Goal: Task Accomplishment & Management: Manage account settings

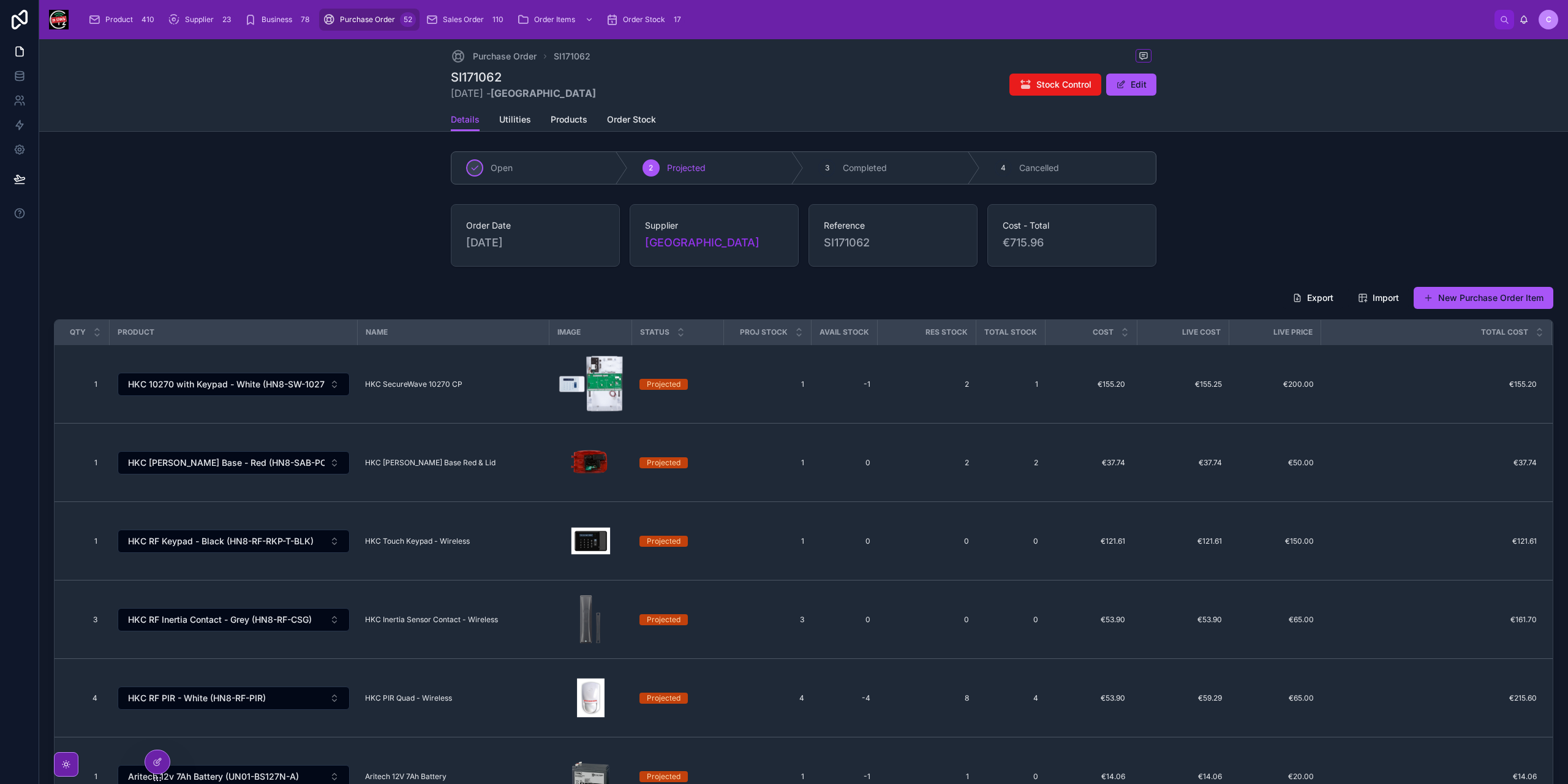
click at [370, 21] on span "Purchase Order" at bounding box center [367, 20] width 55 height 10
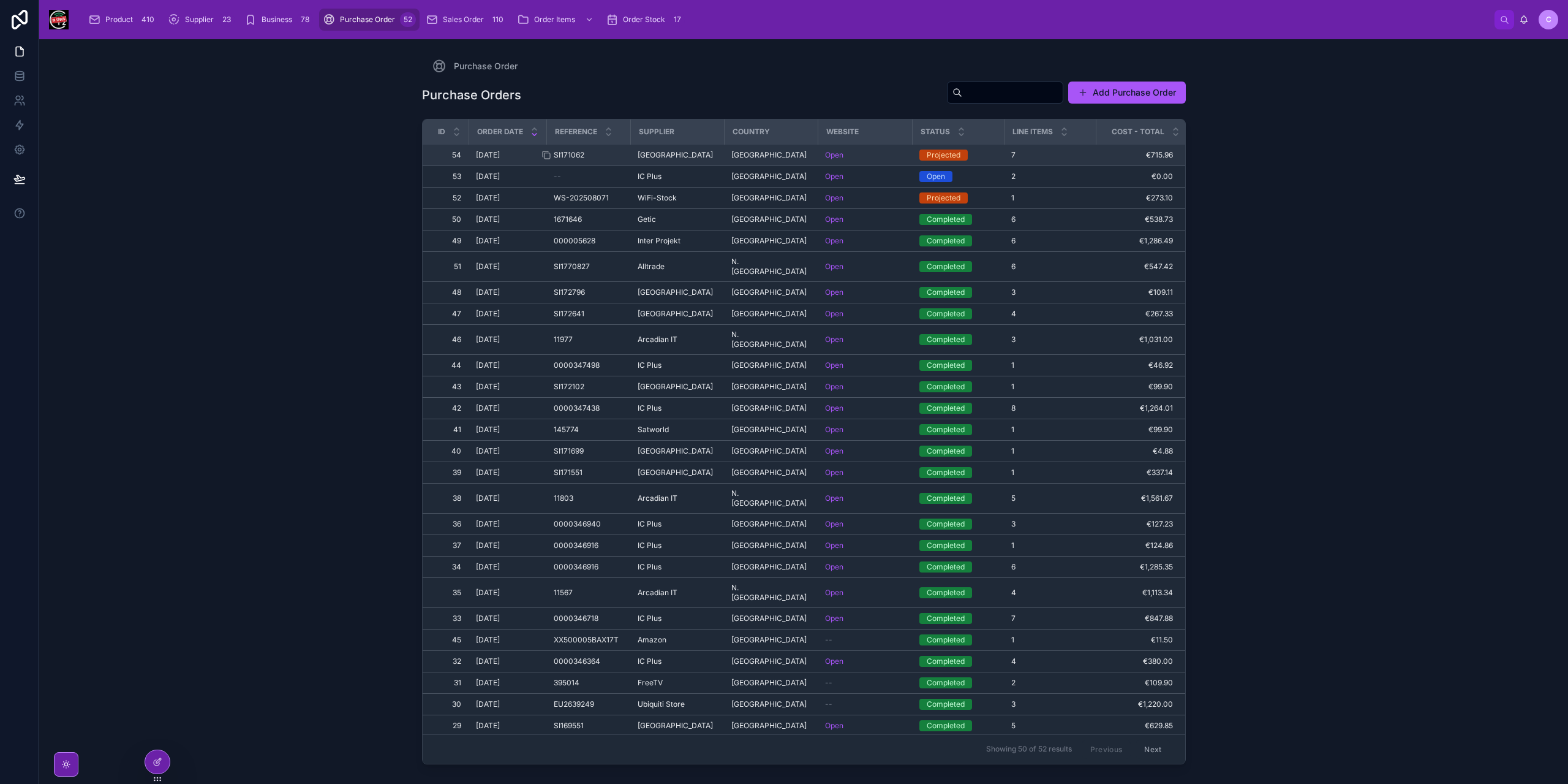
click at [621, 155] on div "SI171062 SI171062" at bounding box center [589, 155] width 70 height 10
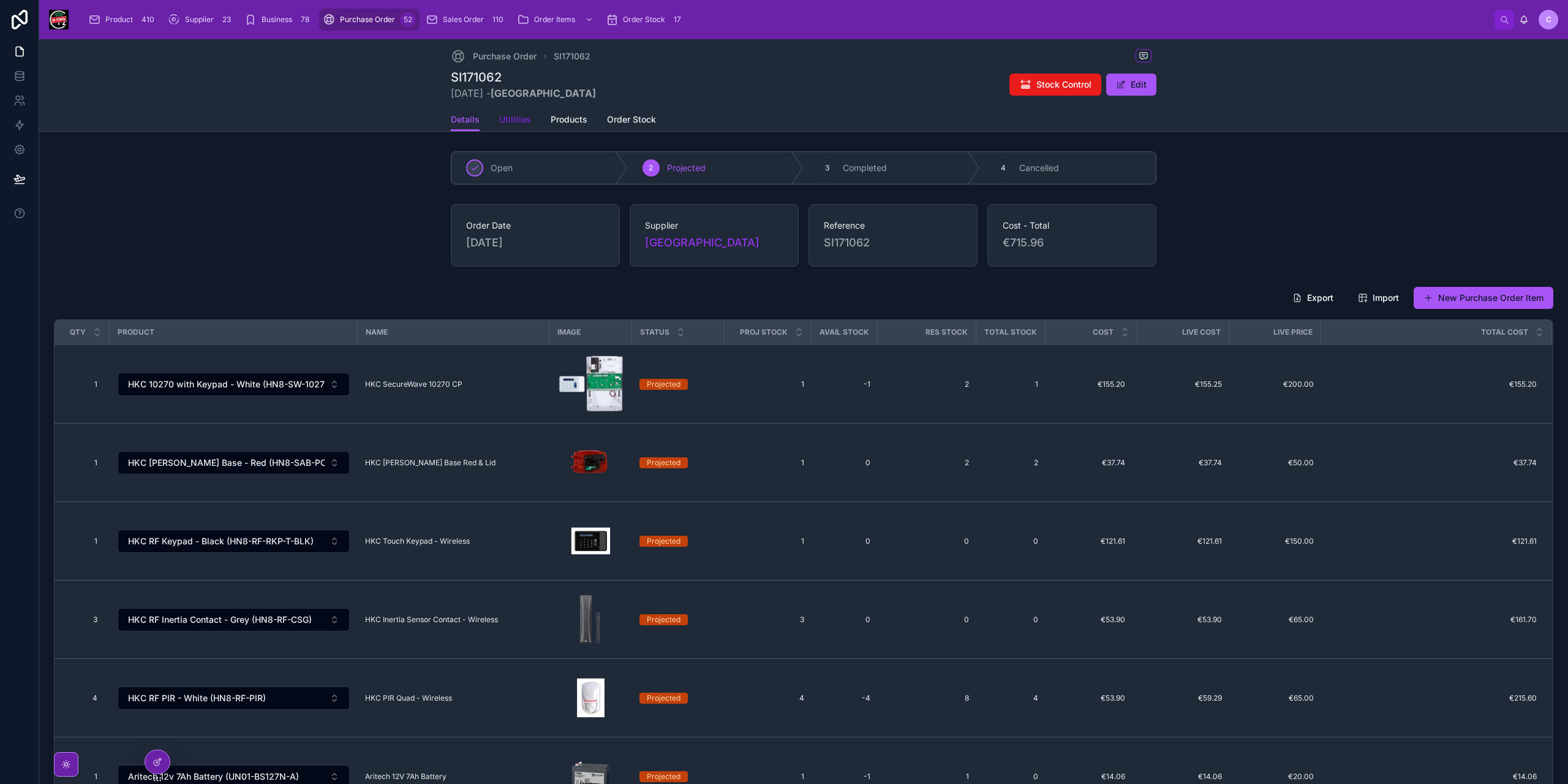
click at [508, 121] on span "Utilities" at bounding box center [515, 119] width 32 height 12
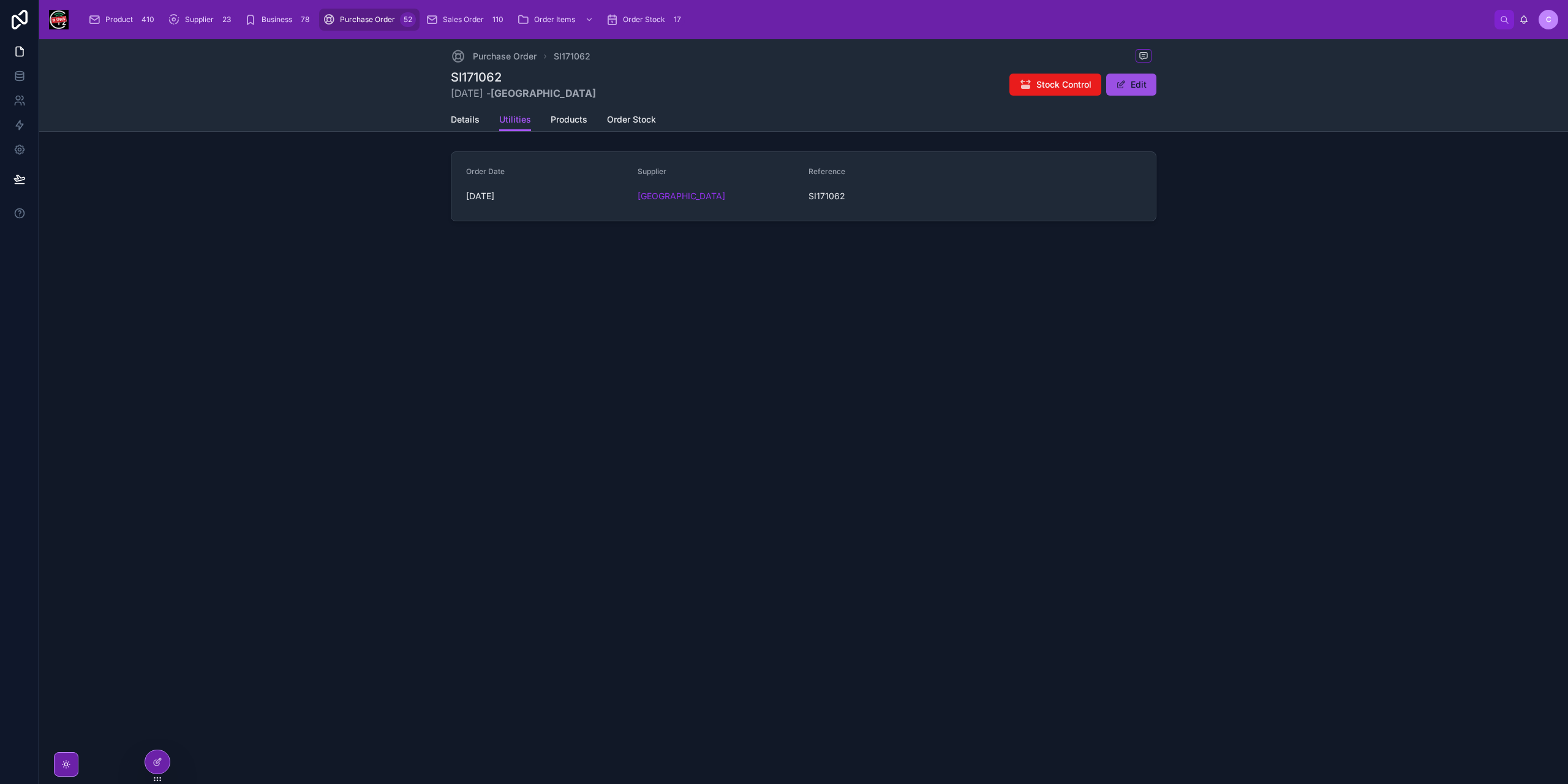
click at [1141, 85] on button "Edit" at bounding box center [1131, 85] width 50 height 22
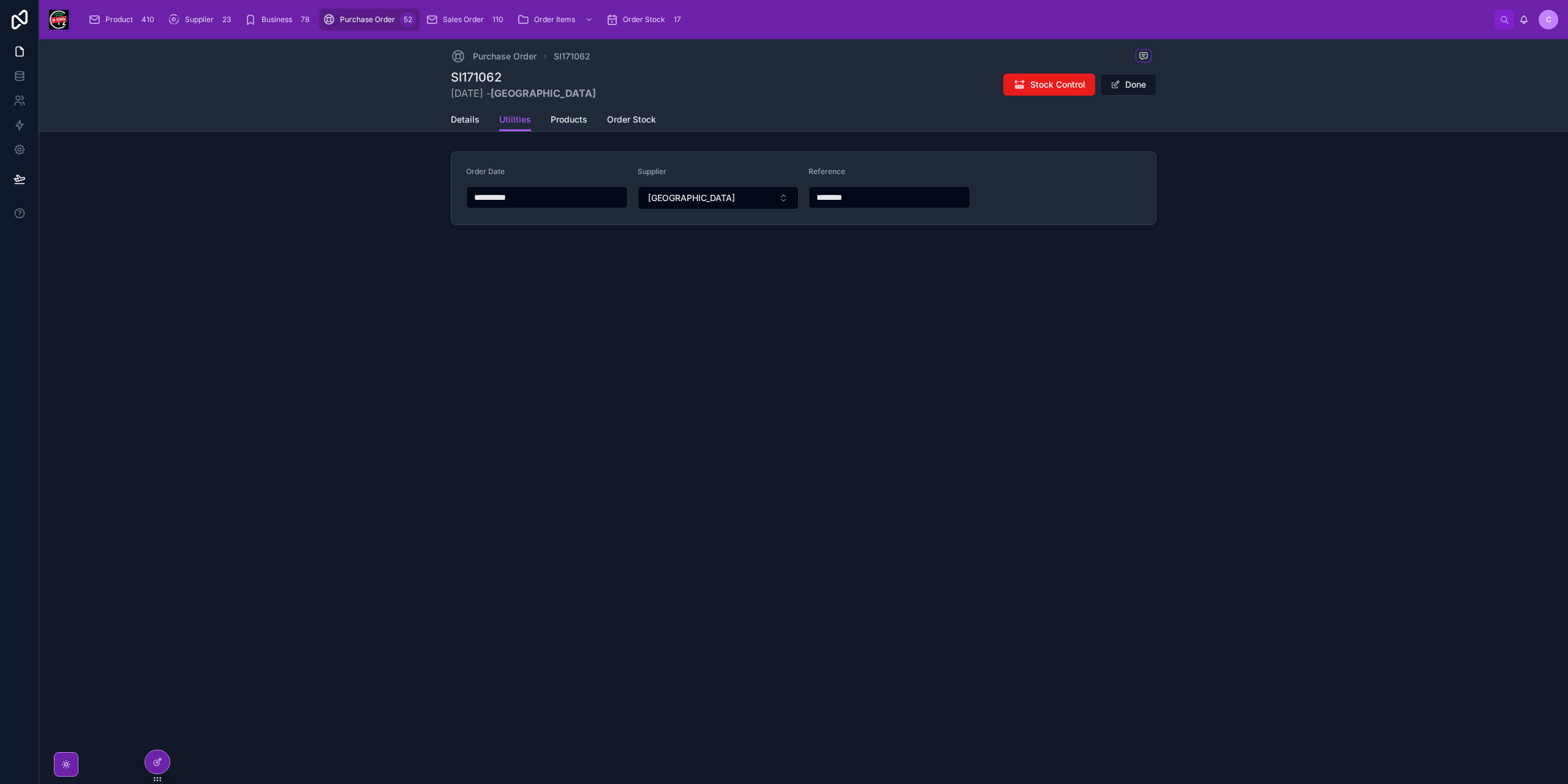
click at [835, 197] on input "********" at bounding box center [889, 197] width 160 height 17
paste input "text"
type input "********"
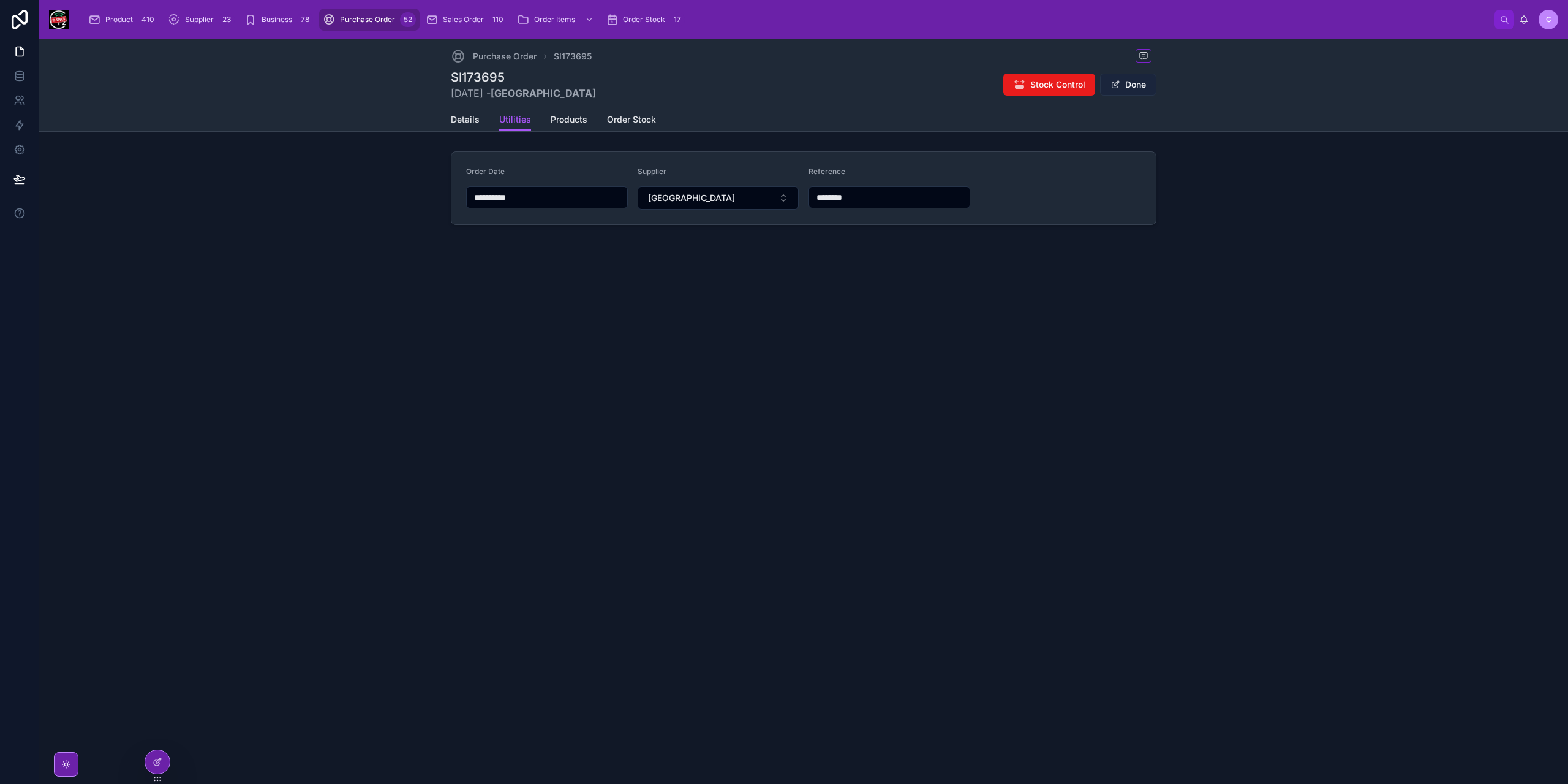
click at [1123, 83] on button "Done" at bounding box center [1128, 85] width 57 height 22
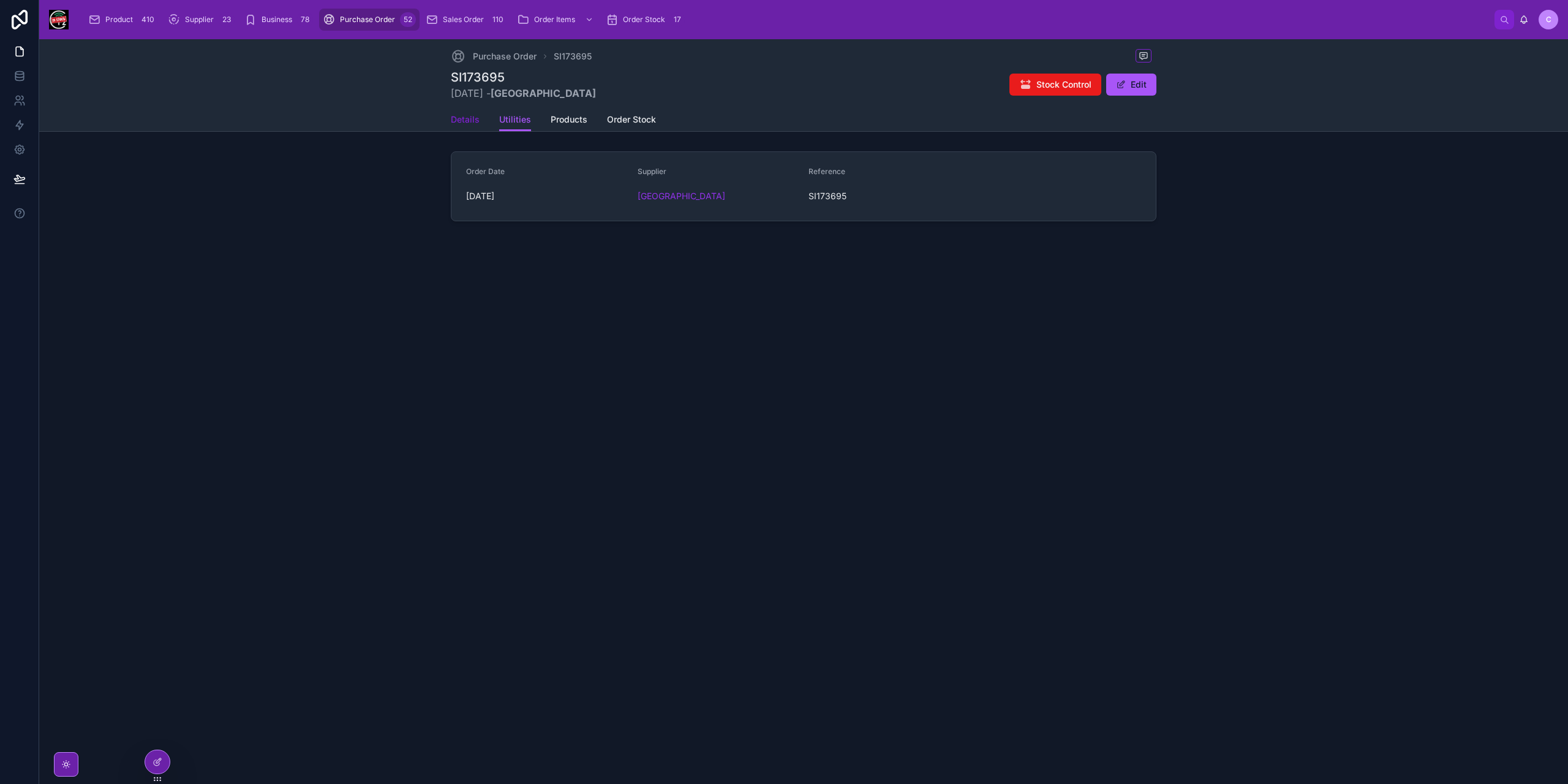
click at [473, 119] on span "Details" at bounding box center [465, 119] width 29 height 12
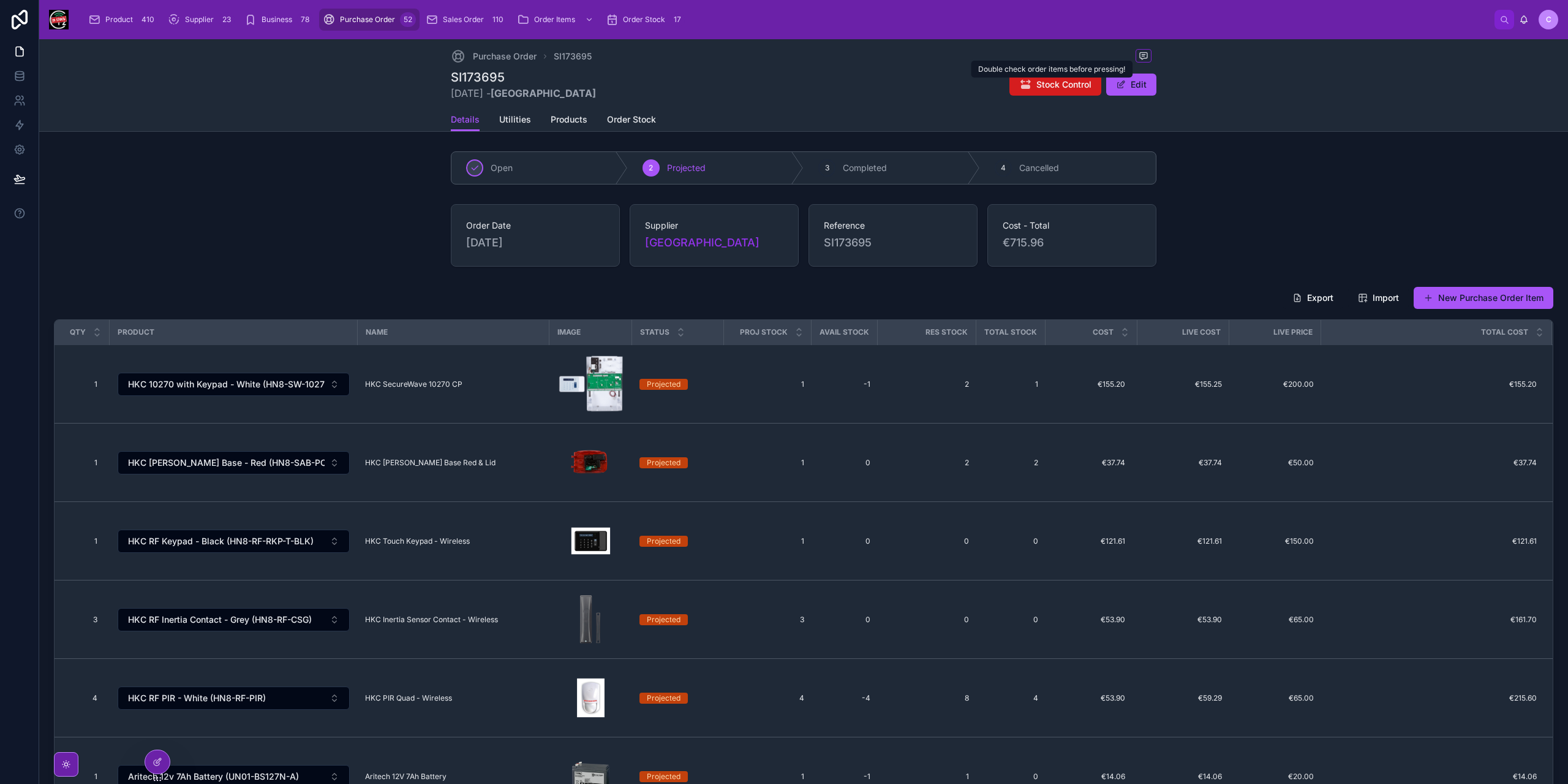
click at [1032, 80] on button "Stock Control" at bounding box center [1055, 85] width 92 height 22
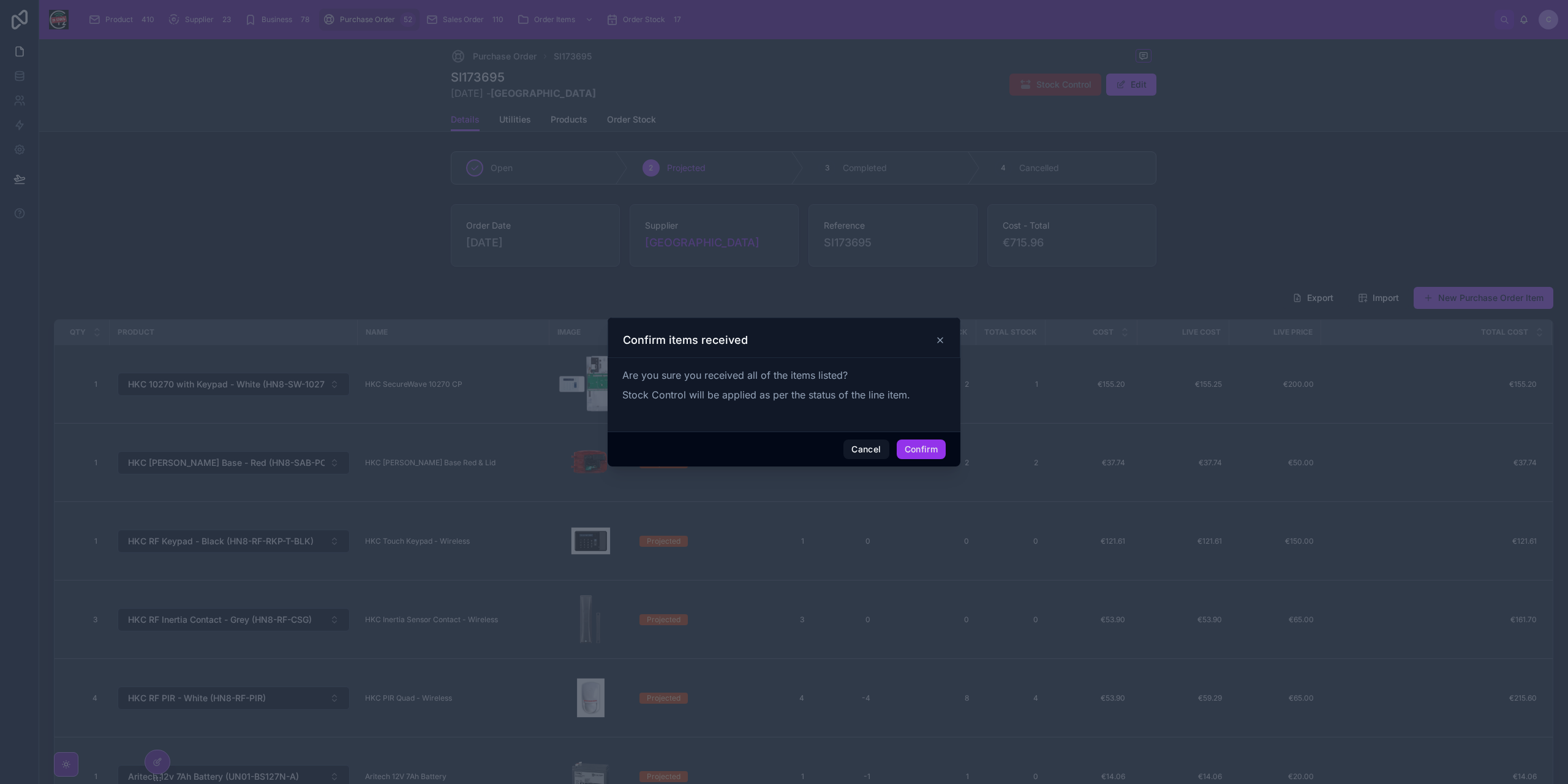
click at [921, 446] on button "Confirm" at bounding box center [921, 449] width 49 height 20
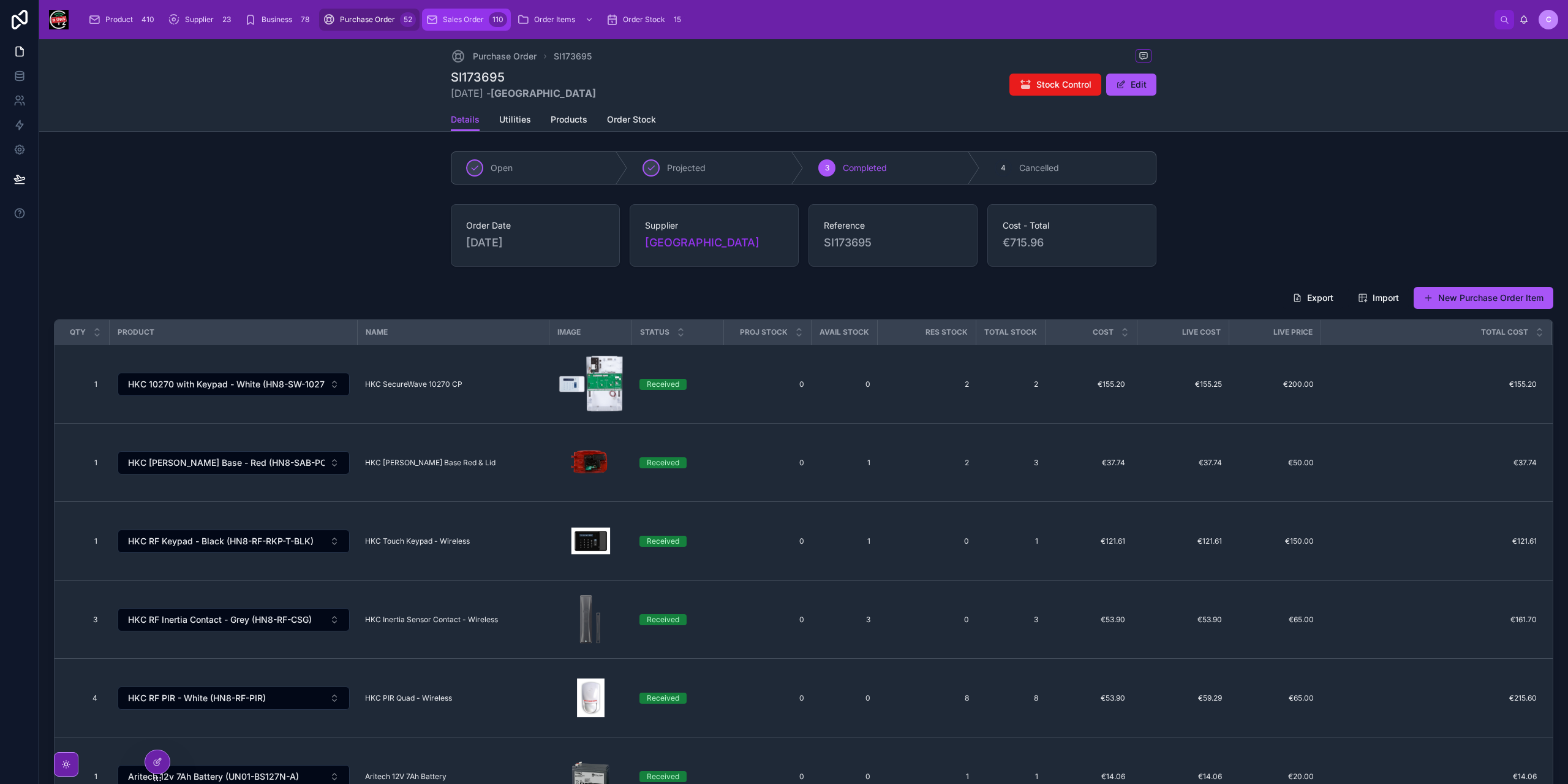
click at [457, 25] on div "Sales Order 110" at bounding box center [467, 19] width 82 height 20
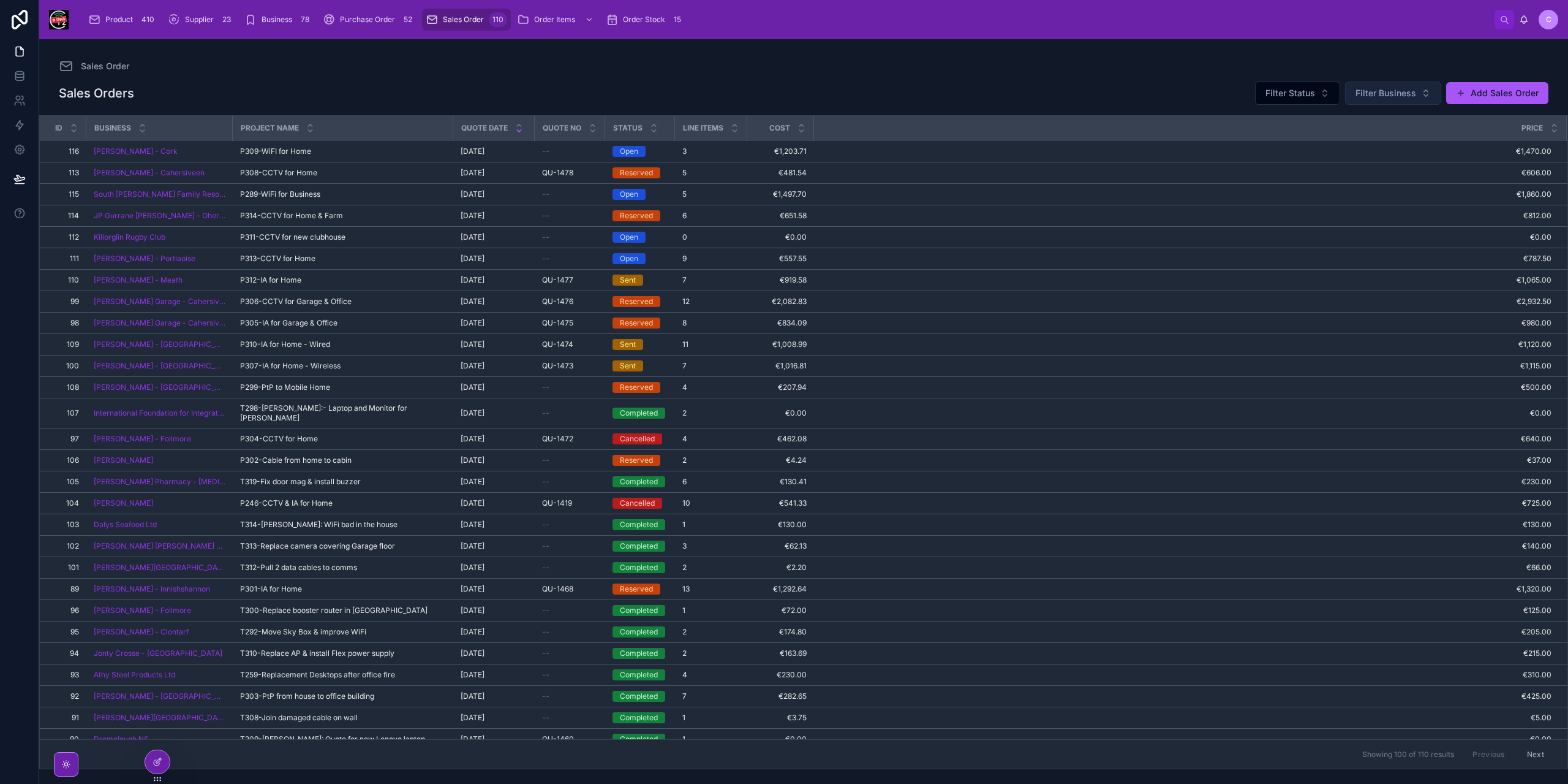
click at [1392, 95] on span "Filter Business" at bounding box center [1385, 93] width 61 height 12
type input "*******"
click at [1393, 148] on span "[PERSON_NAME] - Killarney" at bounding box center [1382, 142] width 112 height 12
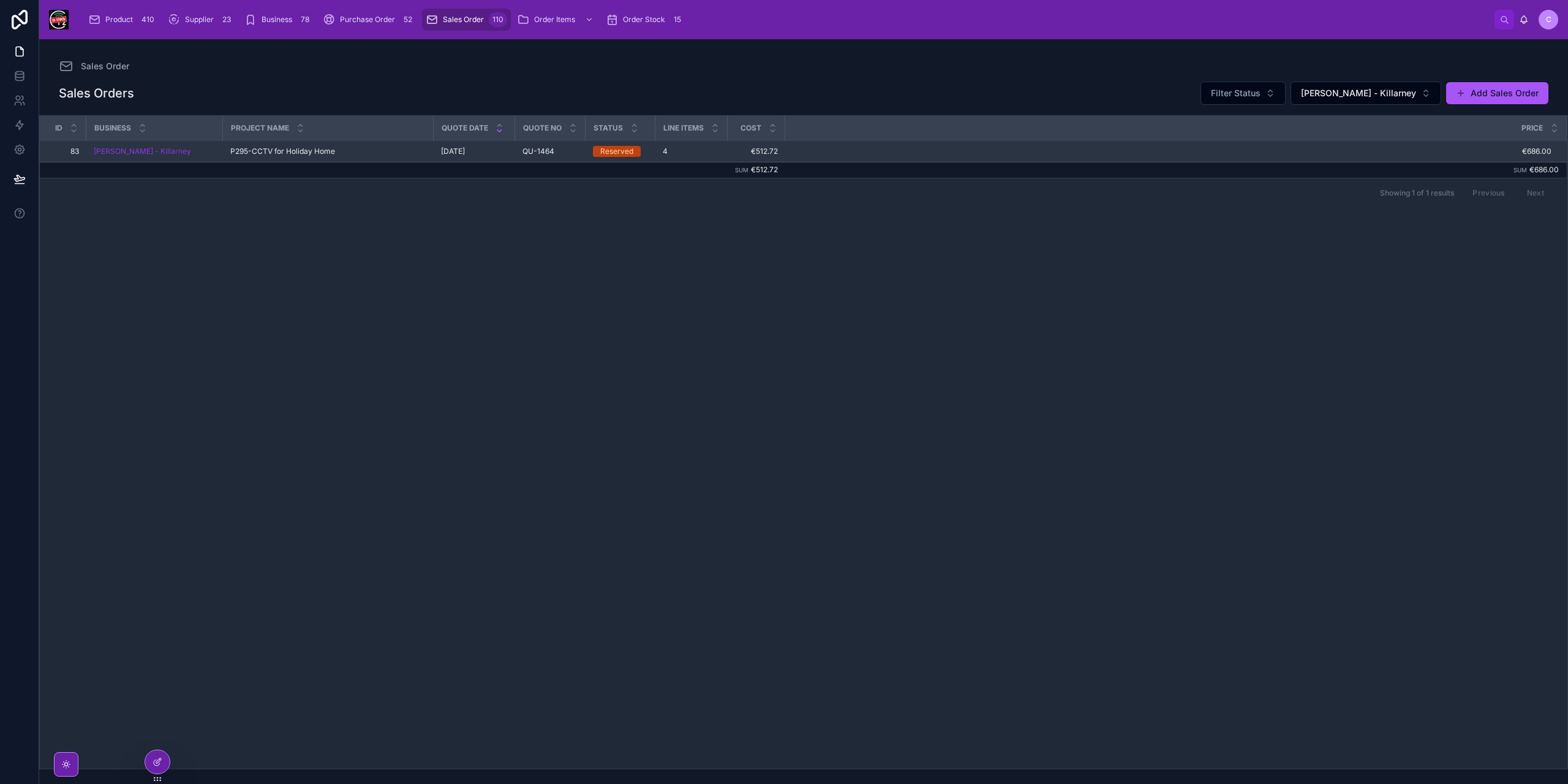
click at [345, 157] on td "P295-CCTV for Holiday Home P295-CCTV for Holiday Home" at bounding box center [328, 151] width 211 height 21
click at [333, 150] on span "P295-CCTV for Holiday Home" at bounding box center [283, 151] width 105 height 10
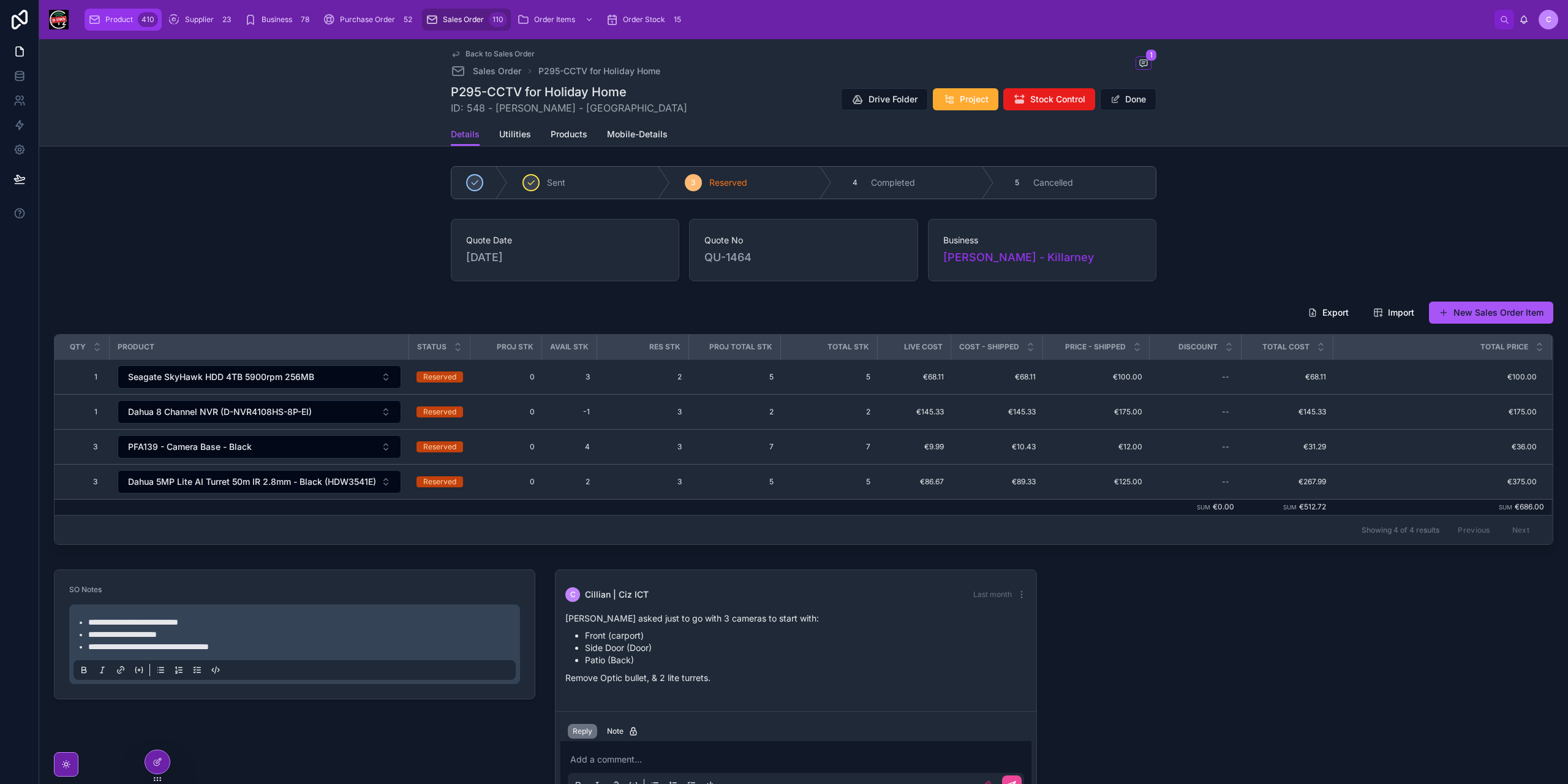
click at [113, 23] on span "Product" at bounding box center [119, 20] width 27 height 10
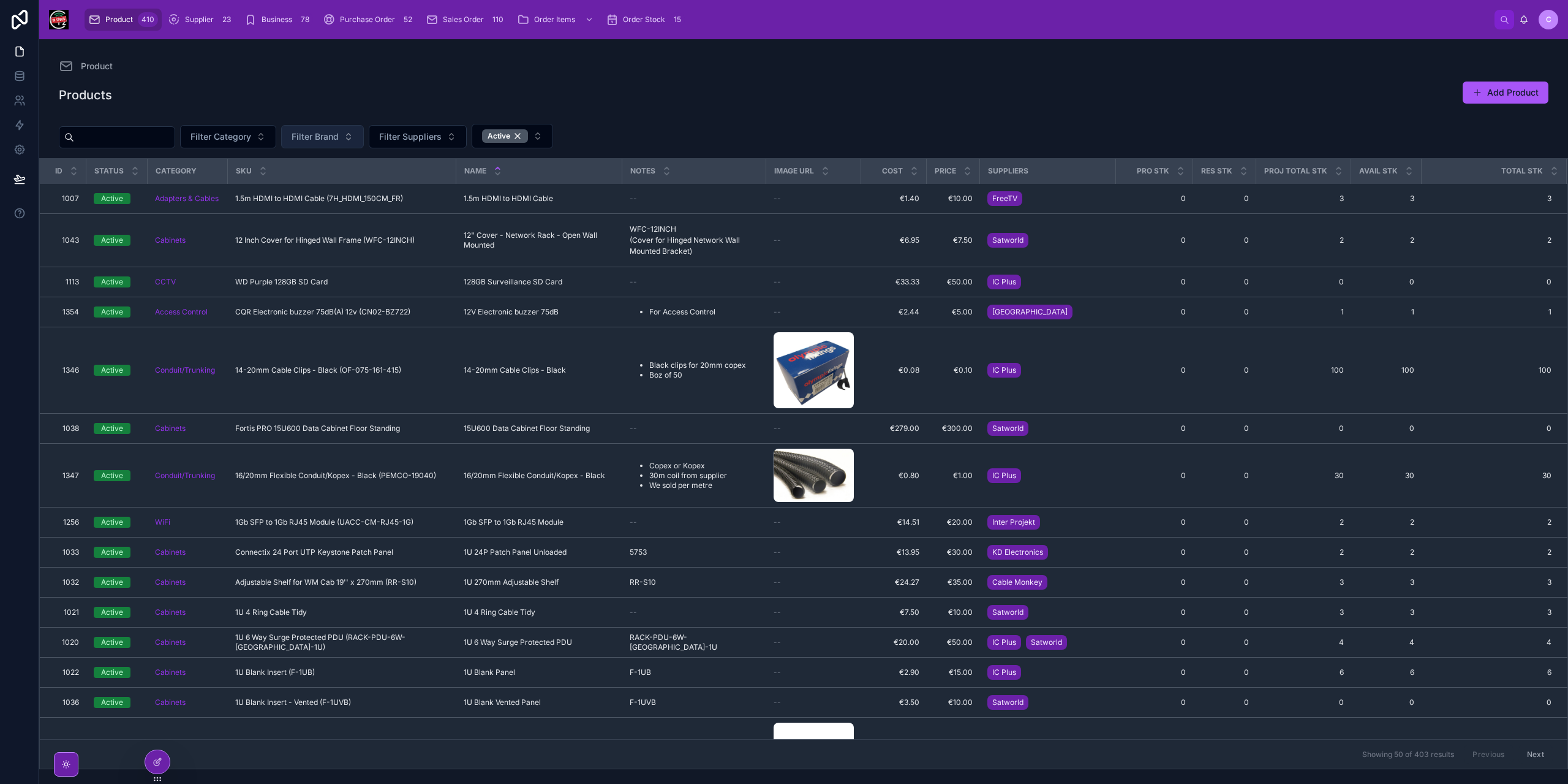
click at [339, 134] on span "Filter Brand" at bounding box center [315, 136] width 47 height 12
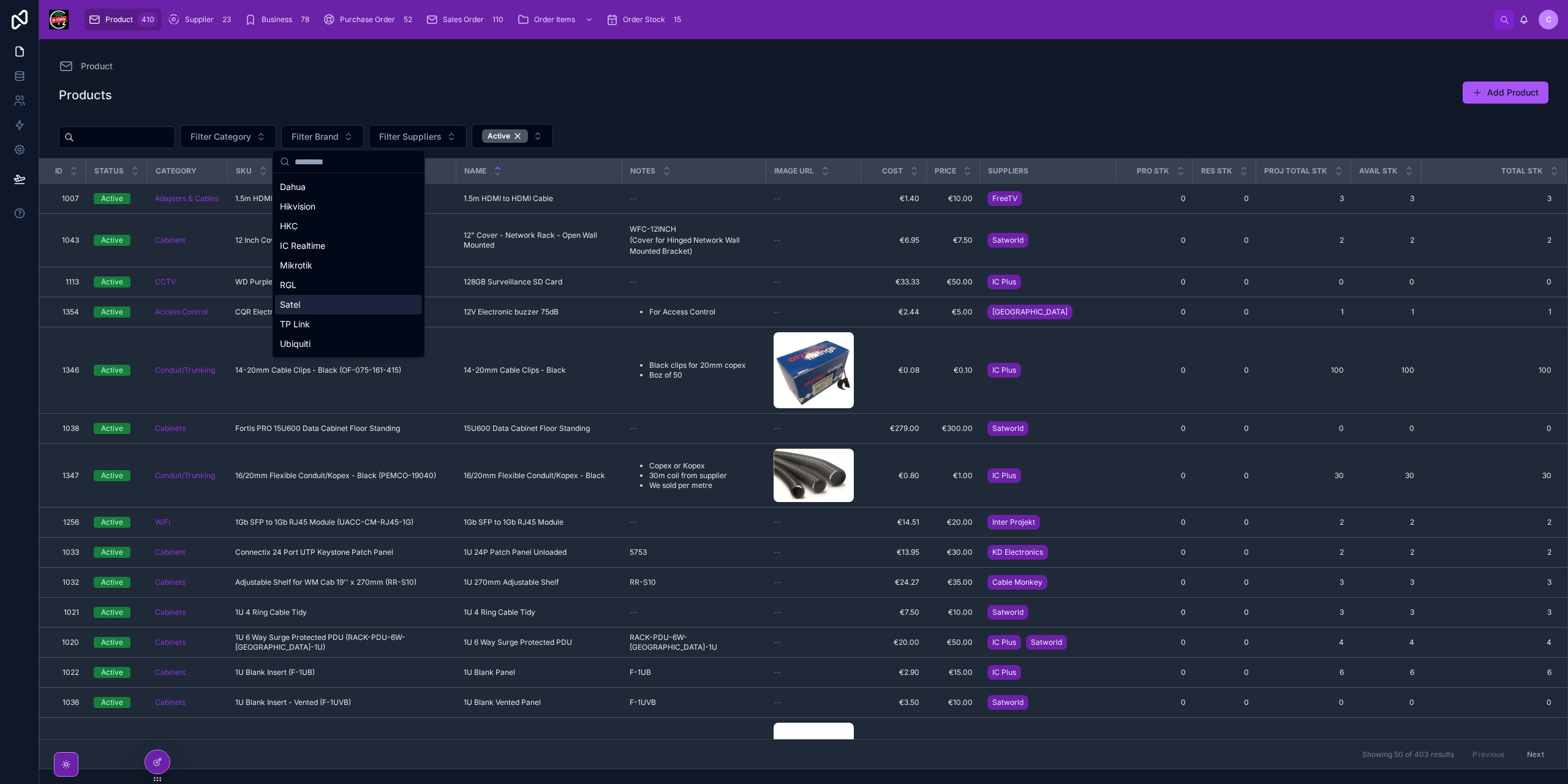
scroll to position [57, 0]
click at [326, 344] on div "Uniview" at bounding box center [349, 345] width 147 height 20
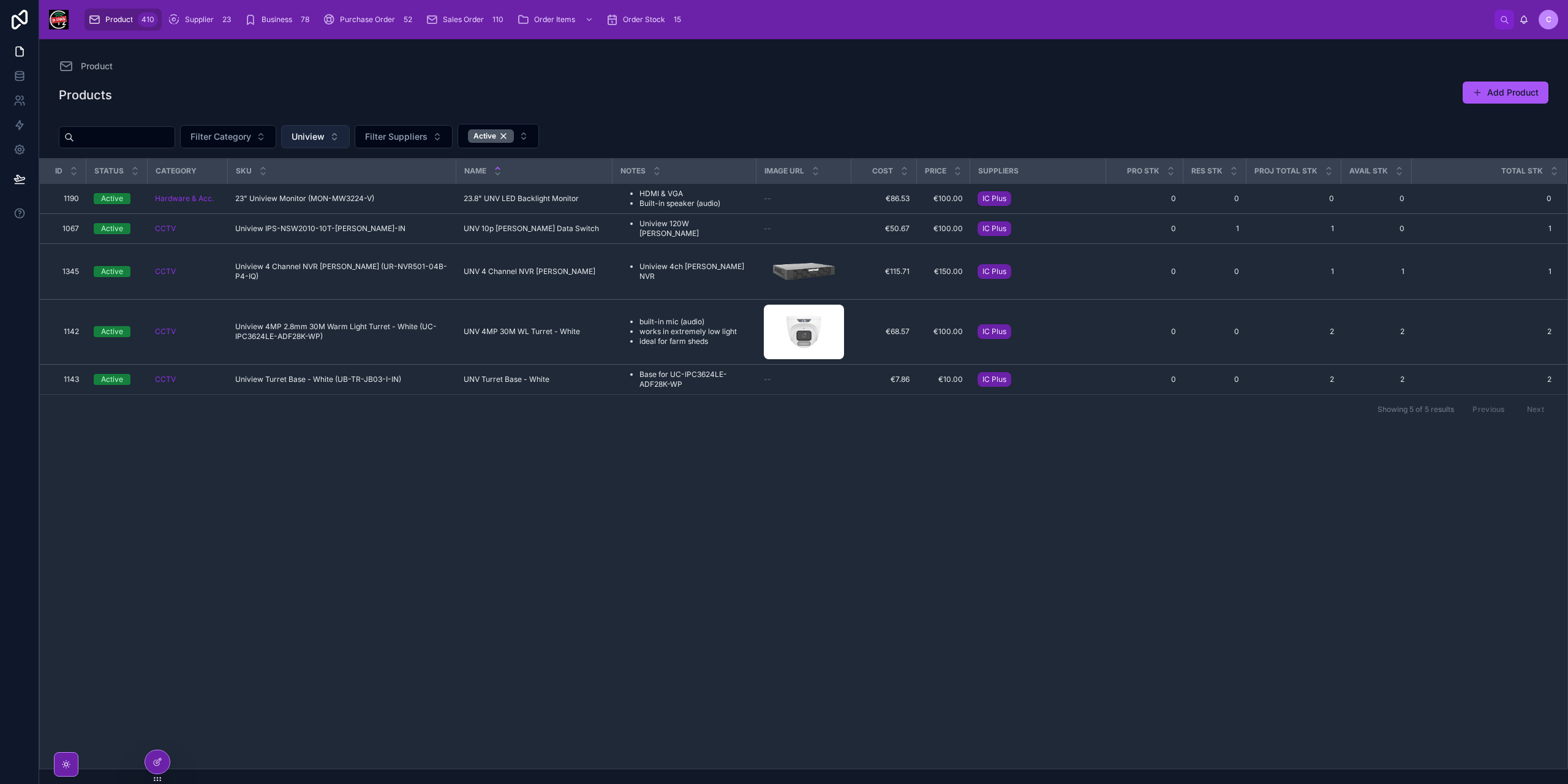
click at [324, 136] on span "Uniview" at bounding box center [308, 136] width 33 height 12
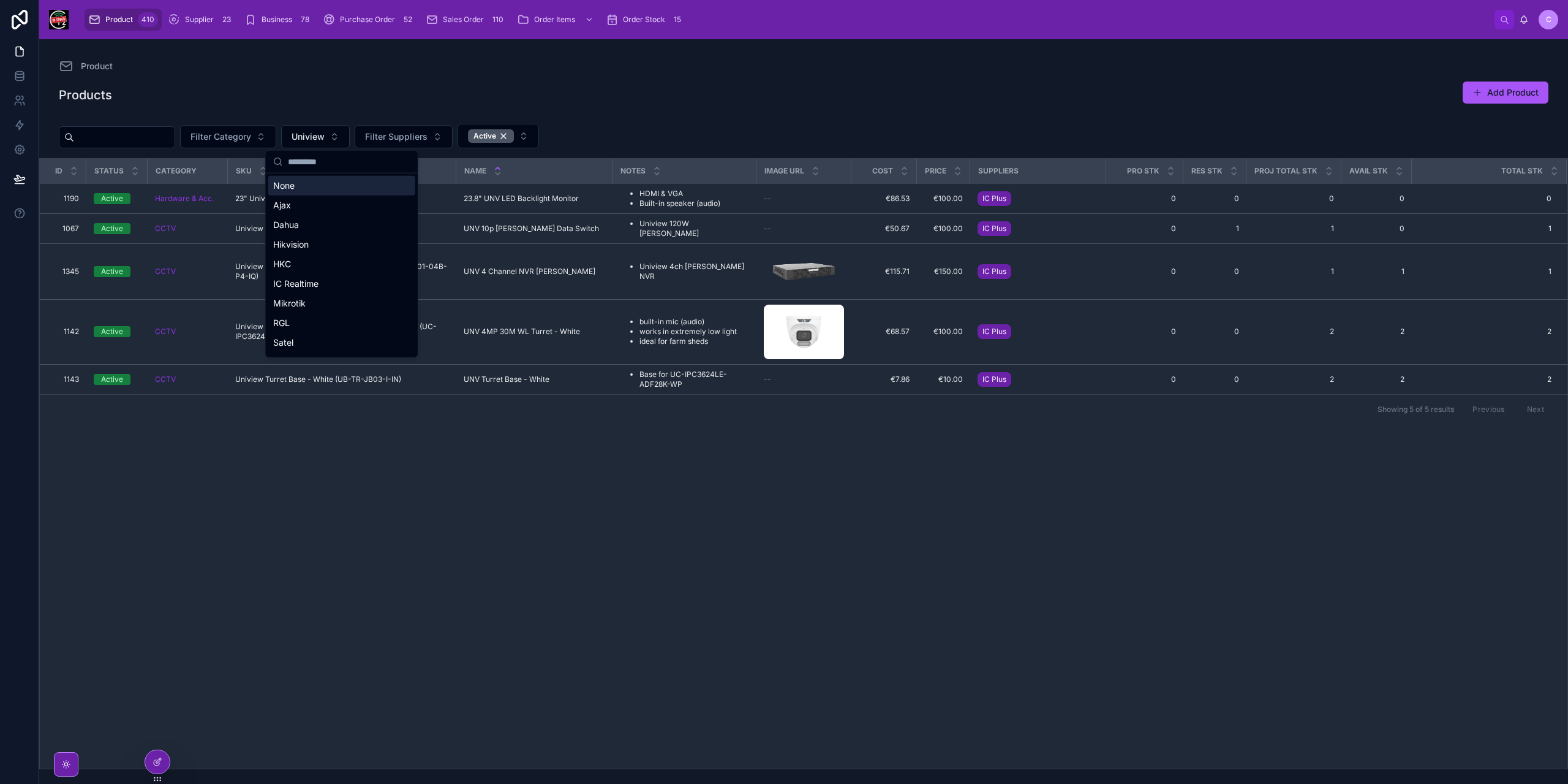
click at [293, 183] on div "None" at bounding box center [342, 185] width 147 height 20
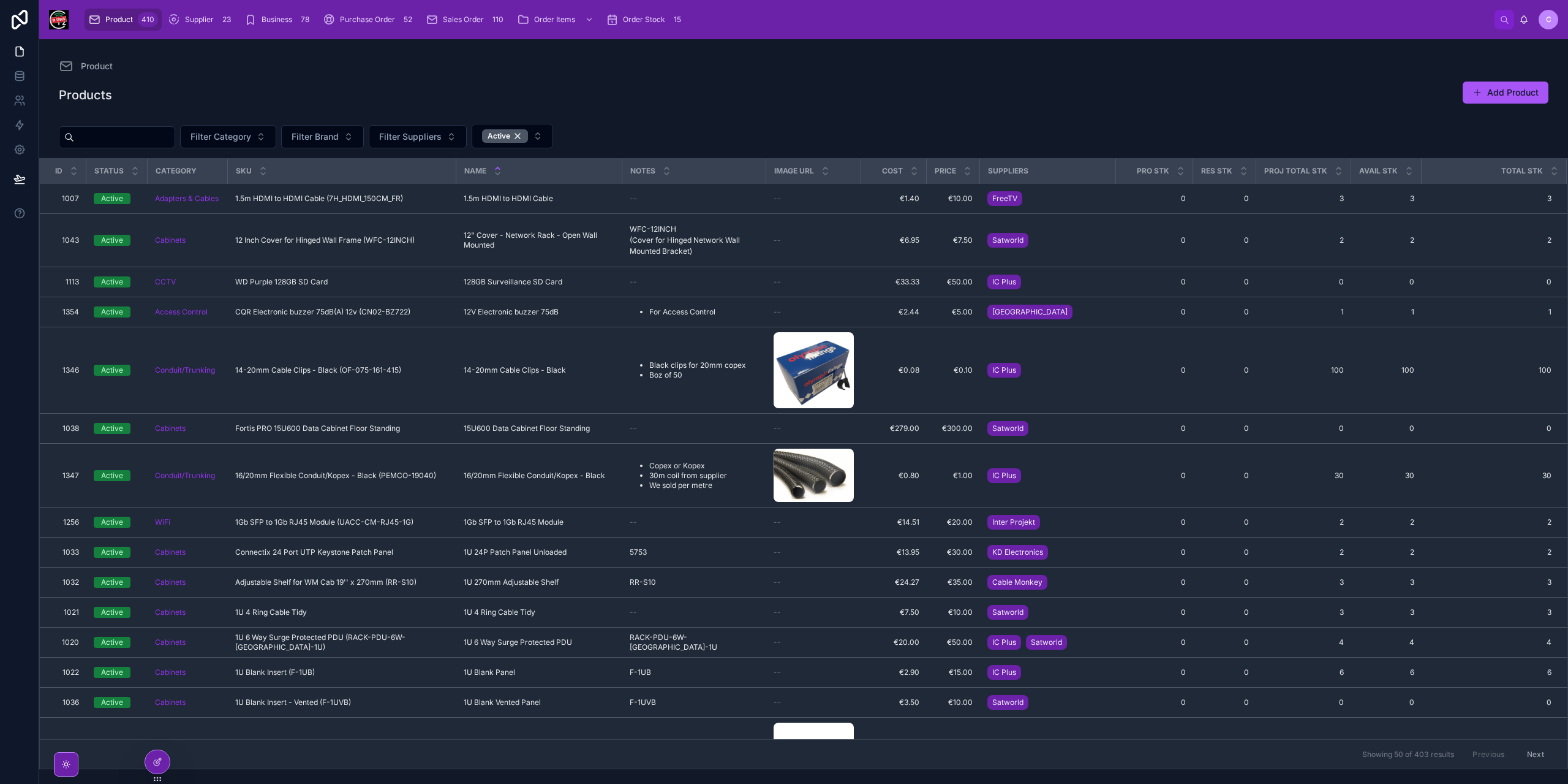
click at [142, 130] on input "text" at bounding box center [124, 137] width 100 height 17
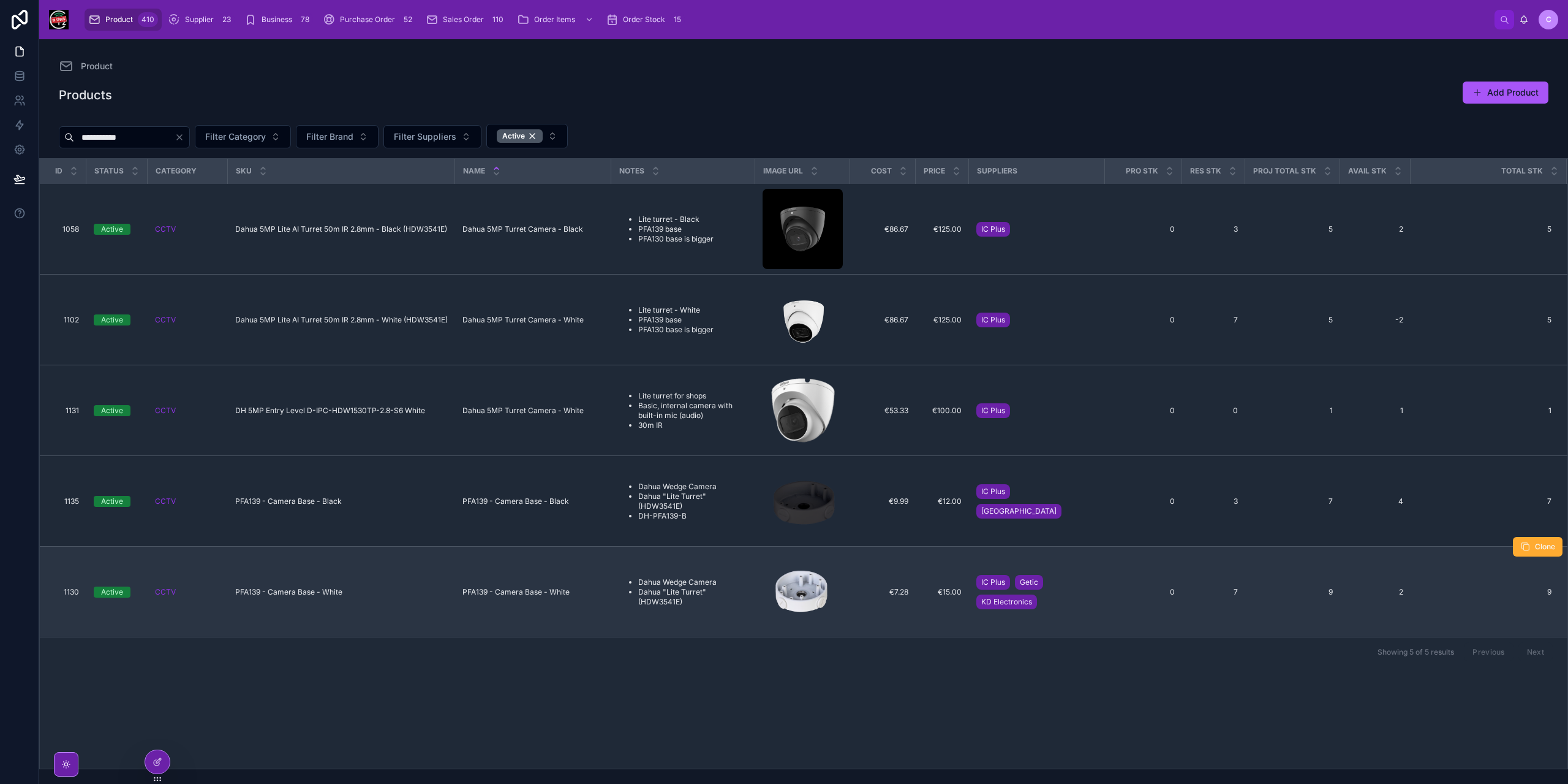
type input "**********"
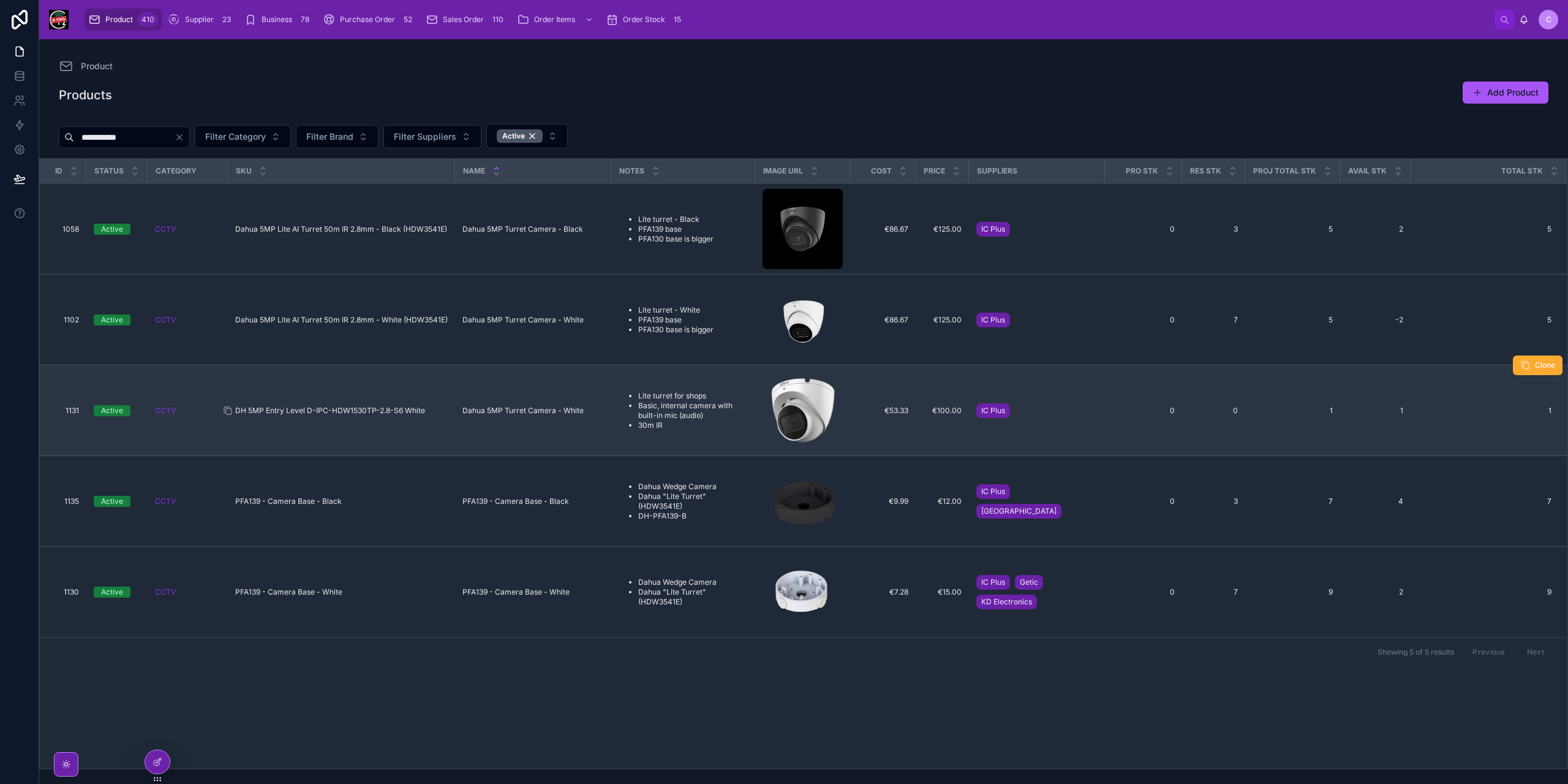
click at [350, 409] on span "DH 5MP Entry Level D-IPC-HDW1530TP-2.8-S6 White" at bounding box center [330, 410] width 190 height 10
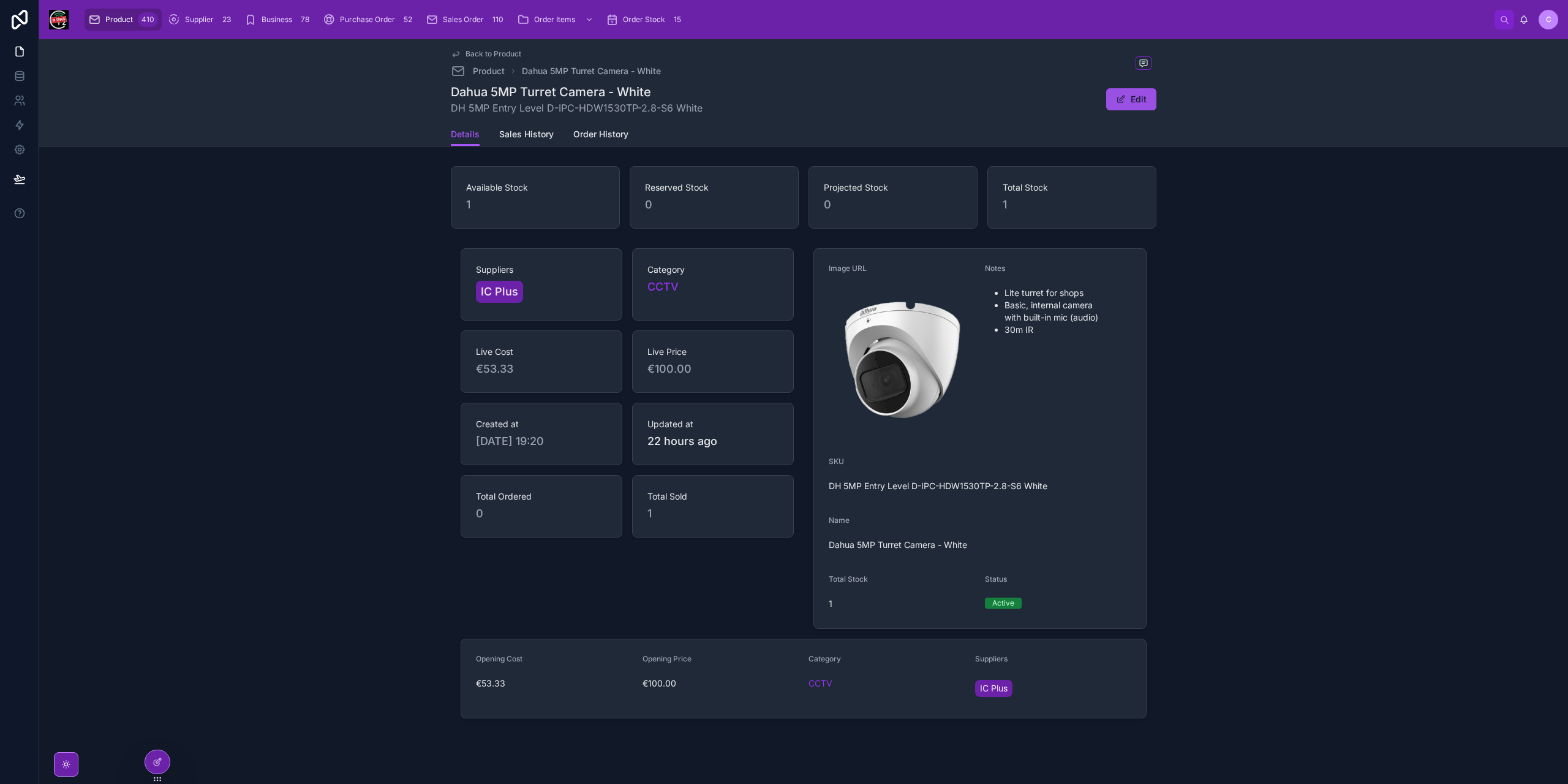
click at [1141, 101] on button "Edit" at bounding box center [1131, 99] width 50 height 22
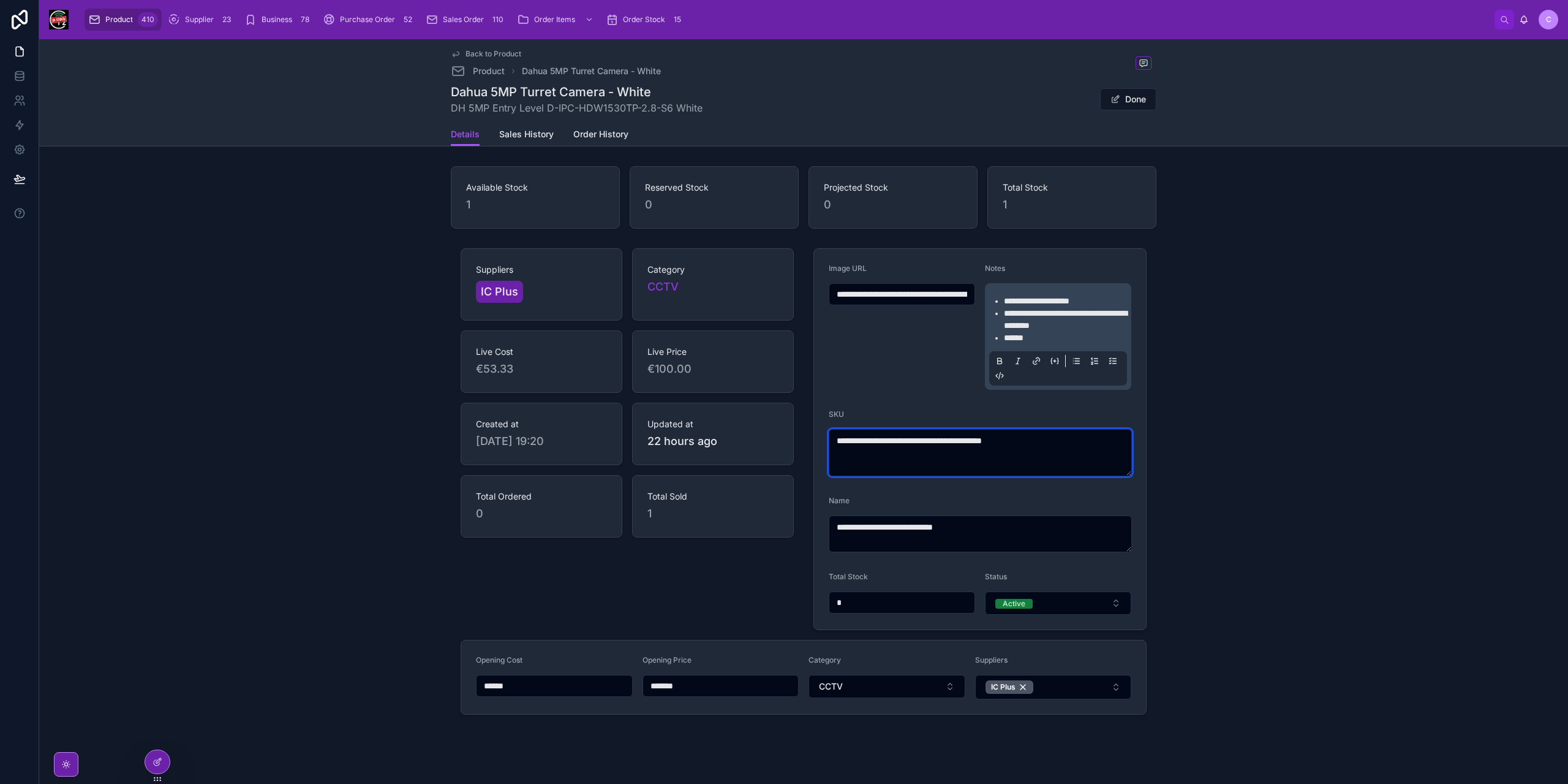
click at [949, 438] on textarea "**********" at bounding box center [980, 452] width 303 height 47
click at [461, 52] on link "Back to Product" at bounding box center [486, 54] width 70 height 10
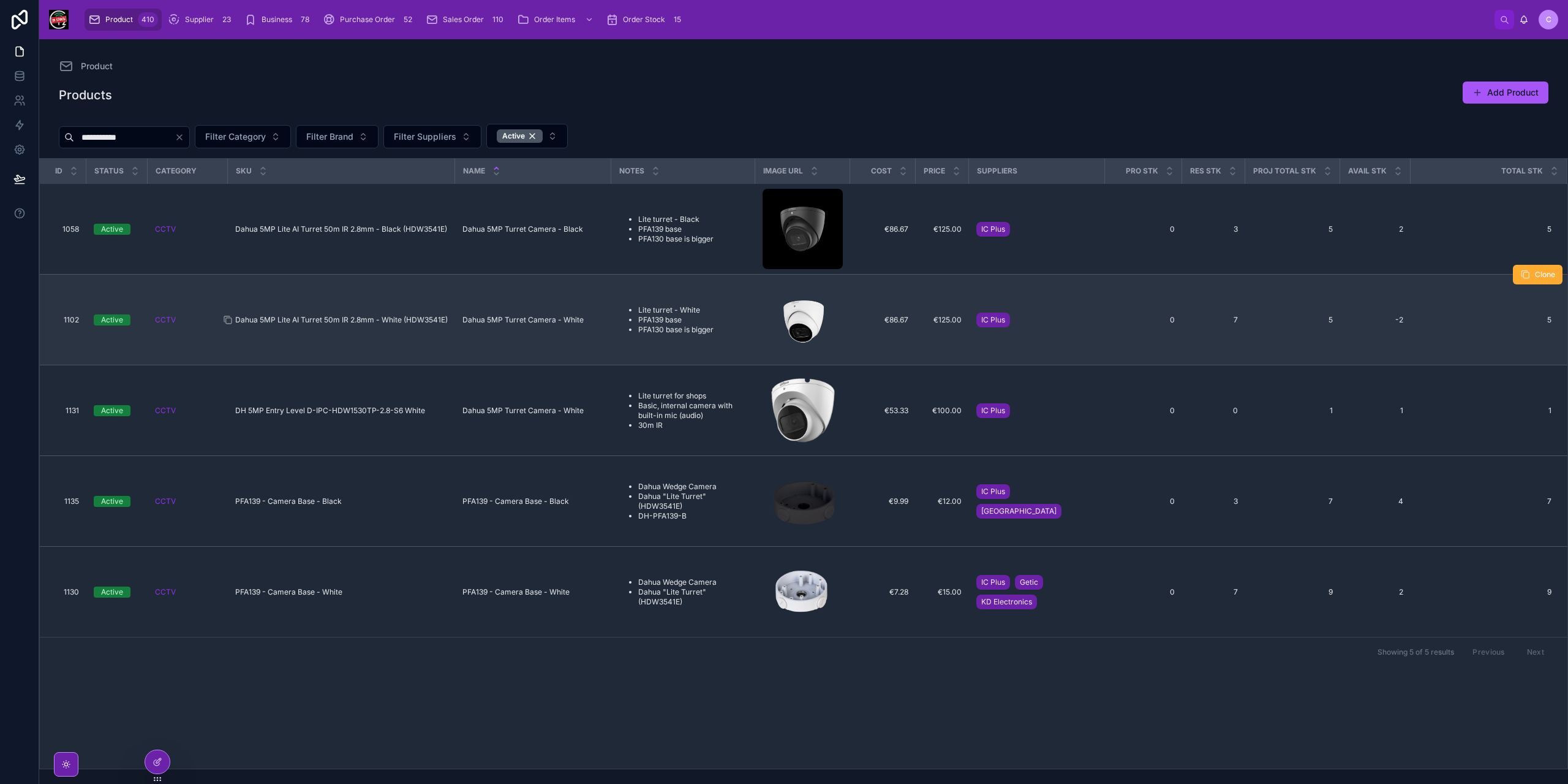
click at [353, 317] on span "Dahua 5MP Lite AI Turret 50m IR 2.8mm - White (HDW3541E)" at bounding box center [341, 320] width 213 height 10
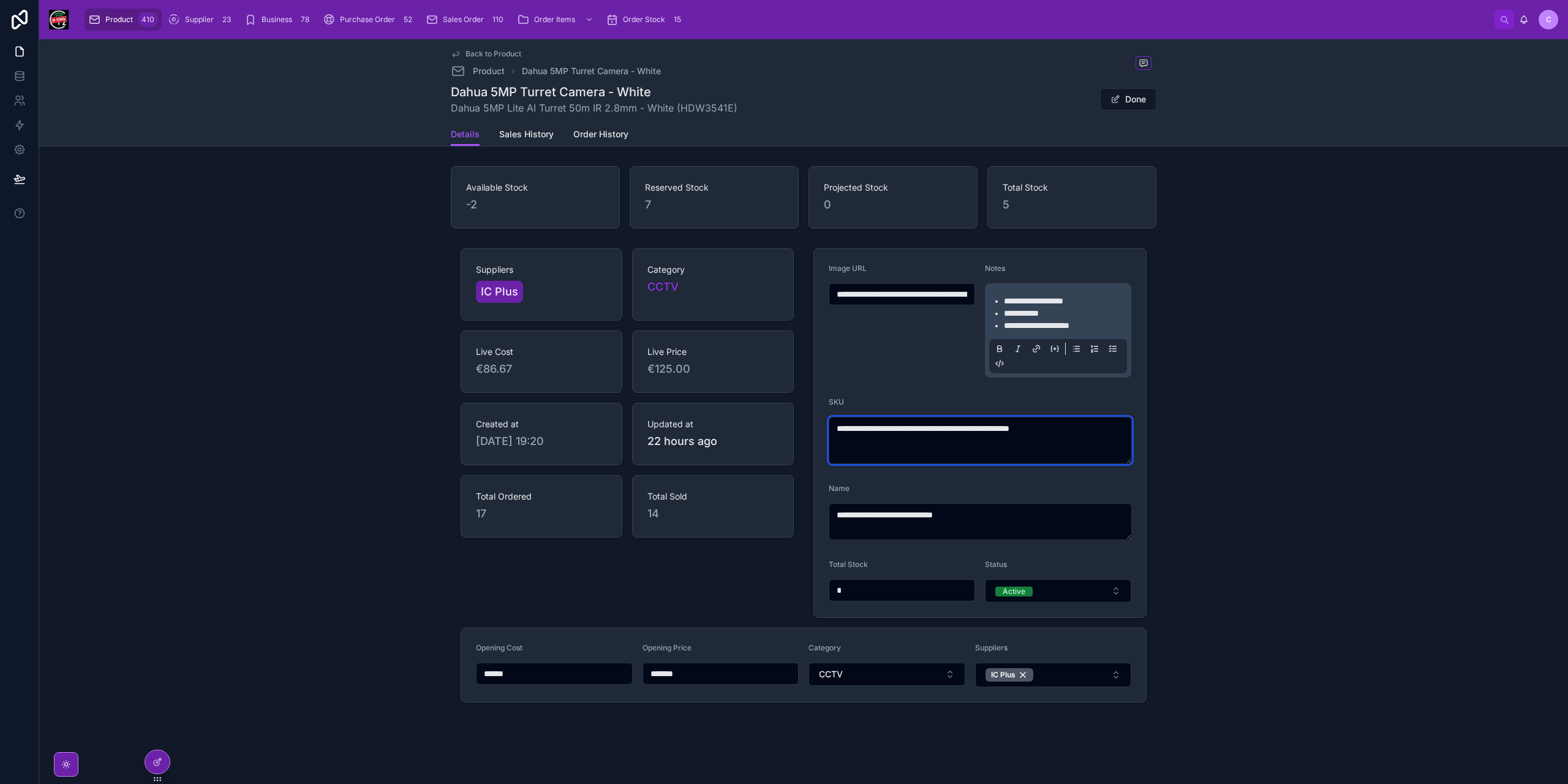
drag, startPoint x: 1095, startPoint y: 425, endPoint x: 780, endPoint y: 425, distance: 315.0
click at [780, 425] on div "**********" at bounding box center [803, 475] width 705 height 464
click at [480, 57] on span "Back to Product" at bounding box center [493, 54] width 56 height 10
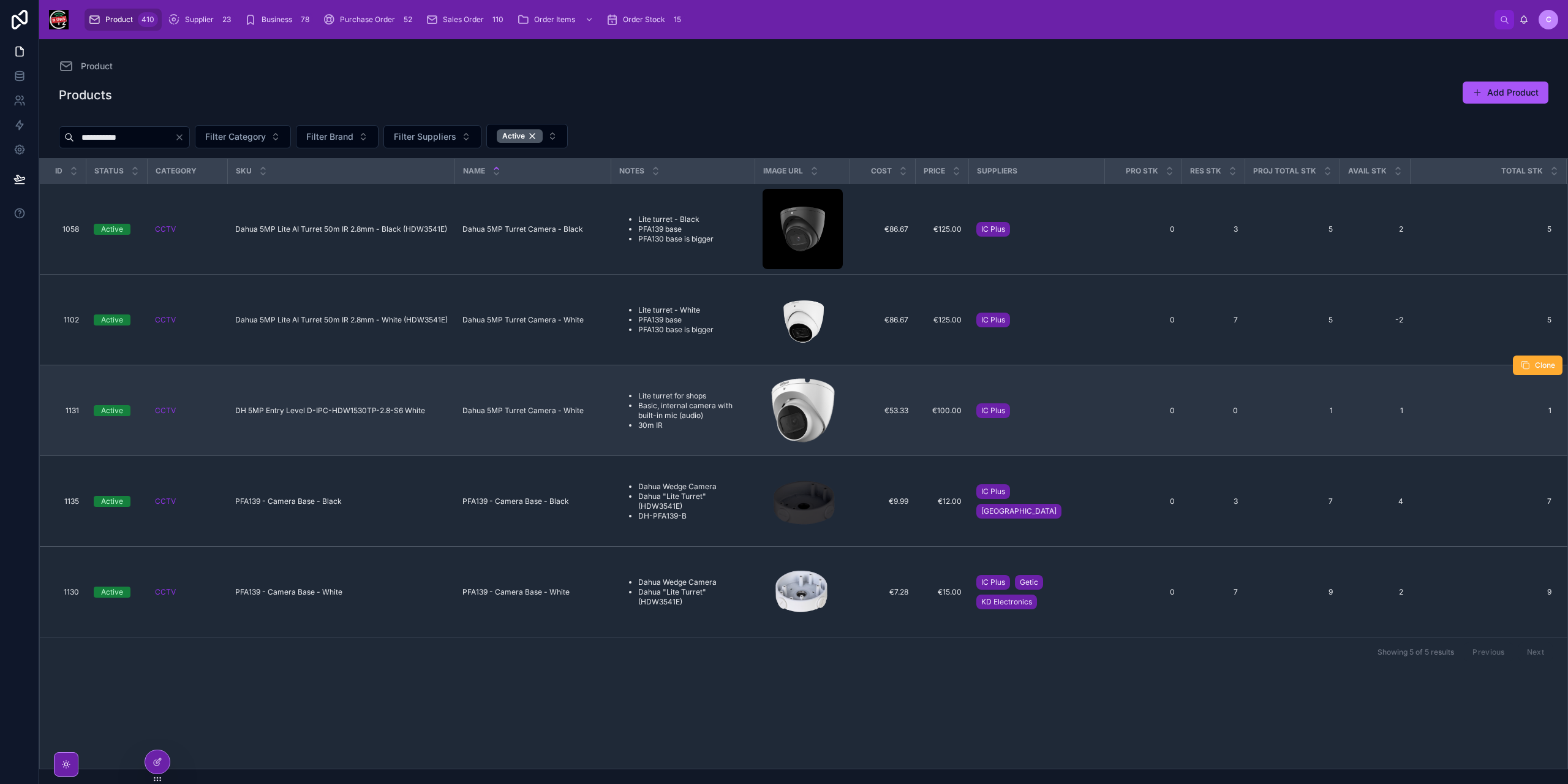
click at [380, 421] on td "DH 5MP Entry Level D-IPC-HDW1530TP-2.8-S6 White DH 5MP Entry Level D-IPC-HDW153…" at bounding box center [341, 410] width 227 height 91
click at [381, 412] on span "DH 5MP Entry Level D-IPC-HDW1530TP-2.8-S6 White" at bounding box center [330, 410] width 190 height 10
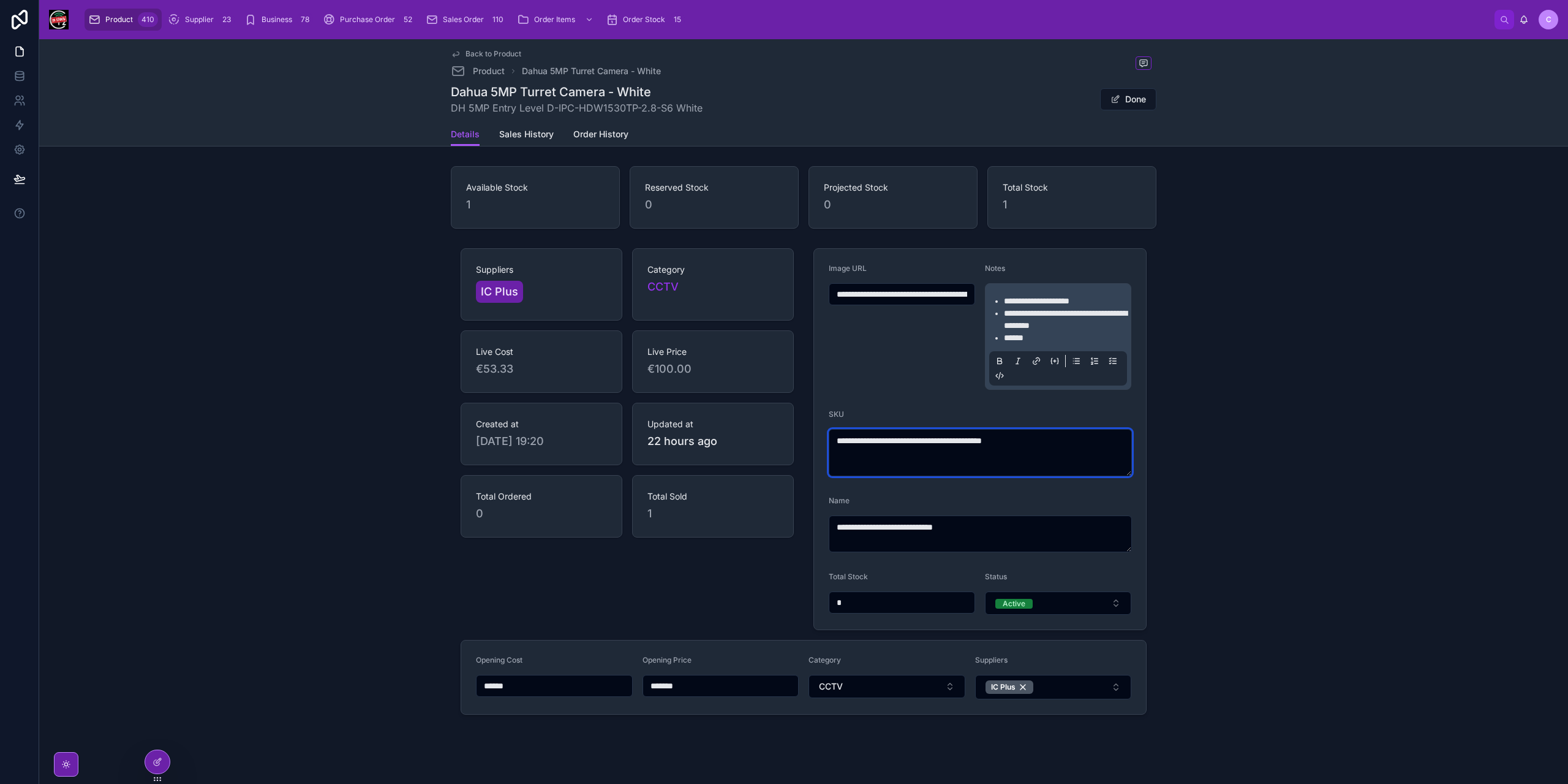
click at [1073, 447] on textarea "**********" at bounding box center [980, 452] width 303 height 47
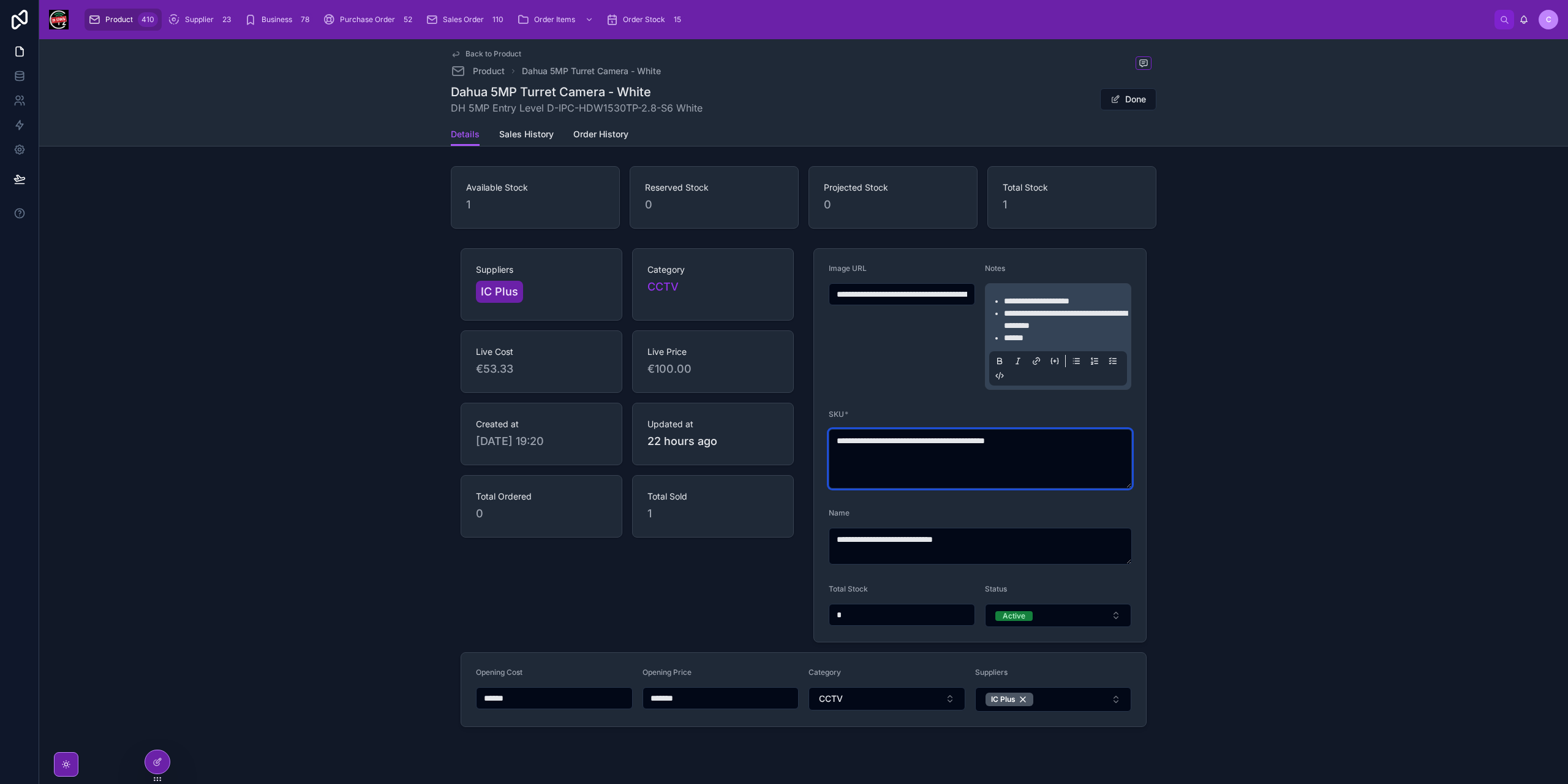
paste textarea "**********"
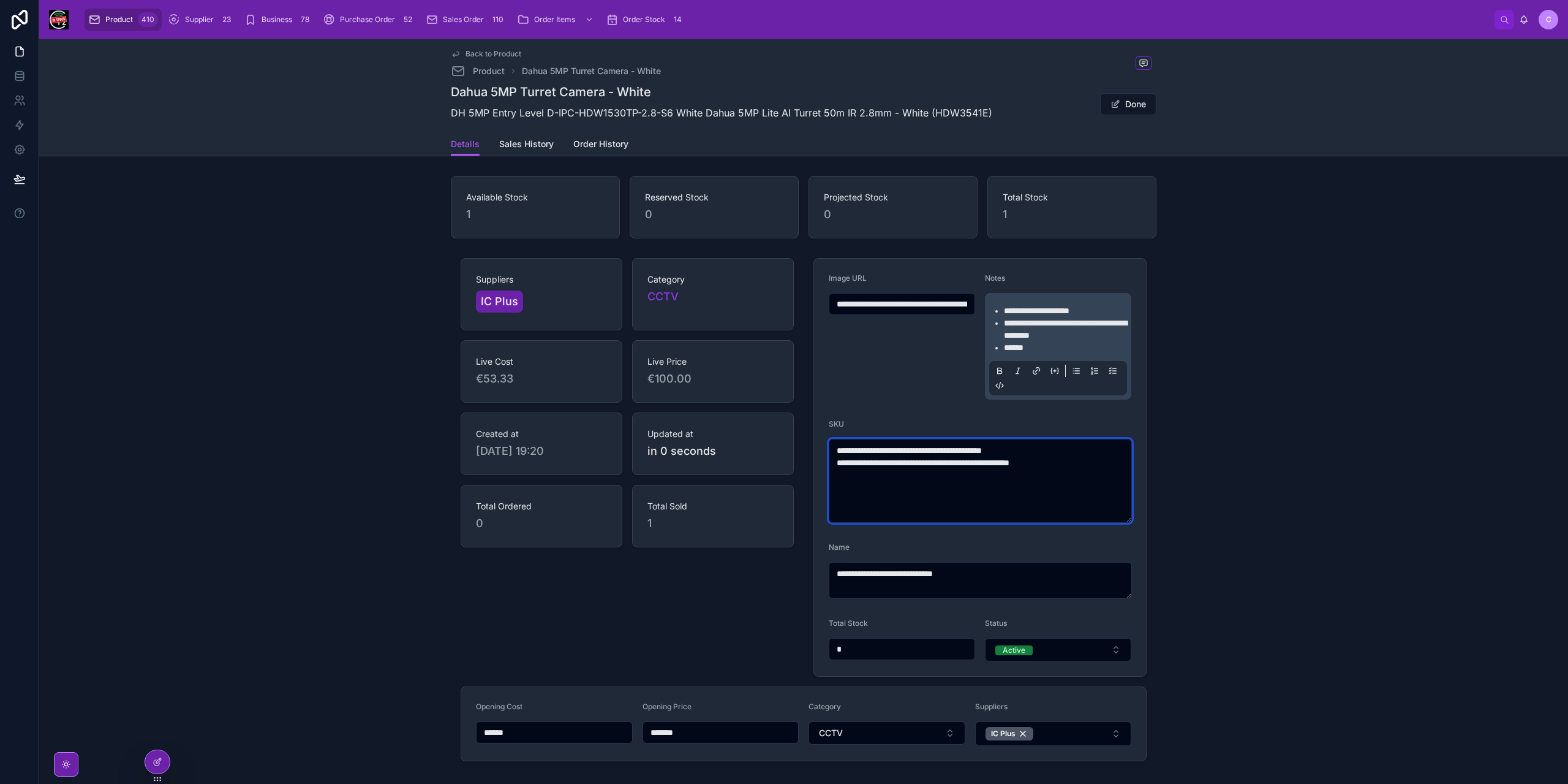
paste textarea "*"
paste textarea "****"
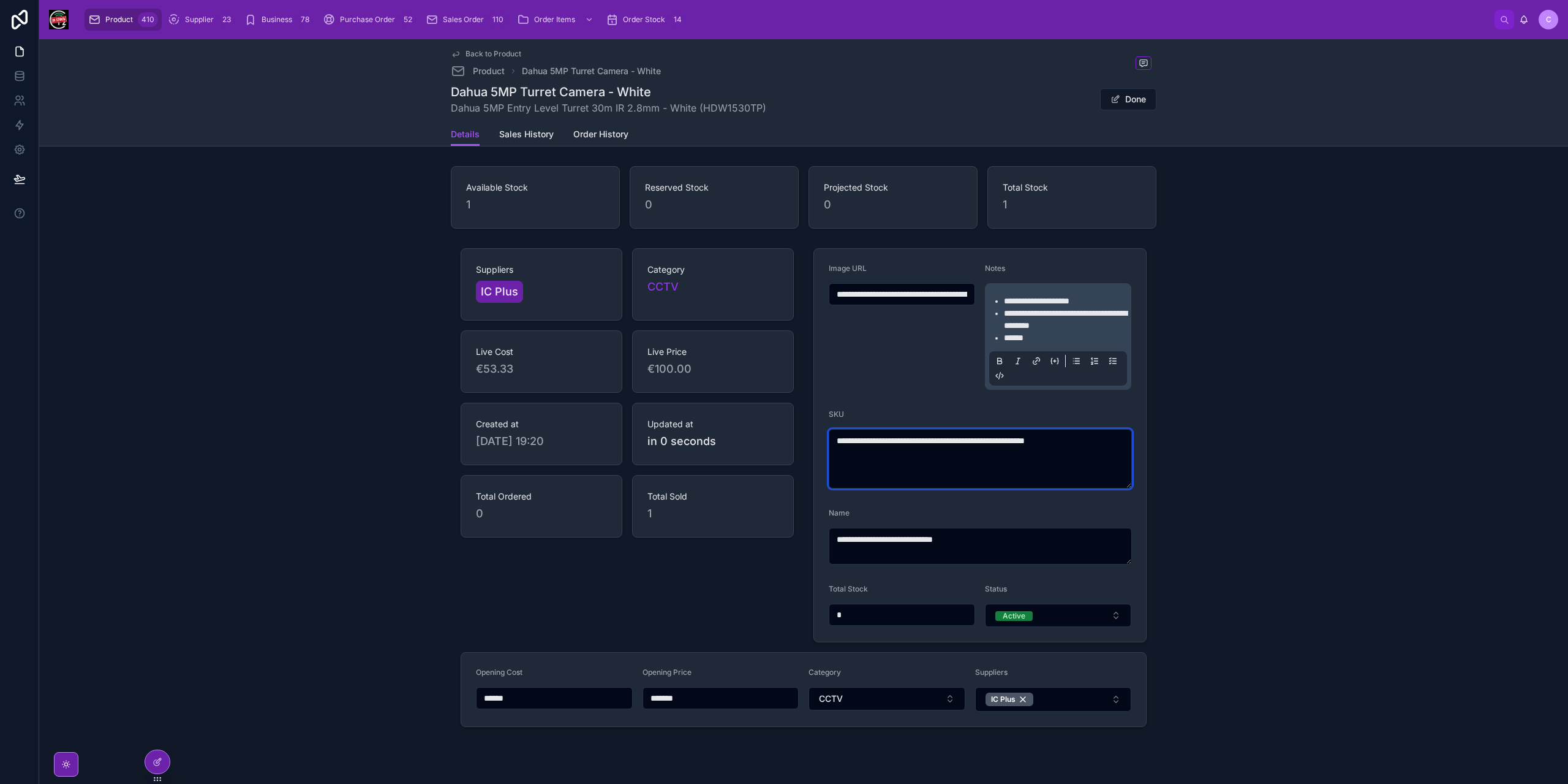
type textarea "**********"
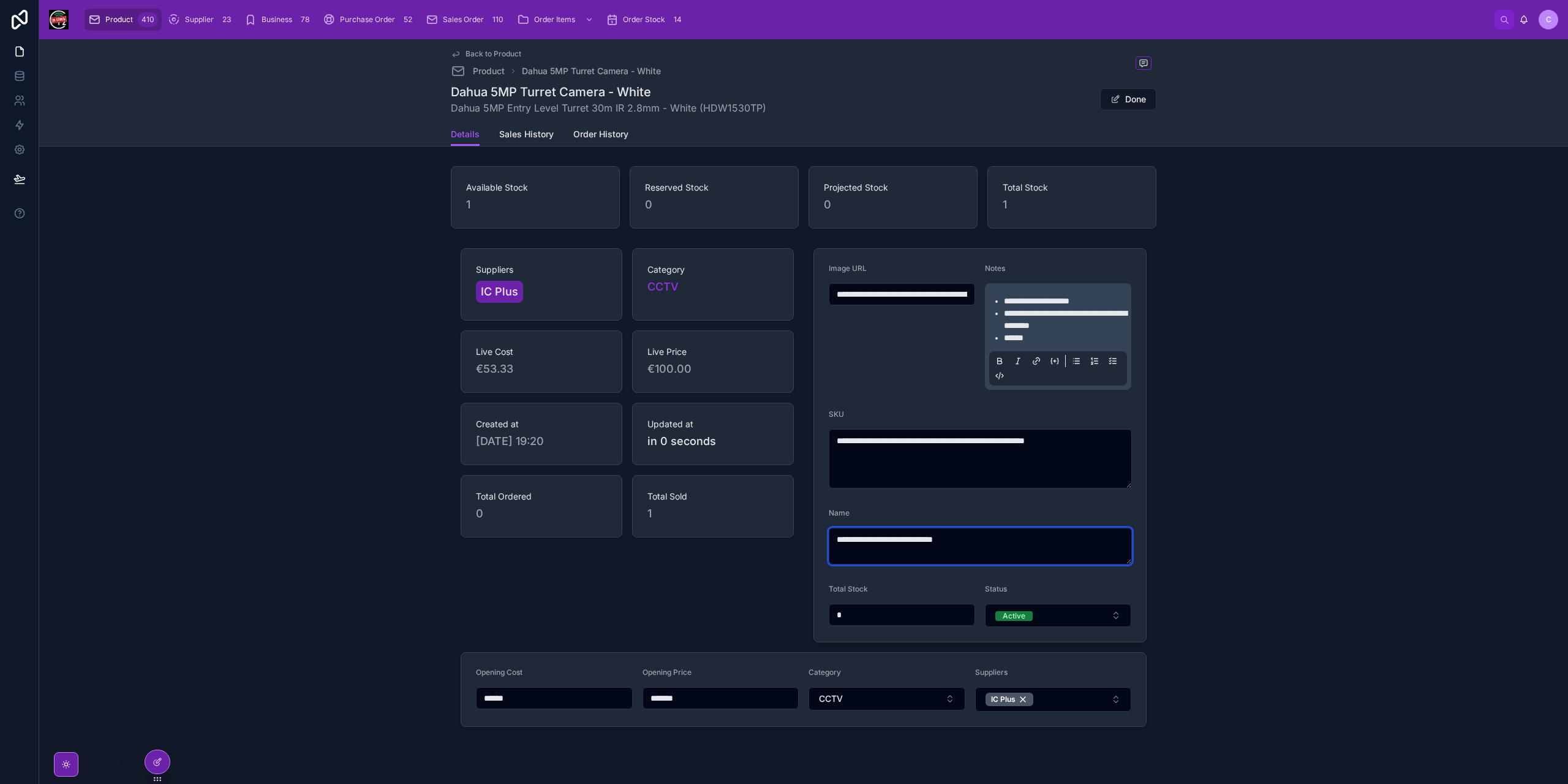
drag, startPoint x: 880, startPoint y: 539, endPoint x: 886, endPoint y: 561, distance: 22.8
click at [880, 540] on textarea "**********" at bounding box center [980, 546] width 303 height 37
type textarea "**********"
click at [1129, 102] on button "Done" at bounding box center [1128, 99] width 57 height 22
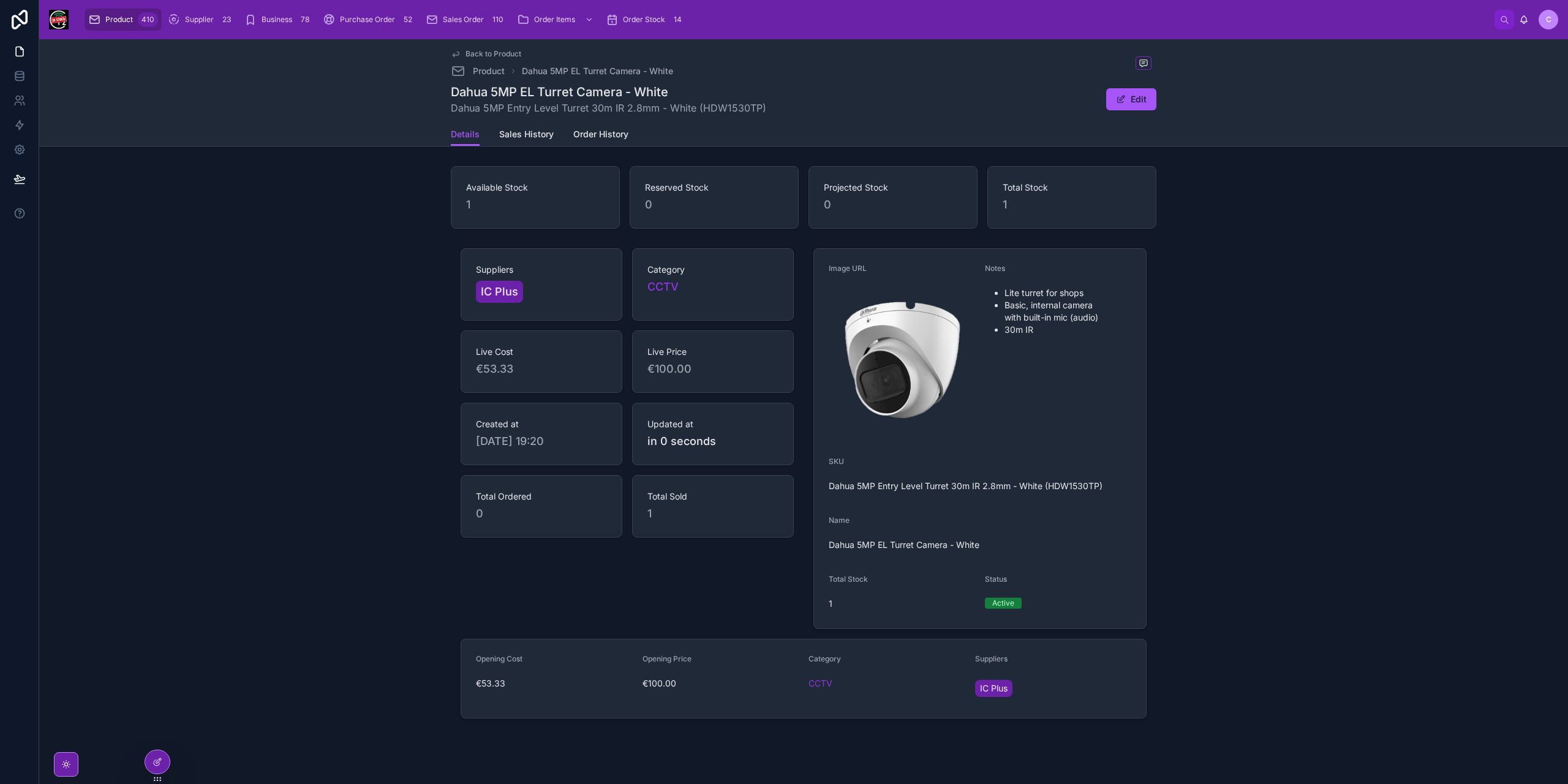
click at [475, 52] on span "Back to Product" at bounding box center [493, 54] width 56 height 10
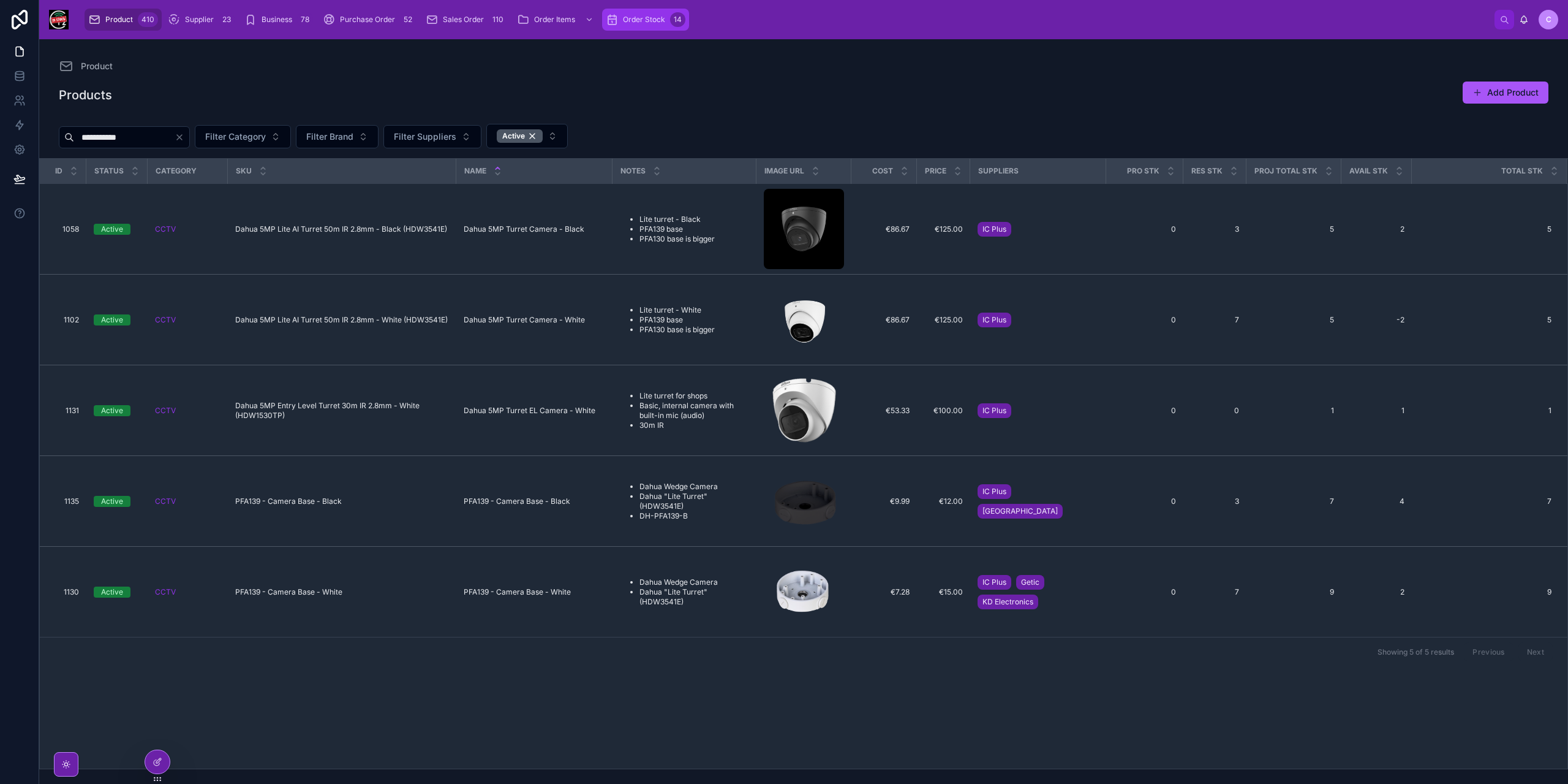
click at [621, 19] on div "Order Stock 14" at bounding box center [645, 19] width 80 height 20
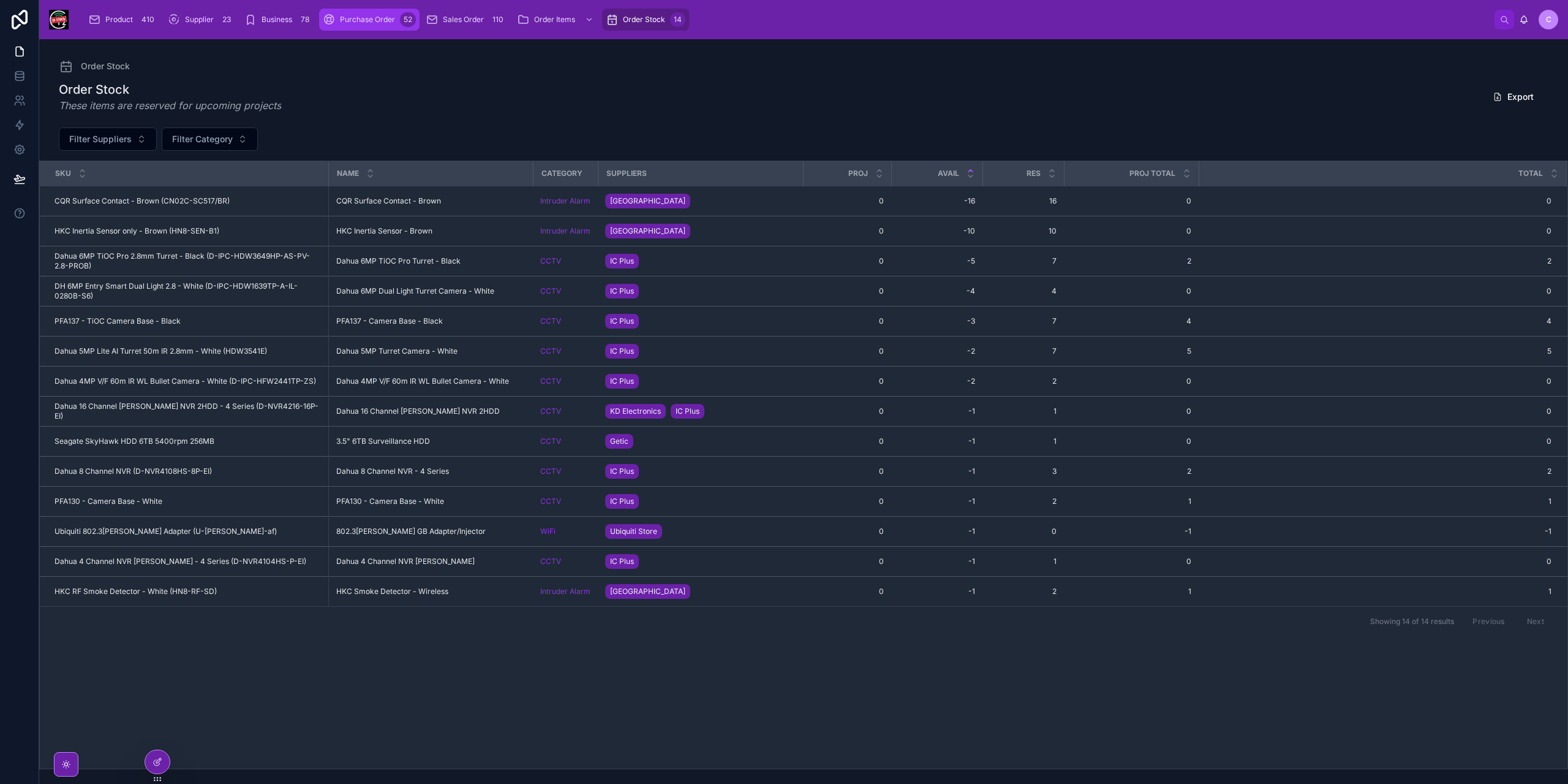
click at [350, 17] on span "Purchase Order" at bounding box center [367, 20] width 55 height 10
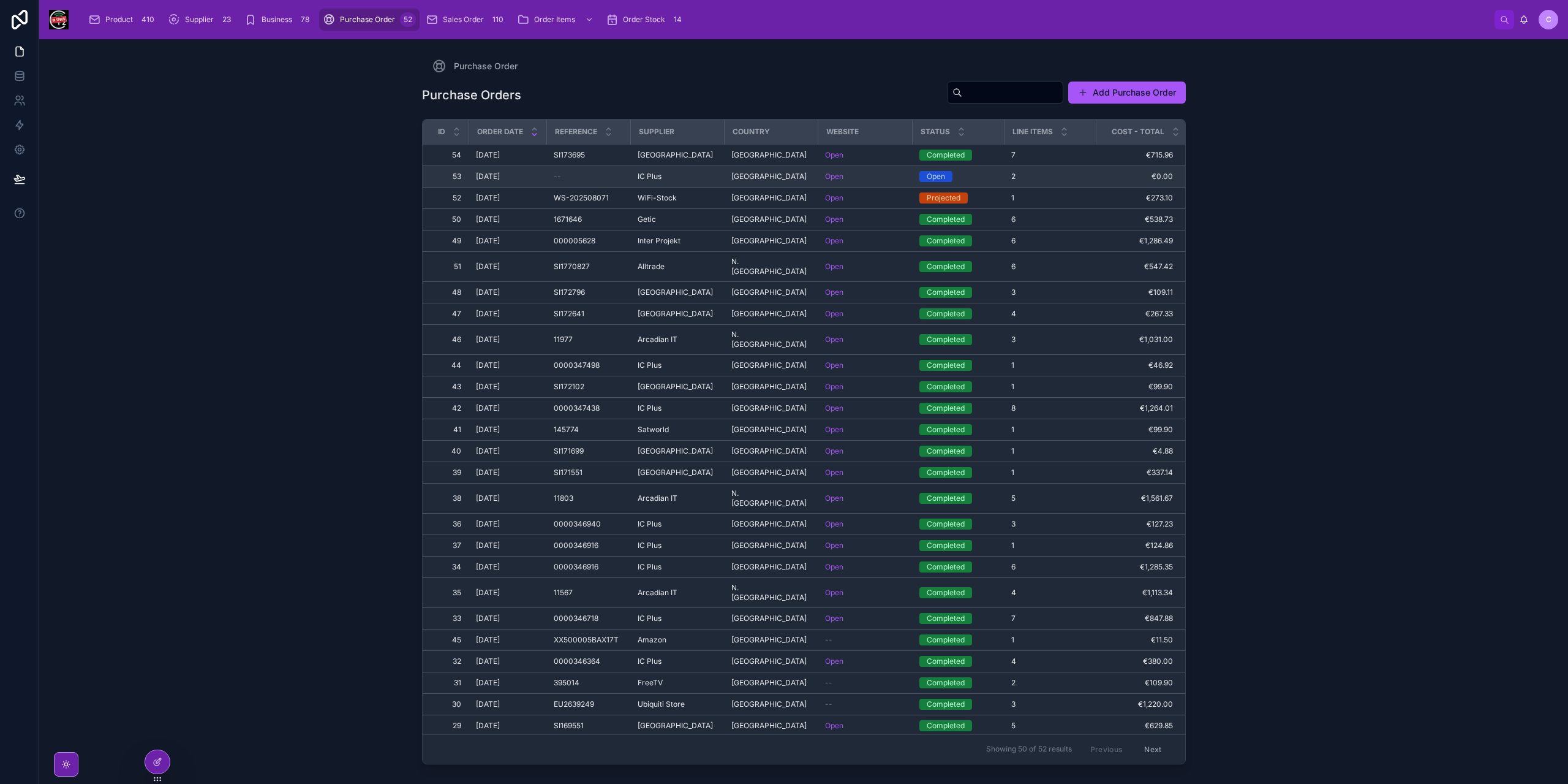
click at [598, 181] on td "--" at bounding box center [588, 177] width 84 height 21
click at [602, 176] on div "--" at bounding box center [589, 177] width 70 height 10
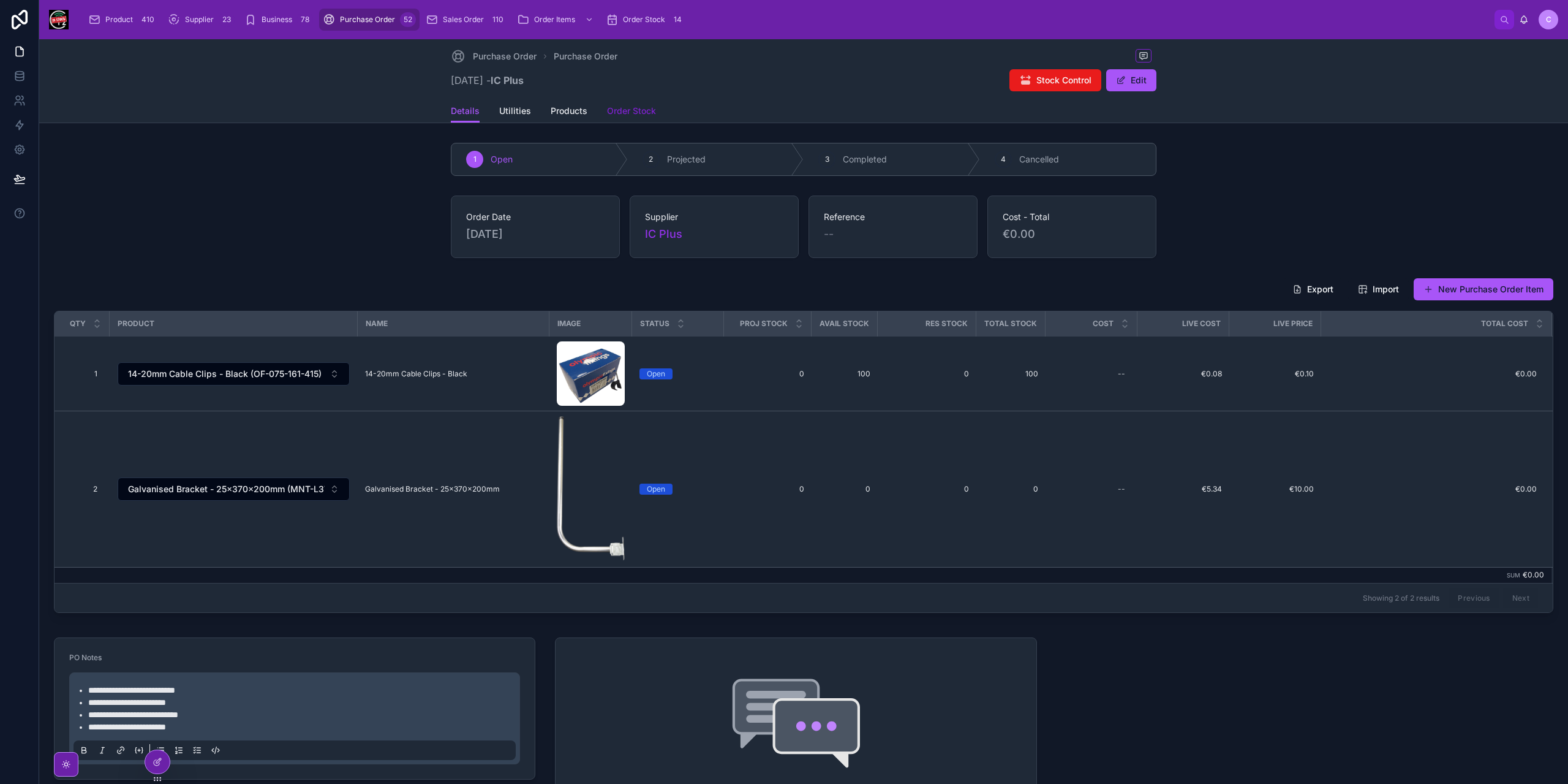
click at [626, 106] on span "Order Stock" at bounding box center [632, 111] width 49 height 12
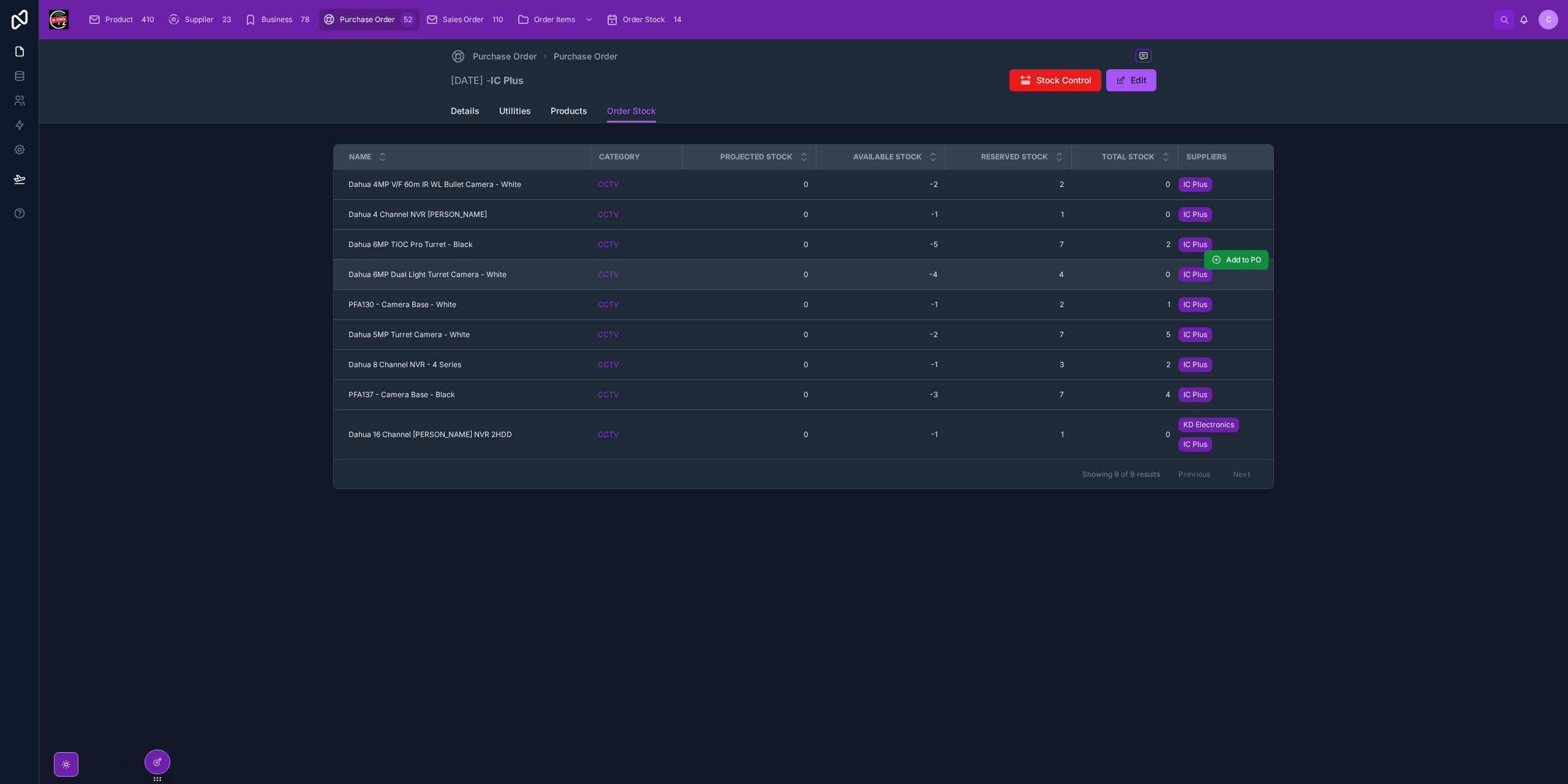
click at [447, 271] on span "Dahua 6MP Dual Light Turret Camera - White" at bounding box center [427, 274] width 158 height 10
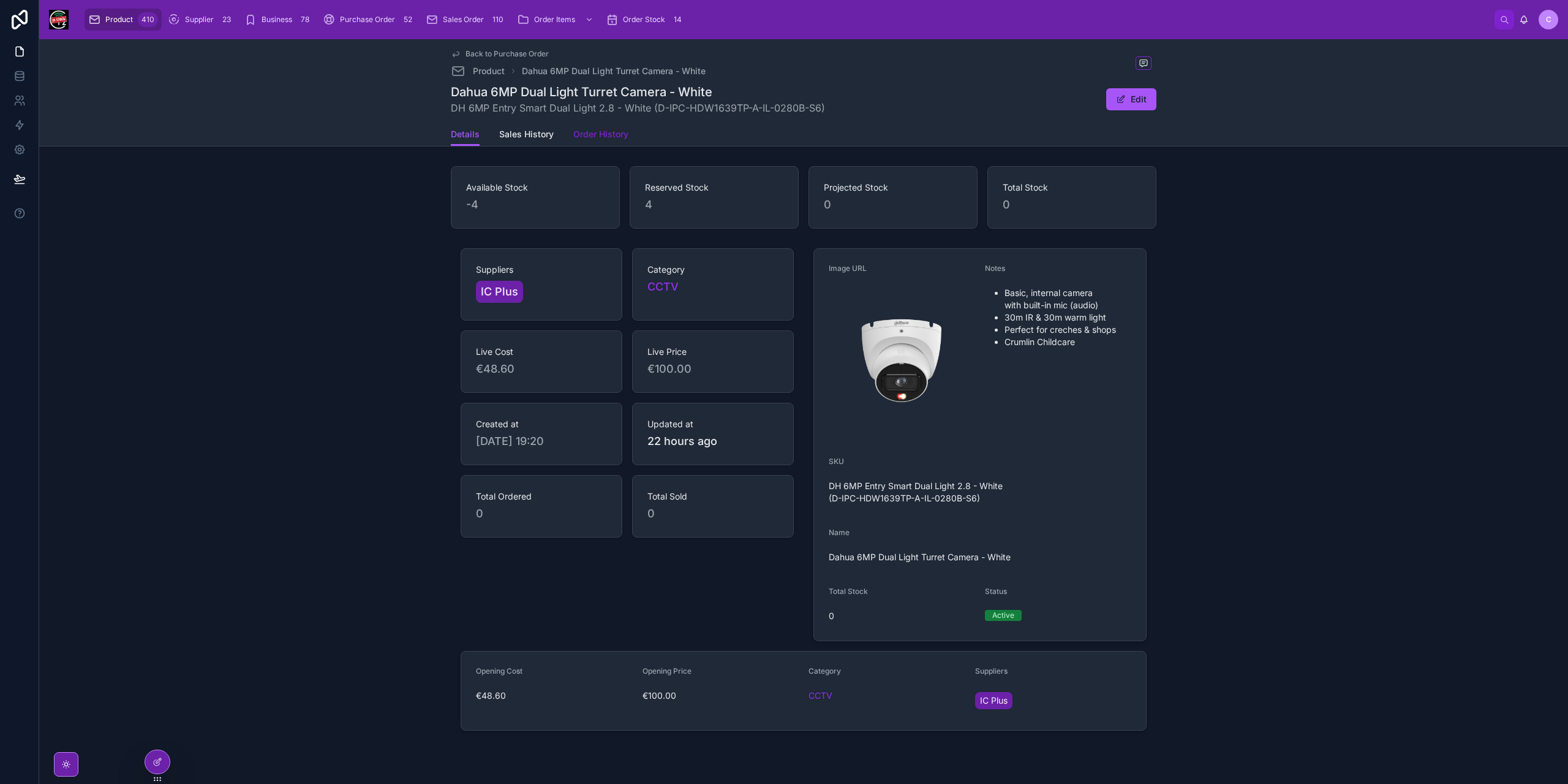
click at [590, 134] on span "Order History" at bounding box center [600, 134] width 55 height 12
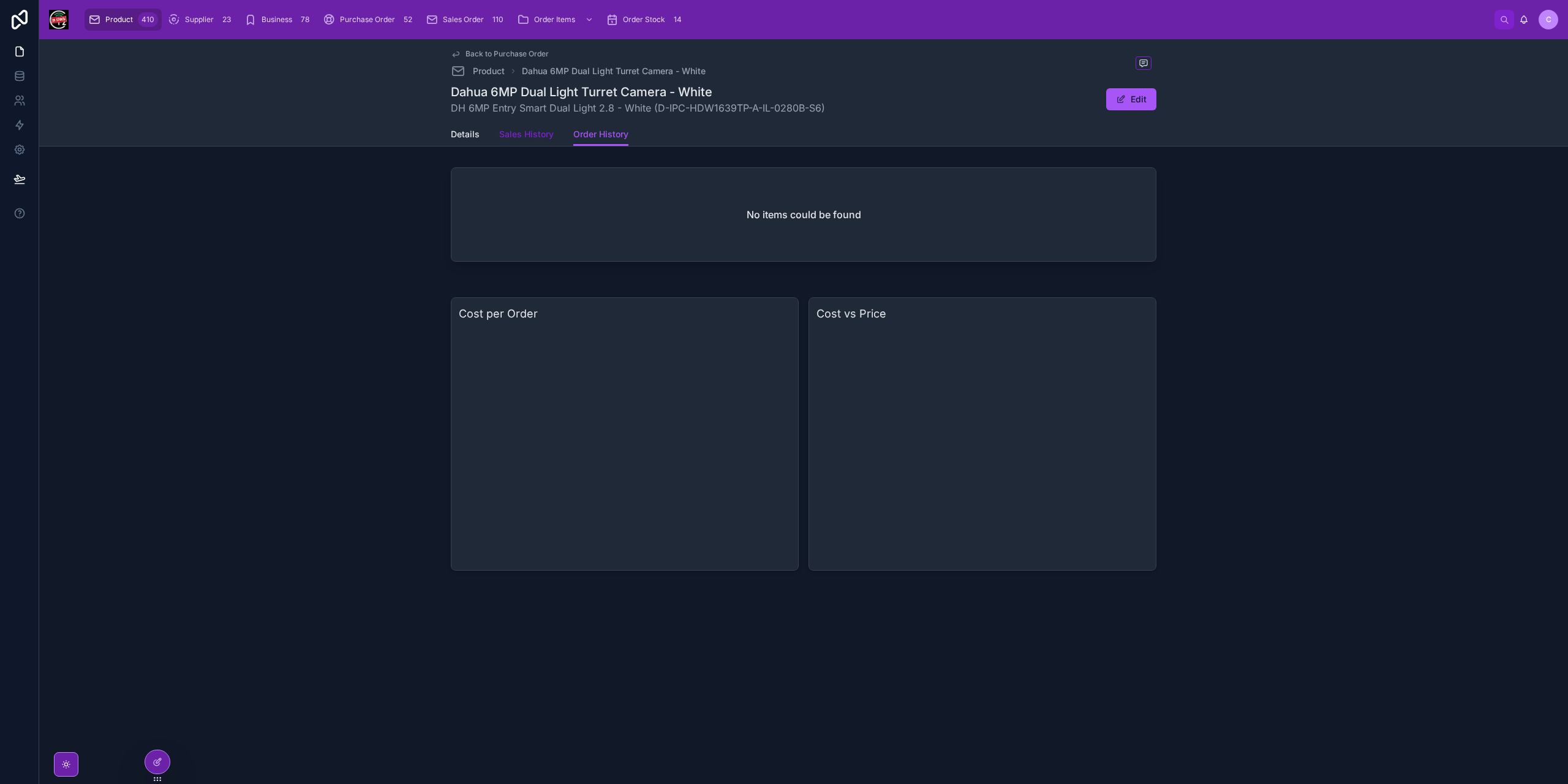
click at [518, 136] on span "Sales History" at bounding box center [527, 134] width 55 height 12
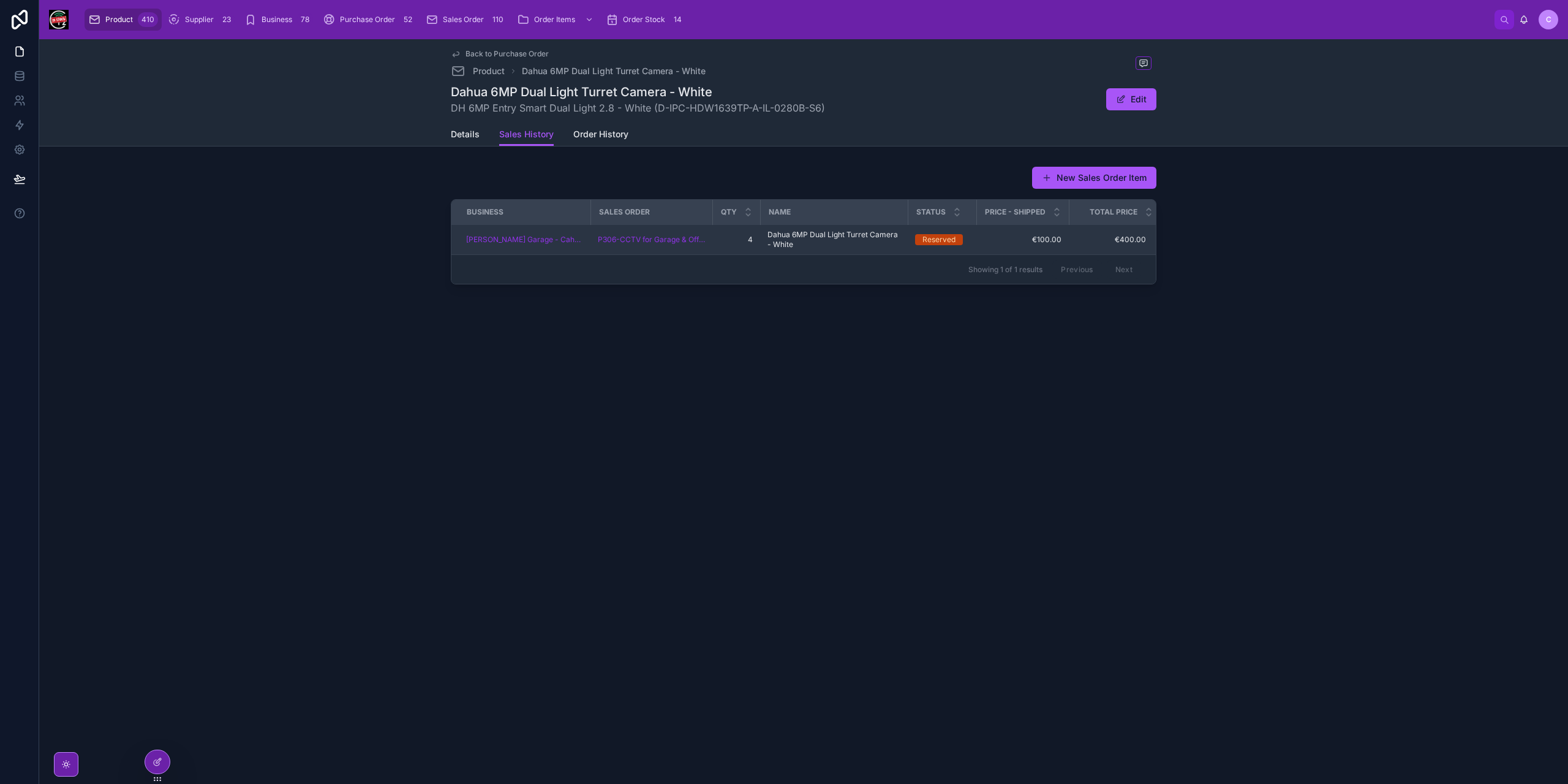
click at [780, 237] on span "Dahua 6MP Dual Light Turret Camera - White" at bounding box center [833, 239] width 133 height 20
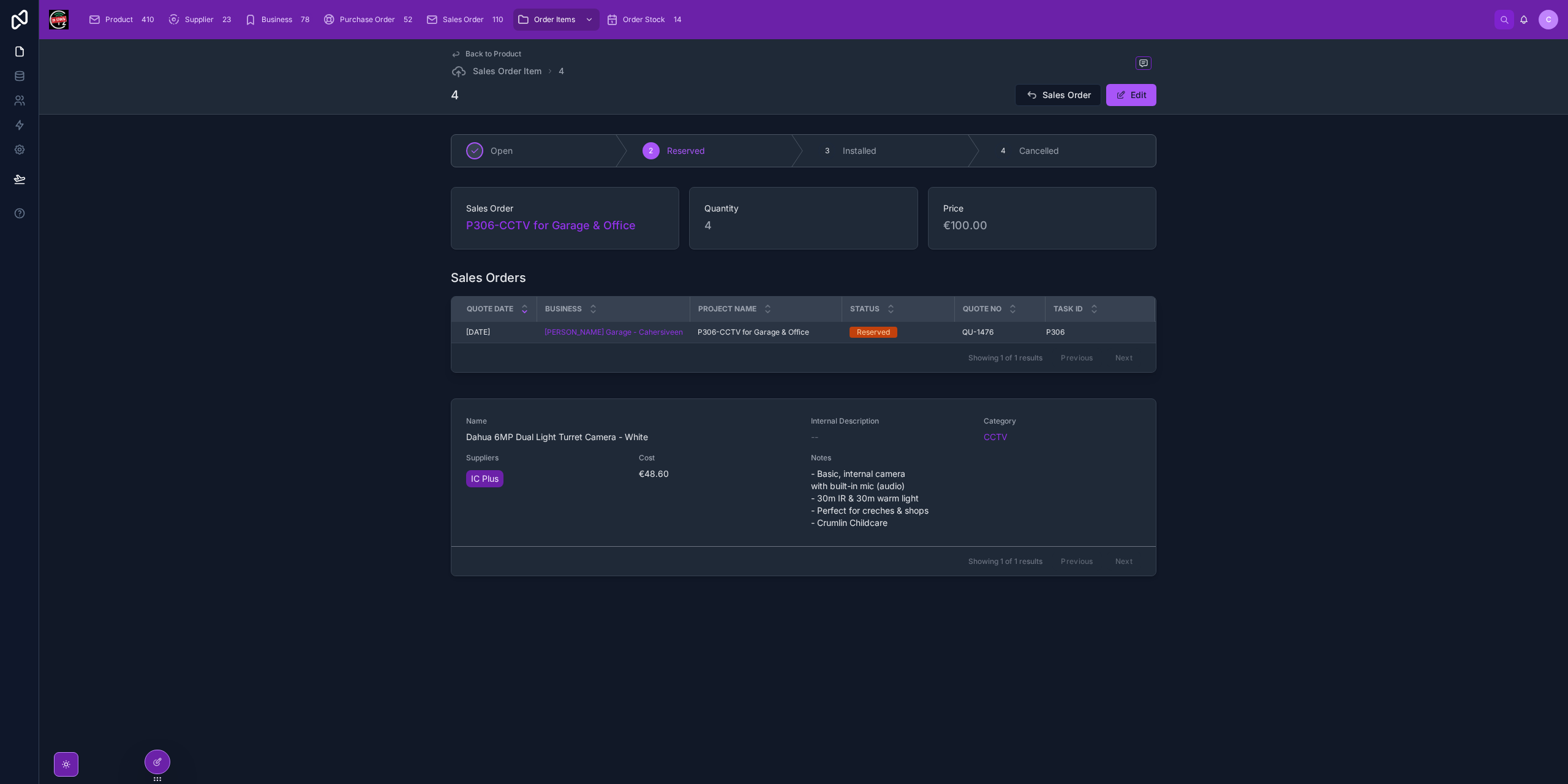
click at [710, 328] on span "P306-CCTV for Garage & Office" at bounding box center [754, 332] width 112 height 10
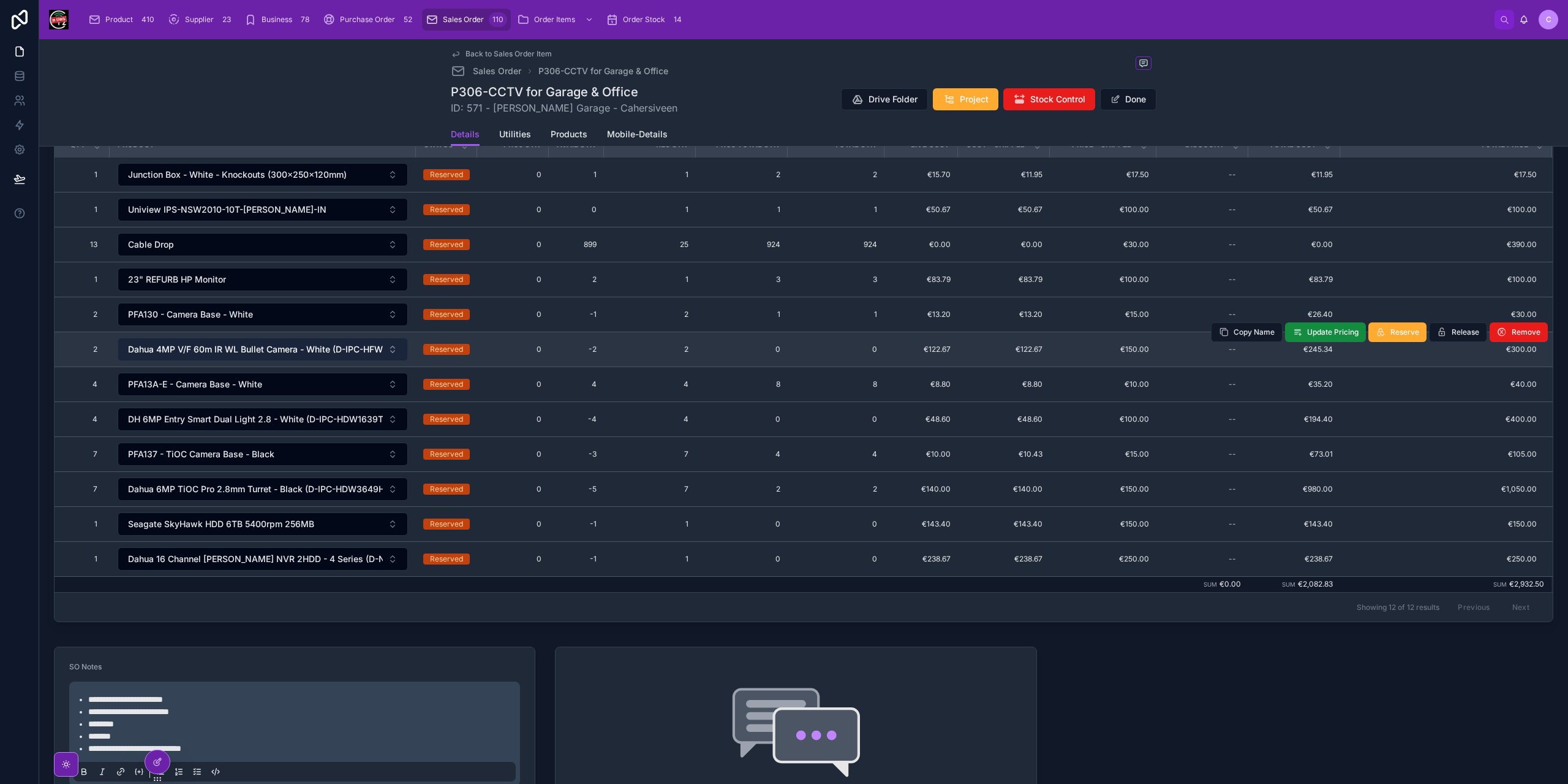
scroll to position [184, 0]
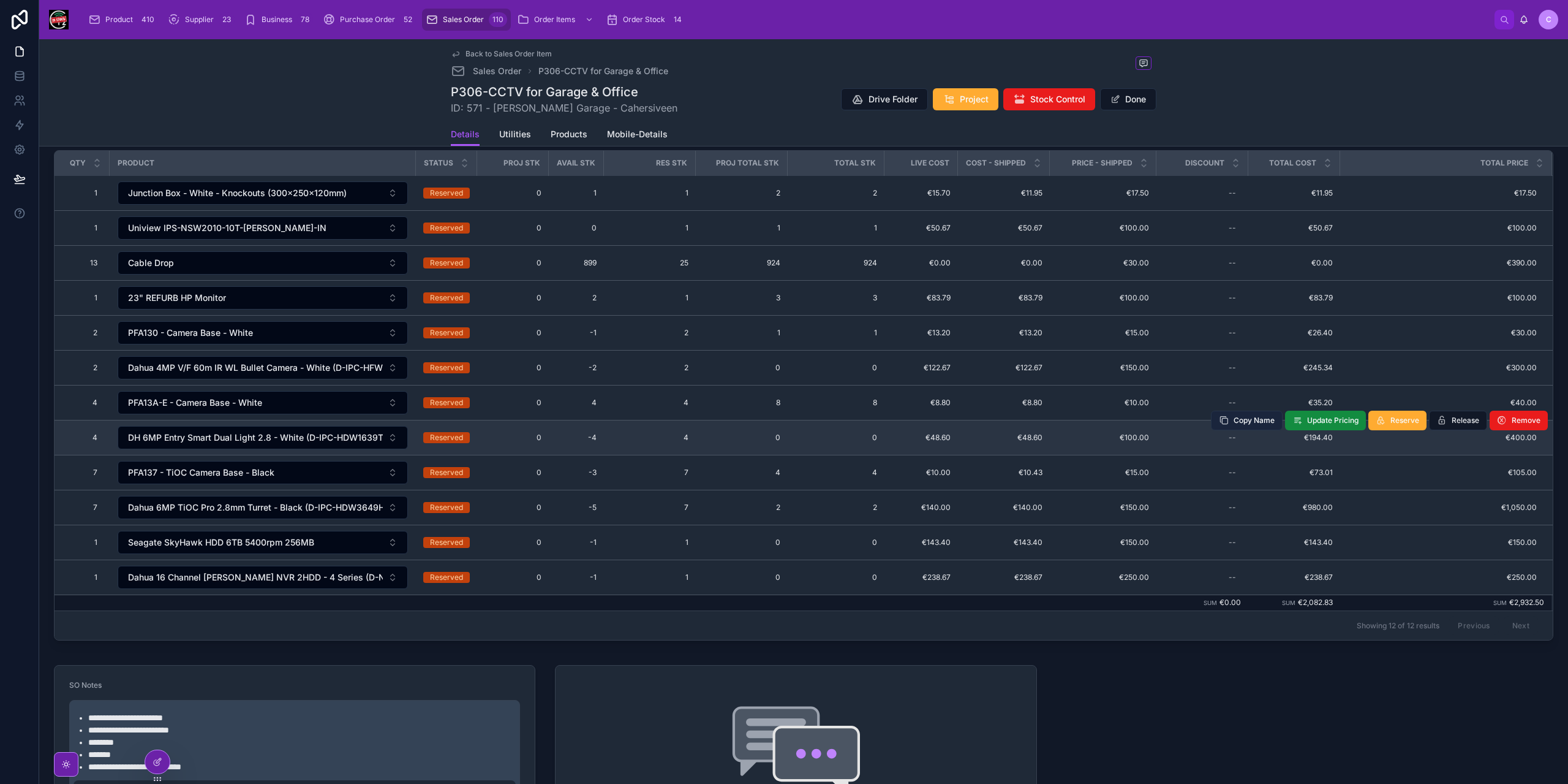
click at [1248, 415] on span "Copy Name" at bounding box center [1254, 420] width 41 height 10
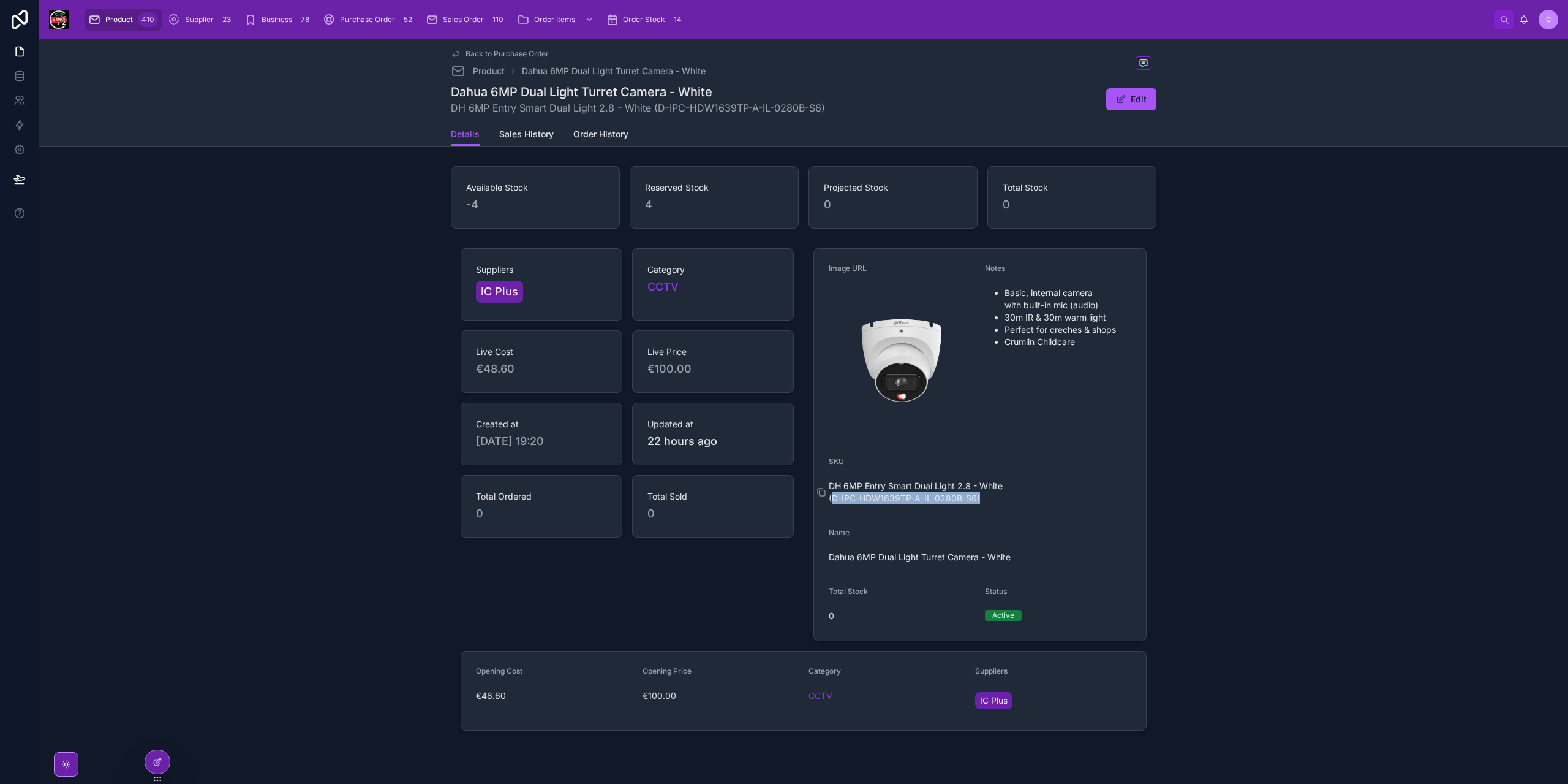
drag, startPoint x: 830, startPoint y: 498, endPoint x: 975, endPoint y: 502, distance: 145.1
click at [975, 502] on span "DH 6MP Entry Smart Dual Light 2.8 - White (D-IPC-HDW1639TP-A-IL-0280B-S6)" at bounding box center [980, 492] width 303 height 25
copy span "D-IPC-HDW1639TP-A-IL-0280B-S6)"
click at [116, 11] on div "Product 410" at bounding box center [123, 19] width 70 height 20
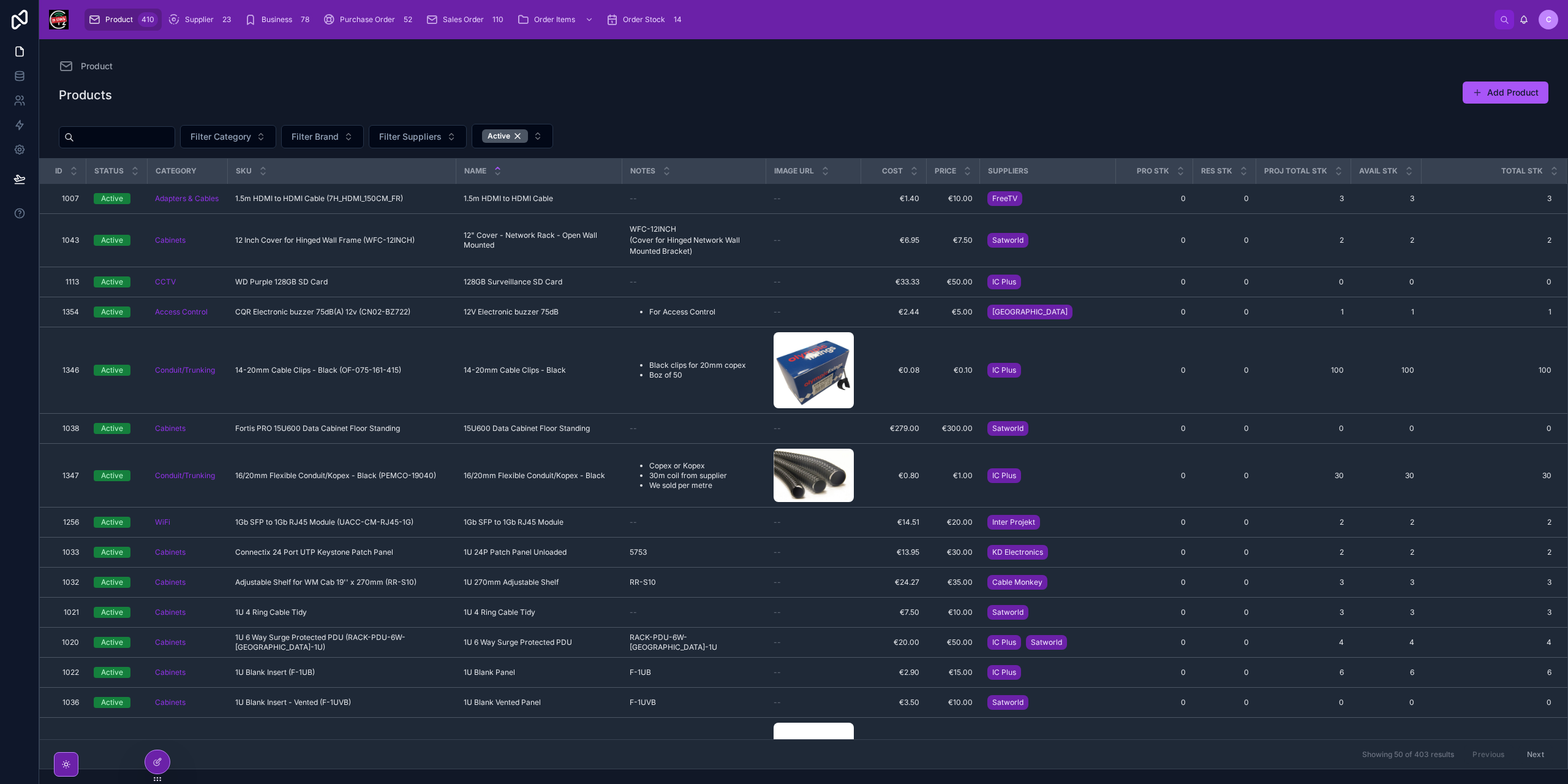
click at [153, 130] on input "text" at bounding box center [124, 137] width 100 height 17
paste input "**********"
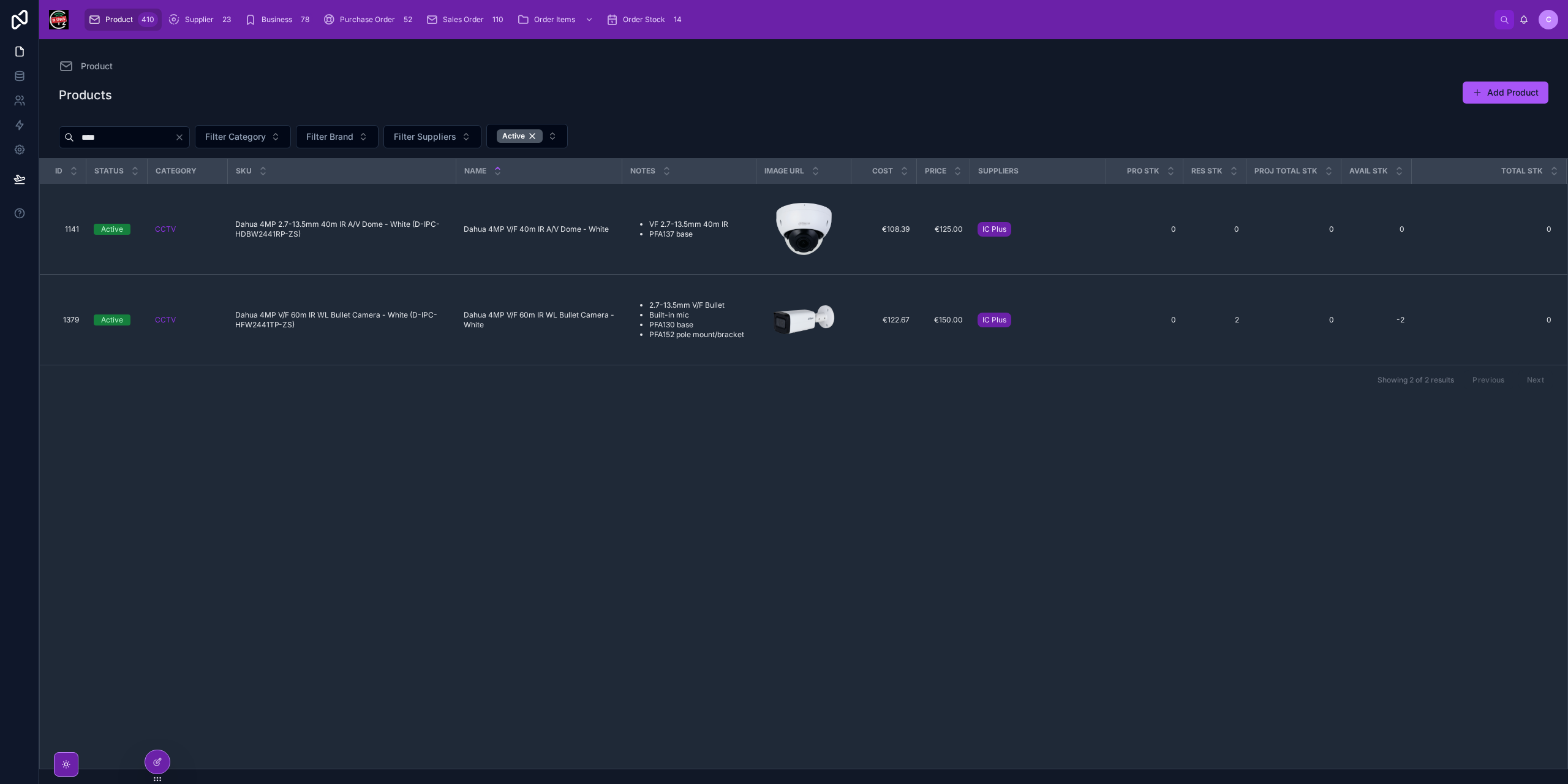
type input "****"
drag, startPoint x: 108, startPoint y: 134, endPoint x: 72, endPoint y: 133, distance: 36.0
click at [72, 133] on div "****" at bounding box center [124, 137] width 131 height 22
click at [353, 127] on button "Filter Brand" at bounding box center [337, 136] width 82 height 23
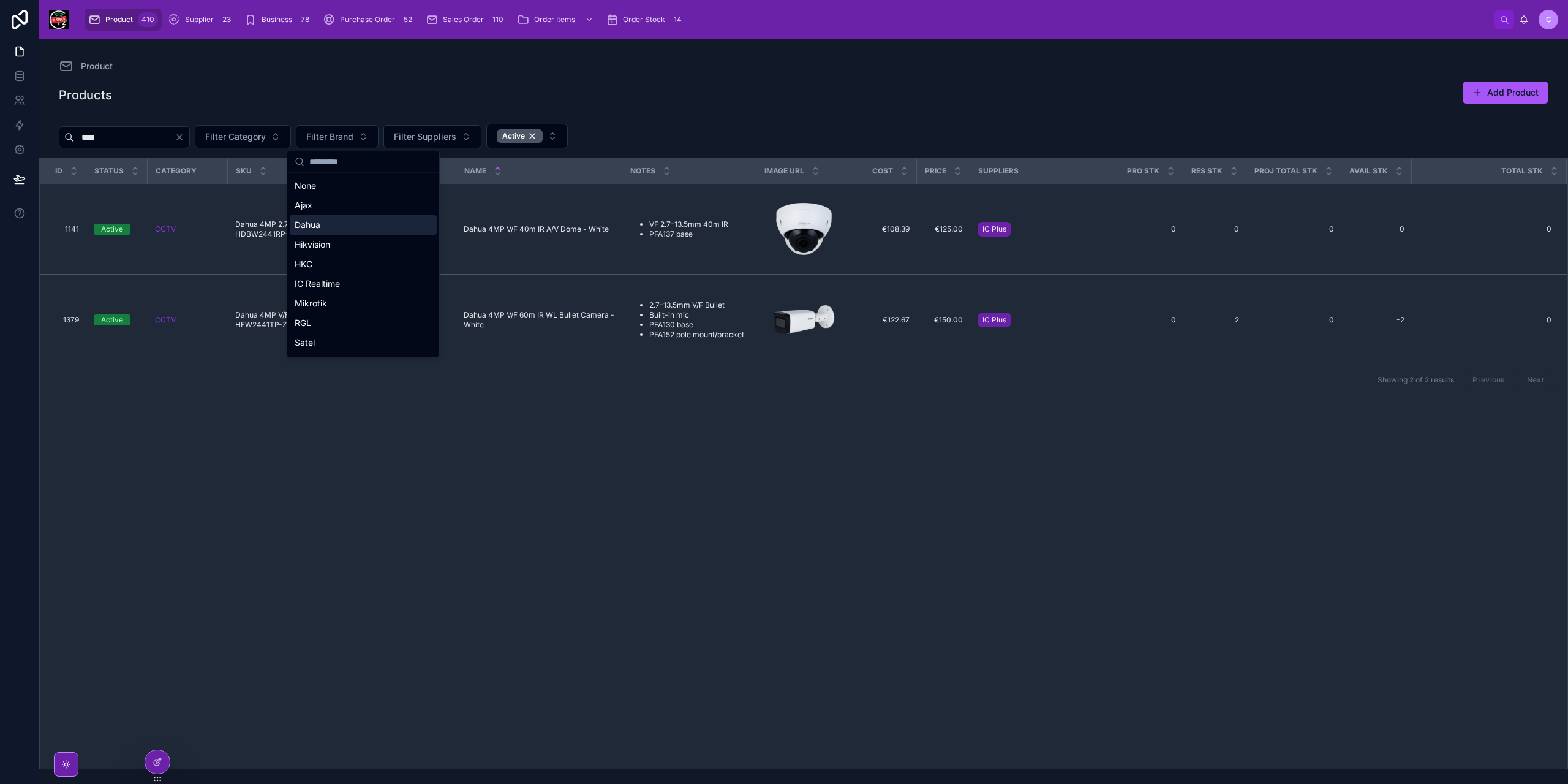
click at [330, 223] on div "Dahua" at bounding box center [363, 224] width 147 height 20
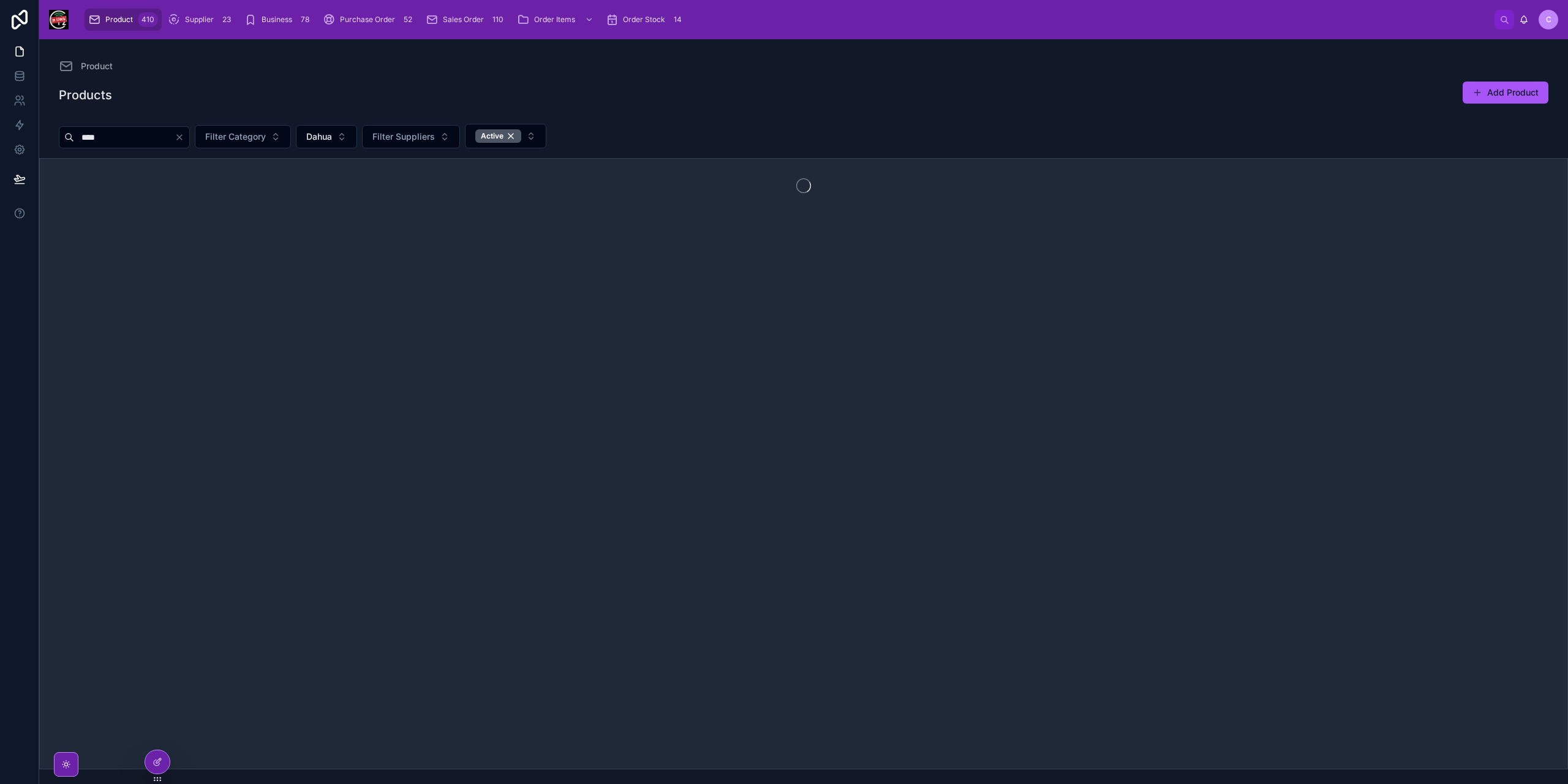
click at [136, 132] on input "****" at bounding box center [124, 137] width 100 height 17
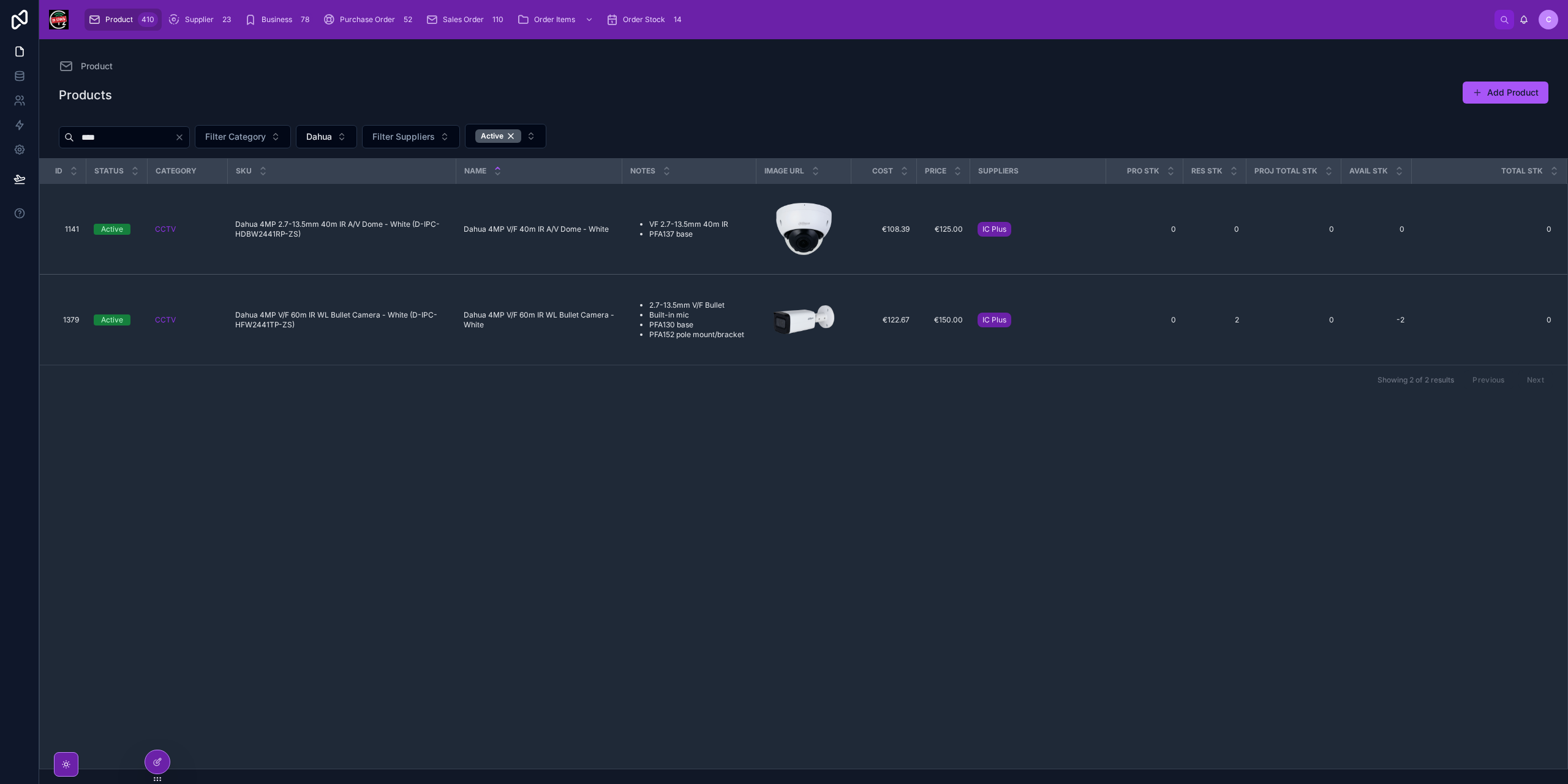
click at [185, 136] on icon "Clear" at bounding box center [179, 137] width 10 height 10
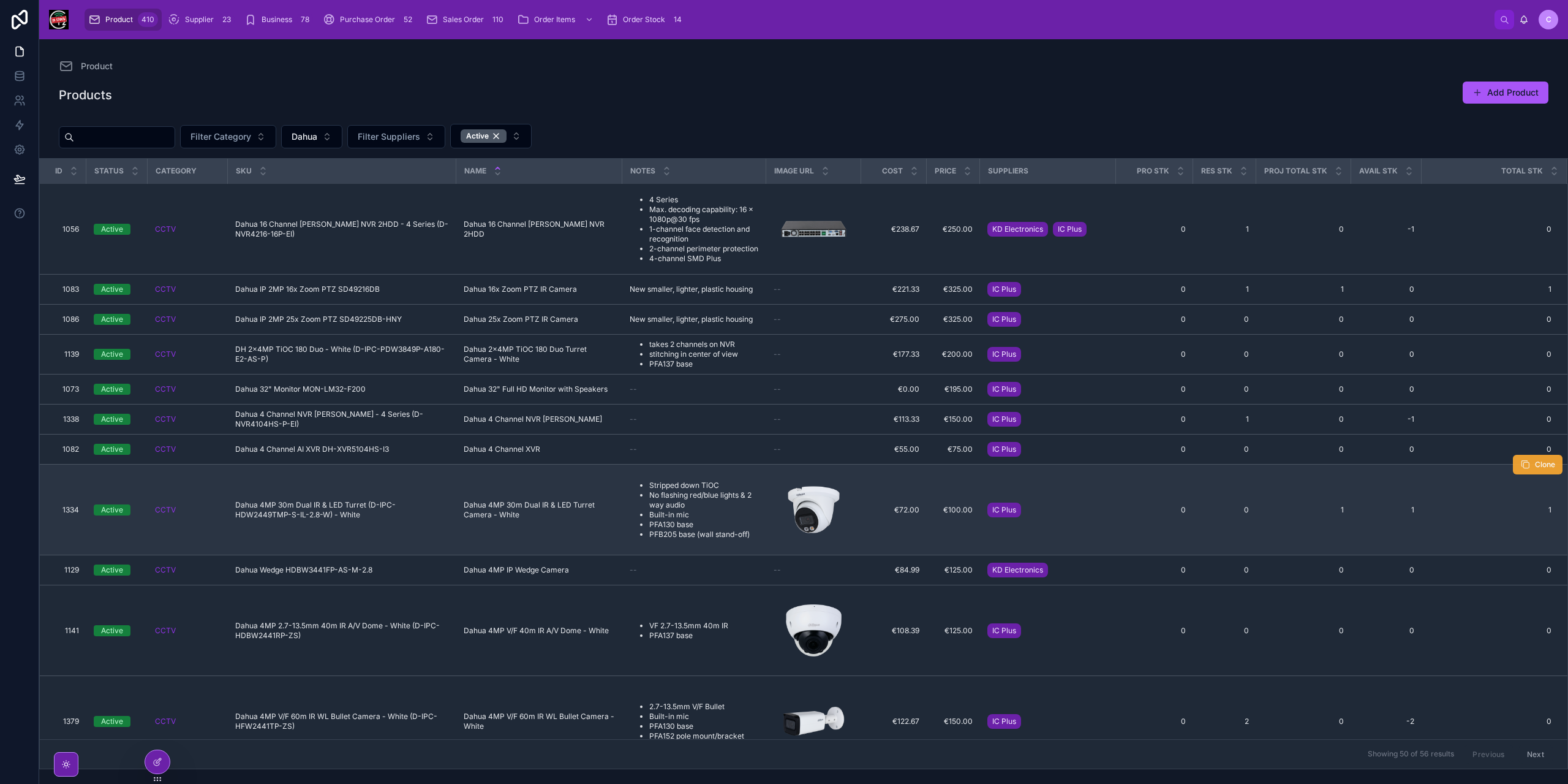
click at [1540, 465] on span "Clone" at bounding box center [1545, 464] width 20 height 10
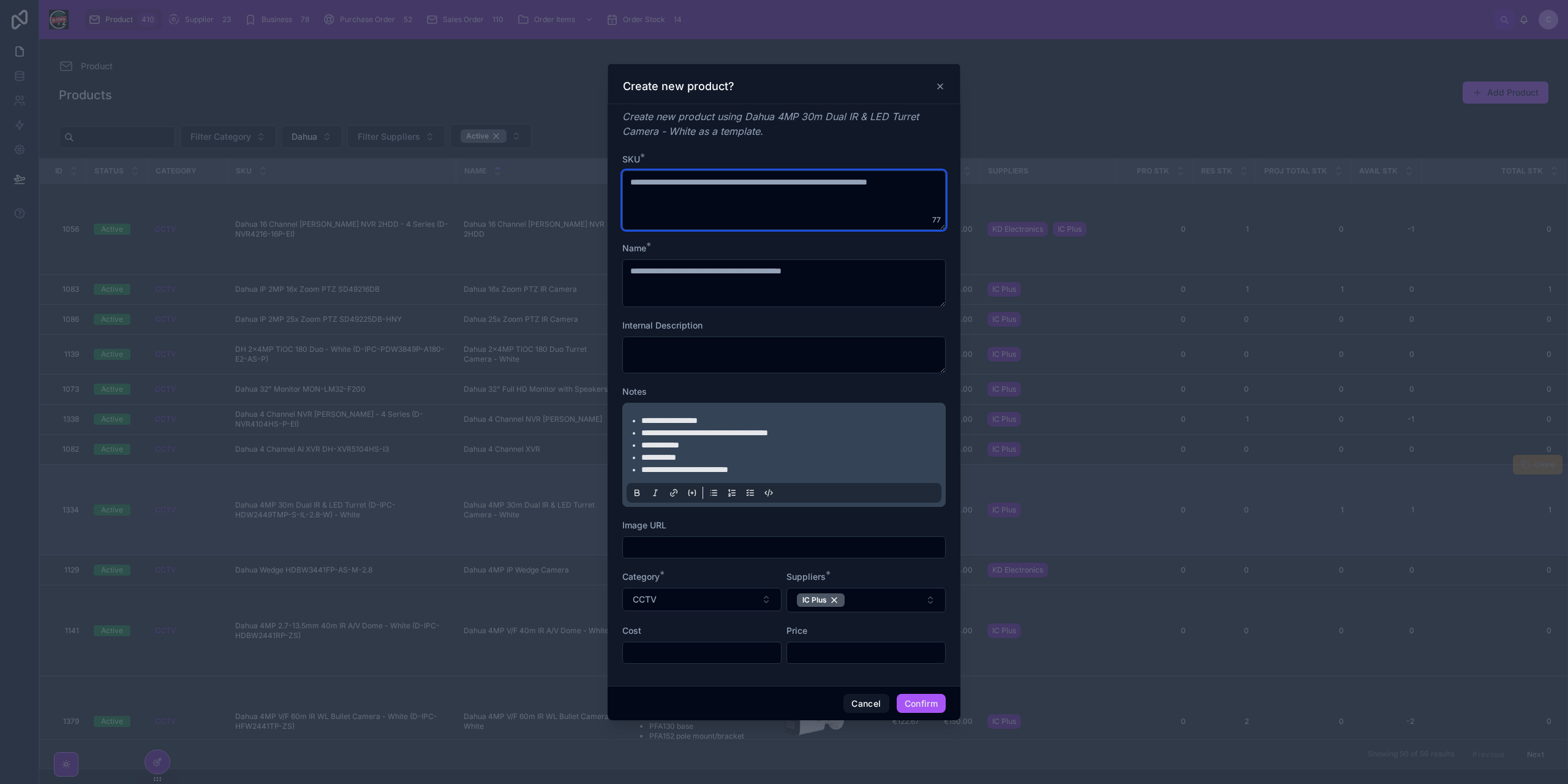
click at [748, 198] on textarea "**********" at bounding box center [784, 200] width 324 height 59
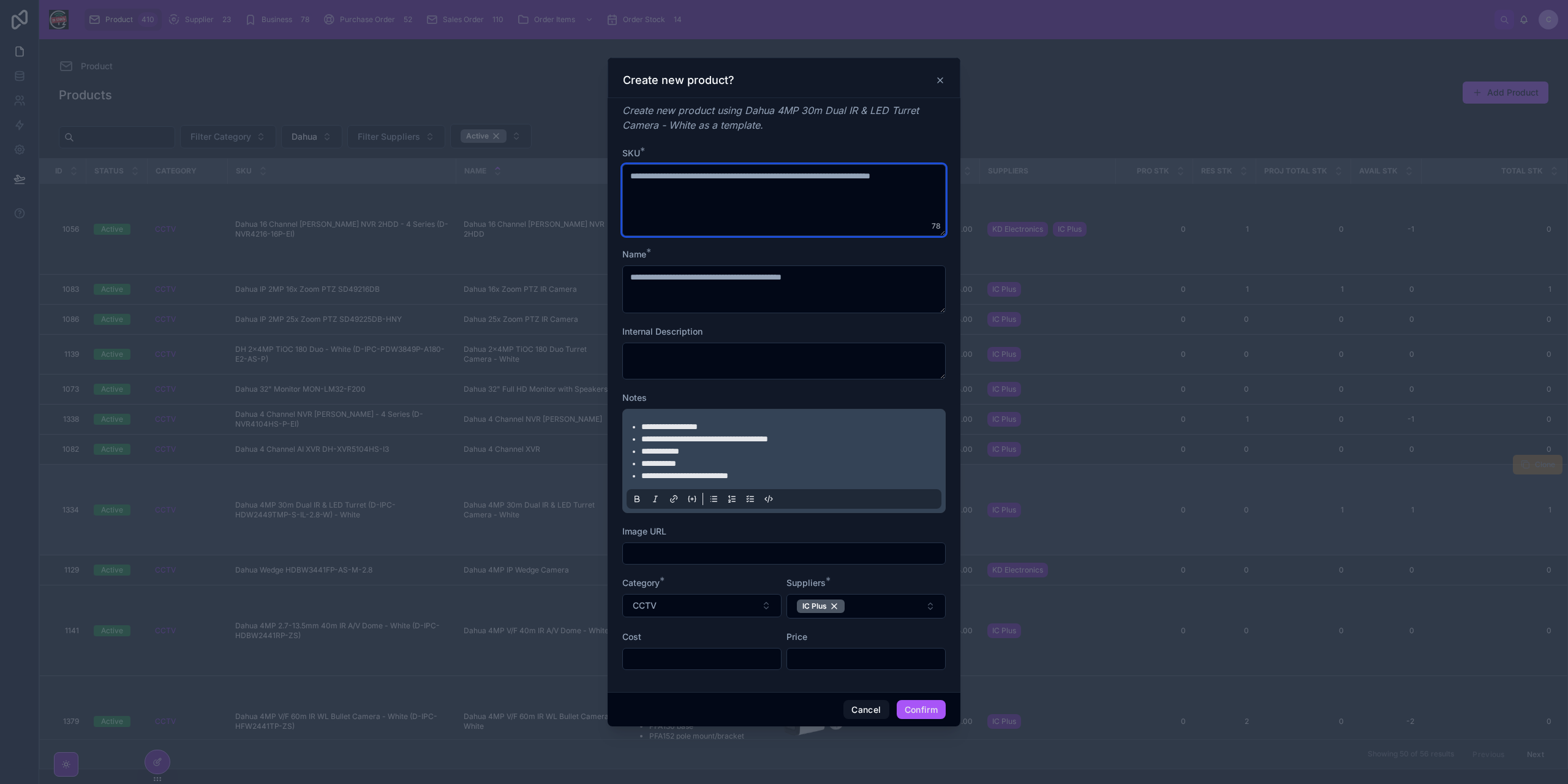
paste textarea "**********"
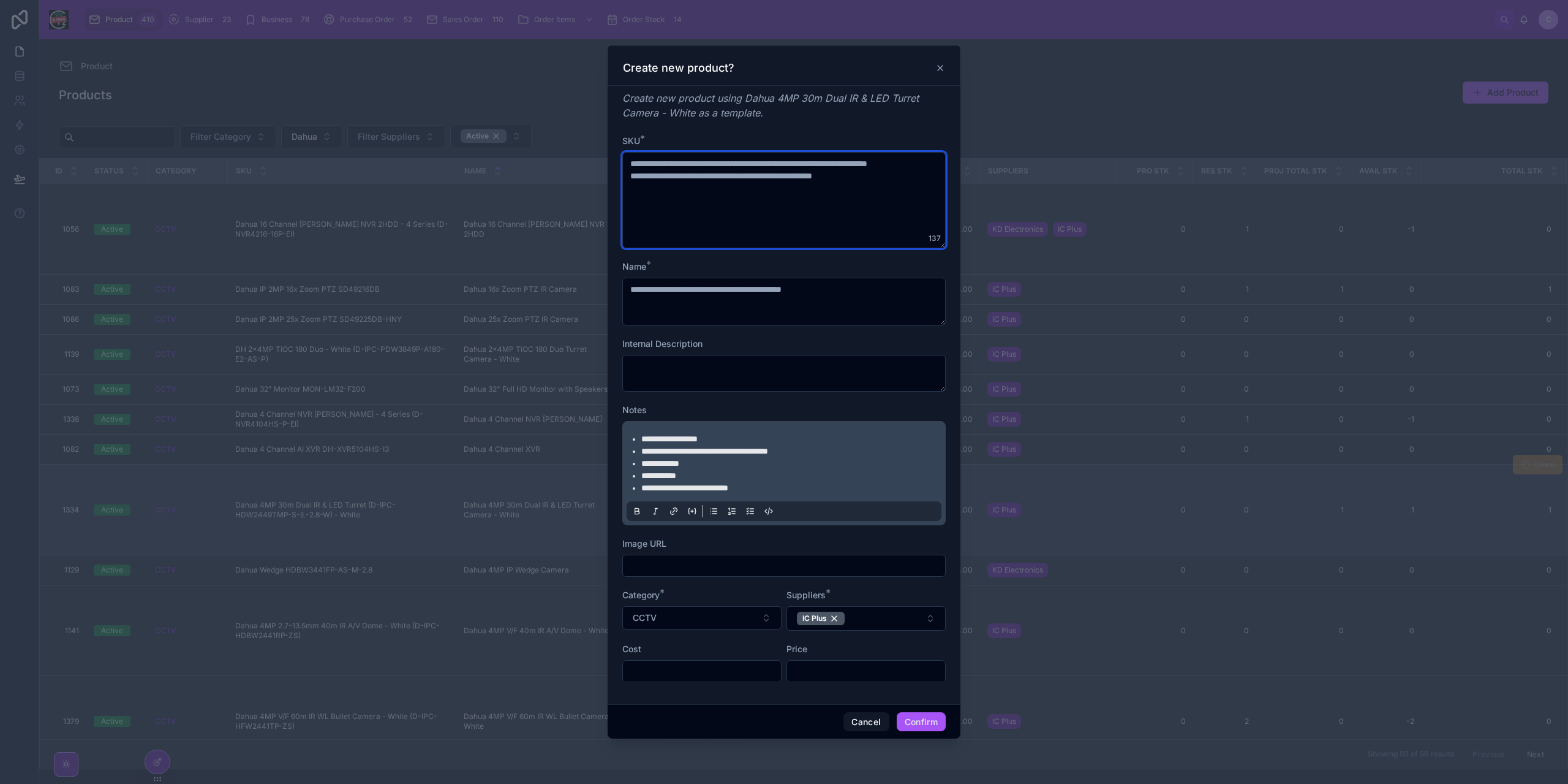
click at [658, 193] on textarea "**********" at bounding box center [784, 200] width 324 height 96
type textarea "**********"
click at [865, 719] on button "Cancel" at bounding box center [866, 721] width 46 height 20
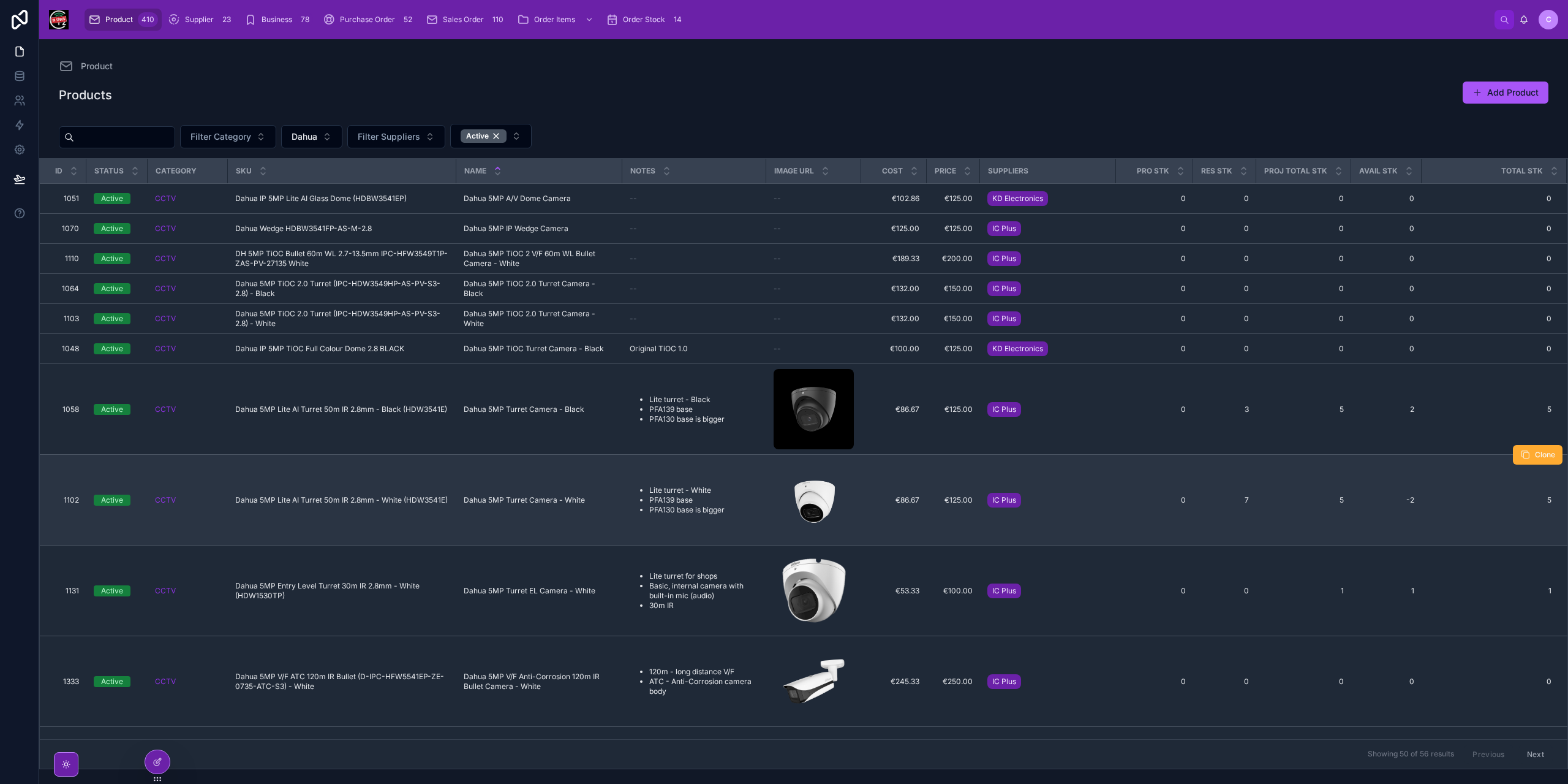
scroll to position [675, 0]
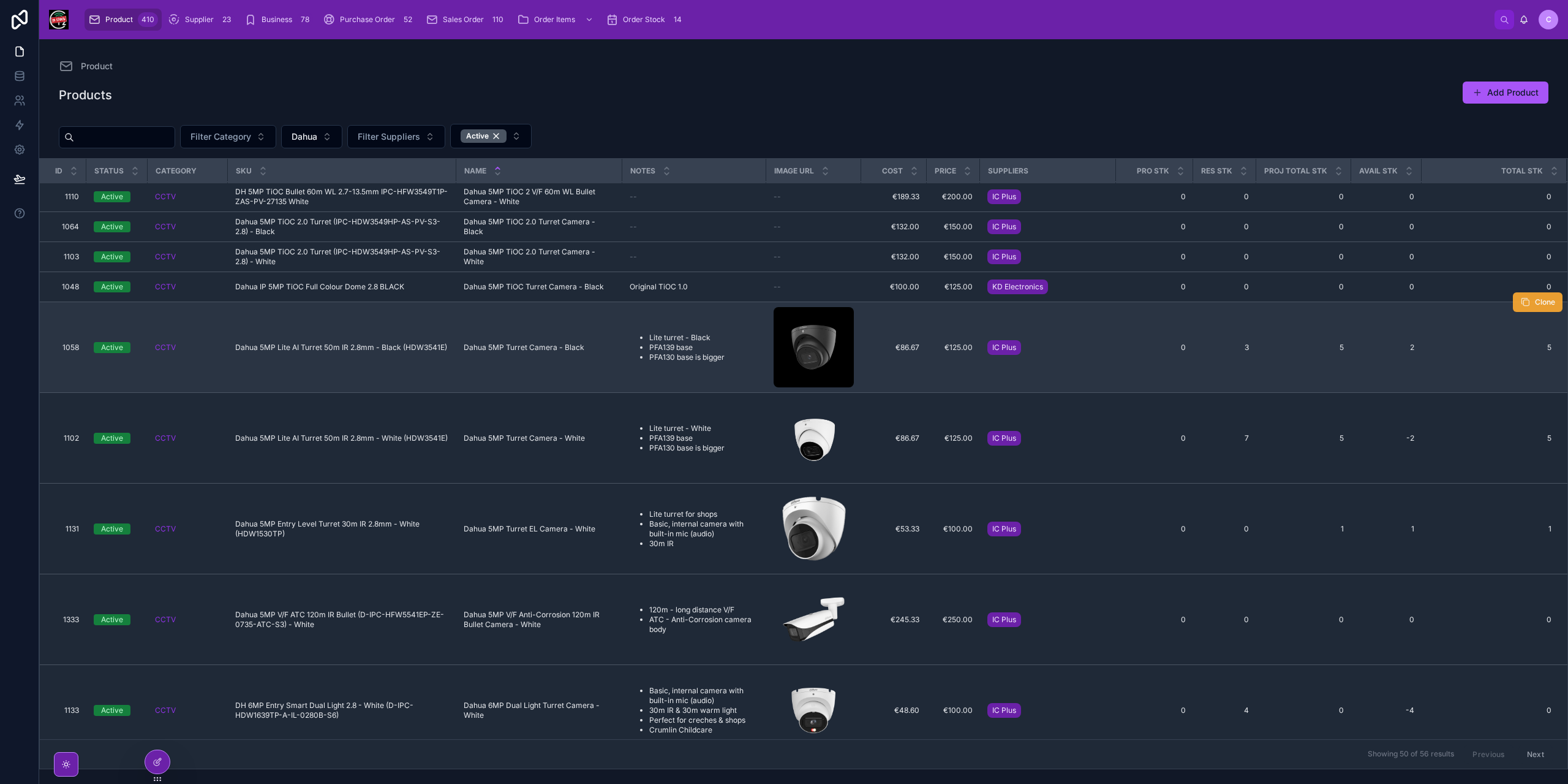
click at [1525, 299] on button "Clone" at bounding box center [1537, 302] width 50 height 20
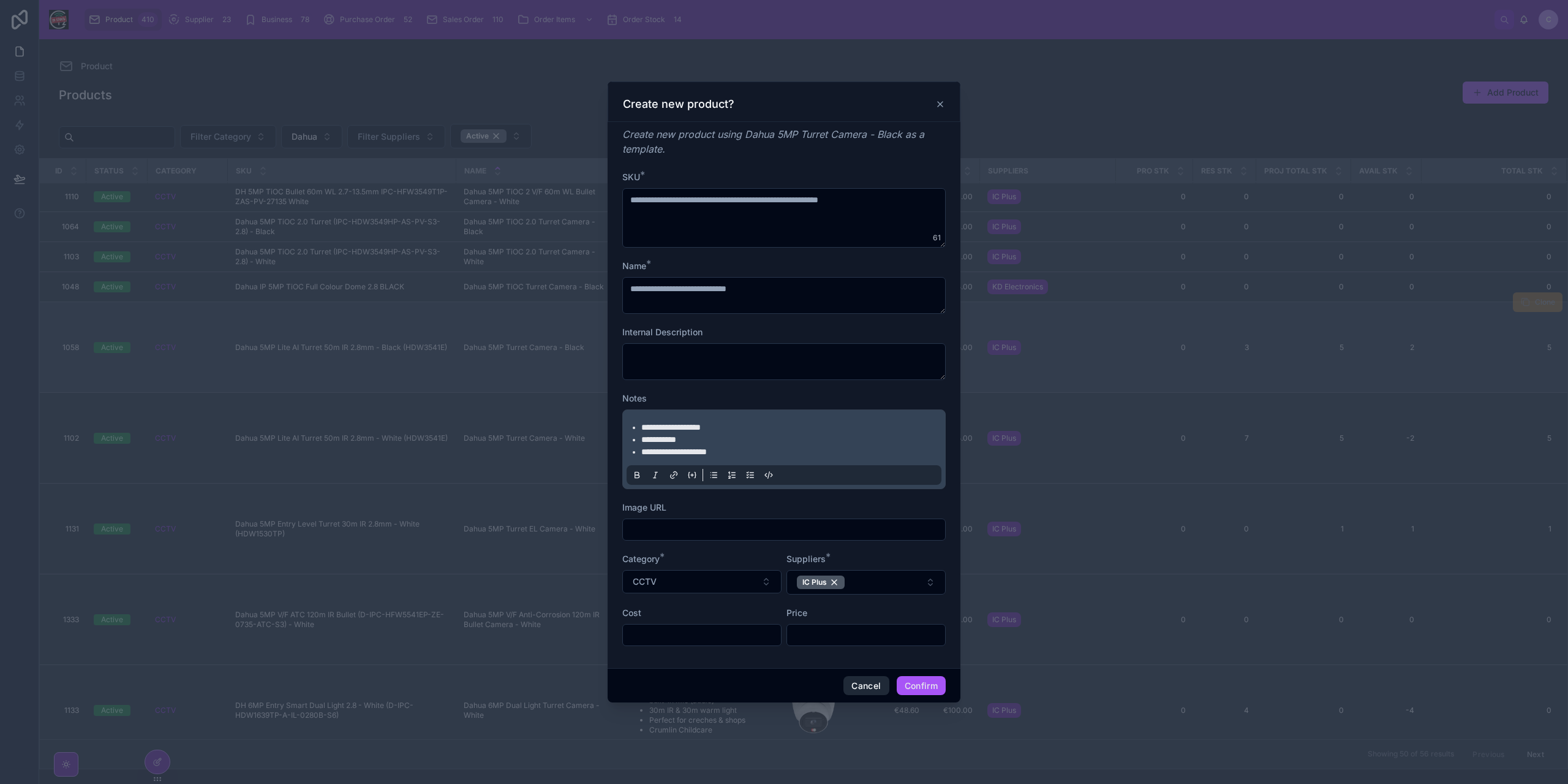
click at [874, 686] on button "Cancel" at bounding box center [866, 685] width 46 height 20
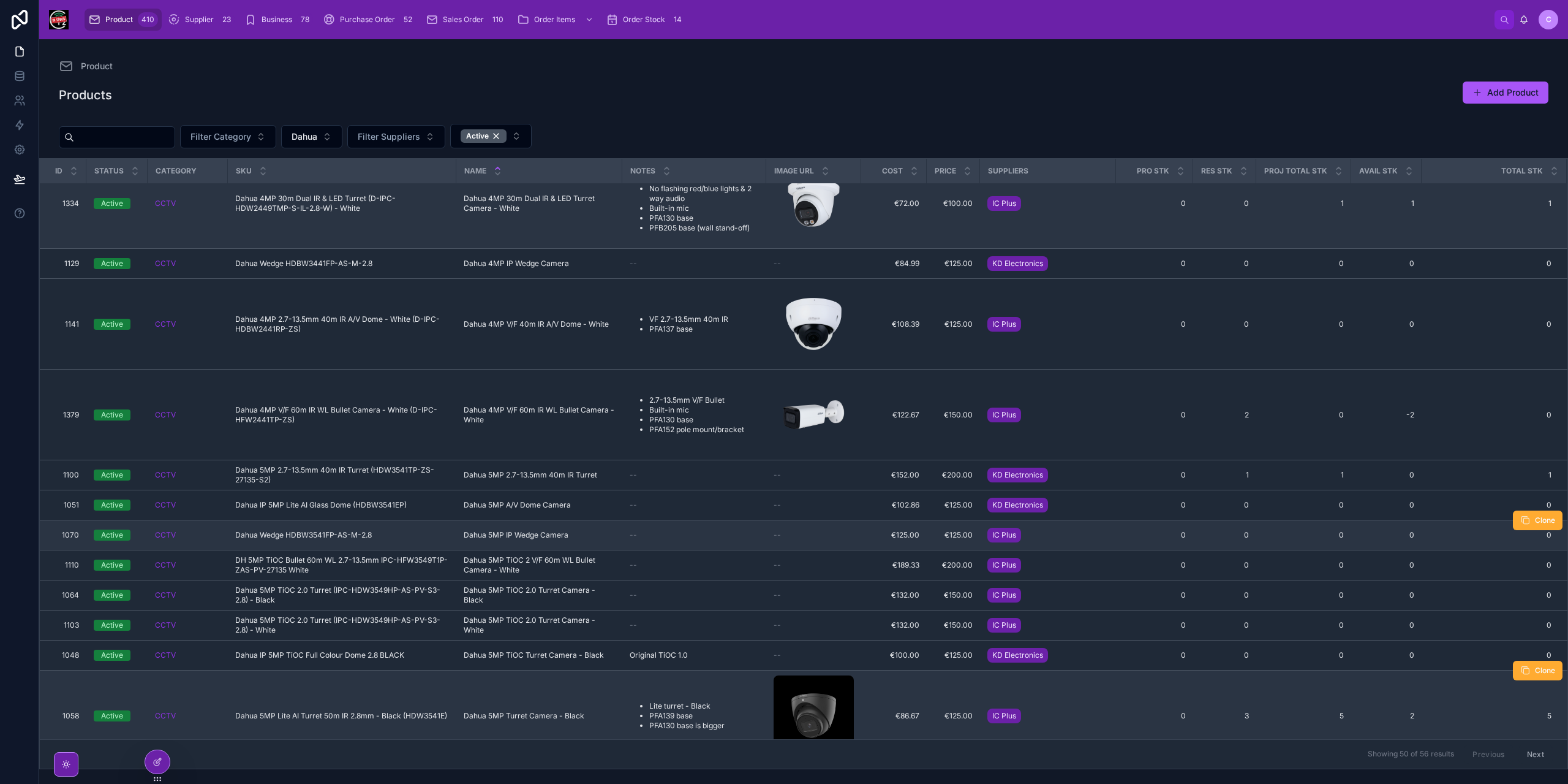
scroll to position [429, 0]
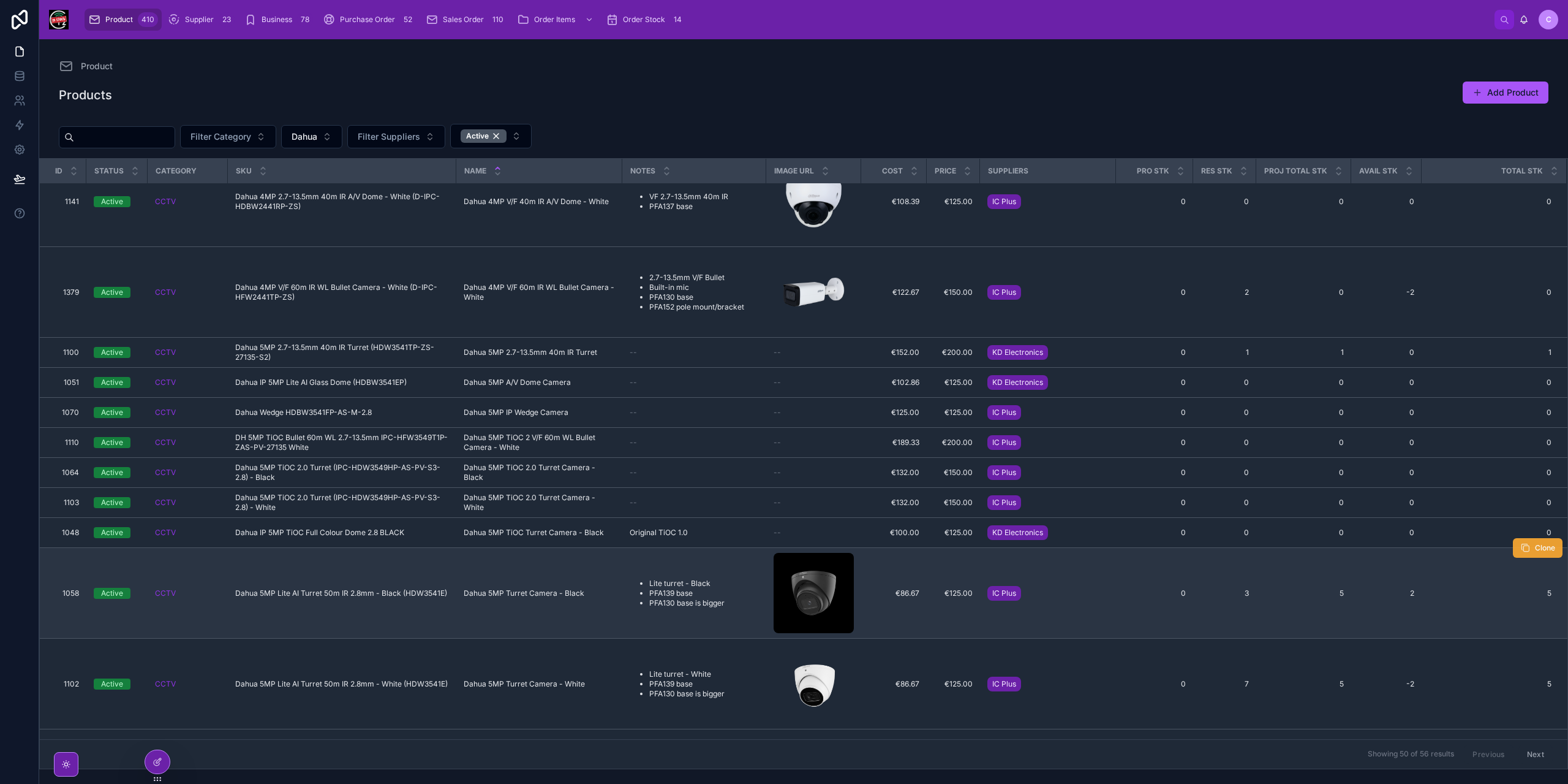
click at [1539, 543] on span "Clone" at bounding box center [1545, 547] width 20 height 10
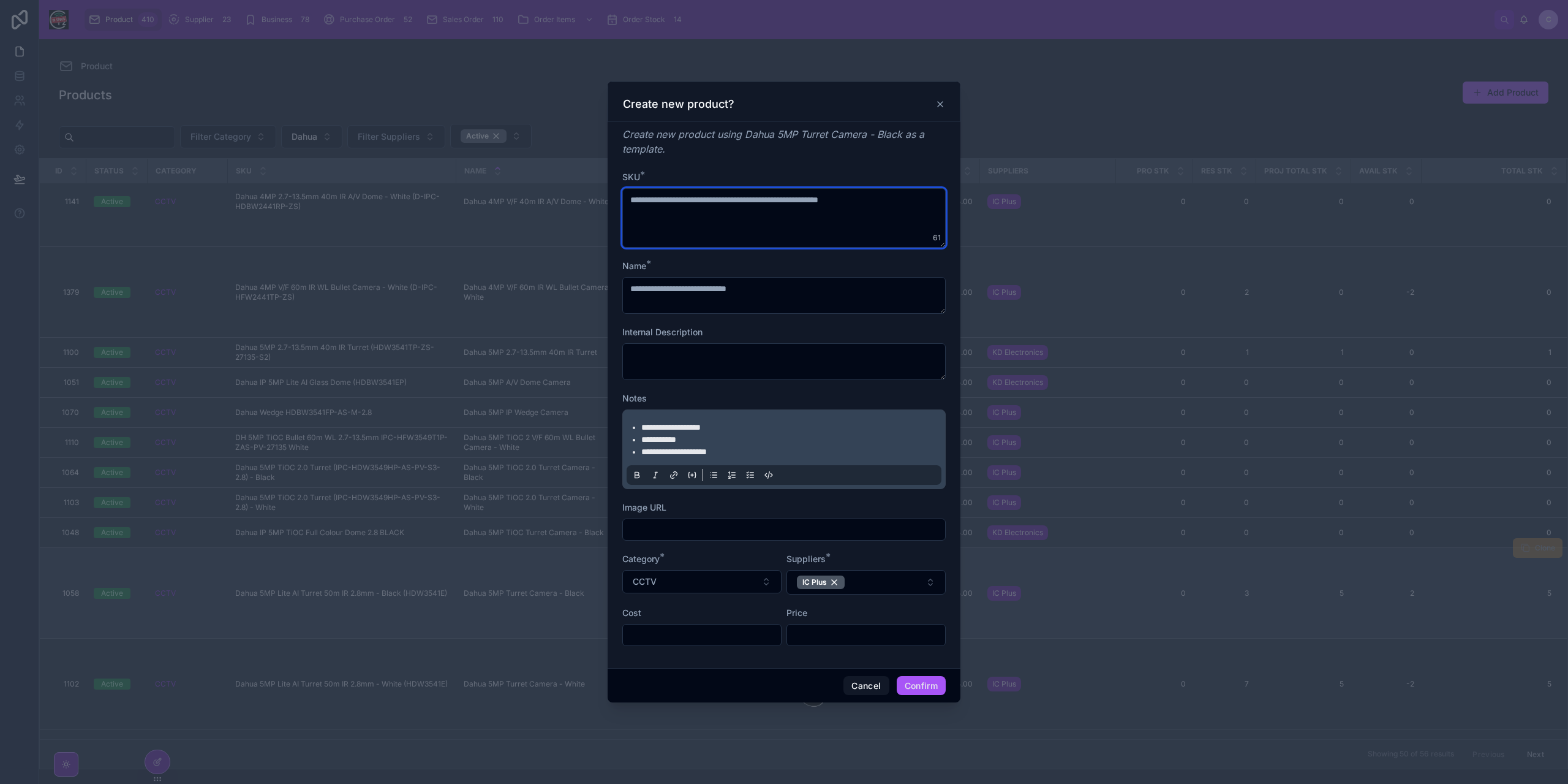
click at [919, 209] on textarea "**********" at bounding box center [784, 217] width 324 height 59
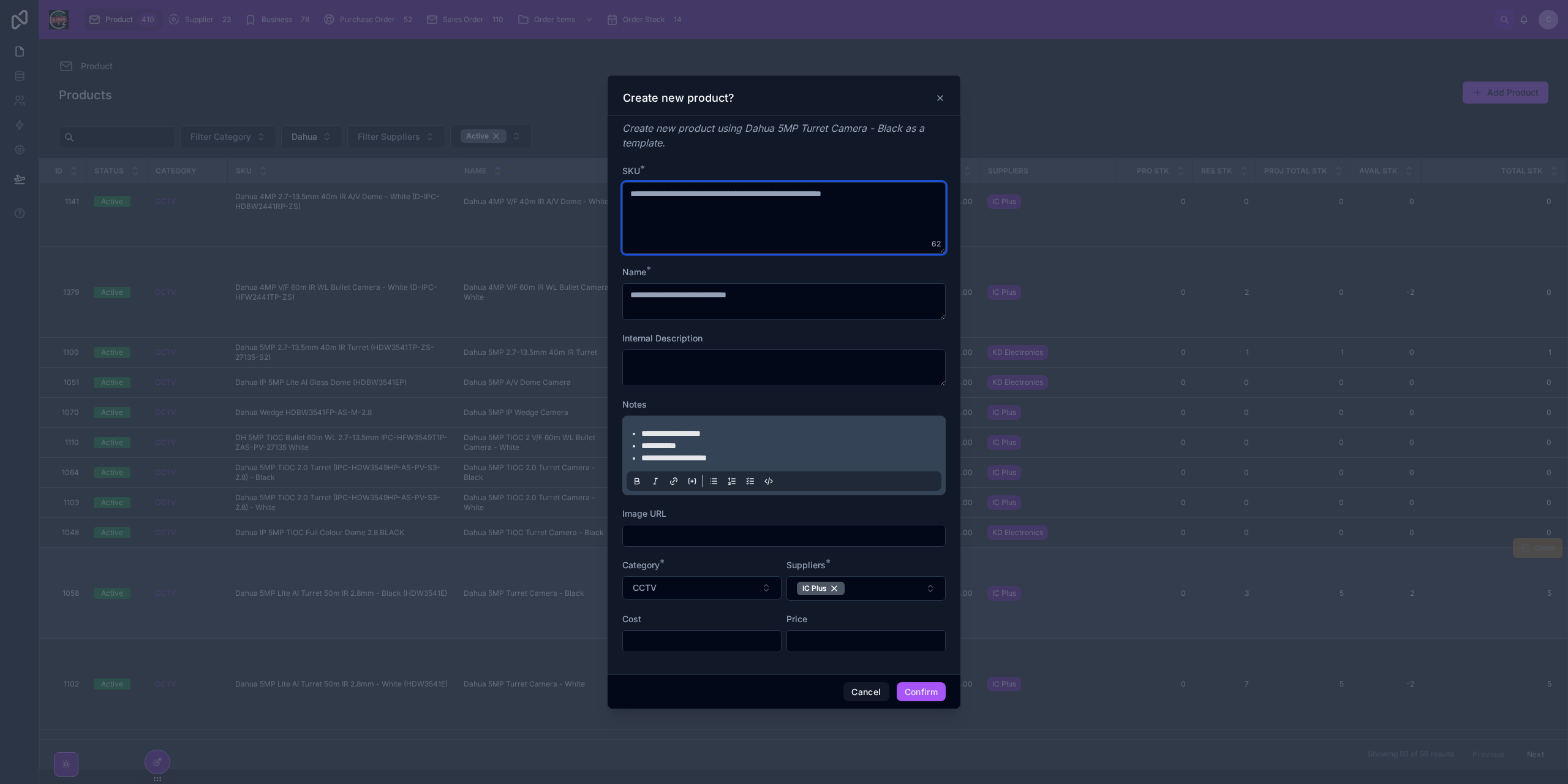
paste textarea "**********"
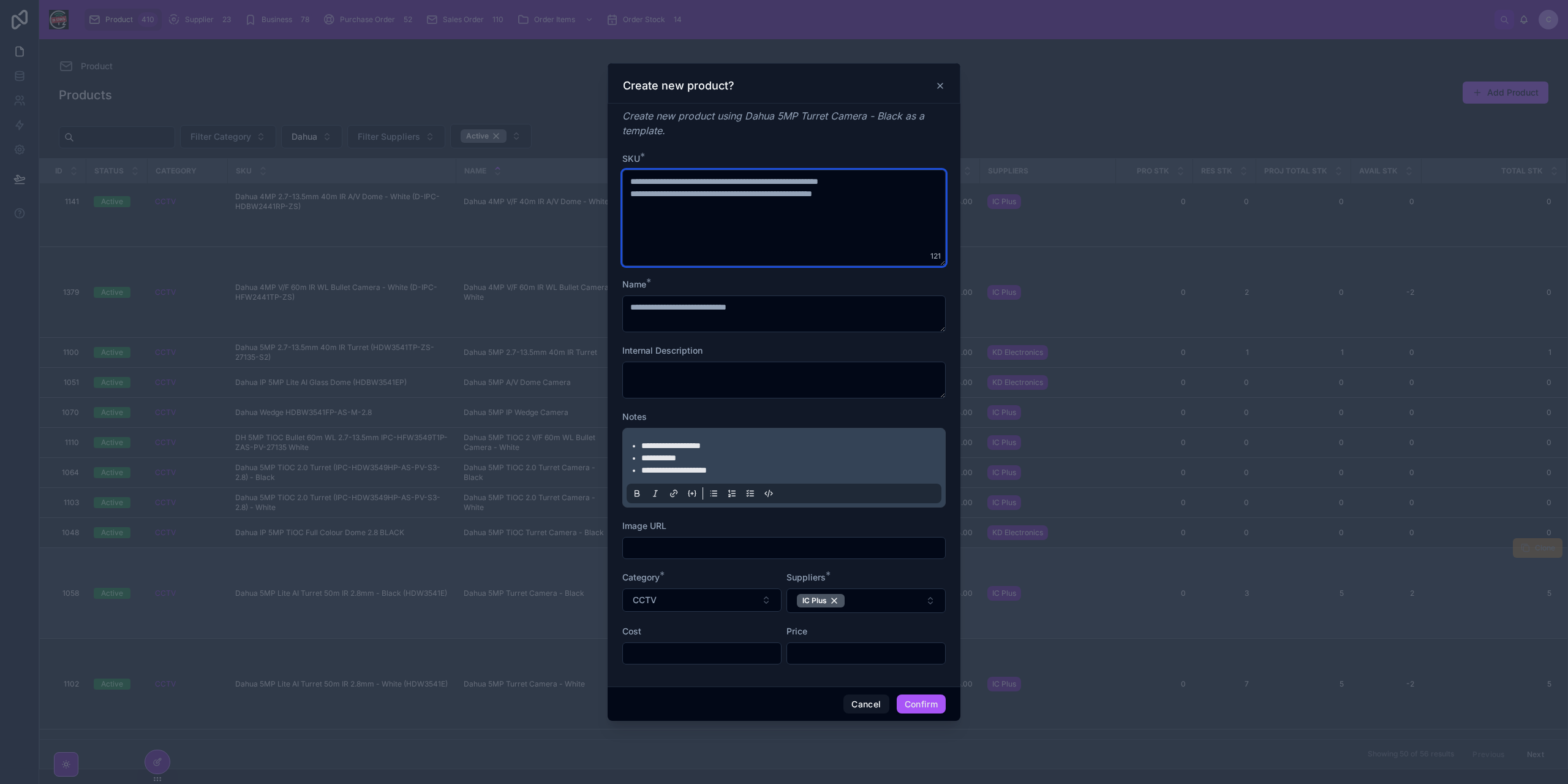
click at [852, 176] on textarea "**********" at bounding box center [784, 217] width 324 height 96
click at [848, 181] on textarea "**********" at bounding box center [784, 217] width 324 height 96
paste textarea "**"
click at [894, 185] on textarea "**********" at bounding box center [784, 217] width 324 height 96
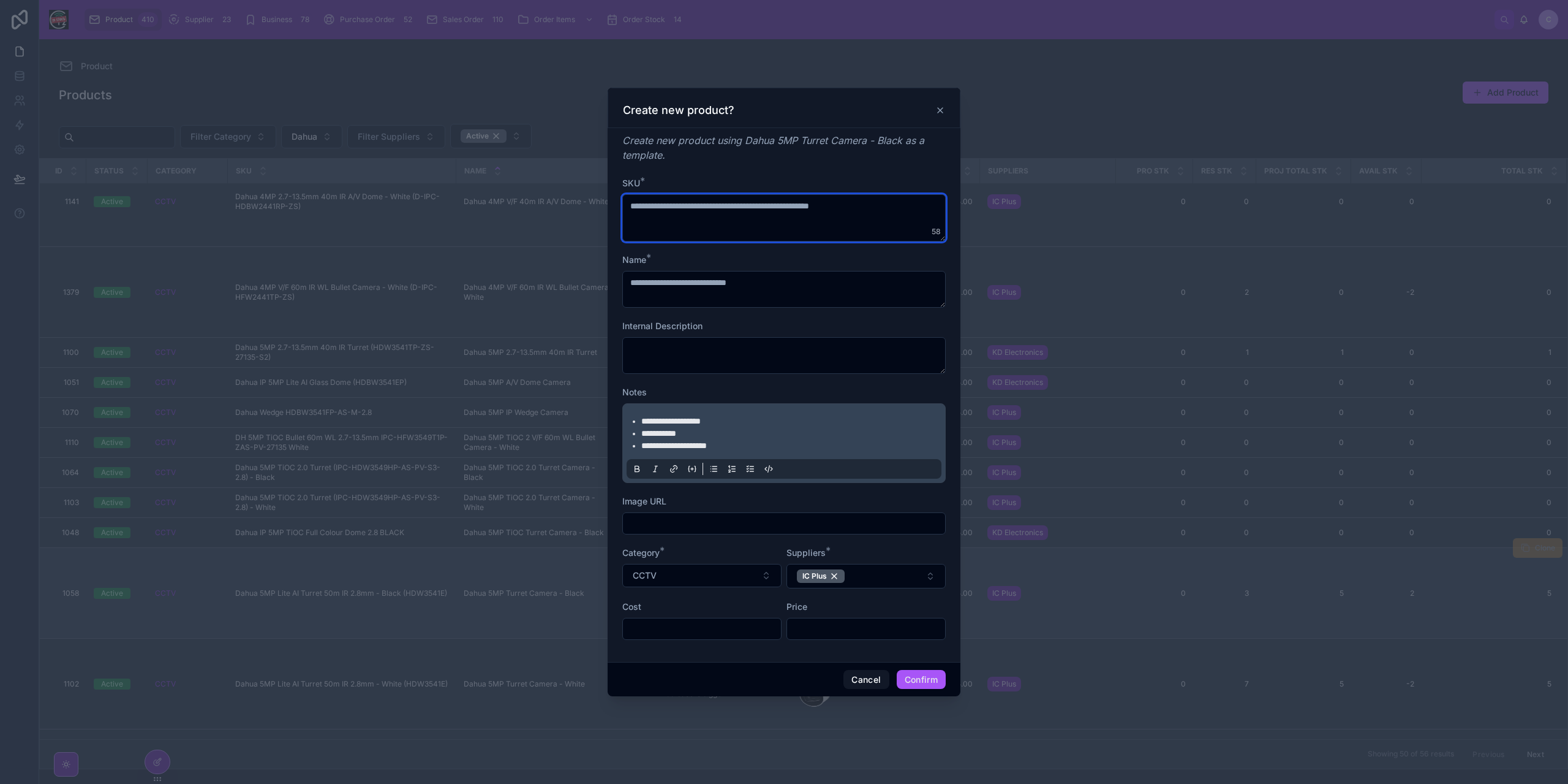
type textarea "**********"
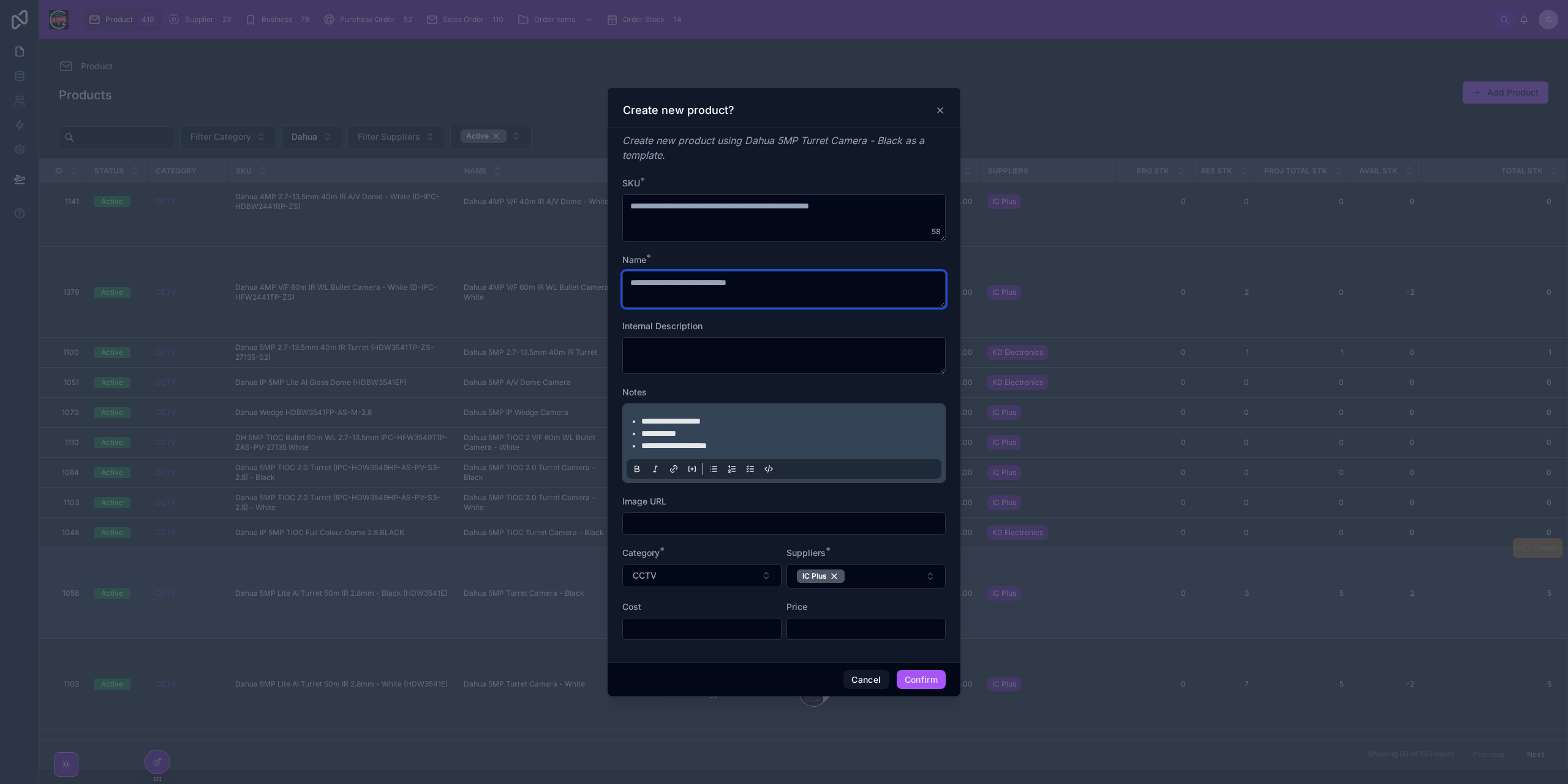
click at [665, 288] on textarea "**********" at bounding box center [784, 289] width 324 height 37
type textarea "**********"
click at [772, 424] on li "**********" at bounding box center [793, 421] width 303 height 12
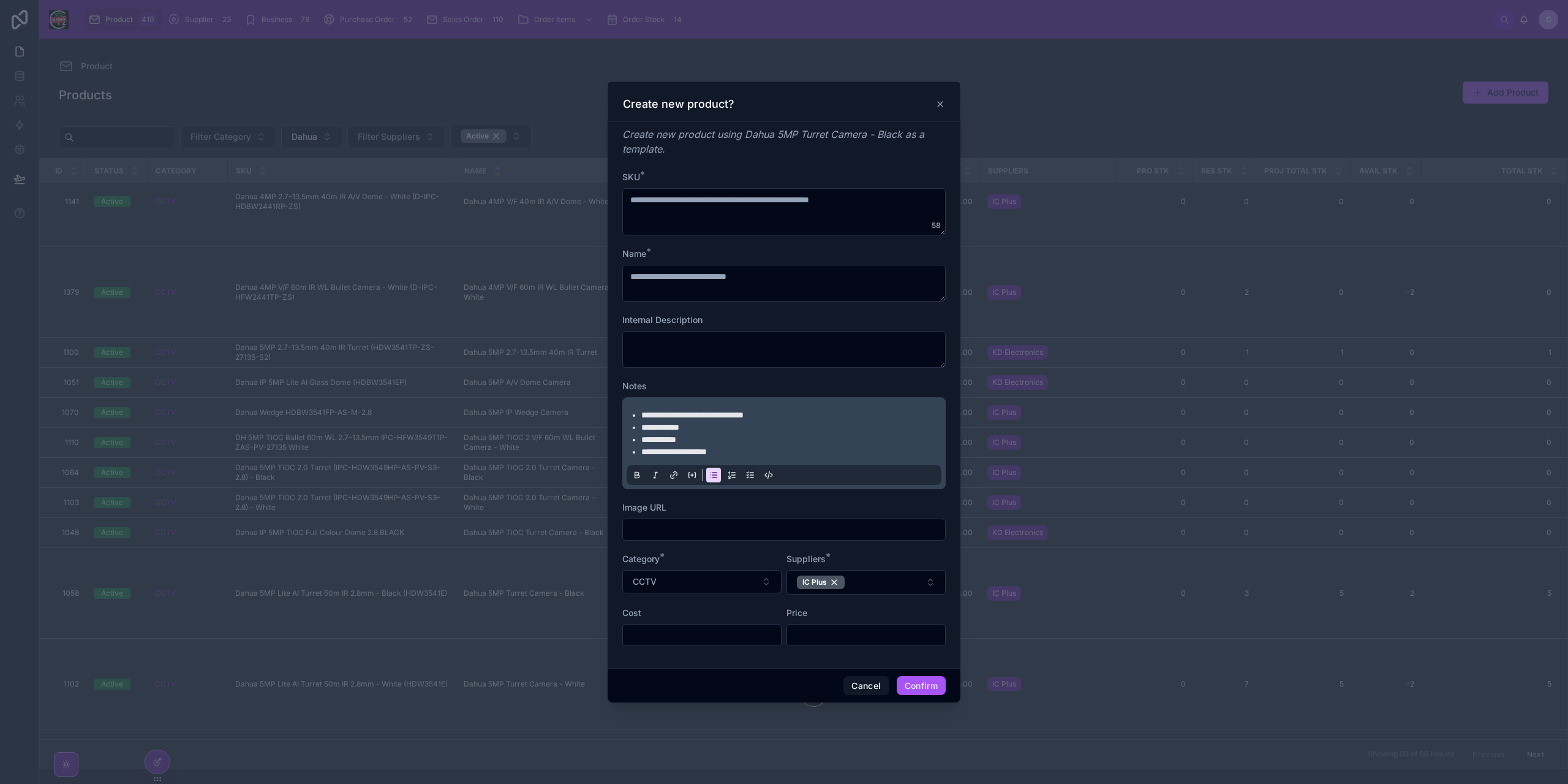
click at [725, 525] on input "text" at bounding box center [784, 529] width 322 height 17
paste input "**********"
type input "**********"
click at [863, 582] on button "IC Plus" at bounding box center [866, 582] width 159 height 25
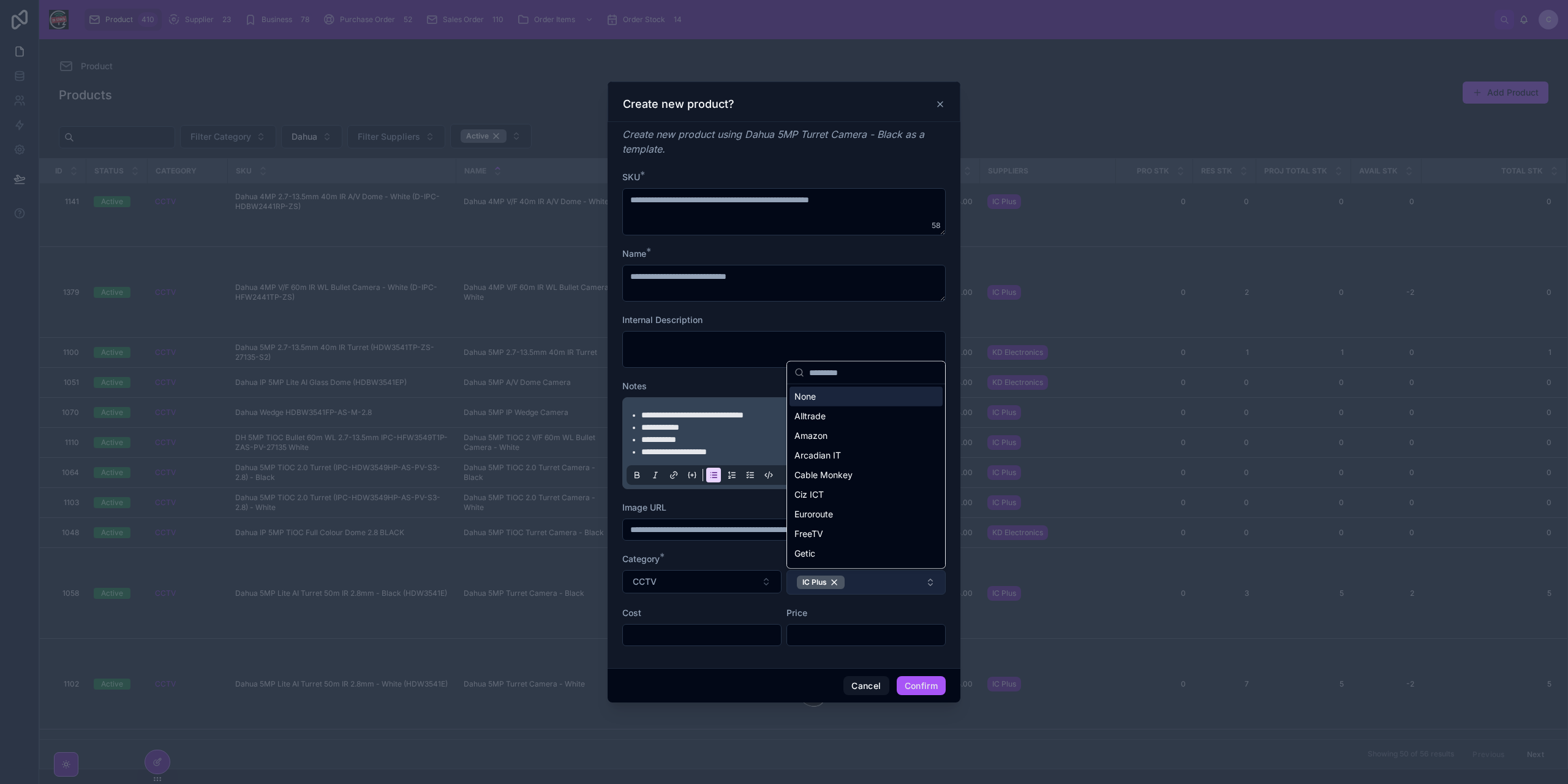
scroll to position [0, 0]
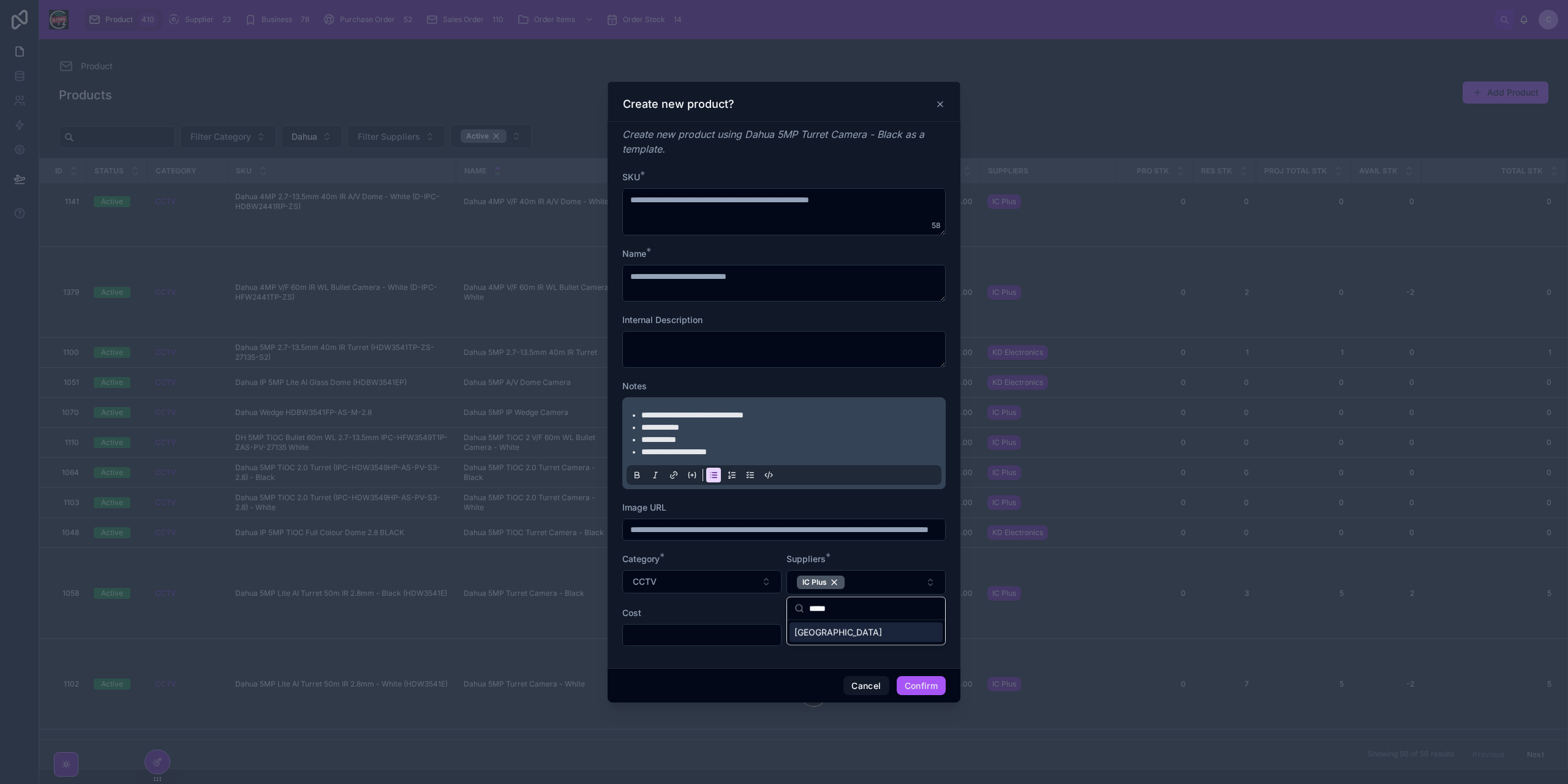
type input "*****"
click at [837, 632] on span "[GEOGRAPHIC_DATA]" at bounding box center [838, 632] width 88 height 12
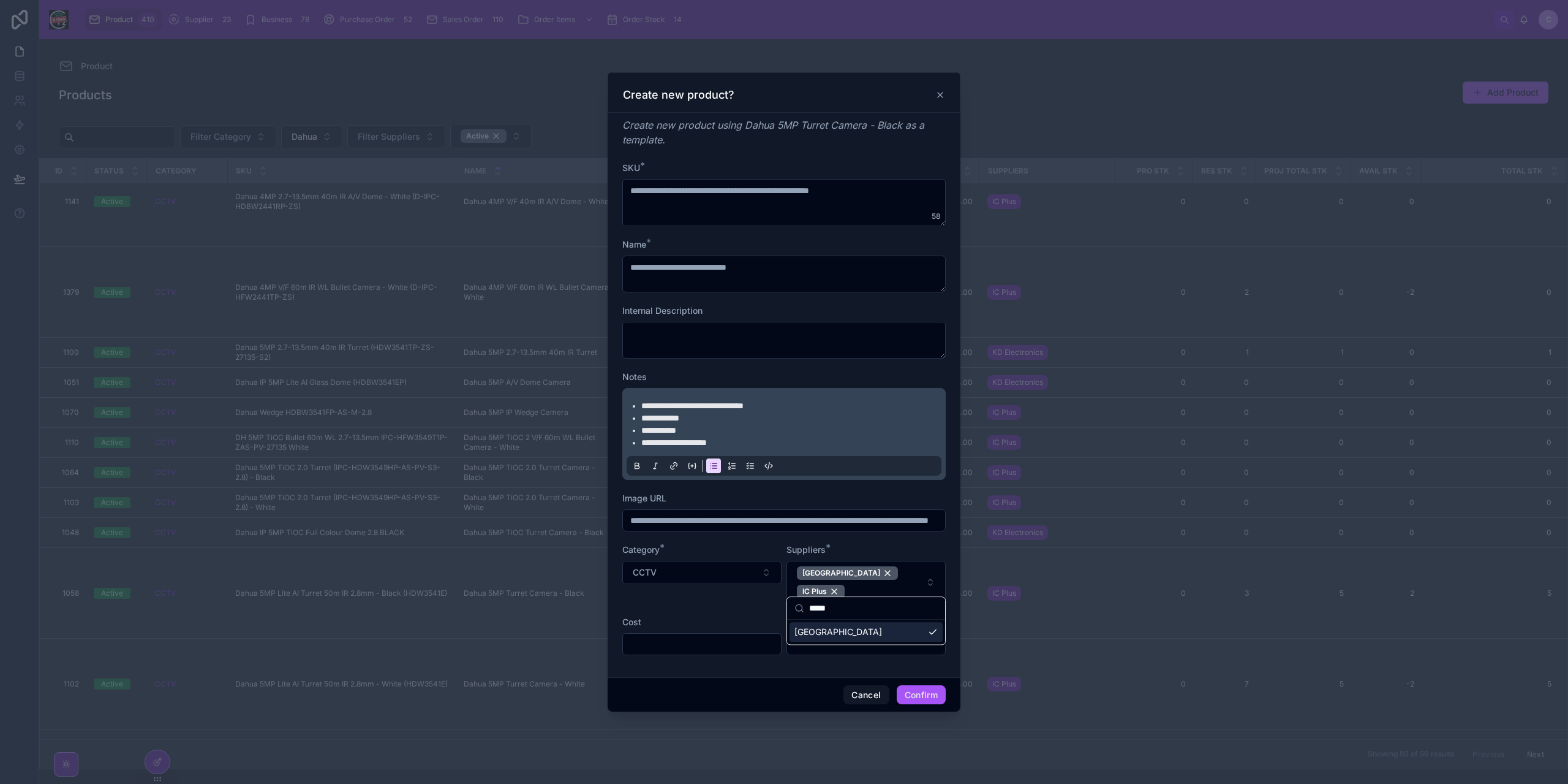
click at [694, 665] on div "**********" at bounding box center [784, 395] width 353 height 564
click at [705, 635] on input "text" at bounding box center [702, 644] width 158 height 17
click at [707, 635] on input "text" at bounding box center [702, 644] width 158 height 17
paste input "******"
type input "******"
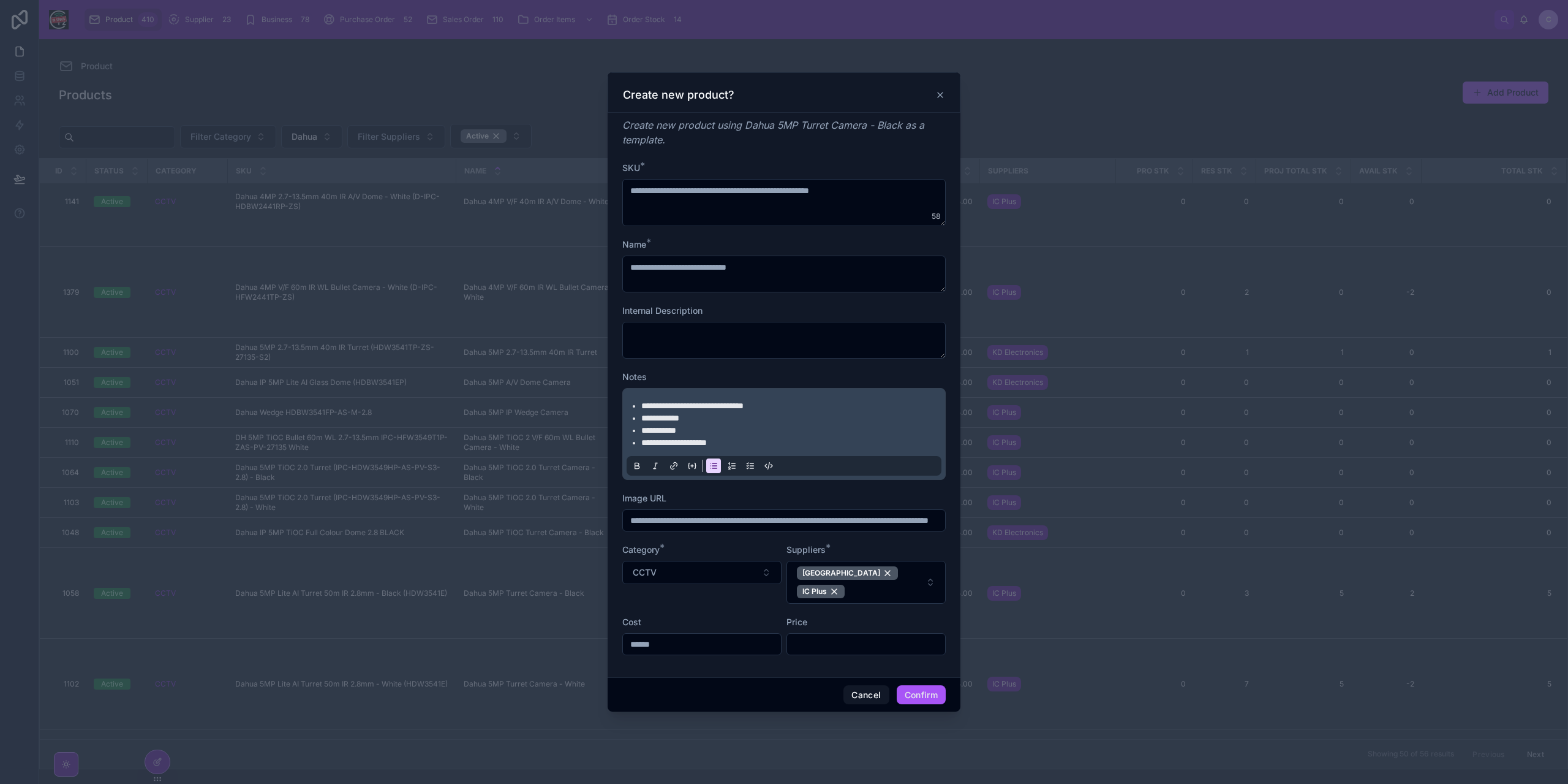
click at [810, 638] on input "text" at bounding box center [866, 644] width 158 height 17
type input "*******"
click at [925, 686] on button "Confirm" at bounding box center [921, 695] width 49 height 20
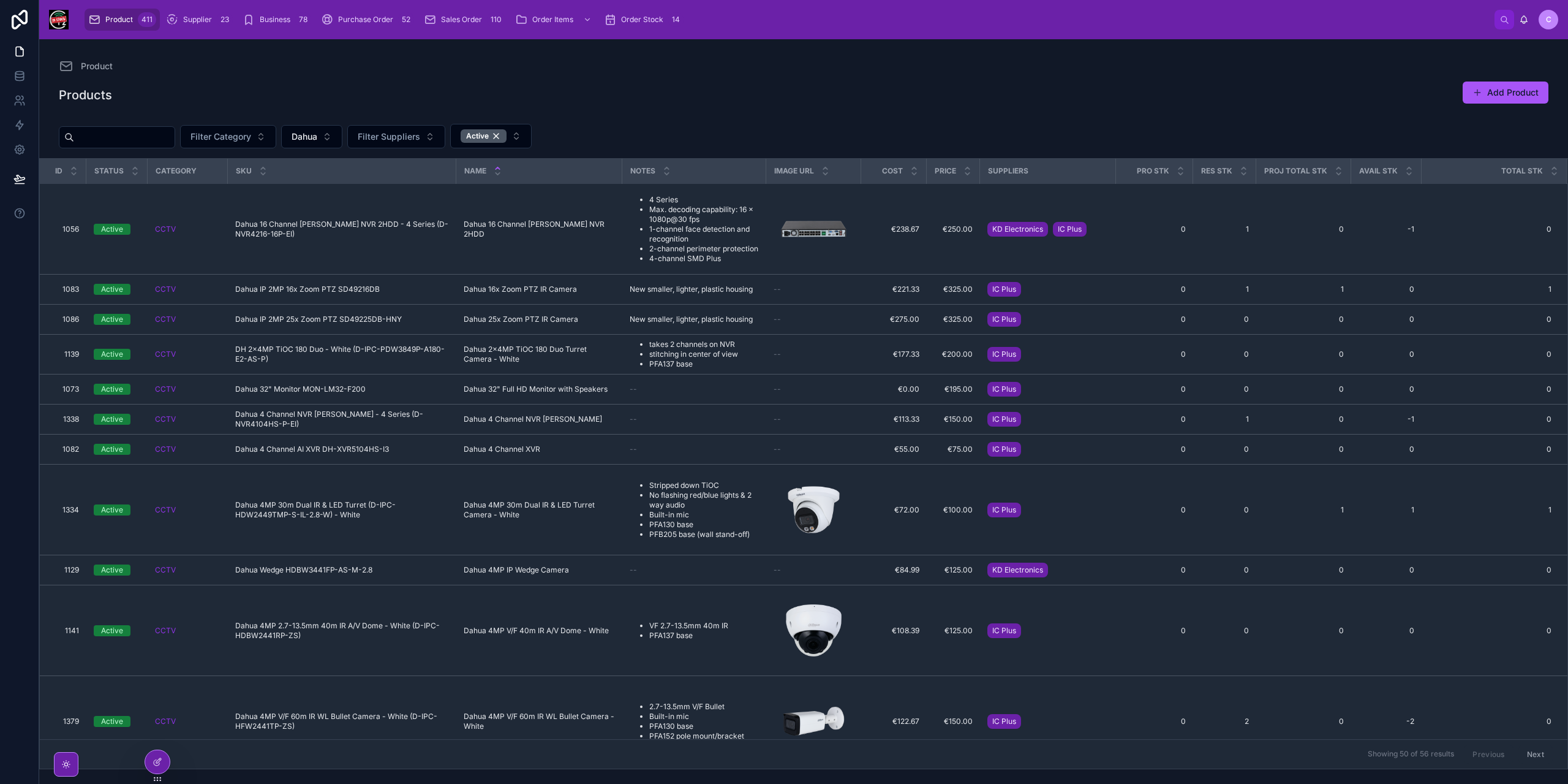
click at [168, 129] on input "text" at bounding box center [124, 137] width 100 height 17
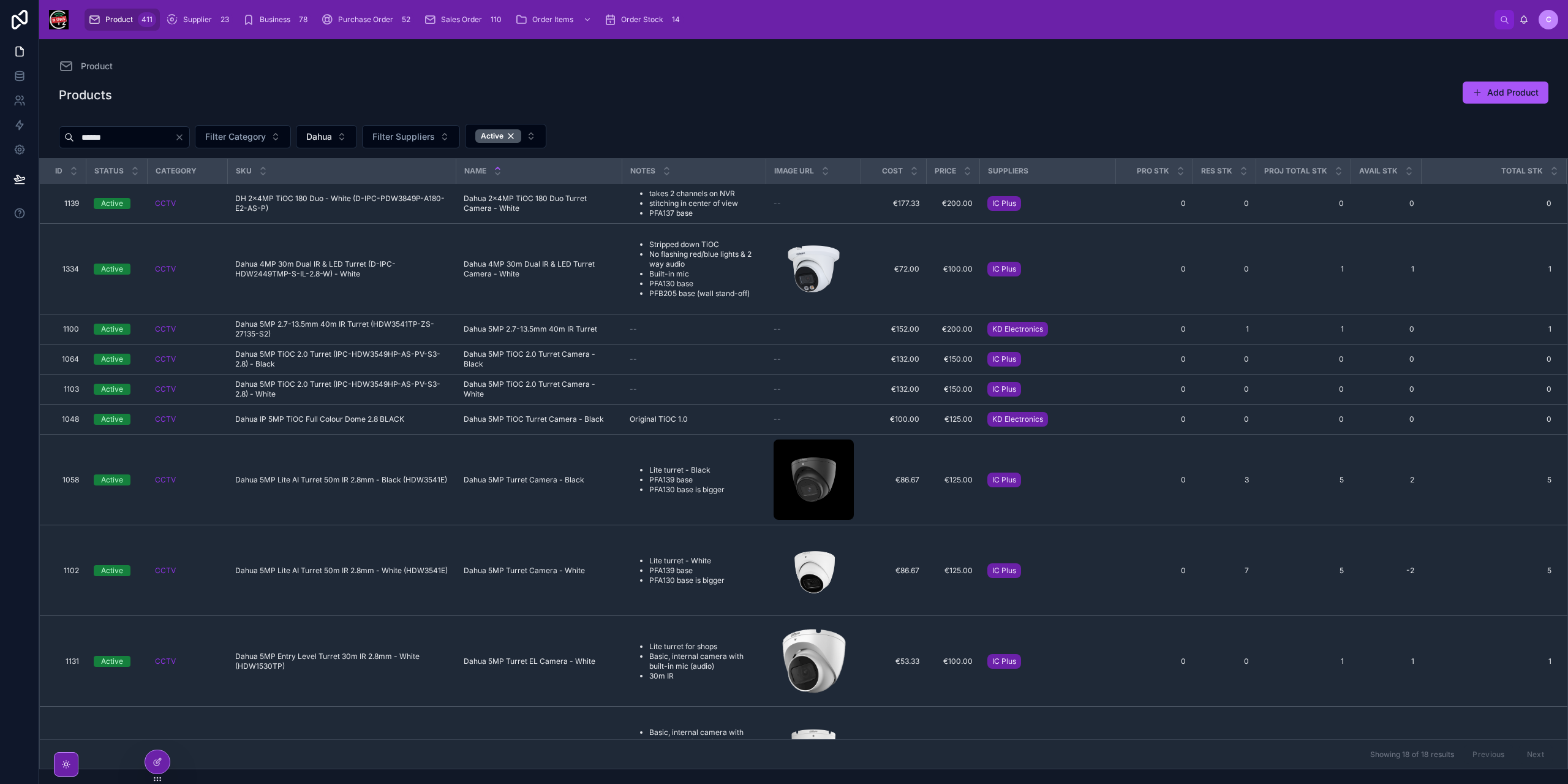
drag, startPoint x: 112, startPoint y: 137, endPoint x: 63, endPoint y: 144, distance: 49.5
click at [63, 144] on div "******" at bounding box center [124, 137] width 131 height 22
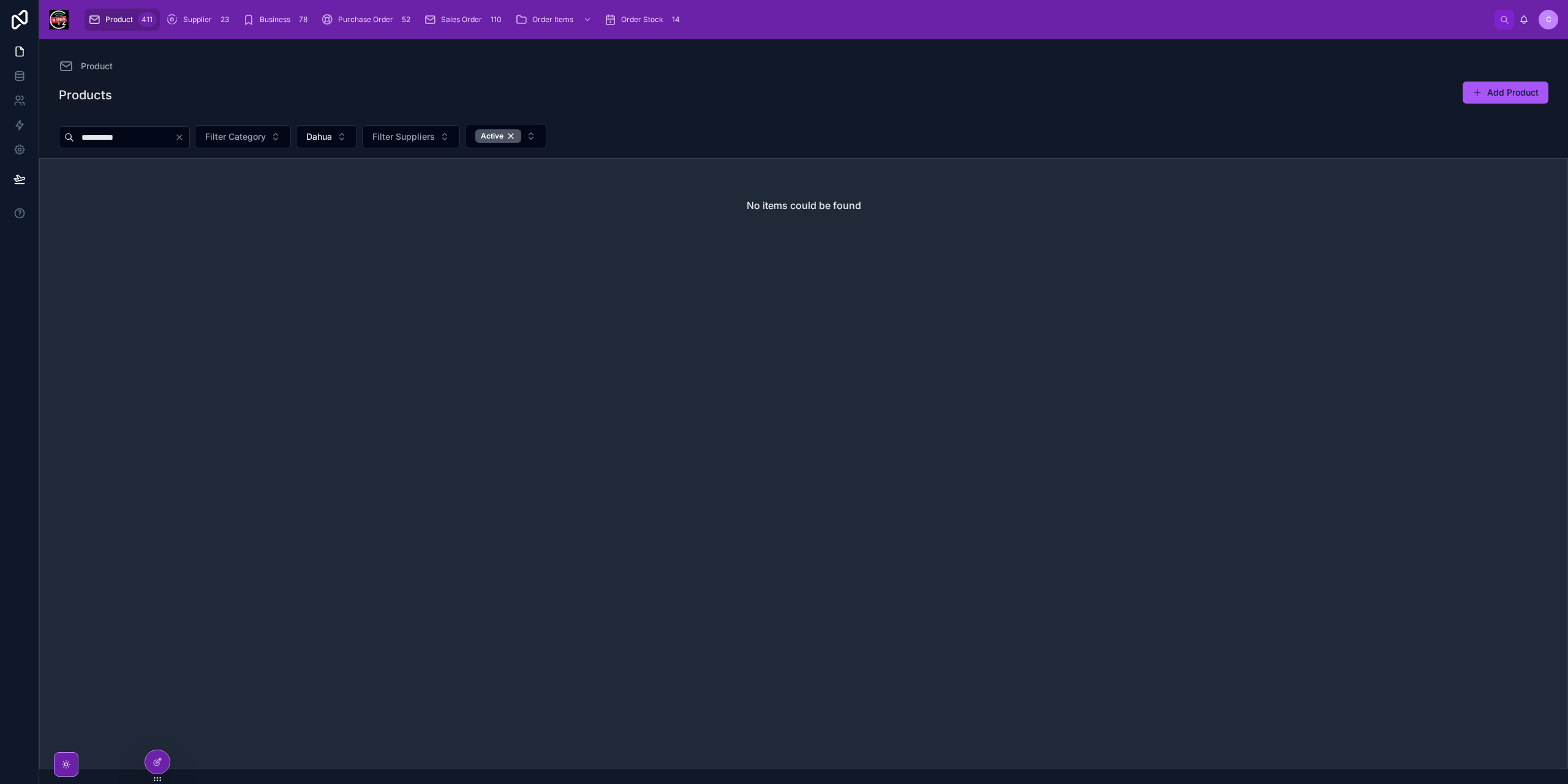
click at [107, 17] on span "Product" at bounding box center [119, 20] width 27 height 10
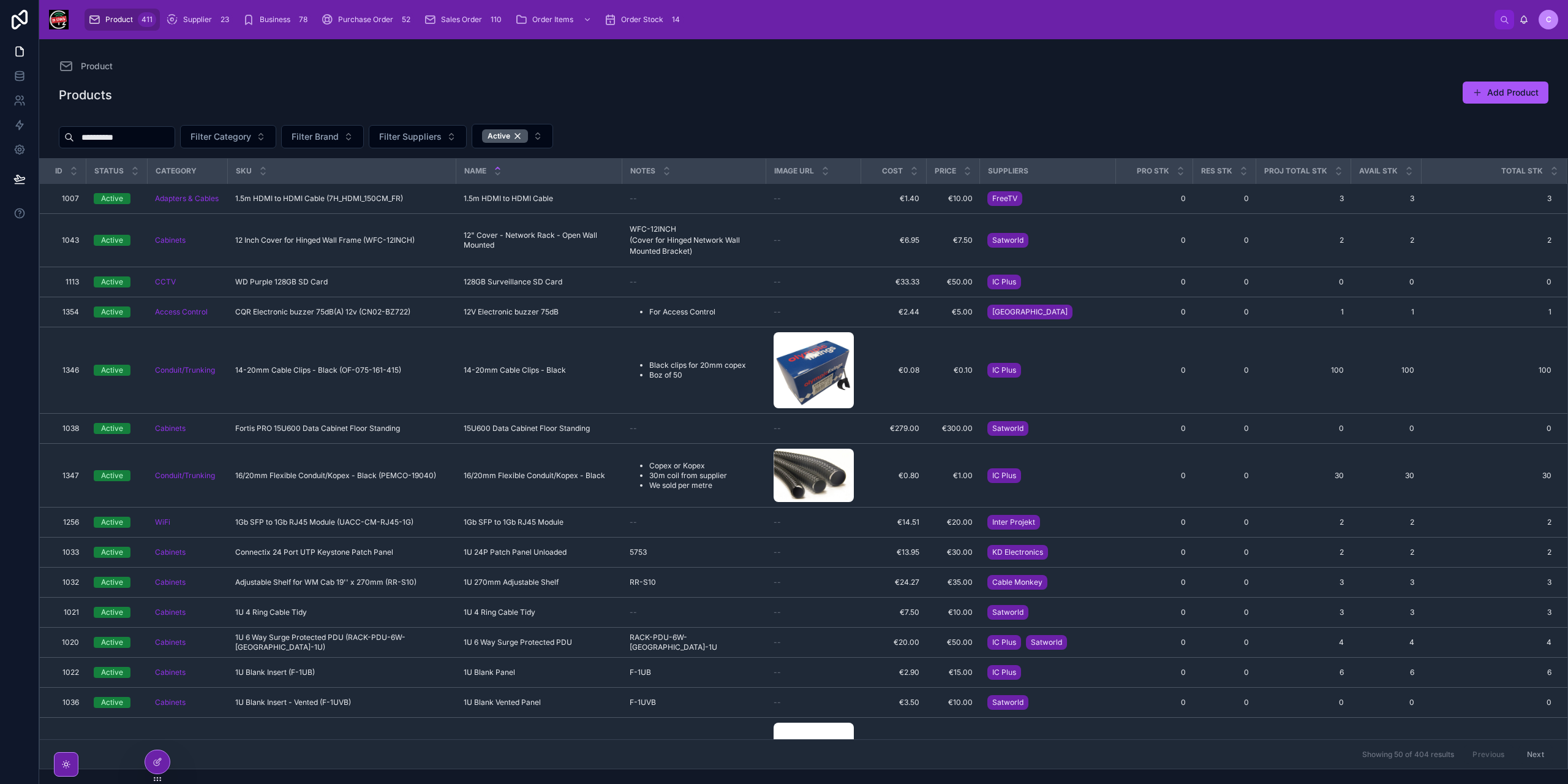
click at [174, 134] on input "**********" at bounding box center [124, 137] width 100 height 17
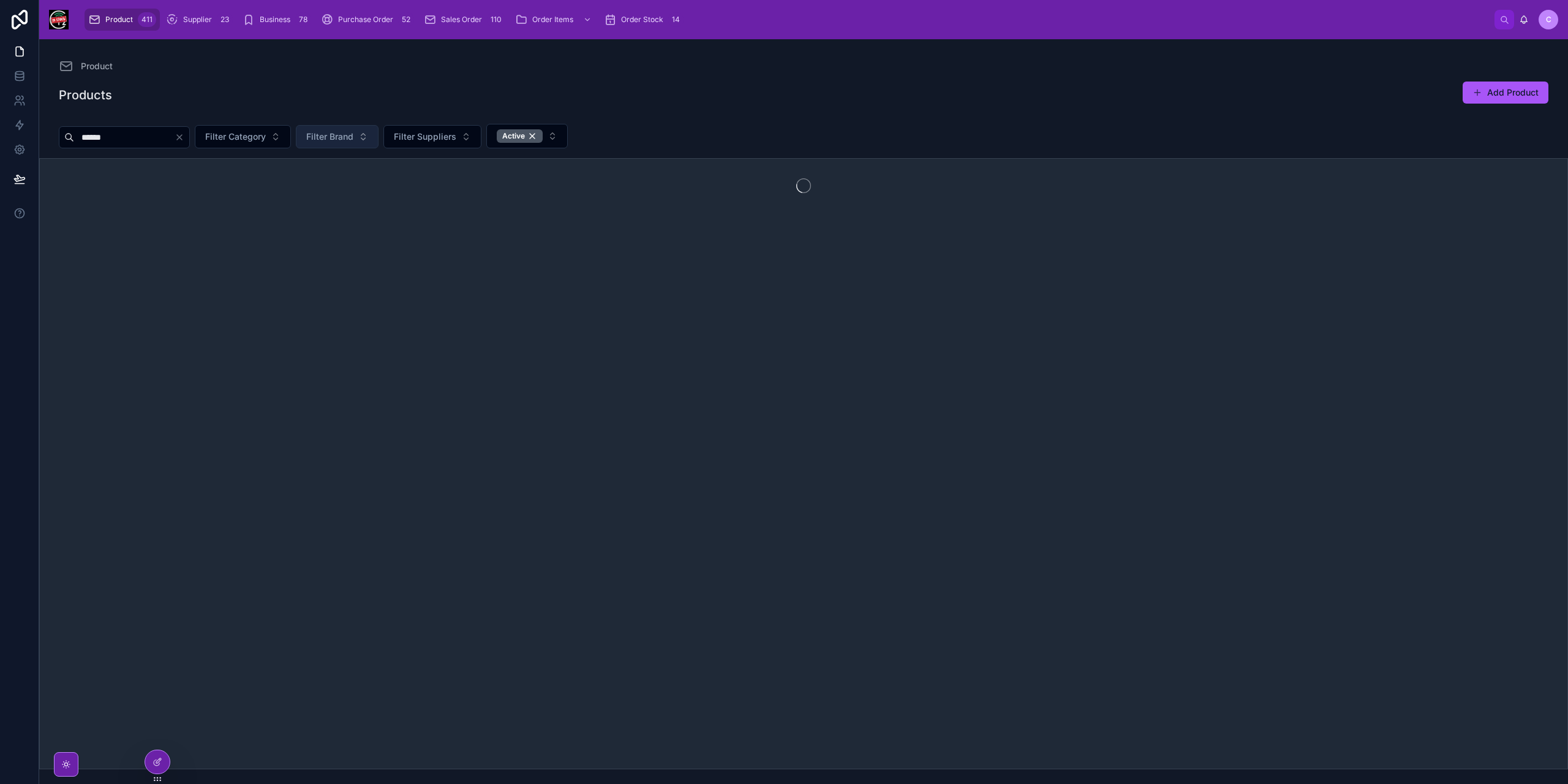
type input "******"
click at [354, 142] on span "Filter Brand" at bounding box center [329, 136] width 47 height 12
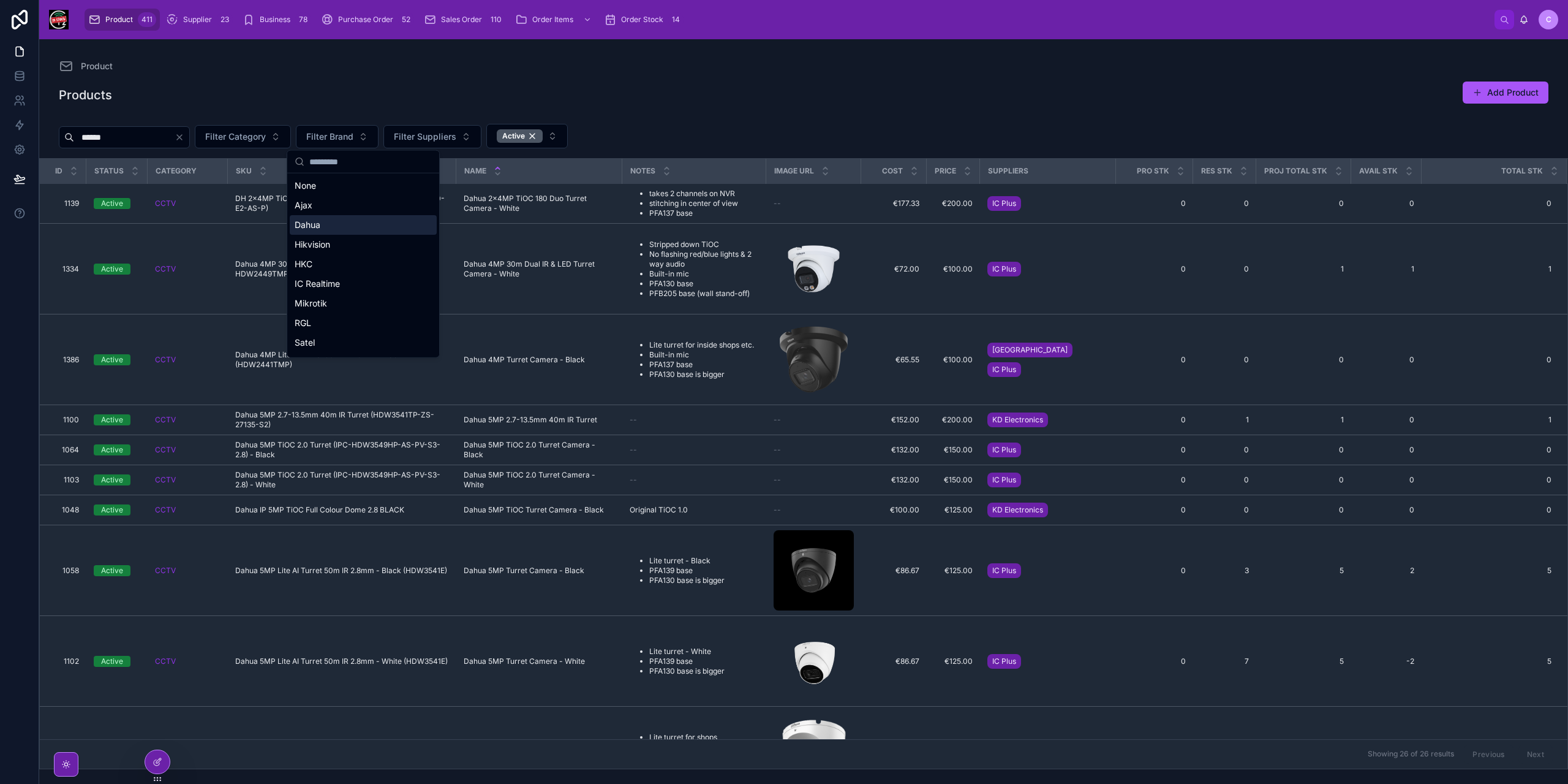
click at [325, 221] on div "Dahua" at bounding box center [363, 224] width 147 height 20
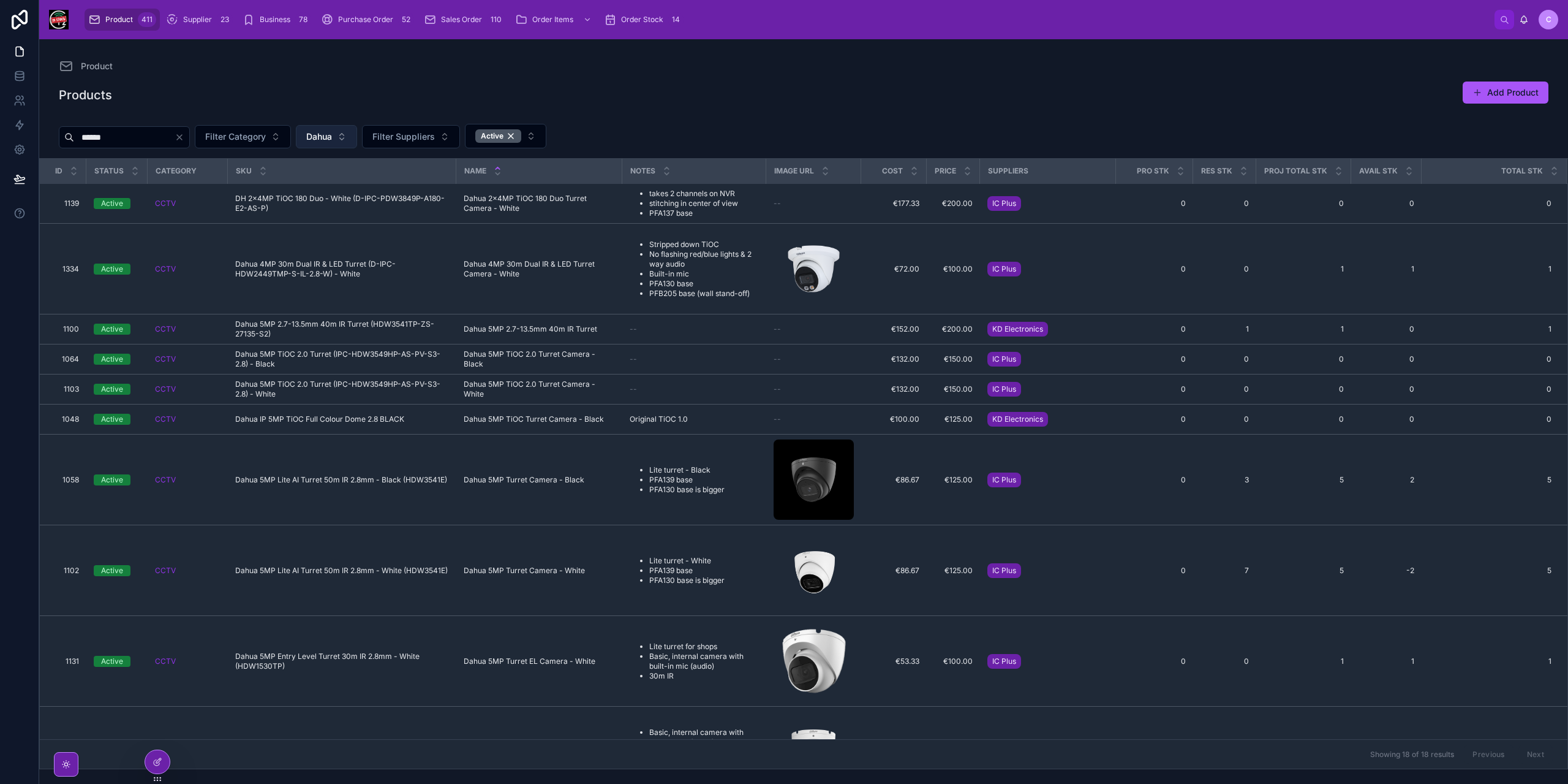
click at [332, 136] on span "Dahua" at bounding box center [319, 136] width 26 height 12
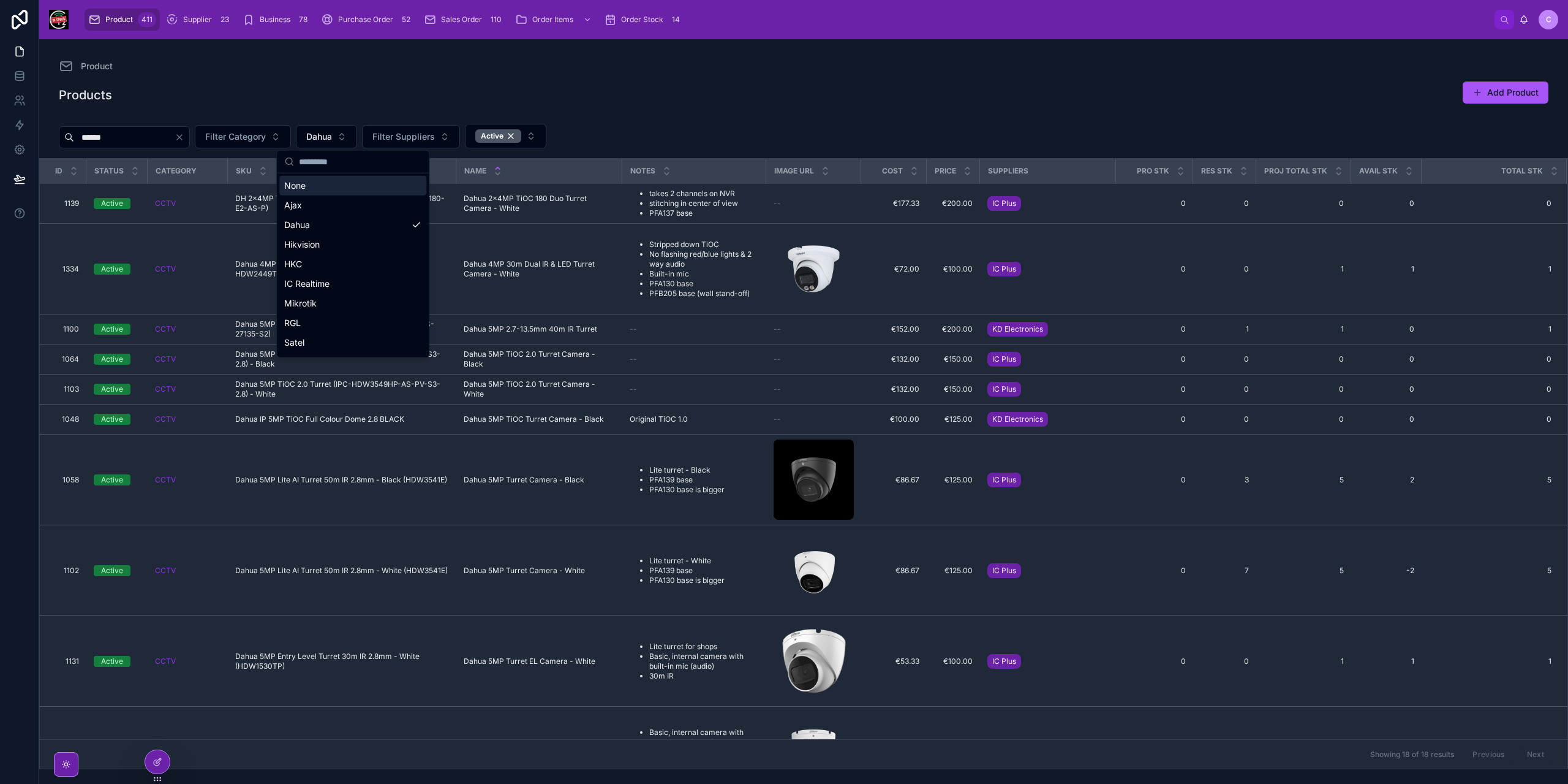
click at [311, 185] on div "None" at bounding box center [353, 185] width 147 height 20
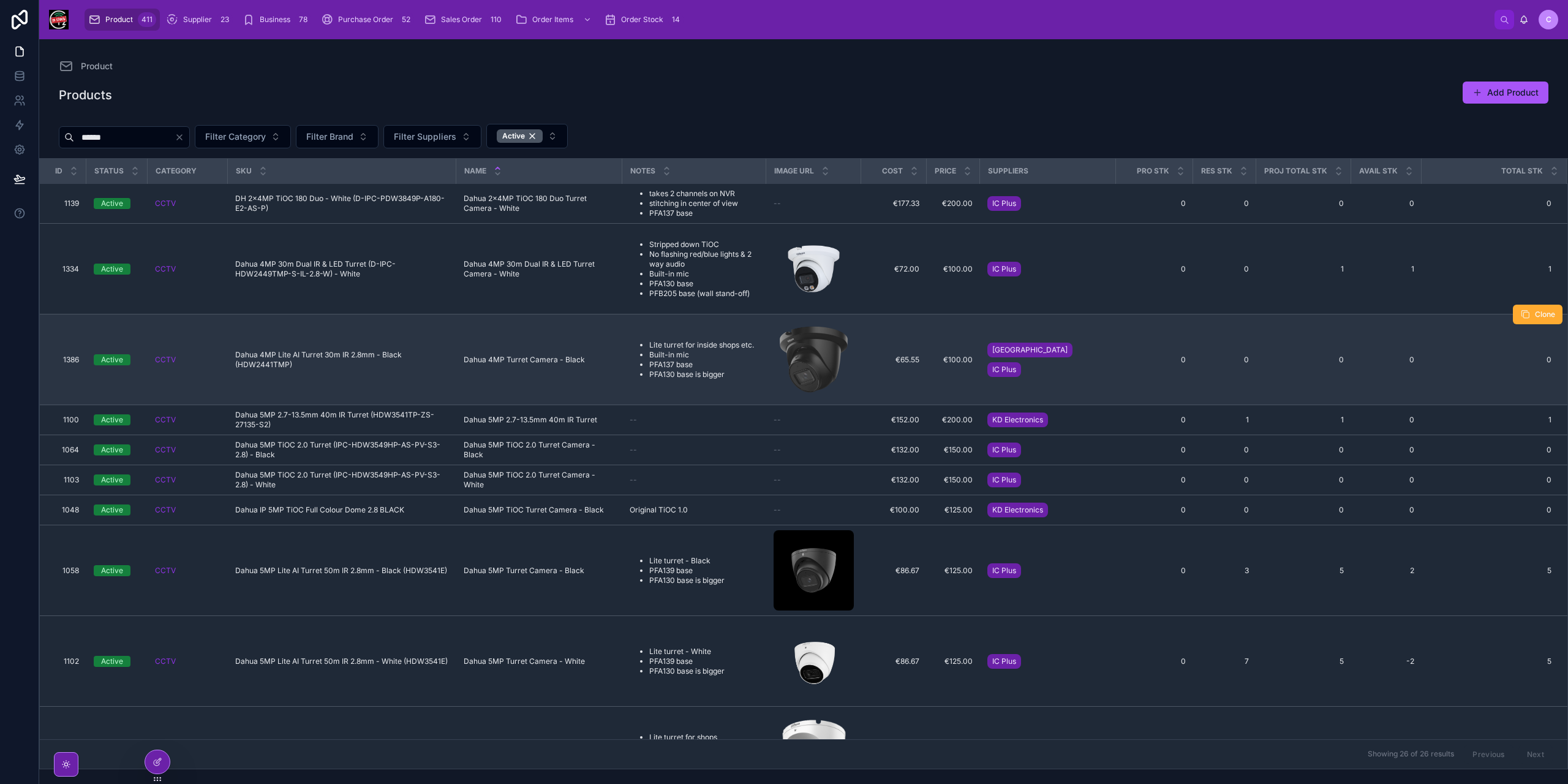
click at [578, 349] on td "Dahua 4MP Turret Camera - Black Dahua 4MP Turret Camera - Black" at bounding box center [540, 359] width 166 height 91
click at [590, 361] on div "Dahua 4MP Turret Camera - Black Dahua 4MP Turret Camera - Black" at bounding box center [539, 359] width 151 height 10
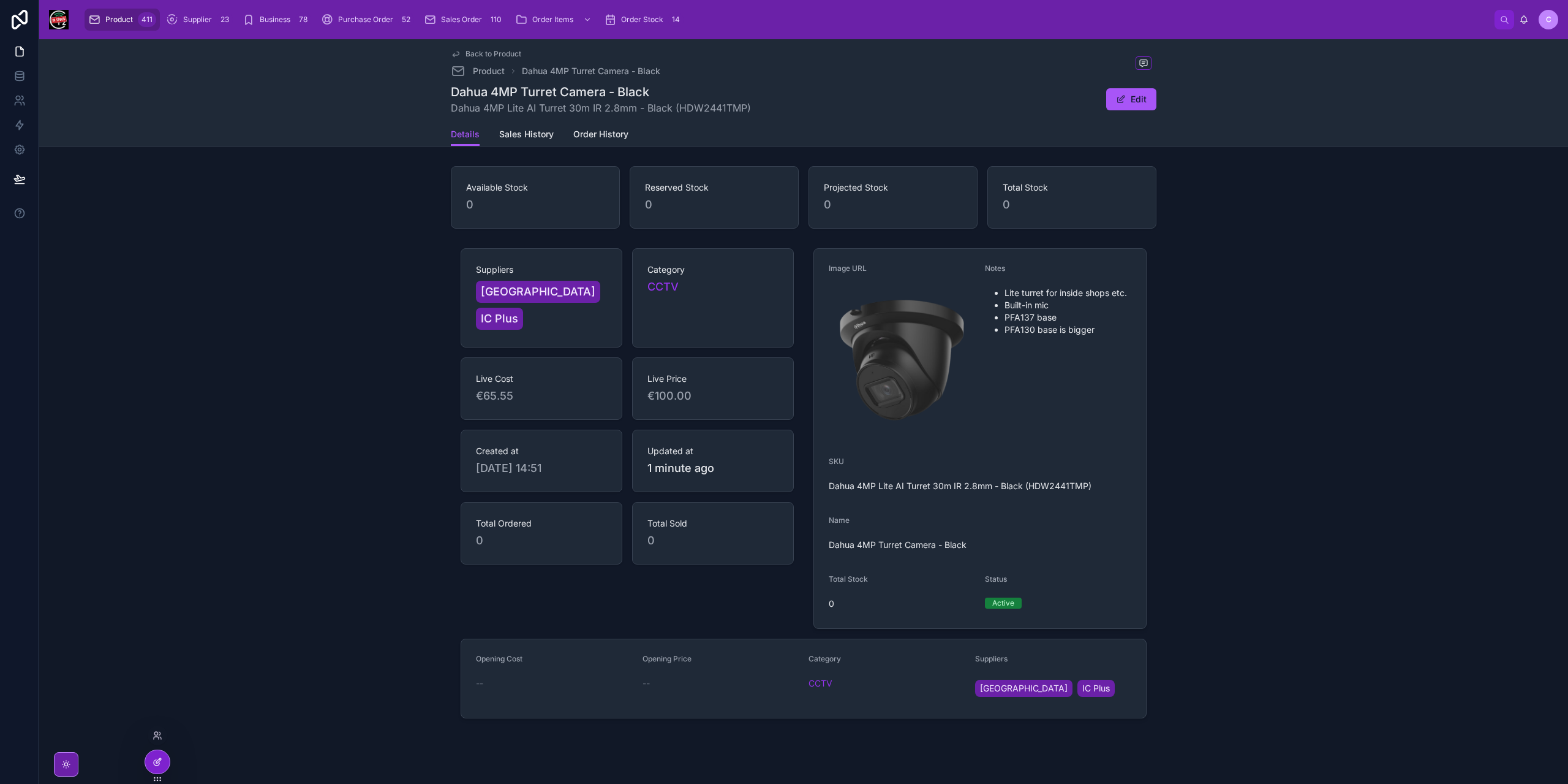
click at [162, 764] on icon at bounding box center [157, 762] width 10 height 10
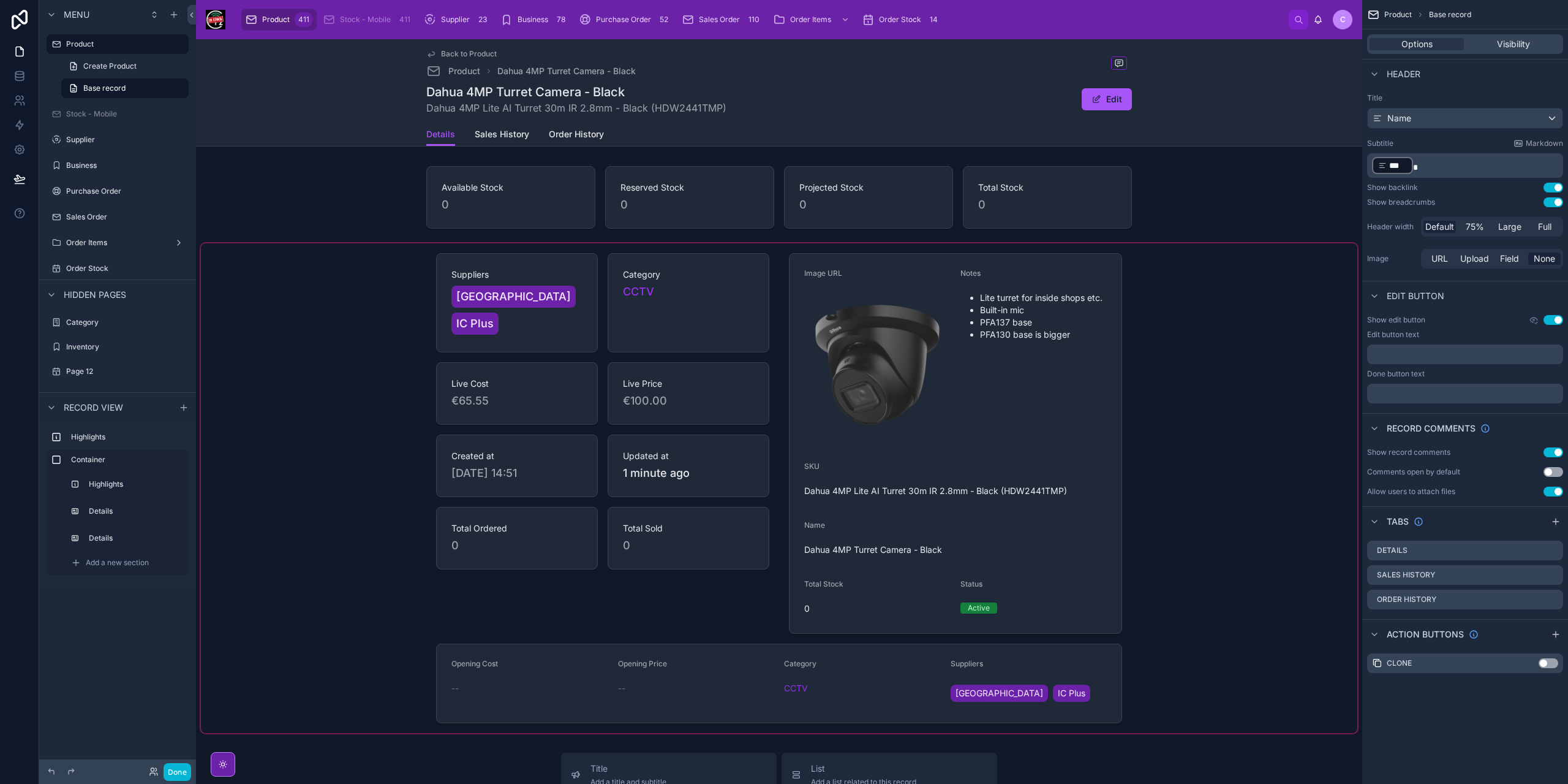
click at [535, 573] on div at bounding box center [779, 488] width 1156 height 489
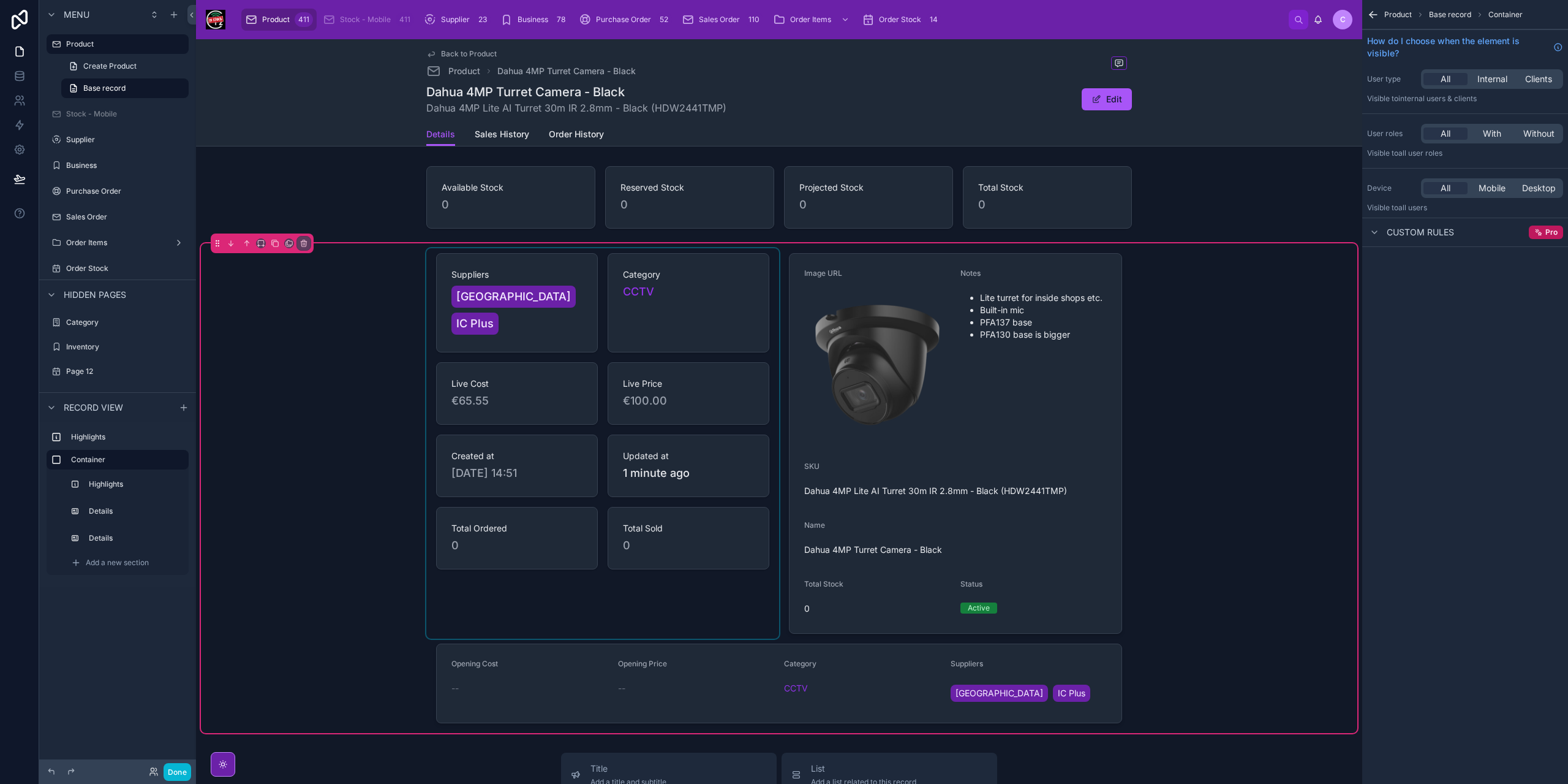
click at [545, 559] on div at bounding box center [603, 443] width 353 height 391
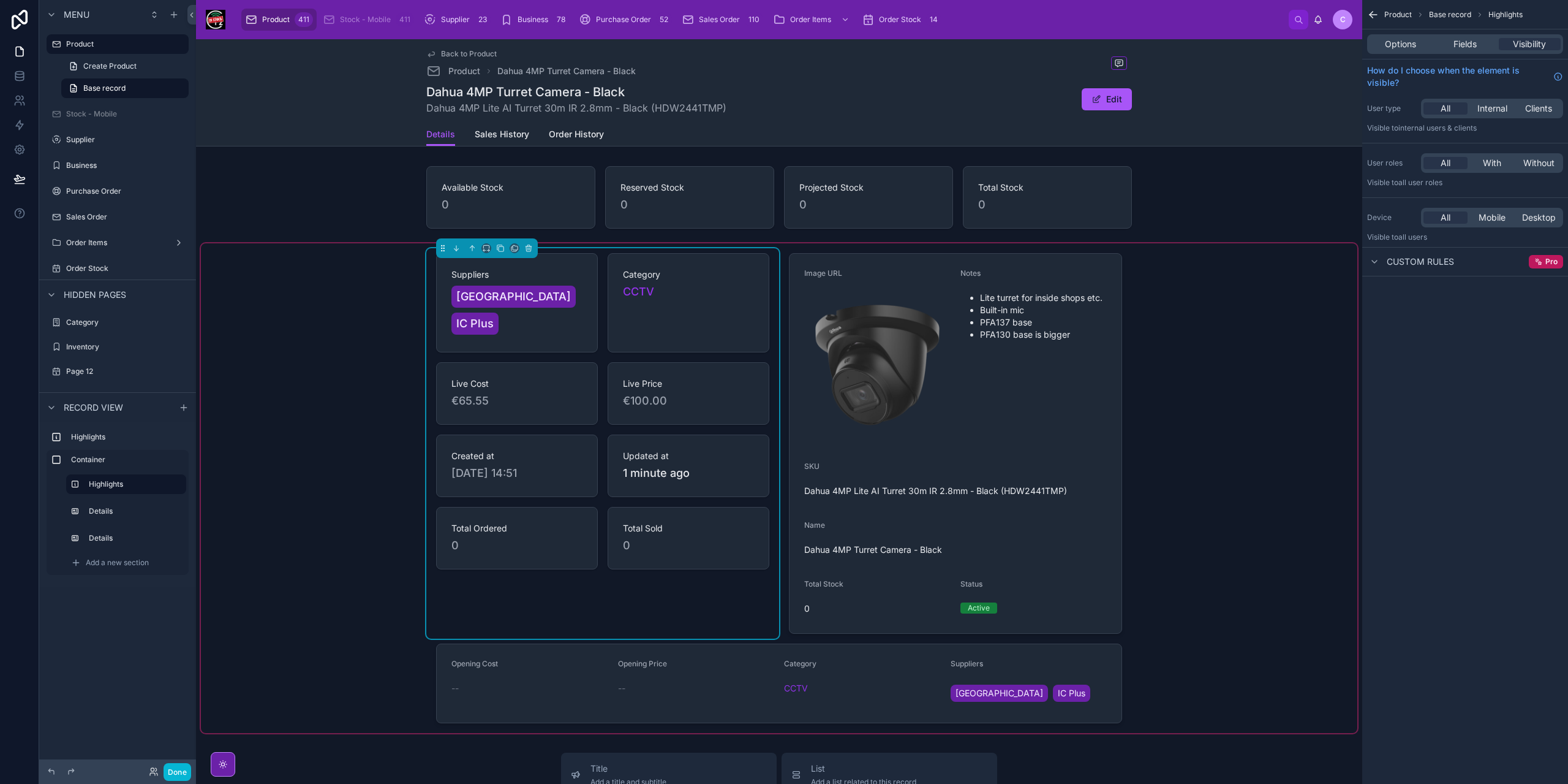
click at [617, 563] on div "Suppliers Northwood IC Plus Category CCTV Live Cost €65.55 Live Price €100.00 C…" at bounding box center [603, 443] width 353 height 391
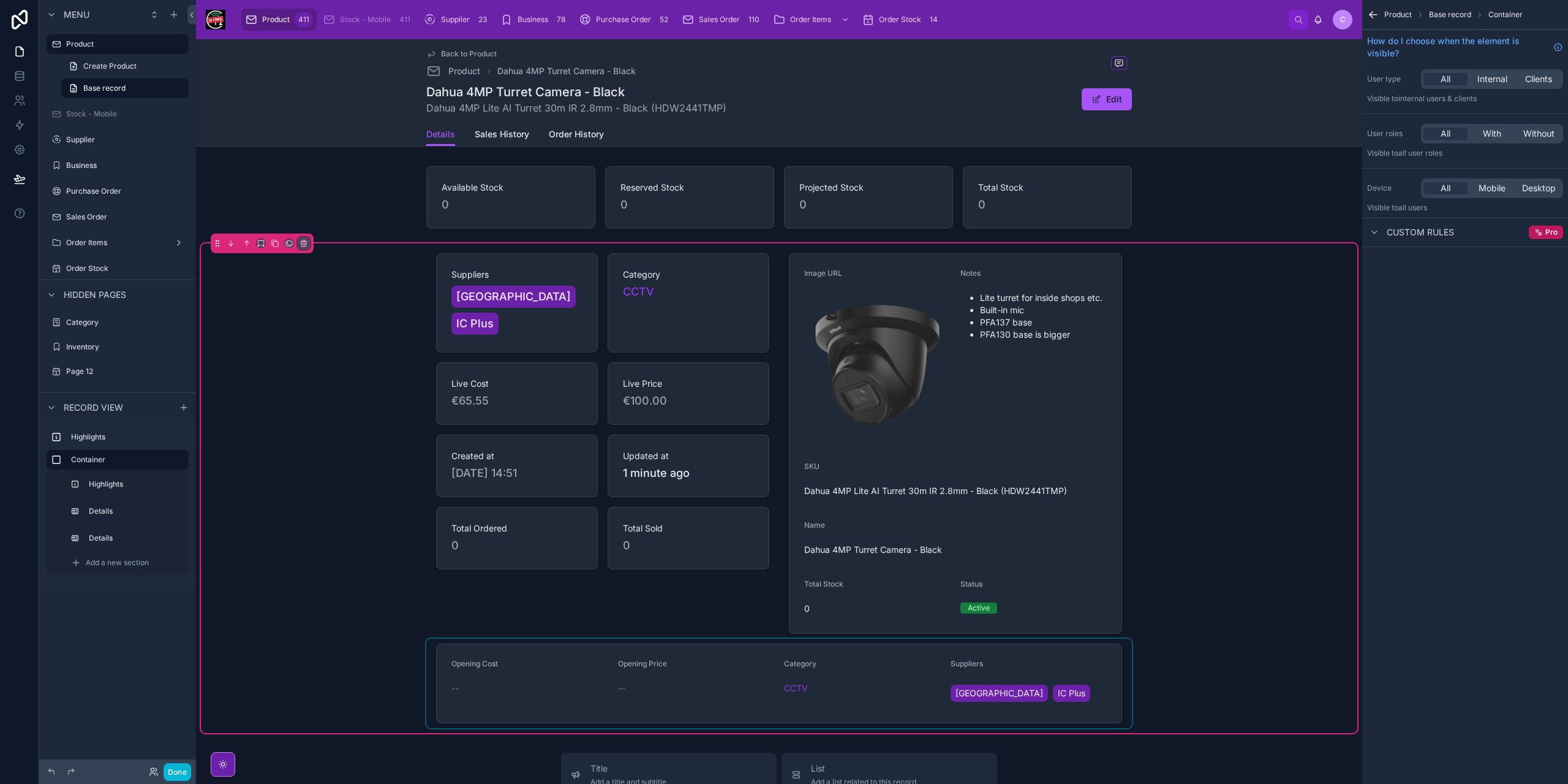
click at [873, 680] on div at bounding box center [779, 683] width 705 height 89
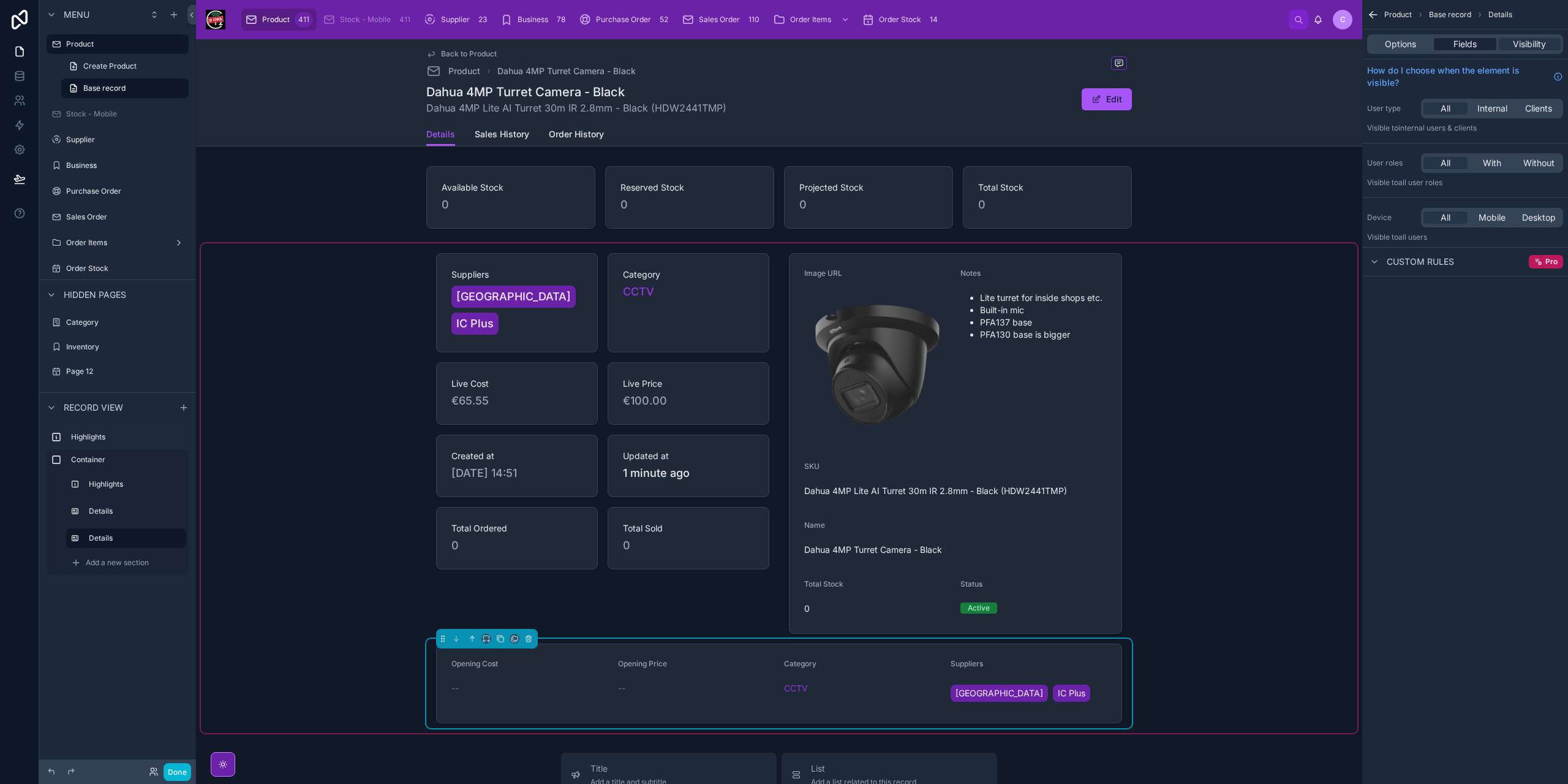
click at [1468, 43] on span "Fields" at bounding box center [1465, 44] width 23 height 12
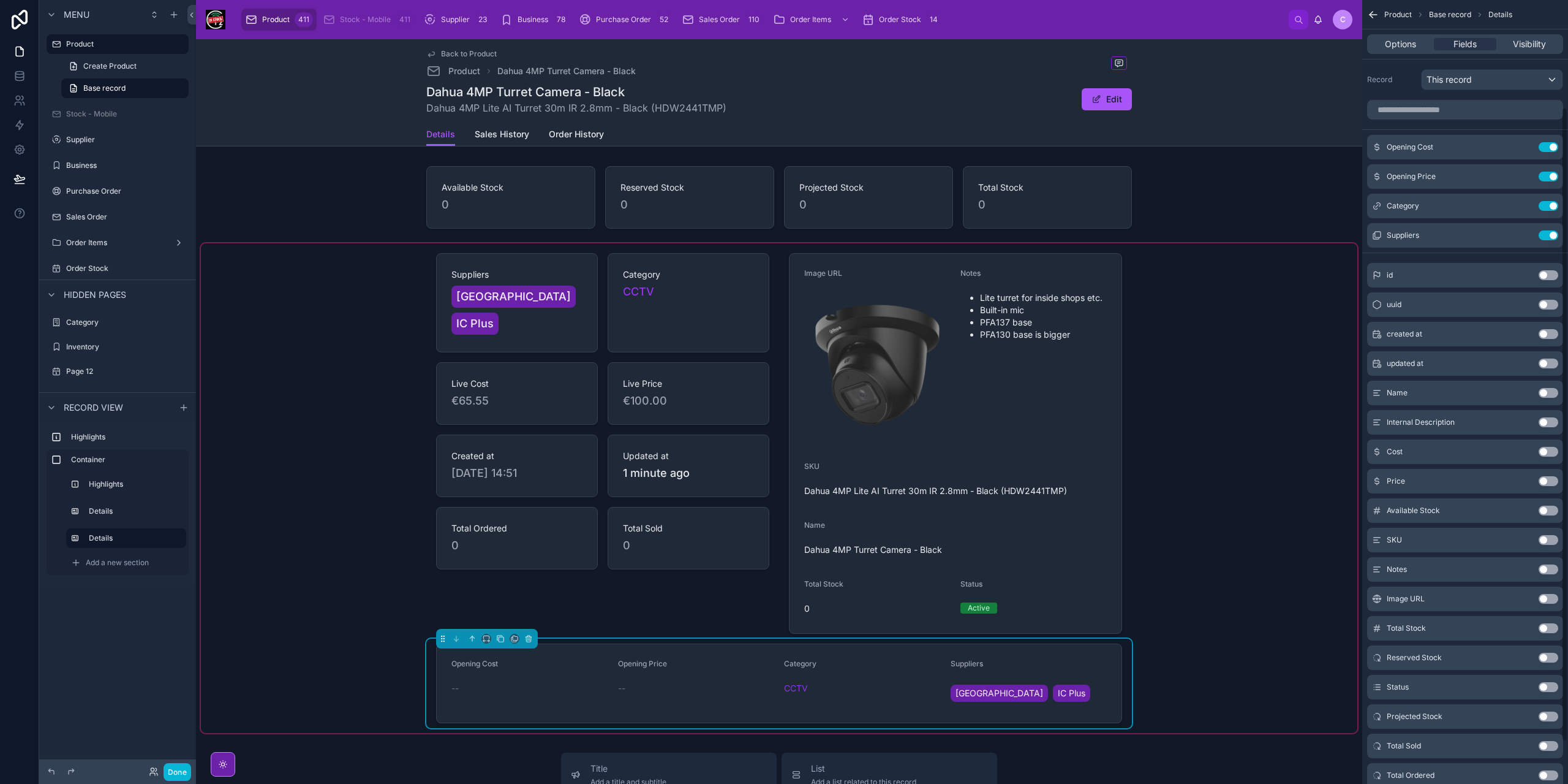
scroll to position [184, 0]
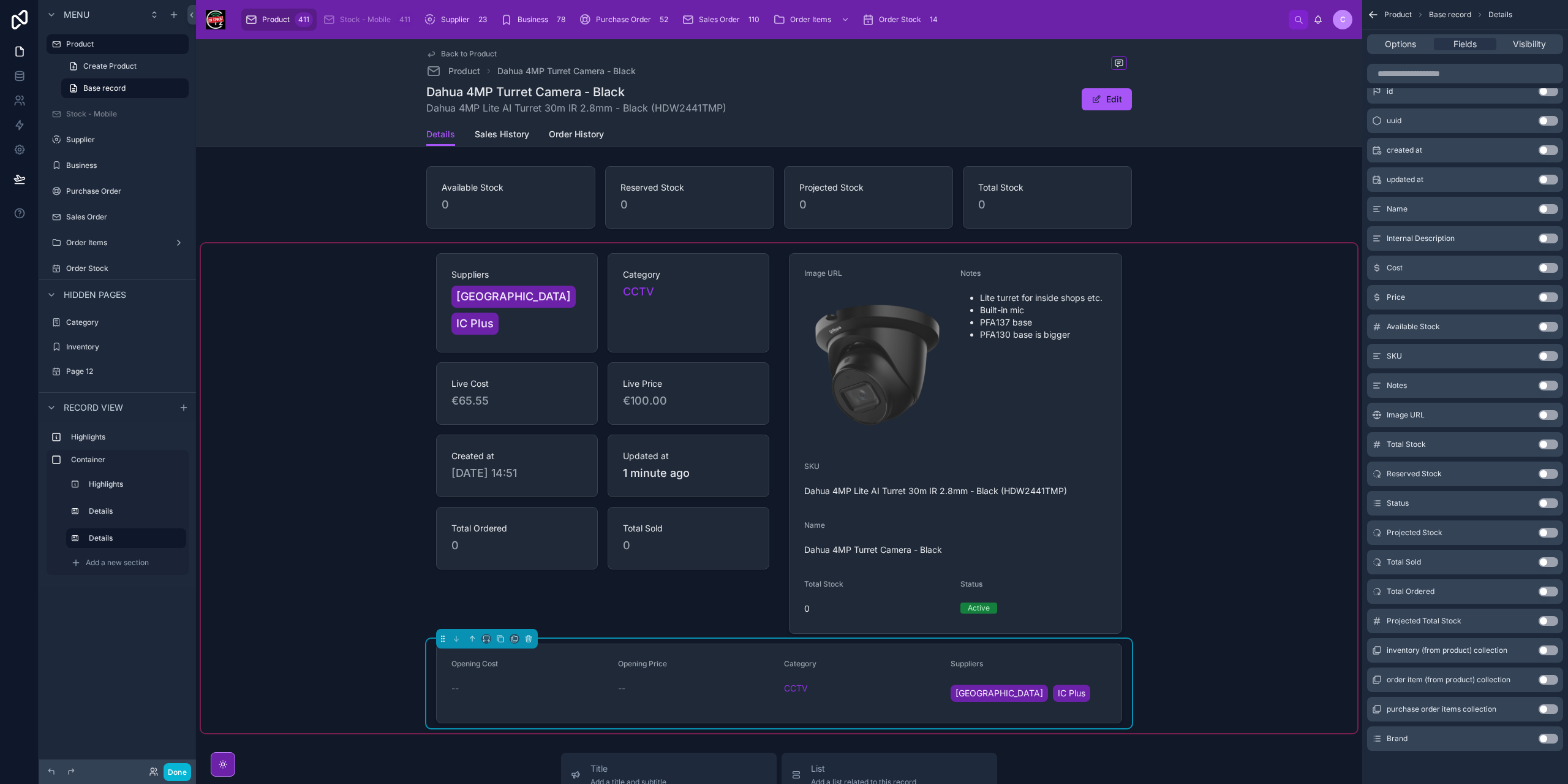
click at [625, 551] on div at bounding box center [603, 443] width 353 height 391
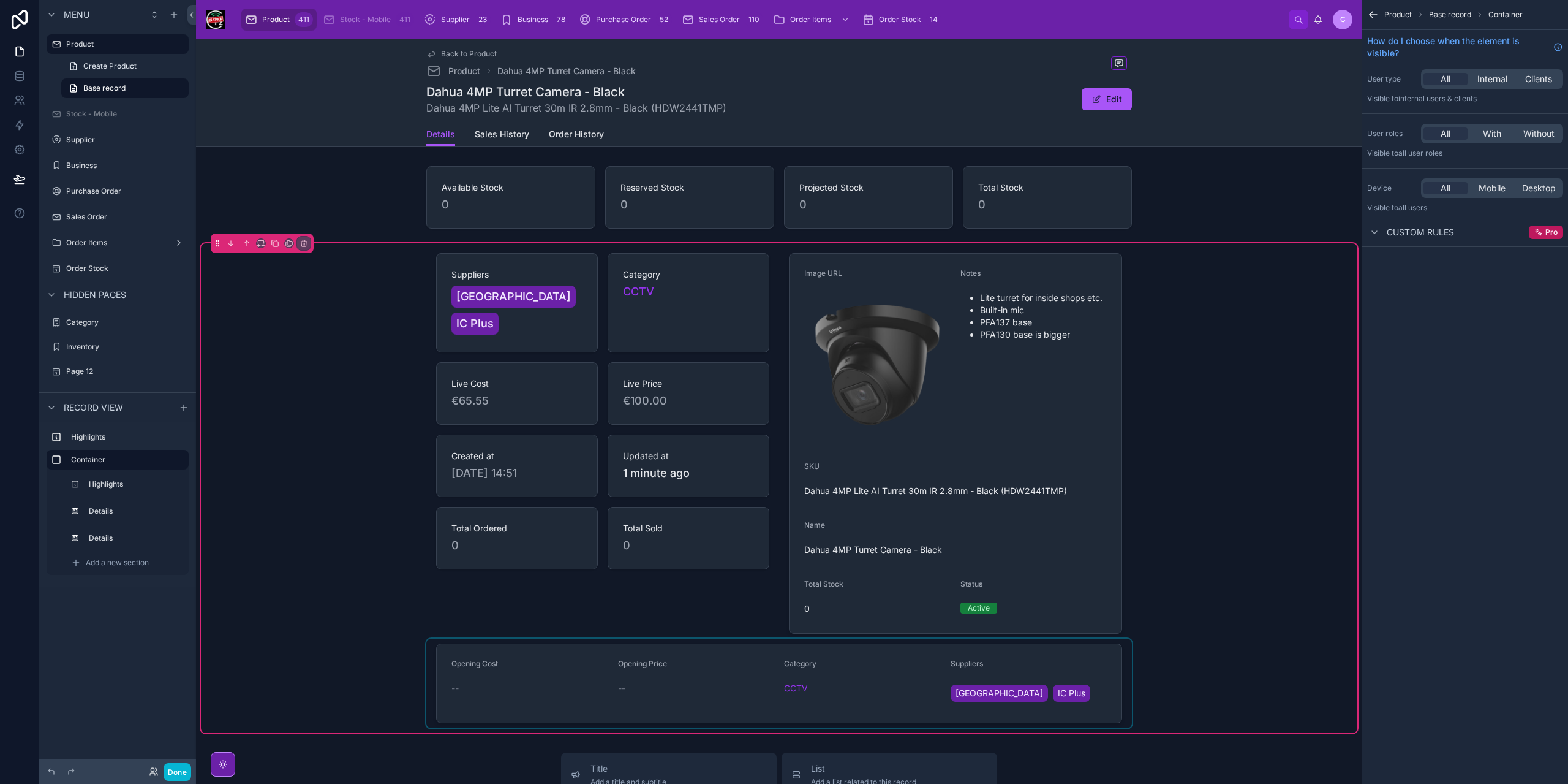
scroll to position [0, 0]
click at [613, 562] on div at bounding box center [603, 443] width 353 height 391
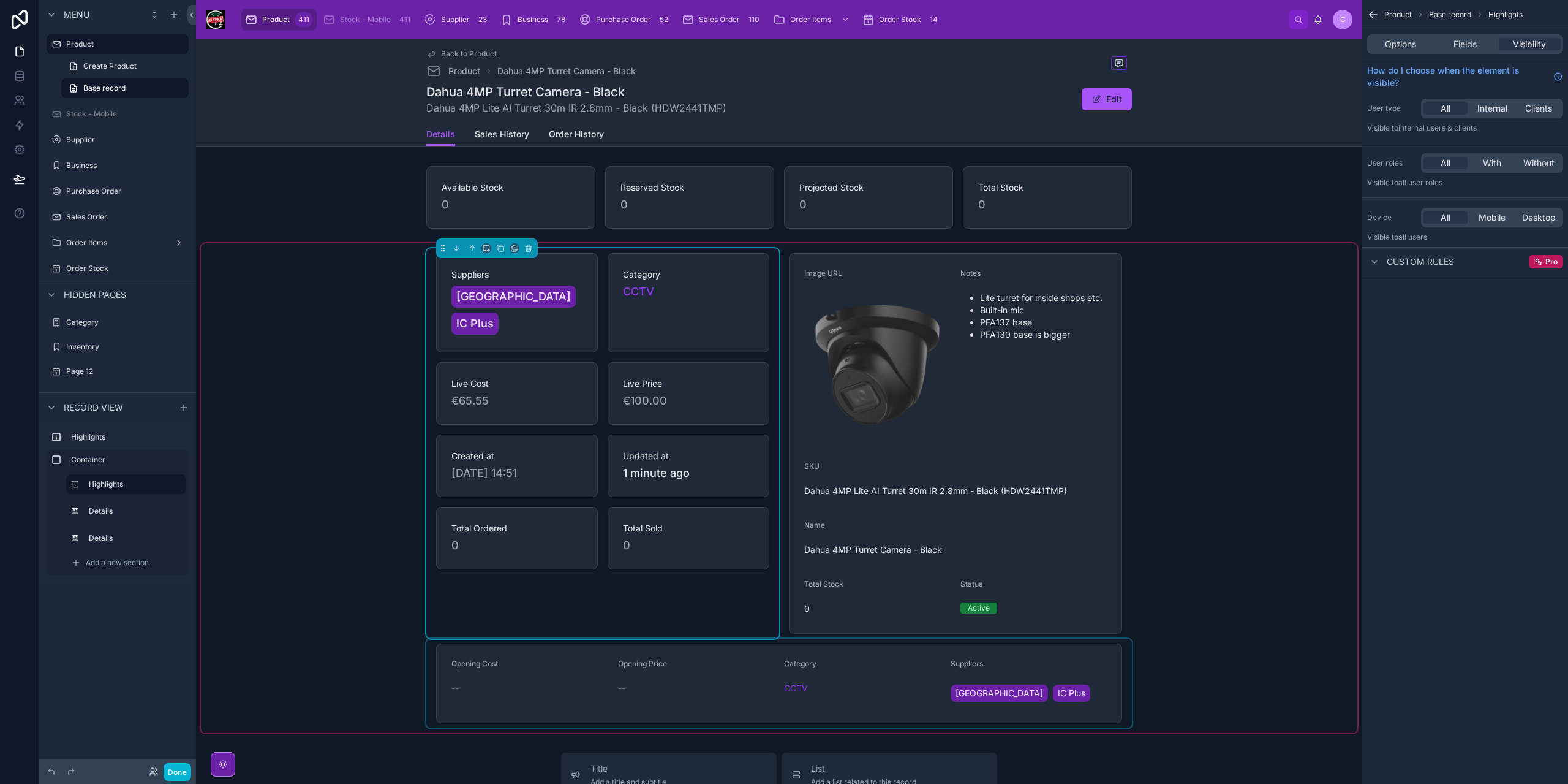
click at [1473, 53] on div "Options Fields Visibility" at bounding box center [1465, 44] width 196 height 20
click at [1472, 50] on span "Fields" at bounding box center [1465, 44] width 23 height 12
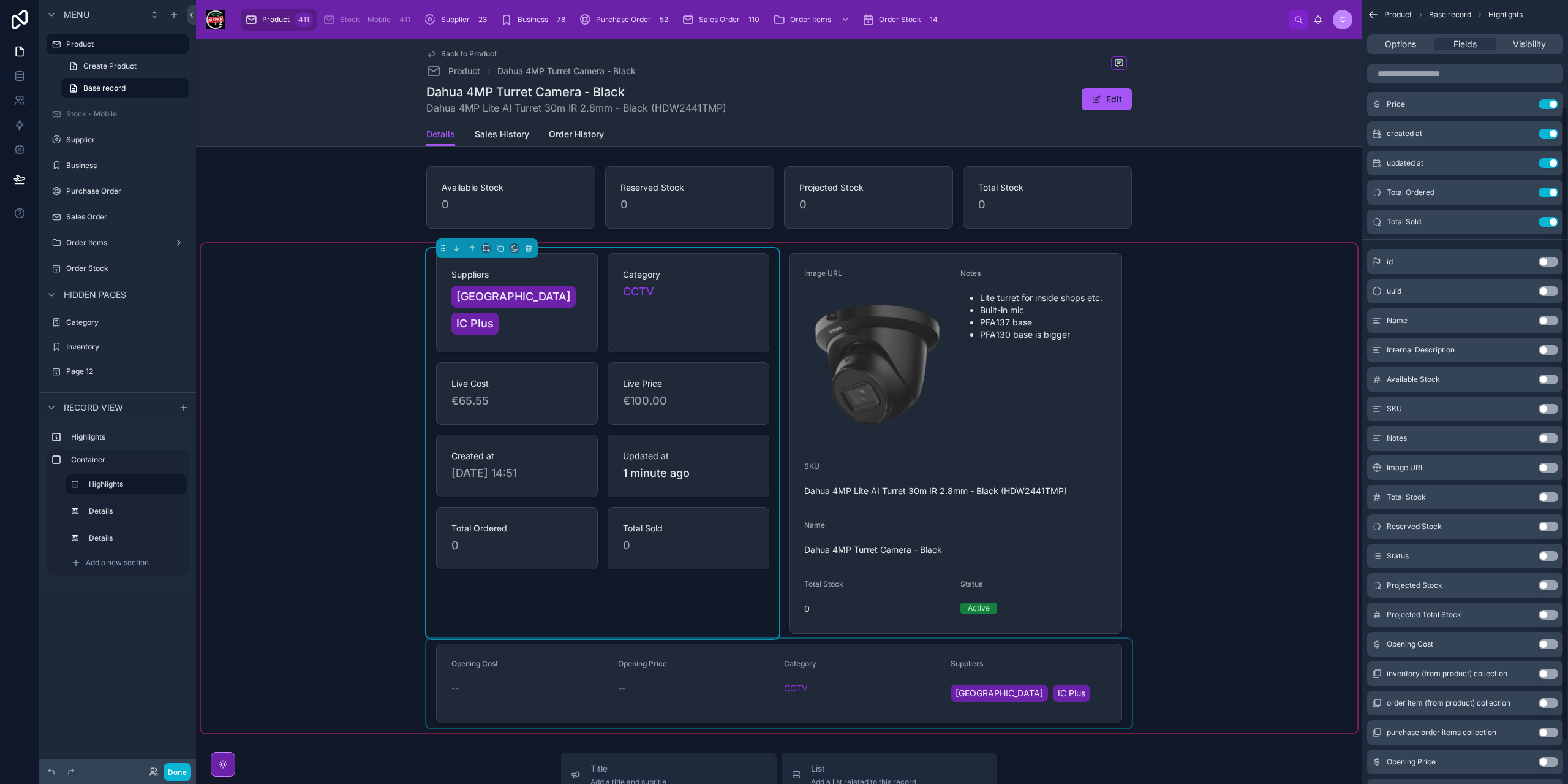
scroll to position [184, 0]
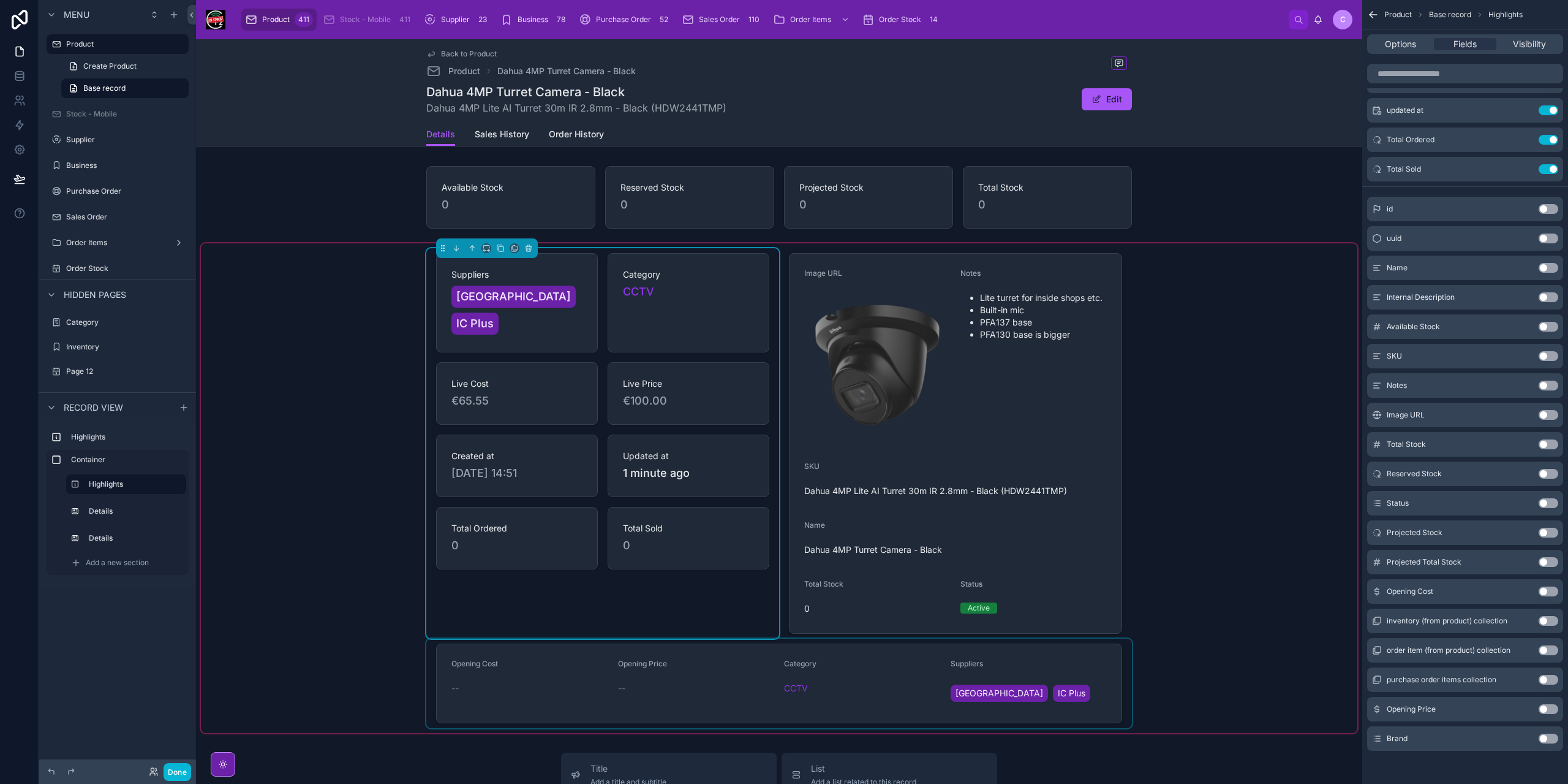
click at [1546, 738] on button "Use setting" at bounding box center [1548, 738] width 20 height 10
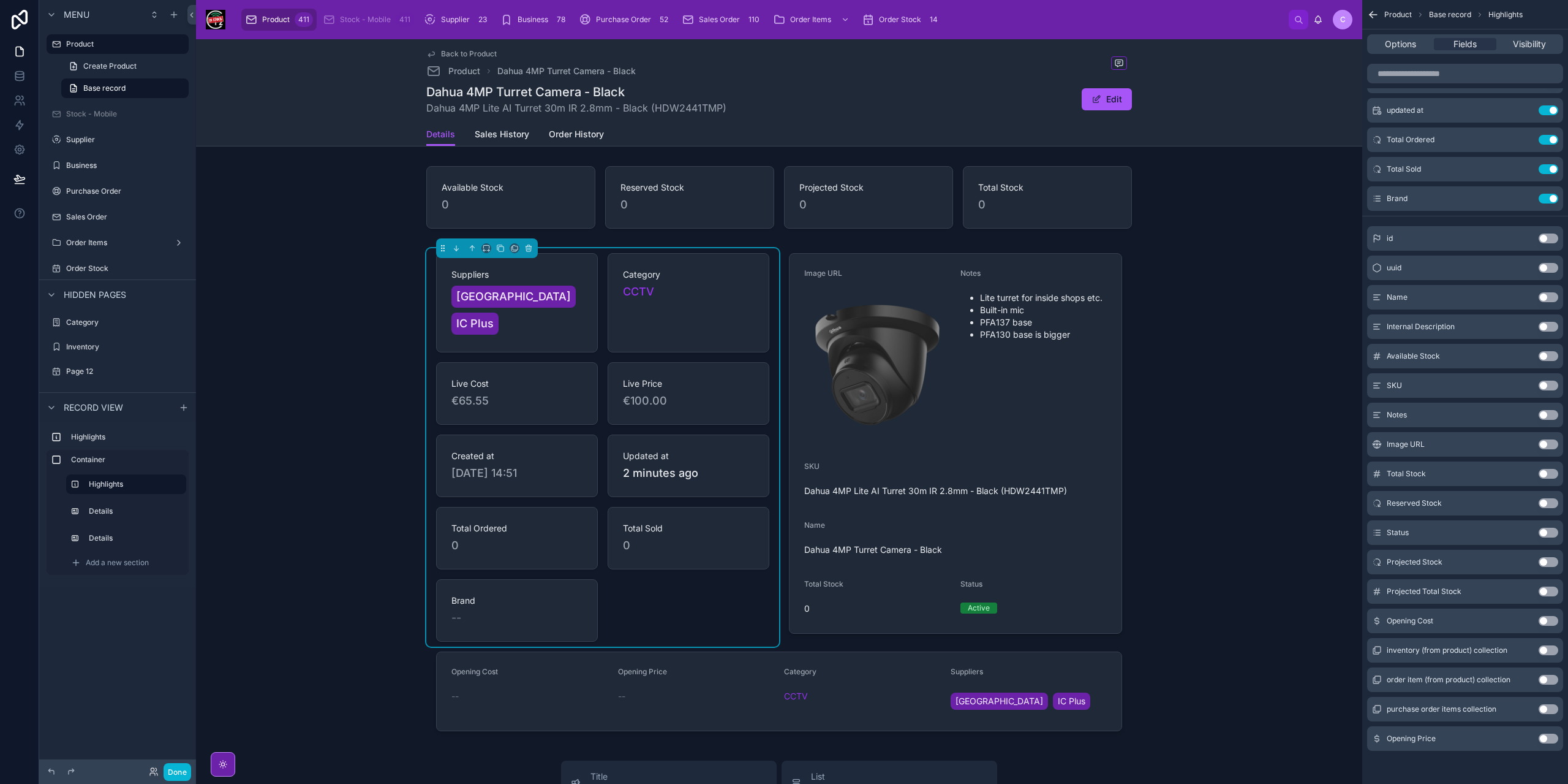
click at [1547, 529] on button "Use setting" at bounding box center [1548, 532] width 20 height 10
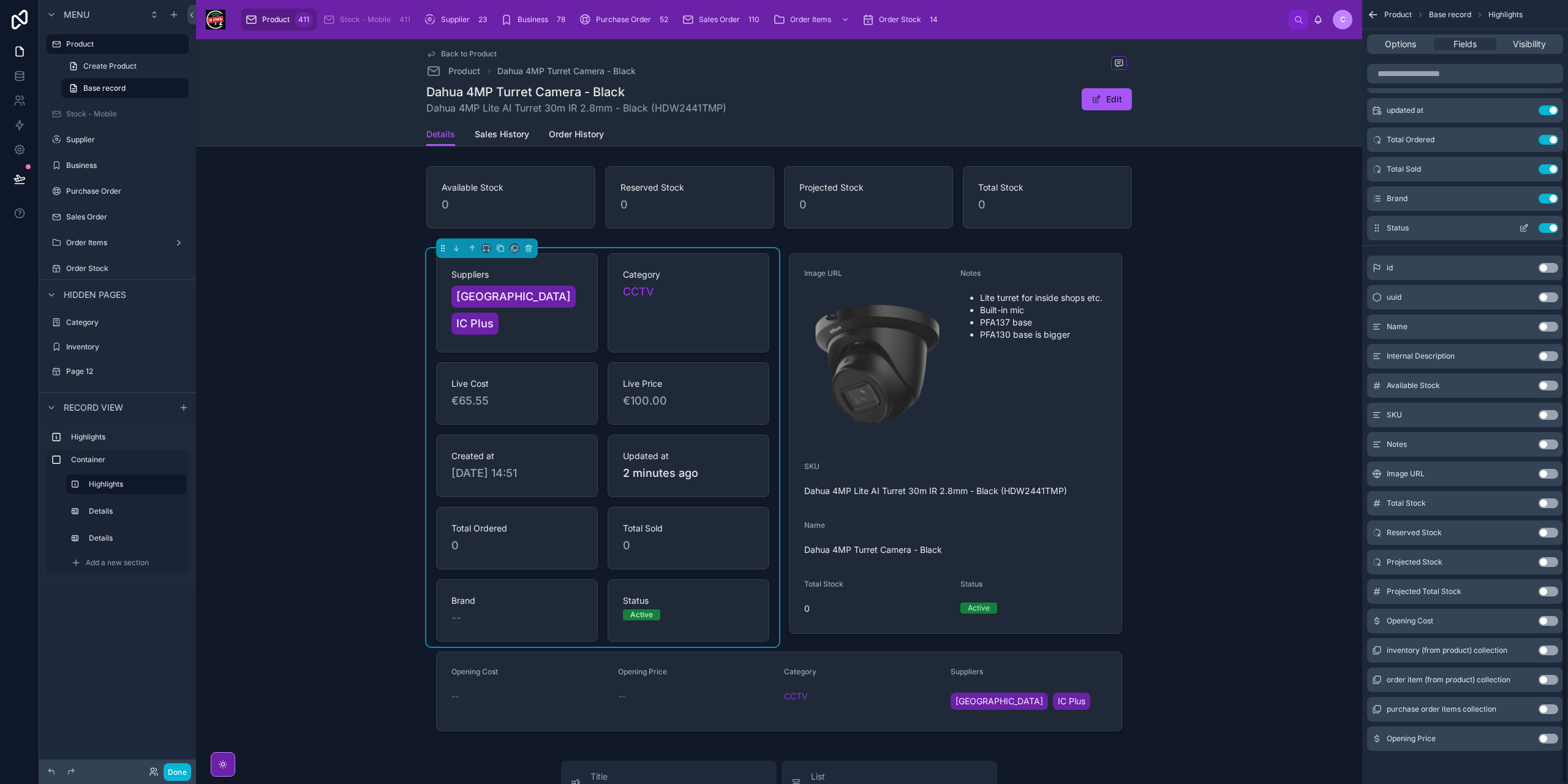
click at [1549, 228] on button "Use setting" at bounding box center [1548, 228] width 20 height 10
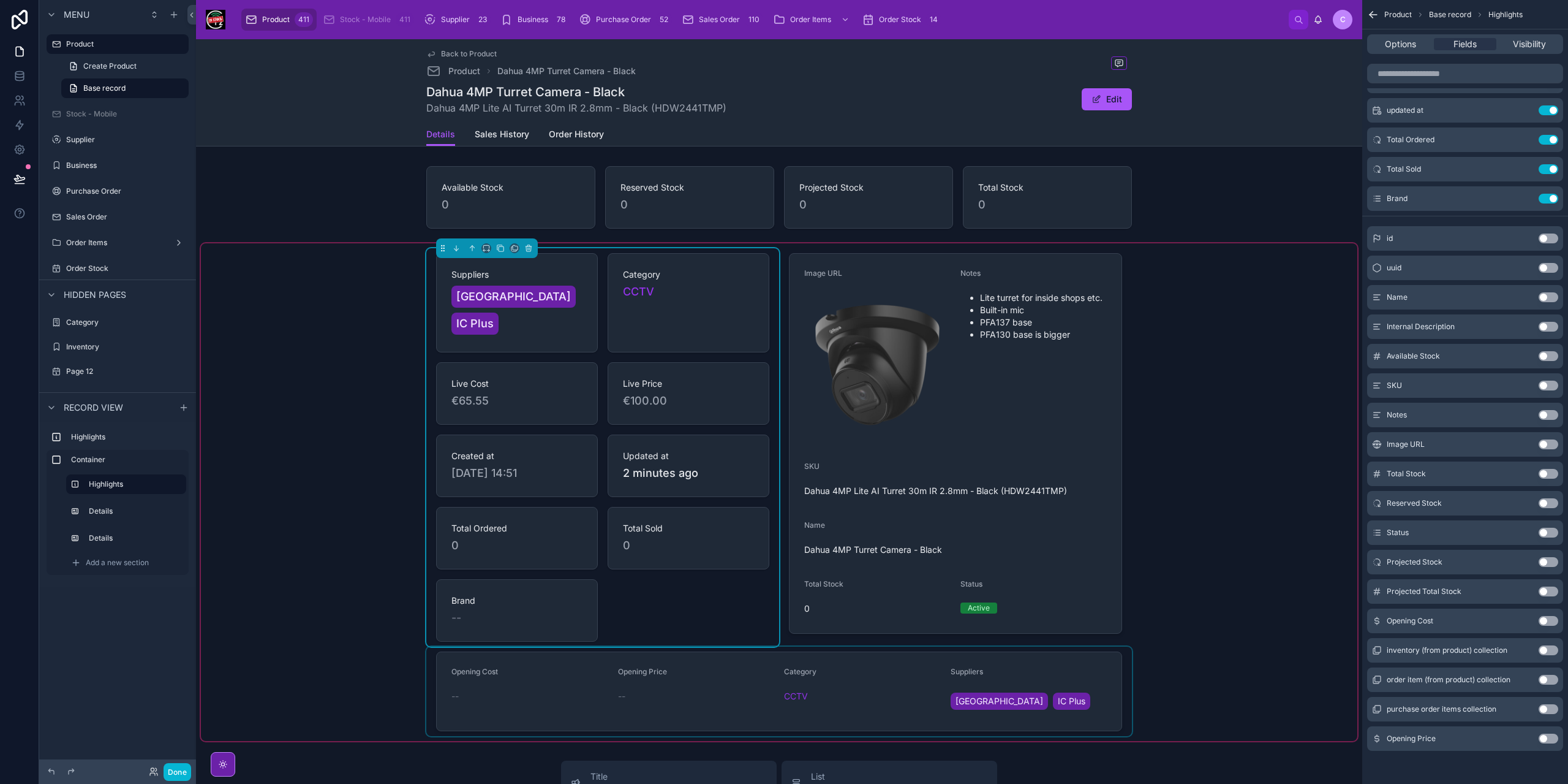
click at [1089, 666] on div at bounding box center [779, 691] width 705 height 89
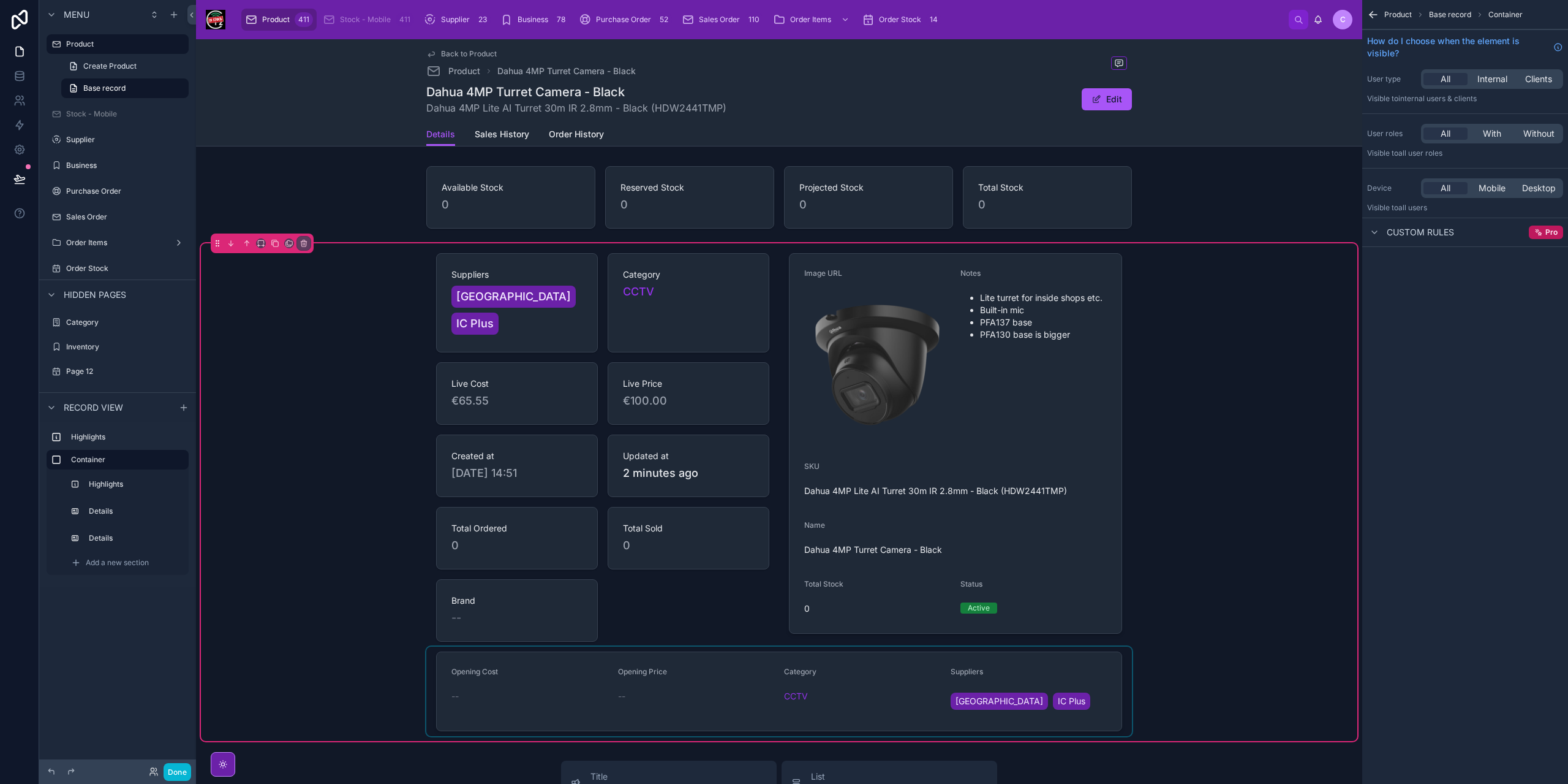
scroll to position [0, 0]
click at [1081, 685] on div at bounding box center [779, 691] width 705 height 89
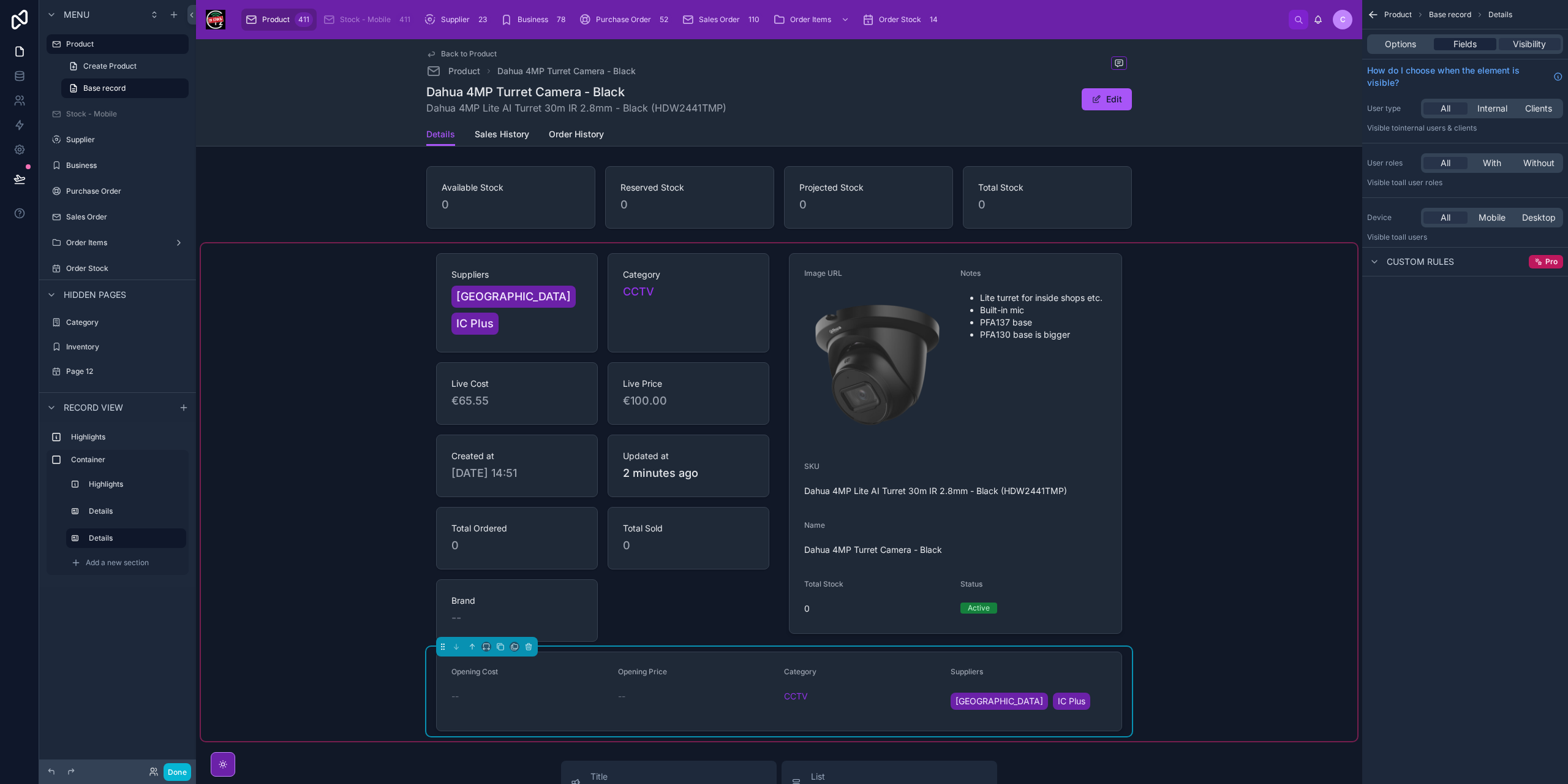
click at [1463, 45] on span "Fields" at bounding box center [1465, 44] width 23 height 12
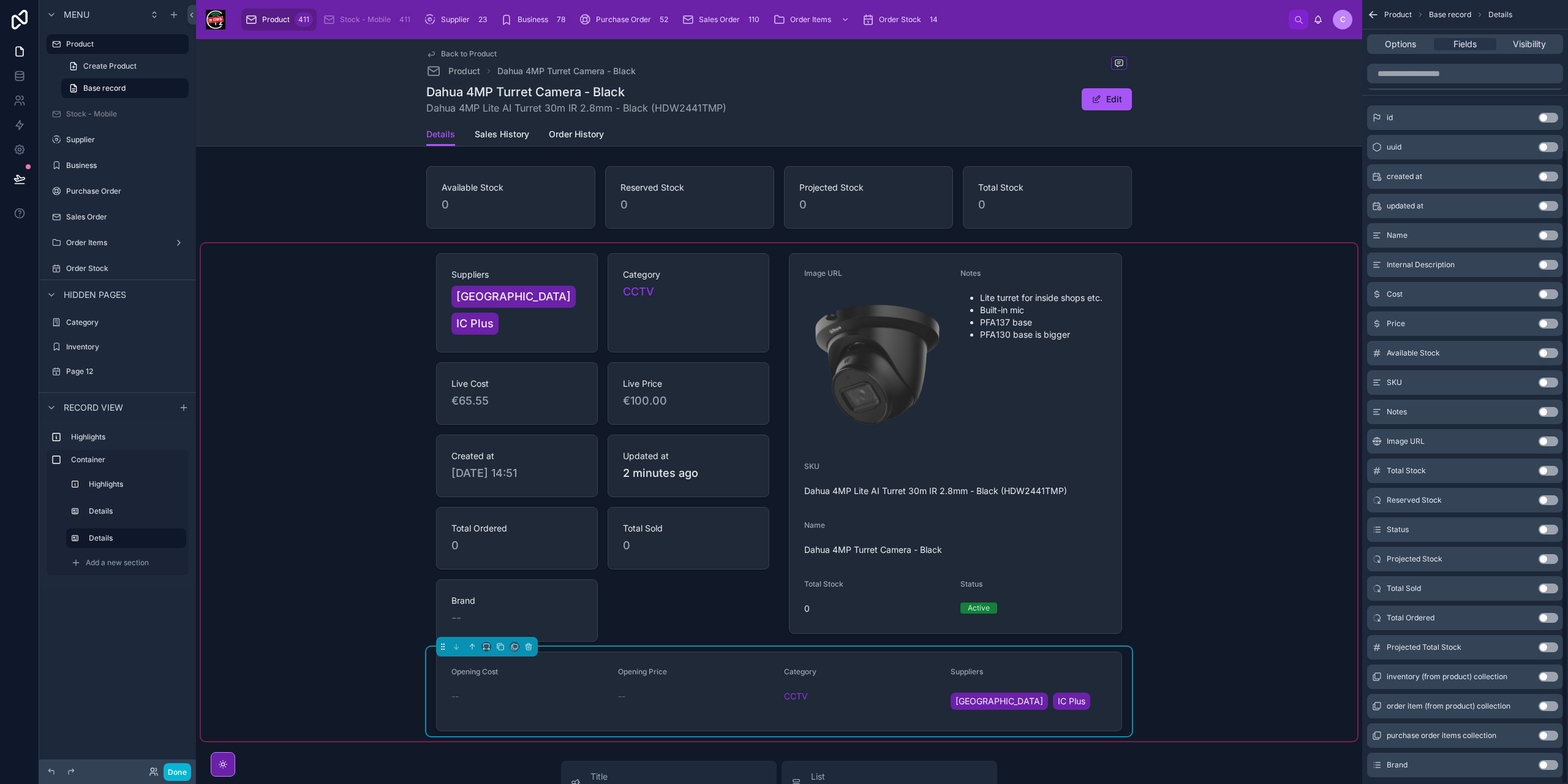
scroll to position [184, 0]
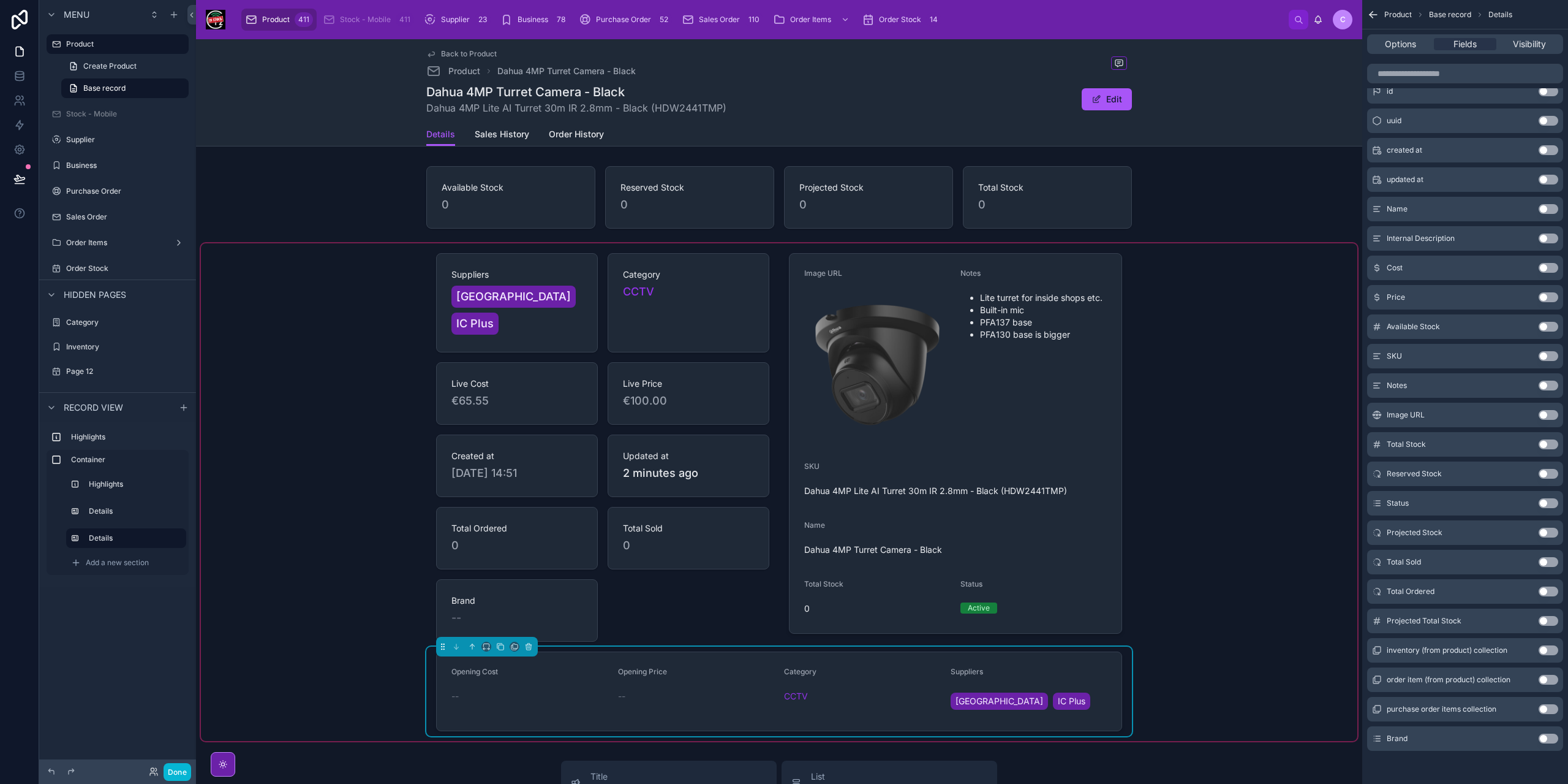
click at [1542, 739] on button "Use setting" at bounding box center [1548, 738] width 20 height 10
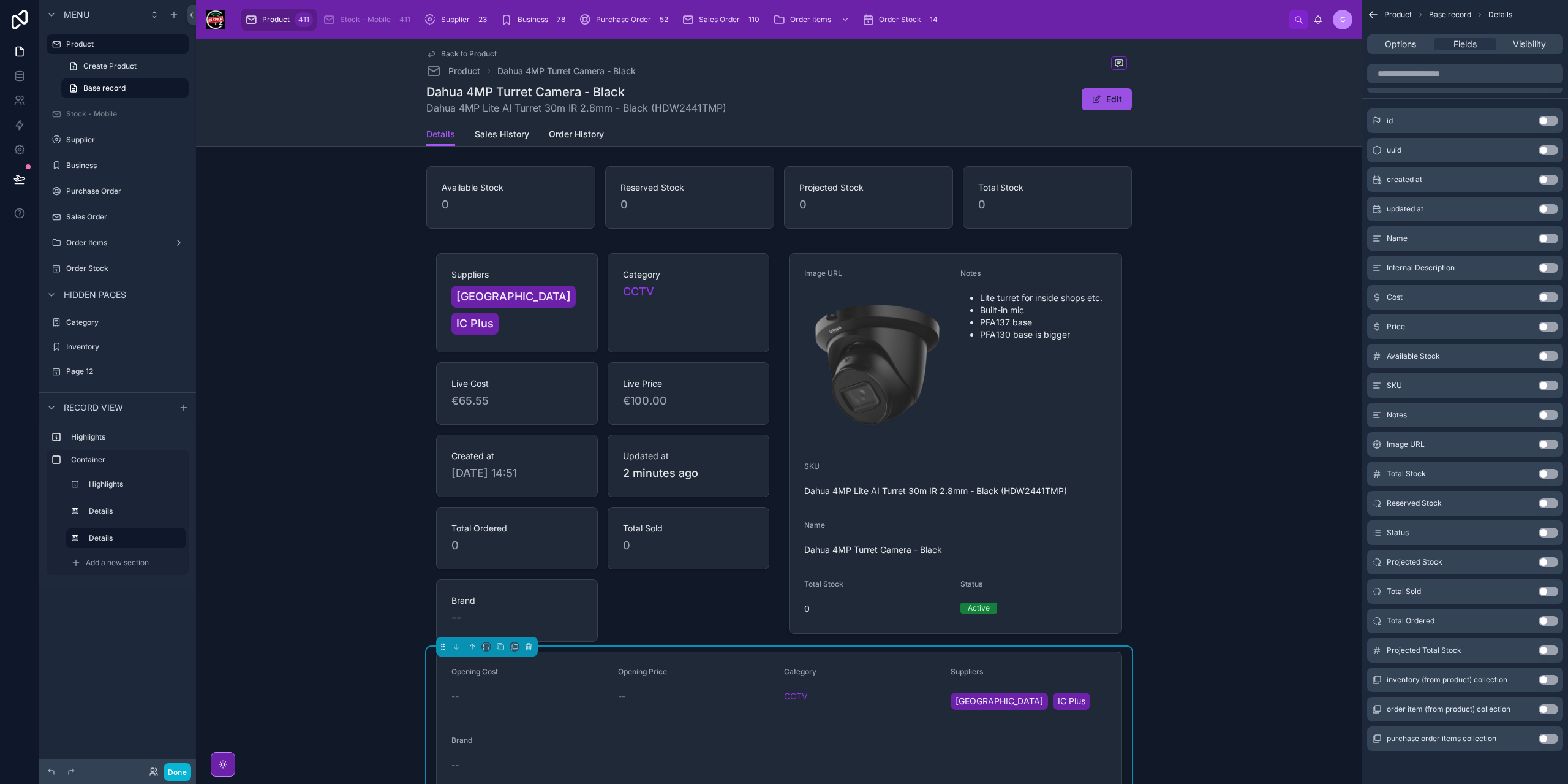
click at [1103, 100] on button "Edit" at bounding box center [1107, 99] width 50 height 22
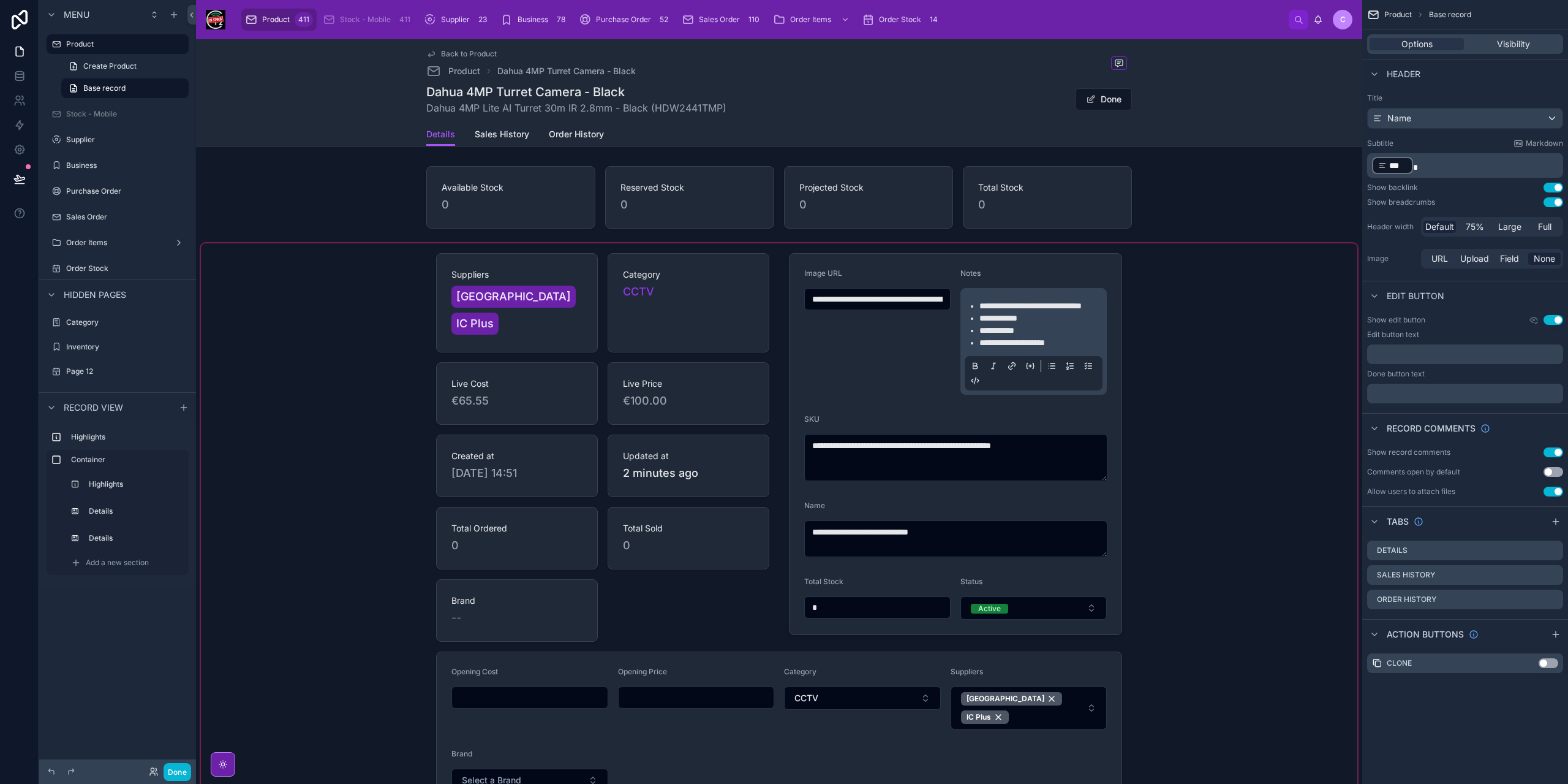
scroll to position [0, 0]
click at [508, 748] on div at bounding box center [779, 530] width 1156 height 573
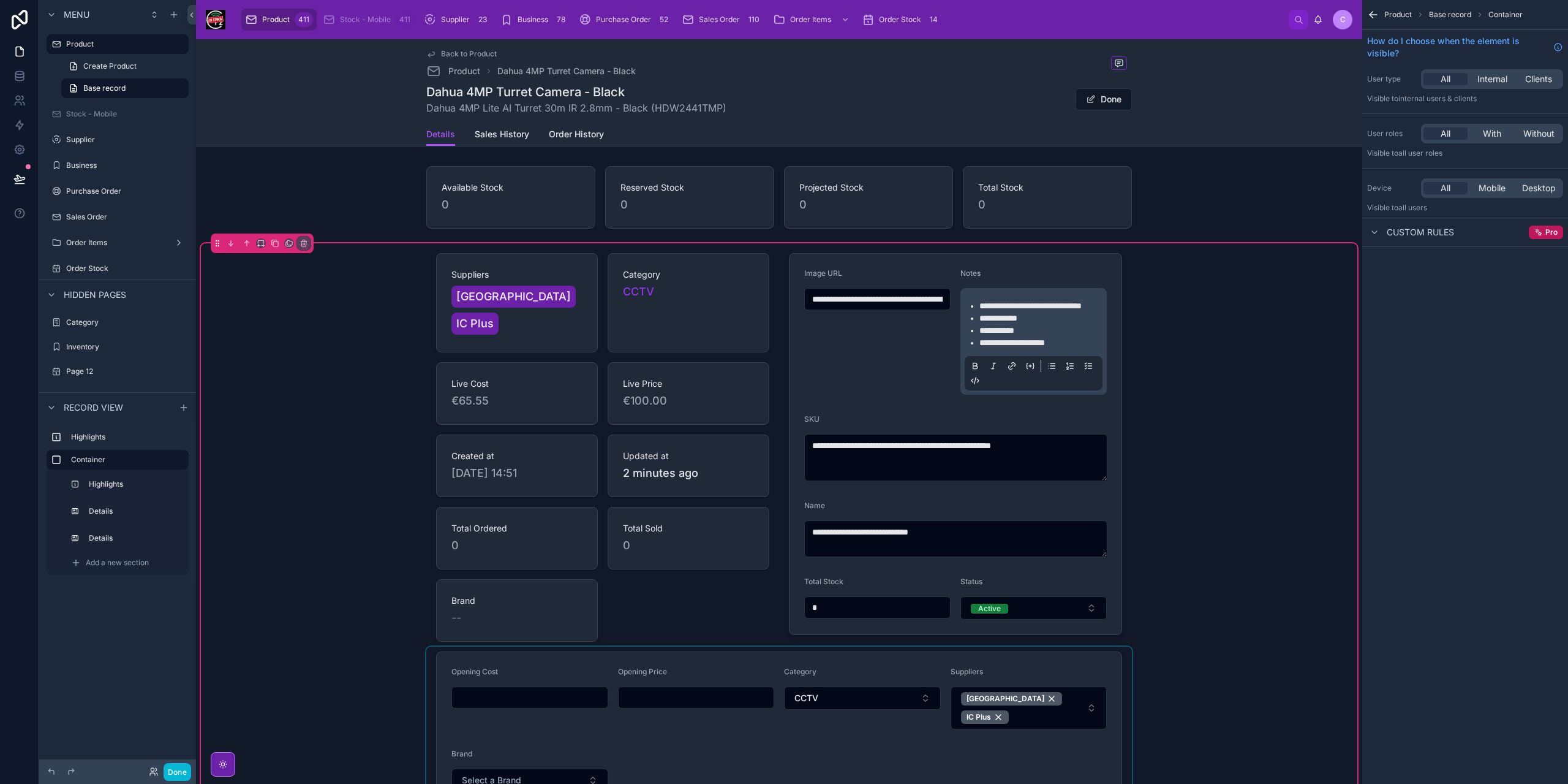
click at [518, 753] on div at bounding box center [779, 729] width 705 height 166
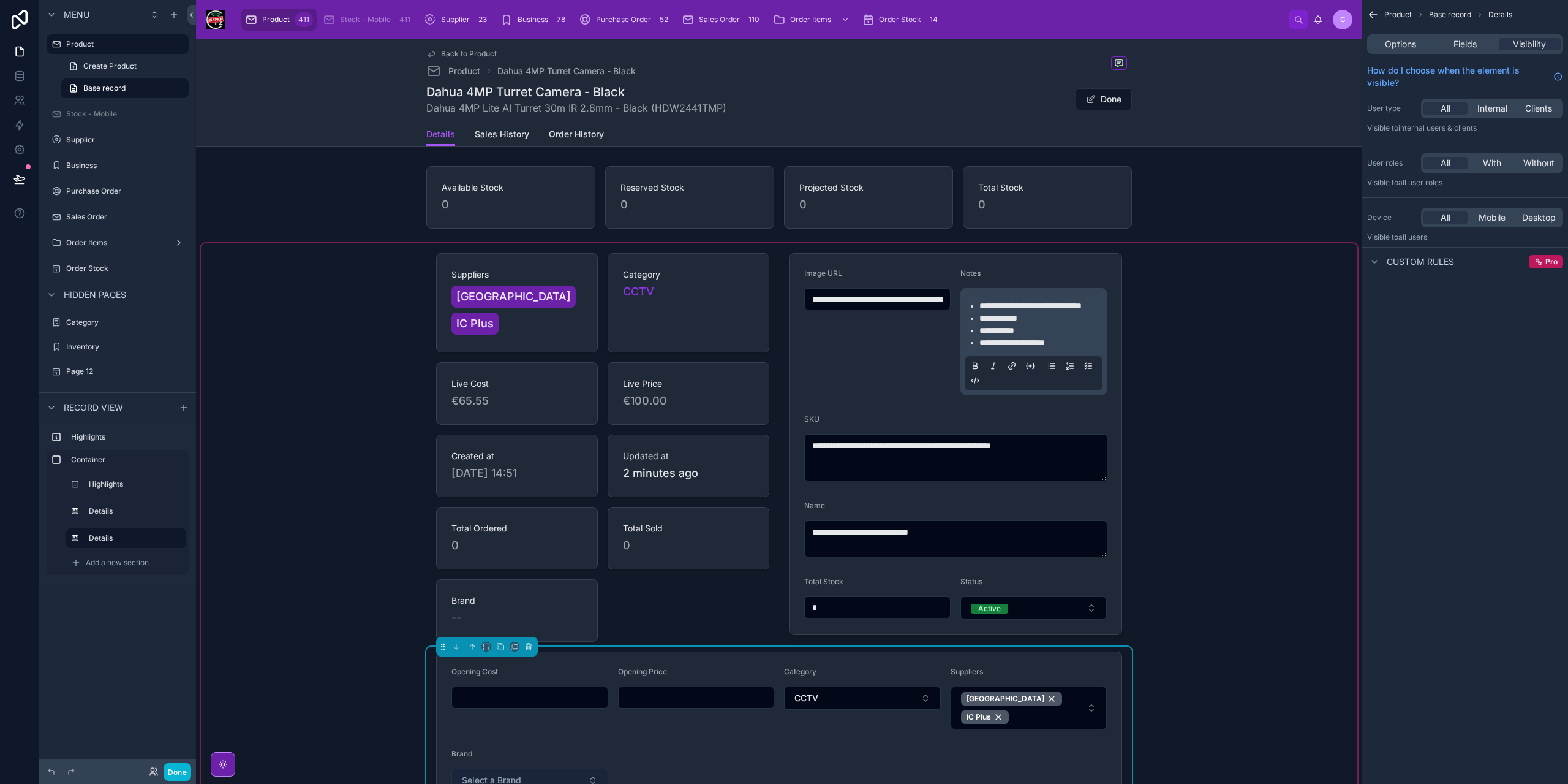
click at [544, 768] on button "Select a Brand" at bounding box center [529, 780] width 157 height 23
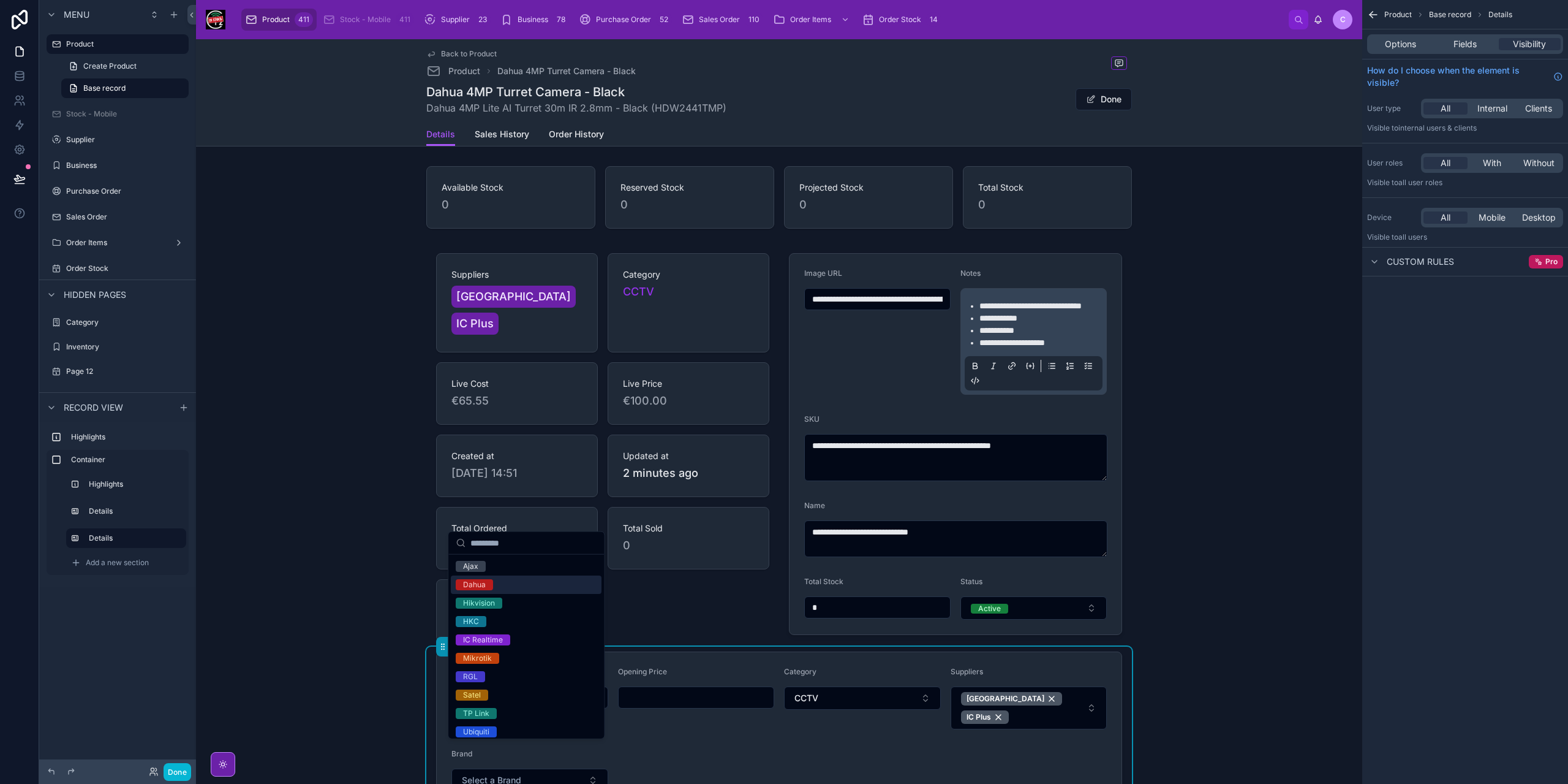
click at [484, 584] on div "Dahua" at bounding box center [474, 584] width 22 height 11
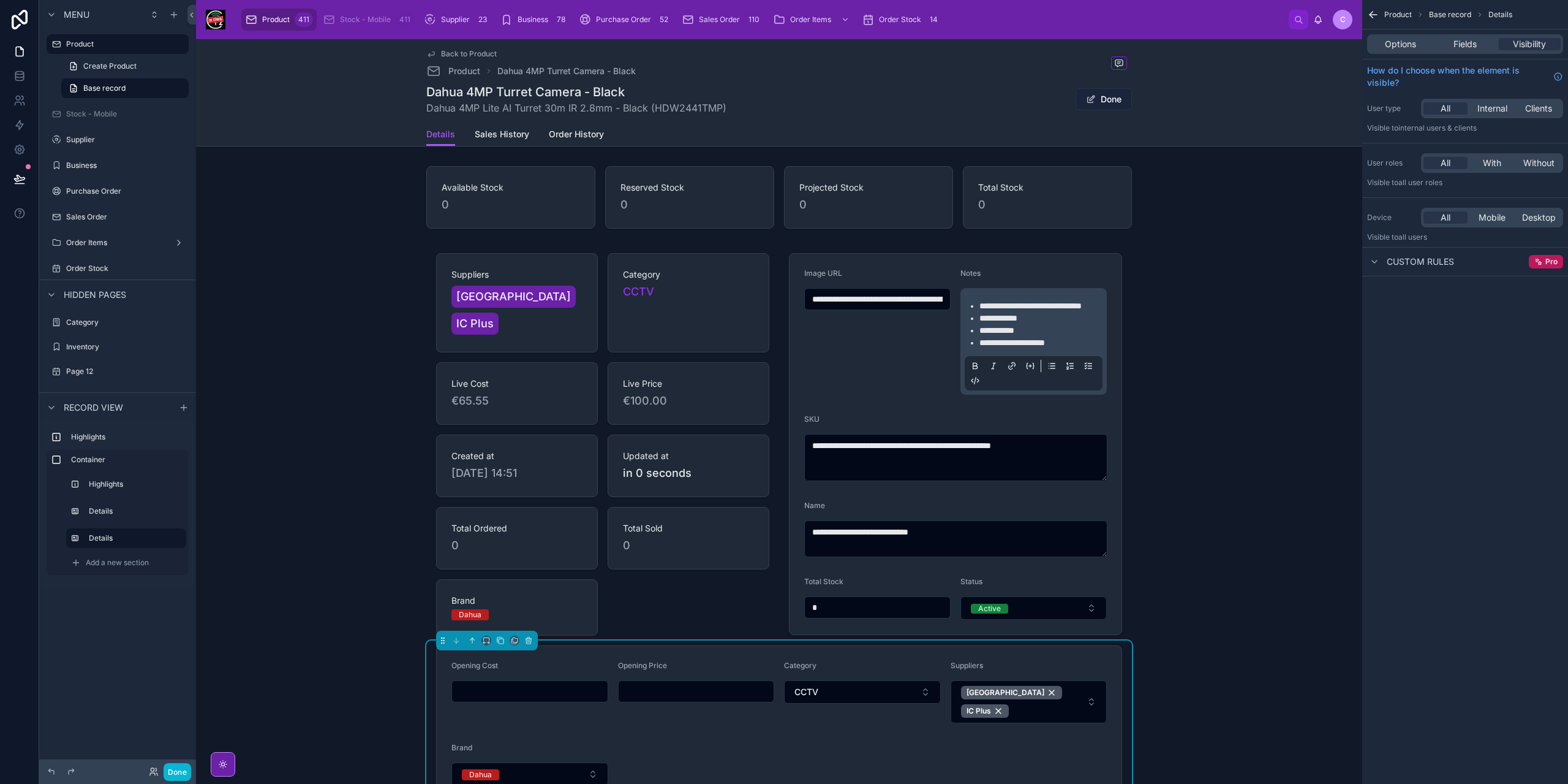
click at [1095, 96] on button "Done" at bounding box center [1103, 99] width 57 height 22
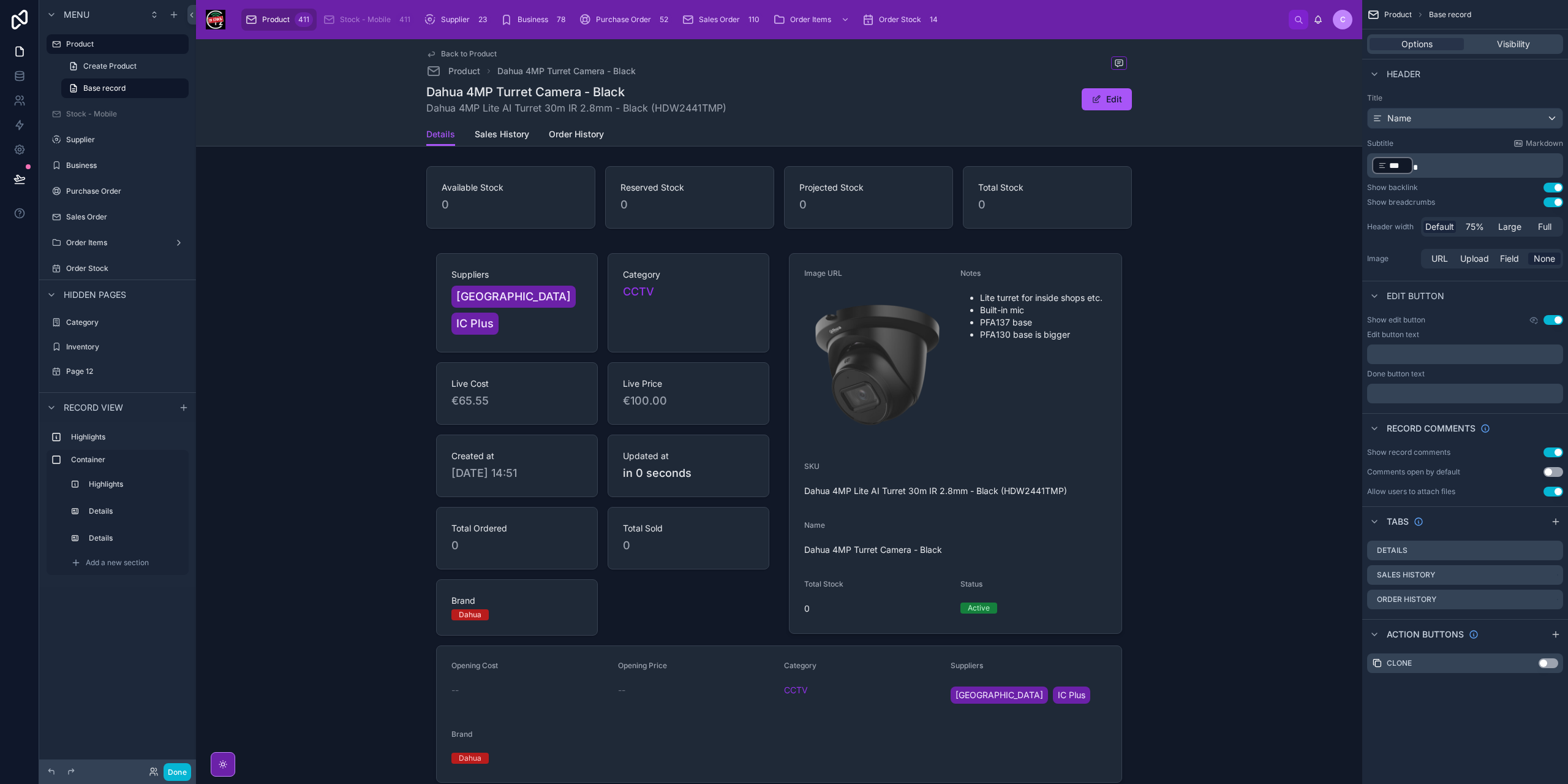
click at [442, 52] on span "Back to Product" at bounding box center [469, 54] width 56 height 10
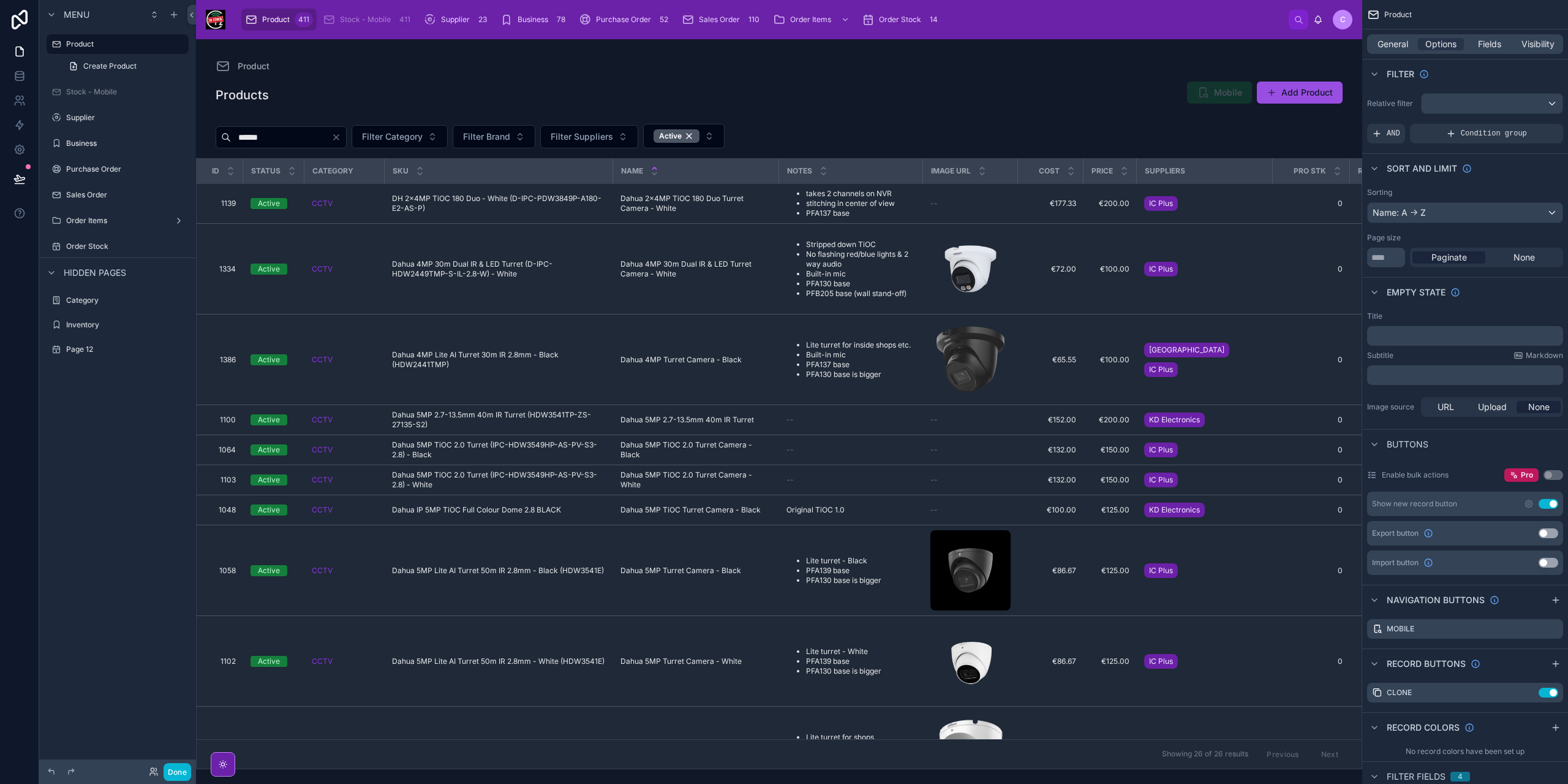
click at [1312, 91] on button "Add Product" at bounding box center [1300, 93] width 86 height 22
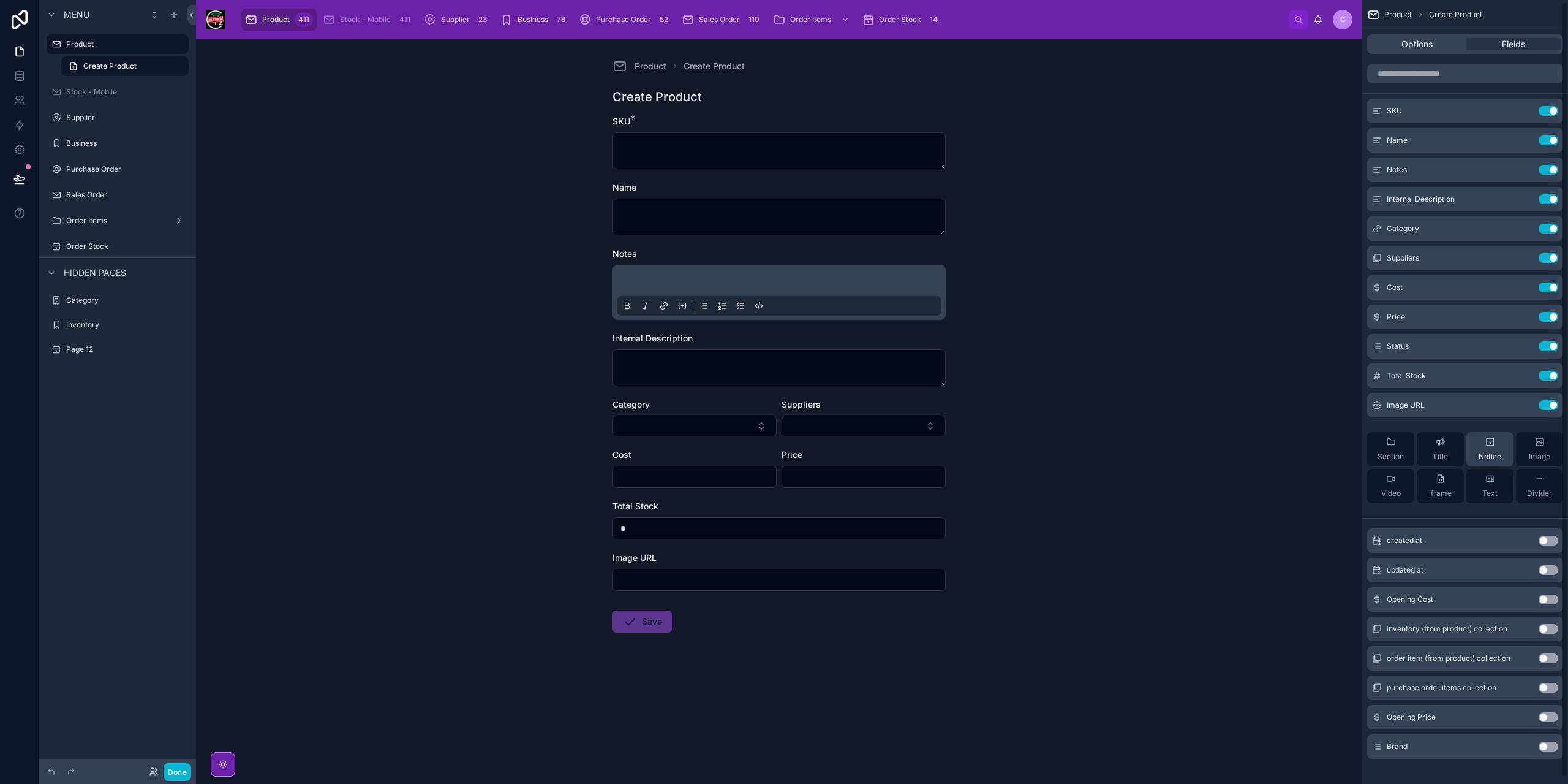
scroll to position [9, 0]
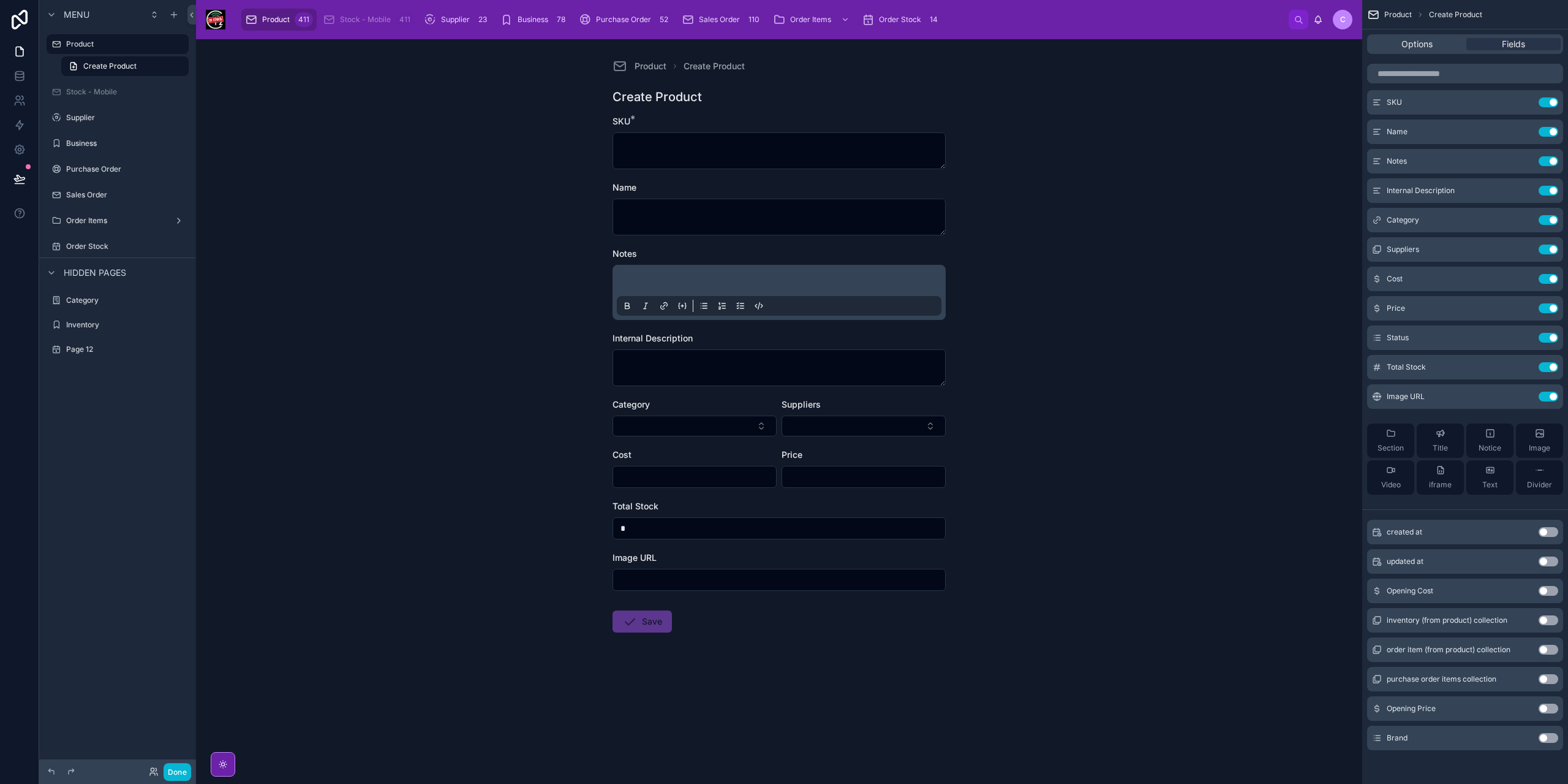
click at [1543, 733] on button "Use setting" at bounding box center [1548, 738] width 20 height 10
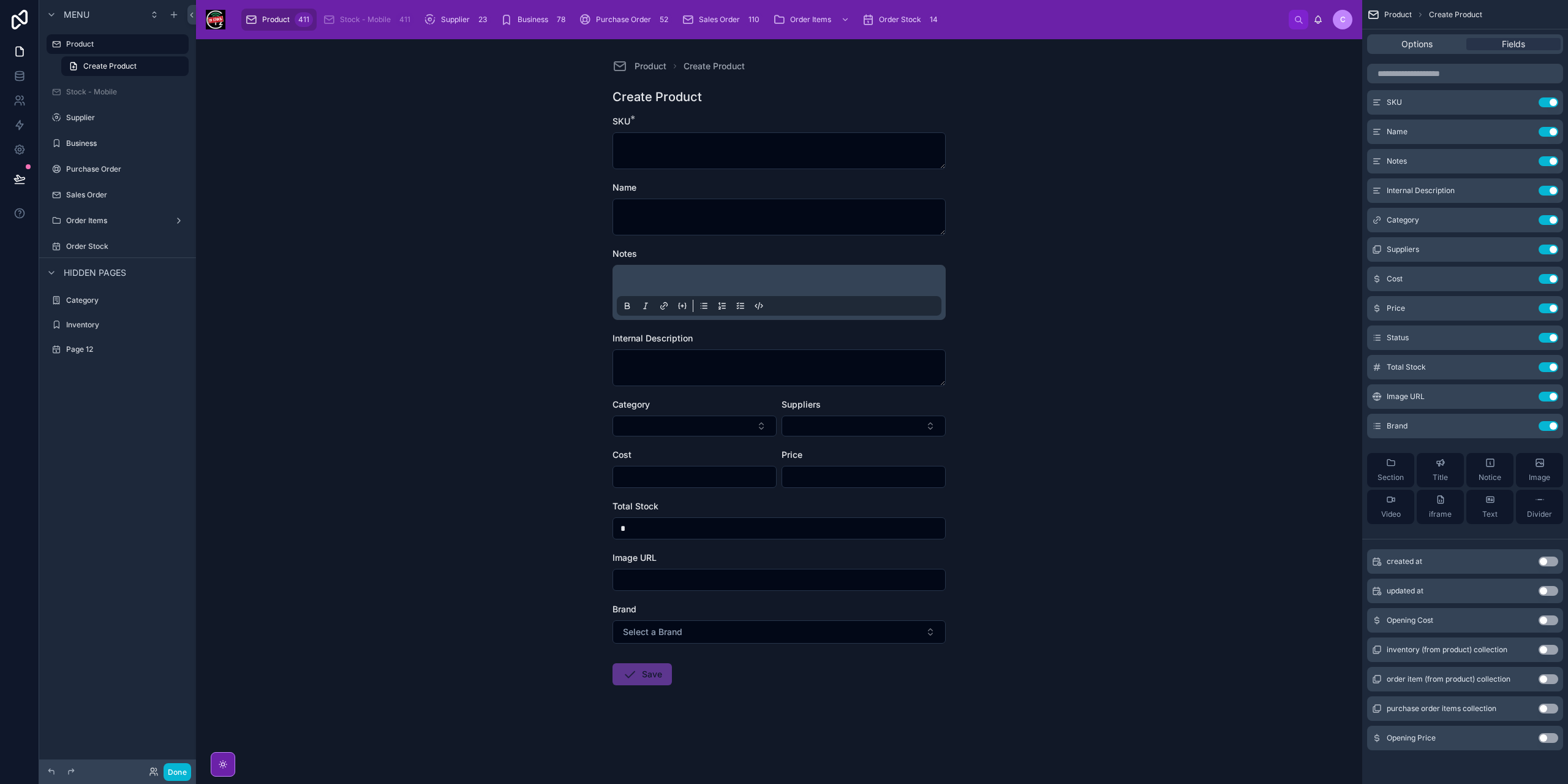
click at [1546, 620] on button "Use setting" at bounding box center [1548, 620] width 20 height 10
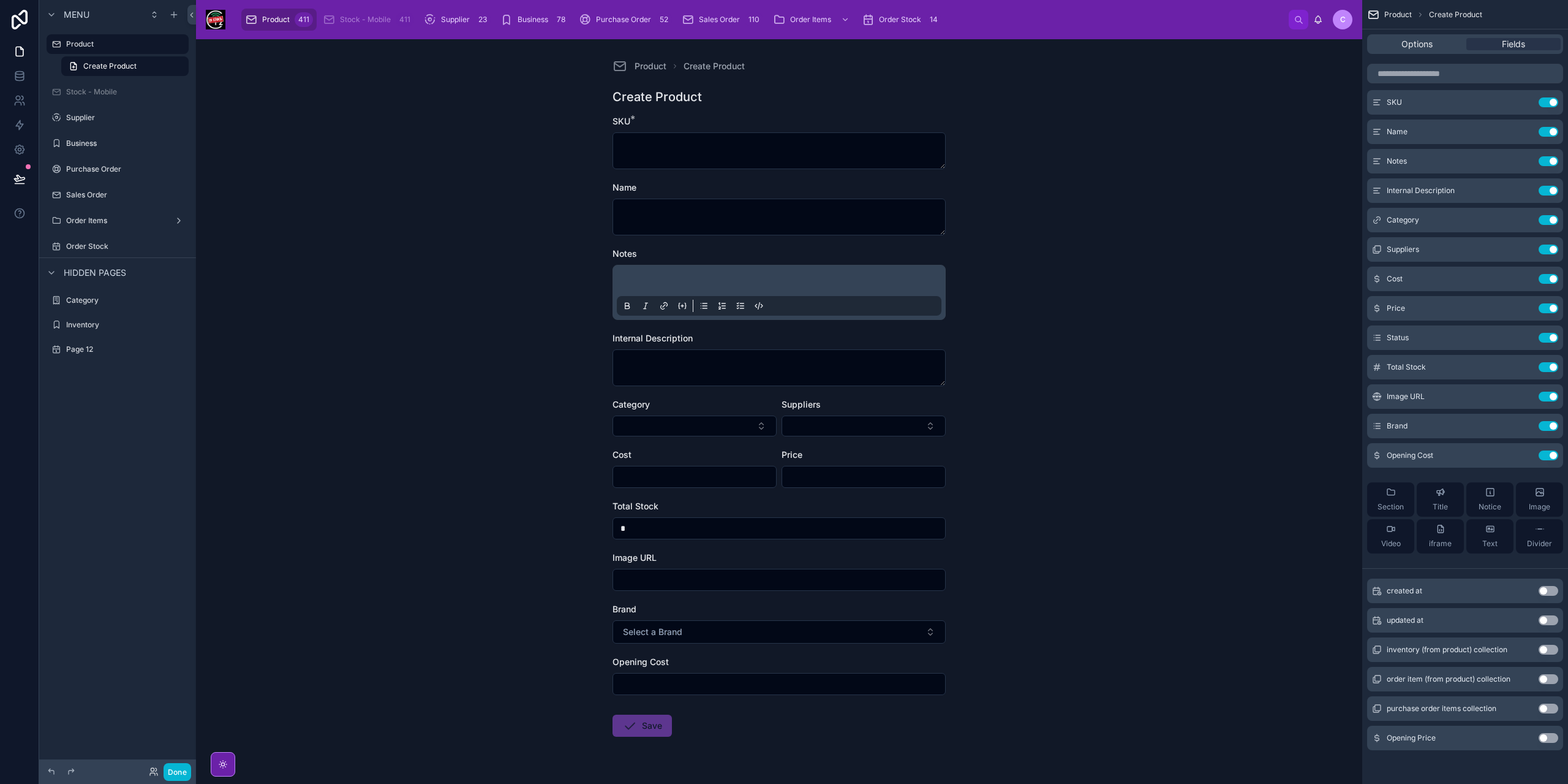
click at [1547, 742] on button "Use setting" at bounding box center [1548, 738] width 20 height 10
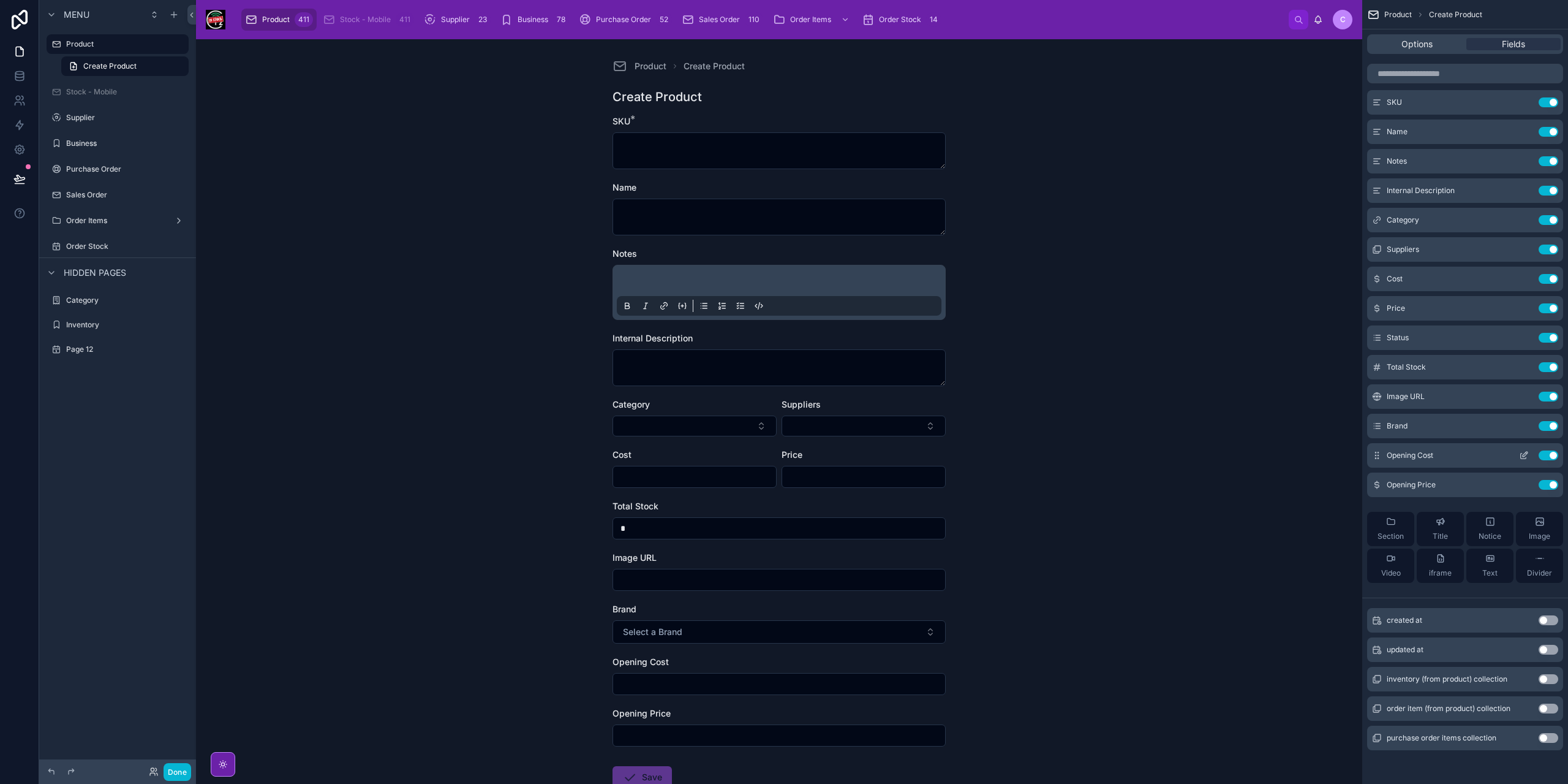
click at [1525, 457] on icon "scrollable content" at bounding box center [1524, 455] width 10 height 10
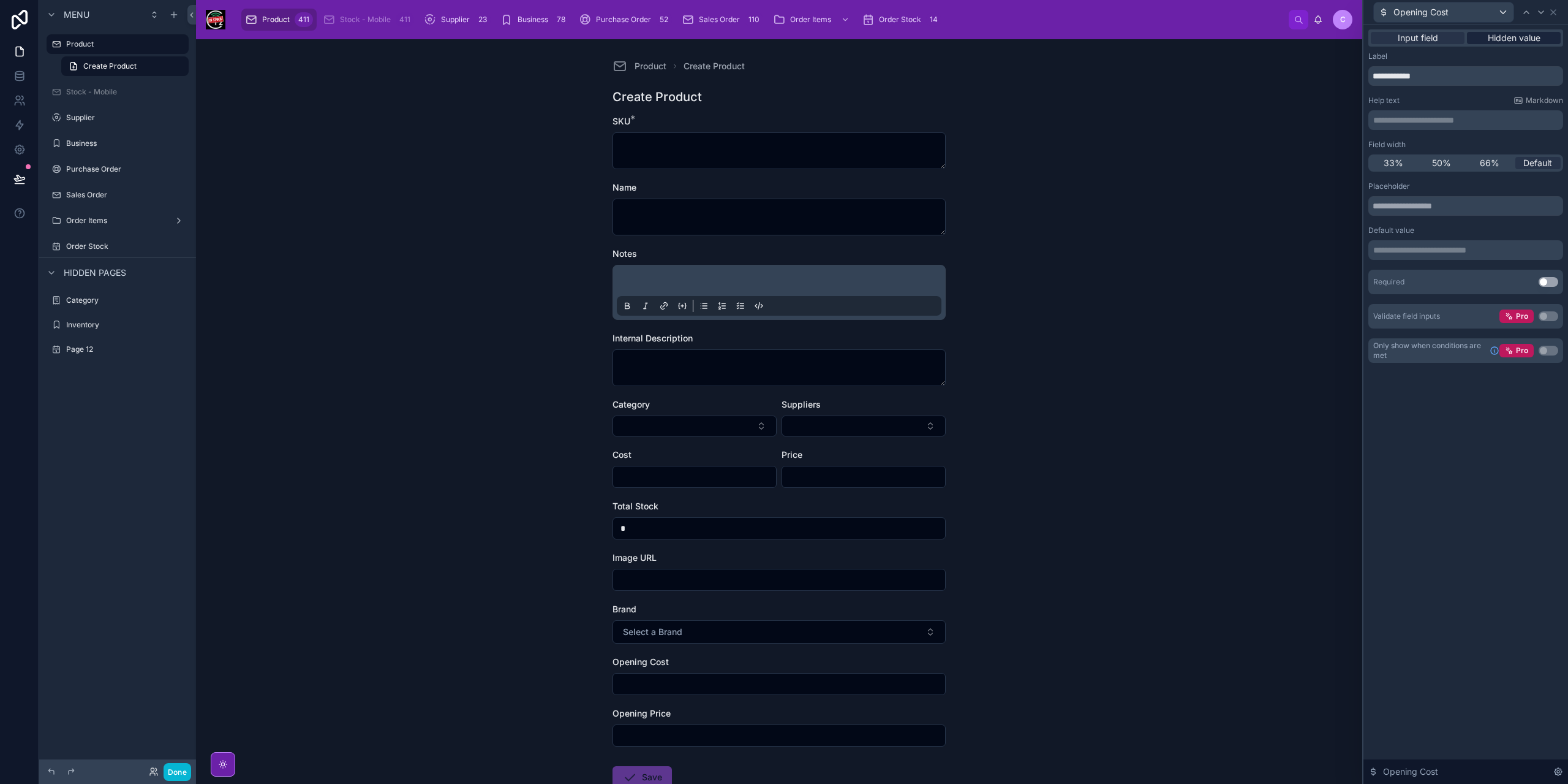
click at [1516, 39] on span "Hidden value" at bounding box center [1513, 38] width 52 height 12
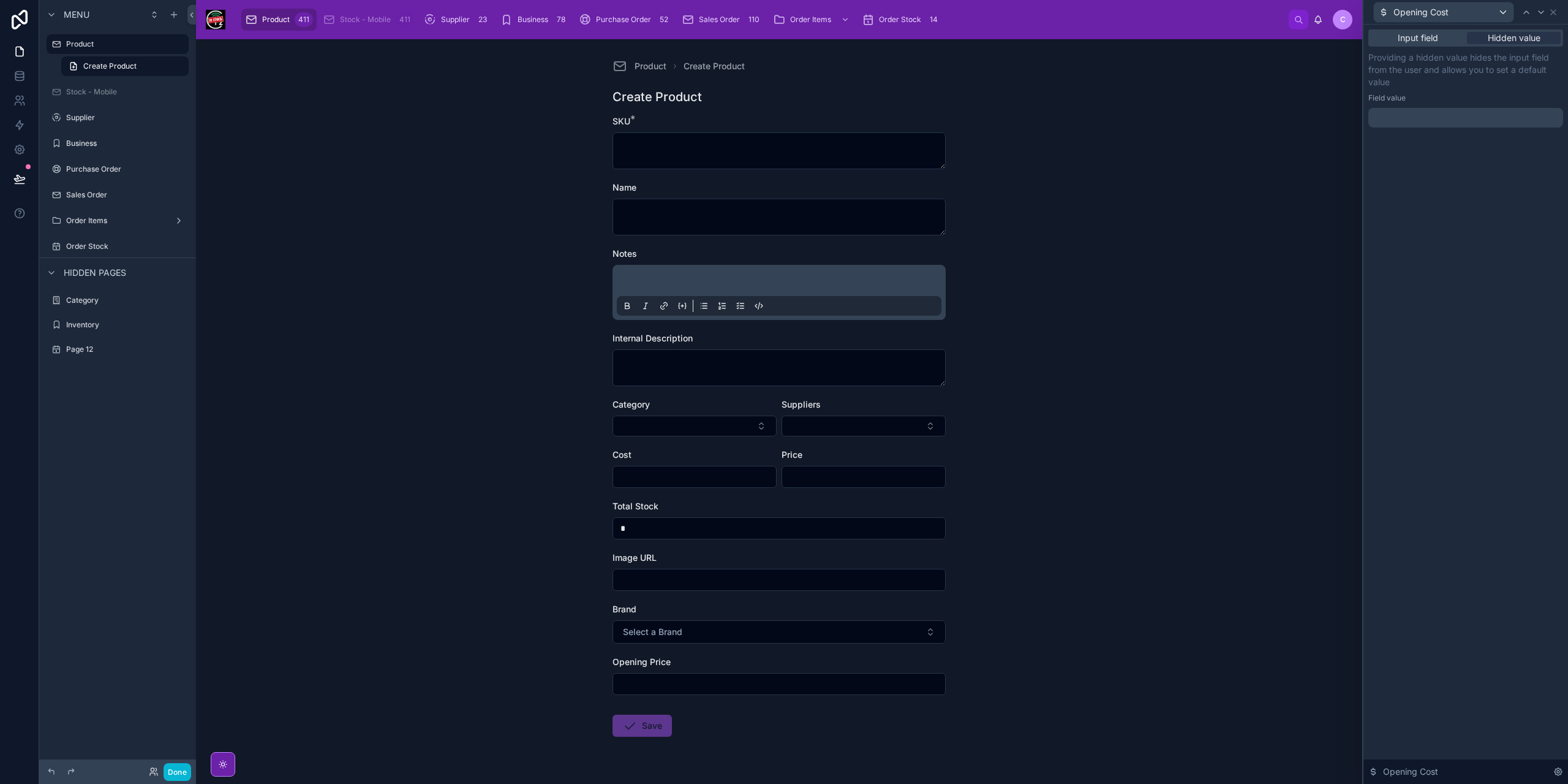
click at [1450, 122] on p "﻿" at bounding box center [1466, 118] width 187 height 12
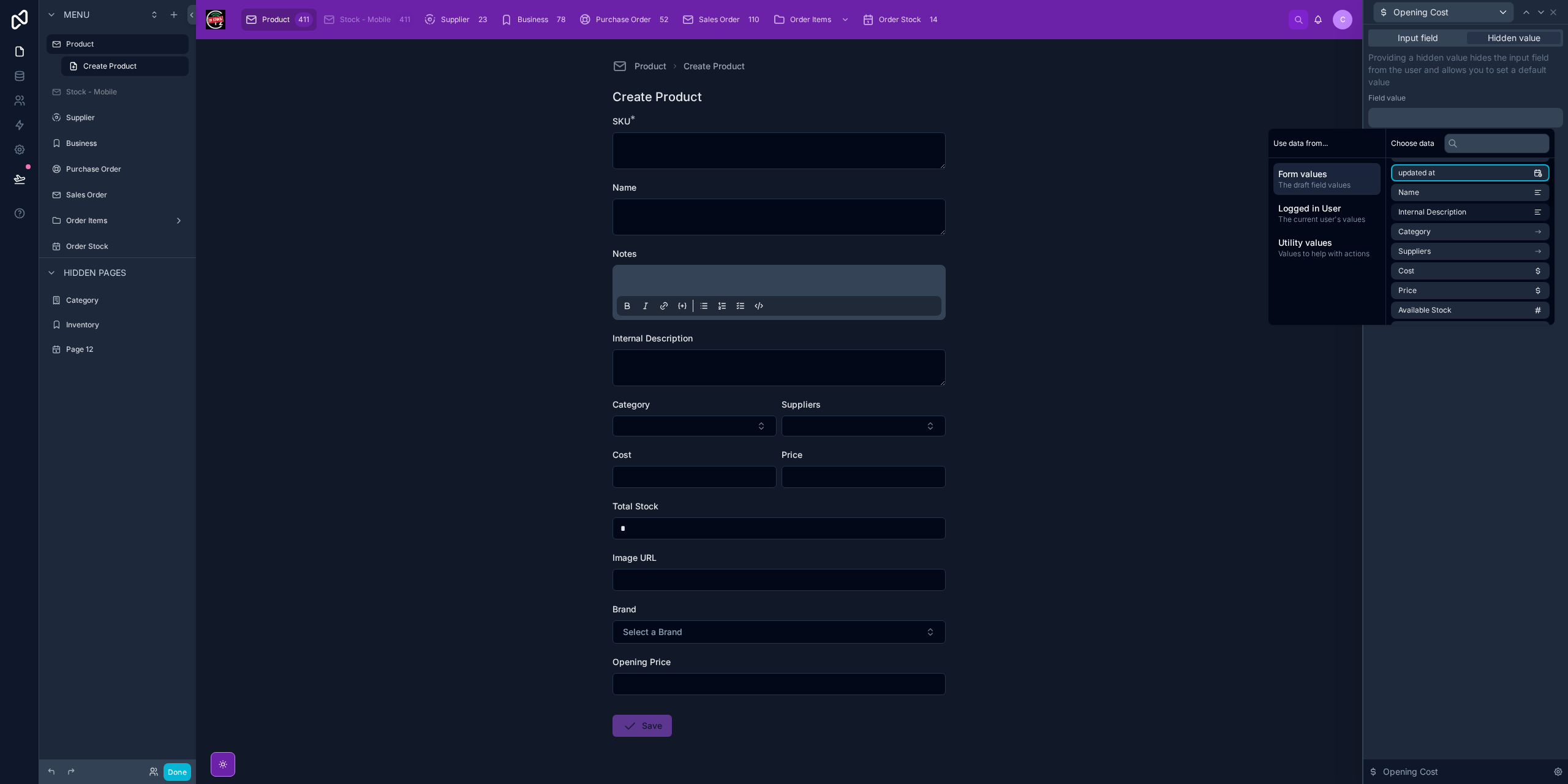
scroll to position [123, 0]
click at [1490, 211] on li "Cost" at bounding box center [1470, 205] width 159 height 17
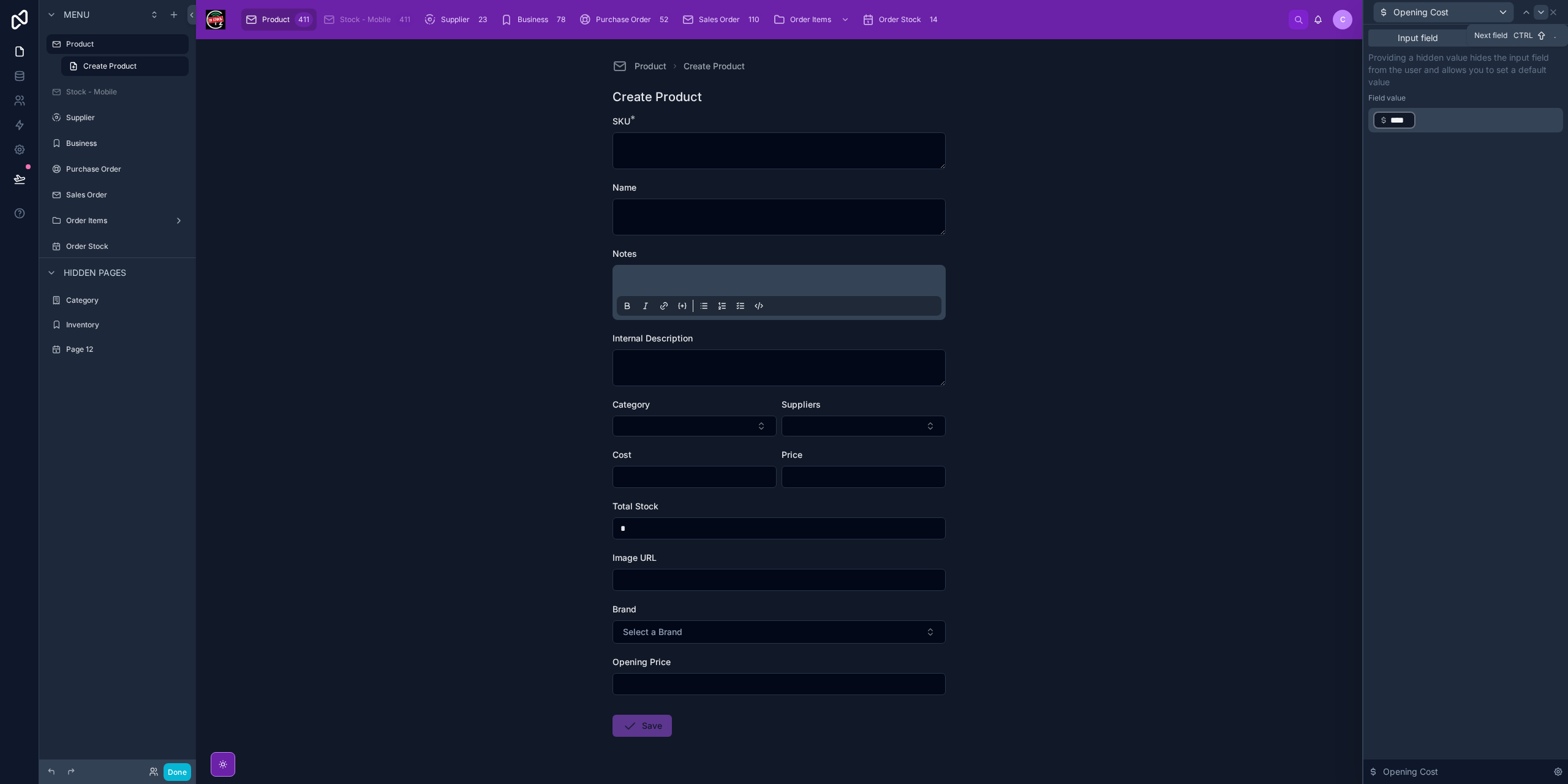
click at [1540, 12] on icon at bounding box center [1541, 12] width 5 height 3
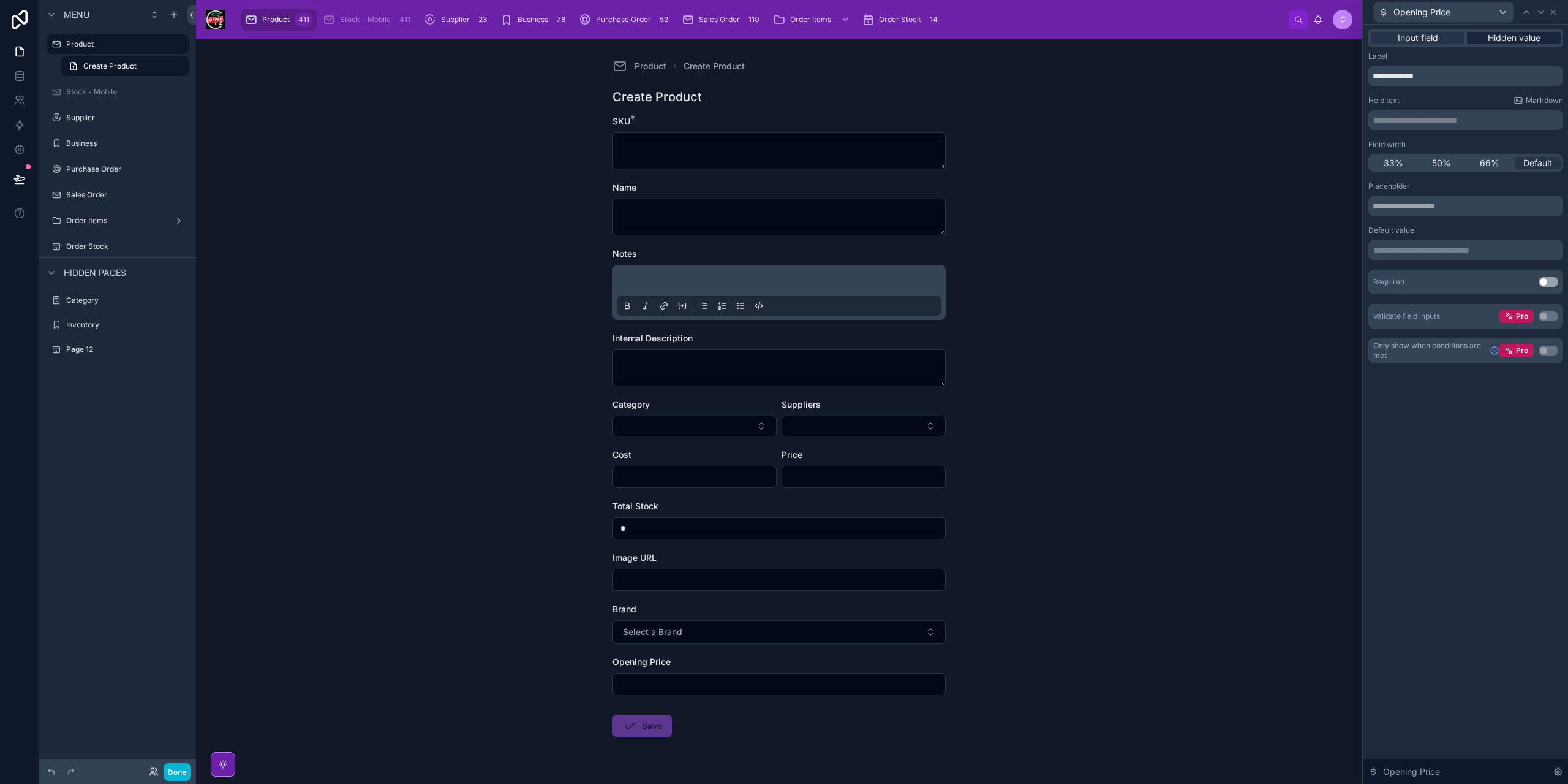
click at [1525, 35] on span "Hidden value" at bounding box center [1513, 38] width 52 height 12
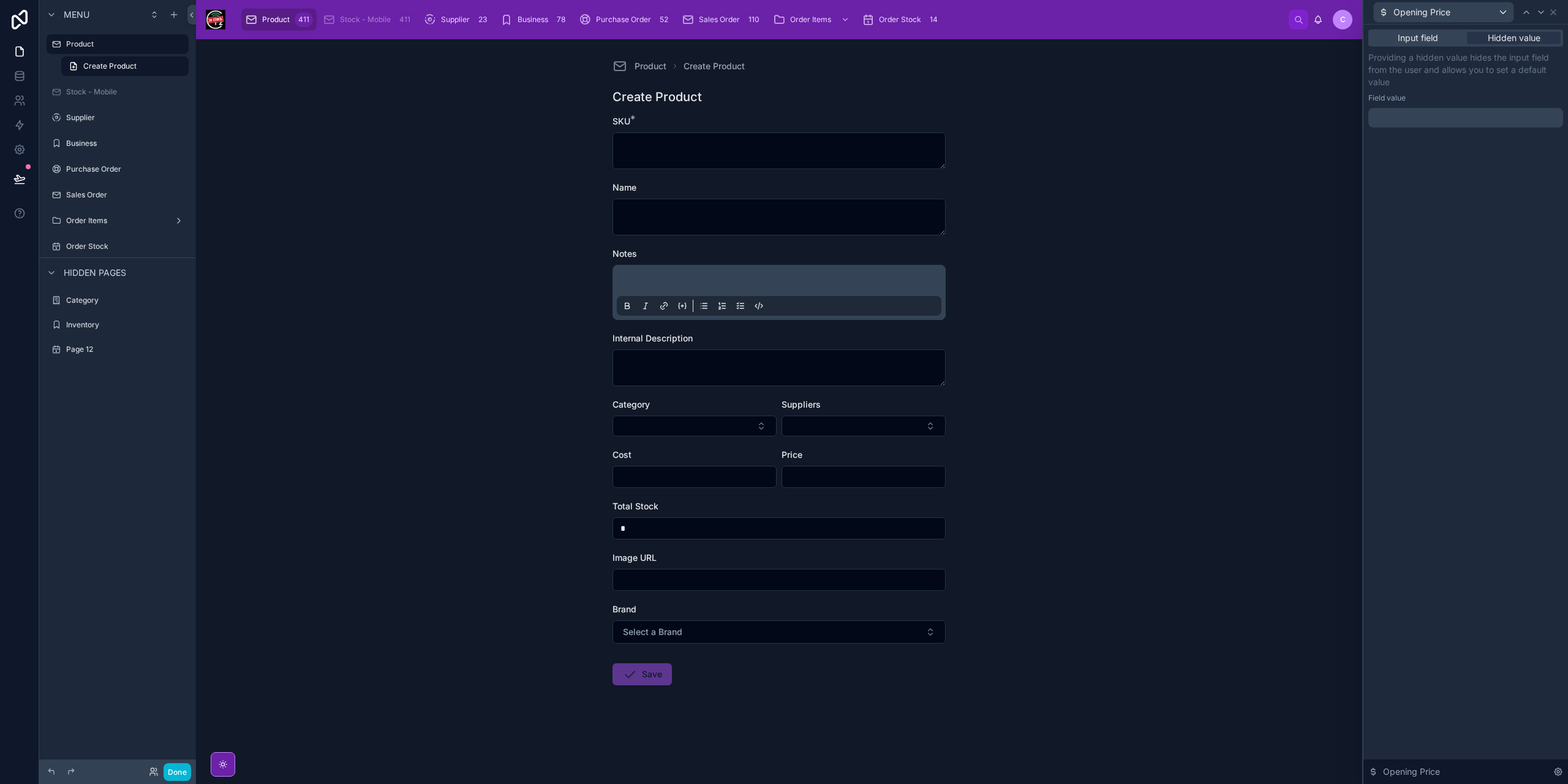
click at [1493, 115] on p "﻿" at bounding box center [1466, 118] width 187 height 12
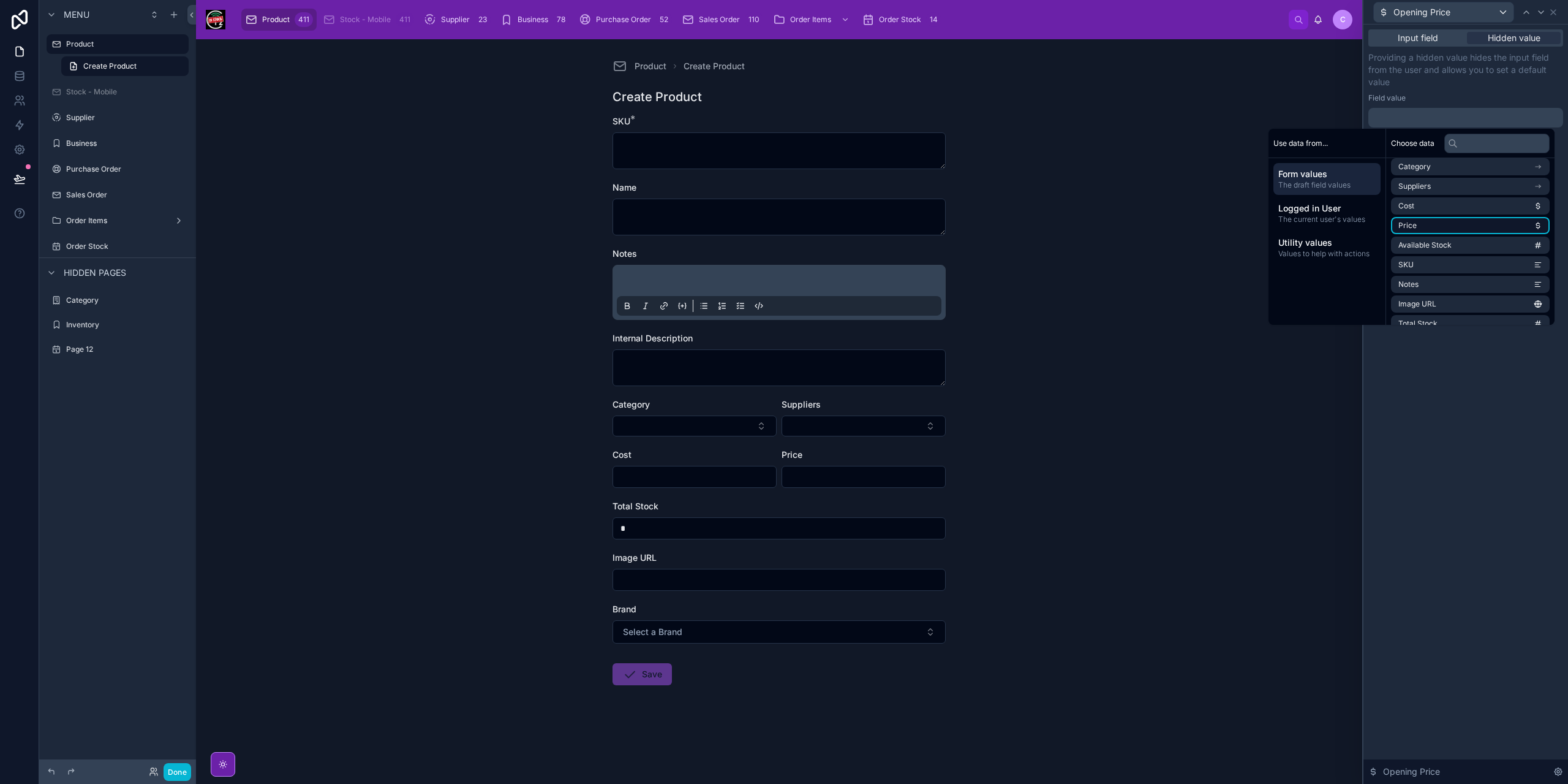
click at [1447, 226] on li "Price" at bounding box center [1470, 225] width 159 height 17
click at [1463, 399] on div "Input field Hidden value Providing a hidden value hides the input field from th…" at bounding box center [1466, 404] width 204 height 759
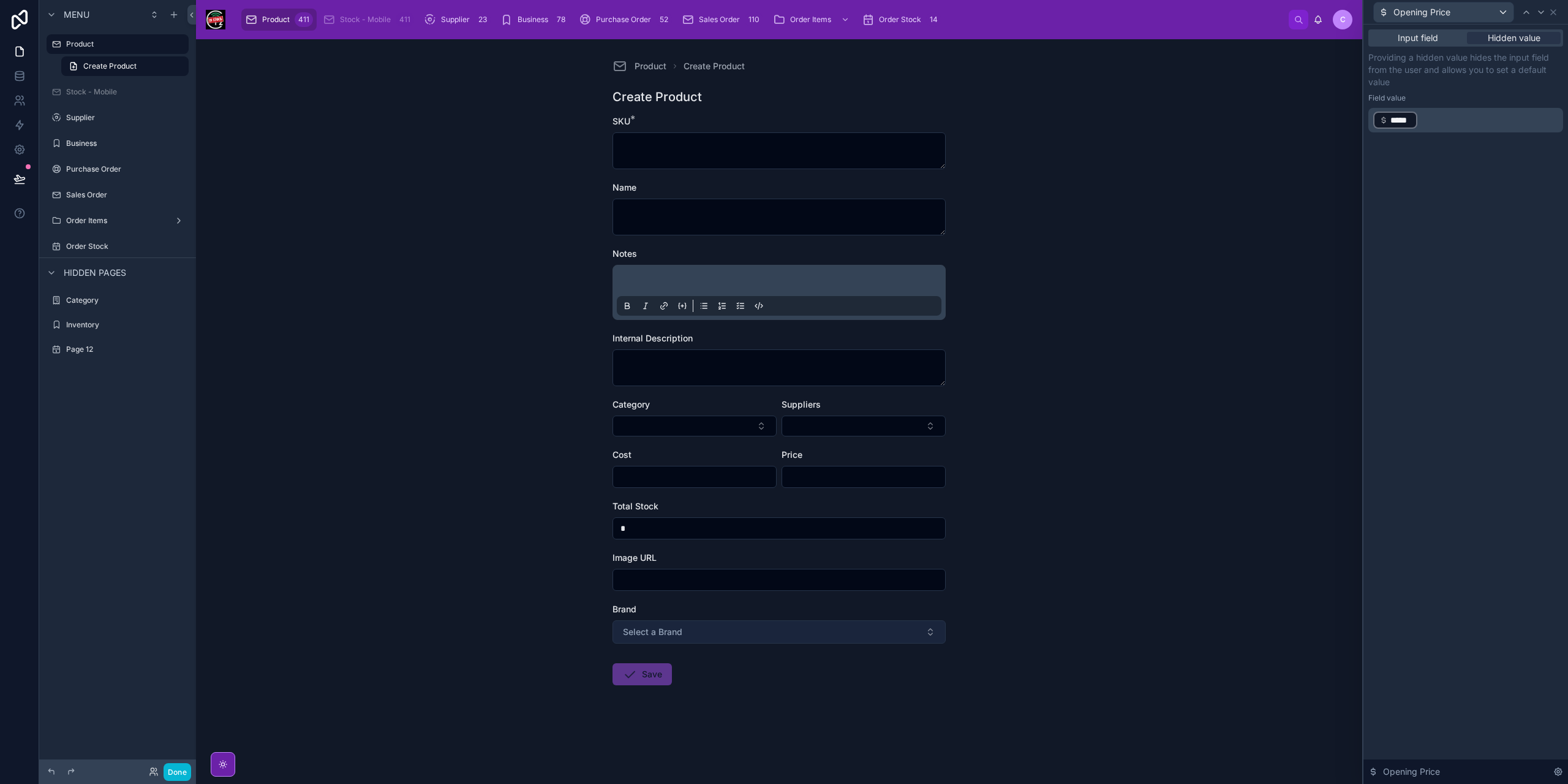
click at [922, 626] on button "Select a Brand" at bounding box center [779, 632] width 333 height 23
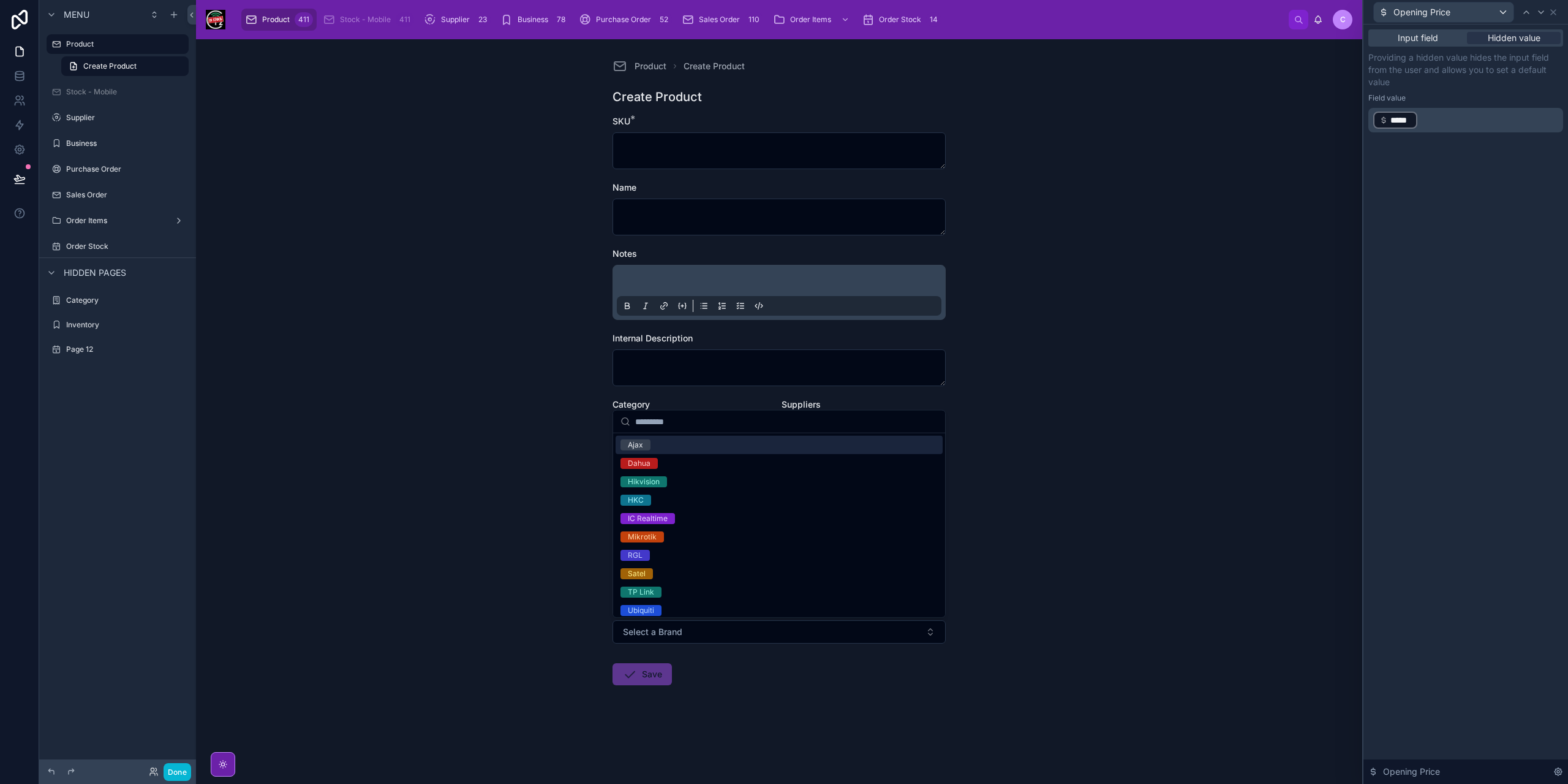
click at [1046, 553] on div "Product Create Product Create Product SKU * Name Notes Internal Description Cat…" at bounding box center [779, 412] width 1166 height 744
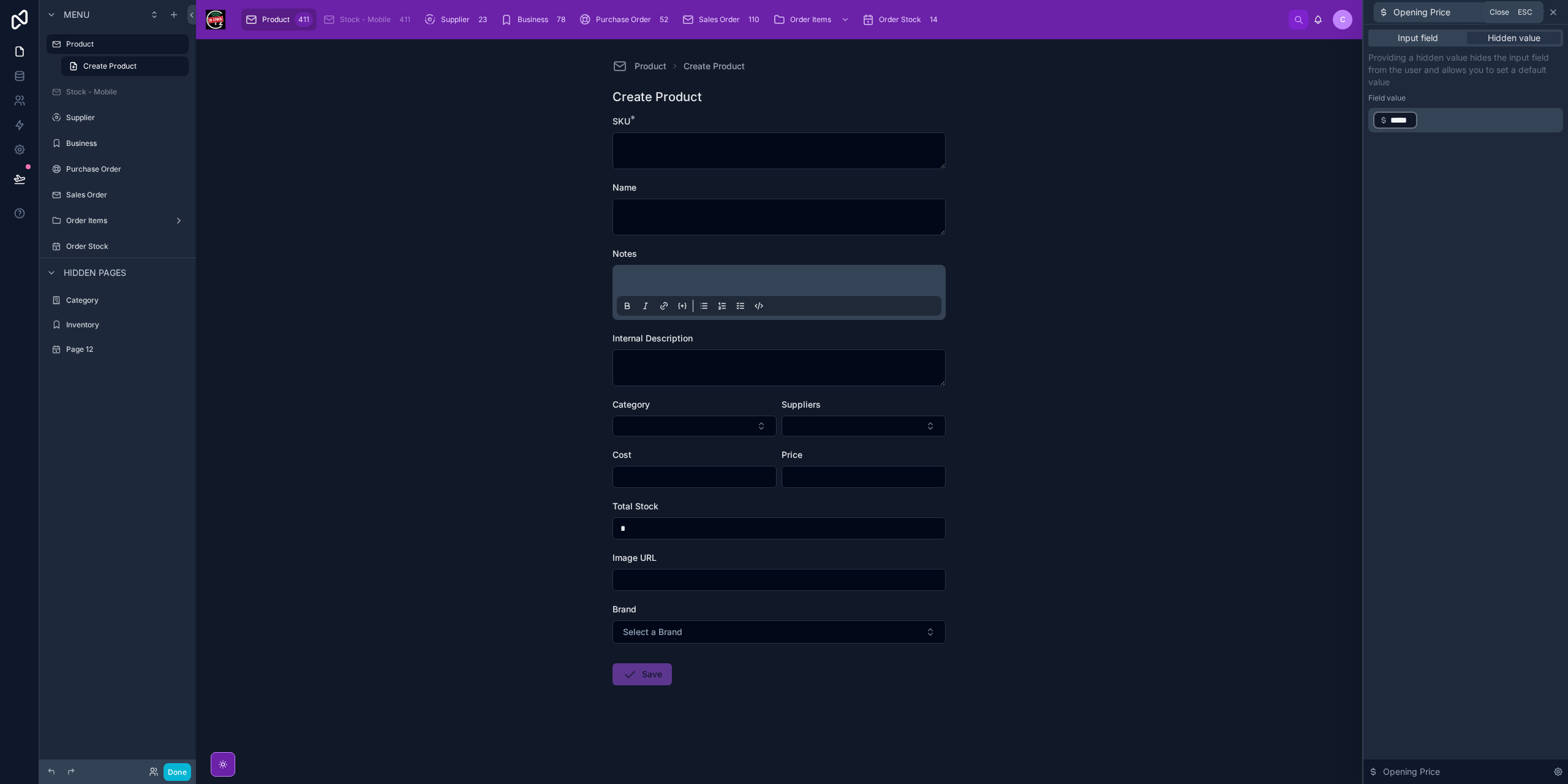
click at [1557, 10] on icon at bounding box center [1553, 12] width 10 height 10
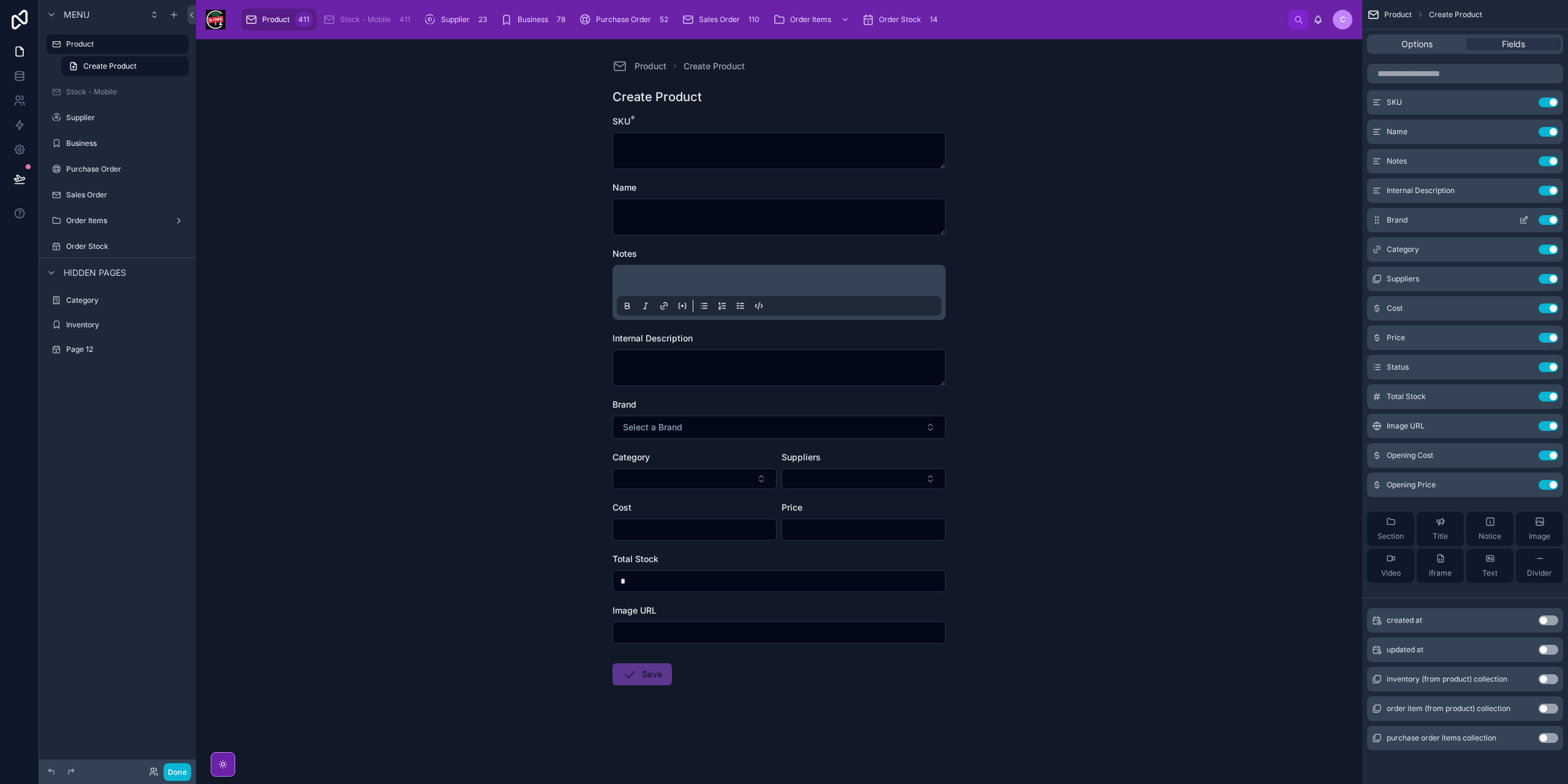
click at [1523, 217] on icon "scrollable content" at bounding box center [1524, 220] width 10 height 10
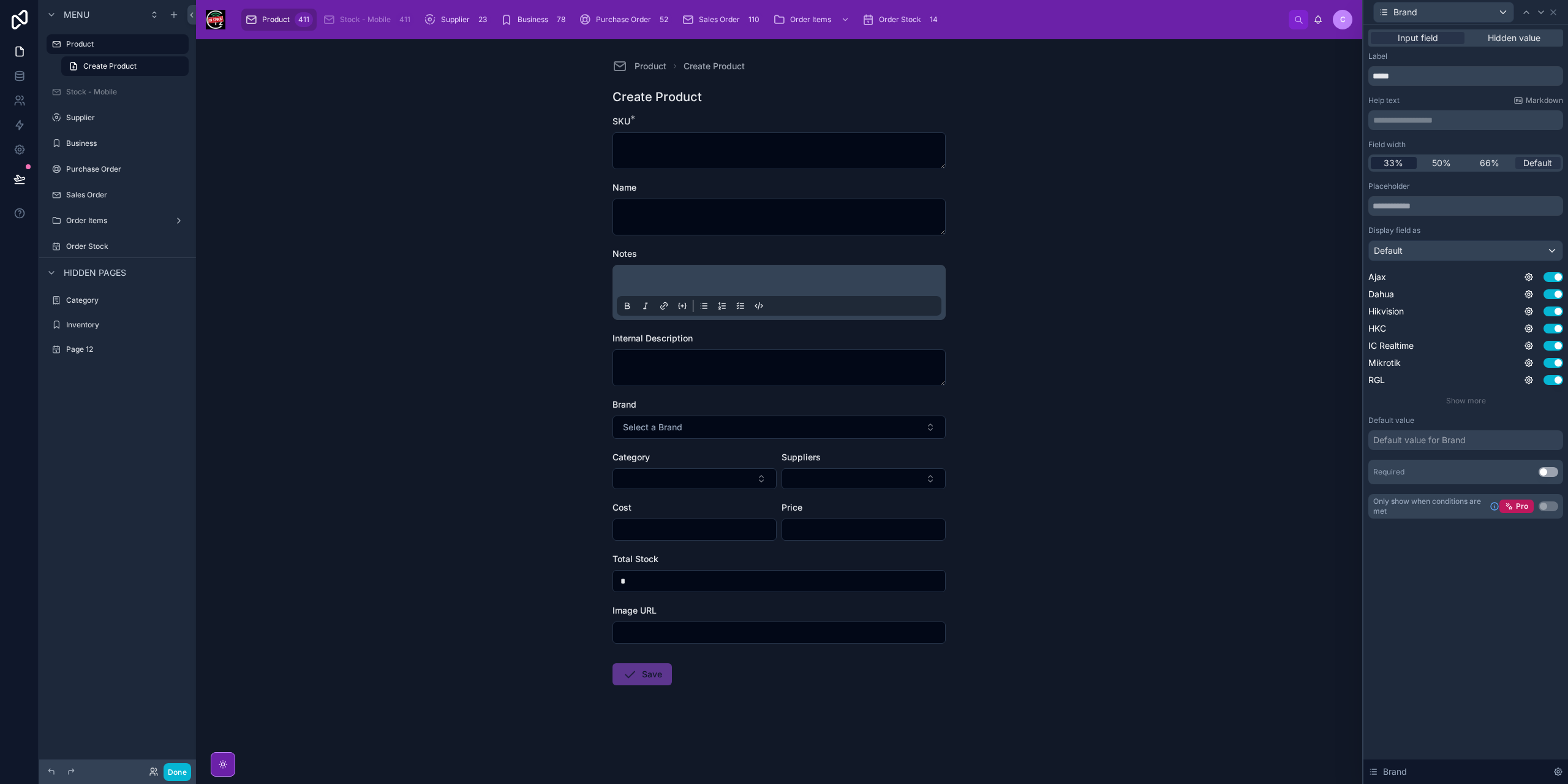
click at [1404, 162] on div "33%" at bounding box center [1394, 163] width 46 height 12
click at [1542, 13] on icon at bounding box center [1541, 12] width 10 height 10
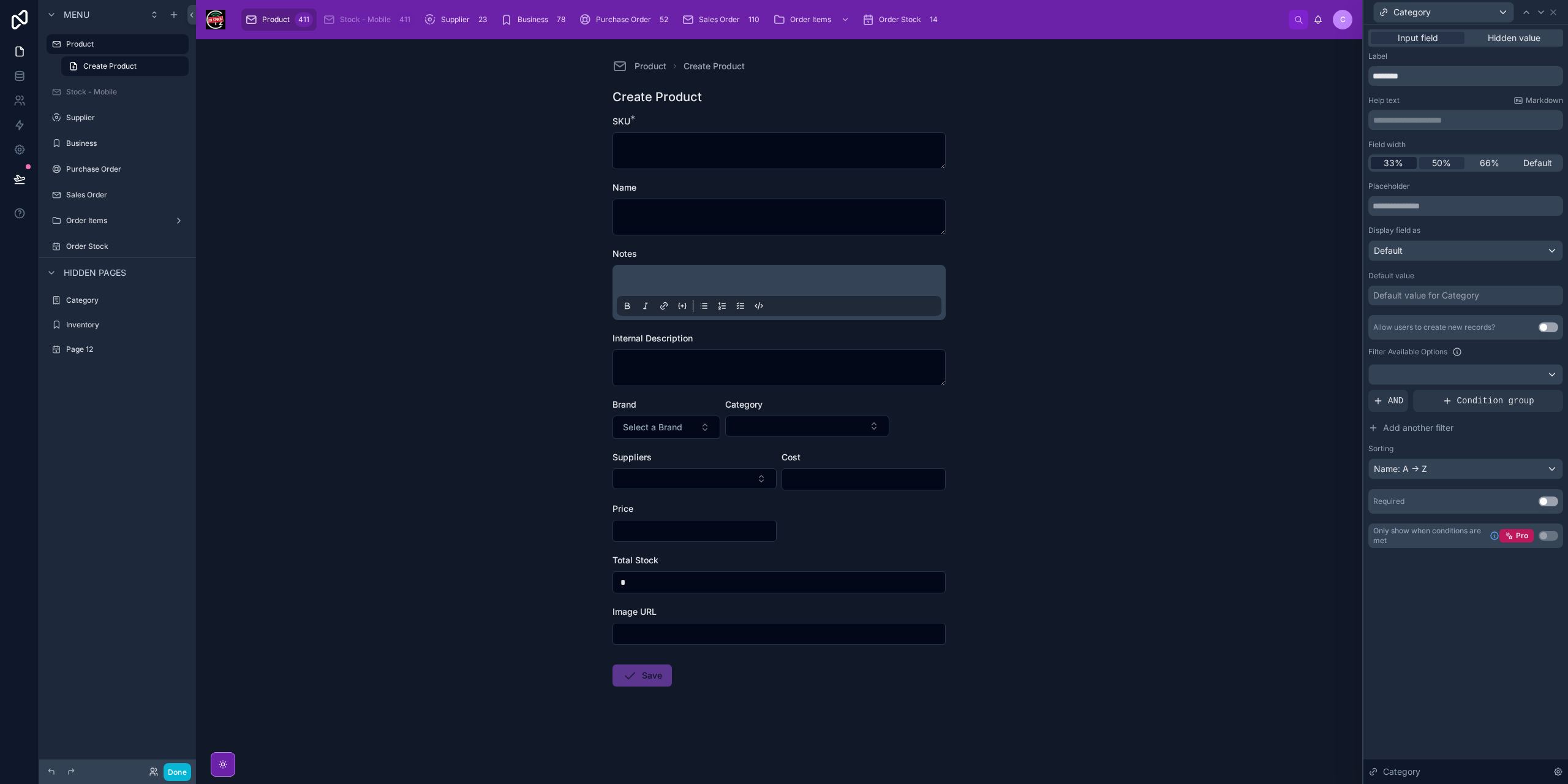
click at [1402, 161] on span "33%" at bounding box center [1393, 163] width 20 height 12
click at [1541, 12] on icon at bounding box center [1541, 12] width 5 height 3
click at [1400, 160] on span "33%" at bounding box center [1393, 163] width 20 height 12
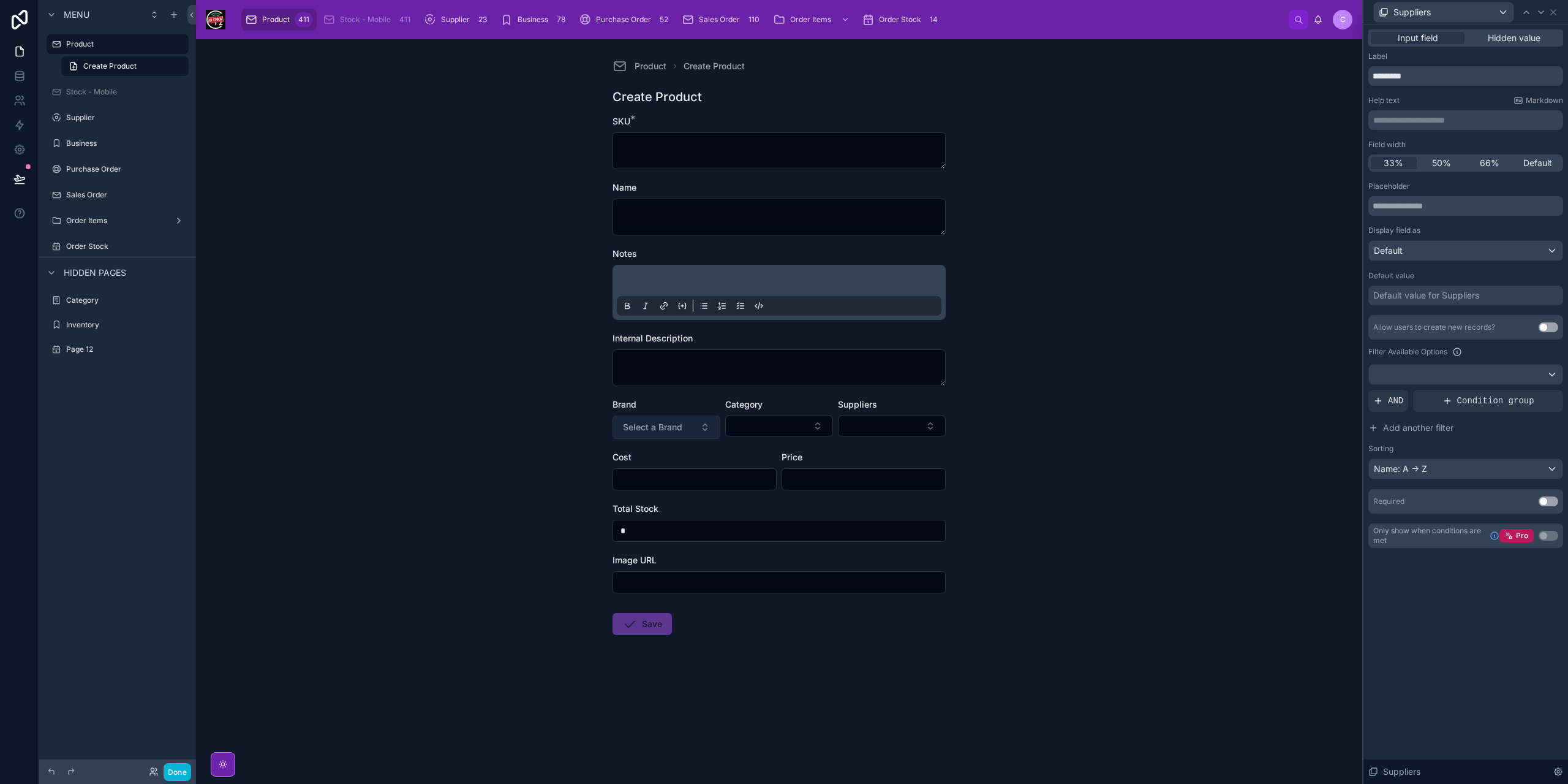
click at [677, 434] on button "Select a Brand" at bounding box center [666, 427] width 108 height 23
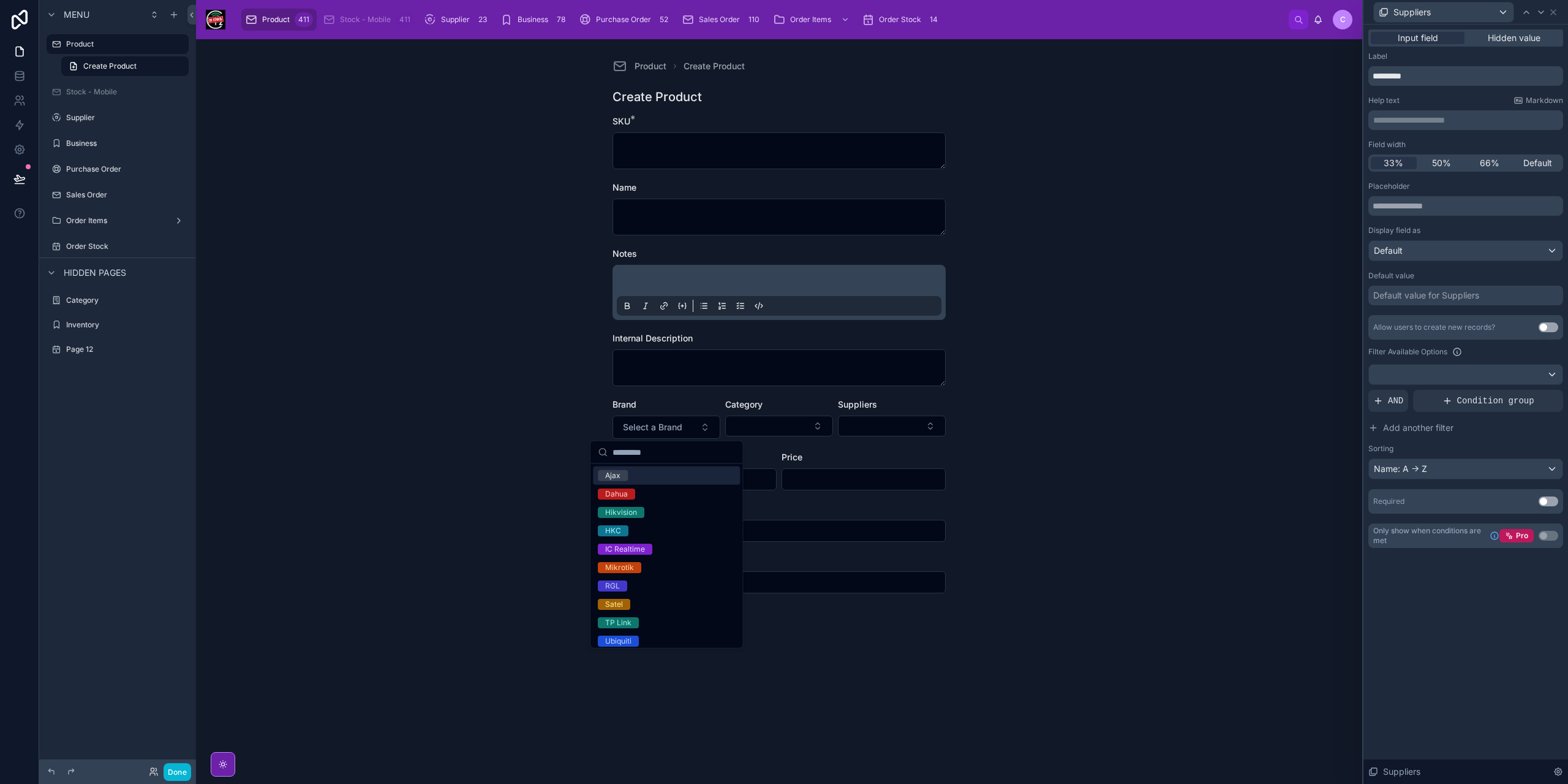
click at [991, 438] on div "Product Create Product Create Product SKU * Name Notes Internal Description Bra…" at bounding box center [779, 412] width 1166 height 744
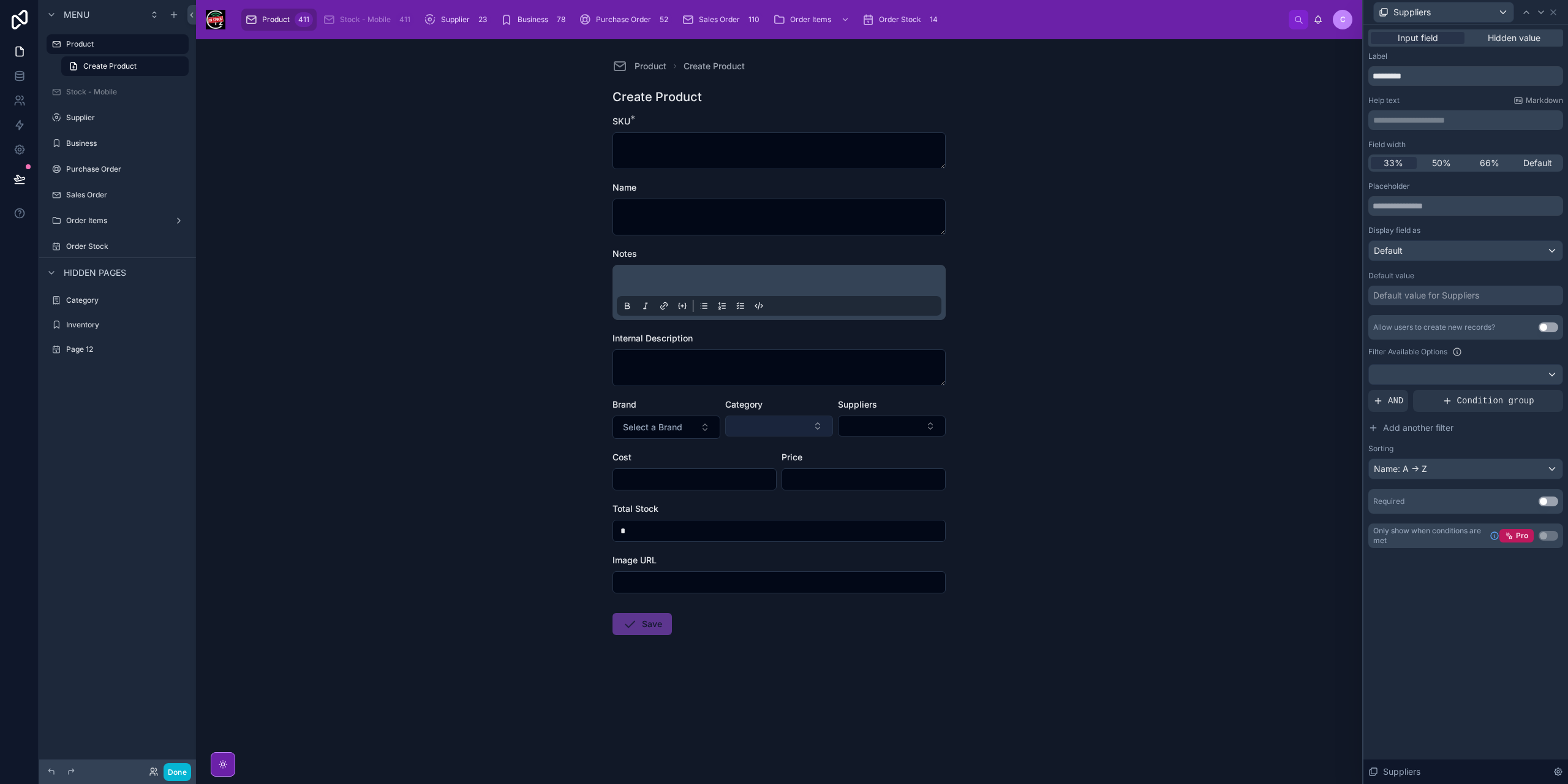
click at [791, 427] on button "Select Button" at bounding box center [779, 425] width 108 height 21
click at [1062, 421] on div "Product Create Product Create Product SKU * Name Notes Internal Description Bra…" at bounding box center [779, 412] width 1166 height 744
click at [921, 416] on button "Select Button" at bounding box center [892, 425] width 108 height 21
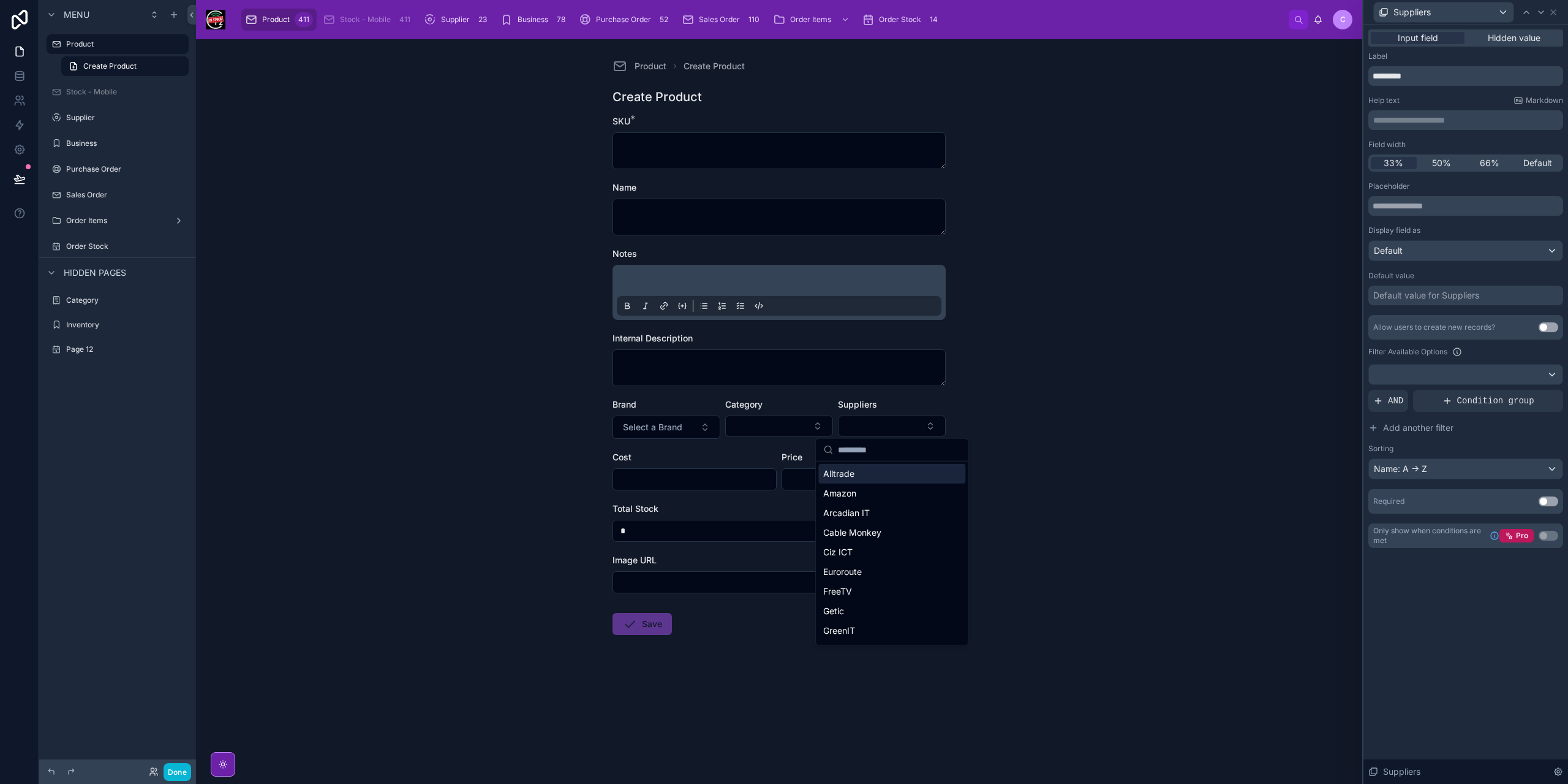
click at [1043, 403] on div "Product Create Product Create Product SKU * Name Notes Internal Description Bra…" at bounding box center [779, 412] width 1166 height 744
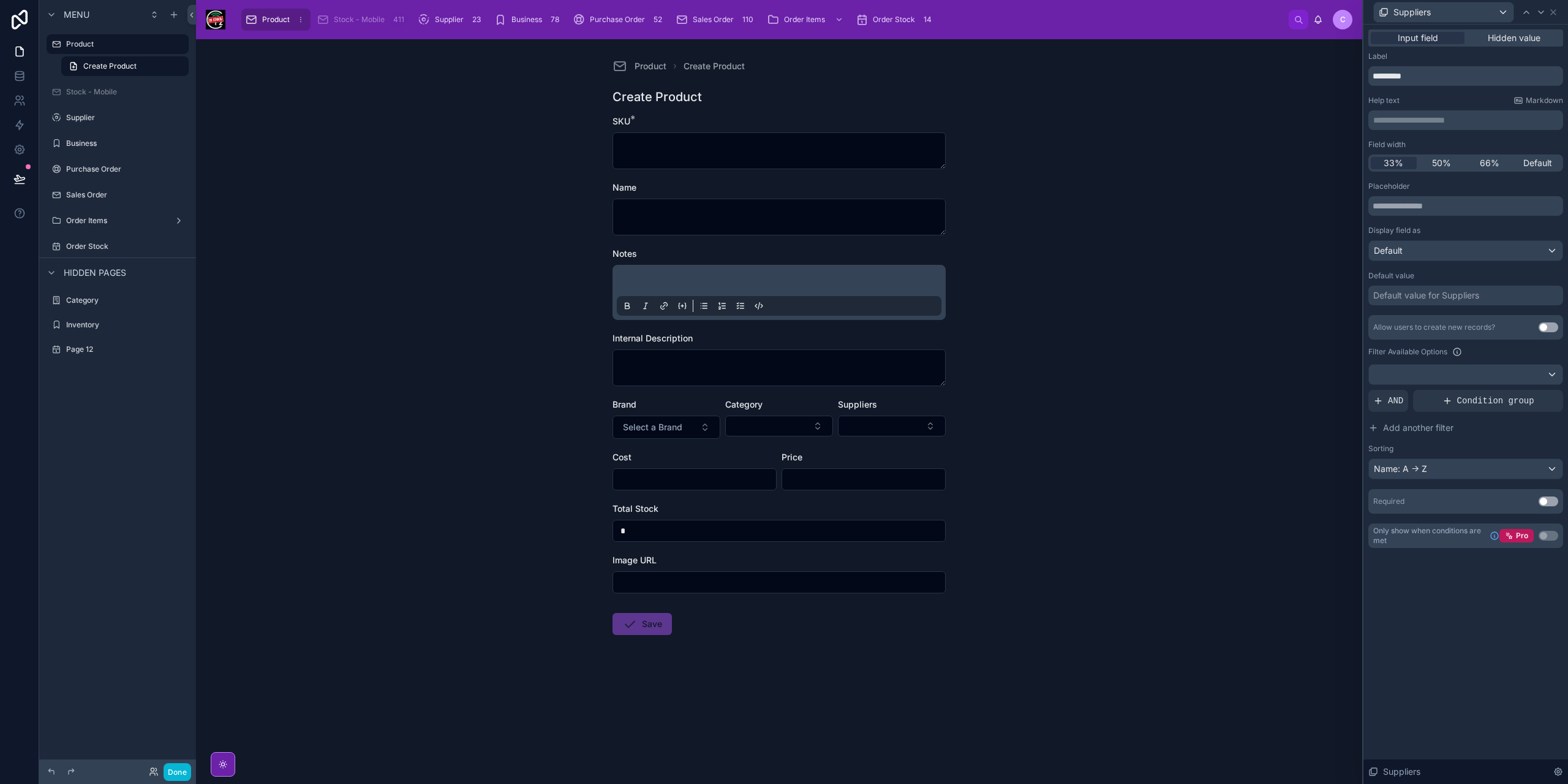
click at [281, 19] on span "Product" at bounding box center [276, 20] width 27 height 10
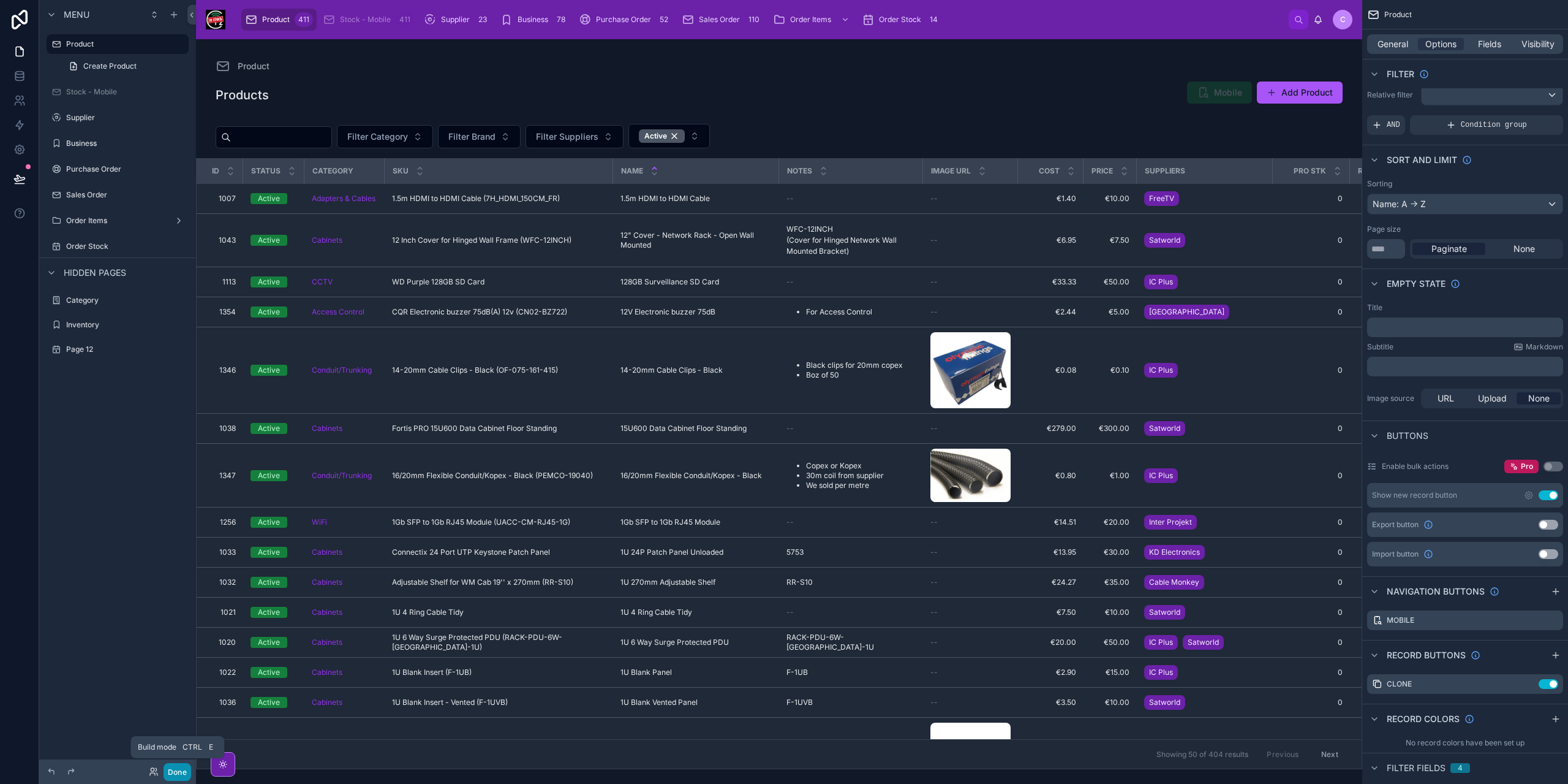
click at [184, 772] on button "Done" at bounding box center [177, 772] width 27 height 18
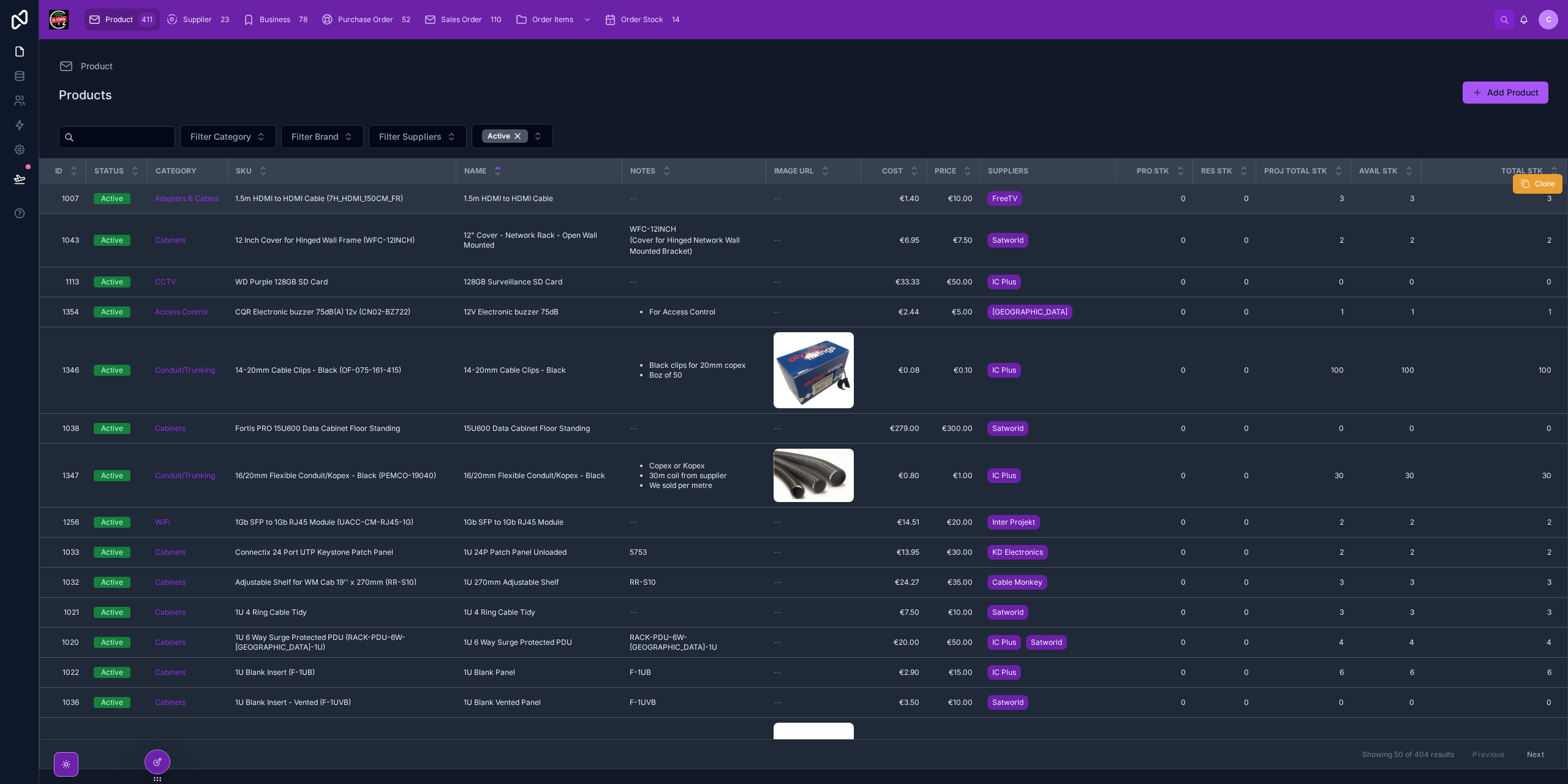
click at [1520, 183] on icon at bounding box center [1525, 183] width 10 height 10
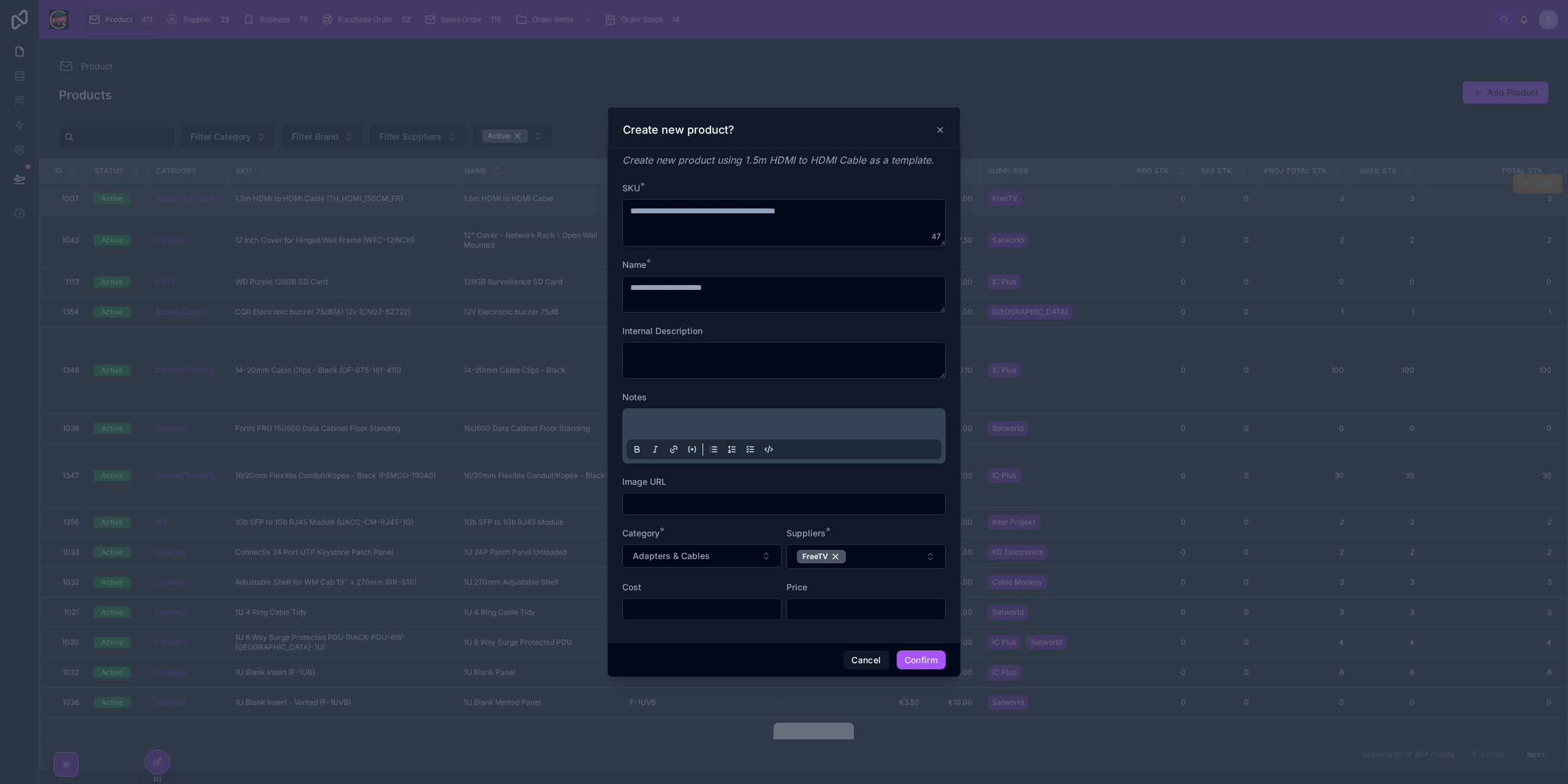
click at [941, 132] on icon at bounding box center [940, 130] width 5 height 5
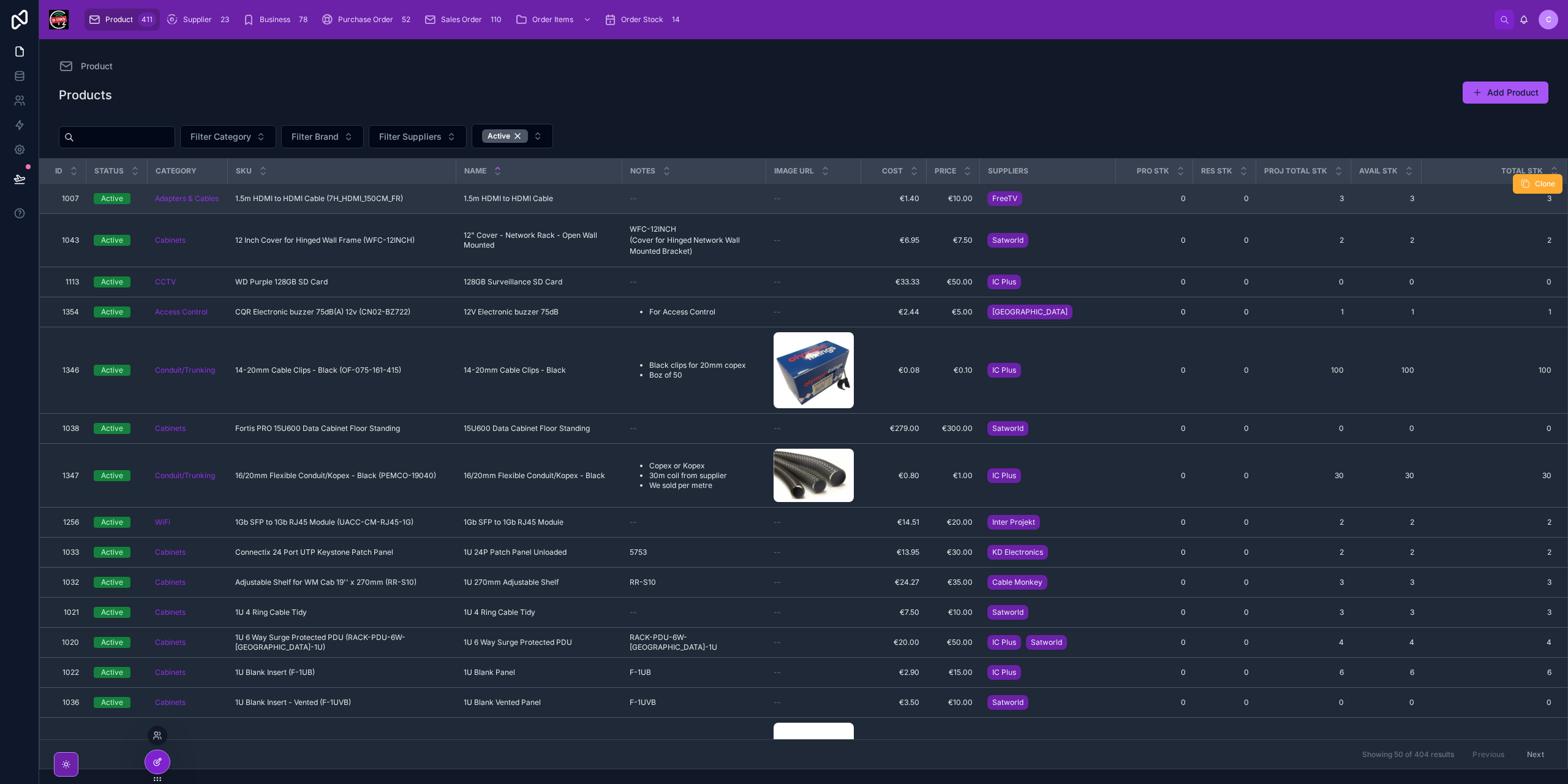
click at [149, 759] on div at bounding box center [157, 762] width 25 height 23
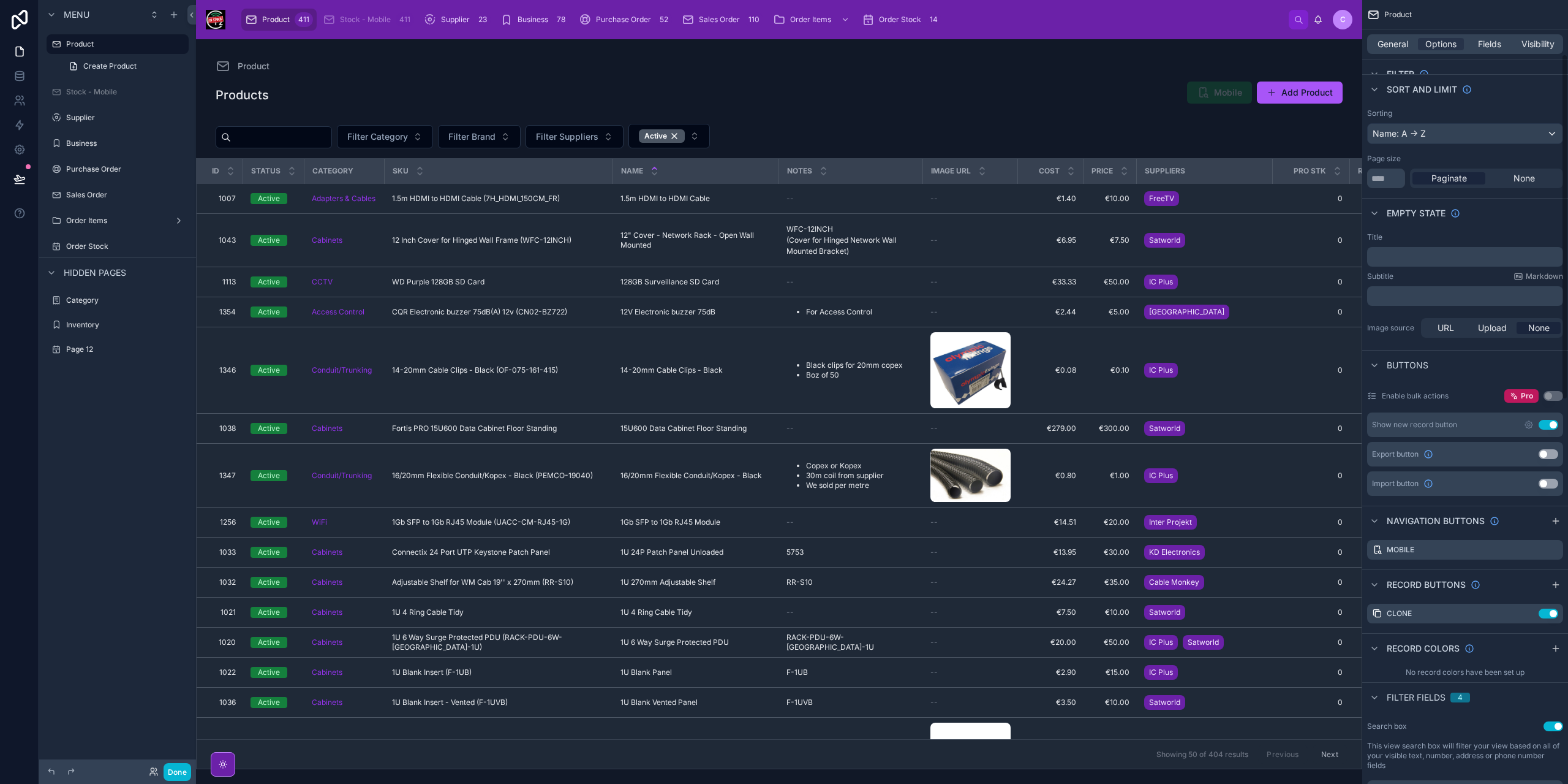
scroll to position [123, 0]
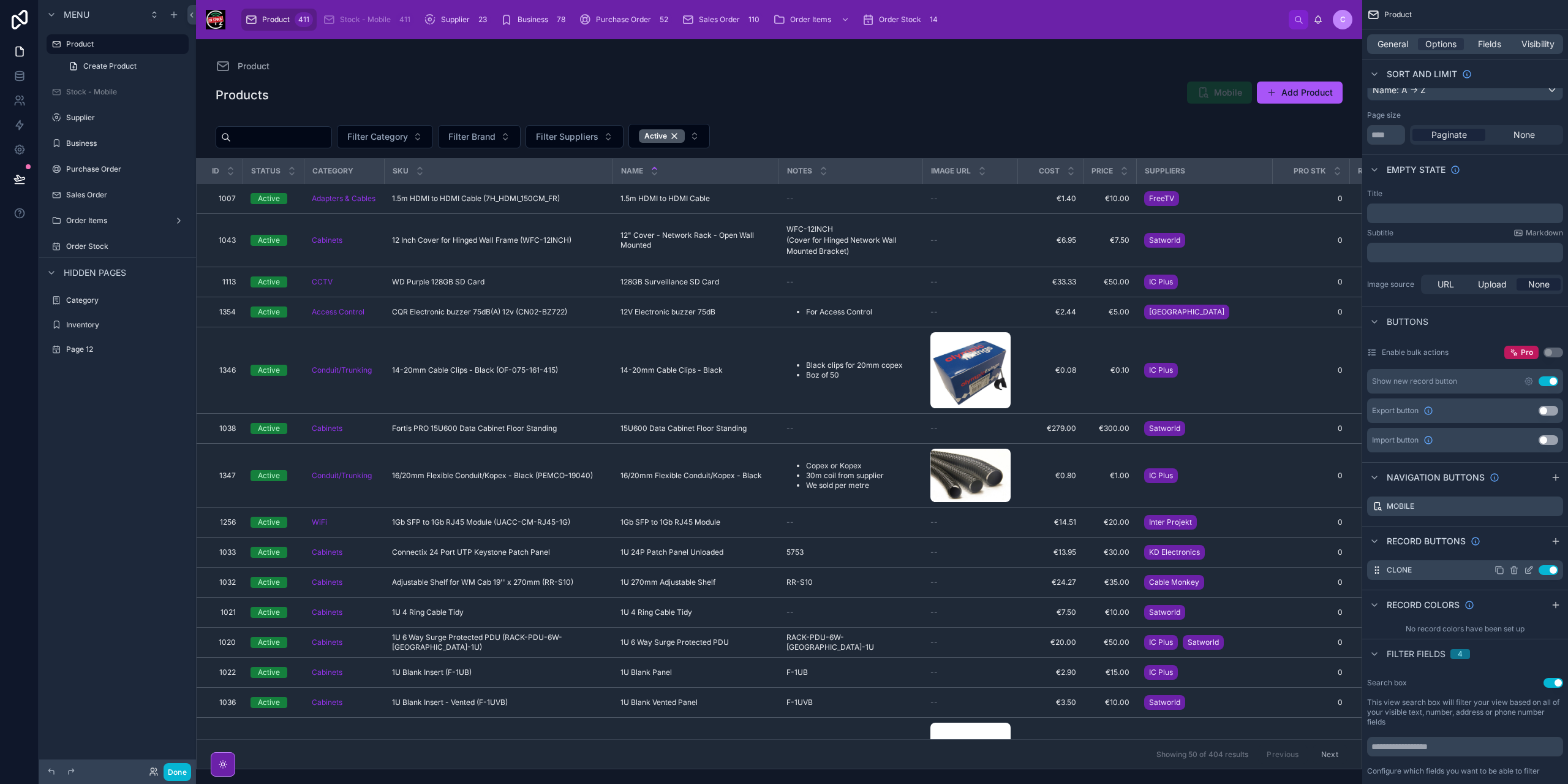
click at [0, 0] on icon "scrollable content" at bounding box center [0, 0] width 0 height 0
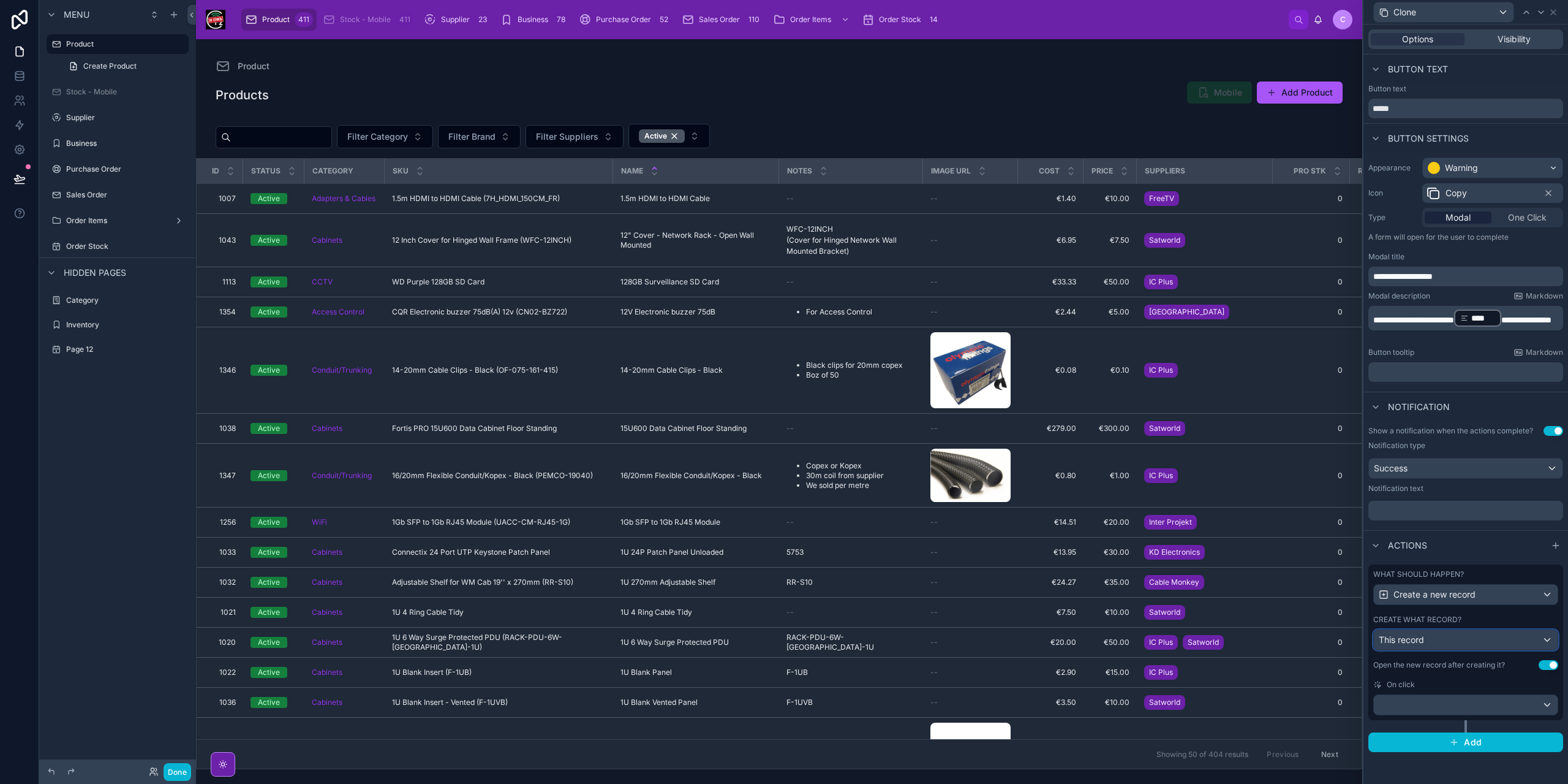
click at [1547, 637] on div "This record" at bounding box center [1466, 639] width 184 height 20
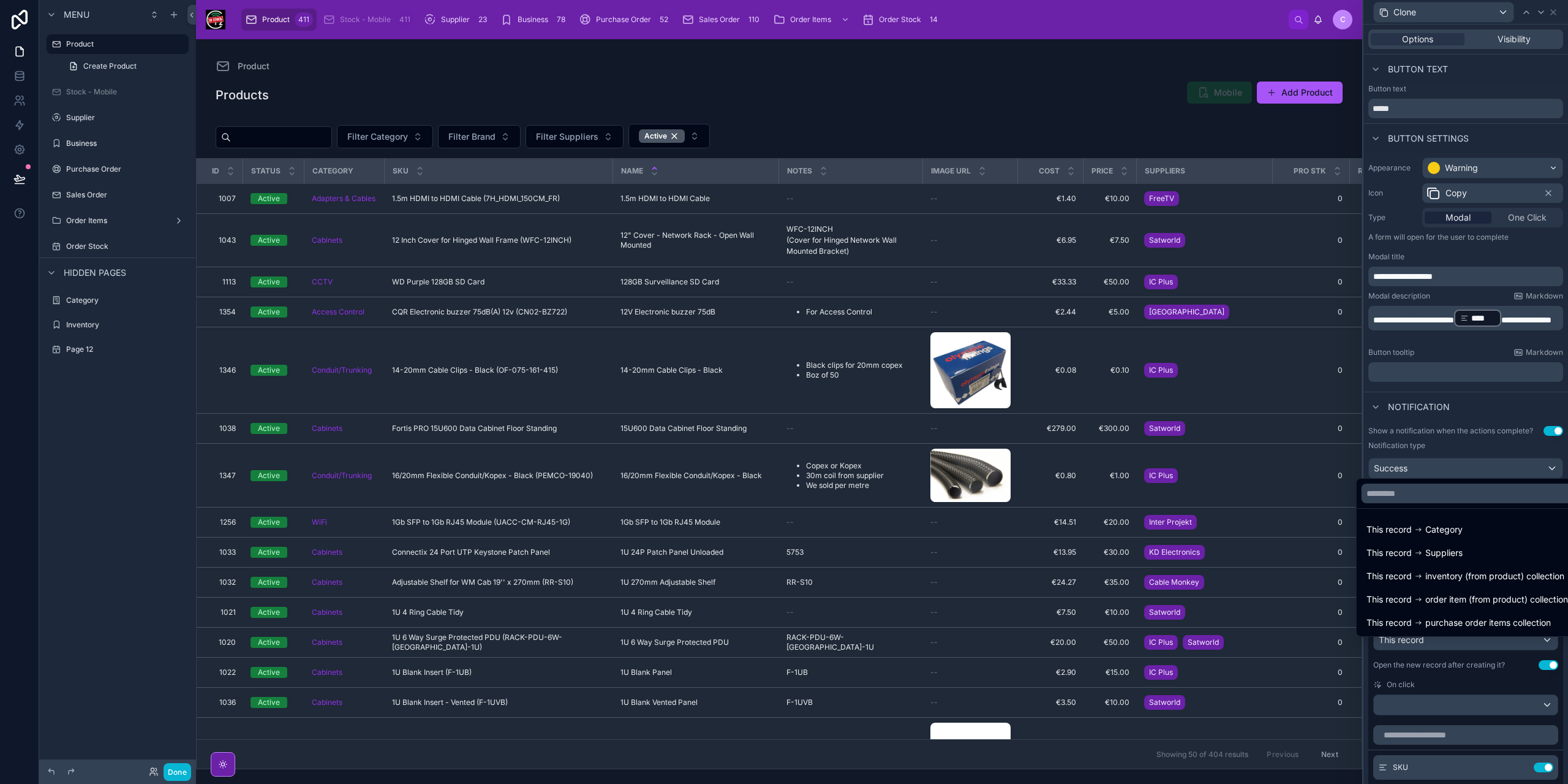
click at [1560, 650] on div at bounding box center [1466, 392] width 204 height 784
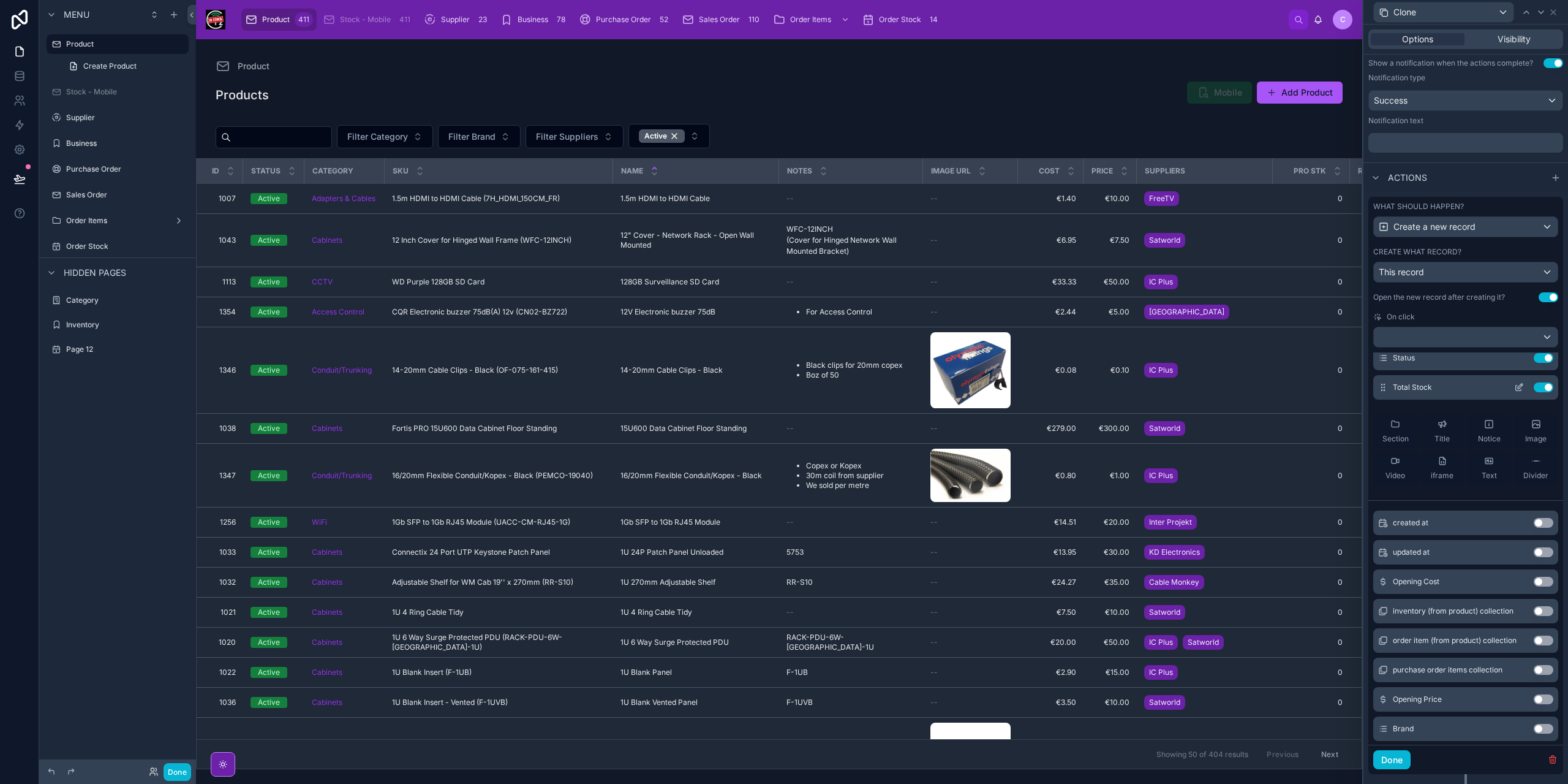
scroll to position [401, 0]
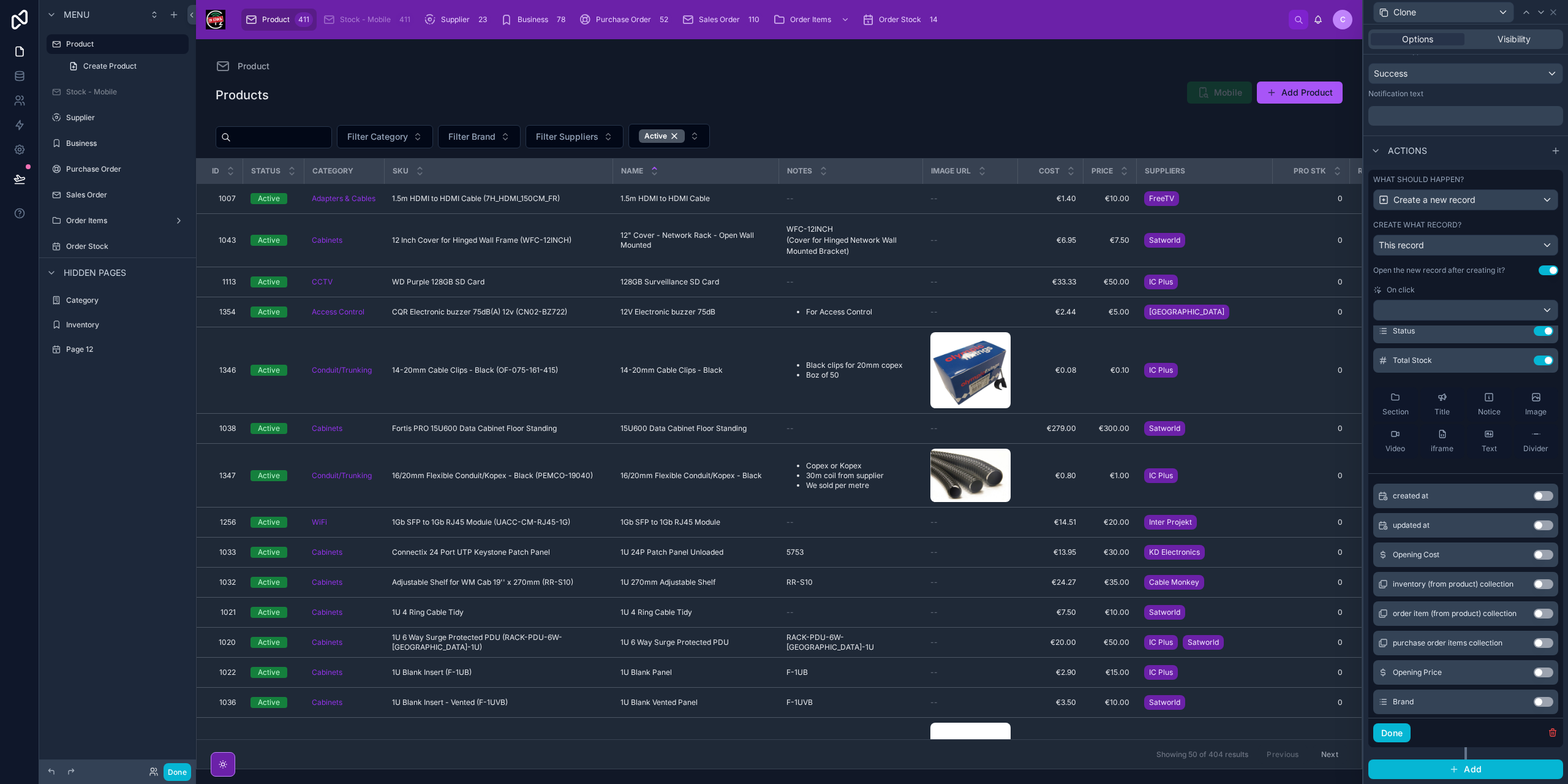
click at [1534, 558] on button "Use setting" at bounding box center [1543, 554] width 20 height 10
click at [1534, 674] on button "Use setting" at bounding box center [1543, 672] width 20 height 10
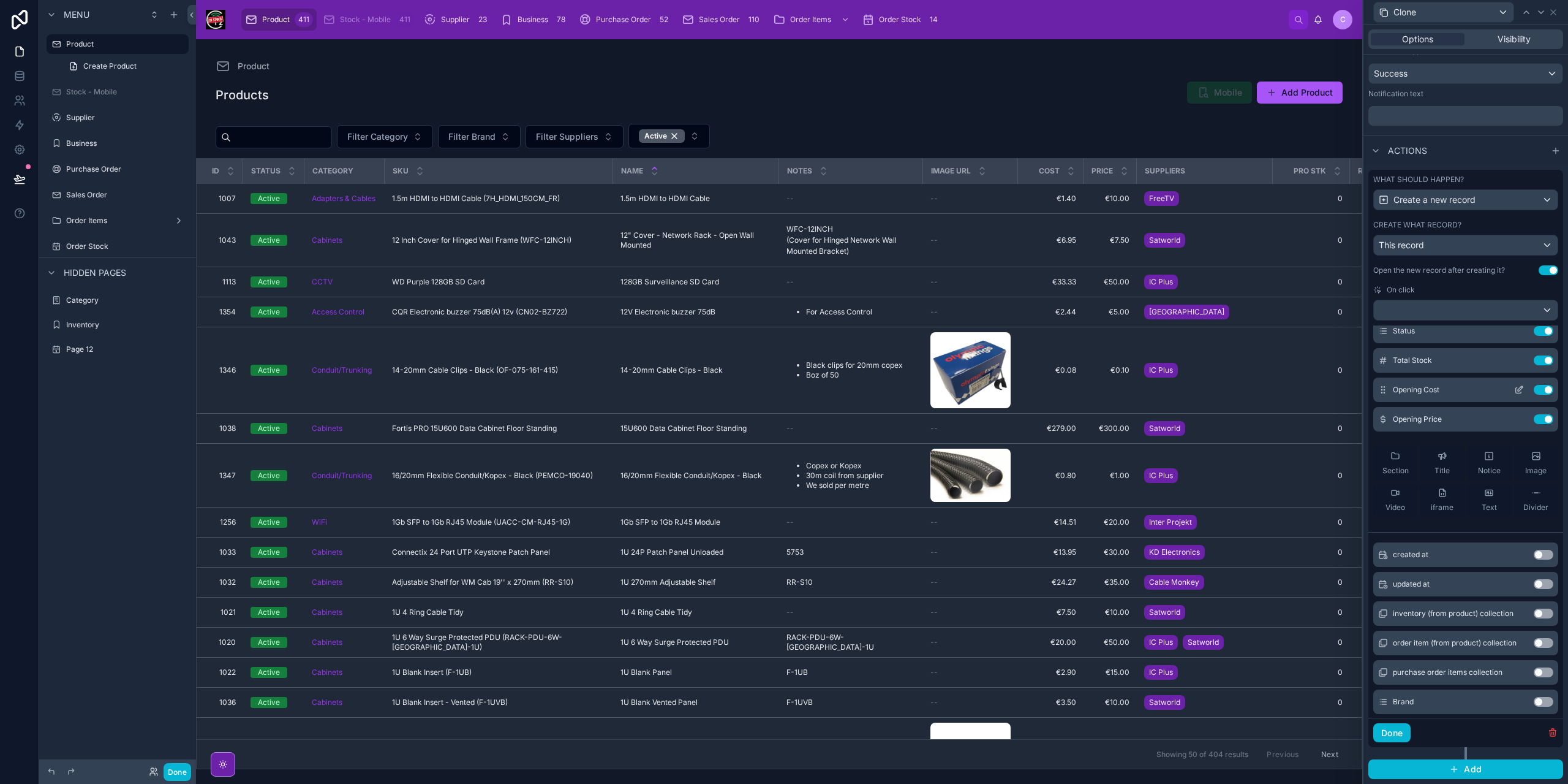
click at [1514, 391] on icon at bounding box center [1519, 389] width 10 height 10
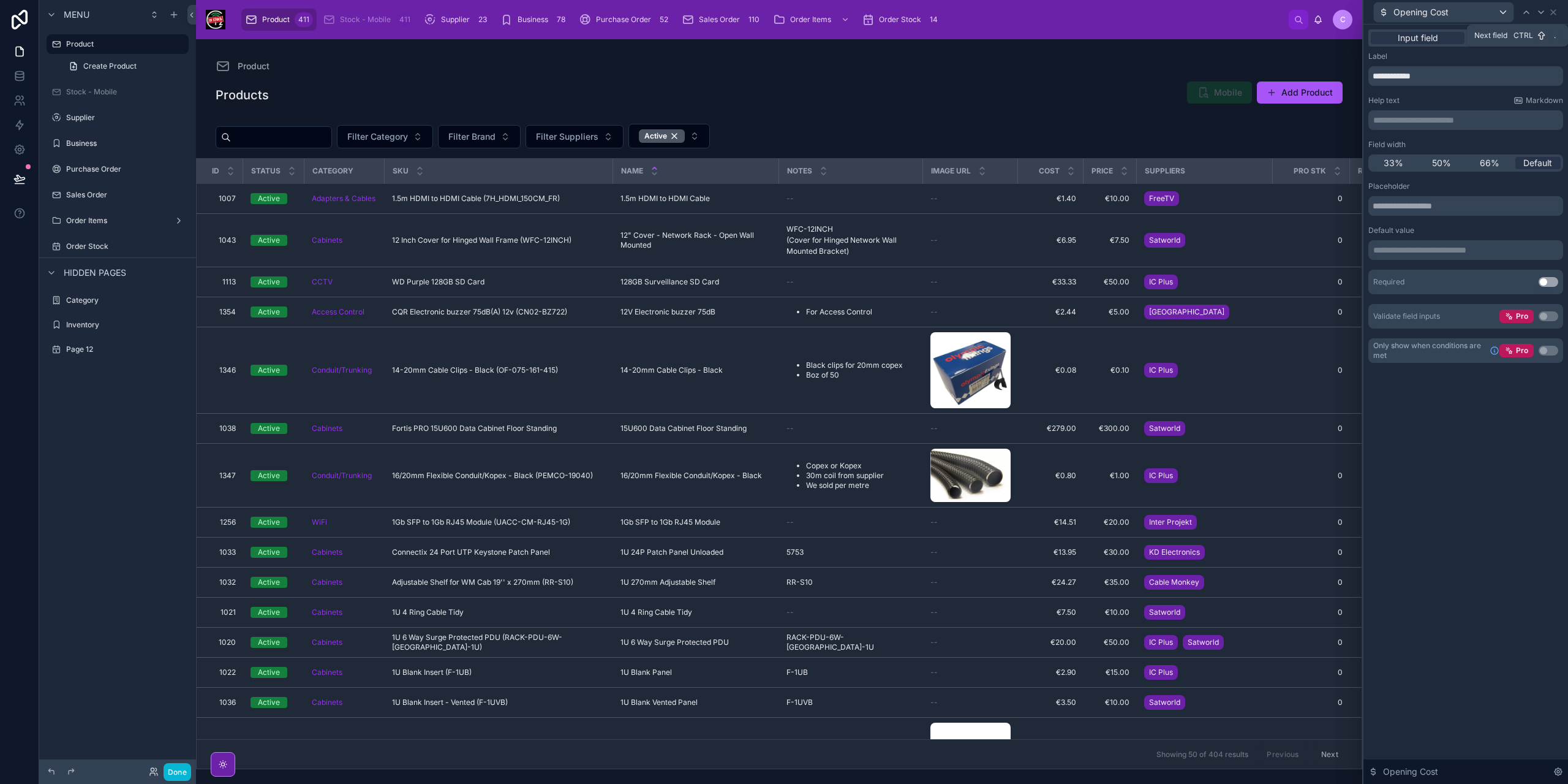
click at [1528, 37] on span "Ctrl" at bounding box center [1523, 35] width 22 height 12
click at [1507, 42] on span "Hidden value" at bounding box center [1513, 38] width 52 height 12
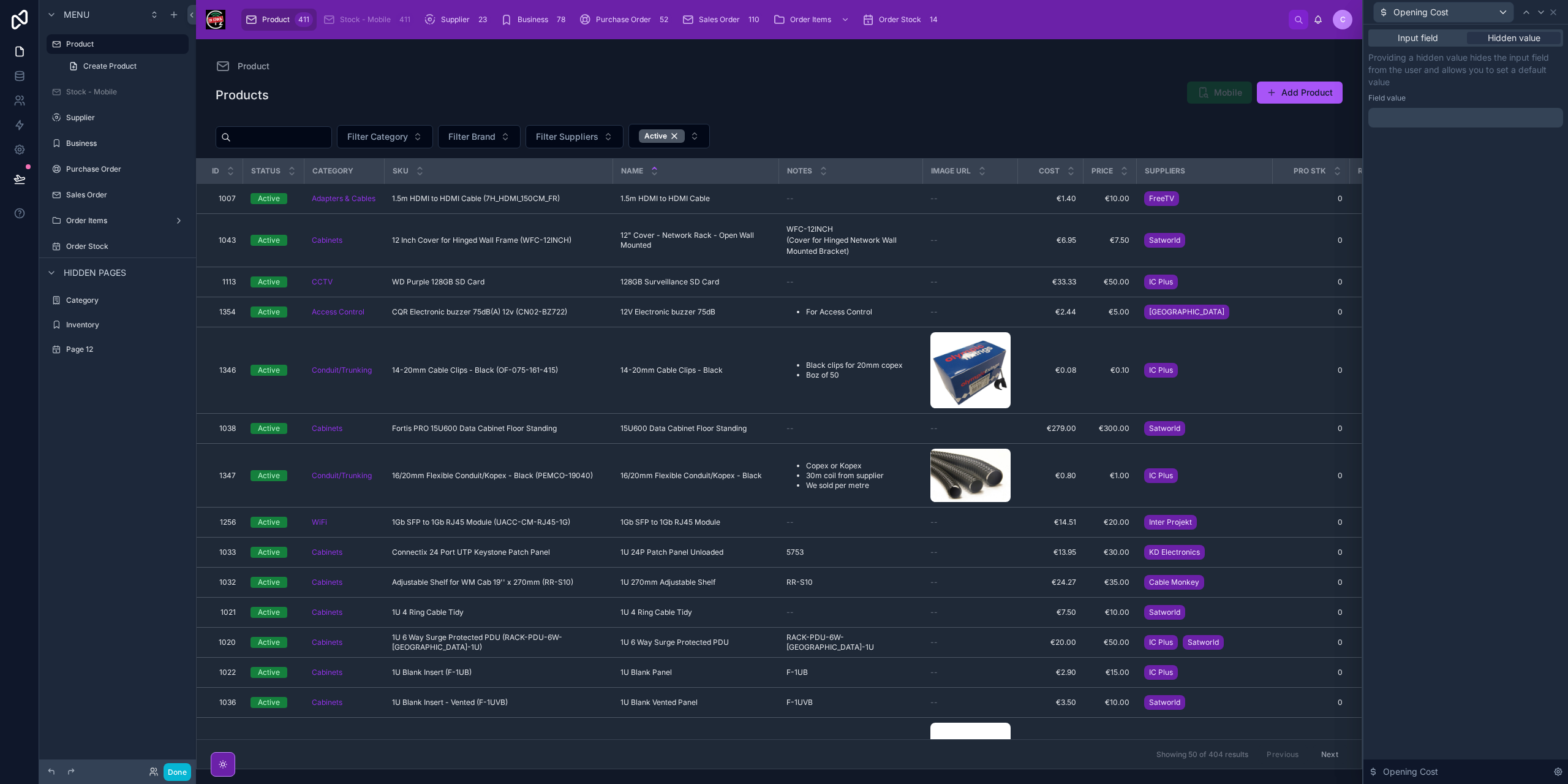
click at [1458, 115] on p "﻿" at bounding box center [1466, 118] width 187 height 12
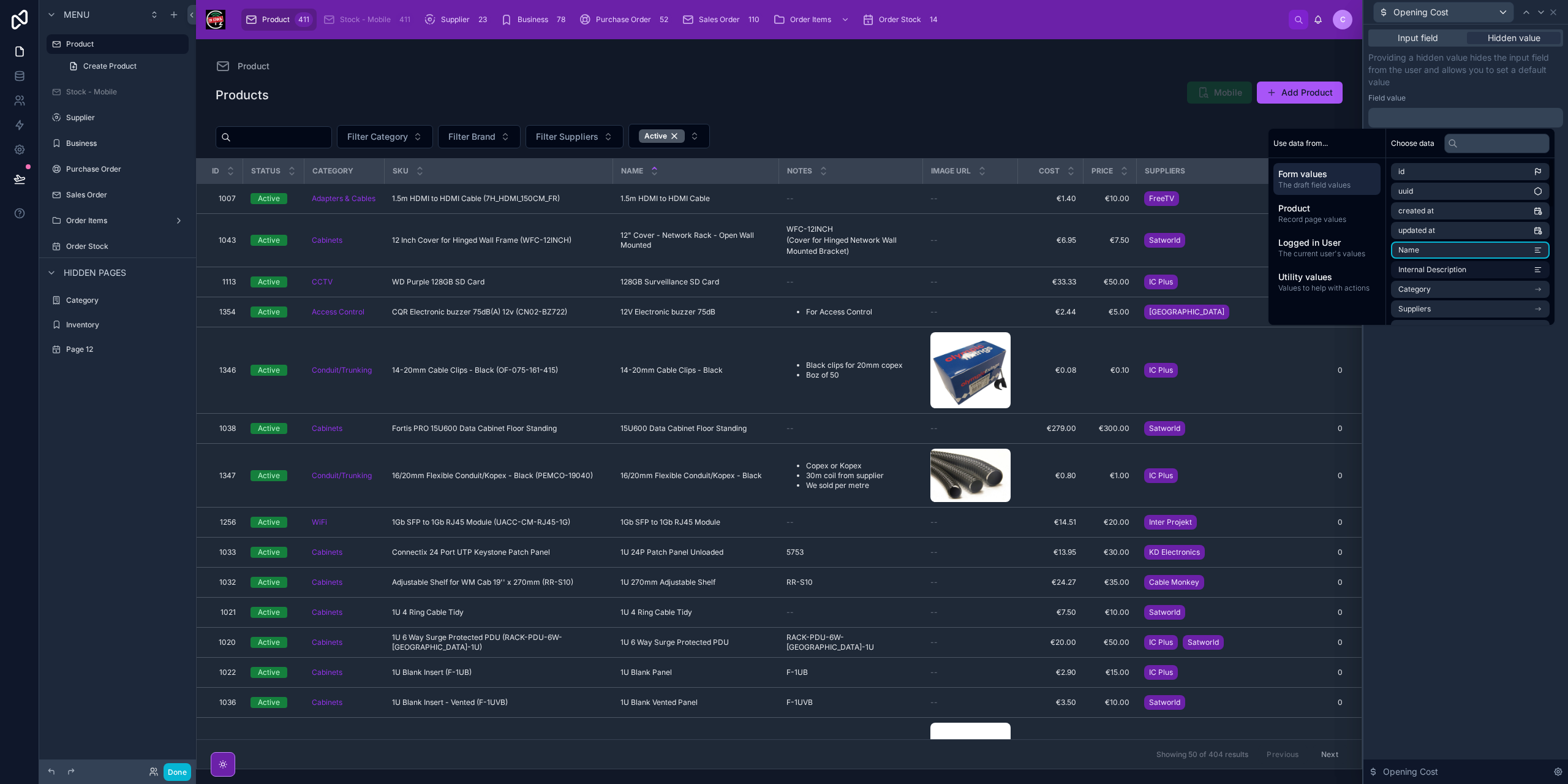
scroll to position [123, 0]
click at [1419, 202] on li "Cost" at bounding box center [1470, 205] width 159 height 17
click at [1540, 13] on icon at bounding box center [1541, 12] width 5 height 3
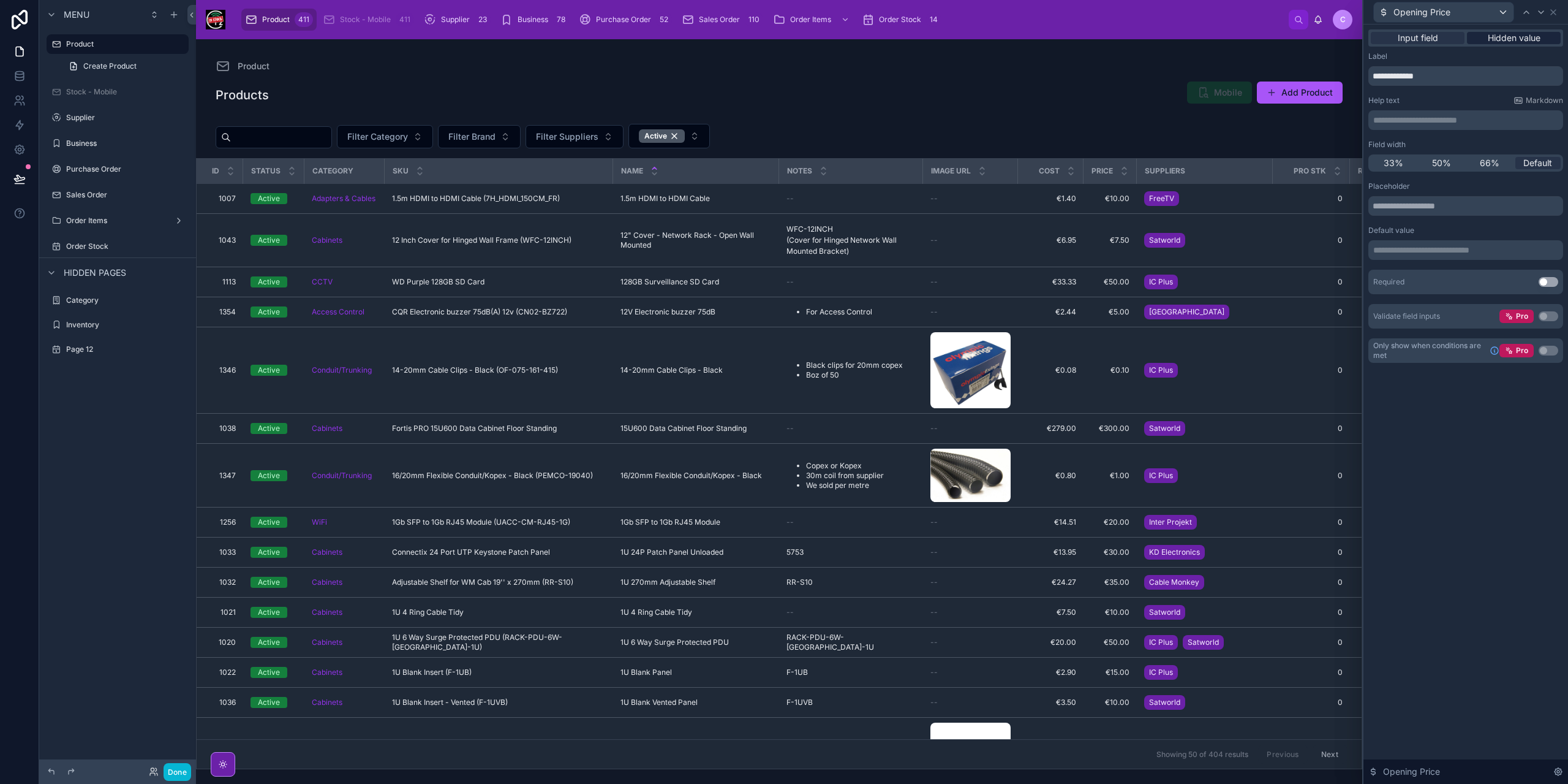
click at [1516, 41] on span "Hidden value" at bounding box center [1513, 38] width 52 height 12
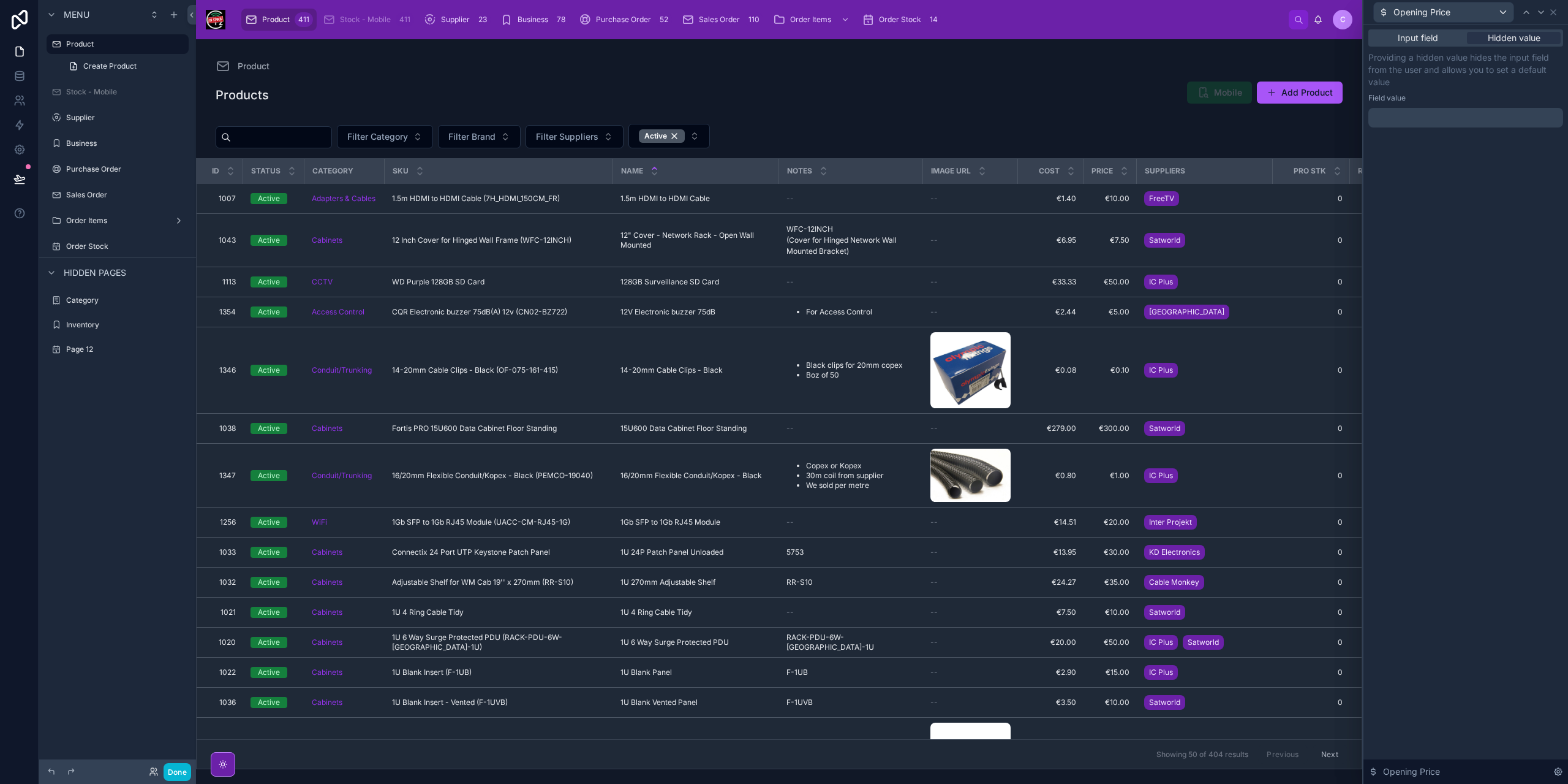
click at [1444, 119] on p "﻿" at bounding box center [1466, 118] width 187 height 12
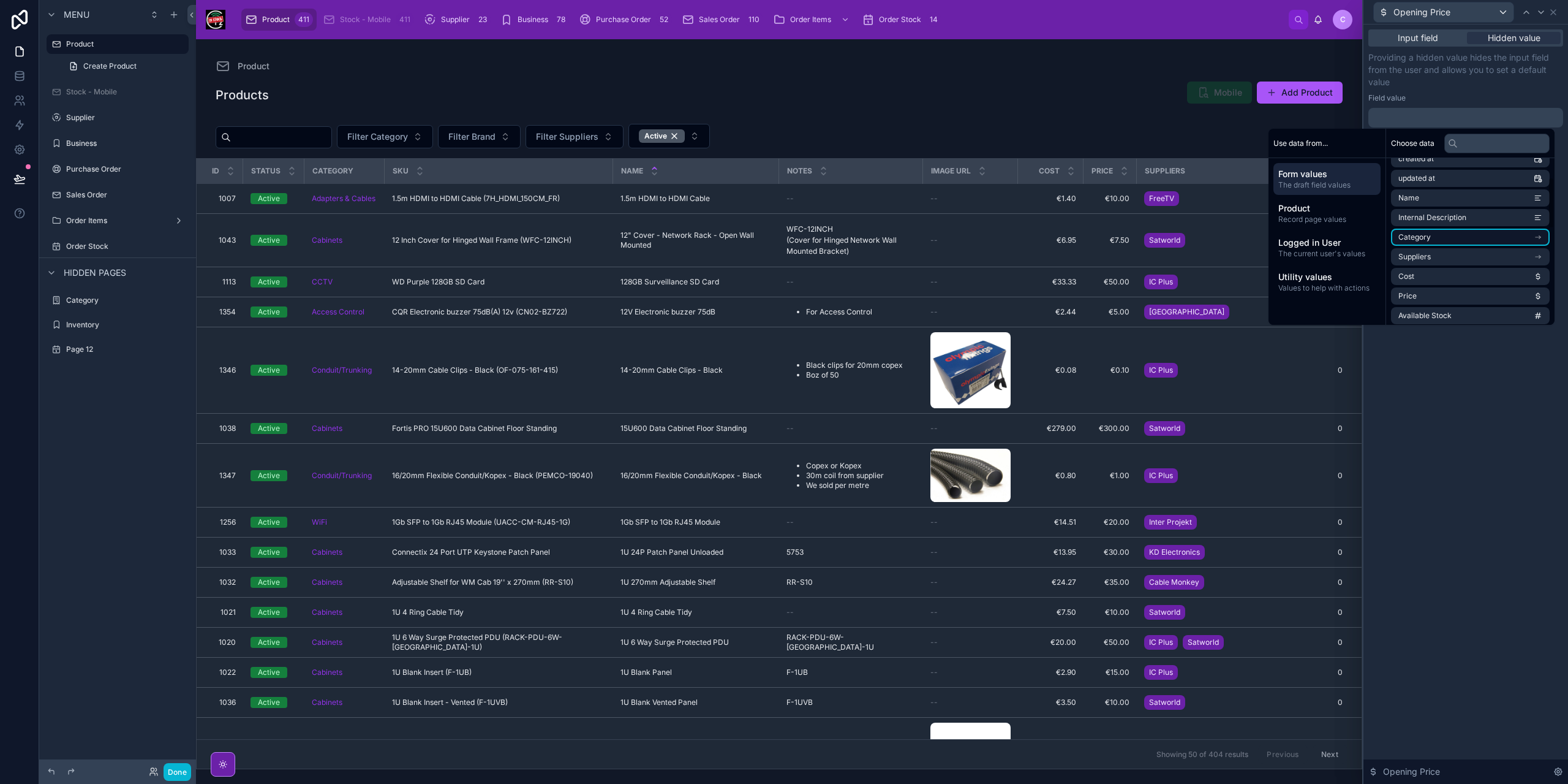
scroll to position [61, 0]
click at [1426, 284] on li "Price" at bounding box center [1470, 286] width 159 height 17
click at [1466, 429] on div "Input field Hidden value Providing a hidden value hides the input field from th…" at bounding box center [1466, 404] width 204 height 759
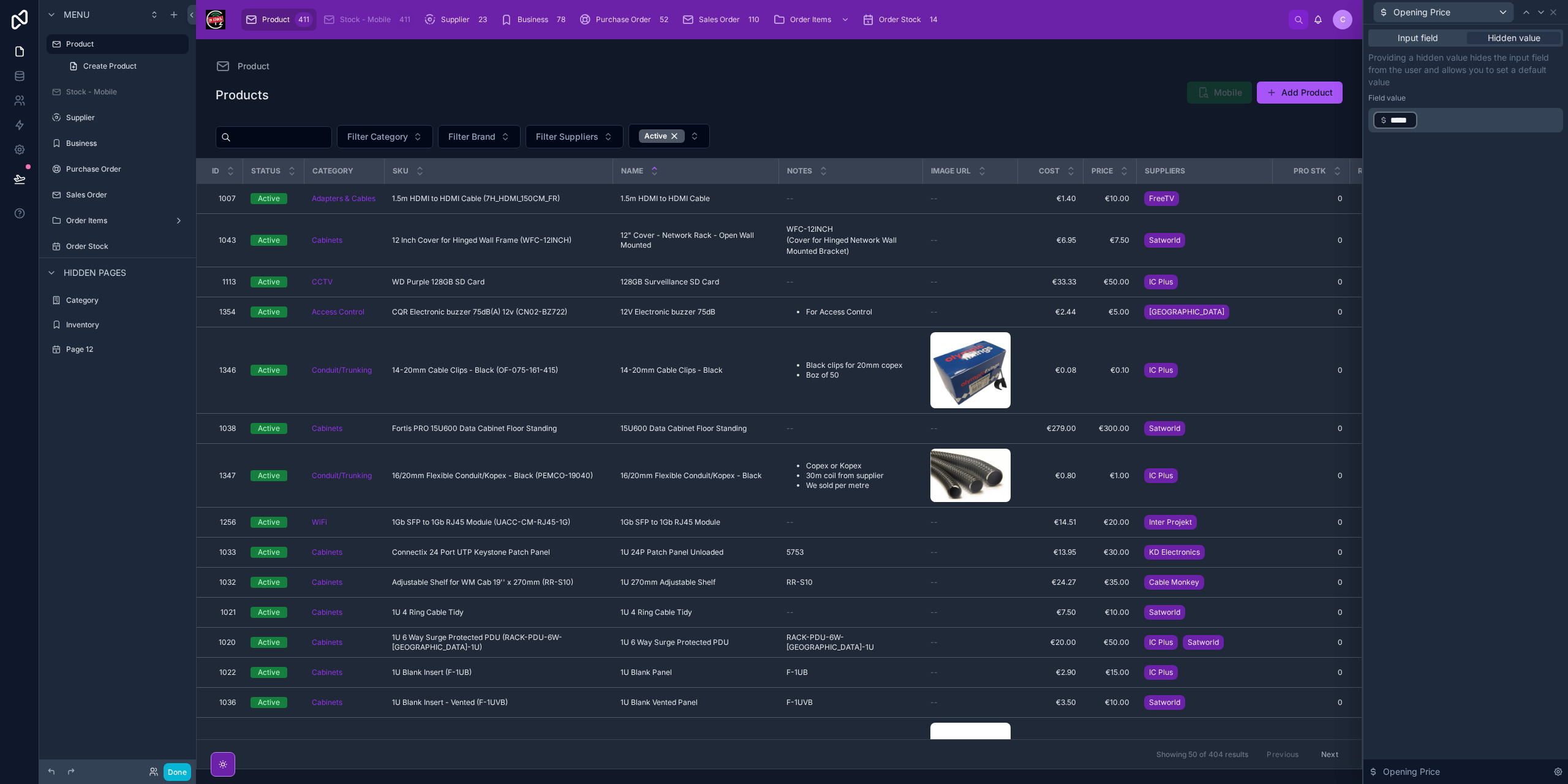
click at [1553, 16] on div "Opening Price" at bounding box center [1466, 12] width 195 height 24
click at [1554, 13] on icon at bounding box center [1553, 12] width 5 height 5
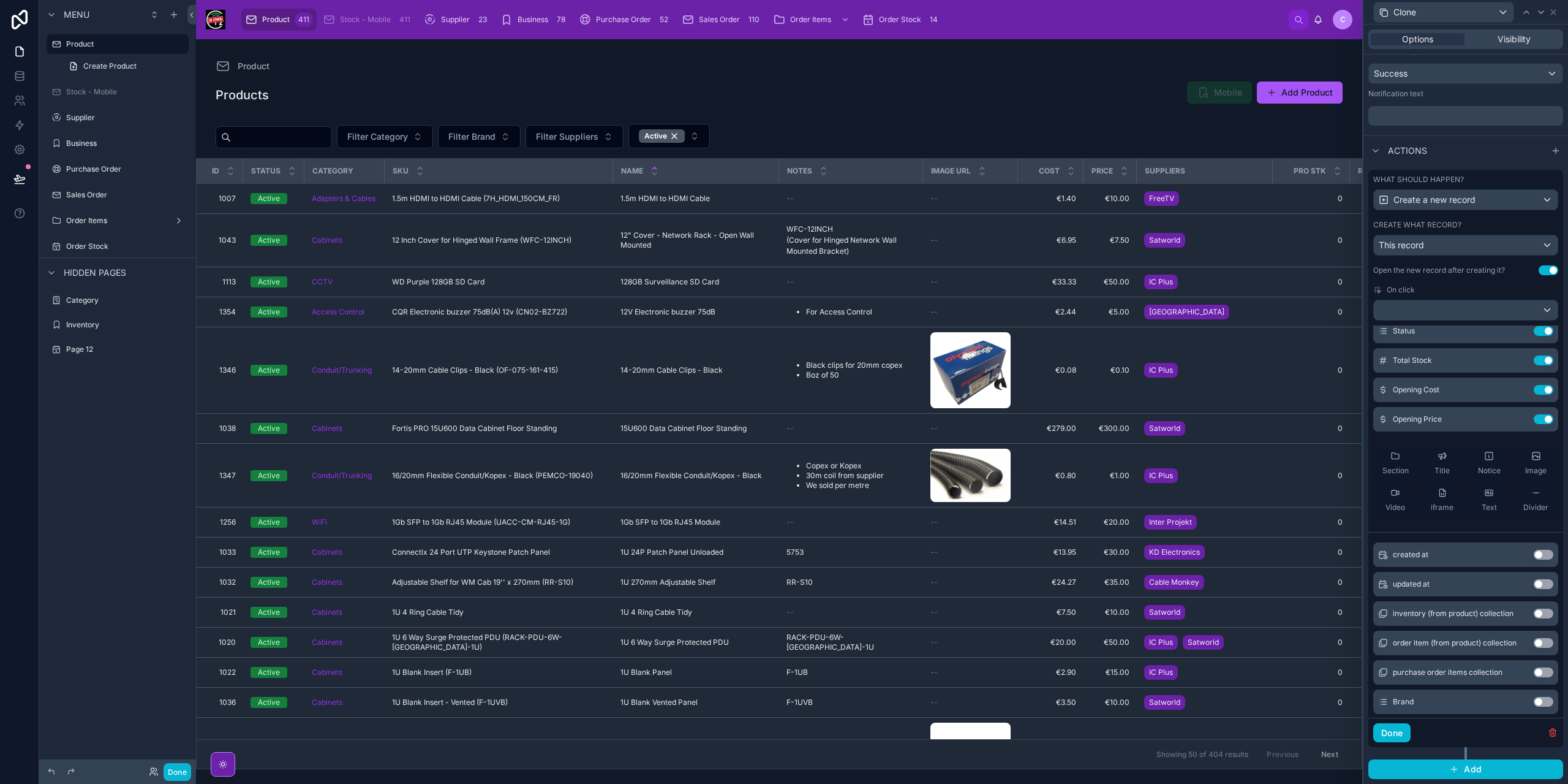
click at [1534, 701] on button "Use setting" at bounding box center [1543, 702] width 20 height 10
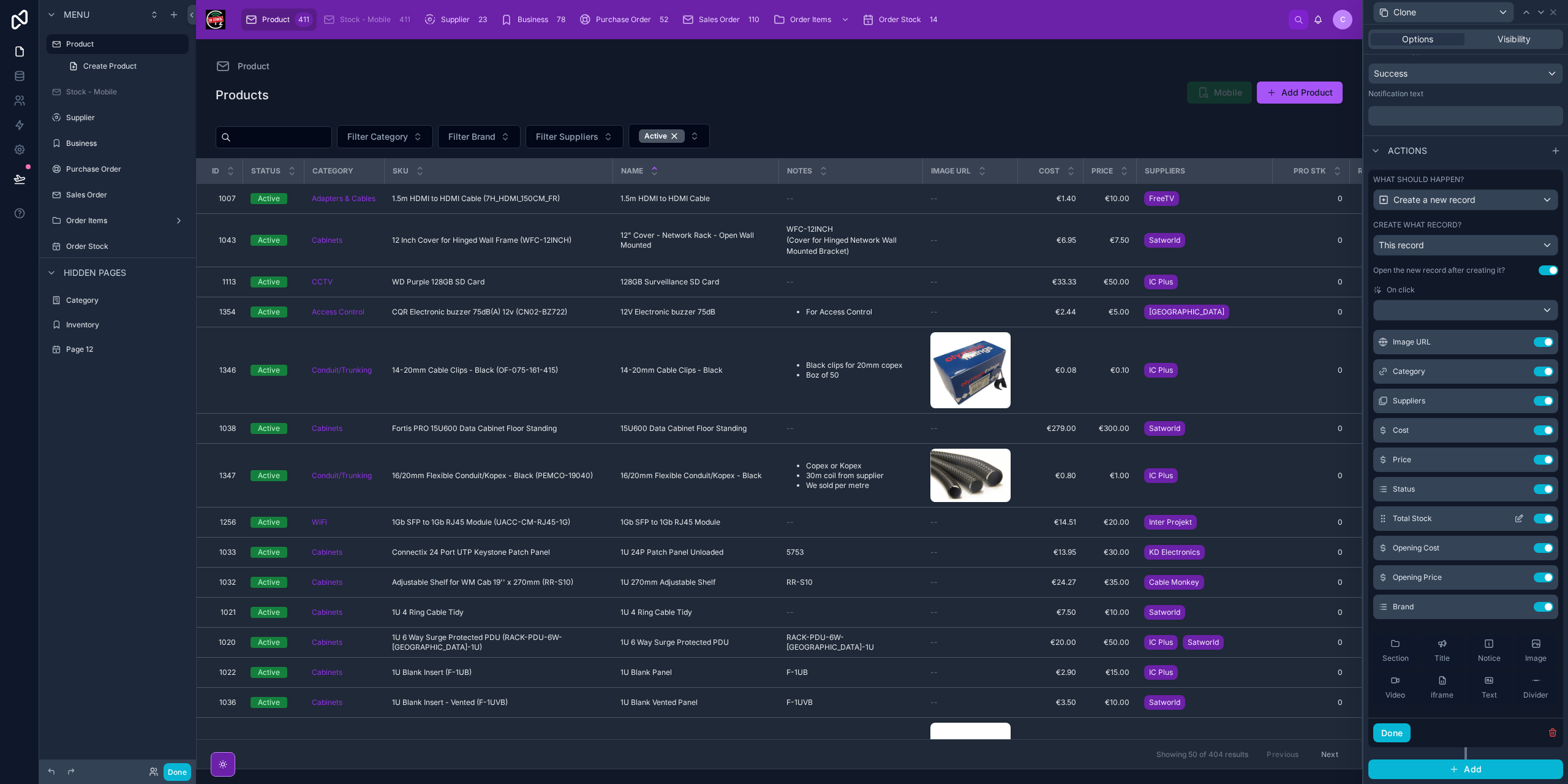
scroll to position [123, 0]
click at [1514, 398] on icon at bounding box center [1519, 397] width 10 height 10
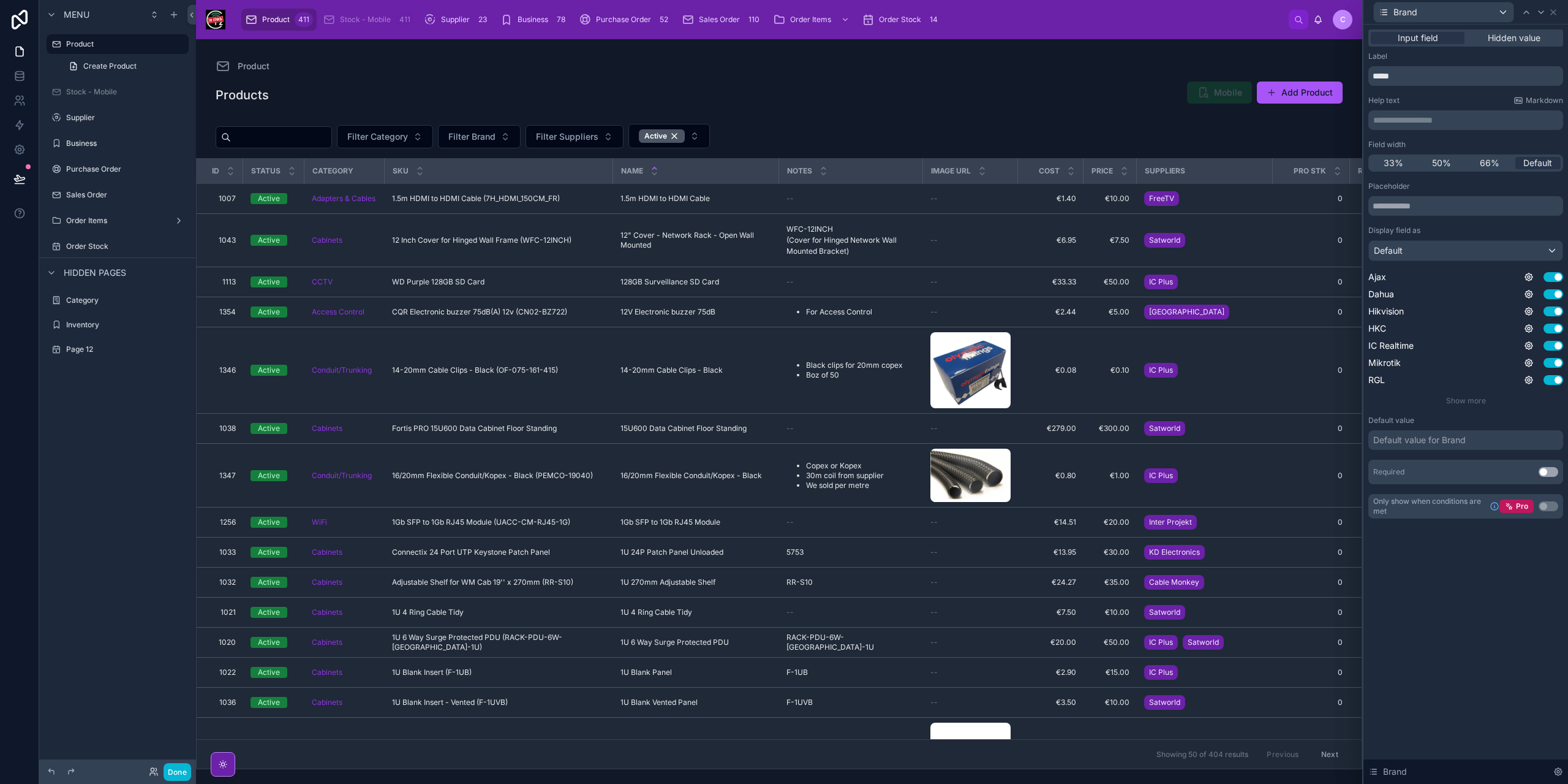
drag, startPoint x: 1393, startPoint y: 166, endPoint x: 1417, endPoint y: 165, distance: 24.0
click at [1393, 166] on span "33%" at bounding box center [1393, 163] width 20 height 12
click at [1545, 10] on icon at bounding box center [1541, 12] width 10 height 10
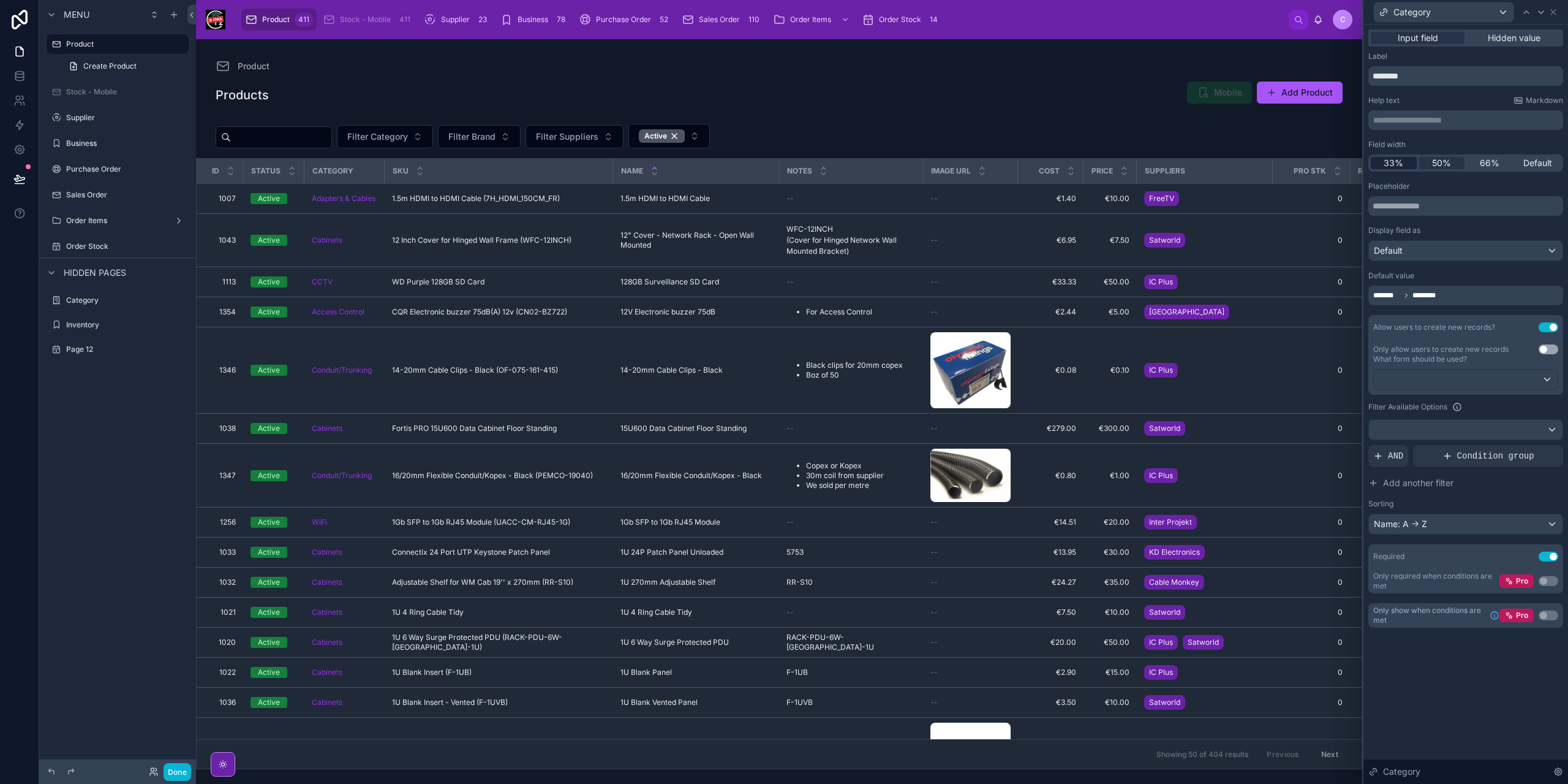
click at [1402, 165] on span "33%" at bounding box center [1393, 163] width 20 height 12
click at [1524, 15] on icon at bounding box center [1526, 12] width 10 height 10
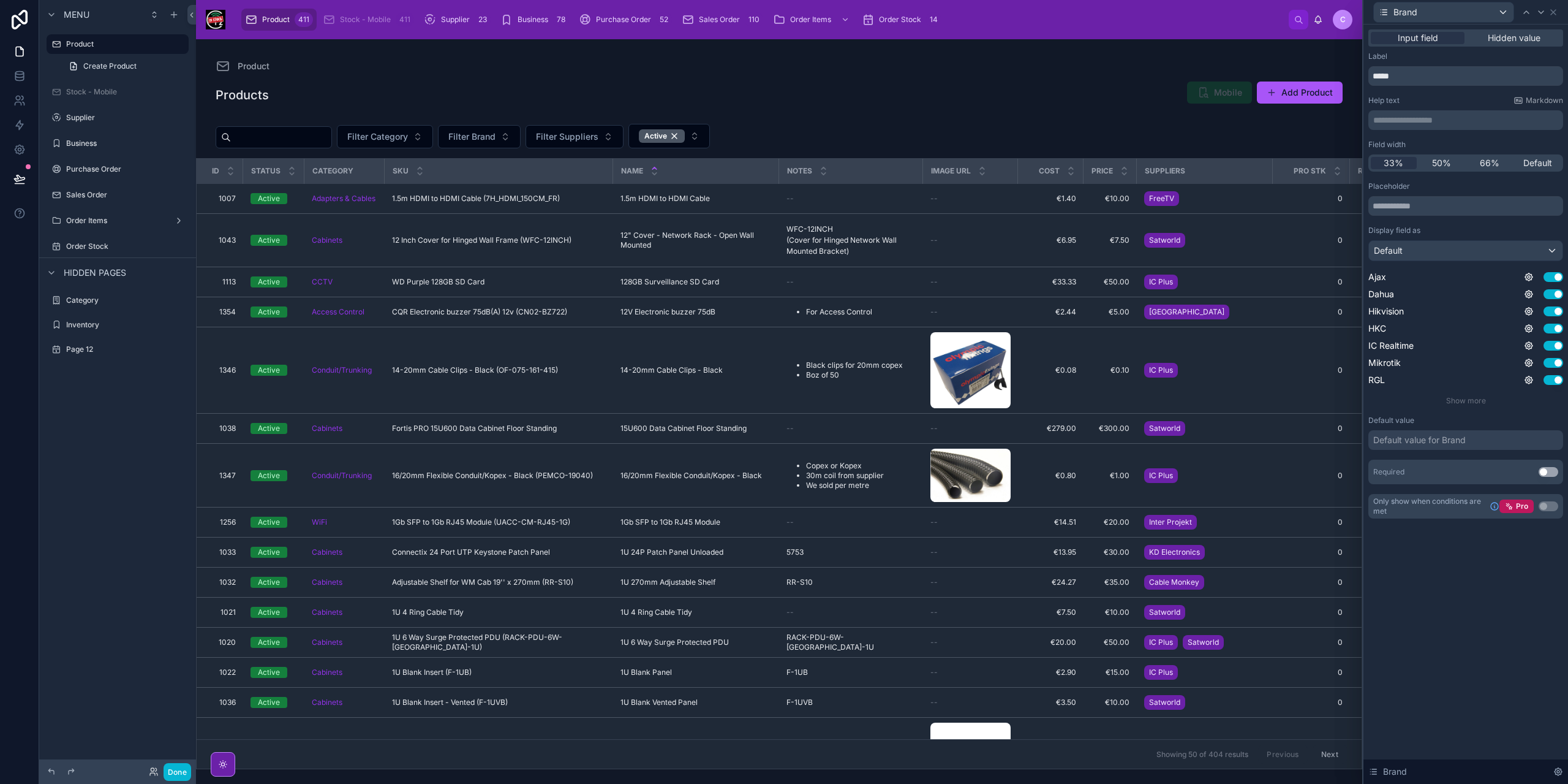
click at [1459, 445] on div "Default value for Brand" at bounding box center [1466, 440] width 195 height 20
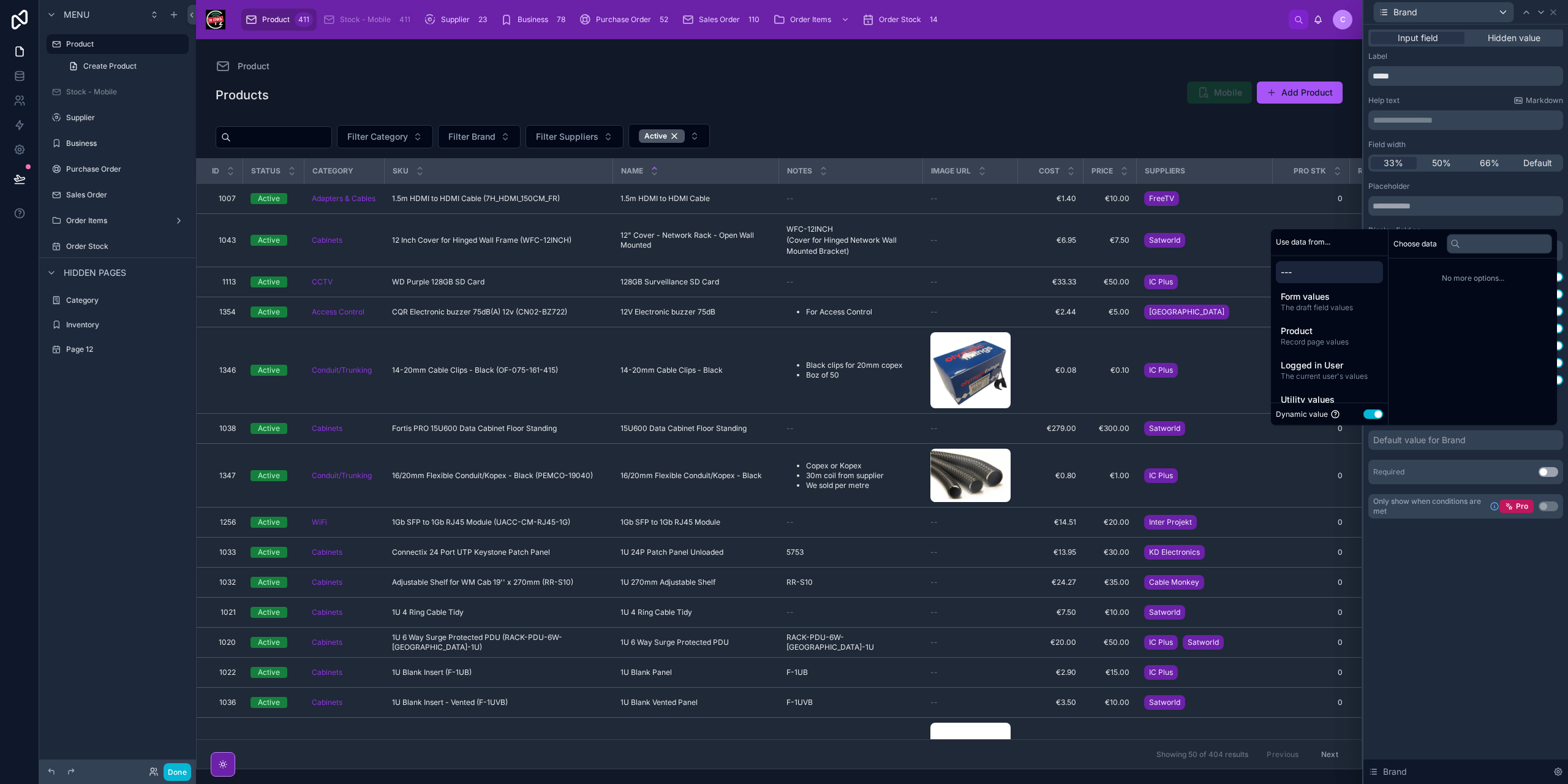
click at [1474, 622] on div "**********" at bounding box center [1466, 404] width 204 height 759
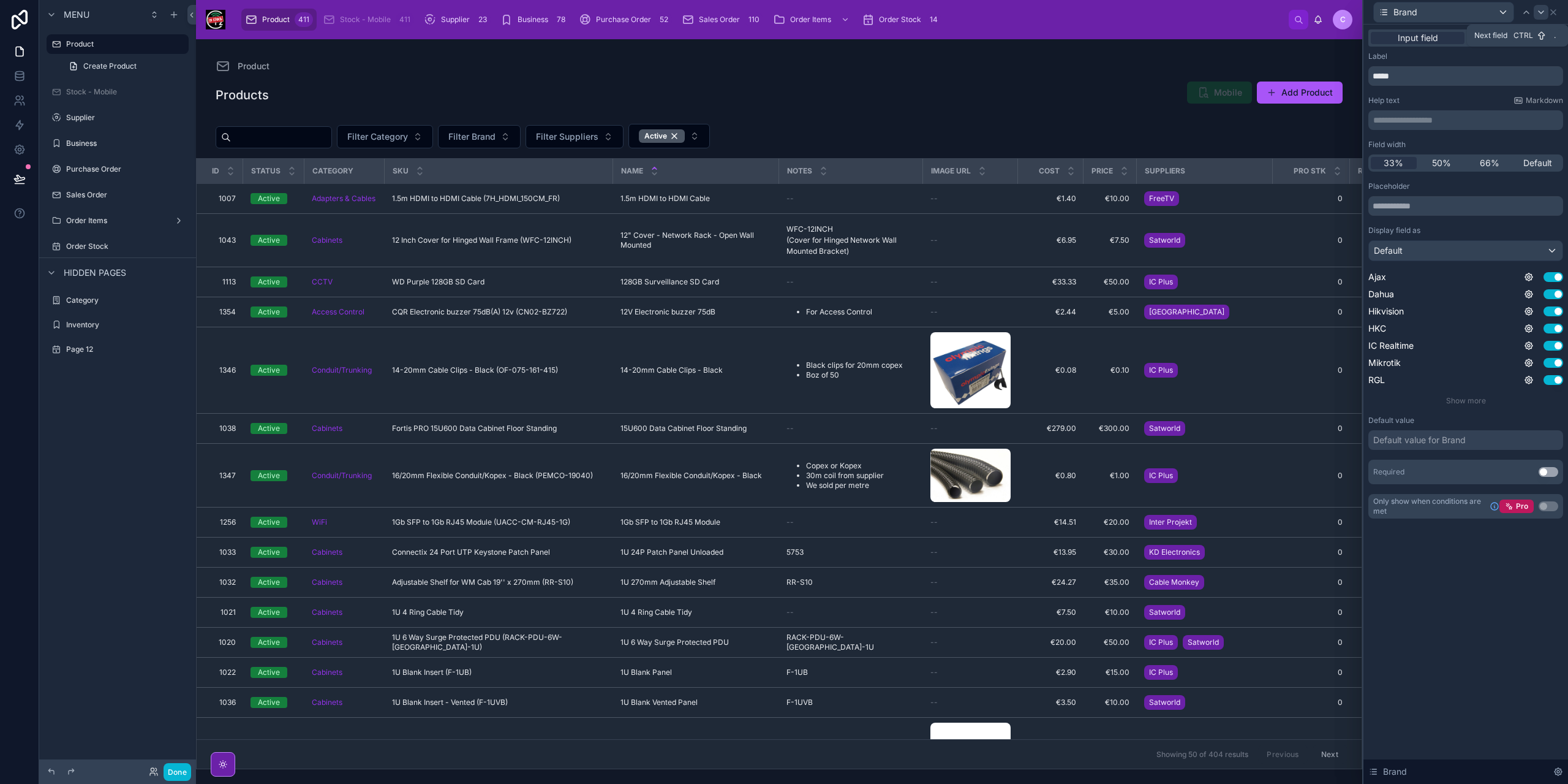
click at [1539, 10] on icon at bounding box center [1541, 12] width 10 height 10
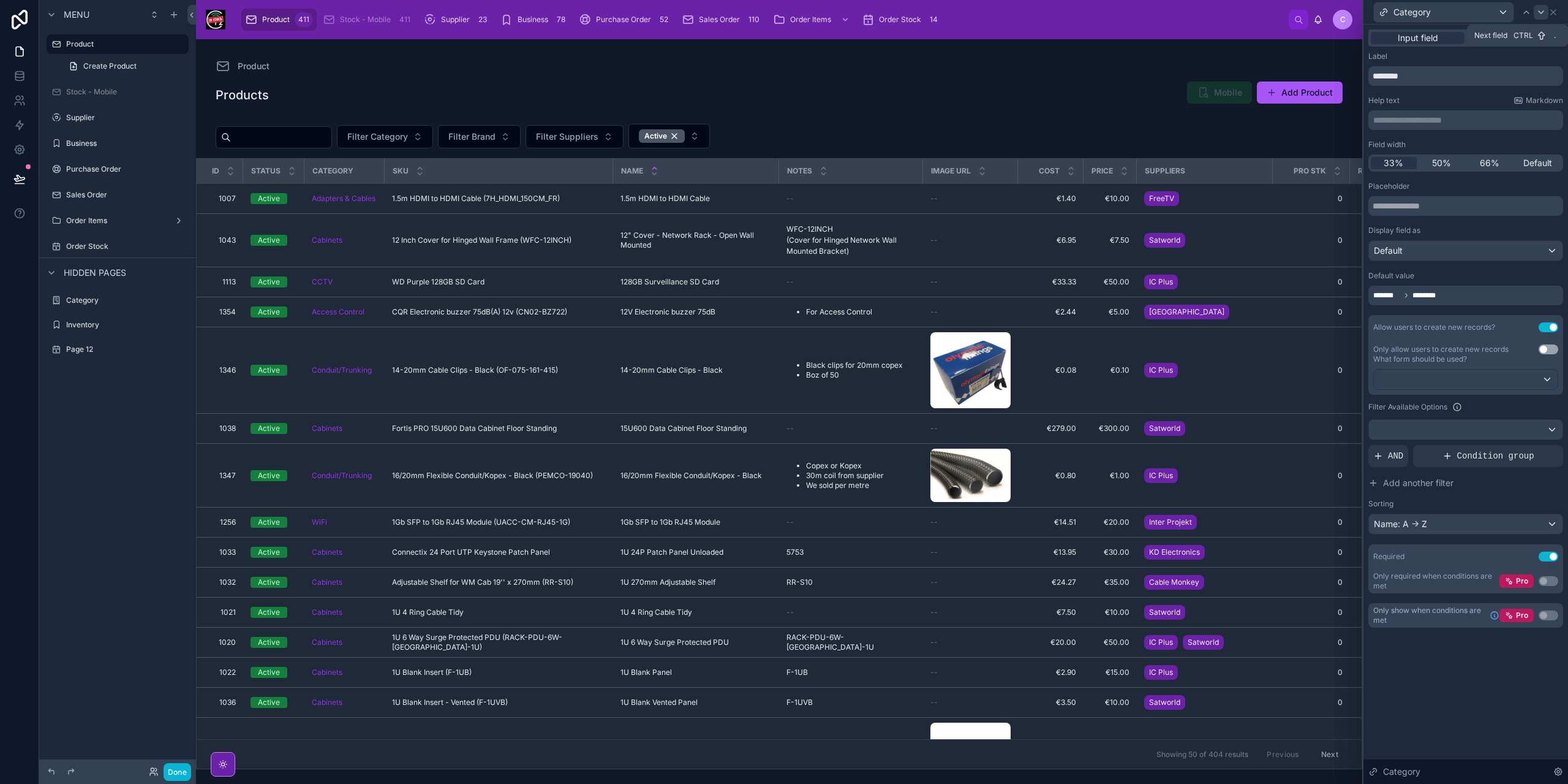
click at [1539, 11] on icon at bounding box center [1541, 12] width 5 height 3
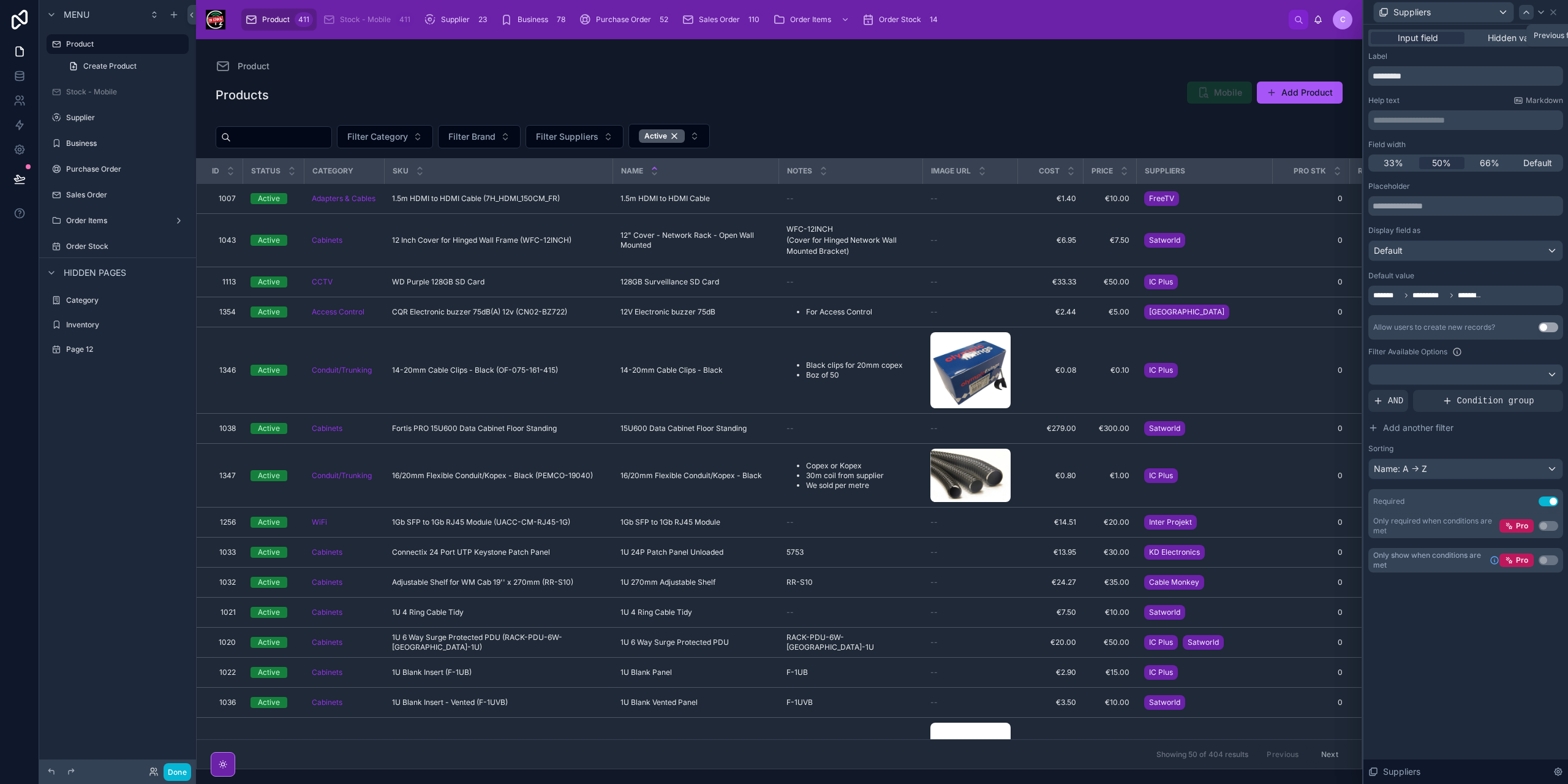
click at [1522, 16] on icon at bounding box center [1526, 12] width 10 height 10
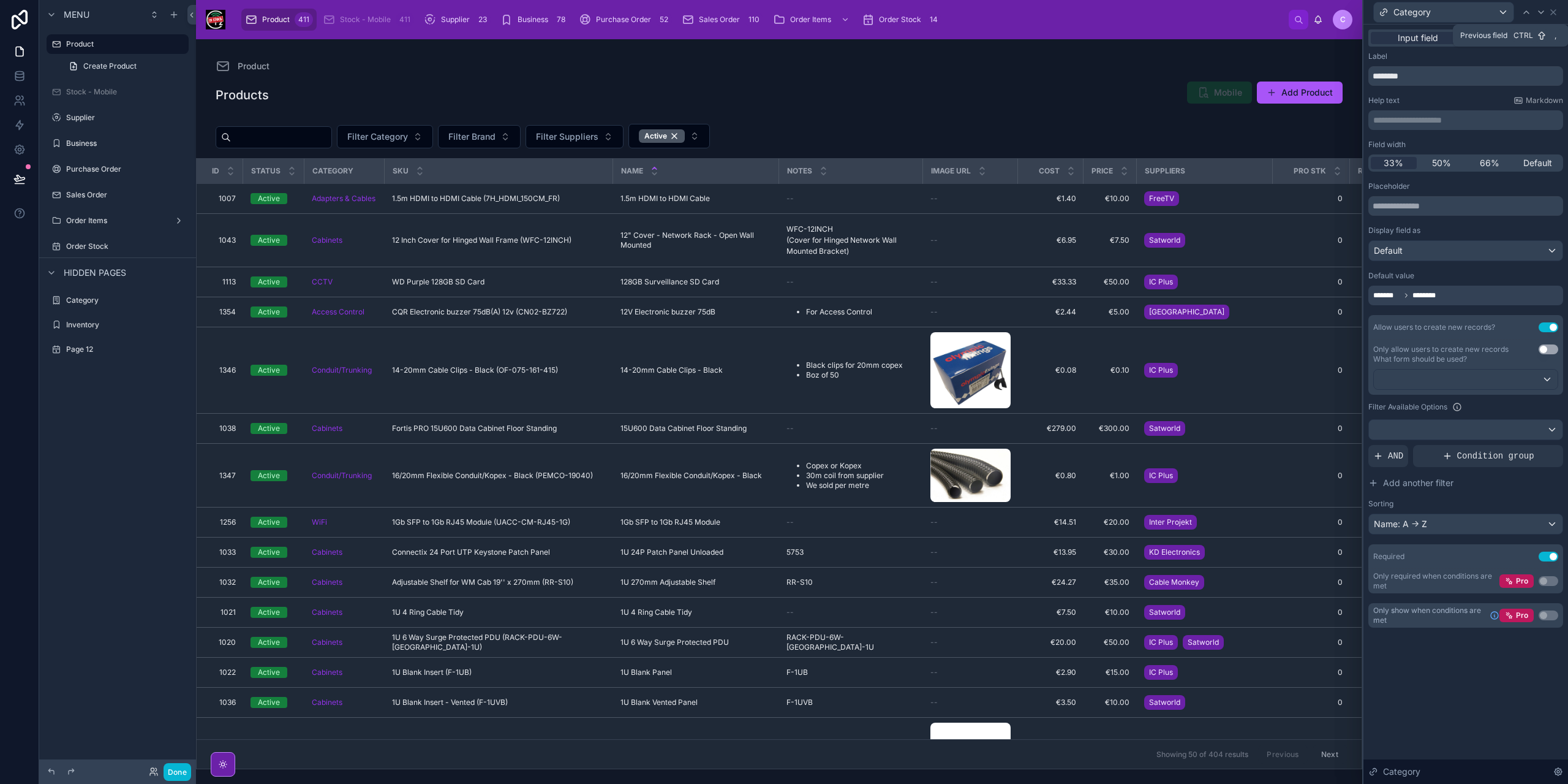
click at [1522, 16] on icon at bounding box center [1526, 12] width 10 height 10
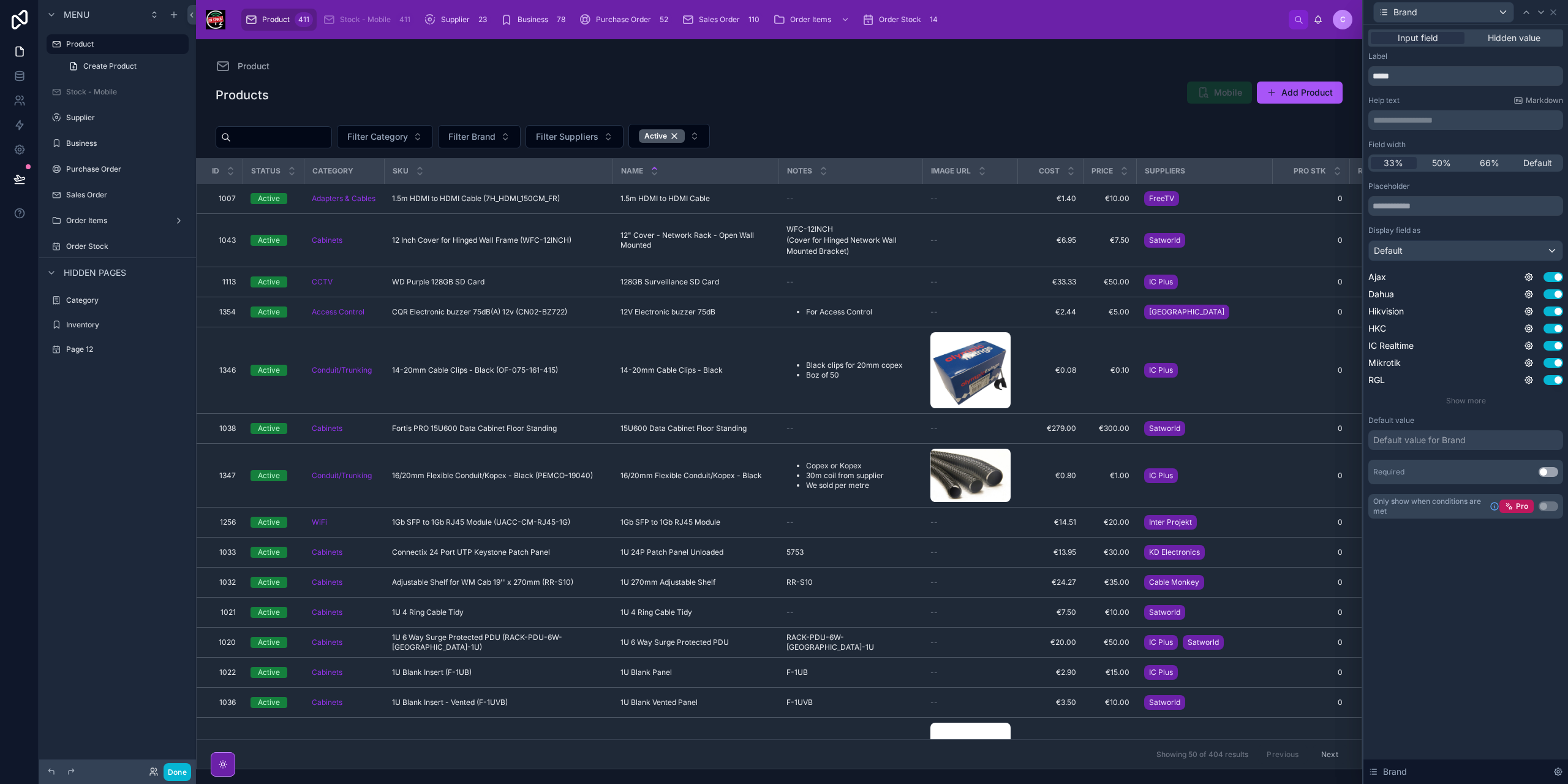
click at [1476, 443] on div "Default value for Brand" at bounding box center [1466, 440] width 195 height 20
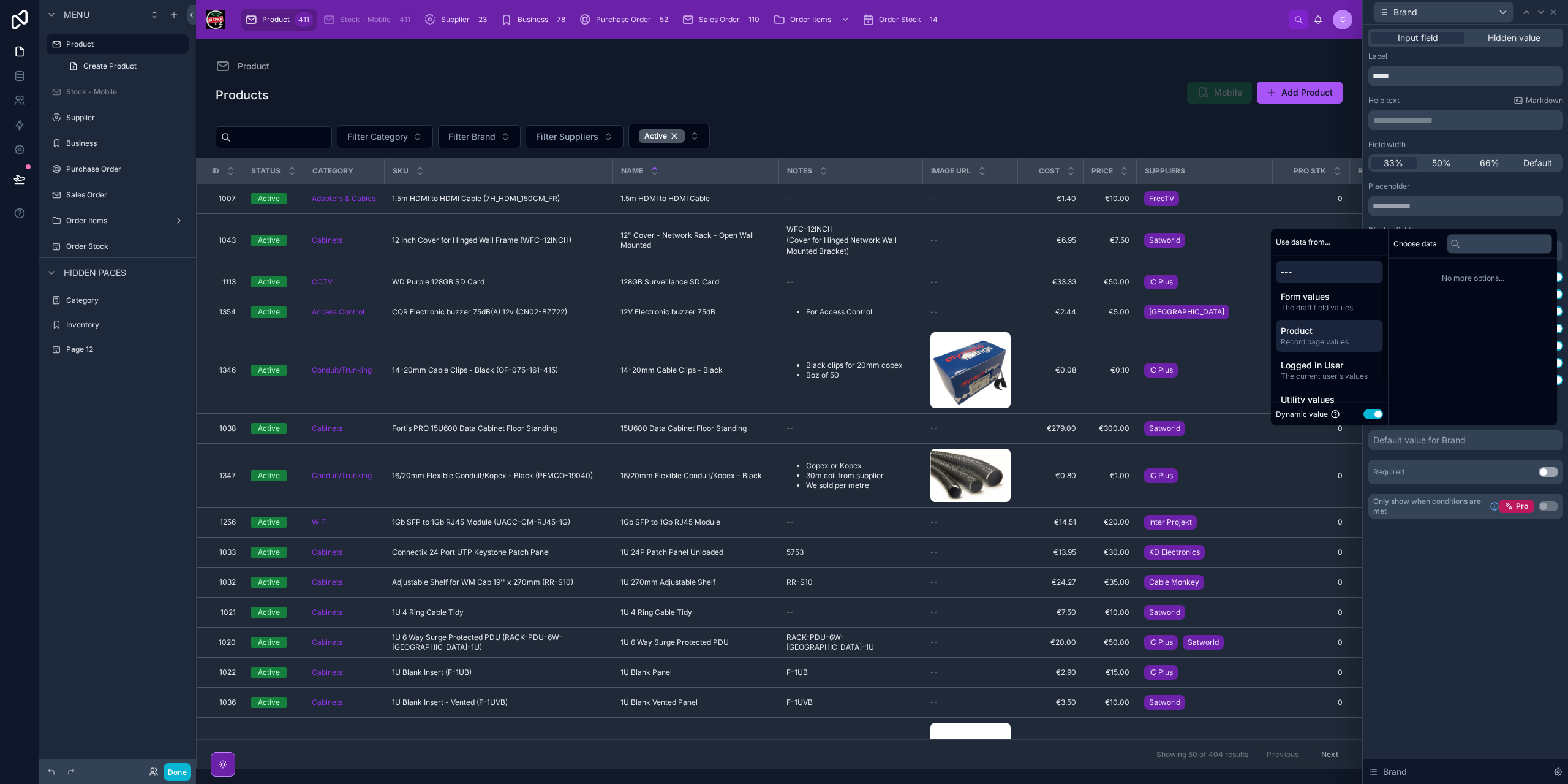
click at [1304, 338] on span "Record page values" at bounding box center [1329, 342] width 97 height 10
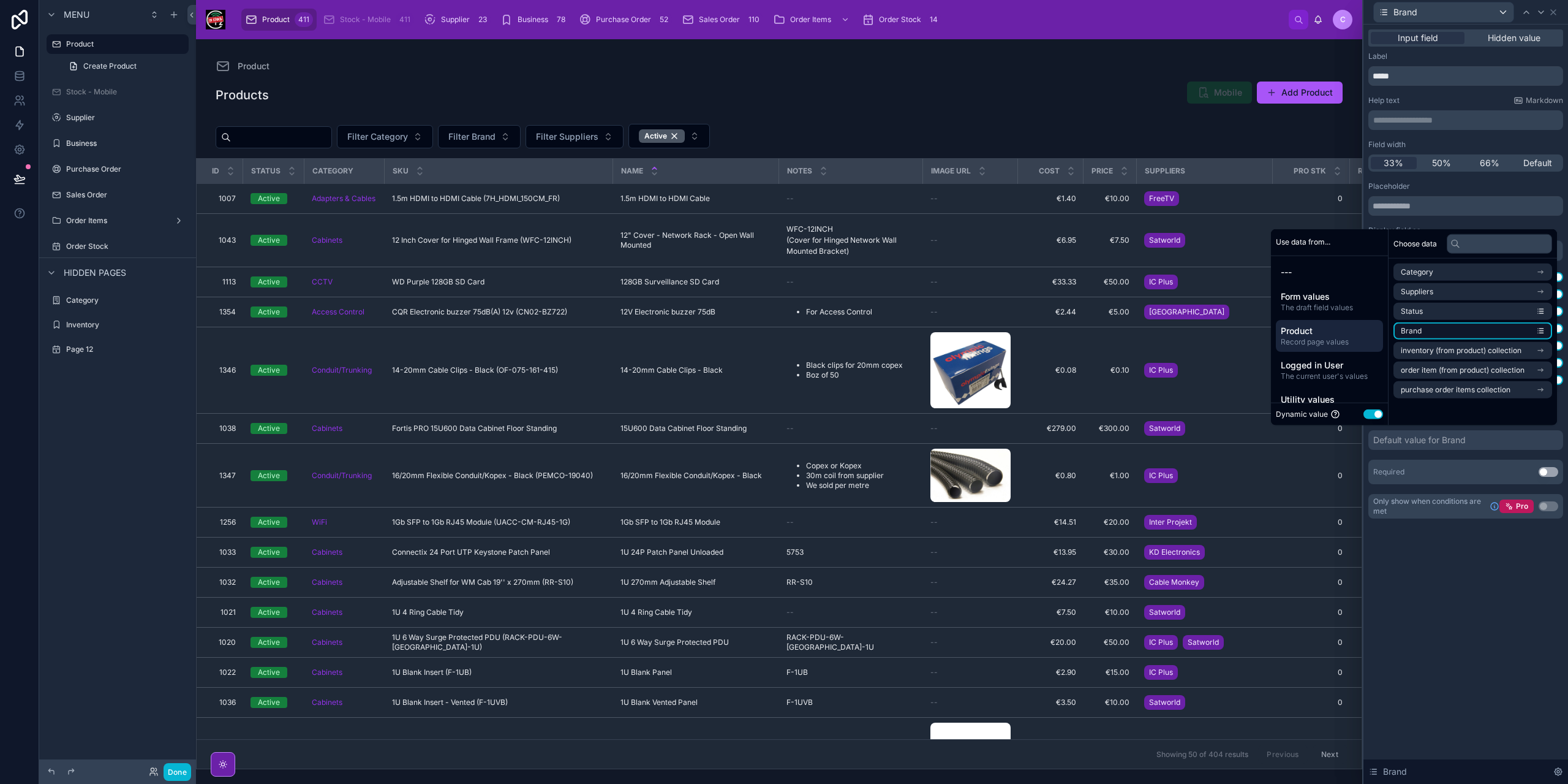
click at [1458, 330] on li "Brand" at bounding box center [1473, 331] width 159 height 17
click at [1473, 586] on div "**********" at bounding box center [1466, 404] width 204 height 759
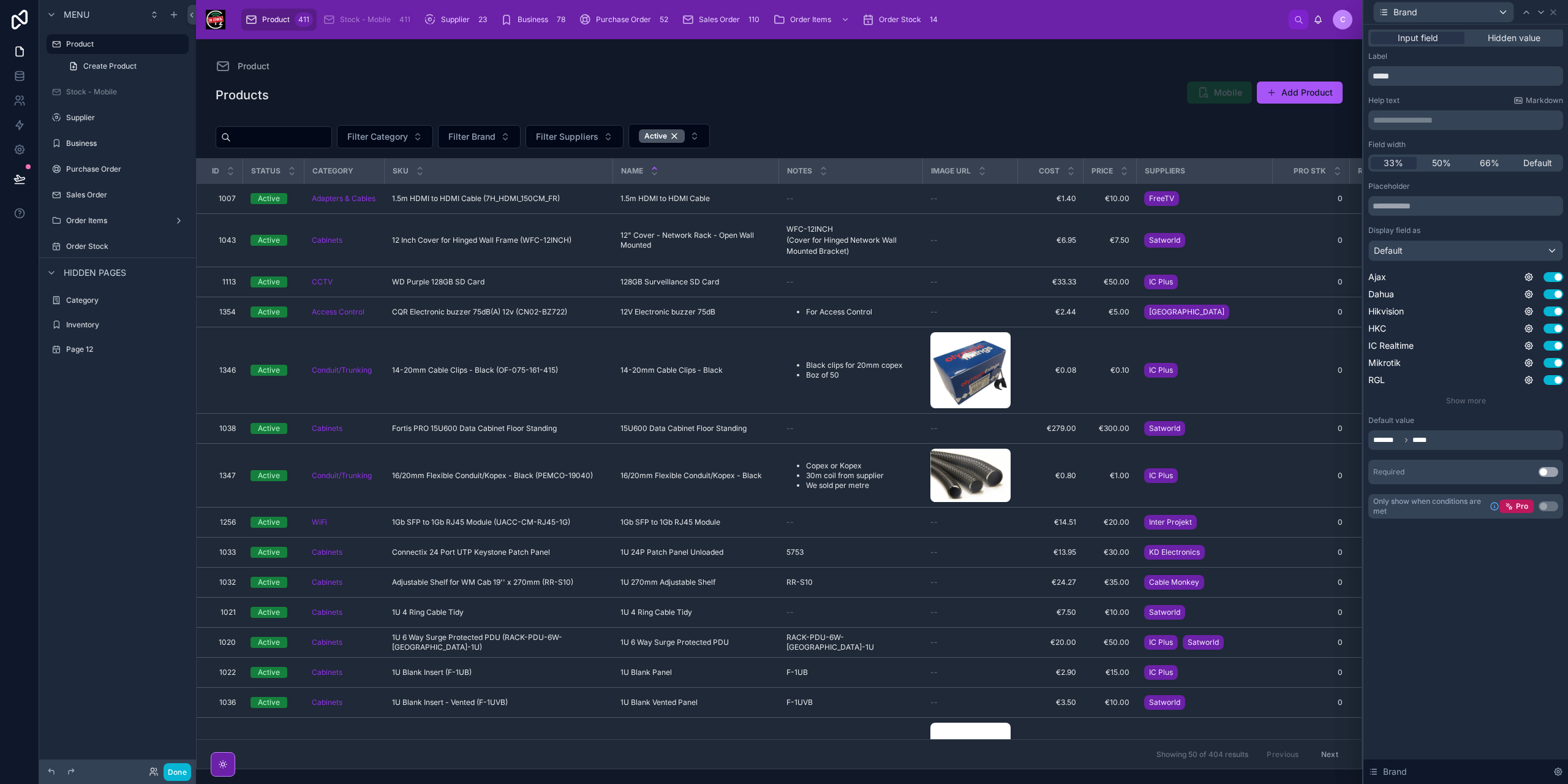
click at [1545, 468] on button "Use setting" at bounding box center [1548, 472] width 20 height 10
click at [1541, 13] on icon at bounding box center [1541, 12] width 5 height 3
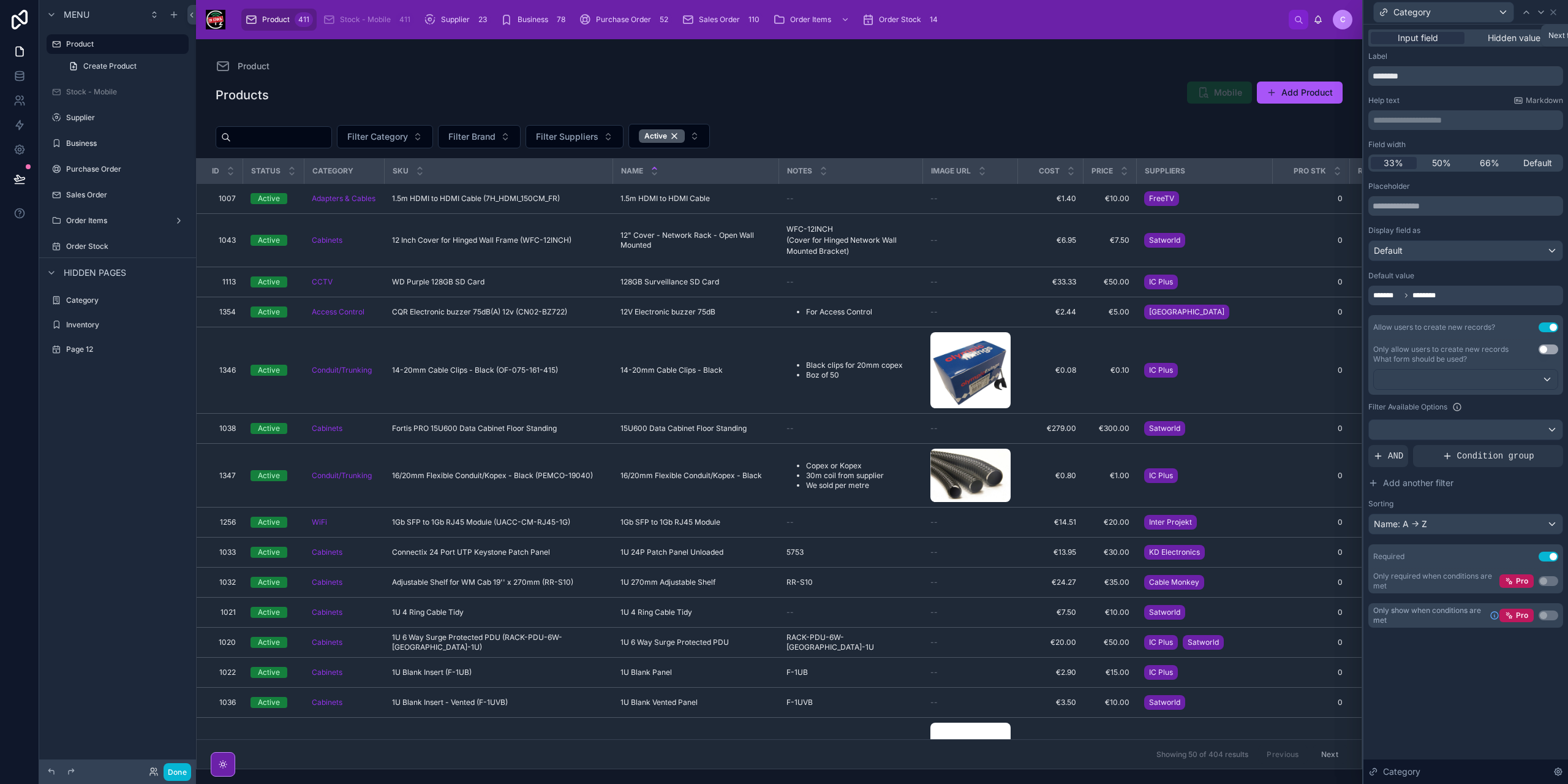
click at [1541, 13] on icon at bounding box center [1541, 12] width 5 height 3
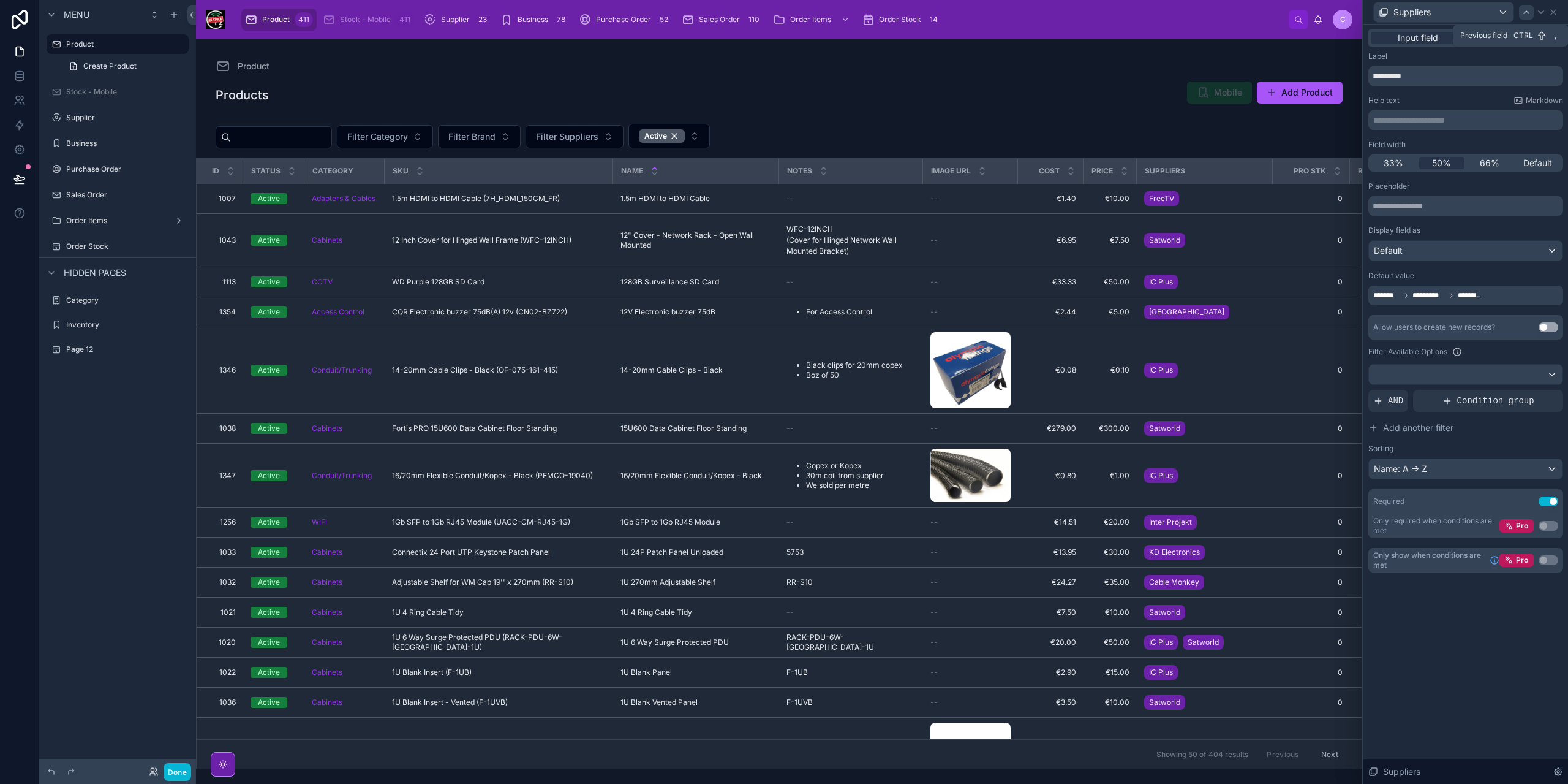
click at [1525, 15] on icon at bounding box center [1526, 12] width 10 height 10
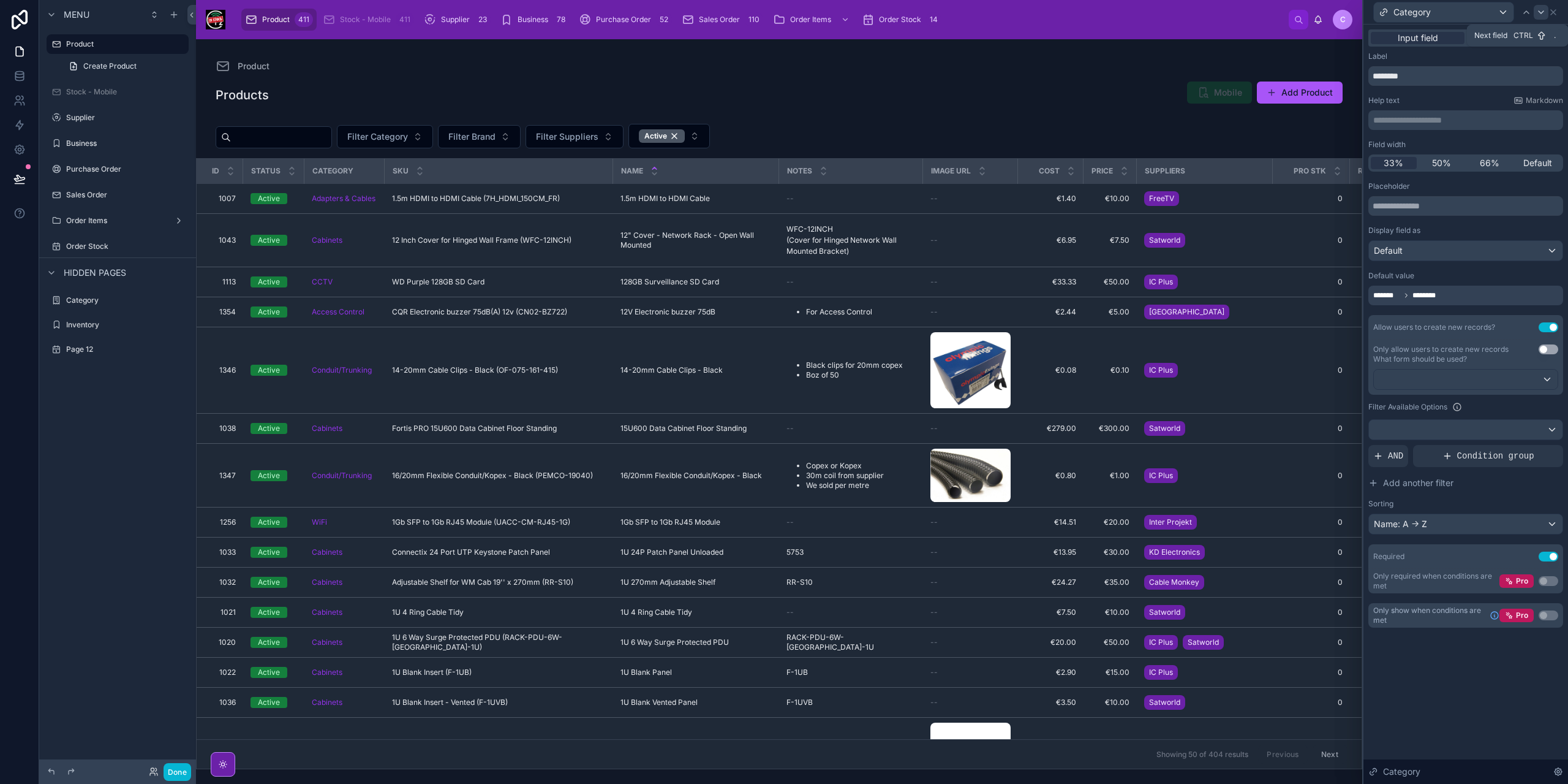
click at [1539, 15] on icon at bounding box center [1541, 12] width 10 height 10
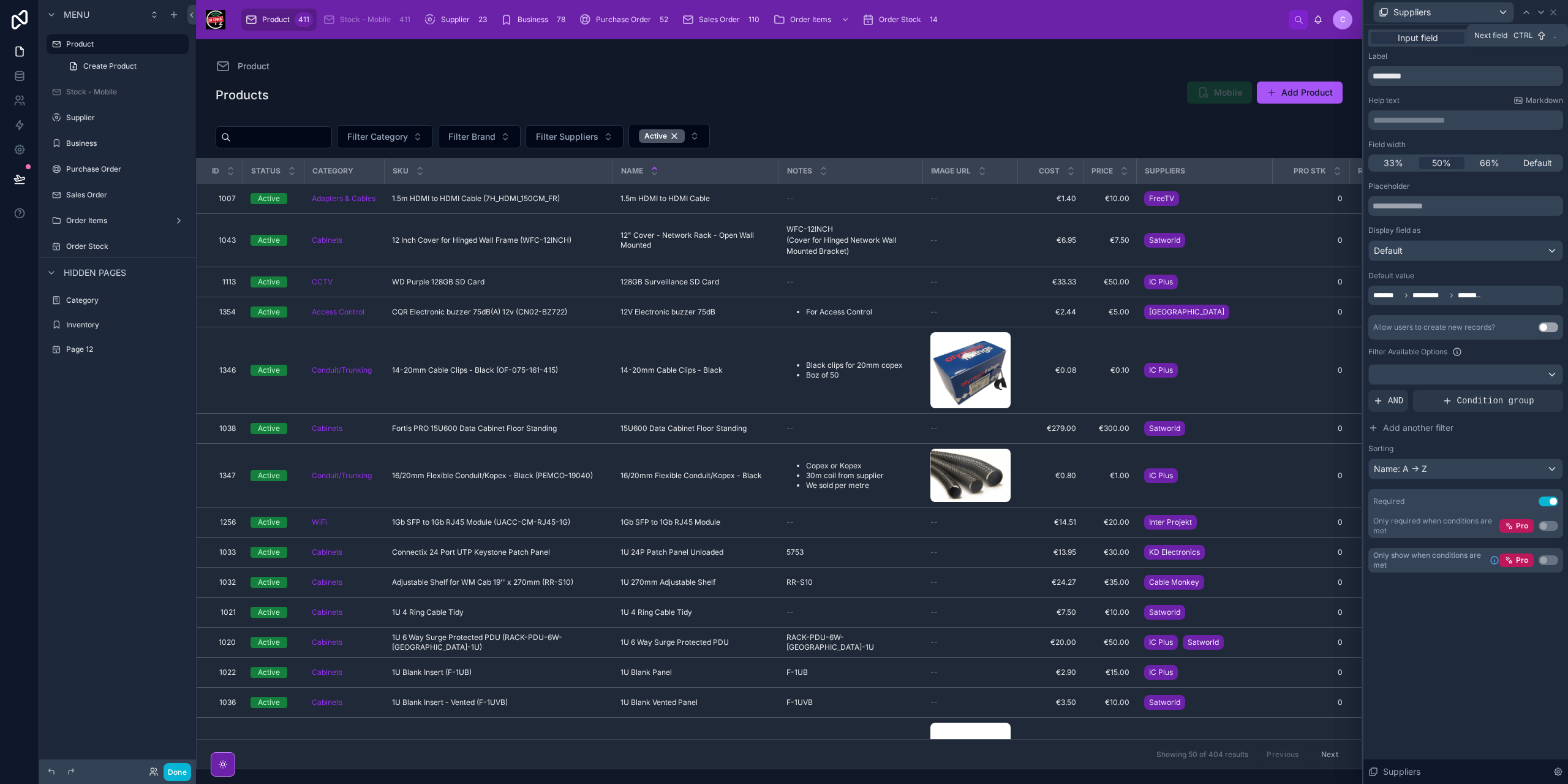
click at [1539, 15] on icon at bounding box center [1541, 12] width 10 height 10
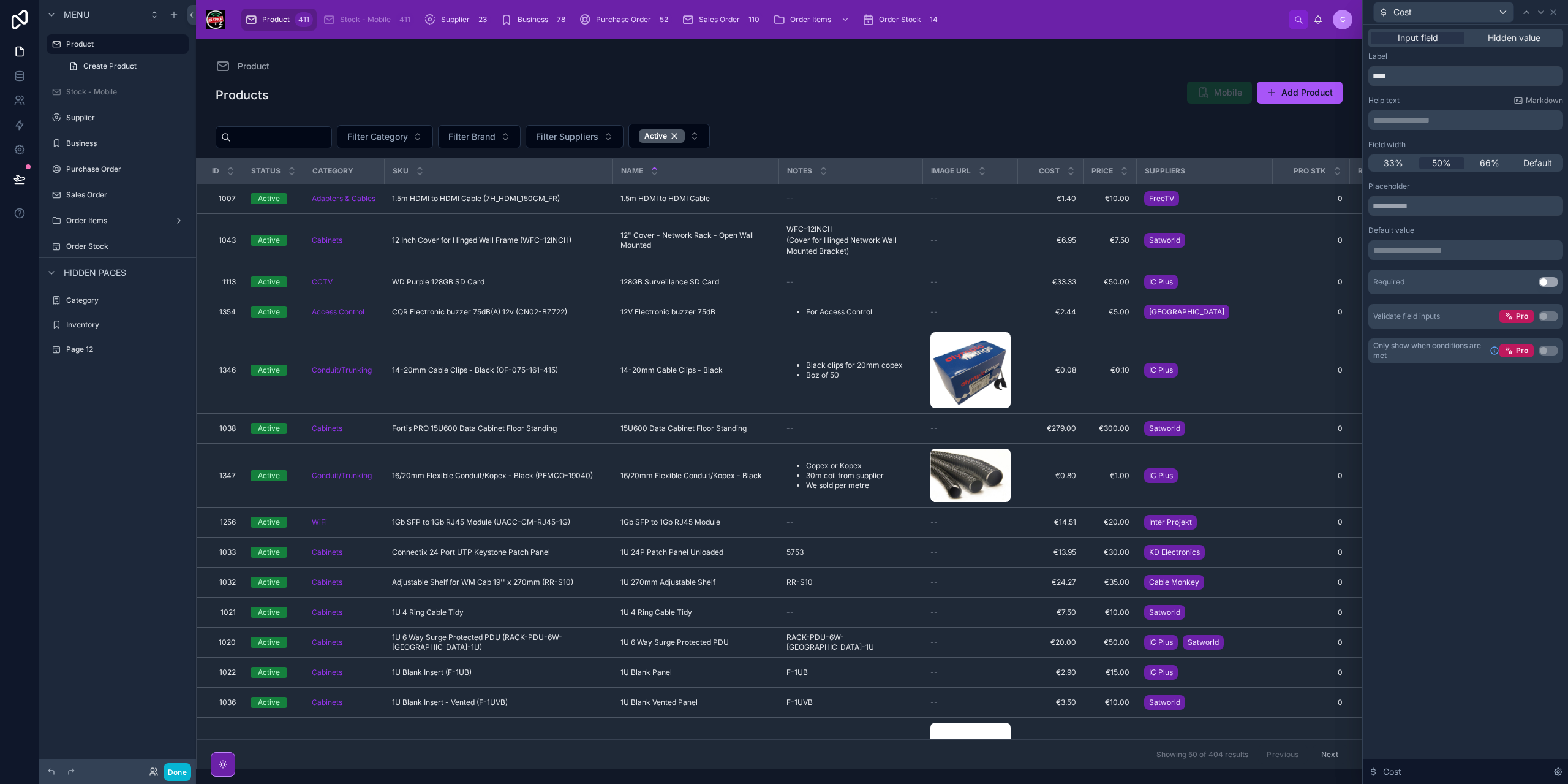
click at [1547, 280] on button "Use setting" at bounding box center [1548, 282] width 20 height 10
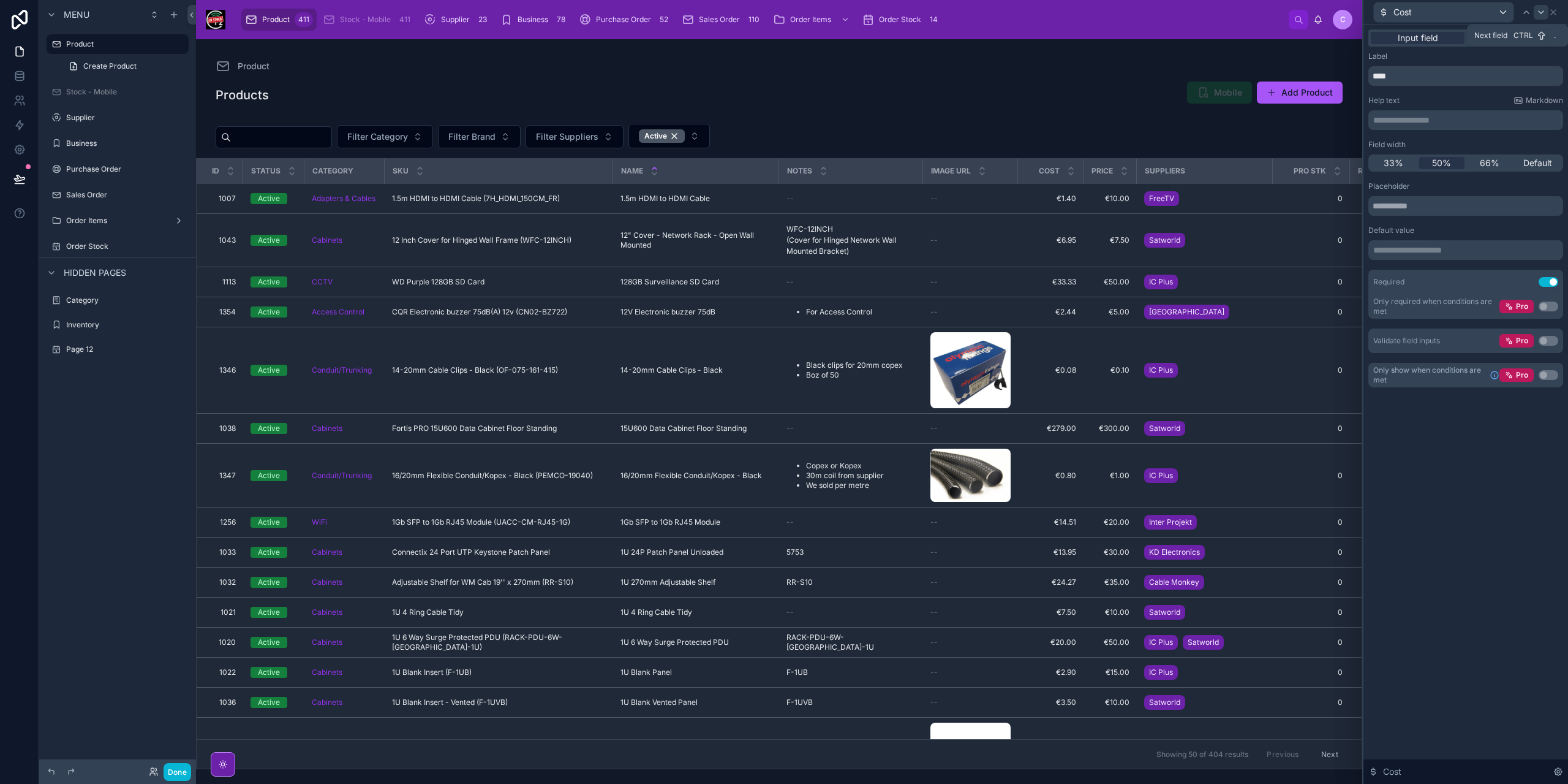
click at [1543, 15] on icon at bounding box center [1541, 12] width 10 height 10
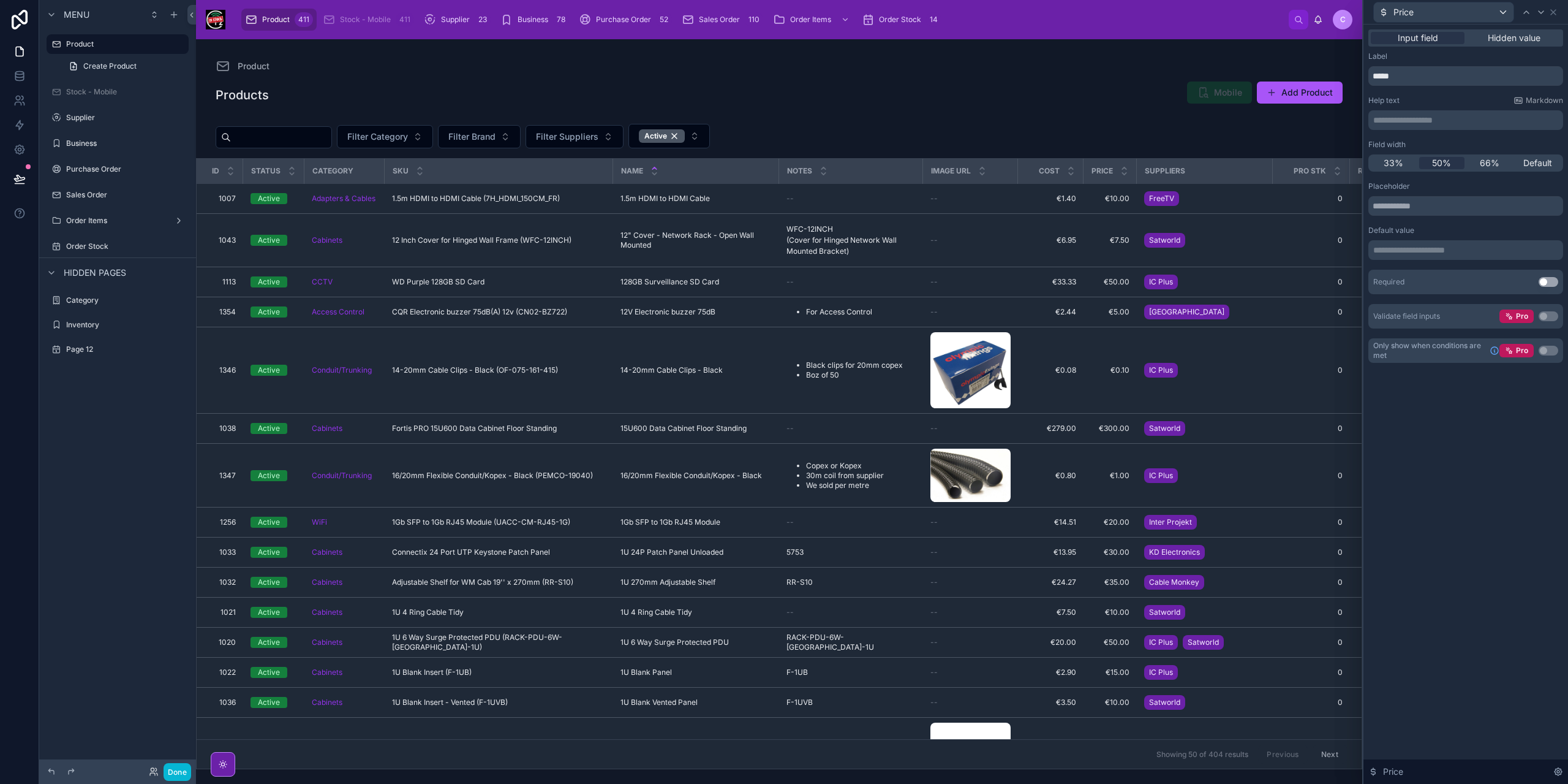
click at [1548, 286] on button "Use setting" at bounding box center [1548, 282] width 20 height 10
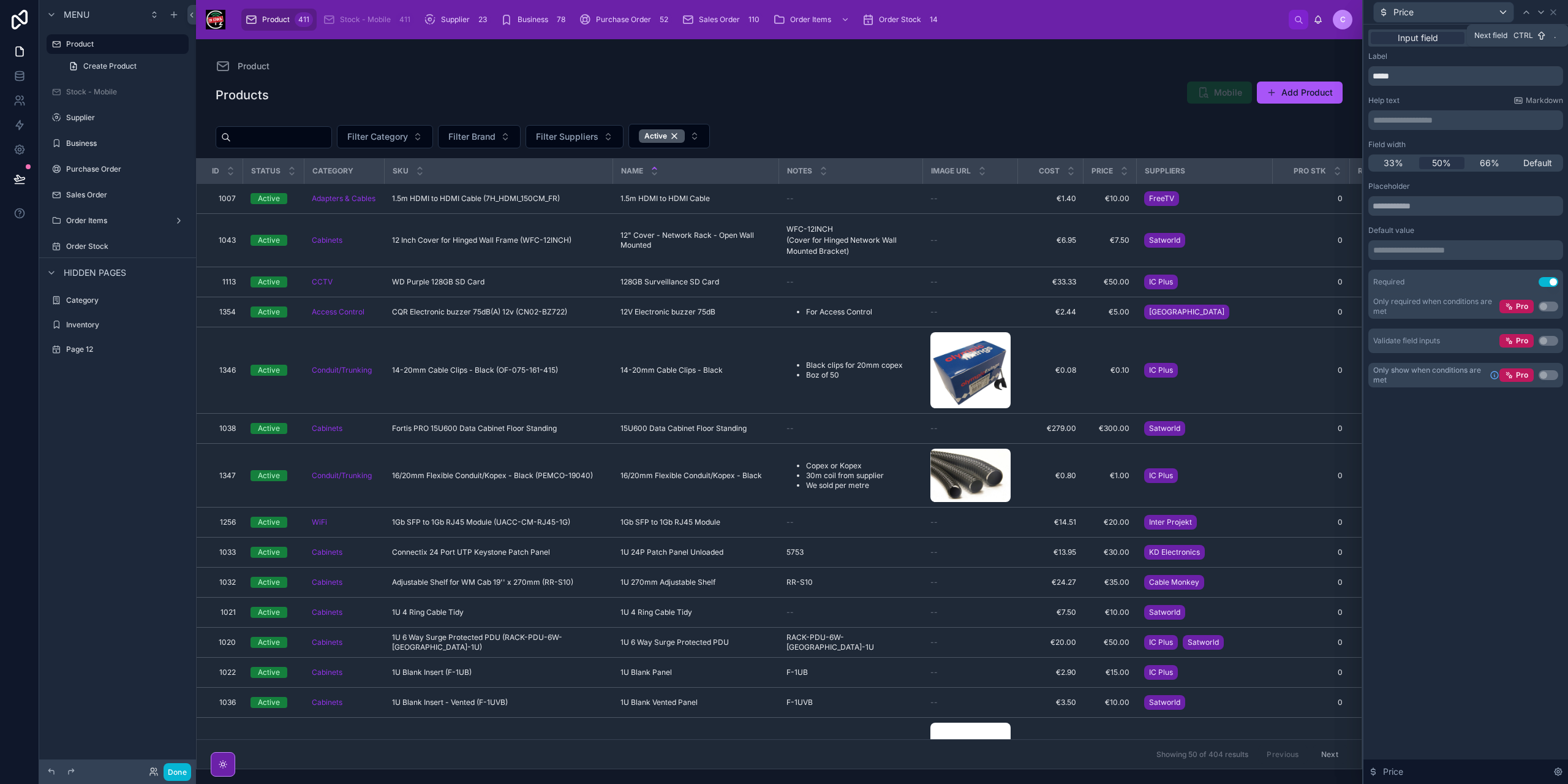
click at [1537, 12] on icon at bounding box center [1541, 12] width 10 height 10
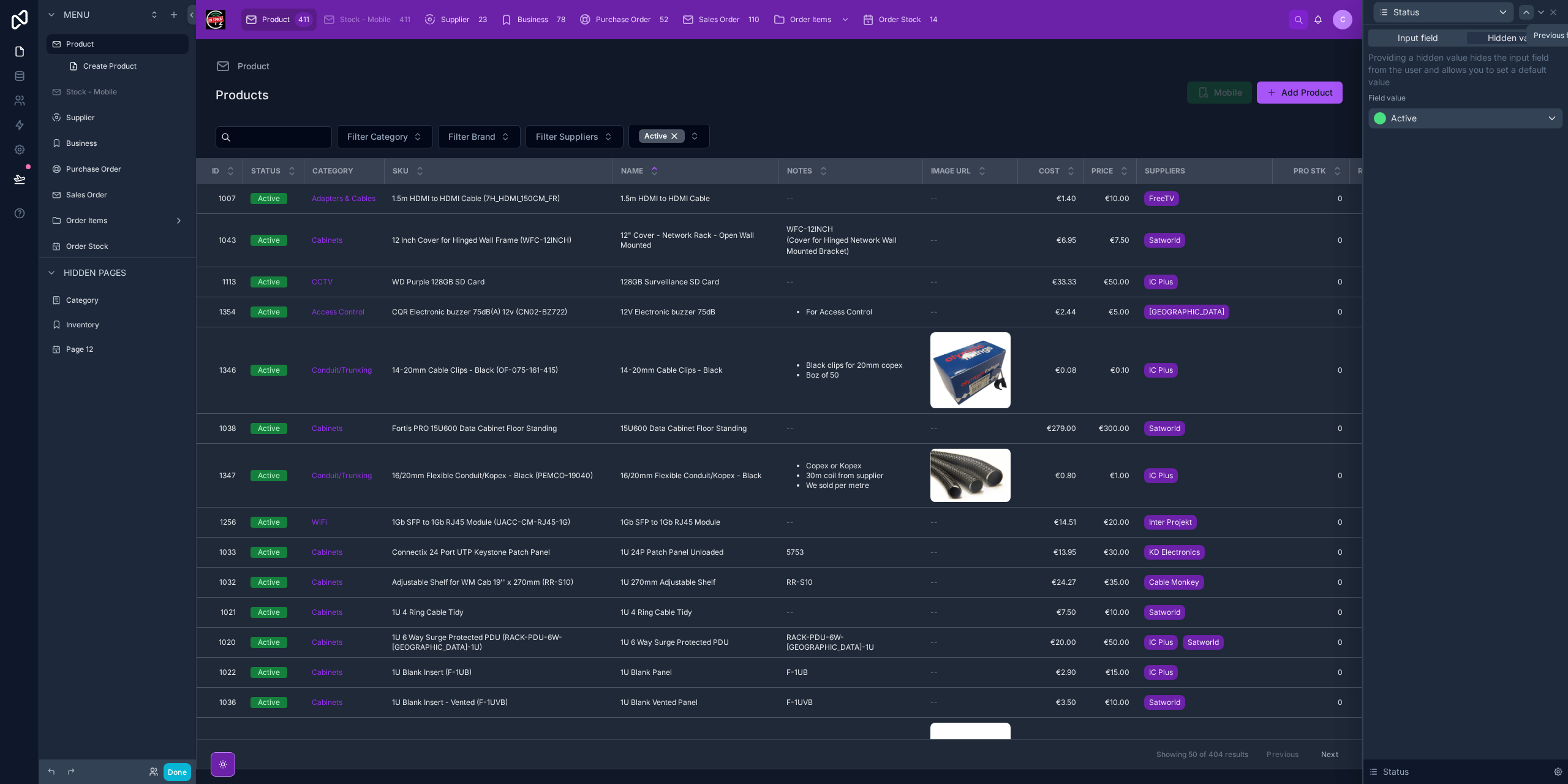
click at [1524, 14] on icon at bounding box center [1526, 12] width 10 height 10
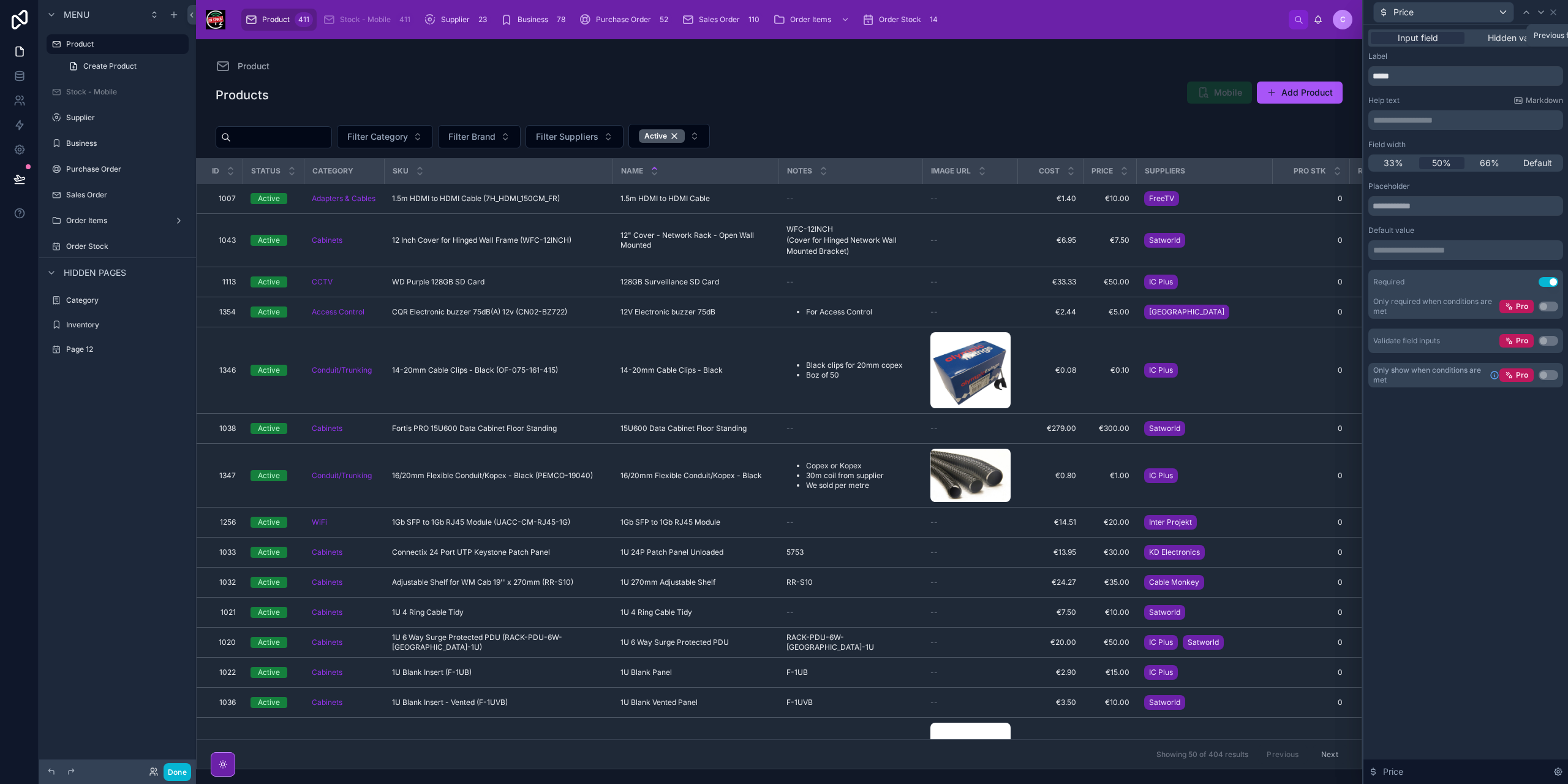
click at [1524, 14] on icon at bounding box center [1526, 12] width 10 height 10
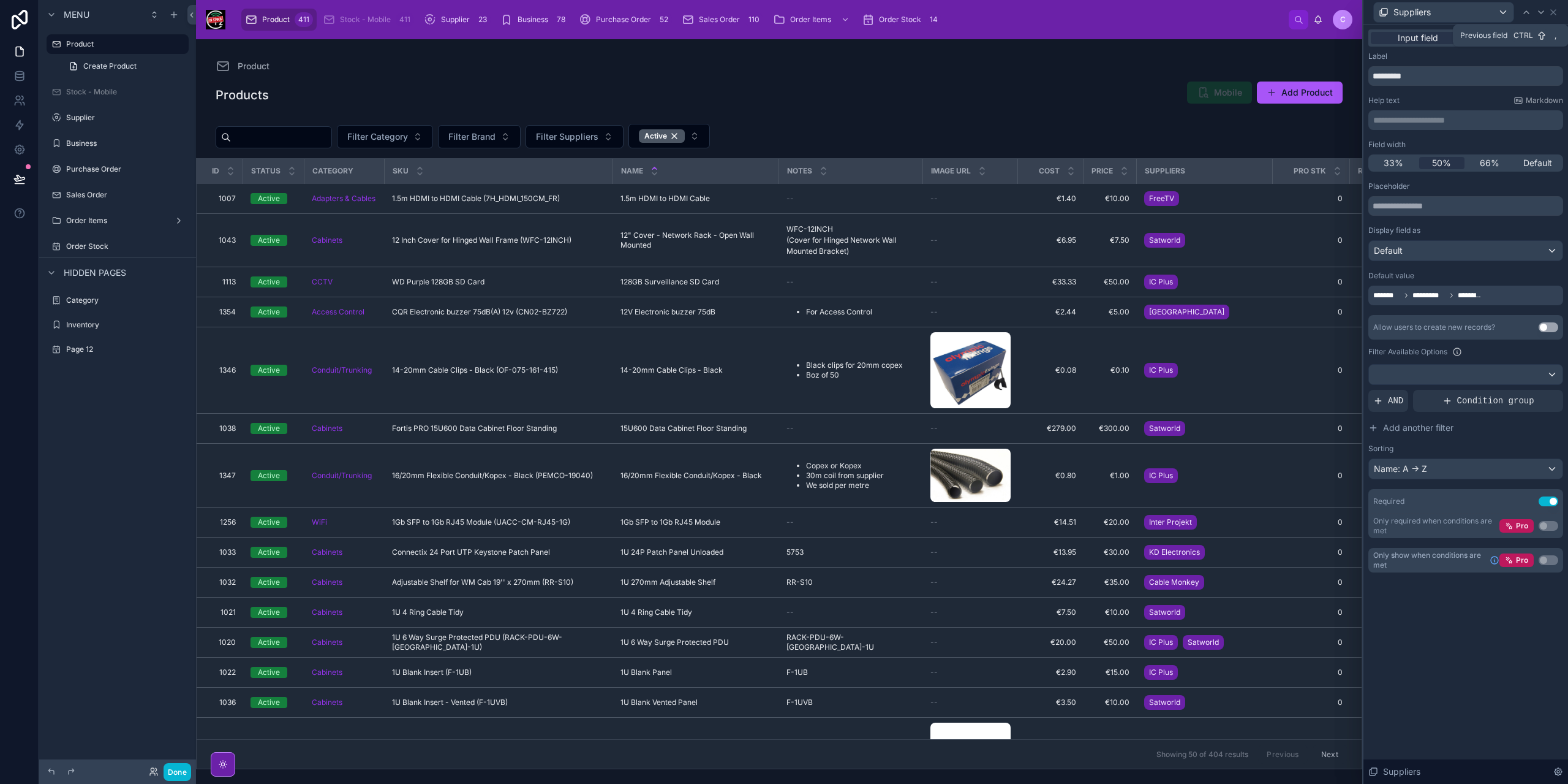
click at [1524, 14] on icon at bounding box center [1526, 12] width 10 height 10
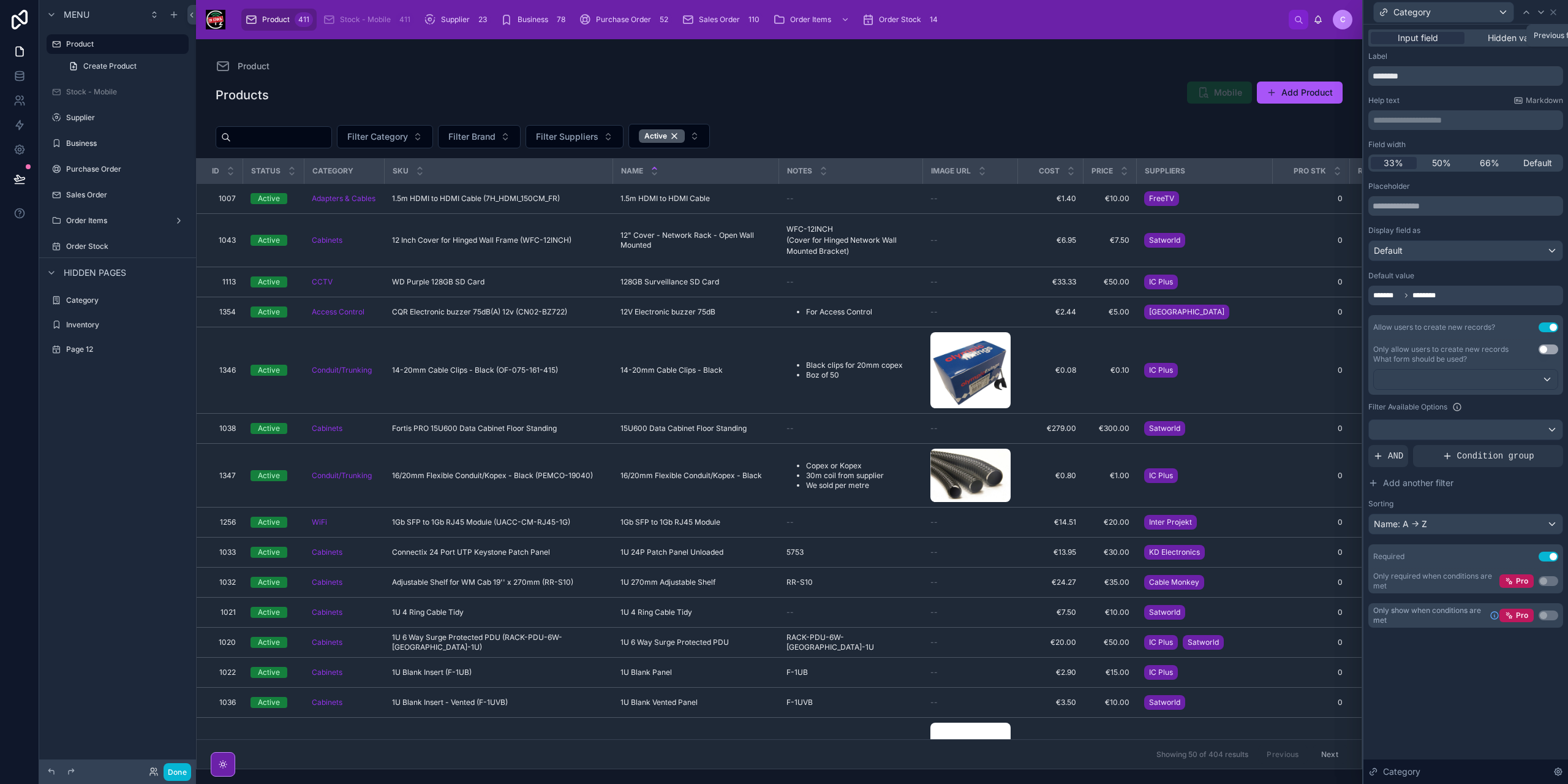
click at [1524, 14] on icon at bounding box center [1526, 12] width 10 height 10
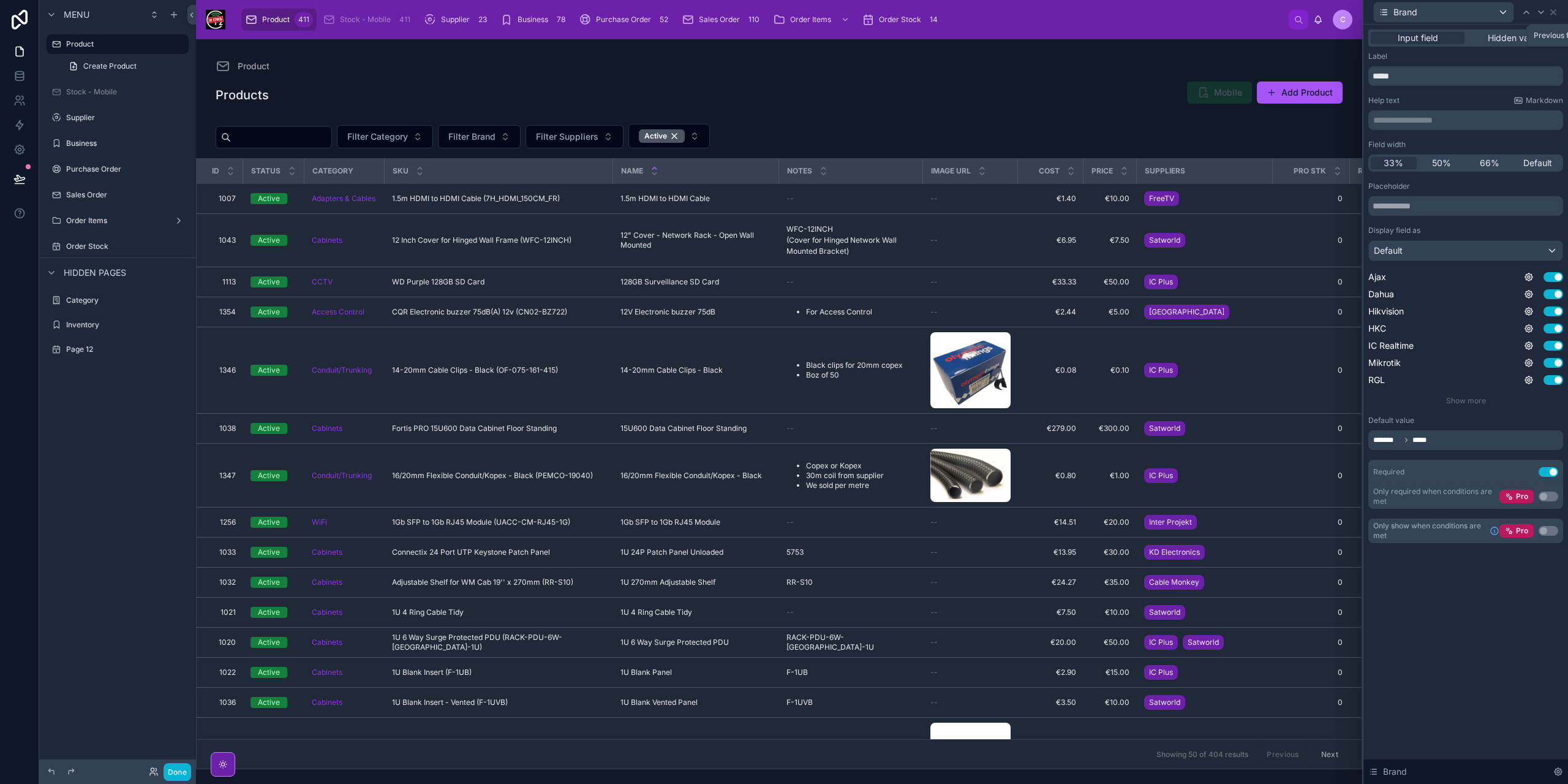
click at [1524, 14] on icon at bounding box center [1526, 12] width 10 height 10
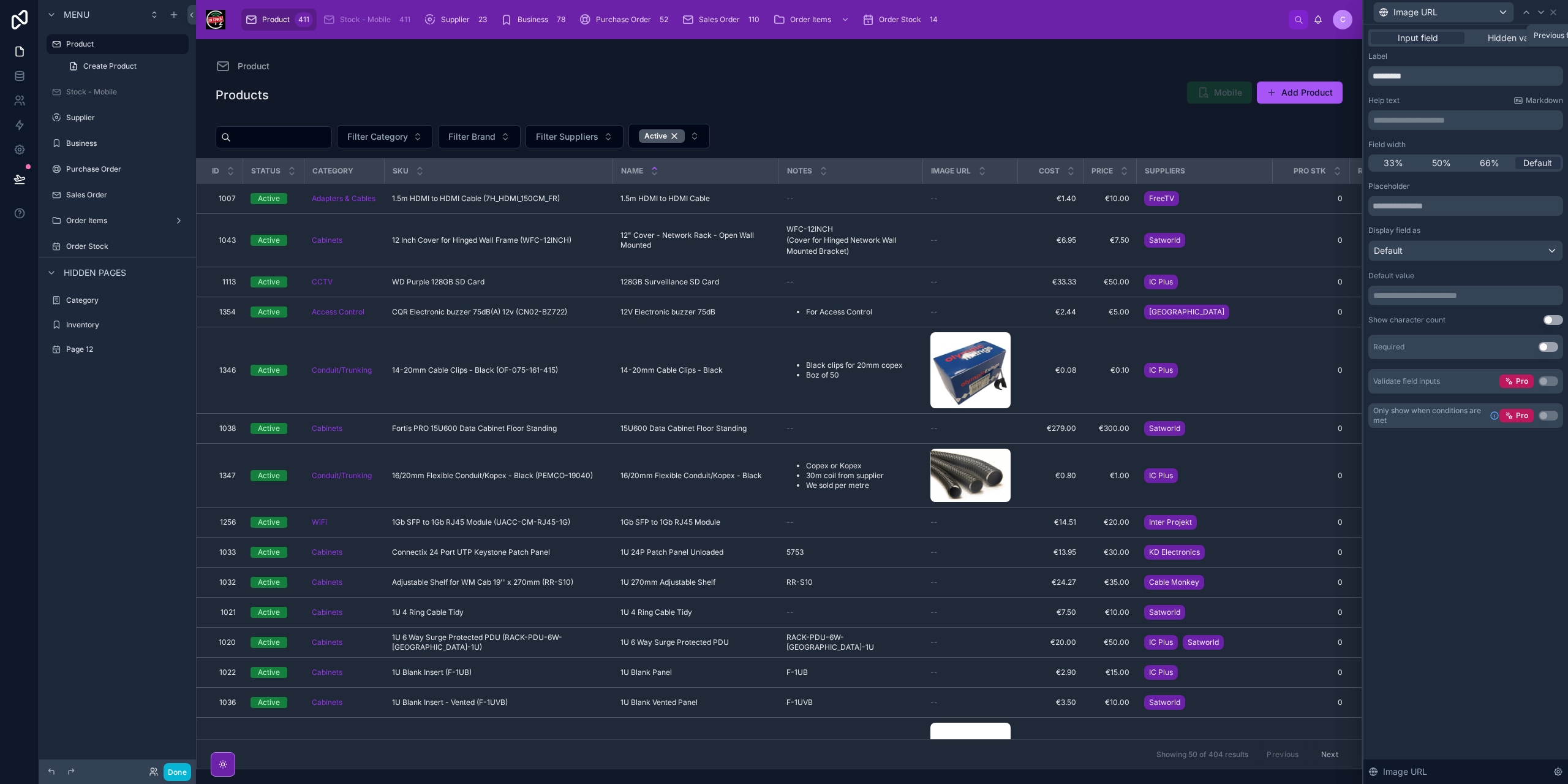
click at [1524, 14] on icon at bounding box center [1526, 12] width 10 height 10
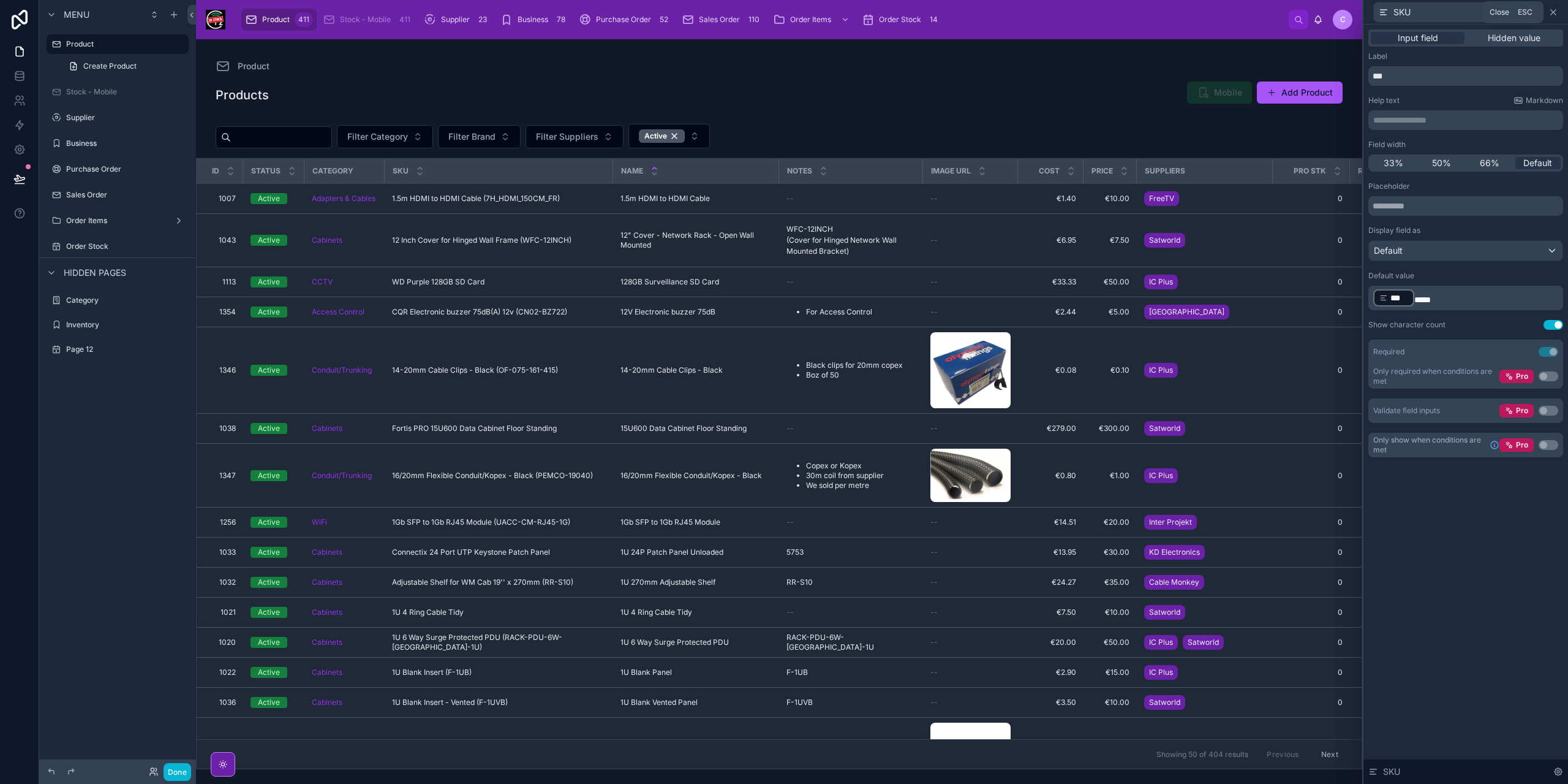
click at [1554, 13] on icon at bounding box center [1553, 12] width 5 height 5
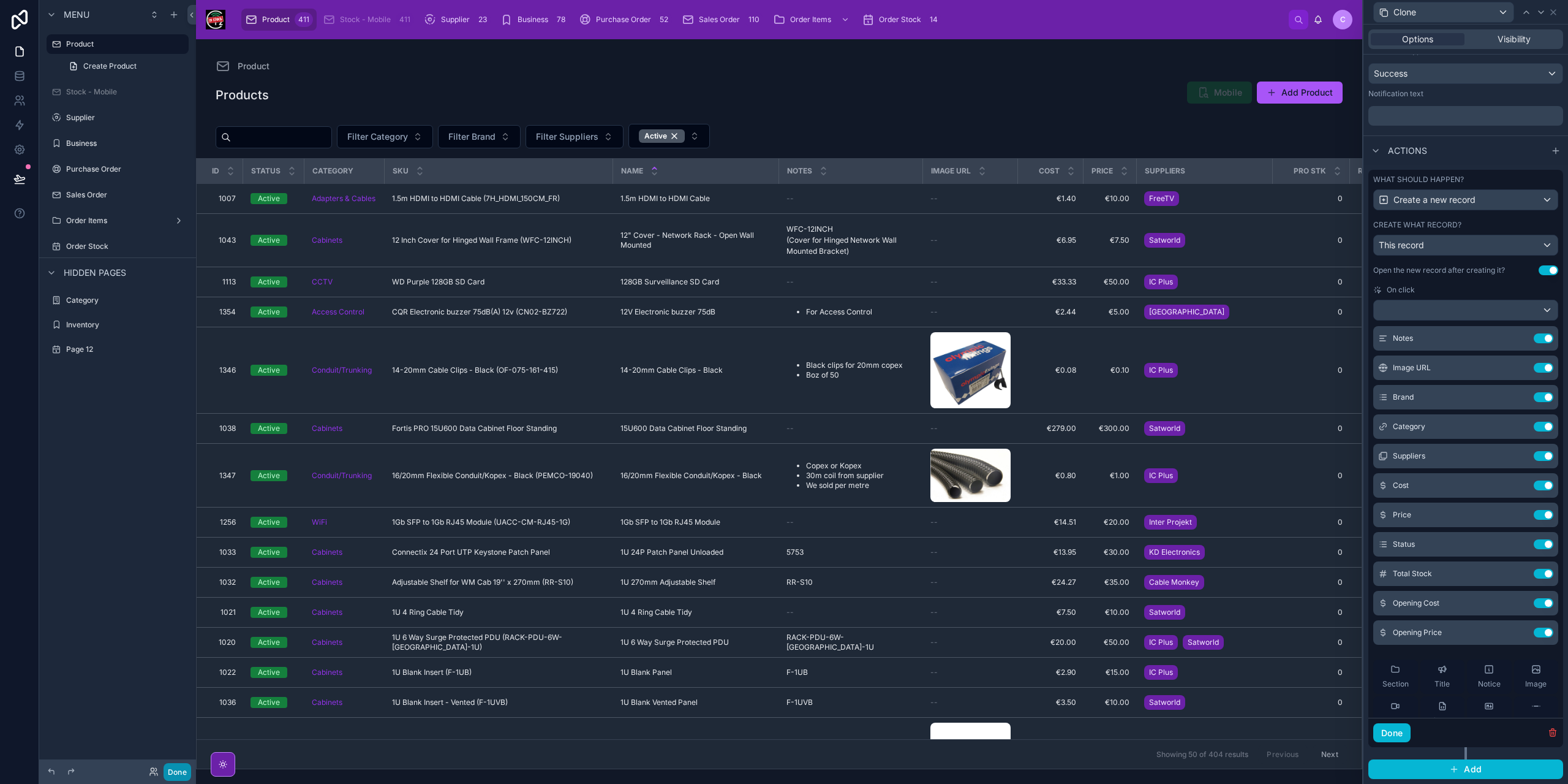
click at [183, 770] on button "Done" at bounding box center [177, 772] width 27 height 18
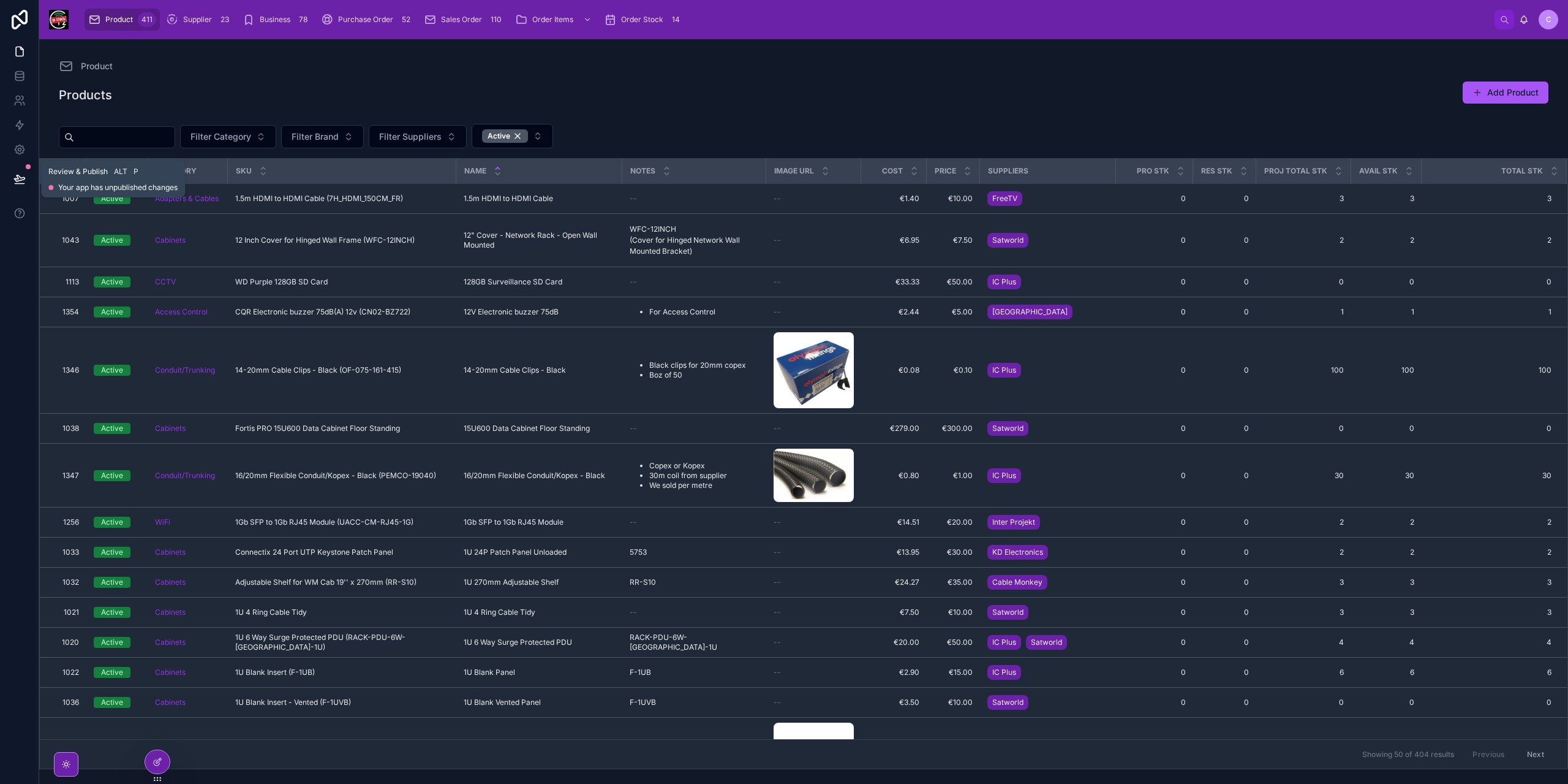
click at [14, 176] on icon at bounding box center [20, 179] width 12 height 12
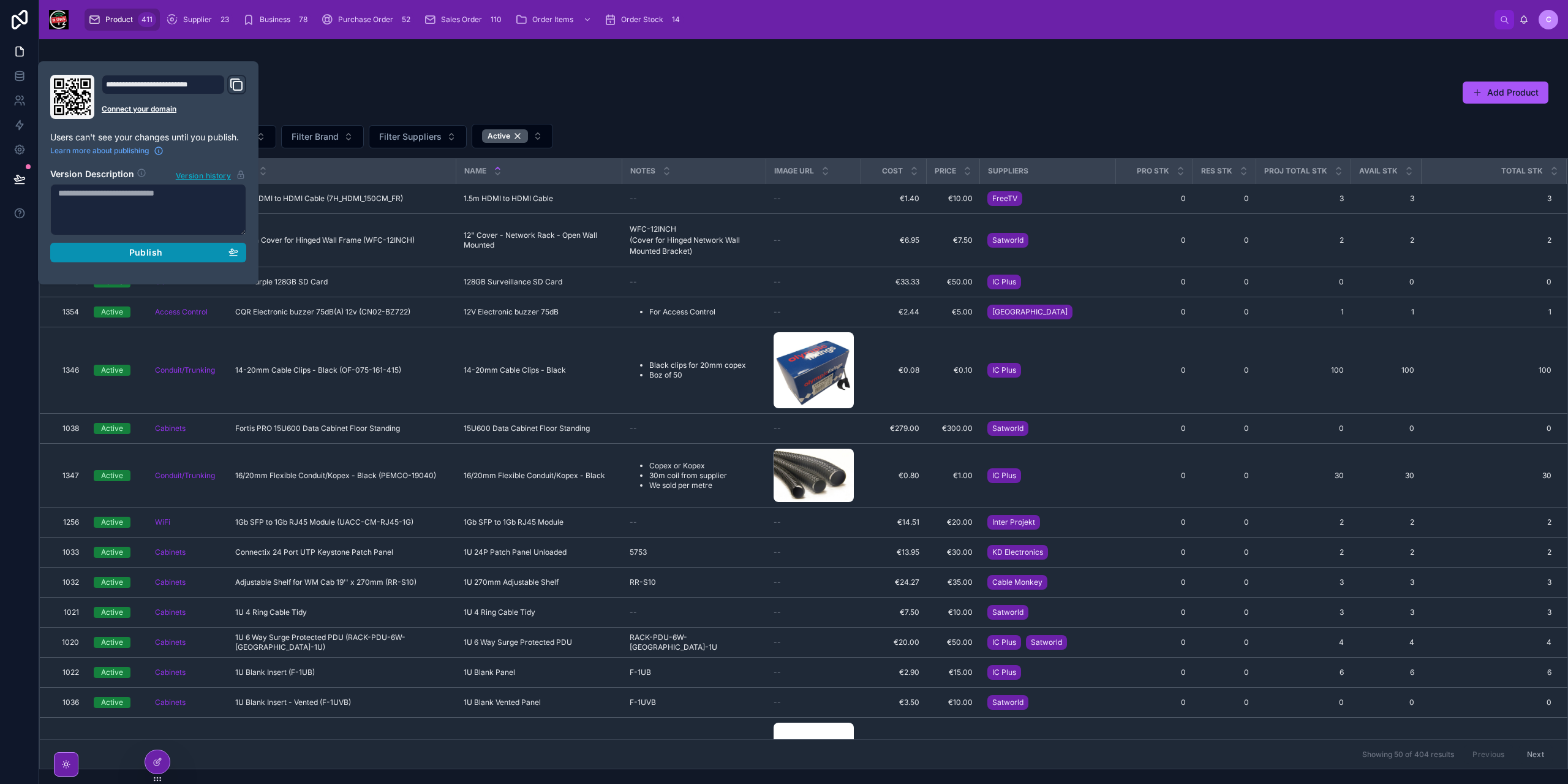
click at [163, 252] on div "Publish" at bounding box center [148, 252] width 180 height 11
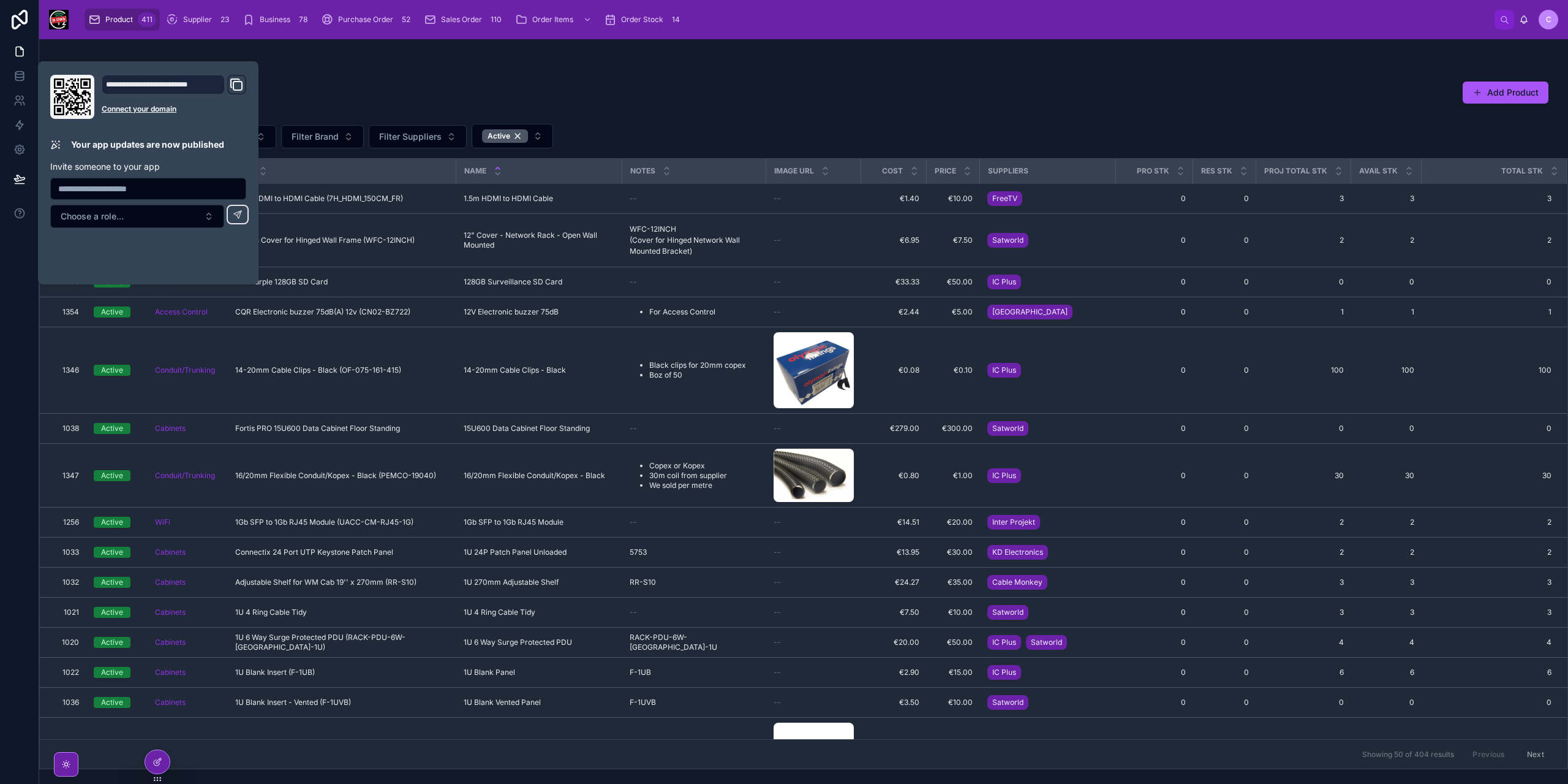
click at [577, 85] on div "Products Add Product" at bounding box center [803, 95] width 1490 height 28
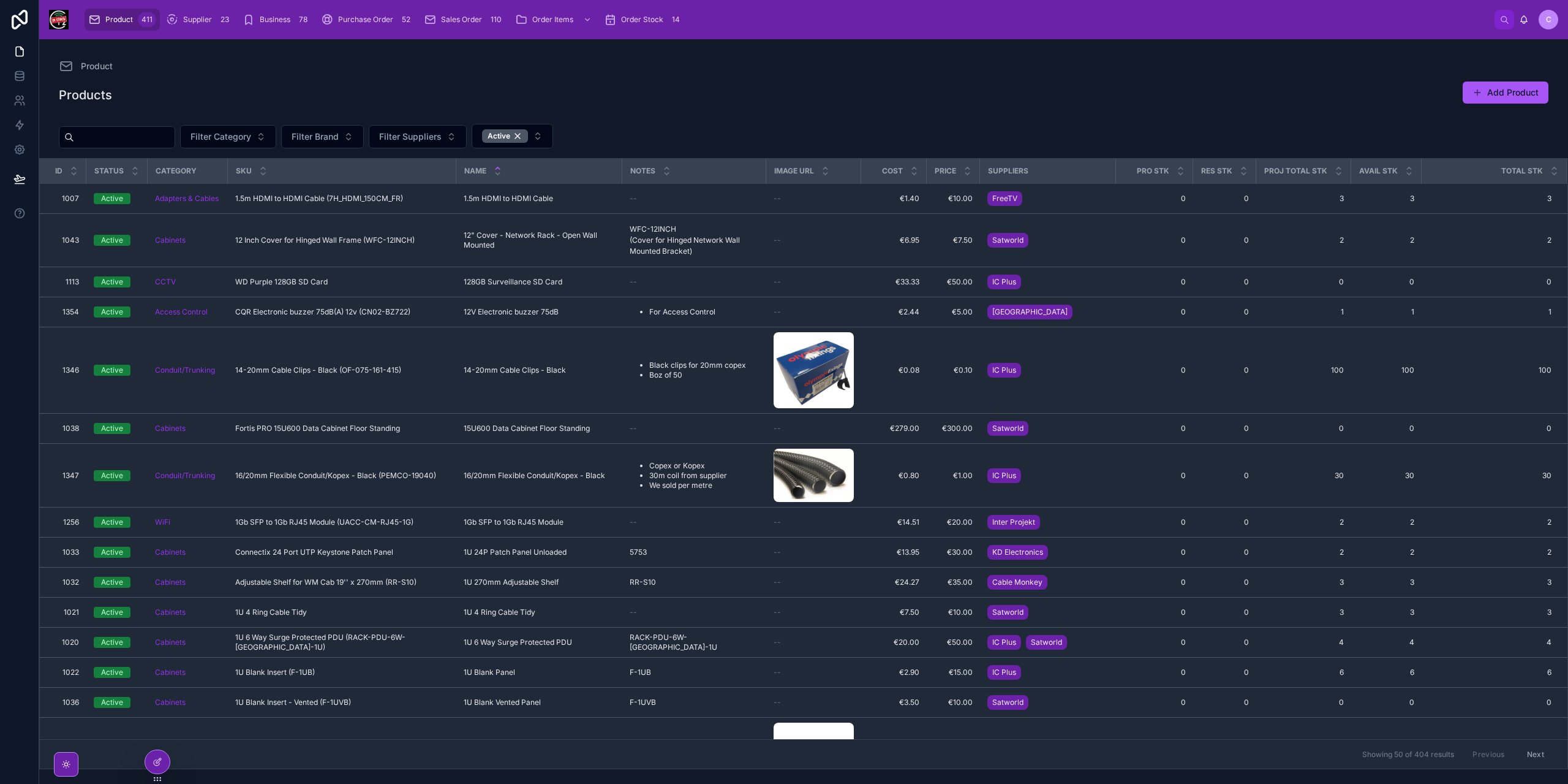
click at [161, 136] on input "text" at bounding box center [124, 137] width 100 height 17
paste input "**********"
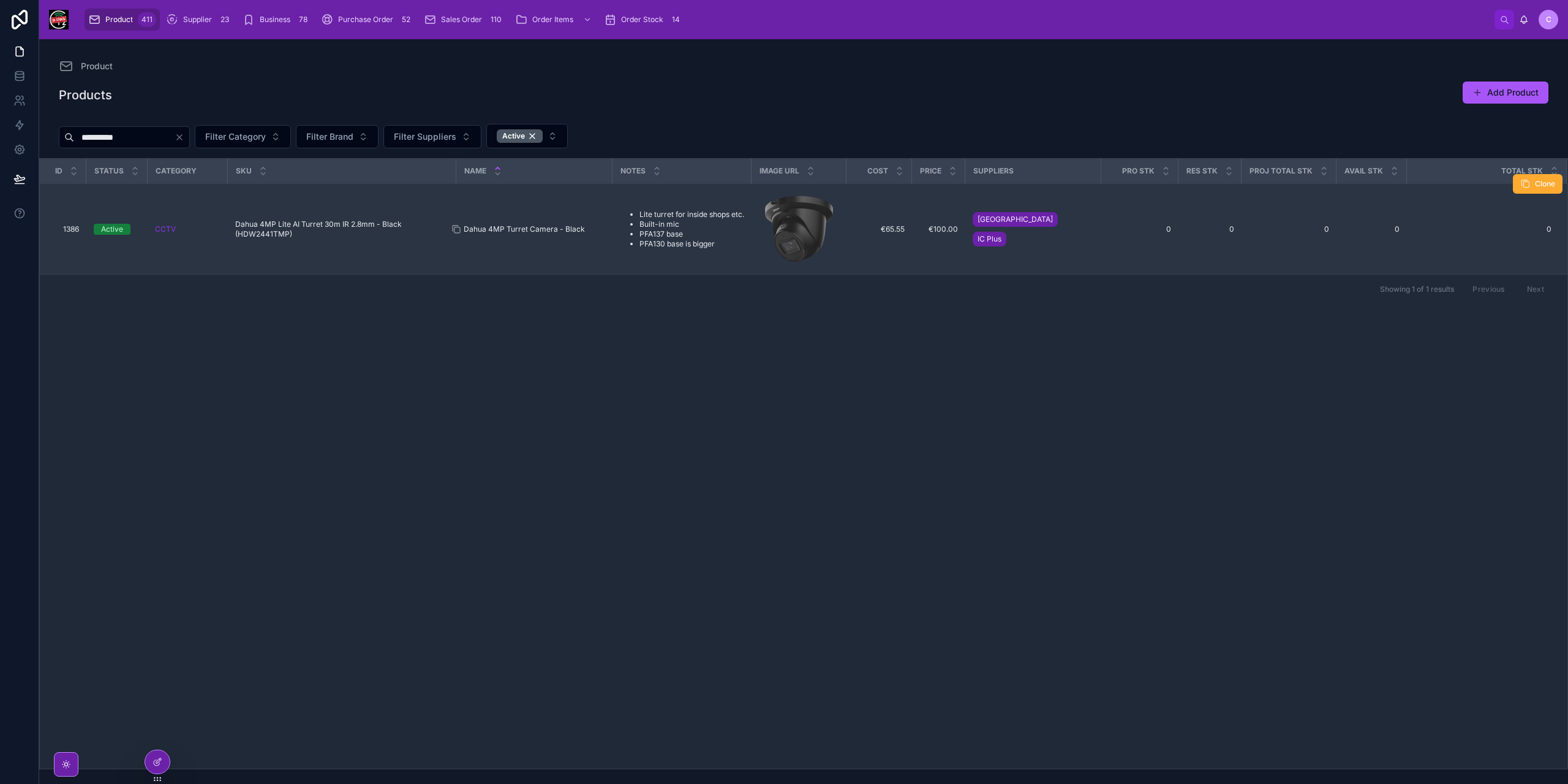
type input "**********"
click at [497, 230] on span "Dahua 4MP Turret Camera - Black" at bounding box center [524, 229] width 121 height 10
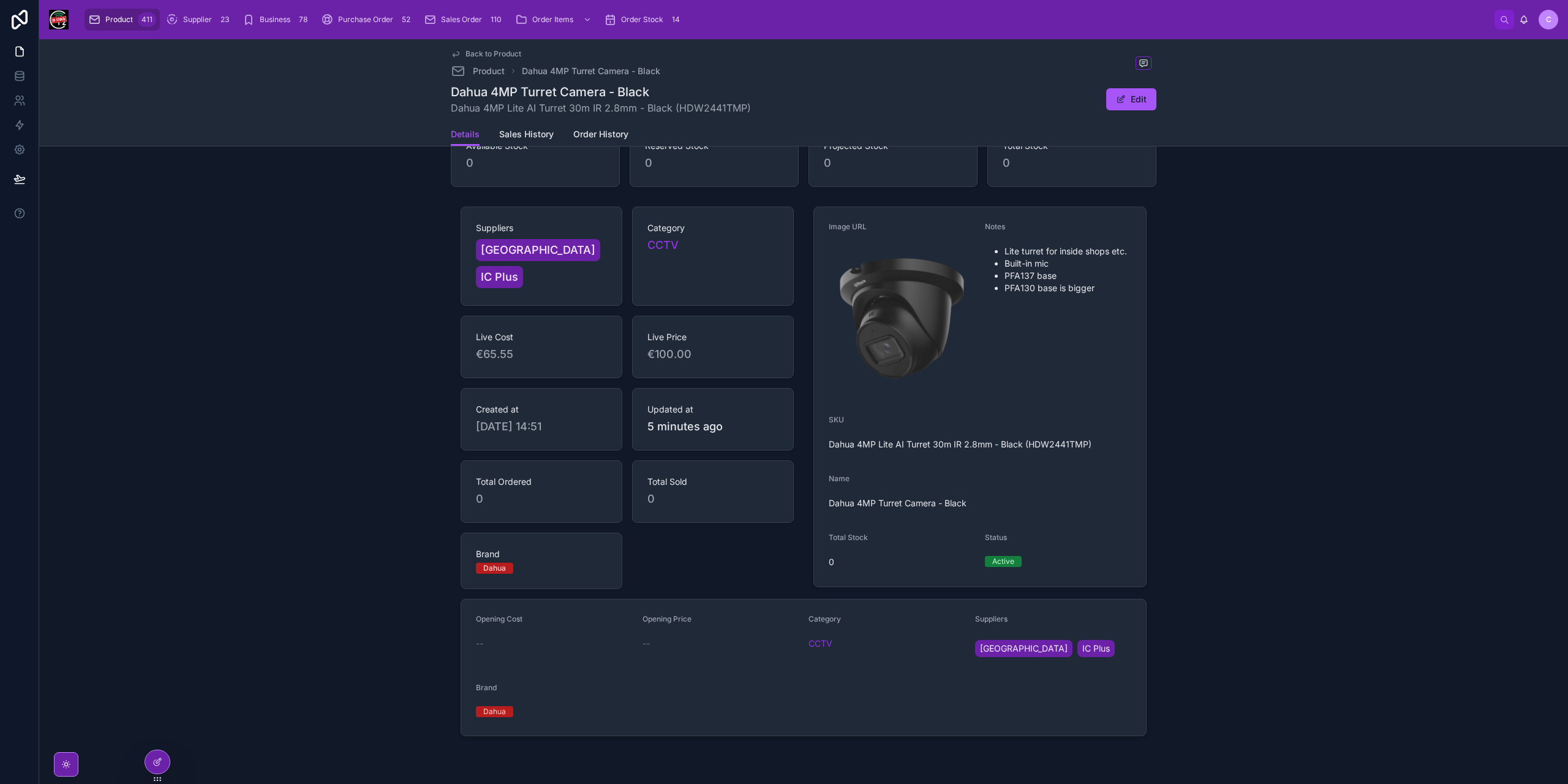
scroll to position [74, 0]
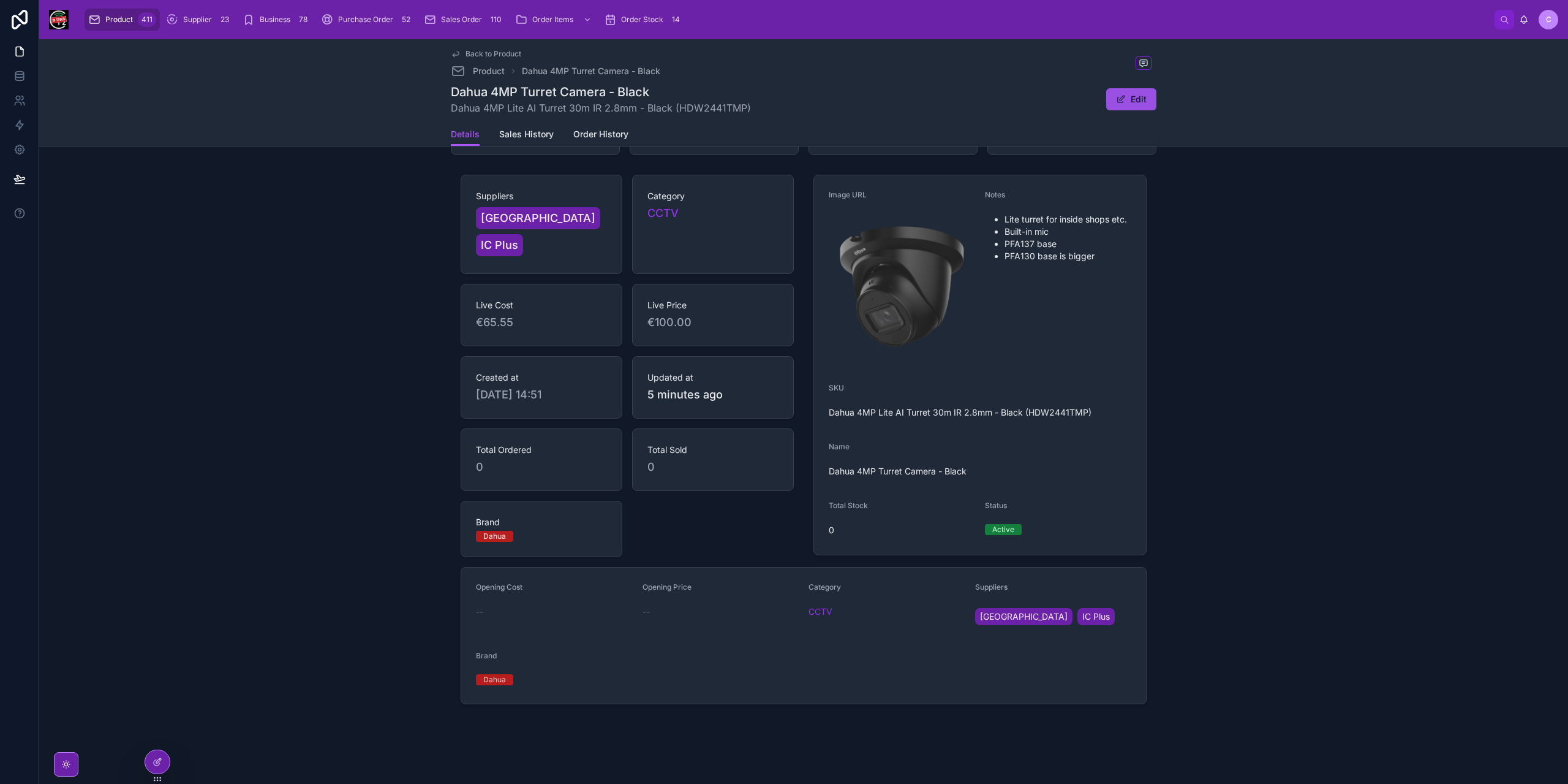
click at [1123, 108] on button "Edit" at bounding box center [1131, 99] width 50 height 22
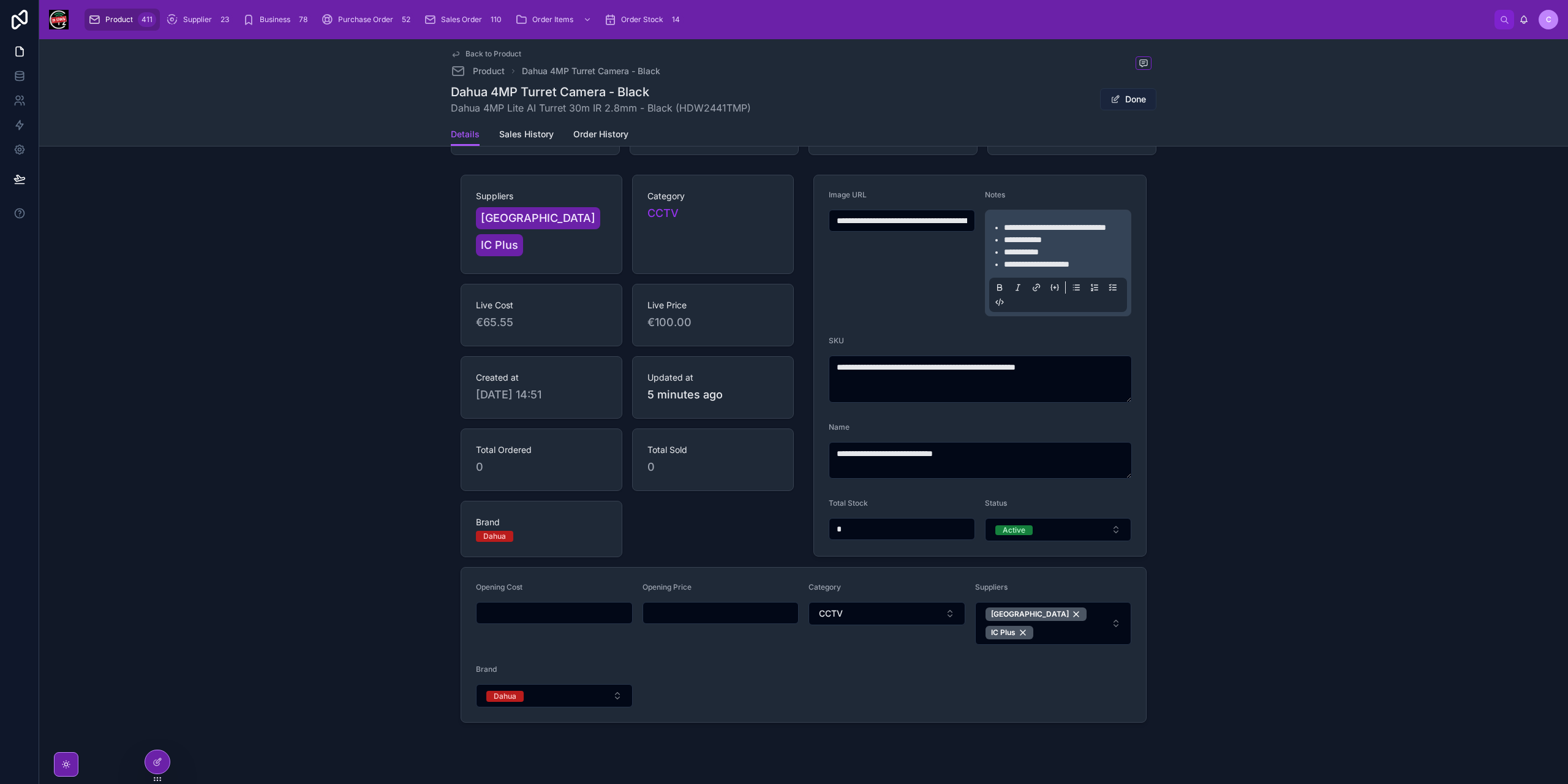
scroll to position [73, 0]
drag, startPoint x: 507, startPoint y: 296, endPoint x: 478, endPoint y: 292, distance: 29.3
click at [478, 314] on span "€65.55" at bounding box center [541, 322] width 131 height 17
copy span "65.55"
click at [553, 626] on form "Opening Cost Opening Price Category CCTV Suppliers Northwood IC Plus Brand Dahua" at bounding box center [803, 645] width 685 height 155
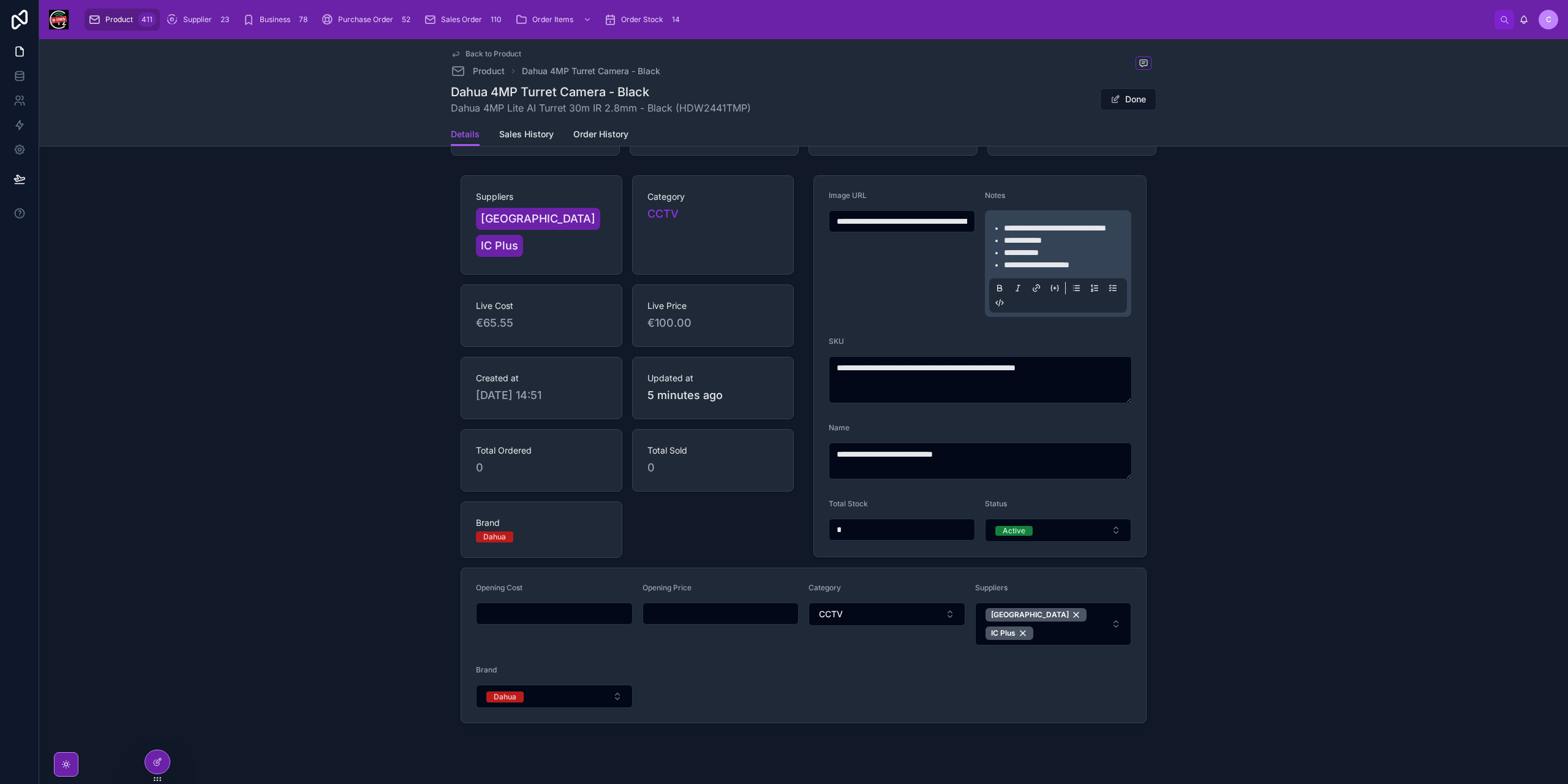
click at [556, 607] on input "text" at bounding box center [554, 613] width 155 height 17
paste input "******"
type input "******"
click at [711, 609] on input "text" at bounding box center [721, 613] width 155 height 17
type input "*******"
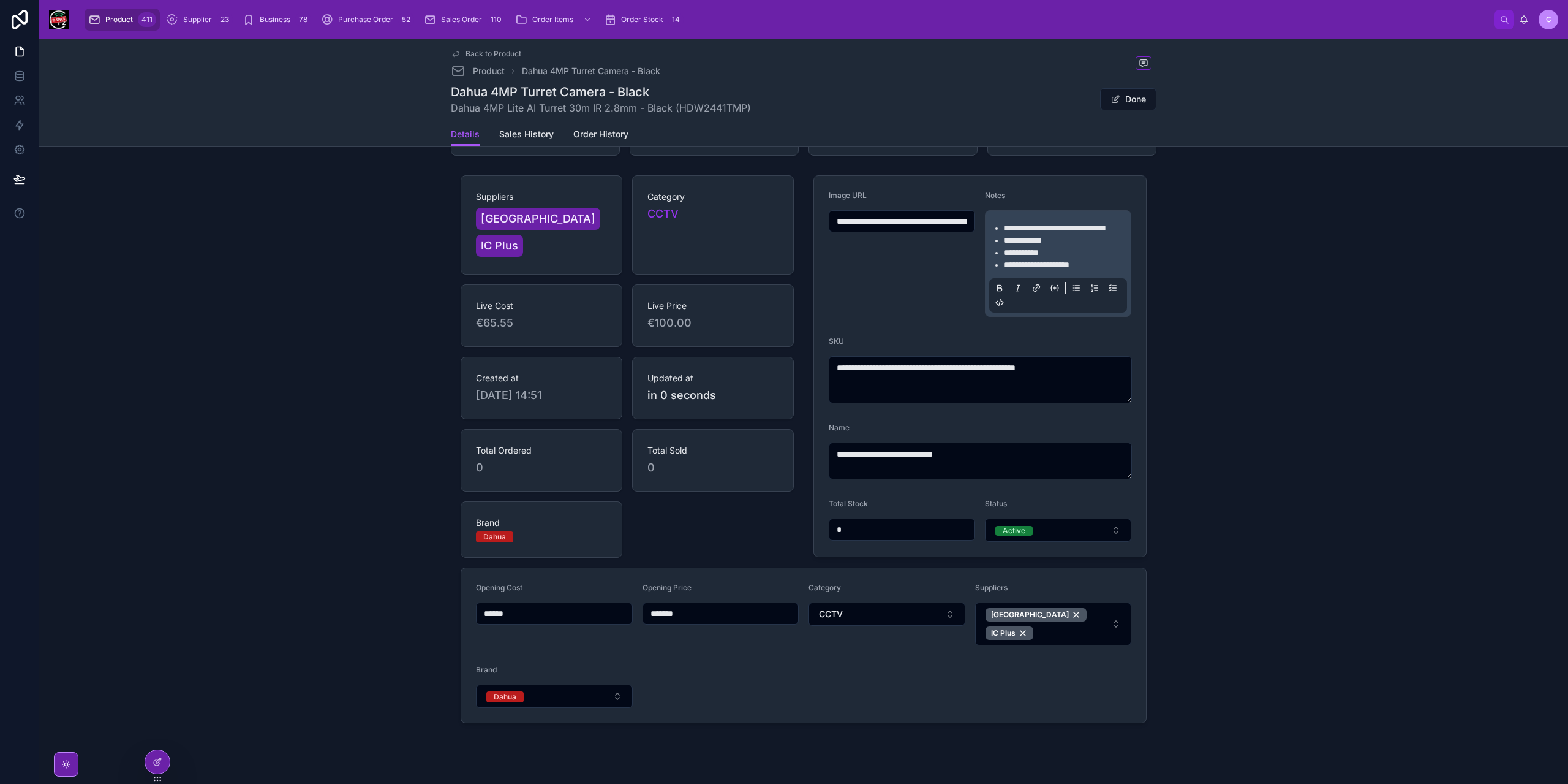
click at [1299, 182] on div "**********" at bounding box center [803, 449] width 1519 height 558
click at [1111, 94] on span at bounding box center [1116, 99] width 10 height 10
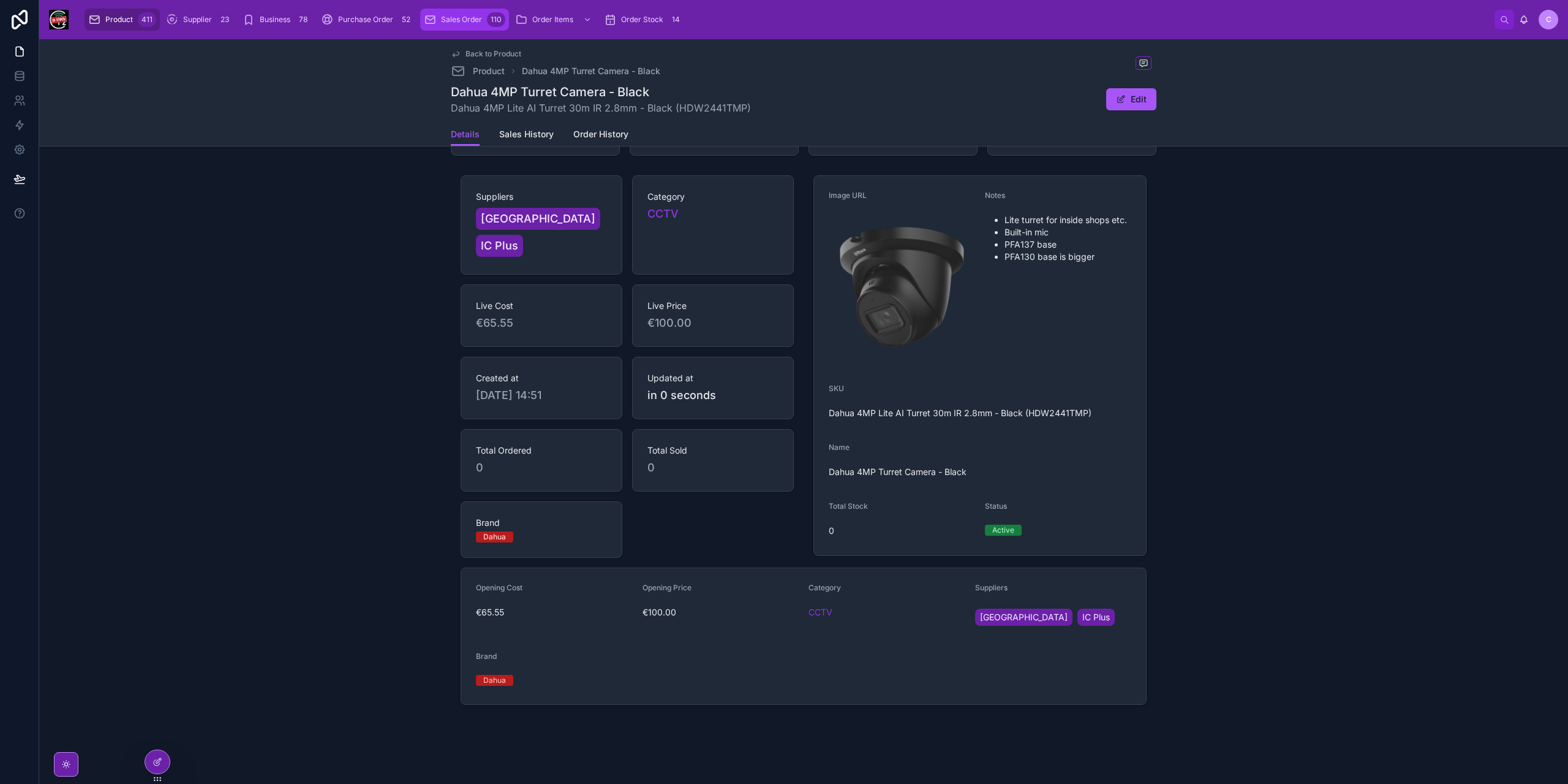
click at [463, 18] on span "Sales Order" at bounding box center [461, 20] width 41 height 10
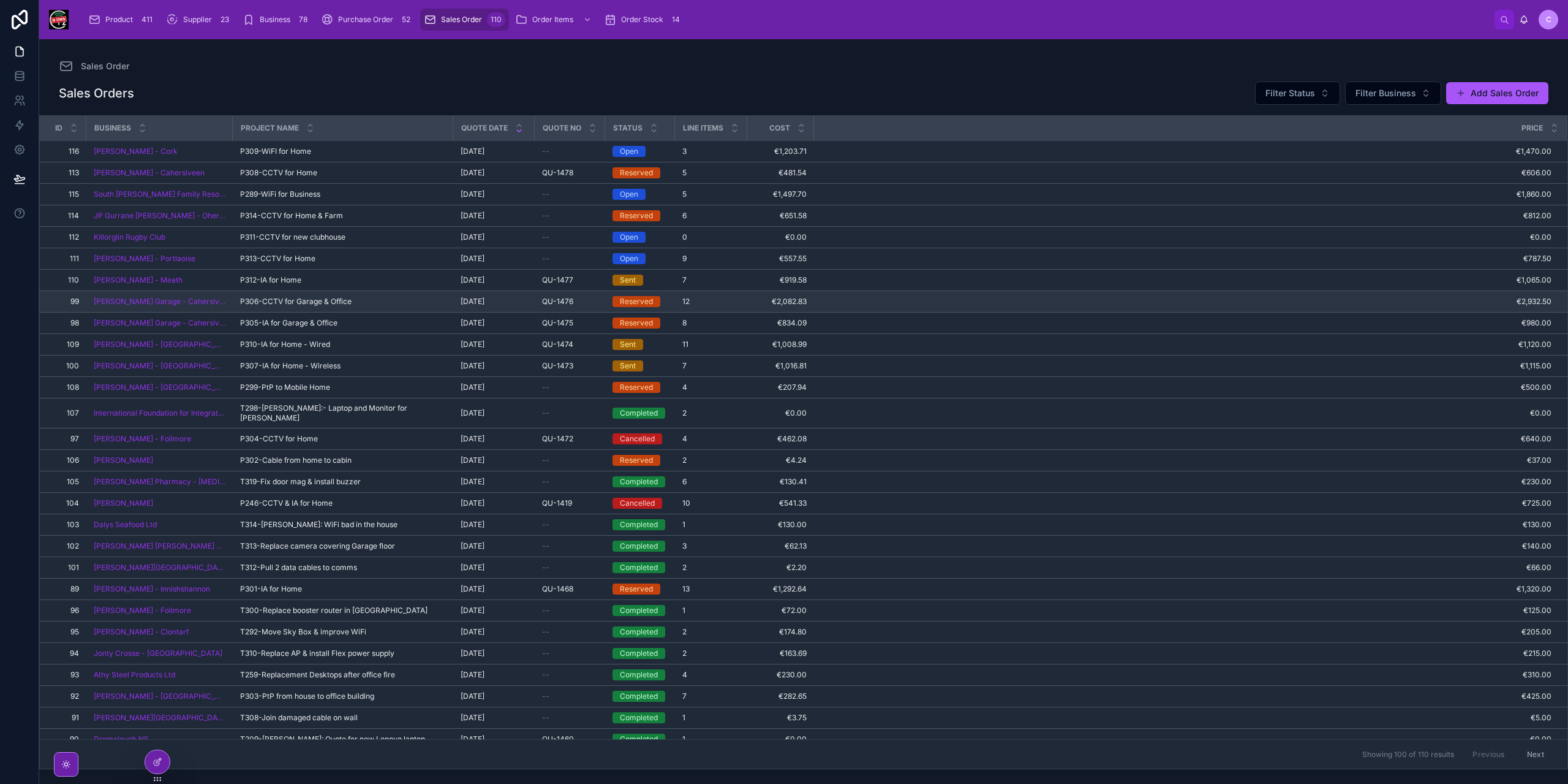
click at [307, 299] on span "P306-CCTV for Garage & Office" at bounding box center [296, 301] width 112 height 10
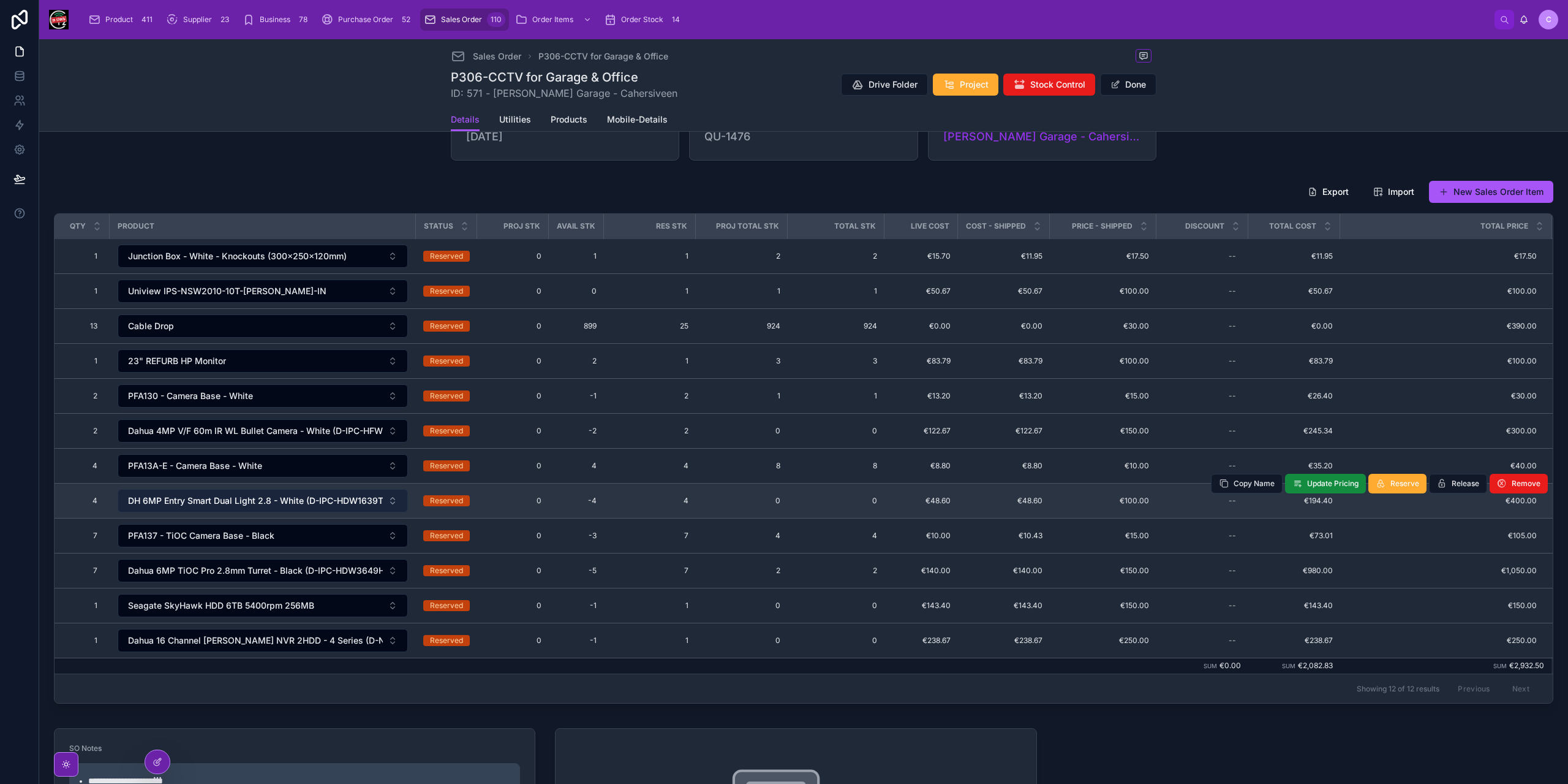
scroll to position [123, 0]
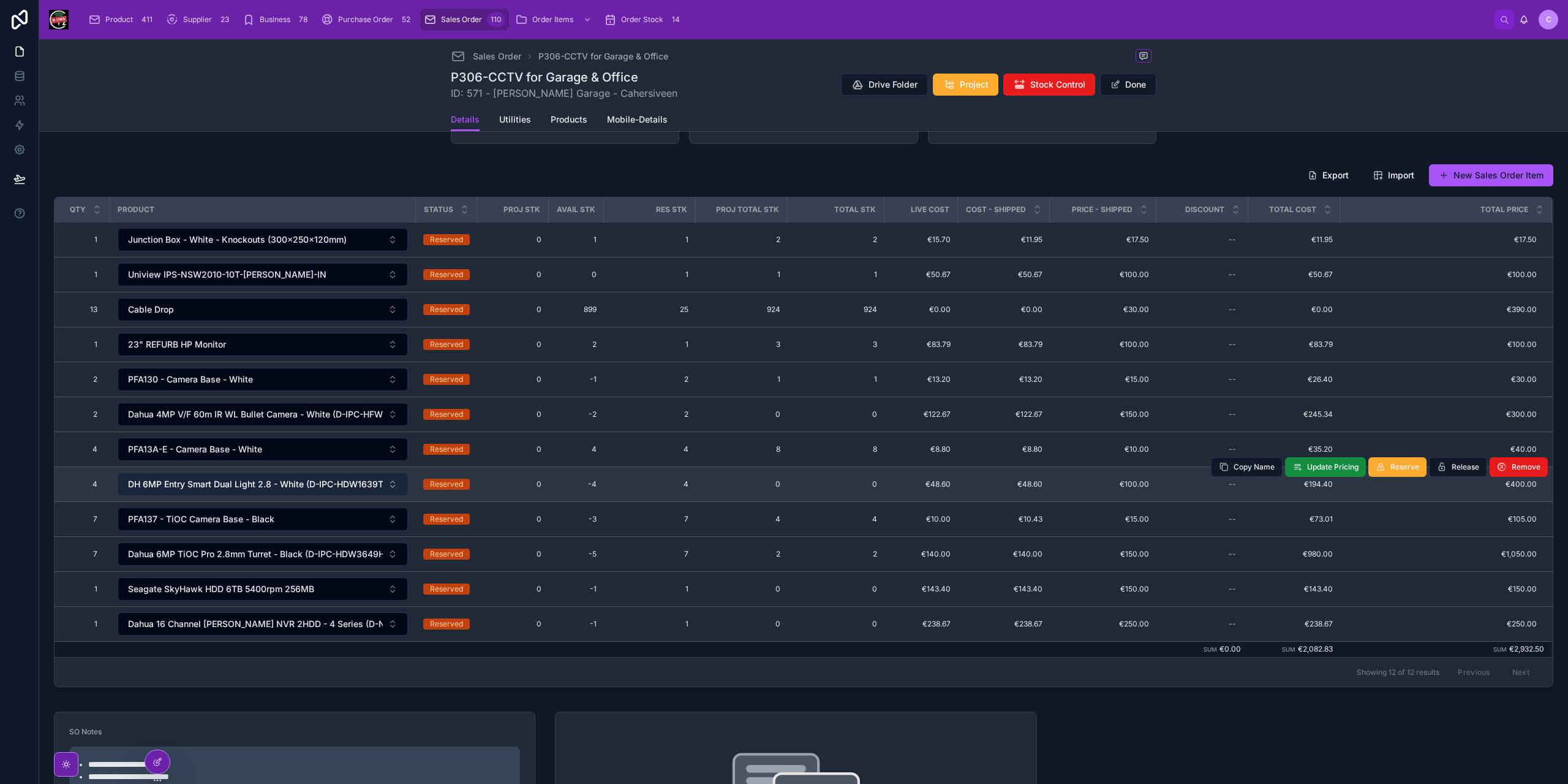
click at [284, 483] on span "DH 6MP Entry Smart Dual Light 2.8 - White (D-IPC-HDW1639TP-A-IL-0280B-S6)" at bounding box center [256, 484] width 255 height 12
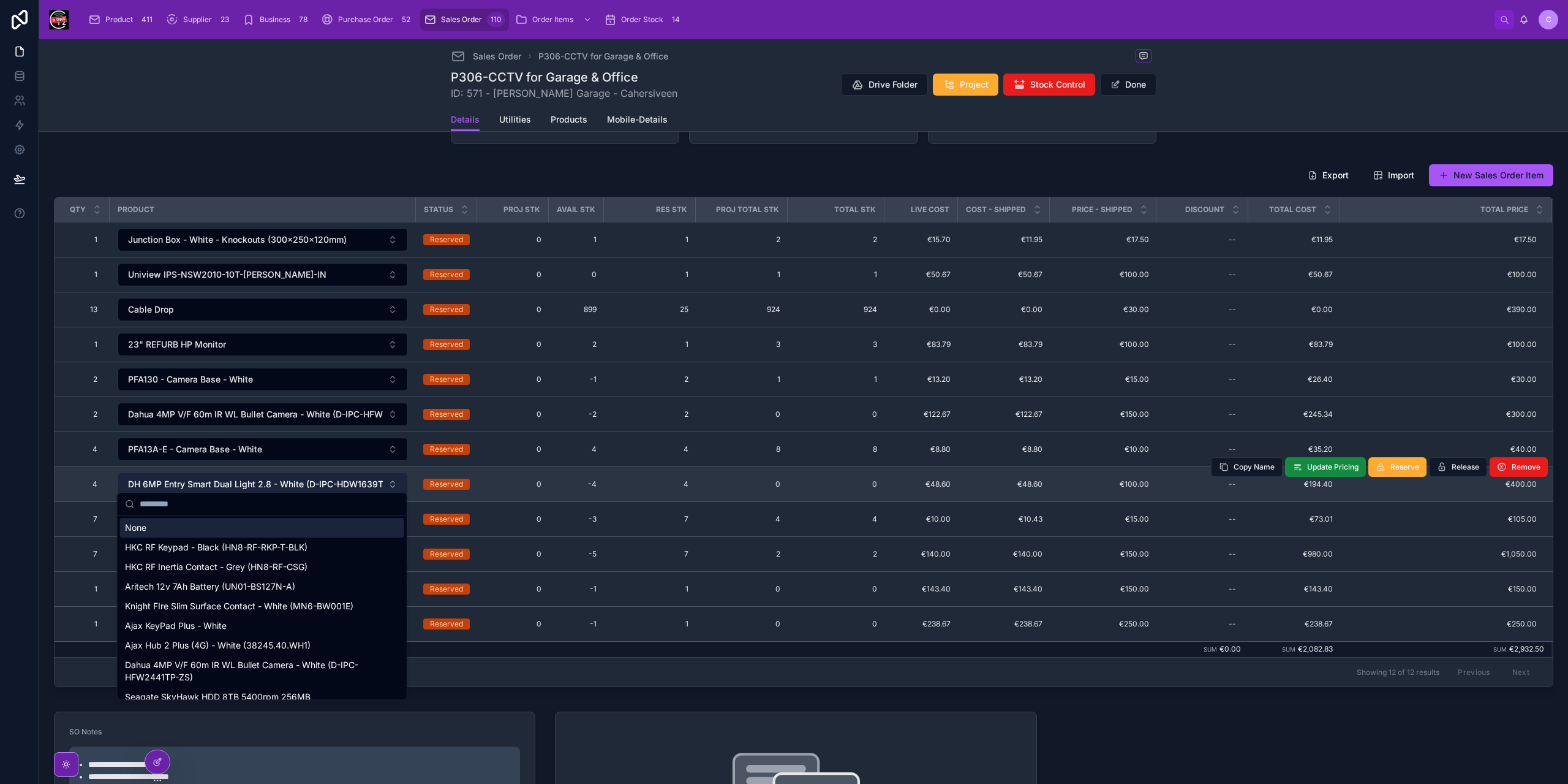
type input "*****"
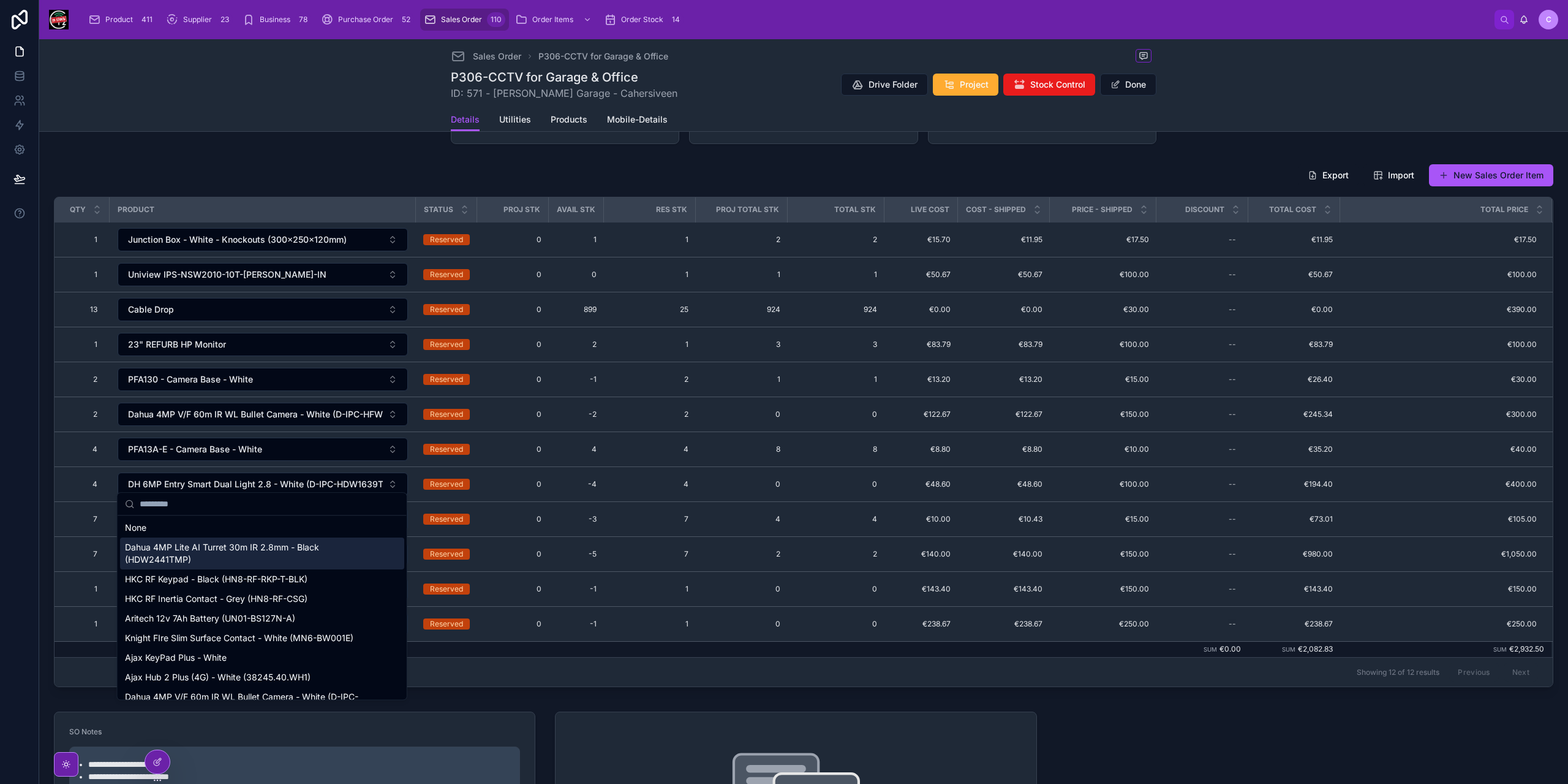
click at [247, 551] on span "Dahua 4MP Lite AI Turret 30m IR 2.8mm - Black (HDW2441TMP)" at bounding box center [254, 554] width 260 height 25
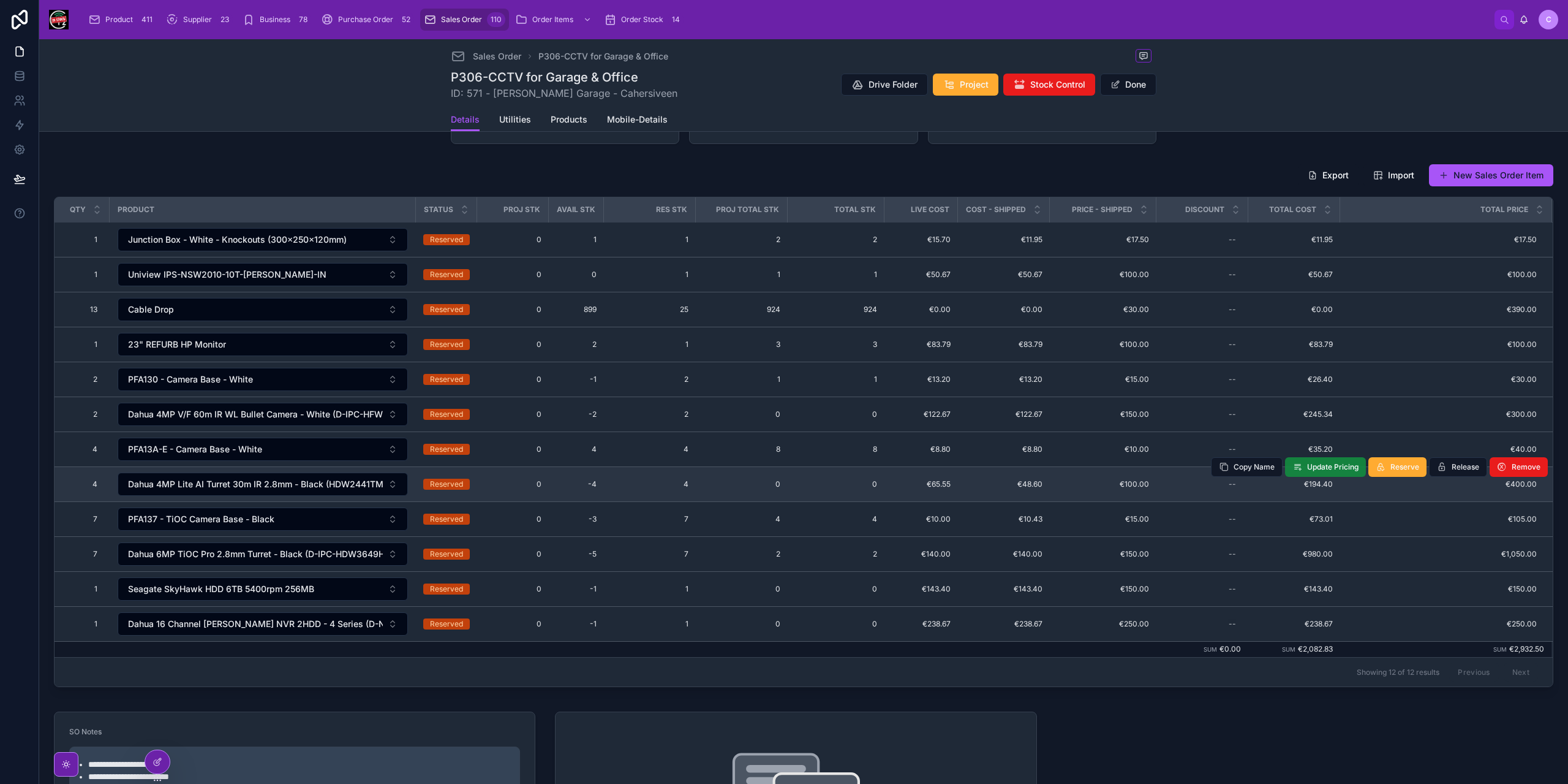
click at [1327, 462] on span "Update Pricing" at bounding box center [1333, 467] width 52 height 10
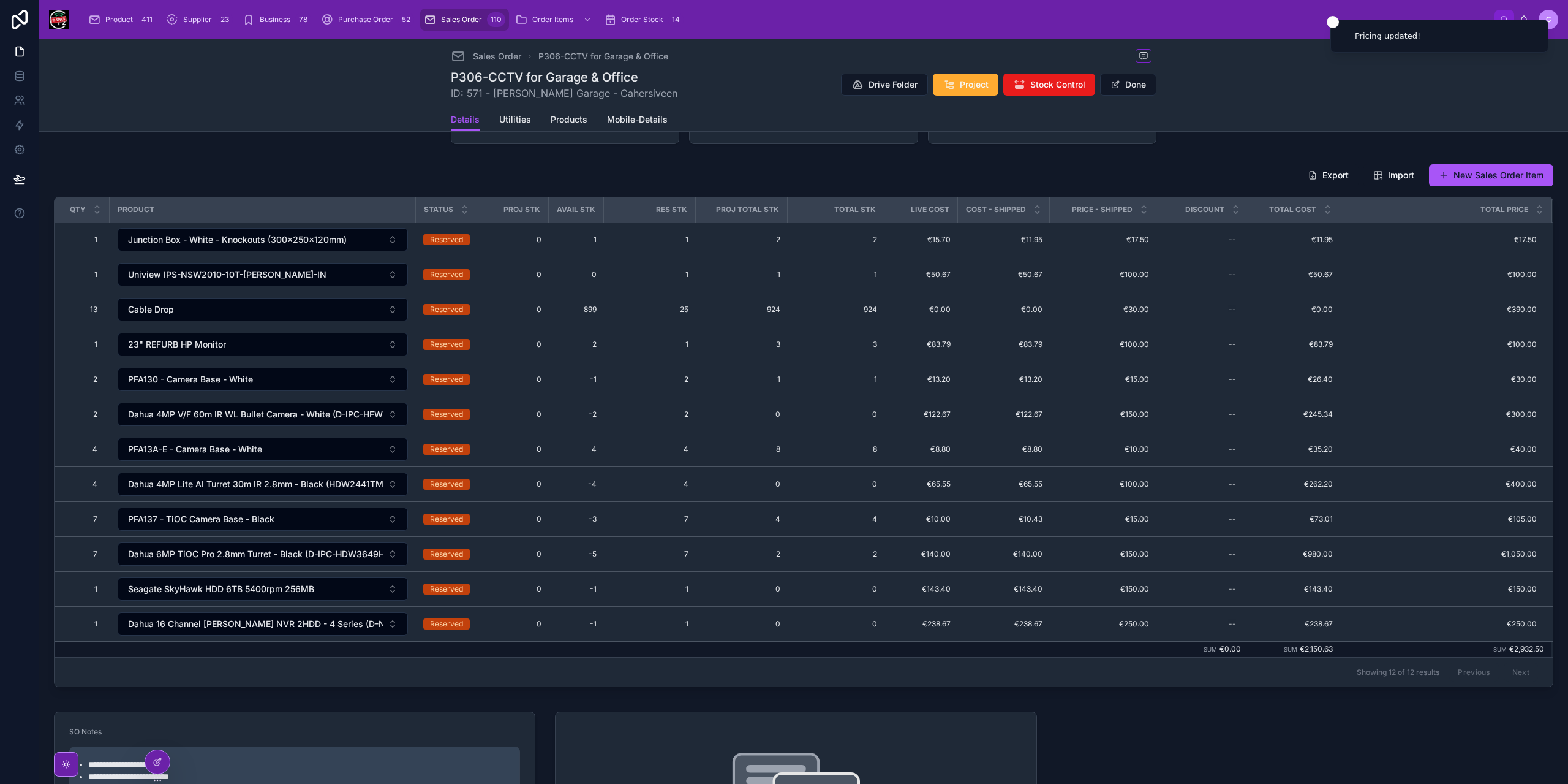
click at [281, 440] on button "PFA13A-E - Camera Base - White" at bounding box center [263, 449] width 290 height 23
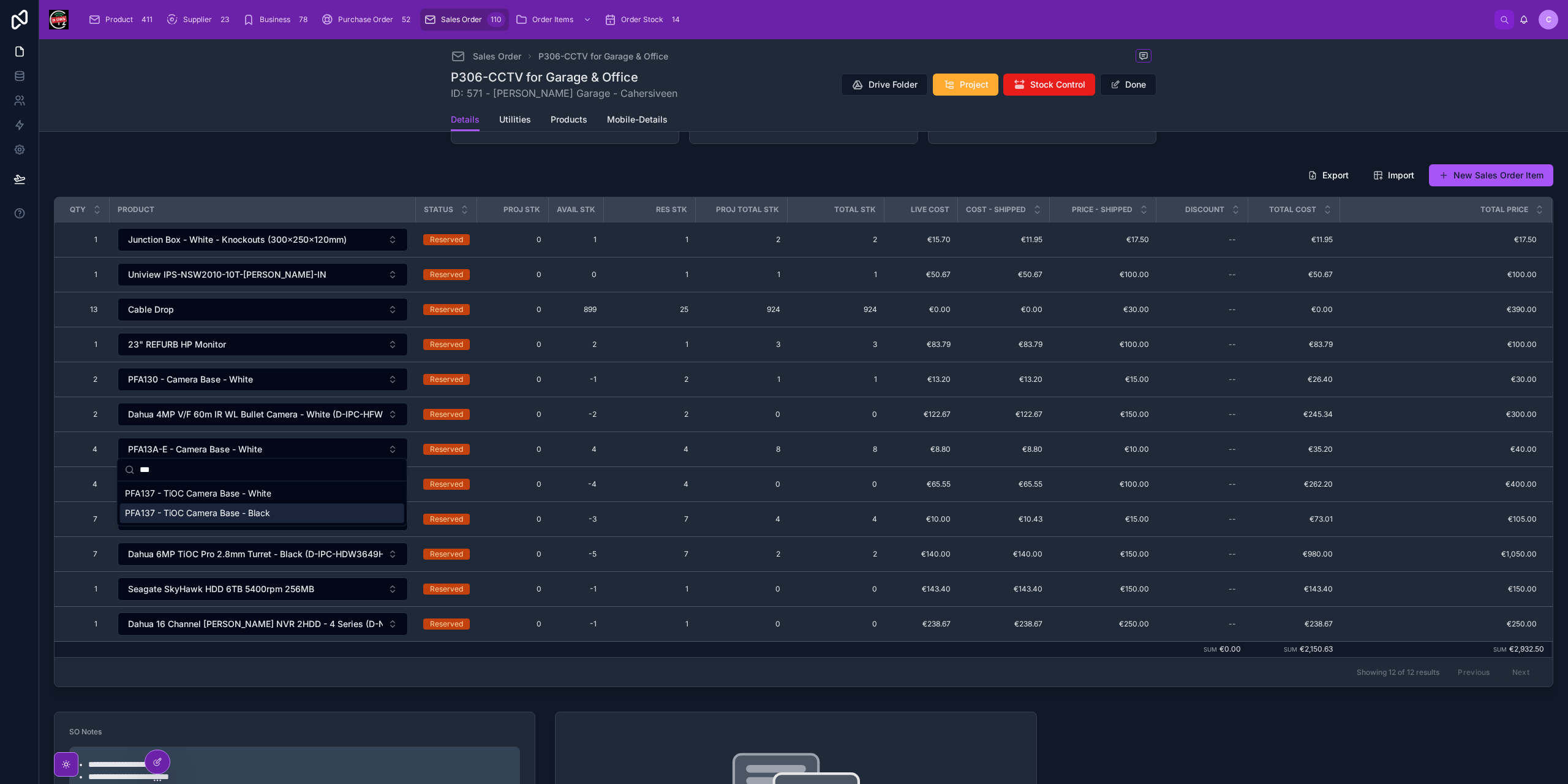
type input "***"
click at [262, 513] on span "PFA137 - TiOC Camera Base - Black" at bounding box center [197, 513] width 145 height 12
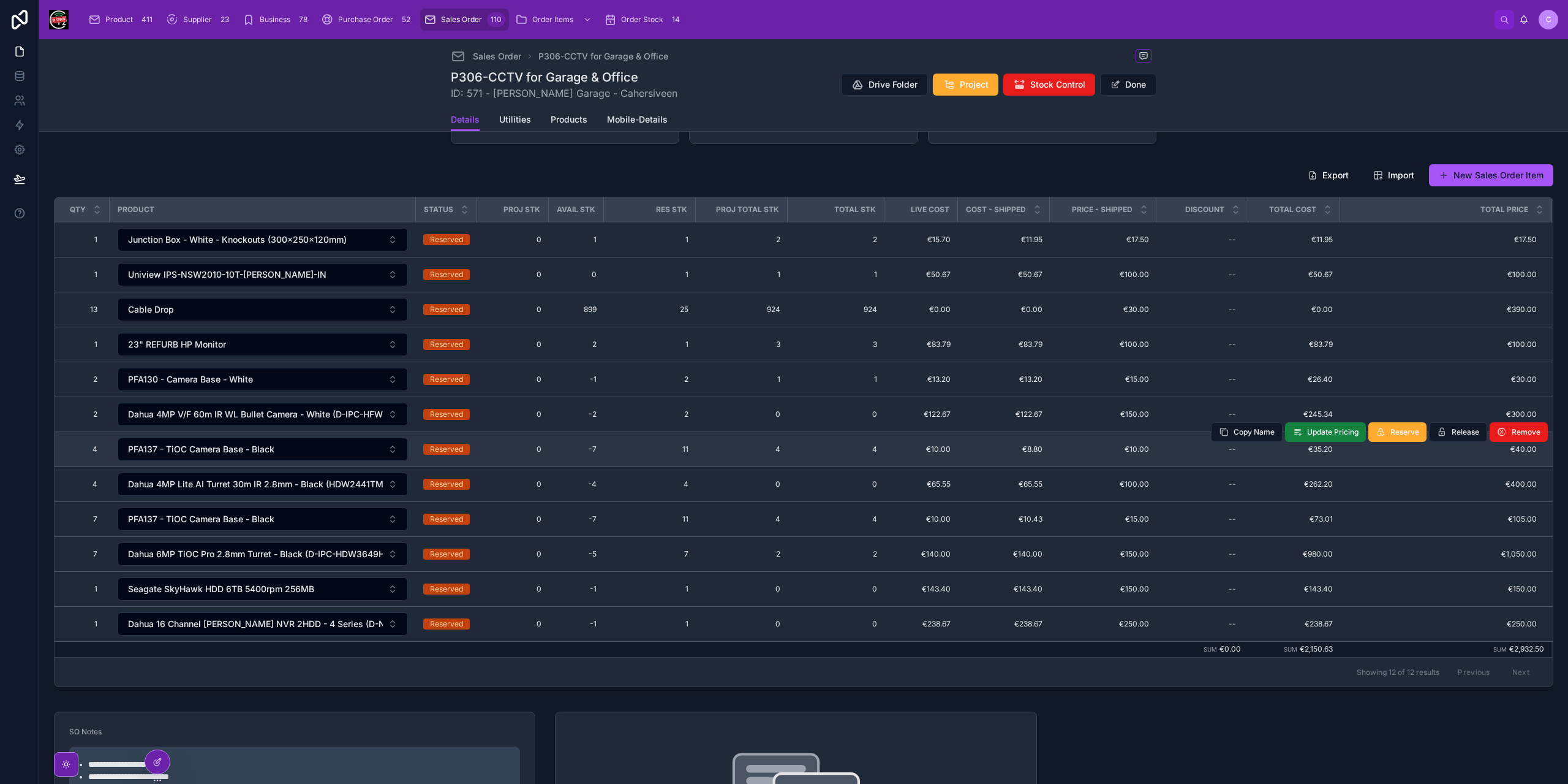
click at [1335, 427] on span "Update Pricing" at bounding box center [1333, 432] width 52 height 10
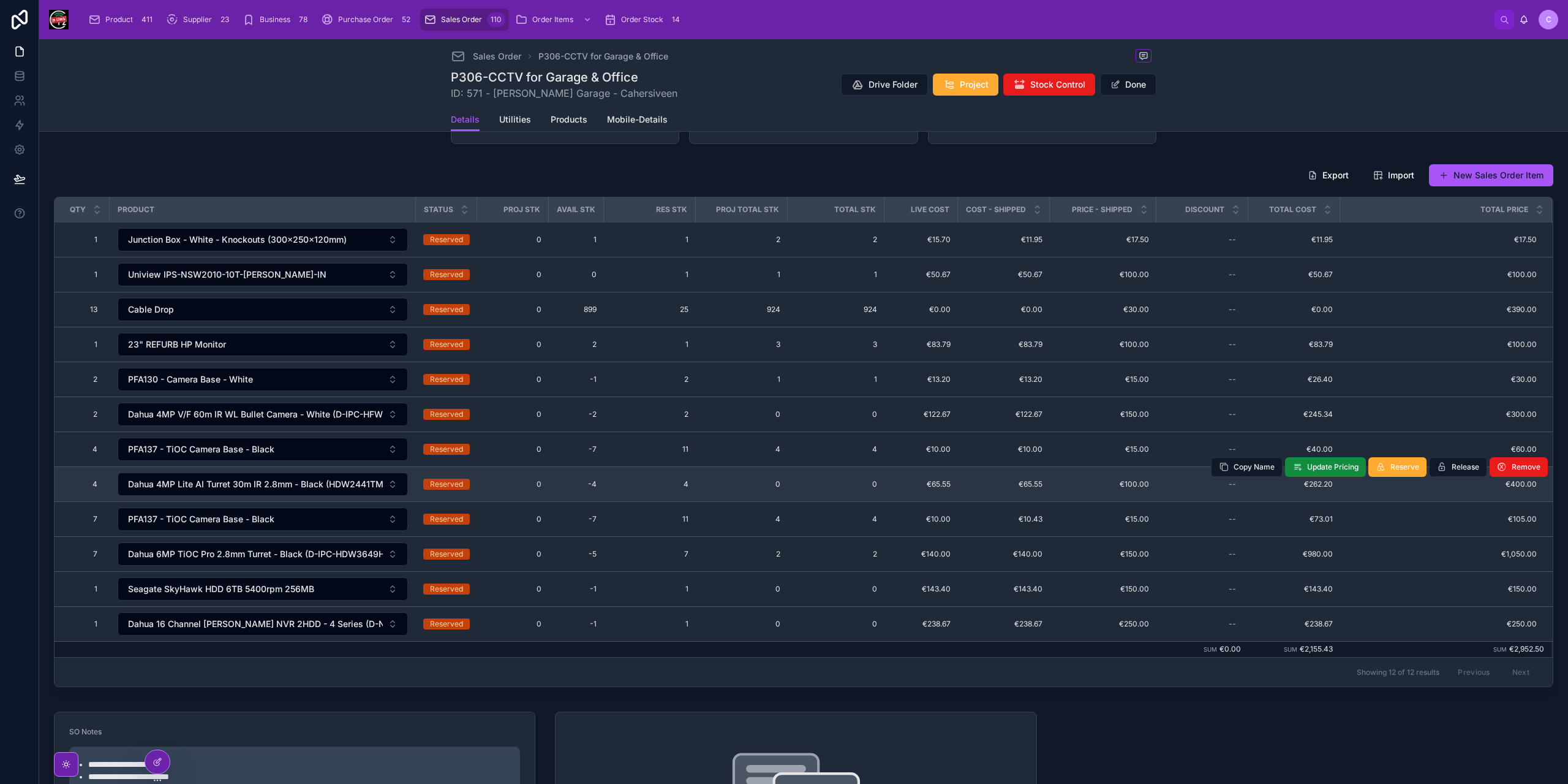
click at [634, 480] on span "4" at bounding box center [649, 484] width 77 height 10
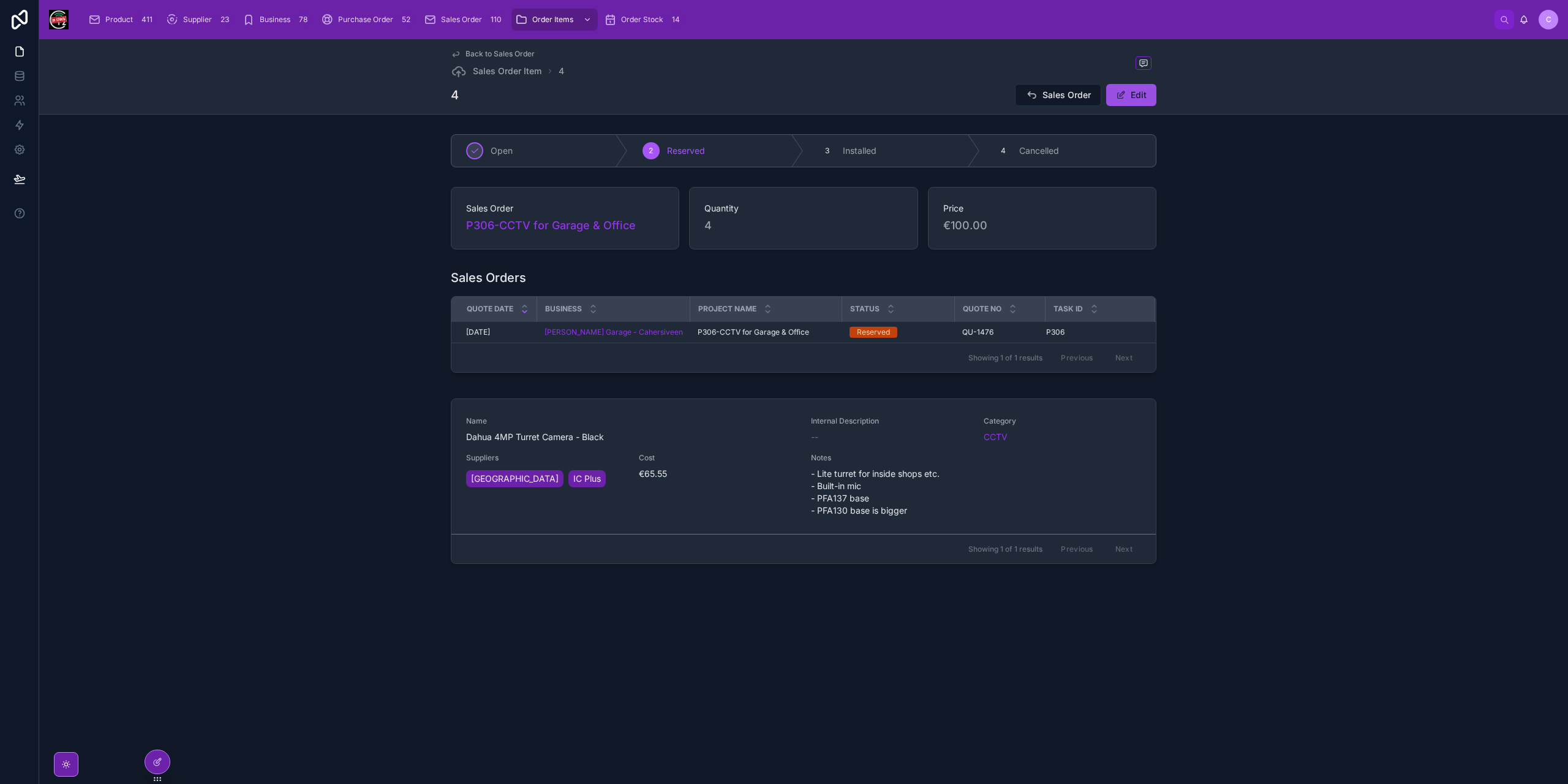
click at [1141, 101] on button "Edit" at bounding box center [1131, 95] width 50 height 22
click at [1139, 94] on button "Done" at bounding box center [1128, 95] width 57 height 22
click at [1046, 95] on span "Sales Order" at bounding box center [1066, 95] width 48 height 12
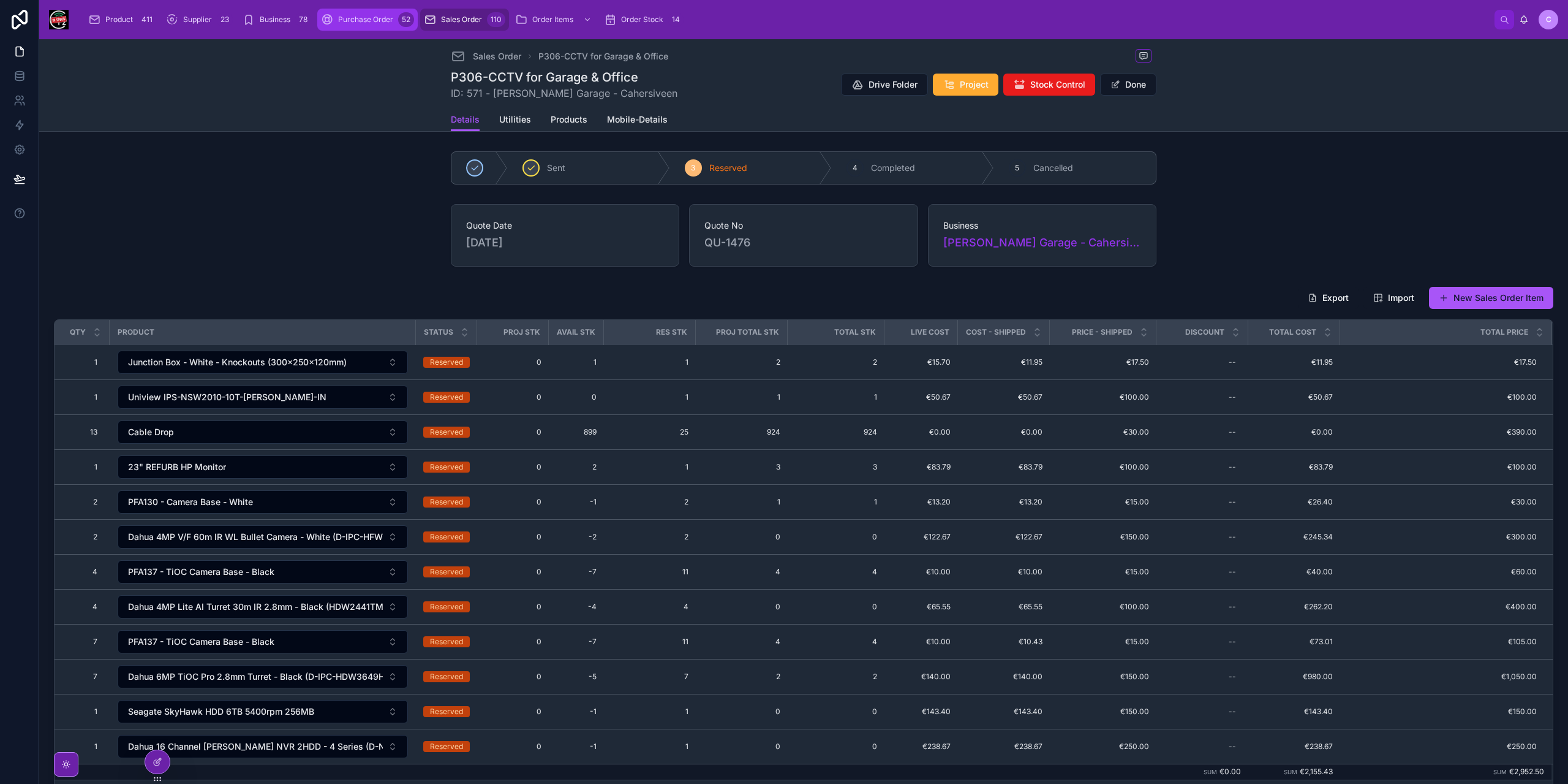
click at [389, 22] on span "Purchase Order" at bounding box center [365, 20] width 55 height 10
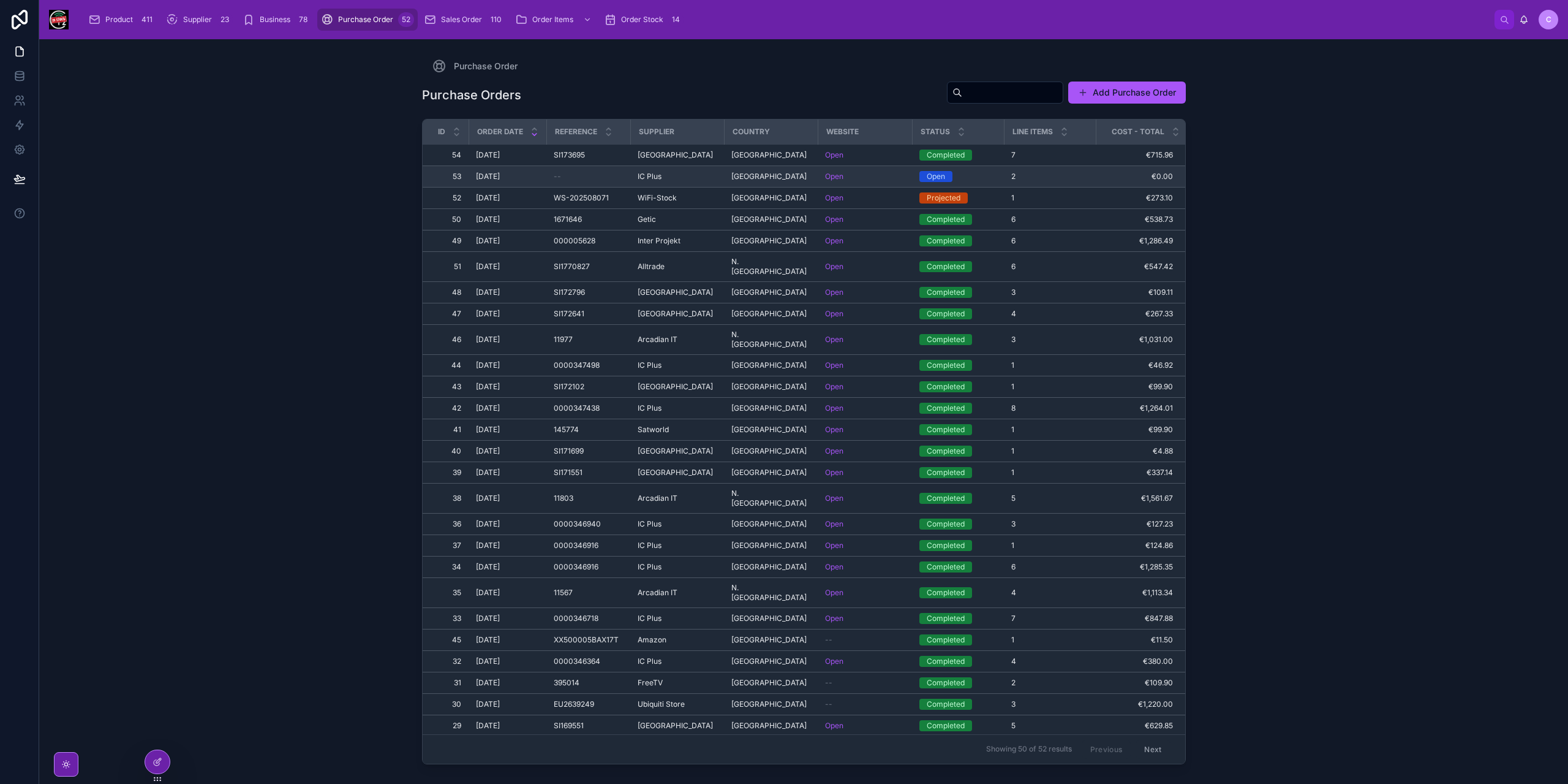
click at [692, 177] on div "IC Plus IC Plus" at bounding box center [677, 177] width 79 height 10
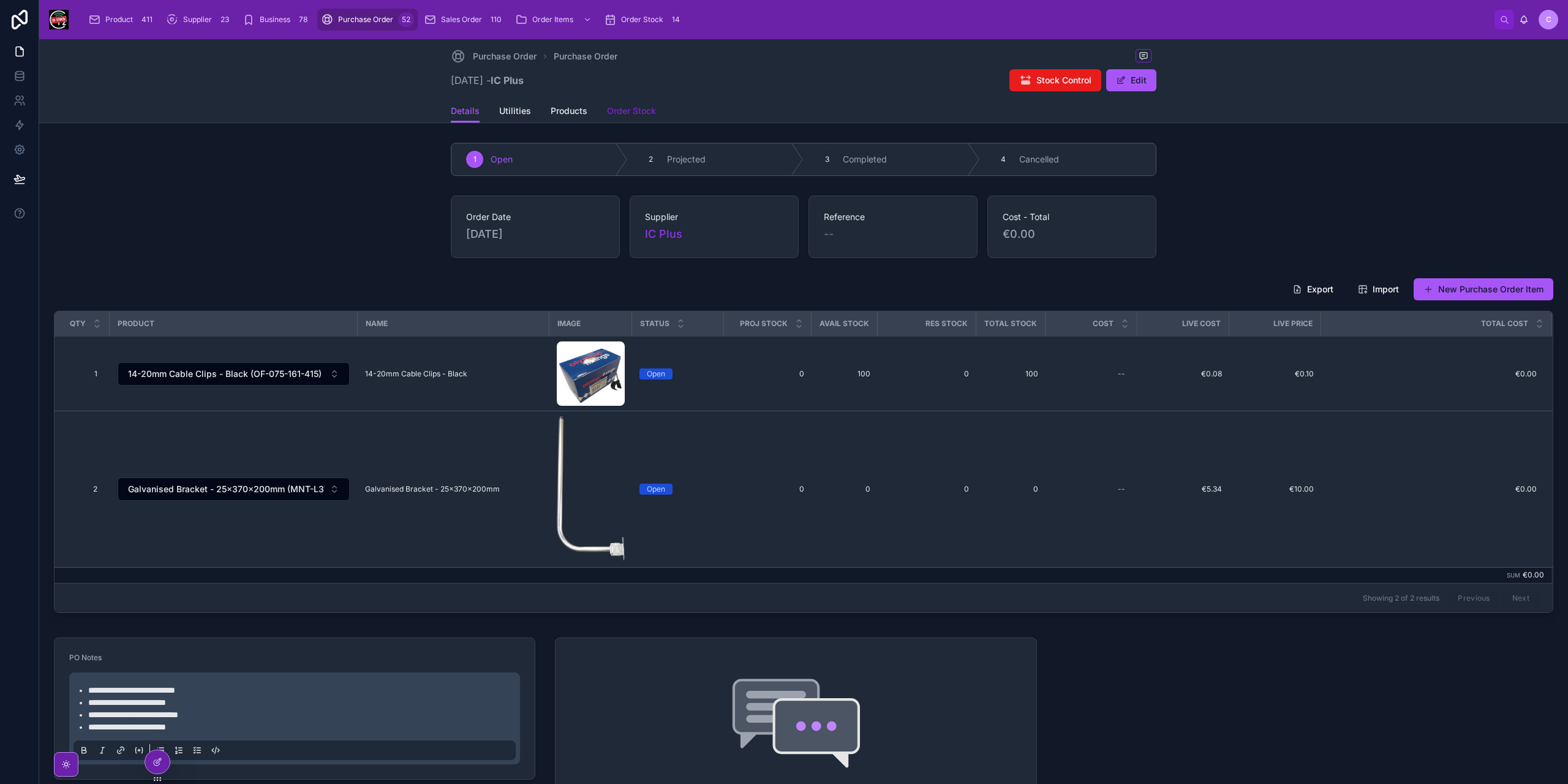
click at [609, 108] on span "Order Stock" at bounding box center [632, 111] width 49 height 12
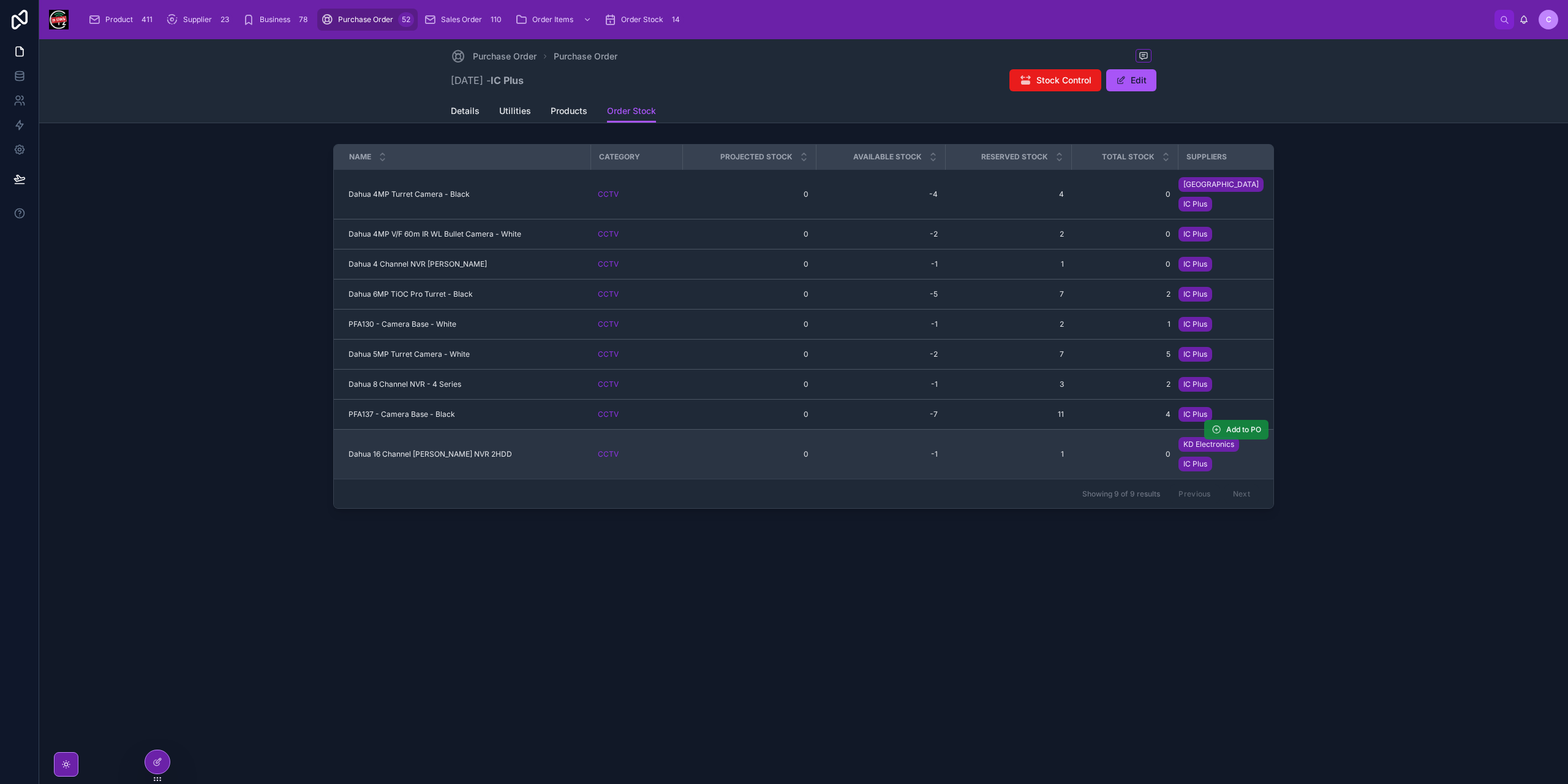
click at [1250, 425] on span "Add to PO" at bounding box center [1243, 429] width 35 height 10
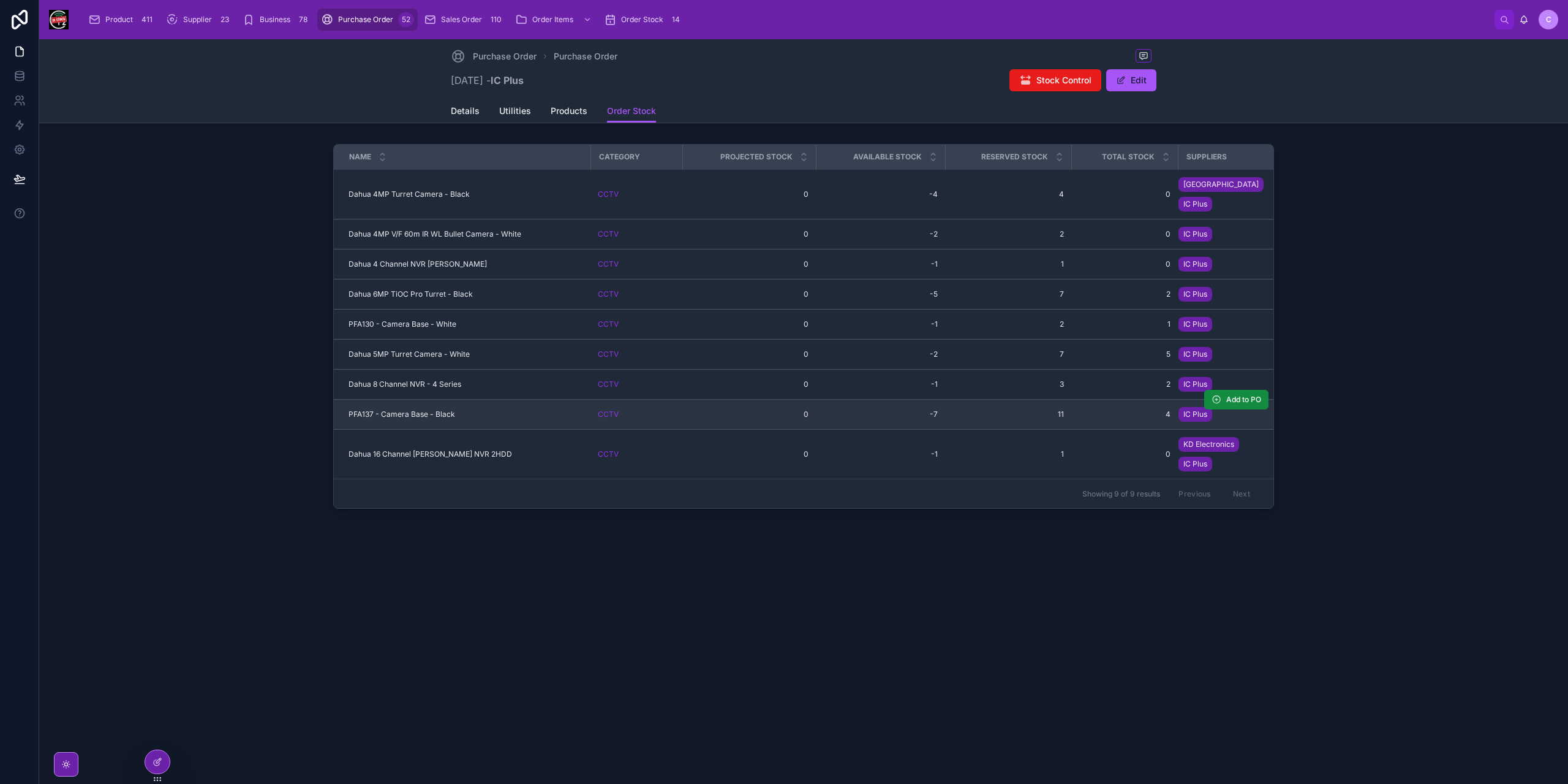
click at [441, 409] on span "PFA137 - Camera Base - Black" at bounding box center [401, 414] width 106 height 10
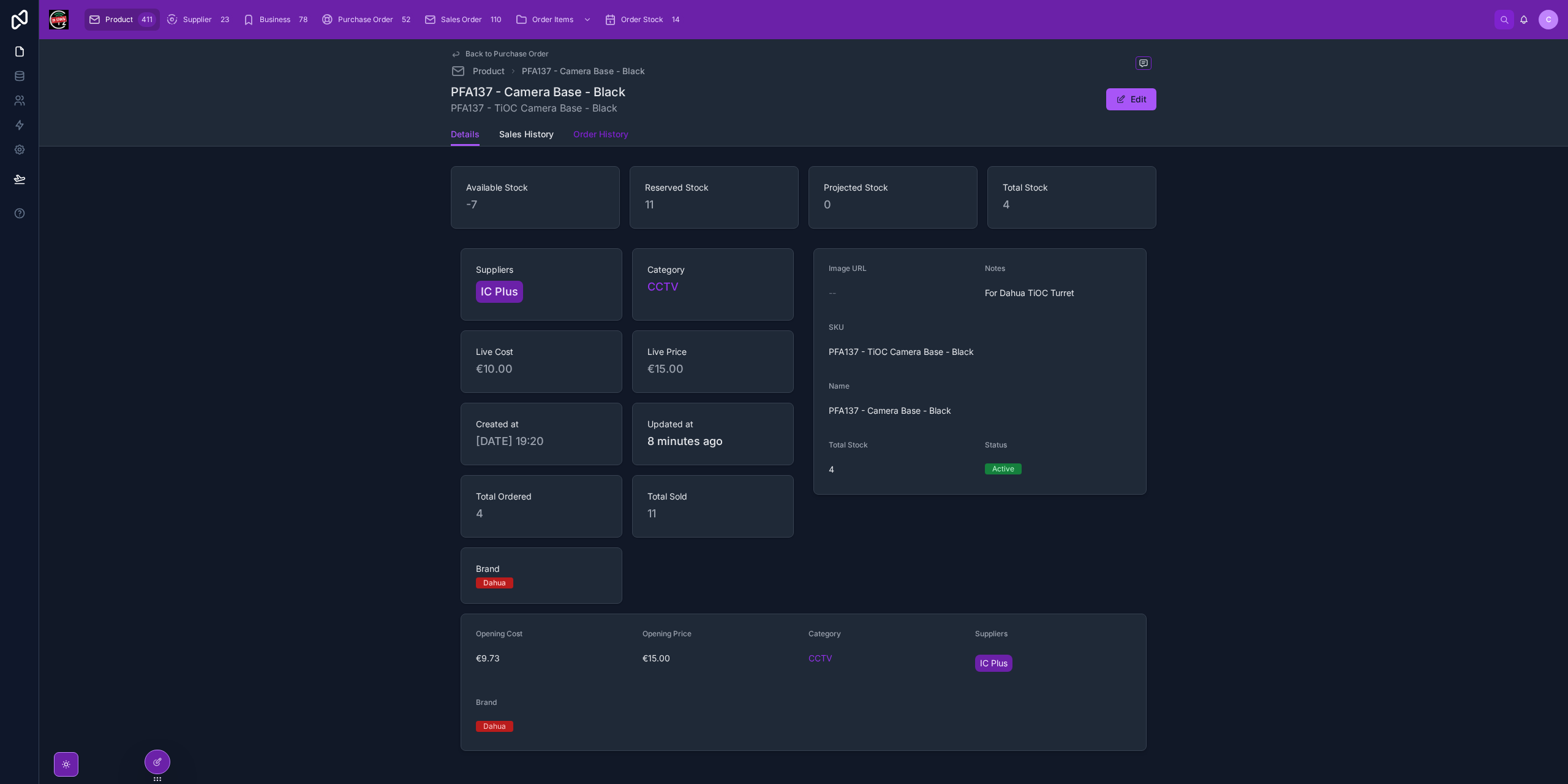
click at [614, 136] on span "Order History" at bounding box center [600, 134] width 55 height 12
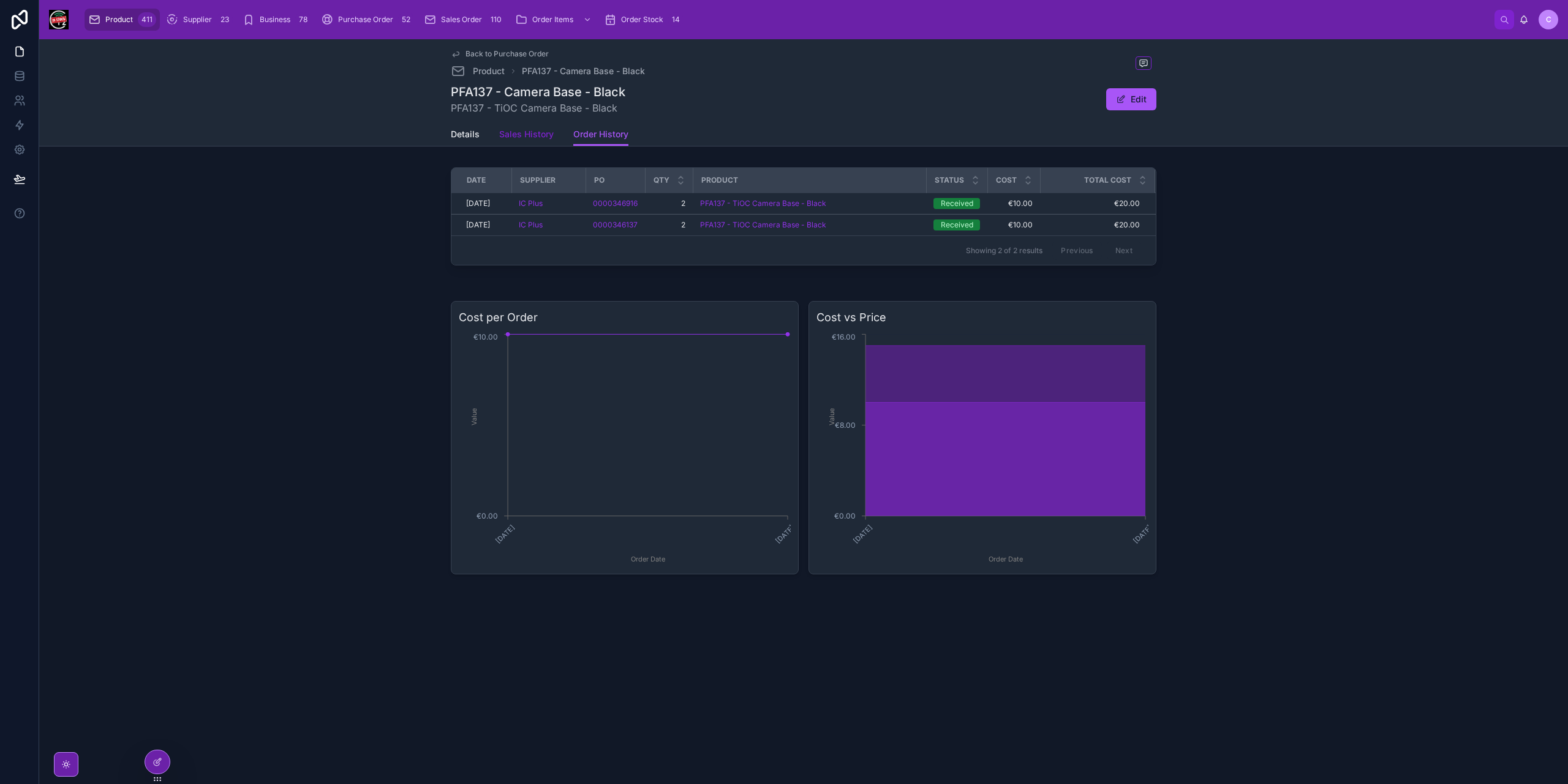
click at [514, 139] on span "Sales History" at bounding box center [527, 134] width 55 height 12
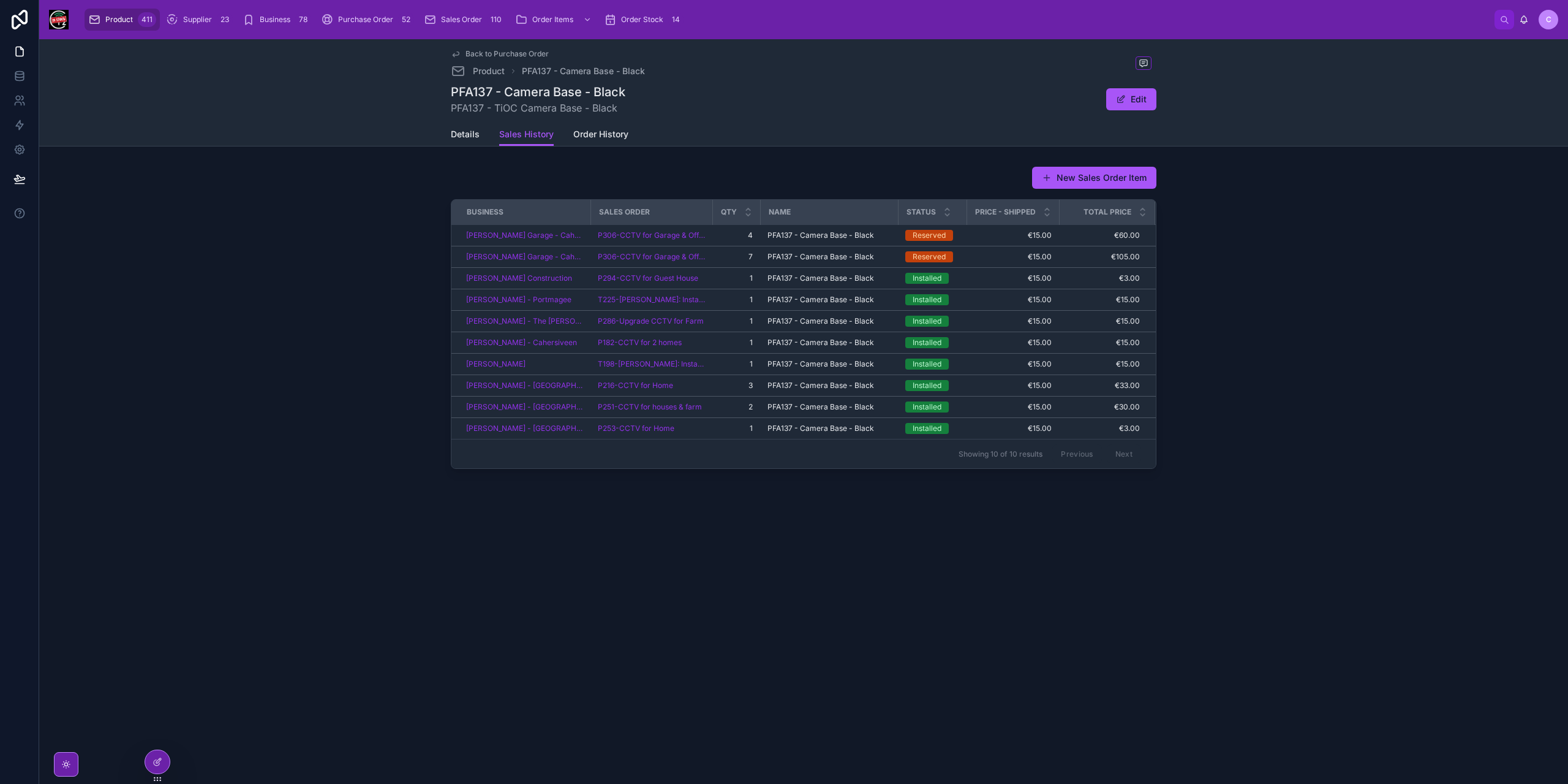
click at [461, 52] on link "Back to Purchase Order" at bounding box center [500, 54] width 98 height 10
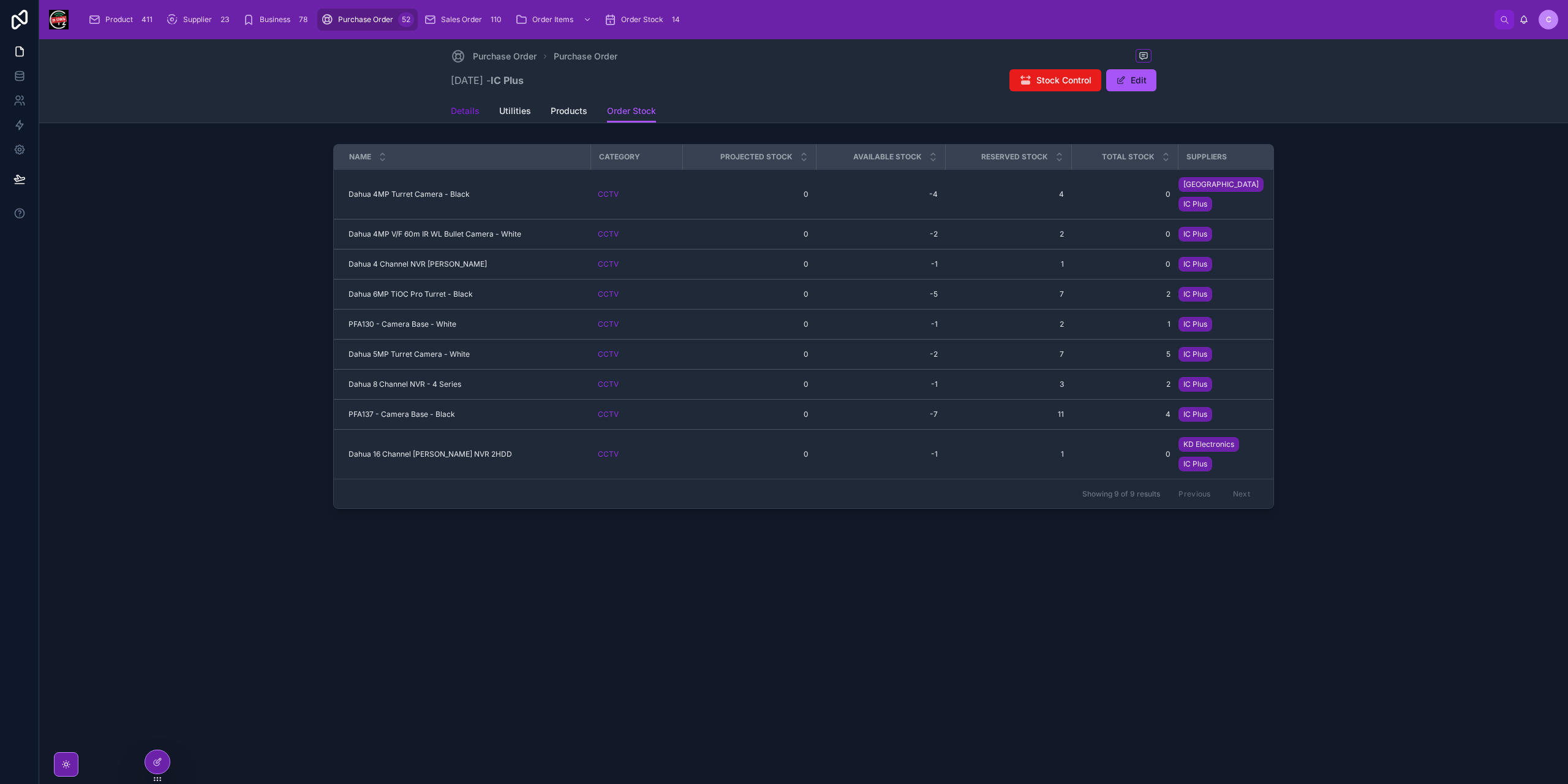
click at [468, 108] on span "Details" at bounding box center [465, 111] width 29 height 12
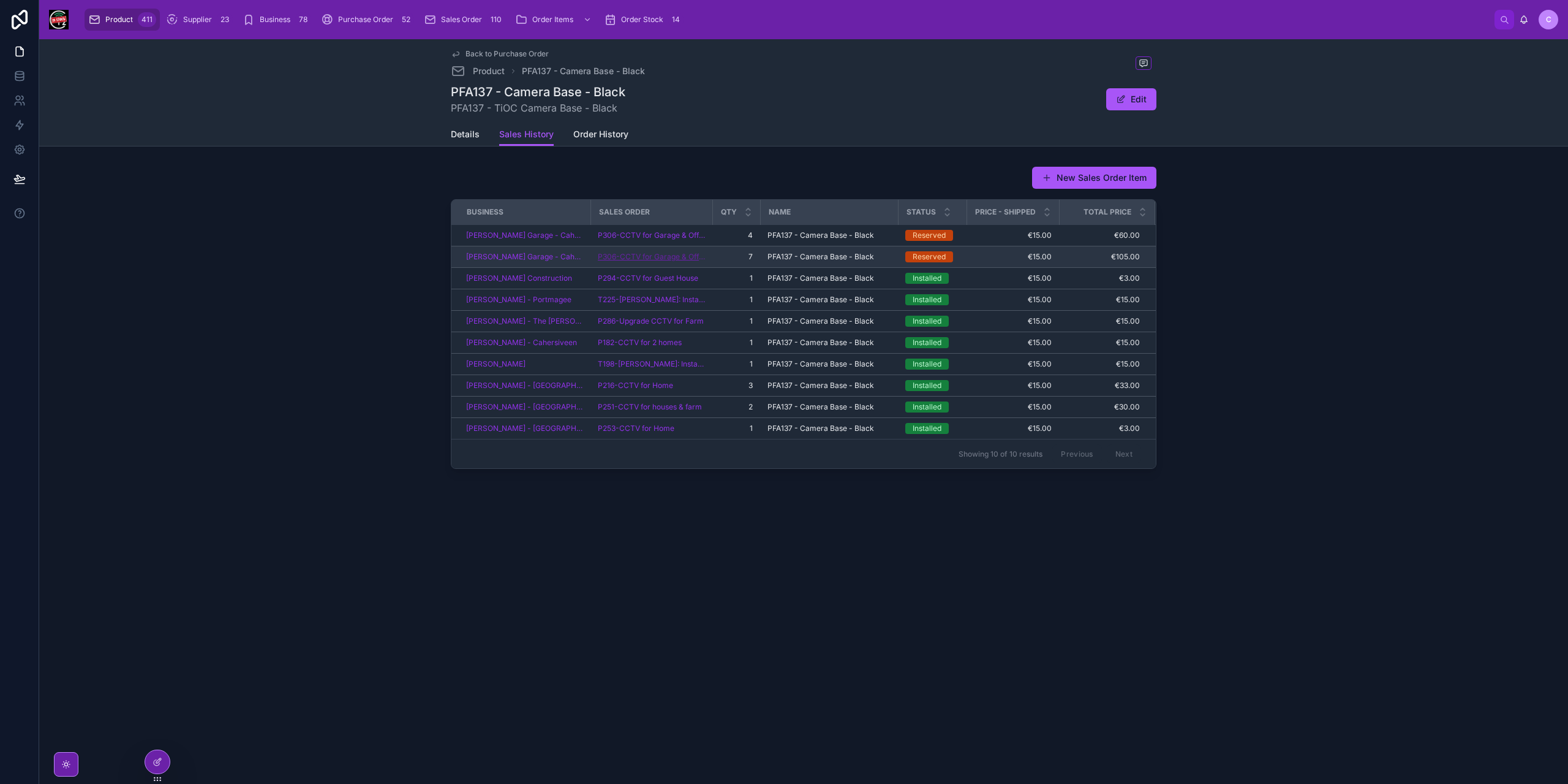
click at [641, 252] on span "P306-CCTV for Garage & Office" at bounding box center [651, 256] width 107 height 10
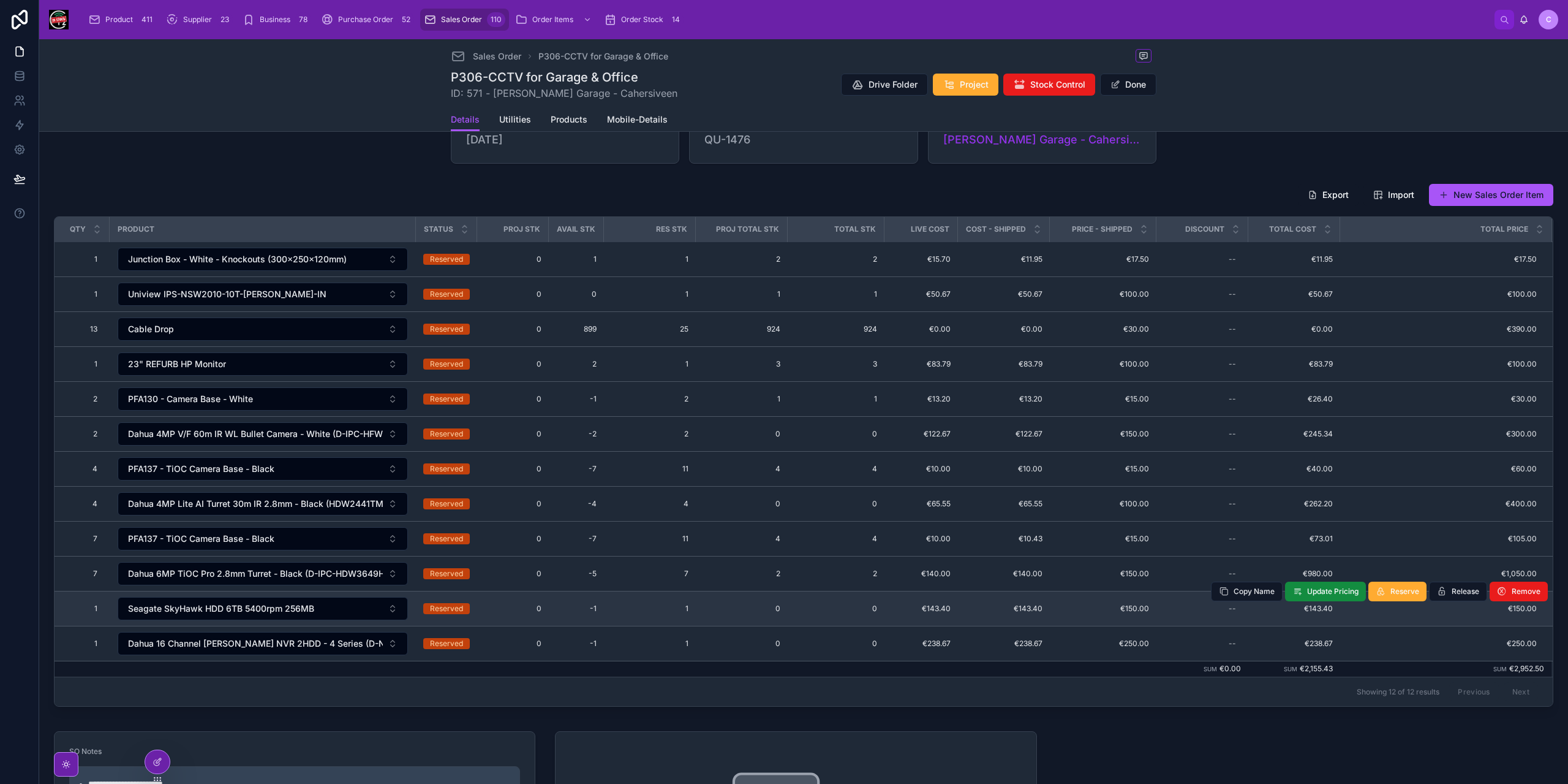
scroll to position [123, 0]
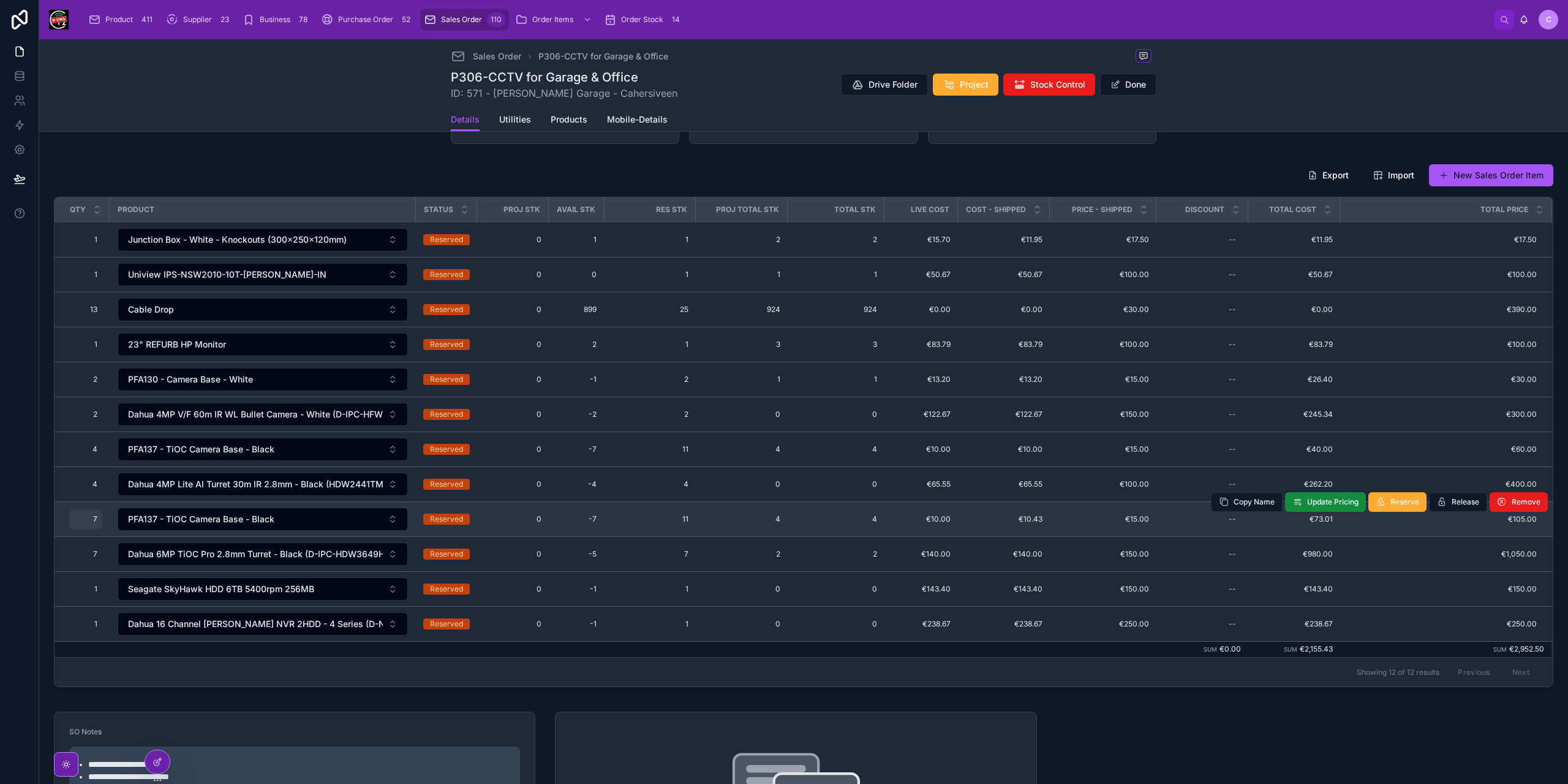
click at [91, 514] on span "7" at bounding box center [86, 519] width 23 height 10
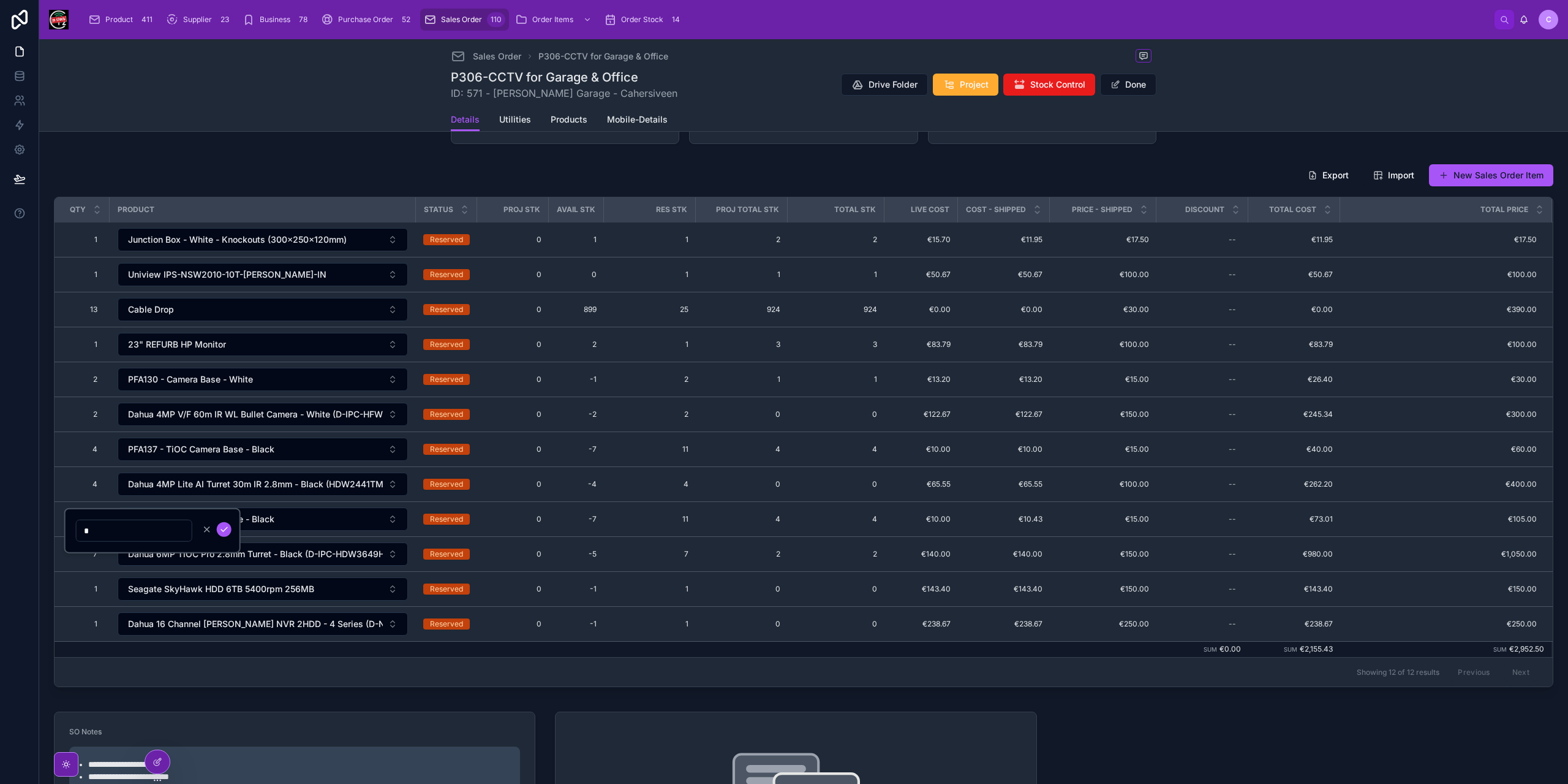
click at [89, 530] on input "*" at bounding box center [134, 530] width 115 height 17
type input "**"
click button "submit" at bounding box center [224, 530] width 15 height 15
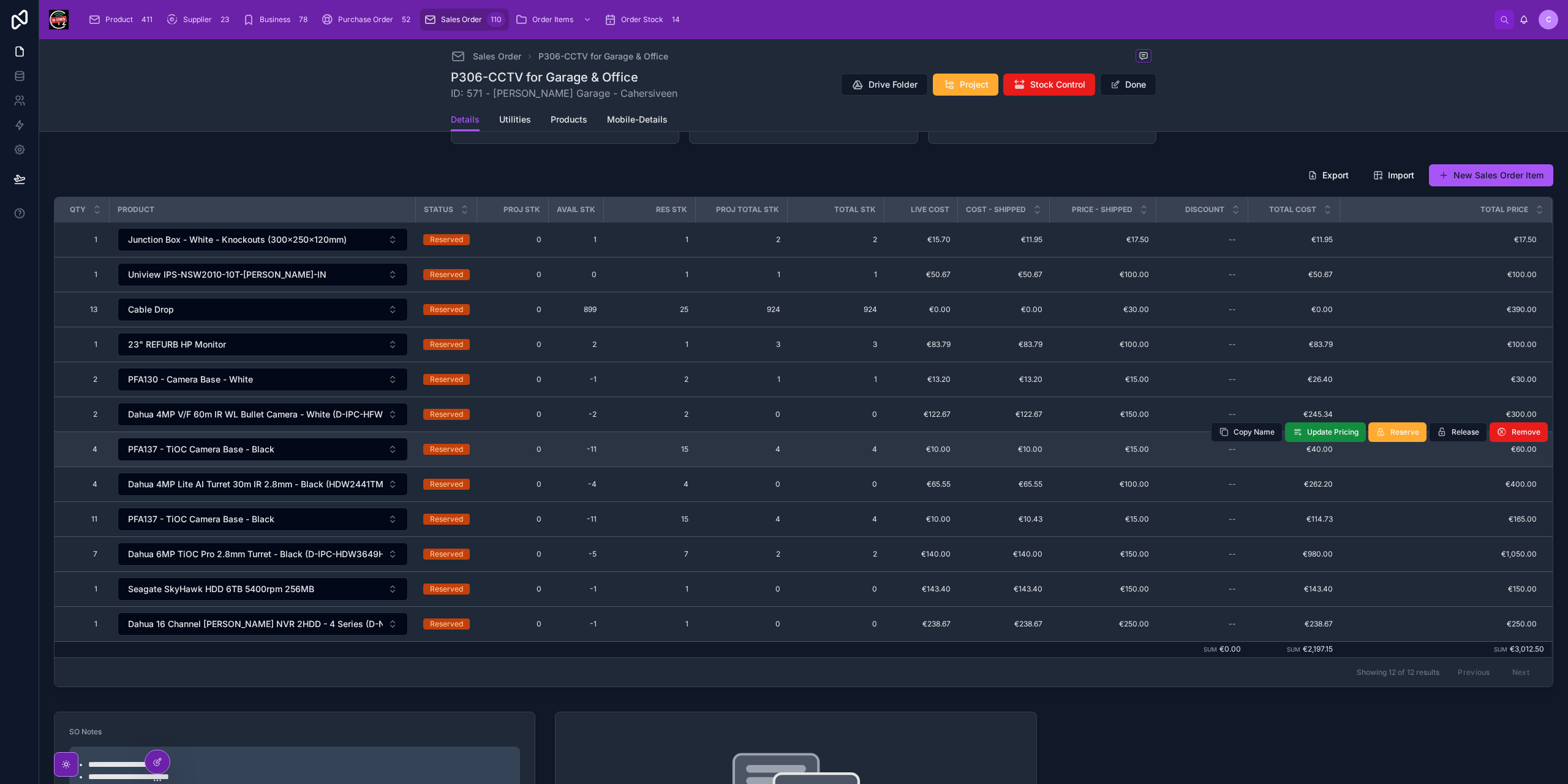
click at [991, 444] on span "€10.00" at bounding box center [1004, 449] width 77 height 10
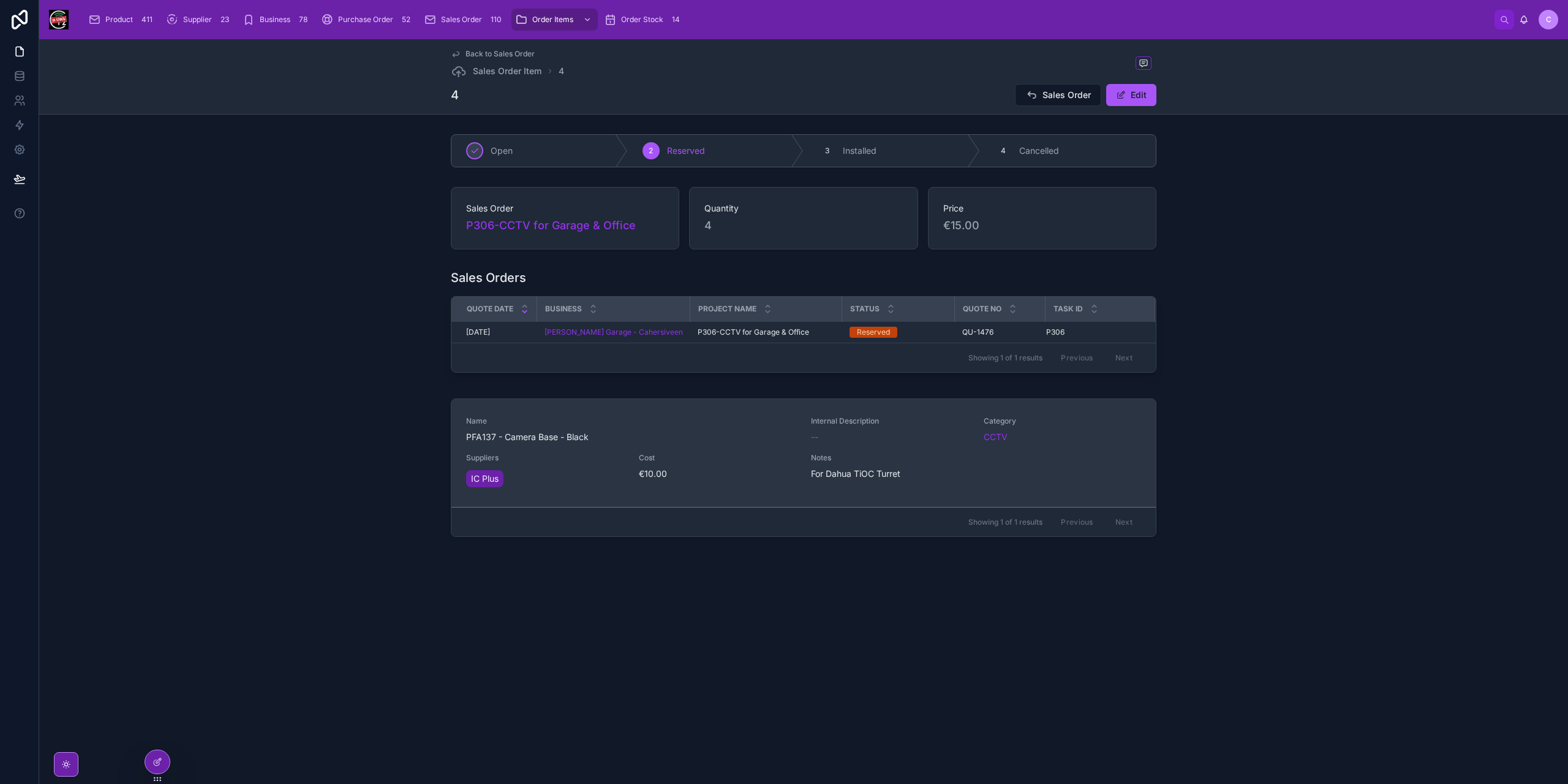
click at [709, 445] on div "Name PFA137 - Camera Base - Black Internal Description -- Category CCTV Supplie…" at bounding box center [803, 453] width 675 height 74
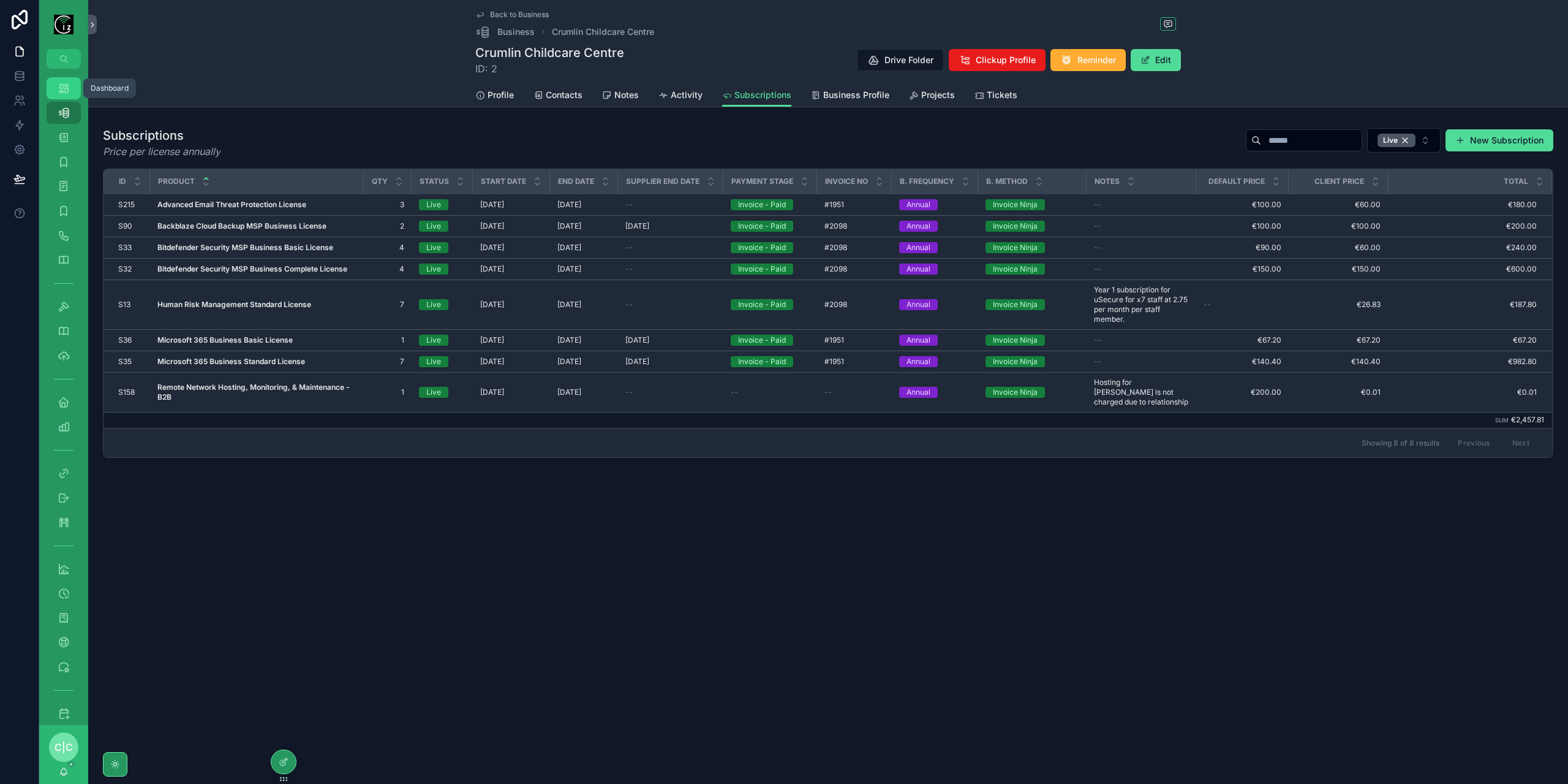
click at [65, 90] on icon "scrollable content" at bounding box center [63, 88] width 12 height 12
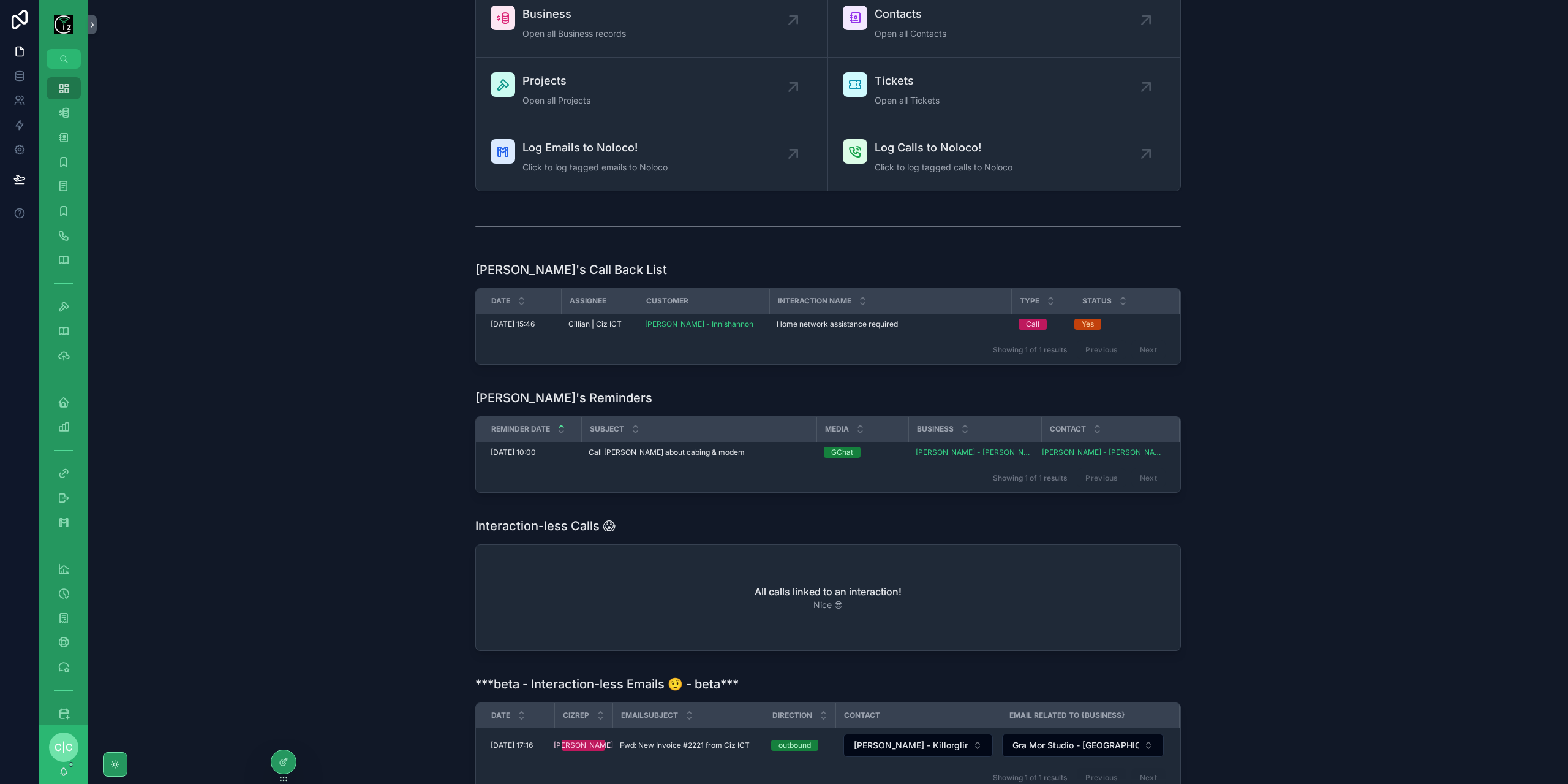
scroll to position [123, 0]
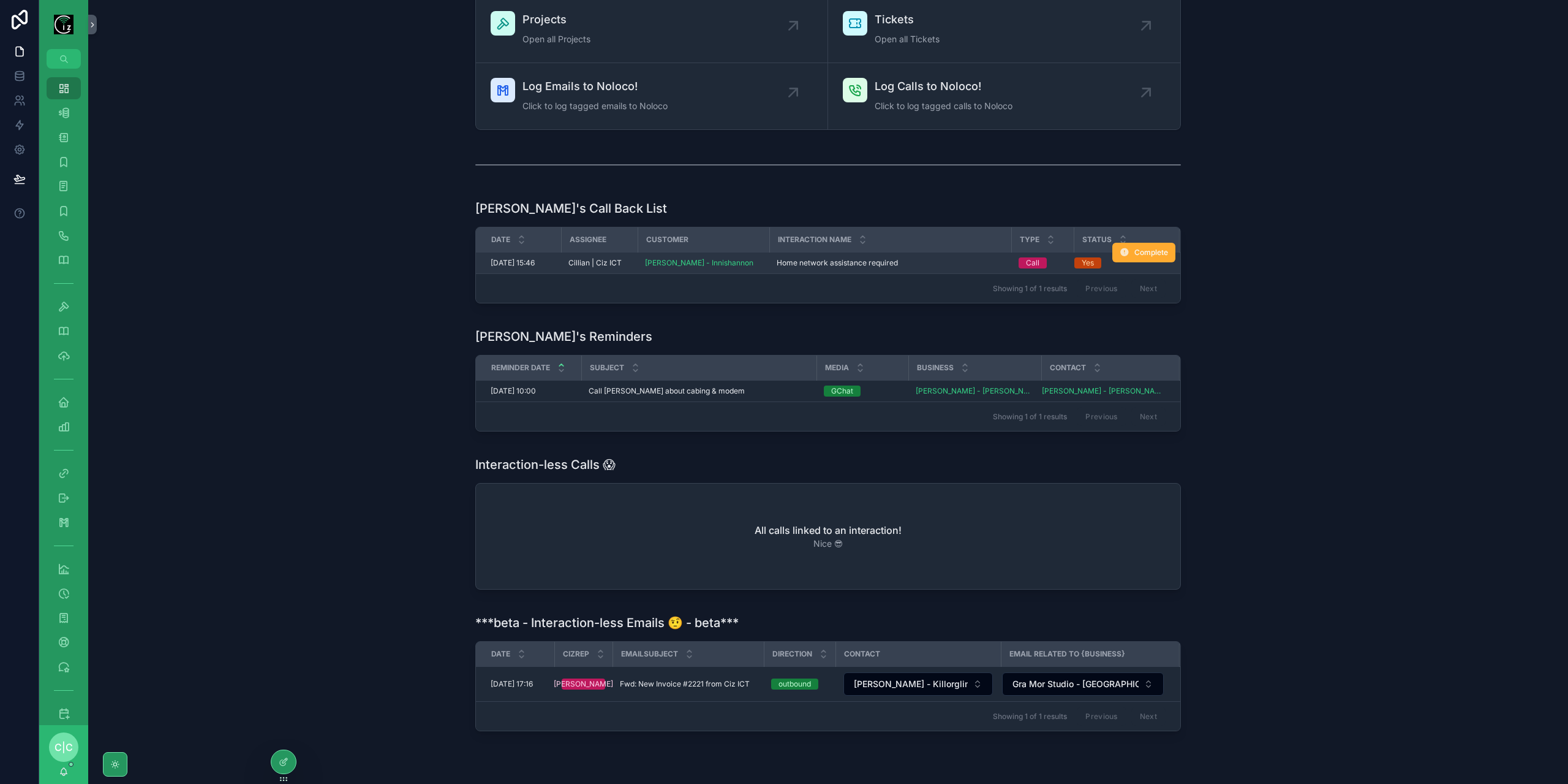
click at [811, 260] on span "Home network assistance required" at bounding box center [837, 262] width 121 height 10
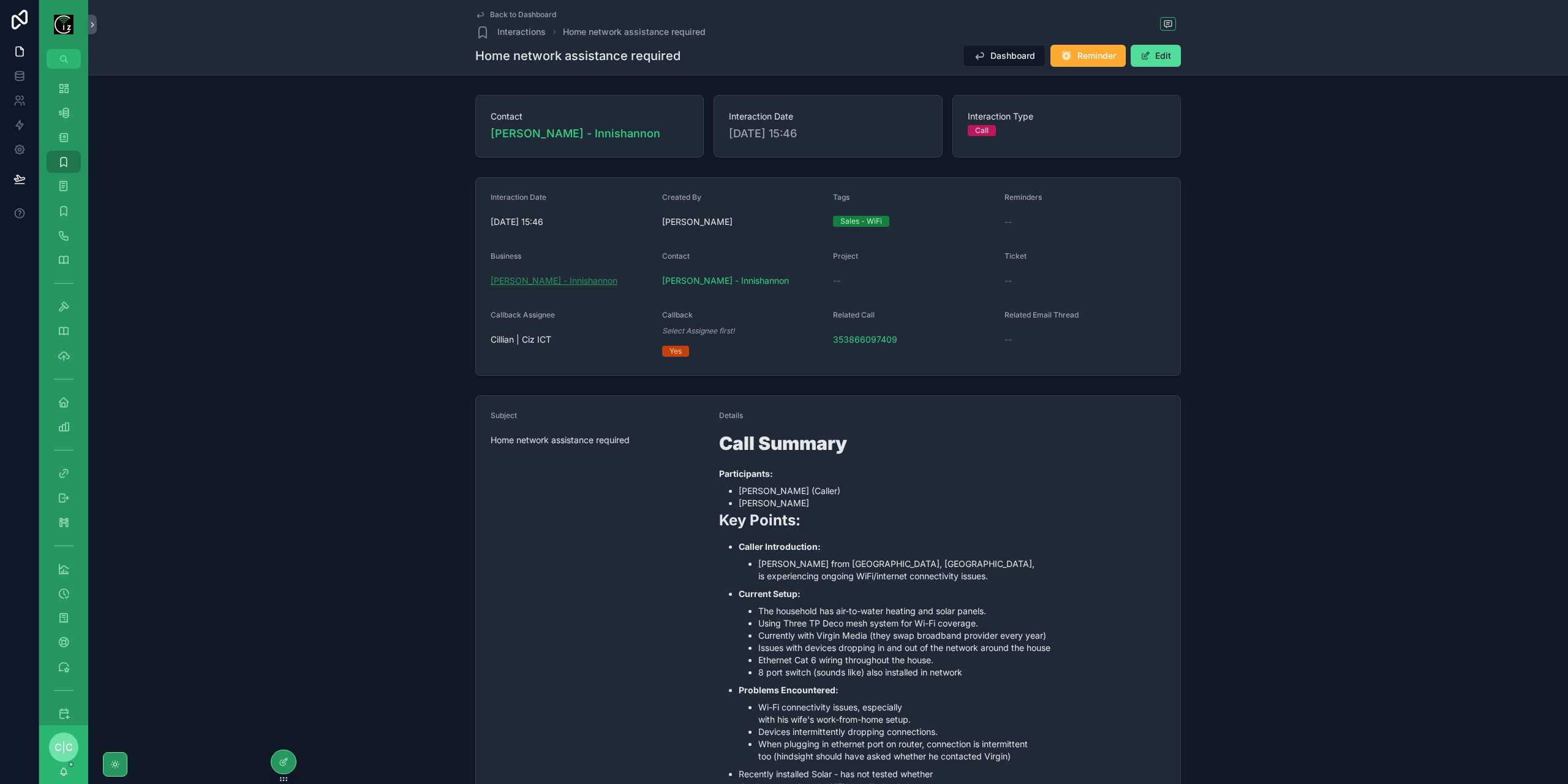
click at [562, 279] on span "Mark Harnett - Innishannon" at bounding box center [554, 281] width 127 height 12
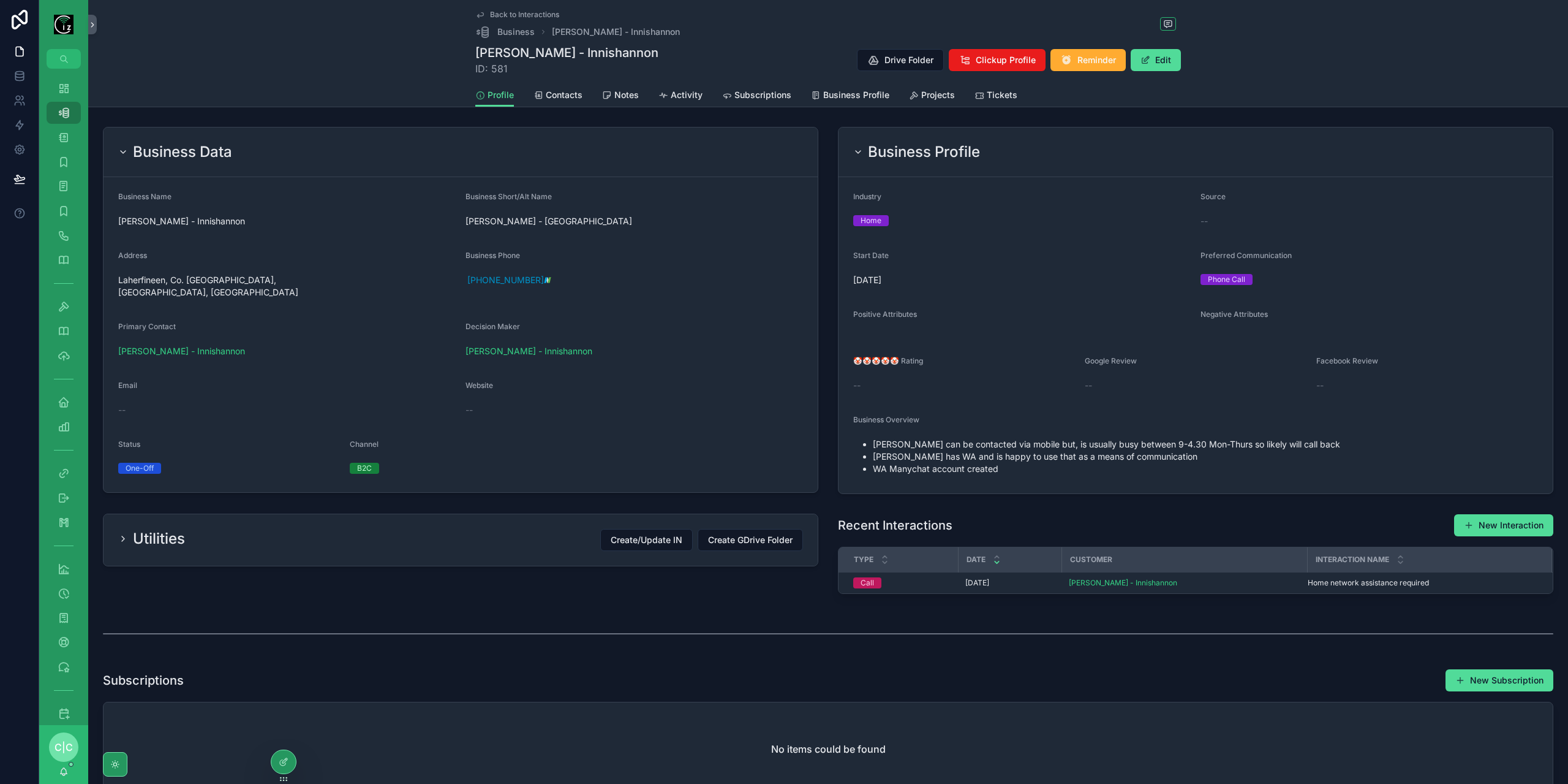
click at [497, 17] on span "Back to Interactions" at bounding box center [525, 14] width 70 height 10
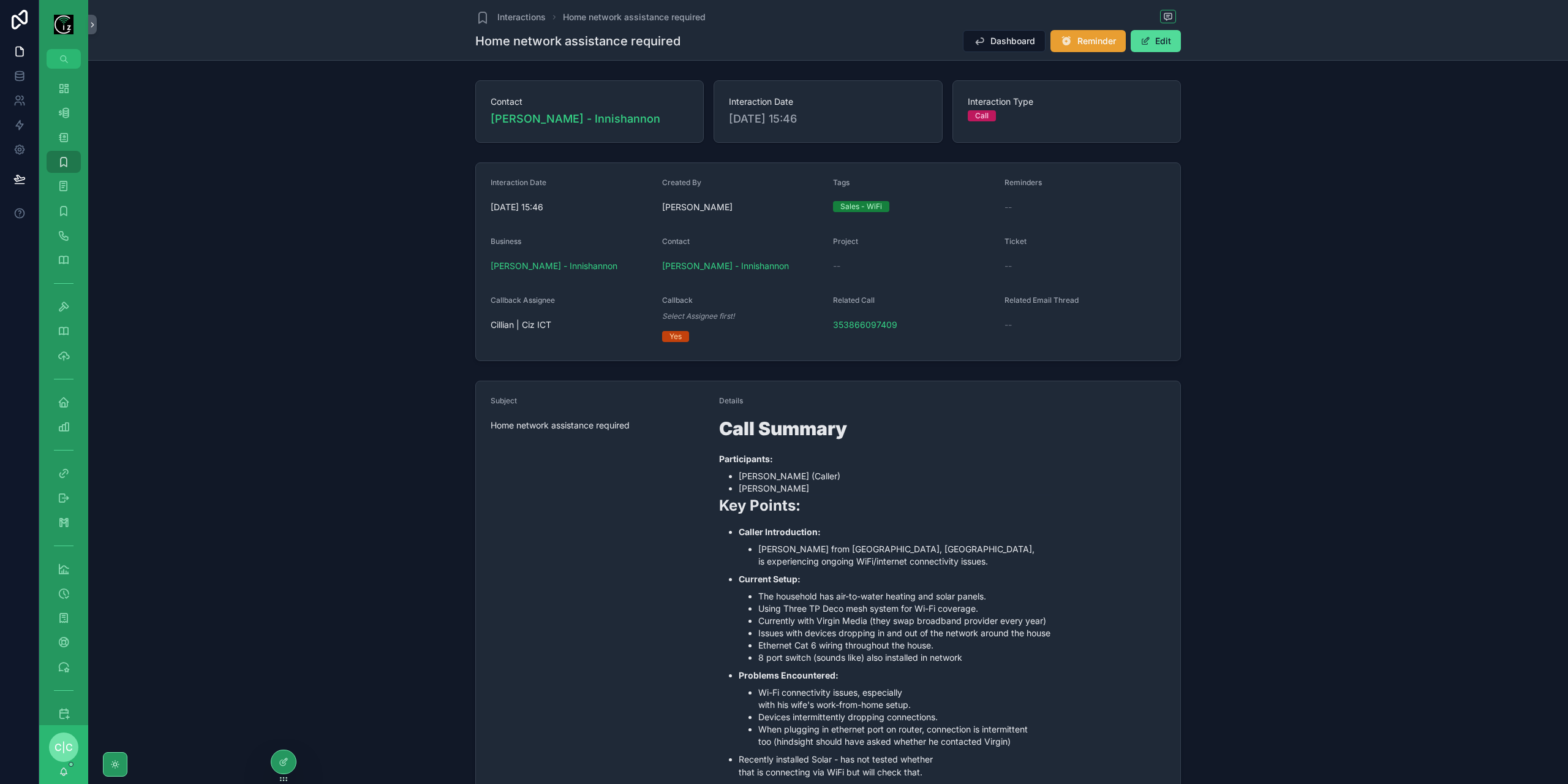
click at [1085, 45] on span "Reminder" at bounding box center [1096, 41] width 39 height 12
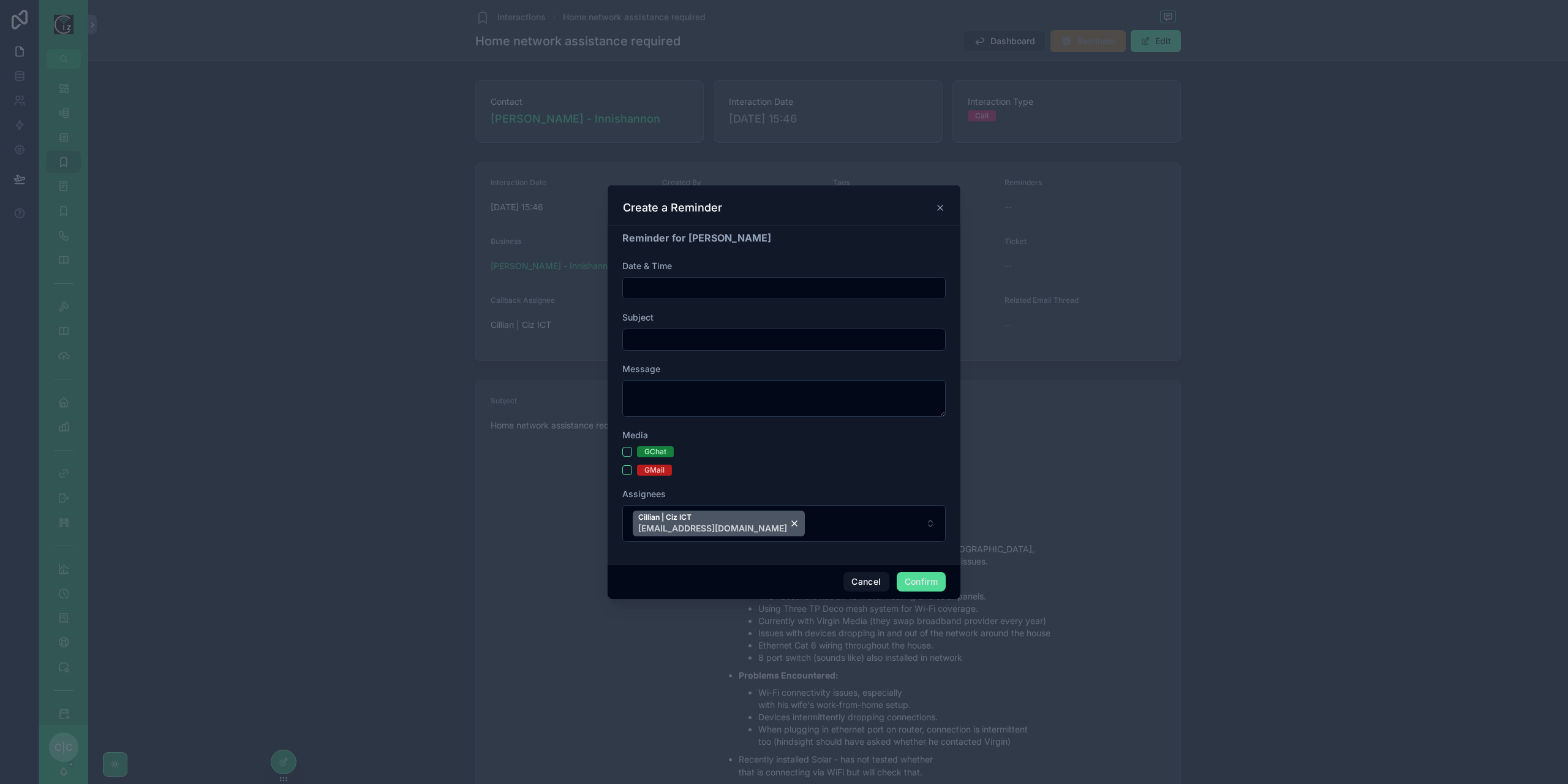
click at [686, 285] on input "text" at bounding box center [784, 288] width 322 height 17
click at [783, 319] on button "Today" at bounding box center [784, 318] width 48 height 22
click at [774, 541] on input "**" at bounding box center [773, 536] width 28 height 17
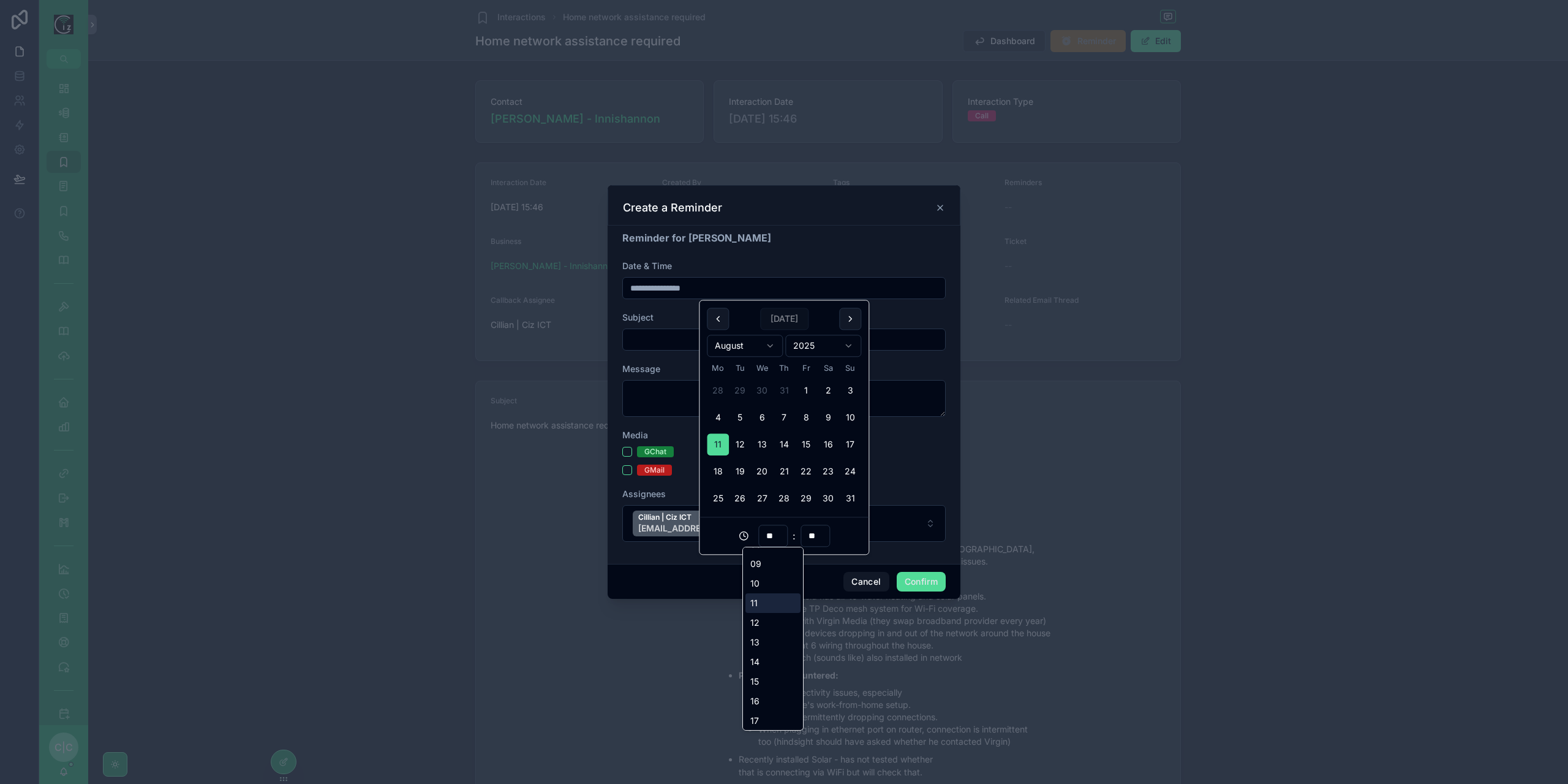
scroll to position [184, 0]
click at [769, 691] on div "16" at bounding box center [773, 689] width 55 height 20
type input "**********"
type input "**"
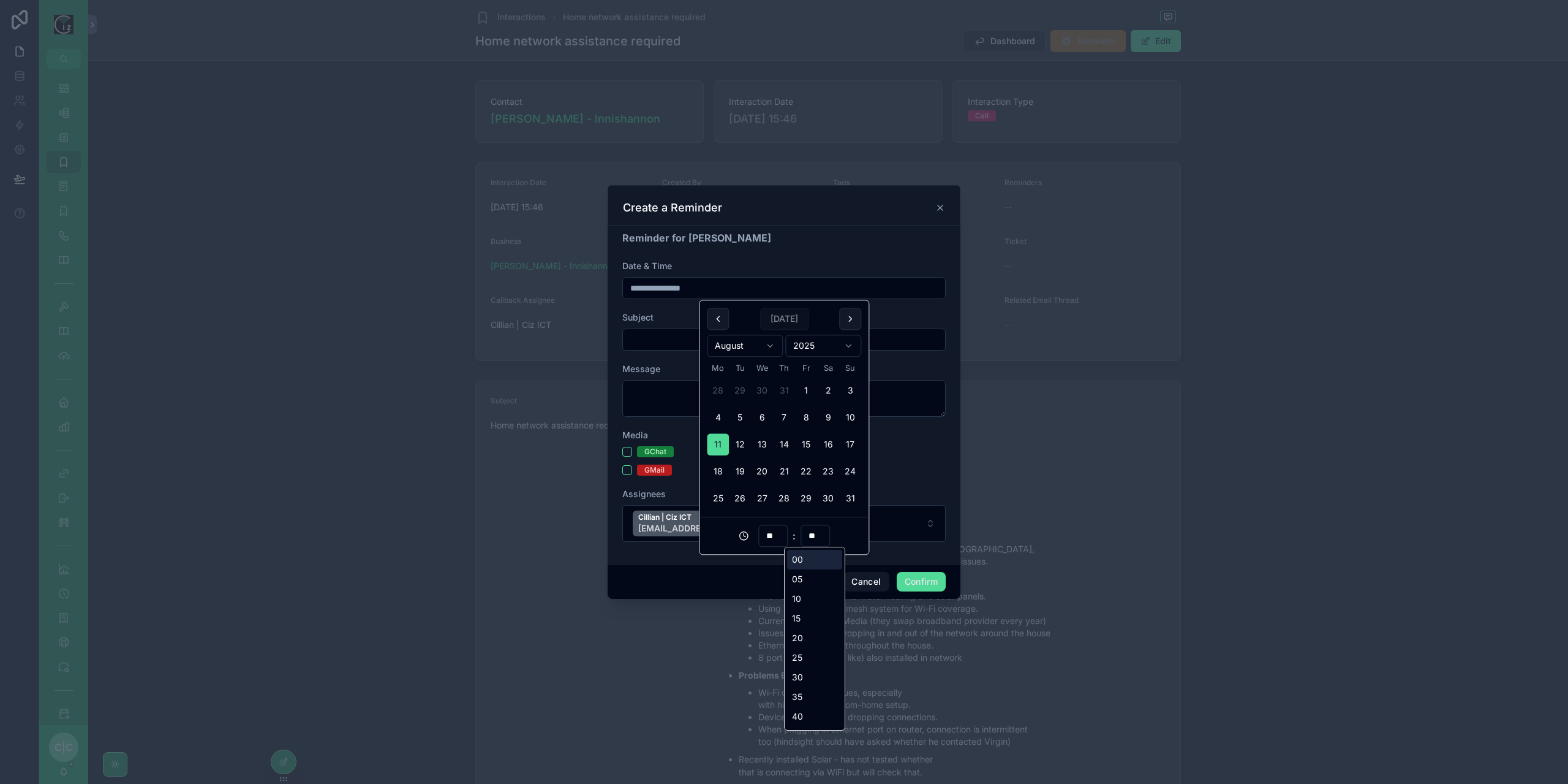
click at [810, 537] on input "**" at bounding box center [815, 536] width 28 height 17
click at [803, 676] on div "45" at bounding box center [814, 679] width 55 height 20
type input "**********"
type input "**"
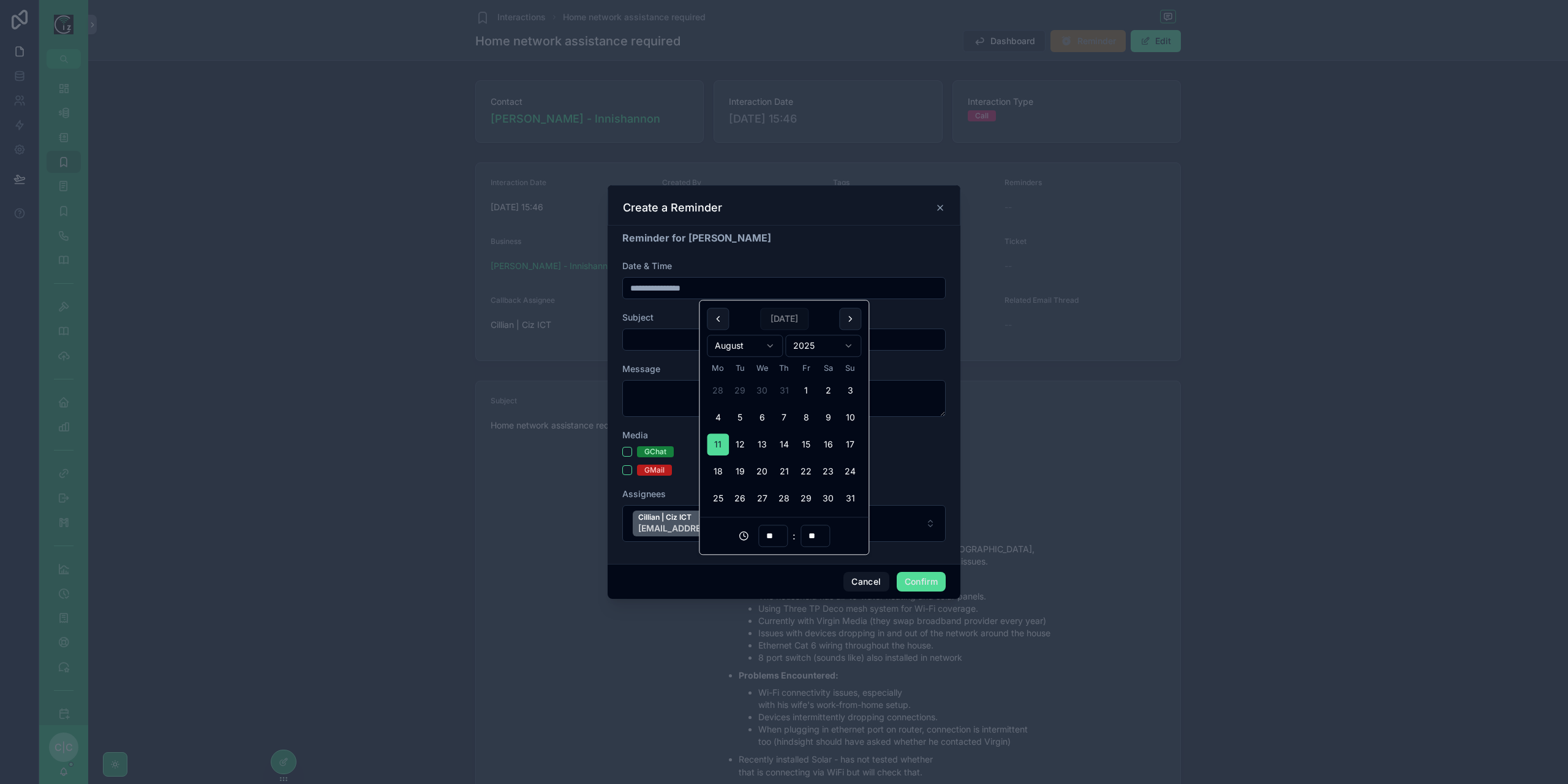
click at [896, 462] on div "GChat GMail" at bounding box center [784, 460] width 324 height 29
click at [696, 336] on input "text" at bounding box center [784, 339] width 322 height 17
type input "**********"
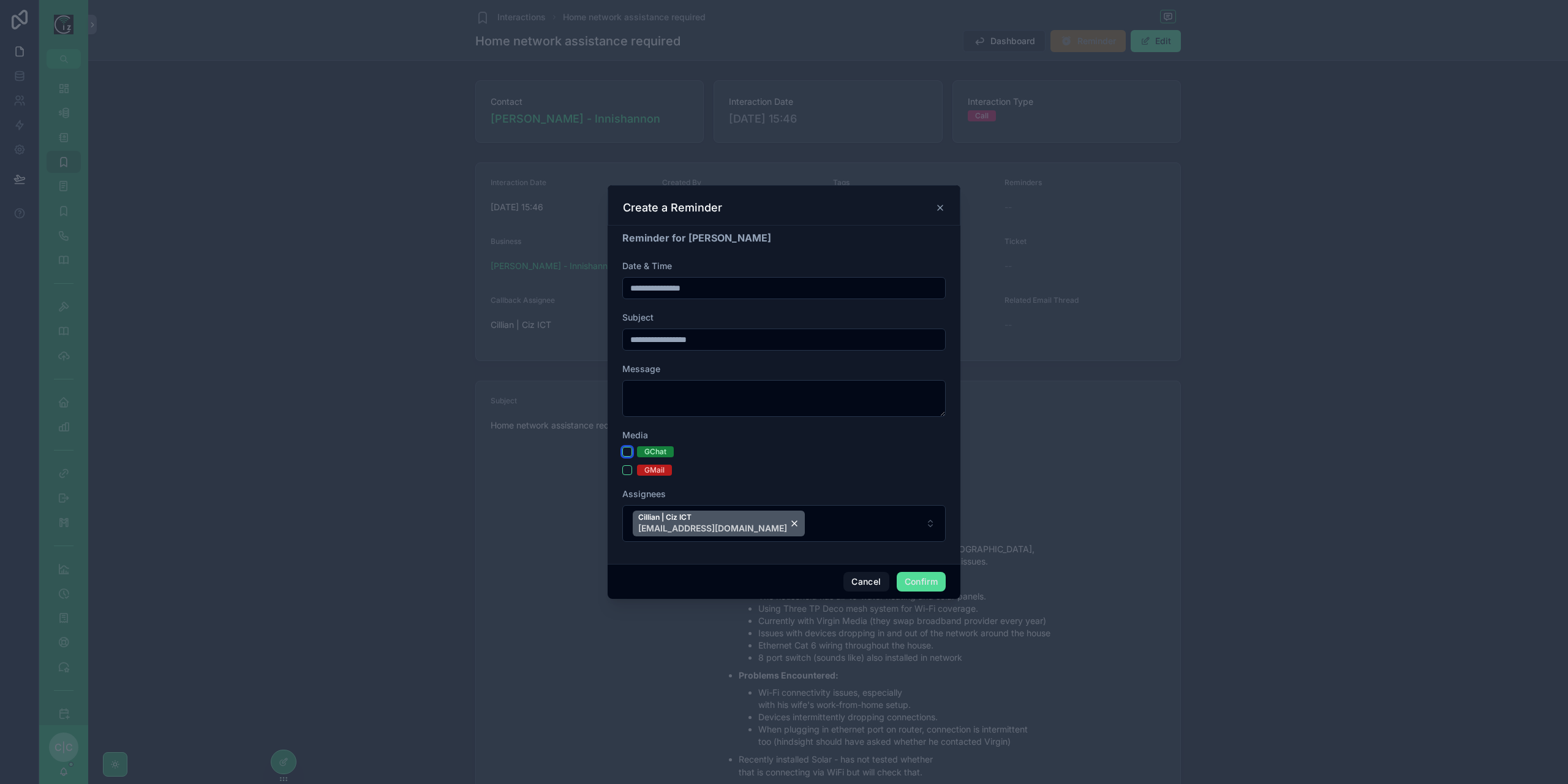
click at [627, 453] on button "GChat" at bounding box center [627, 451] width 10 height 10
click at [649, 404] on textarea at bounding box center [784, 398] width 324 height 37
type textarea "*"
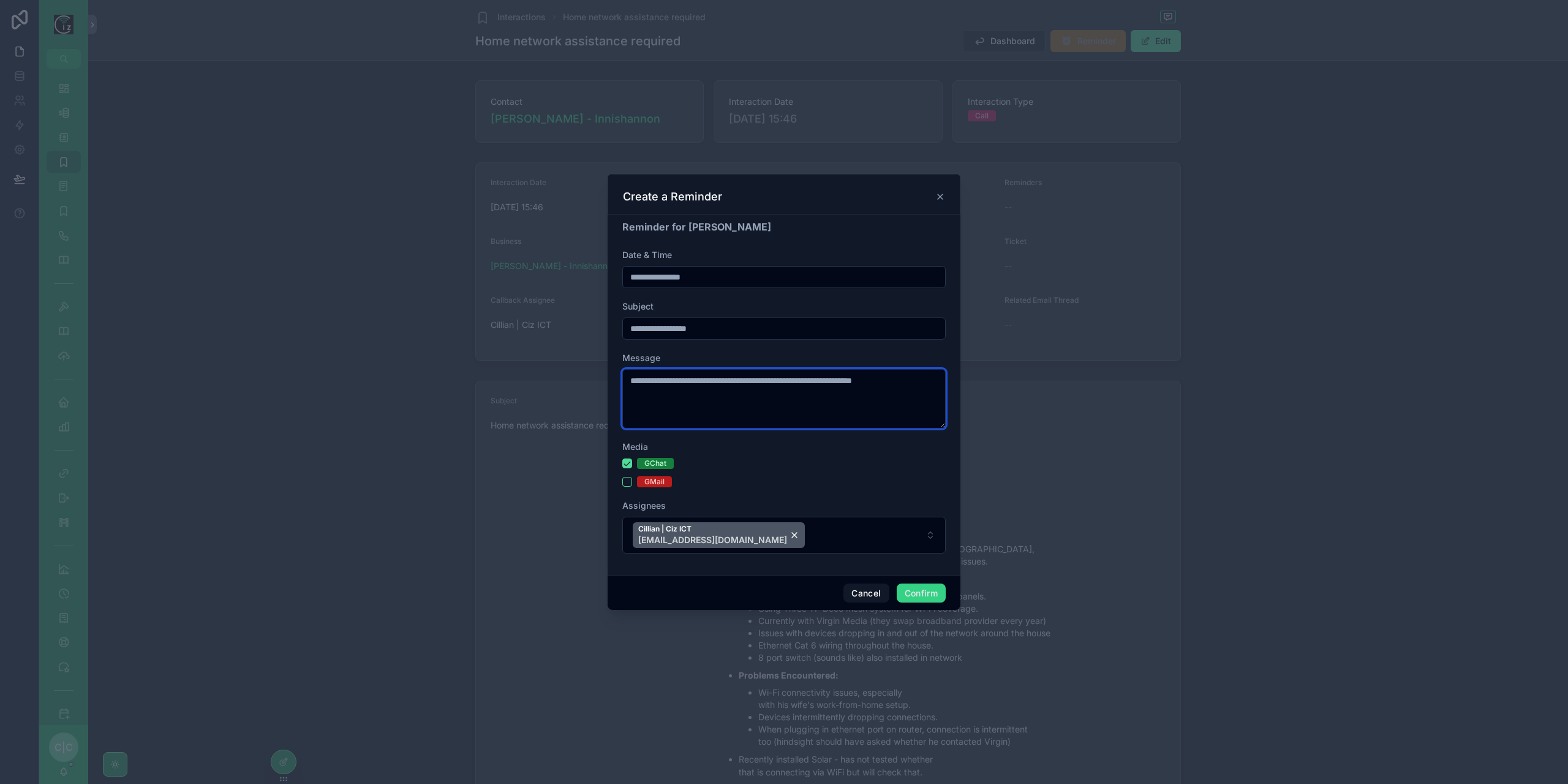
type textarea "**********"
click at [925, 594] on button "Confirm" at bounding box center [921, 593] width 49 height 20
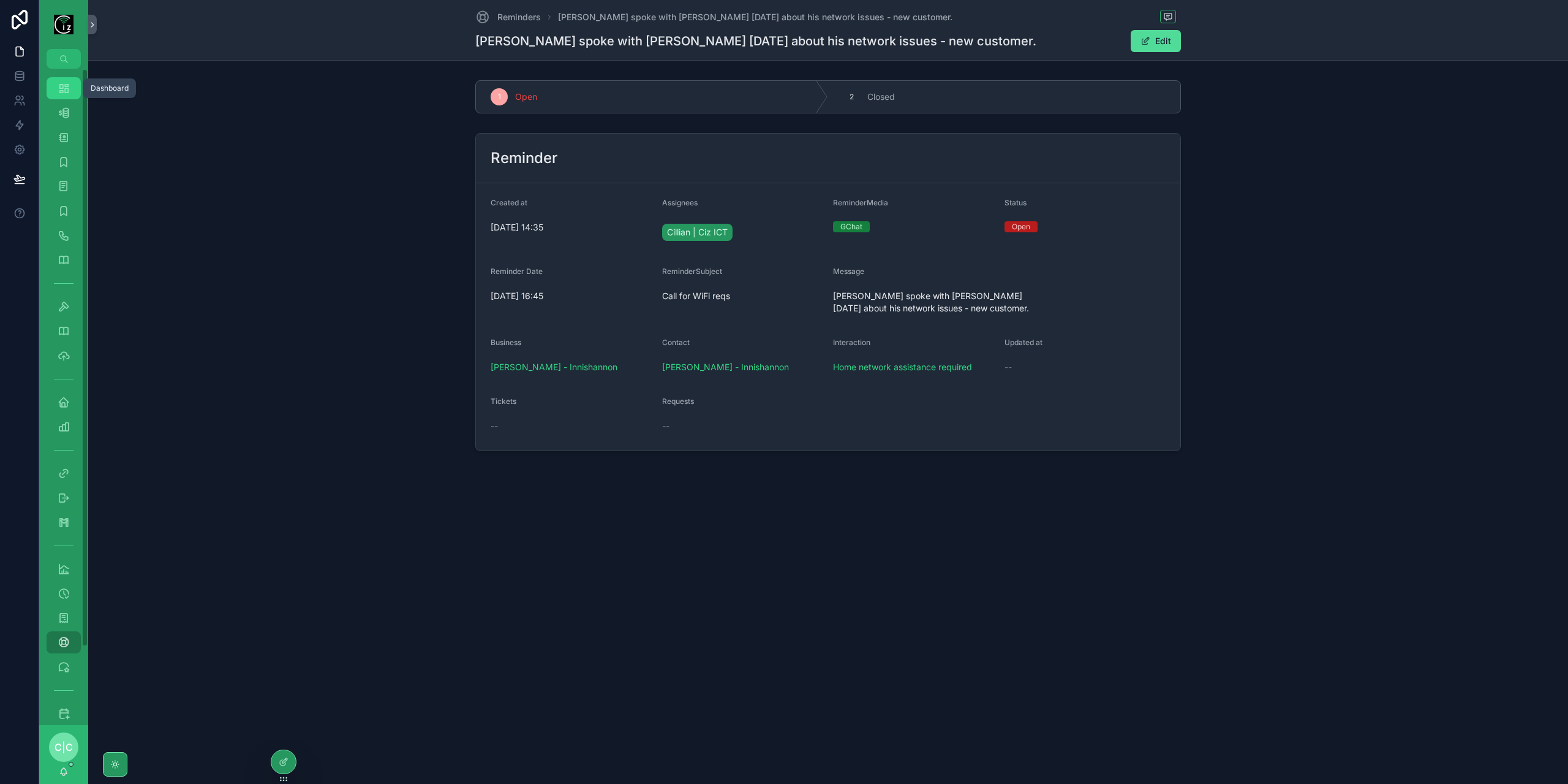
click at [61, 82] on icon "scrollable content" at bounding box center [63, 88] width 12 height 12
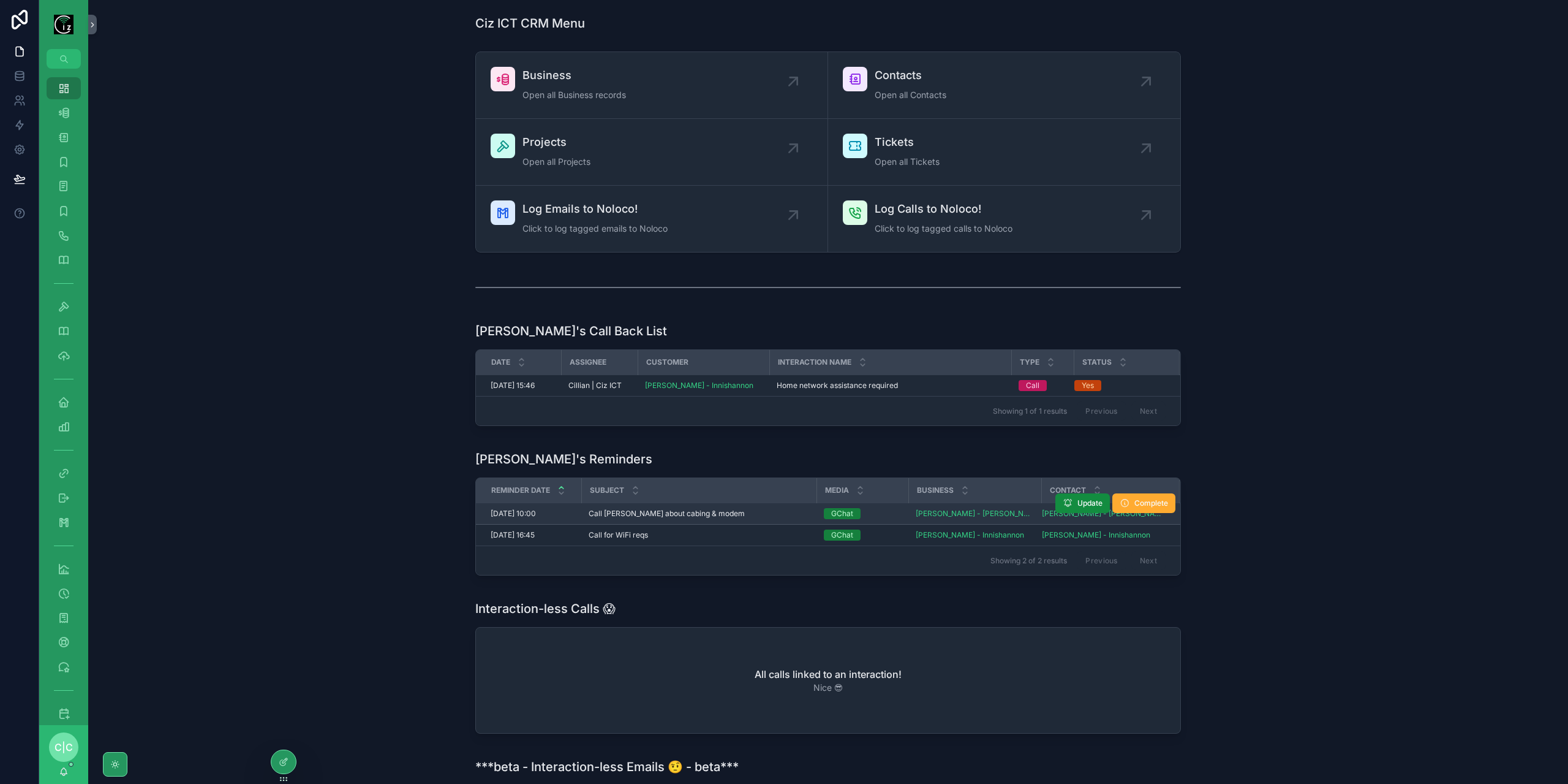
click at [681, 512] on span "Call David about cabing & modem" at bounding box center [666, 513] width 156 height 10
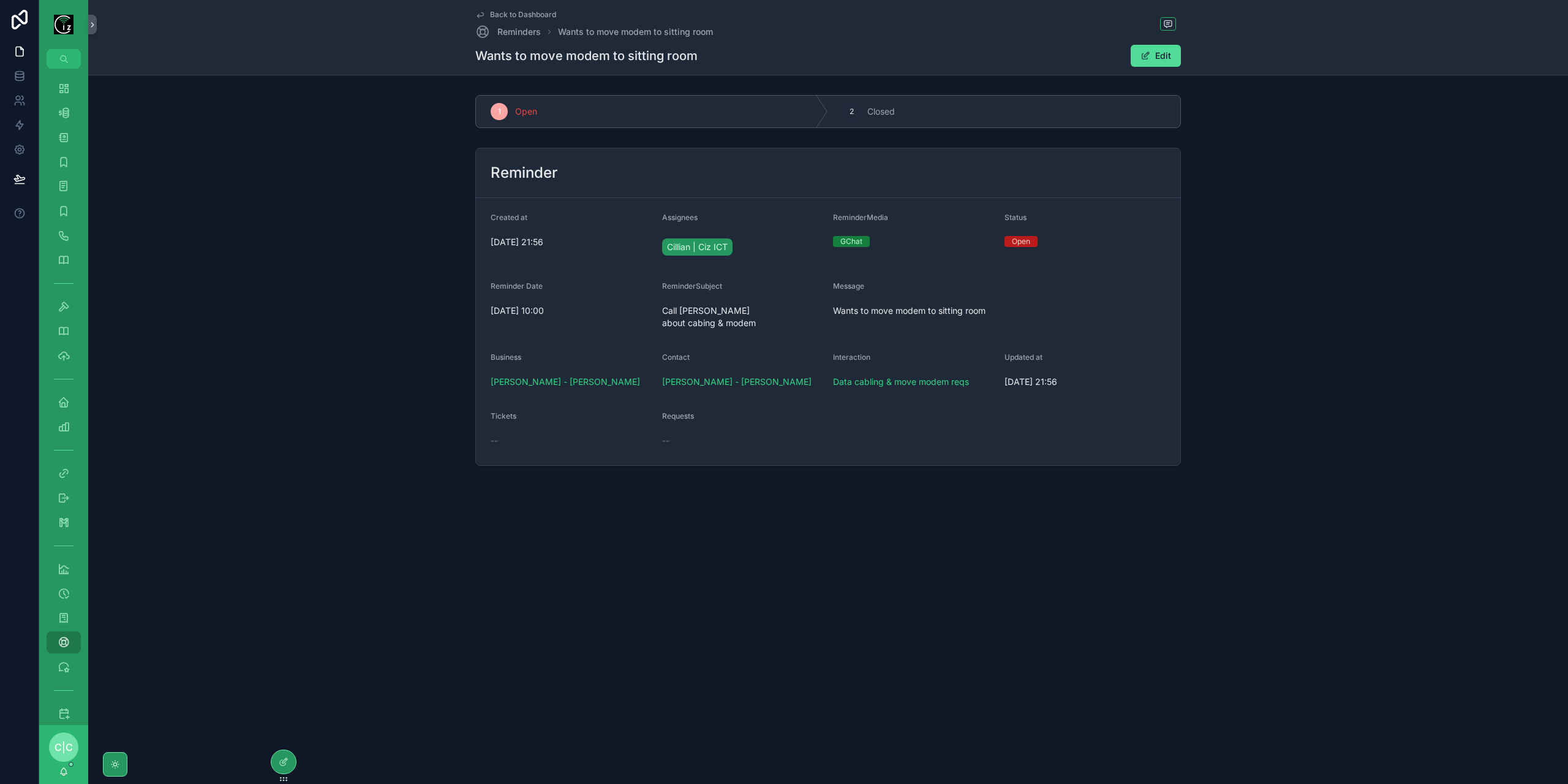
click at [155, 221] on div "Reminder Created at 09/08/2025 21:56 Assignees Cillian | Ciz ICT ReminderMedia …" at bounding box center [828, 306] width 1470 height 328
click at [69, 625] on icon "scrollable content" at bounding box center [63, 625] width 12 height 12
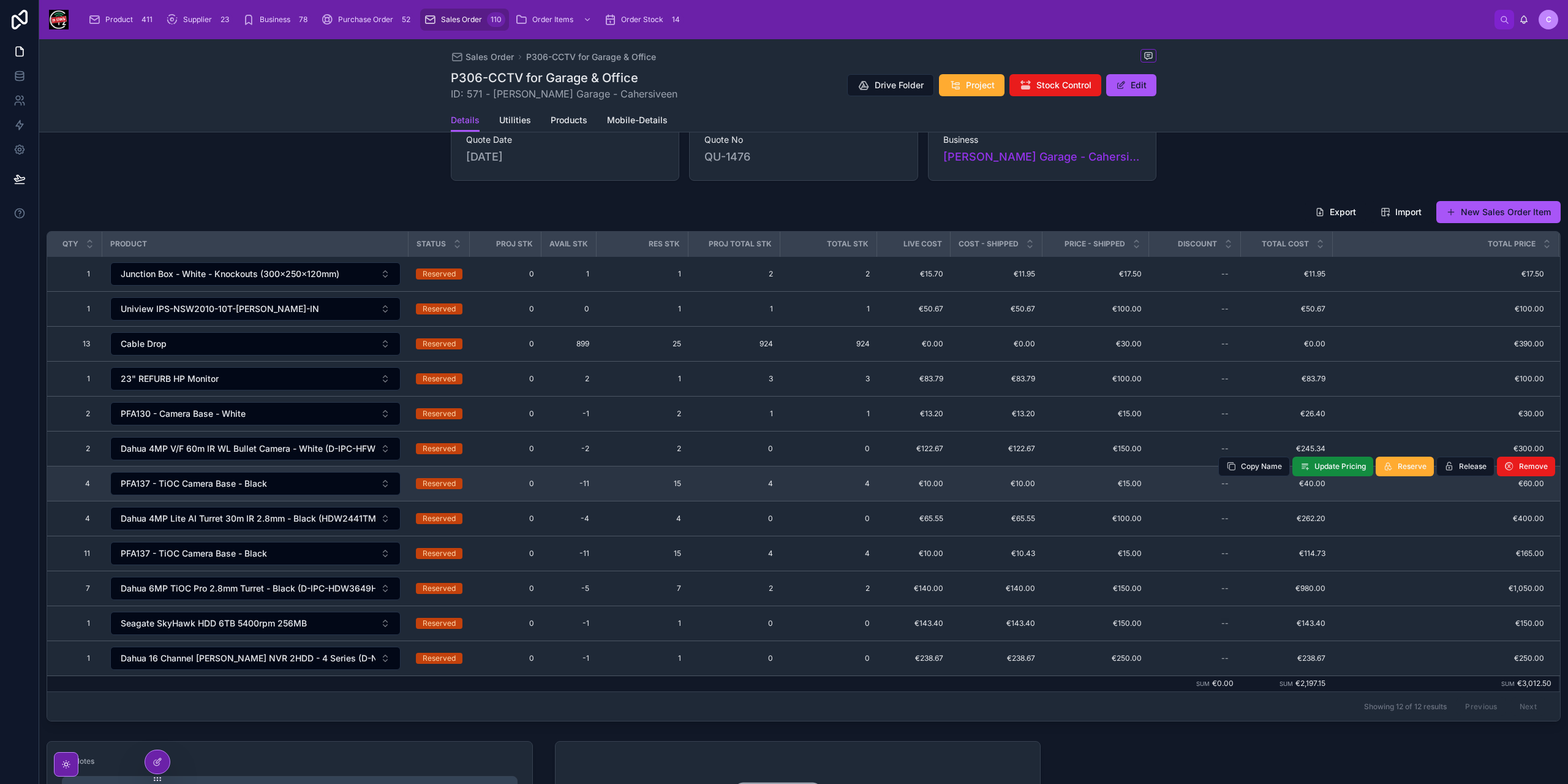
scroll to position [123, 0]
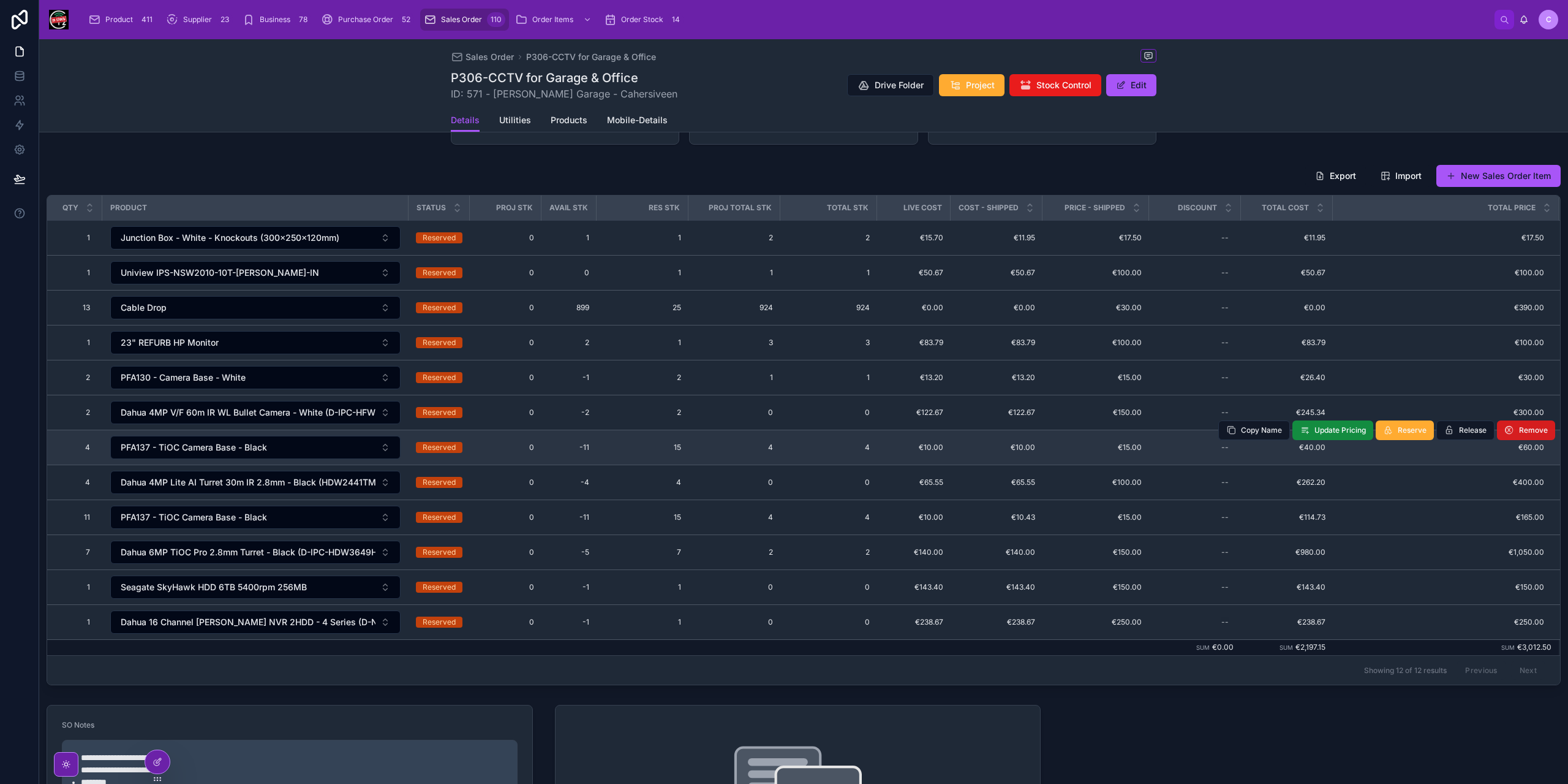
click at [1525, 425] on span "Remove" at bounding box center [1533, 430] width 29 height 10
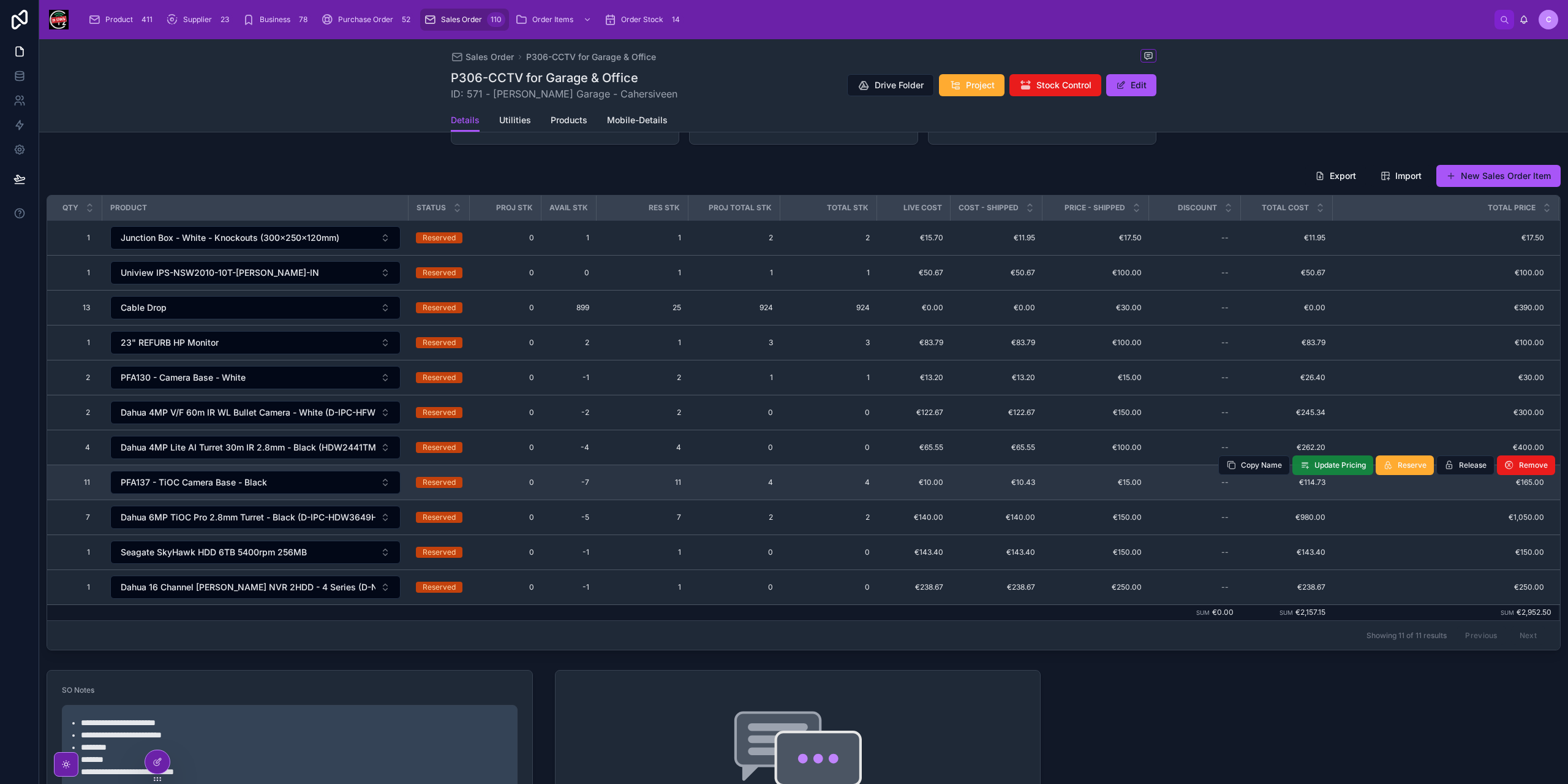
click at [1342, 464] on button "Update Pricing" at bounding box center [1333, 465] width 81 height 20
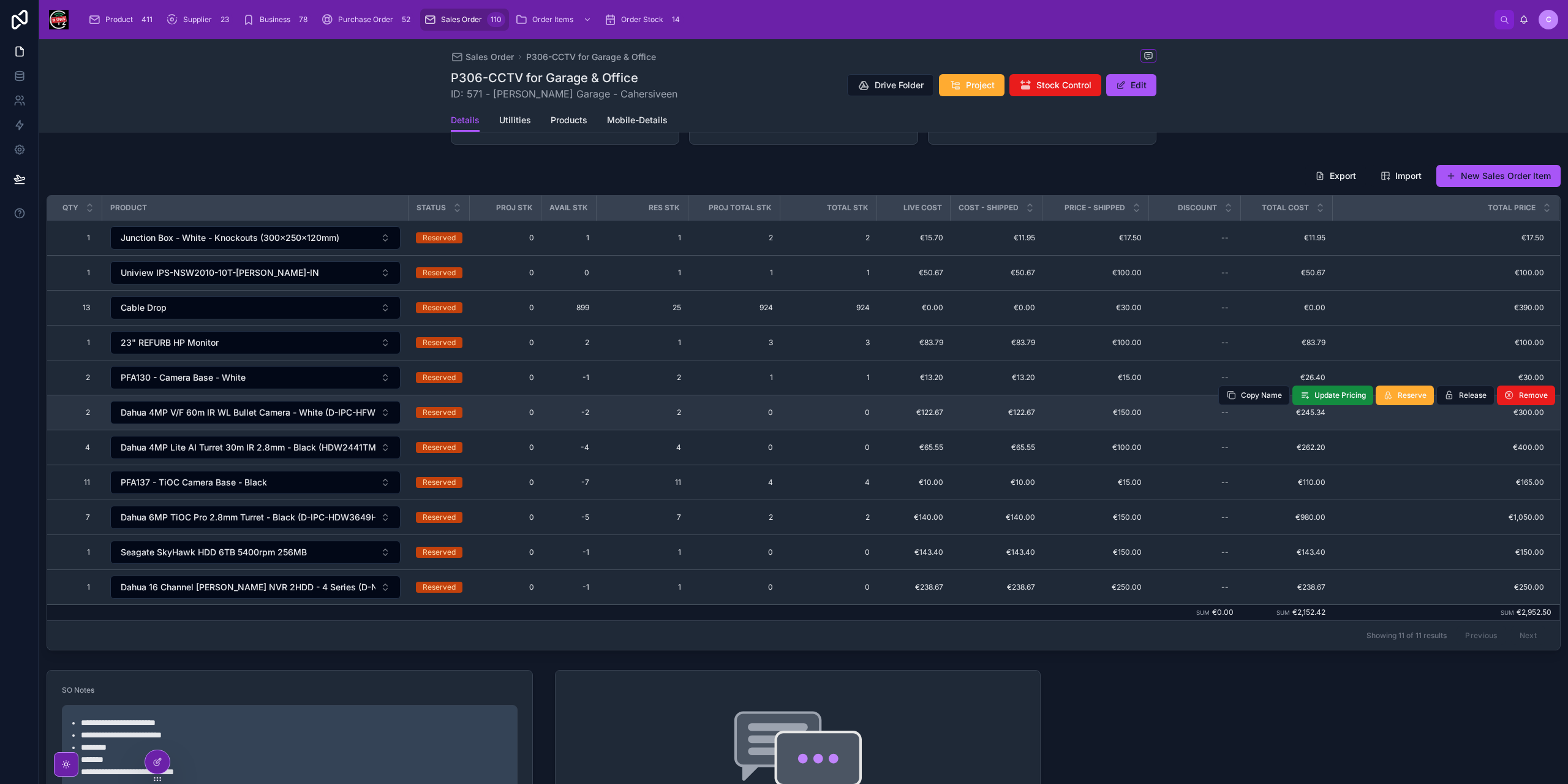
click at [701, 408] on span "0" at bounding box center [734, 412] width 77 height 10
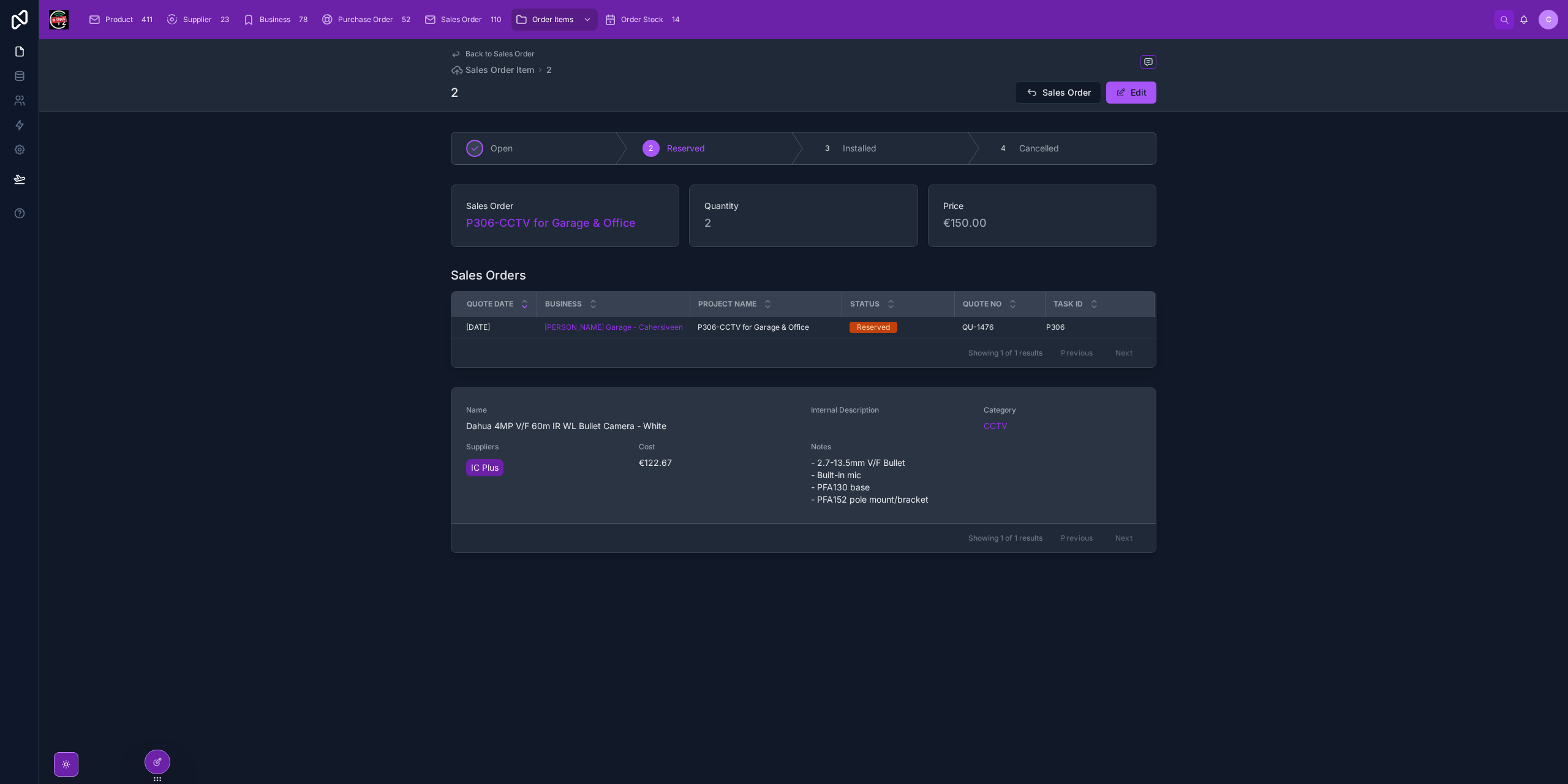
click at [698, 444] on span "Cost" at bounding box center [718, 447] width 158 height 10
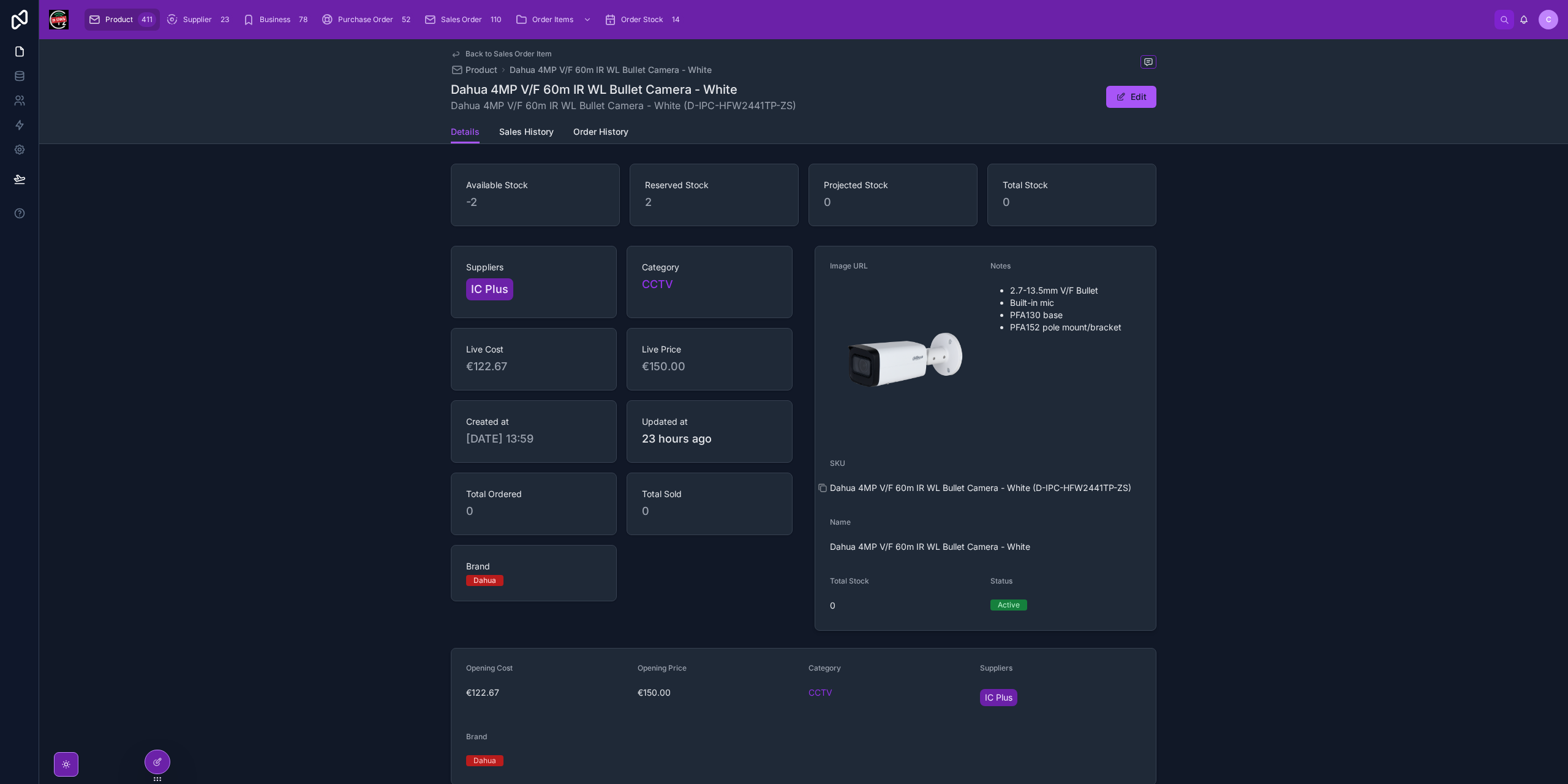
click at [1085, 488] on span "Dahua 4MP V/F 60m IR WL Bullet Camera - White (D-IPC-HFW2441TP-ZS)" at bounding box center [985, 487] width 311 height 12
copy span "HFW2441TP"
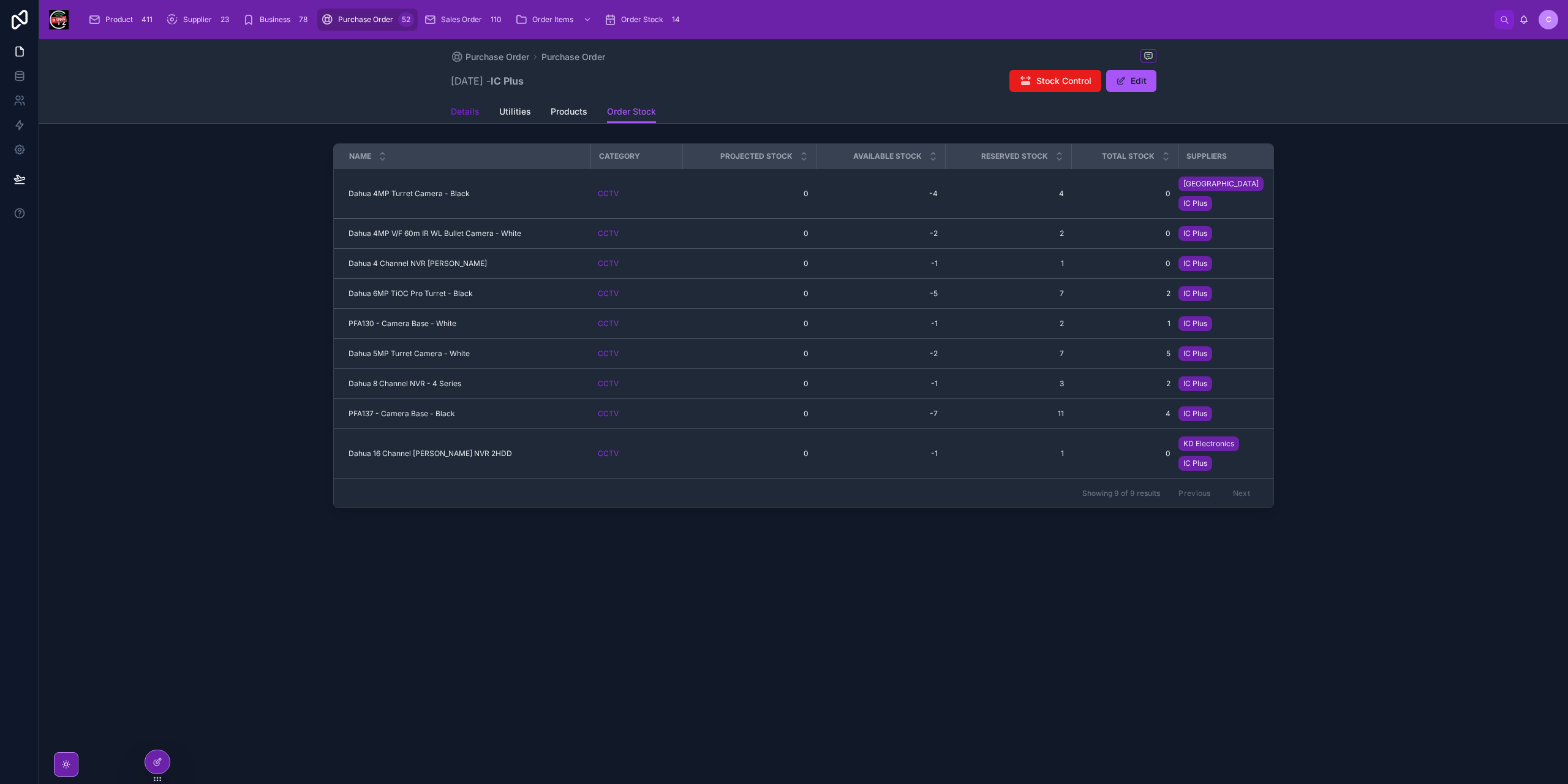
click at [474, 121] on link "Details" at bounding box center [465, 112] width 29 height 25
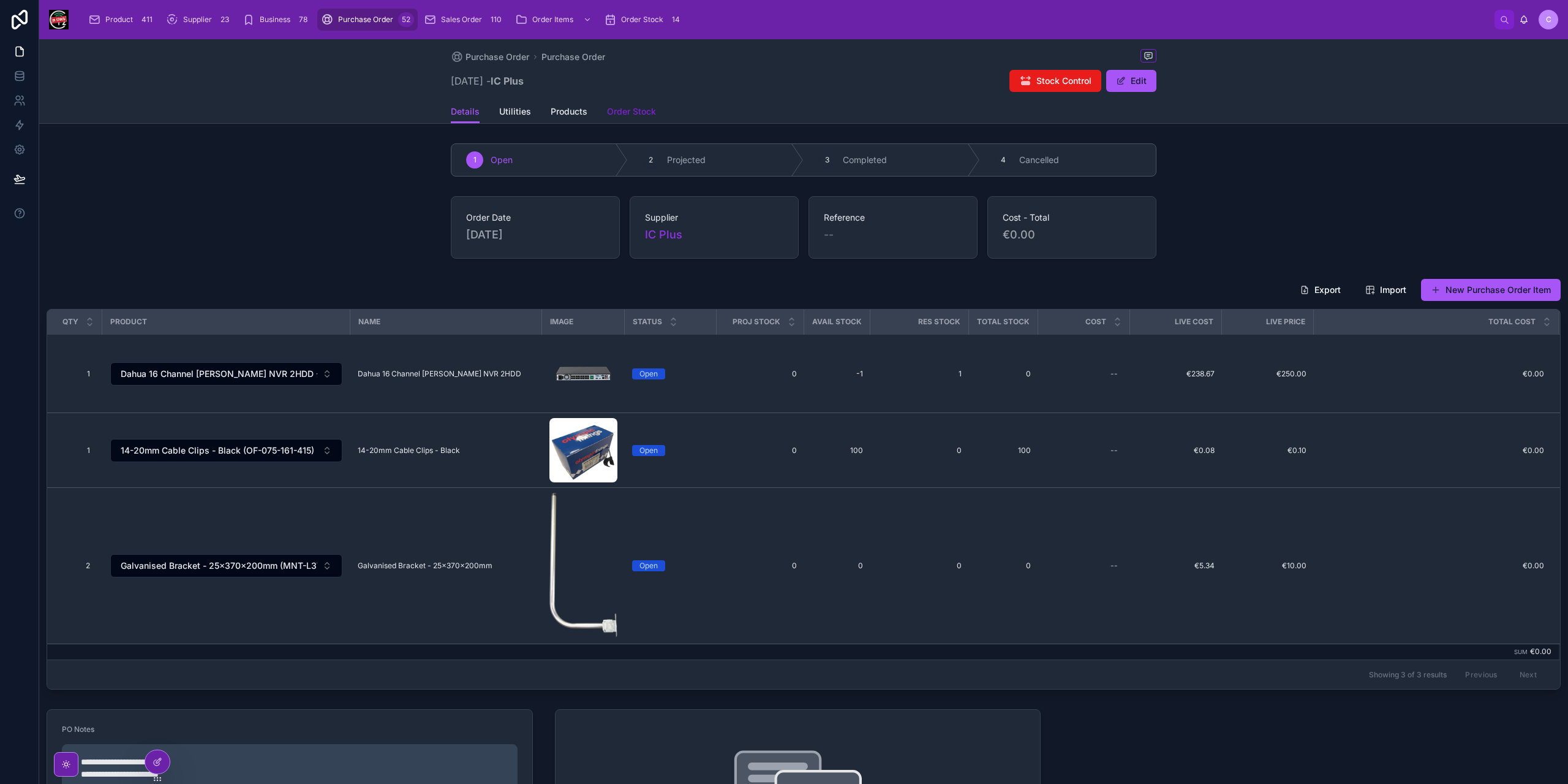
click at [636, 121] on link "Order Stock" at bounding box center [632, 112] width 49 height 25
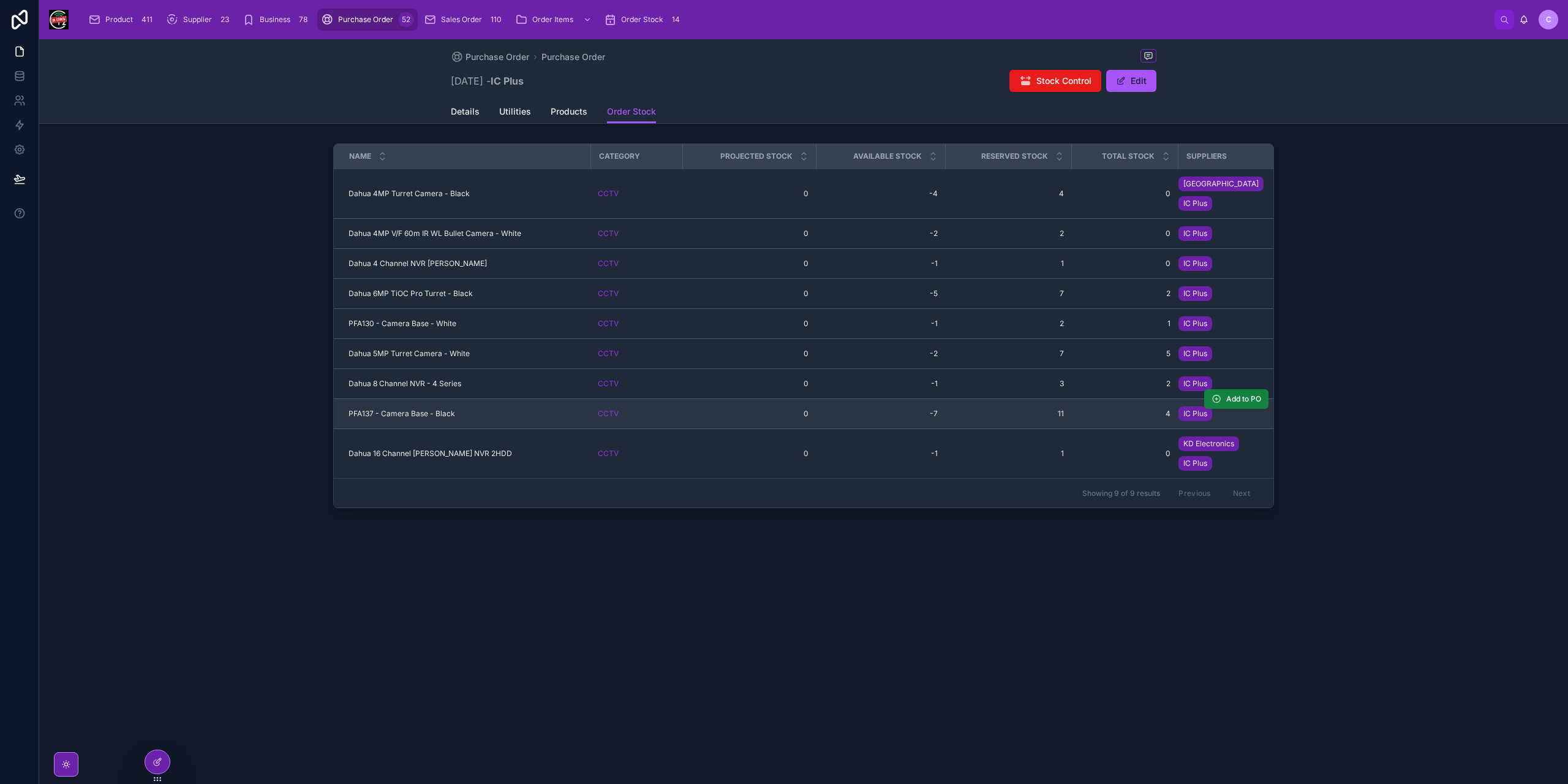
click at [1242, 394] on span "Add to PO" at bounding box center [1243, 399] width 35 height 10
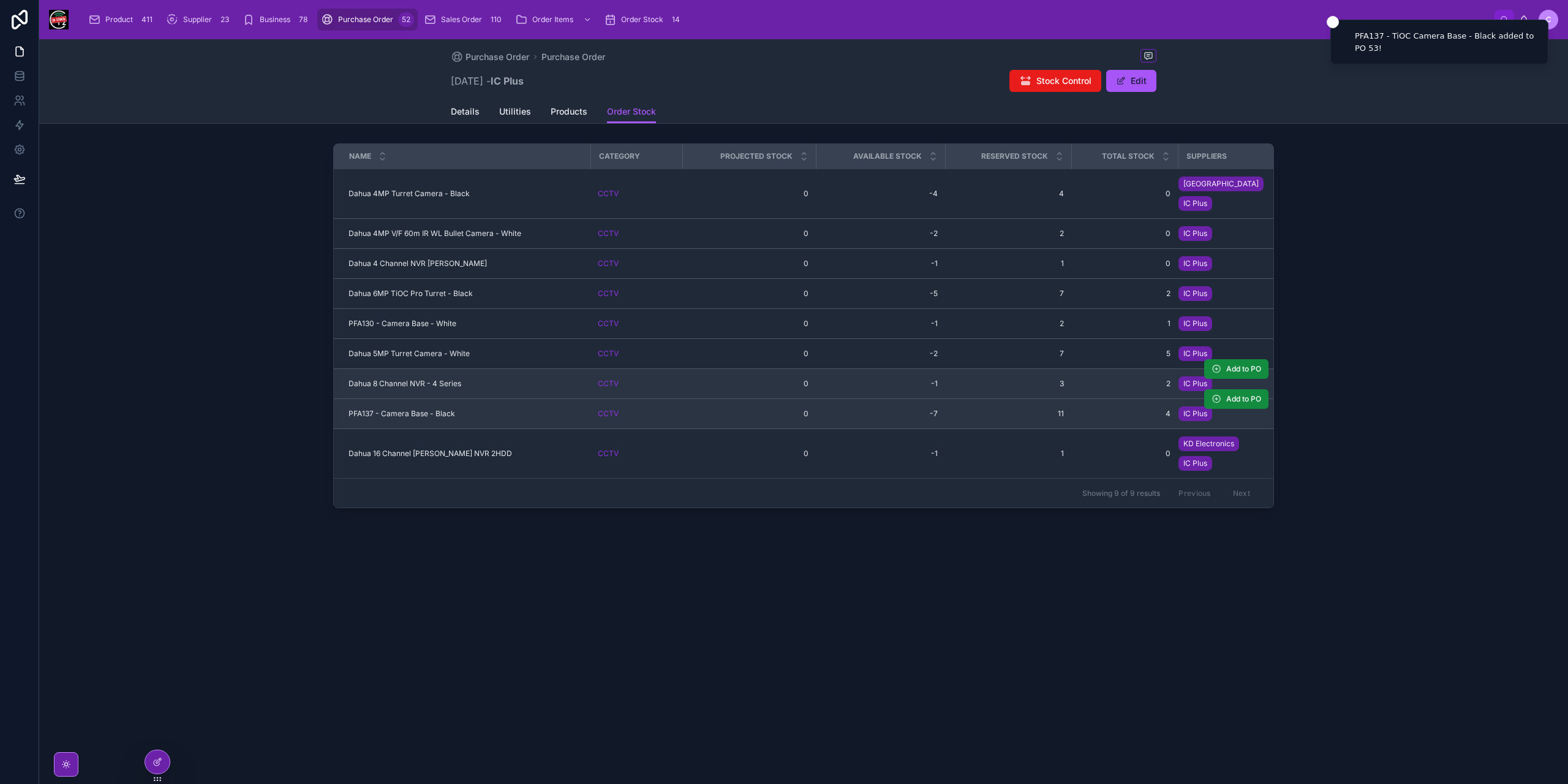
click at [995, 378] on span "3" at bounding box center [1009, 383] width 112 height 10
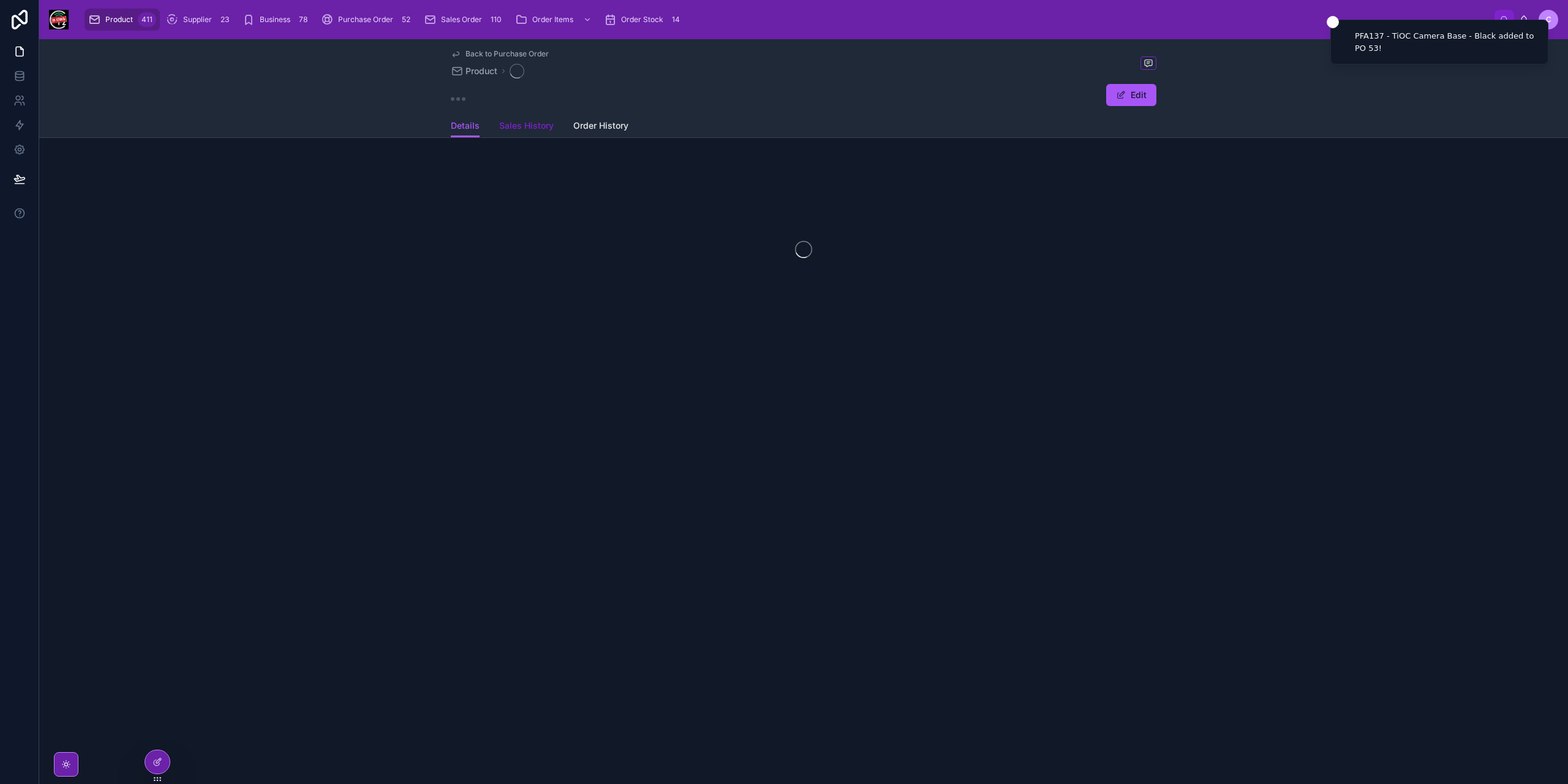
click at [534, 128] on span "Sales History" at bounding box center [527, 125] width 55 height 12
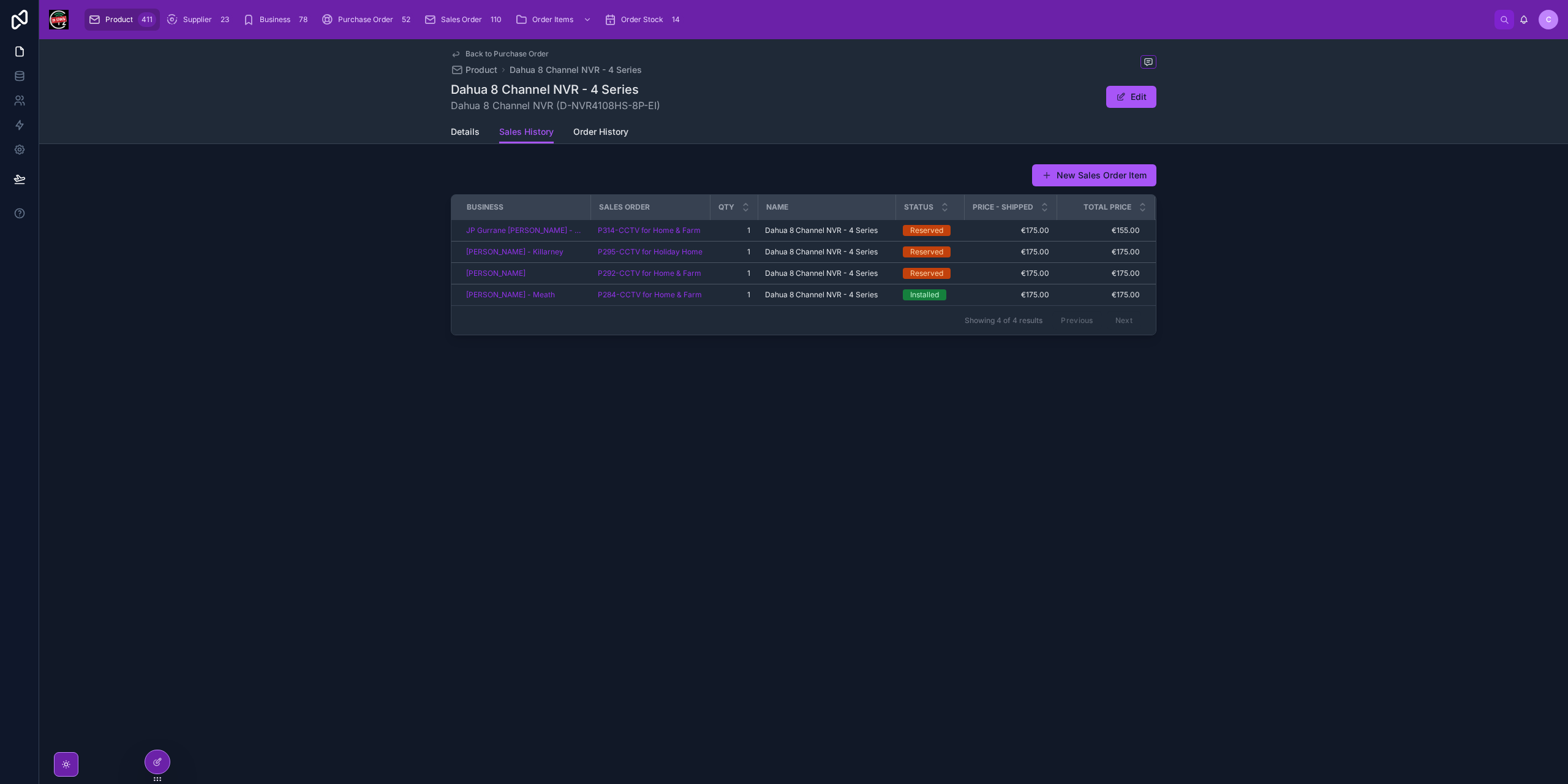
click at [469, 55] on span "Back to Purchase Order" at bounding box center [507, 54] width 83 height 10
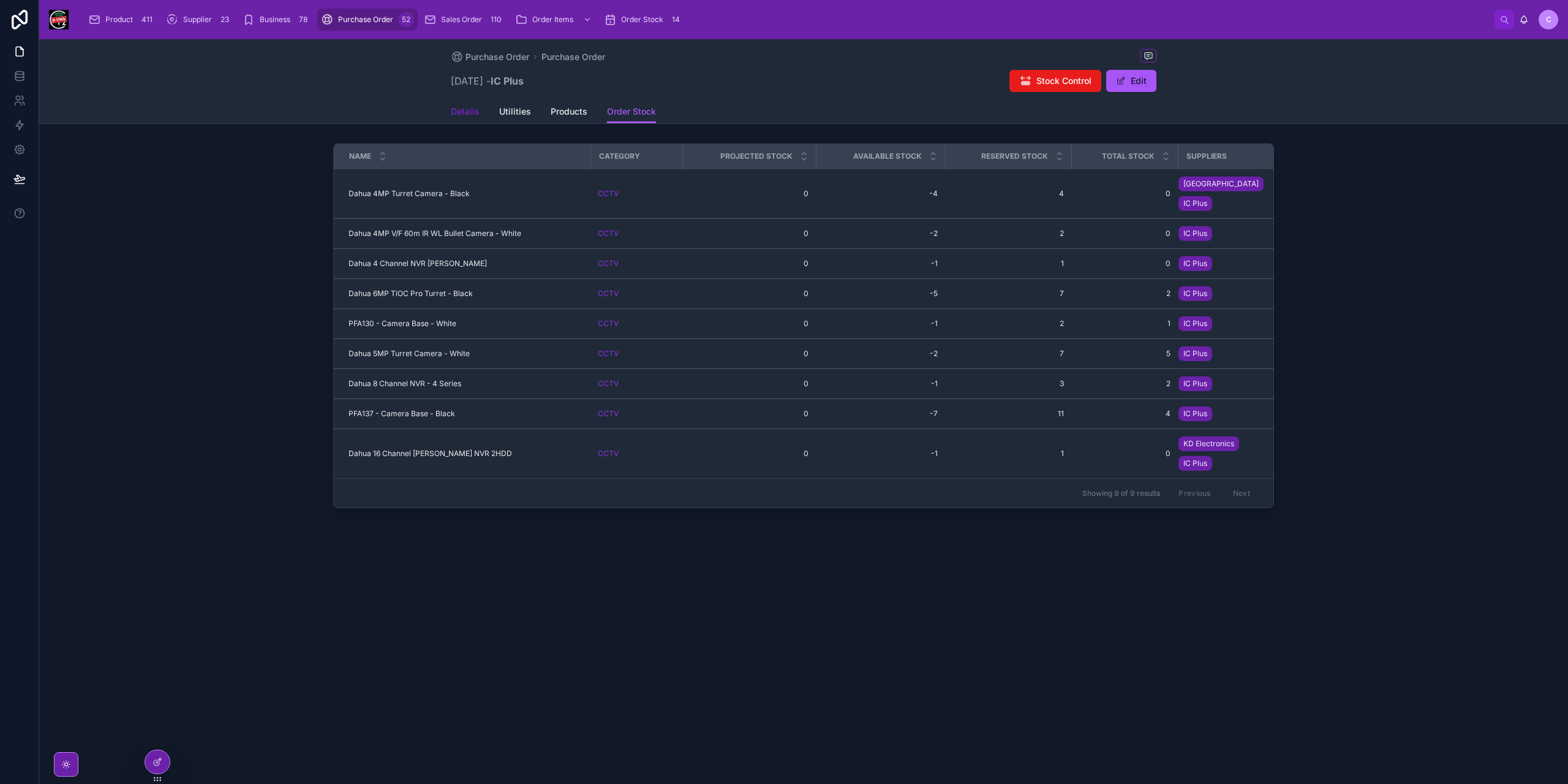
click at [462, 114] on span "Details" at bounding box center [465, 112] width 29 height 12
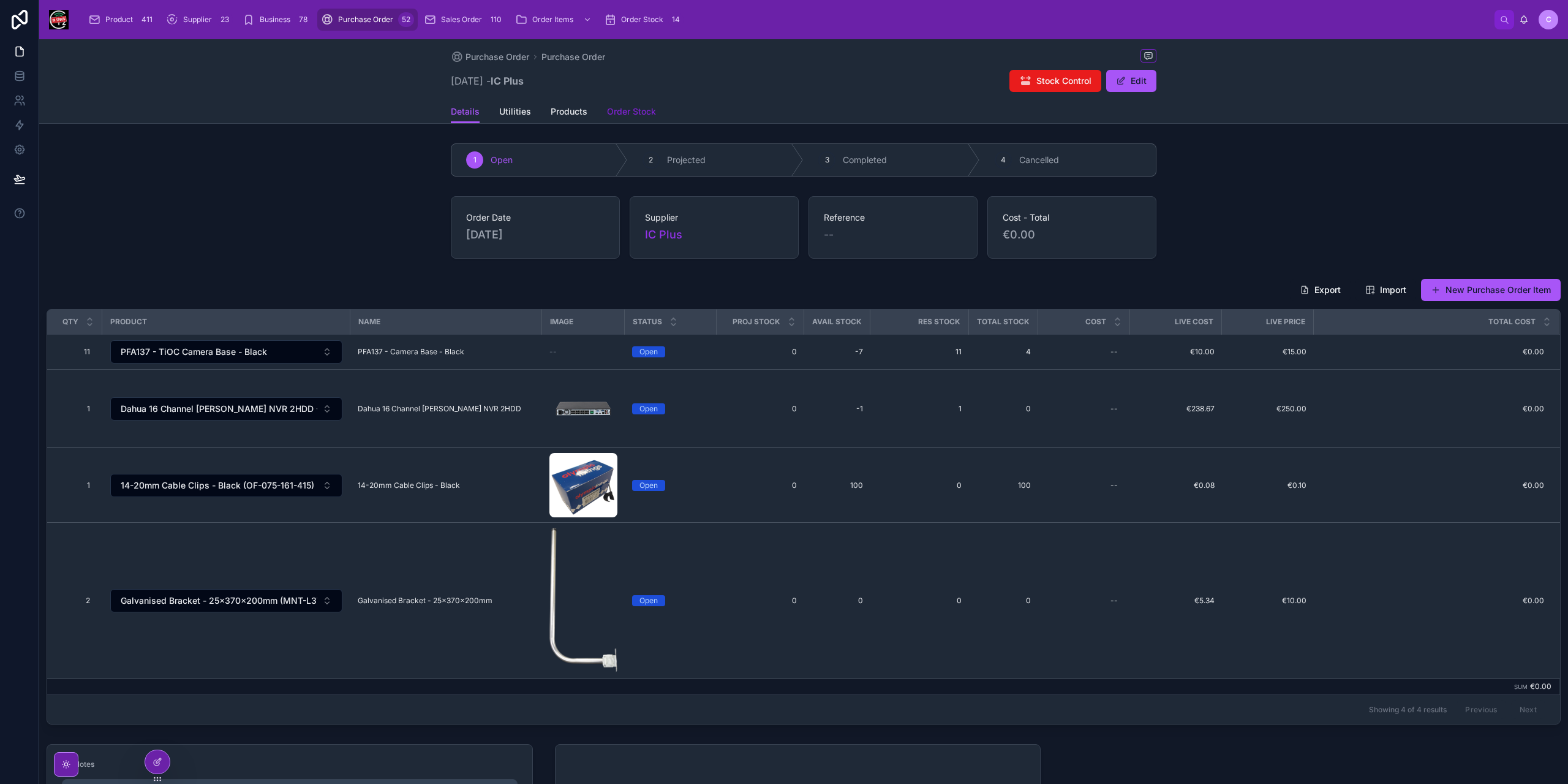
click at [639, 112] on span "Order Stock" at bounding box center [632, 112] width 49 height 12
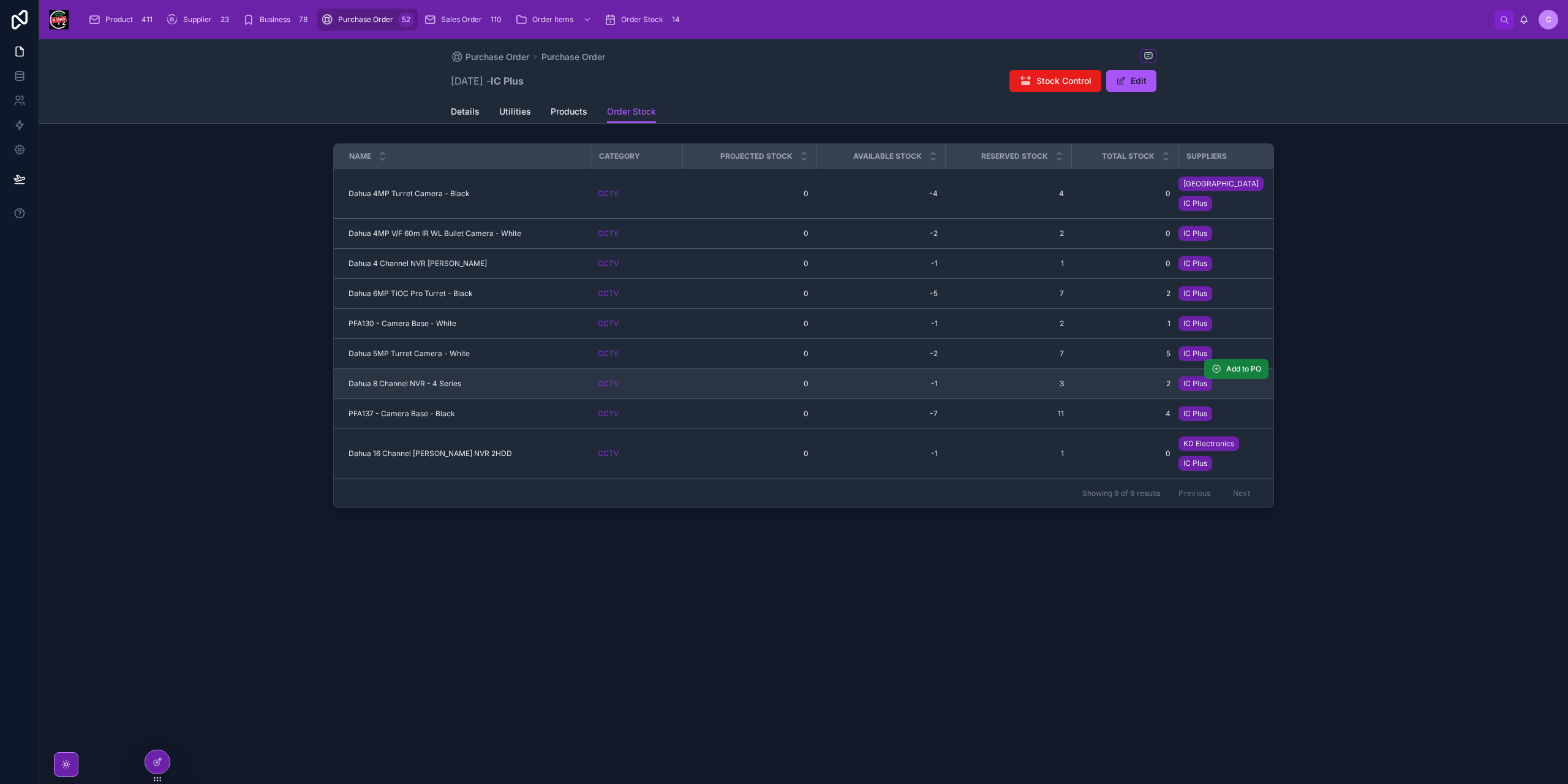
click at [1245, 364] on span "Add to PO" at bounding box center [1243, 369] width 35 height 10
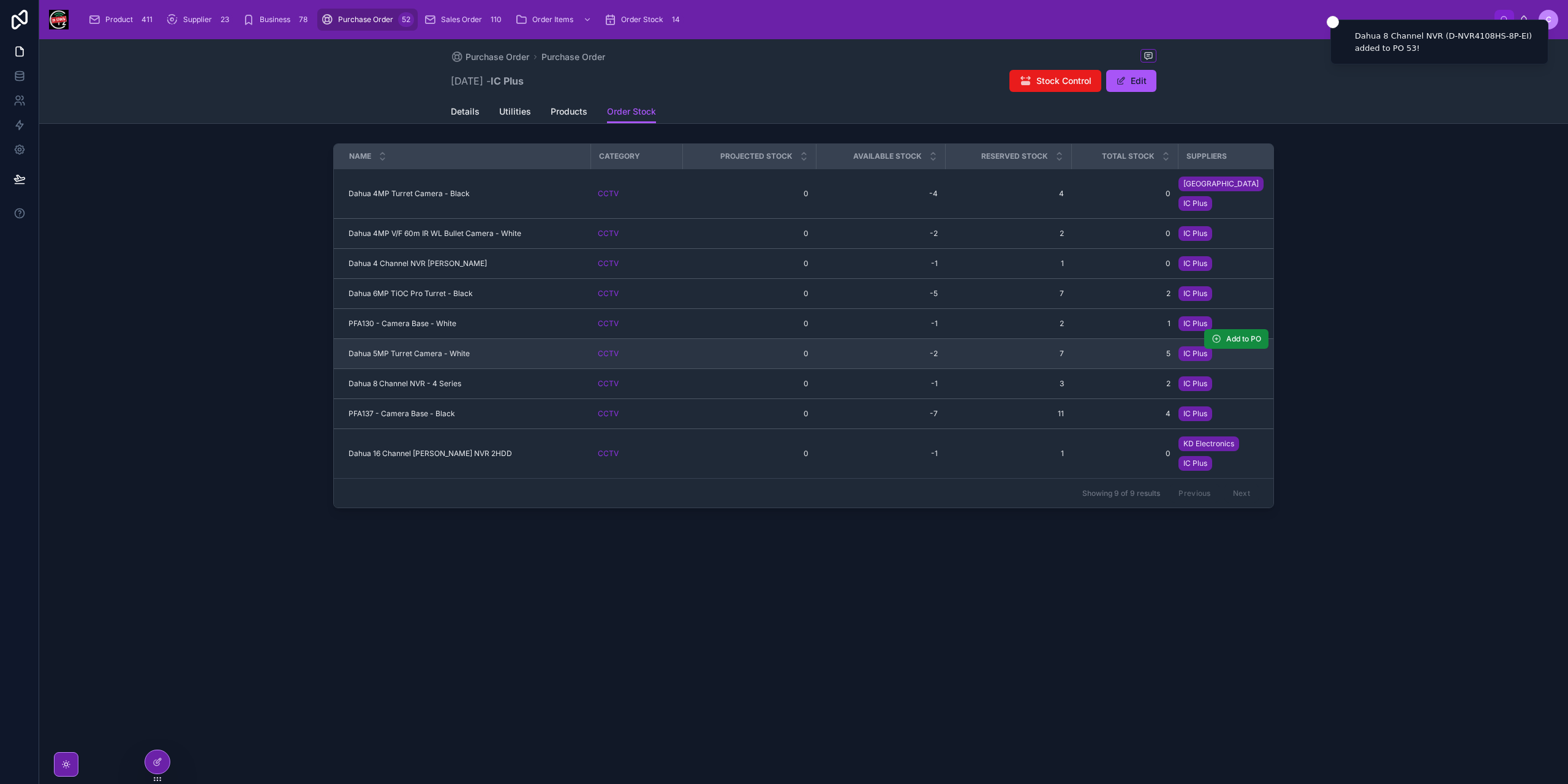
click at [444, 348] on span "Dahua 5MP Turret Camera - White" at bounding box center [409, 353] width 121 height 10
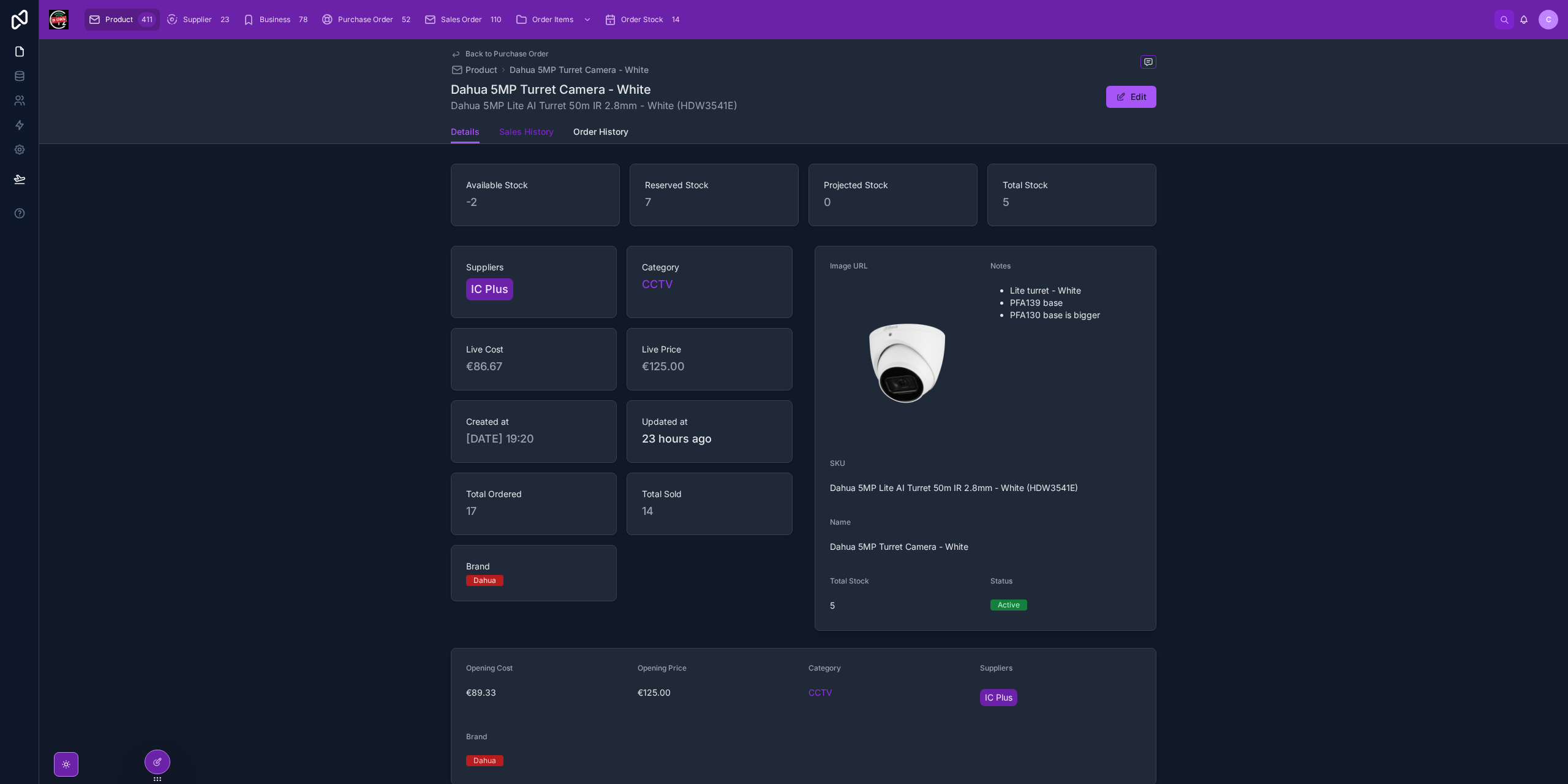
click at [524, 132] on span "Sales History" at bounding box center [527, 132] width 55 height 12
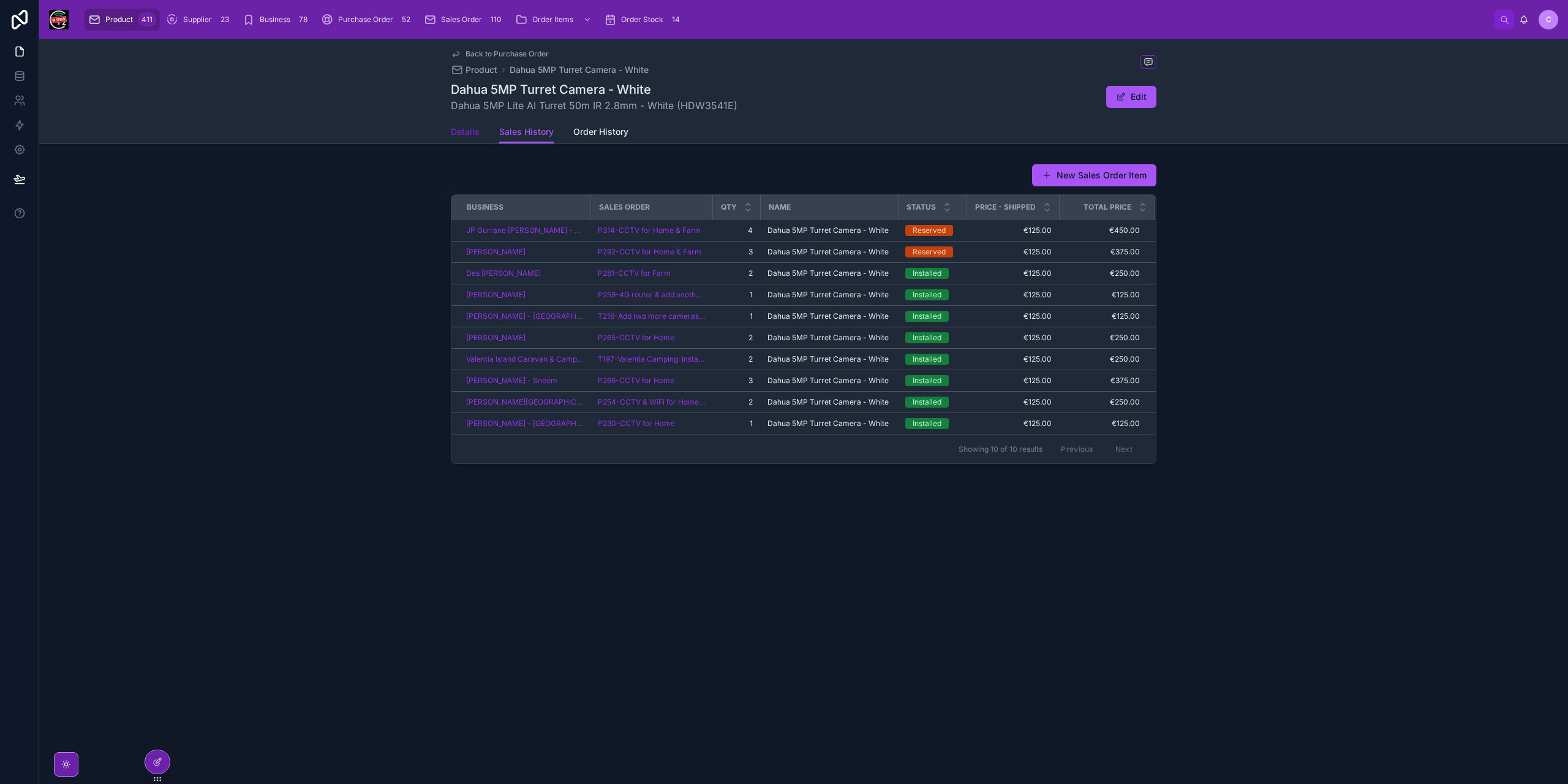
click at [461, 134] on span "Details" at bounding box center [465, 132] width 29 height 12
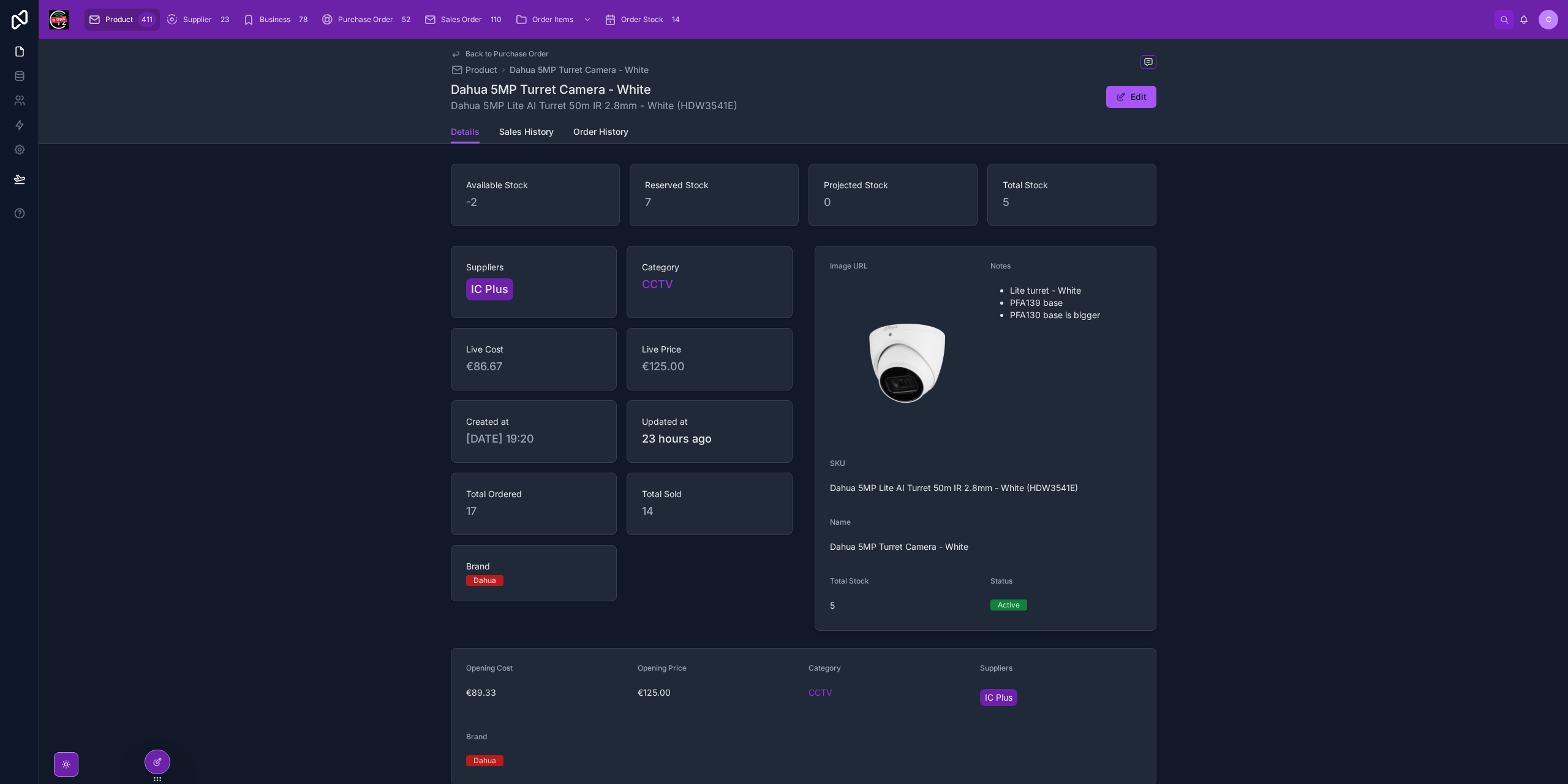
click at [461, 52] on link "Back to Purchase Order" at bounding box center [500, 54] width 98 height 10
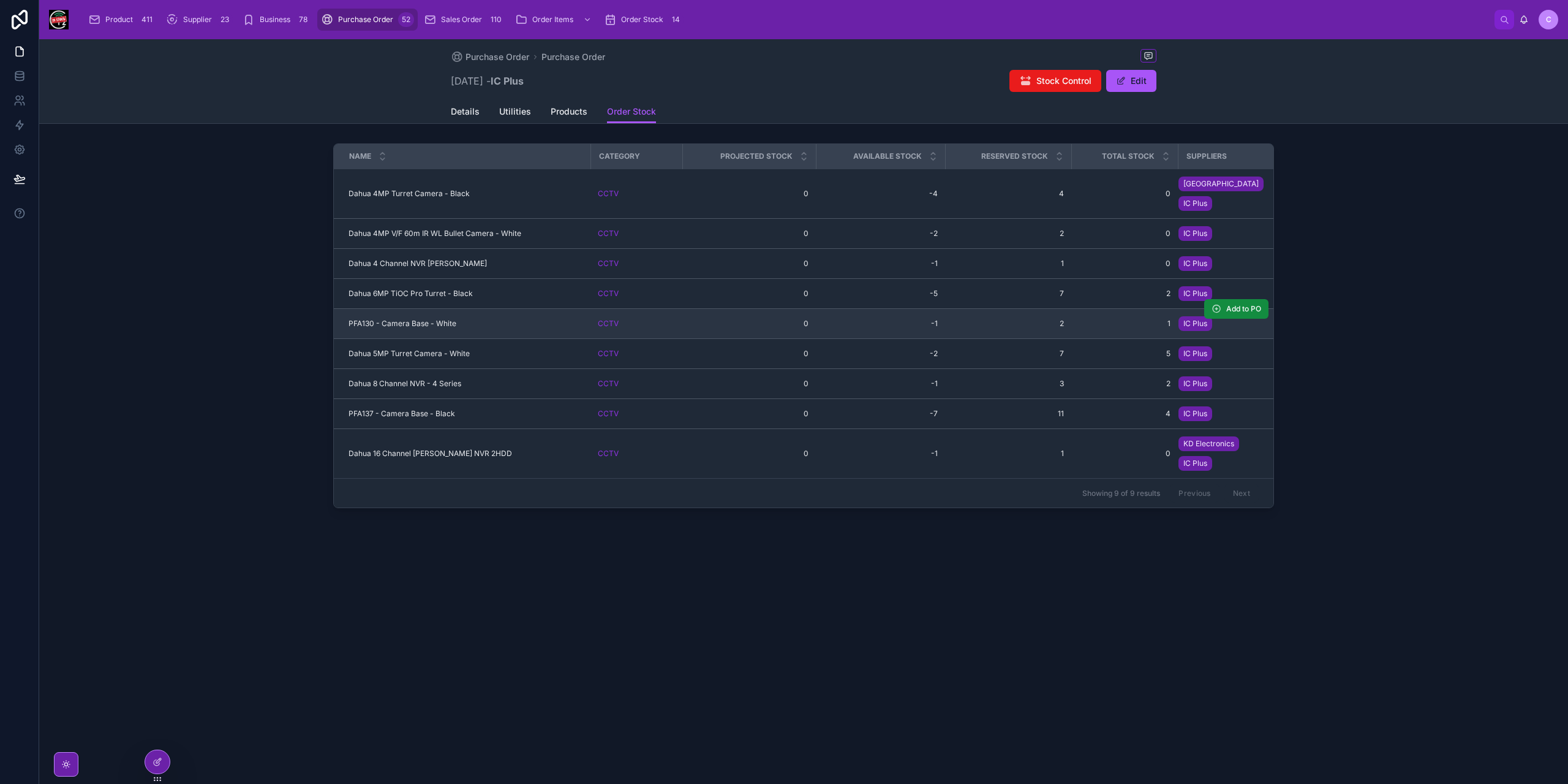
click at [506, 318] on div "PFA130 - Camera Base - White PFA130 - Camera Base - White" at bounding box center [465, 323] width 234 height 10
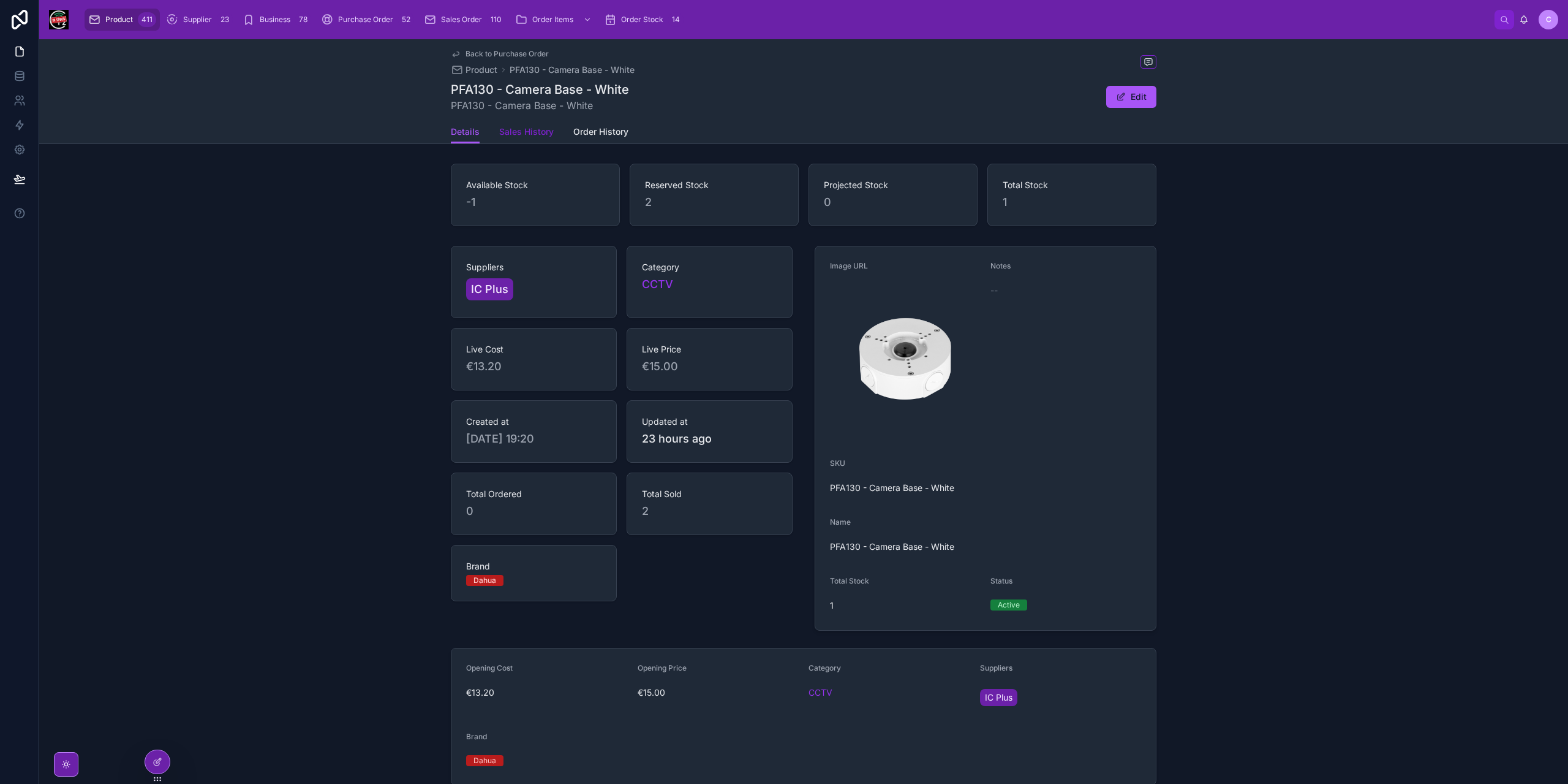
click at [527, 134] on span "Sales History" at bounding box center [527, 132] width 55 height 12
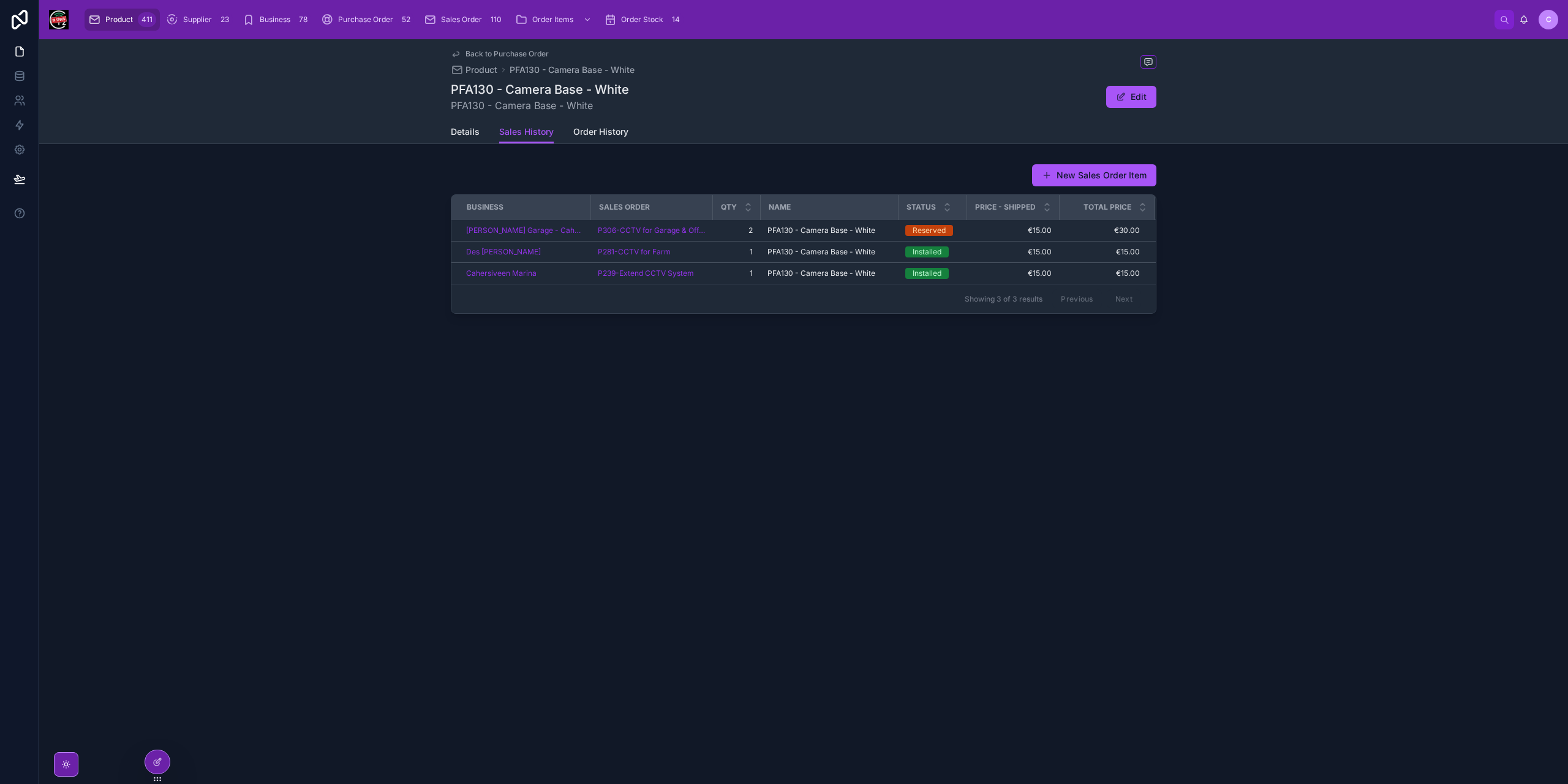
click at [456, 52] on icon at bounding box center [456, 54] width 10 height 10
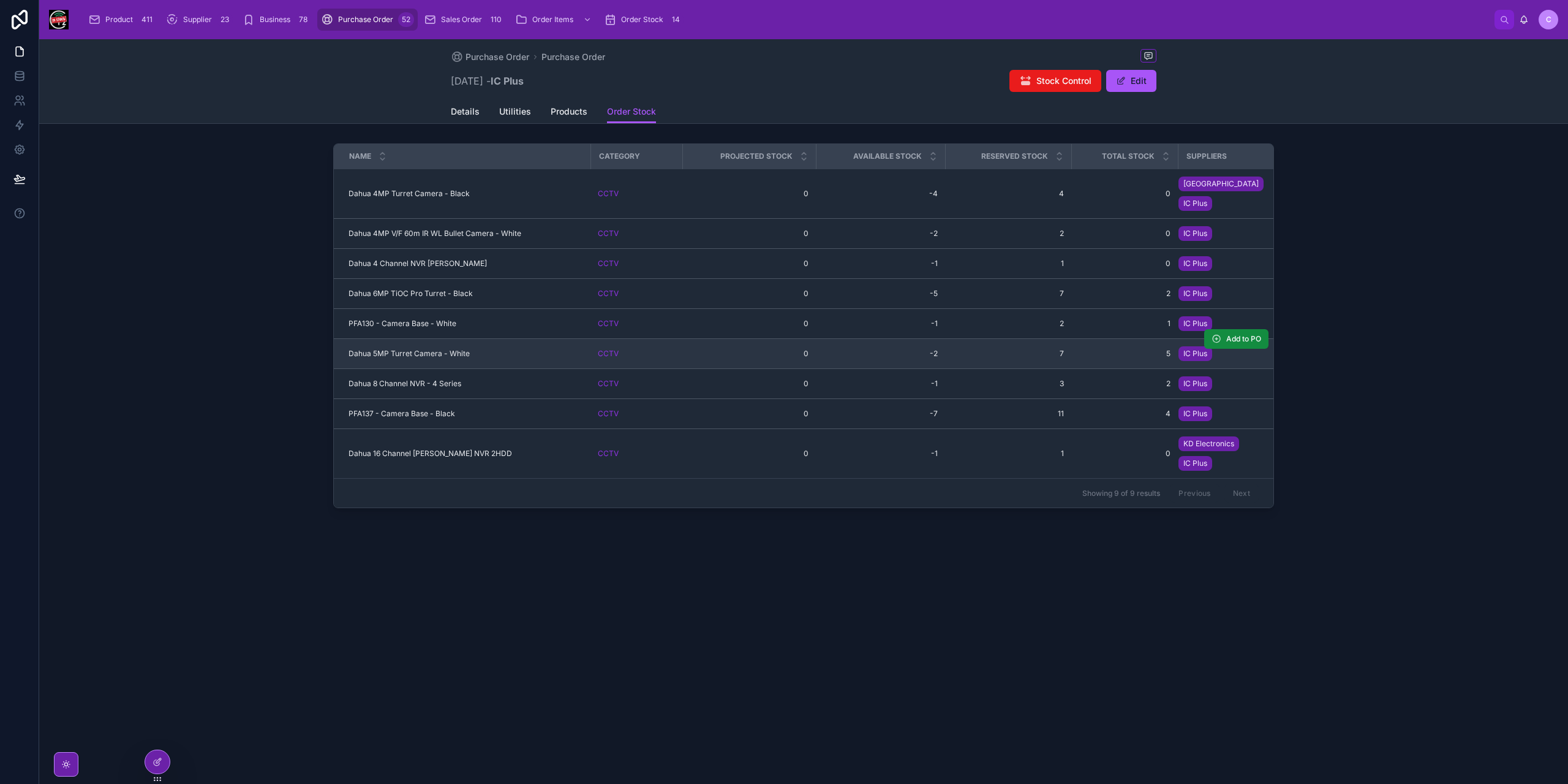
click at [473, 348] on div "Dahua 5MP Turret Camera - White Dahua 5MP Turret Camera - White" at bounding box center [465, 353] width 234 height 10
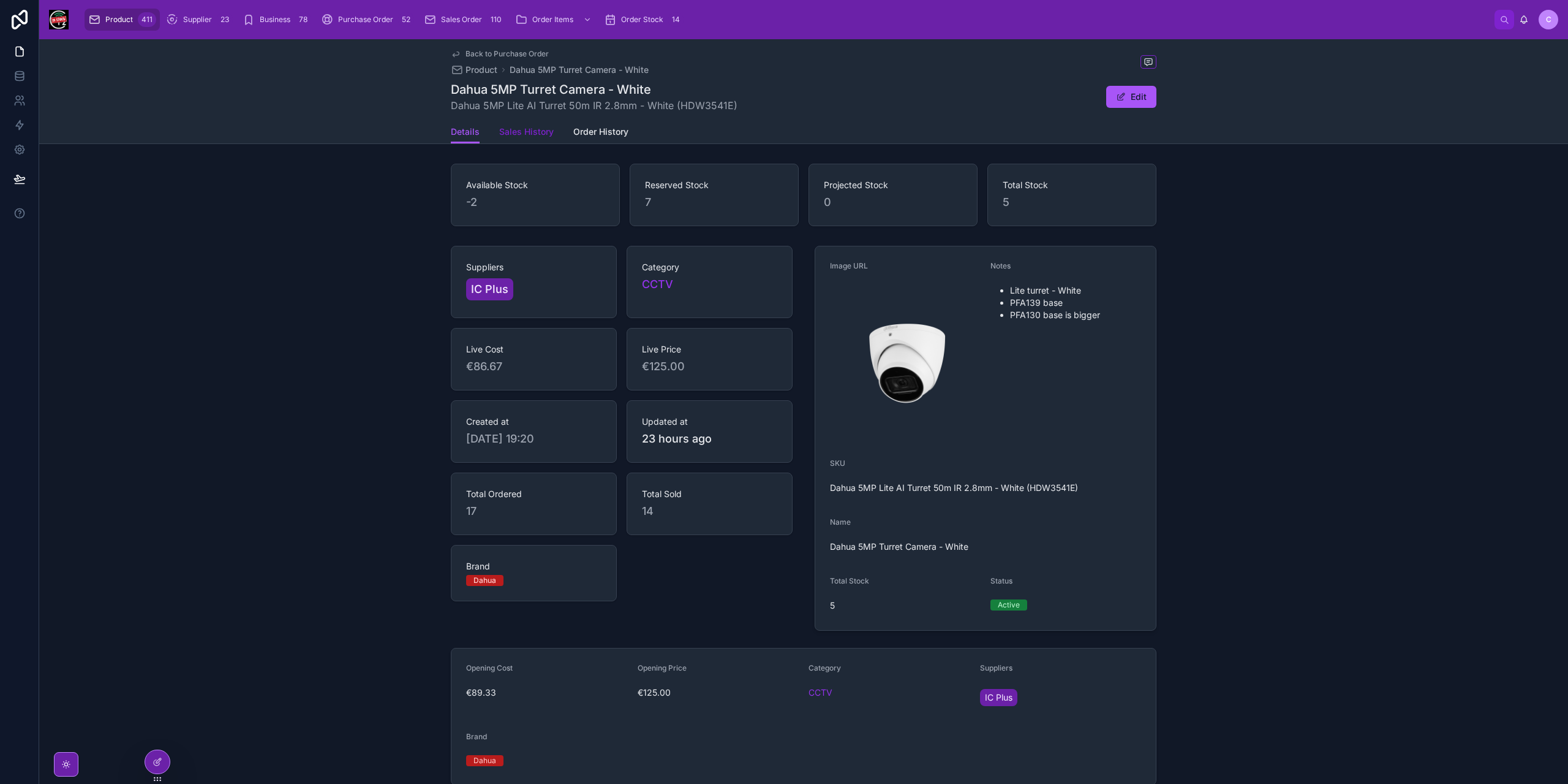
click at [538, 138] on link "Sales History" at bounding box center [527, 133] width 55 height 25
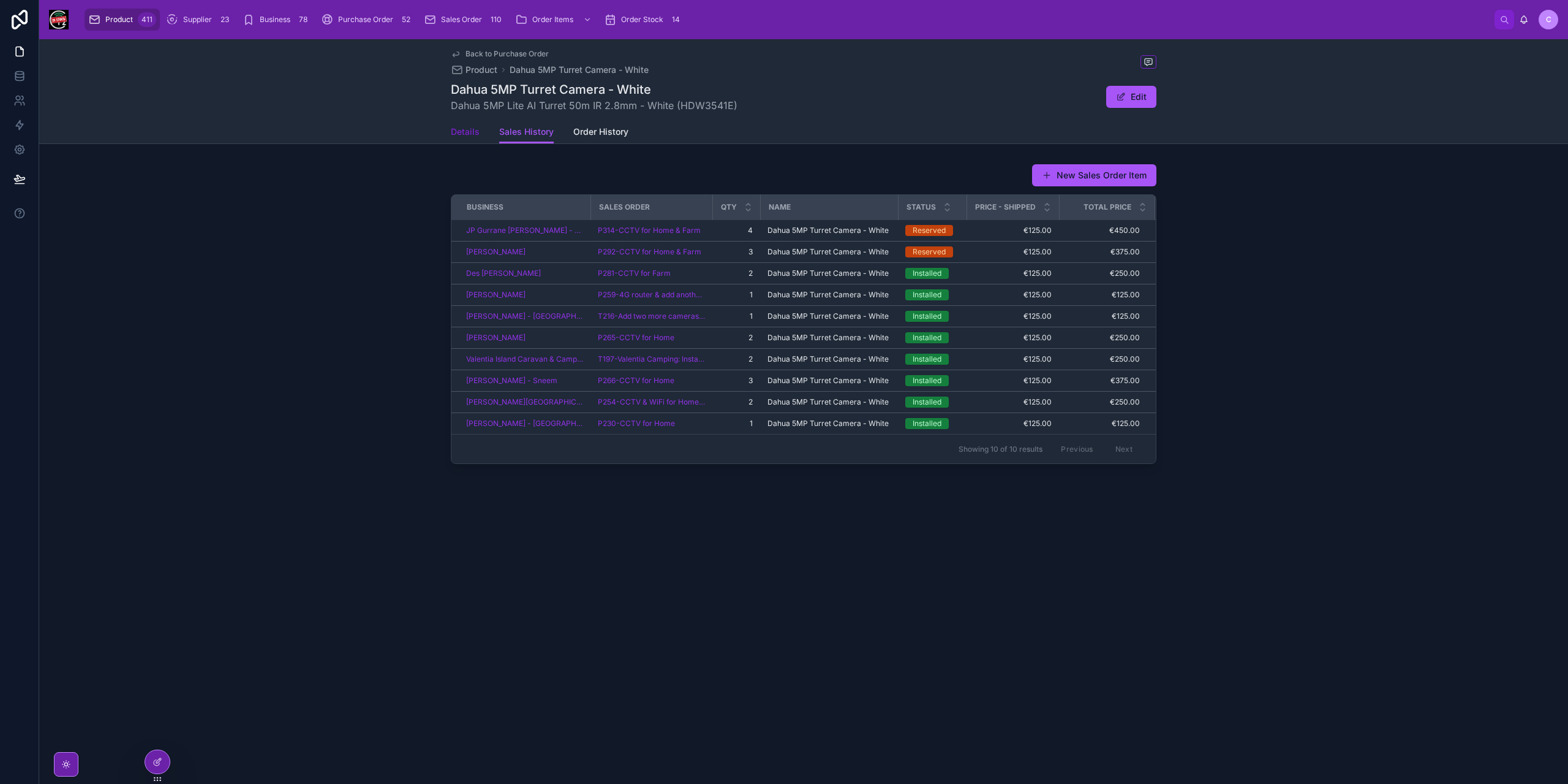
click at [465, 136] on span "Details" at bounding box center [465, 132] width 29 height 12
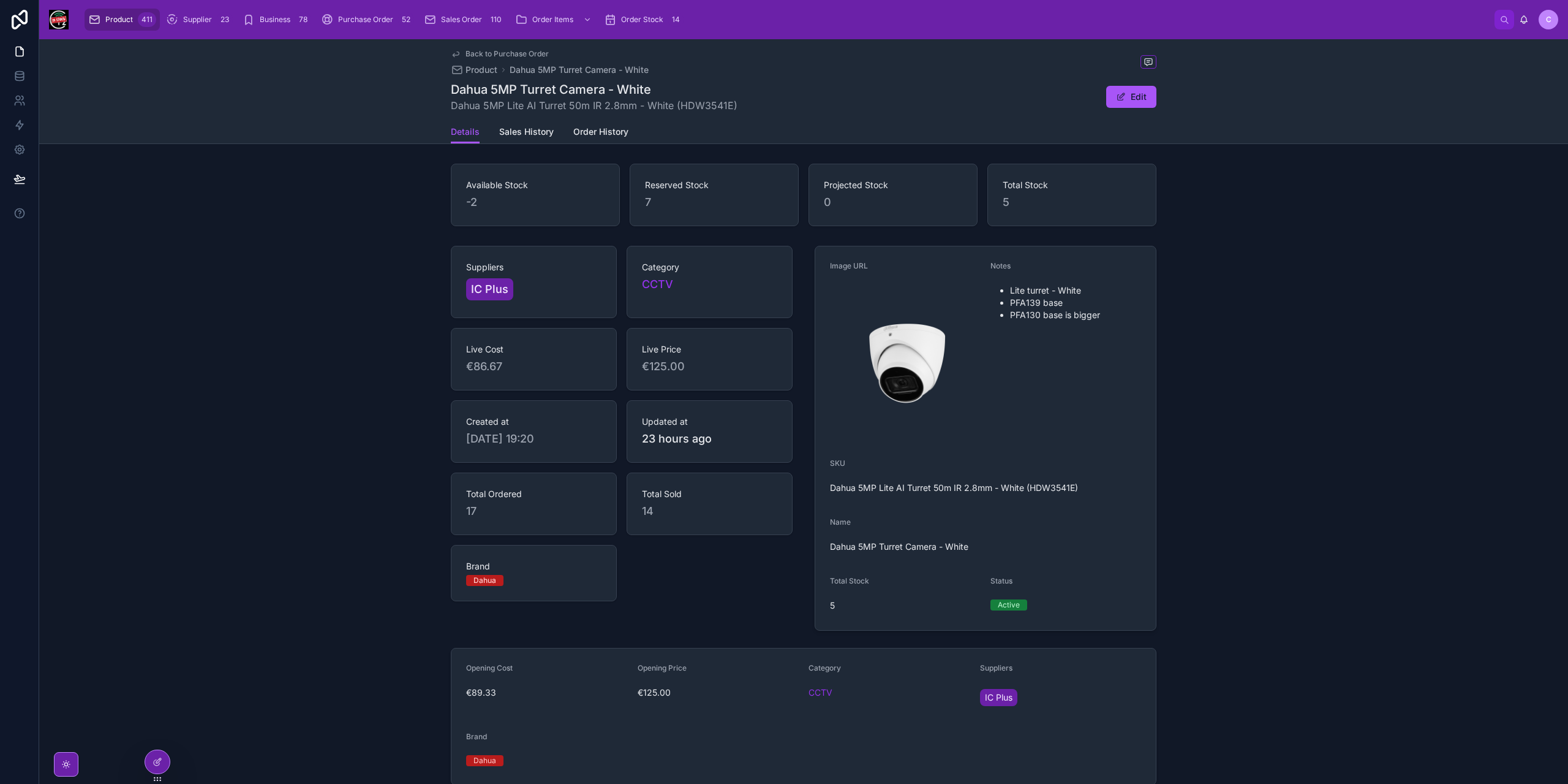
click at [473, 52] on span "Back to Purchase Order" at bounding box center [507, 54] width 83 height 10
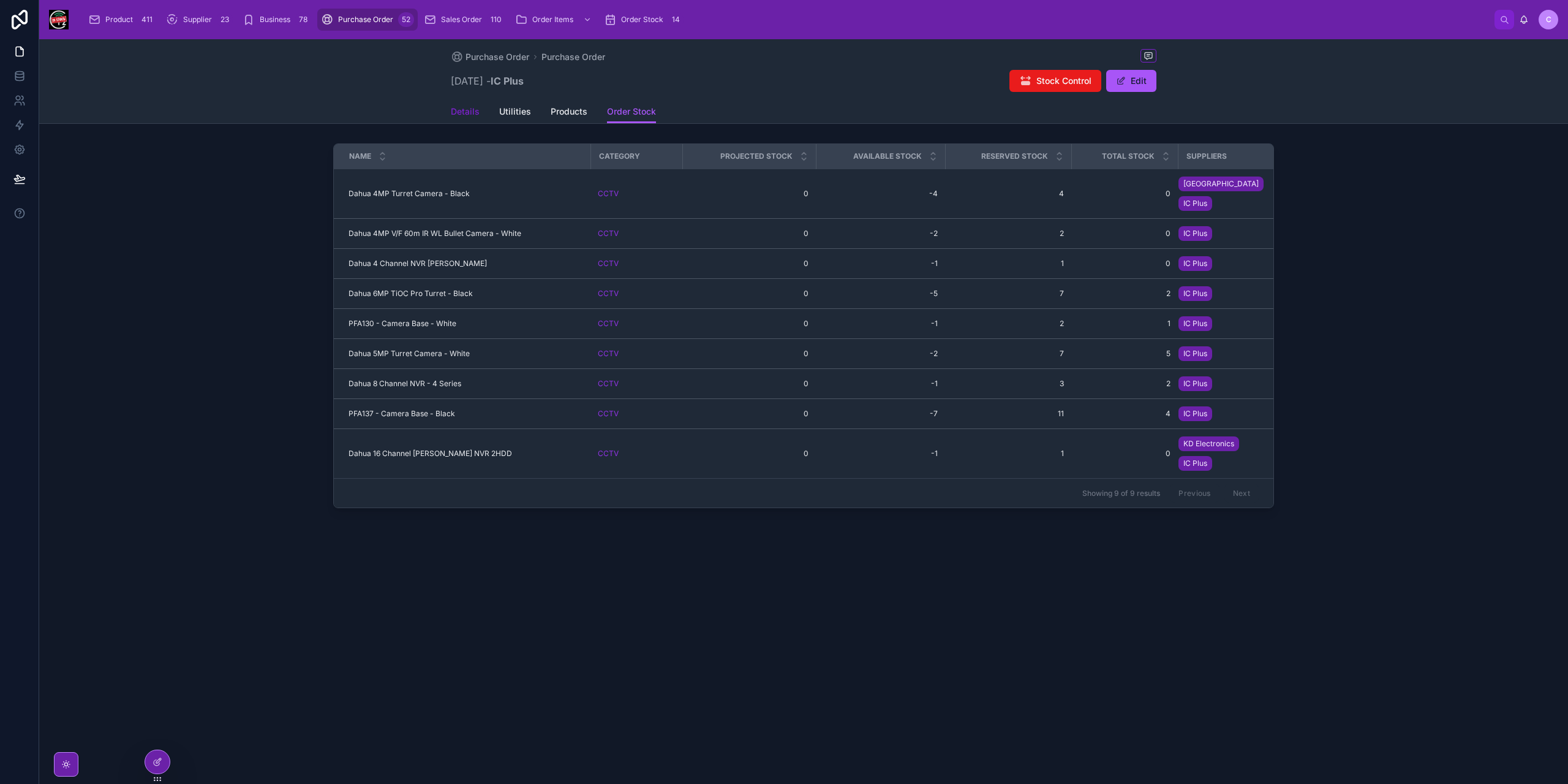
click at [457, 115] on span "Details" at bounding box center [465, 112] width 29 height 12
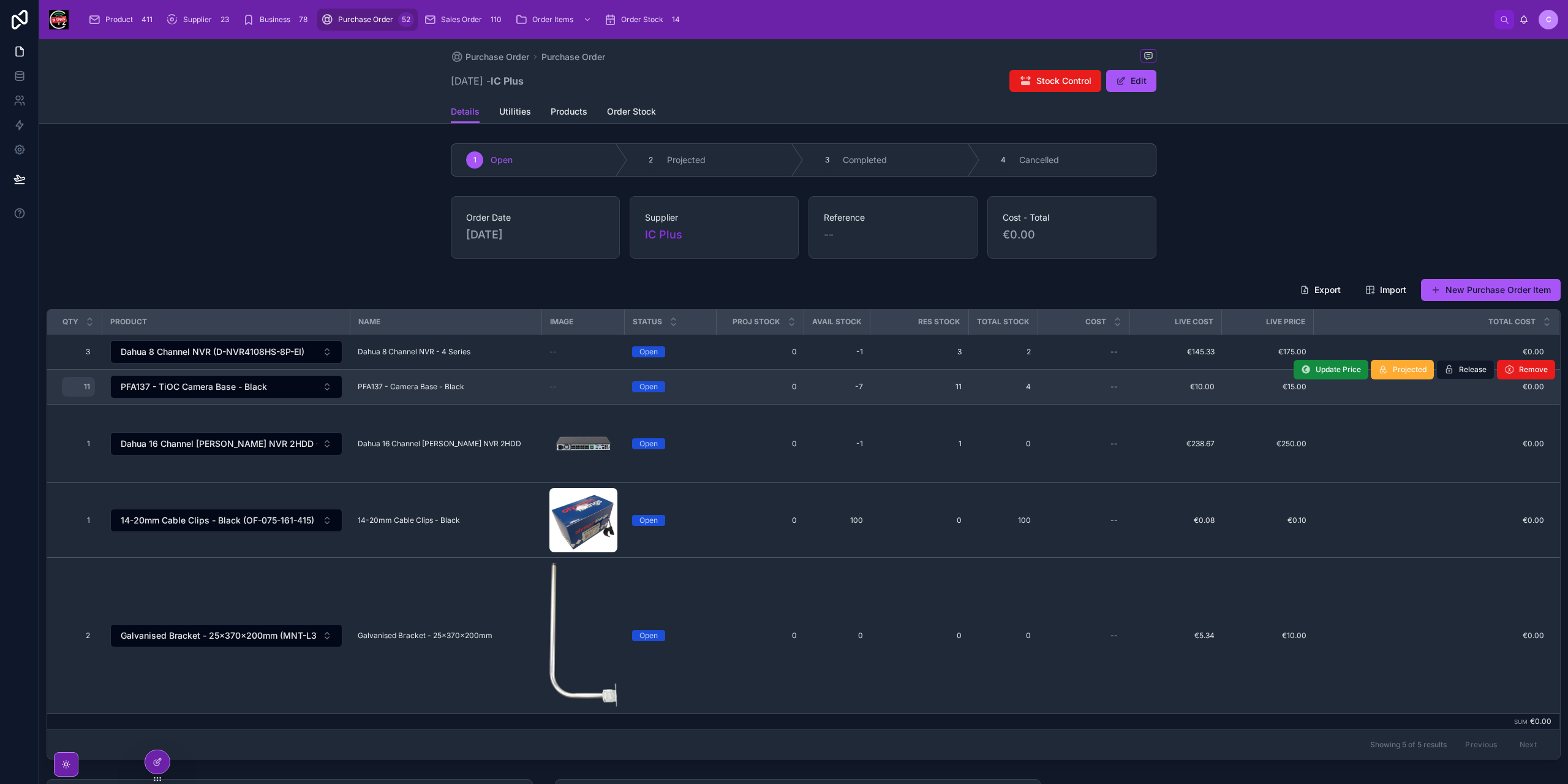
click at [83, 385] on span "11" at bounding box center [78, 387] width 23 height 10
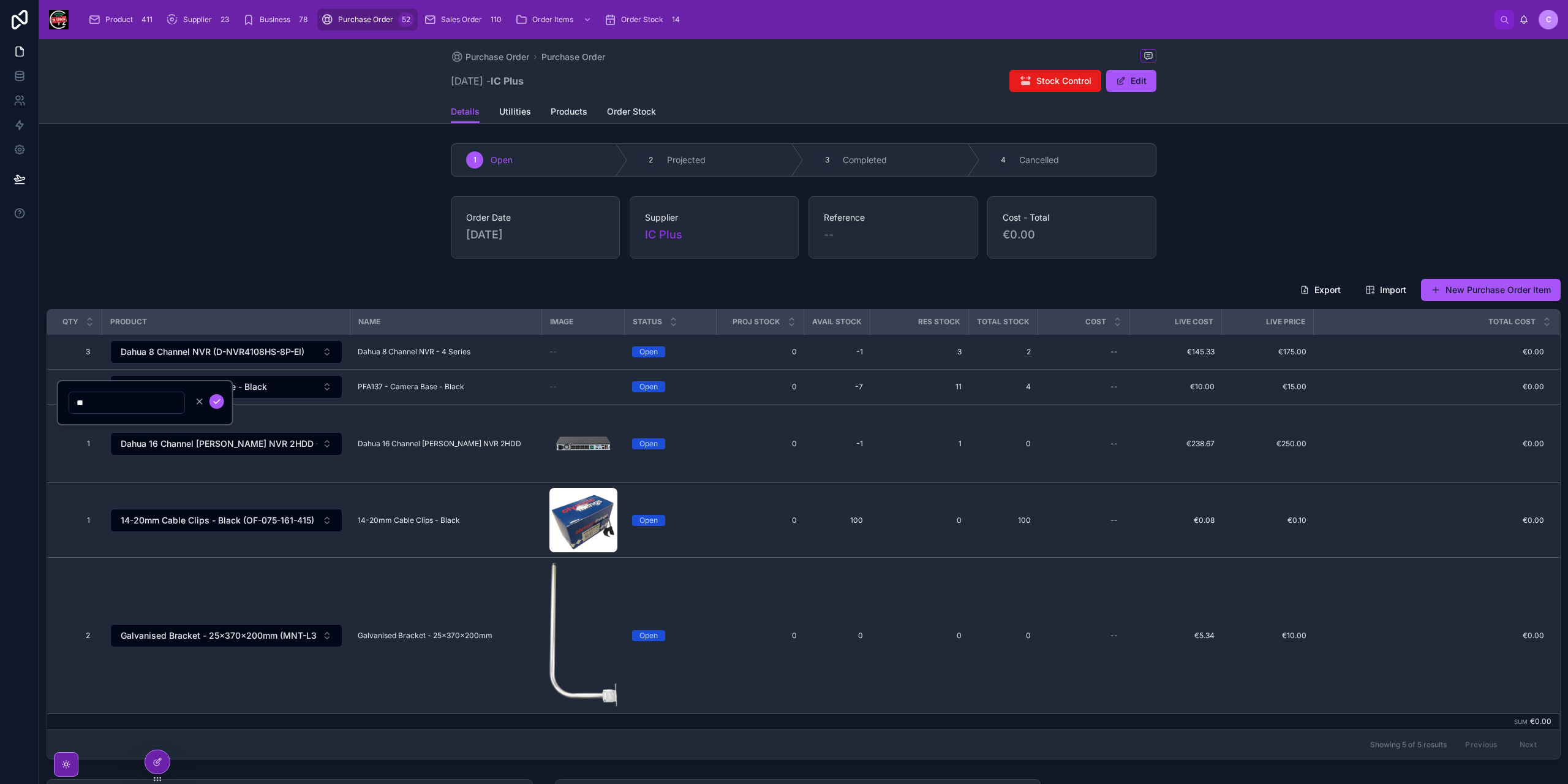
click at [81, 403] on input "**" at bounding box center [127, 402] width 115 height 17
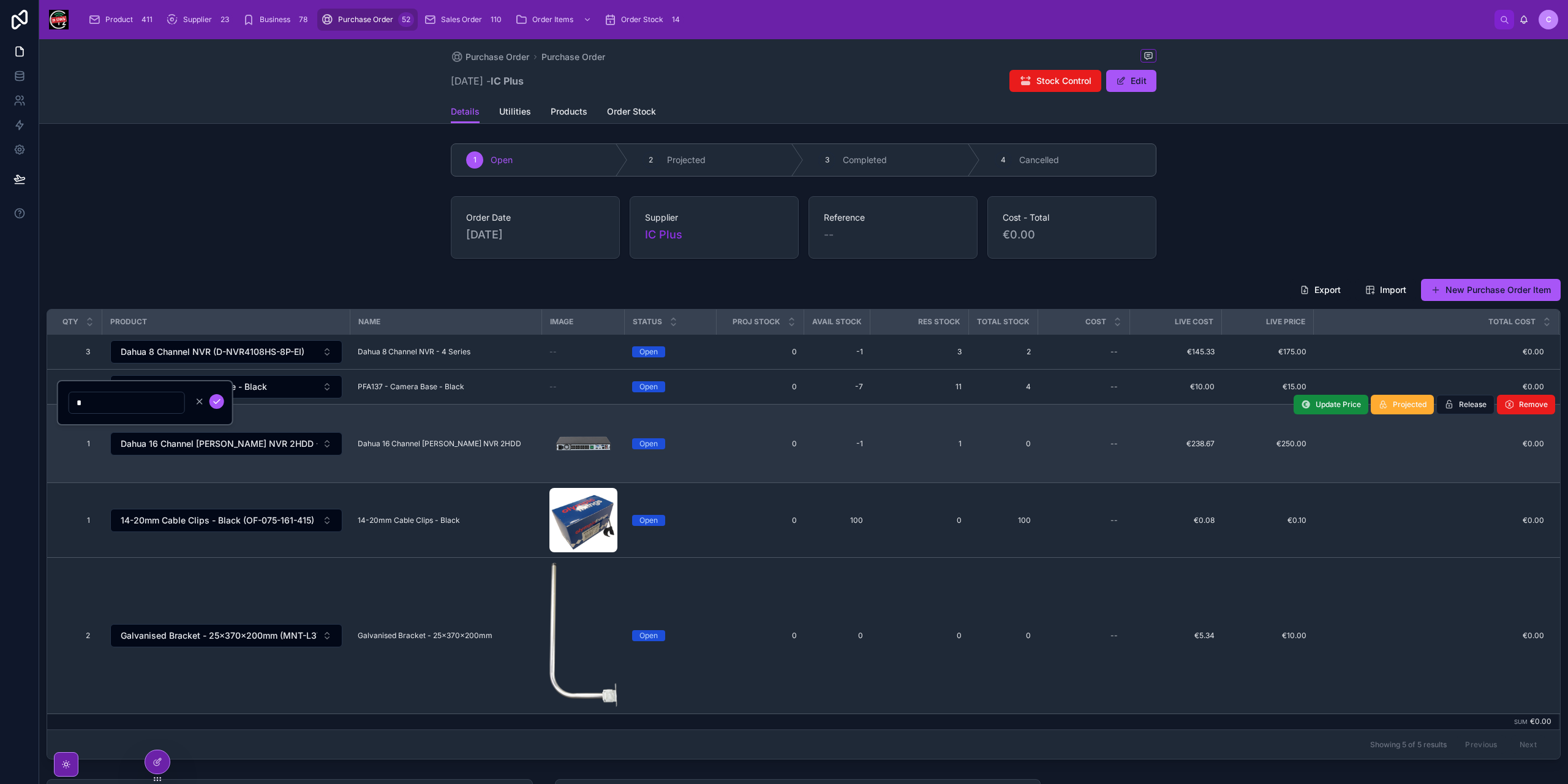
type input "**"
click button "submit" at bounding box center [217, 402] width 15 height 15
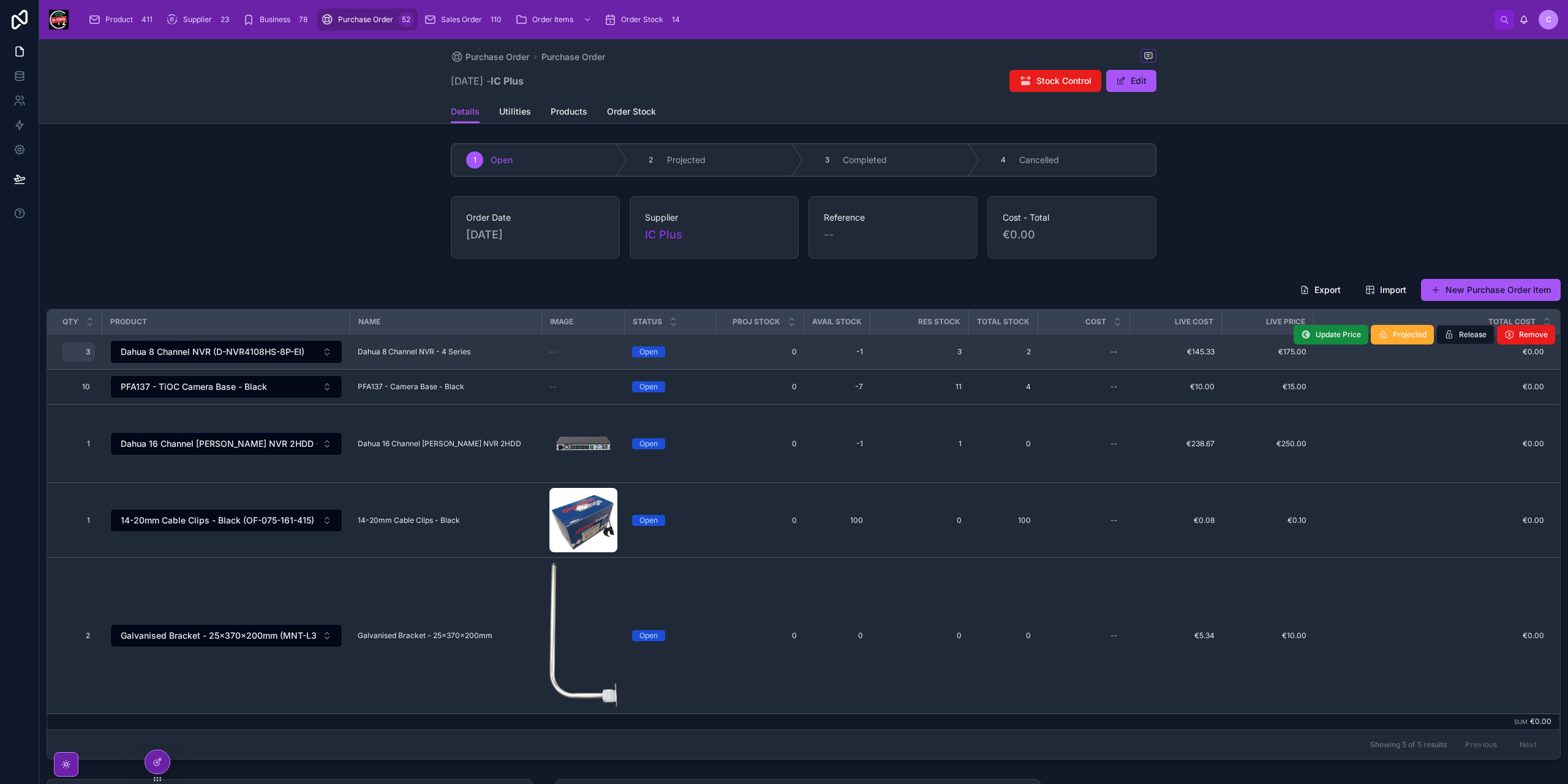
click at [86, 355] on span "3" at bounding box center [78, 352] width 23 height 10
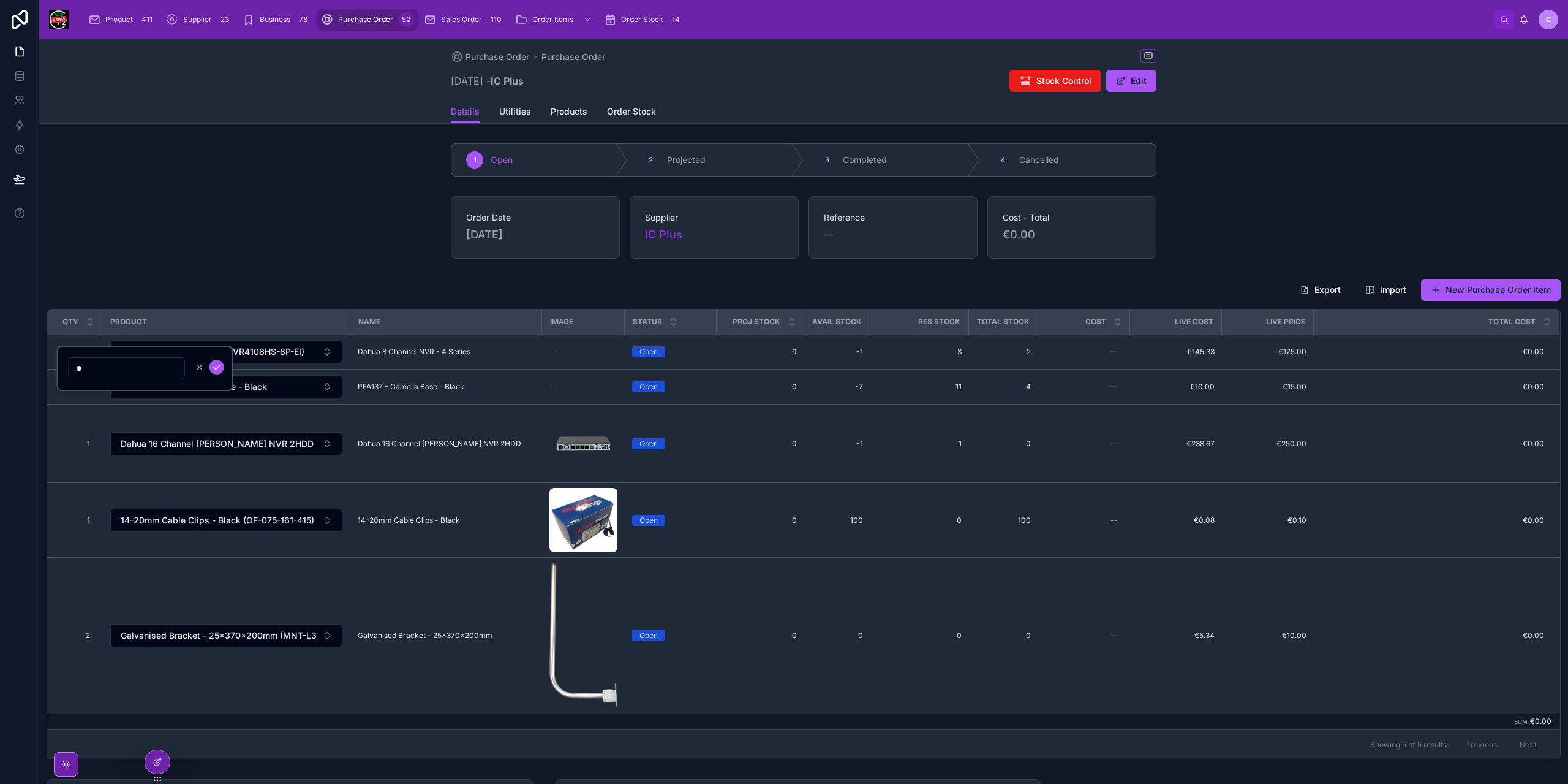
click at [82, 366] on div "*" at bounding box center [127, 368] width 117 height 22
click at [82, 366] on input "*" at bounding box center [127, 368] width 115 height 17
type input "*"
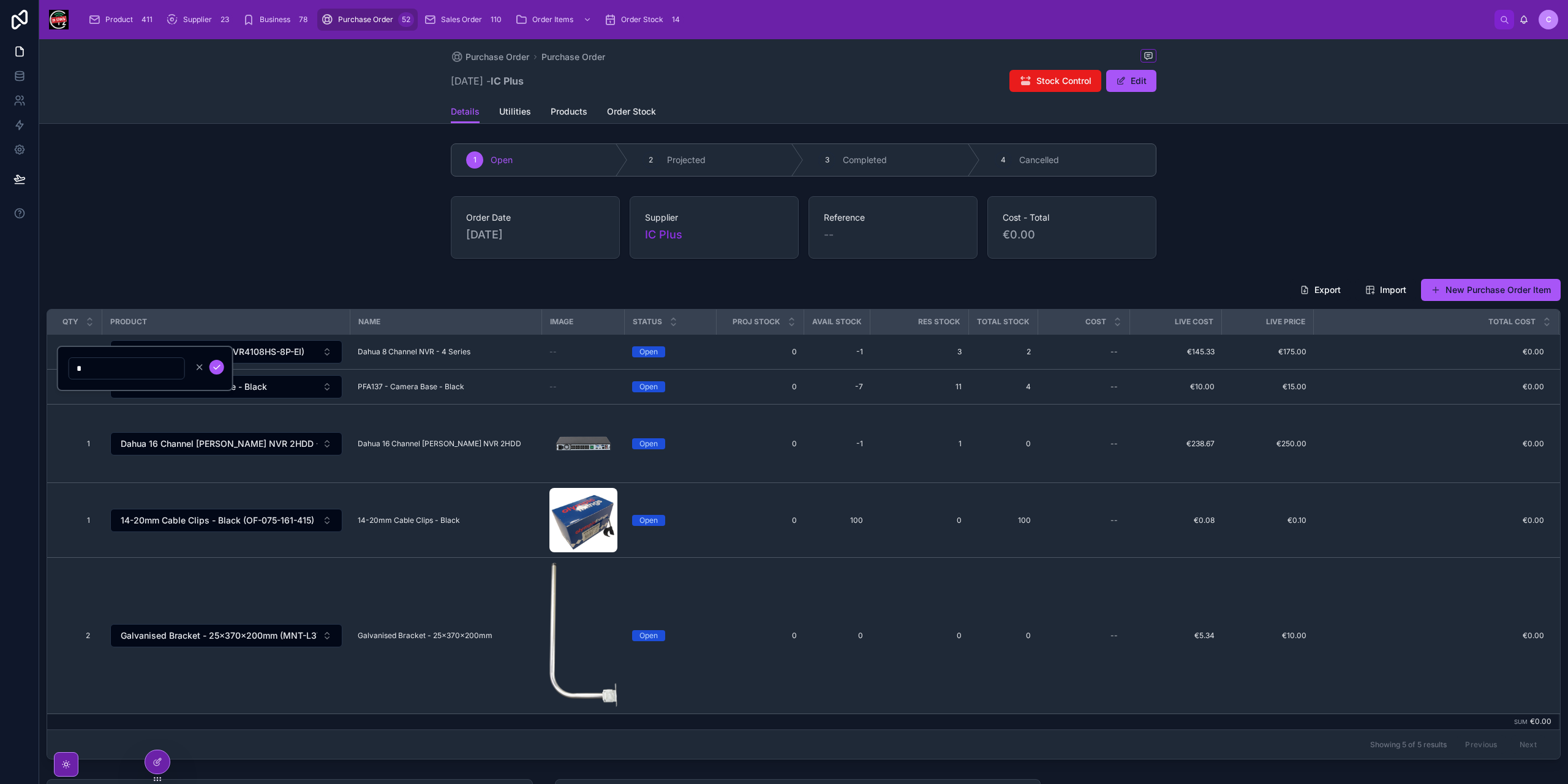
click button "submit" at bounding box center [217, 367] width 15 height 15
click at [616, 116] on span "Order Stock" at bounding box center [632, 112] width 49 height 12
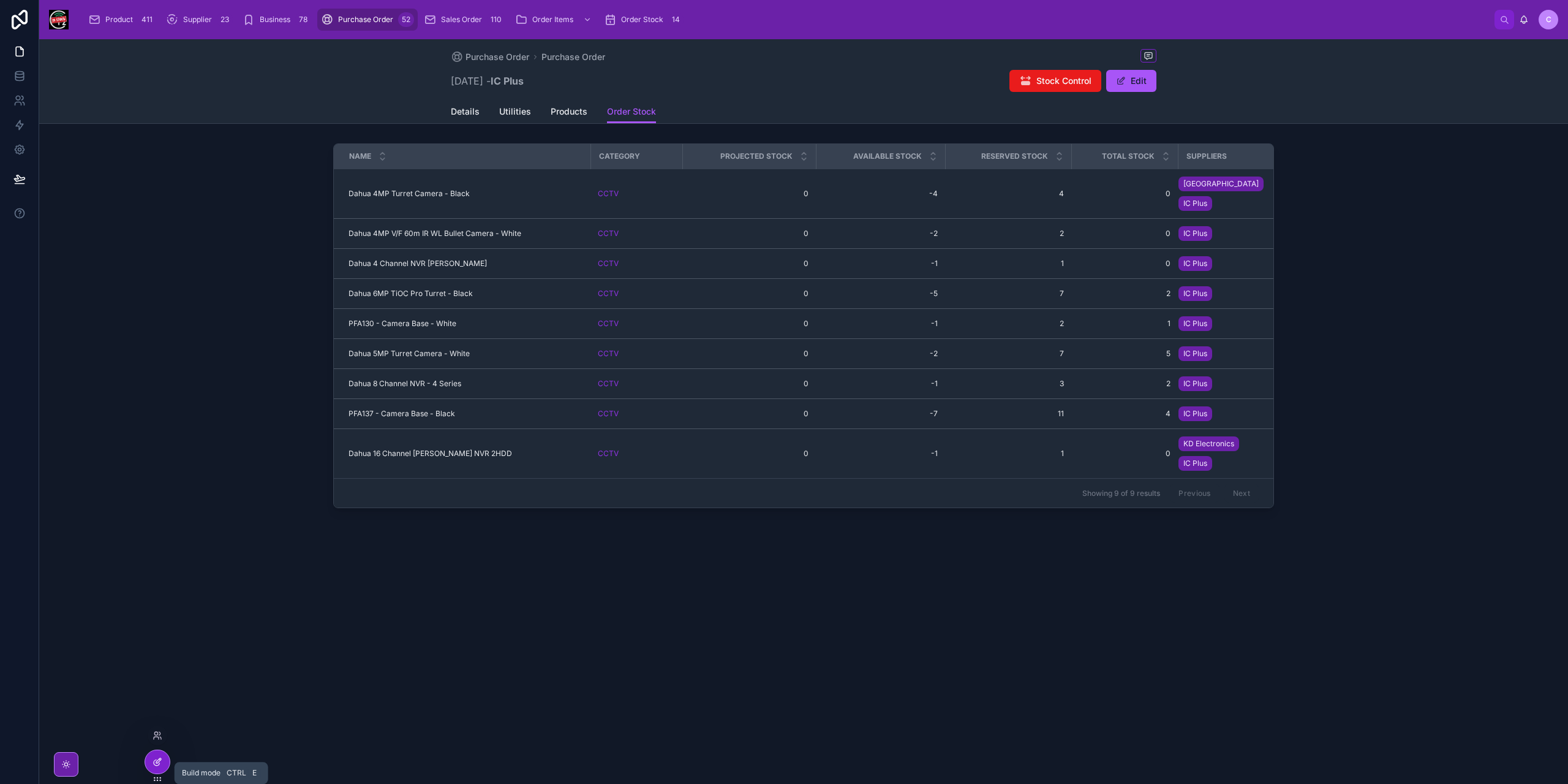
click at [159, 760] on icon at bounding box center [158, 760] width 5 height 5
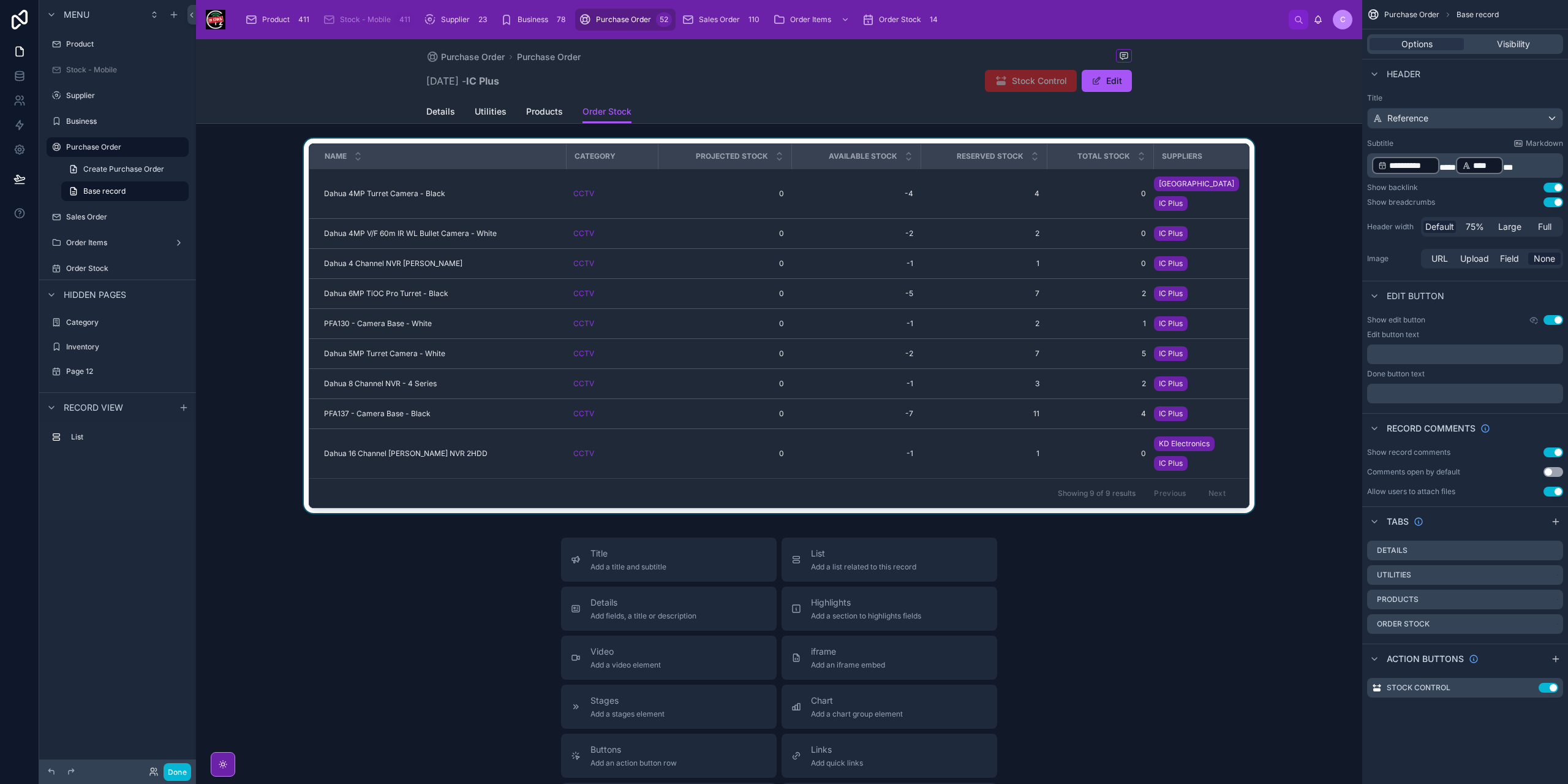
click at [1221, 286] on div at bounding box center [779, 328] width 1166 height 379
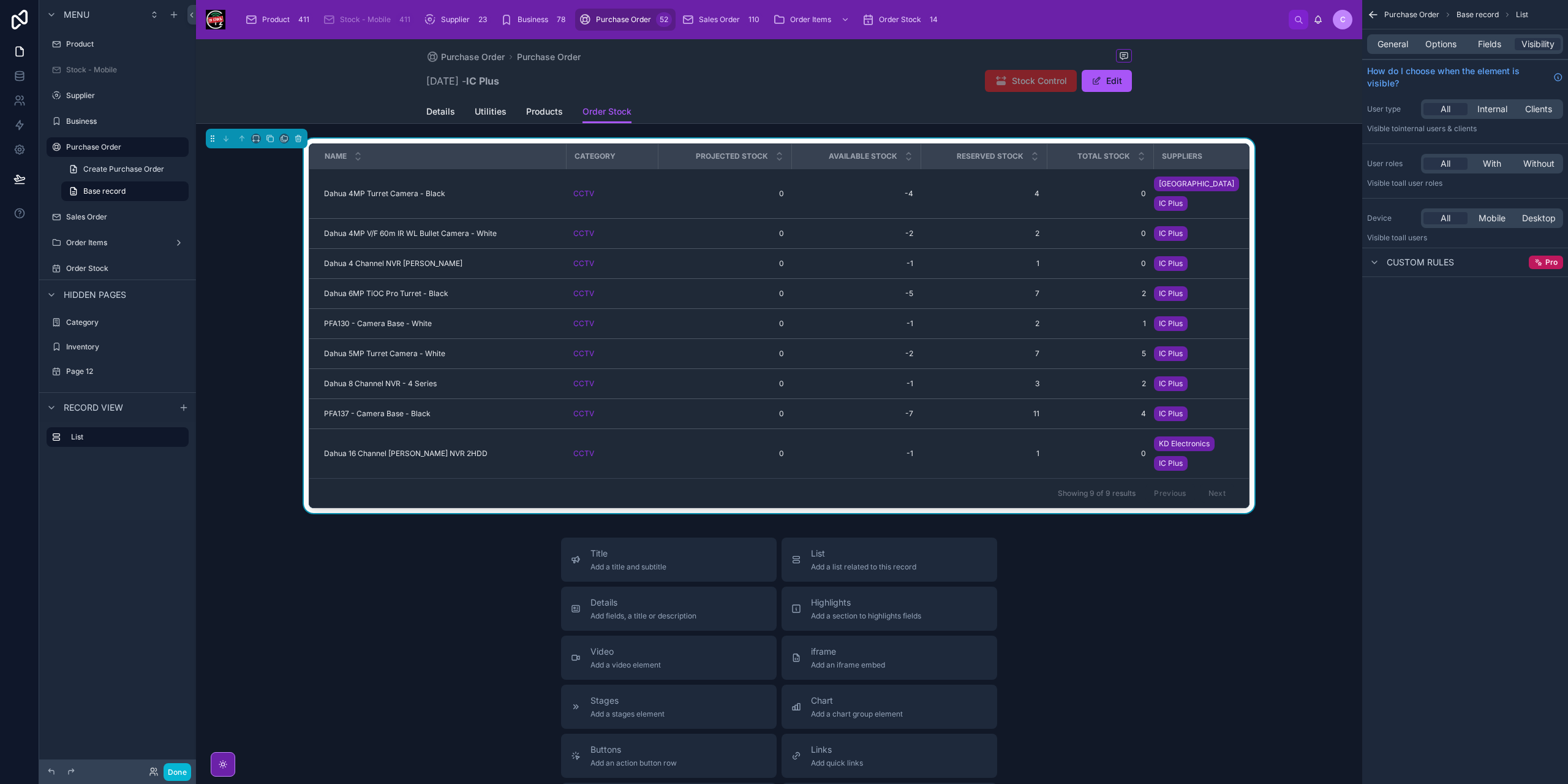
click at [1334, 280] on div "Name Category Projected Stock Available Stock Reserved Stock Total Stock Suppli…" at bounding box center [779, 328] width 1166 height 379
click at [226, 194] on div "Name Category Projected Stock Available Stock Reserved Stock Total Stock Suppli…" at bounding box center [779, 328] width 1166 height 379
click at [942, 155] on div "Reserved Stock" at bounding box center [984, 156] width 124 height 23
click at [1444, 46] on span "Options" at bounding box center [1441, 44] width 31 height 12
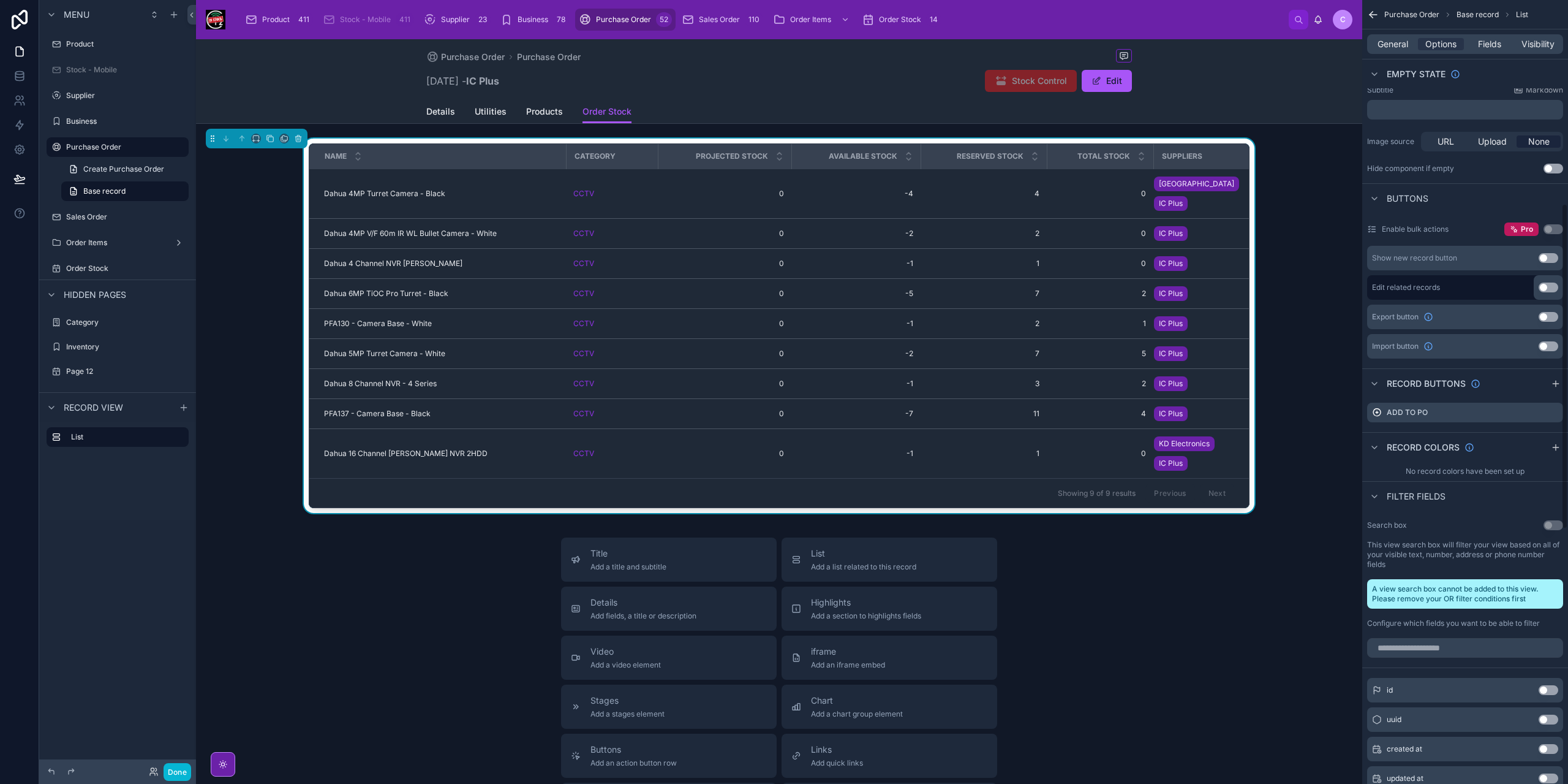
scroll to position [490, 0]
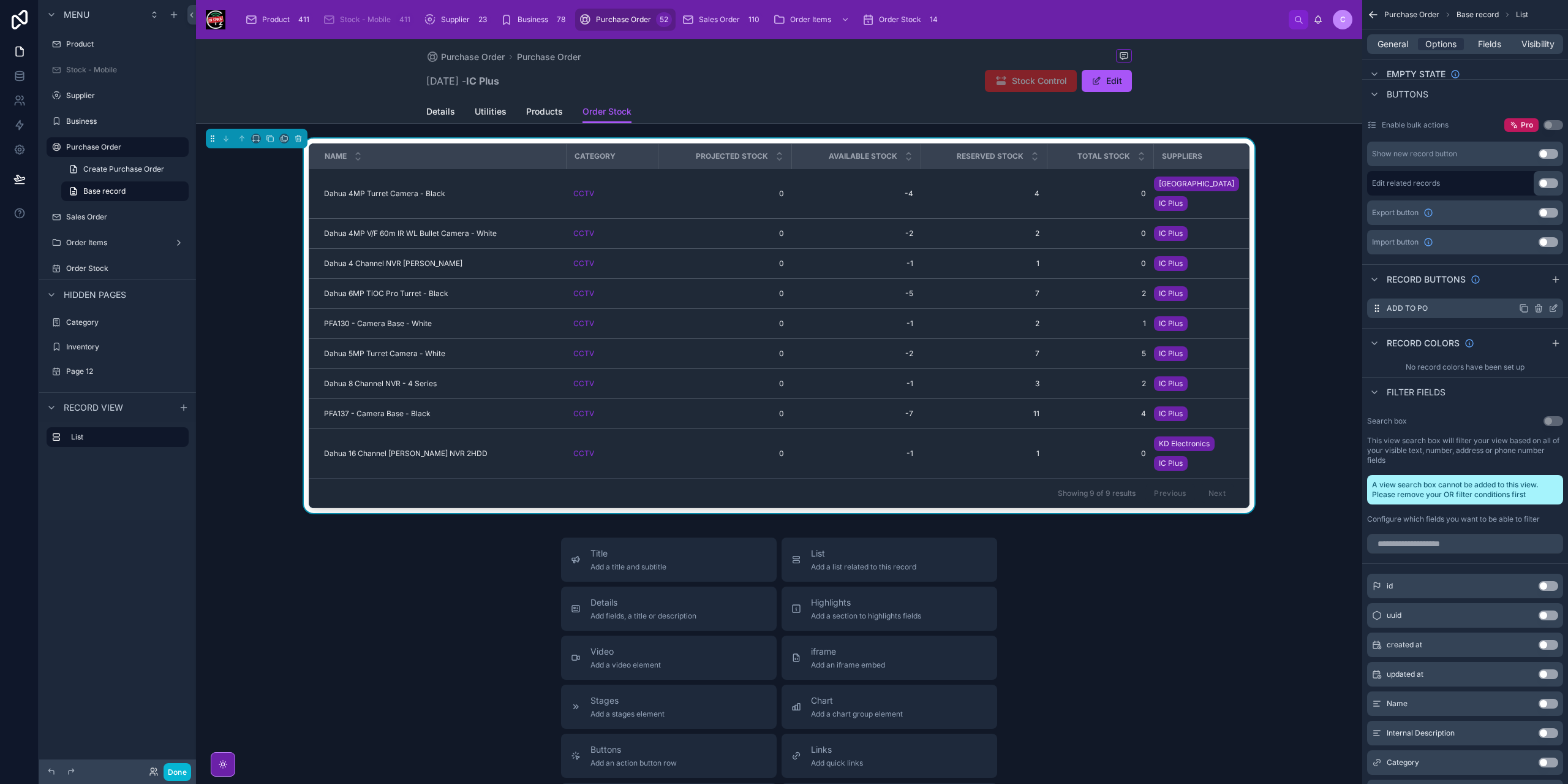
click at [1555, 306] on icon "scrollable content" at bounding box center [1554, 307] width 5 height 5
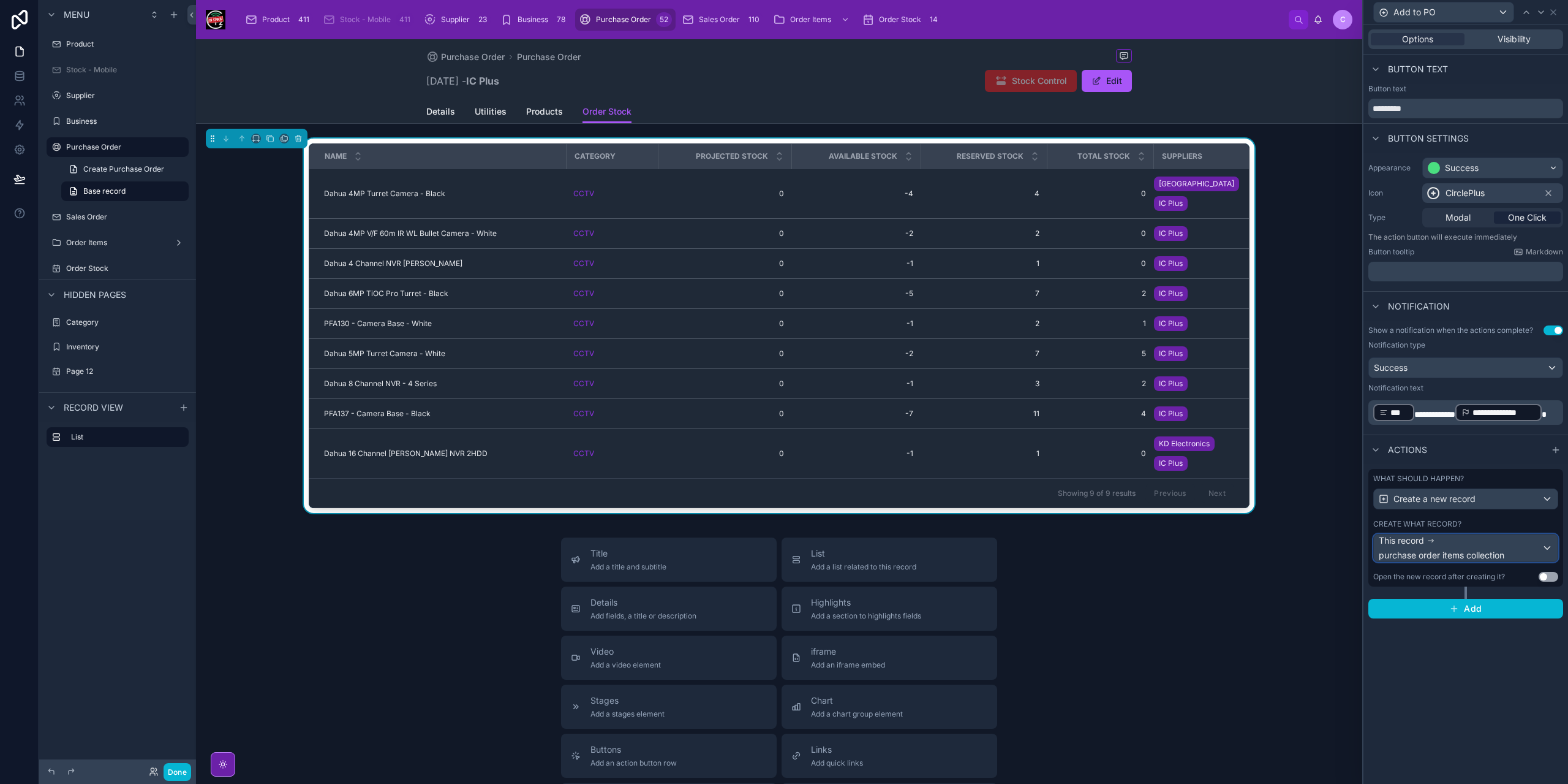
click at [1554, 546] on div "This record purchase order items collection" at bounding box center [1466, 548] width 184 height 27
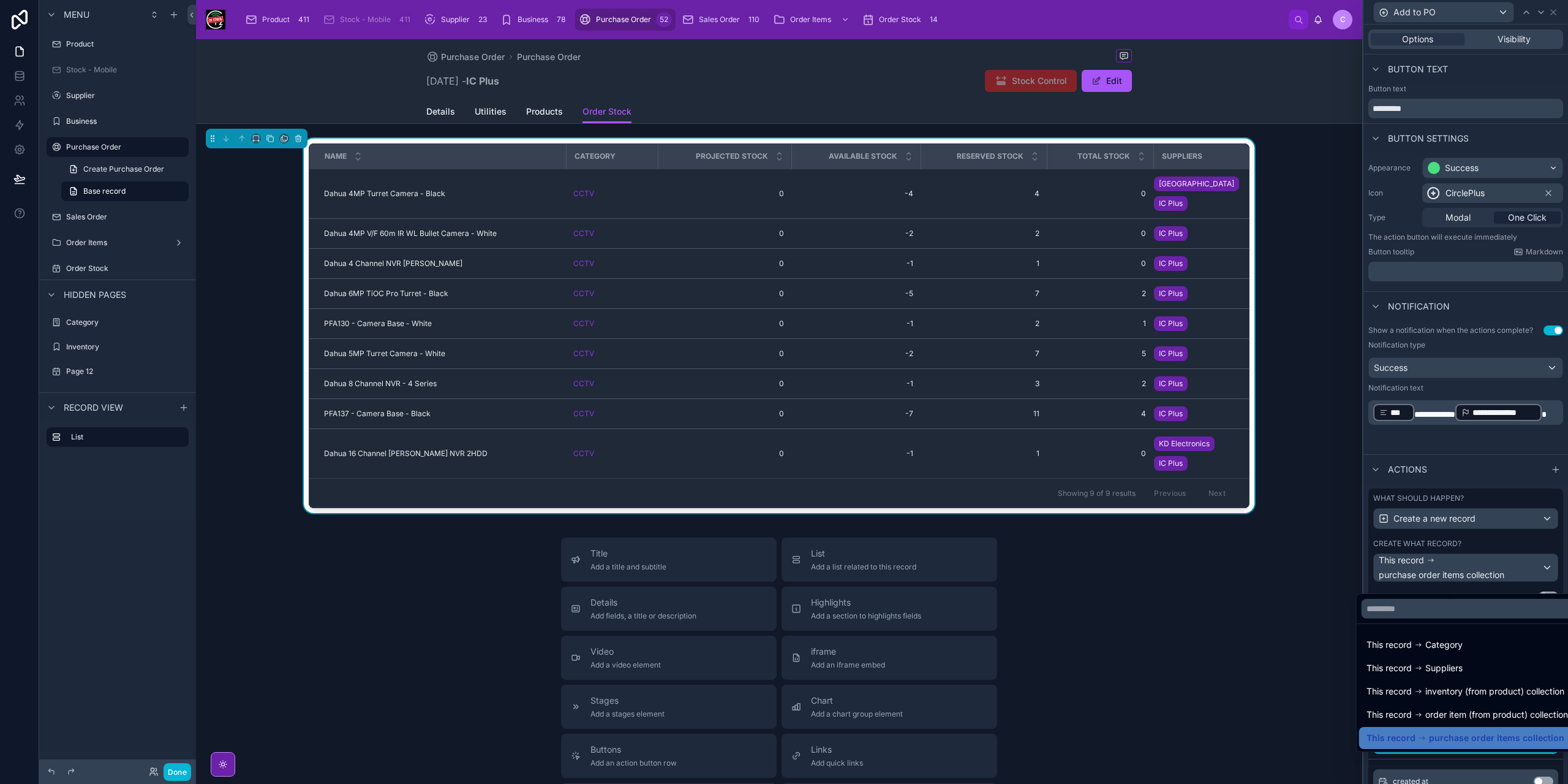
click at [1559, 537] on div at bounding box center [1466, 392] width 204 height 784
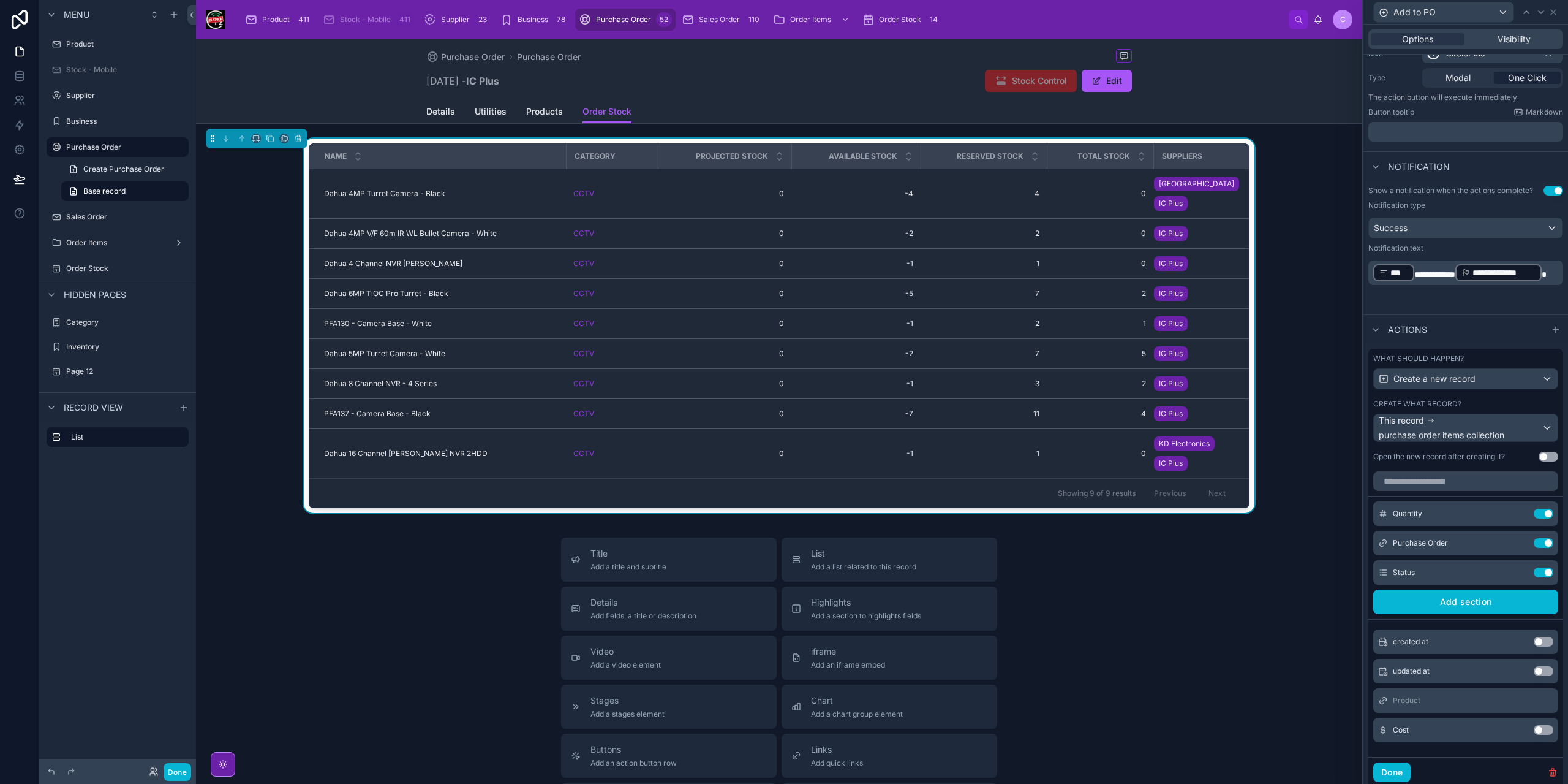
scroll to position [184, 0]
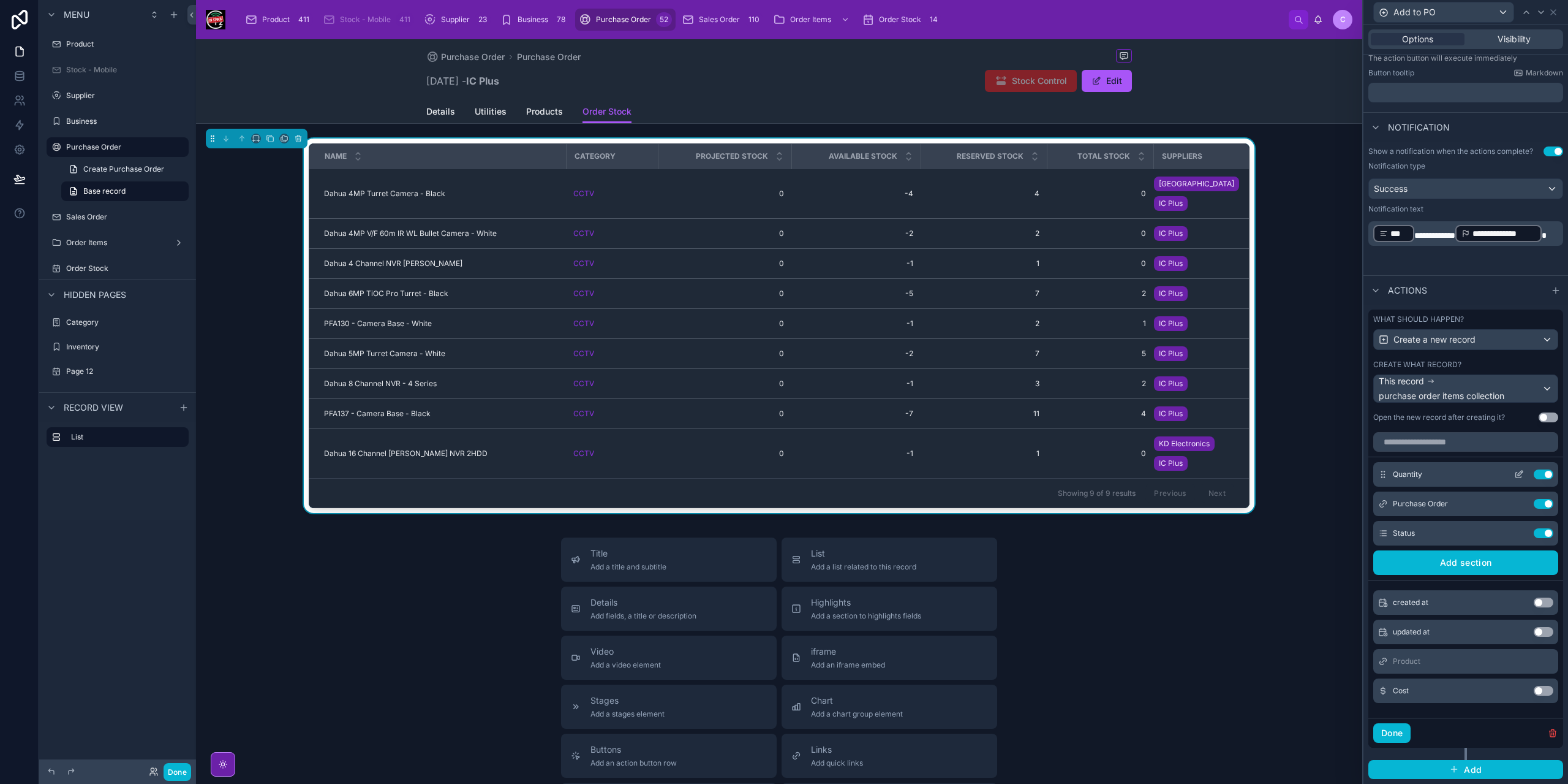
click at [1514, 479] on icon at bounding box center [1519, 474] width 10 height 10
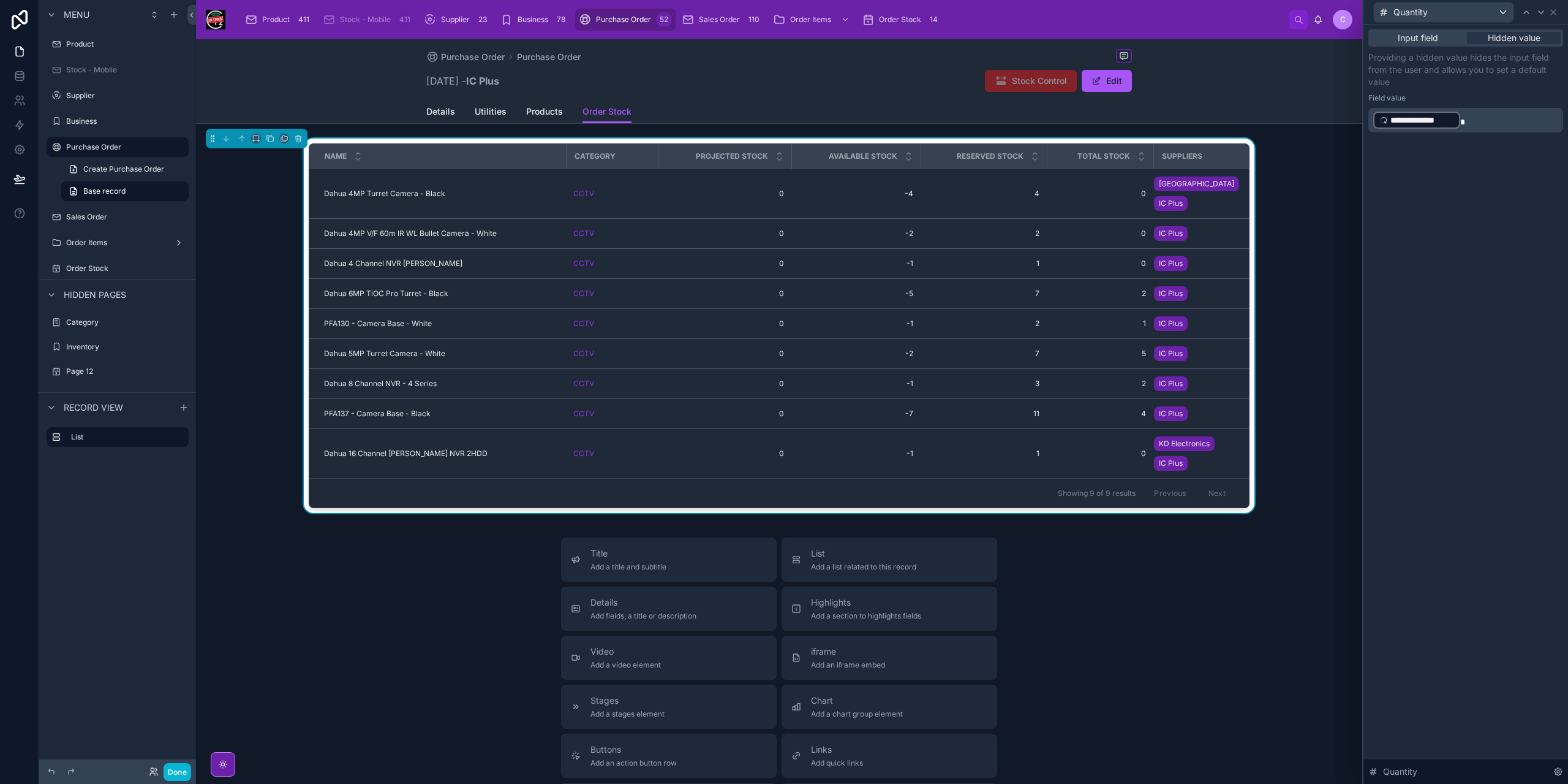
click at [1497, 119] on p "**********" at bounding box center [1466, 120] width 187 height 20
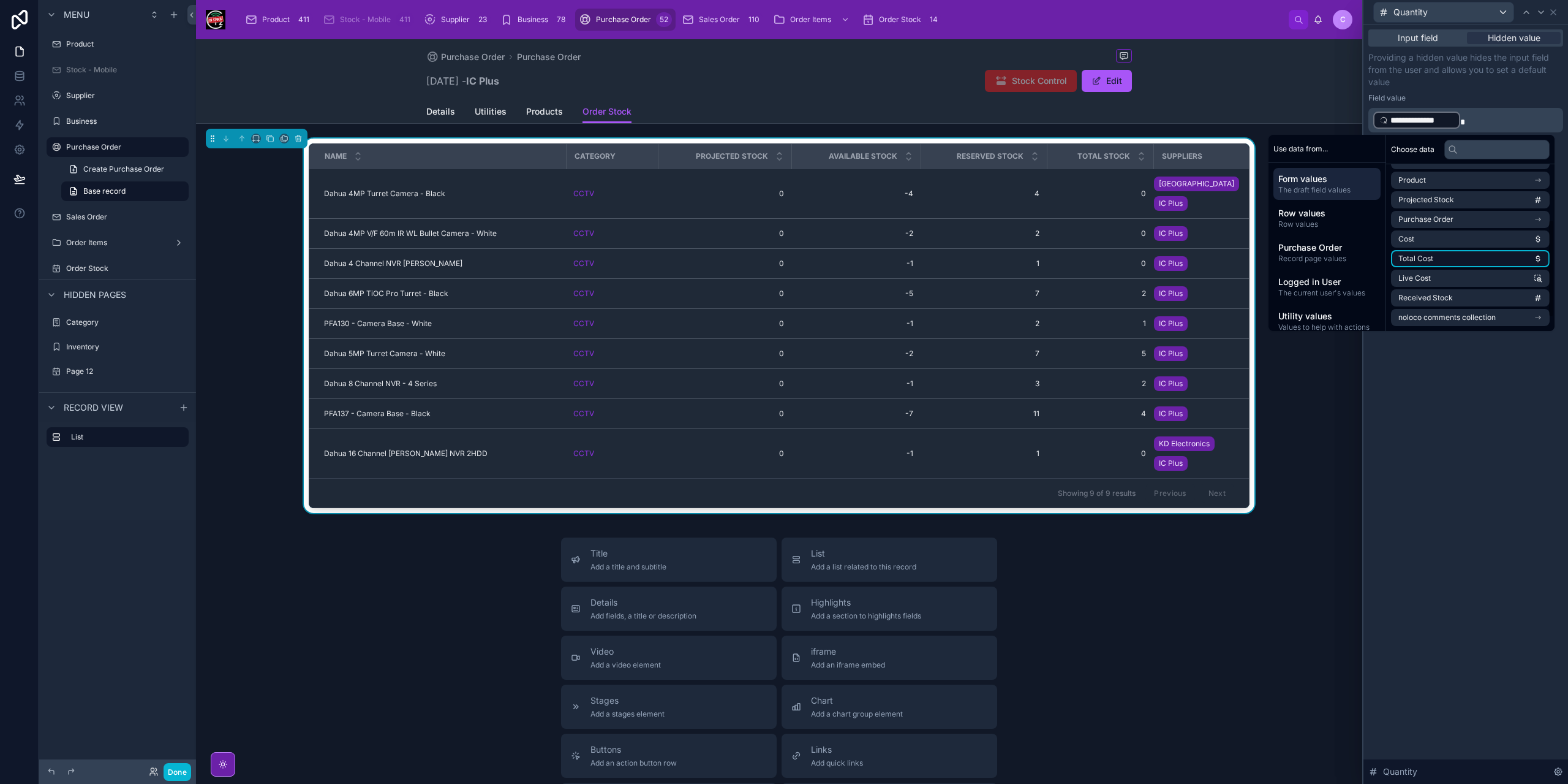
scroll to position [0, 0]
click at [1320, 219] on span "Row values" at bounding box center [1327, 213] width 97 height 12
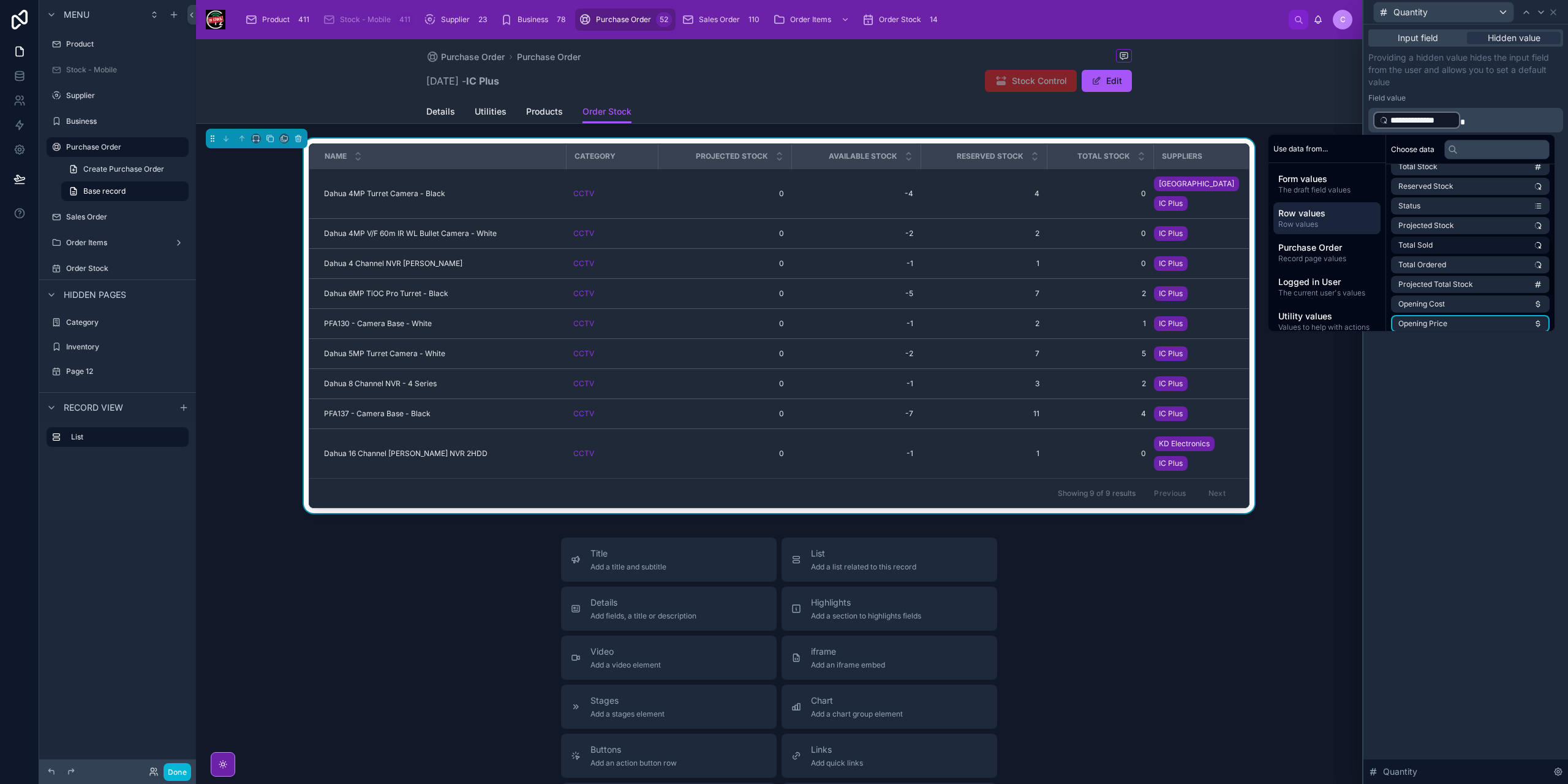
scroll to position [184, 0]
click at [1486, 124] on p "**********" at bounding box center [1466, 120] width 187 height 20
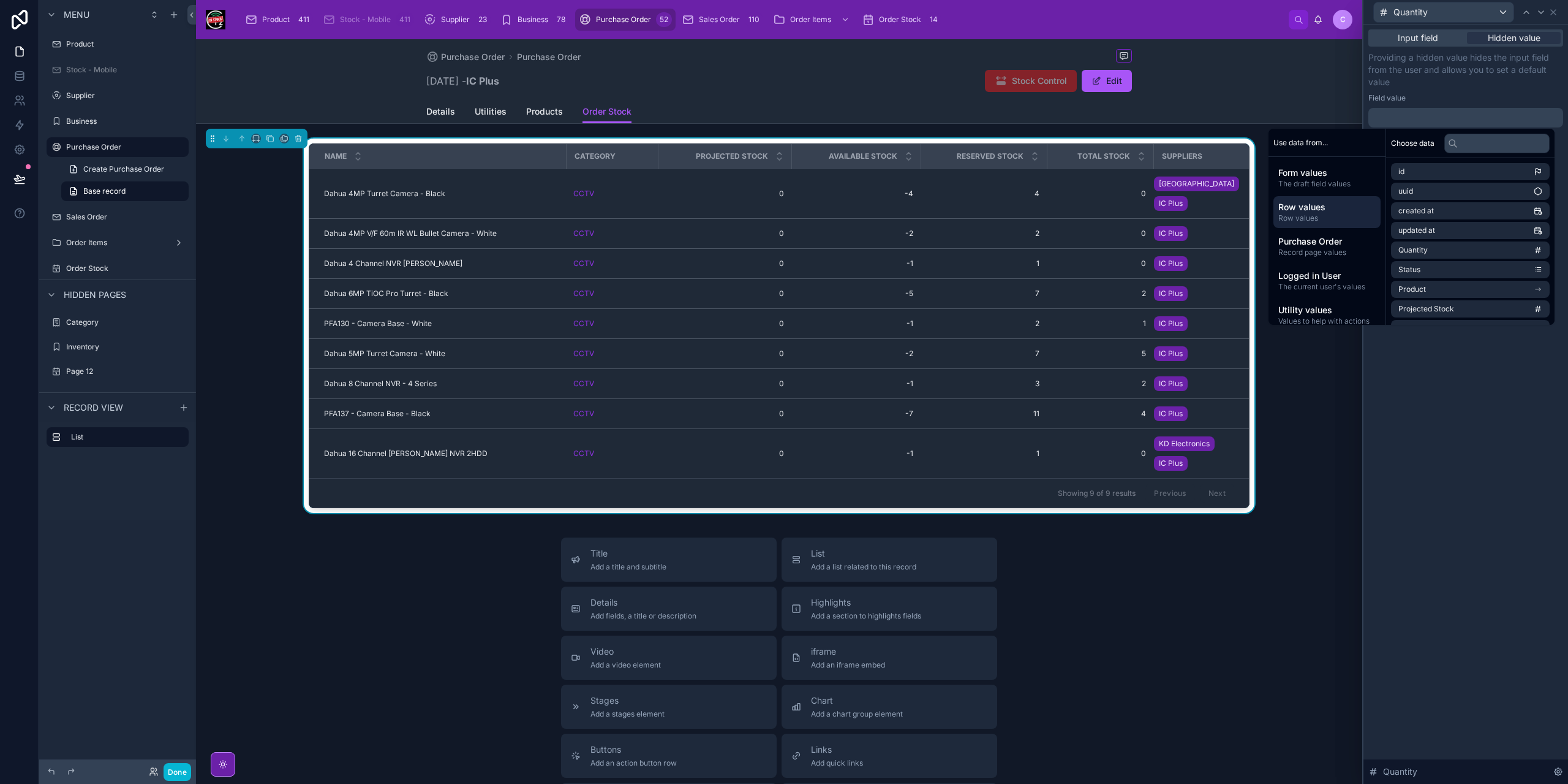
click at [1333, 207] on span "Row values" at bounding box center [1327, 207] width 97 height 12
click at [1482, 288] on li "Reserved Stock" at bounding box center [1470, 284] width 159 height 17
click at [1457, 532] on div "**********" at bounding box center [1466, 404] width 204 height 759
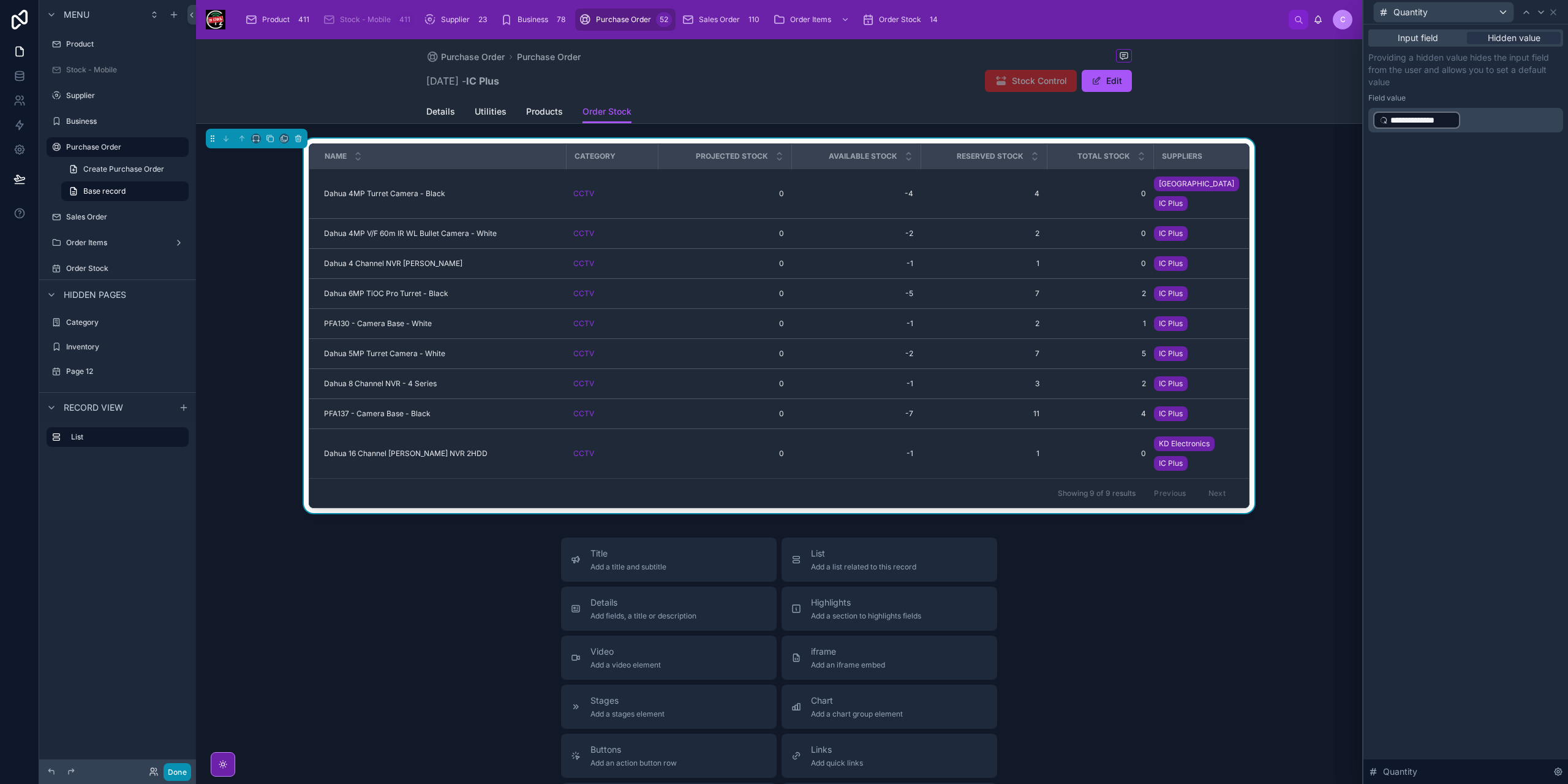
click at [183, 777] on button "Done" at bounding box center [177, 772] width 27 height 18
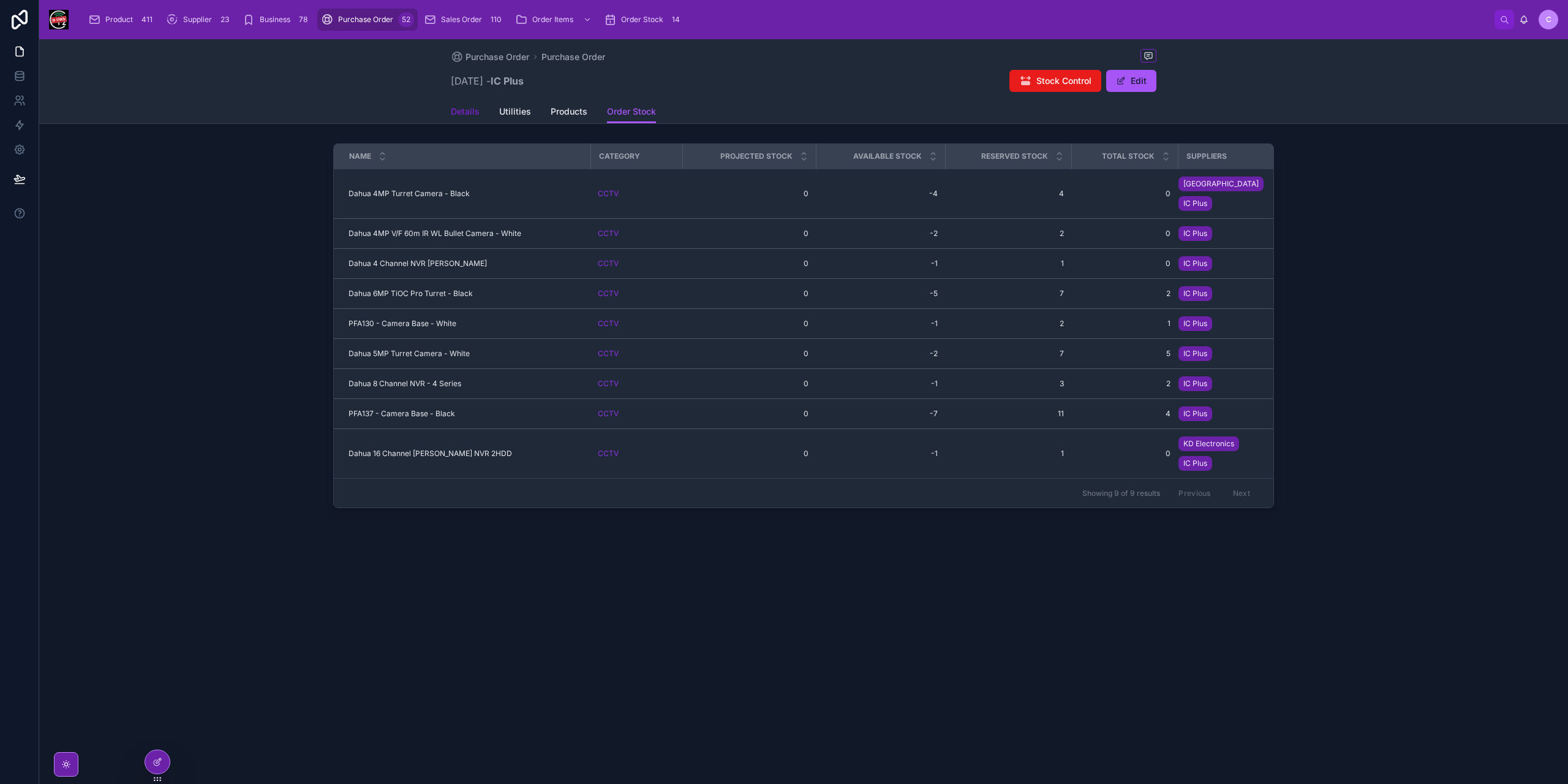
click at [459, 111] on span "Details" at bounding box center [465, 112] width 29 height 12
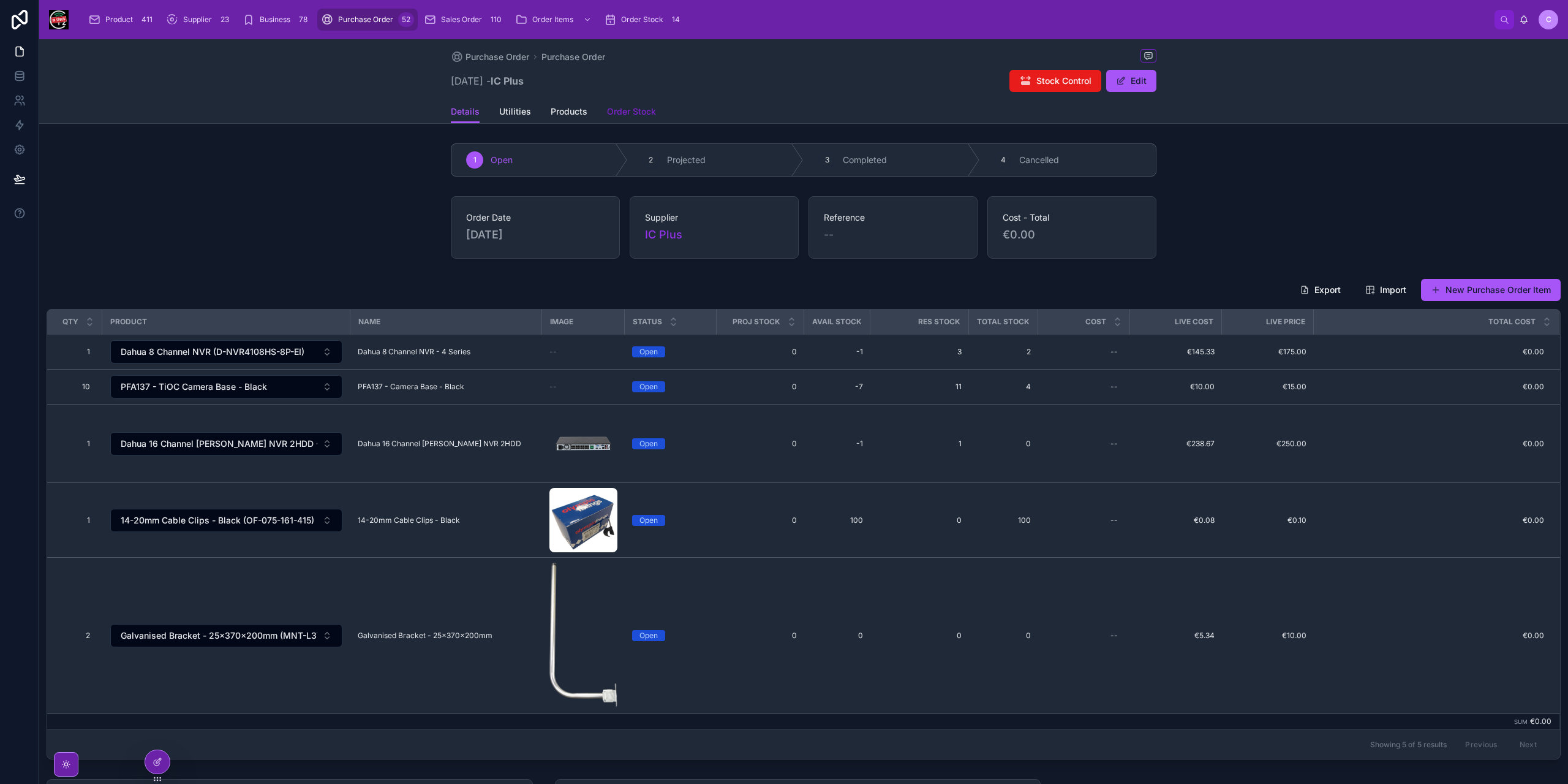
click at [628, 114] on span "Order Stock" at bounding box center [632, 112] width 49 height 12
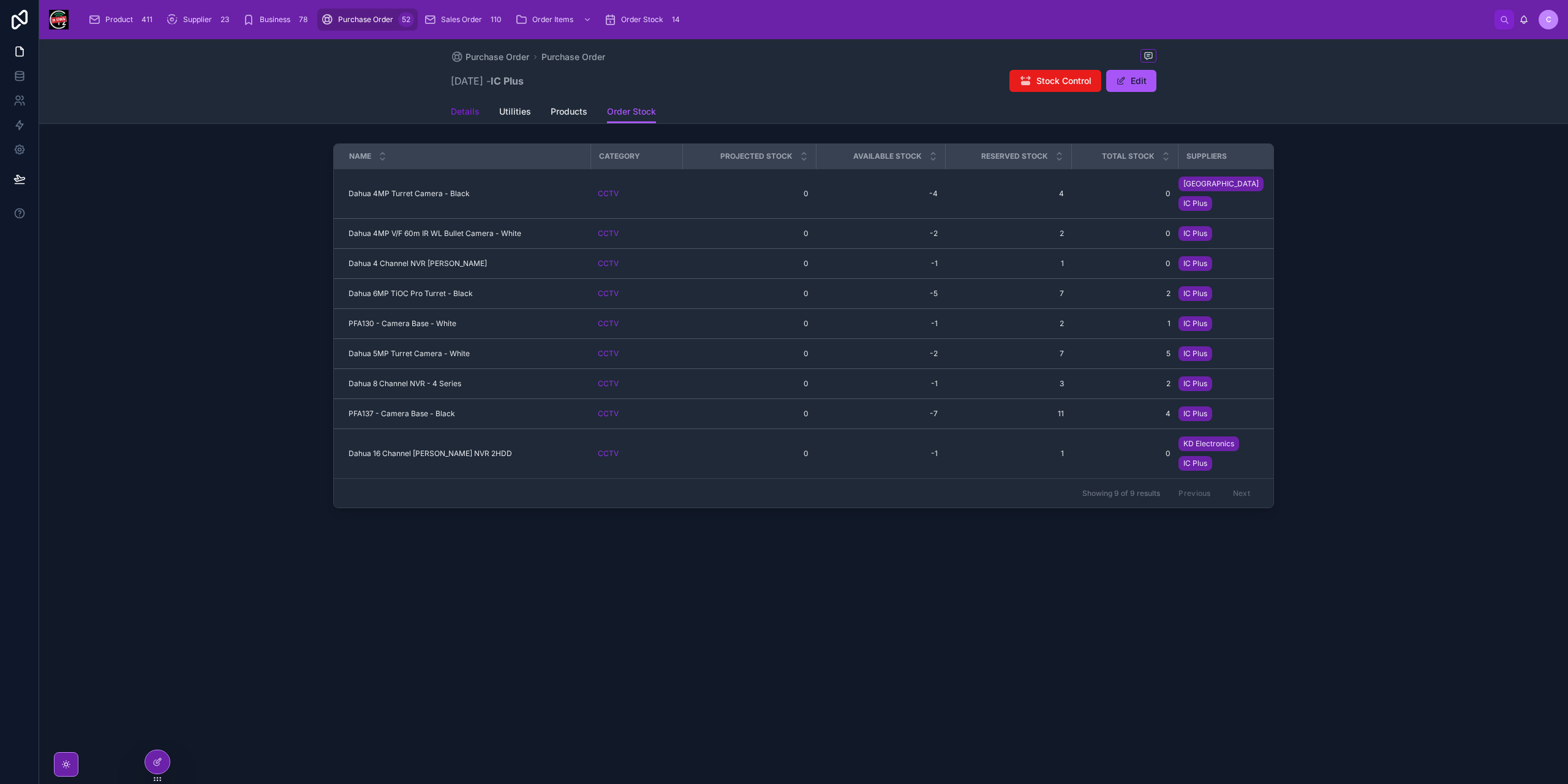
drag, startPoint x: 463, startPoint y: 117, endPoint x: 476, endPoint y: 106, distance: 17.0
click at [464, 117] on span "Details" at bounding box center [465, 112] width 29 height 12
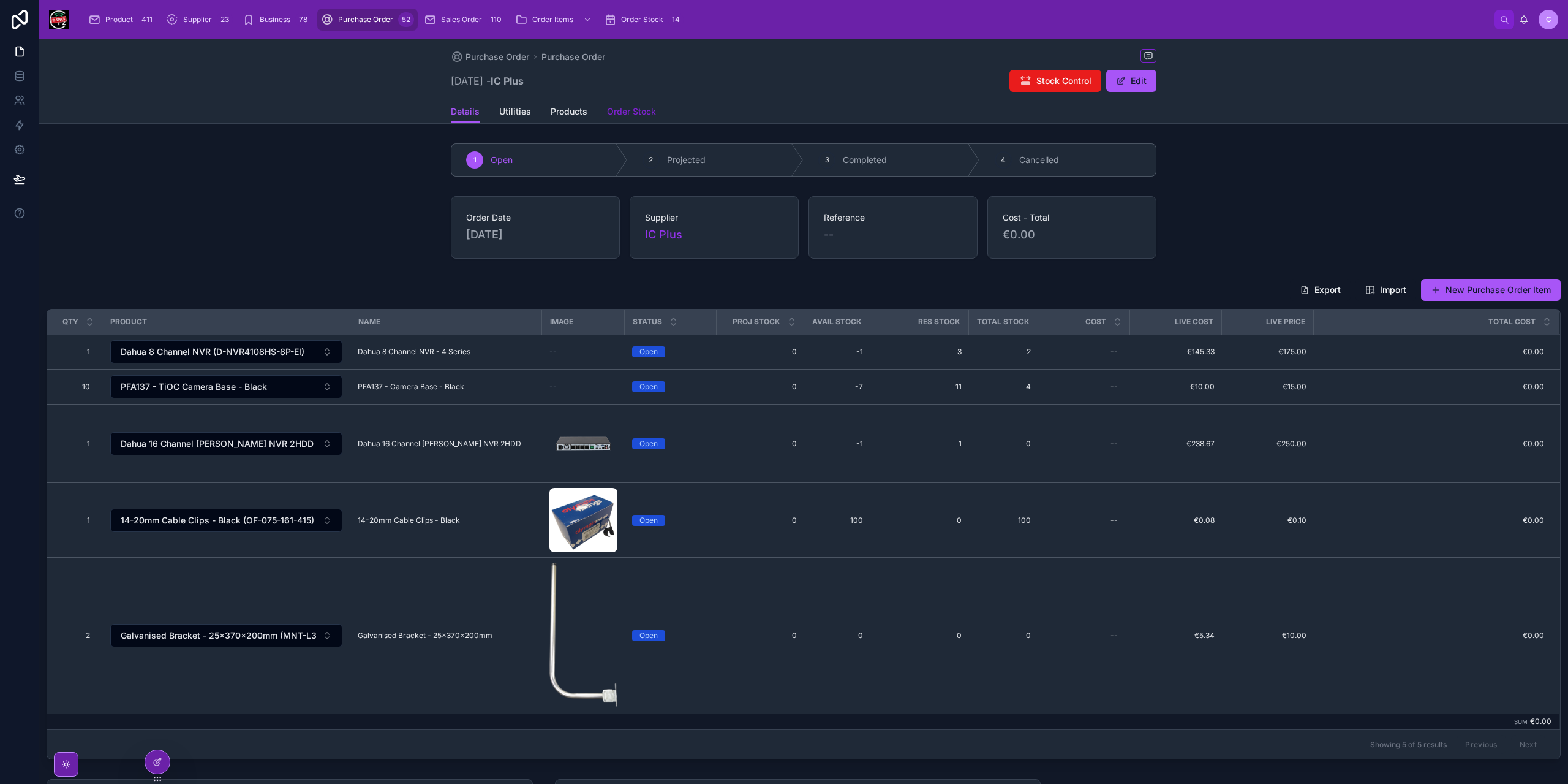
click at [622, 111] on span "Order Stock" at bounding box center [632, 112] width 49 height 12
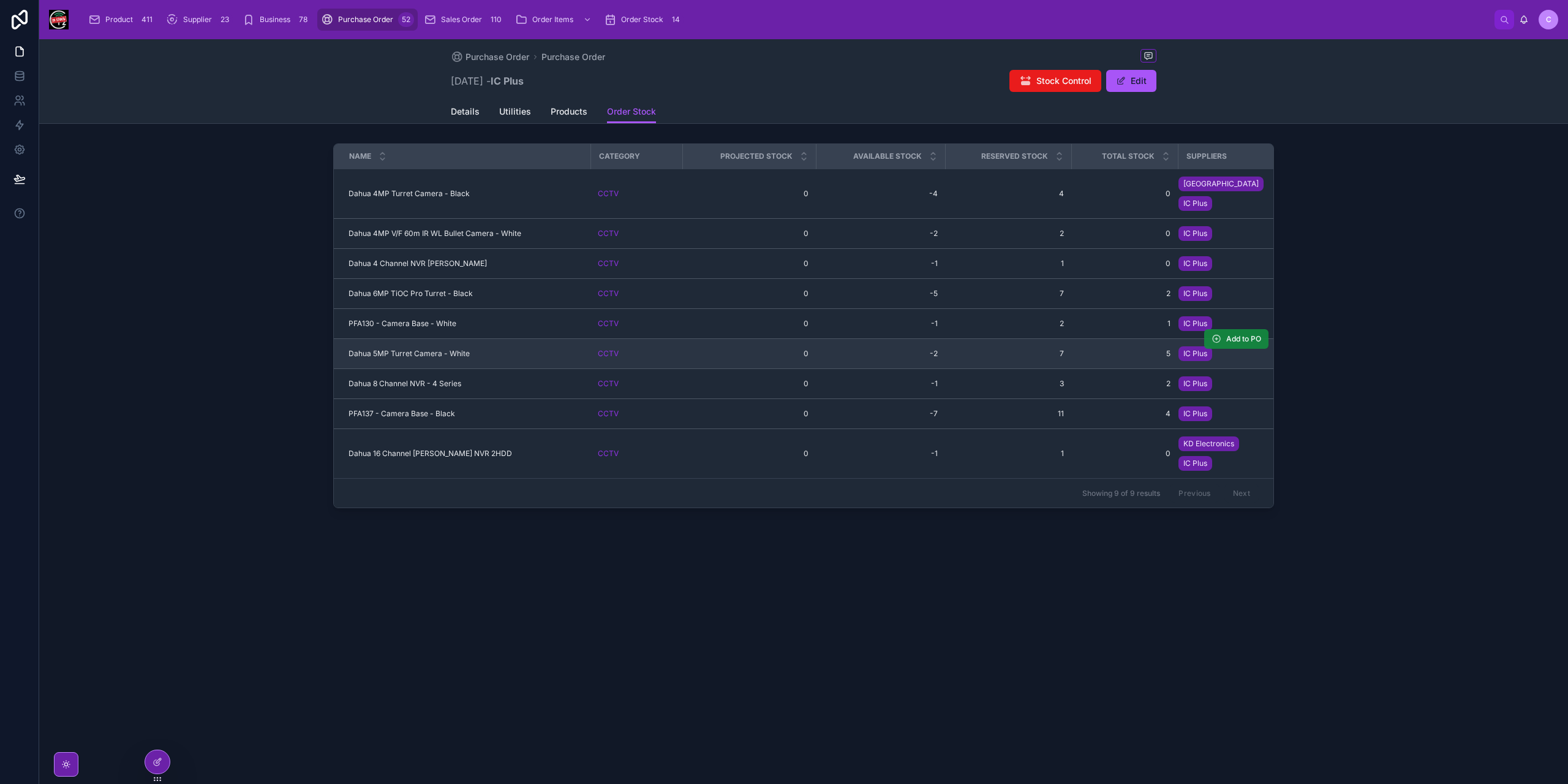
click at [1254, 334] on span "Add to PO" at bounding box center [1243, 339] width 35 height 10
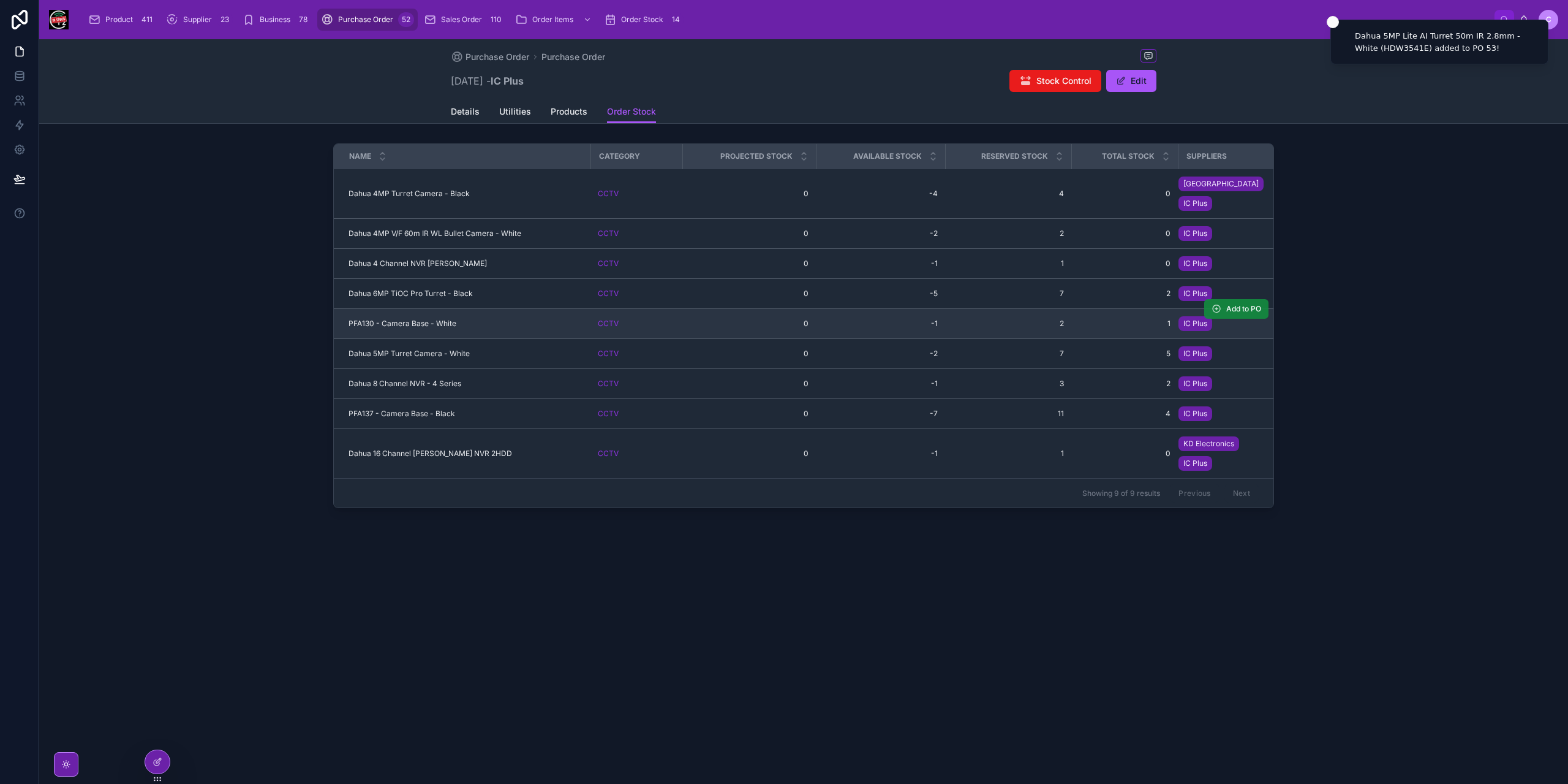
click at [1238, 304] on span "Add to PO" at bounding box center [1243, 309] width 35 height 10
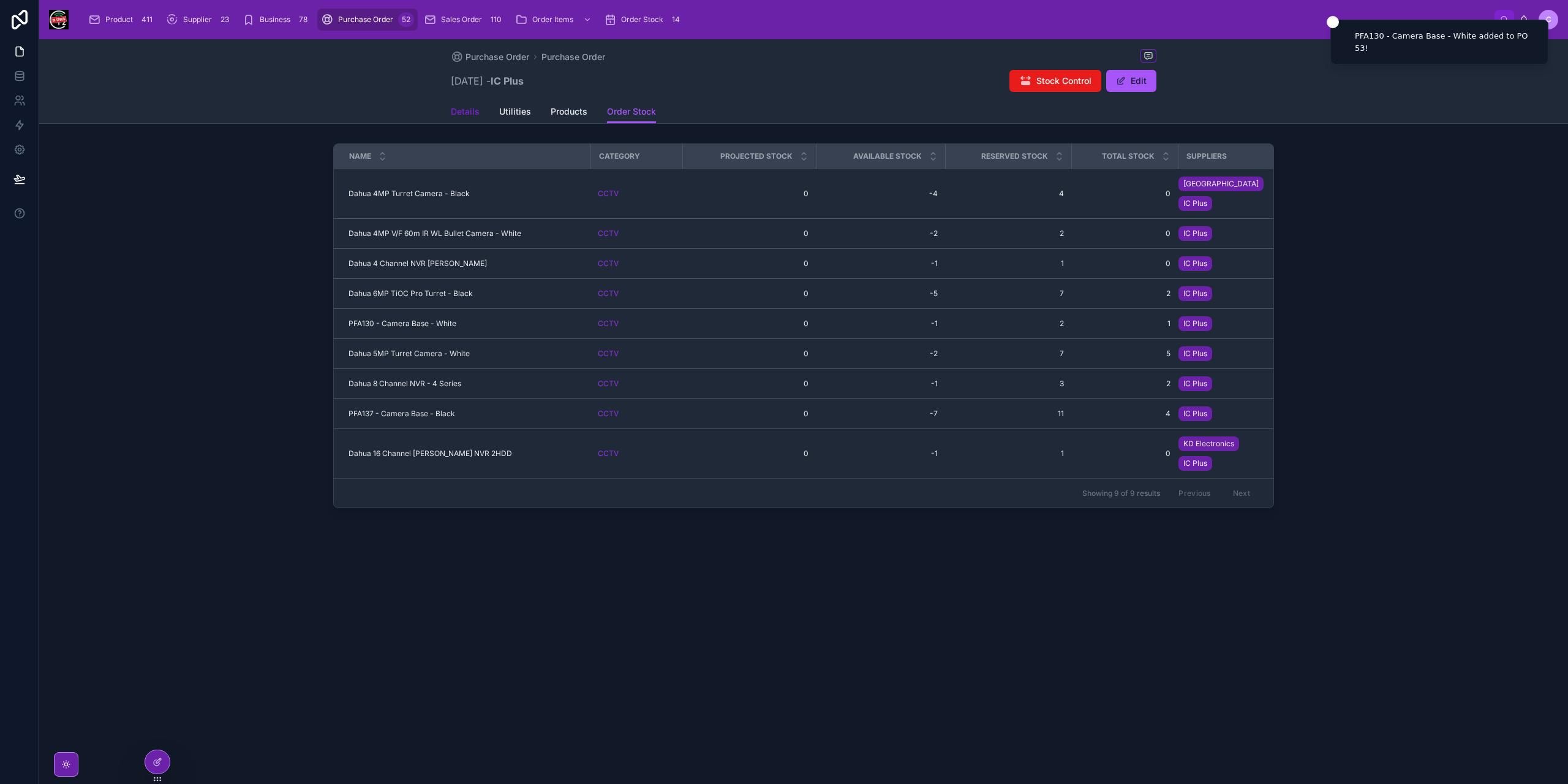
click at [475, 114] on span "Details" at bounding box center [465, 112] width 29 height 12
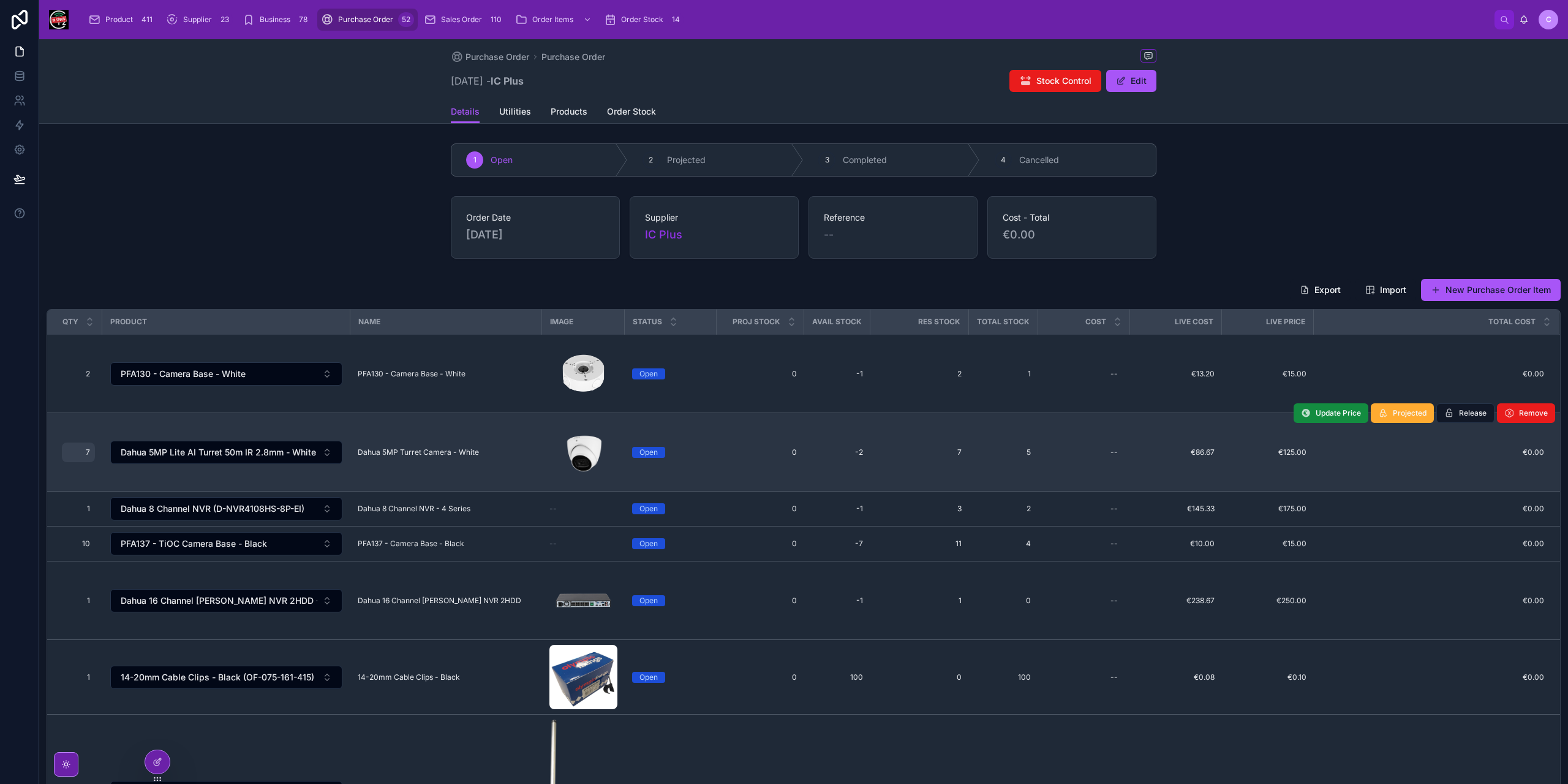
click at [86, 454] on span "7" at bounding box center [78, 452] width 23 height 10
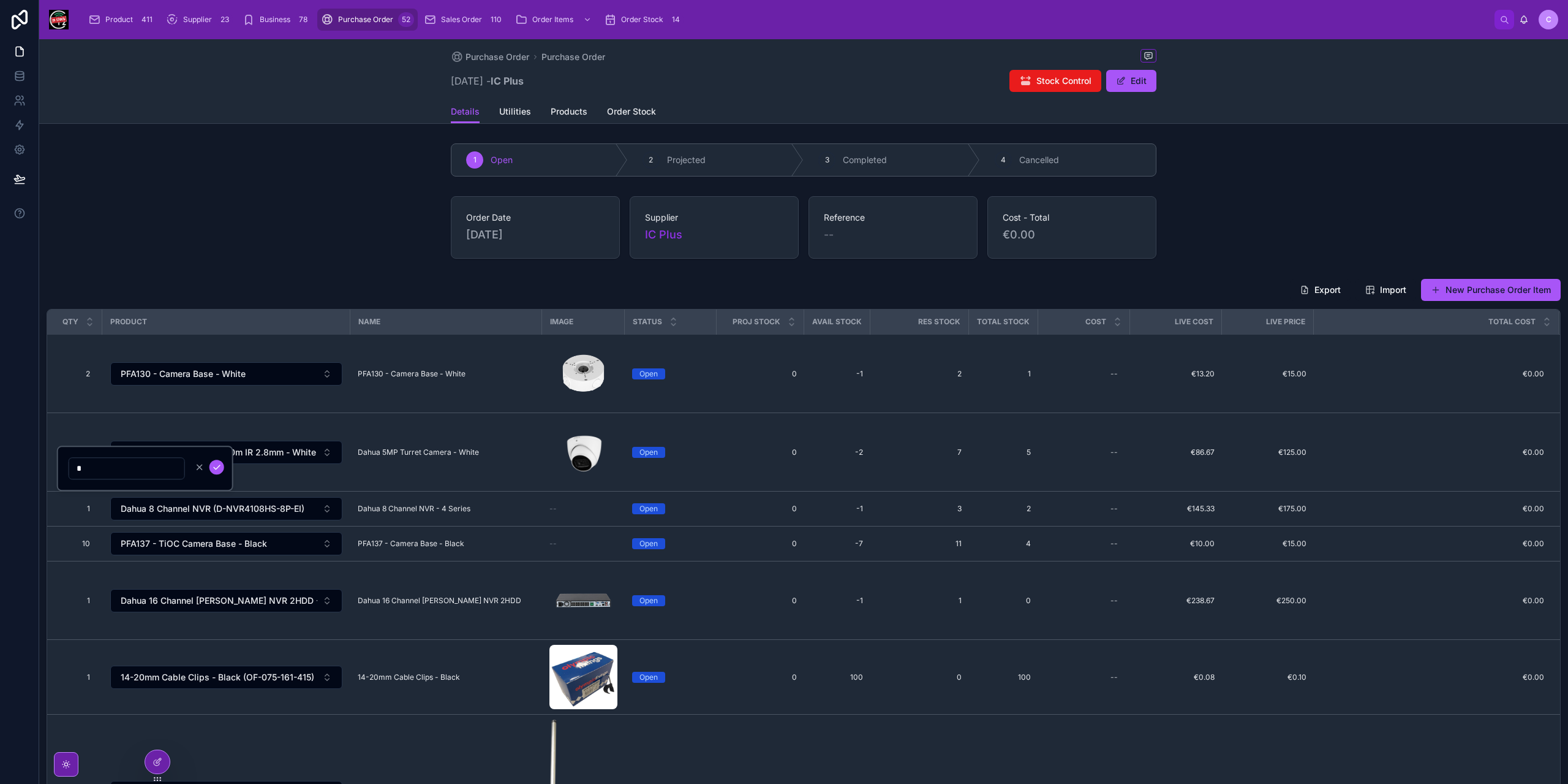
click at [82, 470] on input "*" at bounding box center [127, 468] width 115 height 17
type input "*"
click button "submit" at bounding box center [217, 467] width 15 height 15
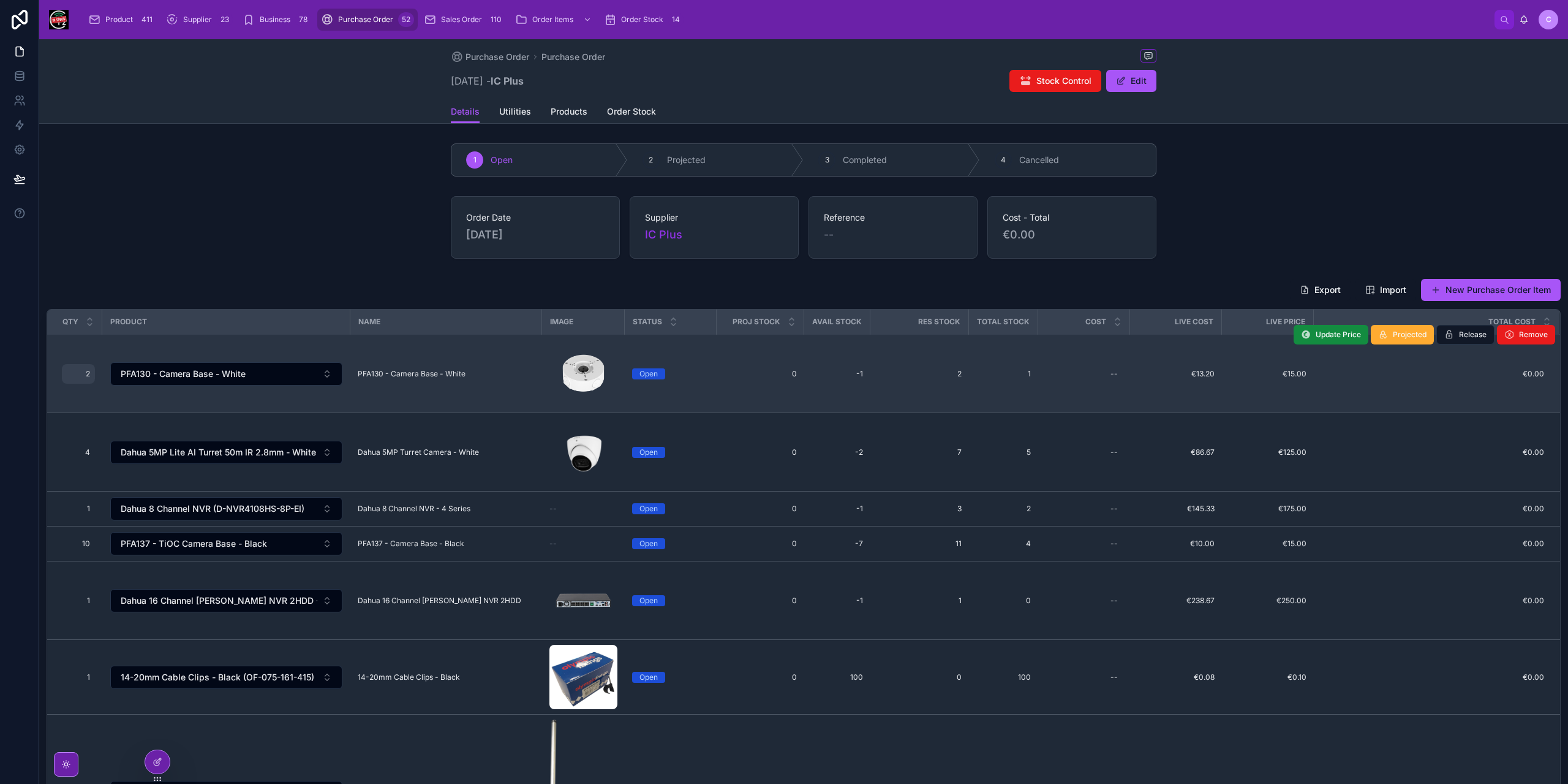
click at [90, 371] on div "2 2" at bounding box center [78, 374] width 33 height 20
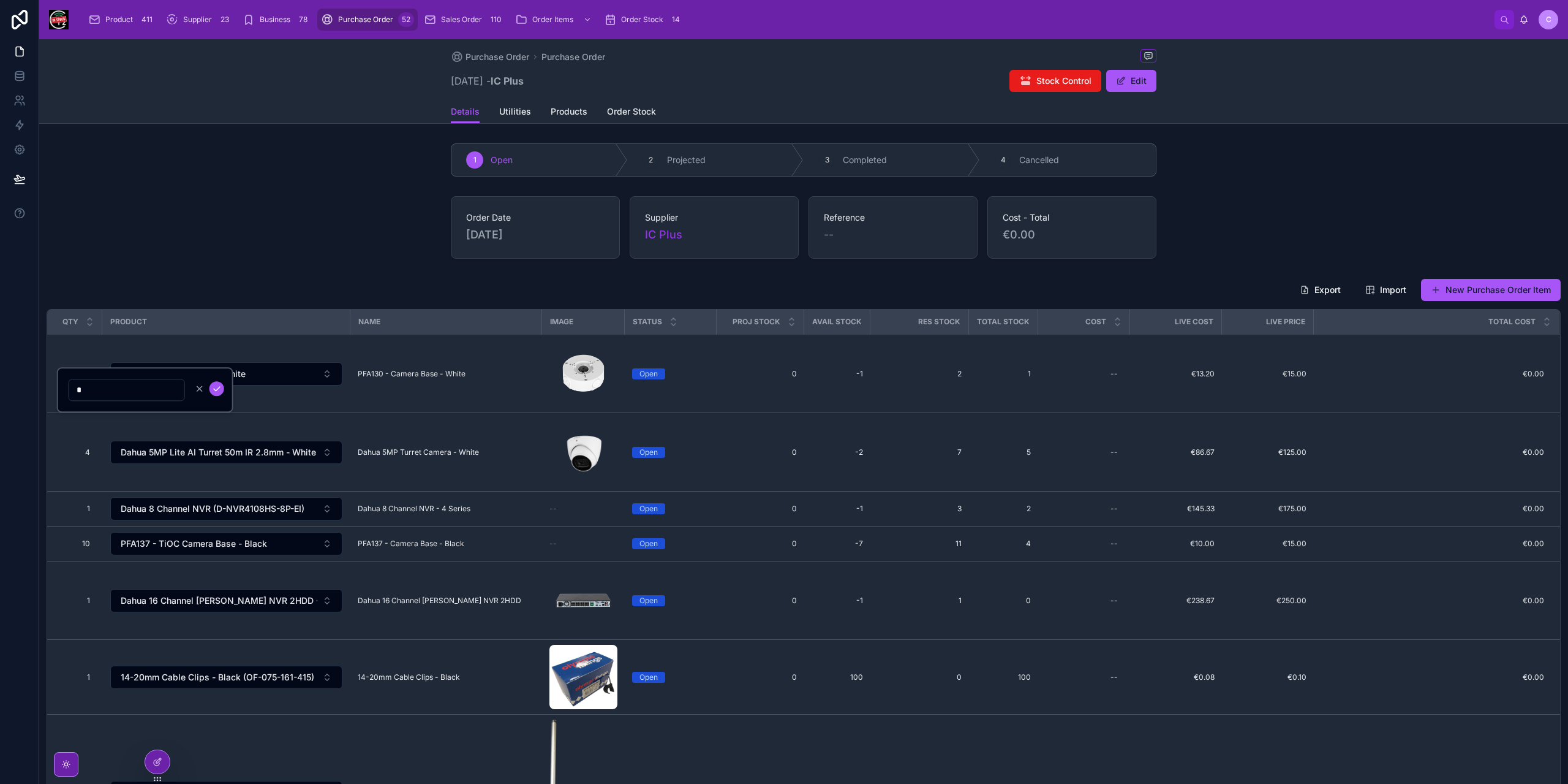
click at [156, 268] on div "1 Open 2 Projected 3 Completed 4 Cancelled Order Date 07/08/2025 Supplier IC Pl…" at bounding box center [803, 681] width 1528 height 1086
click at [625, 117] on span "Order Stock" at bounding box center [632, 112] width 49 height 12
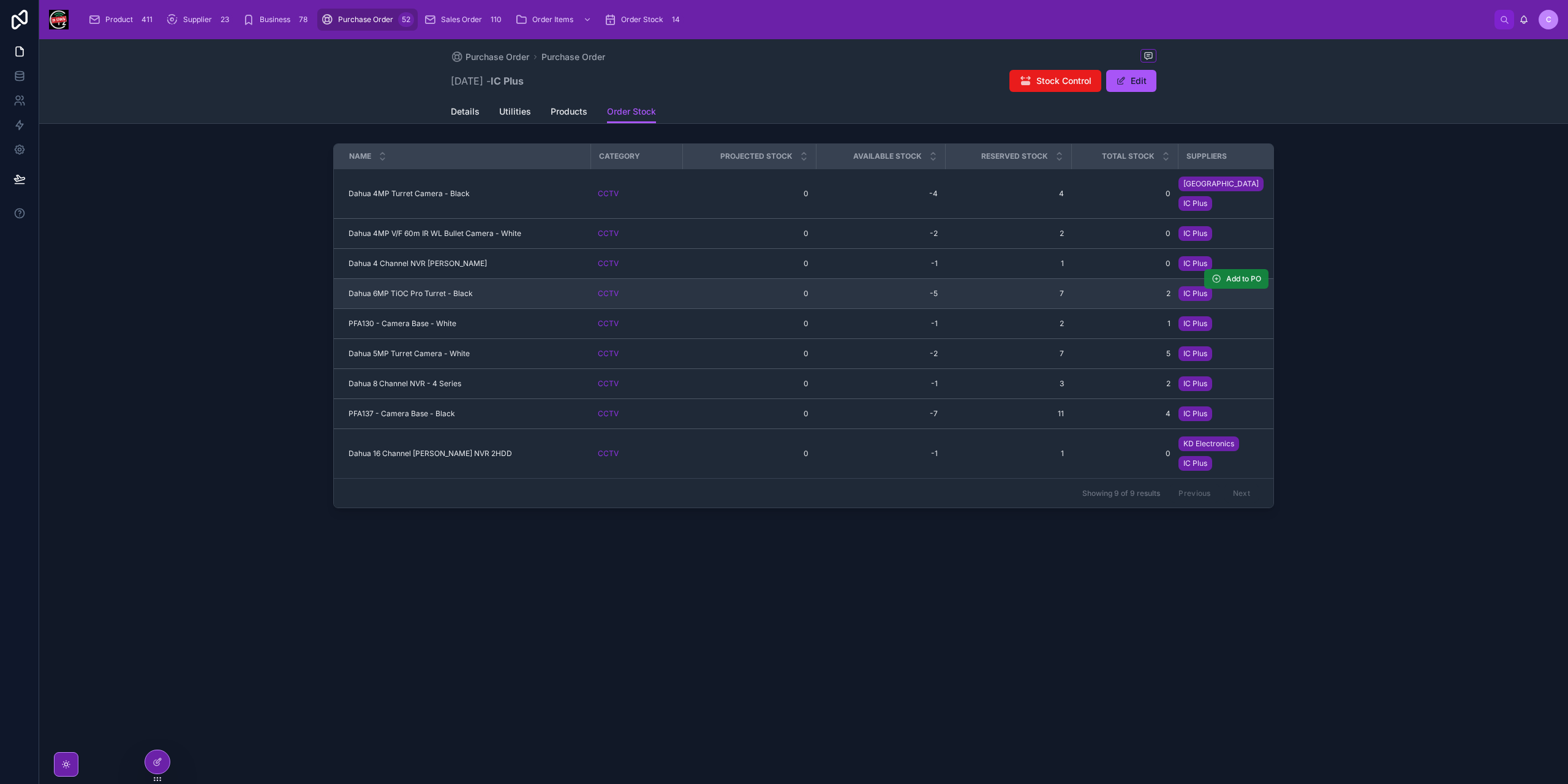
click at [1248, 274] on span "Add to PO" at bounding box center [1243, 279] width 35 height 10
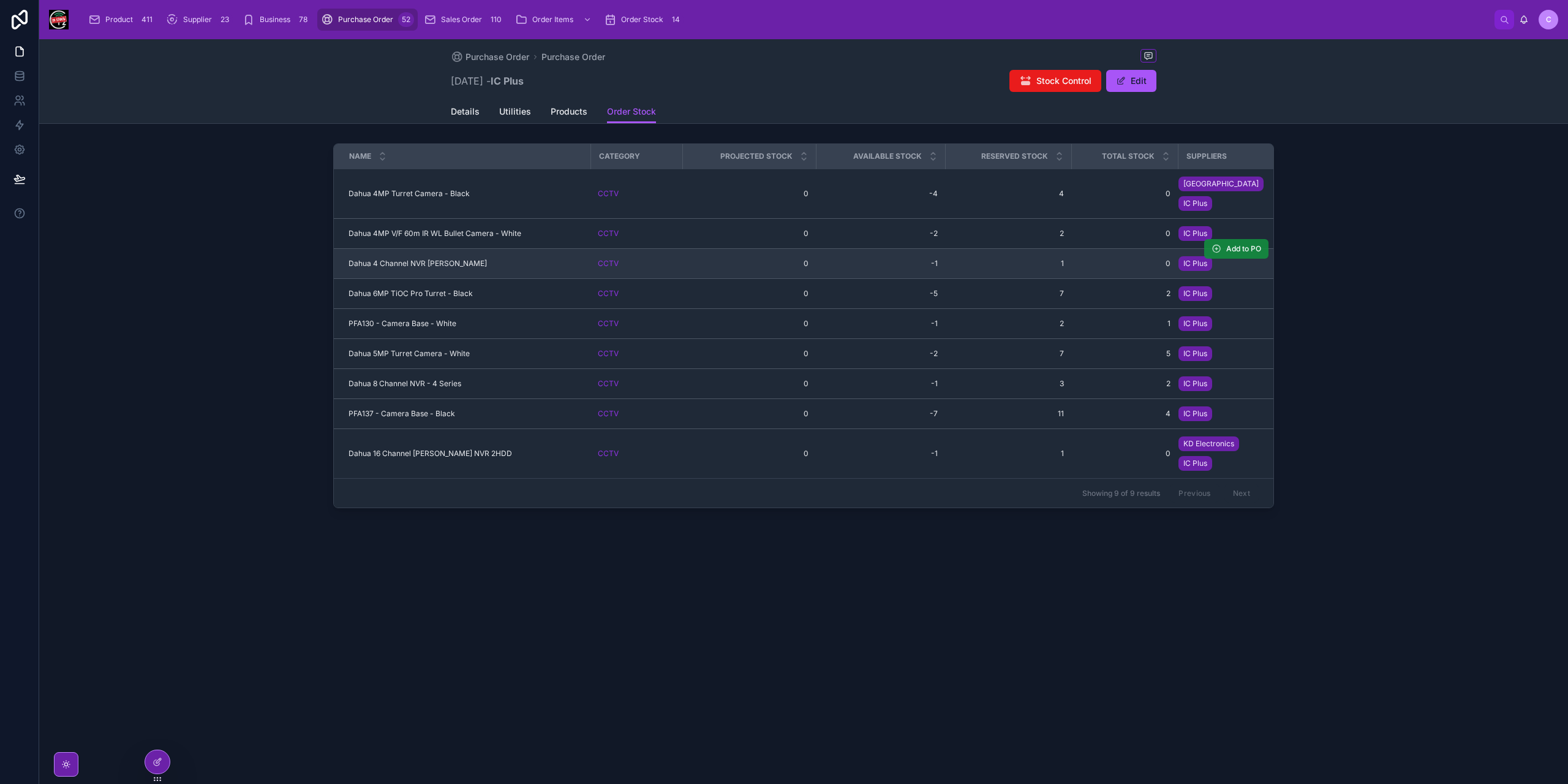
click at [1246, 244] on span "Add to PO" at bounding box center [1243, 249] width 35 height 10
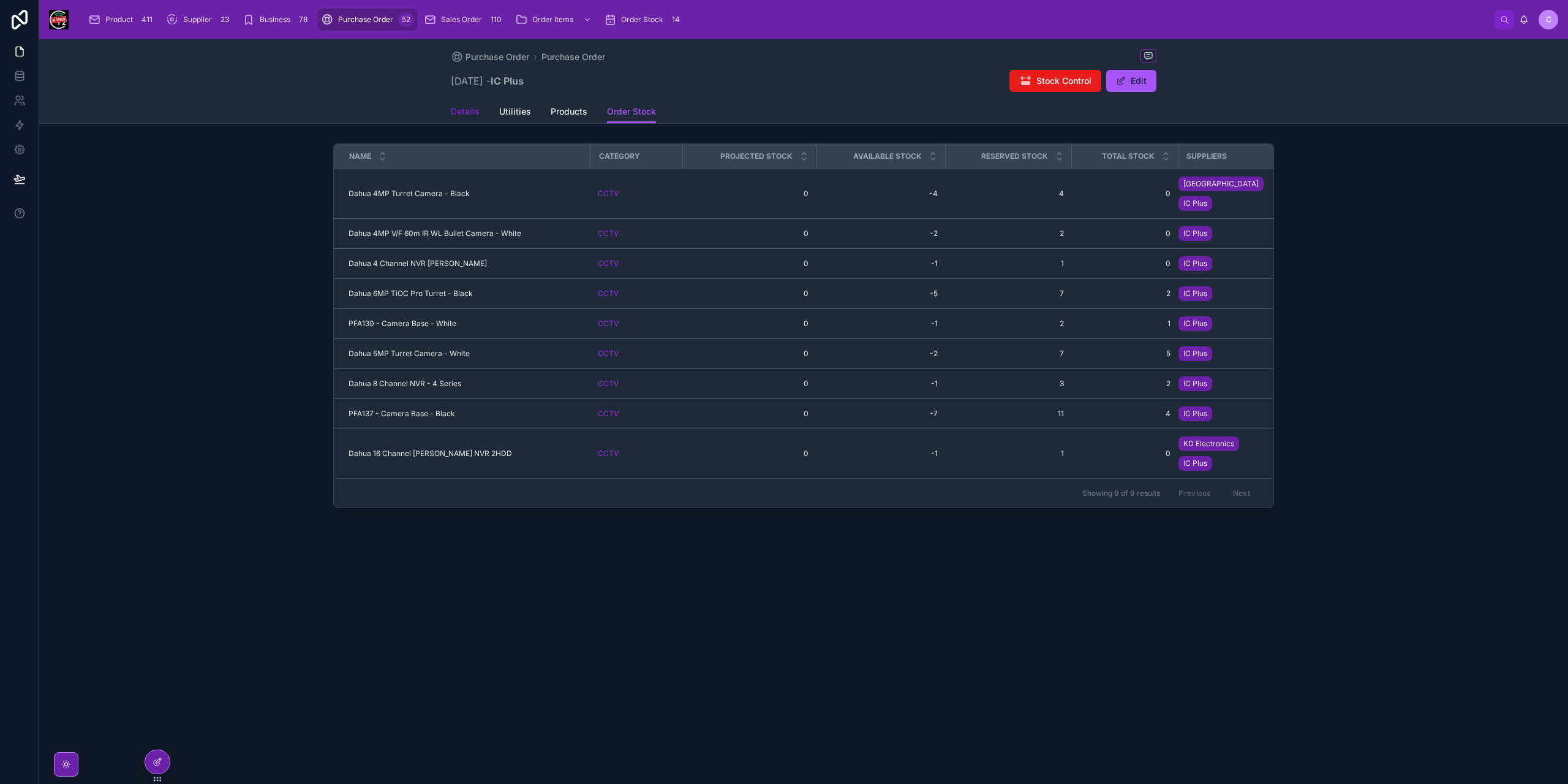
click at [459, 107] on span "Details" at bounding box center [465, 112] width 29 height 12
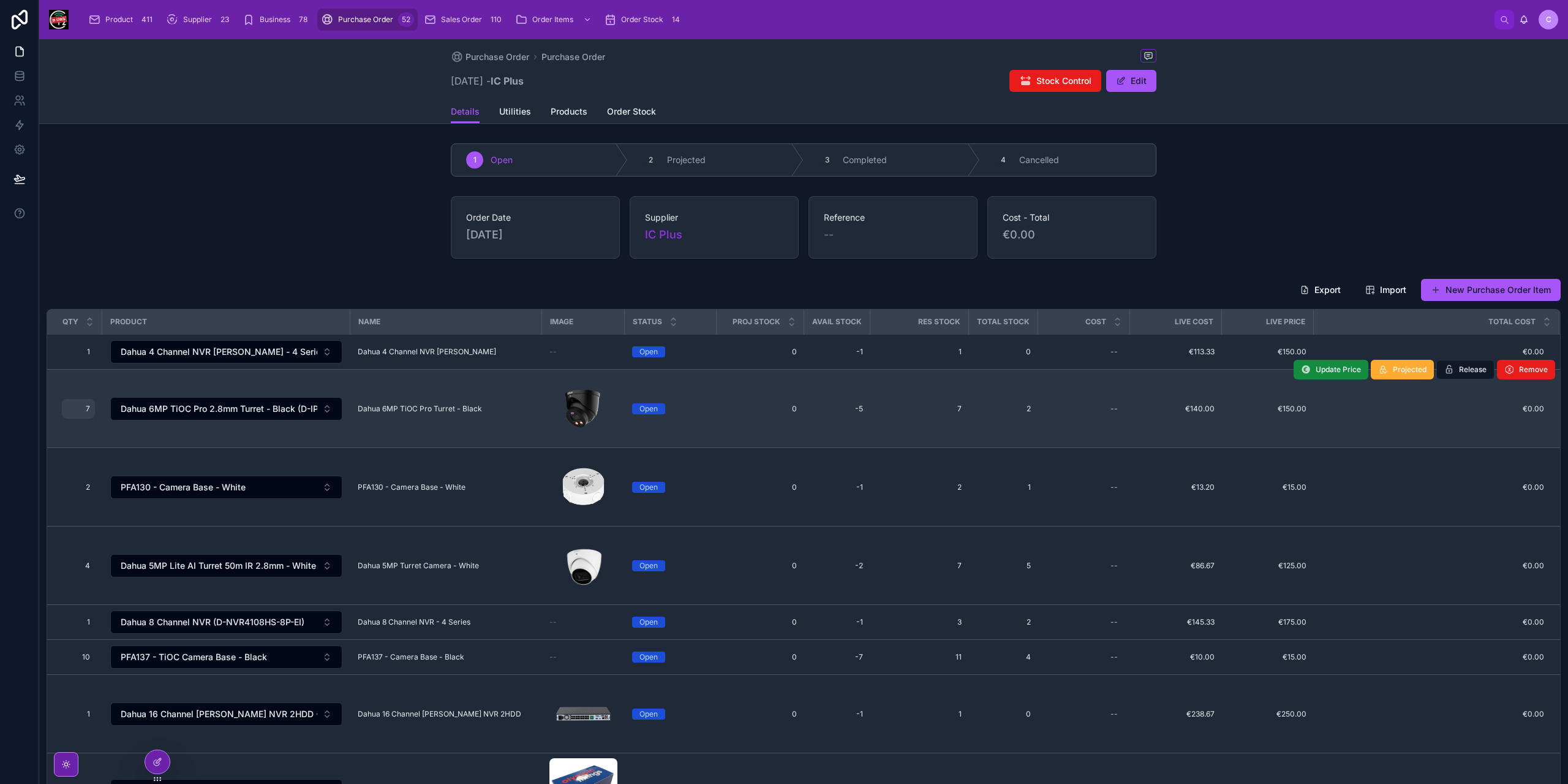
click at [87, 409] on span "7" at bounding box center [78, 408] width 23 height 10
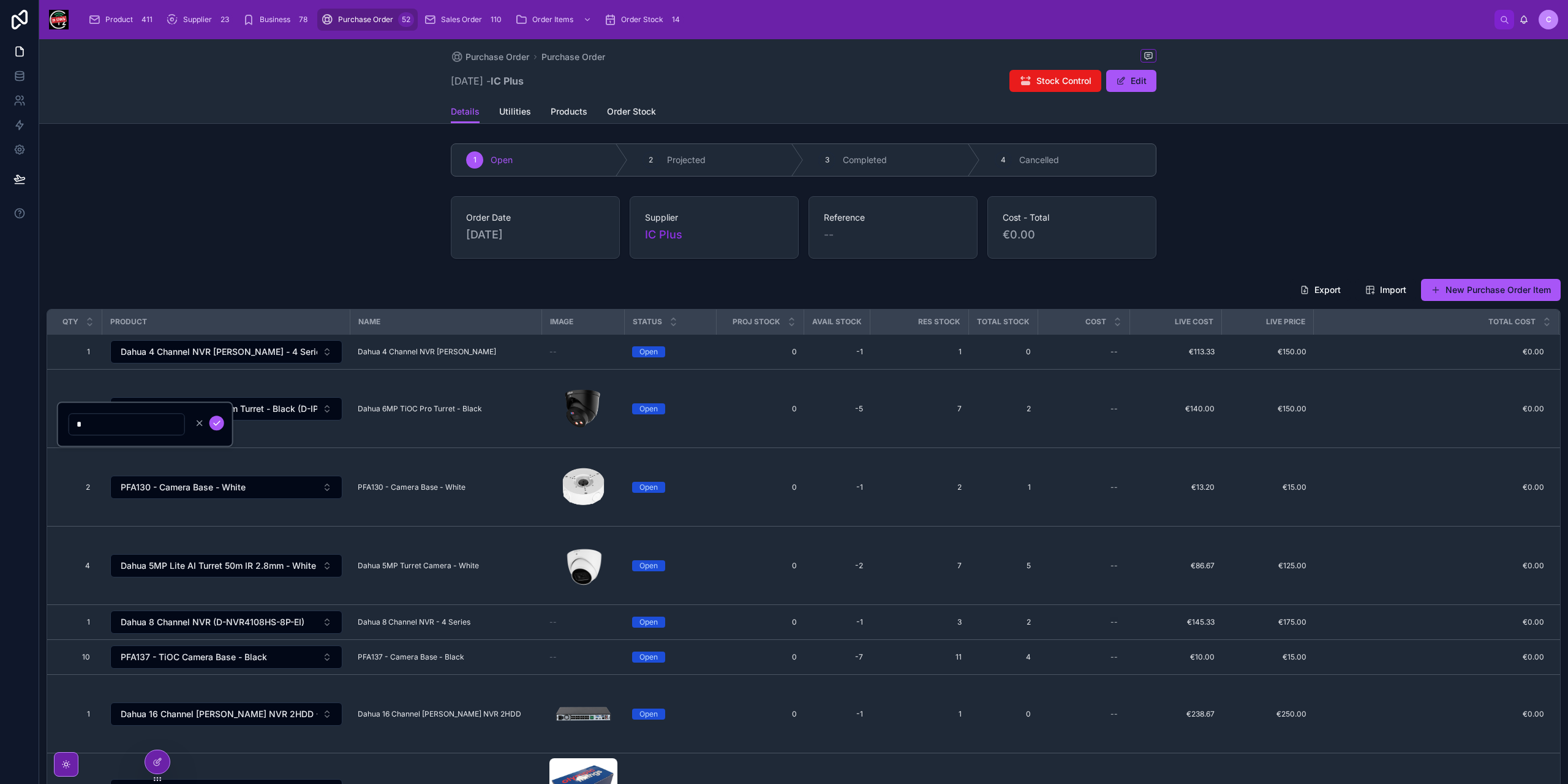
click at [78, 432] on input "*" at bounding box center [127, 423] width 115 height 17
click at [78, 432] on input "*" at bounding box center [127, 423] width 115 height 17
type input "*"
click button "submit" at bounding box center [217, 423] width 15 height 15
click at [626, 112] on span "Order Stock" at bounding box center [632, 112] width 49 height 12
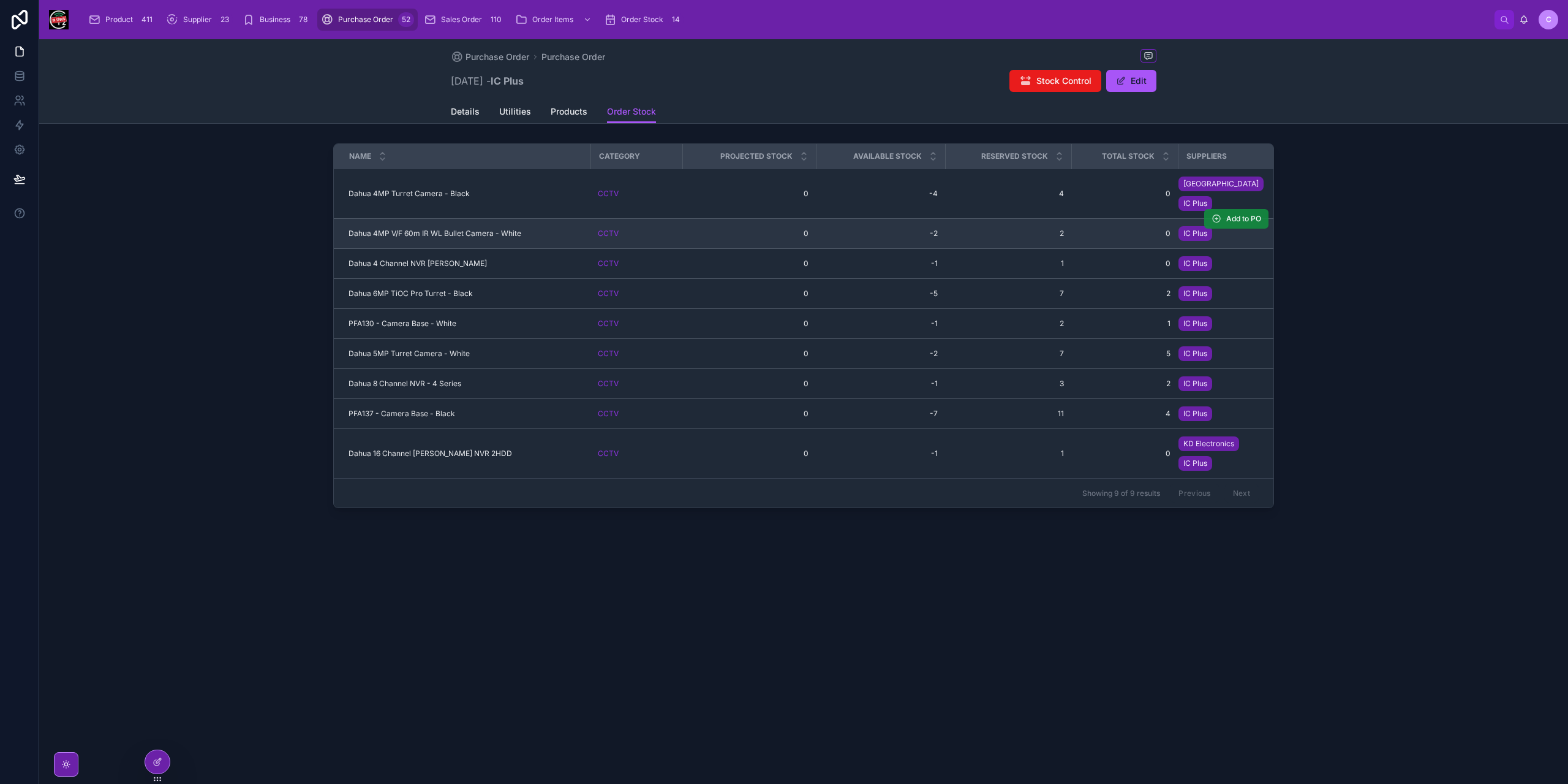
click at [1244, 214] on span "Add to PO" at bounding box center [1243, 219] width 35 height 10
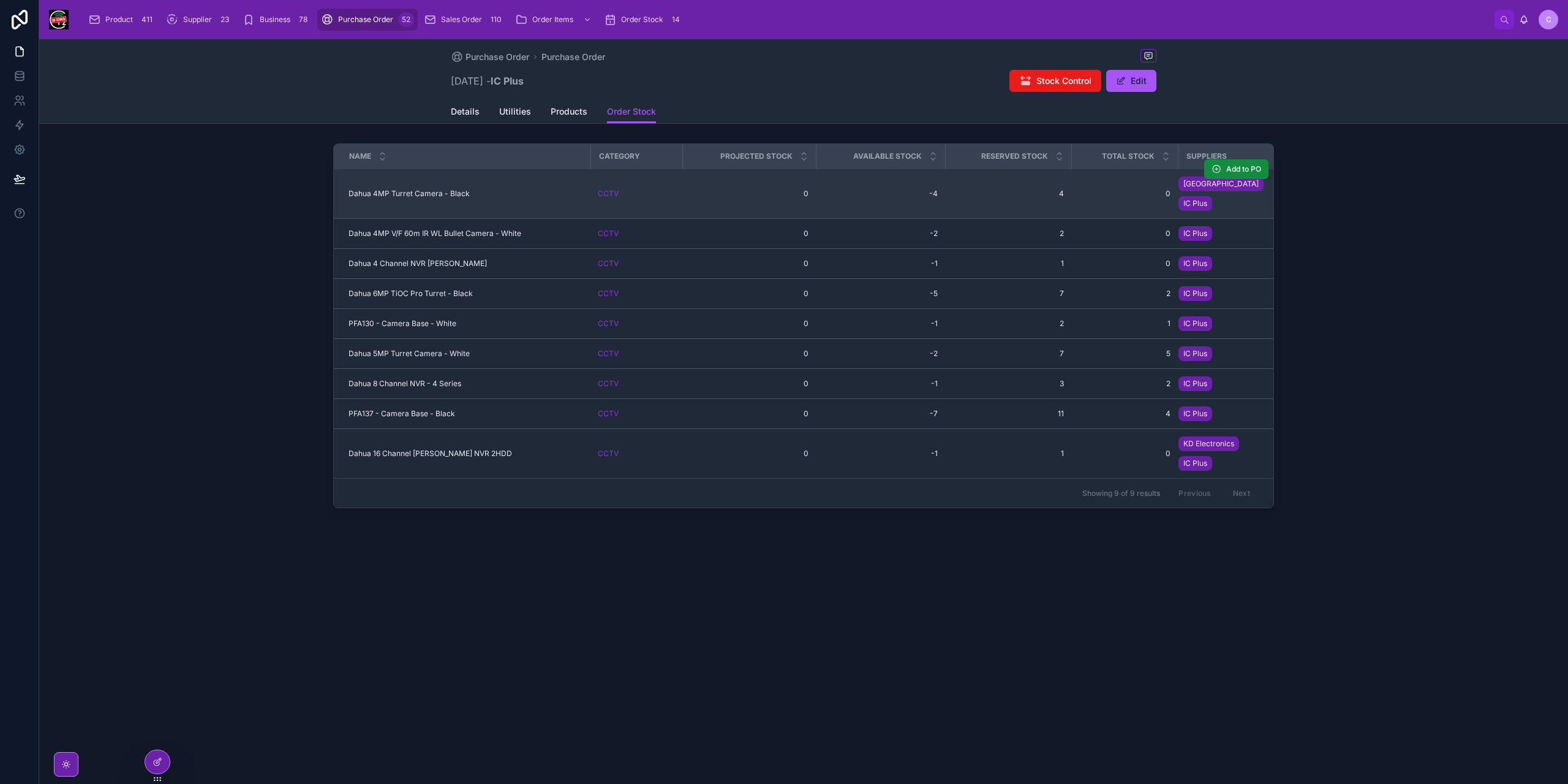
click at [525, 189] on div "Dahua 4MP Turret Camera - Black Dahua 4MP Turret Camera - Black" at bounding box center [465, 194] width 234 height 10
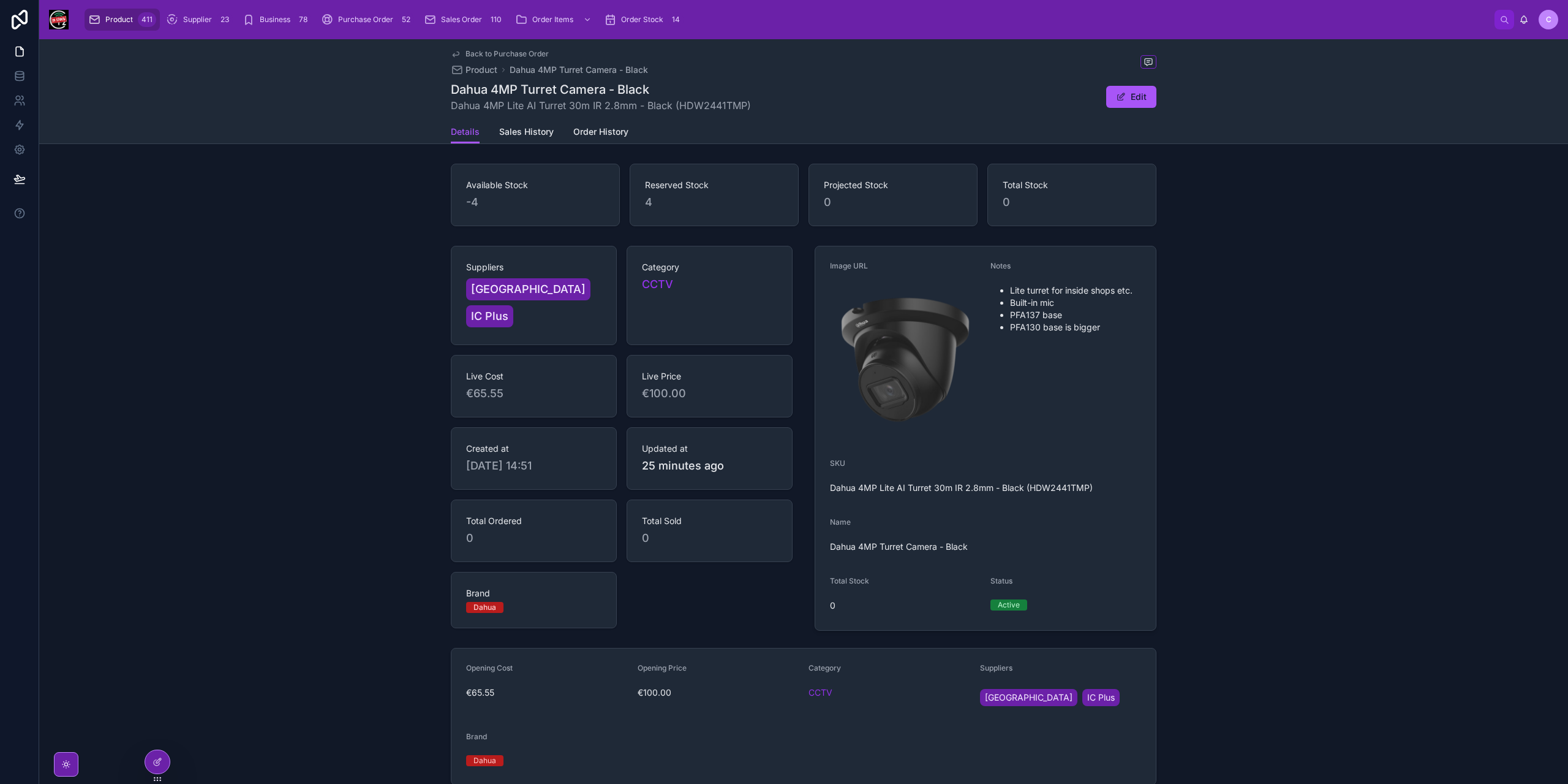
click at [472, 51] on span "Back to Purchase Order" at bounding box center [507, 54] width 83 height 10
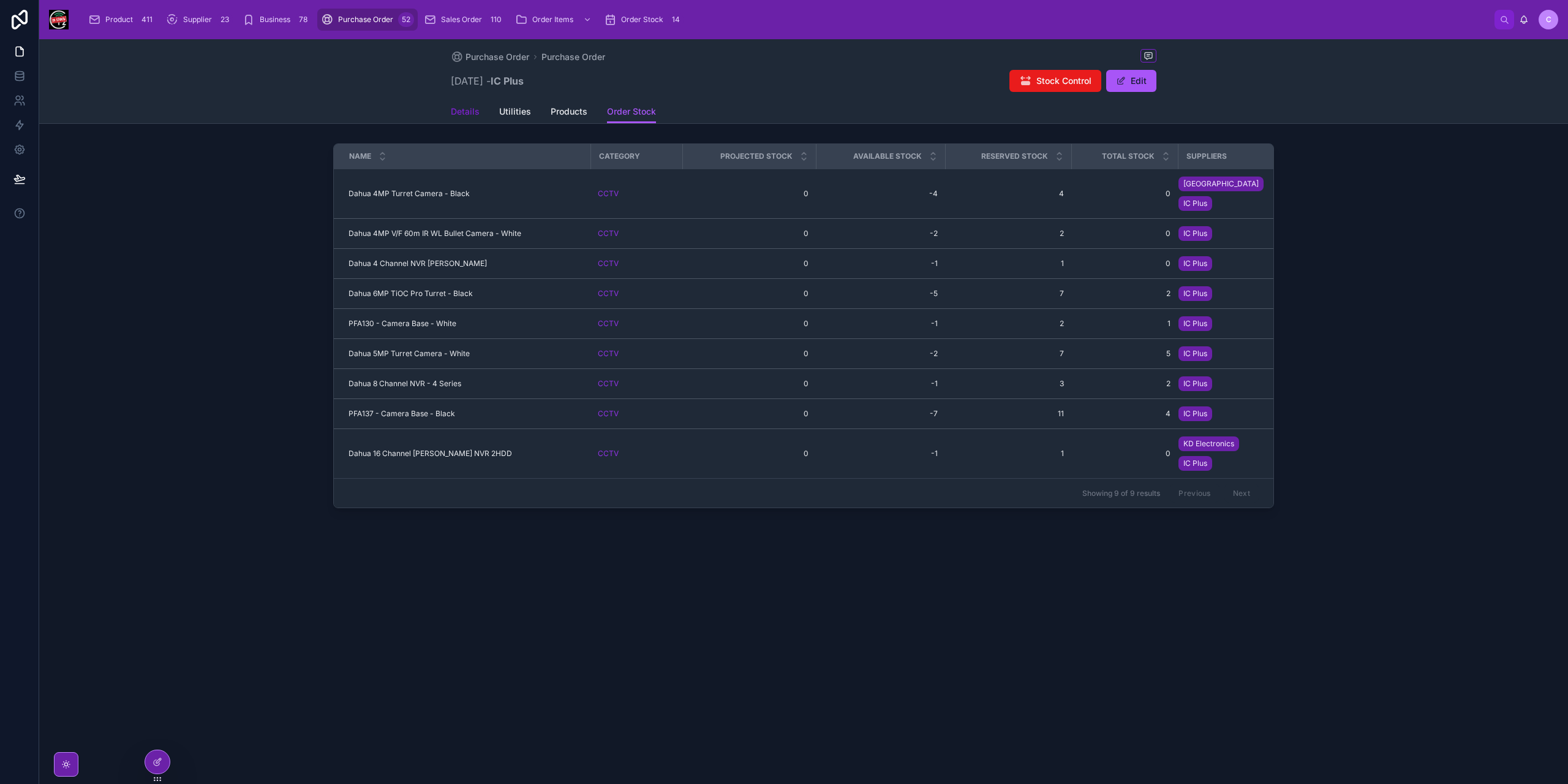
click at [463, 108] on span "Details" at bounding box center [465, 112] width 29 height 12
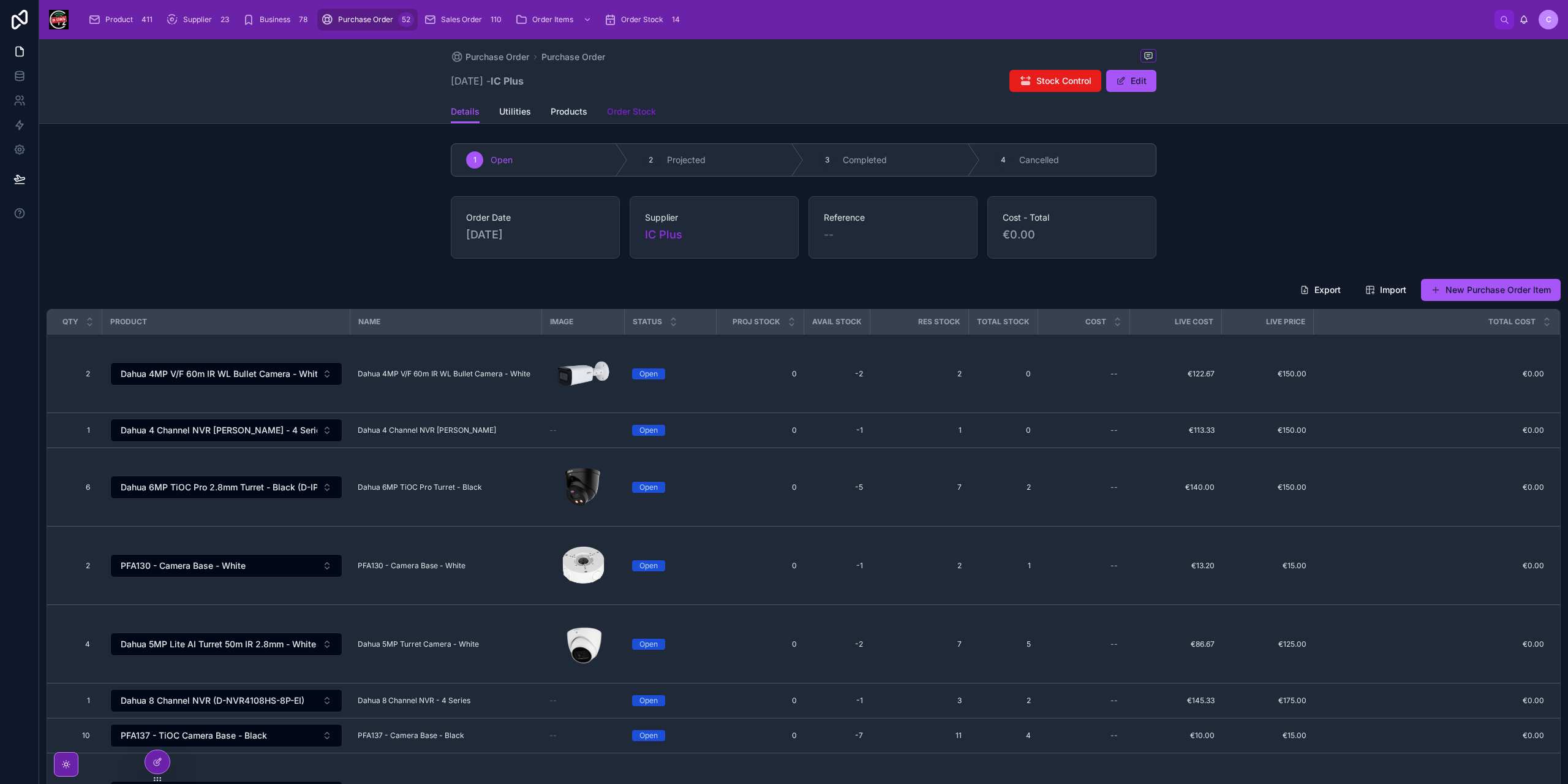
click at [616, 110] on span "Order Stock" at bounding box center [632, 112] width 49 height 12
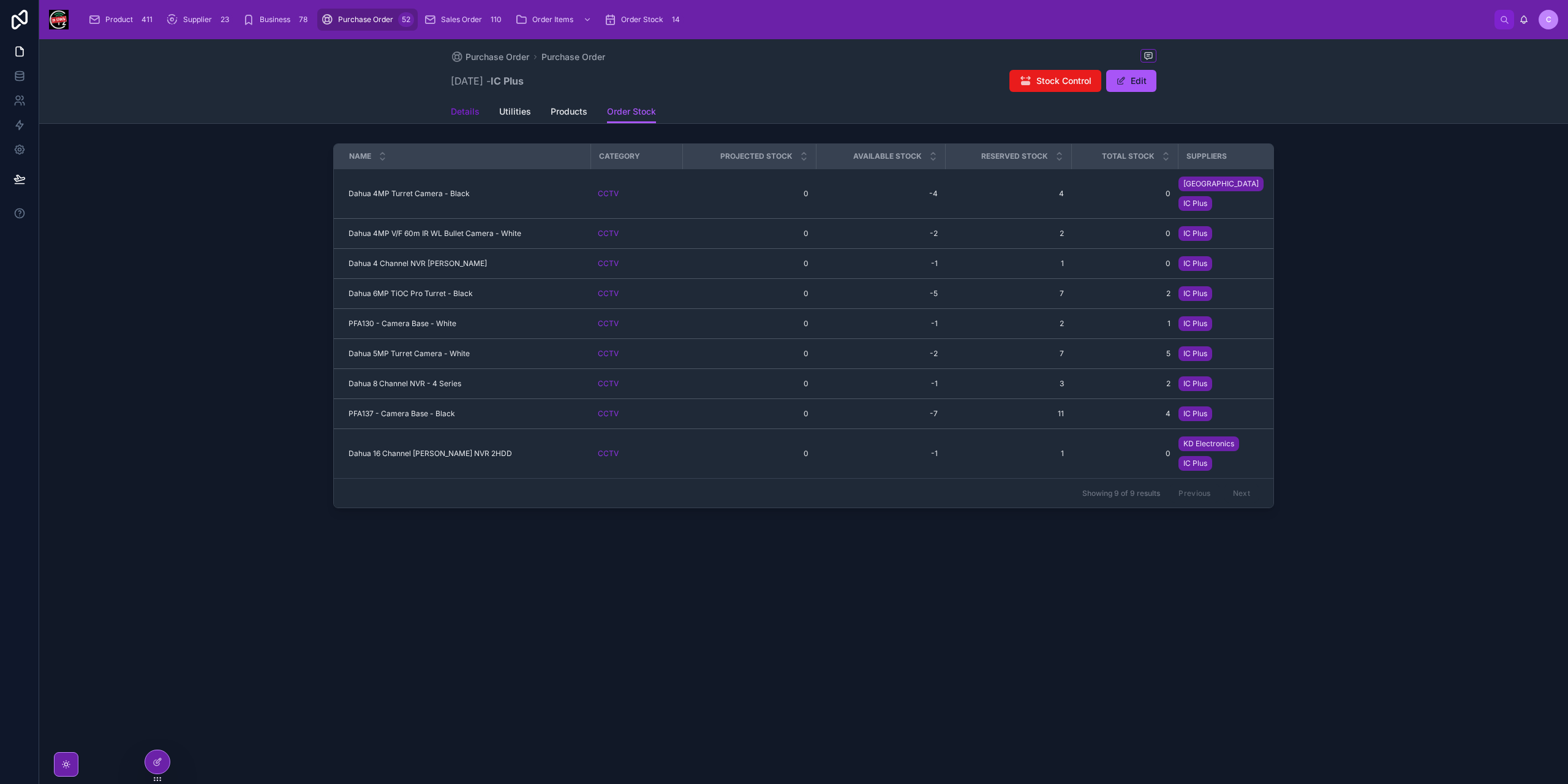
click at [472, 112] on span "Details" at bounding box center [465, 112] width 29 height 12
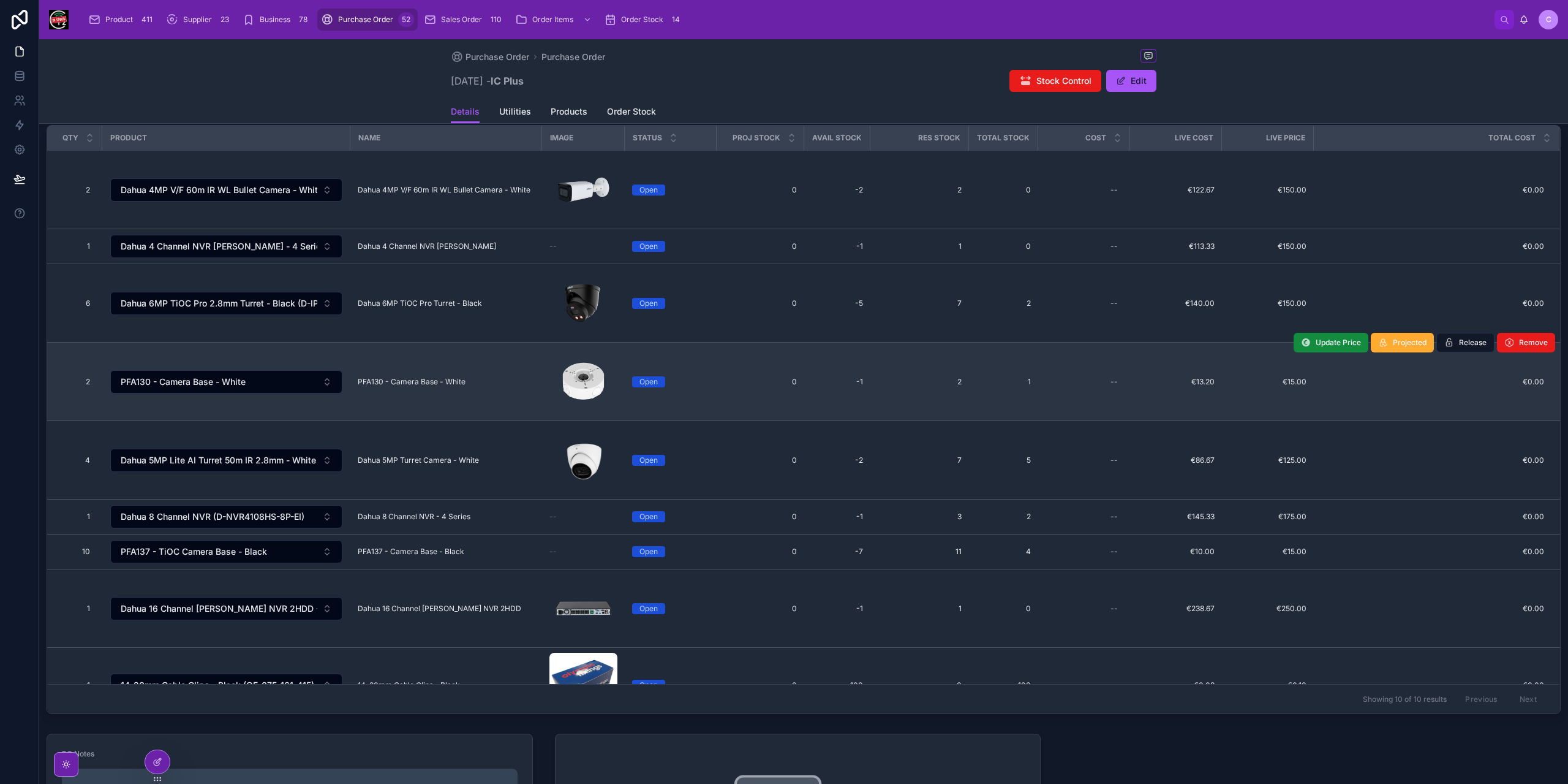
scroll to position [61, 0]
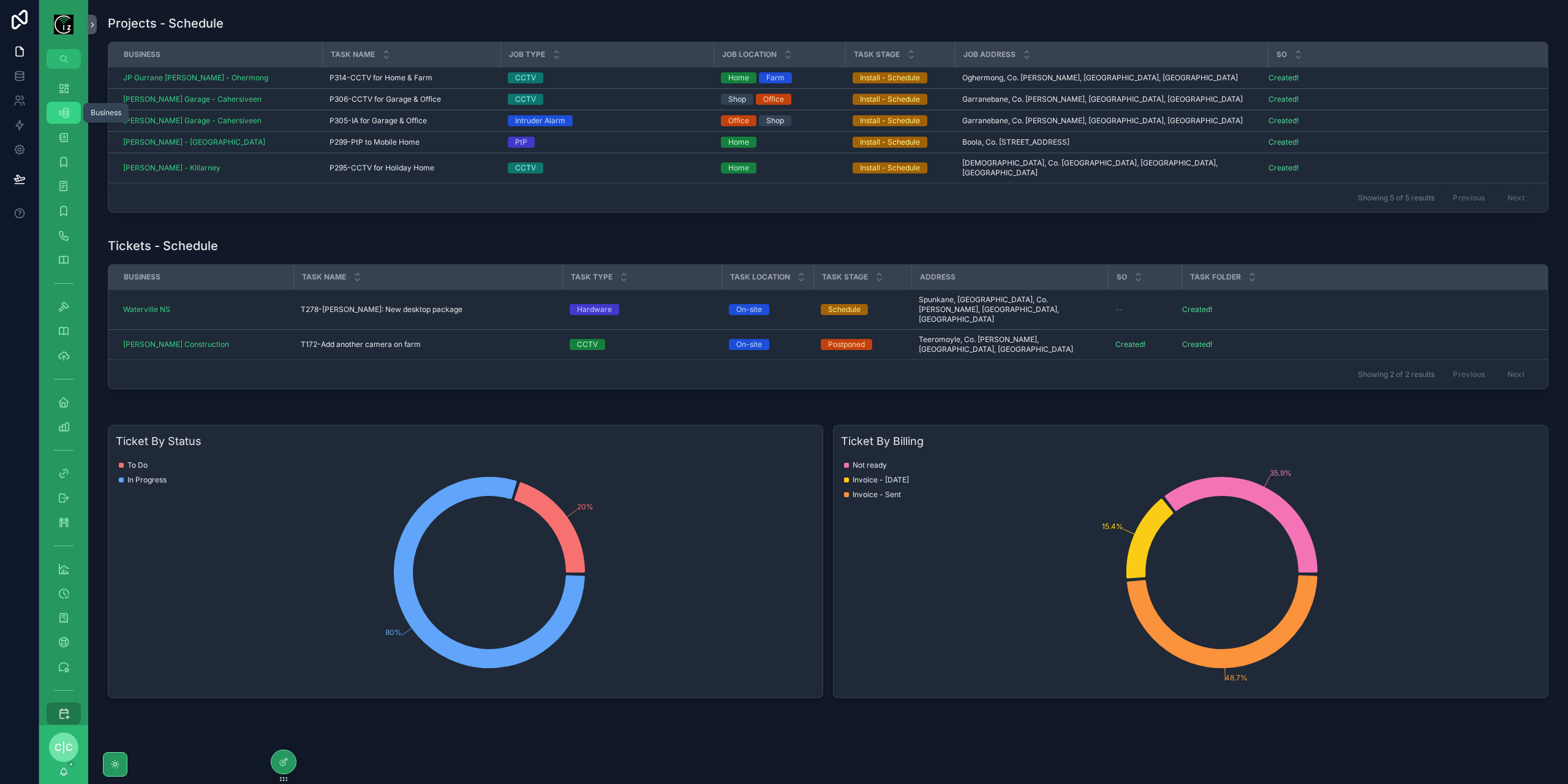
click at [66, 118] on icon "scrollable content" at bounding box center [63, 112] width 12 height 12
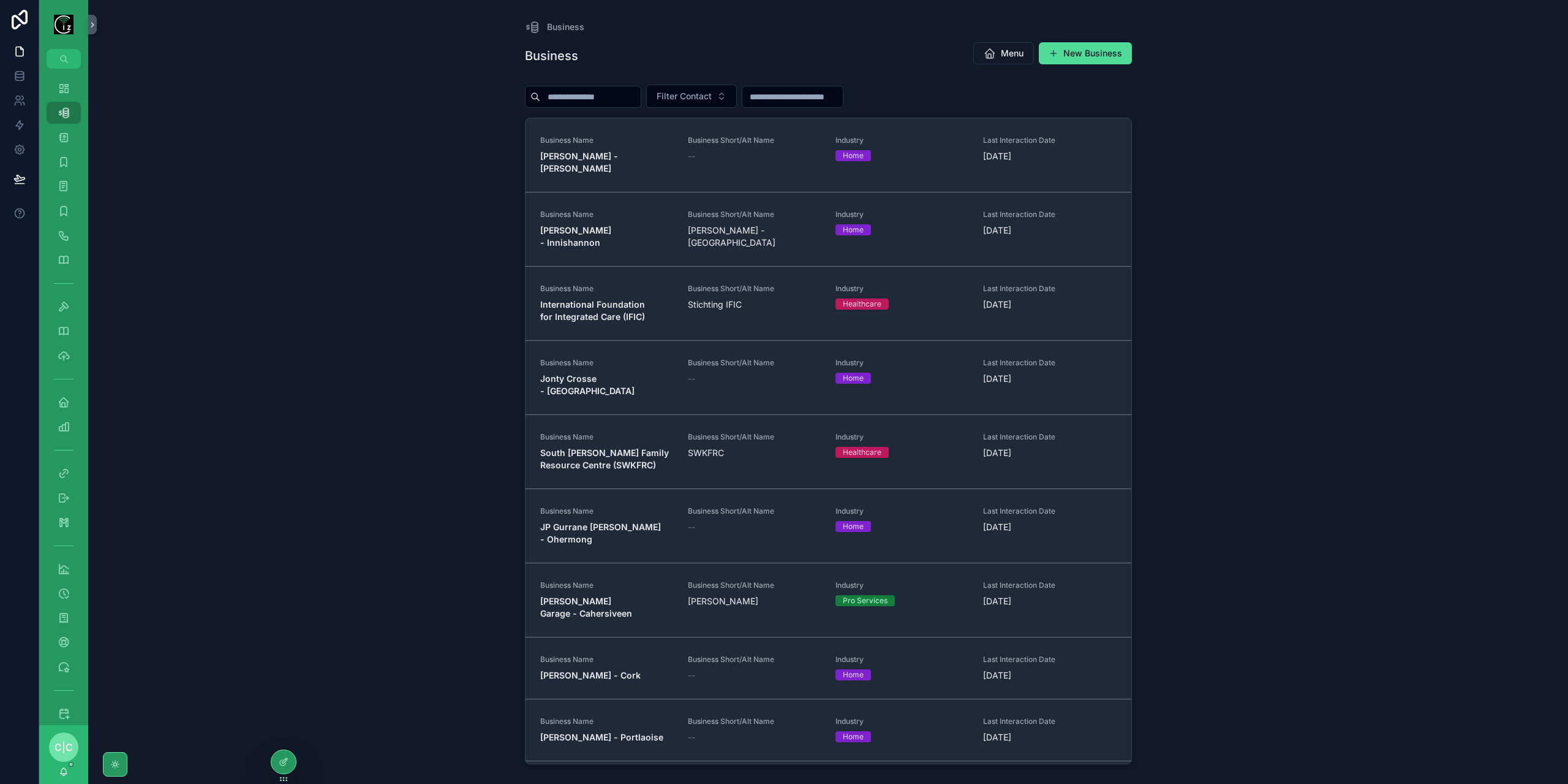
click at [619, 100] on input "scrollable content" at bounding box center [590, 96] width 100 height 17
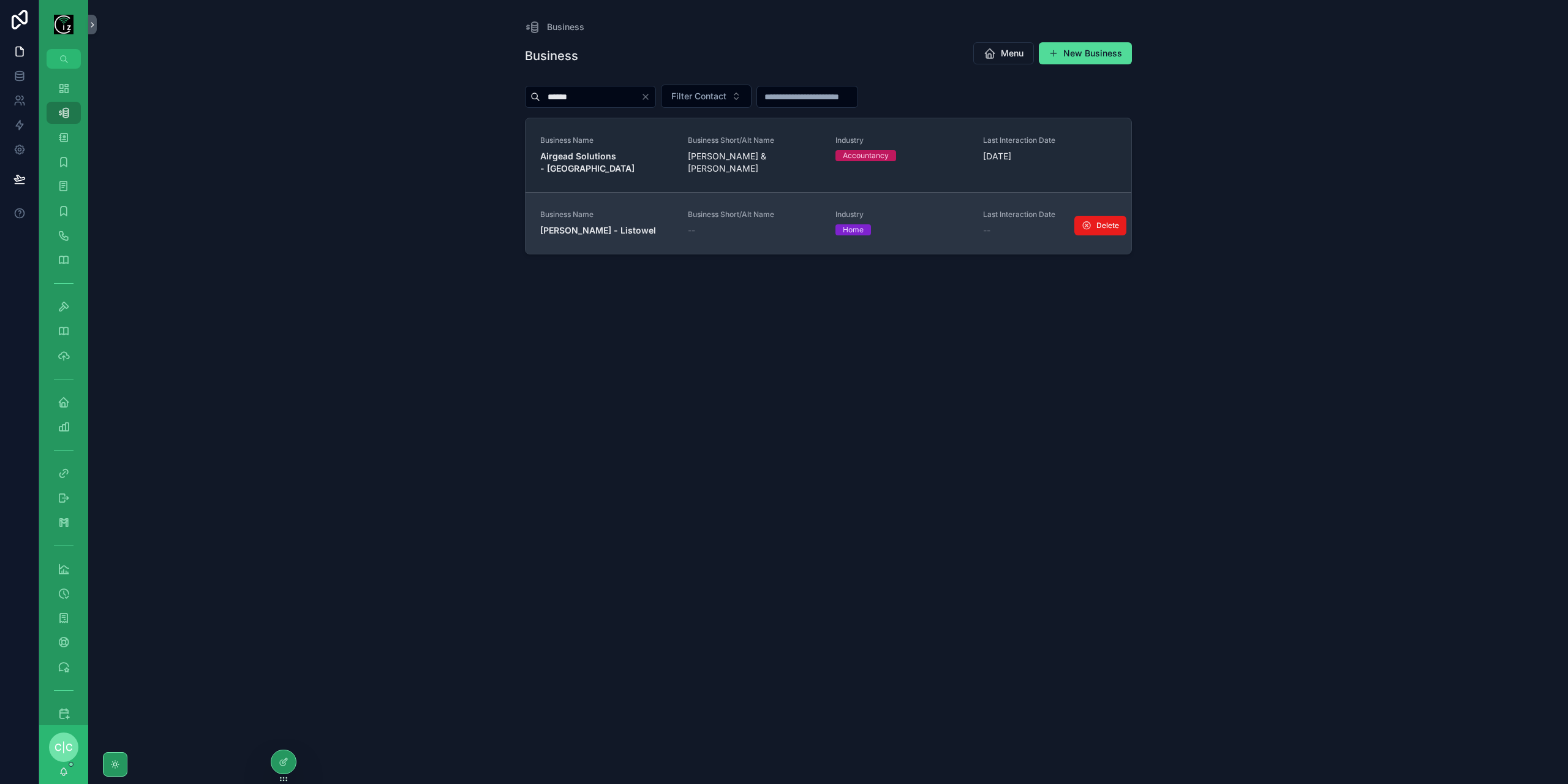
type input "******"
click at [632, 234] on strong "Denise Browne - Listowel" at bounding box center [598, 230] width 116 height 10
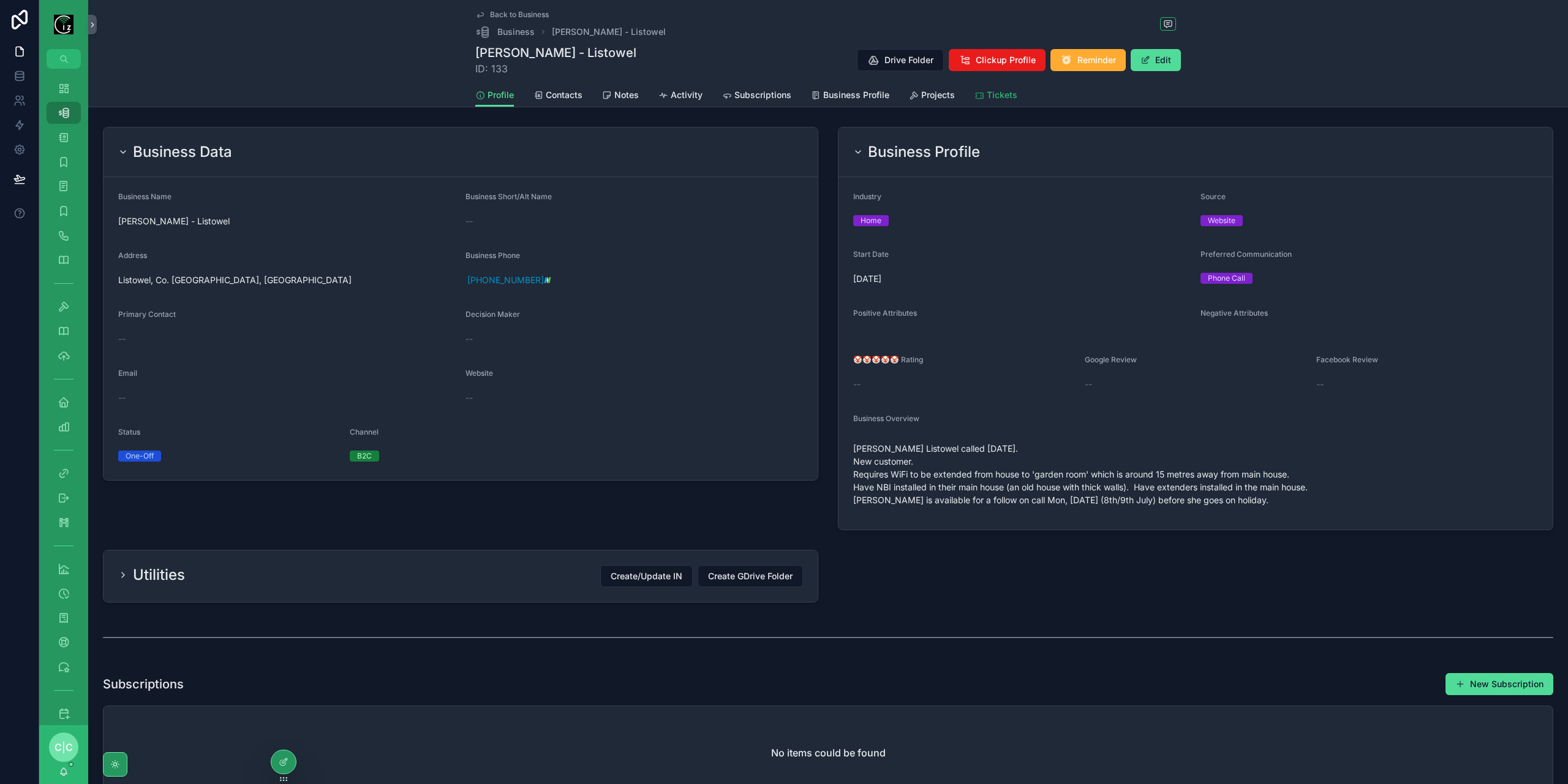
click at [992, 99] on span "Tickets" at bounding box center [1002, 95] width 31 height 12
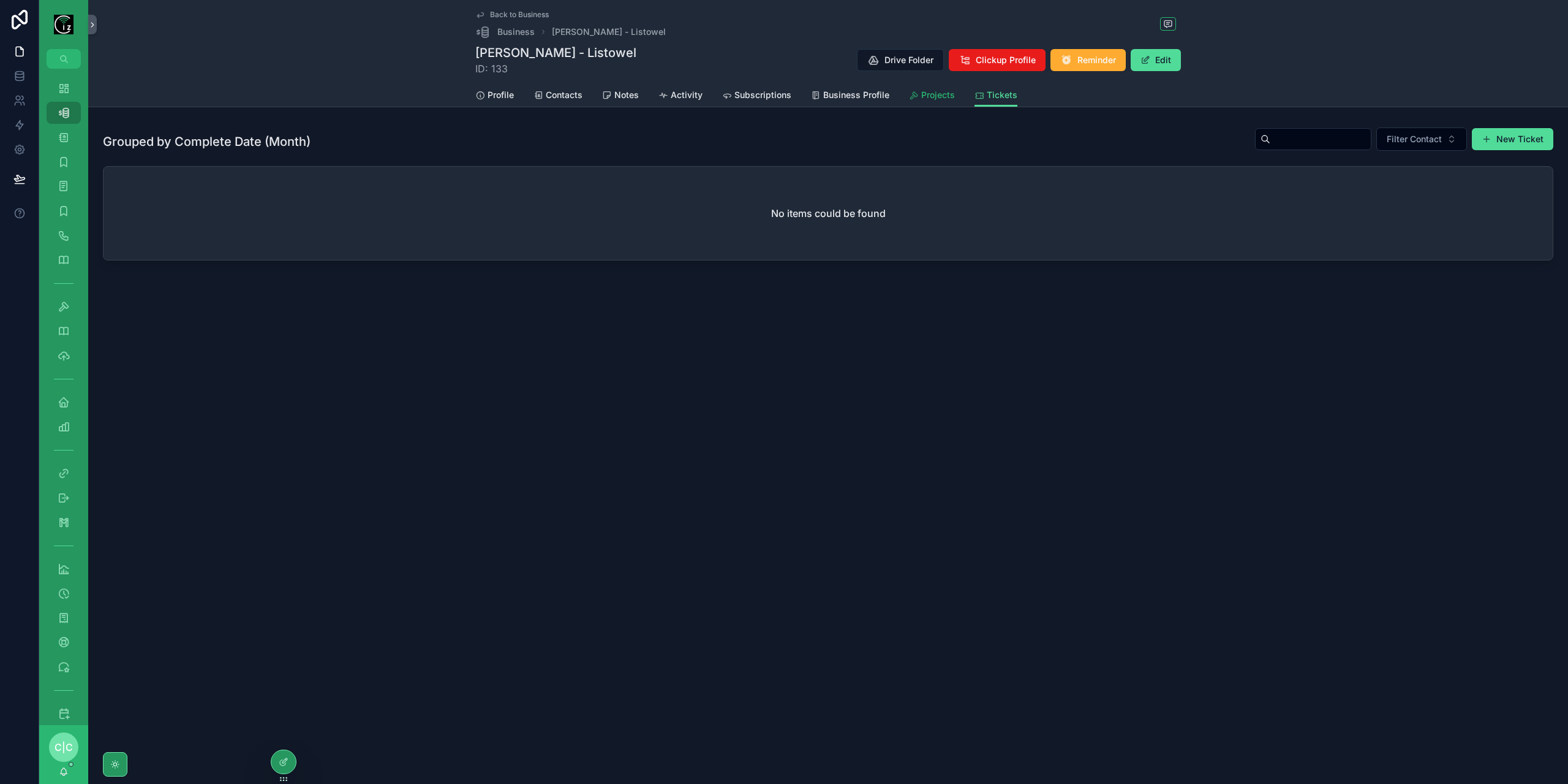
click at [940, 90] on span "Projects" at bounding box center [938, 95] width 33 height 12
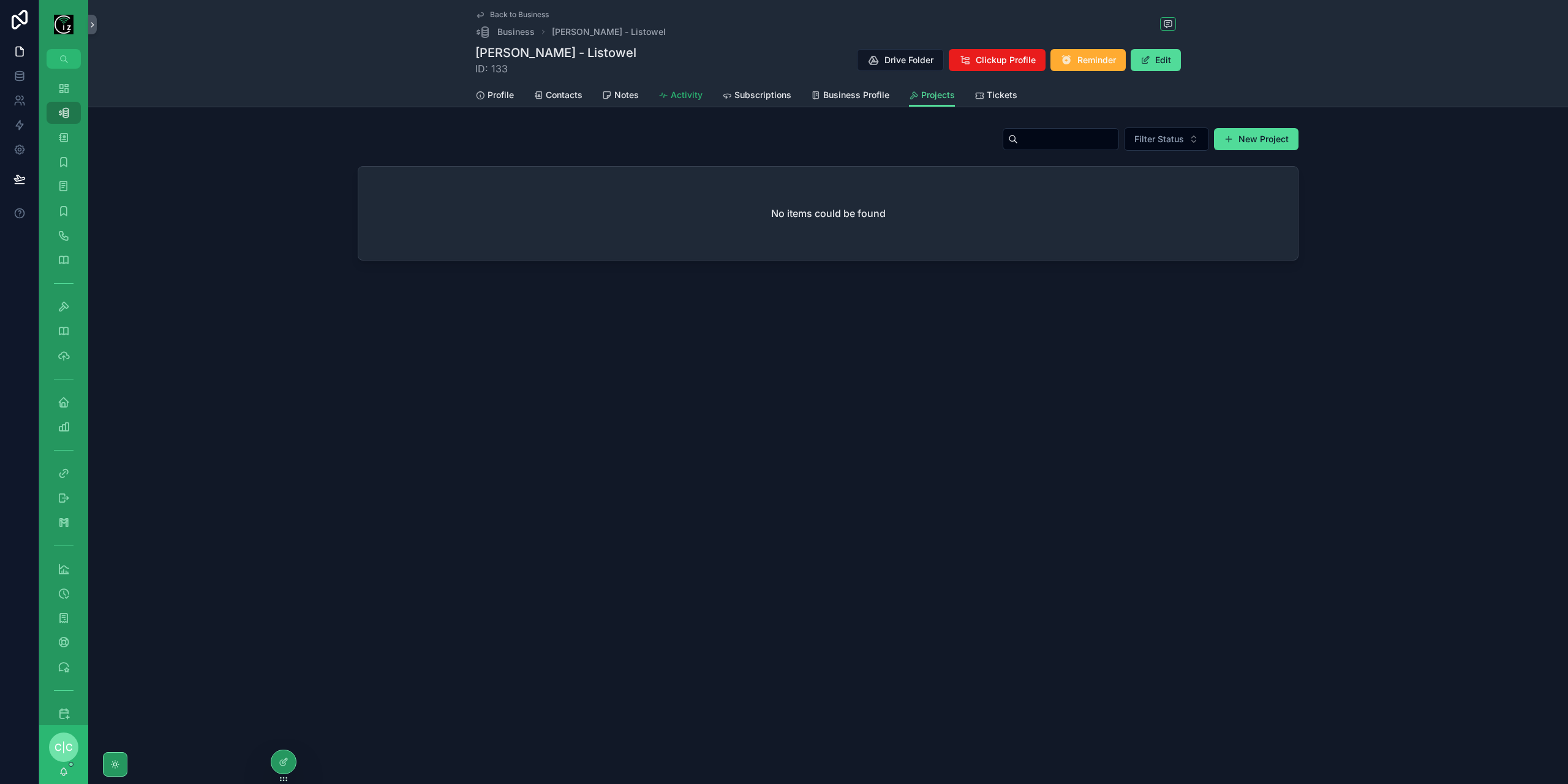
click at [690, 91] on span "Activity" at bounding box center [686, 95] width 32 height 12
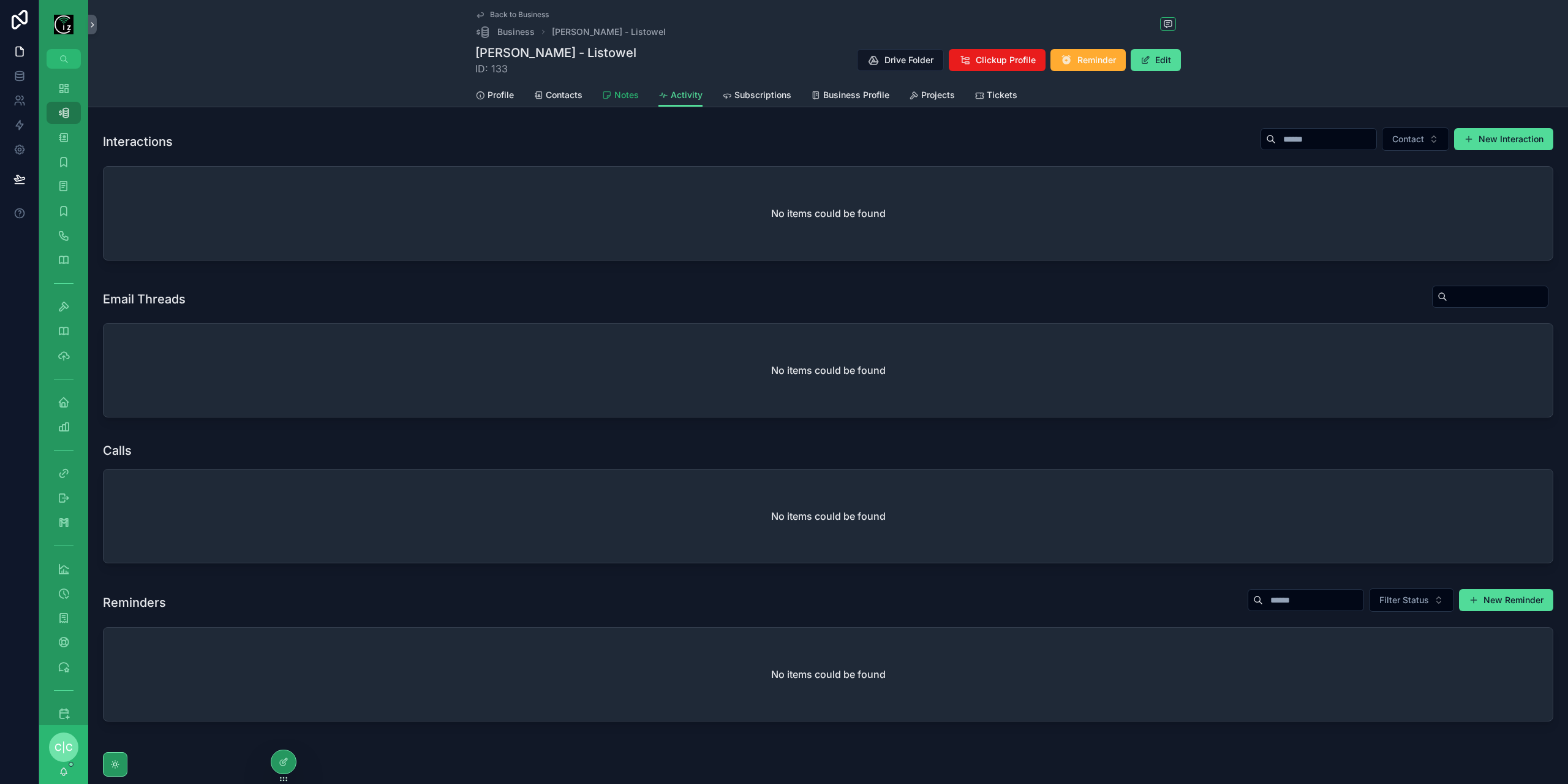
click at [620, 96] on span "Notes" at bounding box center [627, 95] width 25 height 12
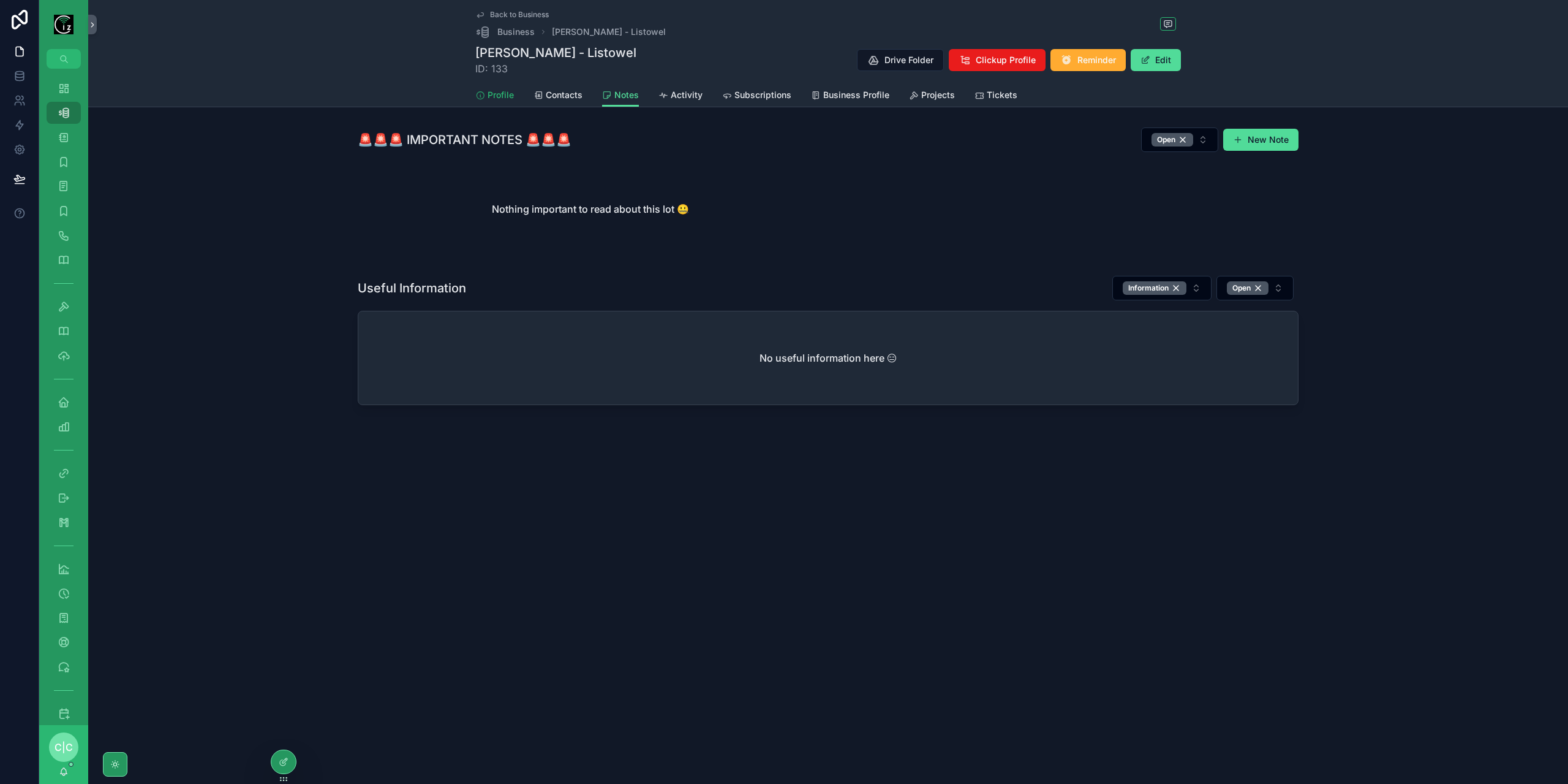
click at [499, 94] on span "Profile" at bounding box center [500, 95] width 27 height 12
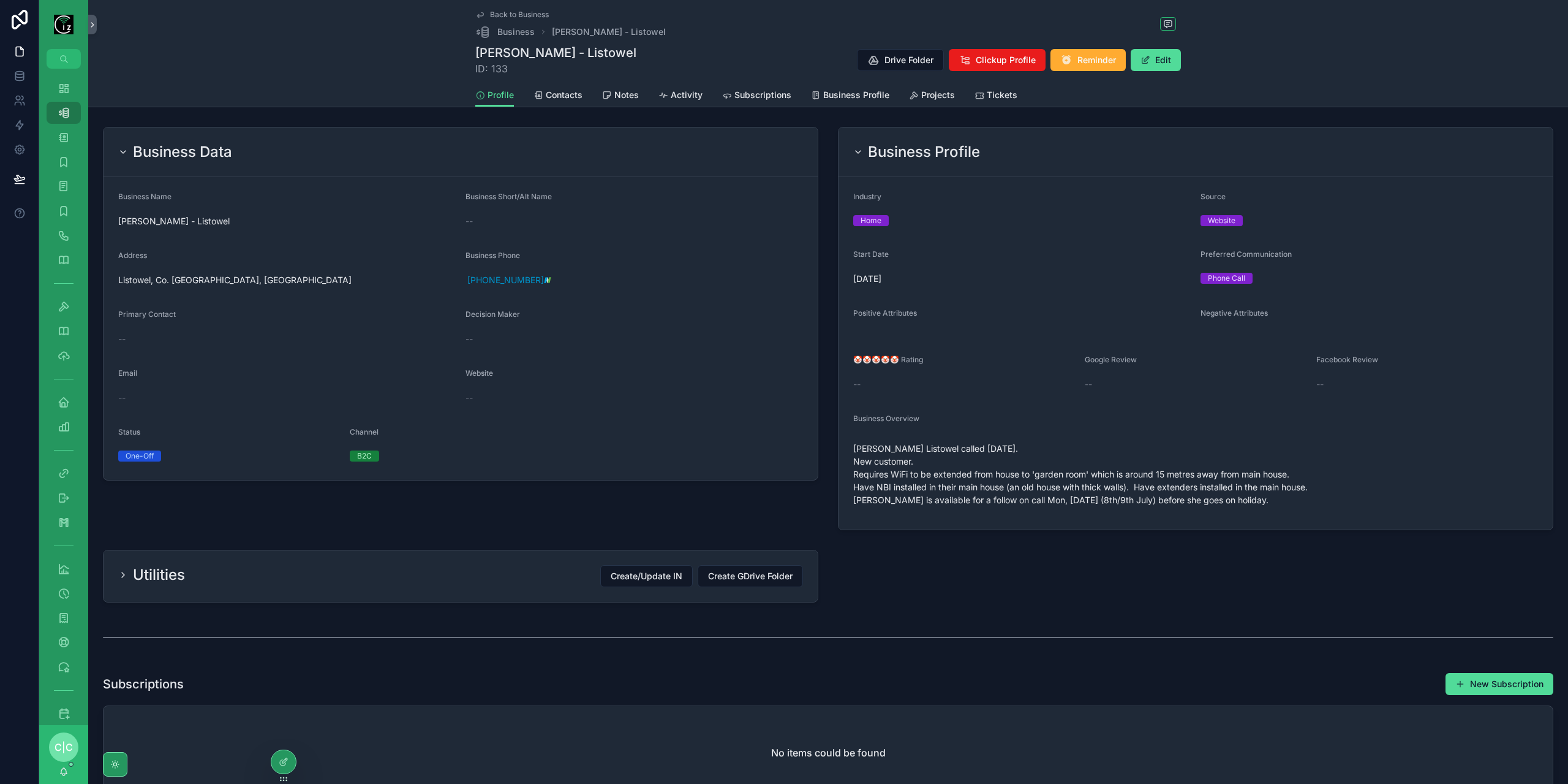
click at [127, 570] on div "Utilities" at bounding box center [151, 575] width 67 height 20
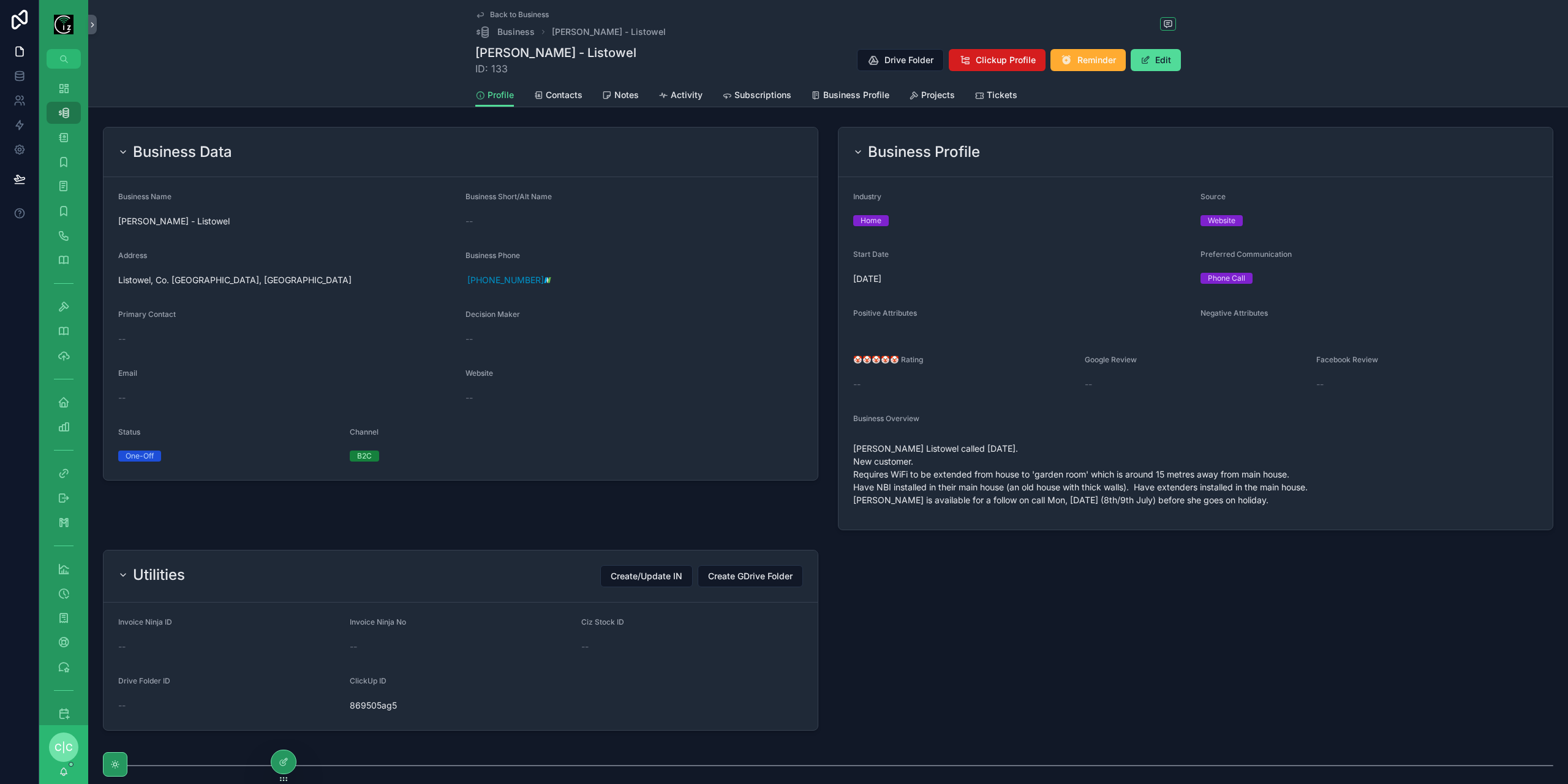
click at [989, 61] on span "Clickup Profile" at bounding box center [1006, 60] width 60 height 12
click at [565, 94] on span "Contacts" at bounding box center [564, 95] width 37 height 12
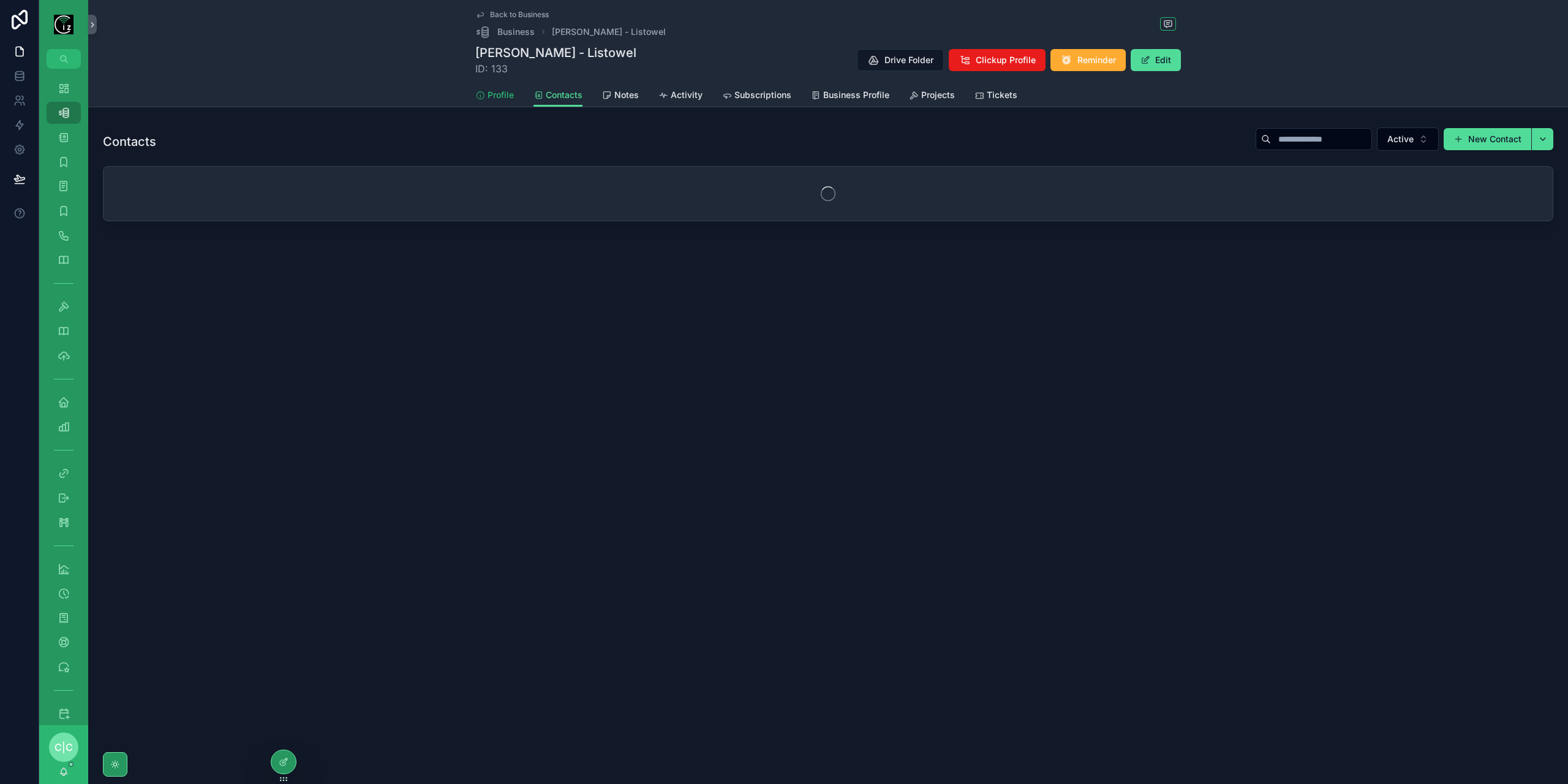
click at [509, 100] on span "Profile" at bounding box center [500, 95] width 27 height 12
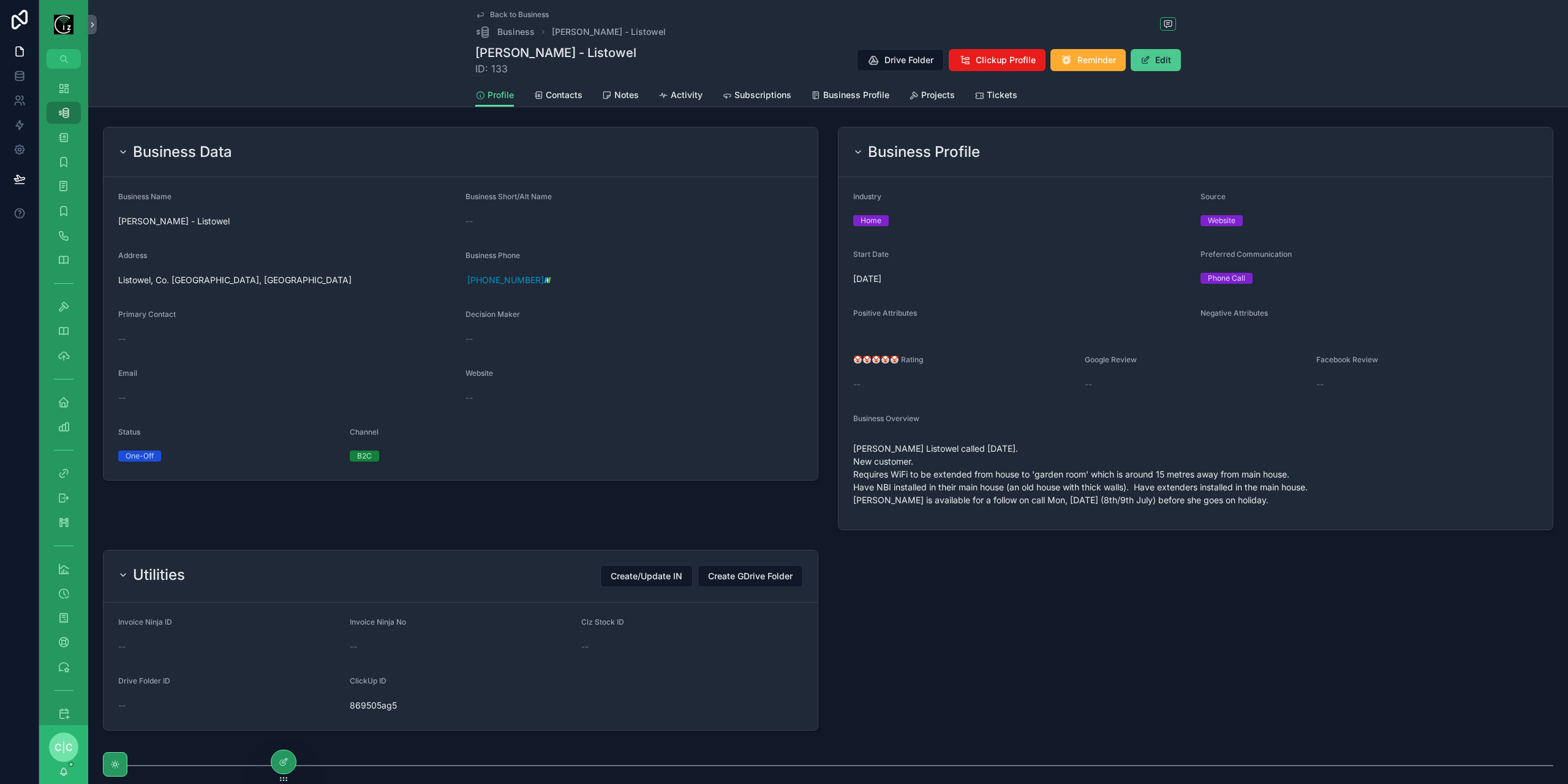
click at [1159, 56] on button "Edit" at bounding box center [1156, 60] width 50 height 22
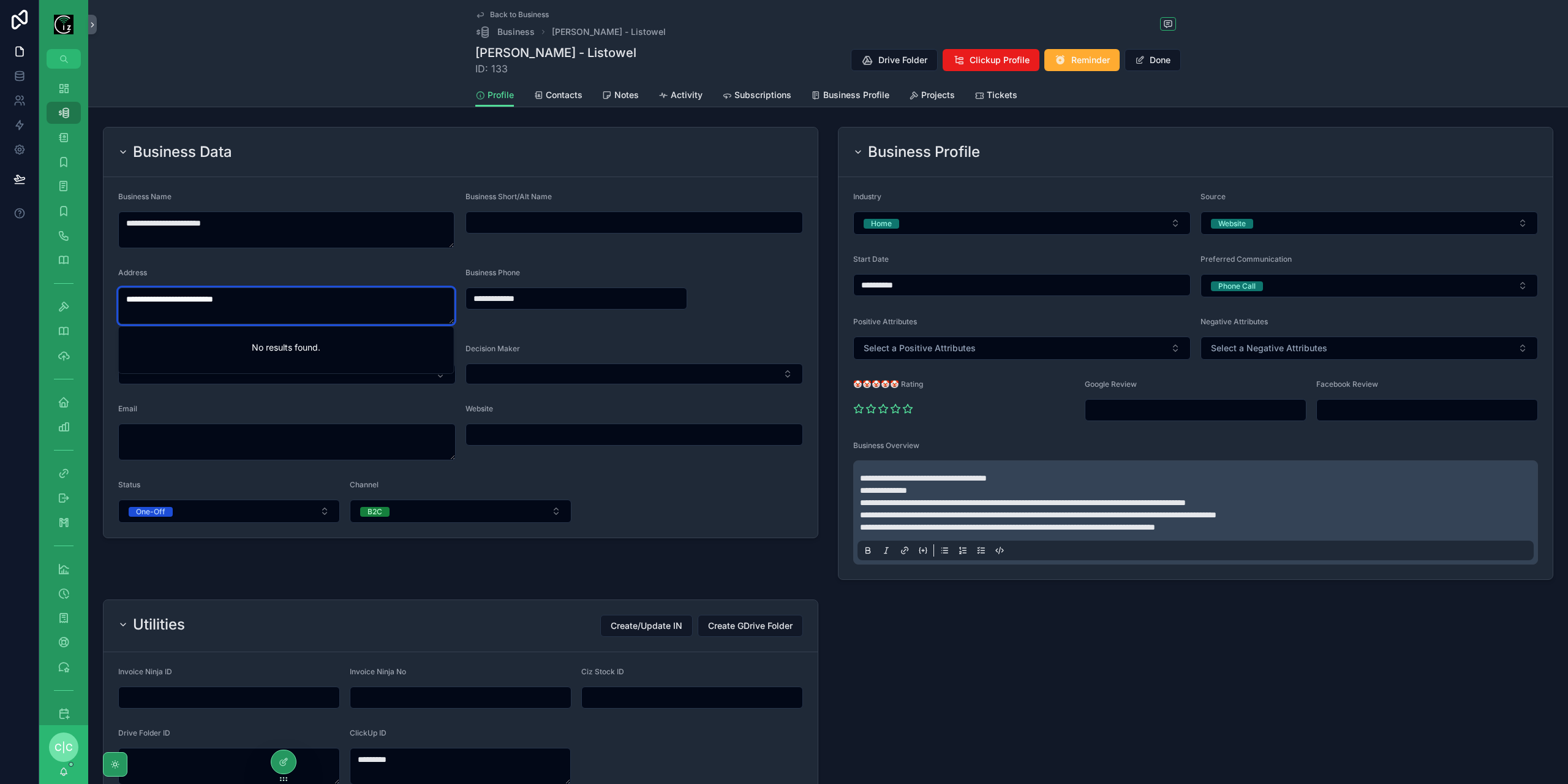
drag, startPoint x: 245, startPoint y: 302, endPoint x: 95, endPoint y: 317, distance: 150.7
click at [95, 317] on div "**********" at bounding box center [461, 353] width 735 height 463
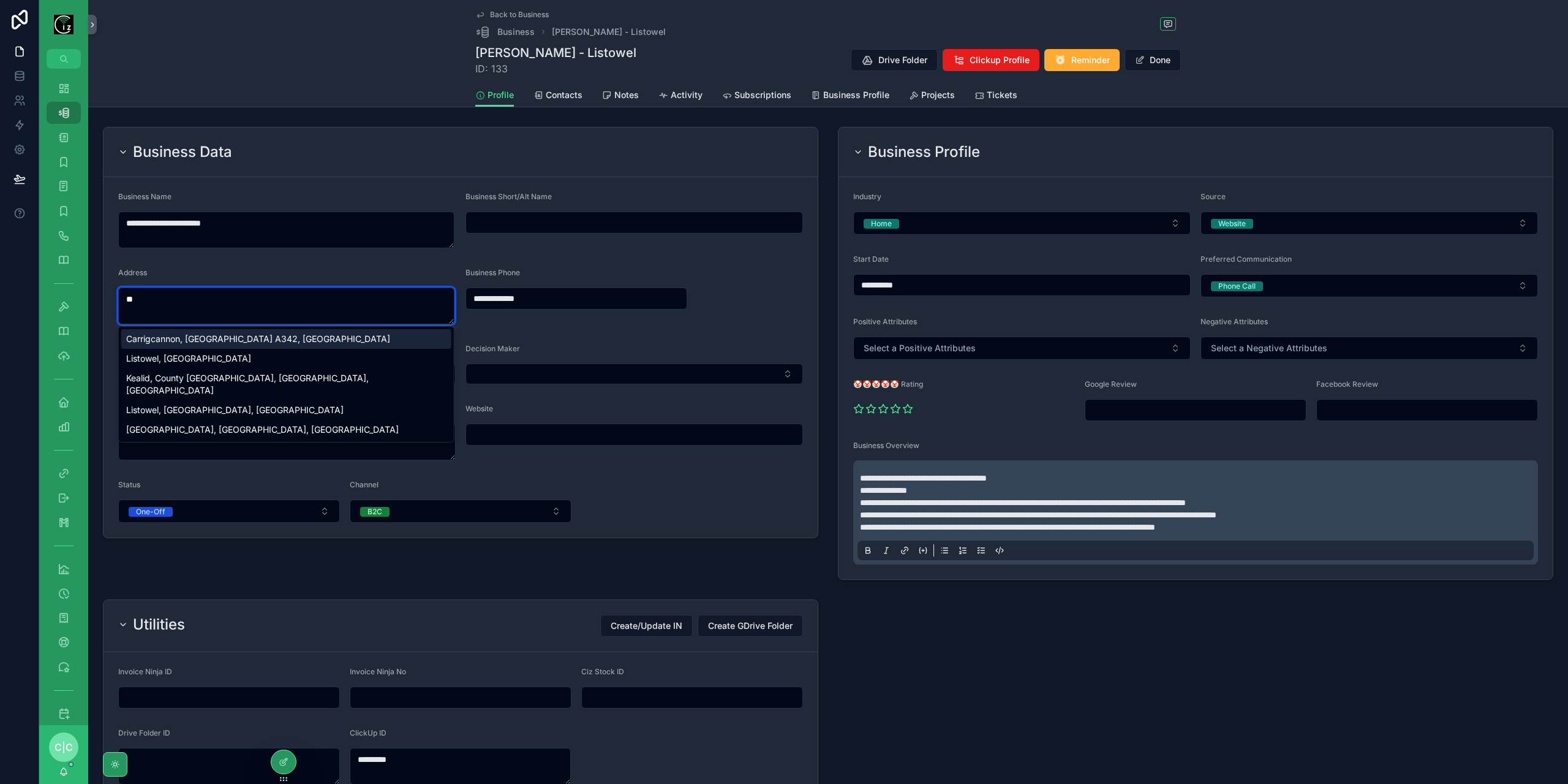
type textarea "*"
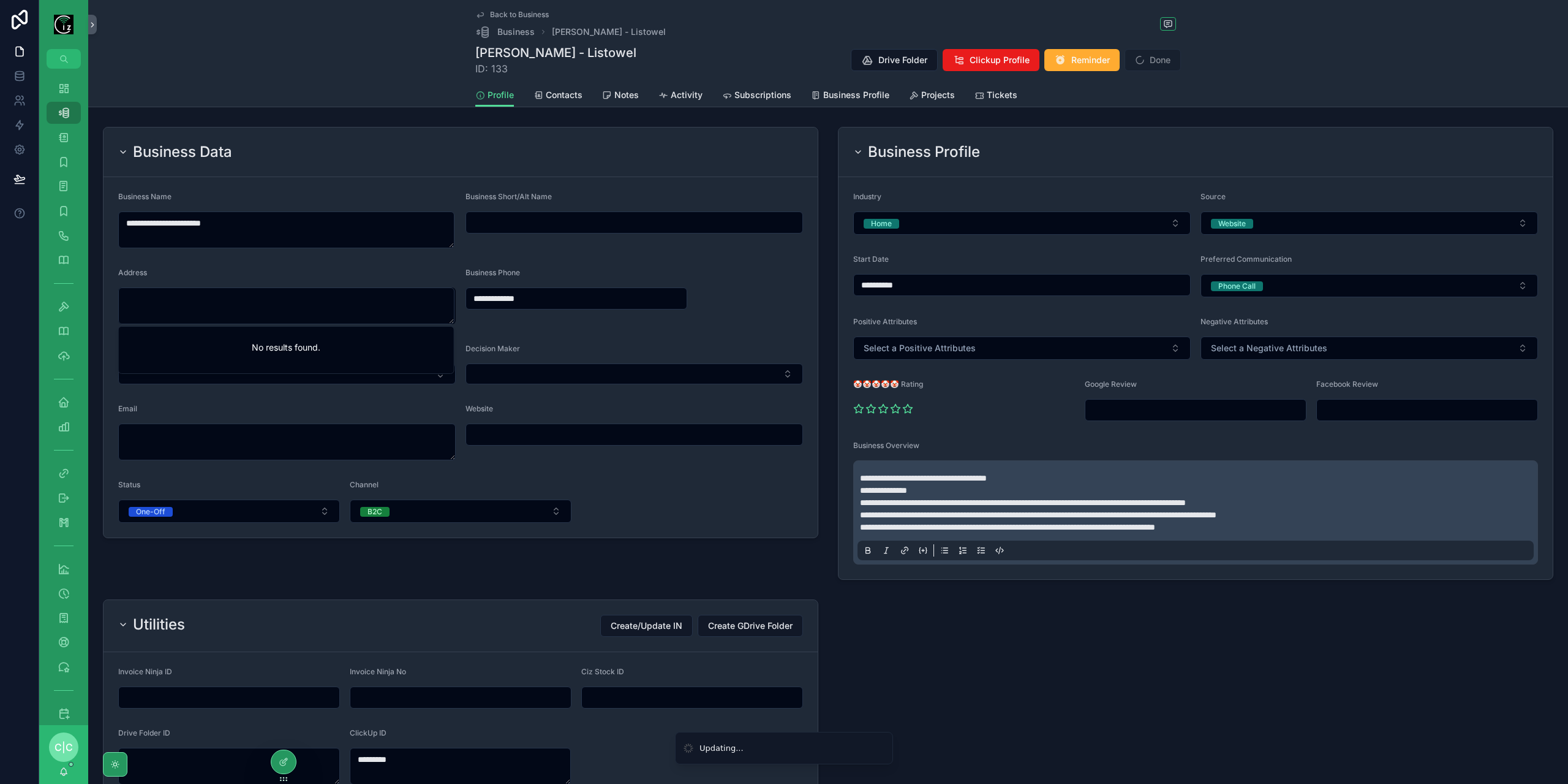
click at [1040, 649] on div "scrollable content" at bounding box center [1195, 699] width 735 height 210
click at [230, 311] on textarea "scrollable content" at bounding box center [286, 306] width 336 height 37
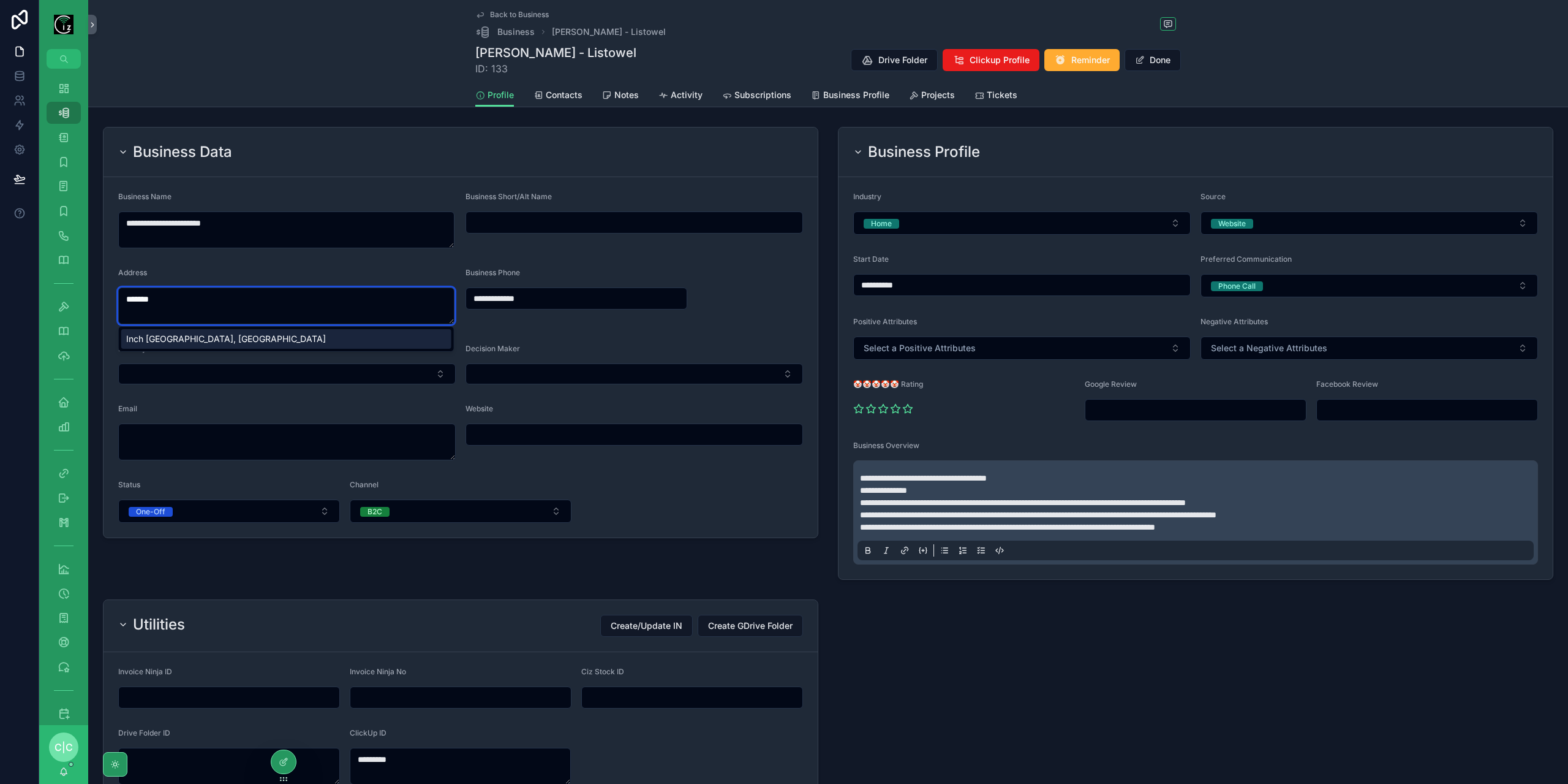
click at [266, 337] on div "Inch West, County Kerry, V31 K225, Ireland" at bounding box center [286, 339] width 330 height 20
type textarea "**********"
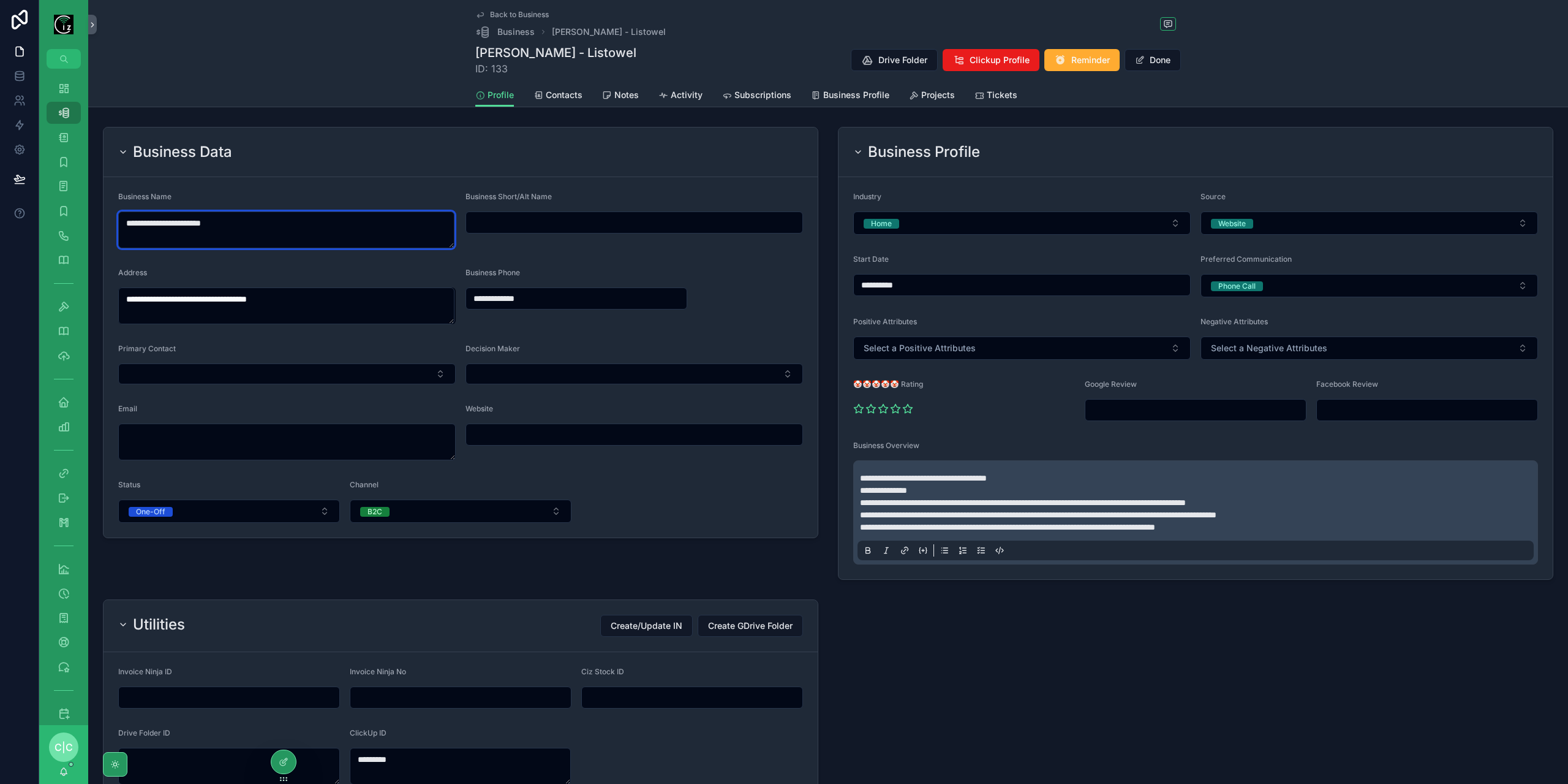
drag, startPoint x: 252, startPoint y: 219, endPoint x: 244, endPoint y: 219, distance: 8.0
click at [244, 219] on textarea "**********" at bounding box center [286, 230] width 336 height 37
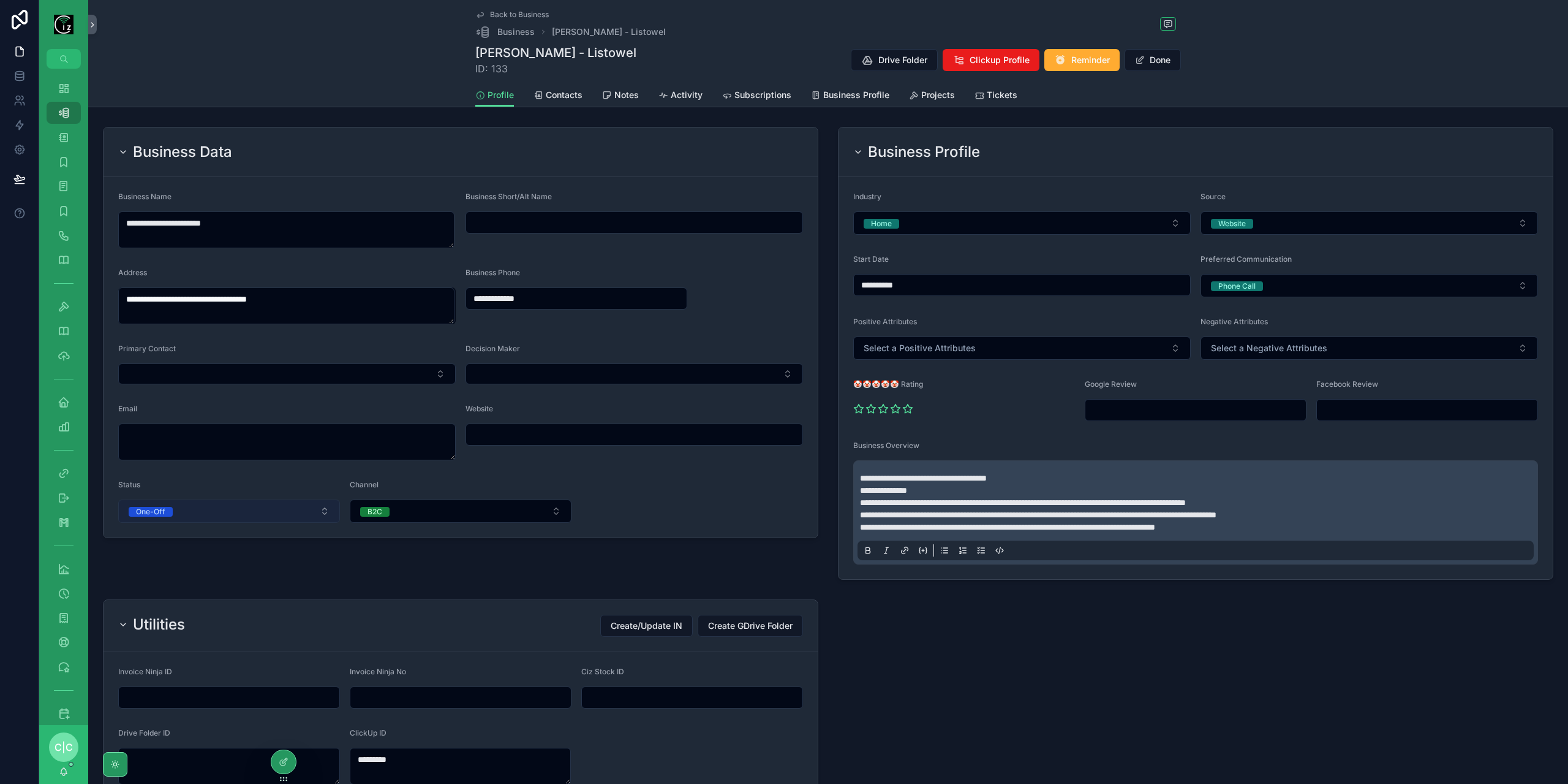
click at [221, 512] on button "One-Off" at bounding box center [228, 511] width 221 height 23
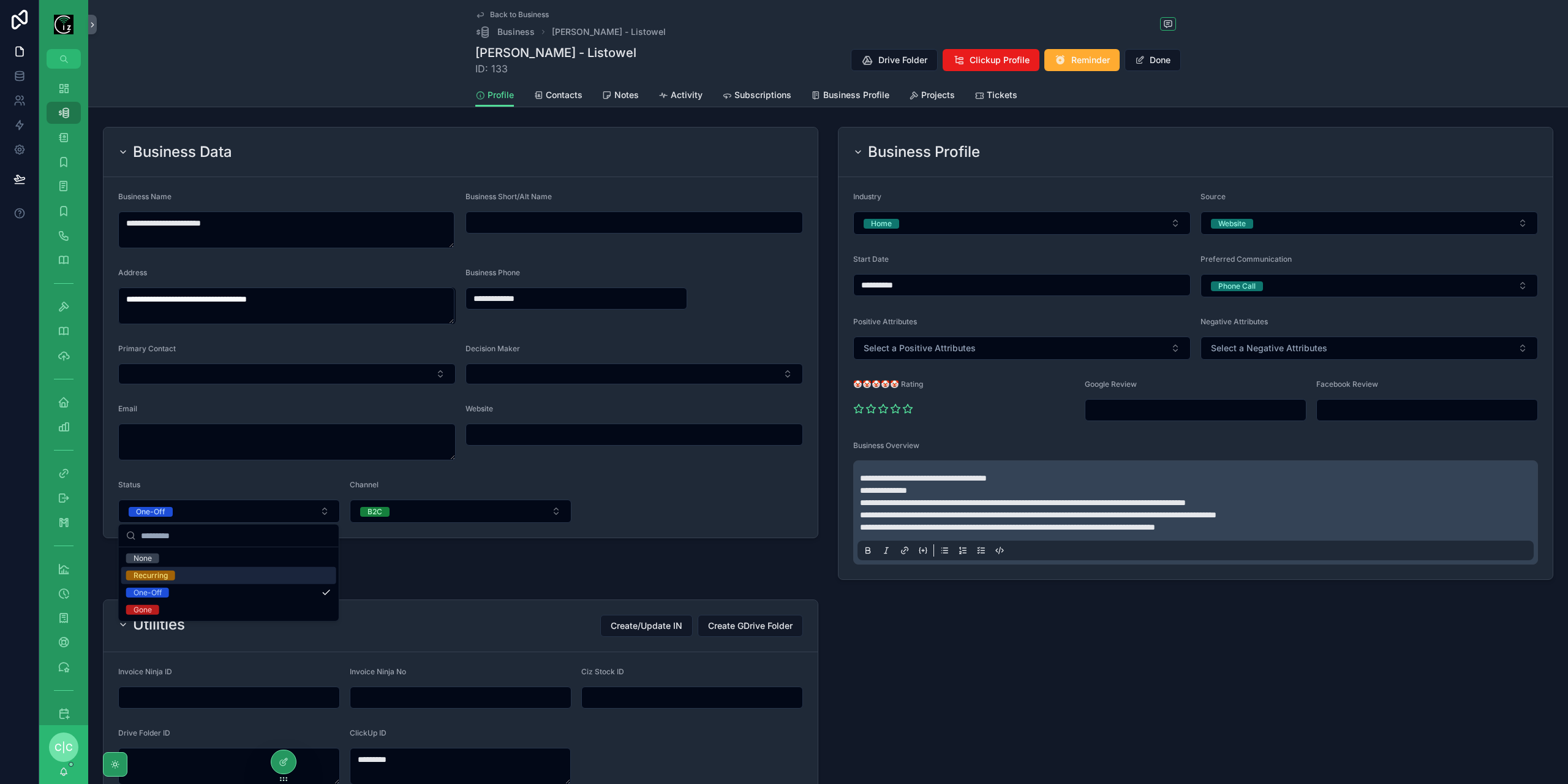
click at [174, 574] on div "Recurring" at bounding box center [228, 575] width 215 height 17
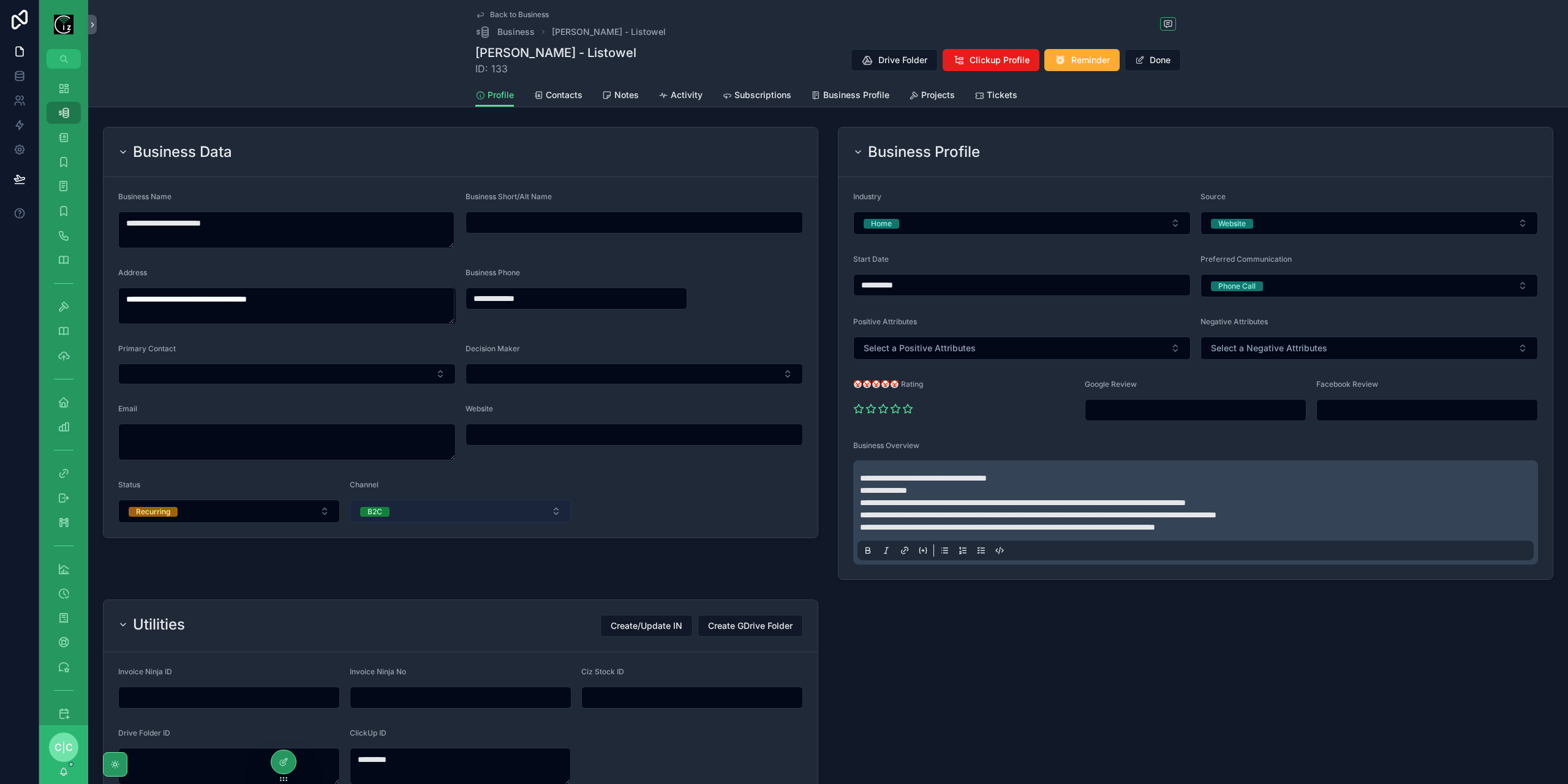
click at [402, 511] on button "B2C" at bounding box center [460, 511] width 221 height 23
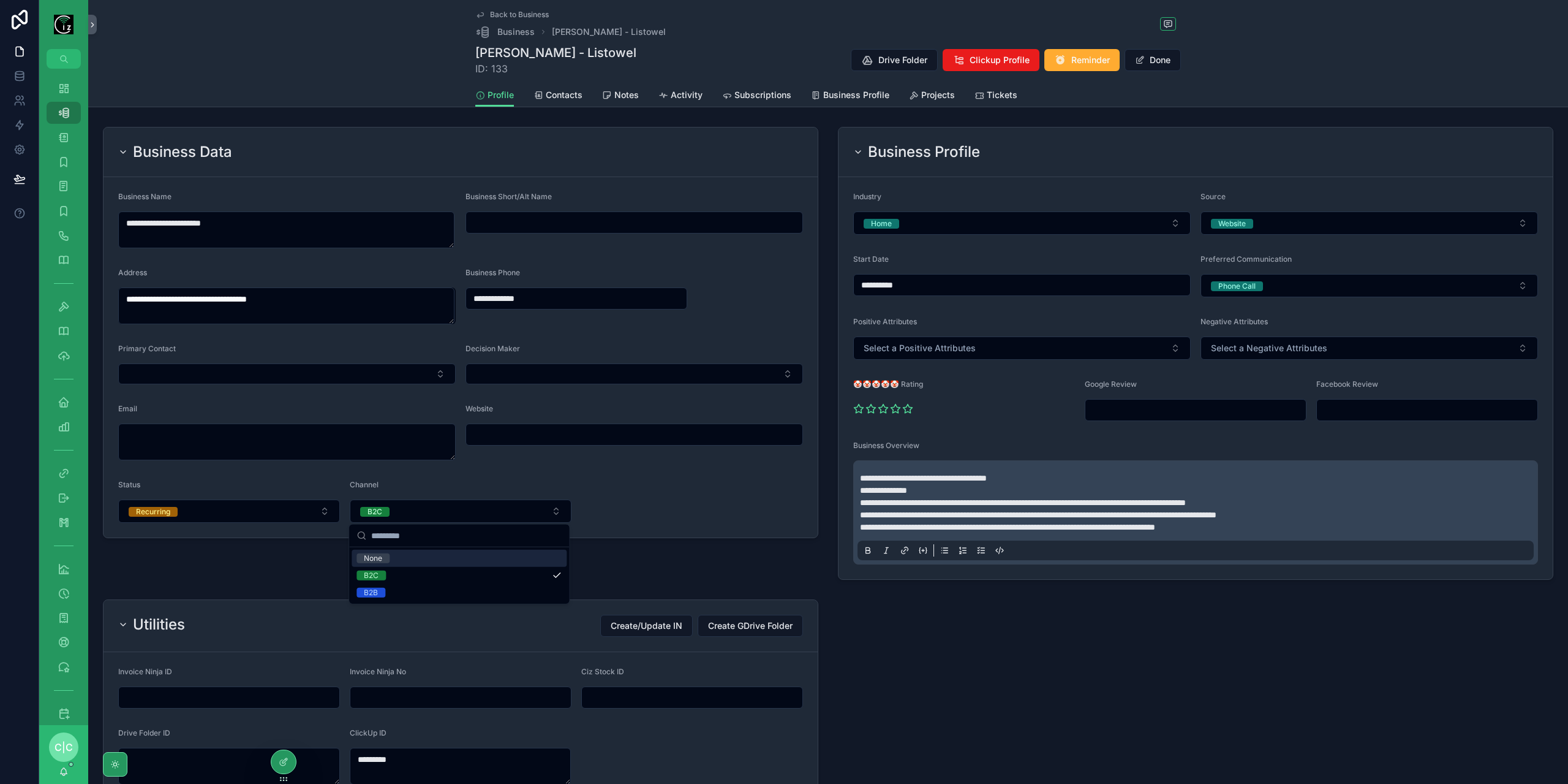
click at [657, 481] on form "**********" at bounding box center [461, 357] width 714 height 361
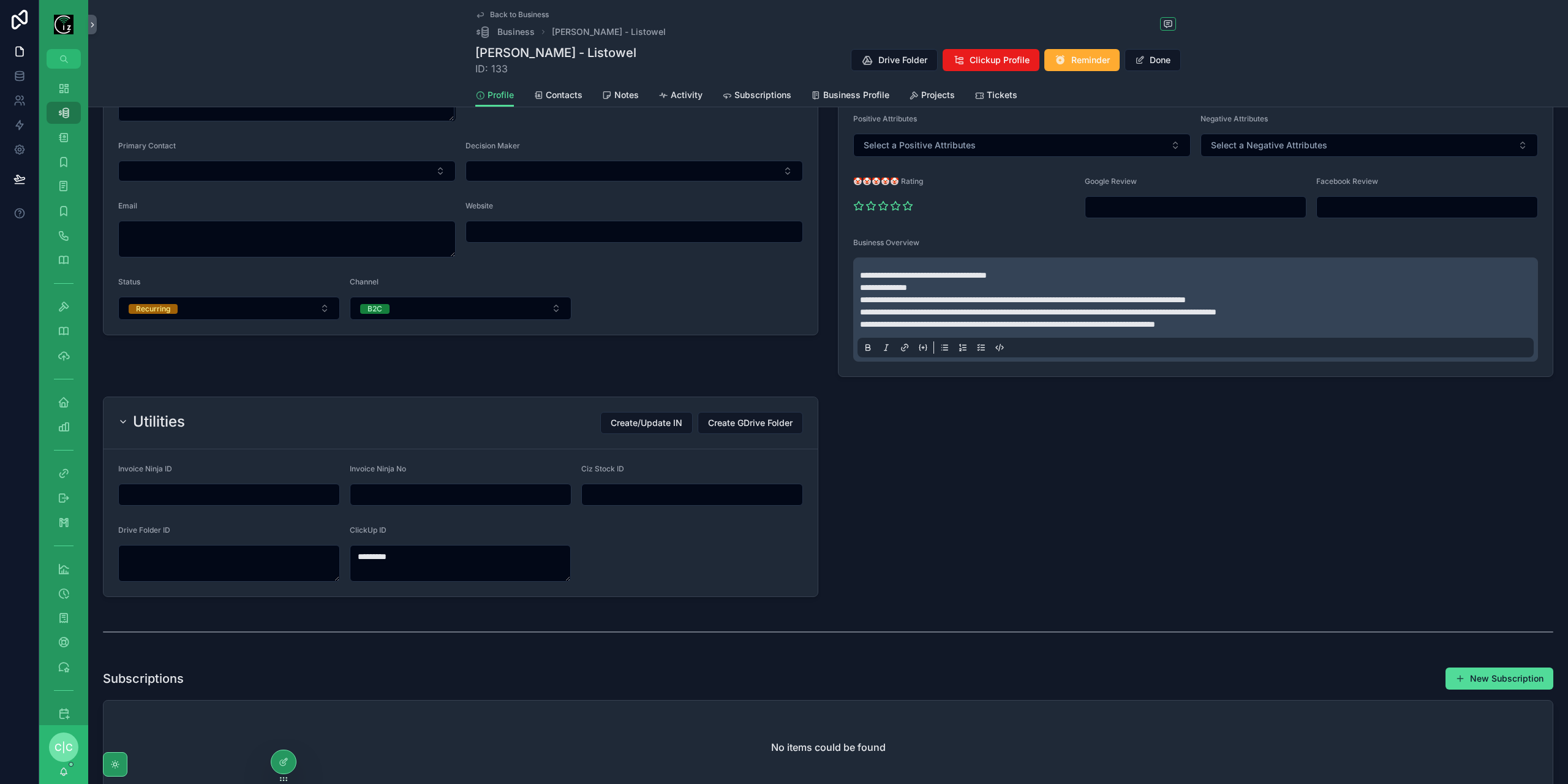
scroll to position [184, 0]
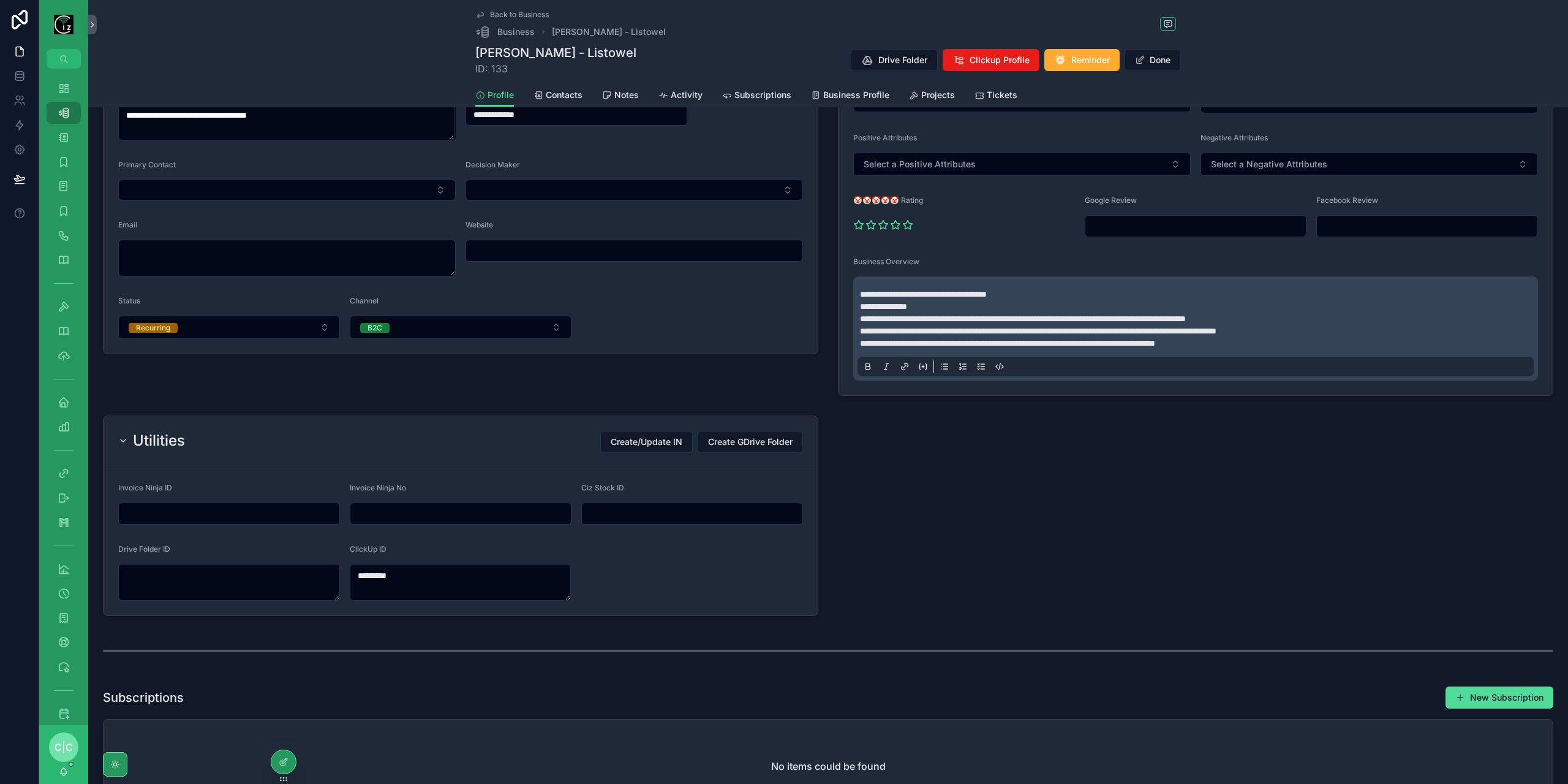
click at [1274, 337] on p "**********" at bounding box center [1198, 318] width 676 height 61
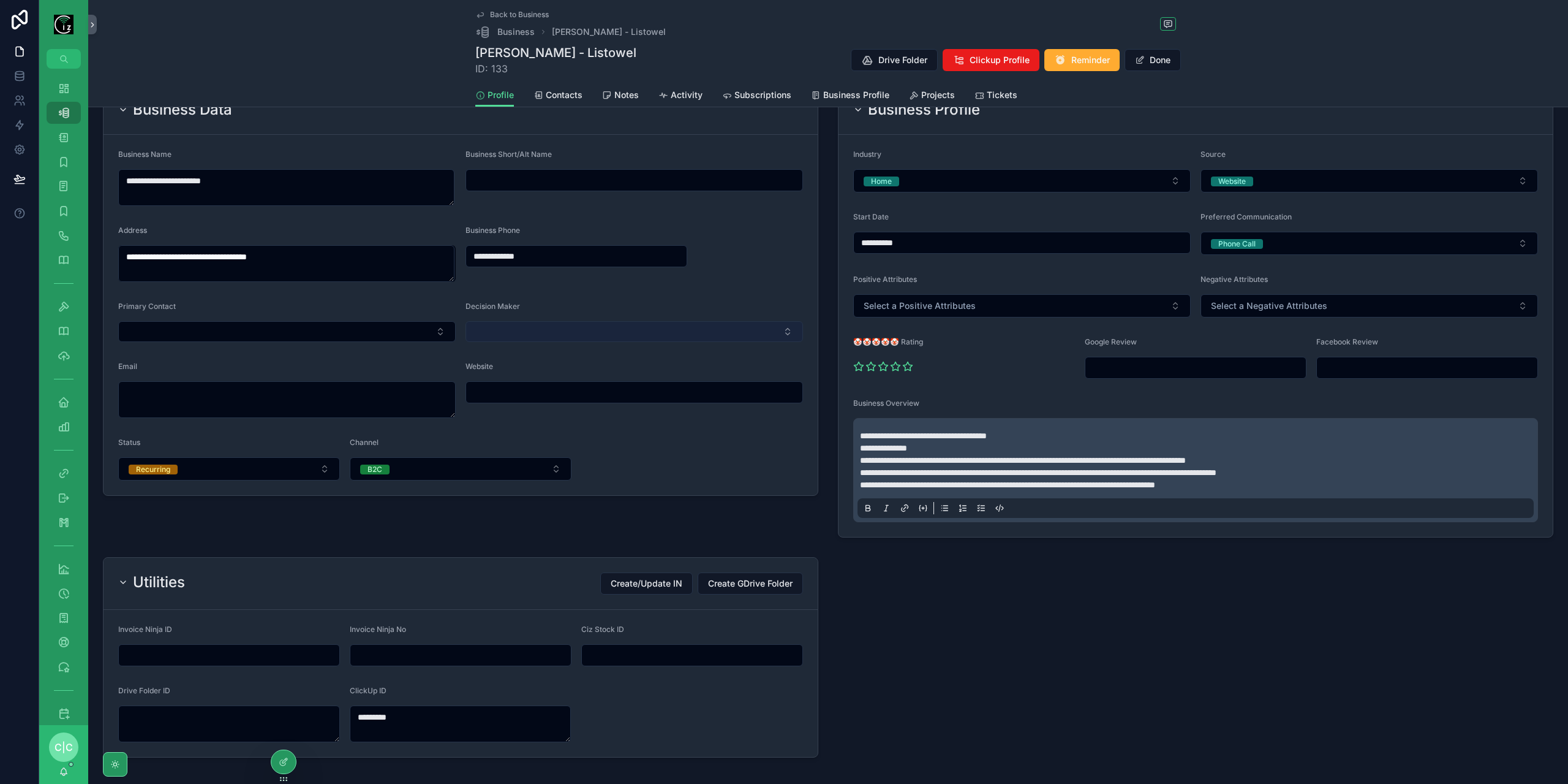
scroll to position [0, 0]
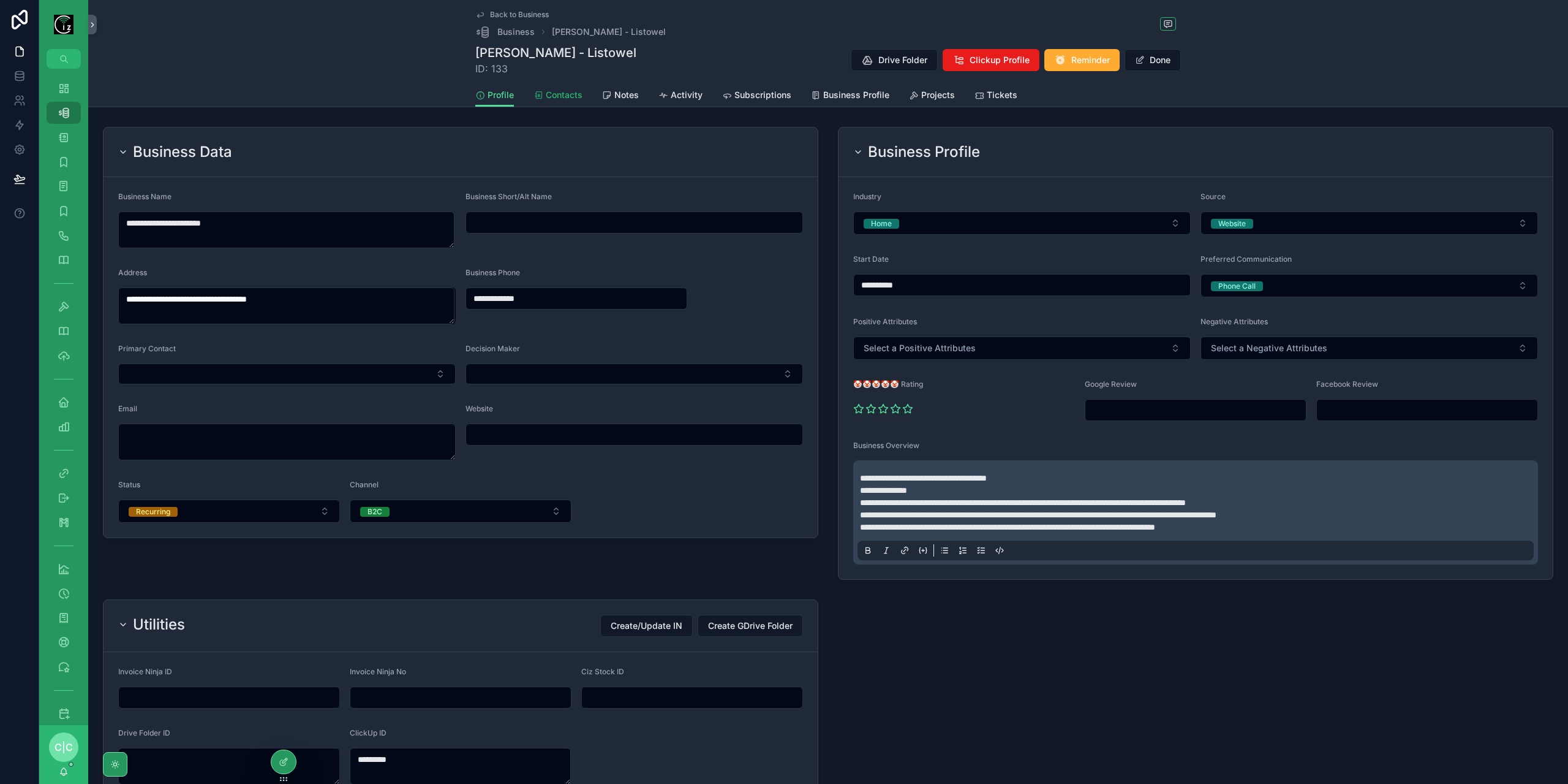
click at [570, 93] on span "Contacts" at bounding box center [564, 95] width 37 height 12
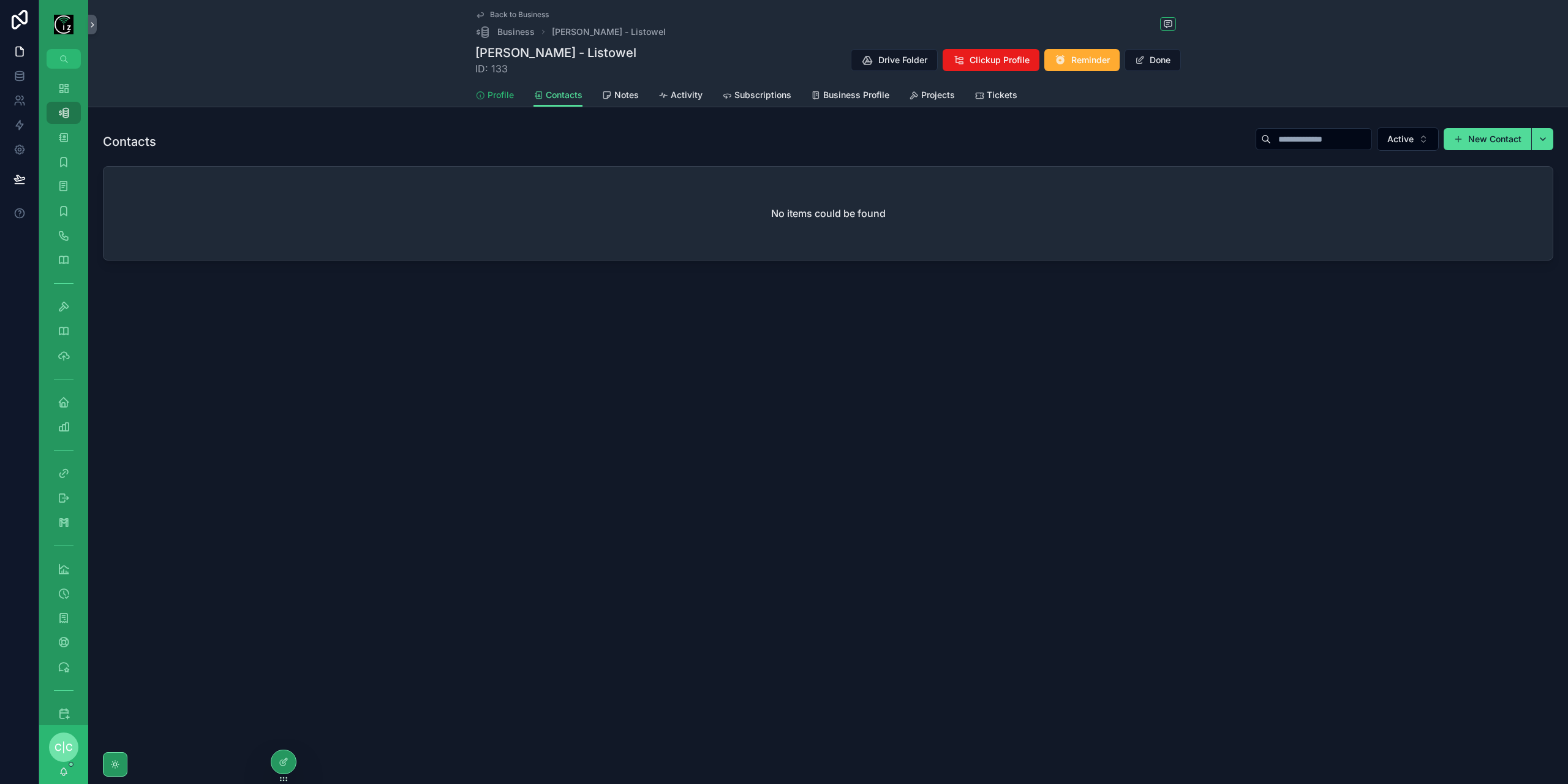
click at [497, 95] on span "Profile" at bounding box center [500, 95] width 27 height 12
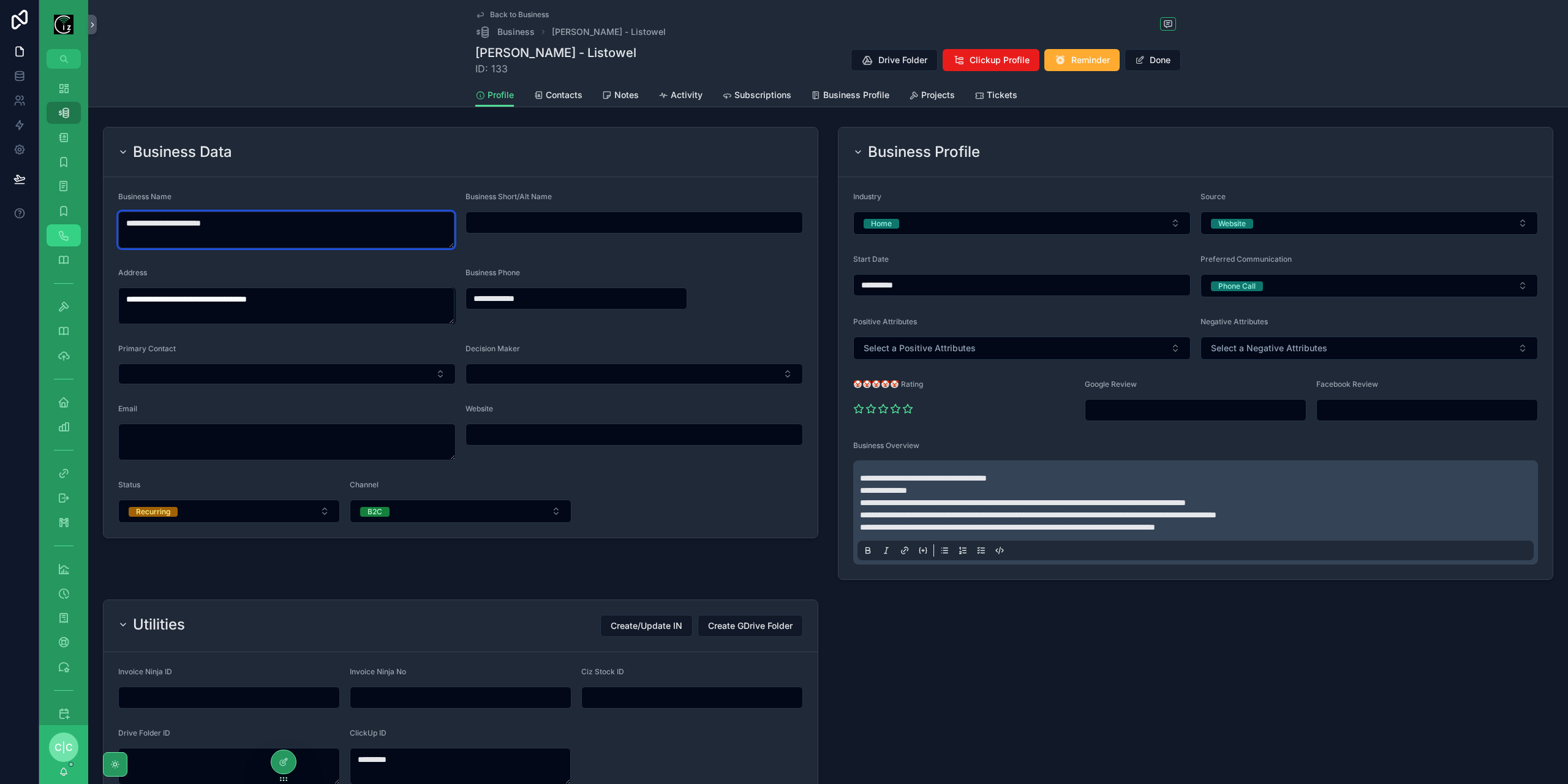
drag, startPoint x: 263, startPoint y: 217, endPoint x: 65, endPoint y: 239, distance: 199.2
click at [65, 239] on div "**********" at bounding box center [803, 392] width 1528 height 784
click at [569, 96] on span "Contacts" at bounding box center [564, 95] width 37 height 12
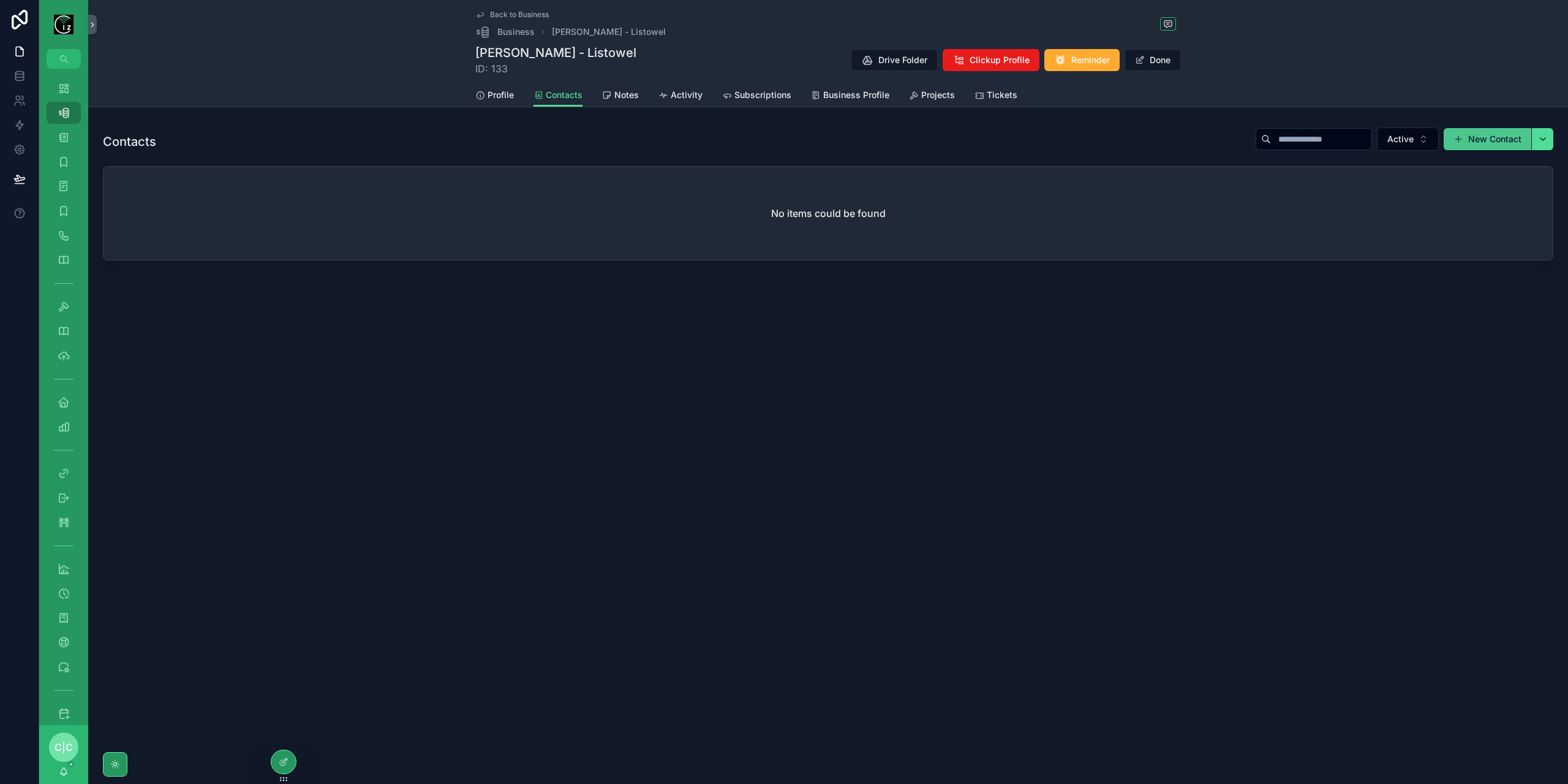
click at [1486, 141] on button "New Contact" at bounding box center [1488, 139] width 88 height 22
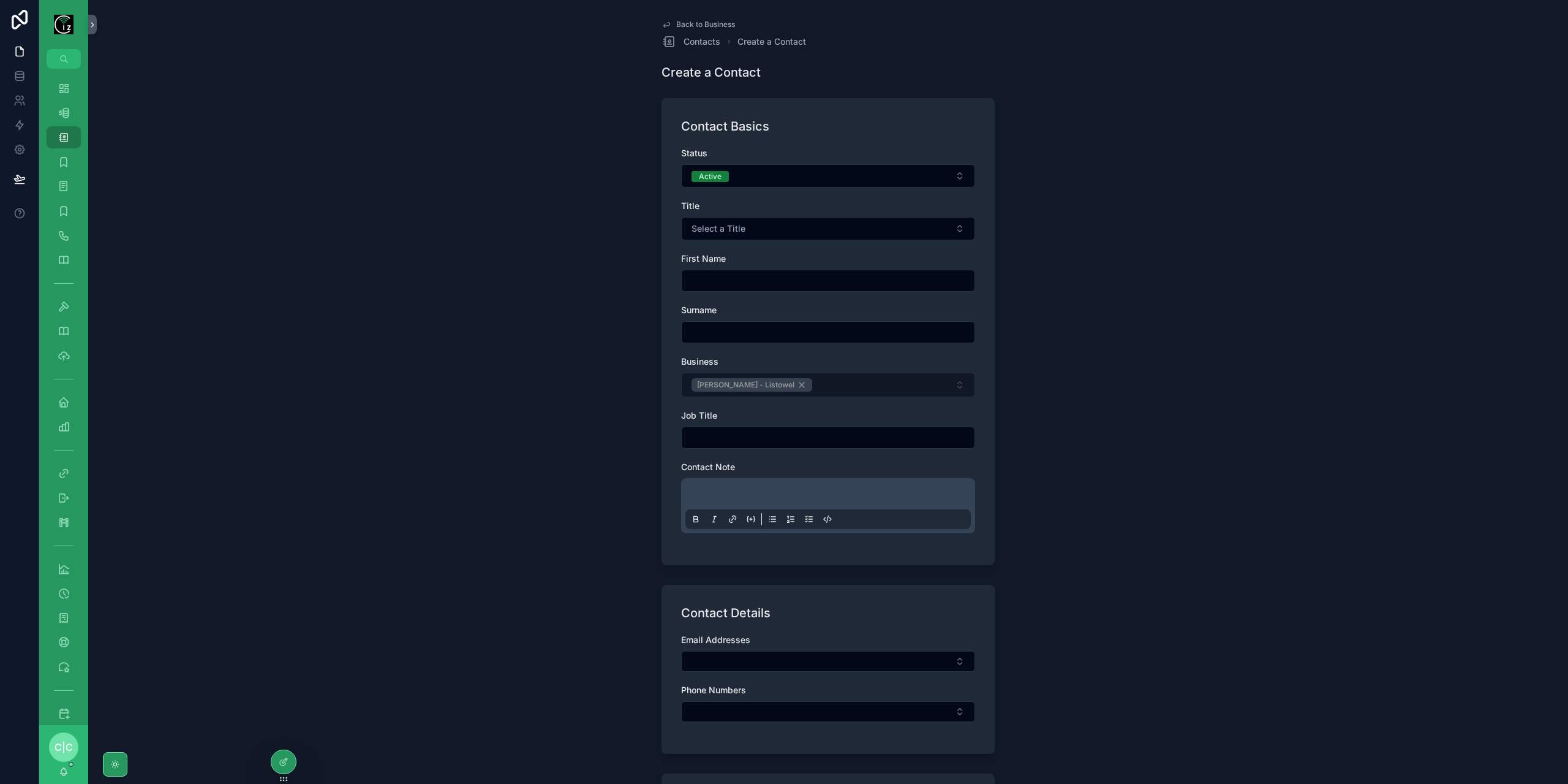
click at [756, 274] on input "scrollable content" at bounding box center [828, 280] width 293 height 17
paste input "**********"
drag, startPoint x: 718, startPoint y: 277, endPoint x: 871, endPoint y: 275, distance: 153.0
click at [871, 275] on input "**********" at bounding box center [828, 280] width 293 height 17
type input "******"
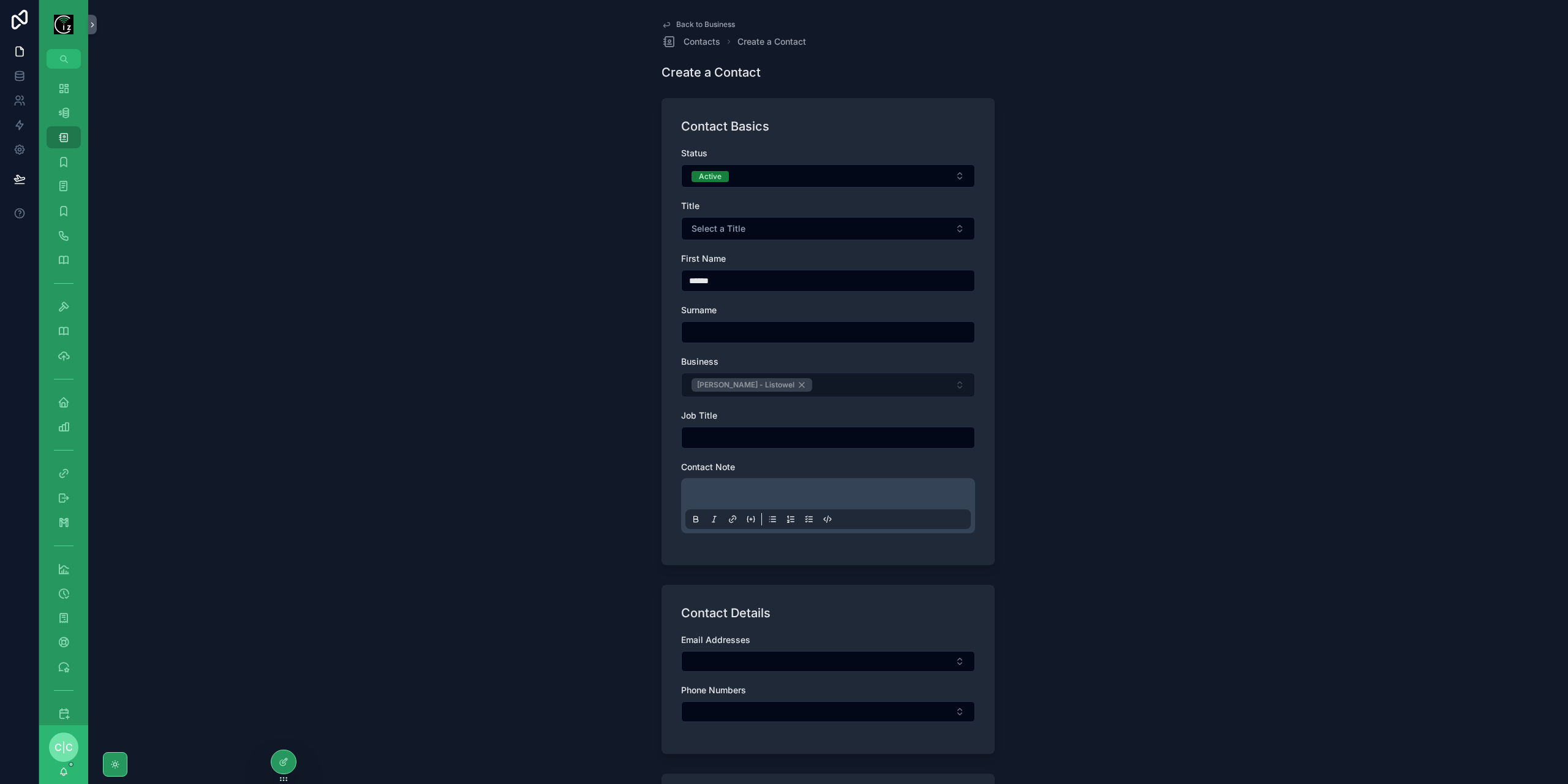
paste input "**********"
type input "**********"
click at [788, 432] on input "scrollable content" at bounding box center [828, 437] width 293 height 17
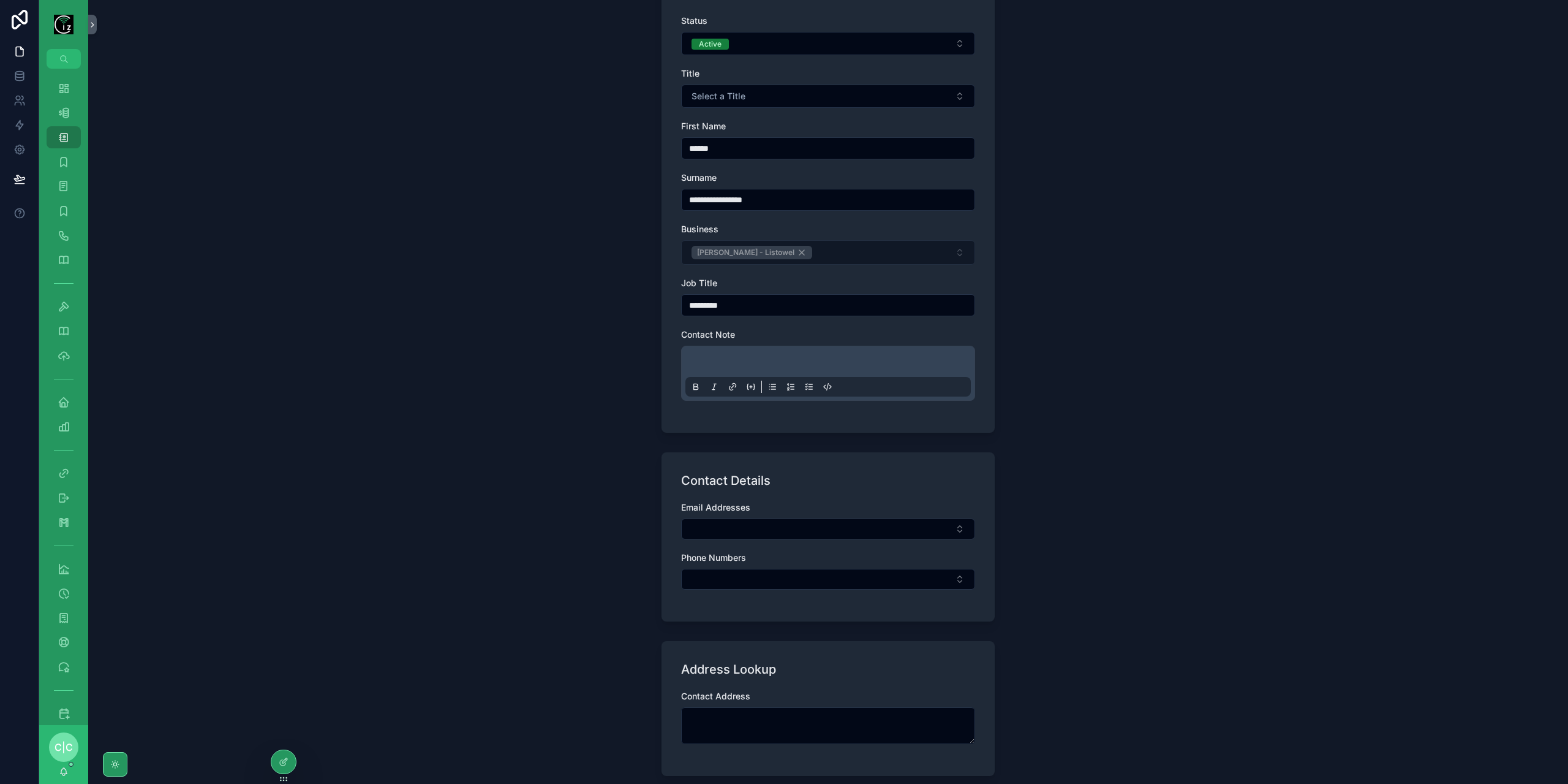
scroll to position [184, 0]
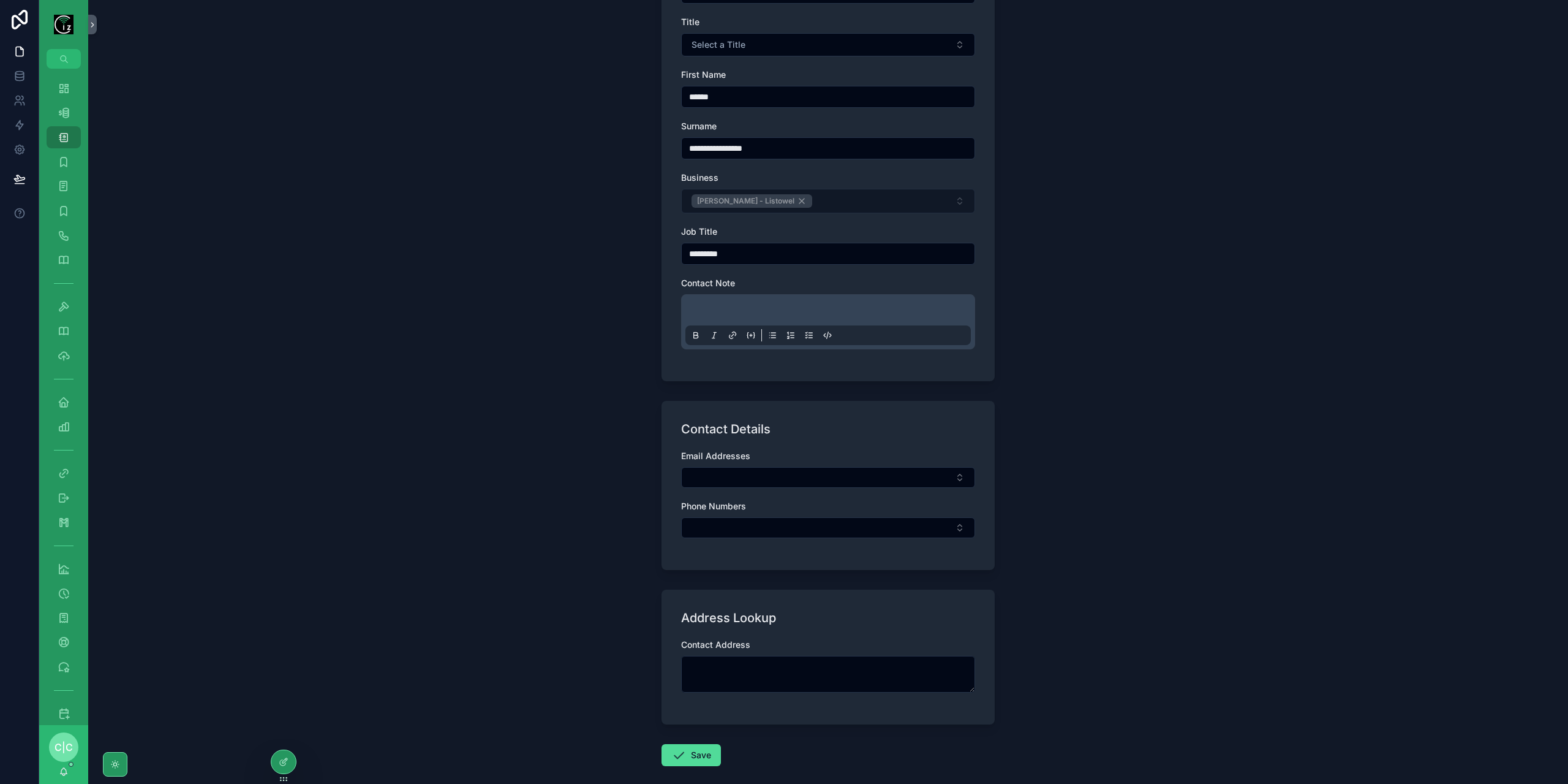
type input "*********"
click at [791, 302] on div "scrollable content" at bounding box center [828, 322] width 286 height 46
click at [782, 310] on p "scrollable content" at bounding box center [830, 312] width 286 height 12
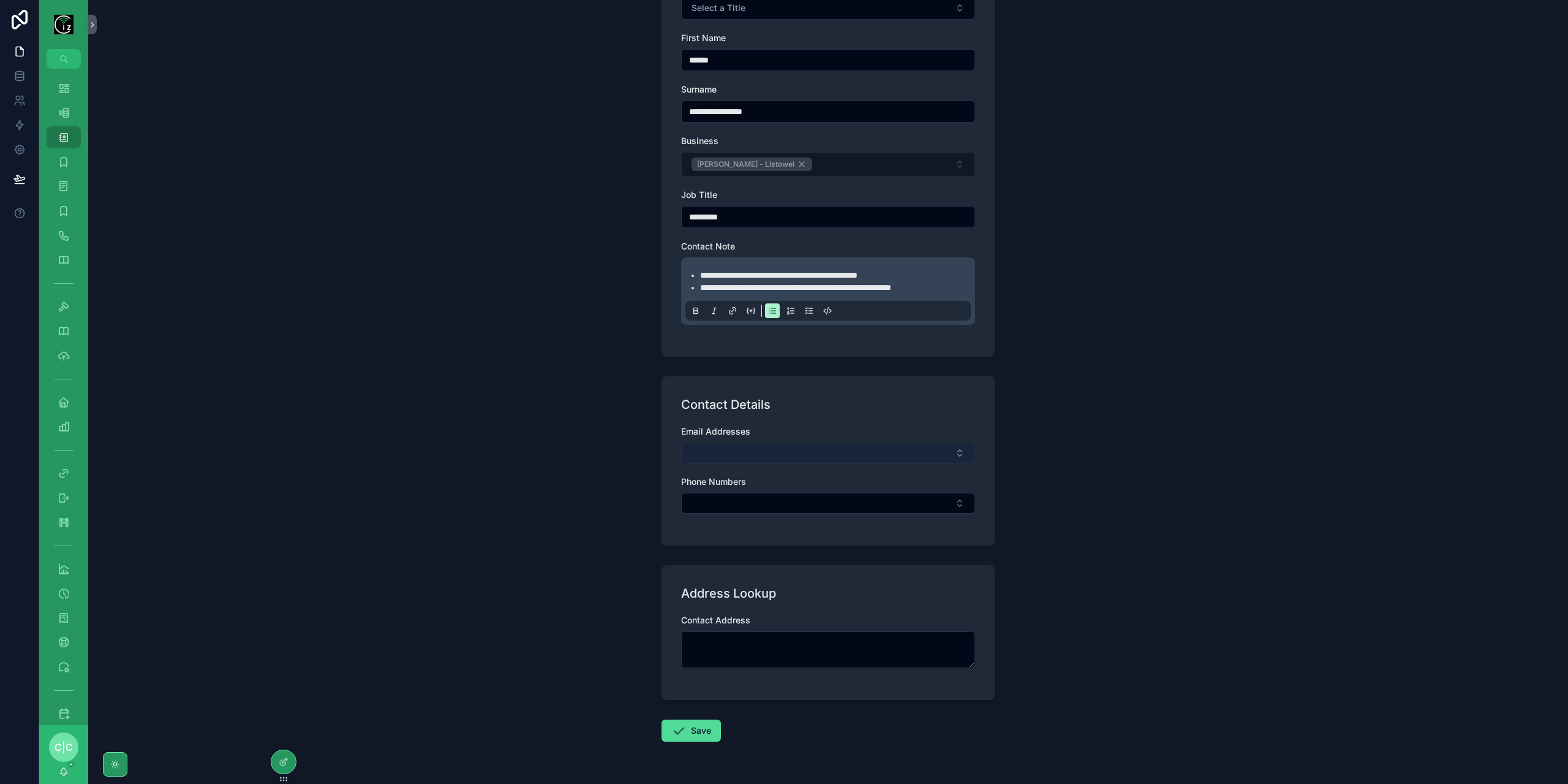
scroll to position [254, 0]
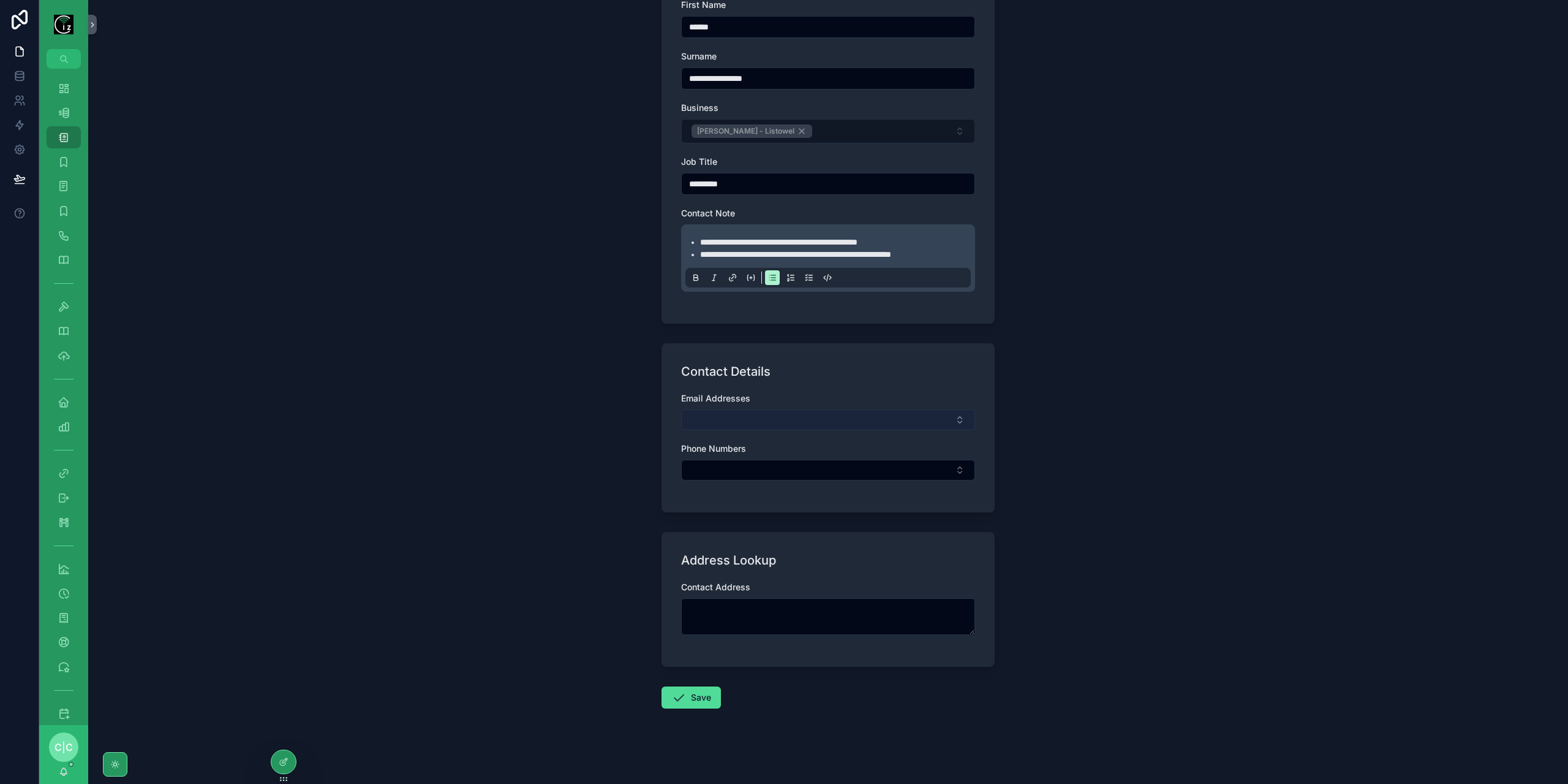
click at [836, 415] on button "Select Button" at bounding box center [827, 419] width 294 height 21
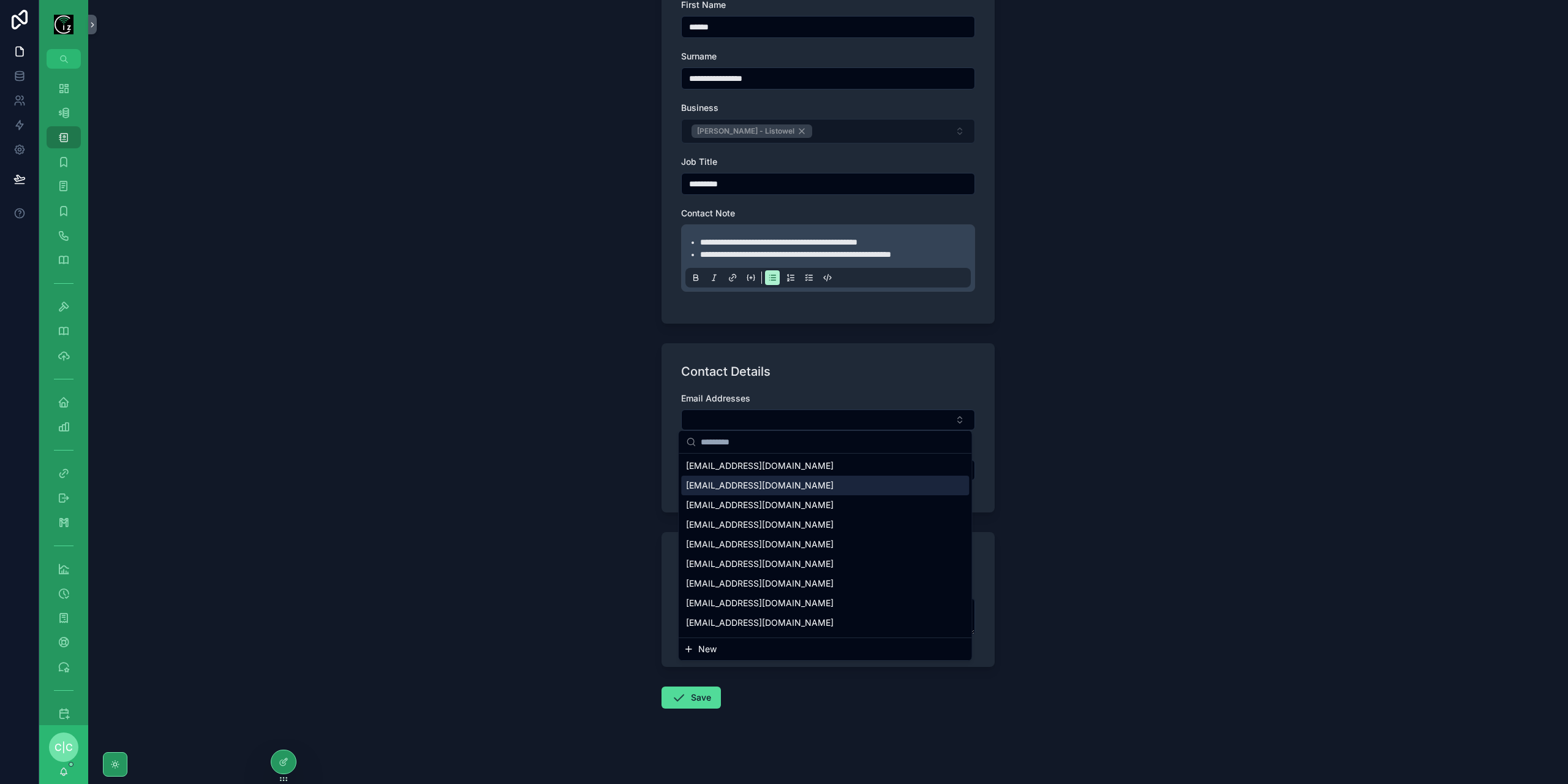
click at [784, 440] on input "scrollable content" at bounding box center [832, 442] width 263 height 22
paste input "**********"
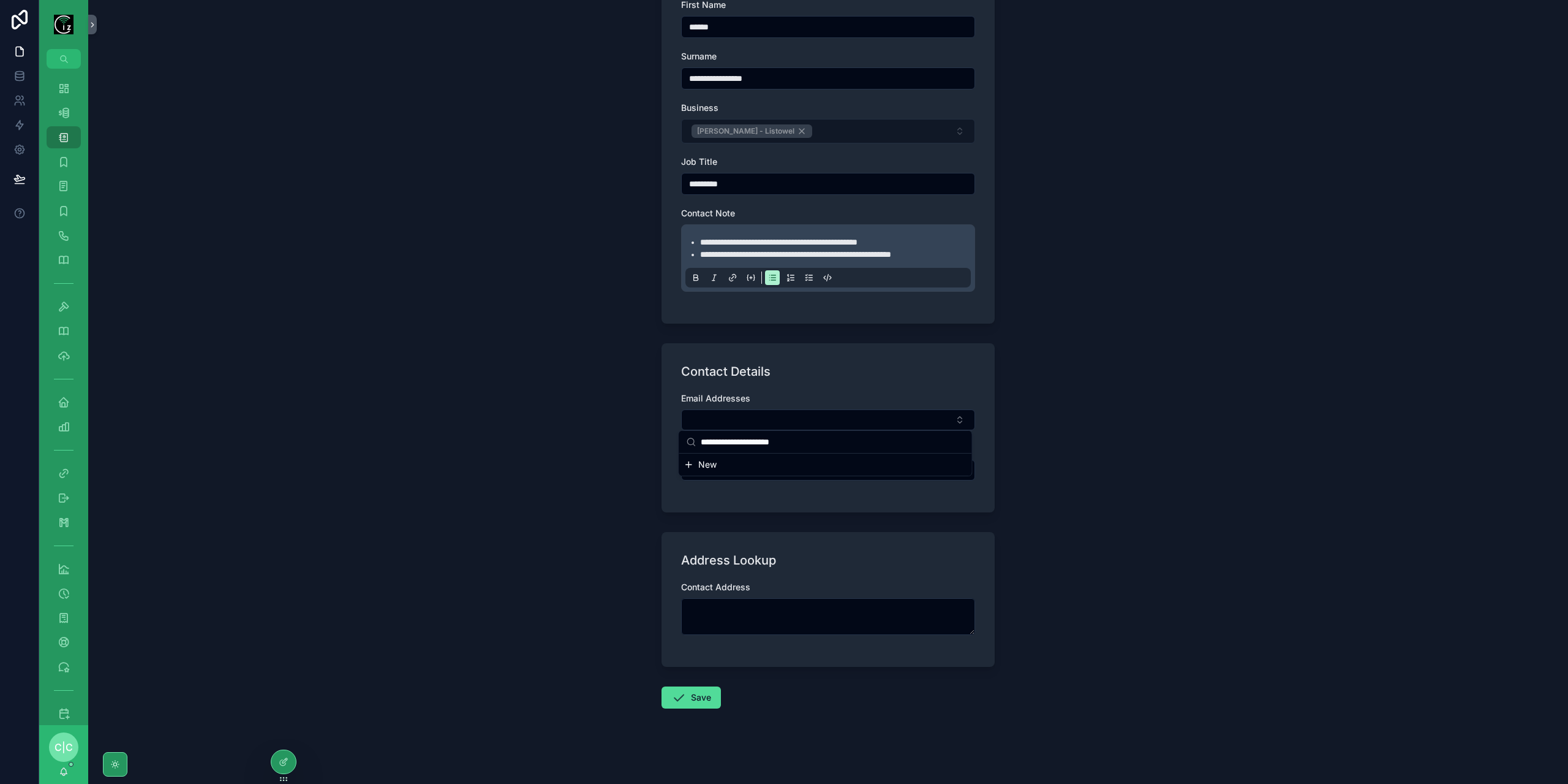
type input "**********"
click at [725, 463] on button "New" at bounding box center [825, 464] width 283 height 12
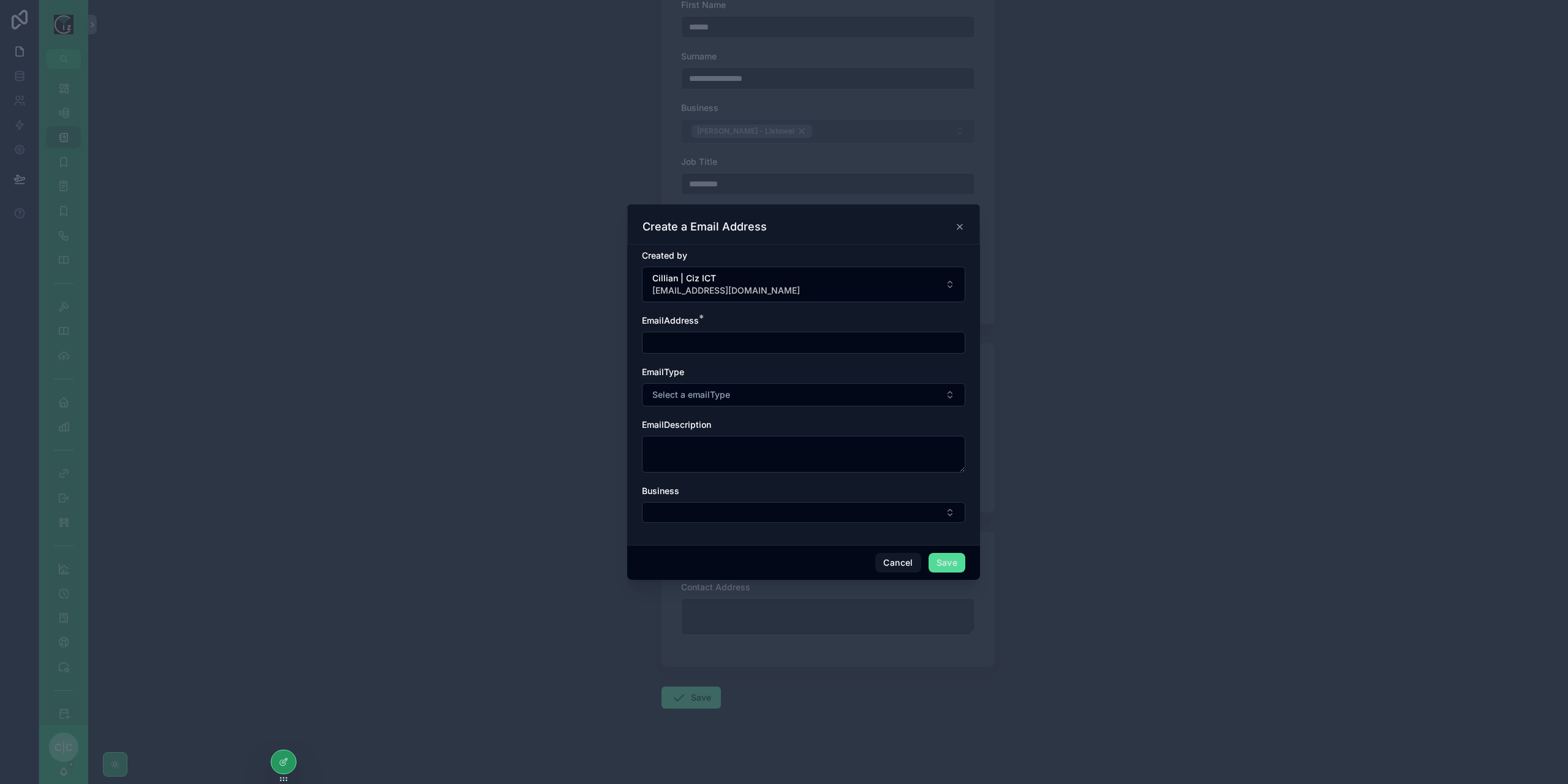
click at [717, 340] on input "scrollable content" at bounding box center [803, 342] width 322 height 17
paste input "**********"
type input "**********"
click at [743, 397] on button "Select a emailType" at bounding box center [803, 395] width 324 height 23
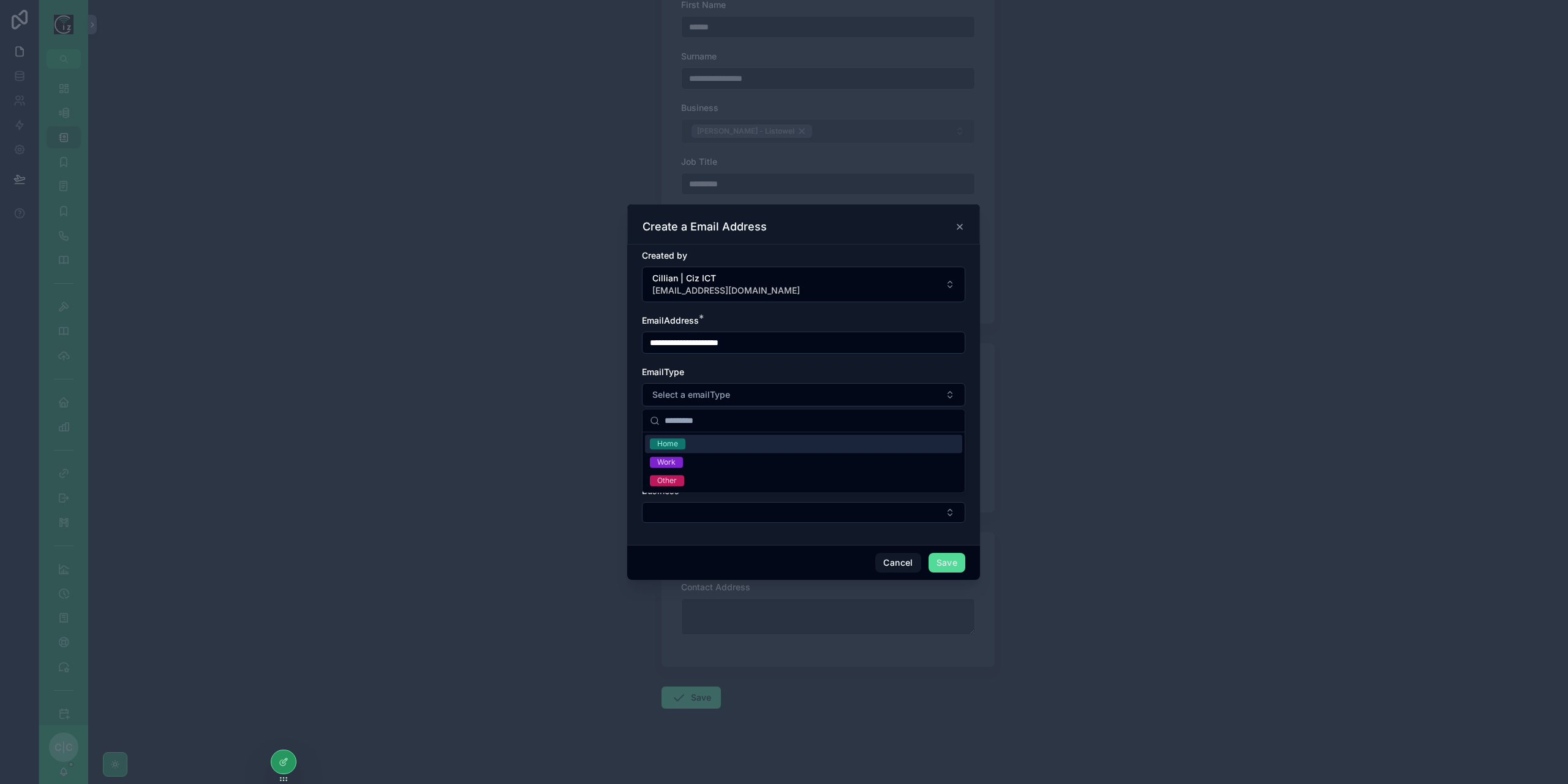
click at [701, 444] on div "Home" at bounding box center [803, 443] width 318 height 18
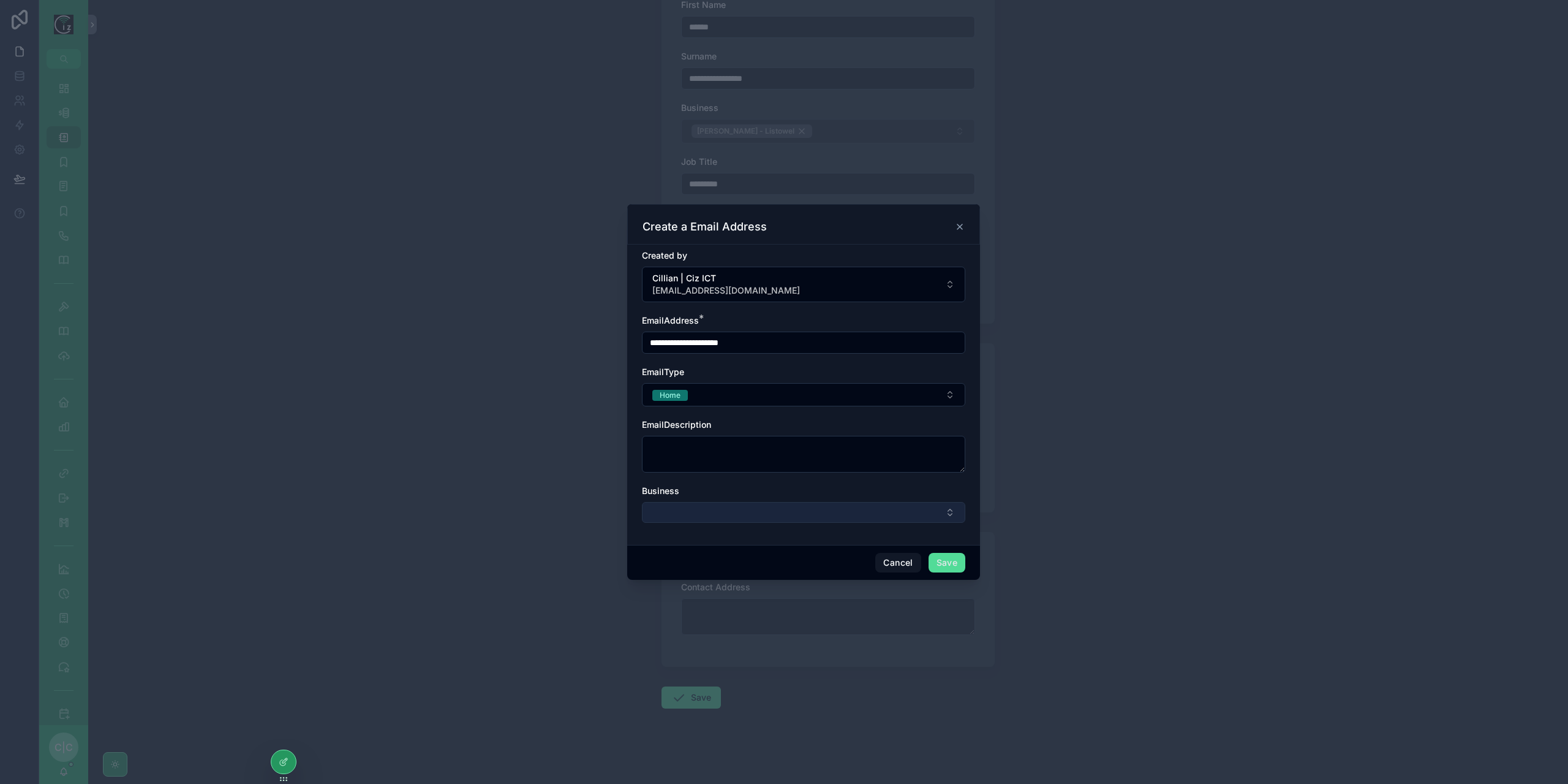
click at [752, 514] on button "Select Button" at bounding box center [803, 512] width 324 height 21
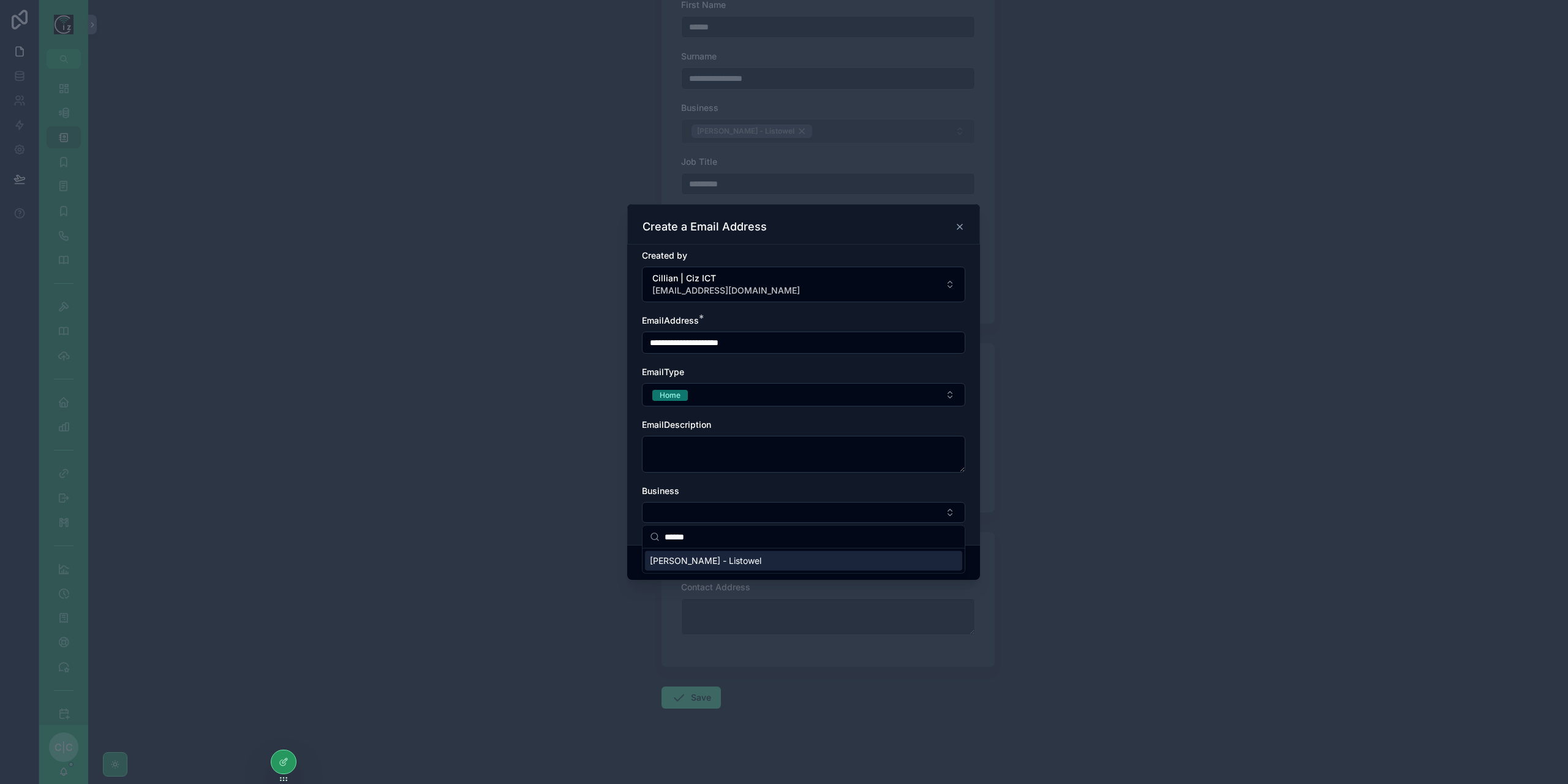
type input "******"
click at [755, 564] on div "Denise Browne - Listowel" at bounding box center [803, 560] width 318 height 20
click at [942, 562] on button "Save" at bounding box center [947, 564] width 37 height 20
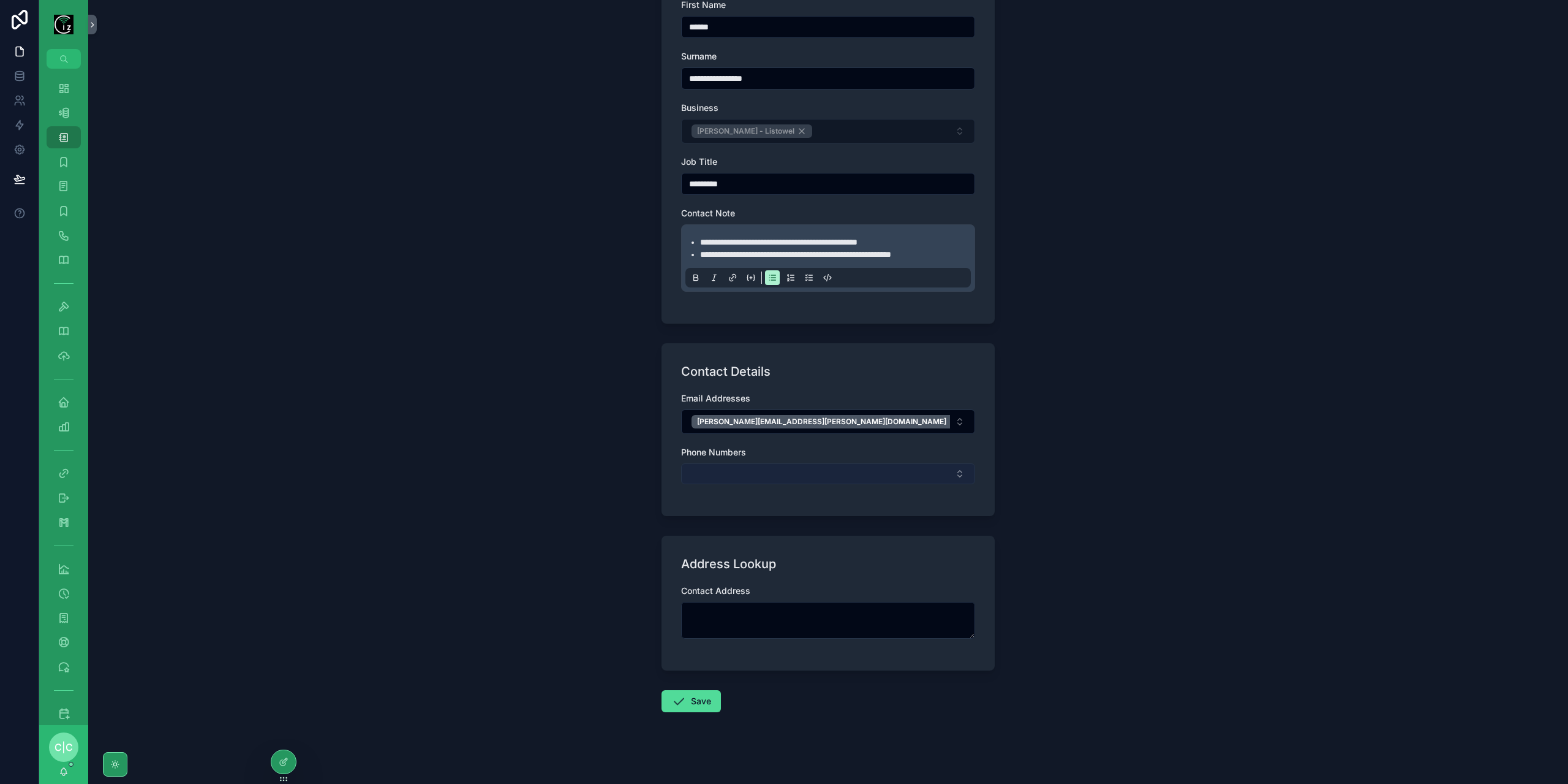
click at [779, 470] on button "Select Button" at bounding box center [827, 474] width 294 height 21
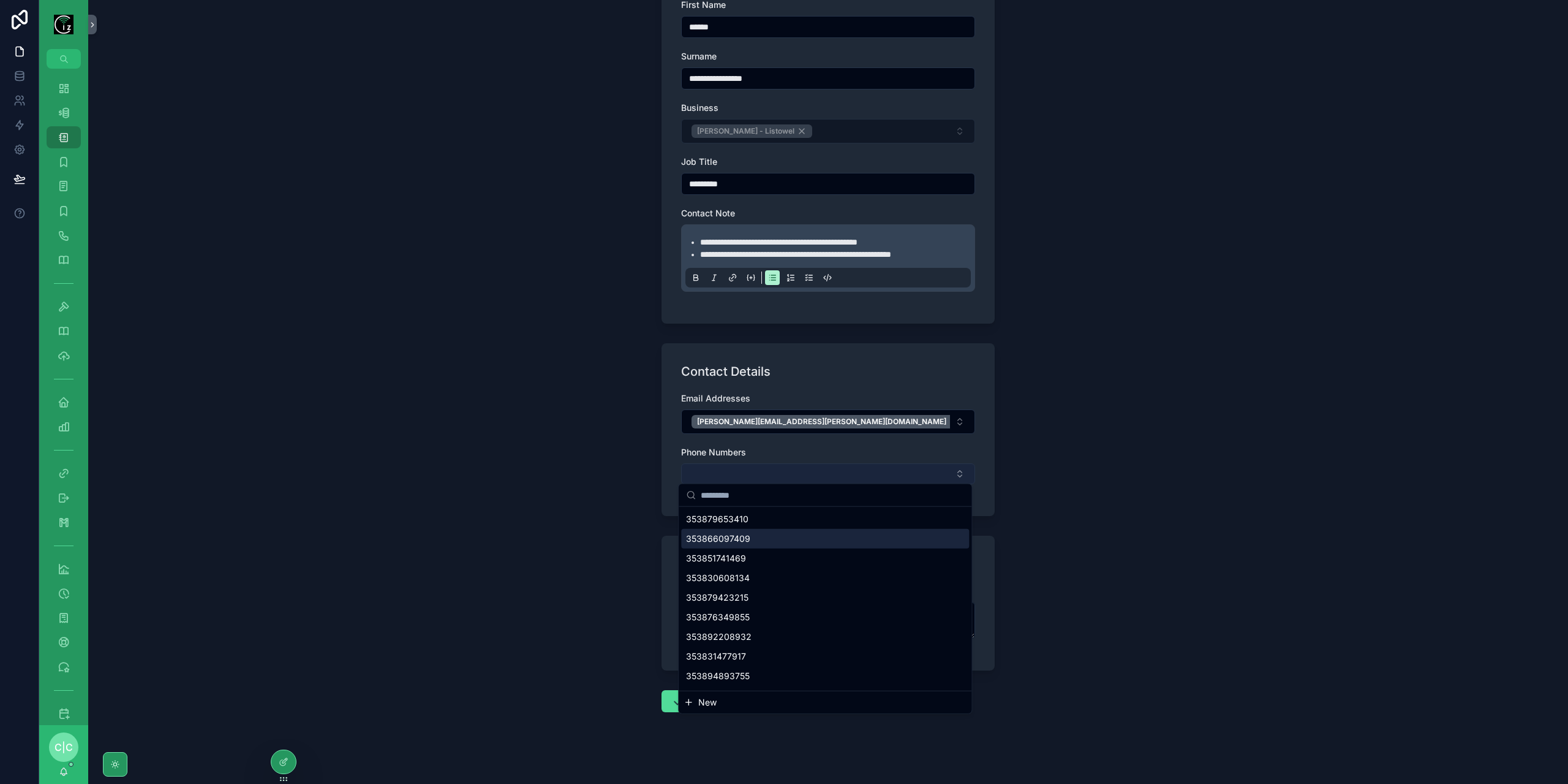
click at [805, 464] on button "Select Button" at bounding box center [827, 474] width 294 height 21
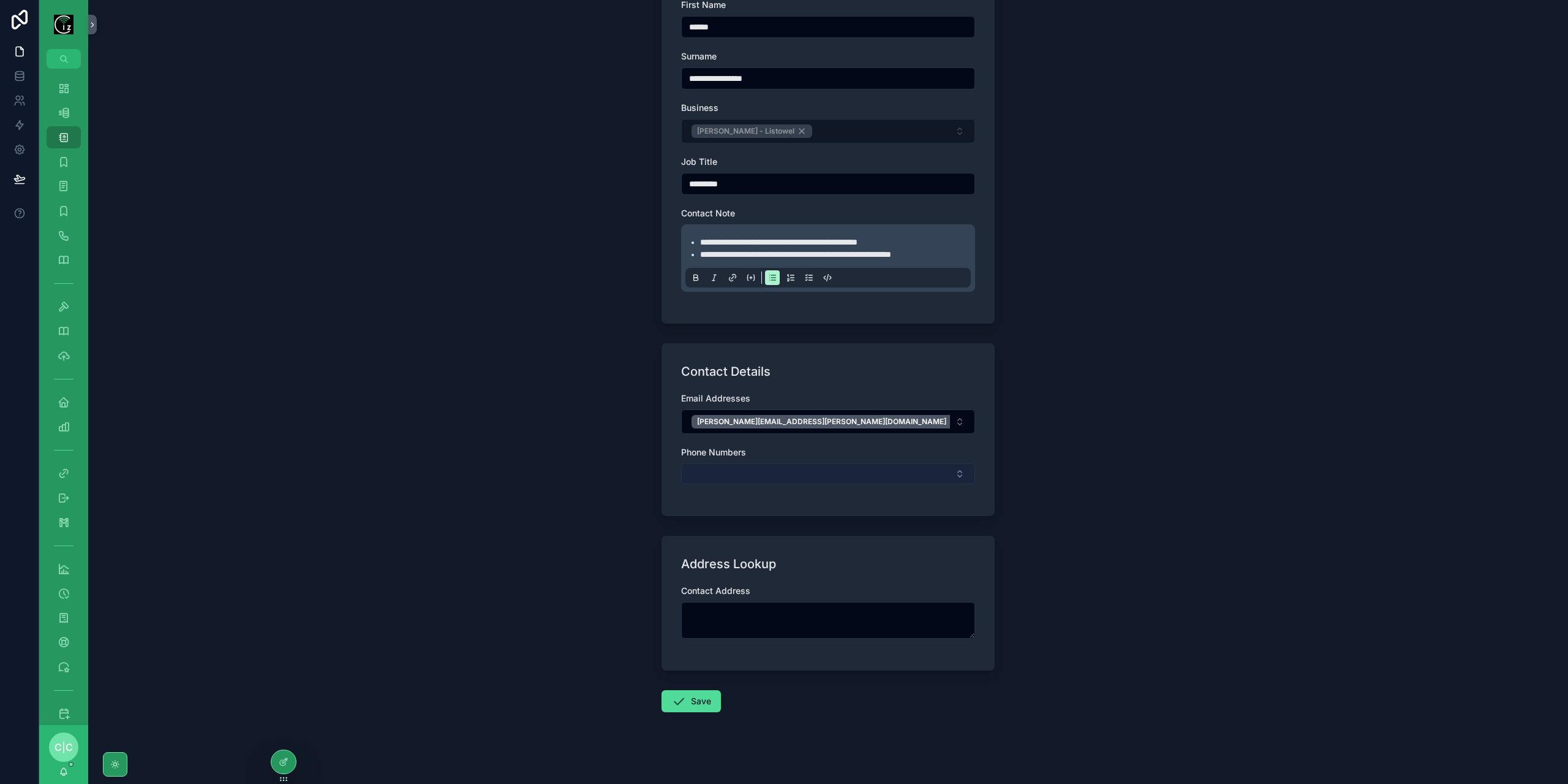
click at [805, 464] on button "Select Button" at bounding box center [827, 474] width 294 height 21
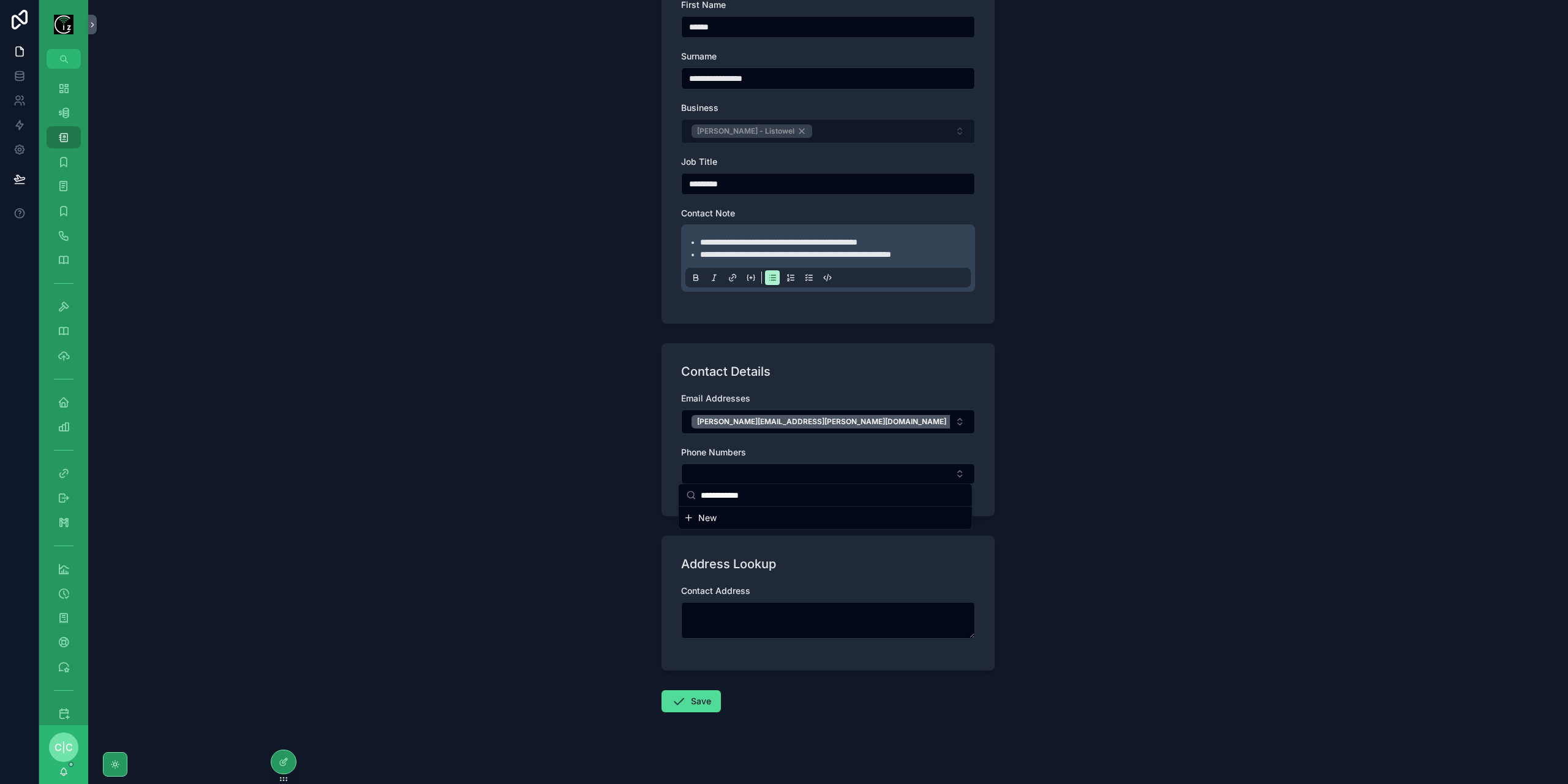
type input "**********"
click at [703, 518] on span "New" at bounding box center [707, 518] width 18 height 12
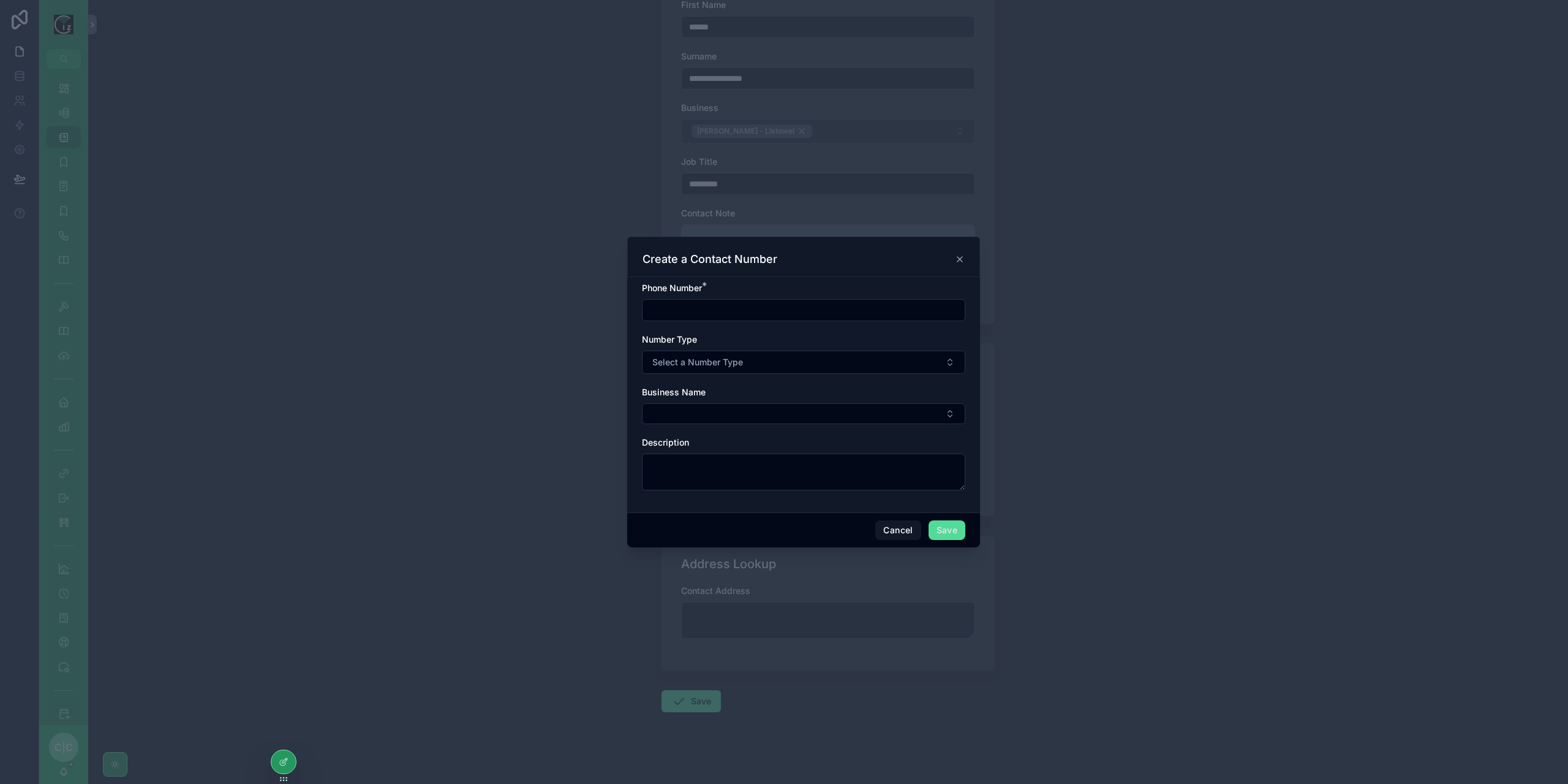
click at [722, 305] on input "scrollable content" at bounding box center [803, 310] width 322 height 17
paste input "**********"
type input "**********"
click at [742, 360] on span "Select a Number Type" at bounding box center [697, 362] width 91 height 12
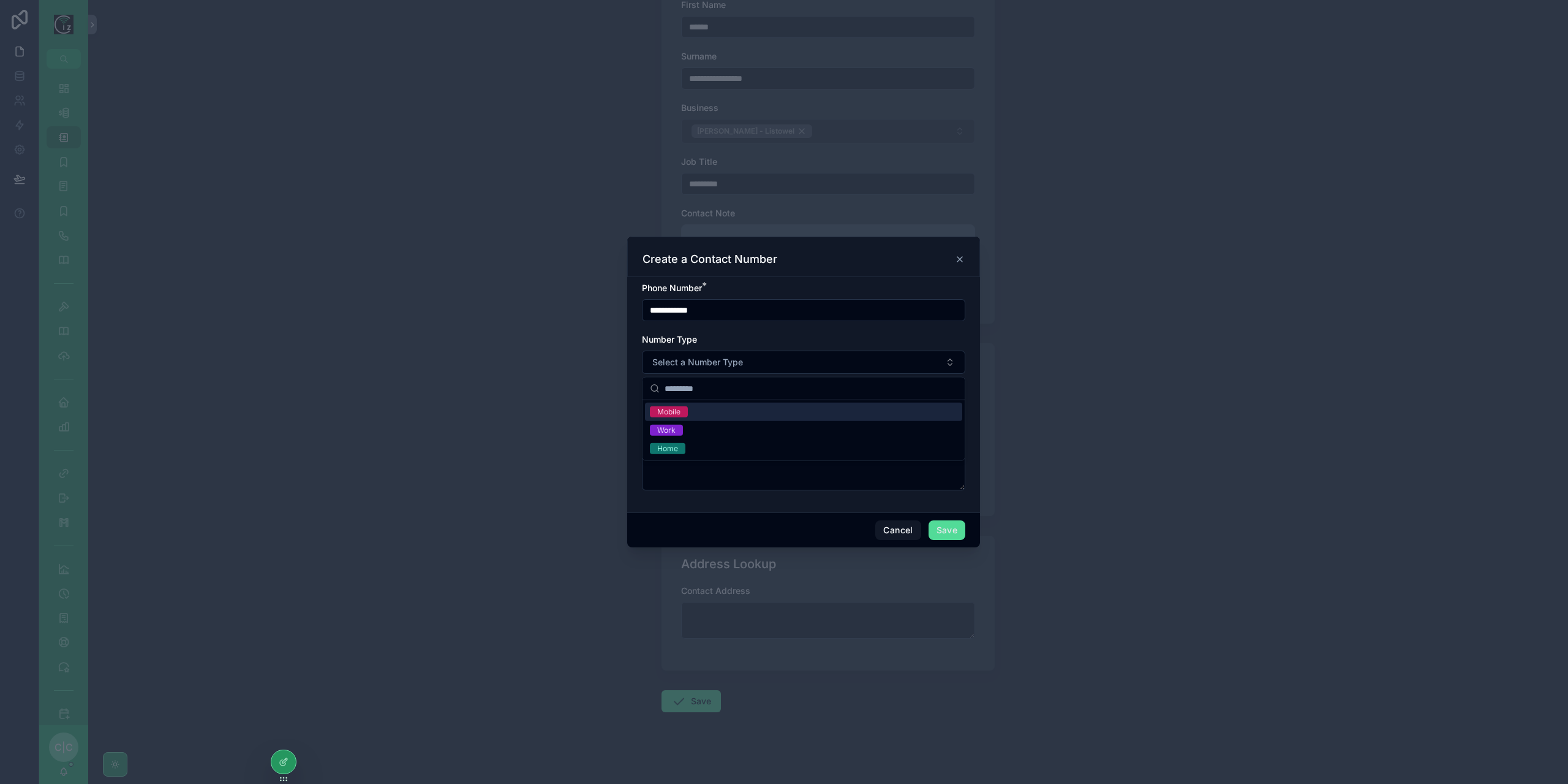
click at [688, 414] on div "Mobile" at bounding box center [803, 412] width 318 height 18
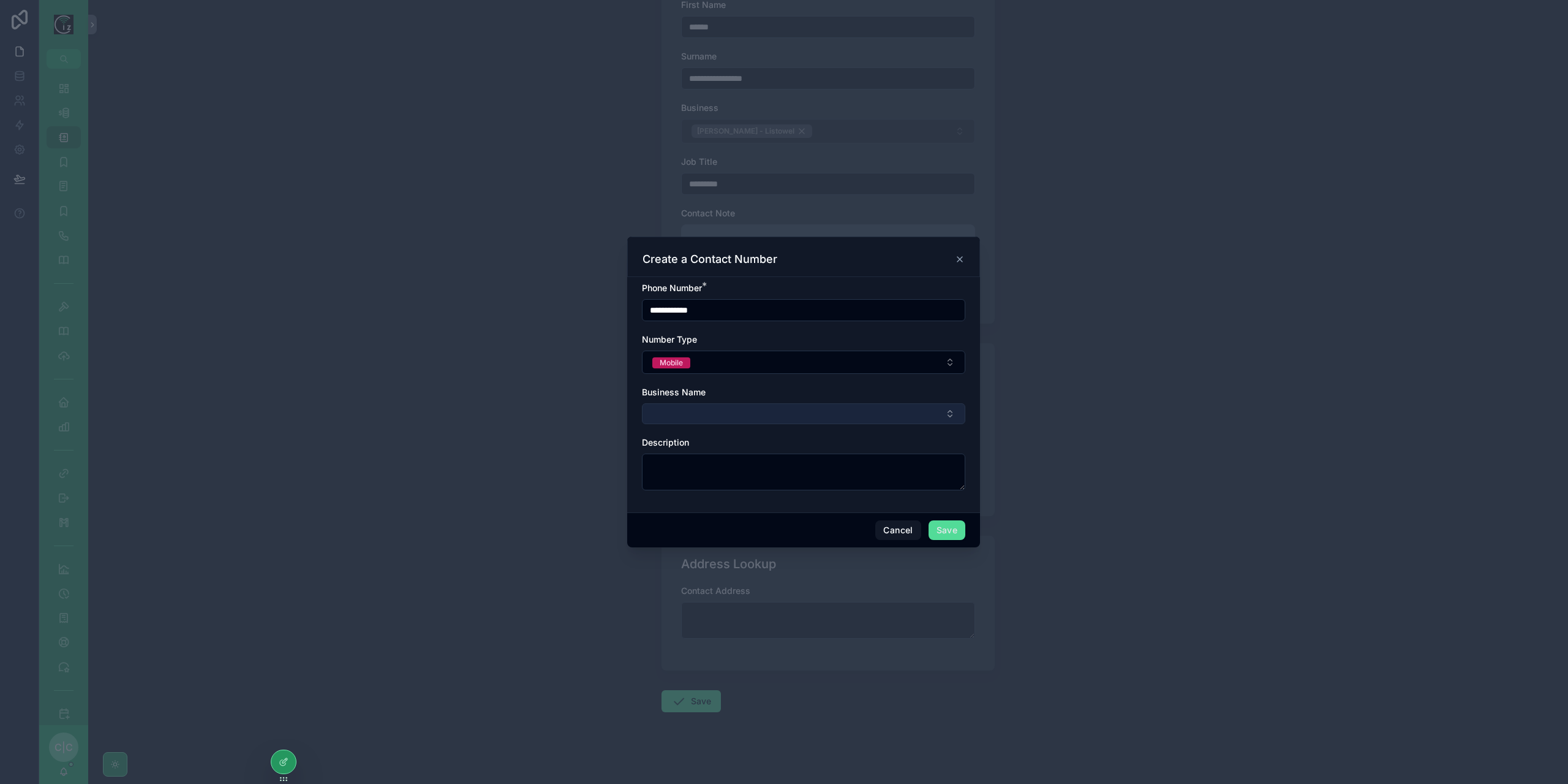
click at [718, 410] on button "Select Button" at bounding box center [803, 413] width 324 height 21
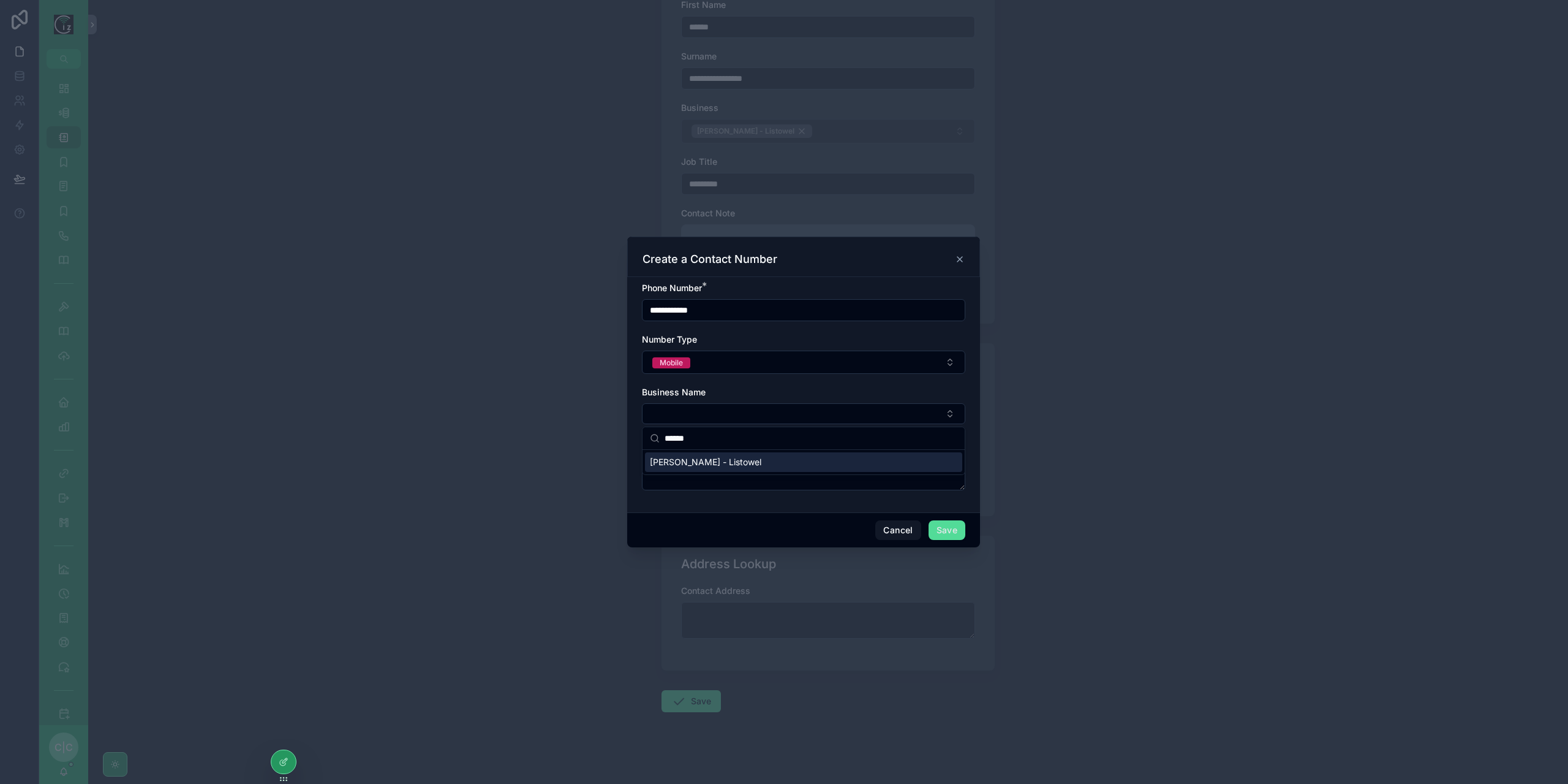
type input "******"
click at [697, 464] on span "Denise Browne - Listowel" at bounding box center [706, 462] width 112 height 12
click at [948, 530] on button "Save" at bounding box center [947, 531] width 37 height 20
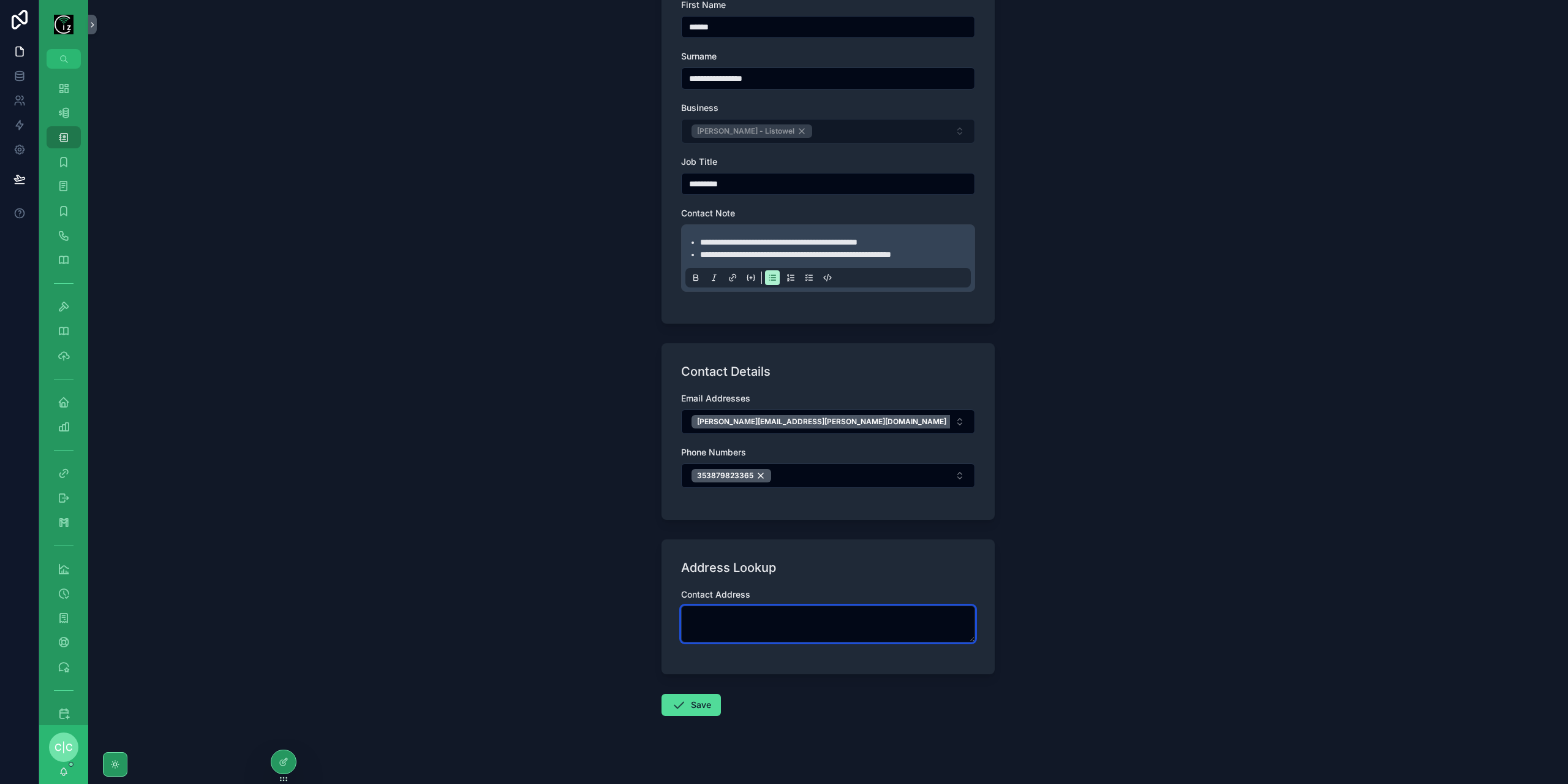
click at [820, 610] on textarea "scrollable content" at bounding box center [827, 624] width 294 height 37
click at [788, 651] on div "Inch West, County Kerry, V31 K225, Ireland" at bounding box center [825, 654] width 288 height 20
type textarea "**********"
click at [692, 699] on button "Save" at bounding box center [691, 704] width 59 height 22
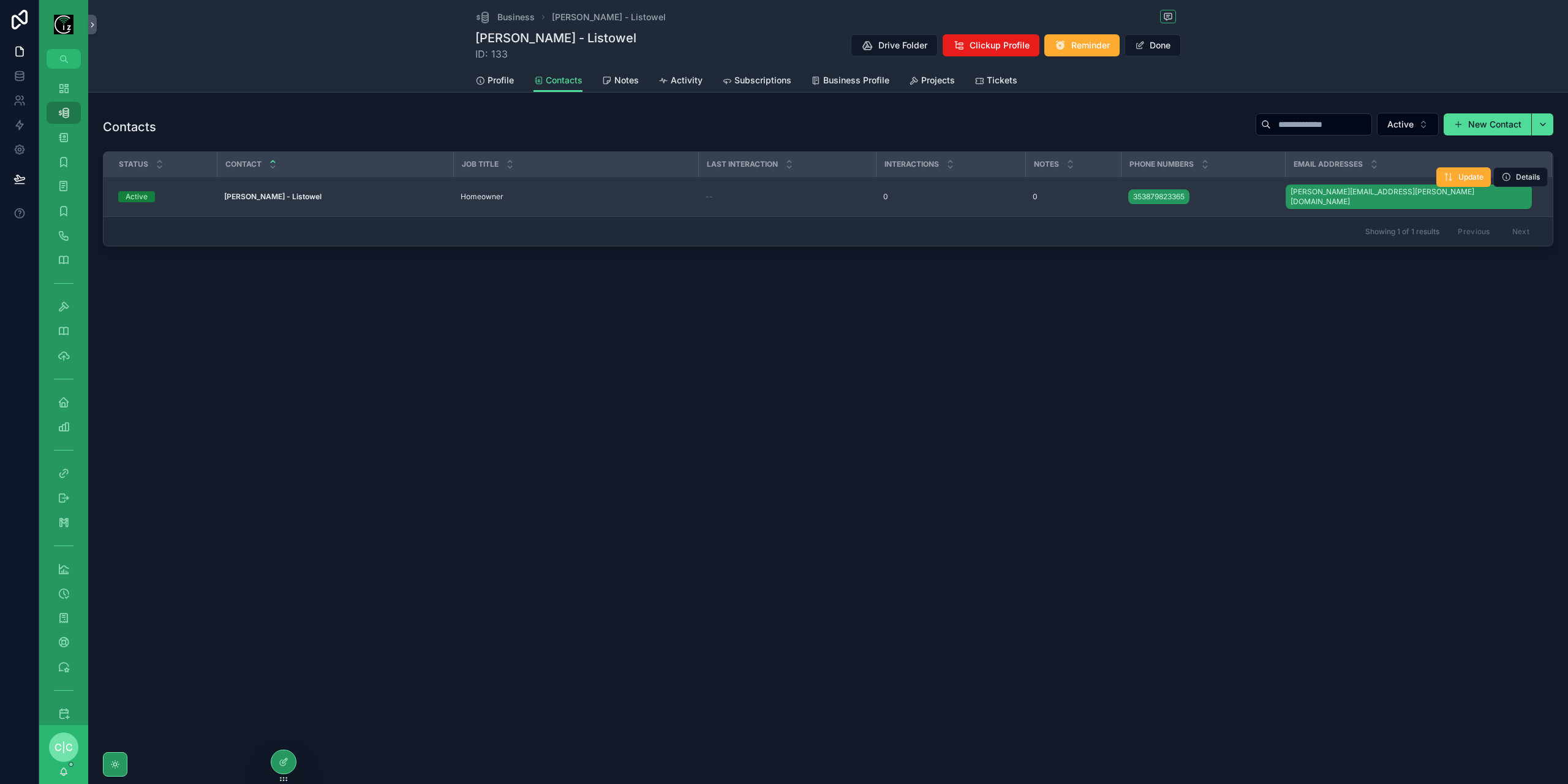
click at [268, 192] on strong "Denise Browne - Listowel" at bounding box center [273, 196] width 97 height 9
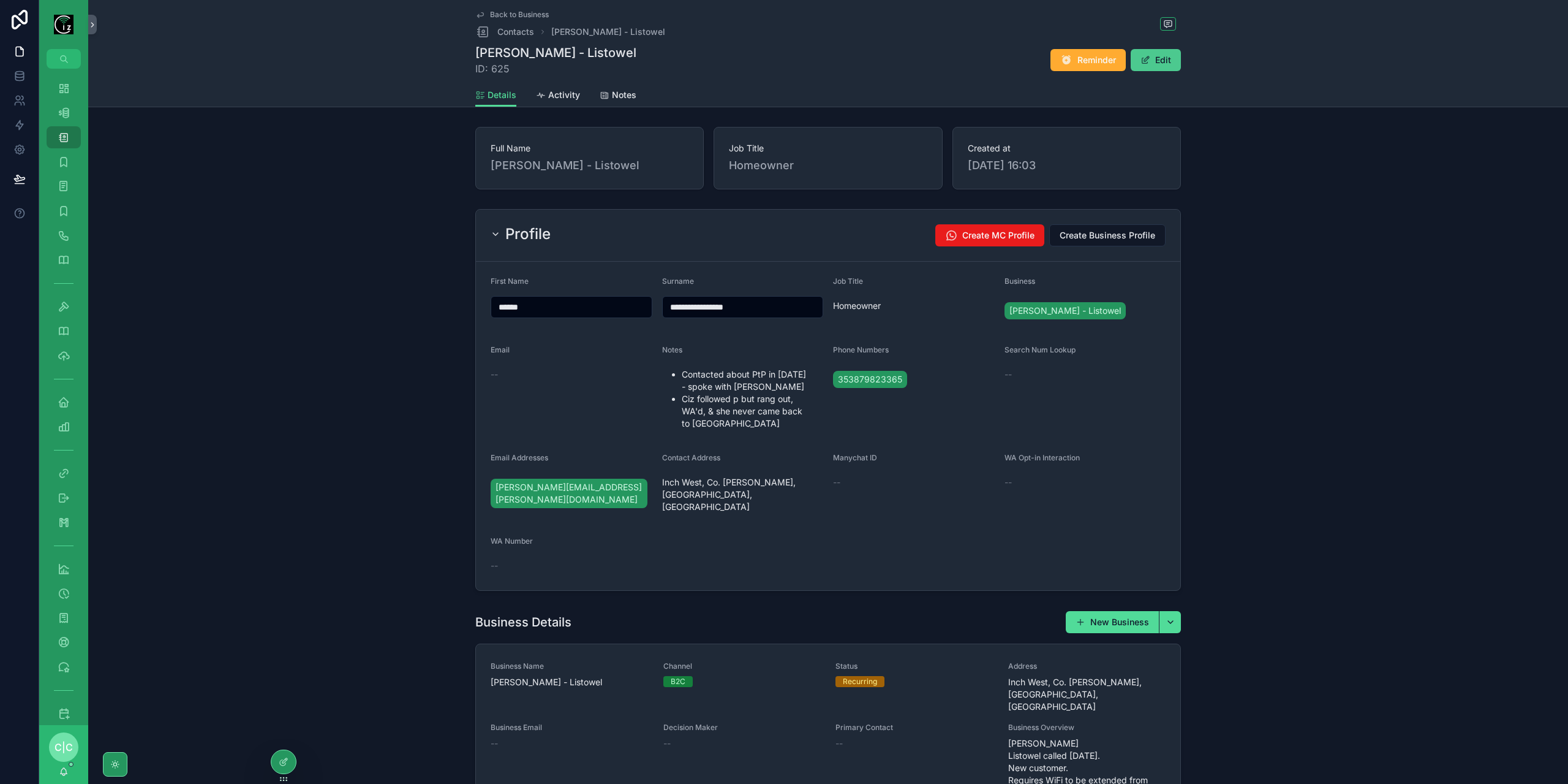
click at [1158, 61] on button "Edit" at bounding box center [1156, 60] width 50 height 22
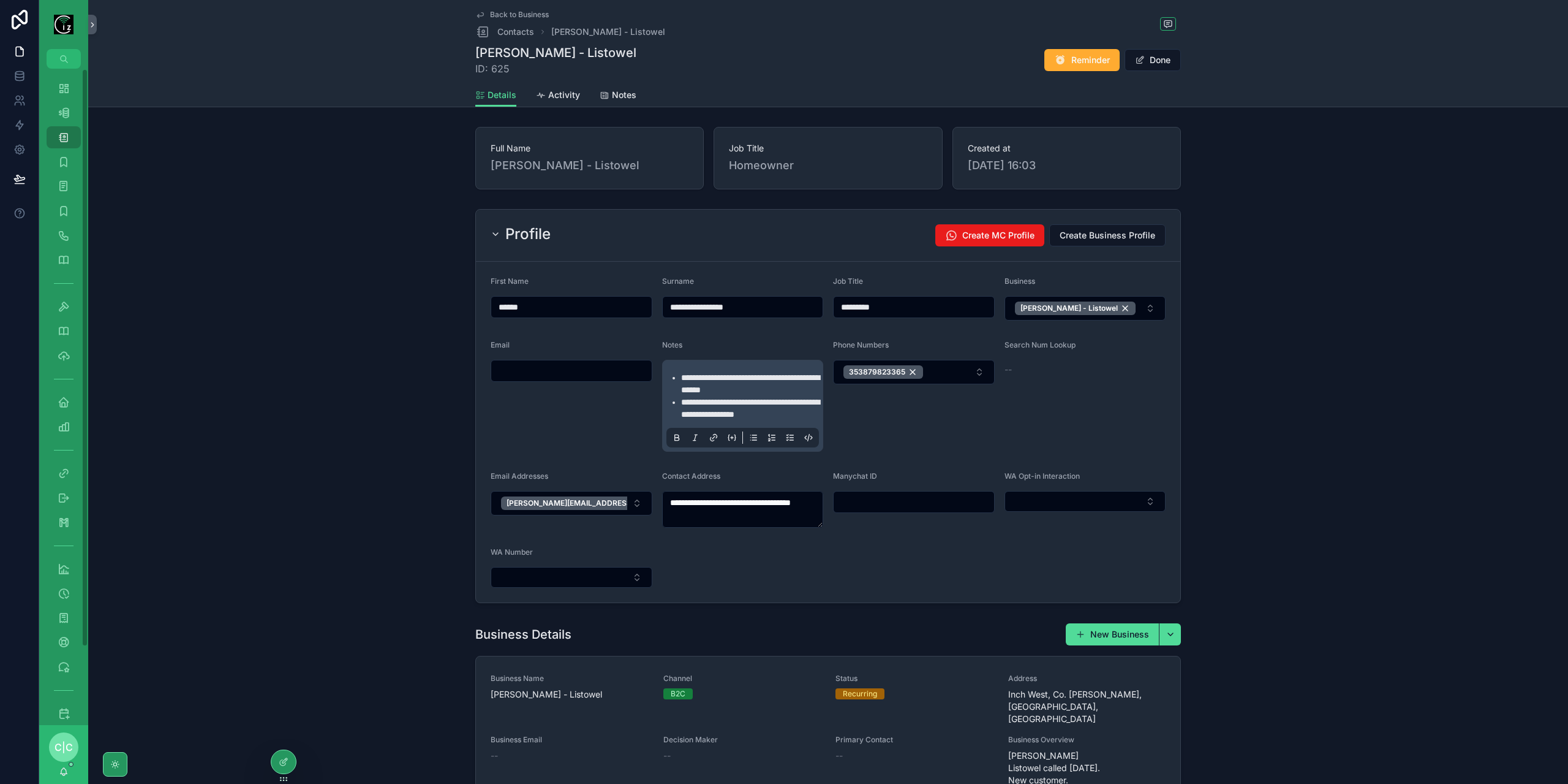
click at [534, 363] on input "scrollable content" at bounding box center [571, 370] width 160 height 17
paste input "**********"
type input "**********"
click at [1298, 399] on div "**********" at bounding box center [828, 406] width 1470 height 404
click at [1159, 62] on button "Done" at bounding box center [1152, 60] width 57 height 22
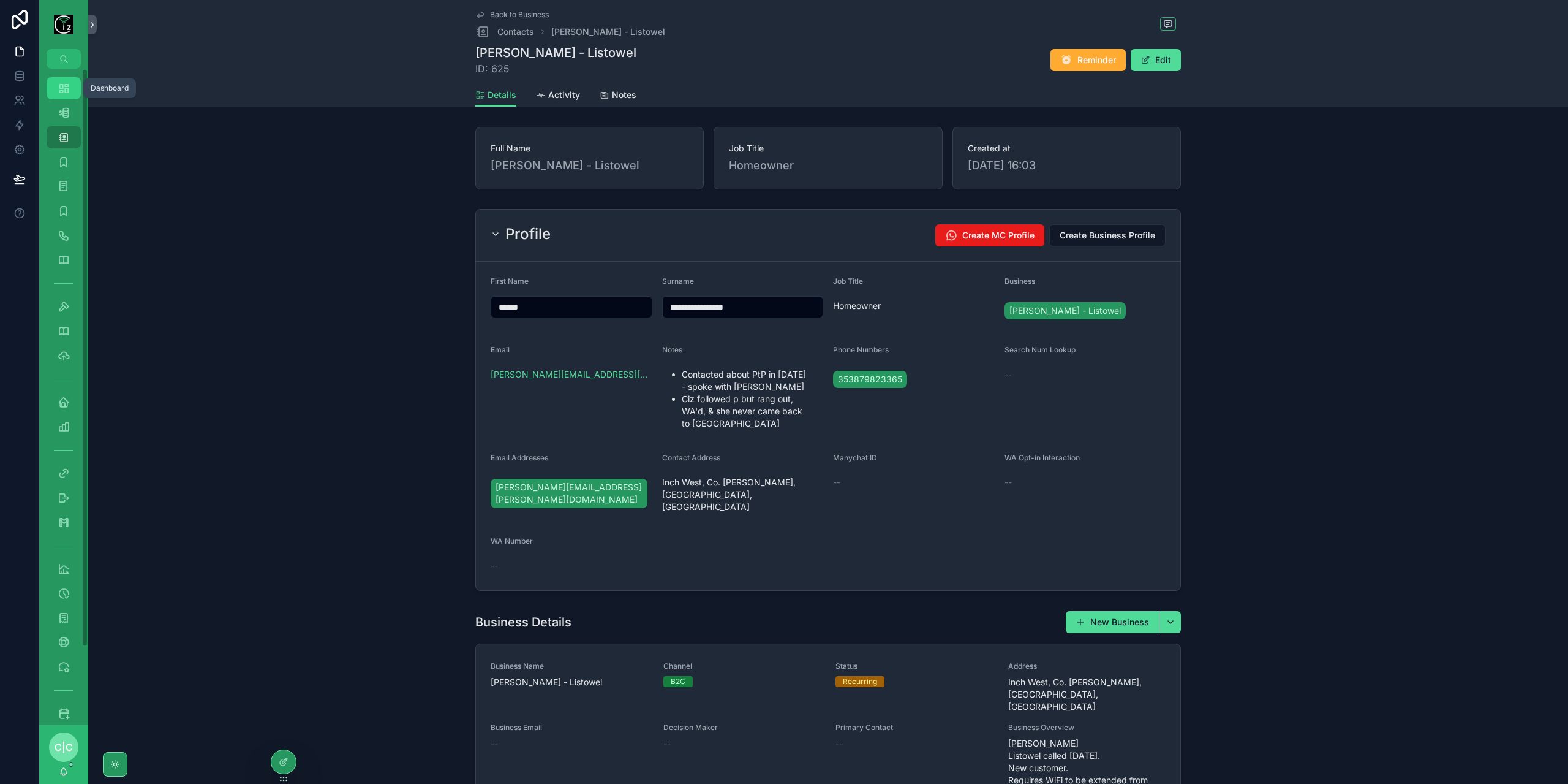
click at [67, 90] on icon "scrollable content" at bounding box center [63, 88] width 12 height 12
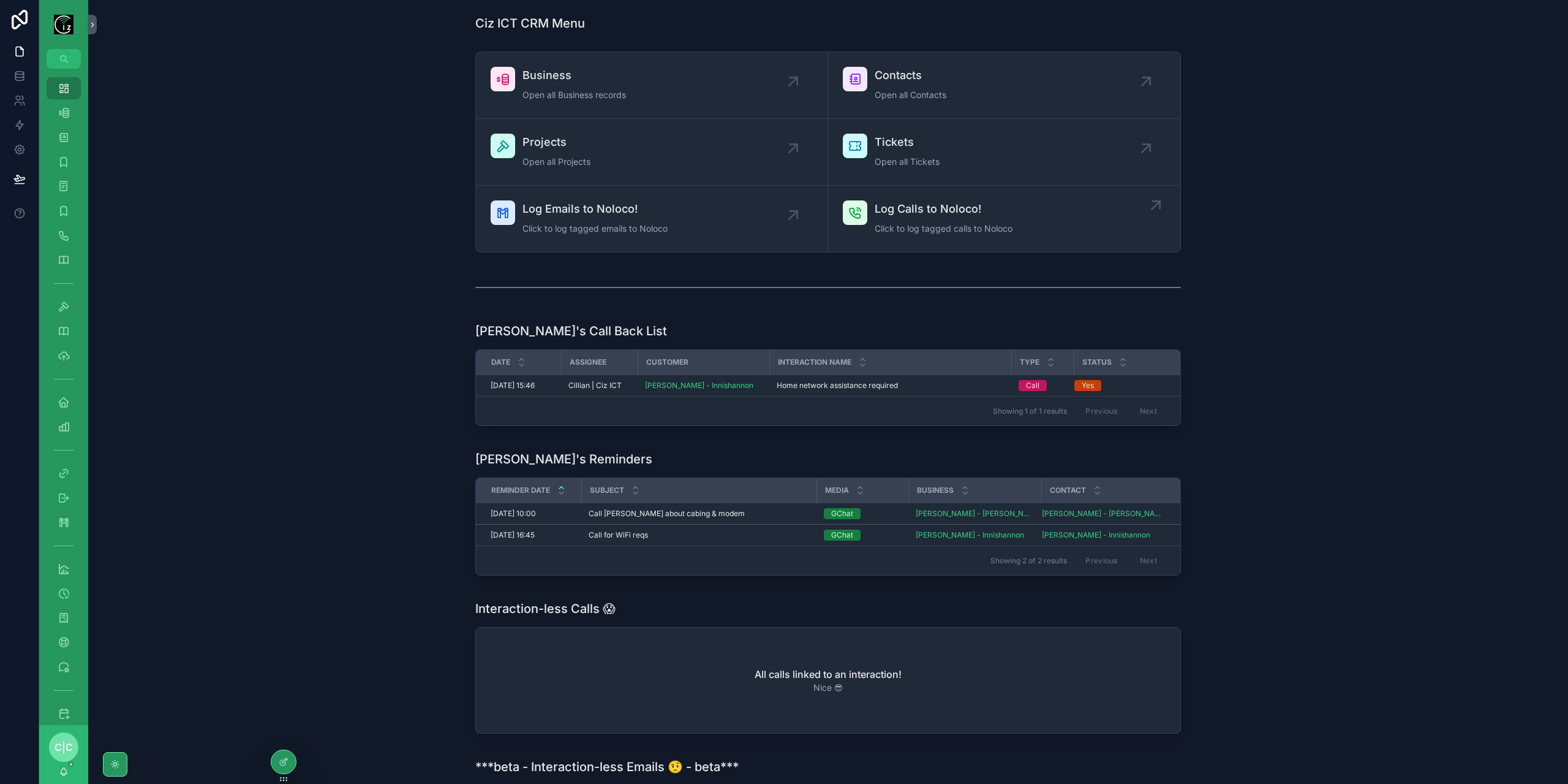
click at [906, 214] on span "Log Calls to Noloco!" at bounding box center [944, 209] width 138 height 17
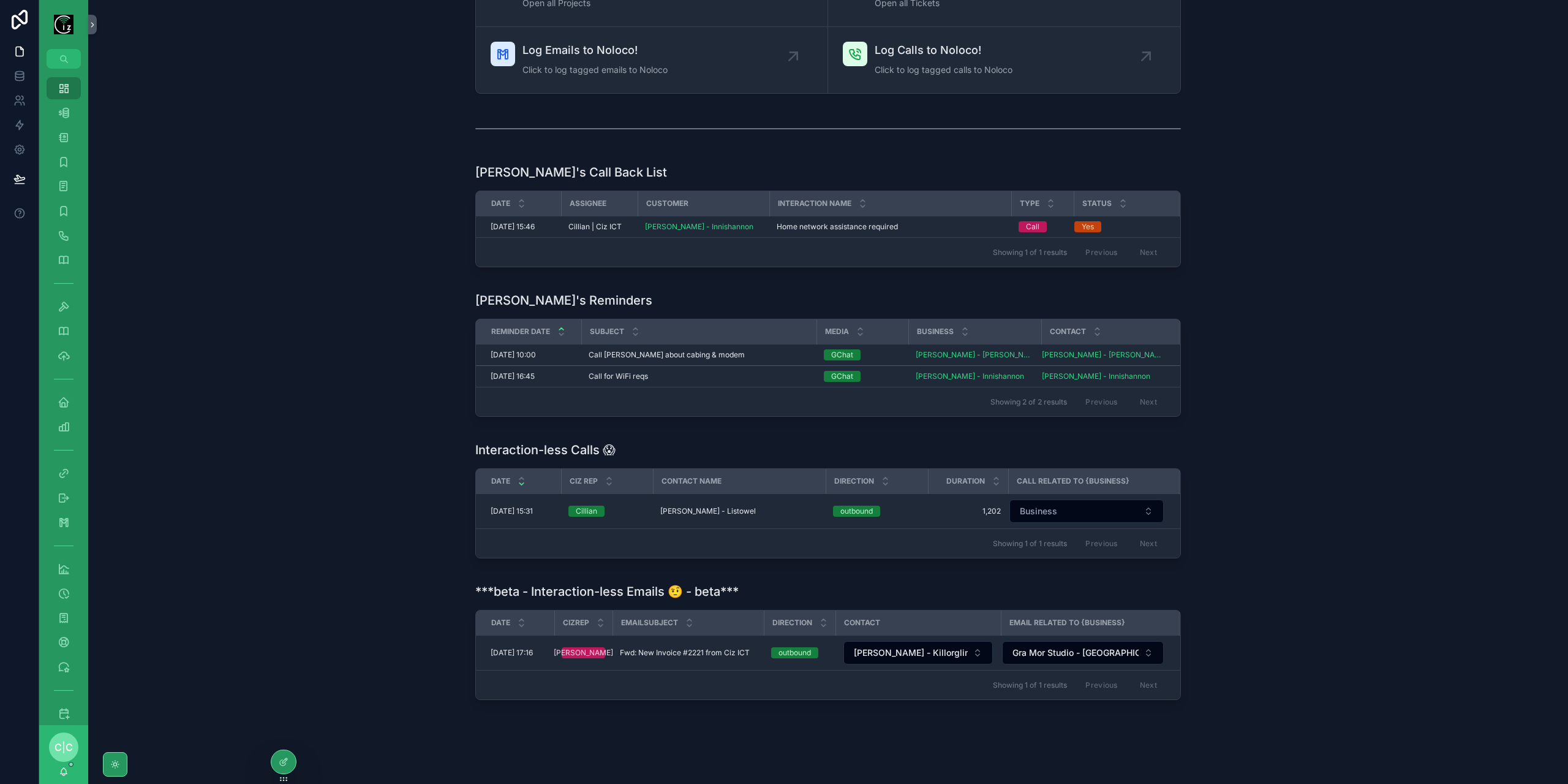
scroll to position [177, 0]
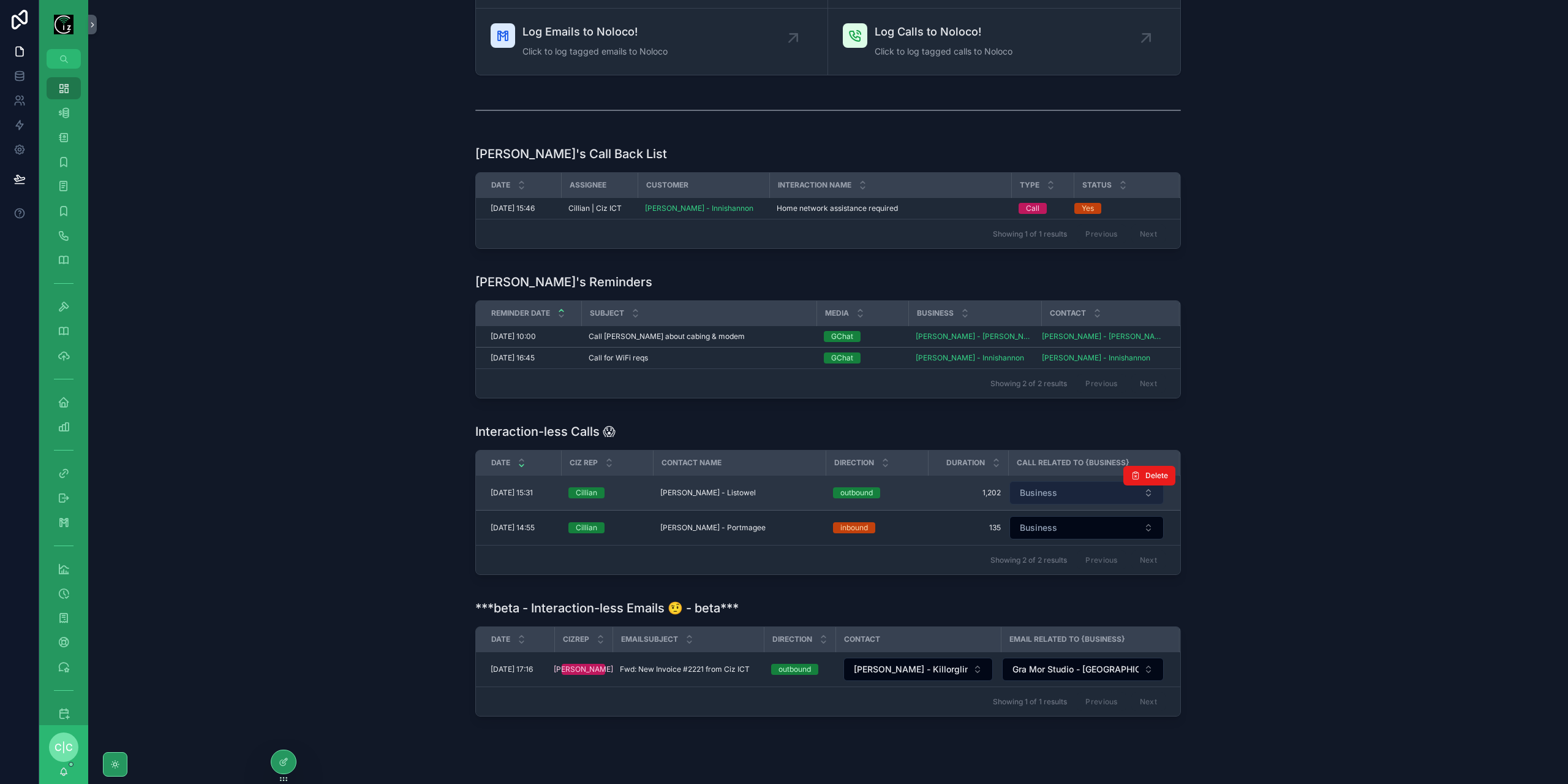
click at [1078, 488] on button "Business" at bounding box center [1086, 493] width 155 height 23
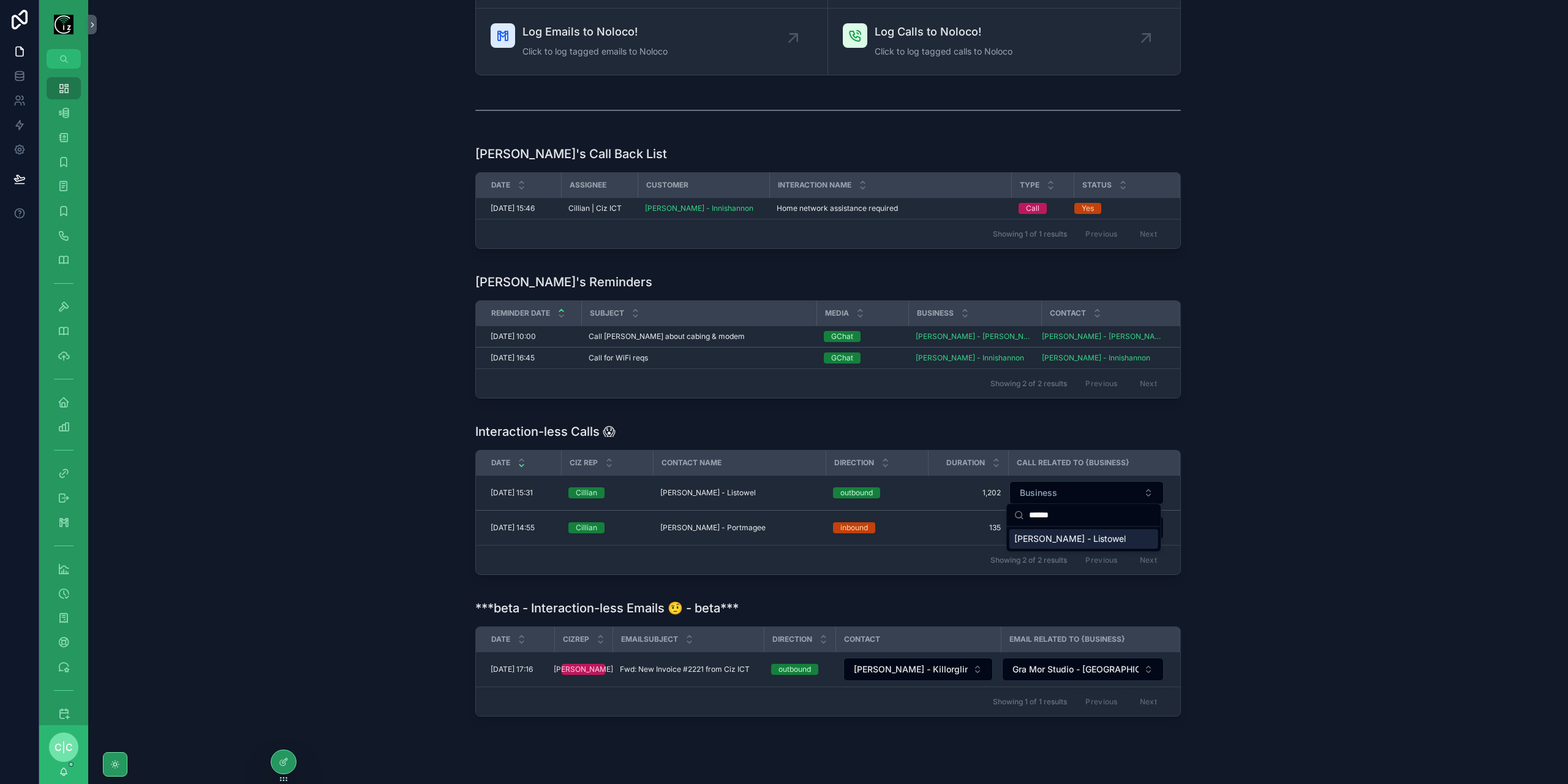
type input "******"
click at [1083, 539] on span "Denise Browne - Listowel" at bounding box center [1070, 539] width 112 height 12
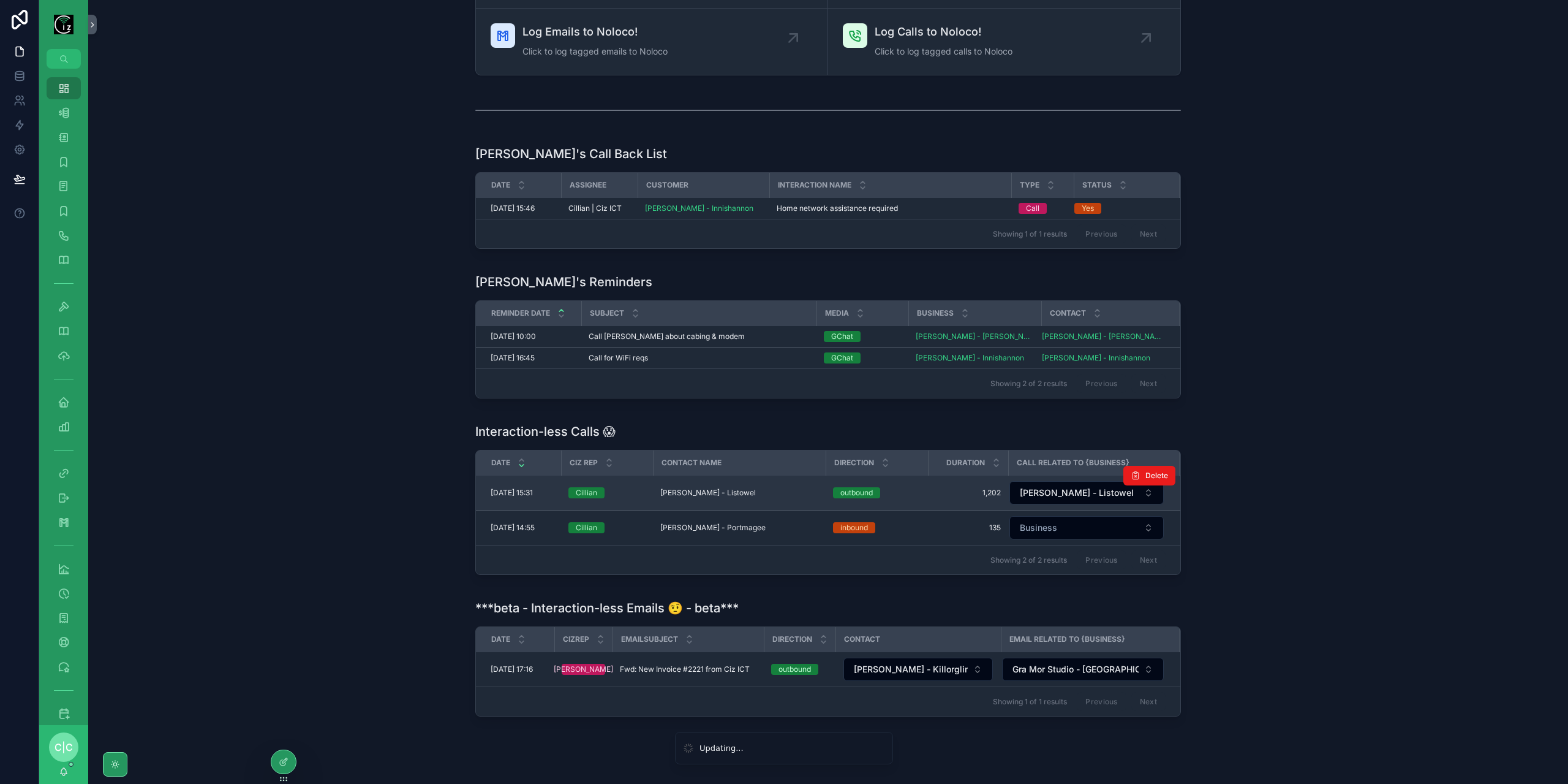
click at [697, 496] on td "Denise Browne - Listowel Denise Browne - Listowel" at bounding box center [739, 492] width 172 height 35
click at [705, 488] on span "Denise Browne - Listowel" at bounding box center [708, 492] width 95 height 10
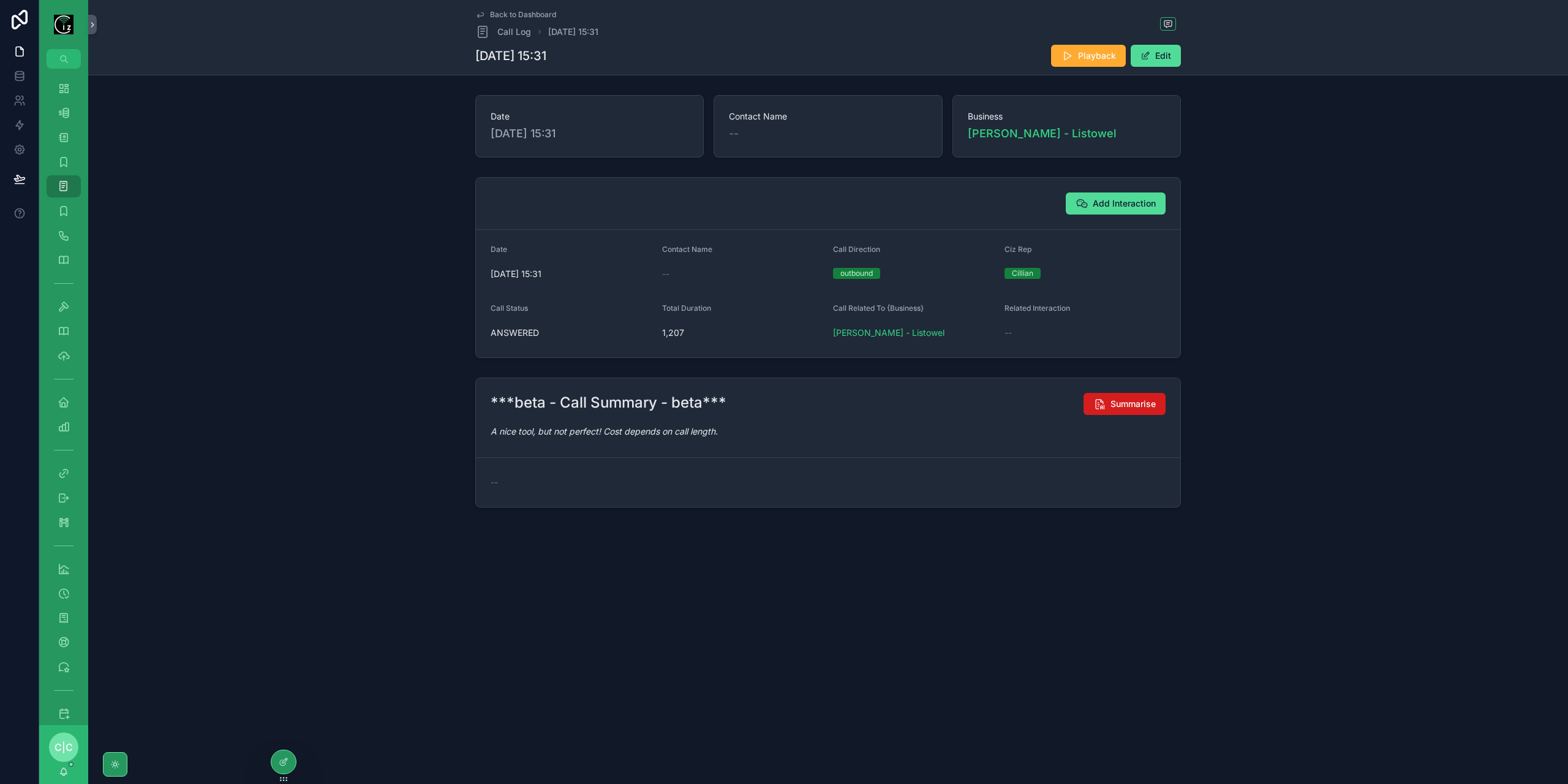
click at [1133, 404] on span "Summarise" at bounding box center [1133, 404] width 46 height 12
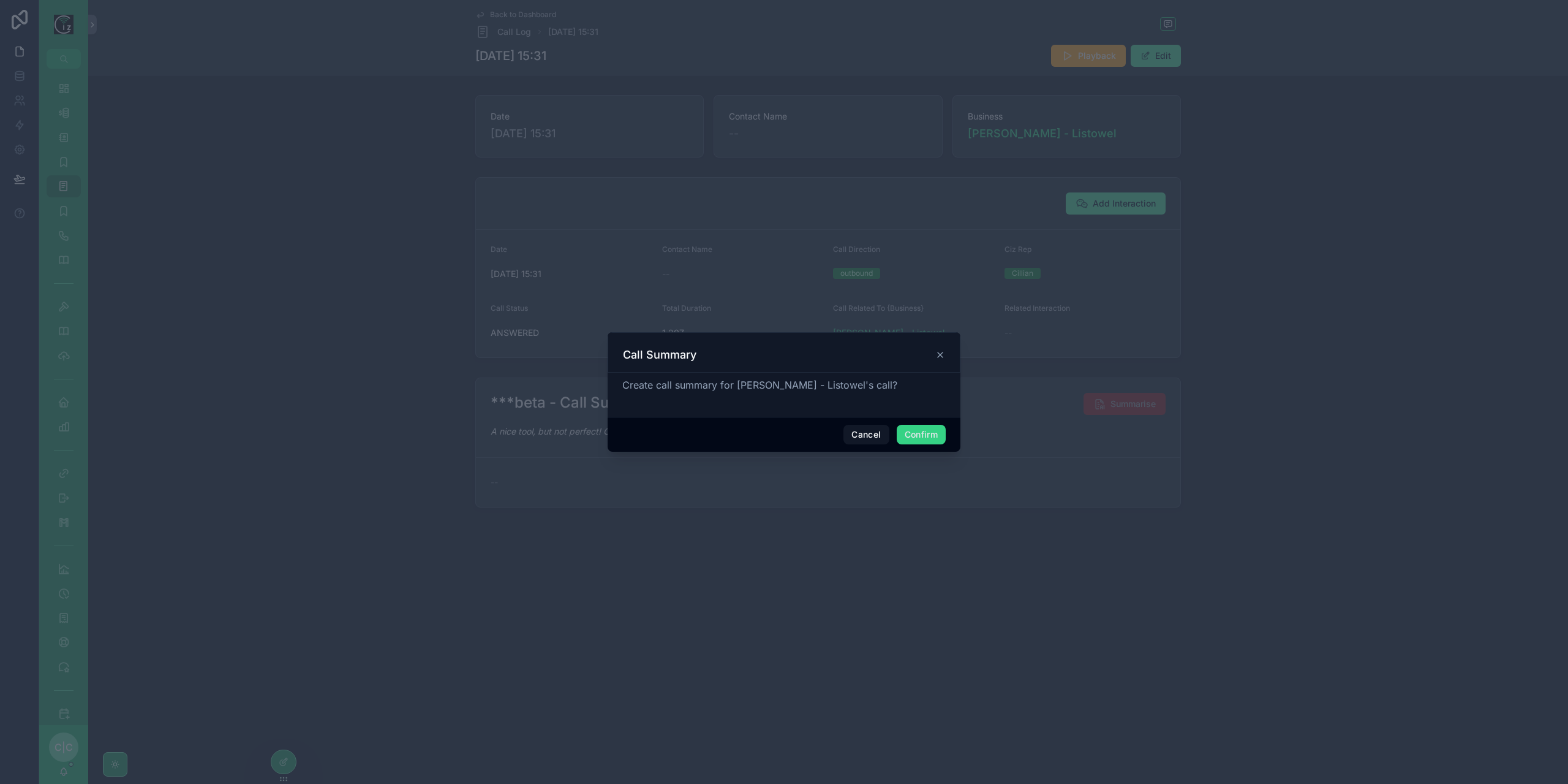
click at [922, 434] on button "Confirm" at bounding box center [921, 434] width 49 height 20
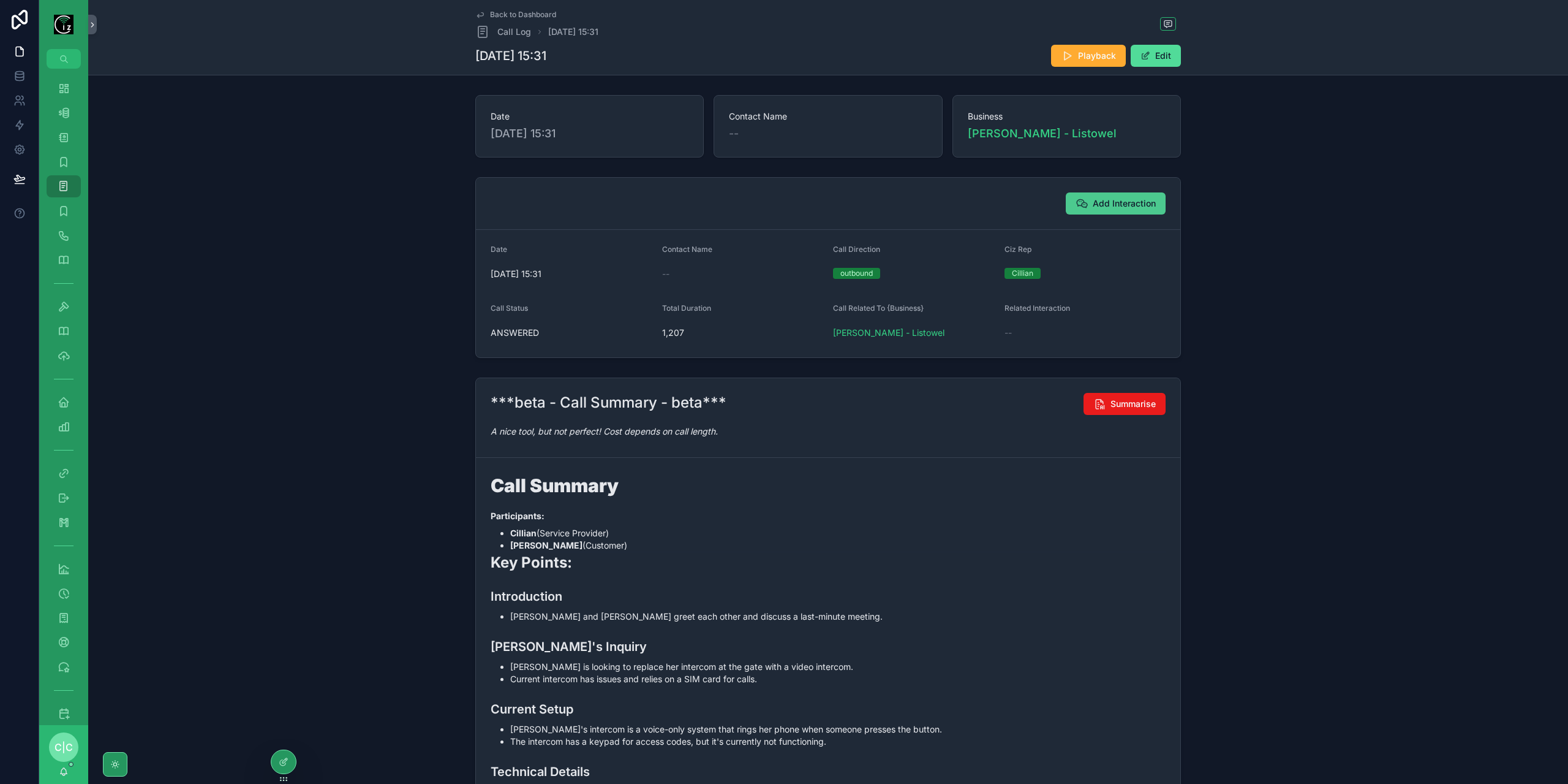
click at [1124, 209] on span "Add Interaction" at bounding box center [1124, 203] width 63 height 12
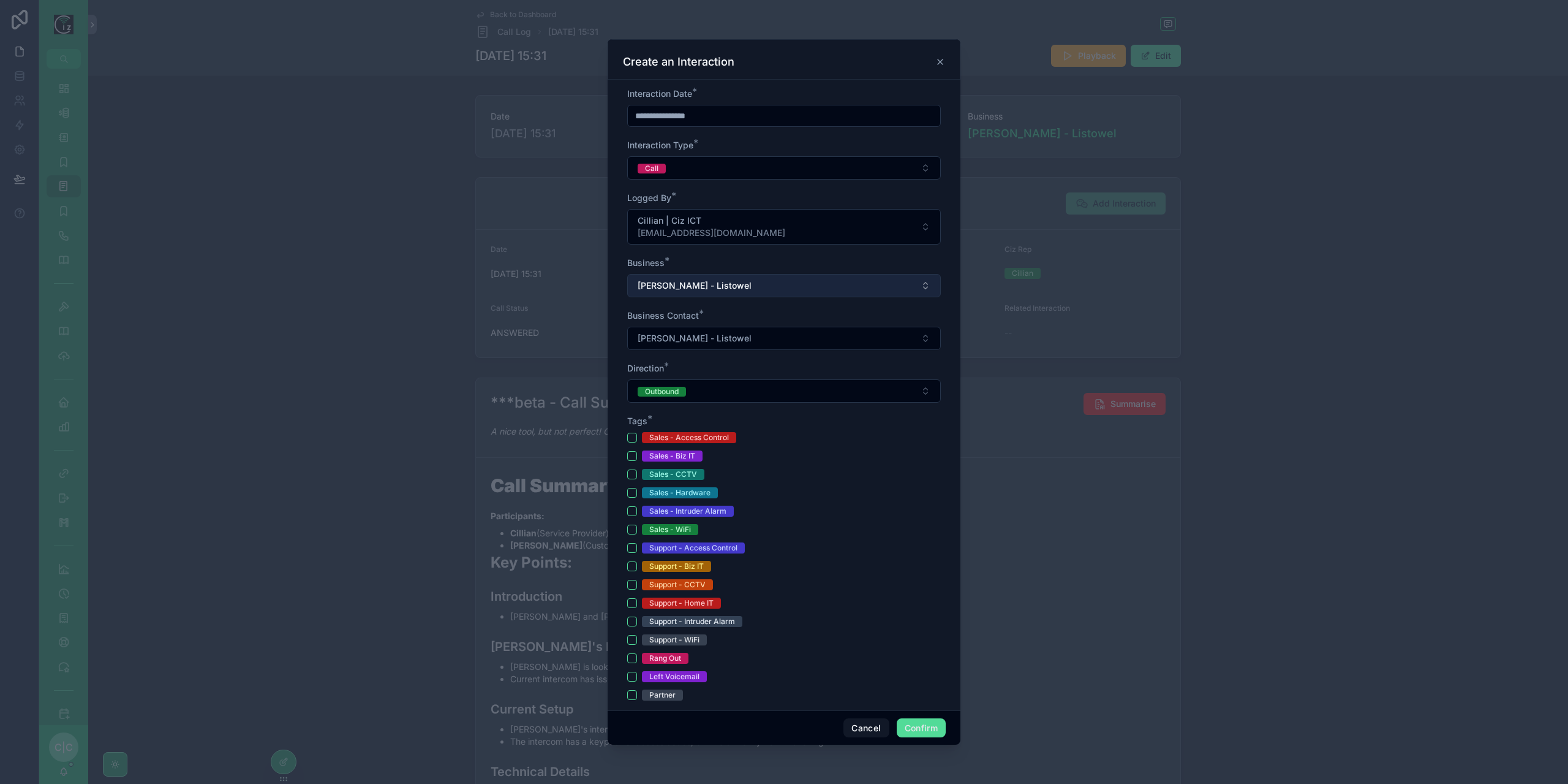
scroll to position [184, 0]
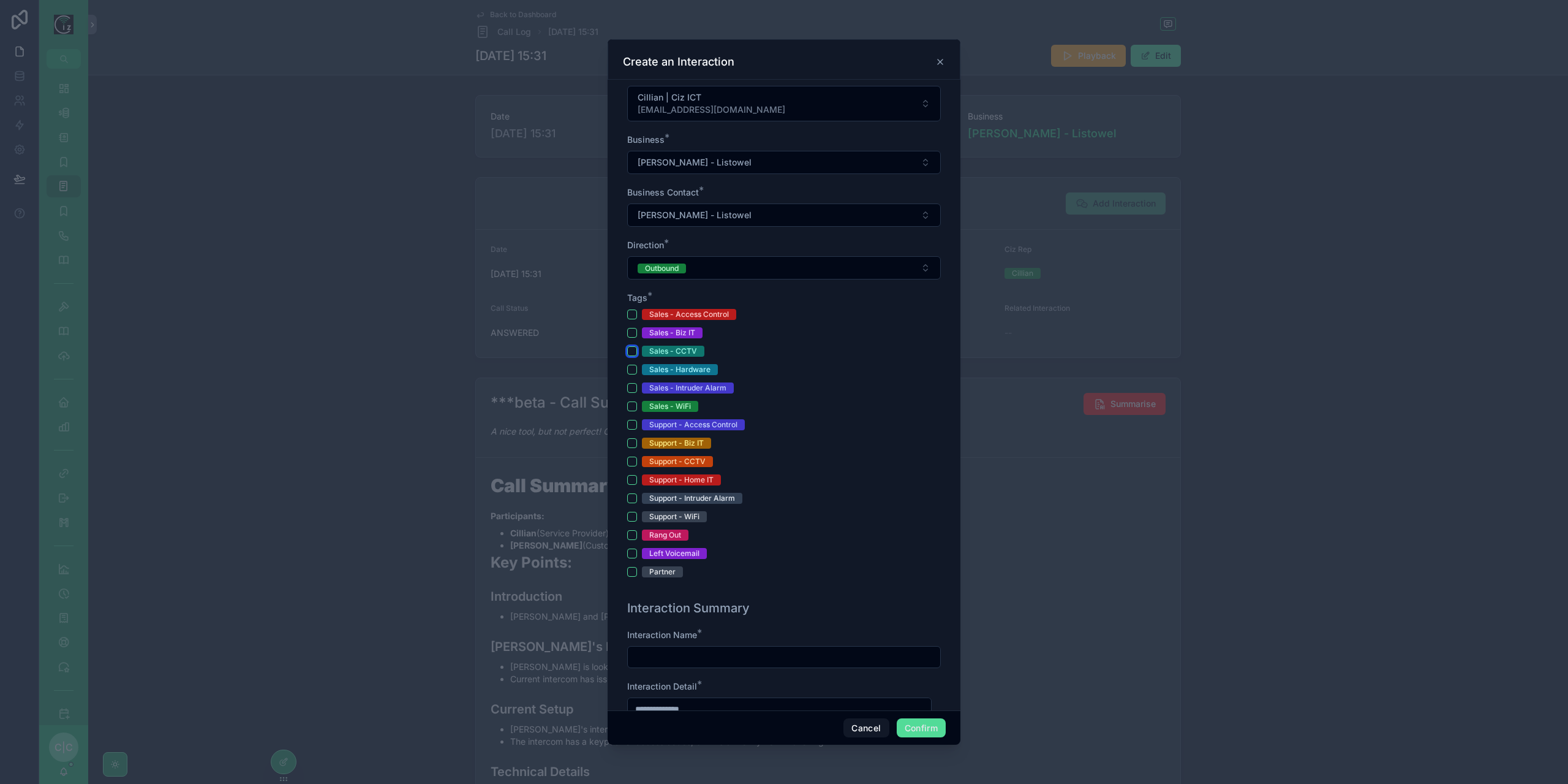
click at [632, 348] on button "Sales - CCTV" at bounding box center [632, 351] width 10 height 10
click at [632, 420] on button "Support - Access Control" at bounding box center [632, 425] width 10 height 10
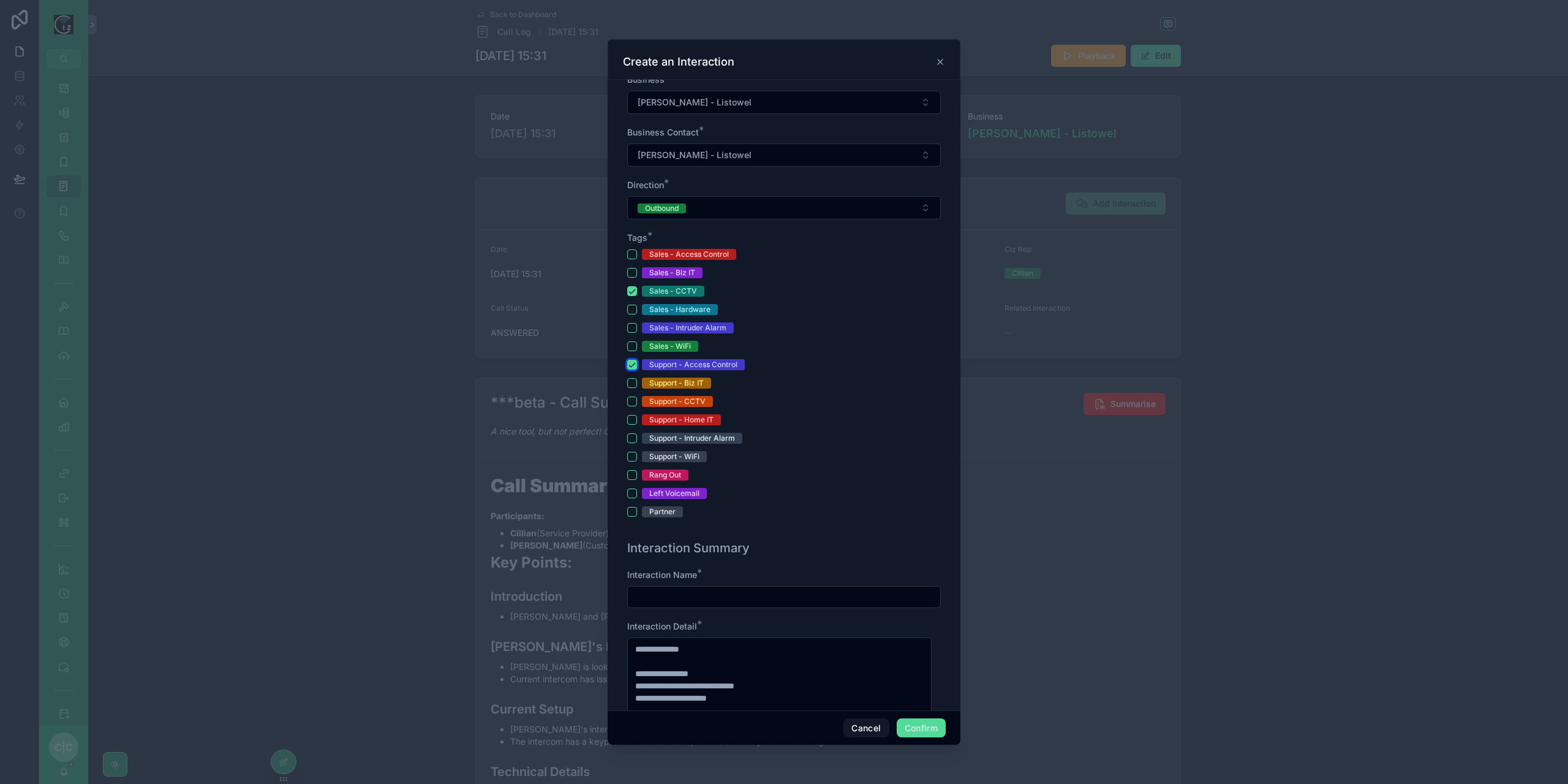
scroll to position [367, 0]
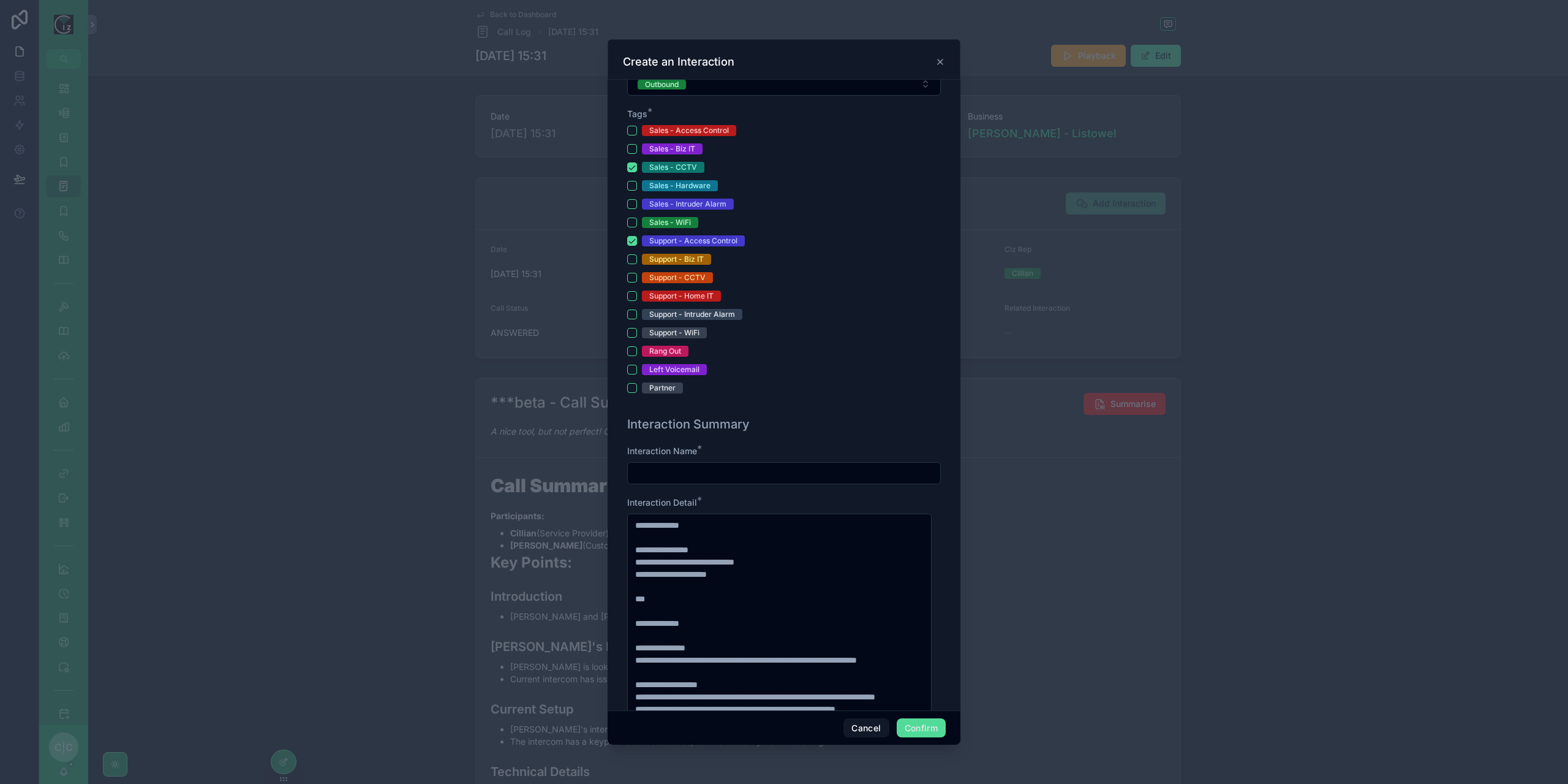
click at [763, 462] on div at bounding box center [784, 473] width 313 height 22
click at [760, 464] on input "text" at bounding box center [784, 472] width 312 height 17
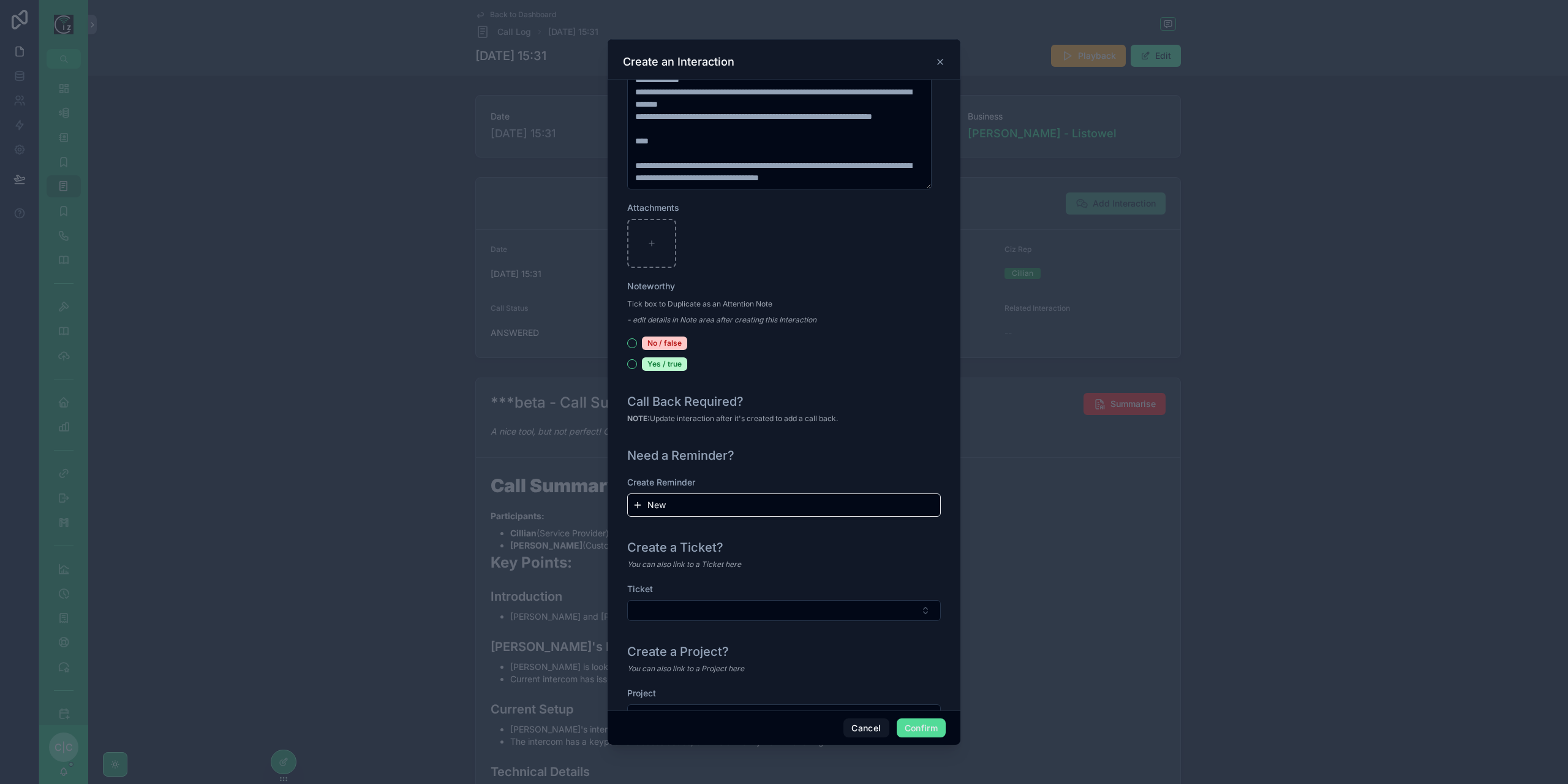
scroll to position [1106, 0]
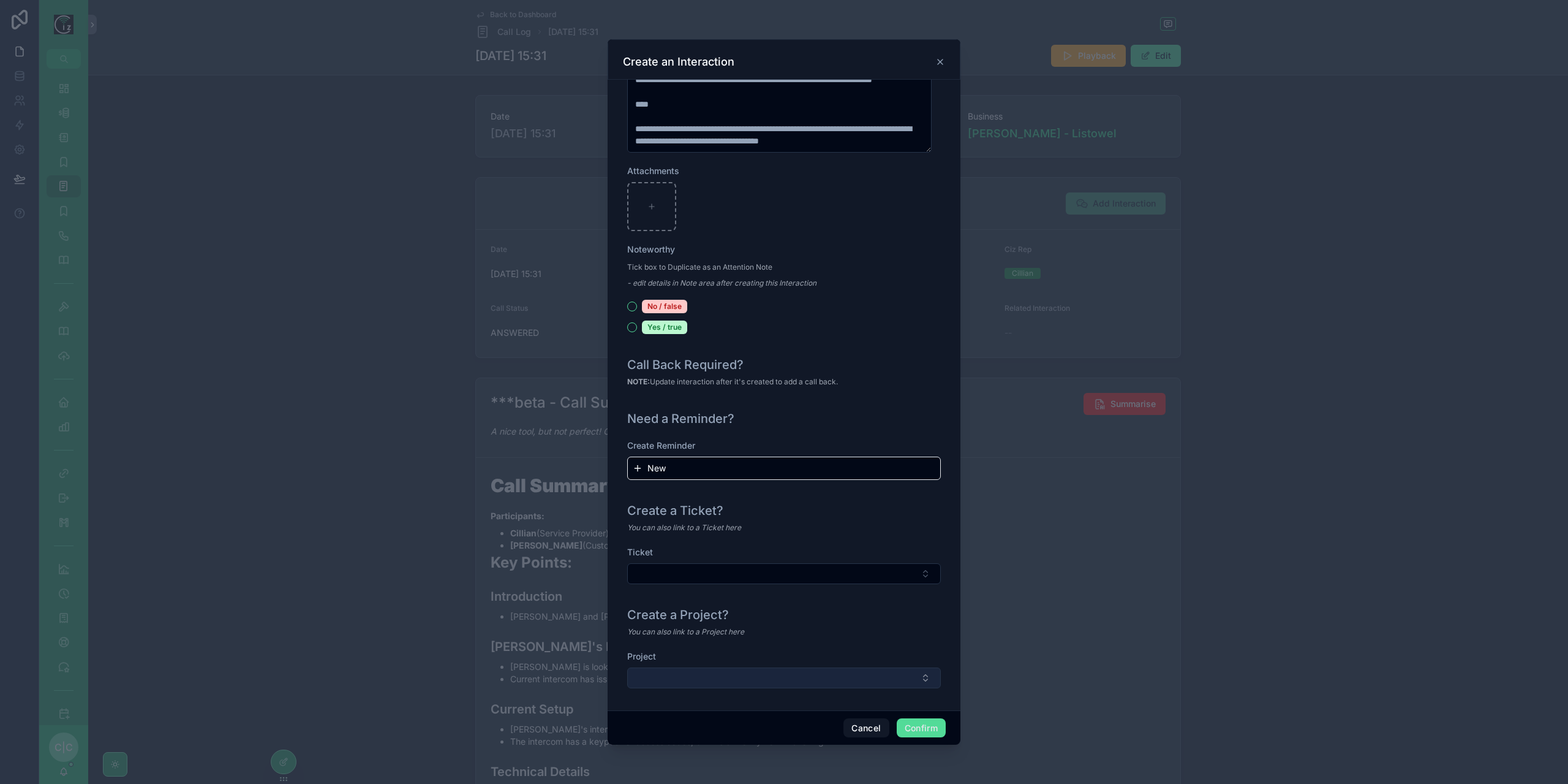
type input "**********"
click at [876, 677] on button "Select Button" at bounding box center [784, 678] width 313 height 21
click at [669, 720] on button "New" at bounding box center [779, 721] width 294 height 12
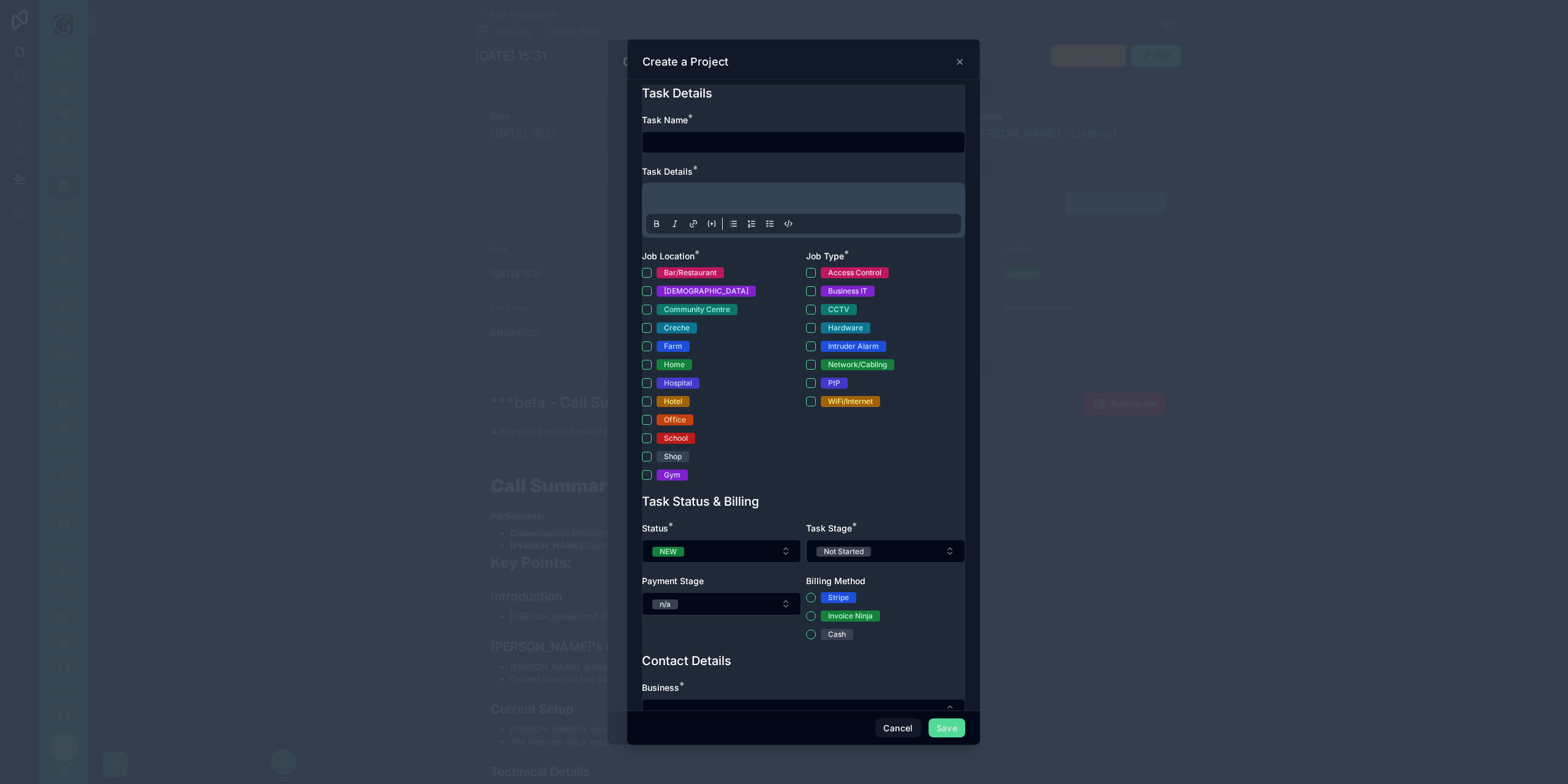
click at [721, 145] on input "text" at bounding box center [803, 142] width 322 height 17
type input "*"
type input "**********"
click at [767, 194] on p at bounding box center [806, 200] width 315 height 12
click at [786, 207] on p "**********" at bounding box center [806, 200] width 315 height 12
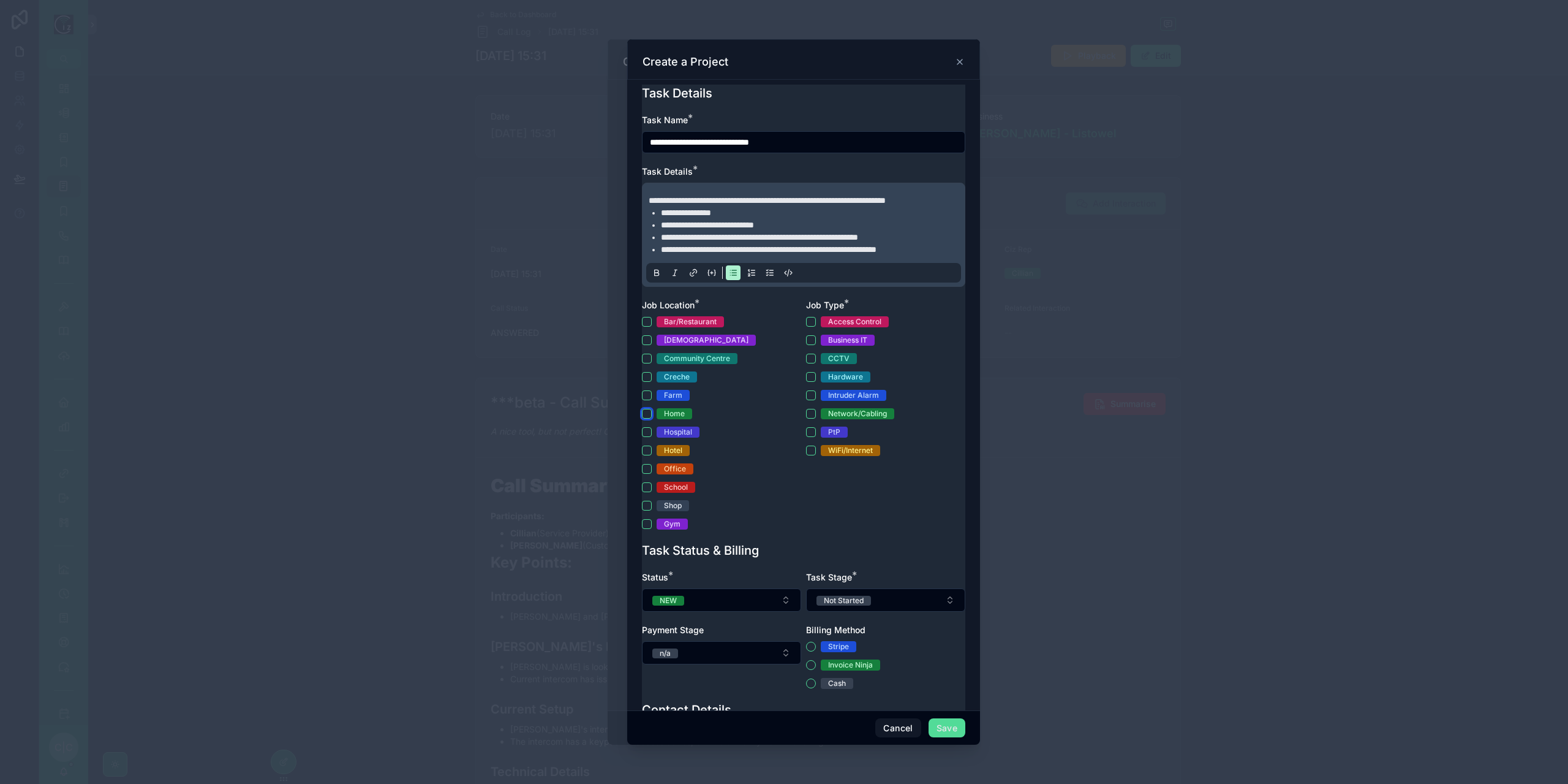
click at [649, 419] on button "Home" at bounding box center [647, 414] width 10 height 10
click at [806, 363] on button "CCTV" at bounding box center [811, 359] width 10 height 10
click at [806, 327] on div "Access Control" at bounding box center [886, 322] width 159 height 11
click at [806, 327] on button "Access Control" at bounding box center [811, 322] width 10 height 10
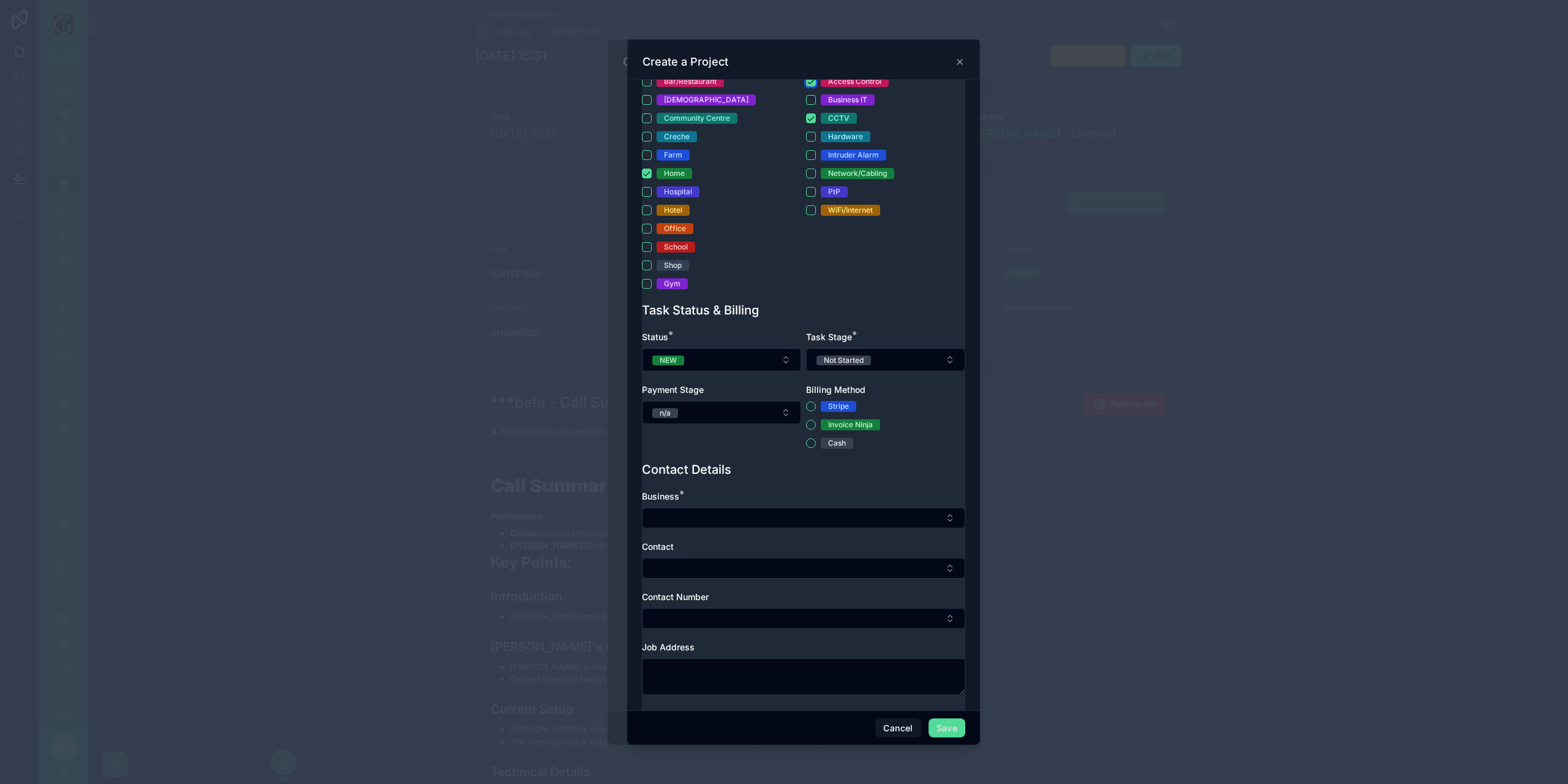
scroll to position [245, 0]
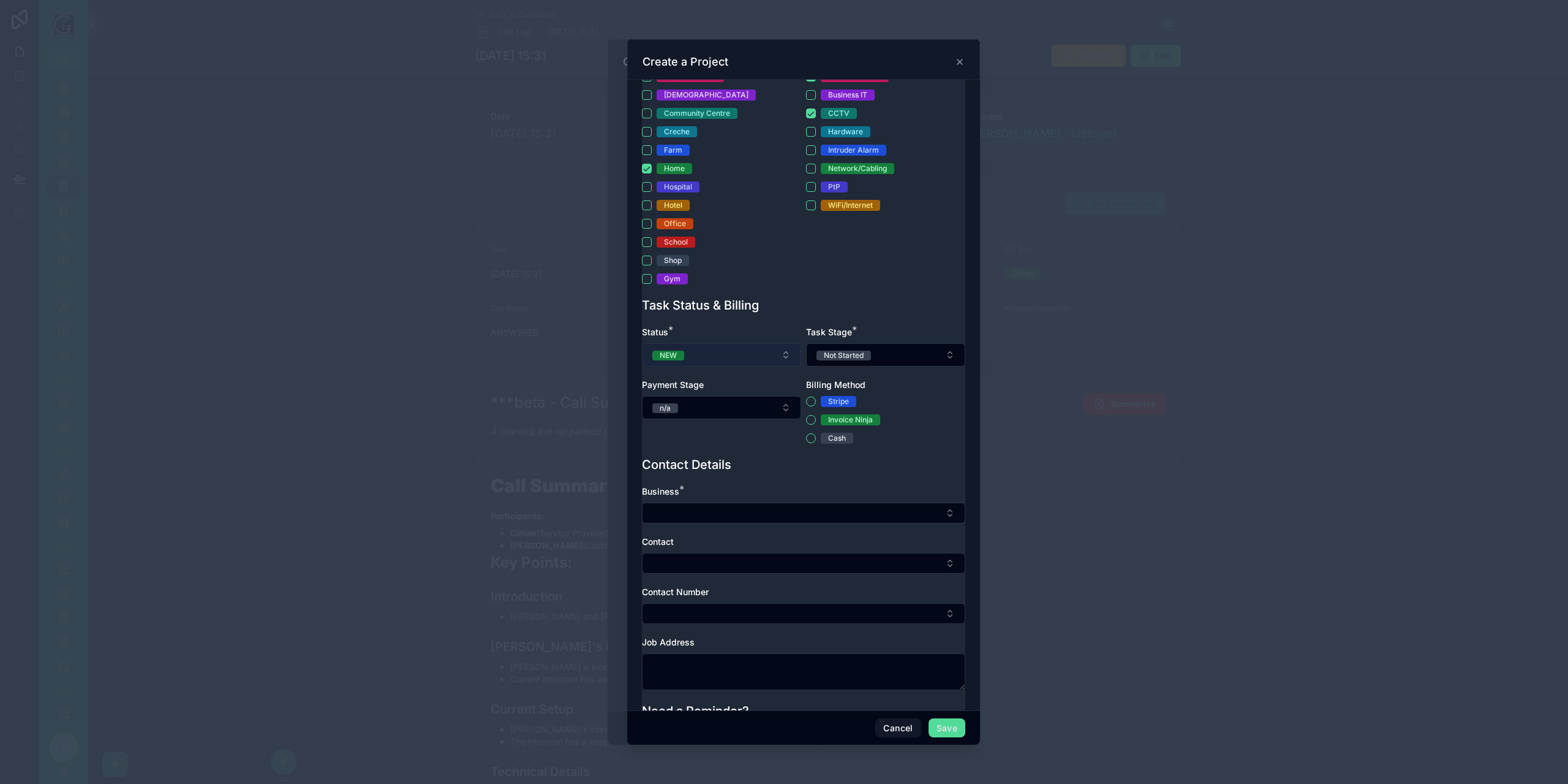
click at [754, 366] on button "NEW" at bounding box center [722, 355] width 159 height 23
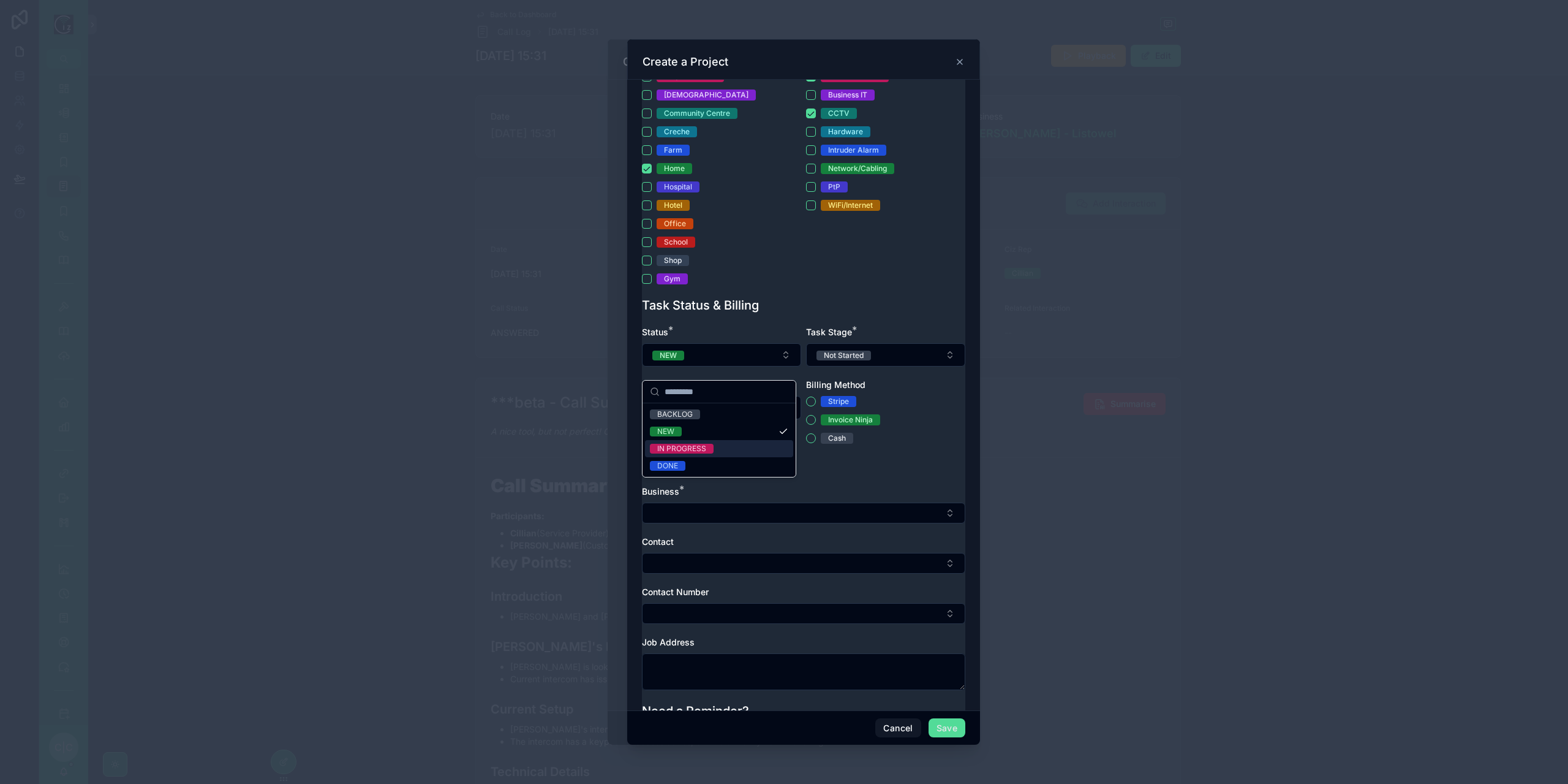
click at [706, 444] on span "IN PROGRESS" at bounding box center [681, 449] width 63 height 10
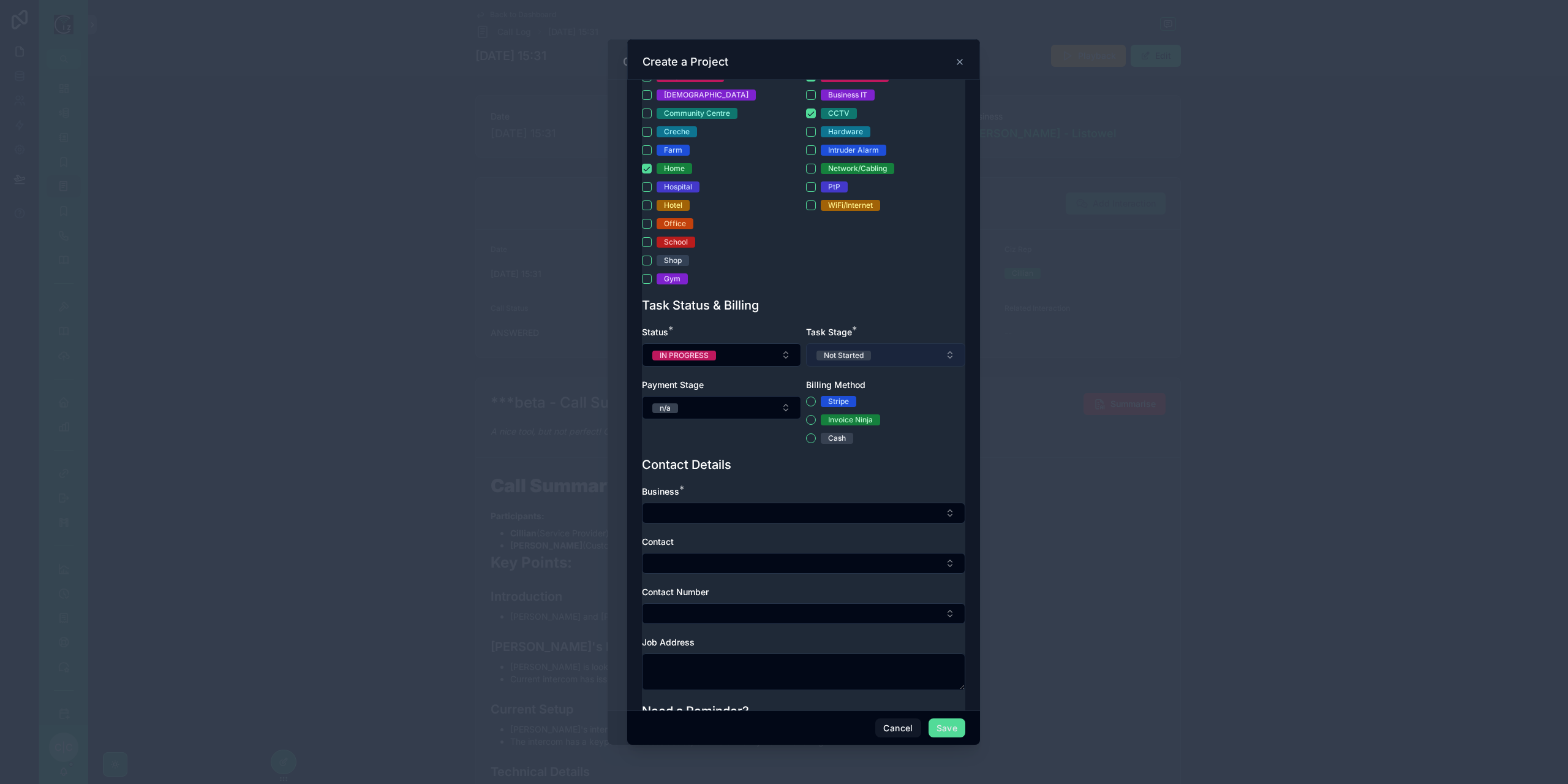
click at [893, 366] on button "Not Started" at bounding box center [886, 355] width 159 height 23
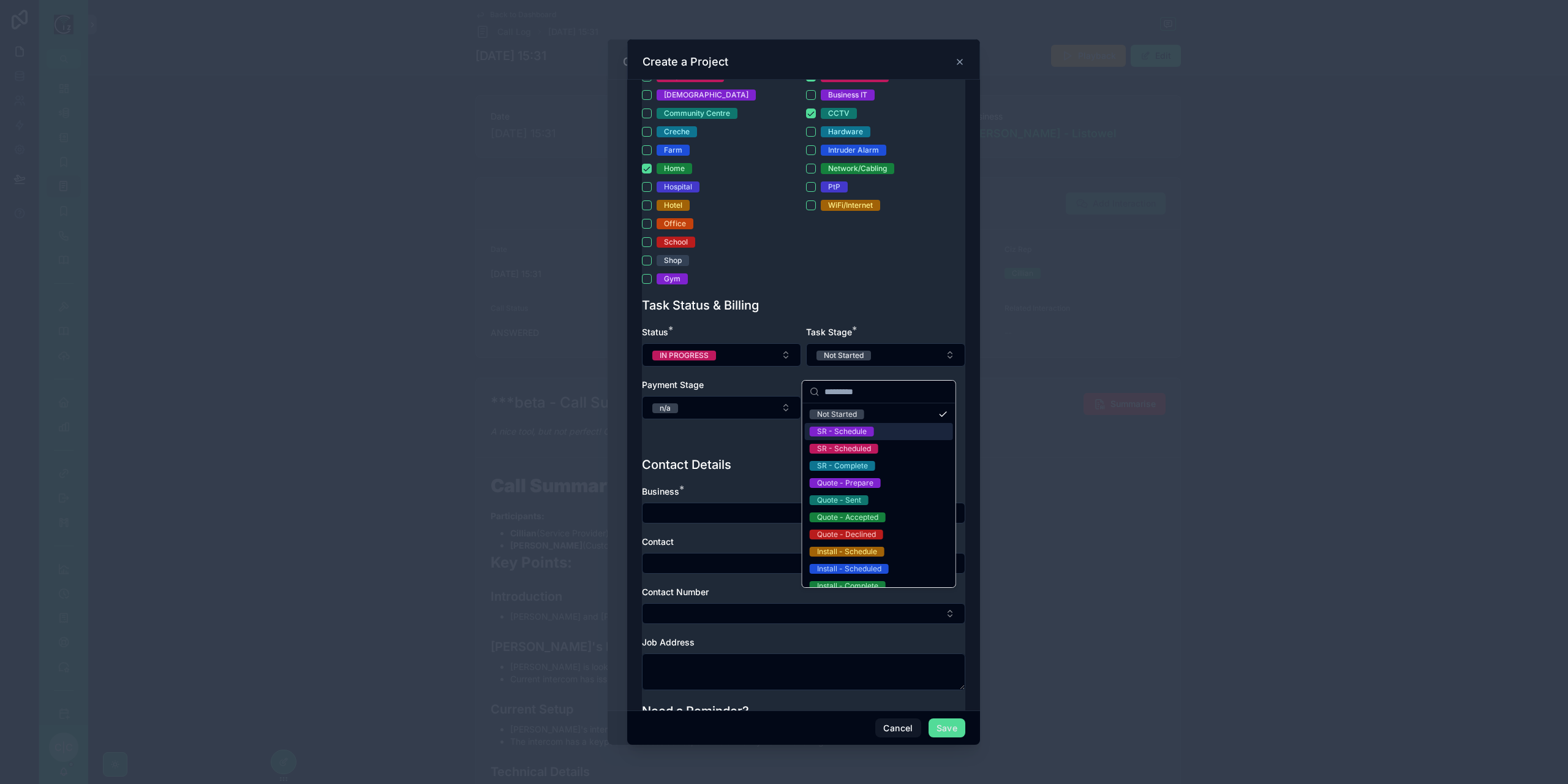
click at [880, 431] on div "SR - Schedule" at bounding box center [879, 431] width 149 height 17
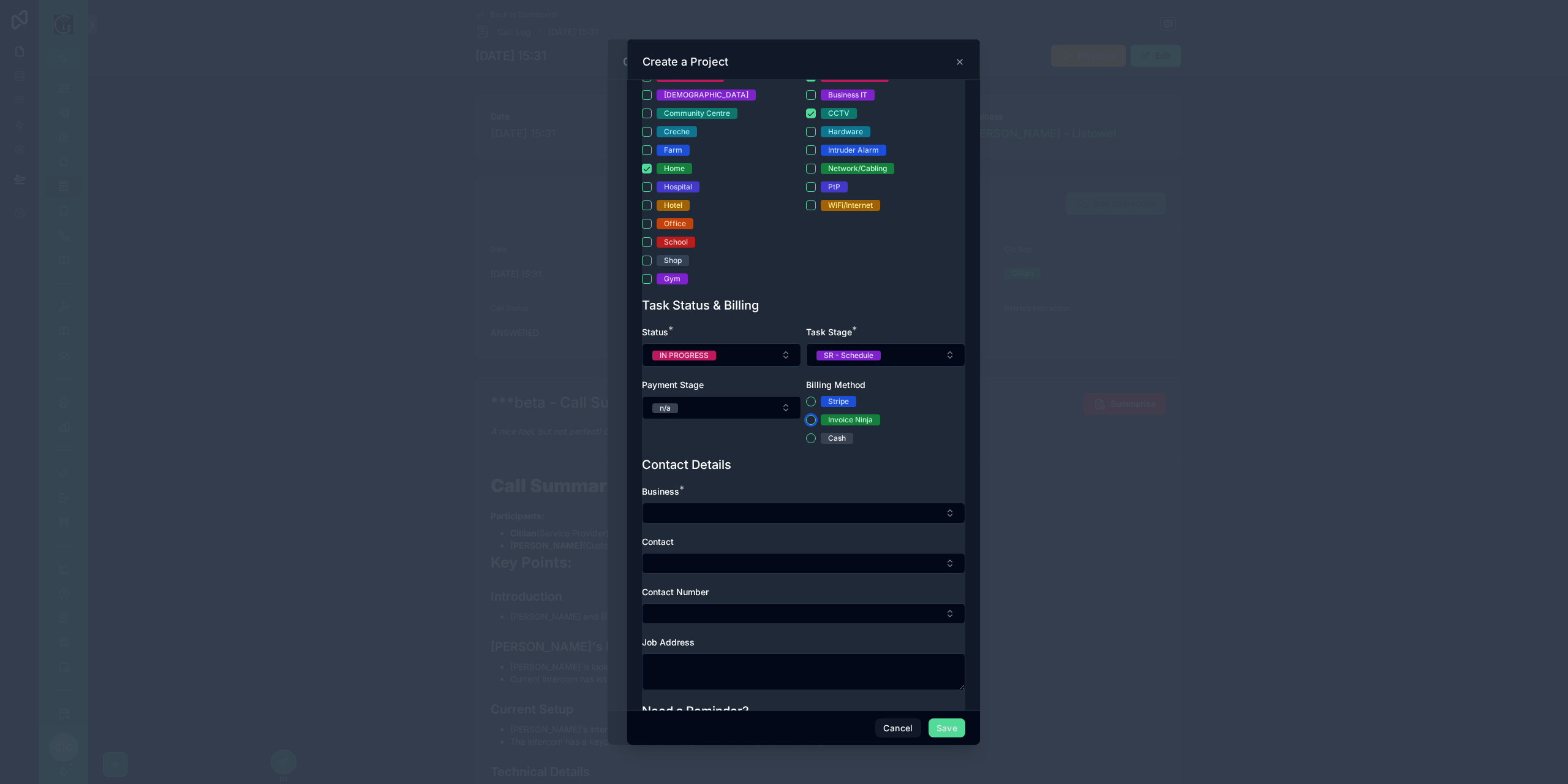
click at [808, 425] on button "Invoice Ninja" at bounding box center [811, 419] width 10 height 10
click at [758, 524] on button "Select Button" at bounding box center [803, 513] width 324 height 21
type input "******"
click at [752, 574] on span "Denise Browne - Listowel" at bounding box center [706, 572] width 112 height 12
type textarea "**********"
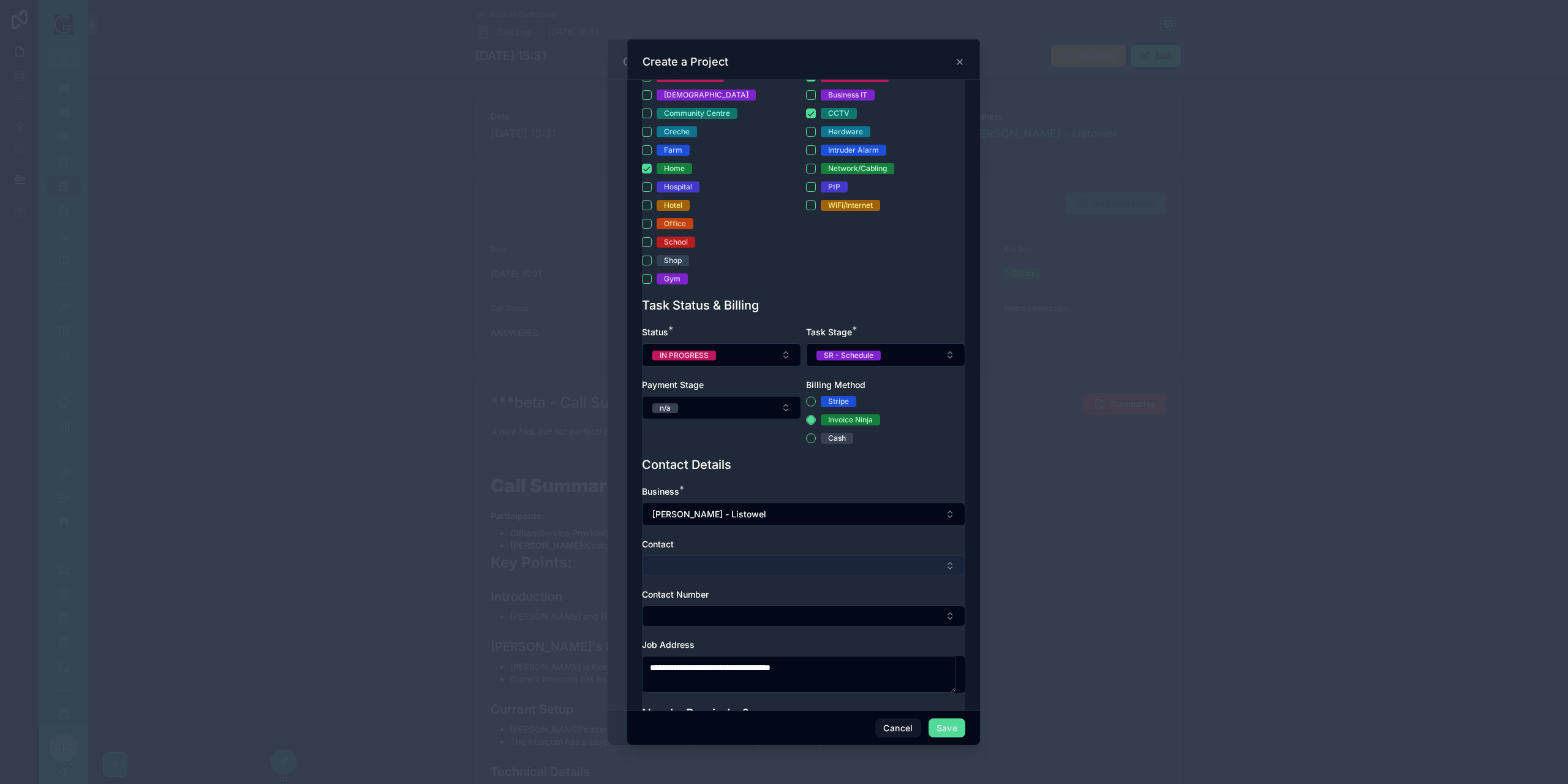
click at [751, 570] on button "Select Button" at bounding box center [803, 565] width 324 height 21
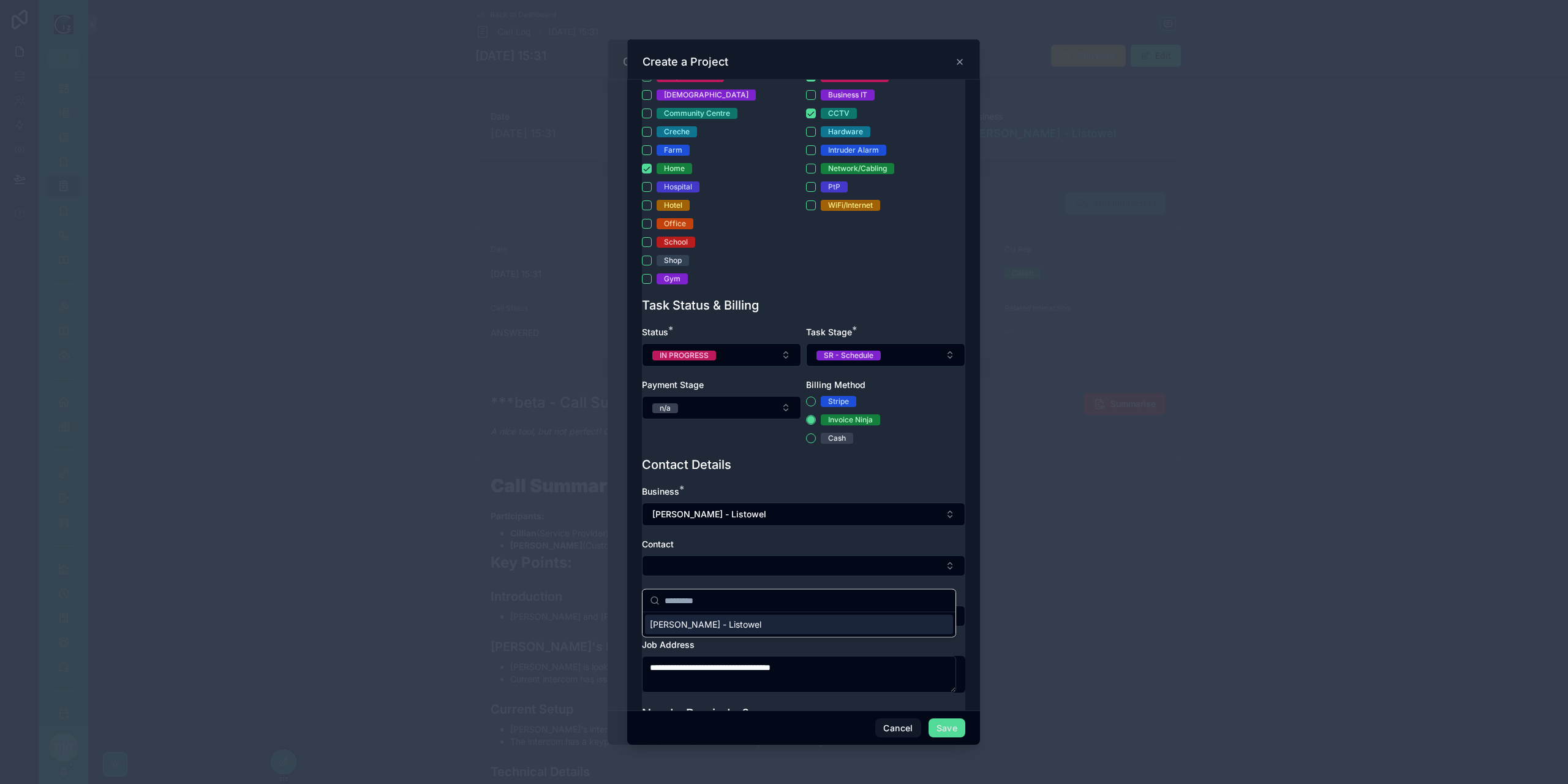
click at [751, 631] on div "Denise Browne - Listowel" at bounding box center [799, 624] width 308 height 20
click at [754, 624] on button "Select Button" at bounding box center [803, 618] width 324 height 21
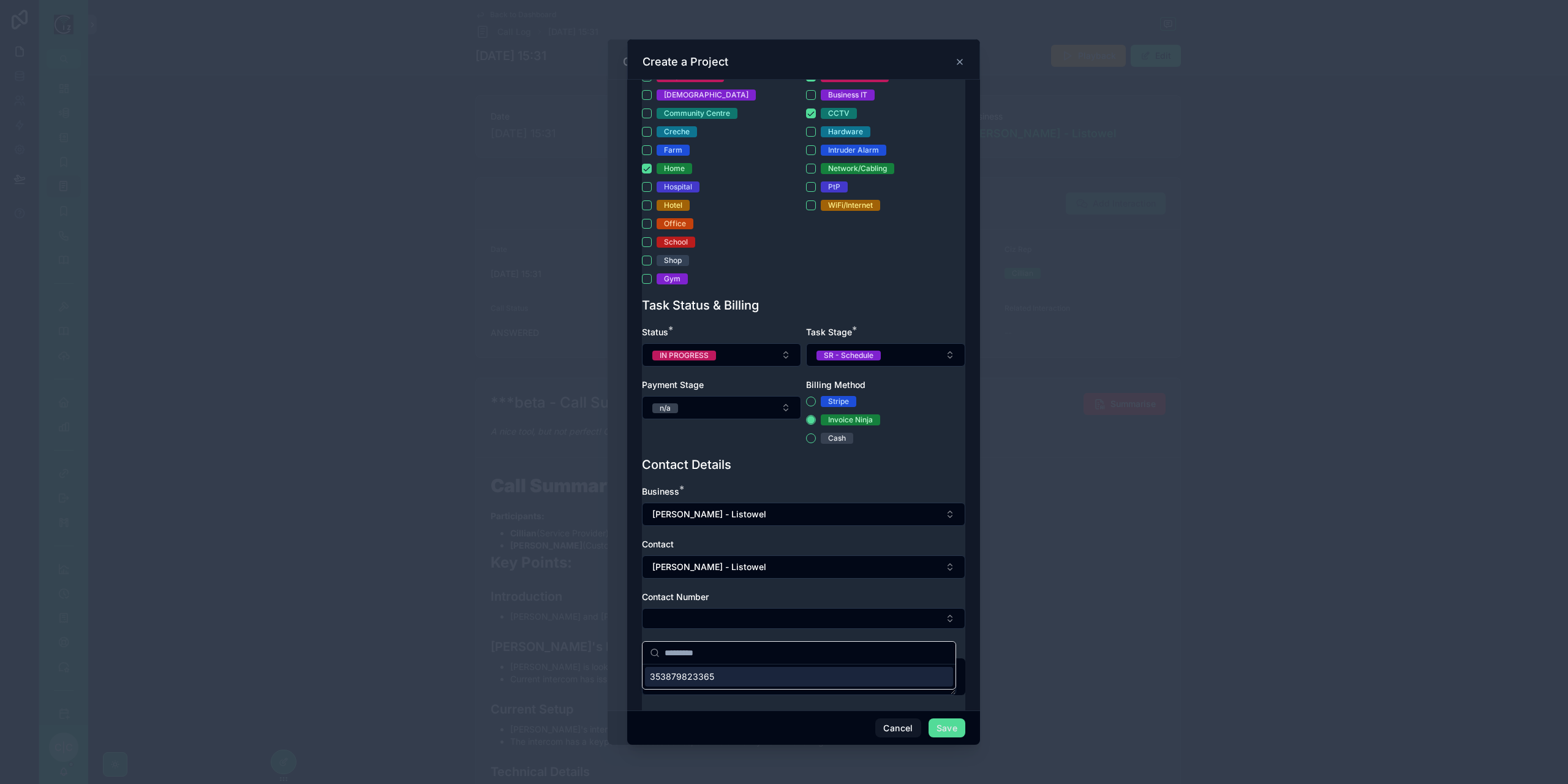
click at [746, 674] on div "353879823365" at bounding box center [799, 676] width 308 height 20
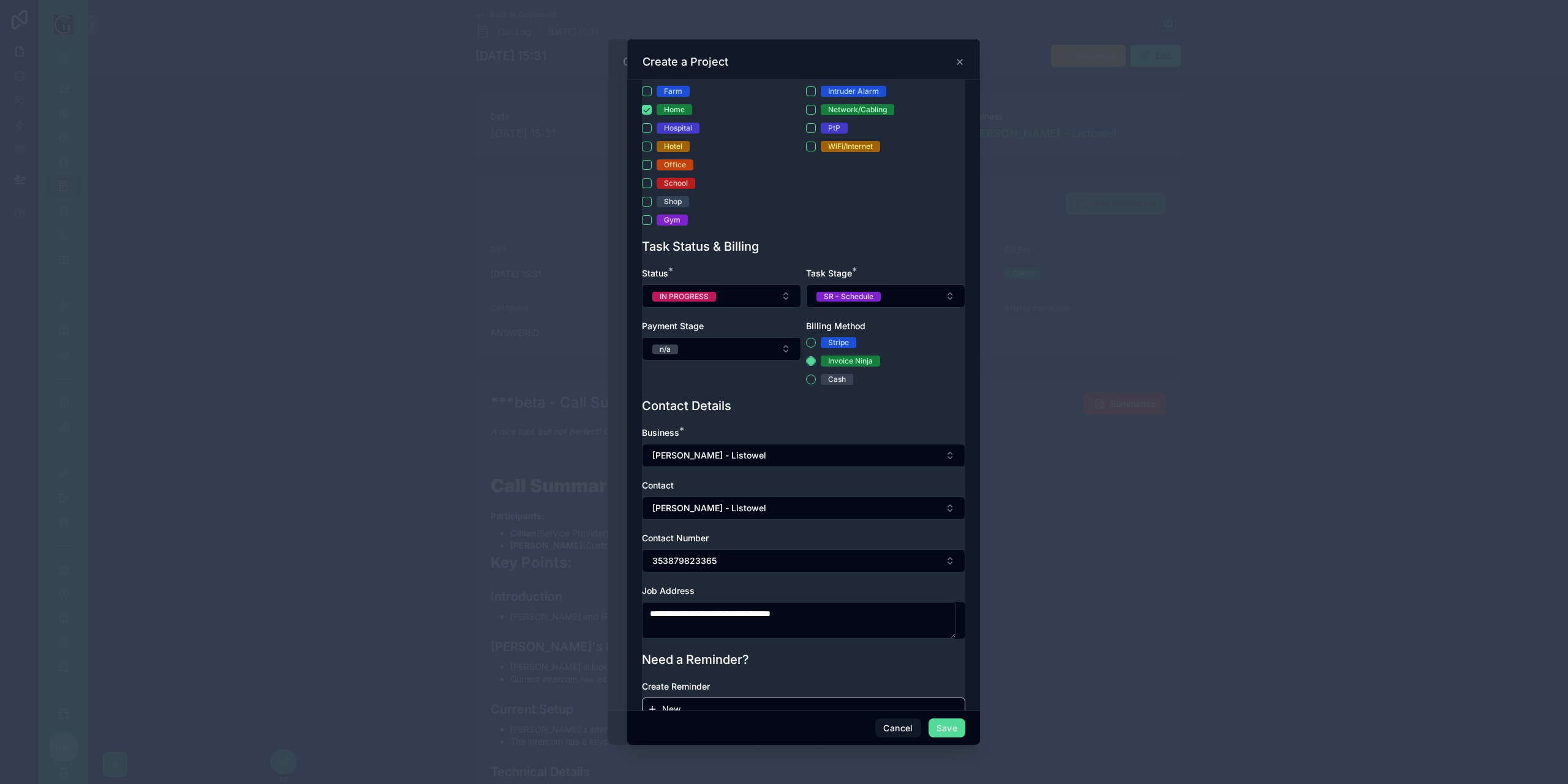
scroll to position [345, 0]
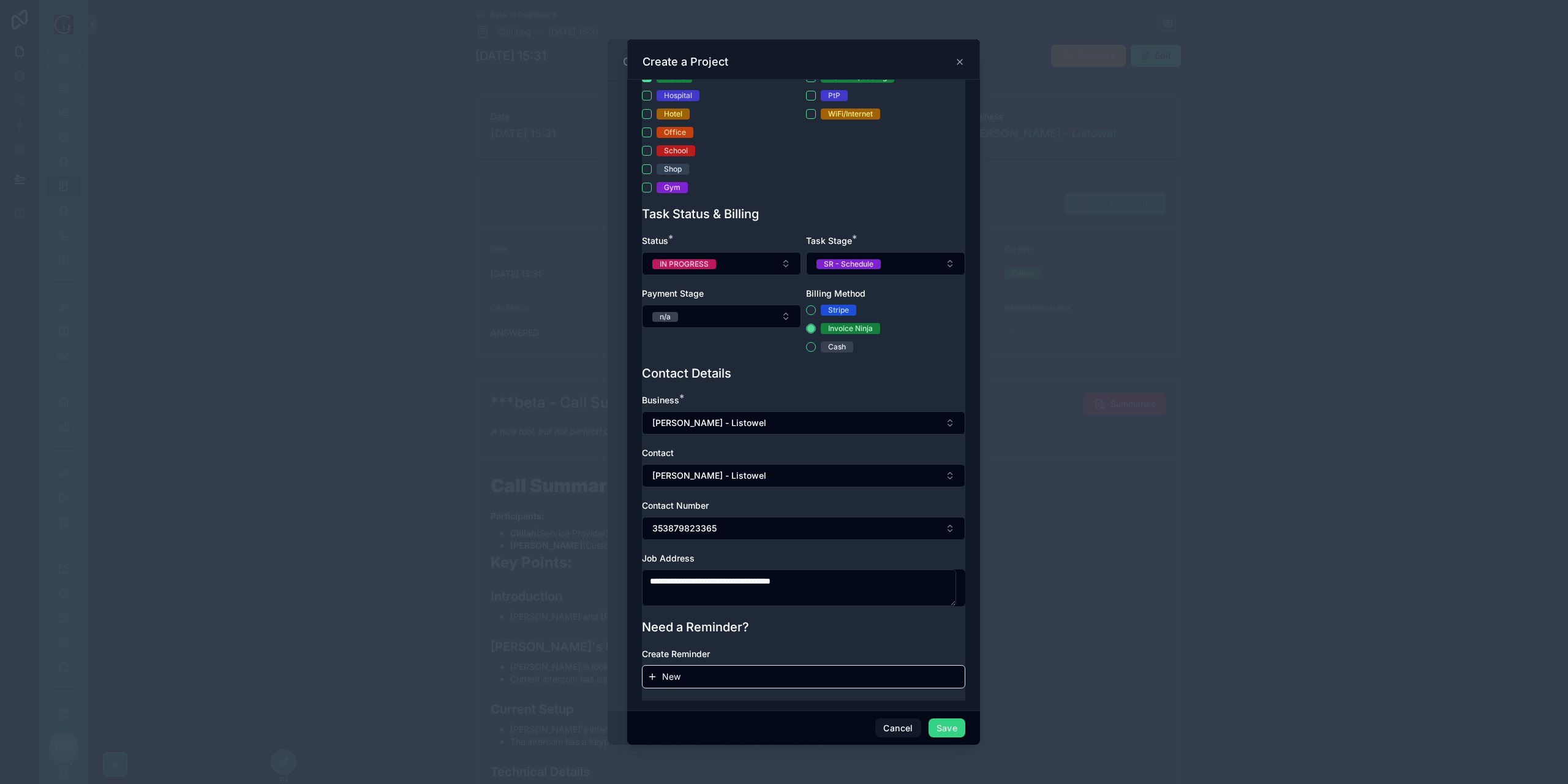
click at [936, 723] on button "Save" at bounding box center [947, 727] width 37 height 20
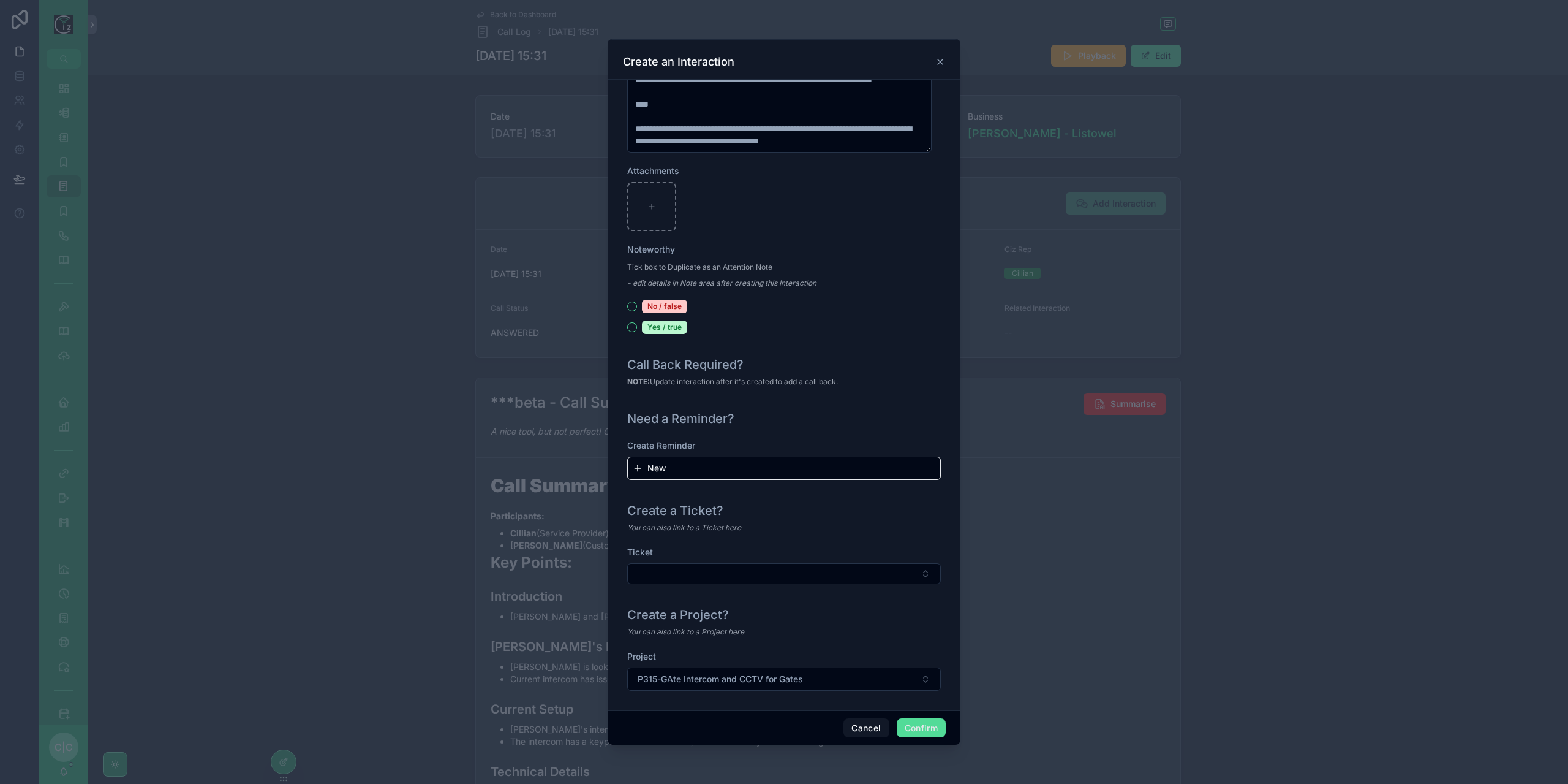
scroll to position [1109, 0]
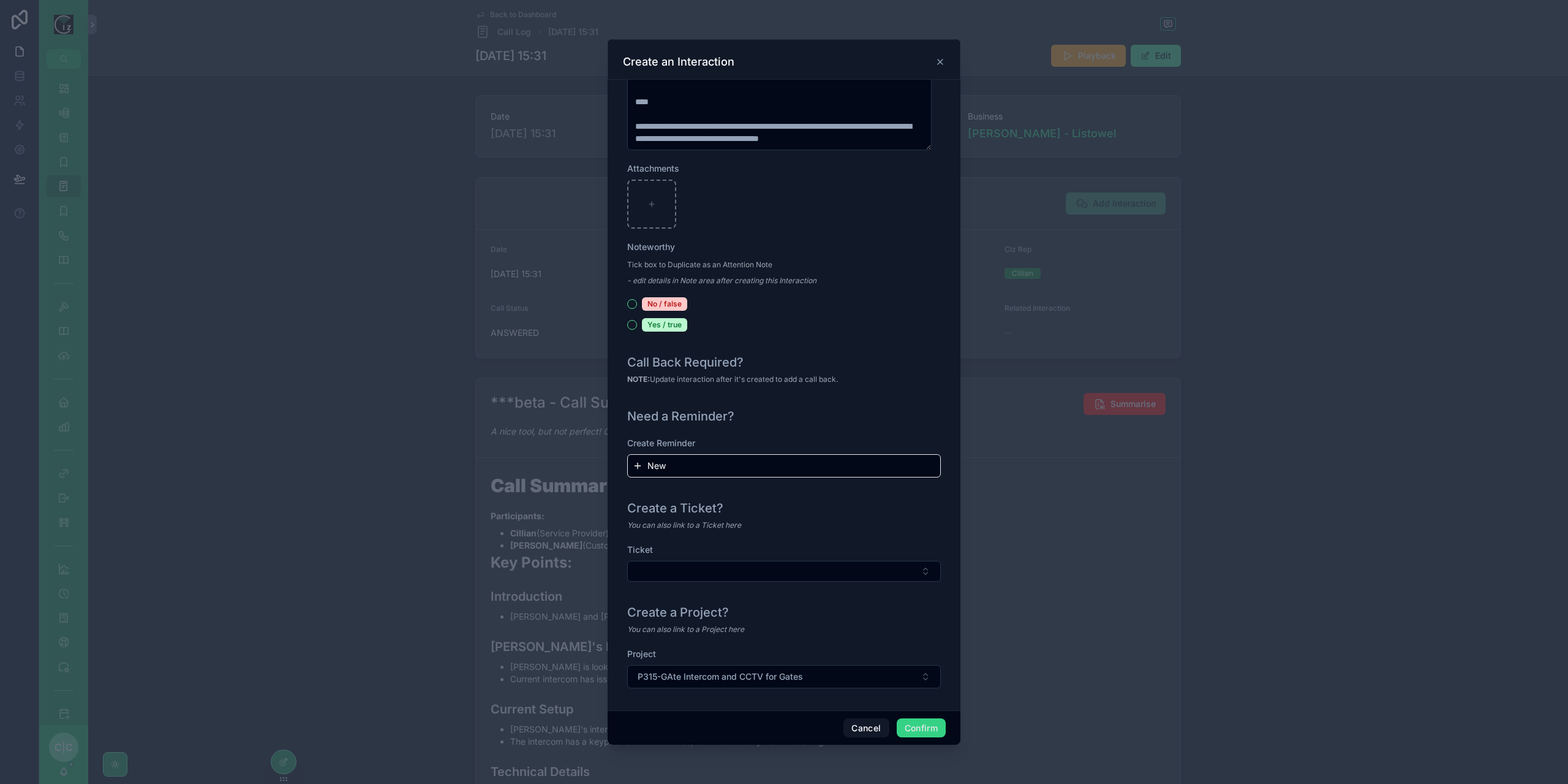
click at [931, 727] on button "Confirm" at bounding box center [921, 727] width 49 height 20
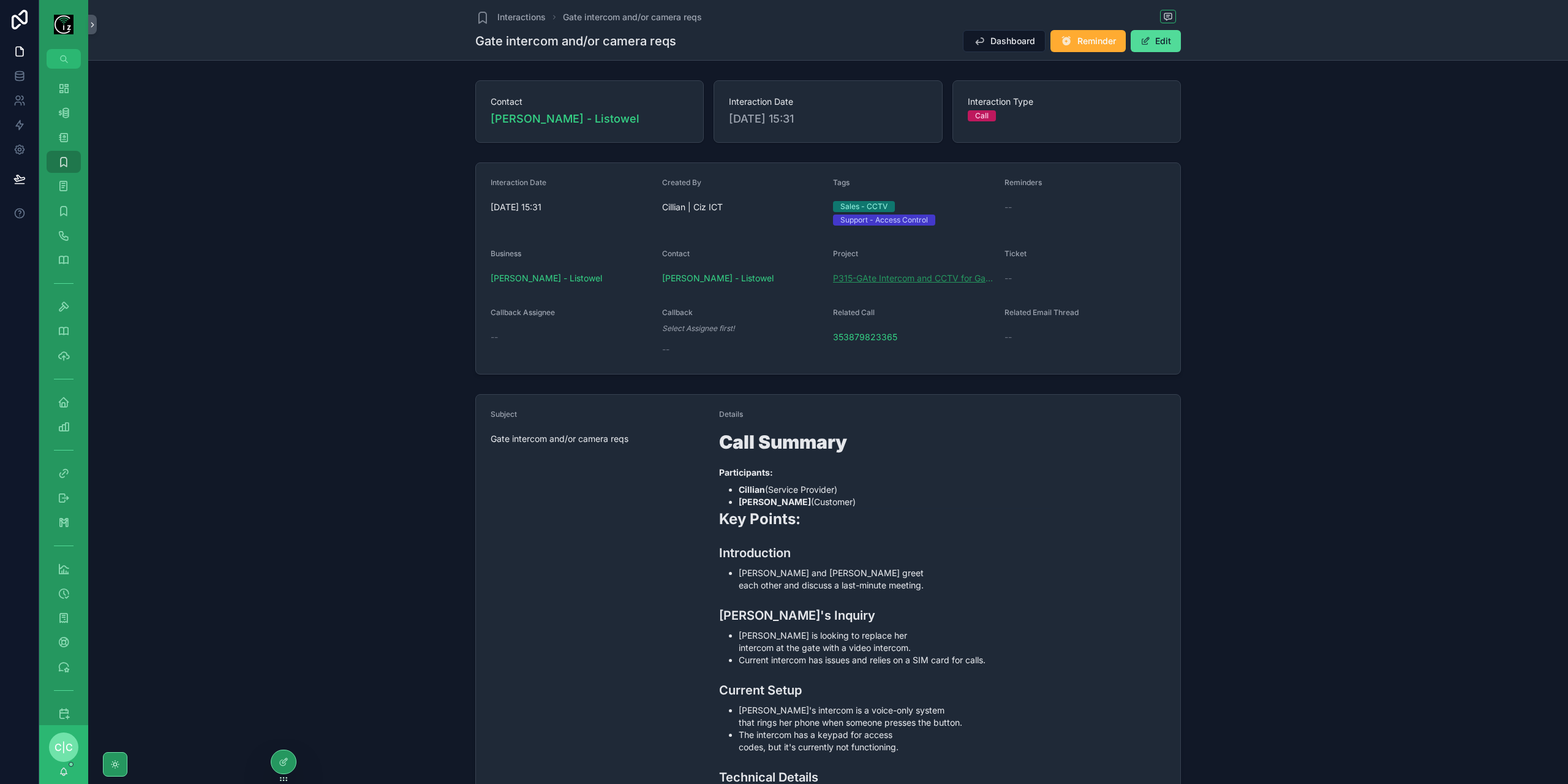
click at [888, 273] on span "P315-GAte Intercom and CCTV for Gates" at bounding box center [913, 278] width 162 height 12
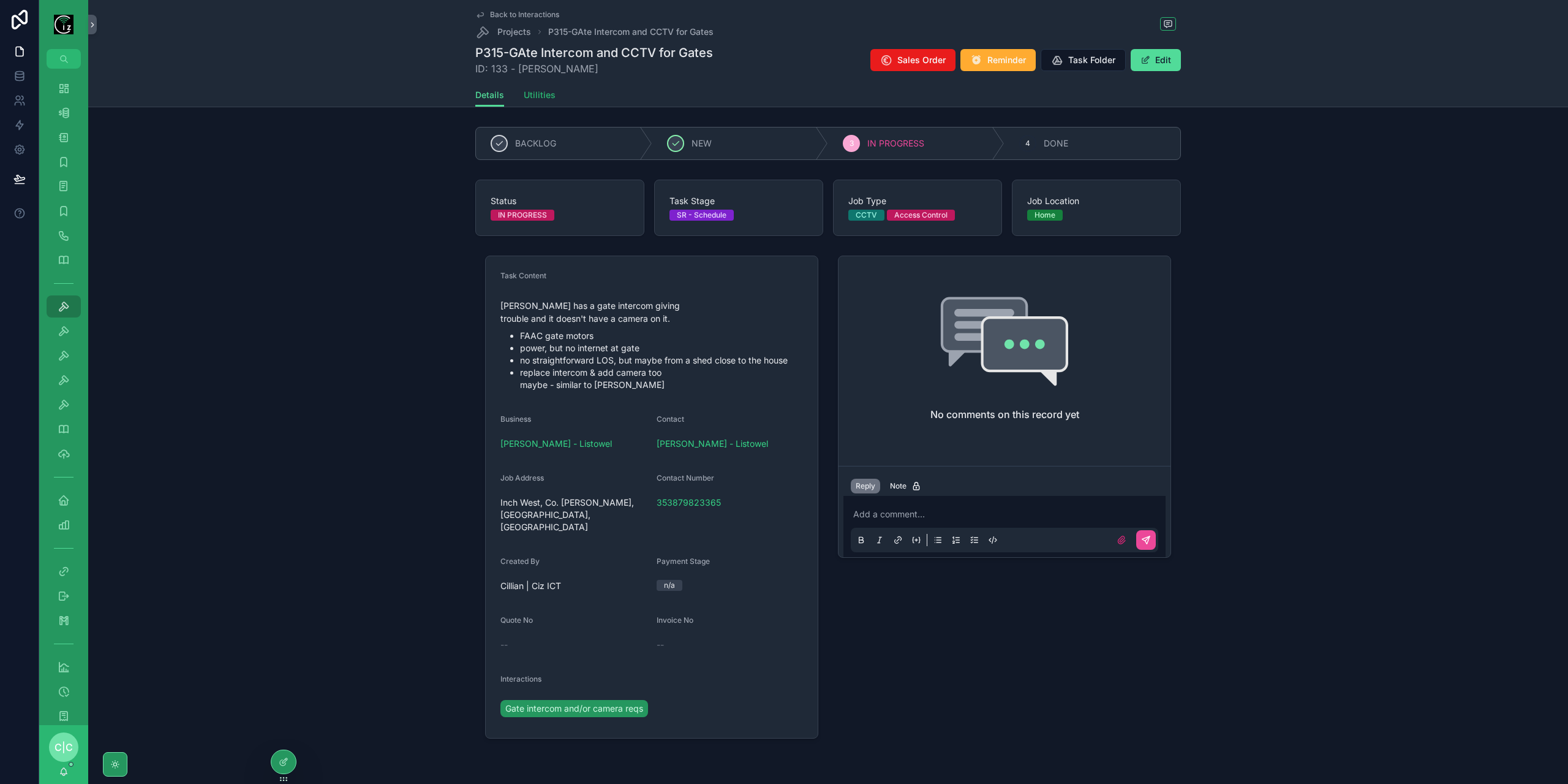
click at [540, 94] on span "Utilities" at bounding box center [539, 95] width 32 height 12
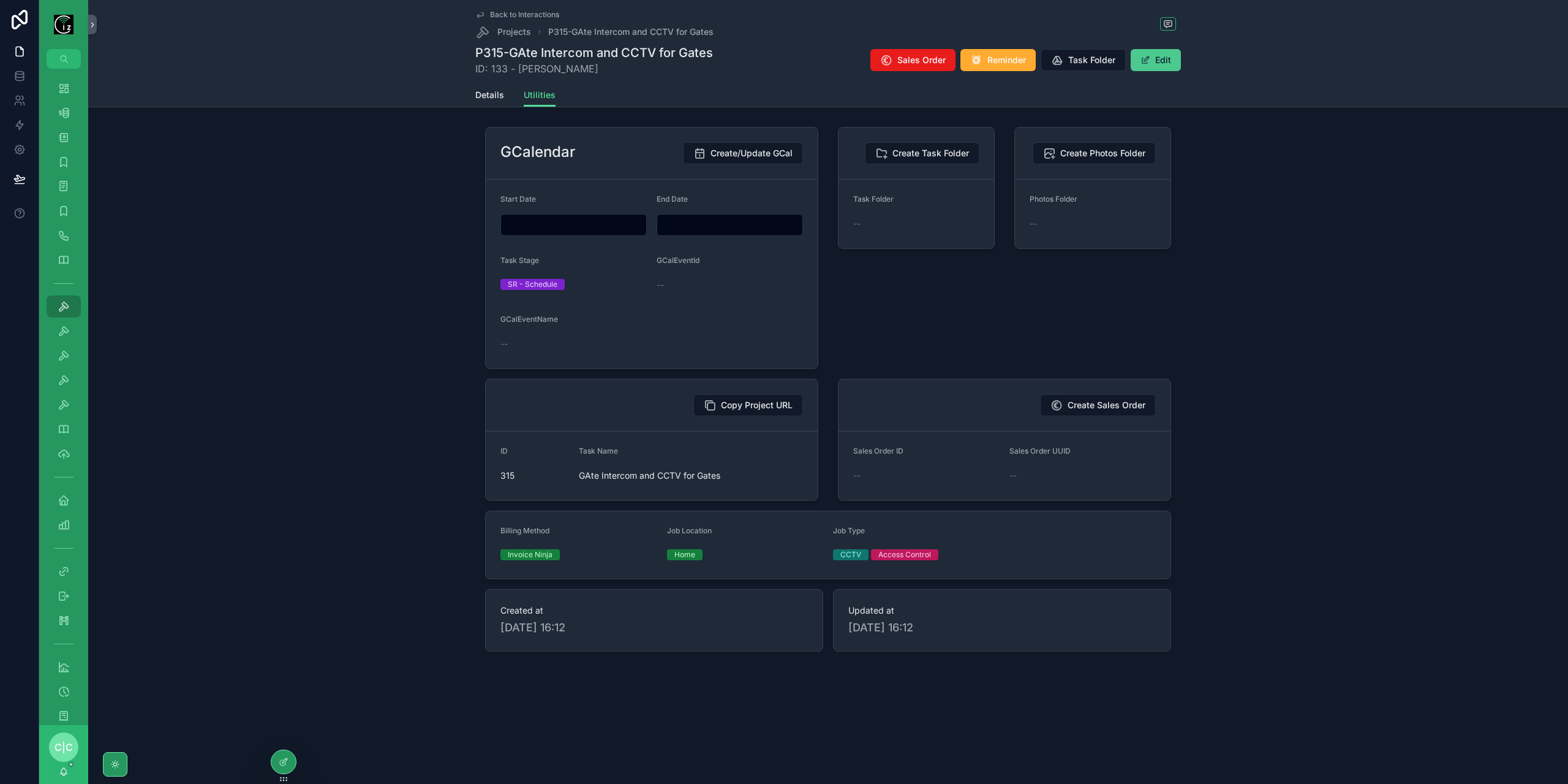
click at [1149, 57] on span "scrollable content" at bounding box center [1146, 60] width 10 height 10
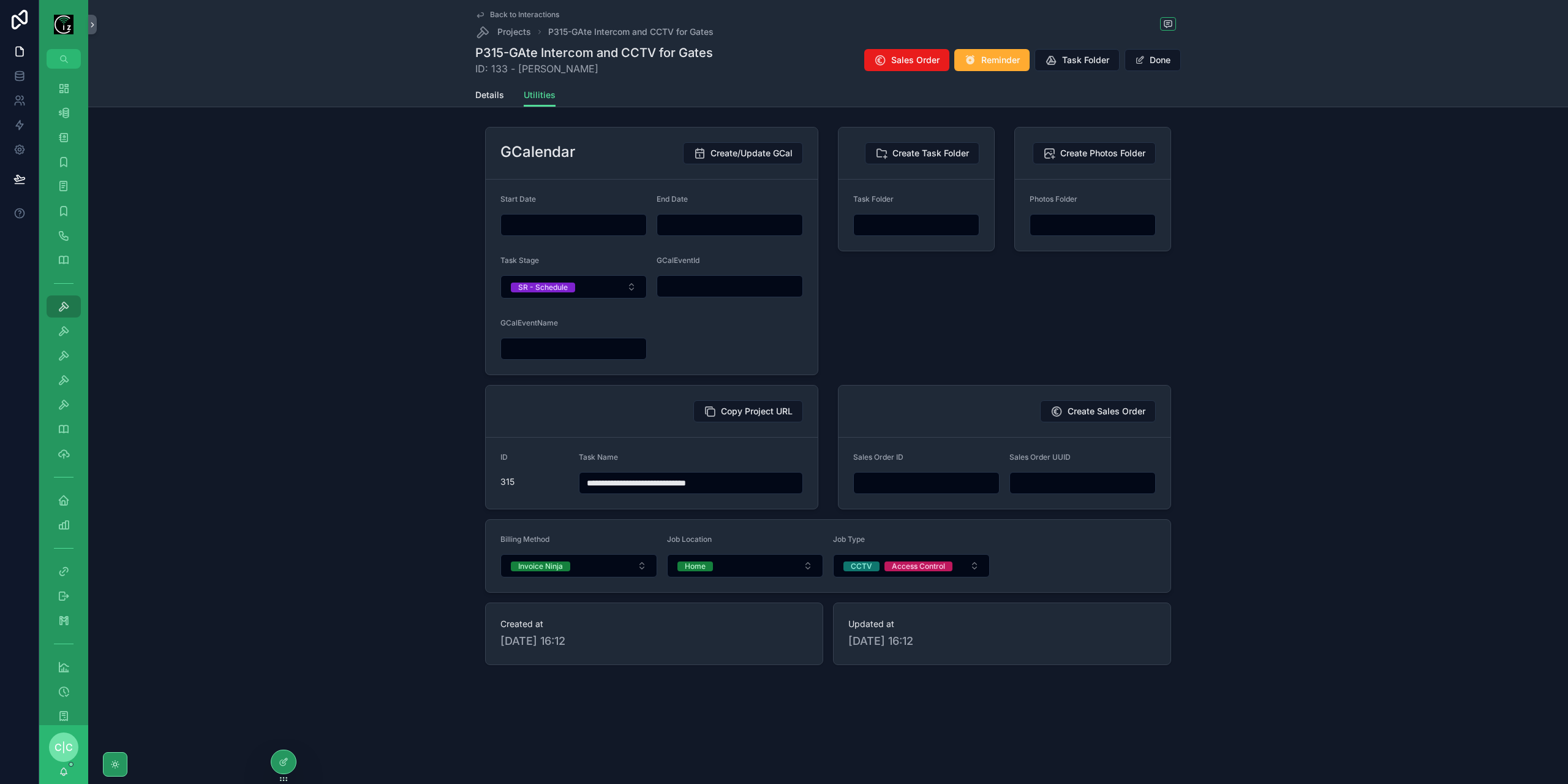
click at [600, 476] on input "**********" at bounding box center [691, 483] width 224 height 17
type input "**********"
click at [1320, 352] on div "**********" at bounding box center [828, 396] width 1470 height 548
click at [485, 100] on span "Details" at bounding box center [489, 95] width 29 height 12
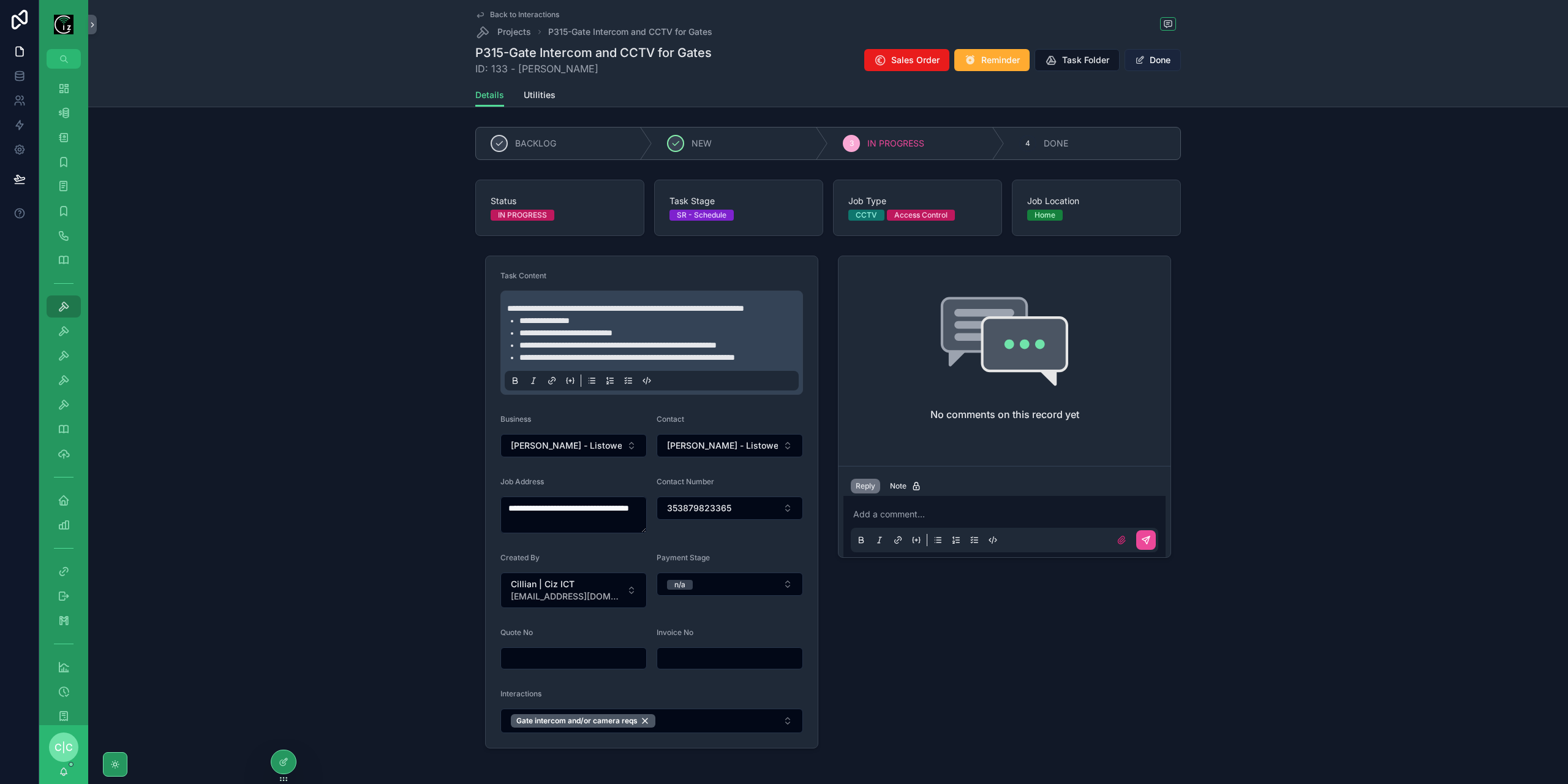
click at [1169, 58] on button "Done" at bounding box center [1152, 60] width 57 height 22
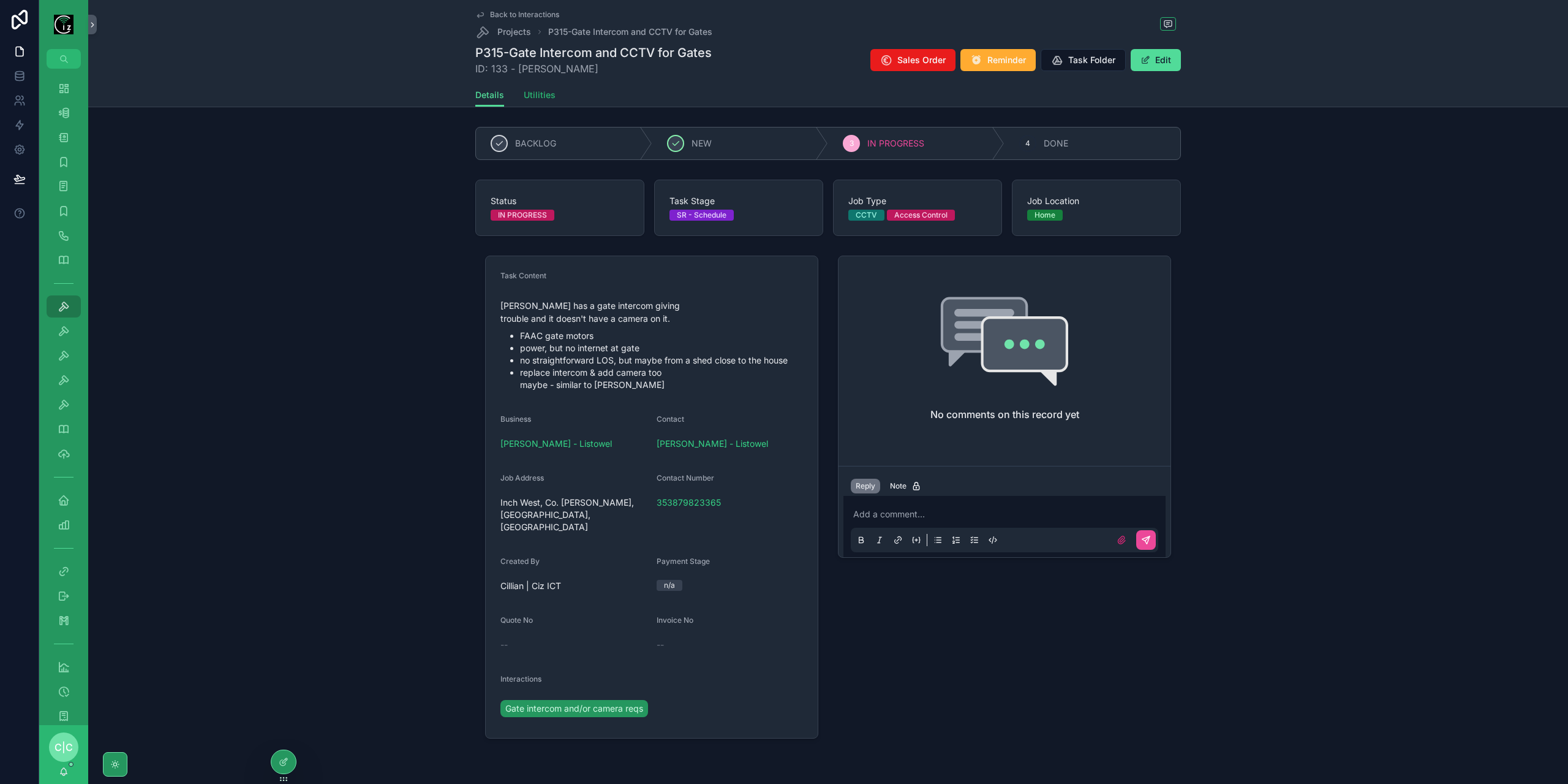
click at [529, 96] on span "Utilities" at bounding box center [539, 95] width 32 height 12
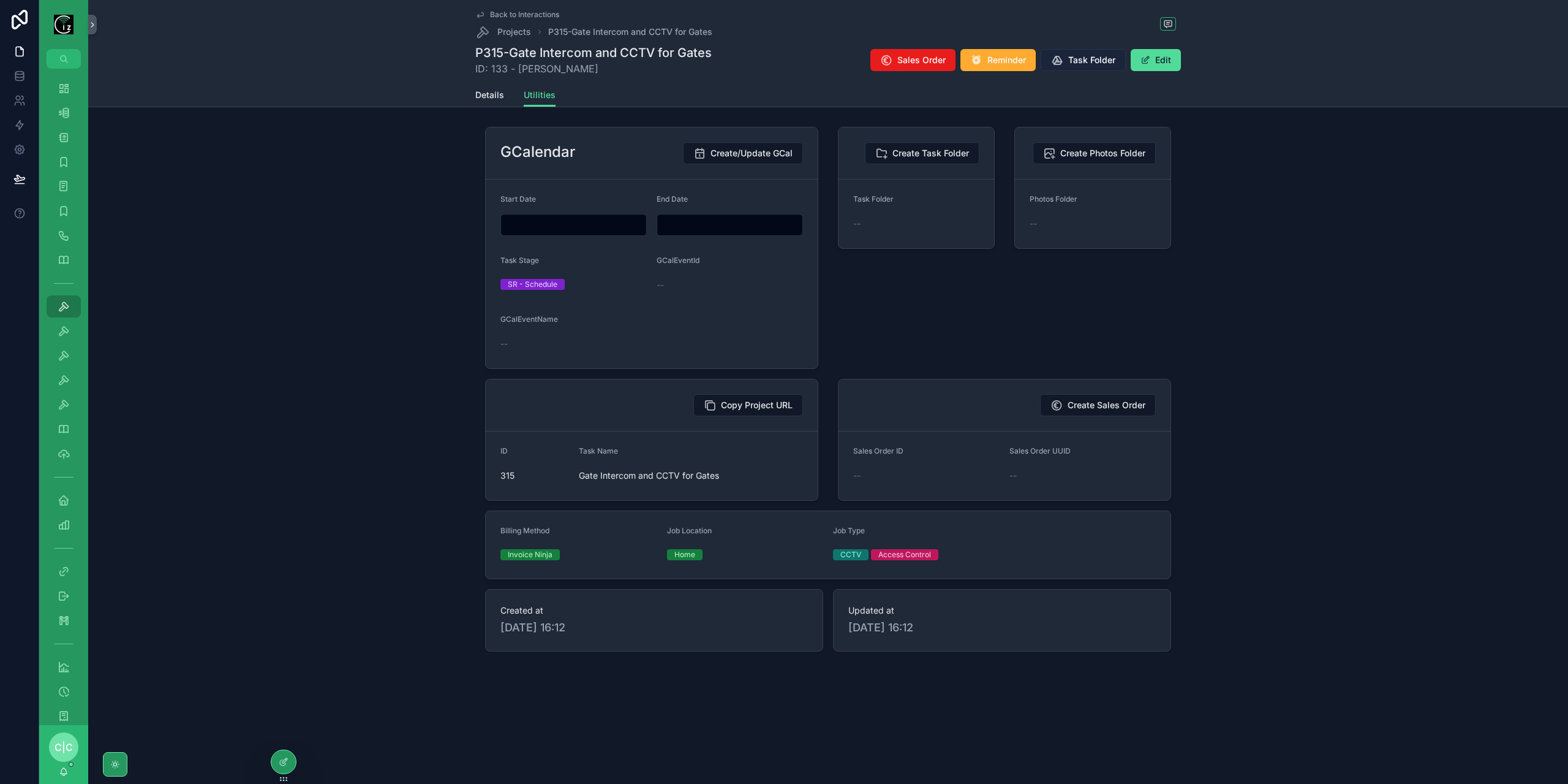
click at [1085, 67] on button "Task Folder" at bounding box center [1083, 60] width 85 height 22
click at [485, 91] on span "Details" at bounding box center [489, 95] width 29 height 12
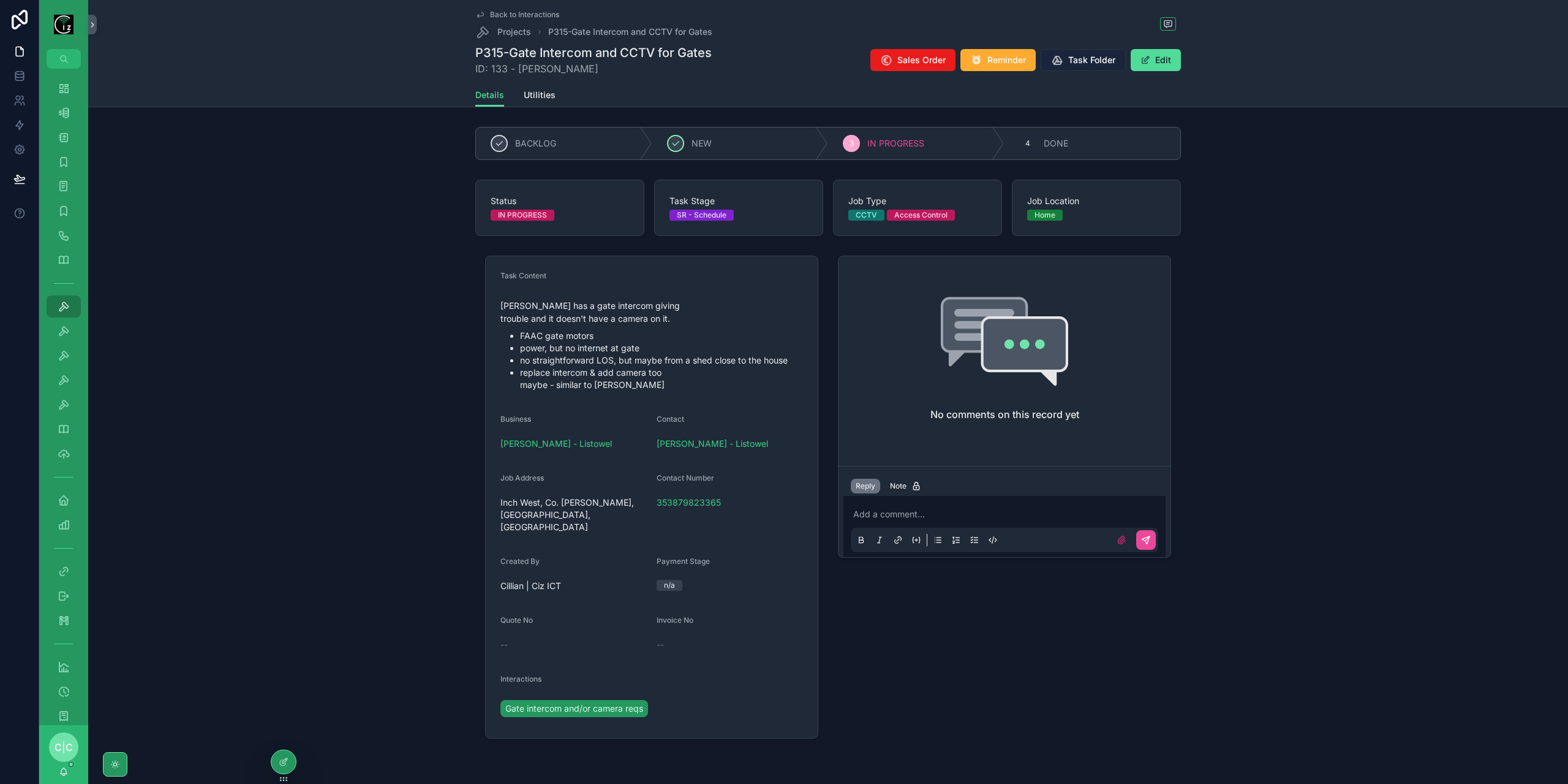
click at [1089, 56] on span "Task Folder" at bounding box center [1092, 60] width 47 height 12
click at [499, 16] on span "Back to Interactions" at bounding box center [525, 14] width 70 height 10
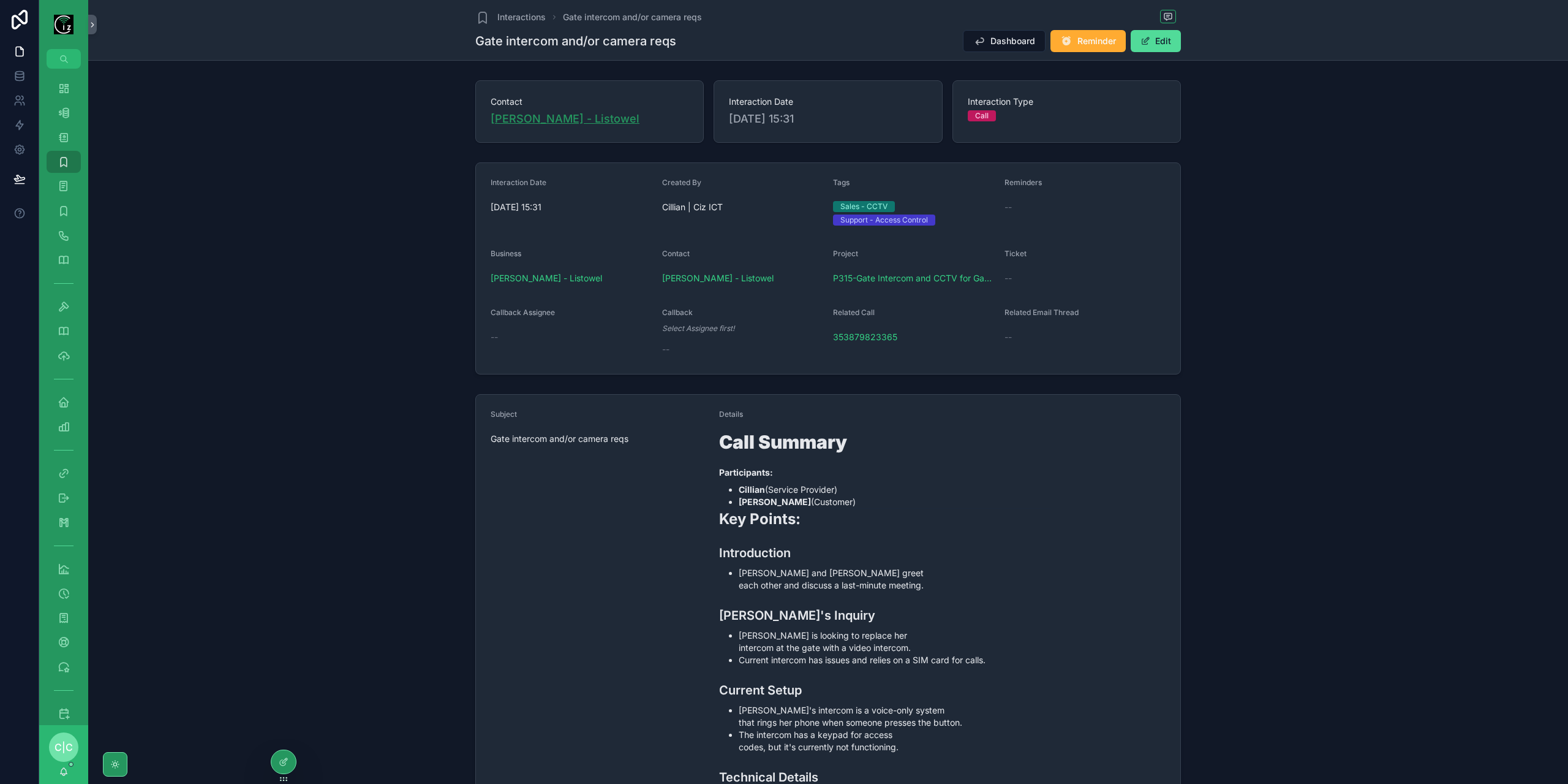
click at [566, 117] on span "Denise Browne - Listowel" at bounding box center [565, 119] width 149 height 17
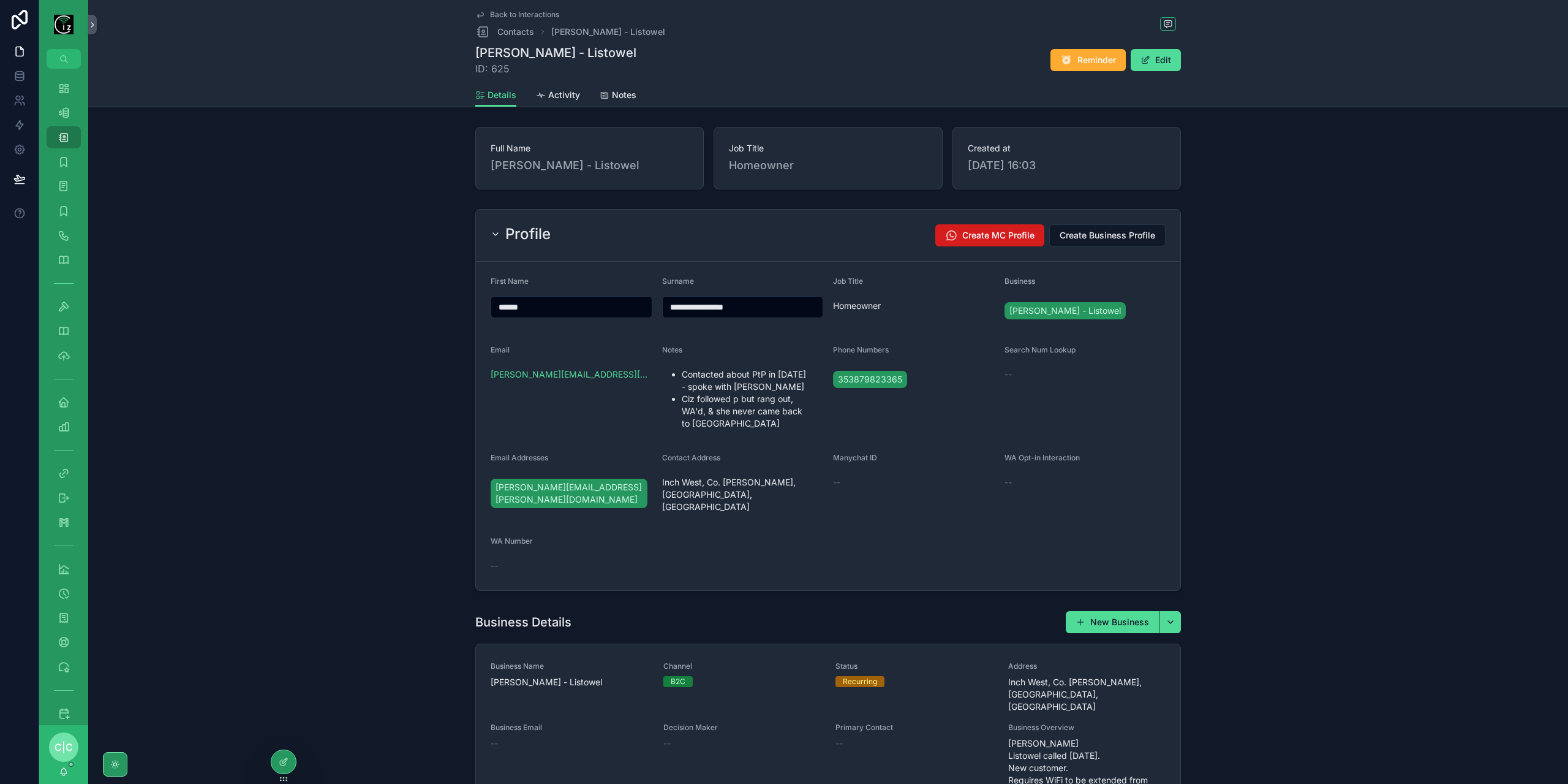
click at [986, 239] on span "Create MC Profile" at bounding box center [998, 235] width 72 height 12
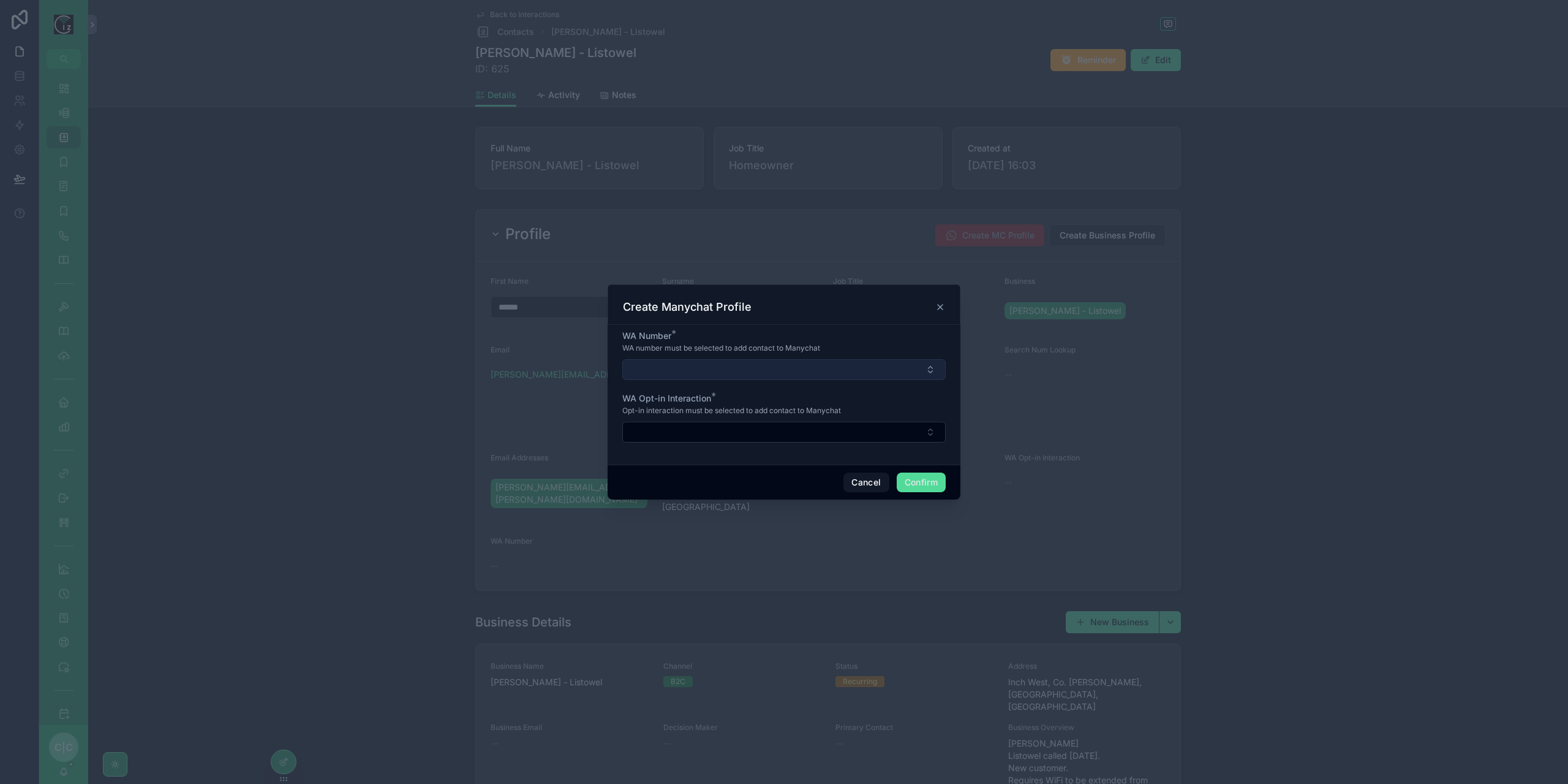
click at [814, 370] on button "Select Button" at bounding box center [784, 370] width 324 height 21
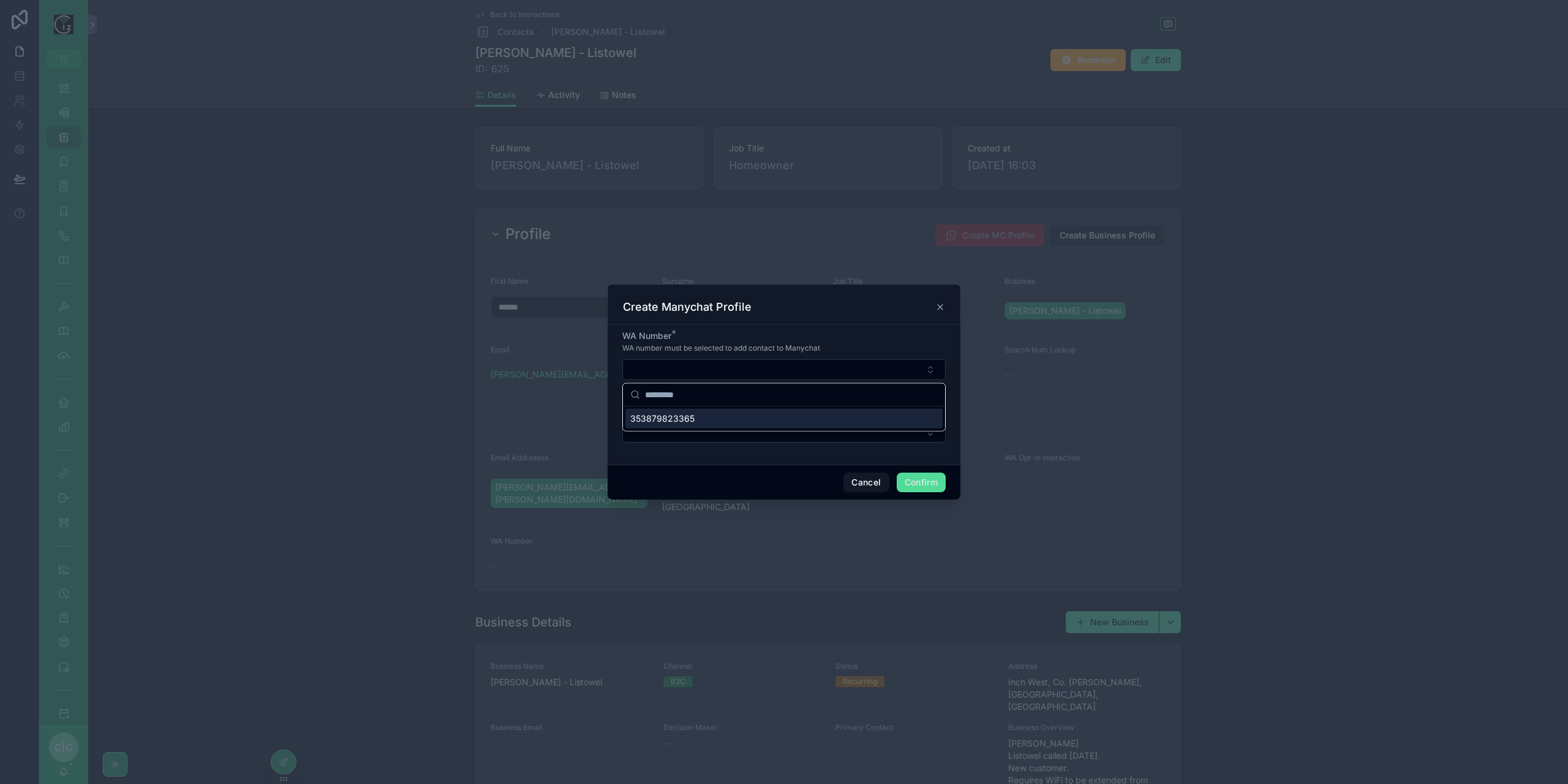
click at [737, 414] on div "353879823365" at bounding box center [784, 419] width 318 height 20
click at [743, 431] on button "Select Button" at bounding box center [784, 433] width 324 height 21
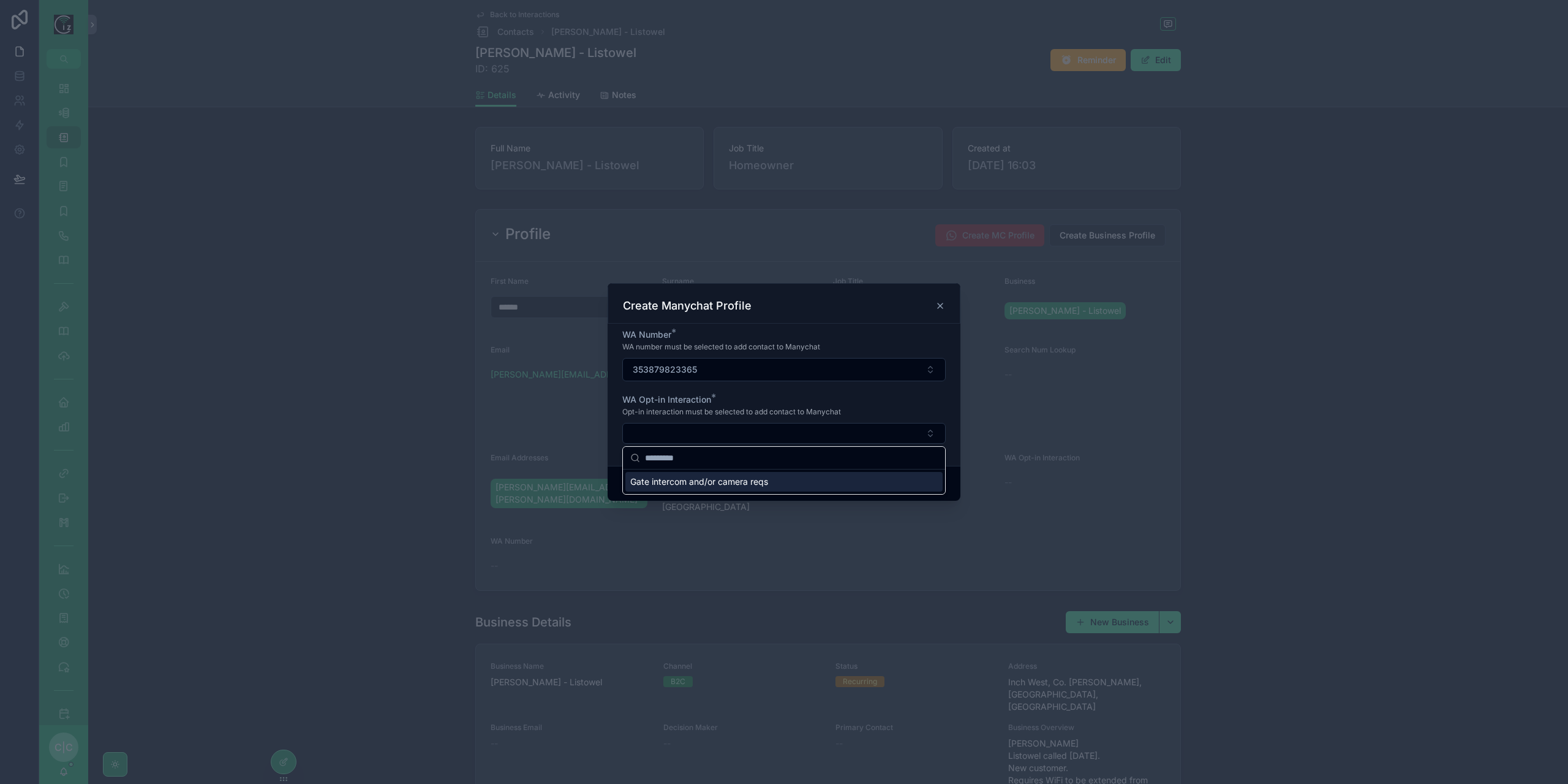
click at [720, 483] on span "Gate intercom and/or camera reqs" at bounding box center [699, 481] width 138 height 12
click at [922, 485] on button "Confirm" at bounding box center [921, 485] width 49 height 20
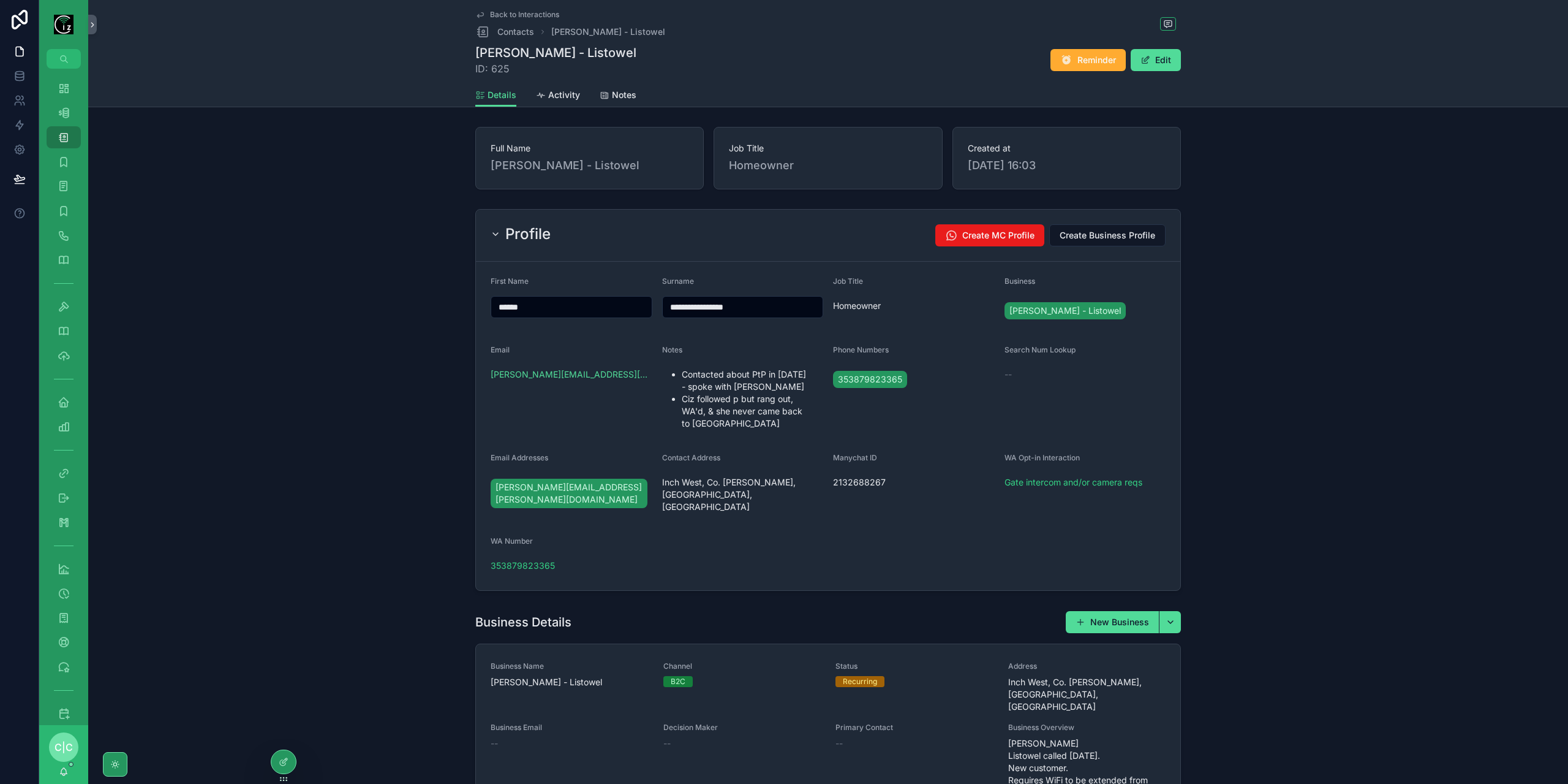
click at [498, 13] on span "Back to Interactions" at bounding box center [525, 14] width 70 height 10
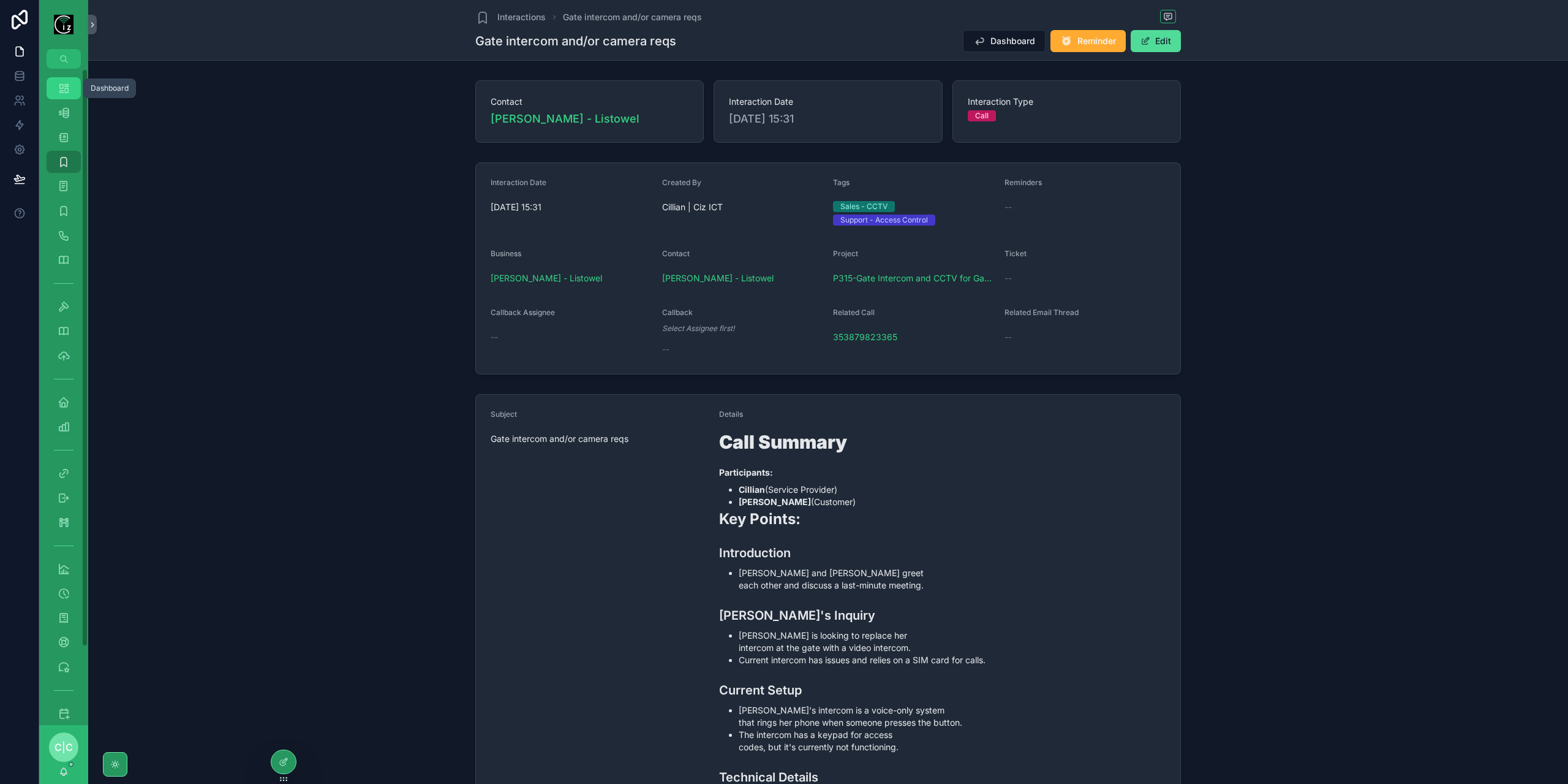
click at [65, 87] on icon "scrollable content" at bounding box center [63, 88] width 12 height 12
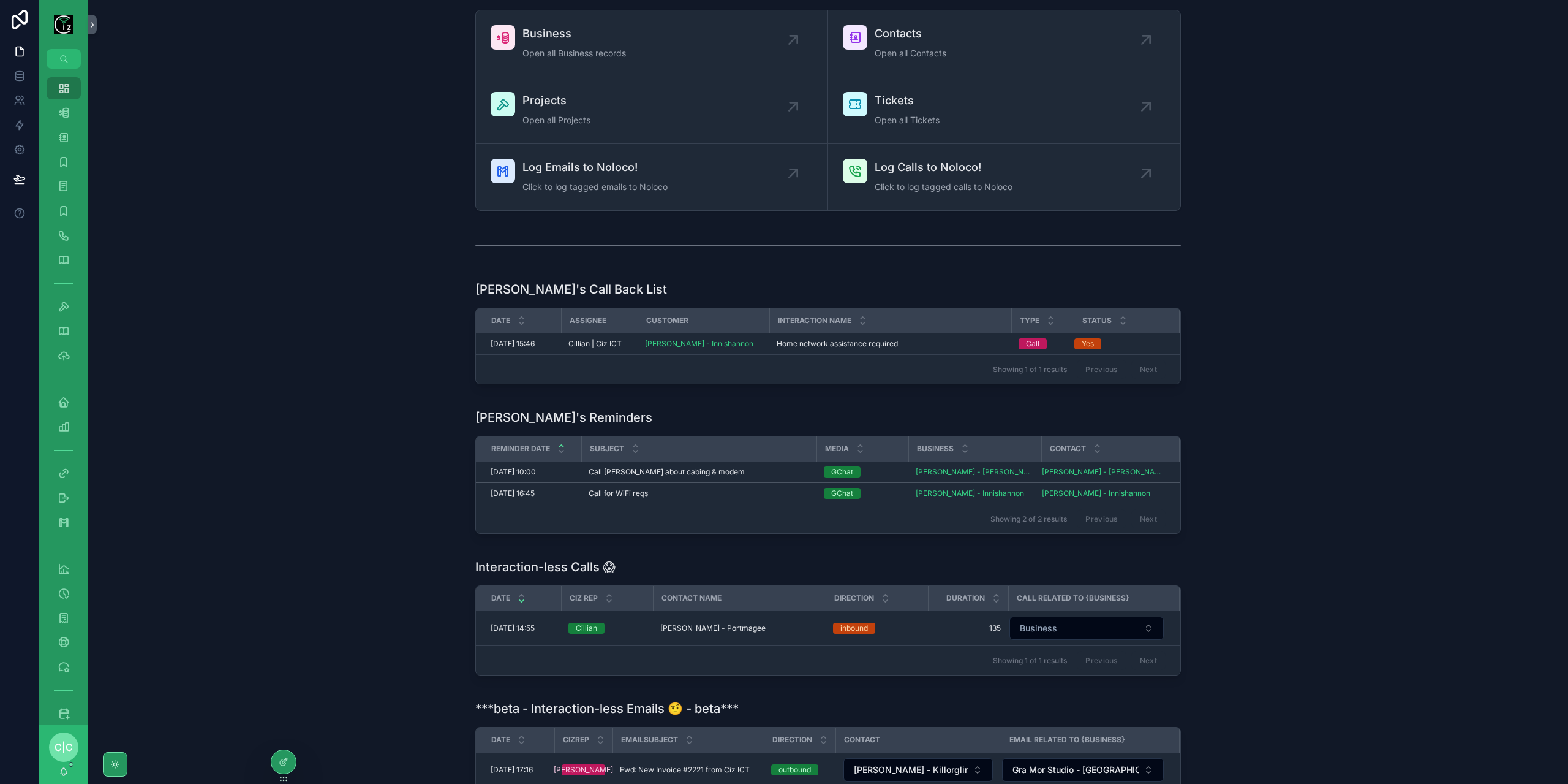
scroll to position [61, 0]
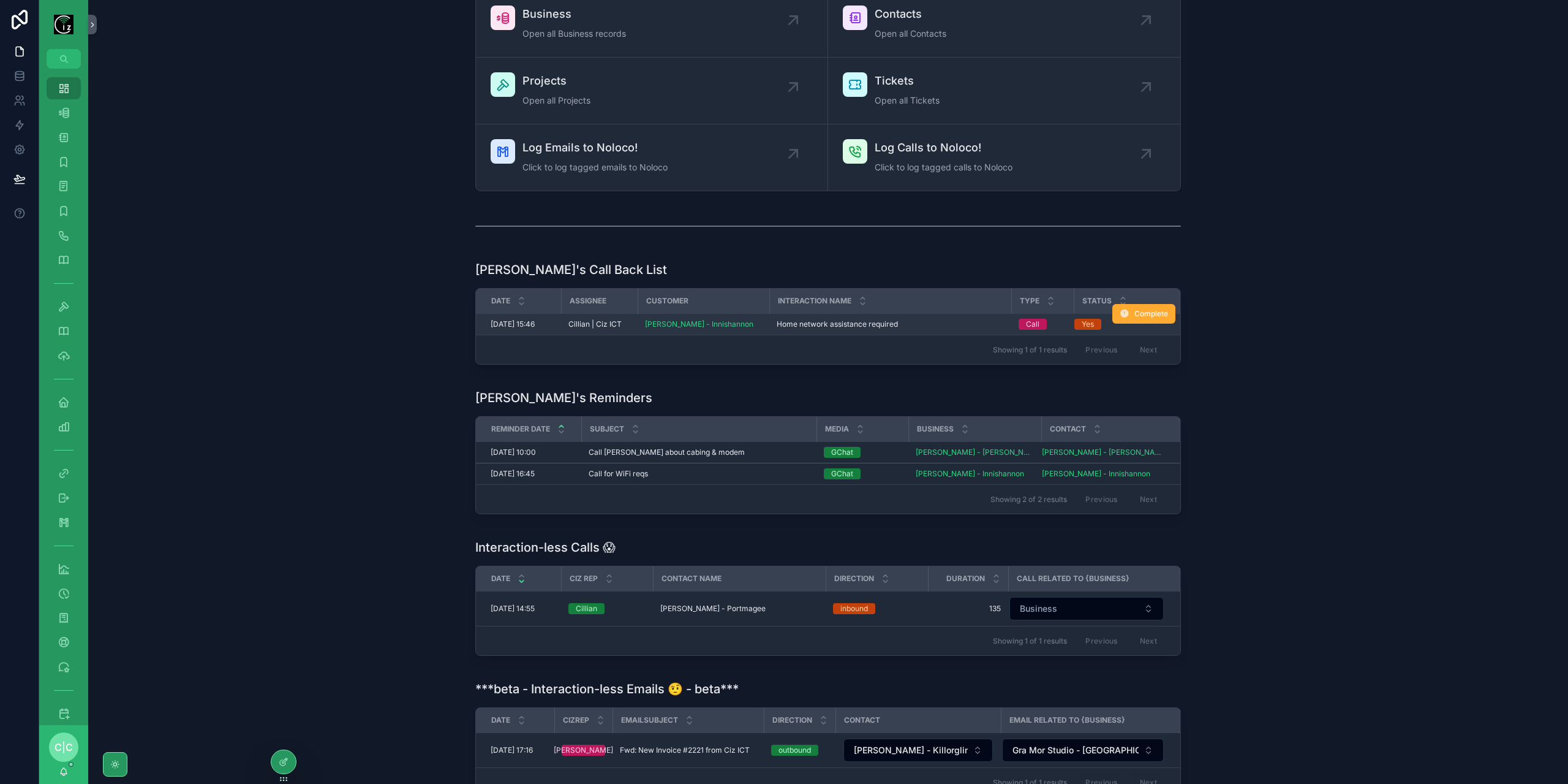
click at [948, 316] on td "Home network assistance required Home network assistance required" at bounding box center [890, 324] width 242 height 21
click at [944, 322] on div "Home network assistance required Home network assistance required" at bounding box center [890, 324] width 227 height 10
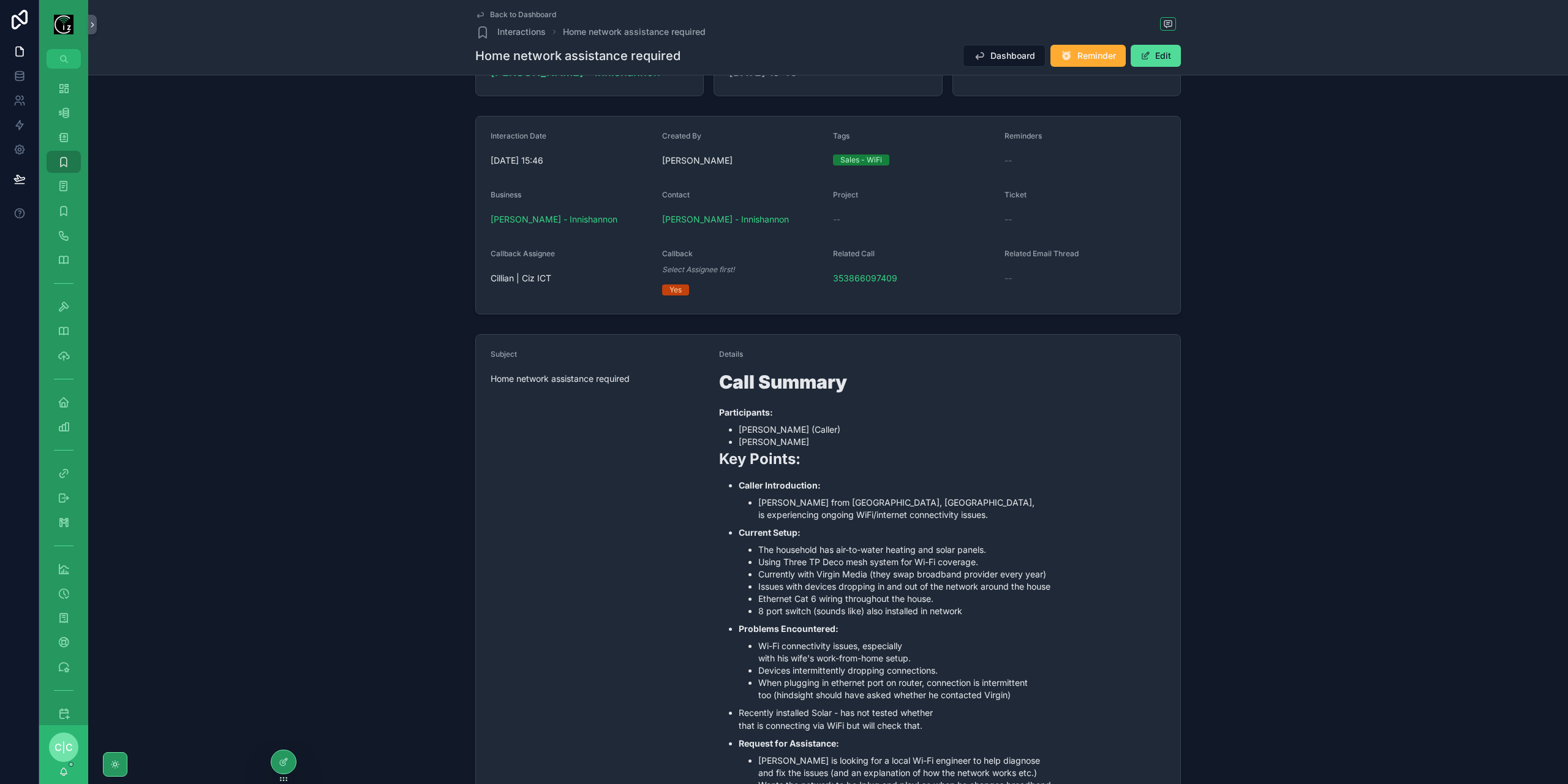
click at [490, 14] on span "Back to Dashboard" at bounding box center [523, 14] width 66 height 10
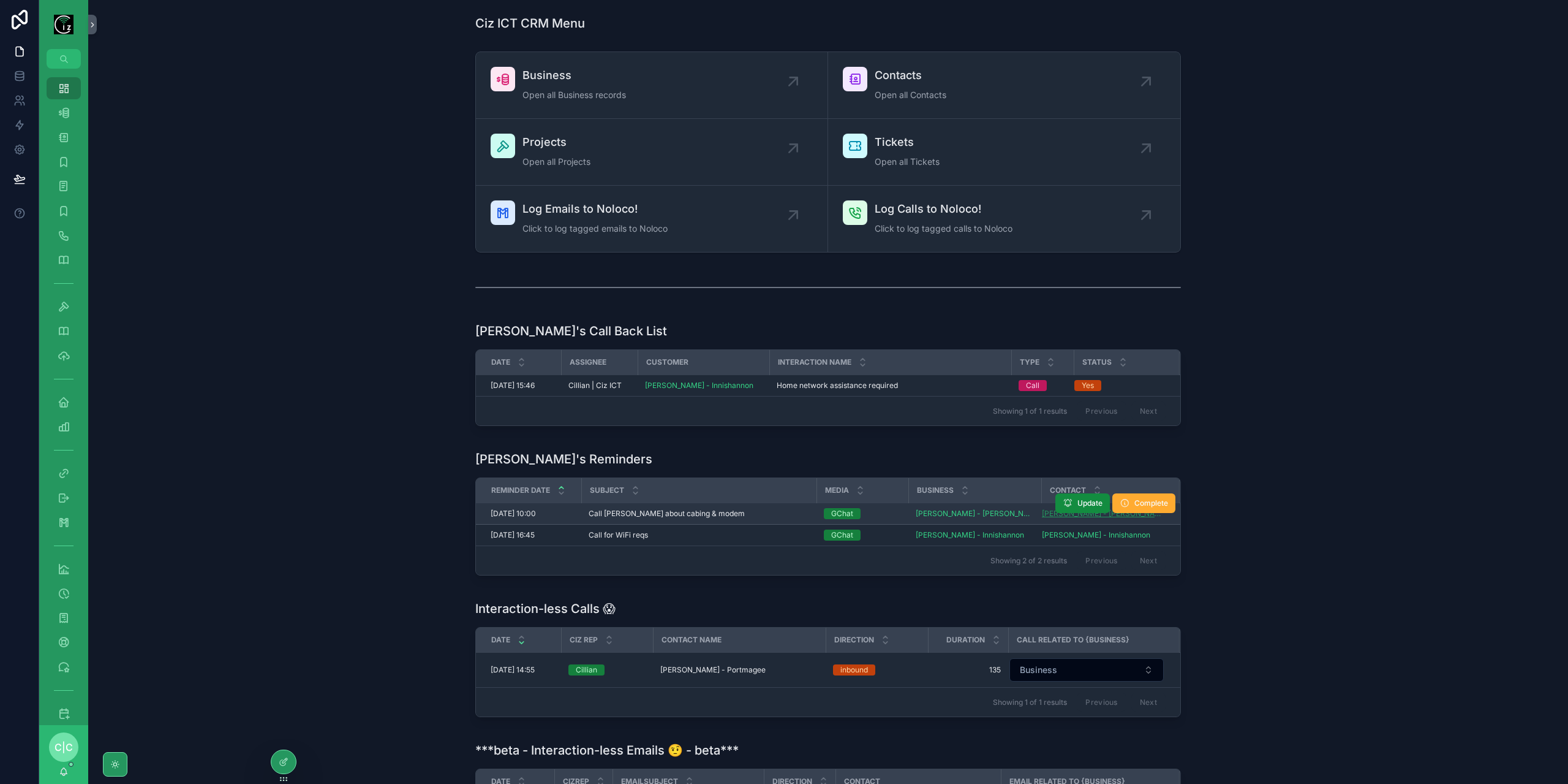
click at [1042, 511] on span "David Mooney - Bray" at bounding box center [1103, 513] width 123 height 10
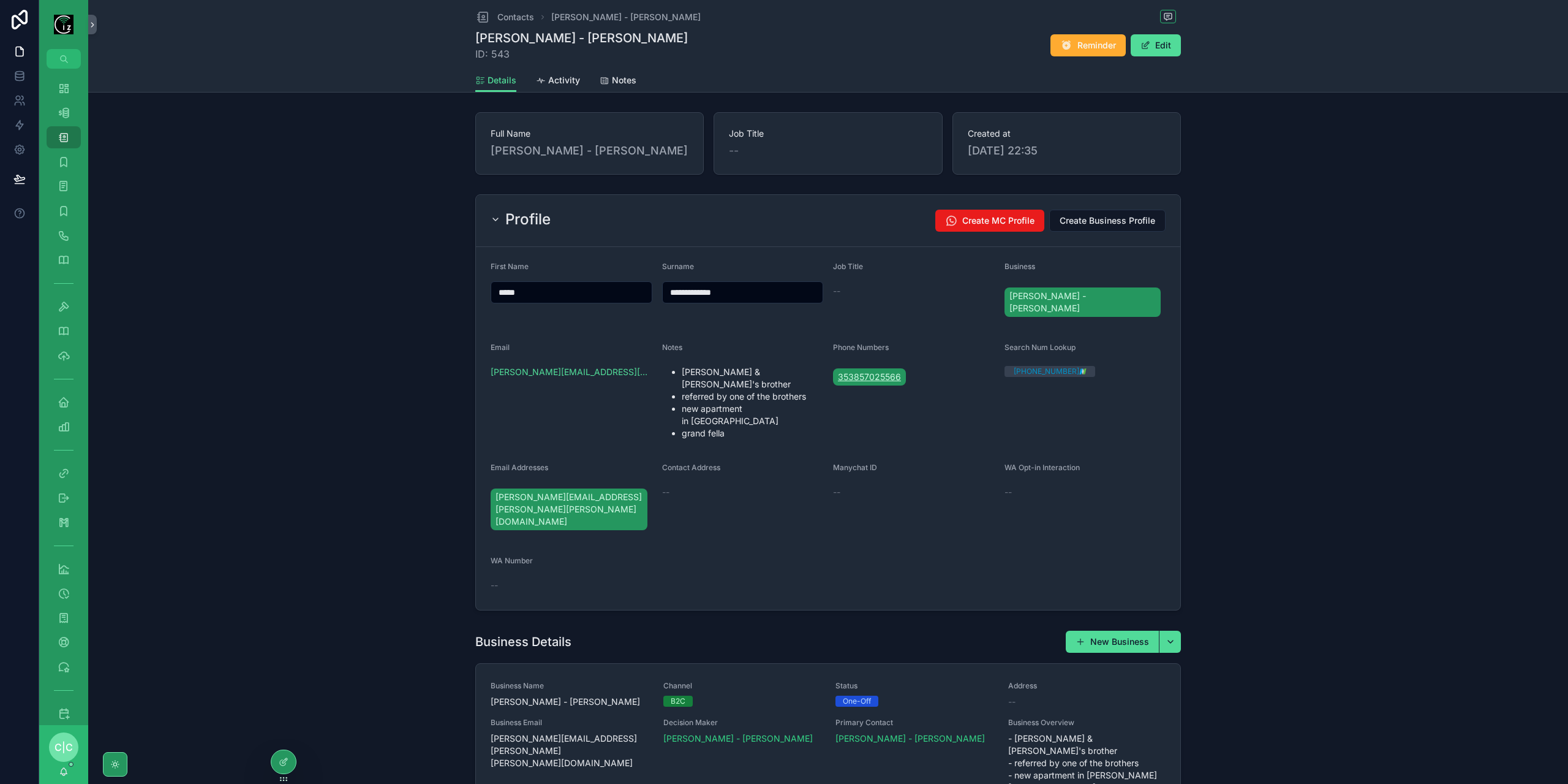
click at [867, 371] on span "353857025566" at bounding box center [870, 377] width 63 height 12
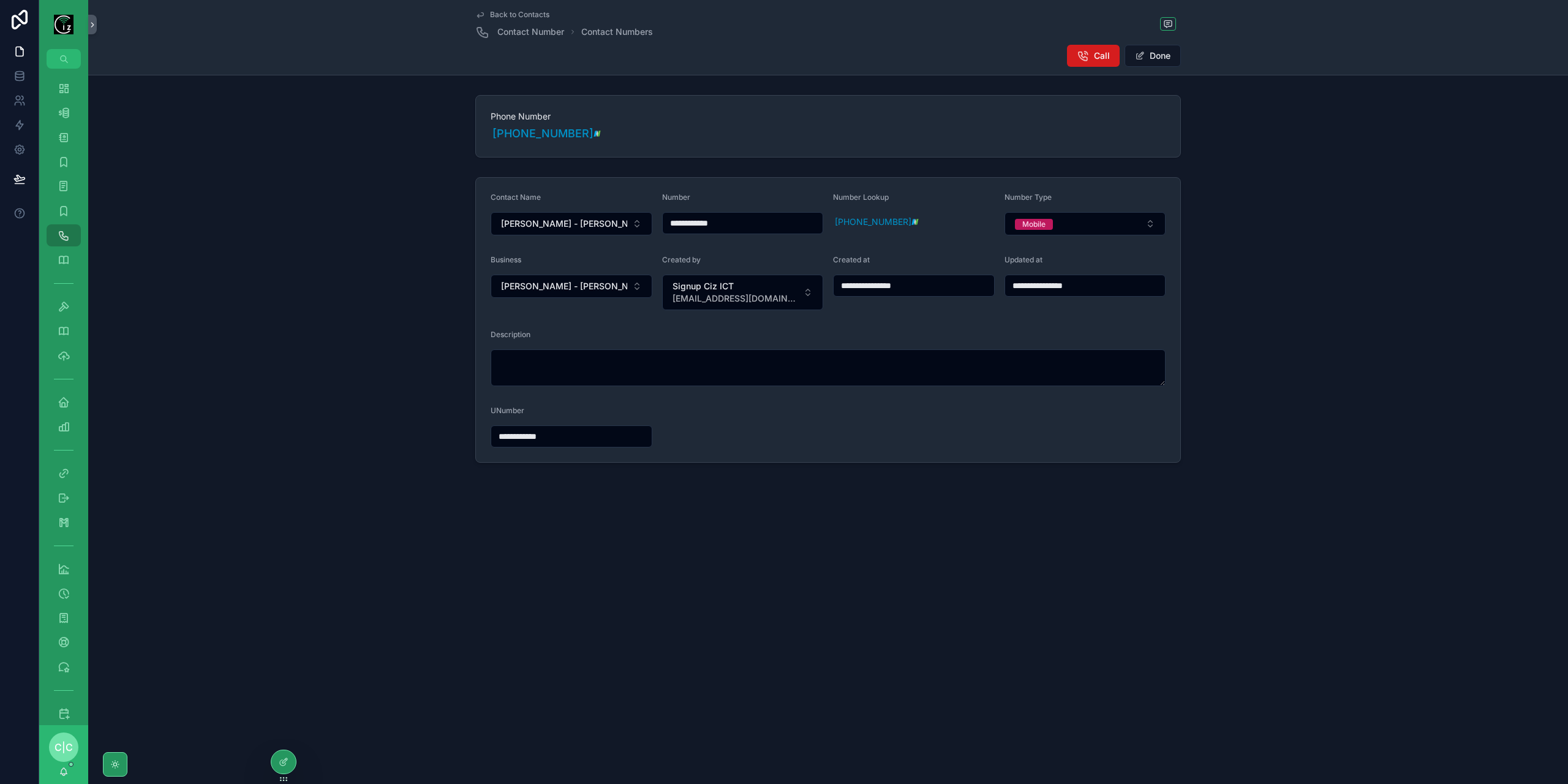
click at [1098, 58] on span "Call" at bounding box center [1101, 56] width 16 height 12
click at [522, 13] on span "Back to Contacts" at bounding box center [519, 14] width 59 height 10
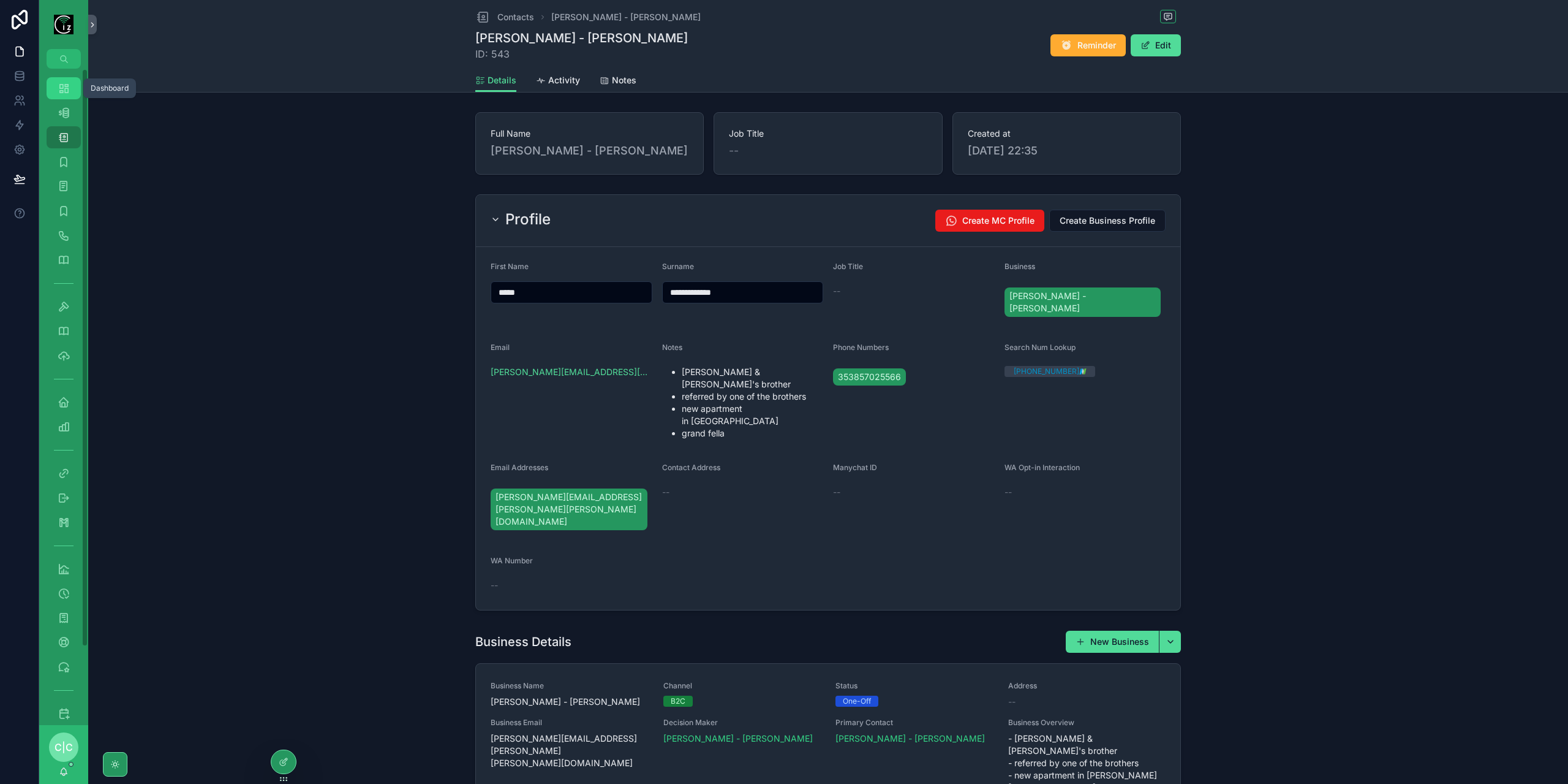
click at [71, 89] on div "Dashboard" at bounding box center [63, 88] width 20 height 20
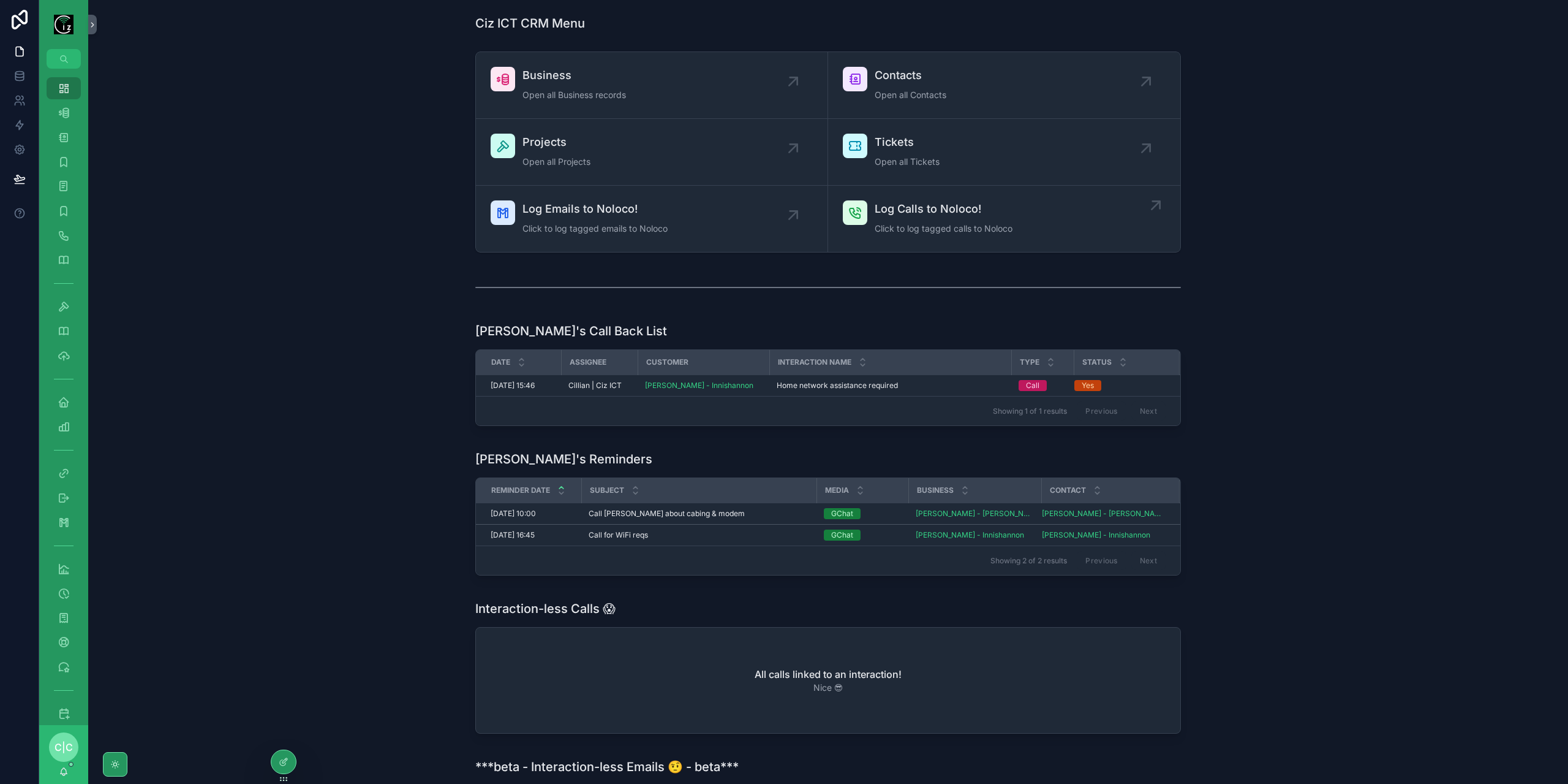
click at [998, 222] on span "Click to log tagged calls to Noloco" at bounding box center [944, 228] width 138 height 12
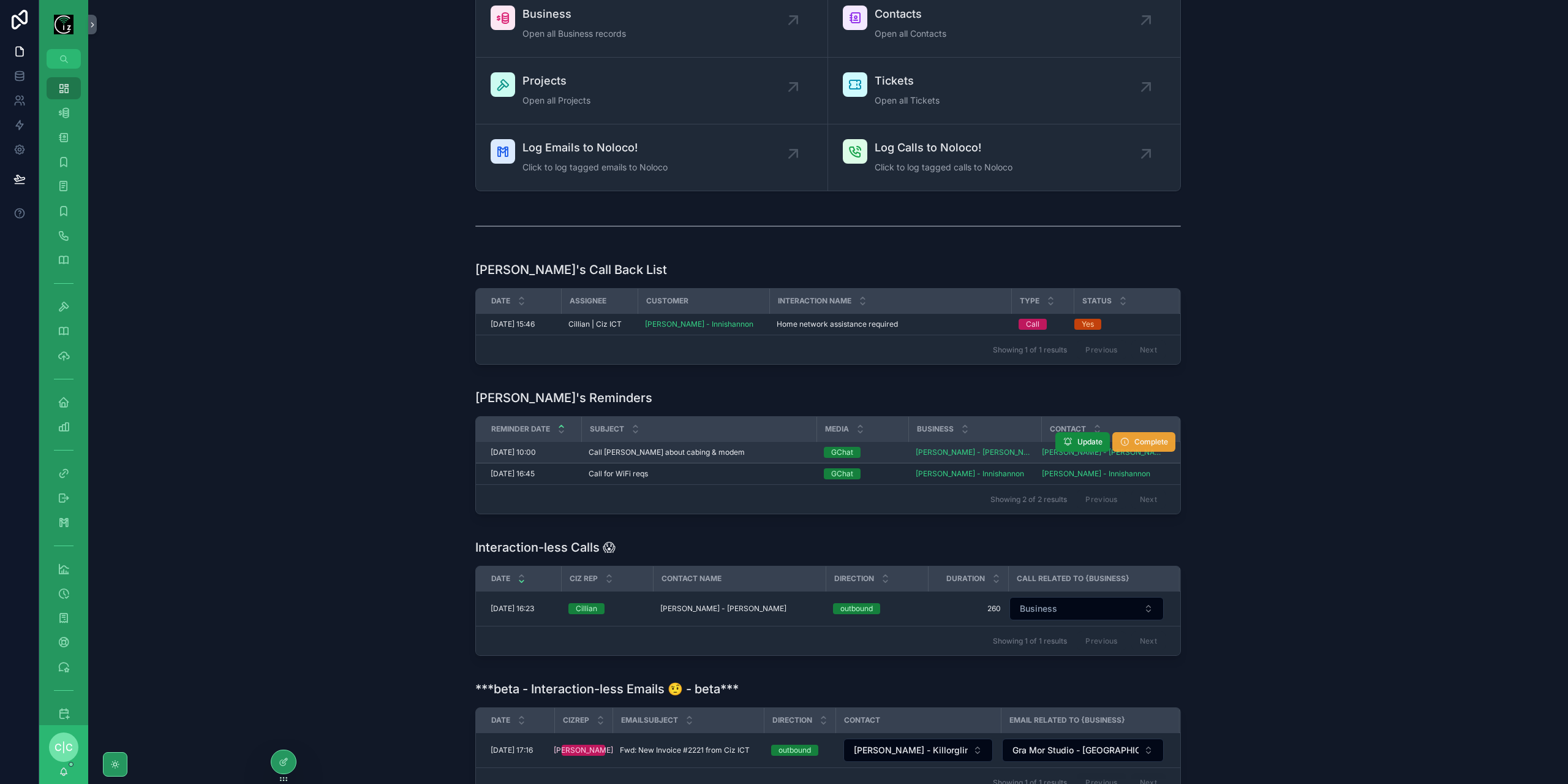
click at [1154, 438] on span "Complete" at bounding box center [1151, 442] width 33 height 10
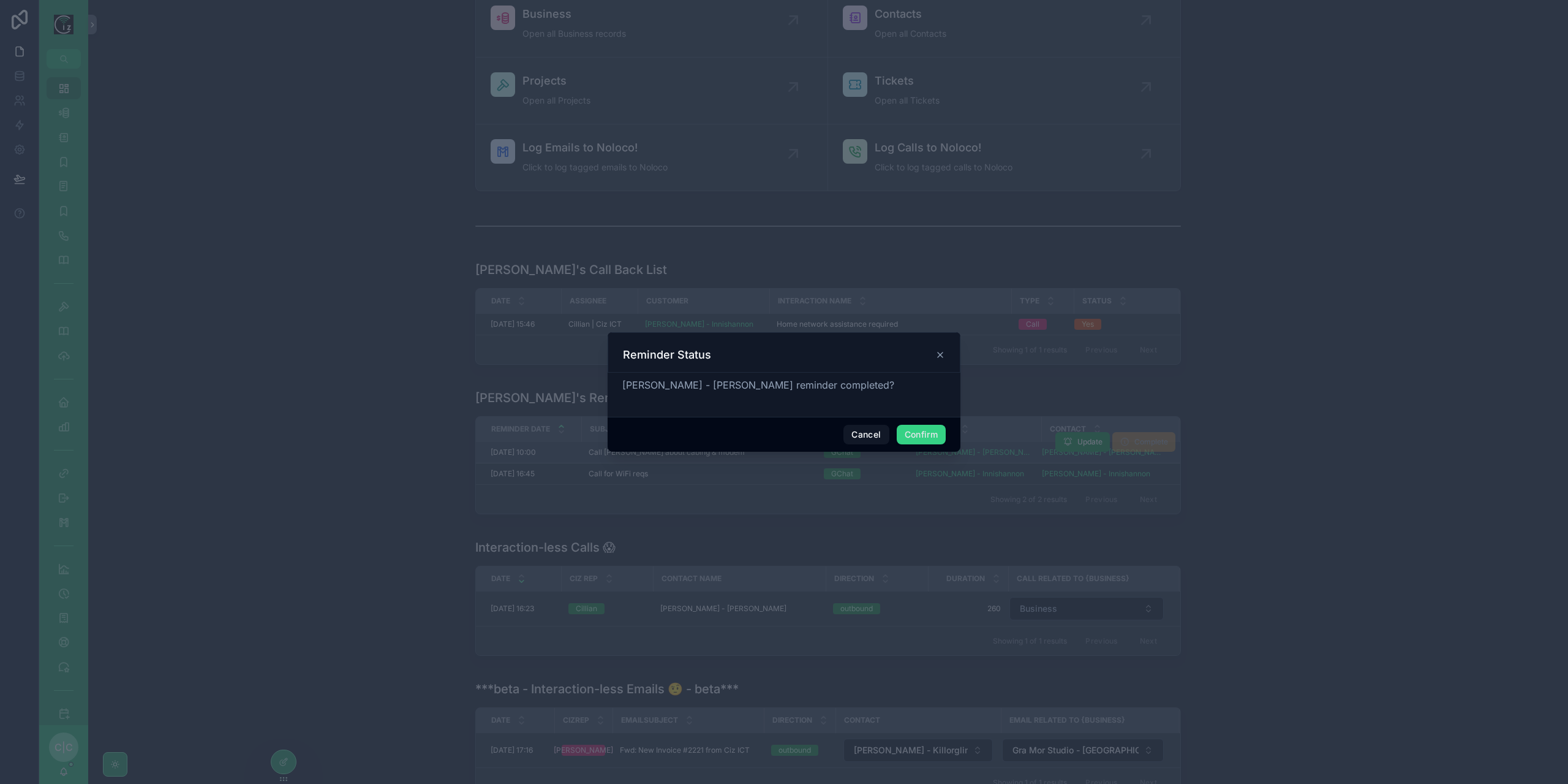
click at [921, 439] on button "Confirm" at bounding box center [921, 434] width 49 height 20
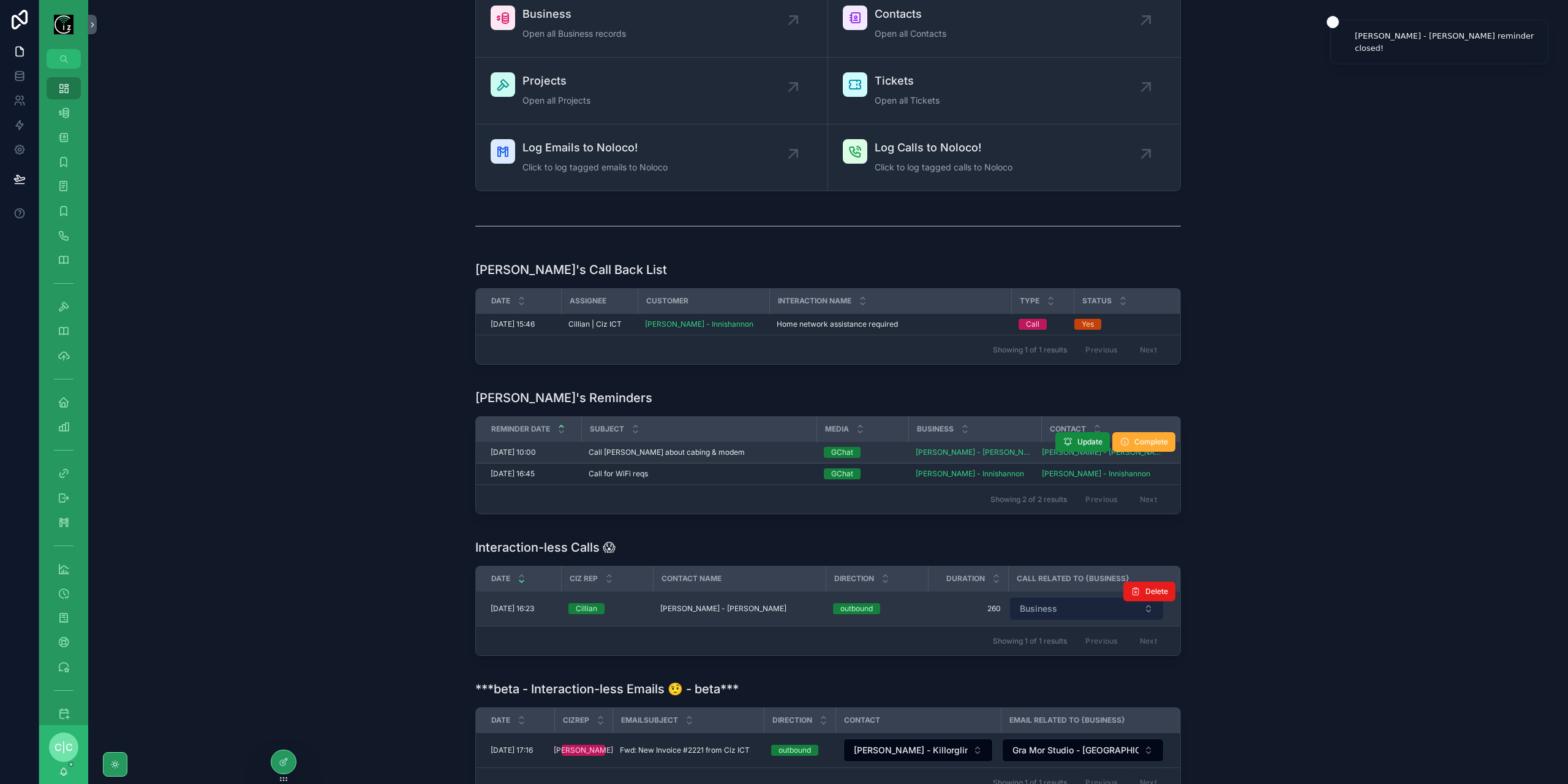
click at [1084, 597] on button "Business" at bounding box center [1086, 608] width 155 height 23
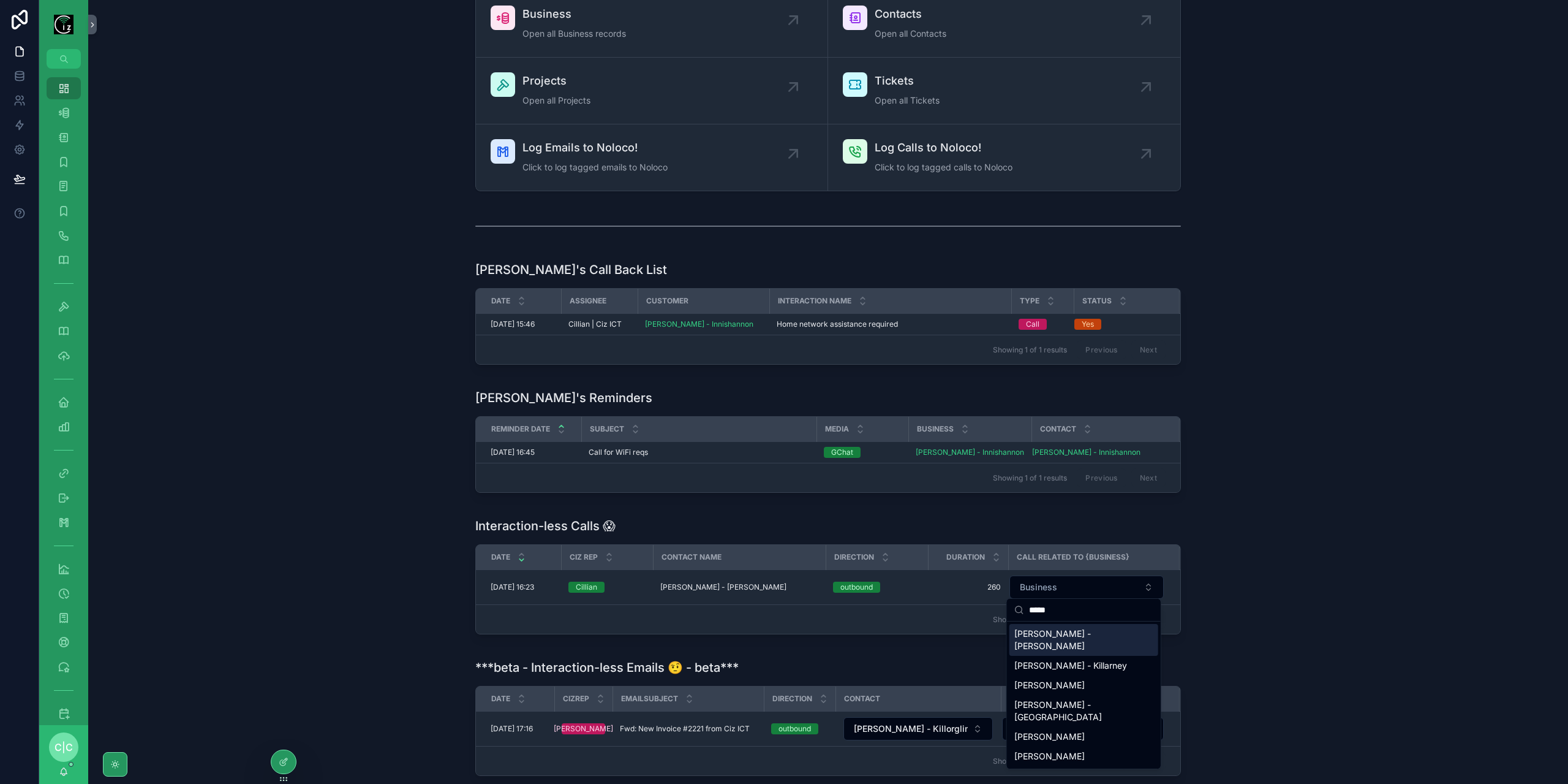
type input "*****"
click at [1080, 631] on span "David Mooney - Bray" at bounding box center [1076, 639] width 124 height 25
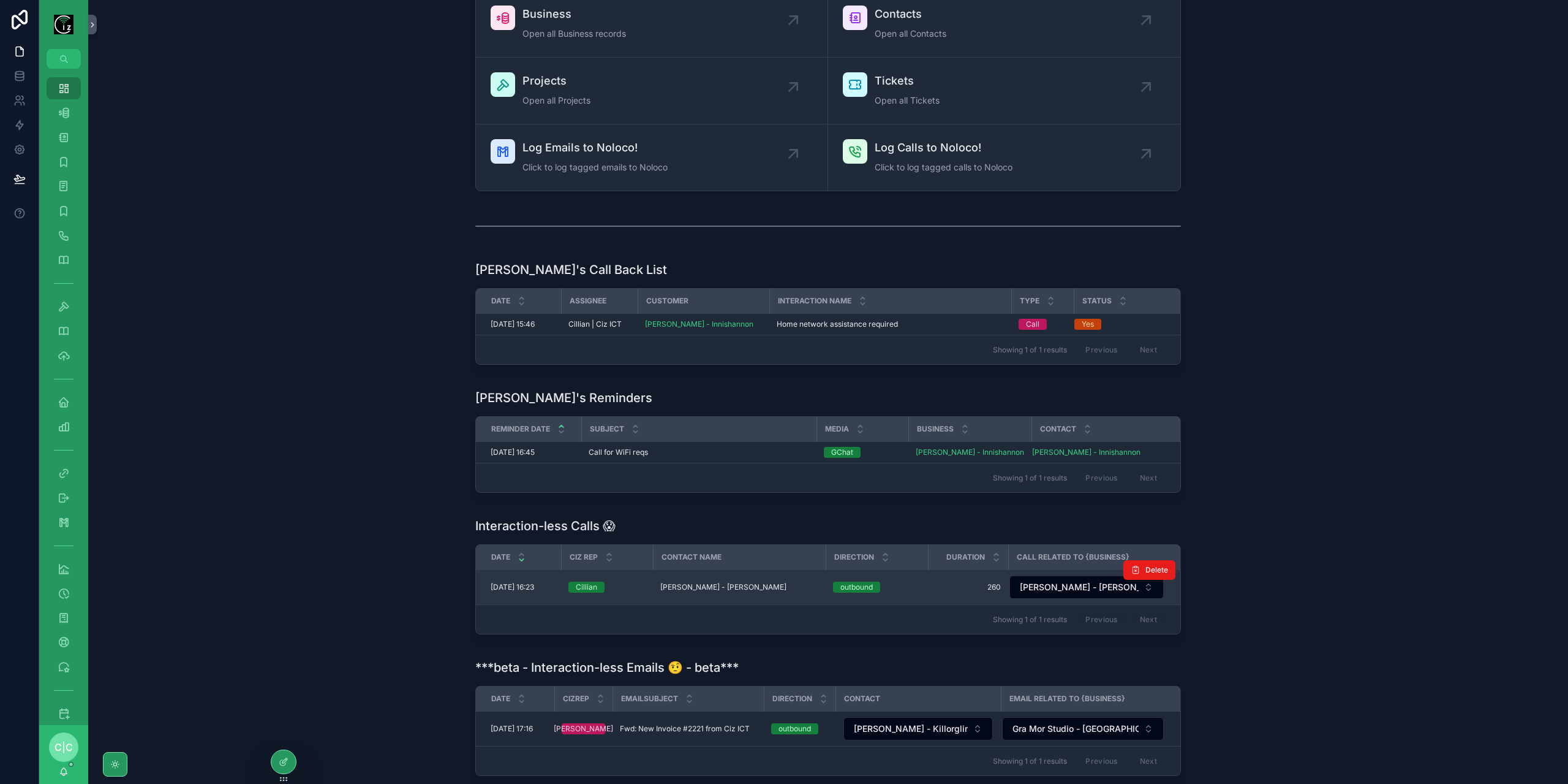
click at [948, 582] on span "260" at bounding box center [968, 587] width 65 height 10
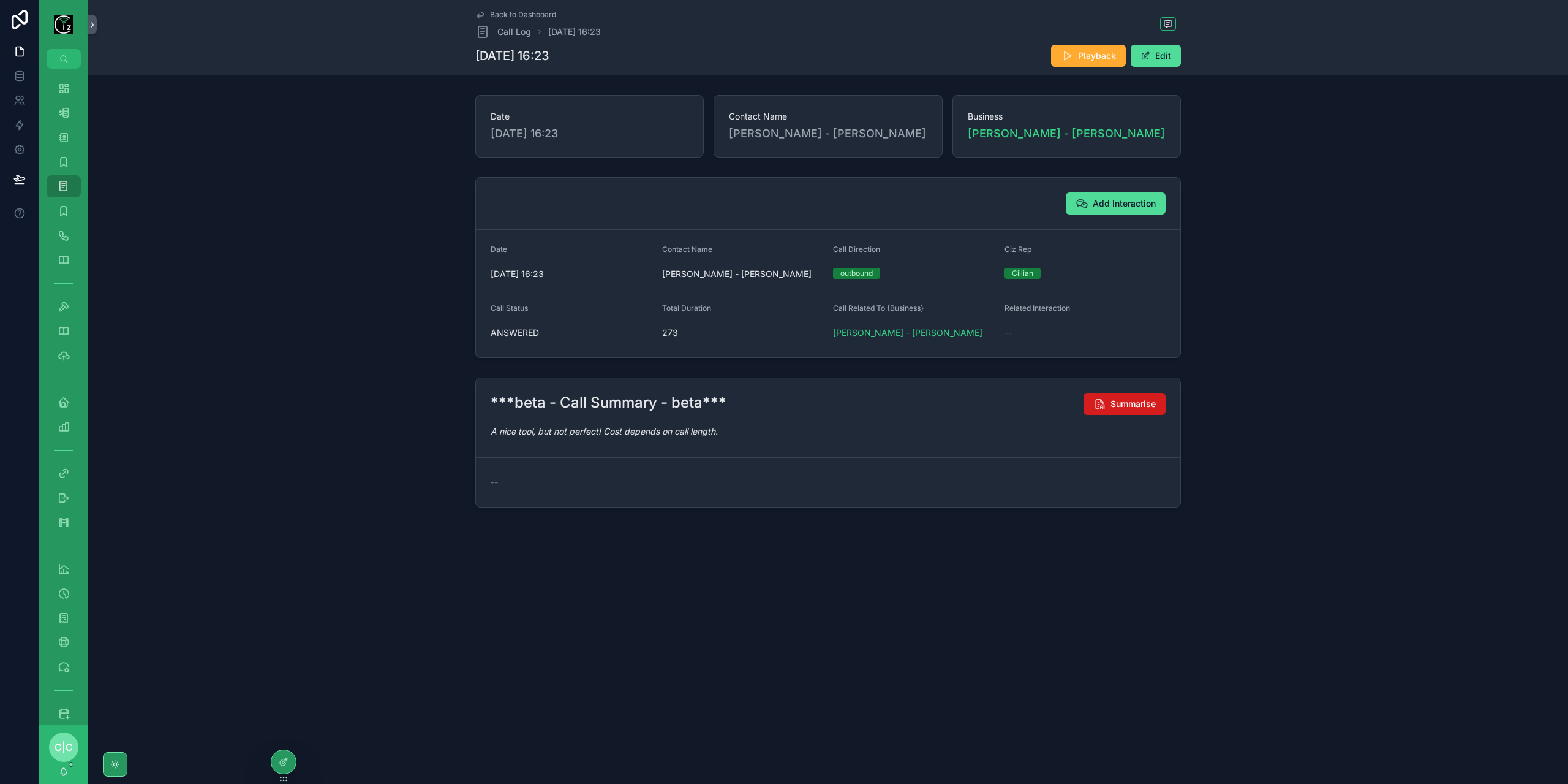
click at [1117, 405] on span "Summarise" at bounding box center [1133, 404] width 46 height 12
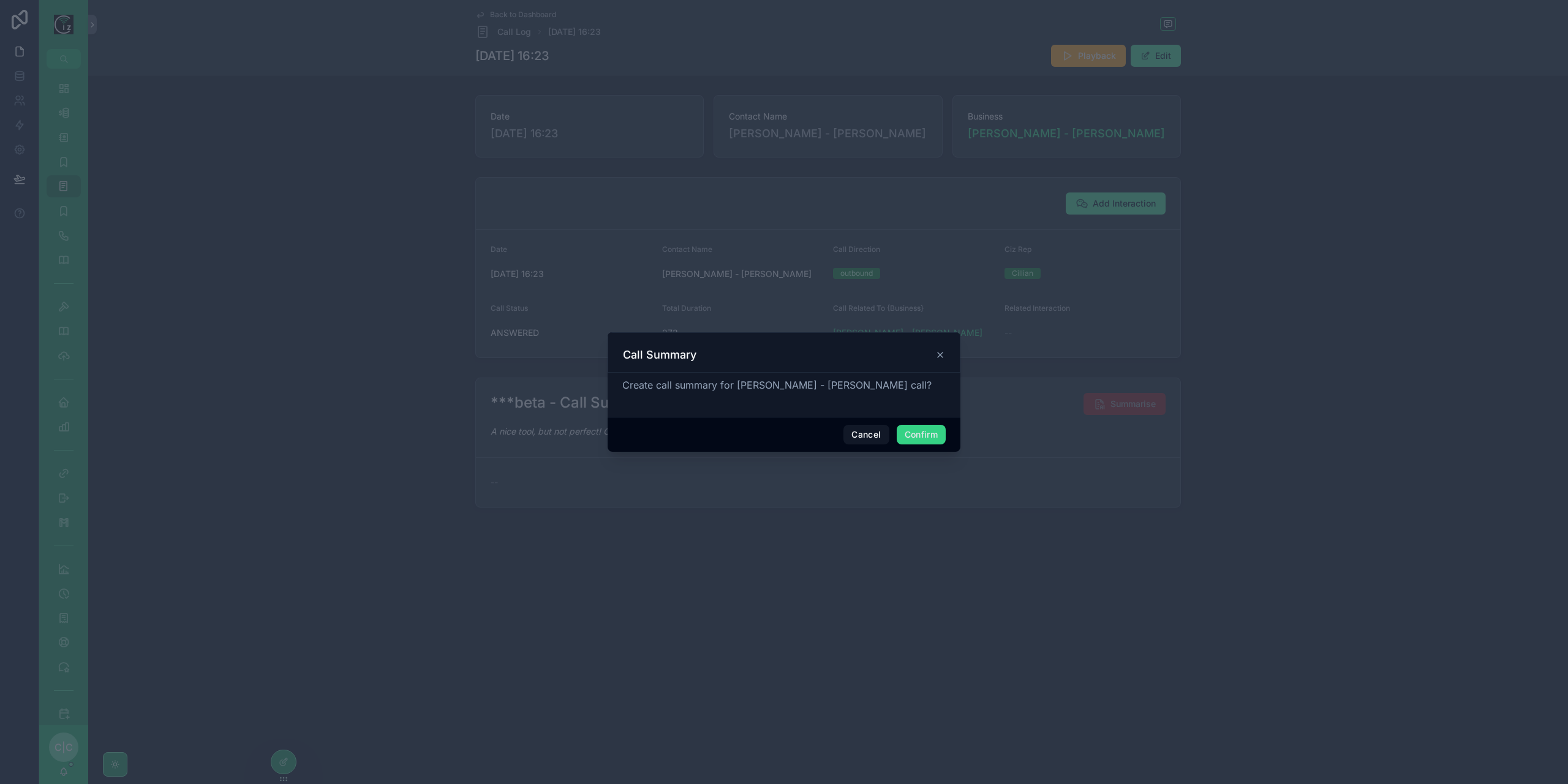
click at [929, 436] on button "Confirm" at bounding box center [921, 434] width 49 height 20
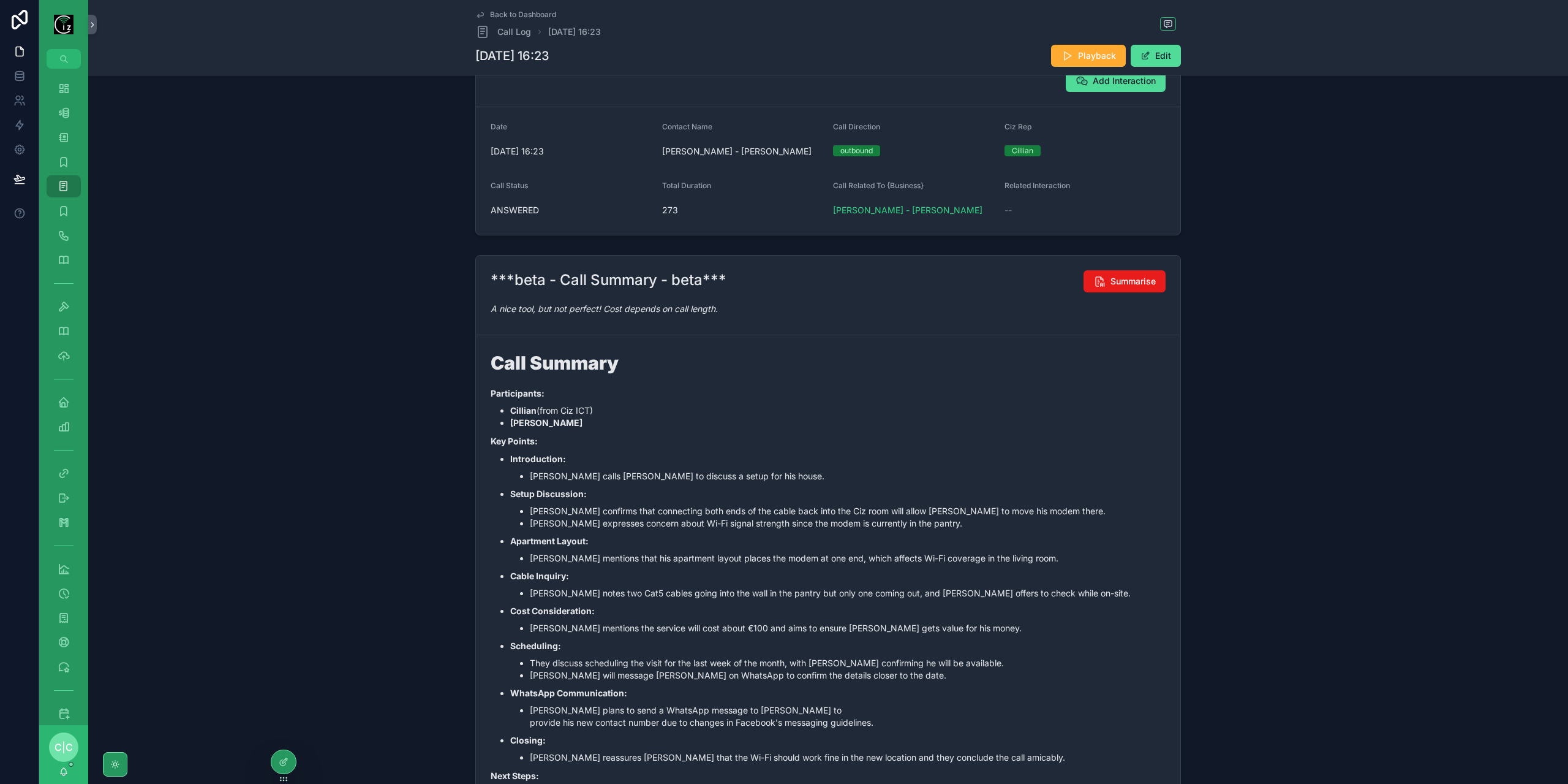
scroll to position [238, 0]
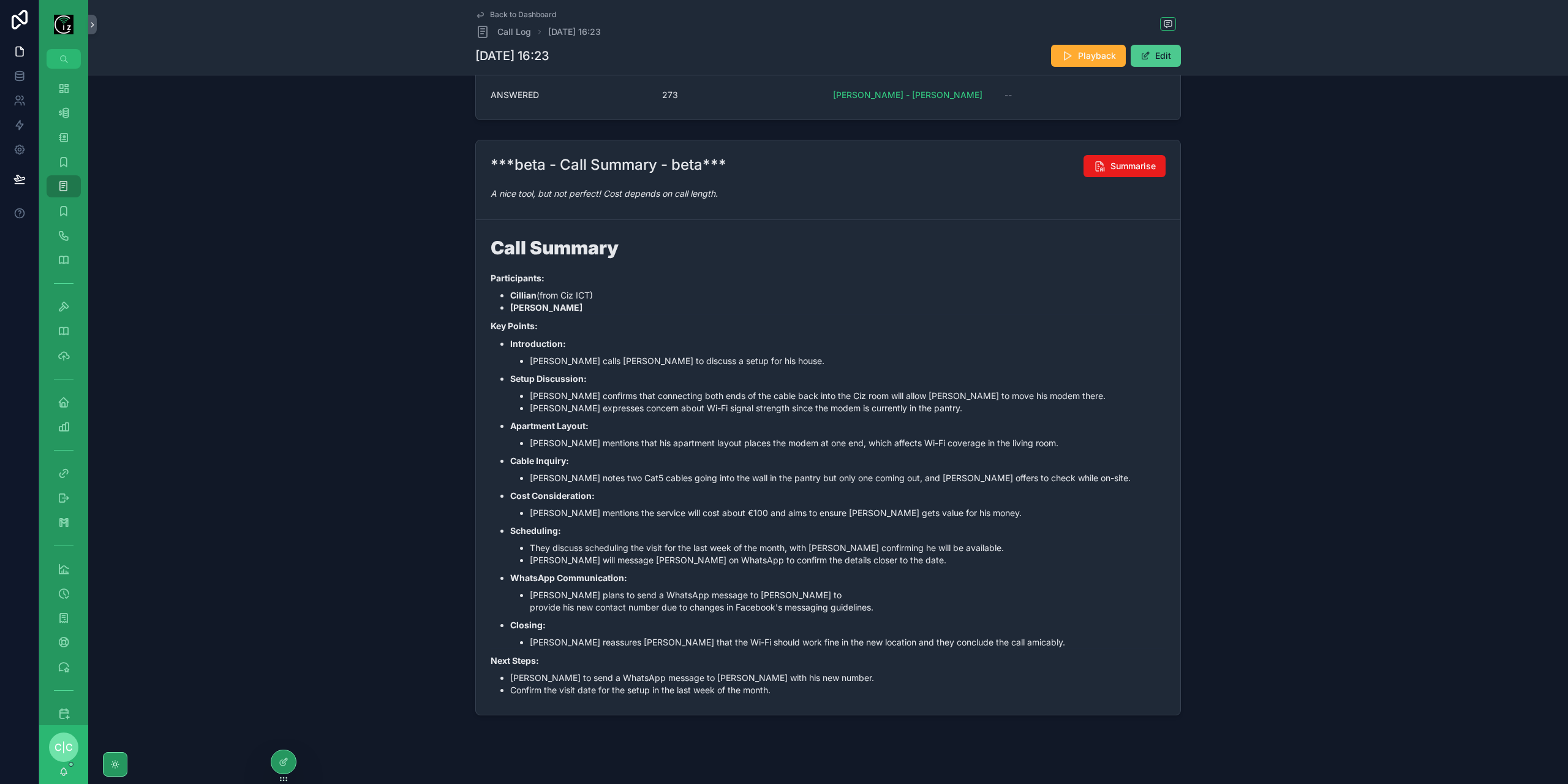
click at [1159, 57] on button "Edit" at bounding box center [1156, 56] width 50 height 22
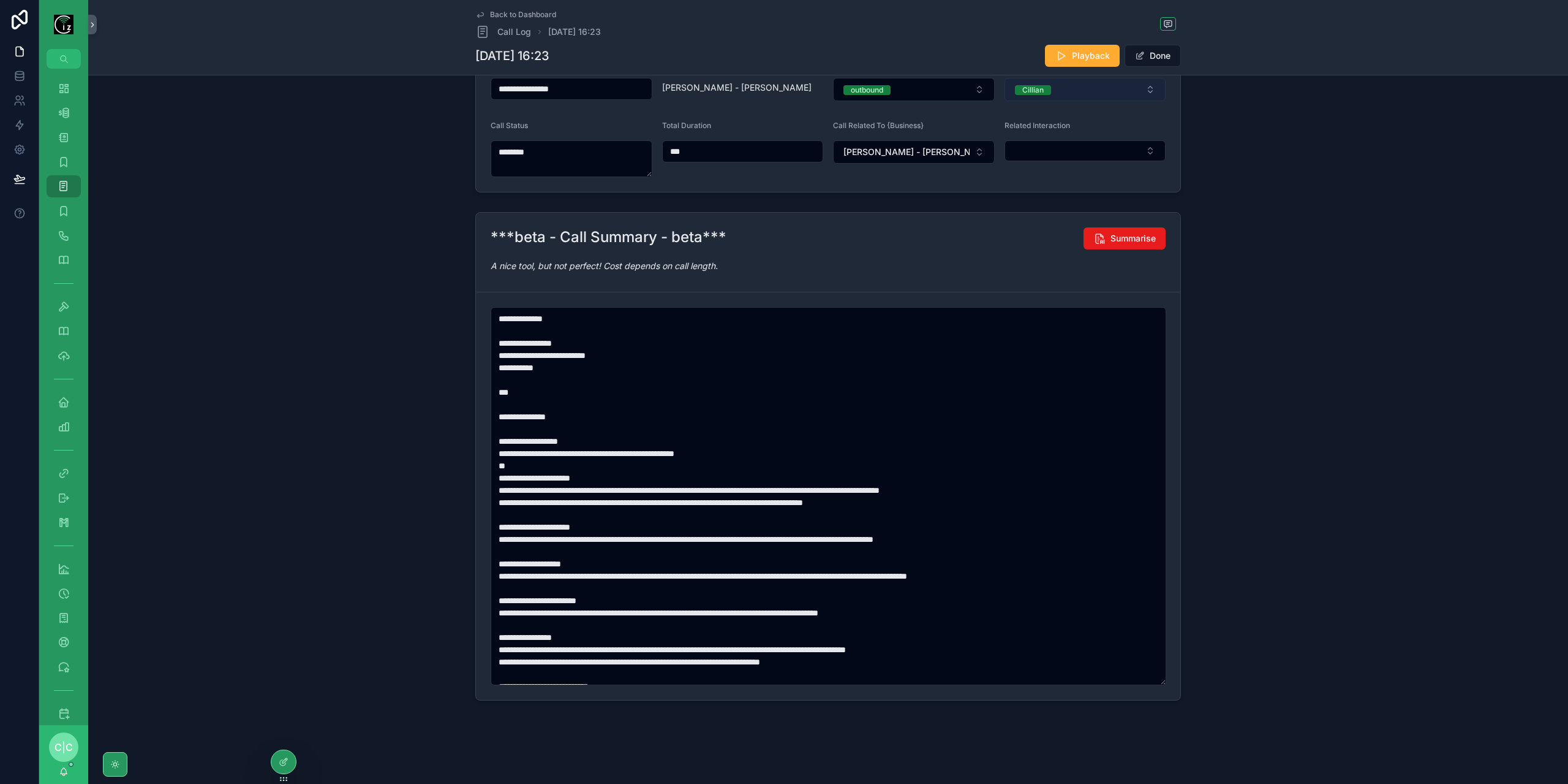
scroll to position [184, 0]
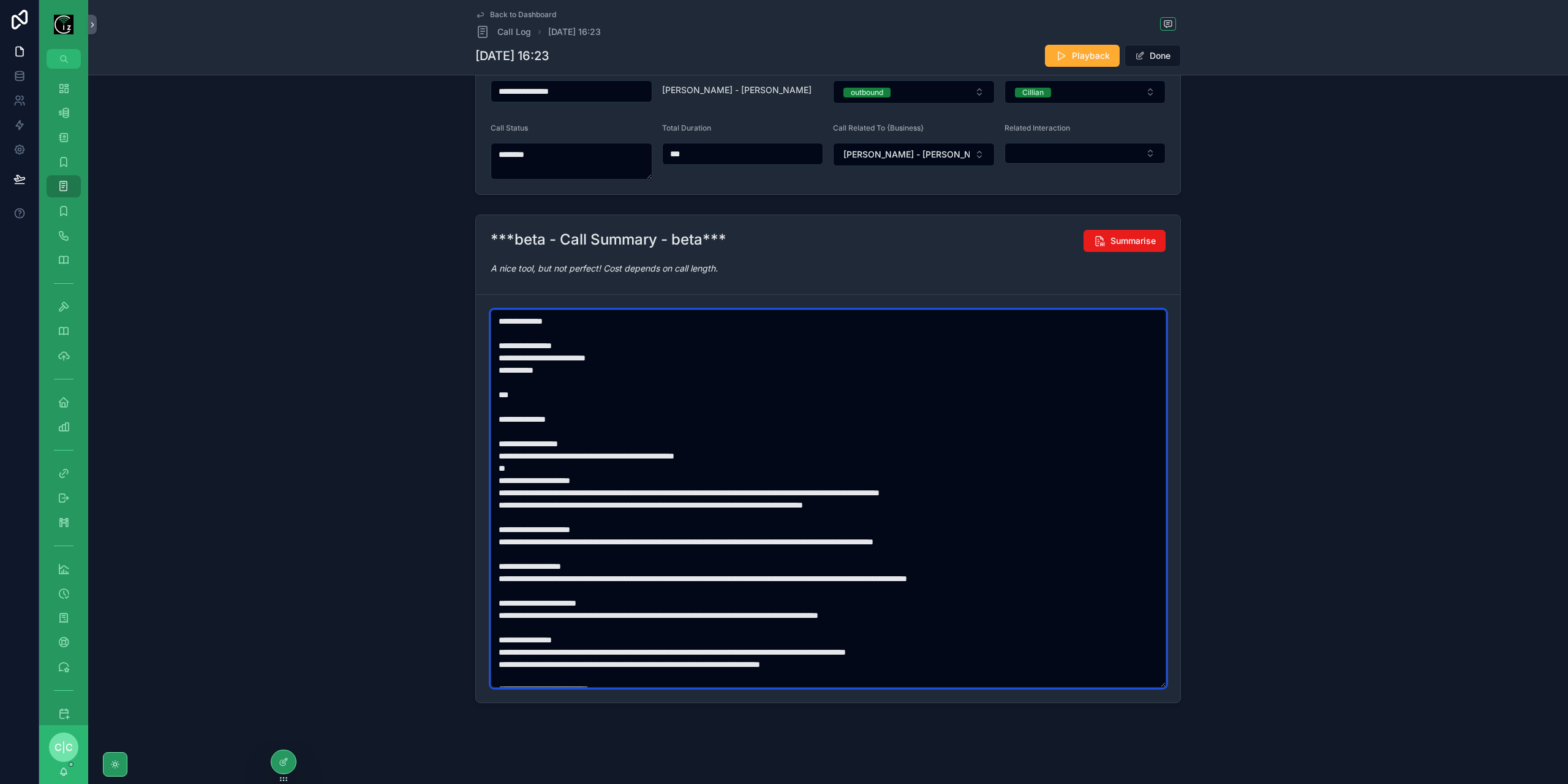
click at [785, 489] on textarea "scrollable content" at bounding box center [828, 498] width 675 height 378
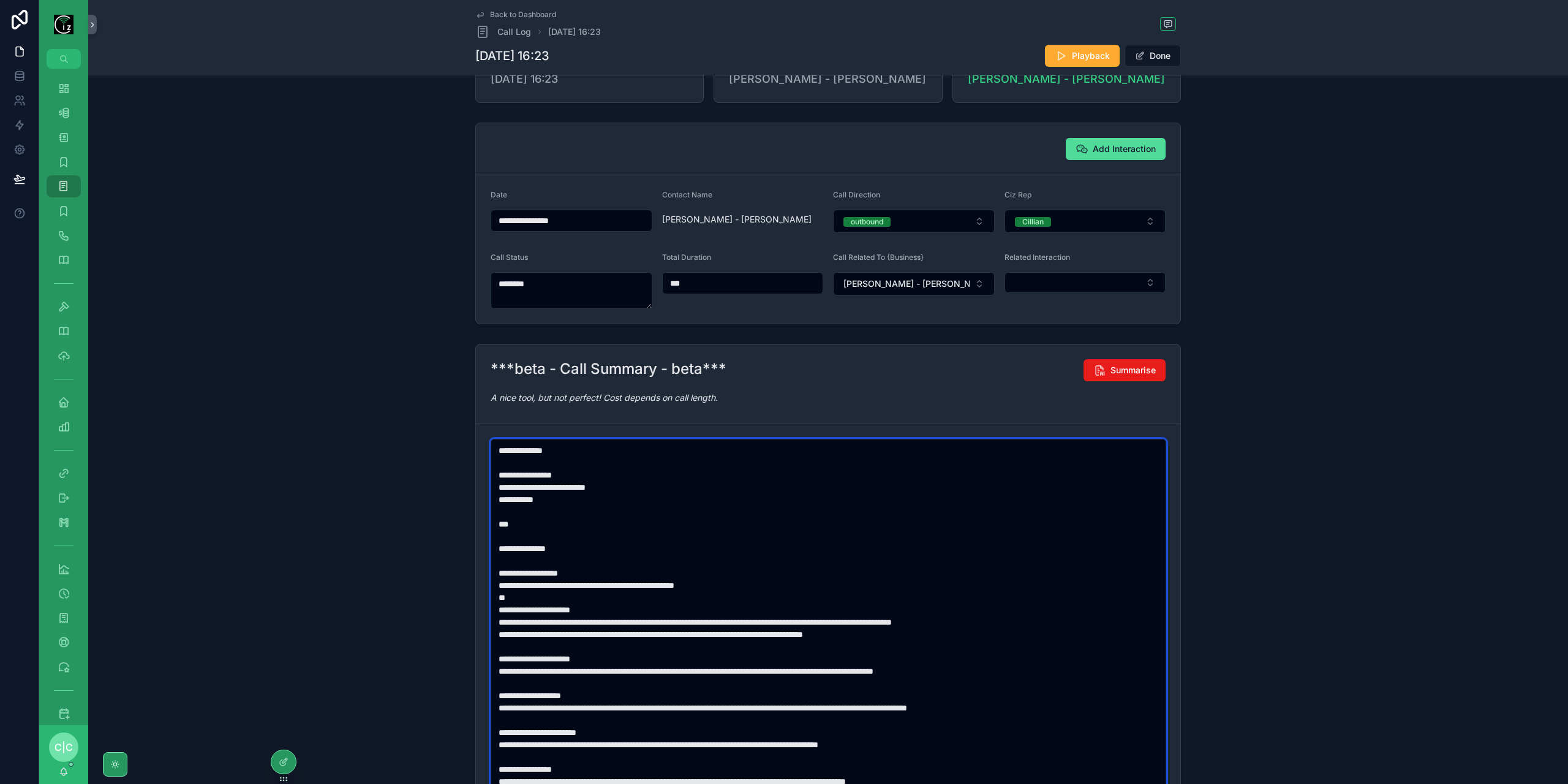
scroll to position [0, 0]
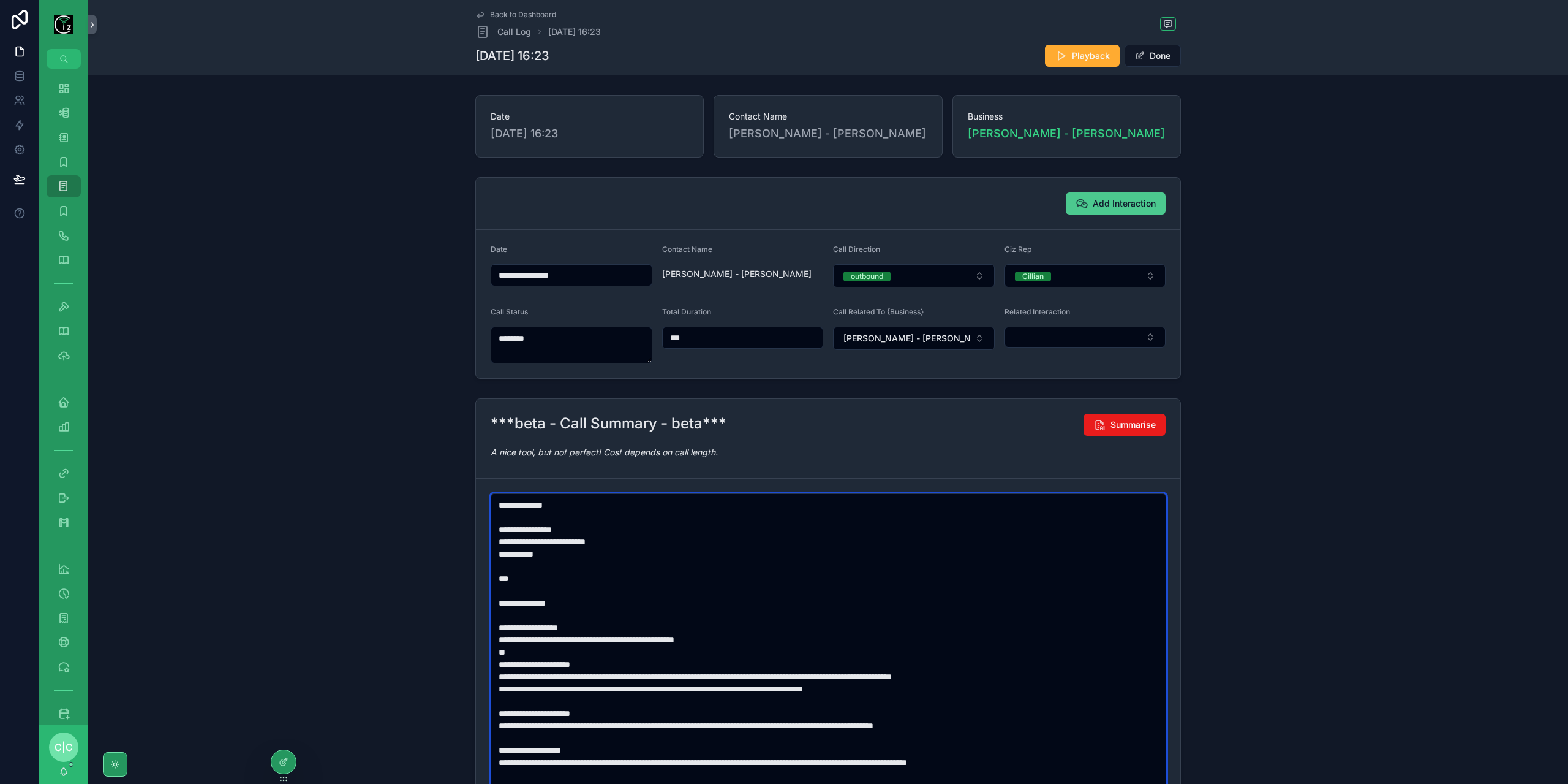
type textarea "**********"
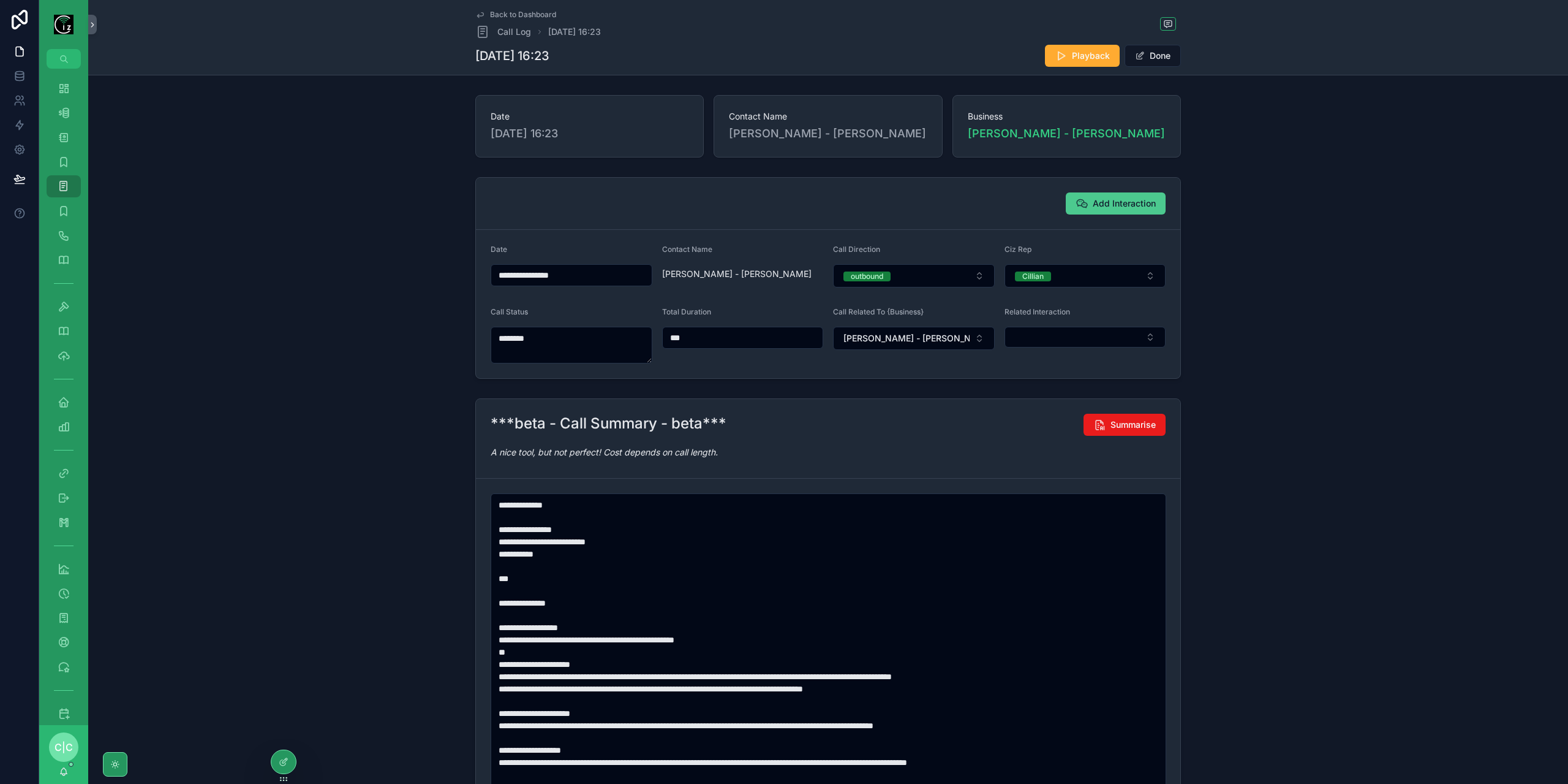
click at [1117, 209] on button "Add Interaction" at bounding box center [1116, 203] width 100 height 22
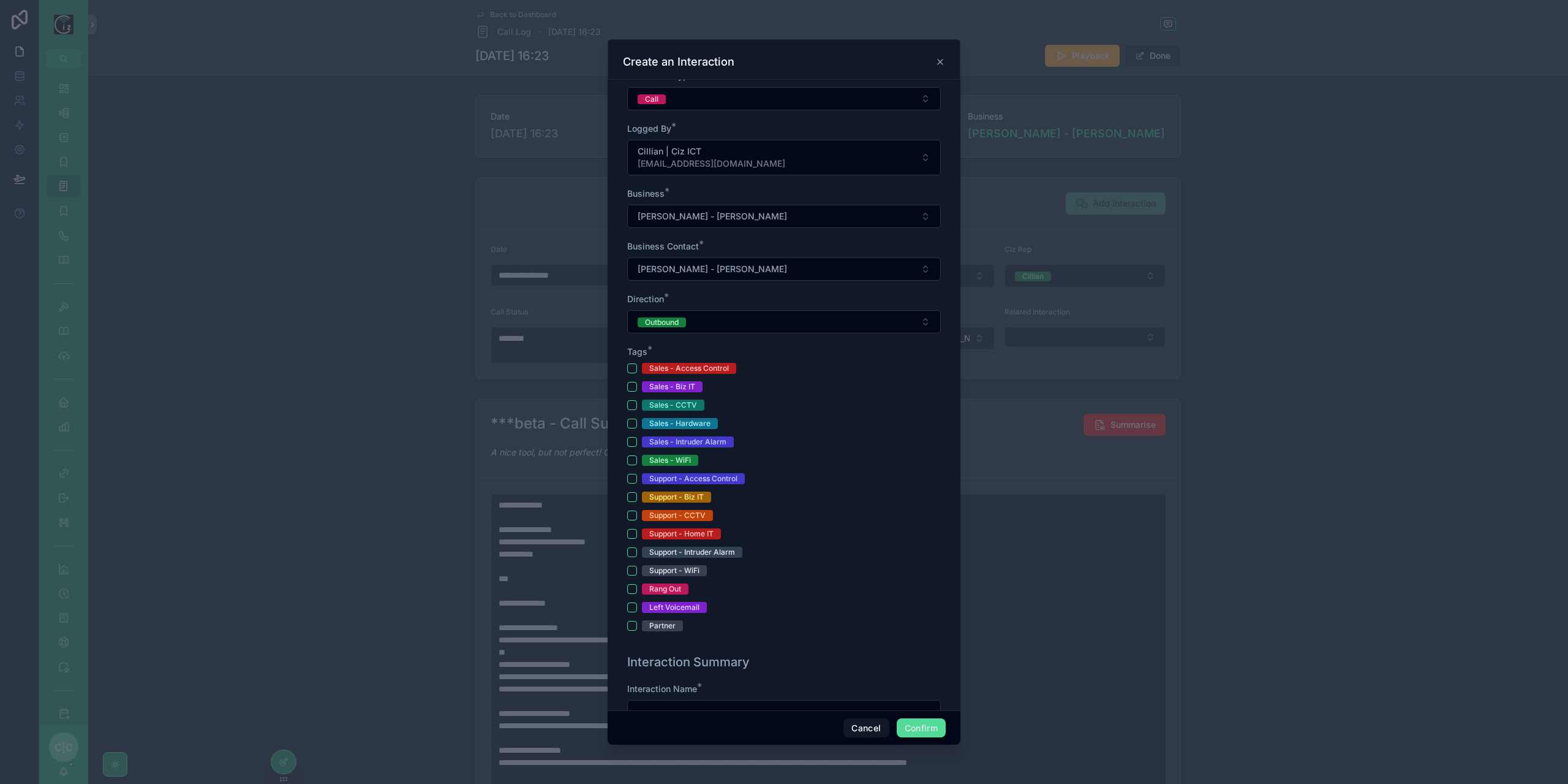
scroll to position [184, 0]
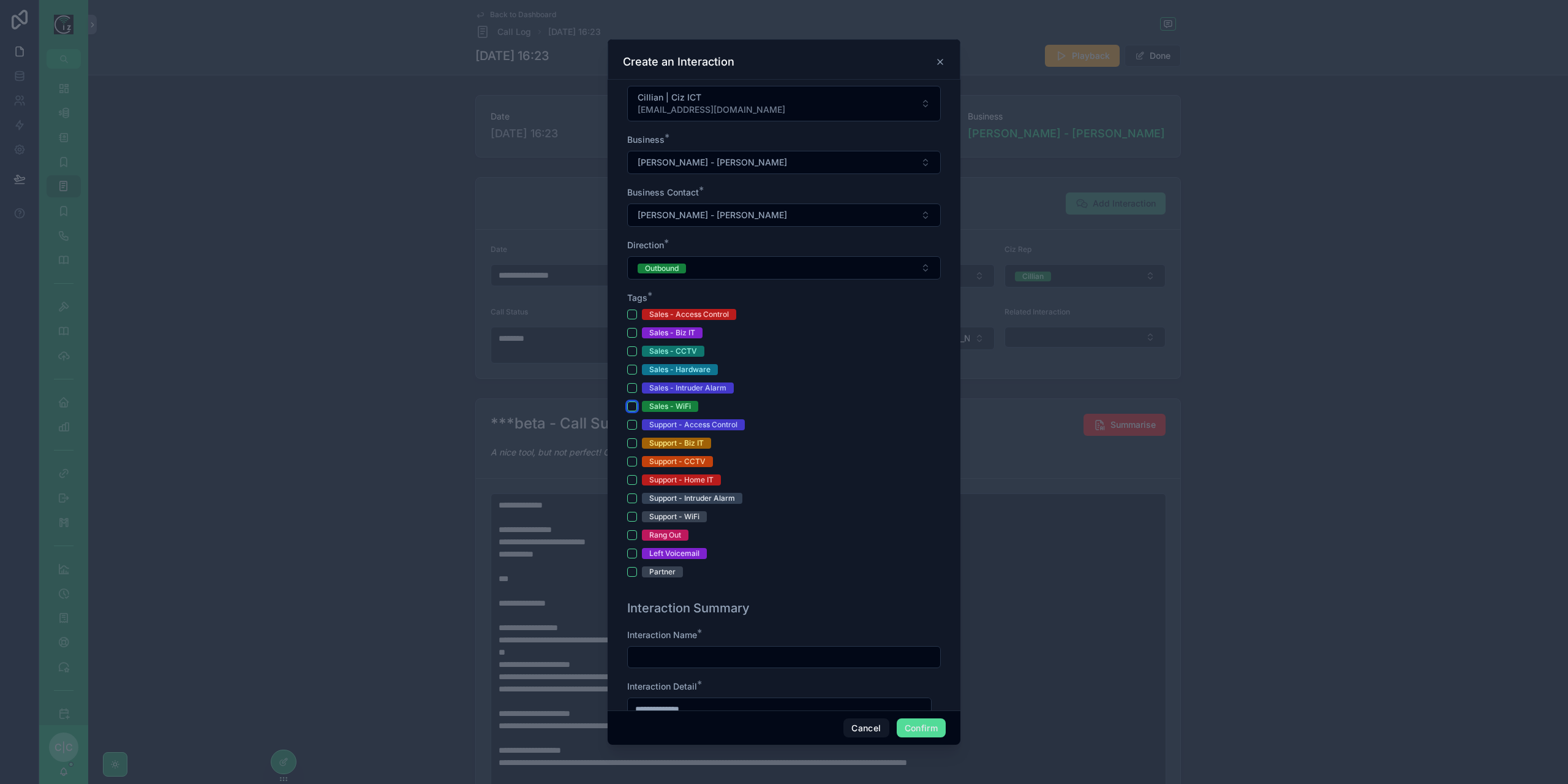
click at [633, 402] on button "Sales - WiFi" at bounding box center [632, 406] width 10 height 10
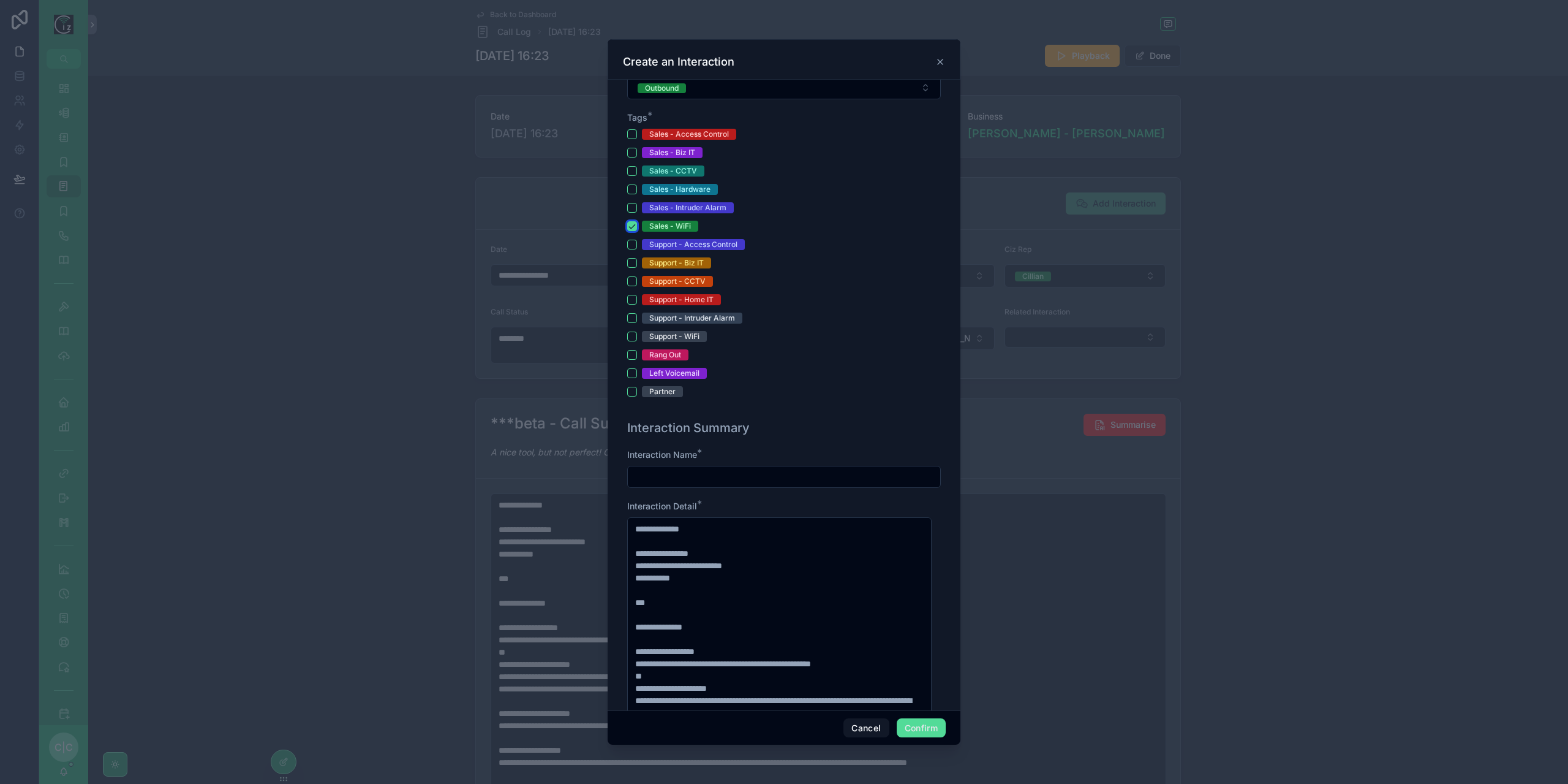
scroll to position [367, 0]
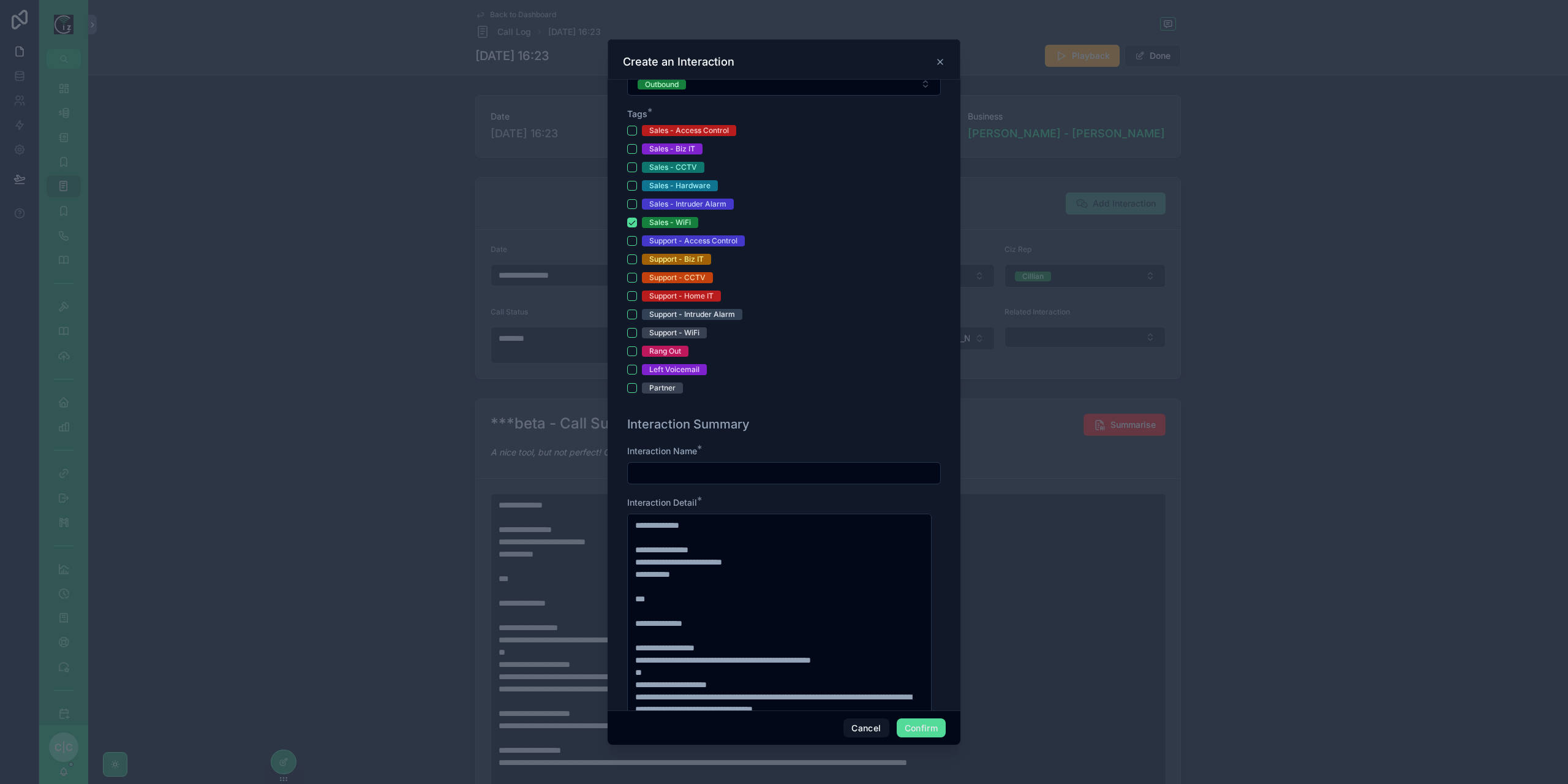
click at [701, 474] on input "text" at bounding box center [784, 472] width 312 height 17
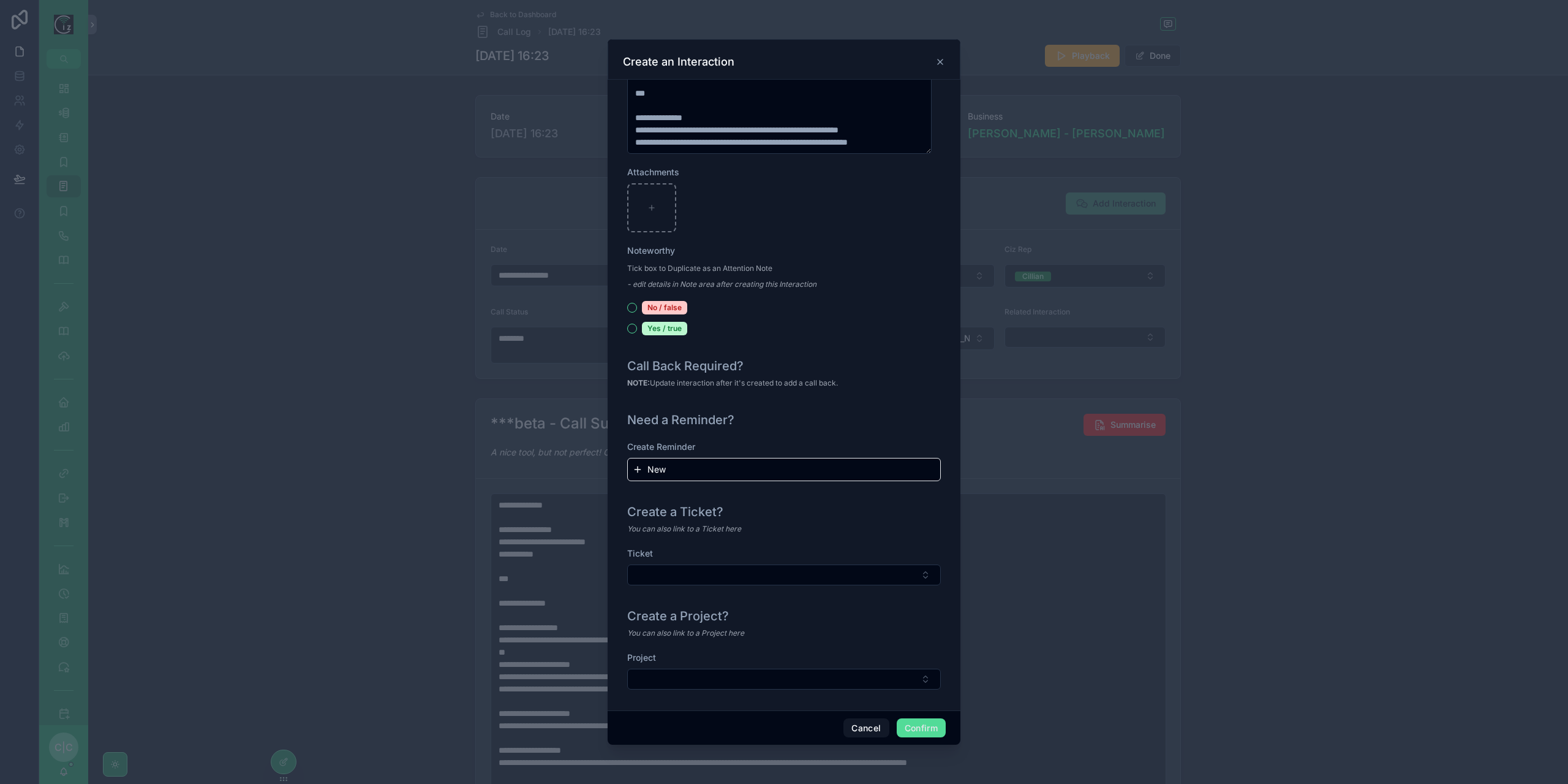
scroll to position [1106, 0]
type input "**********"
click at [783, 575] on button "Select Button" at bounding box center [784, 573] width 313 height 21
click at [820, 678] on button "Select Button" at bounding box center [784, 678] width 313 height 21
click at [826, 573] on button "Select Button" at bounding box center [784, 573] width 313 height 21
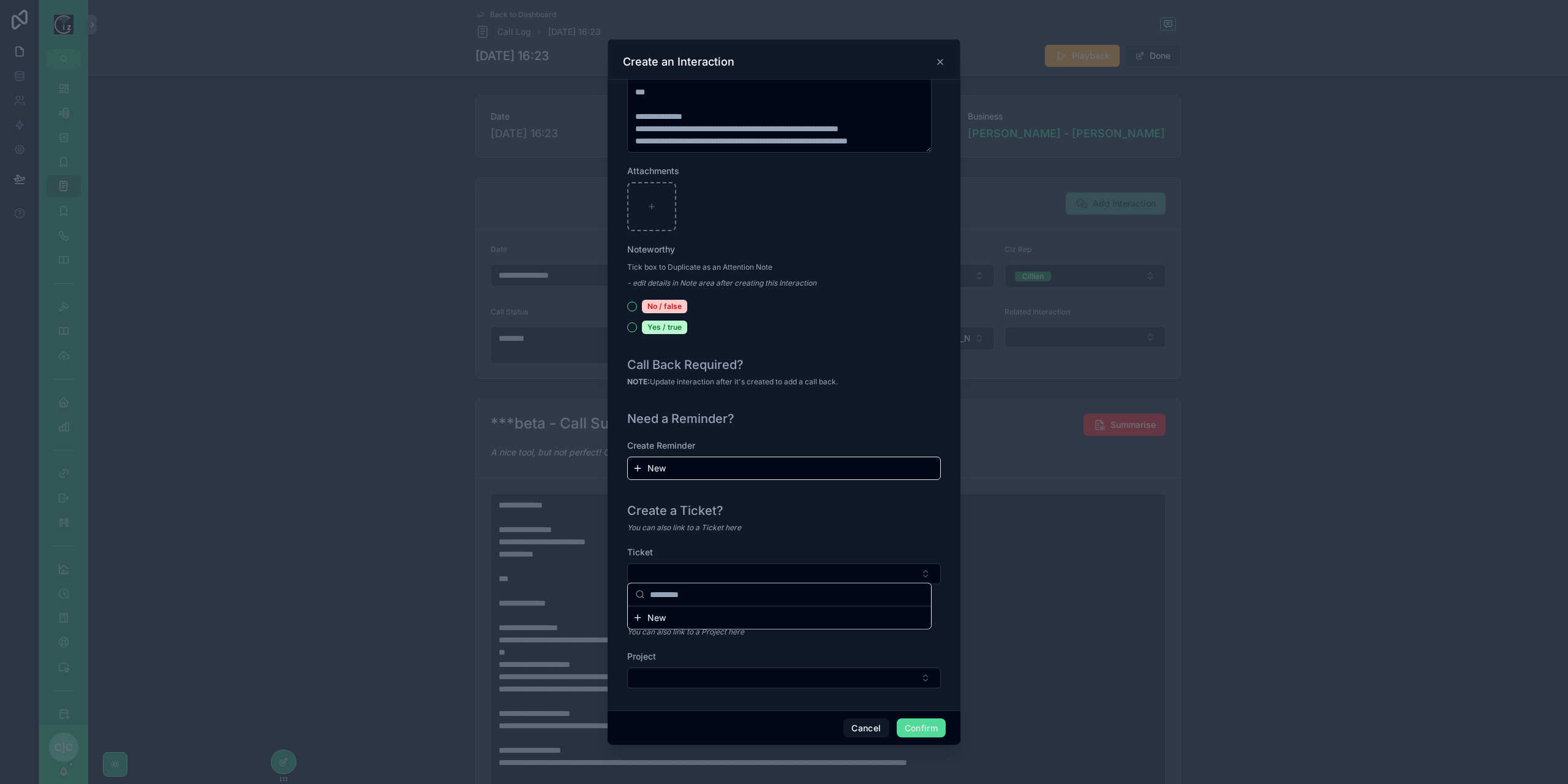
click at [685, 622] on button "New" at bounding box center [779, 618] width 294 height 12
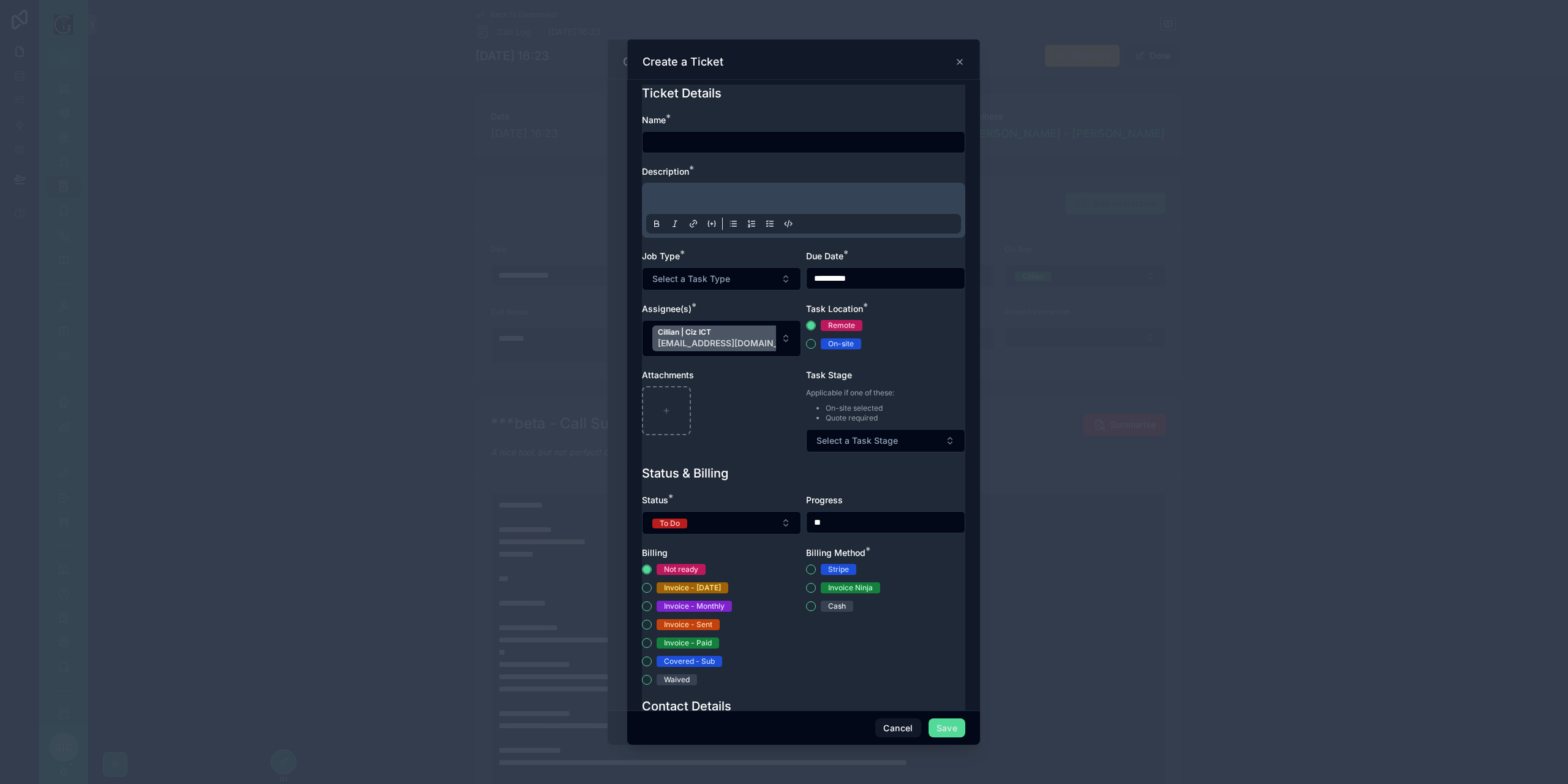
click at [733, 147] on input "text" at bounding box center [803, 142] width 322 height 17
type input "**********"
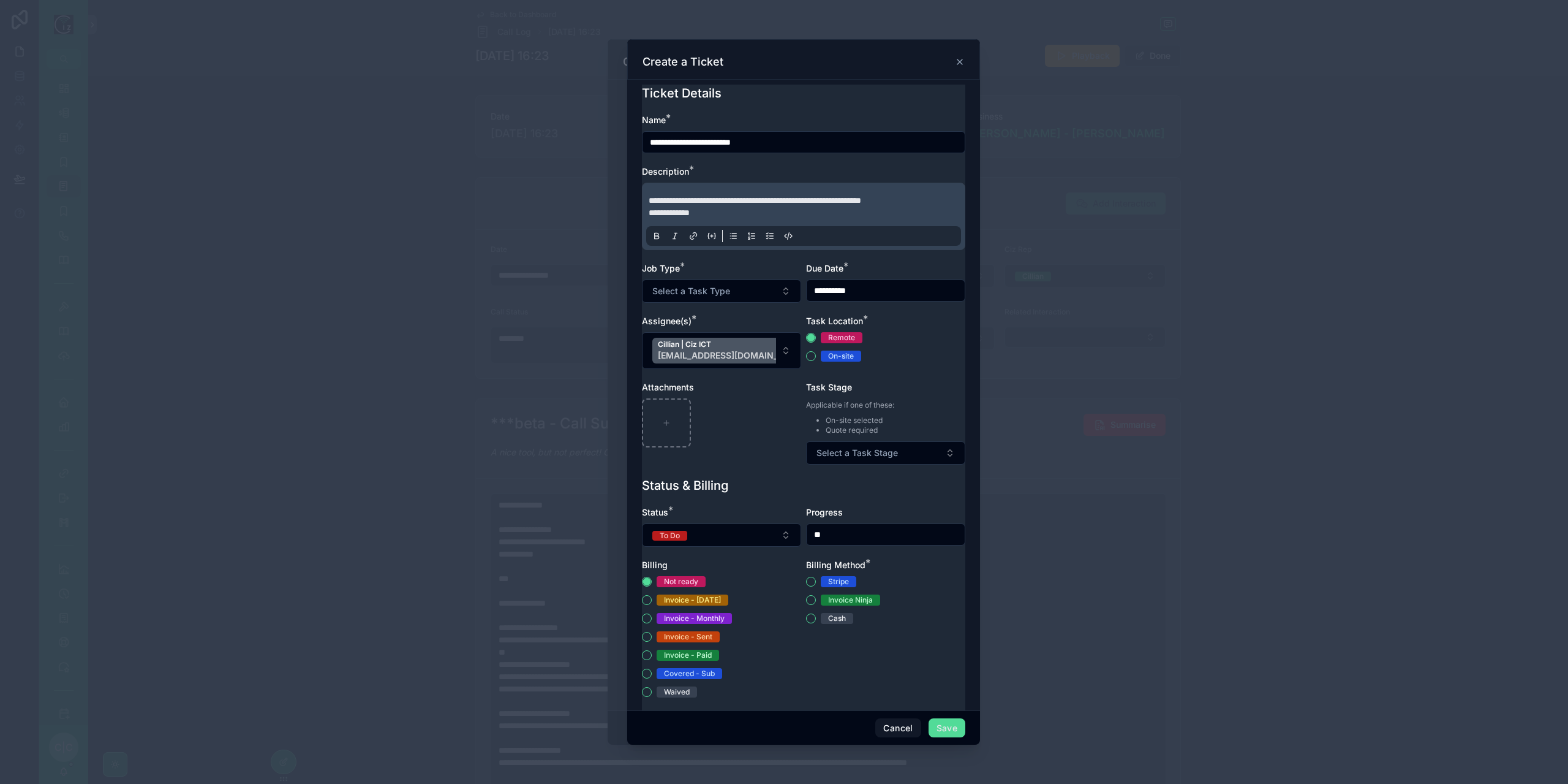
click at [806, 197] on span "**********" at bounding box center [755, 200] width 213 height 9
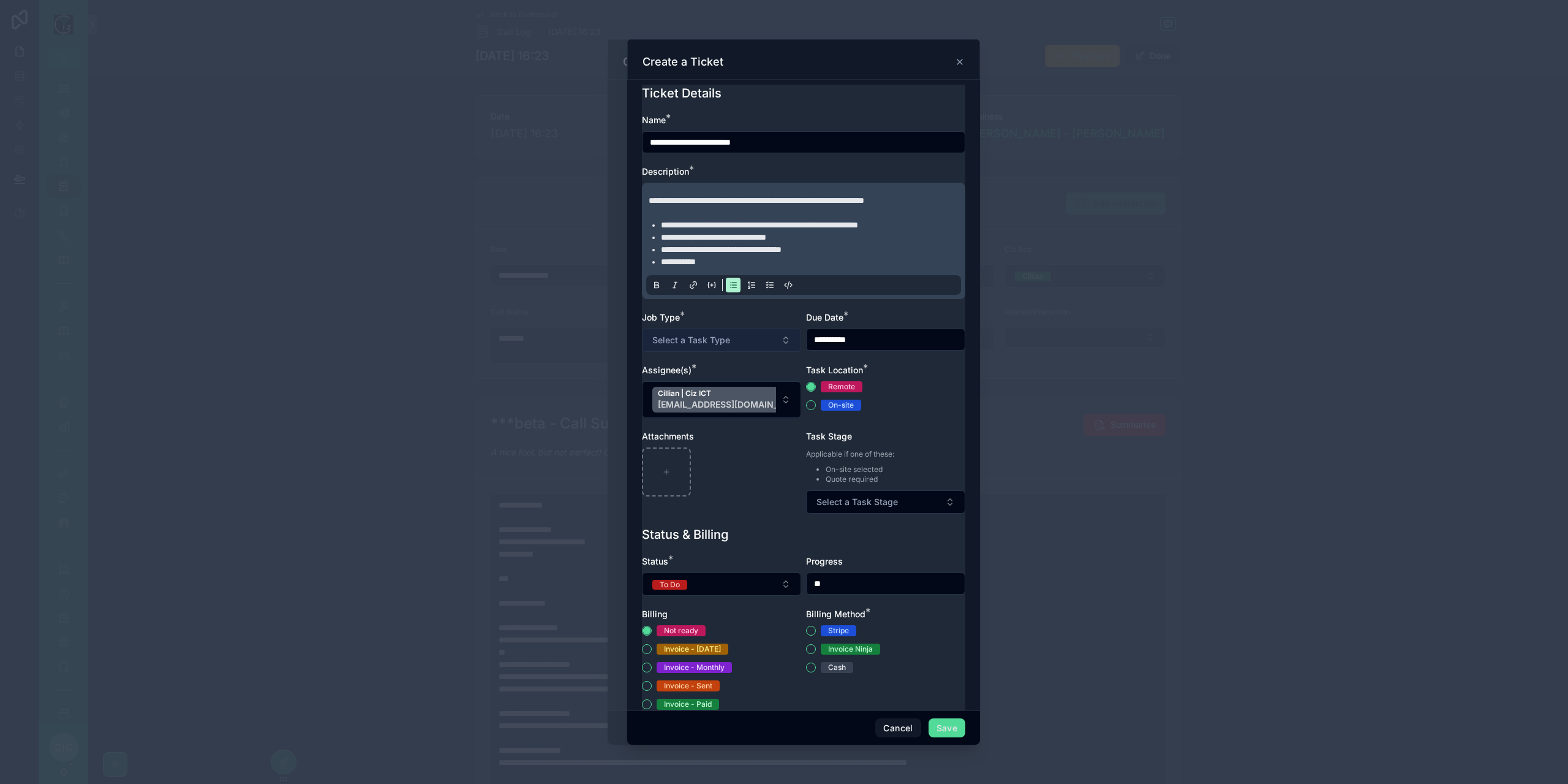
click at [745, 333] on button "Select a Task Type" at bounding box center [722, 340] width 159 height 23
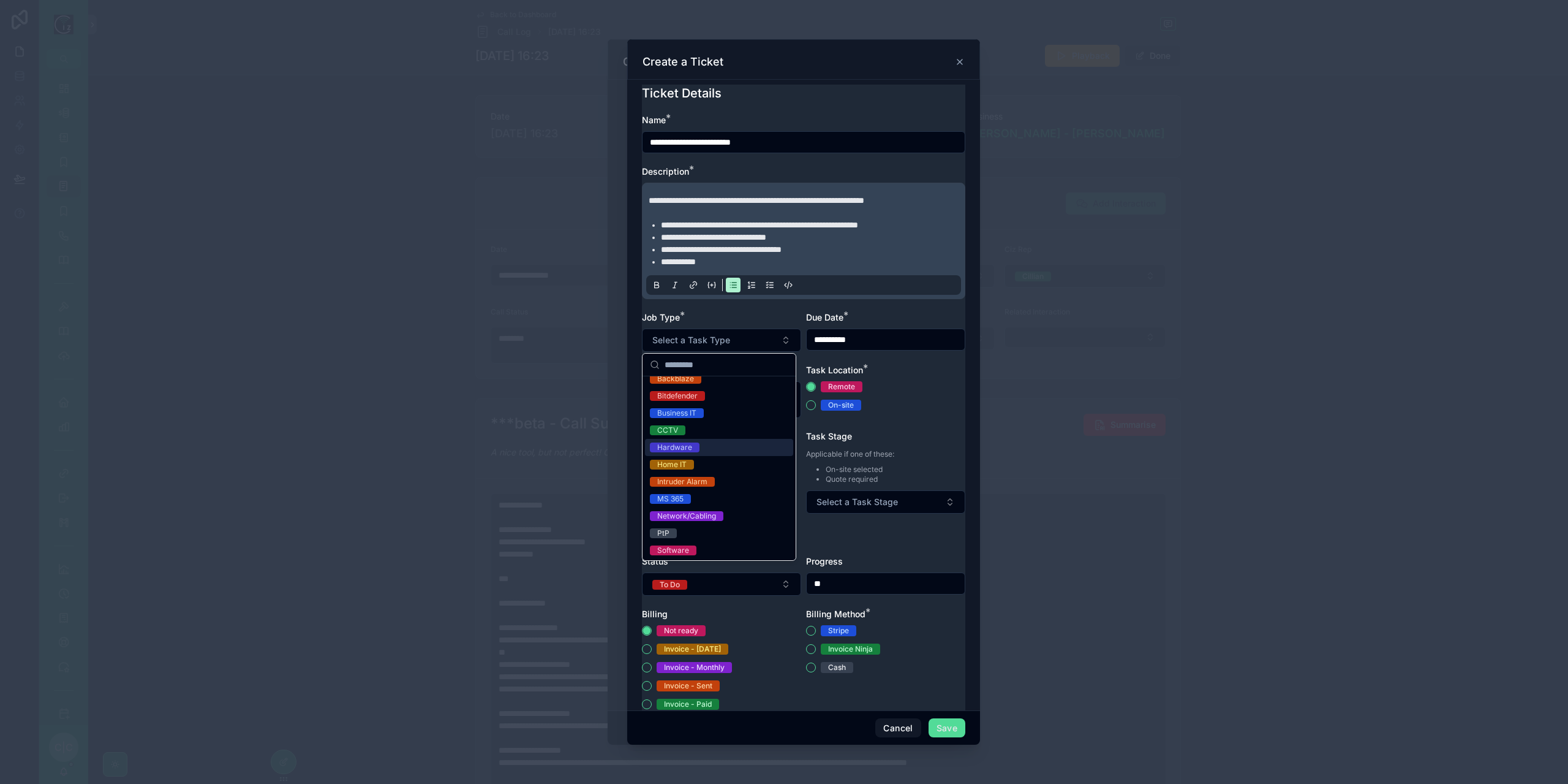
scroll to position [61, 0]
click at [756, 496] on div "Network/Cabling" at bounding box center [719, 497] width 149 height 17
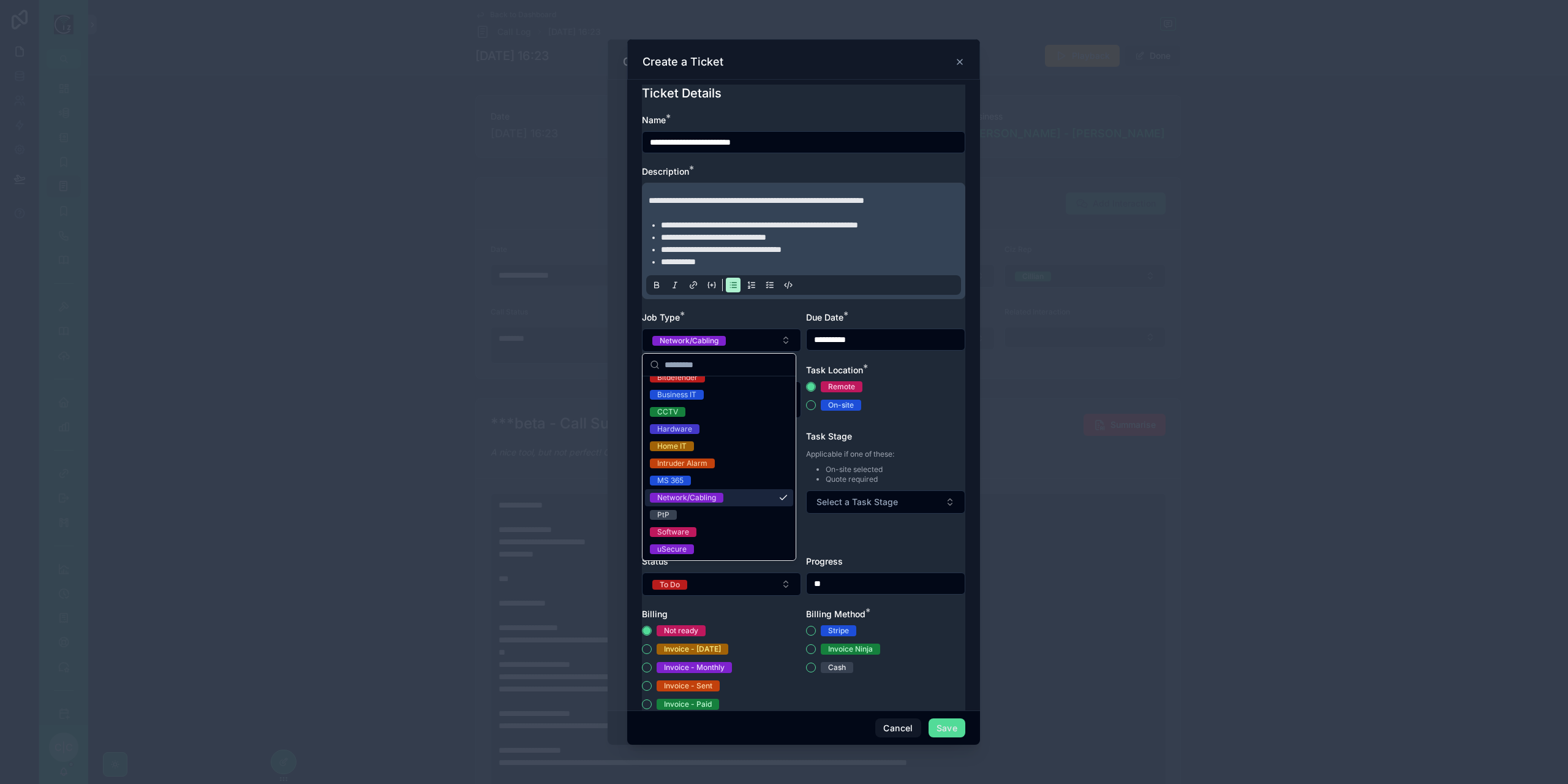
click at [941, 344] on input "**********" at bounding box center [886, 339] width 158 height 17
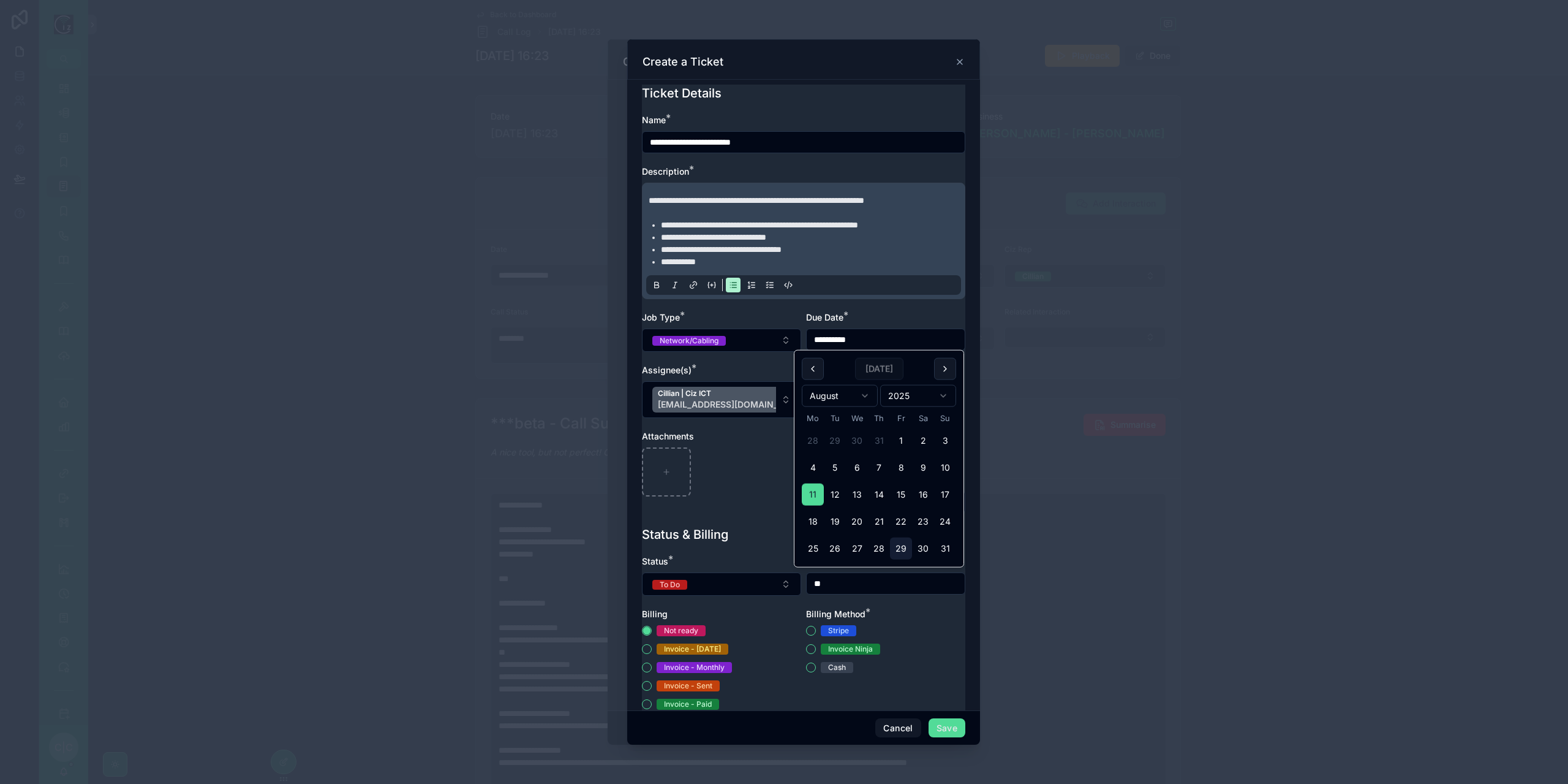
click at [907, 546] on button "29" at bounding box center [901, 548] width 22 height 22
type input "**********"
click at [927, 321] on div "Due Date *" at bounding box center [886, 318] width 159 height 12
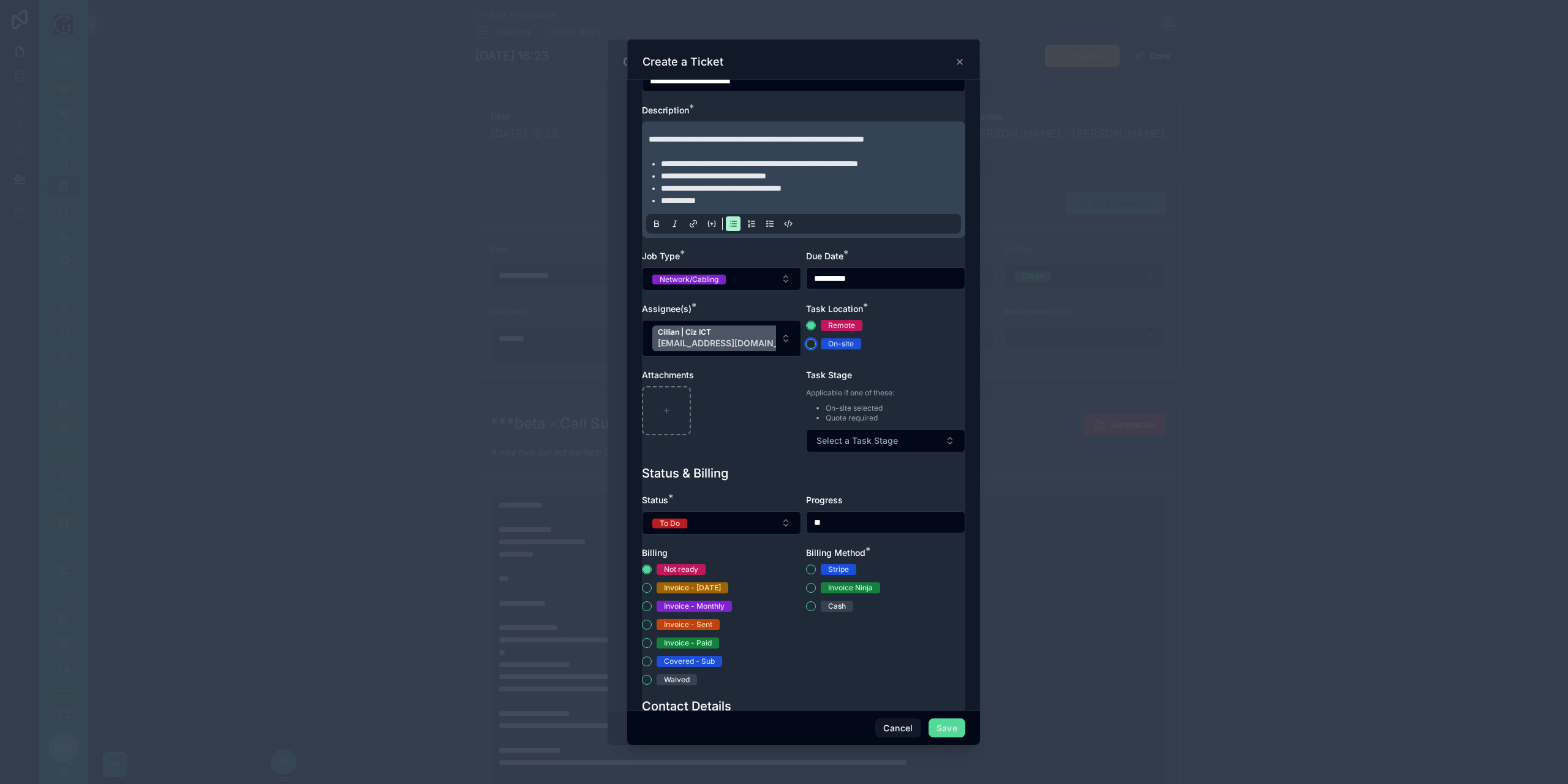
click at [808, 342] on button "On-site" at bounding box center [811, 344] width 10 height 10
click at [877, 435] on span "Select a Task Stage" at bounding box center [857, 440] width 82 height 12
click at [874, 481] on div "Schedule" at bounding box center [879, 486] width 149 height 17
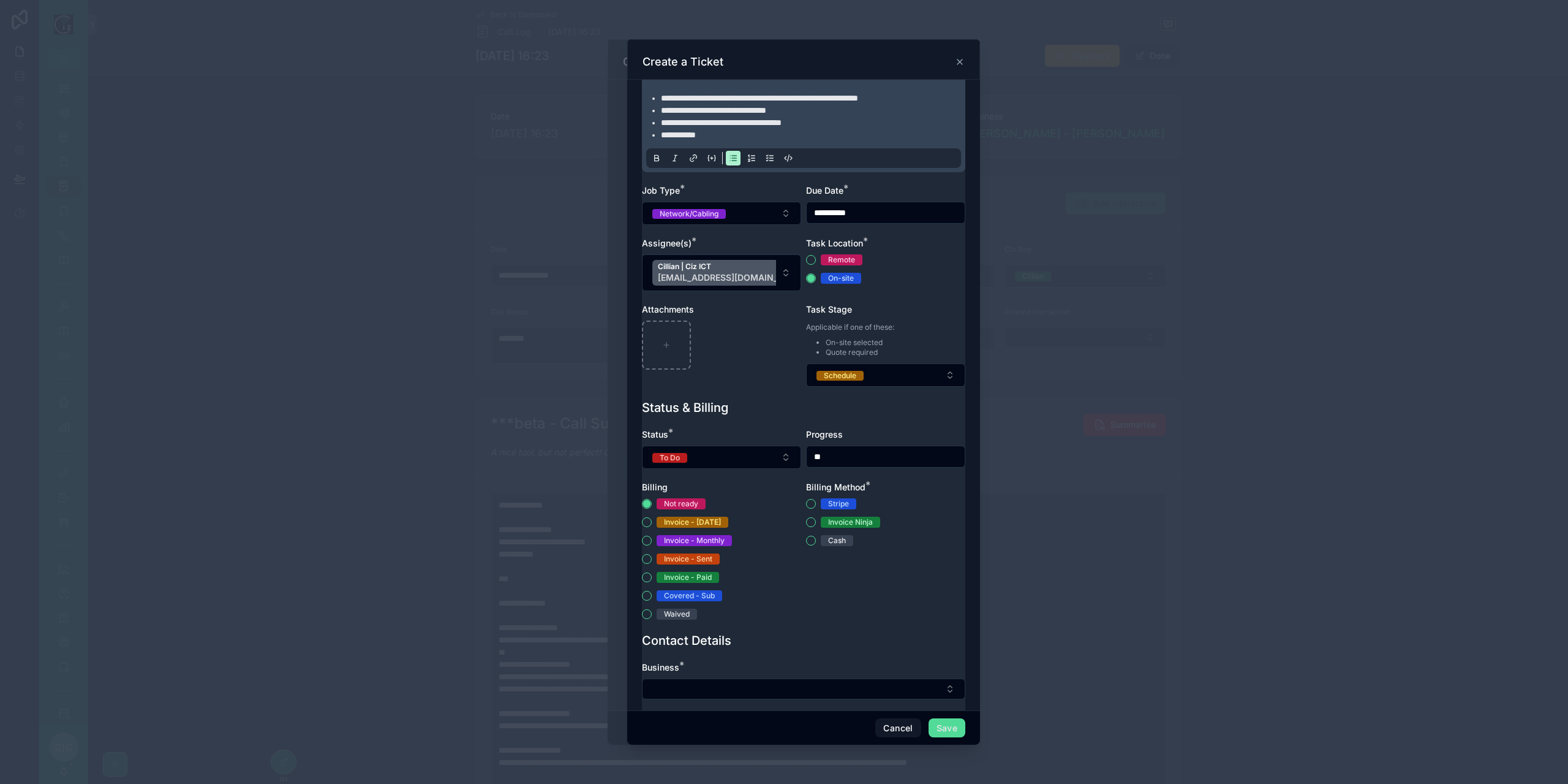
scroll to position [245, 0]
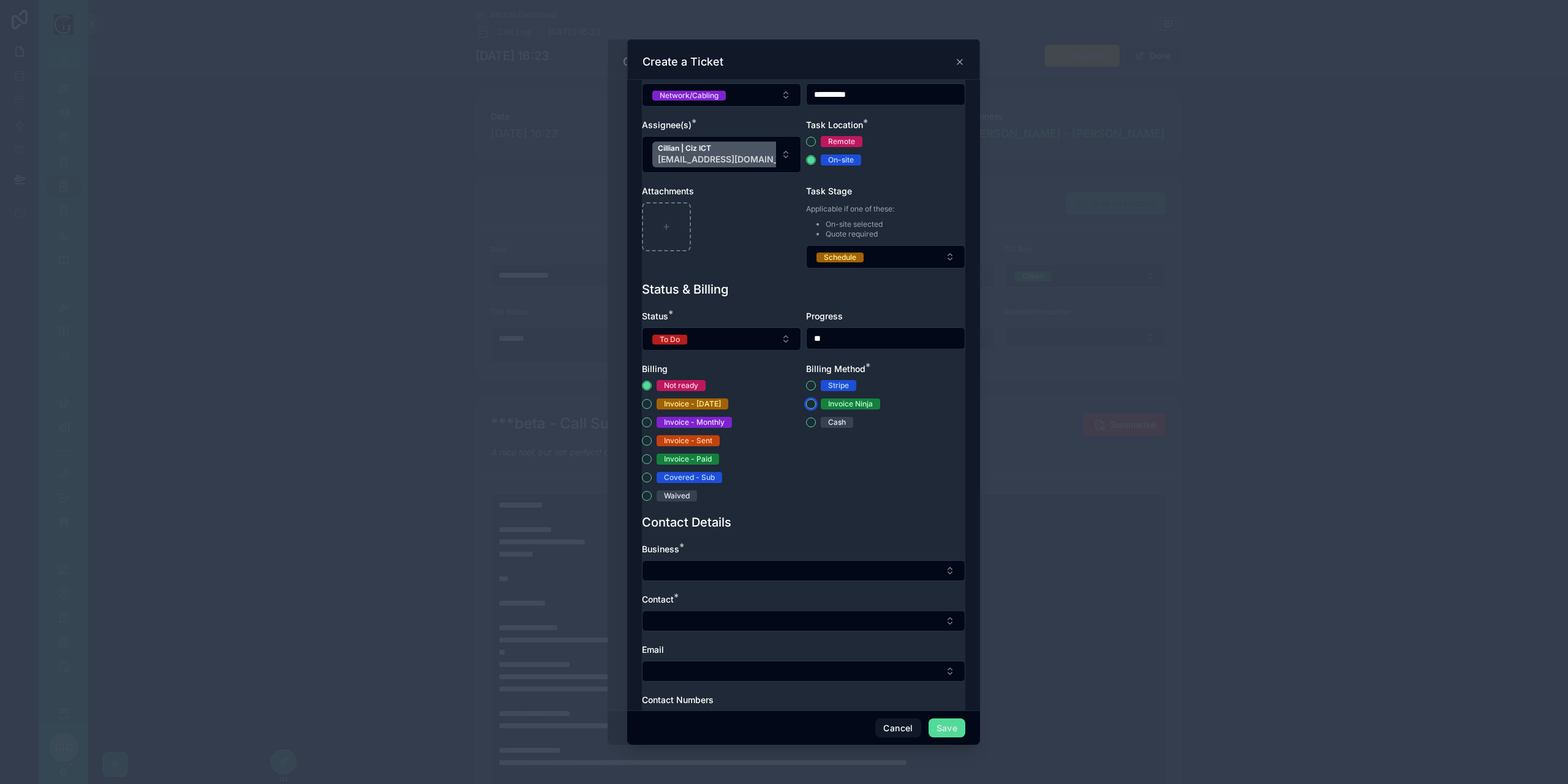
click at [808, 399] on button "Invoice Ninja" at bounding box center [811, 404] width 10 height 10
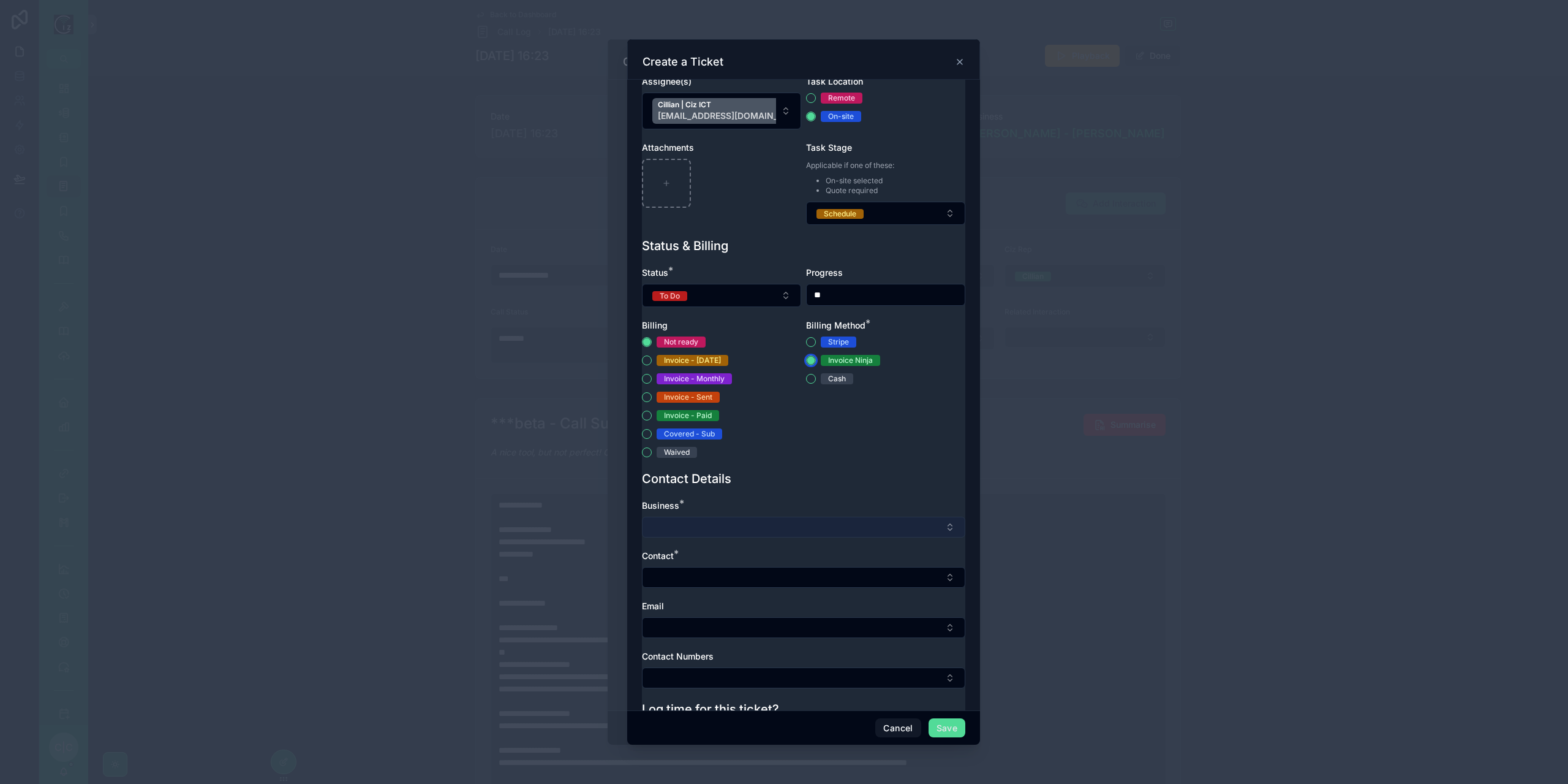
scroll to position [365, 0]
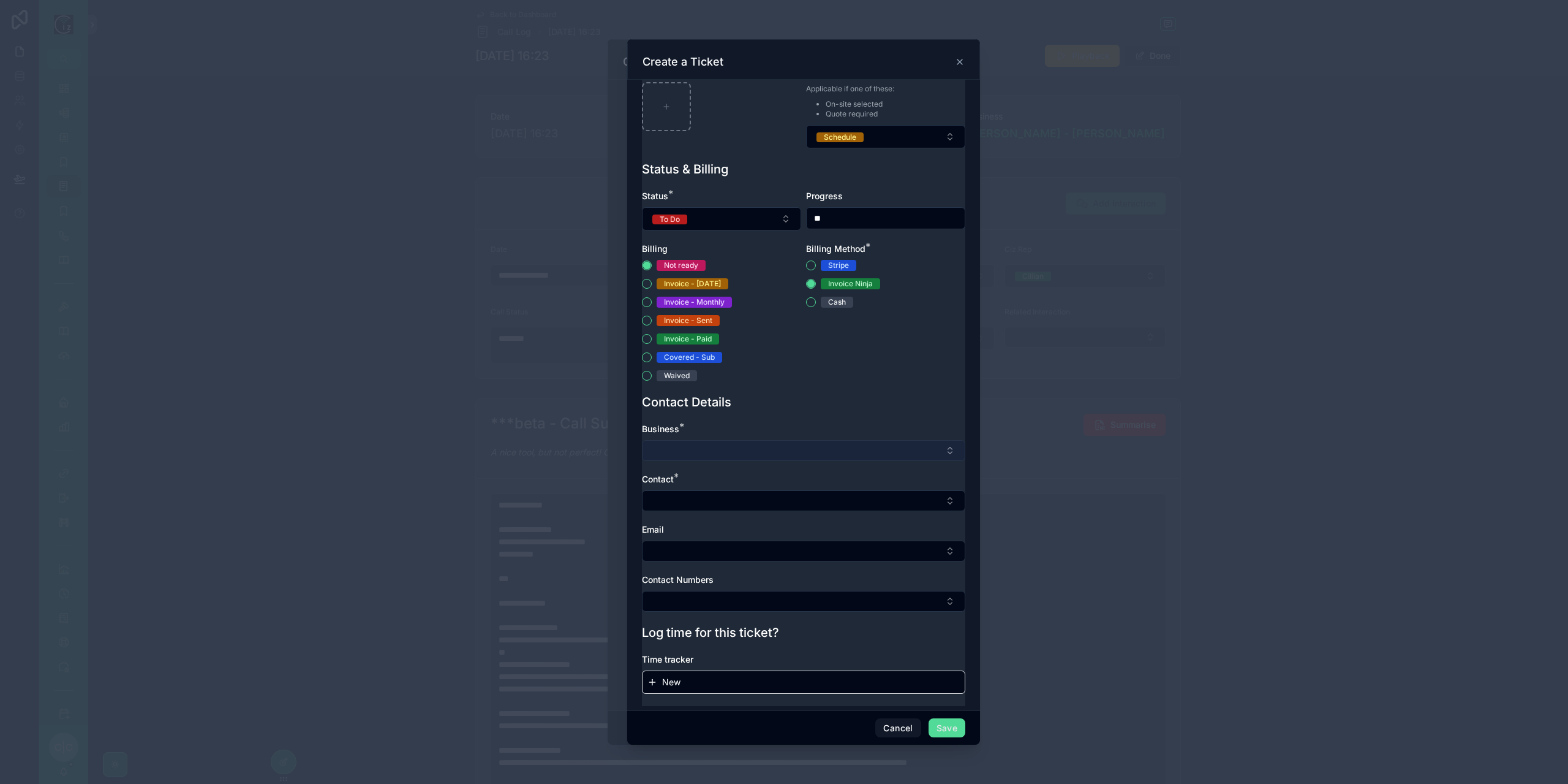
click at [770, 448] on button "Select Button" at bounding box center [803, 450] width 324 height 21
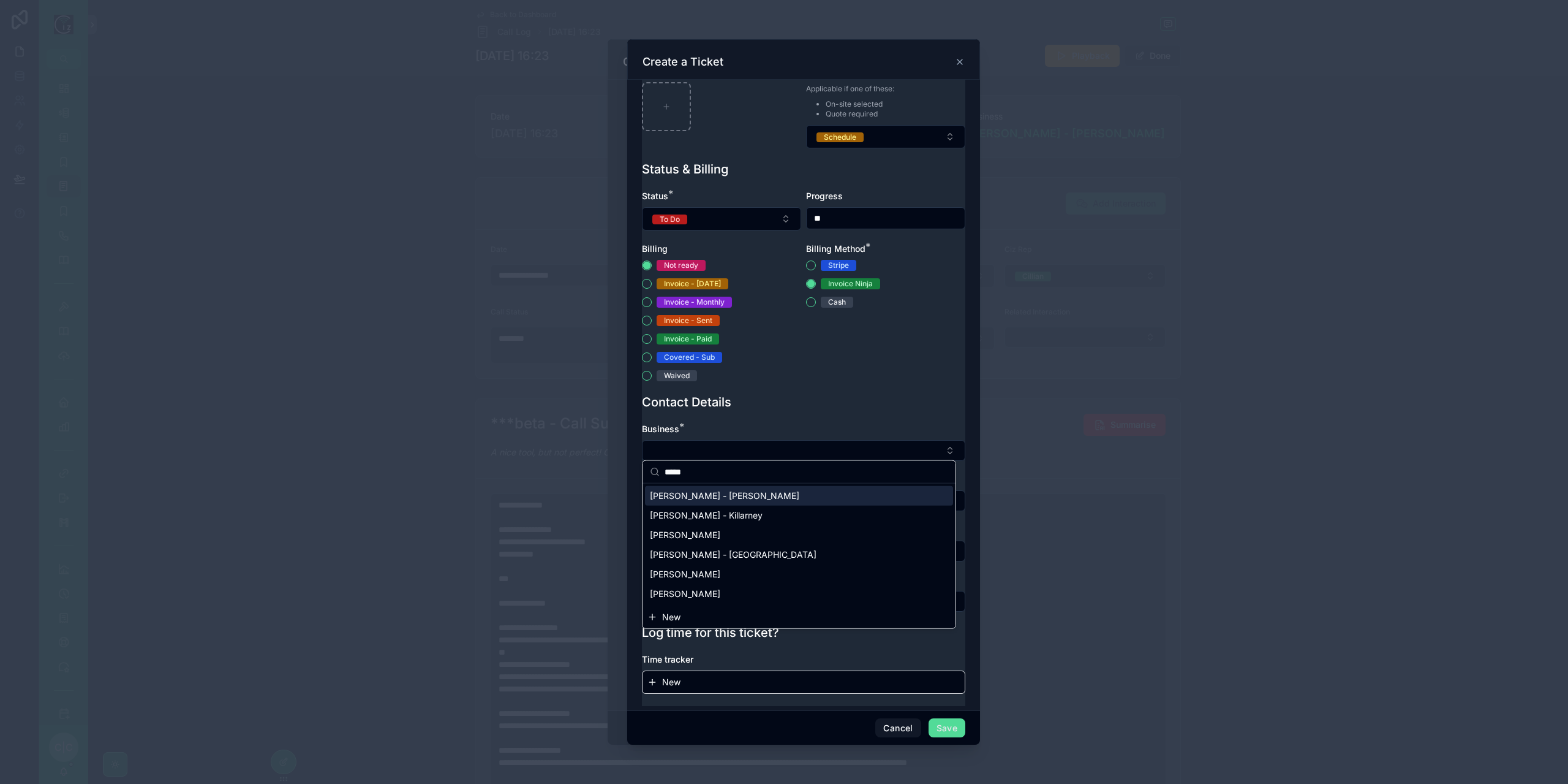
type input "*****"
click at [723, 496] on span "David Mooney - Bray" at bounding box center [724, 496] width 149 height 12
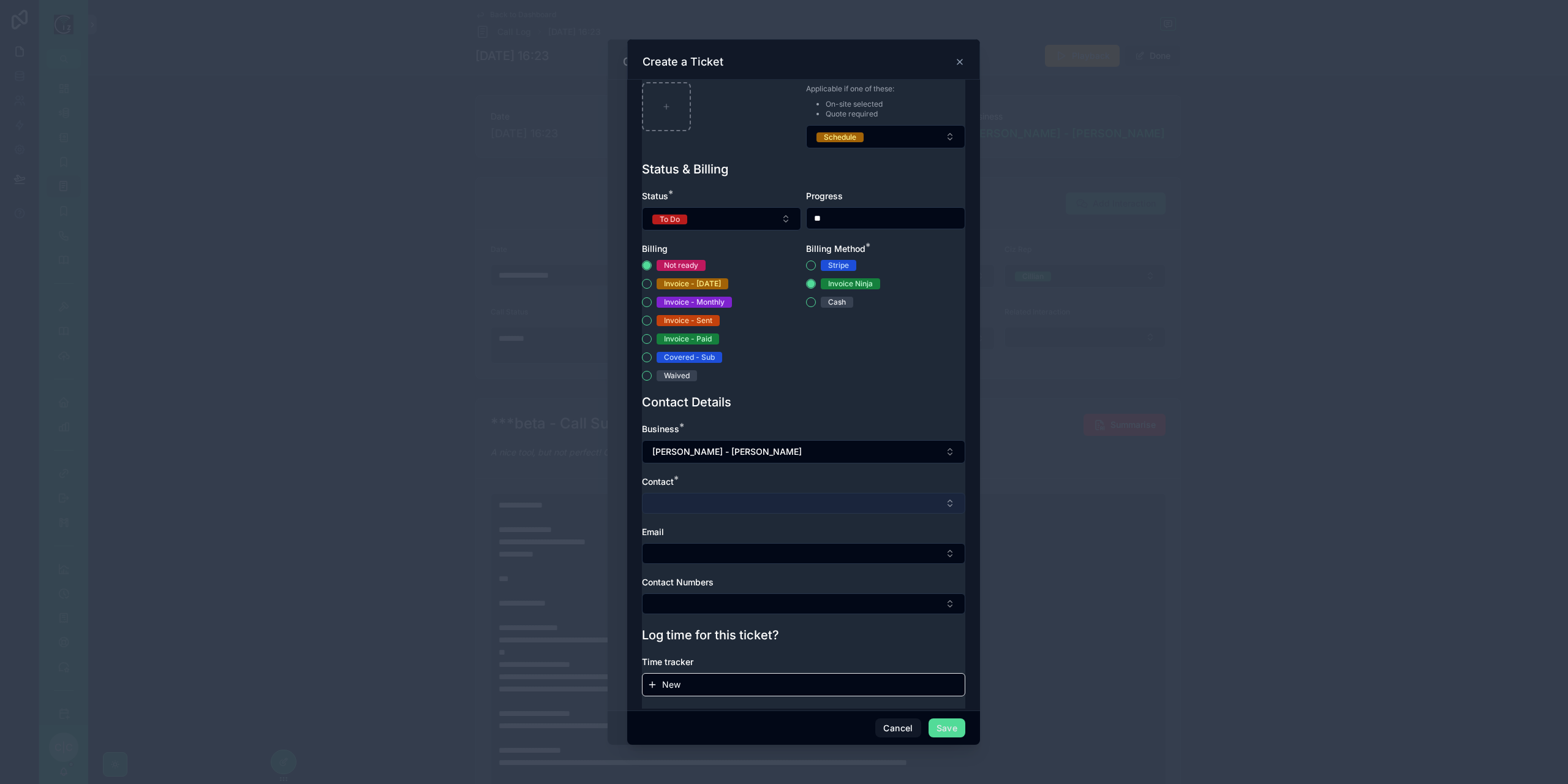
click at [739, 493] on button "Select Button" at bounding box center [803, 503] width 324 height 21
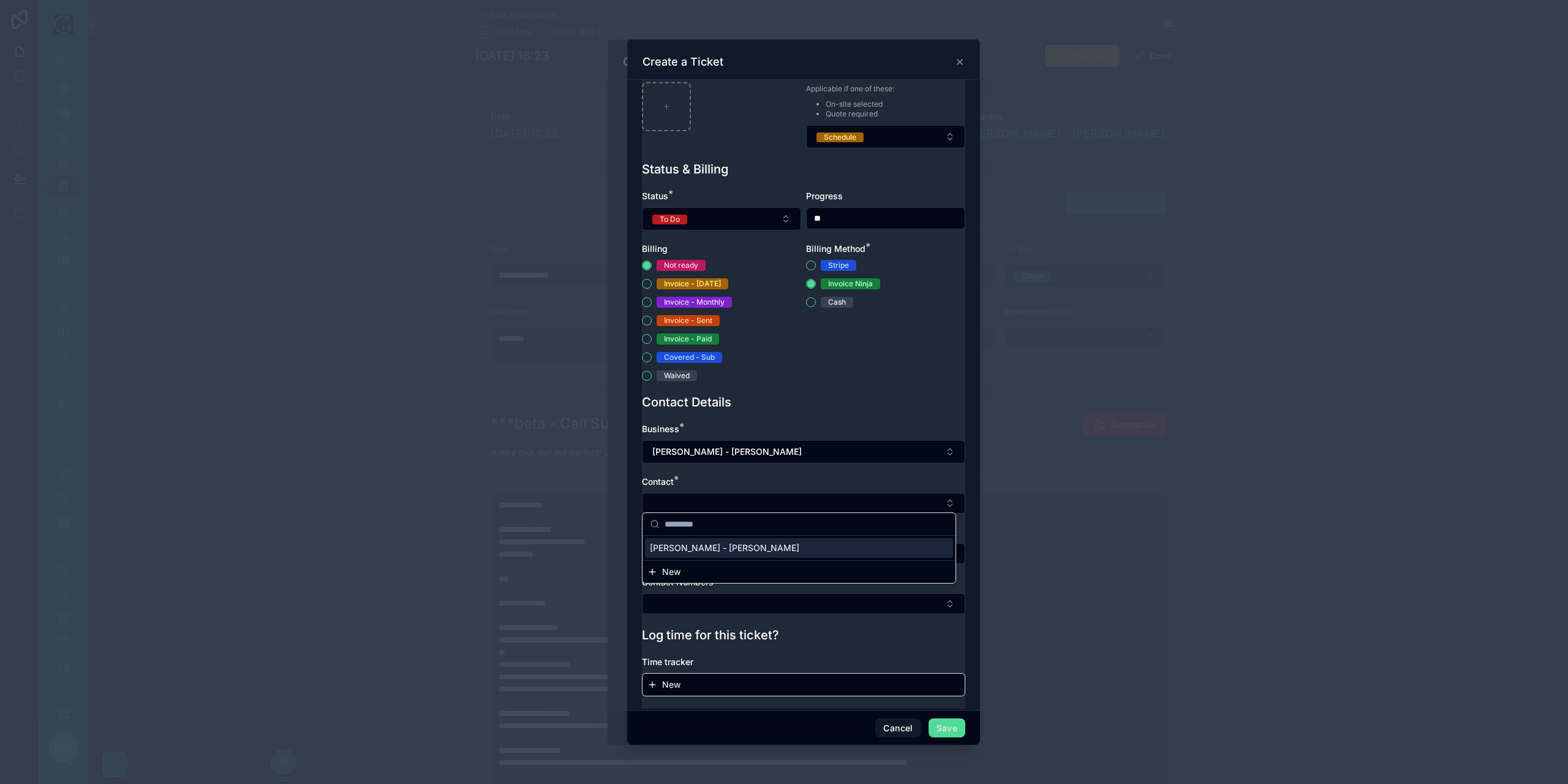
click at [729, 551] on span "David Mooney - Bray" at bounding box center [724, 548] width 149 height 12
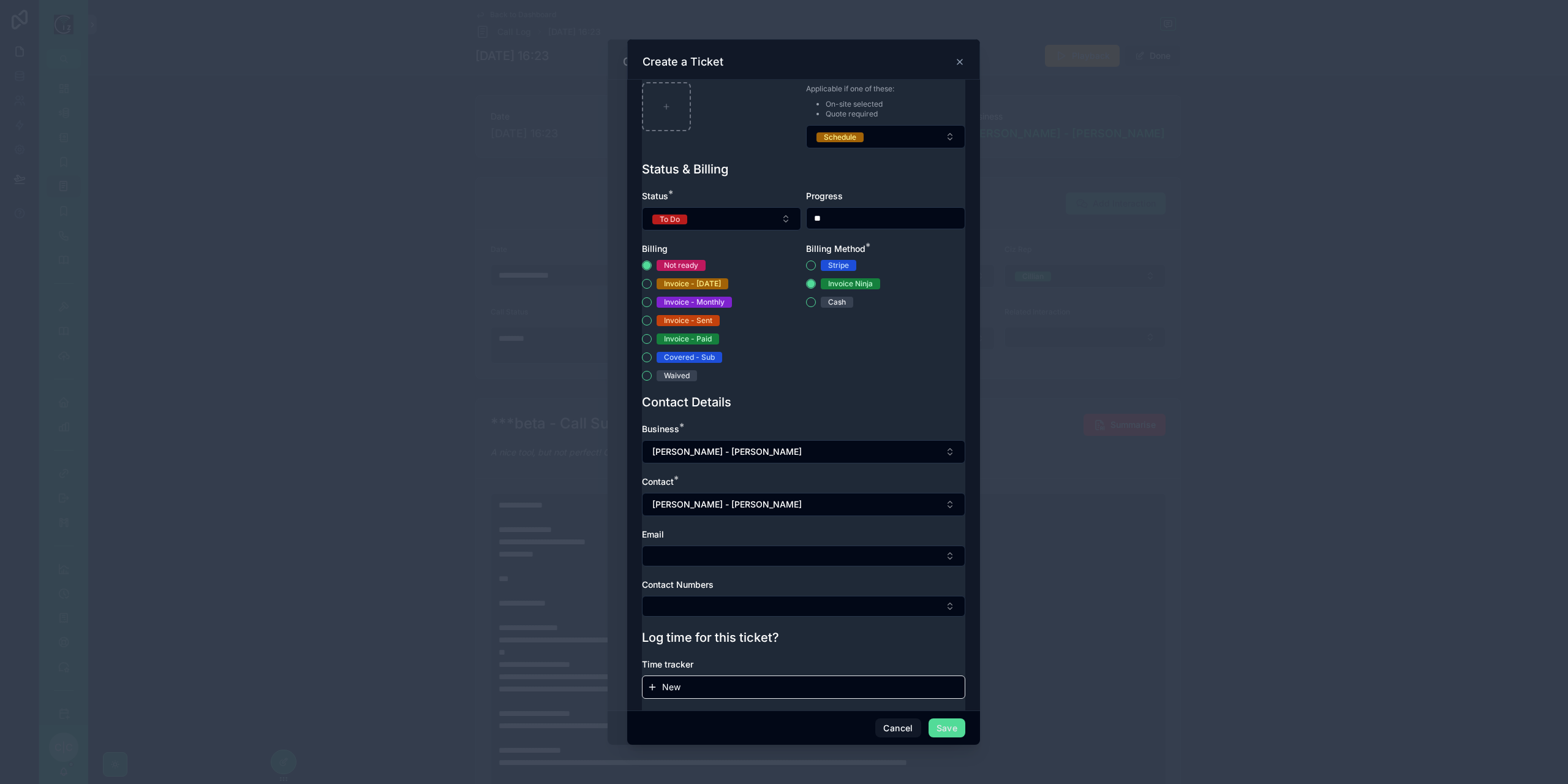
click at [741, 537] on div "Email" at bounding box center [803, 547] width 324 height 38
click at [737, 548] on button "Select Button" at bounding box center [803, 556] width 324 height 21
click at [737, 597] on span "david.ian.mooney@gmail.com" at bounding box center [792, 606] width 283 height 25
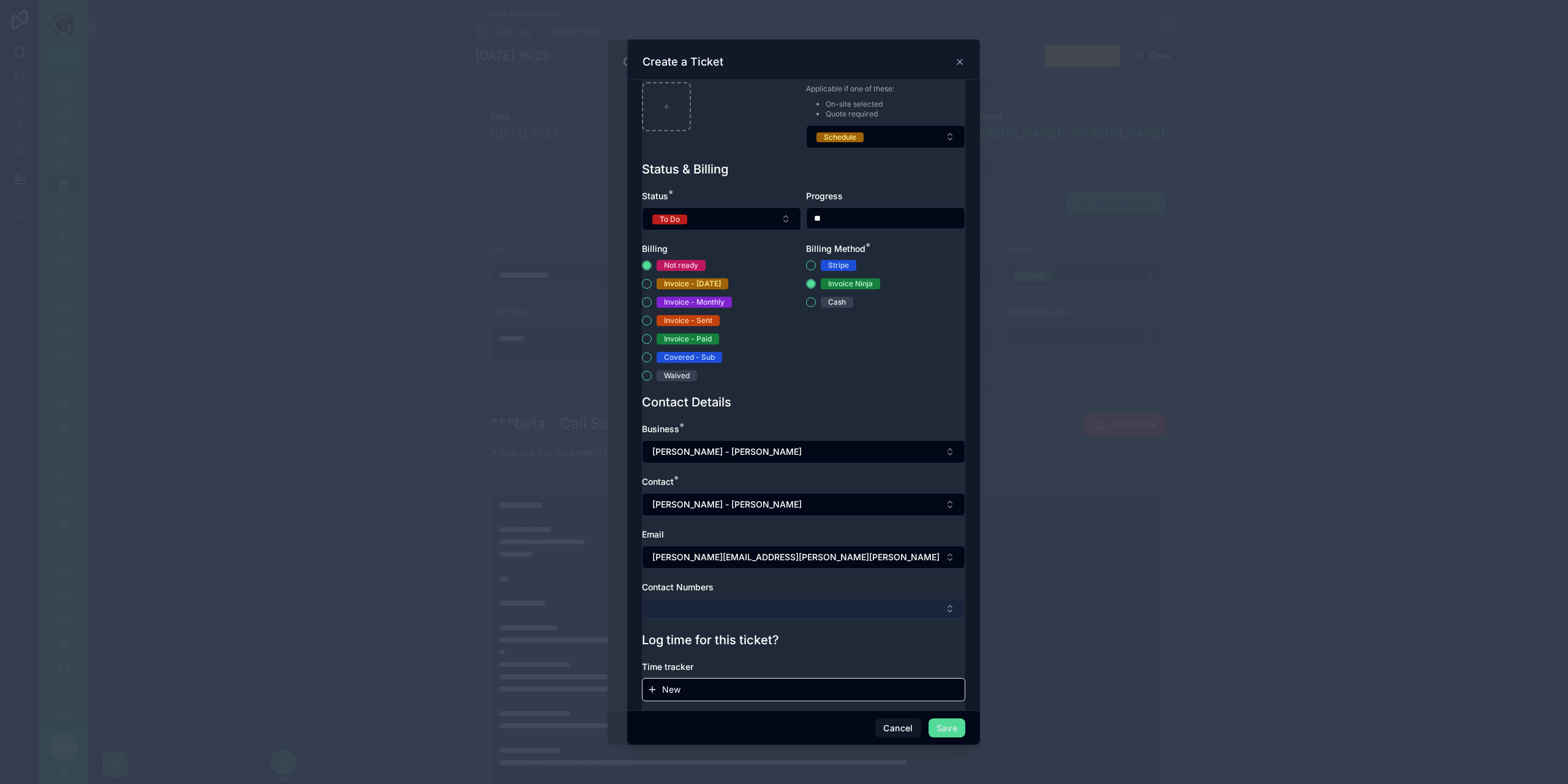
click at [769, 599] on button "Select Button" at bounding box center [803, 608] width 324 height 21
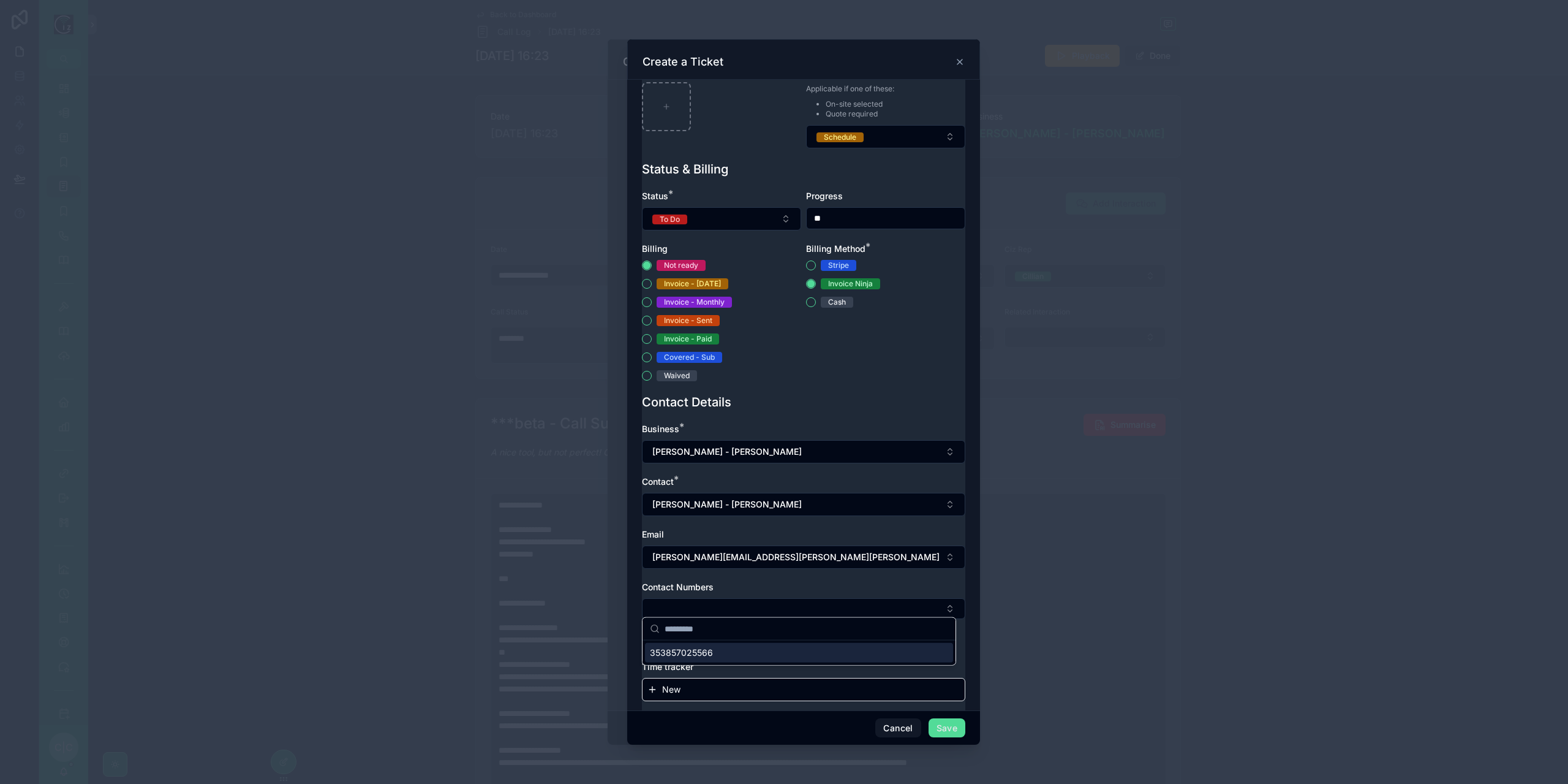
click at [743, 652] on div "353857025566" at bounding box center [799, 652] width 308 height 20
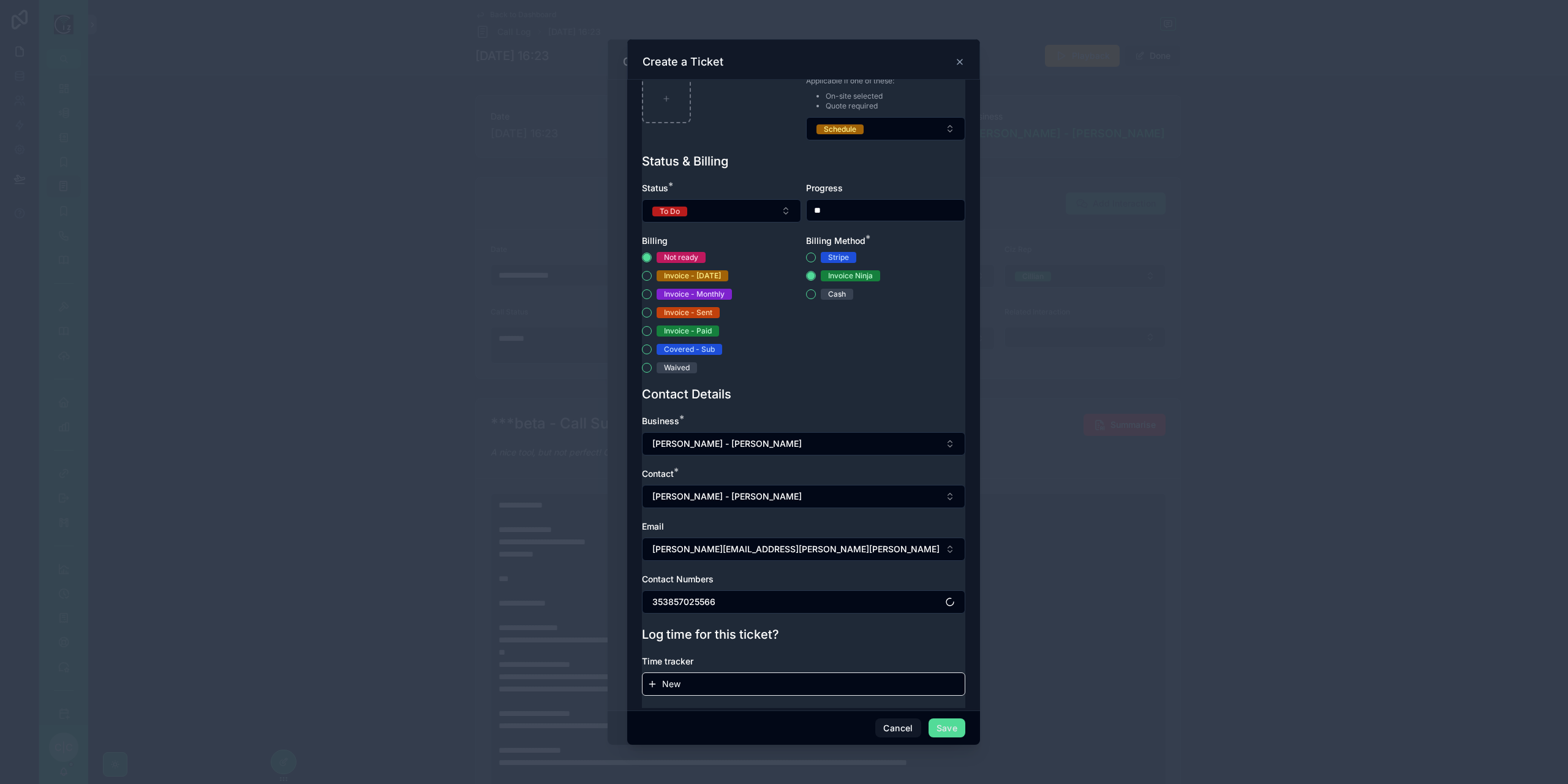
scroll to position [375, 0]
click at [946, 727] on button "Save" at bounding box center [947, 727] width 37 height 20
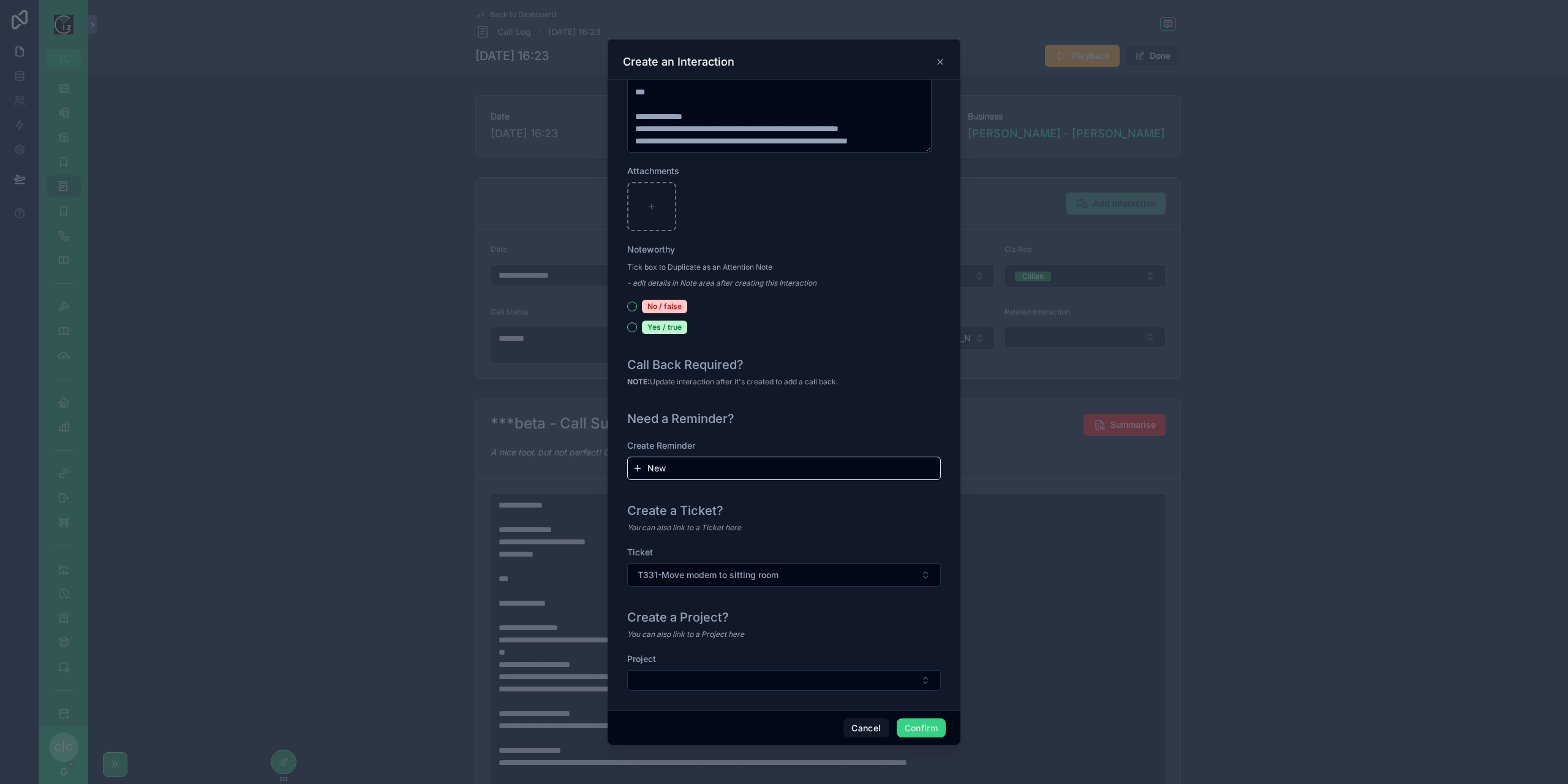
click at [921, 729] on button "Confirm" at bounding box center [921, 727] width 49 height 20
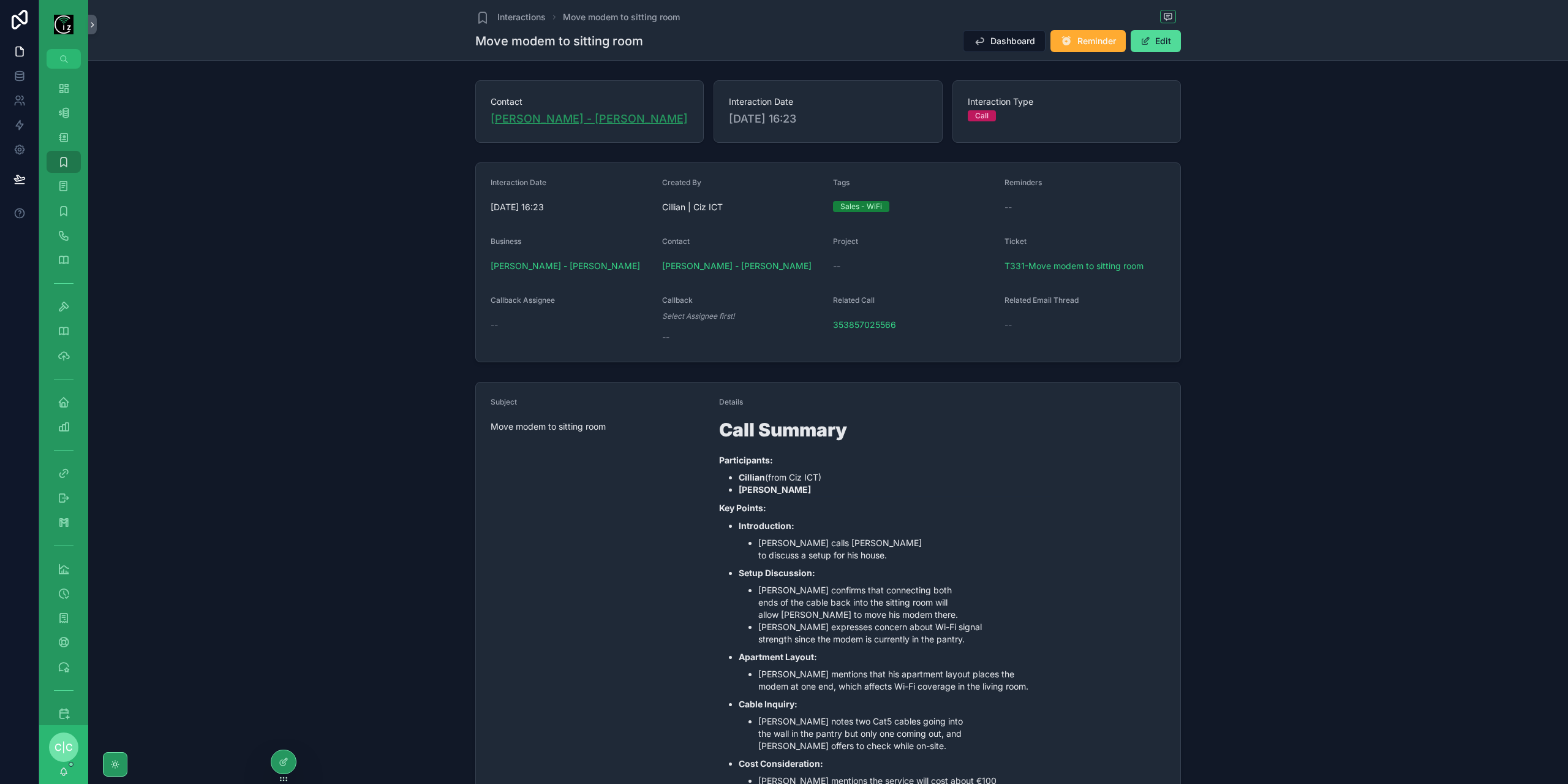
click at [549, 119] on span "David Mooney - Bray" at bounding box center [589, 119] width 197 height 17
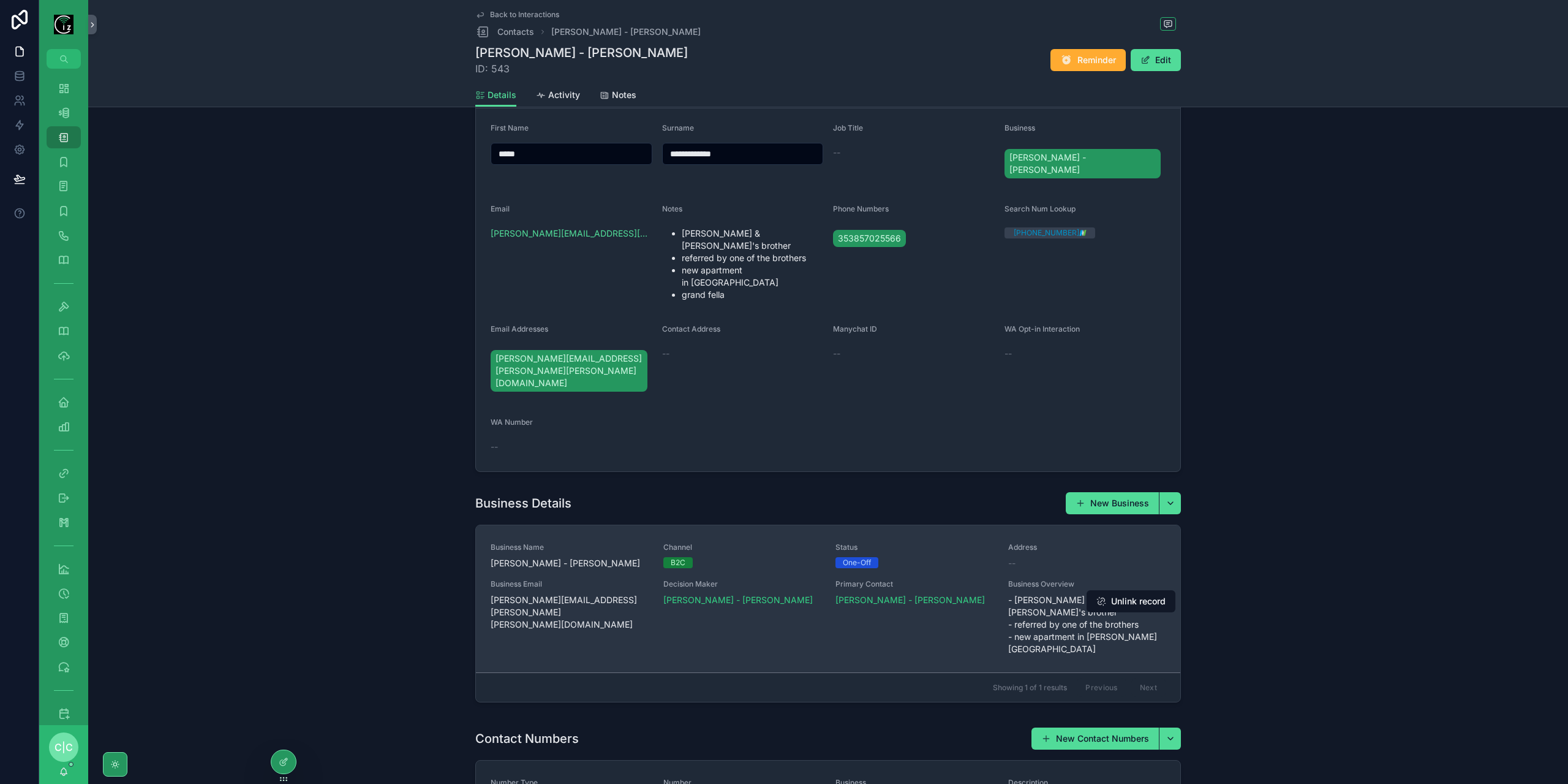
scroll to position [61, 0]
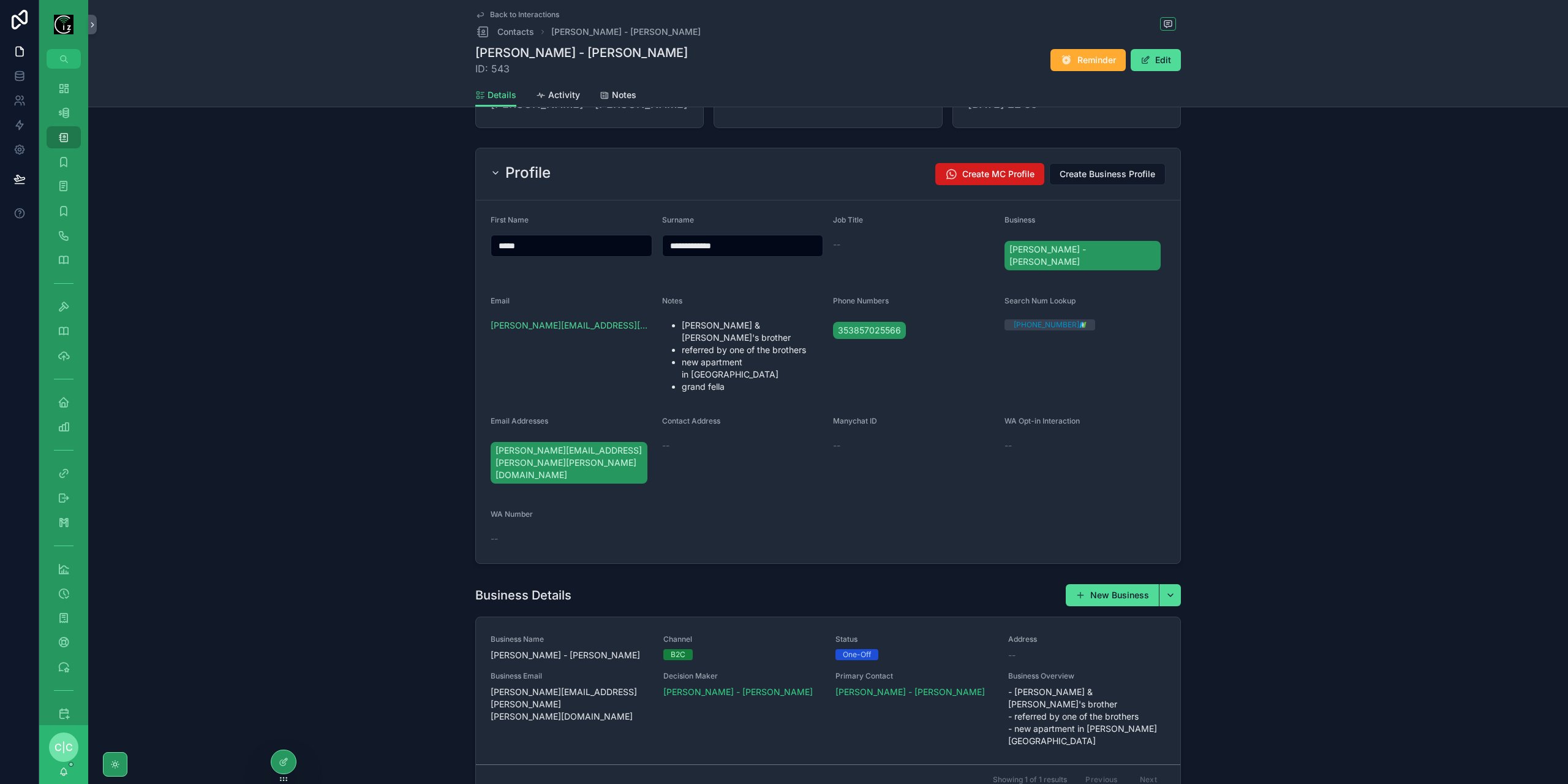
click at [987, 175] on span "Create MC Profile" at bounding box center [998, 174] width 72 height 12
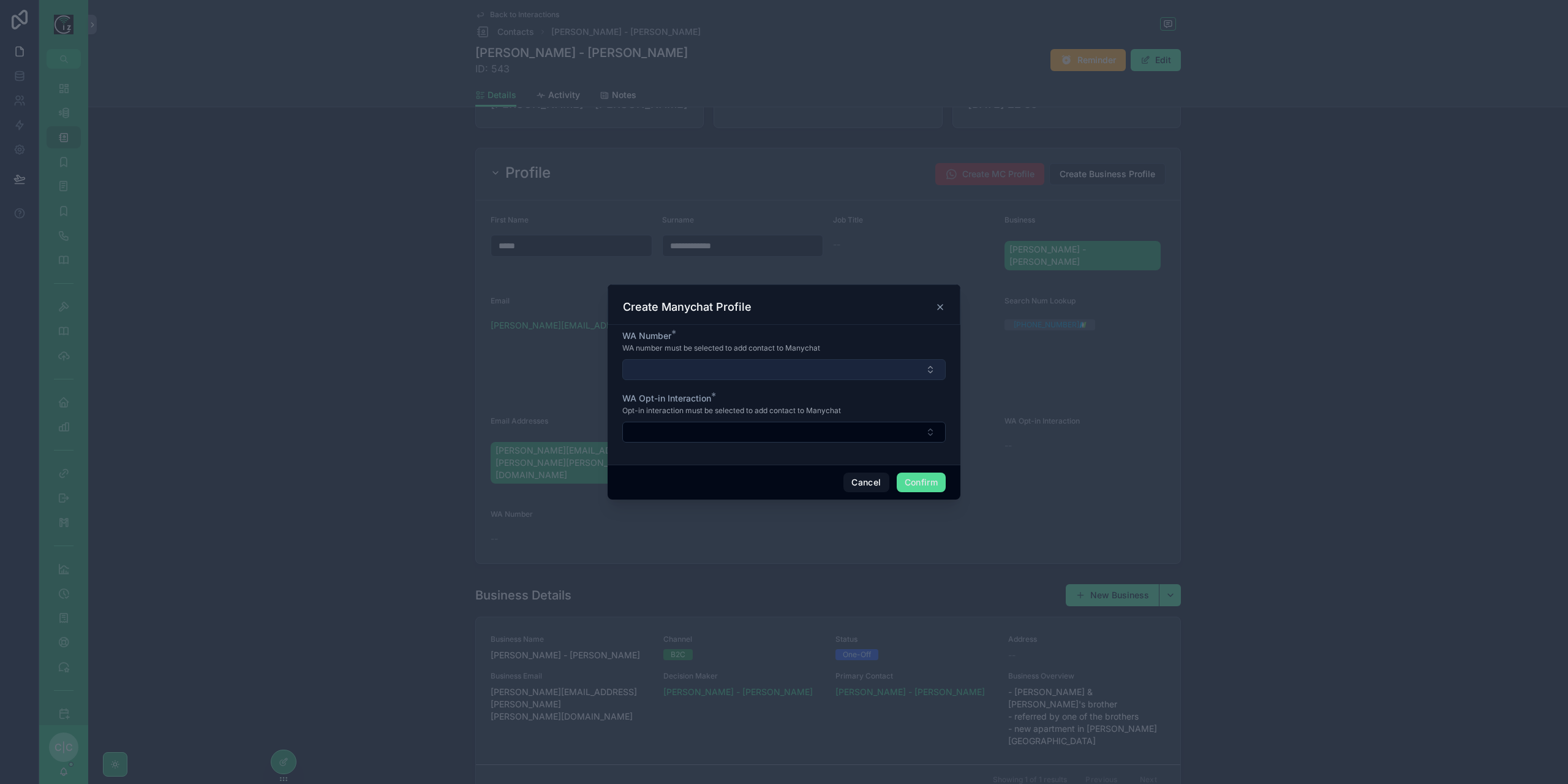
click at [743, 372] on button "Select Button" at bounding box center [784, 370] width 324 height 21
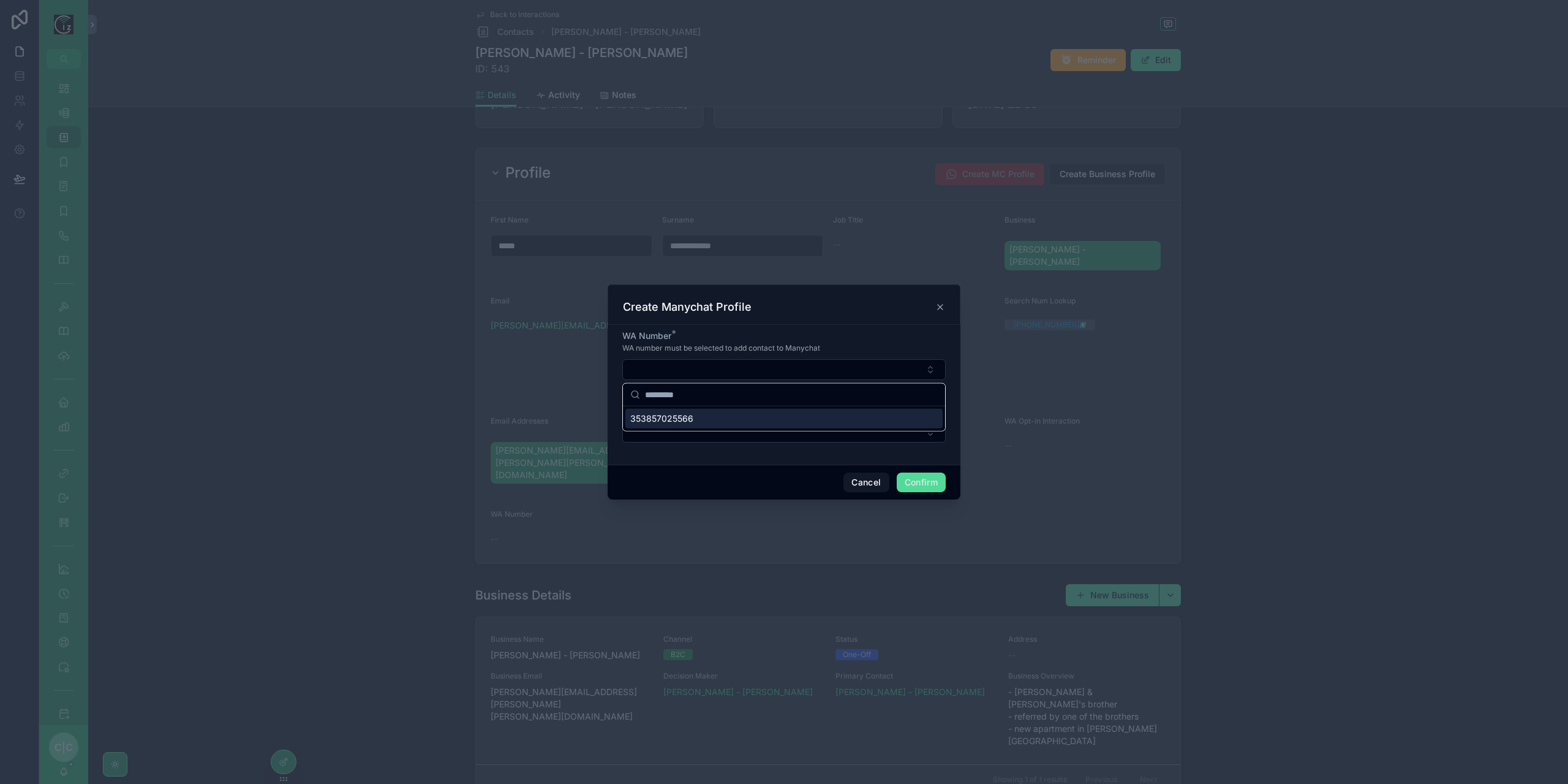
click at [702, 415] on div "353857025566" at bounding box center [784, 419] width 318 height 20
click at [711, 434] on button "Select Button" at bounding box center [784, 433] width 324 height 21
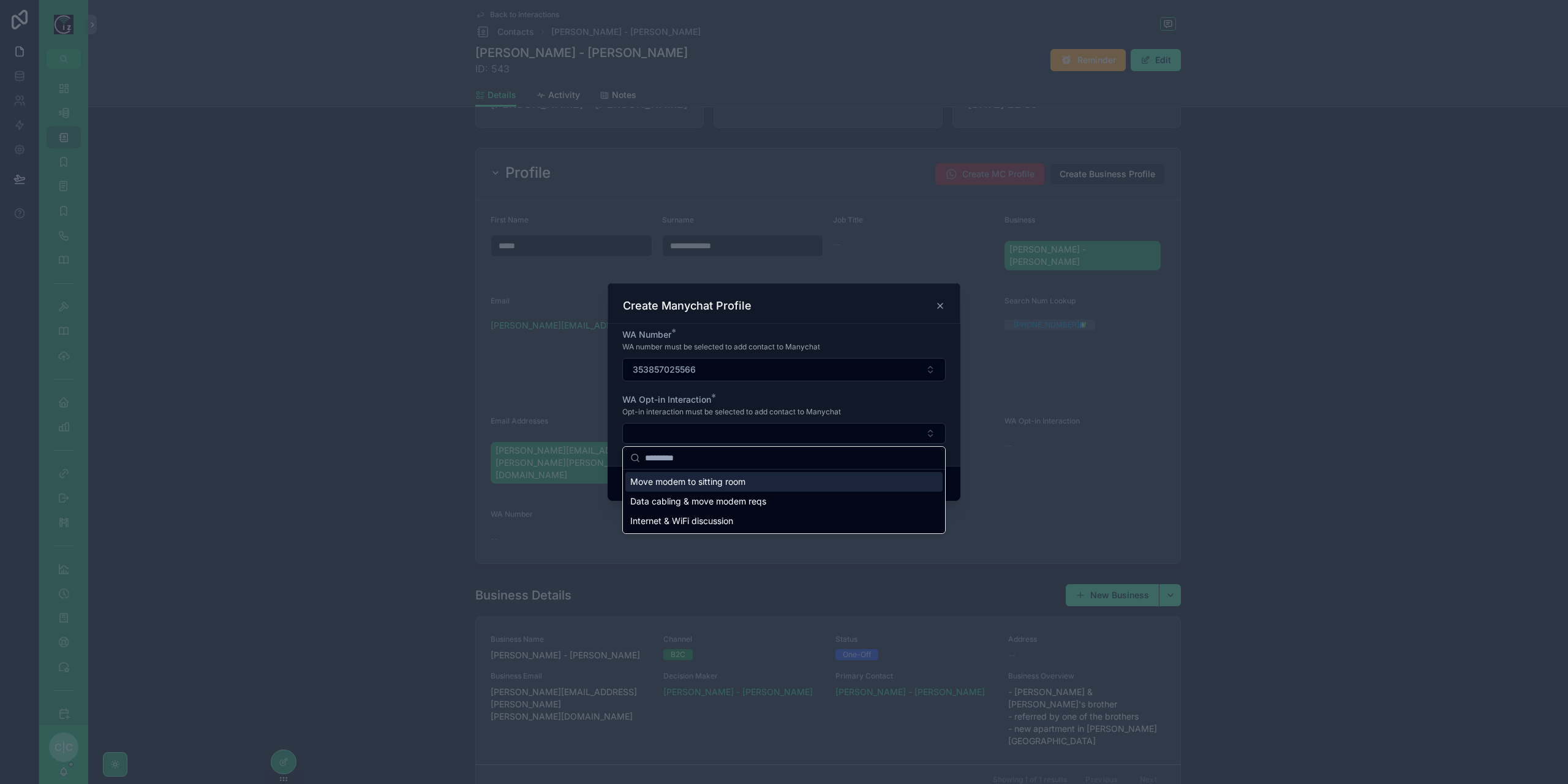
click at [713, 480] on span "Move modem to sitting room" at bounding box center [688, 481] width 115 height 12
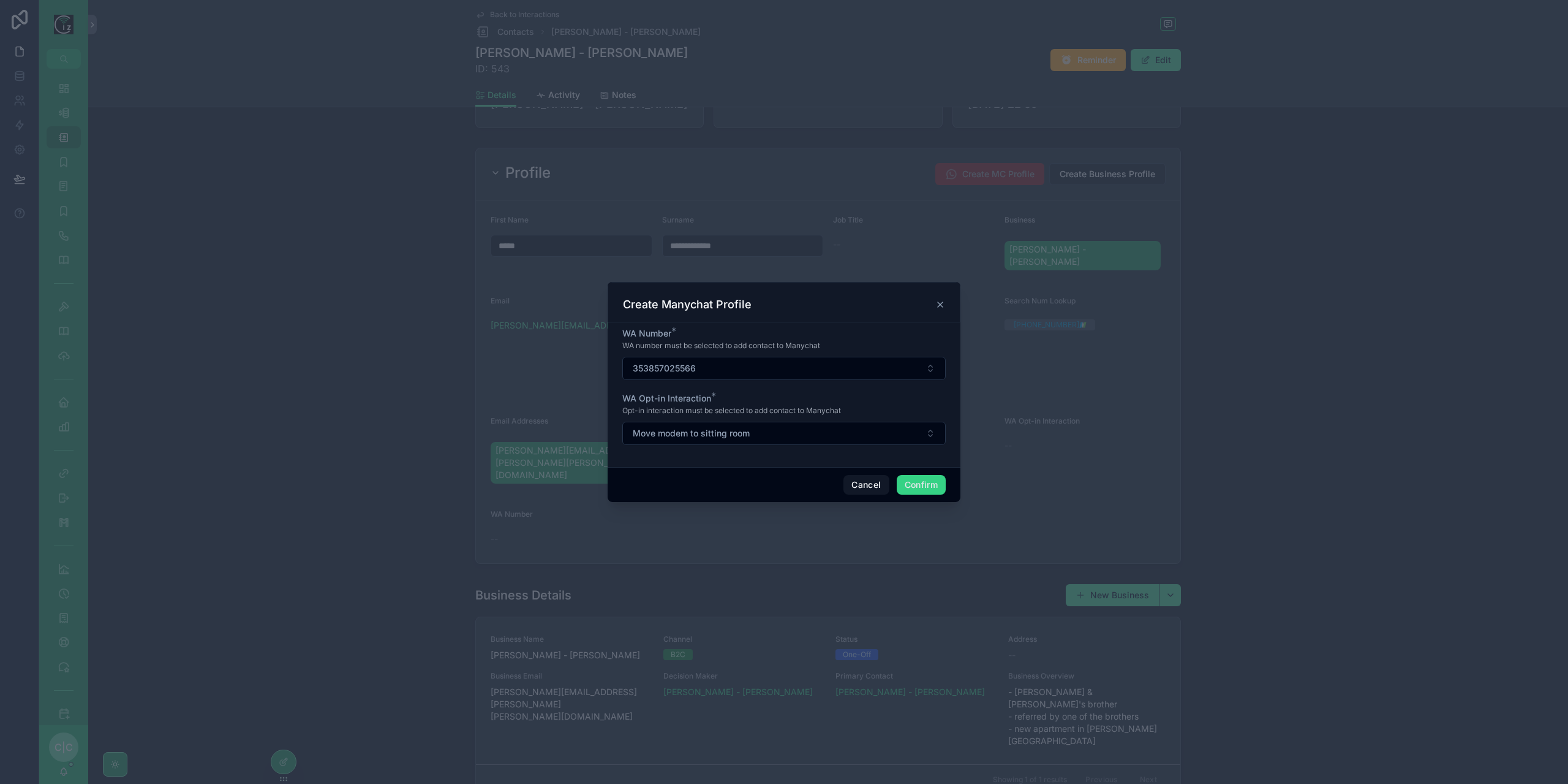
click at [923, 484] on button "Confirm" at bounding box center [921, 485] width 49 height 20
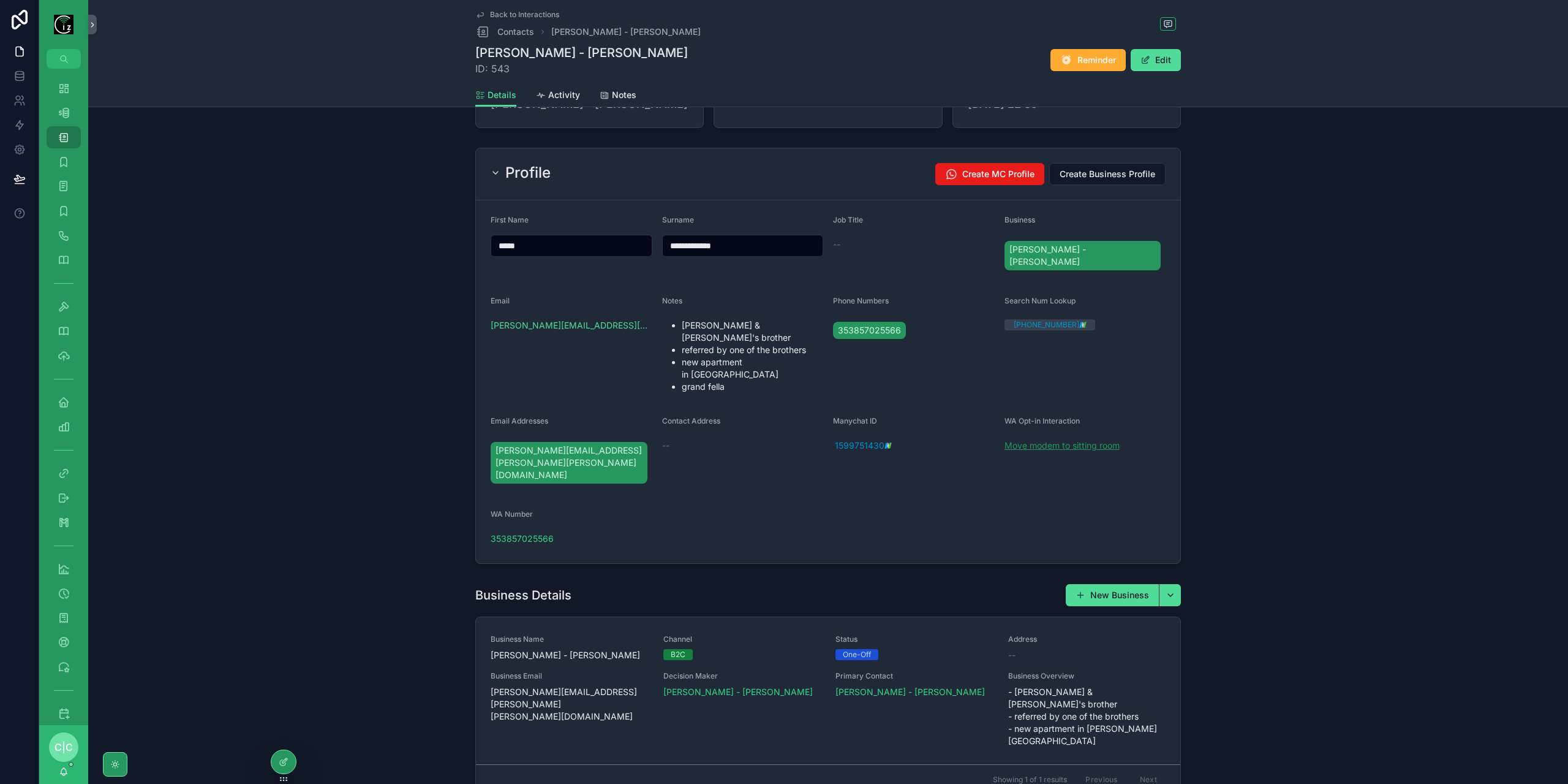
click at [1060, 439] on span "Move modem to sitting room" at bounding box center [1062, 445] width 115 height 12
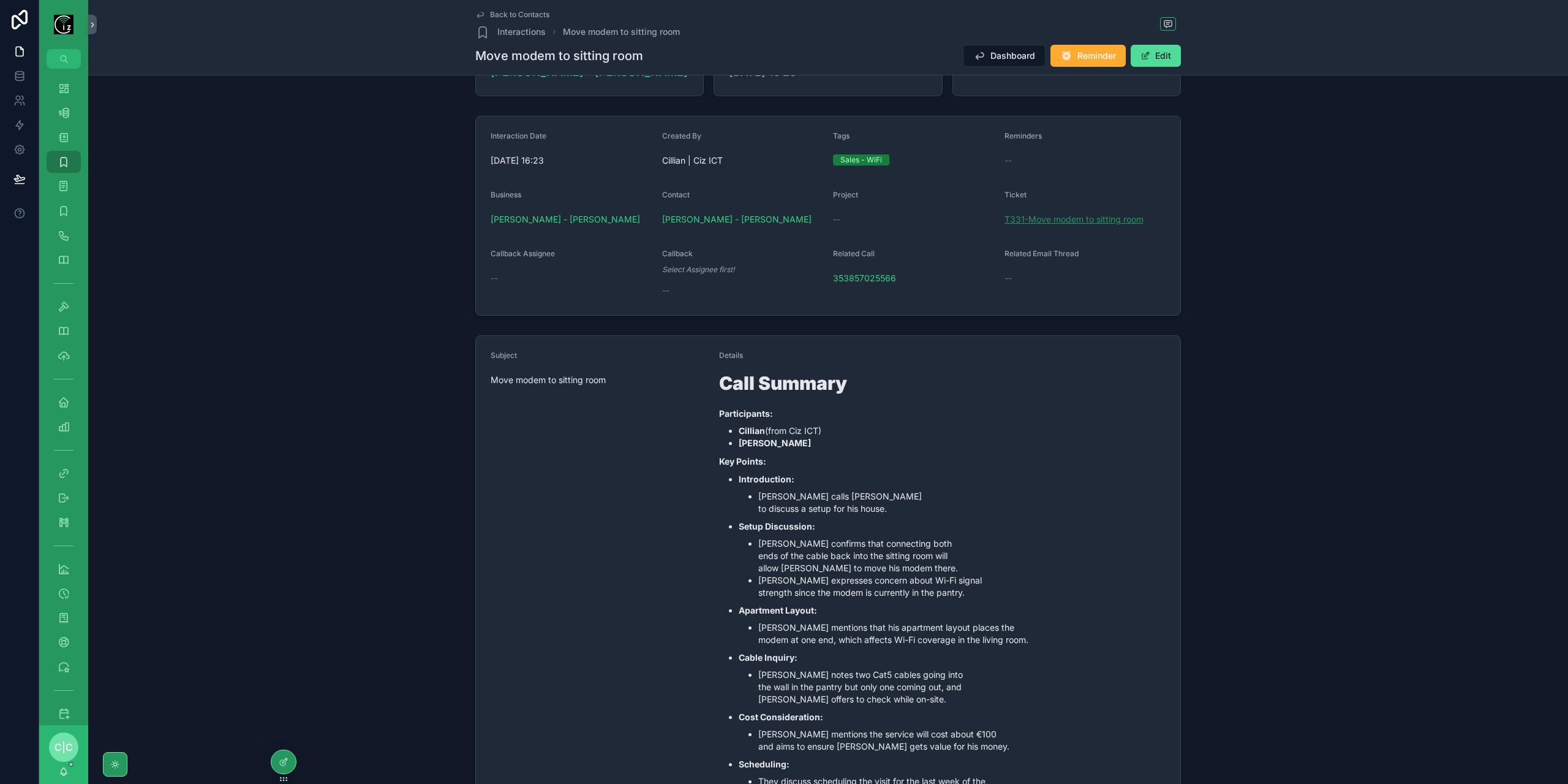
click at [1041, 220] on span "T331-Move modem to sitting room" at bounding box center [1074, 220] width 139 height 12
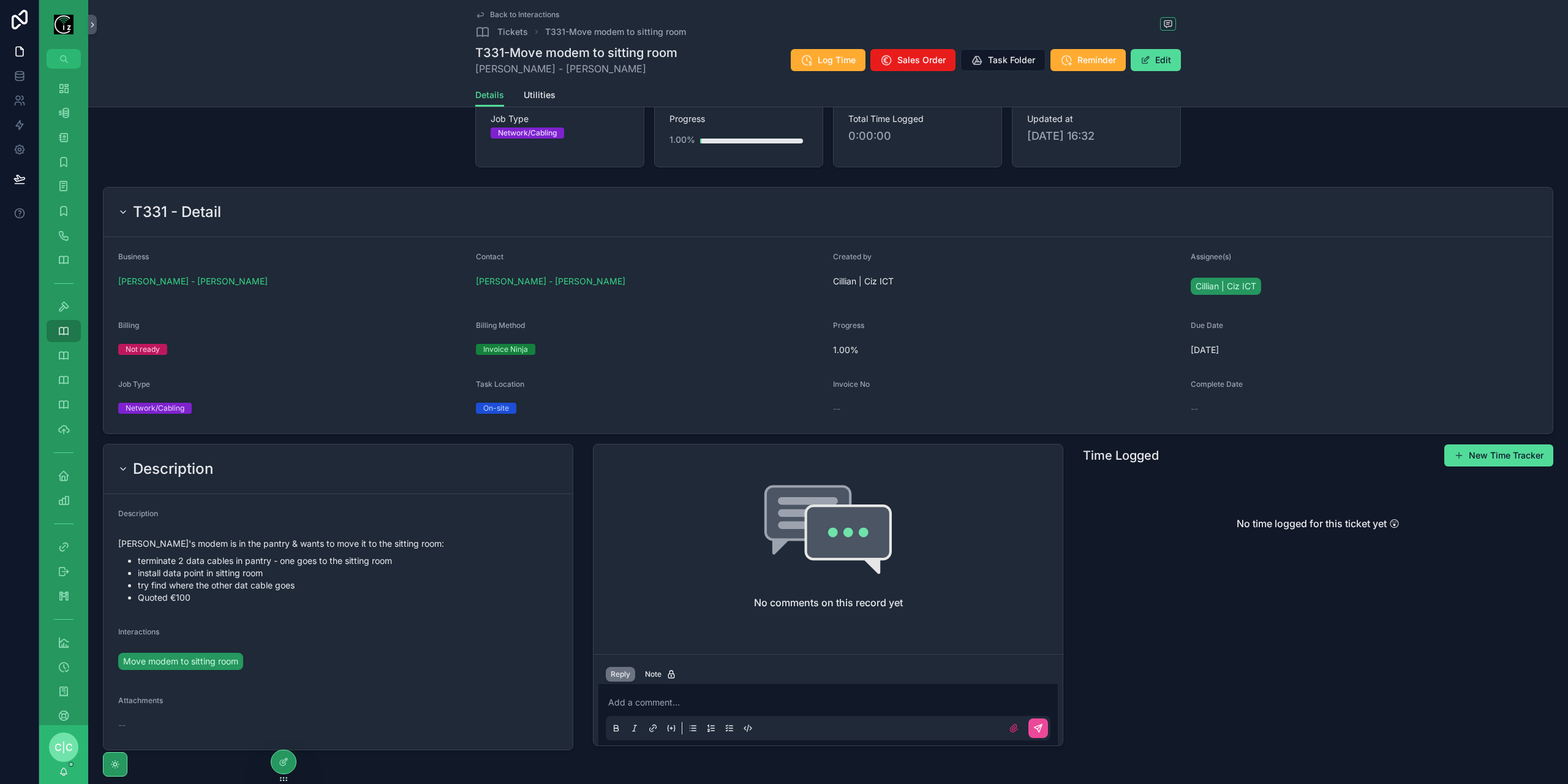
scroll to position [130, 0]
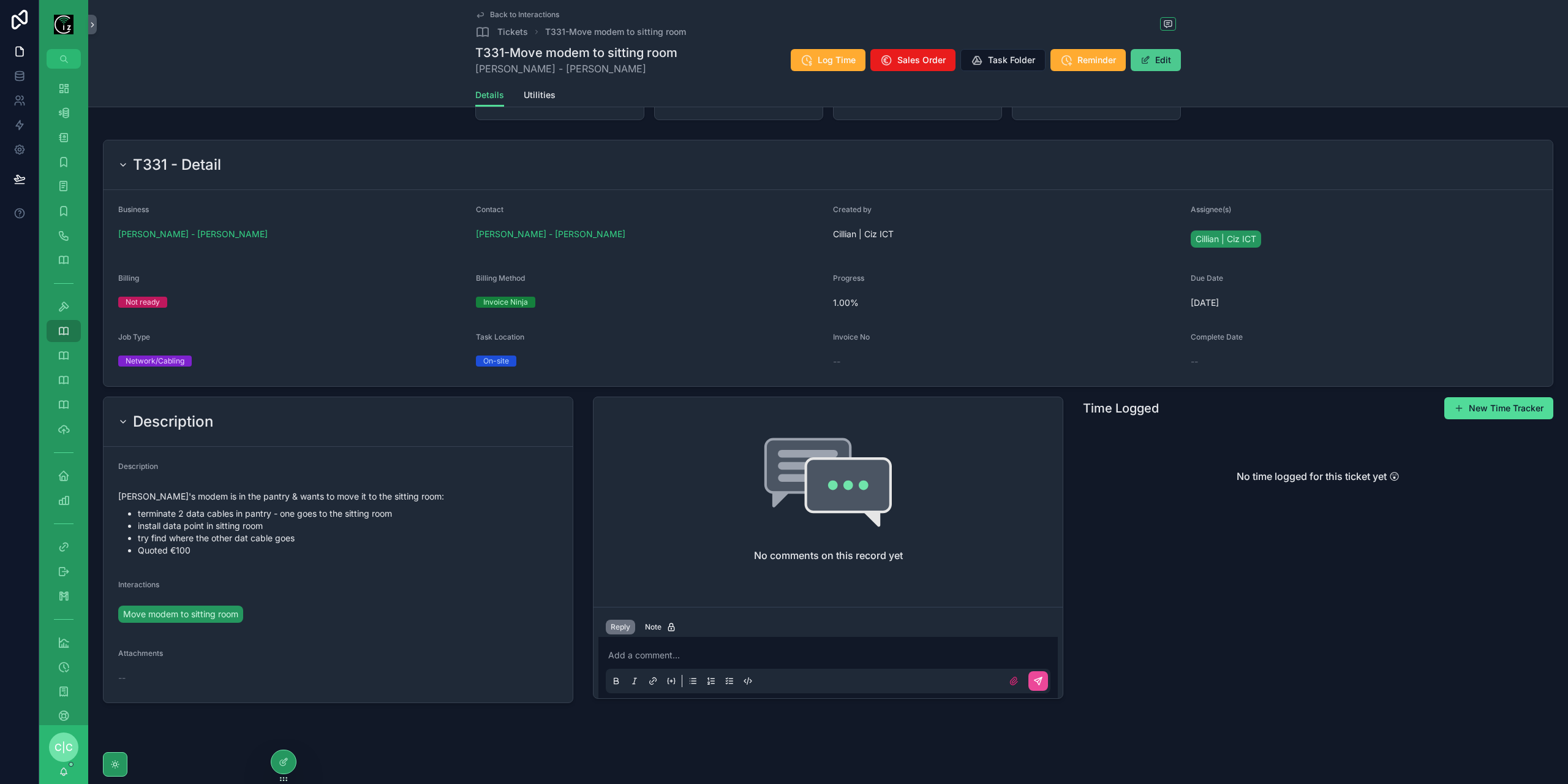
click at [1169, 61] on button "Edit" at bounding box center [1156, 60] width 50 height 22
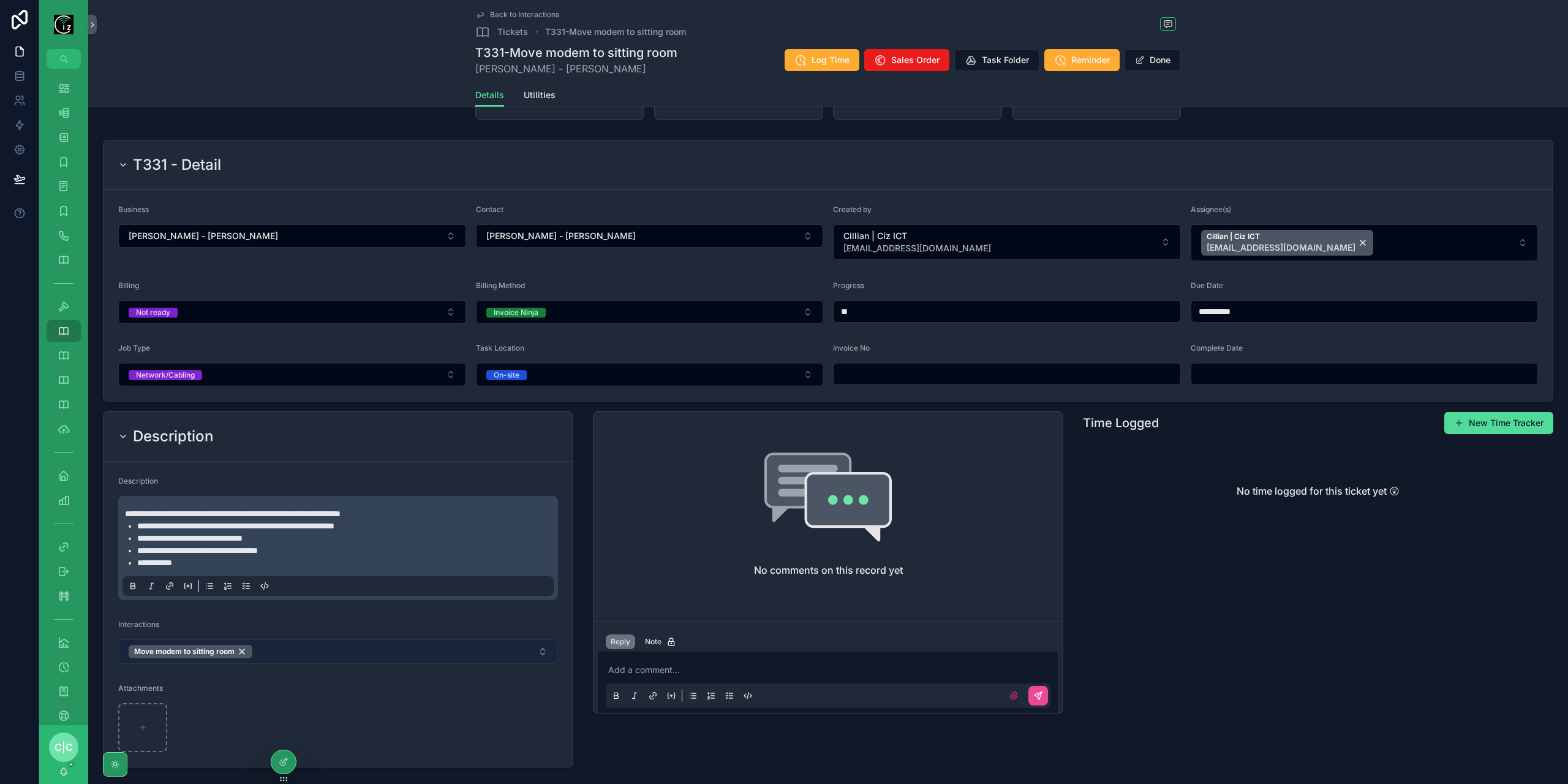
click at [360, 646] on button "Move modem to sitting room" at bounding box center [337, 651] width 440 height 25
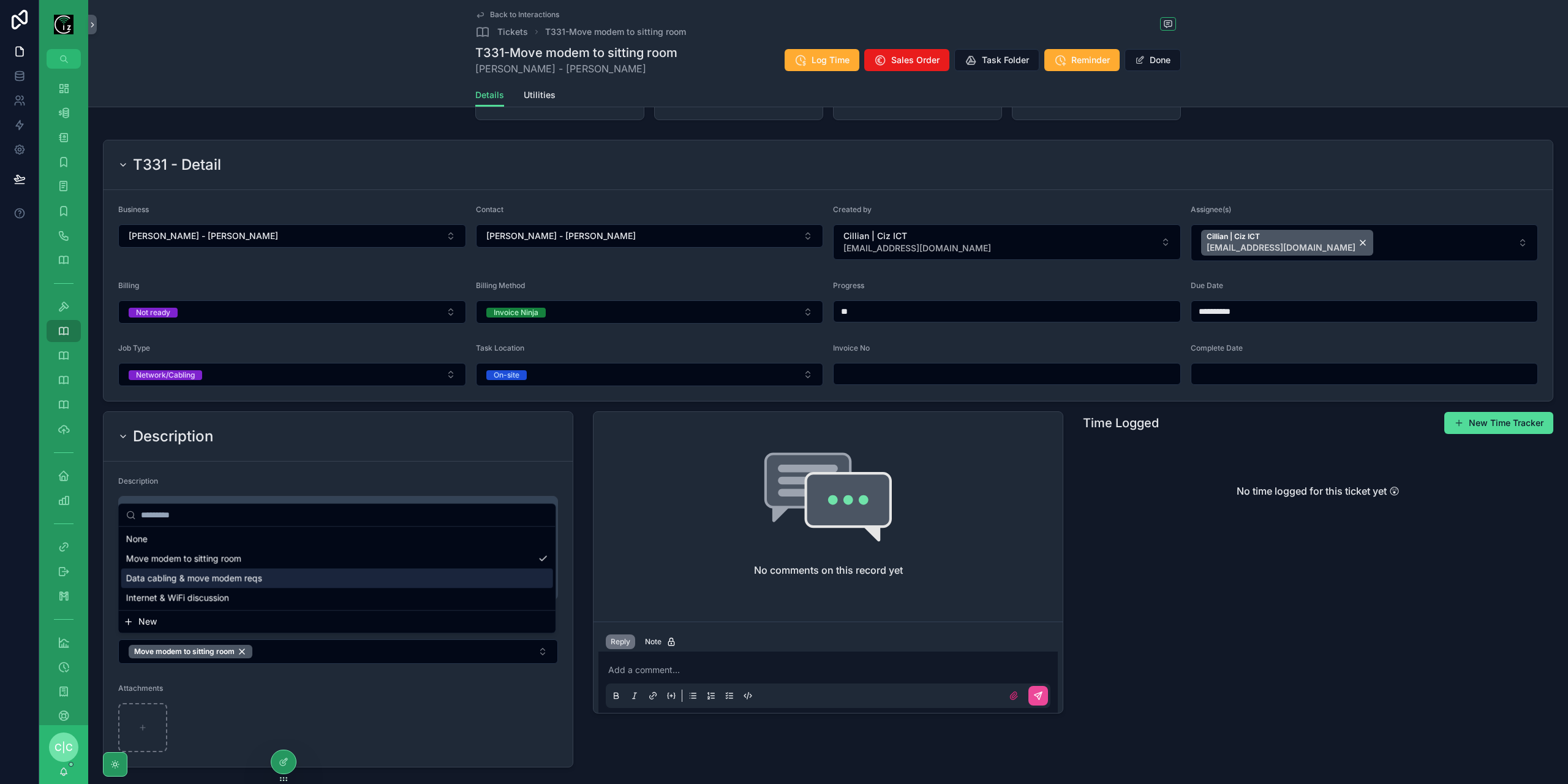
click at [226, 580] on span "Data cabling & move modem reqs" at bounding box center [194, 578] width 136 height 12
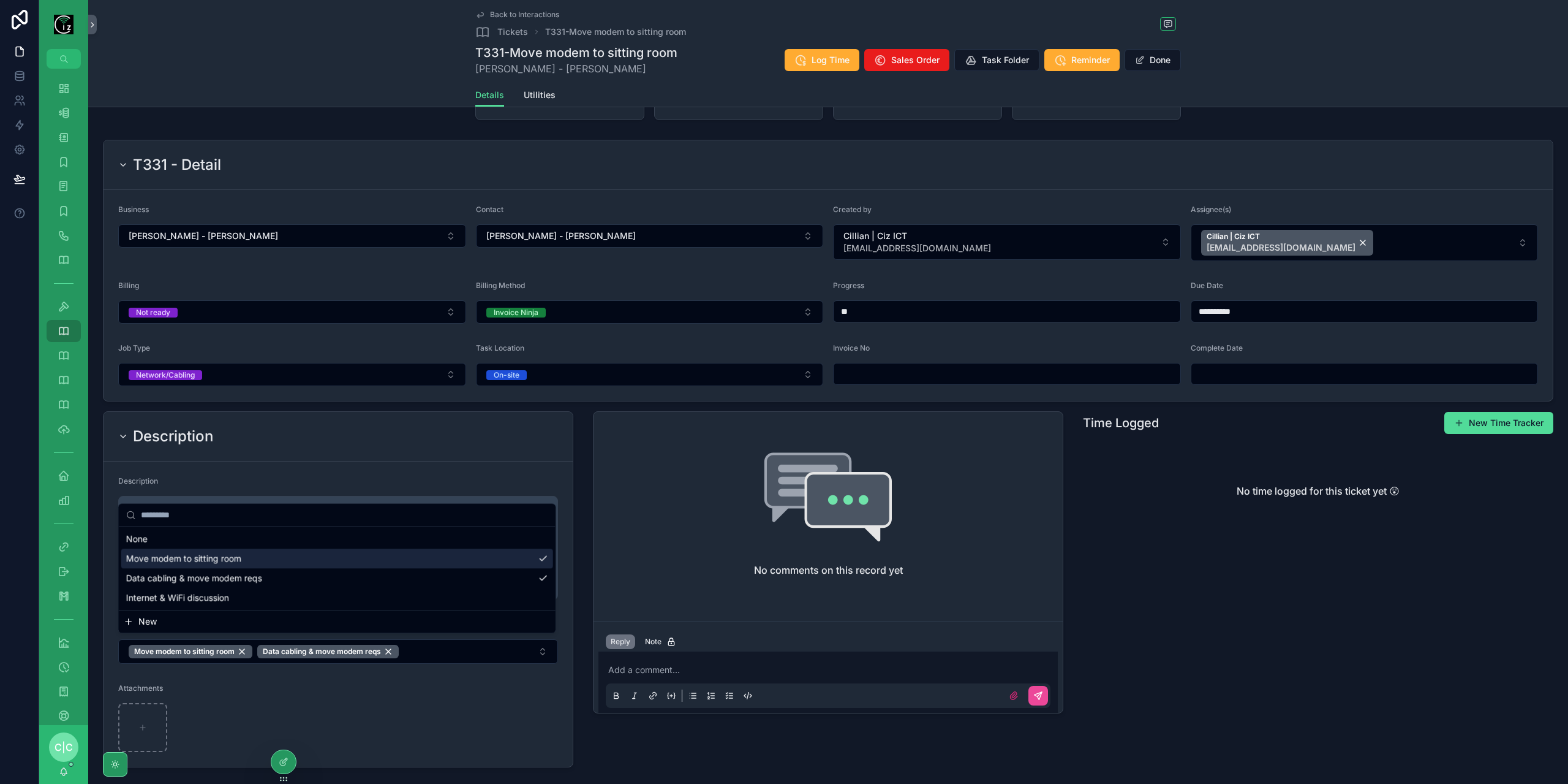
drag, startPoint x: 1278, startPoint y: 79, endPoint x: 1225, endPoint y: 84, distance: 53.2
click at [1278, 79] on div "Back to Interactions Tickets T331-Move modem to sitting room T331-Move modem to…" at bounding box center [828, 53] width 1480 height 107
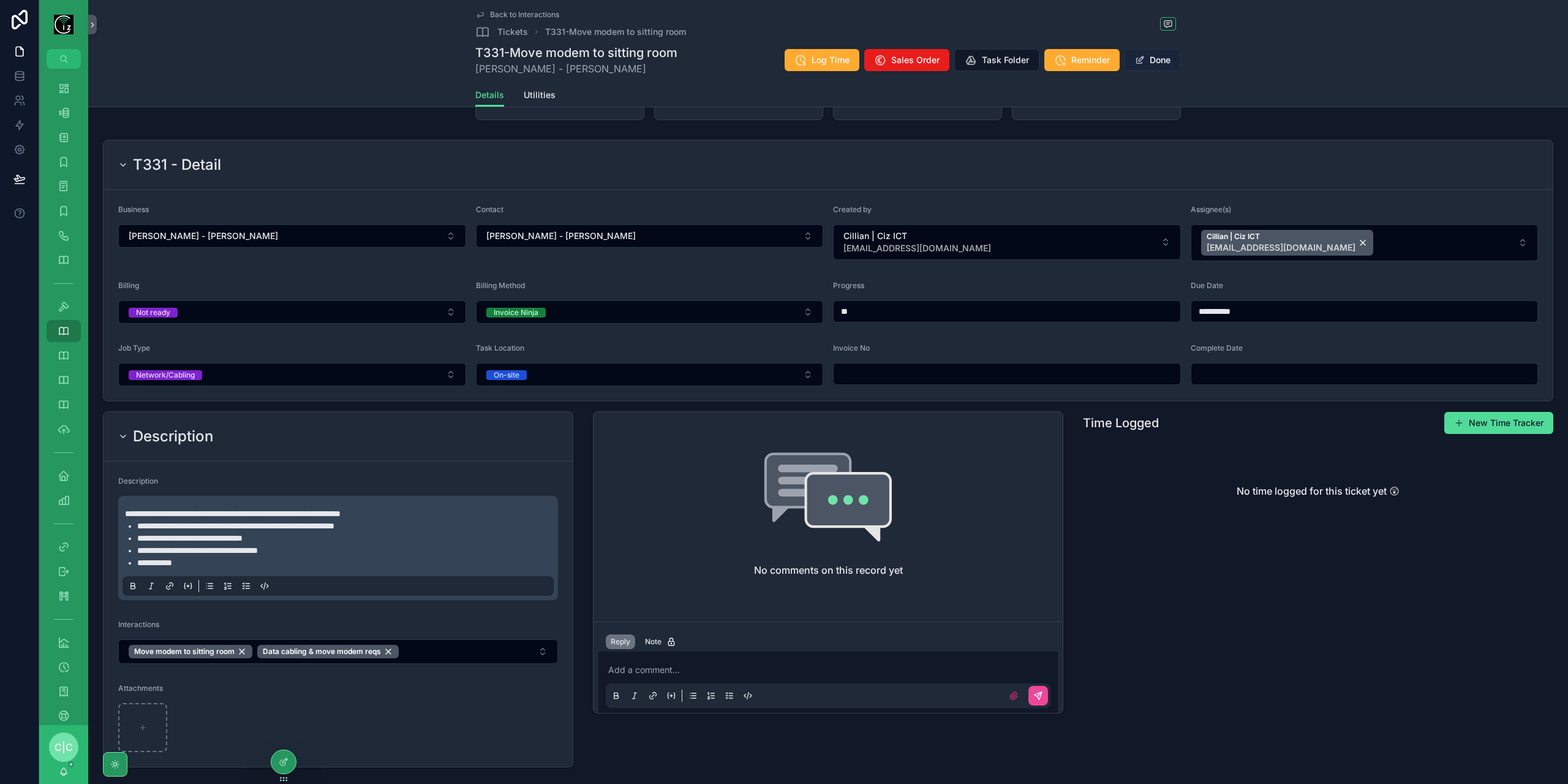
click at [1159, 55] on button "Done" at bounding box center [1152, 60] width 57 height 22
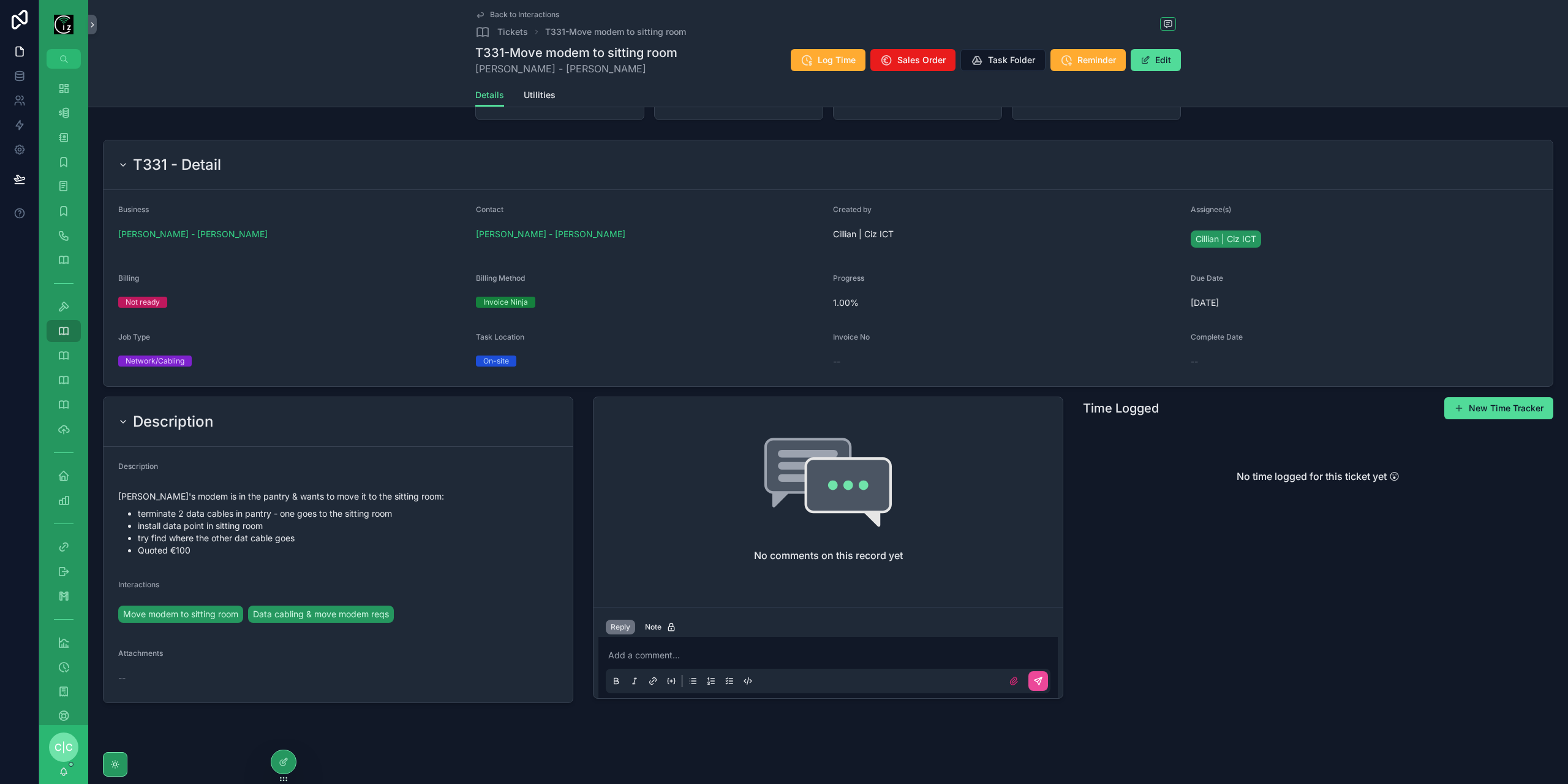
click at [514, 15] on span "Back to Interactions" at bounding box center [525, 14] width 70 height 10
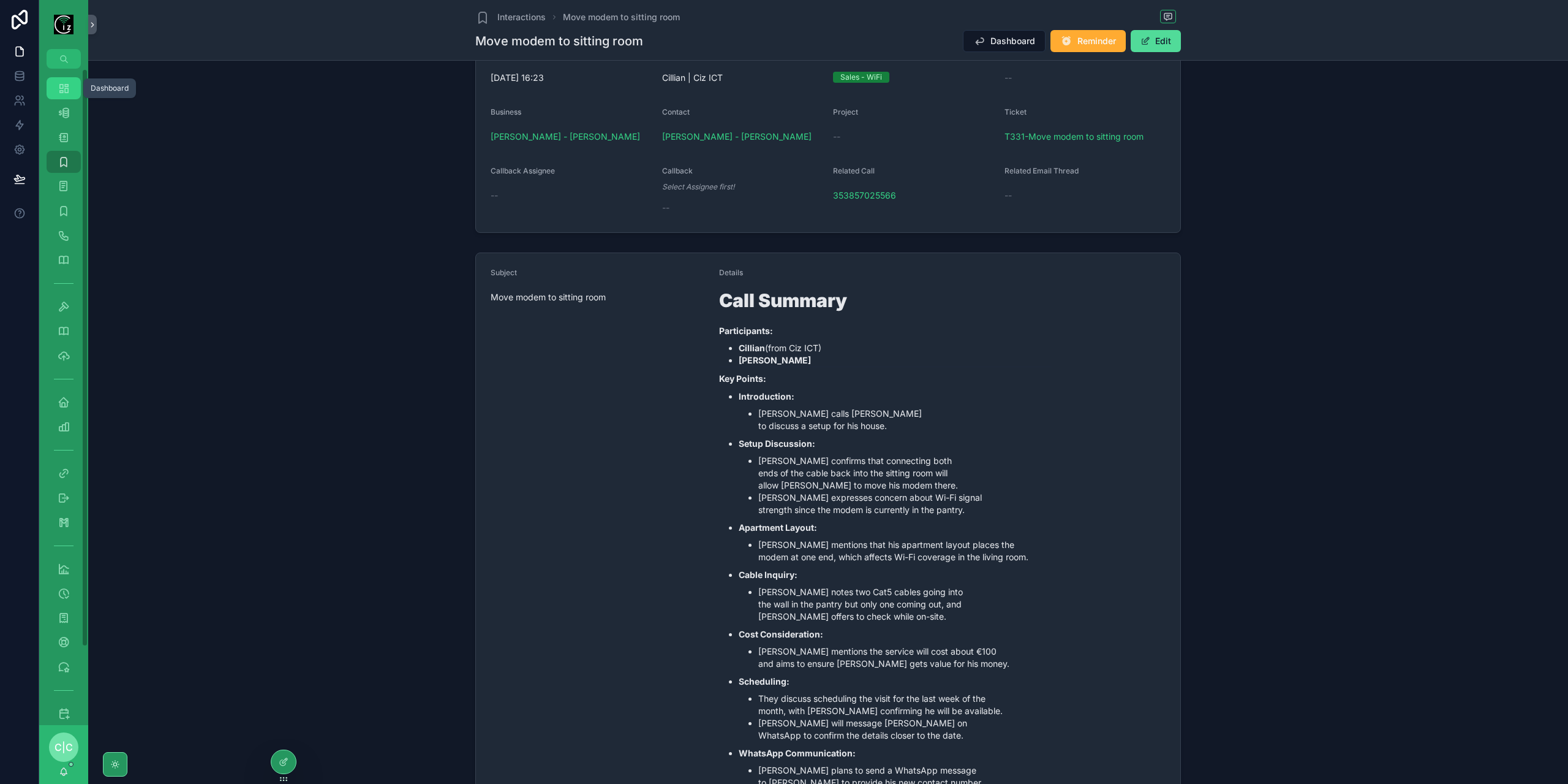
click at [56, 85] on div "Dashboard" at bounding box center [63, 88] width 20 height 20
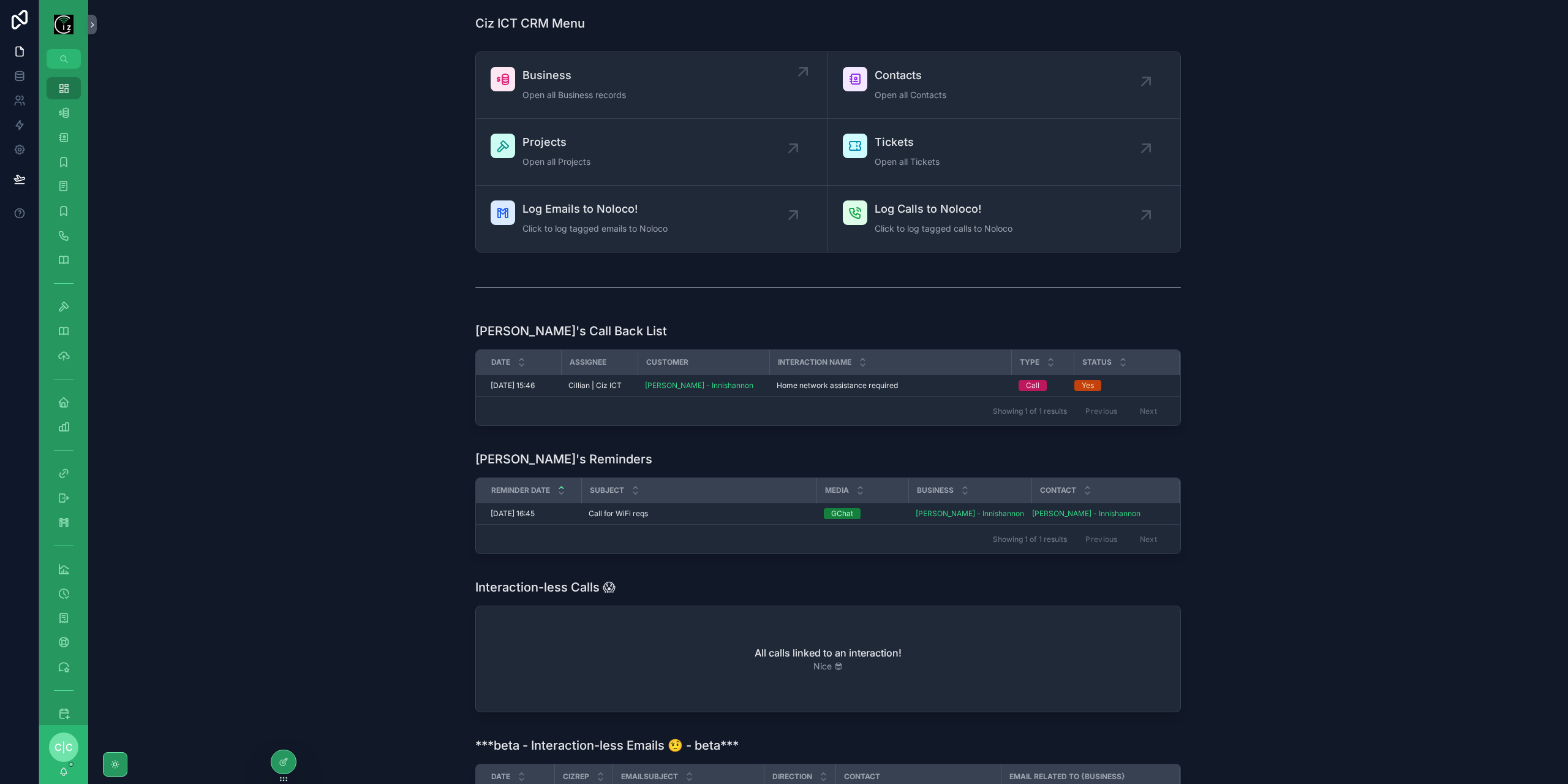
click at [609, 84] on div "Business Open all Business records" at bounding box center [574, 85] width 104 height 37
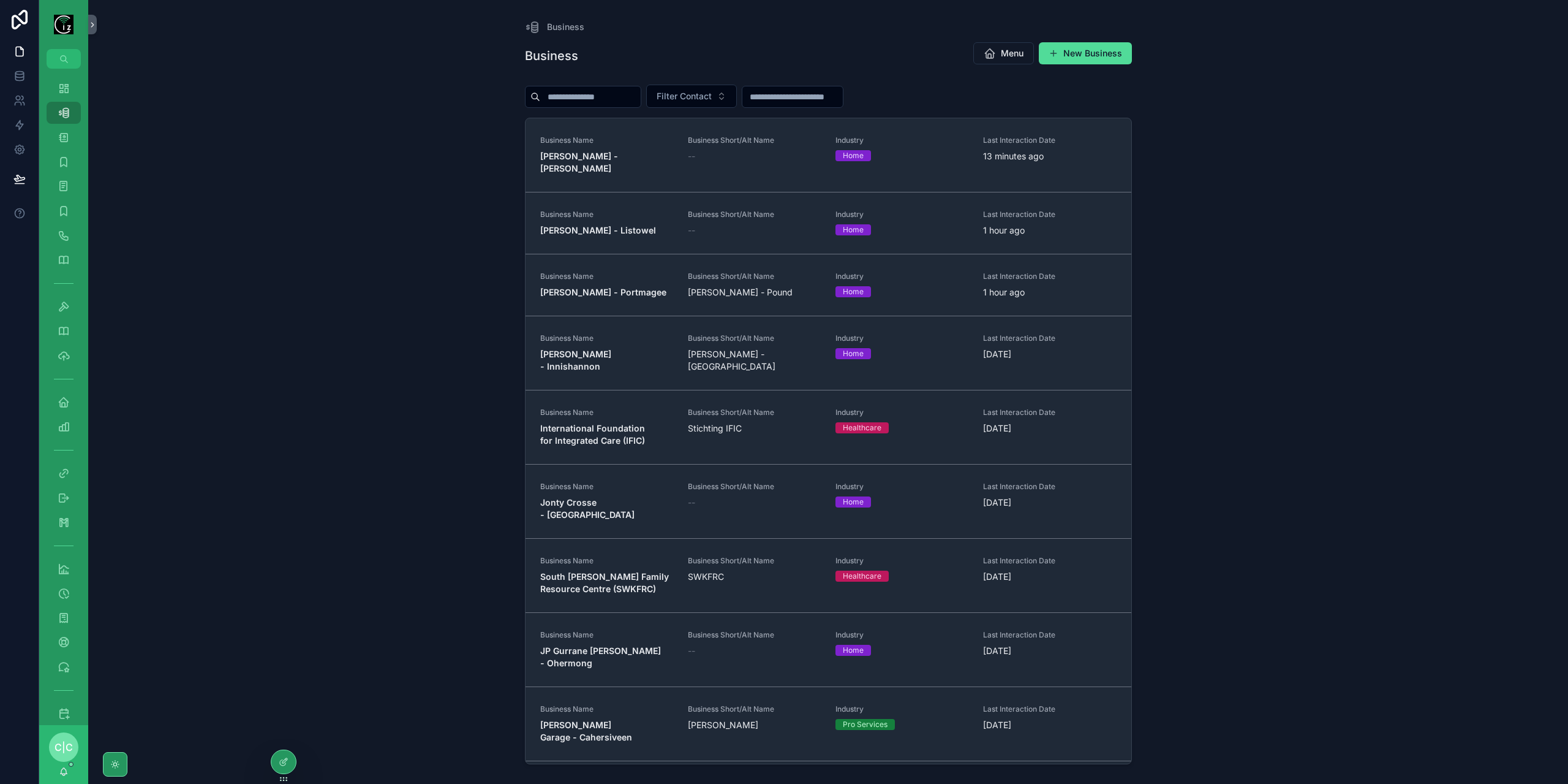
click at [596, 101] on input "scrollable content" at bounding box center [590, 96] width 100 height 17
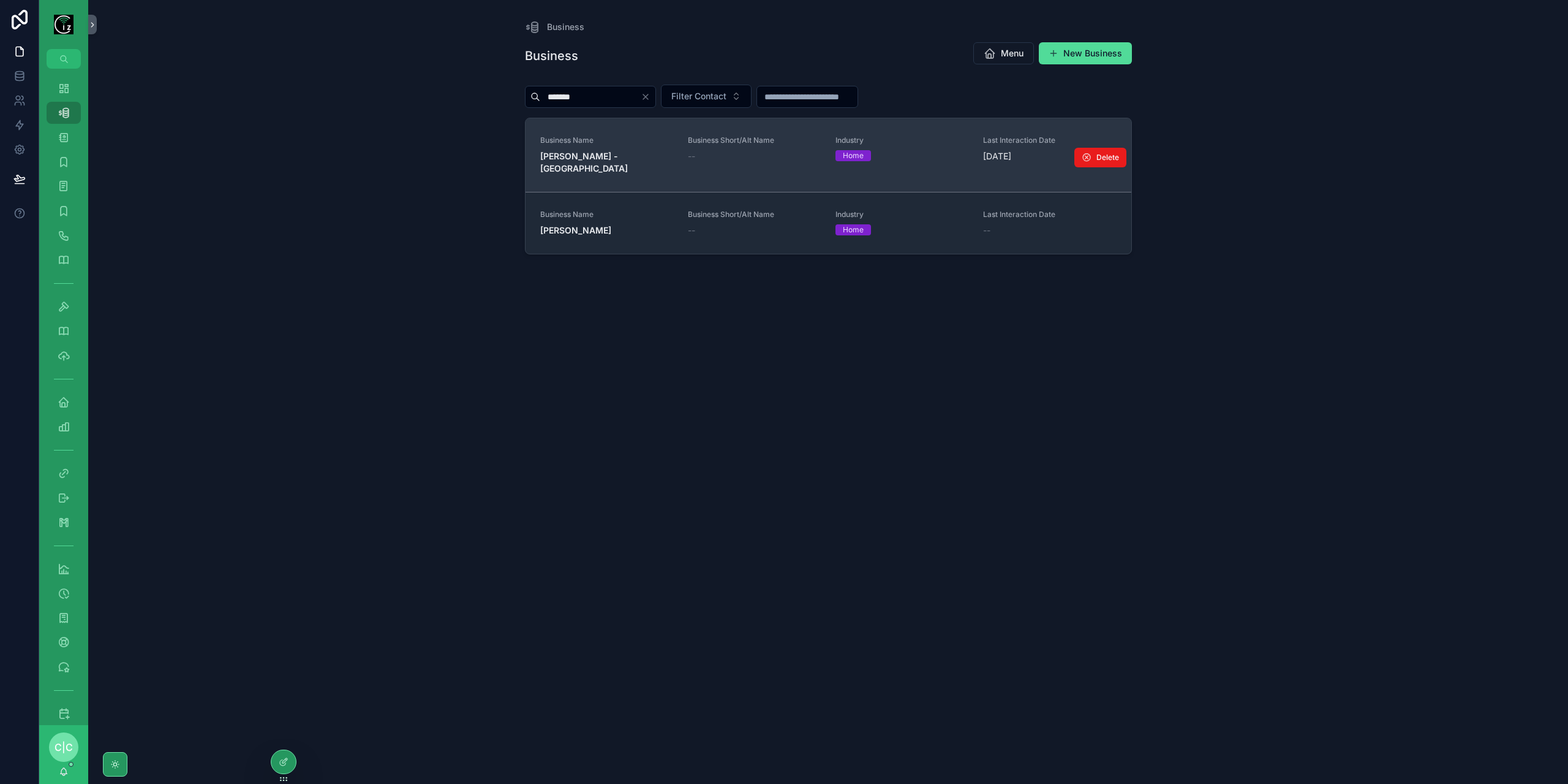
type input "*******"
click at [586, 156] on strong "Terence O Donoghue - Cork" at bounding box center [584, 162] width 88 height 22
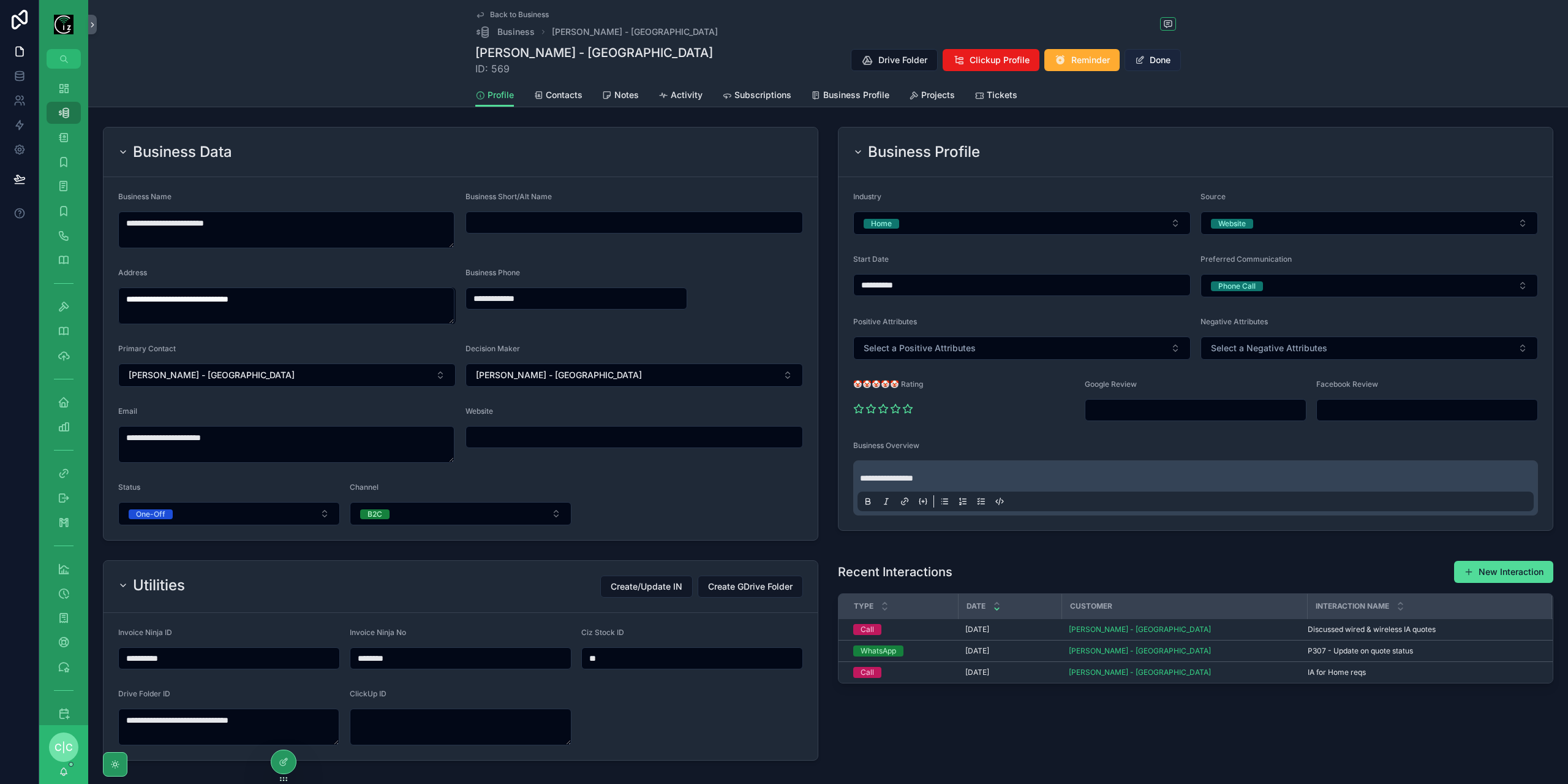
click at [1169, 65] on button "Done" at bounding box center [1152, 60] width 57 height 22
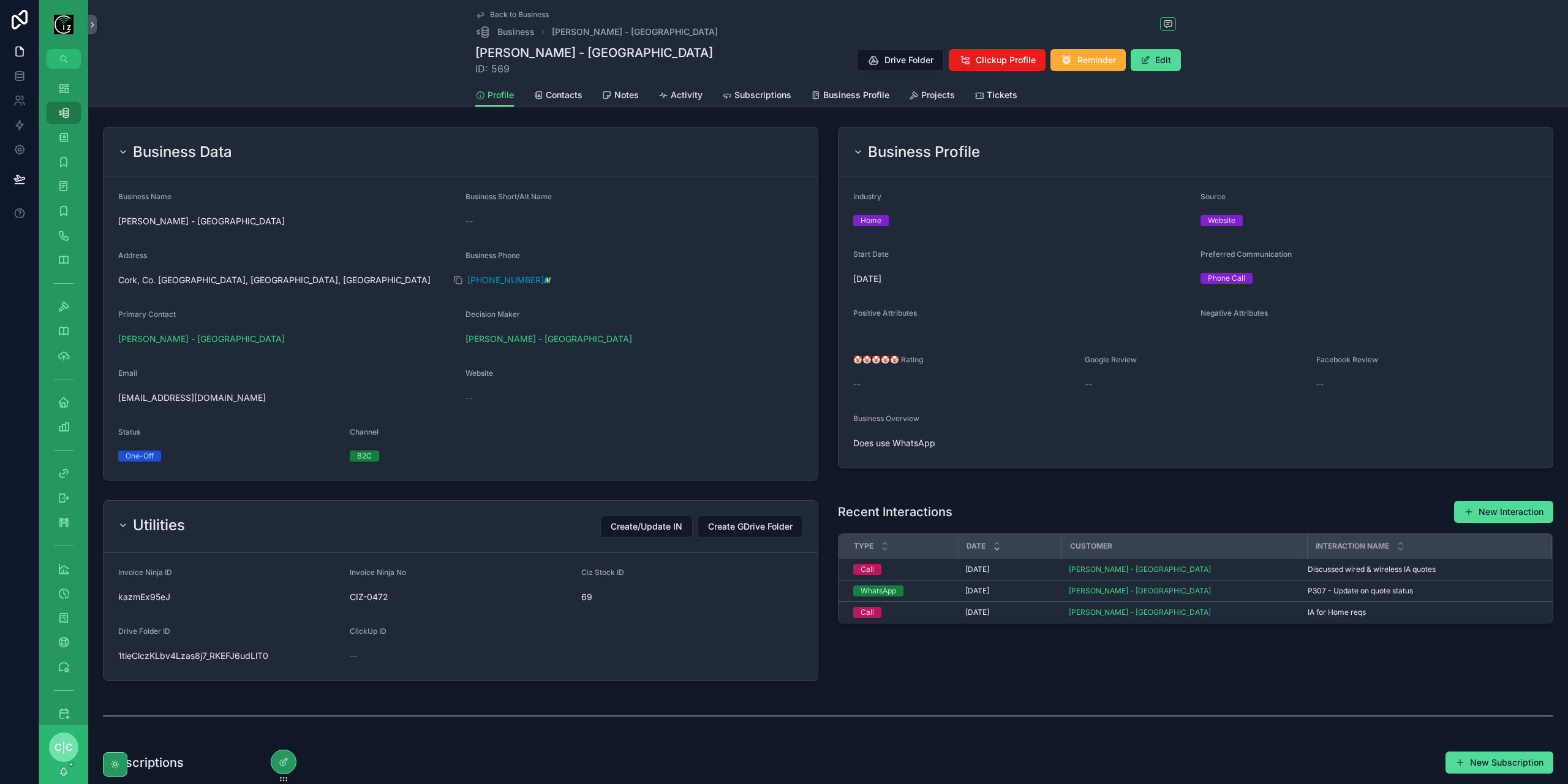
click at [510, 276] on span "+353877851874" at bounding box center [506, 280] width 76 height 12
click at [308, 62] on div "Back to Business Business Terence O Donoghue - Cork Terence O Donoghue - Cork I…" at bounding box center [828, 53] width 1480 height 107
click at [70, 93] on div "Dashboard" at bounding box center [63, 88] width 20 height 20
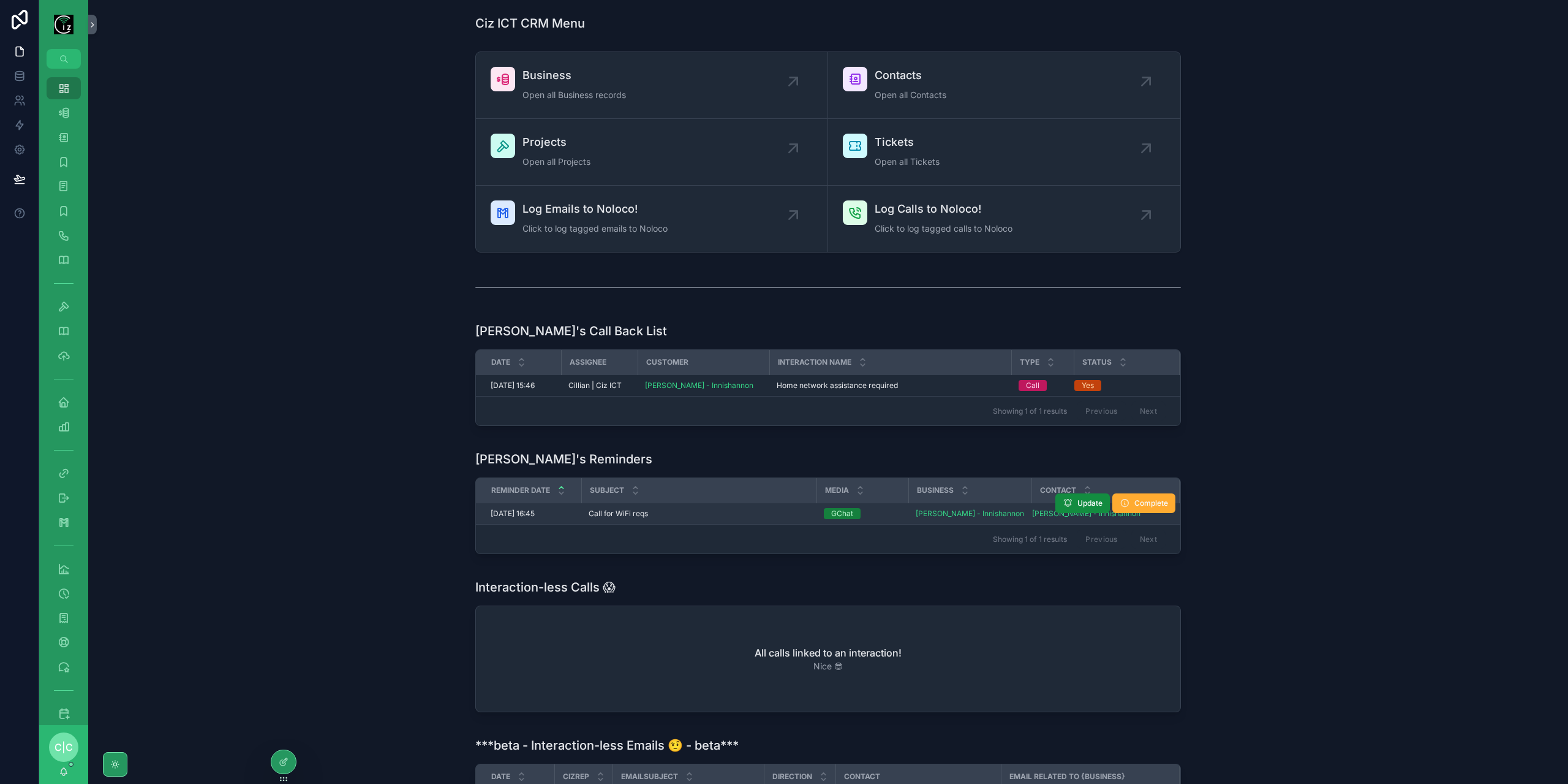
click at [701, 509] on div "Call for WiFi reqs Call for WiFi reqs" at bounding box center [699, 513] width 221 height 10
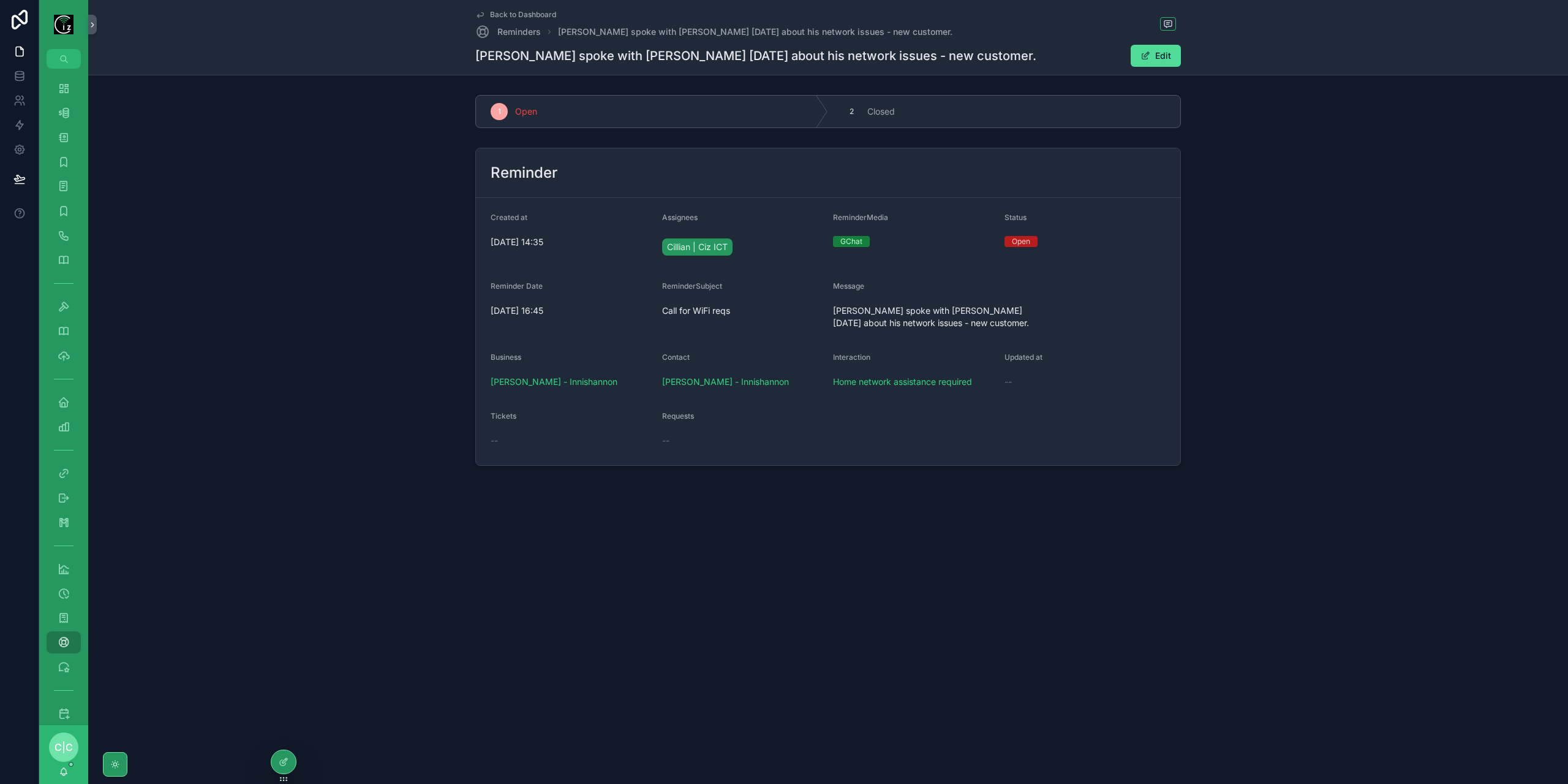
click at [497, 16] on span "Back to Dashboard" at bounding box center [523, 14] width 66 height 10
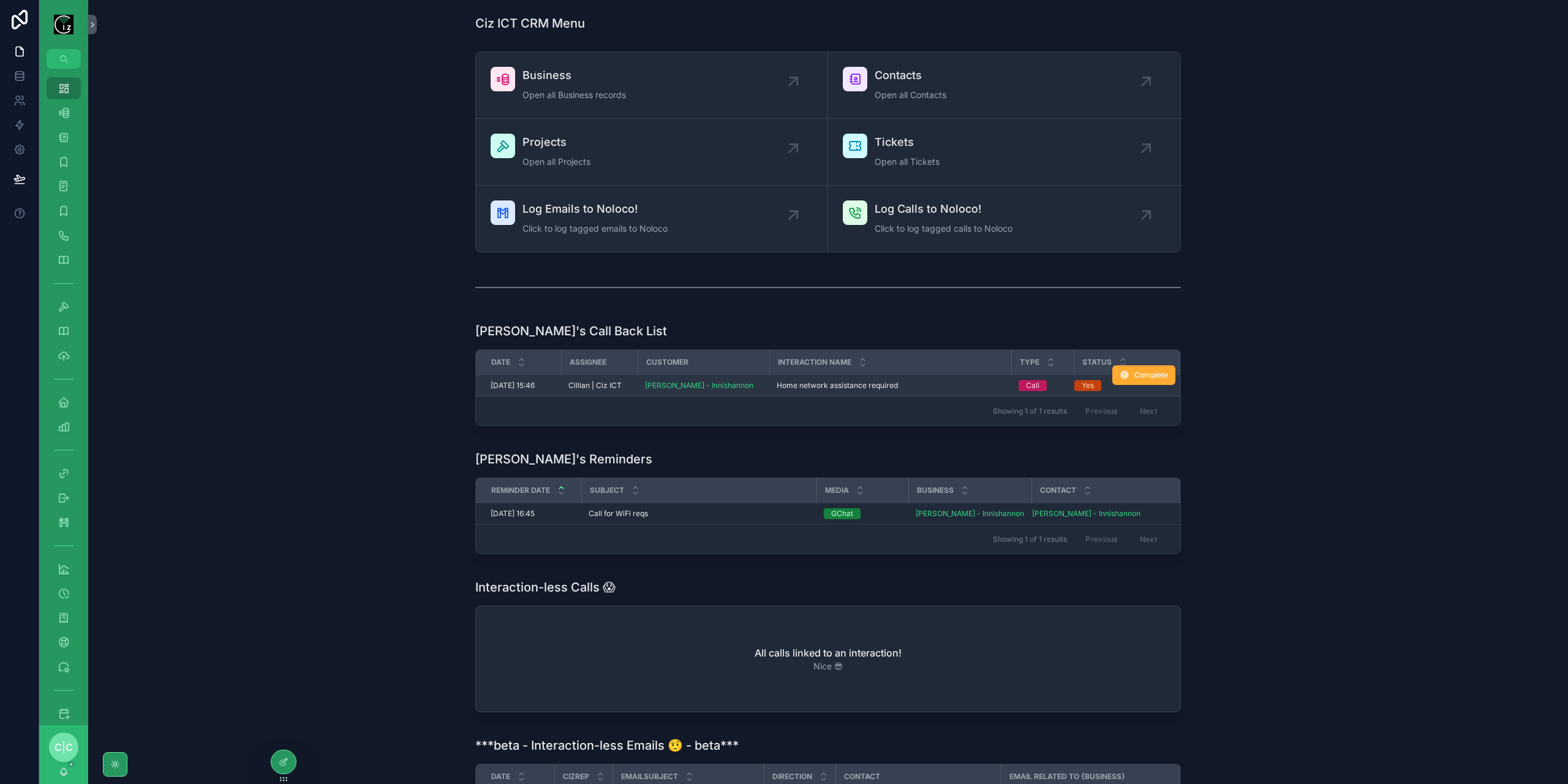
click at [823, 386] on span "Home network assistance required" at bounding box center [837, 385] width 121 height 10
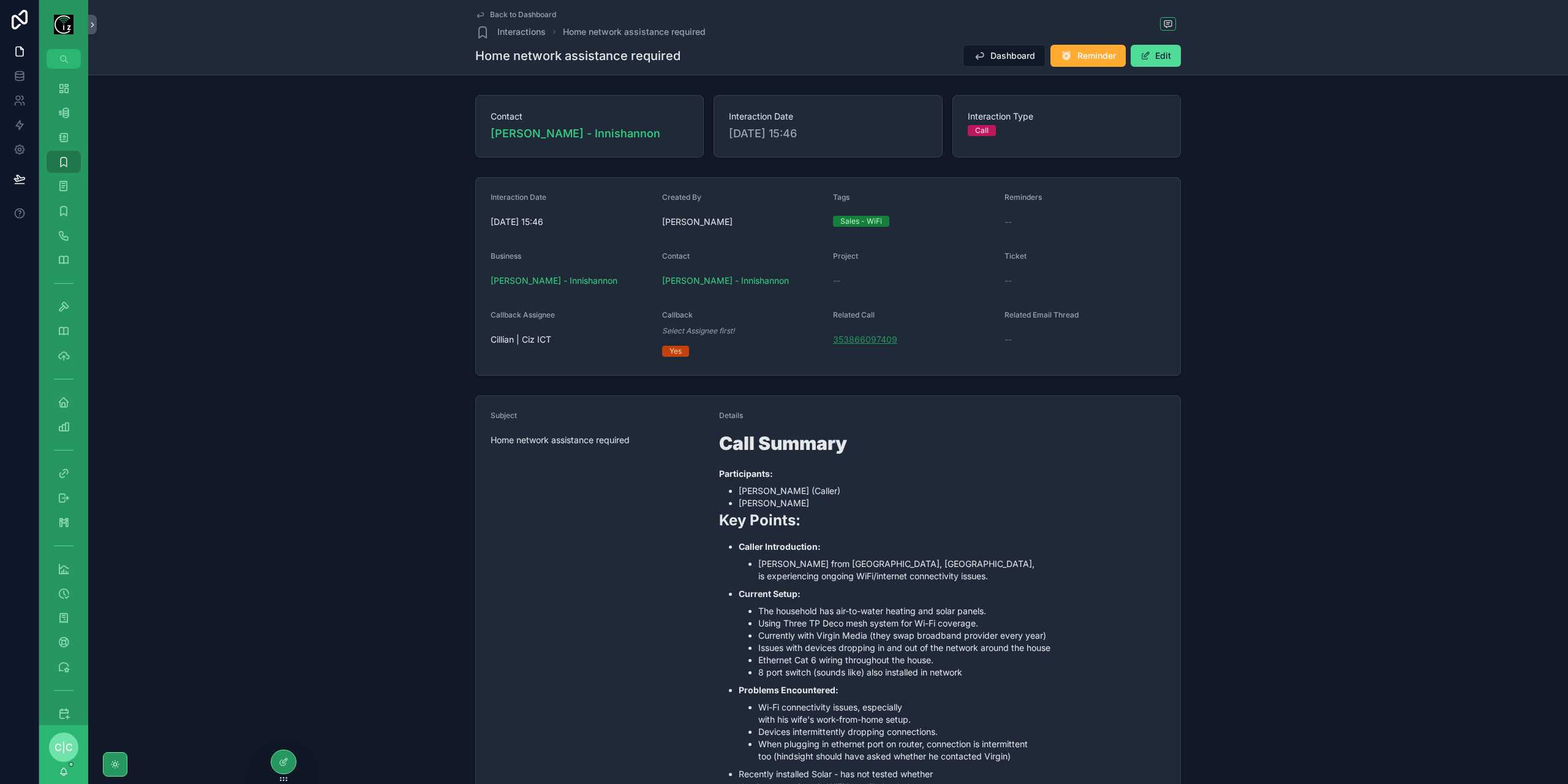
click at [869, 339] on span "353866097409" at bounding box center [865, 340] width 64 height 12
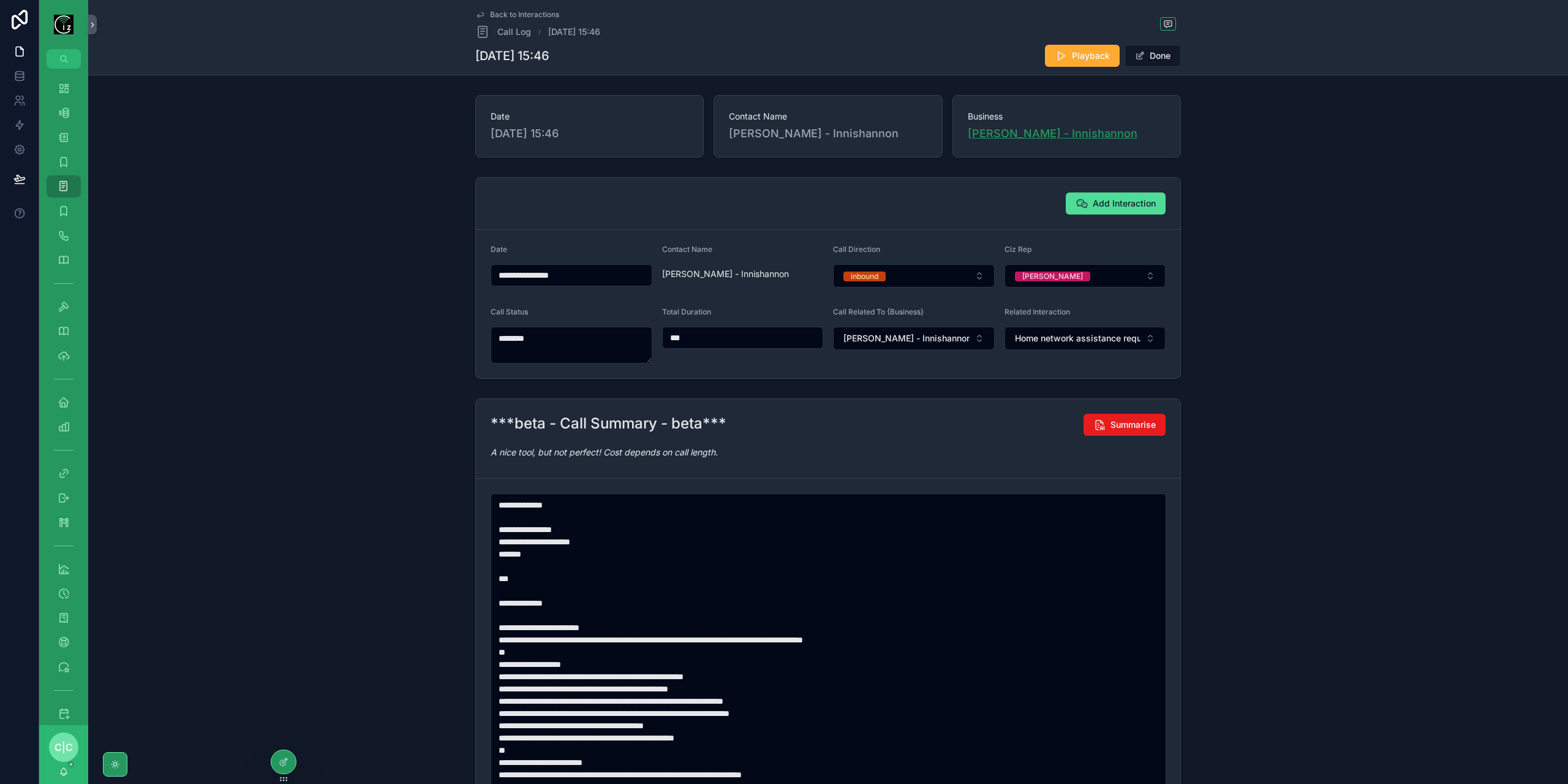
click at [1046, 138] on span "Mark Harnett - Innishannon" at bounding box center [1052, 133] width 170 height 17
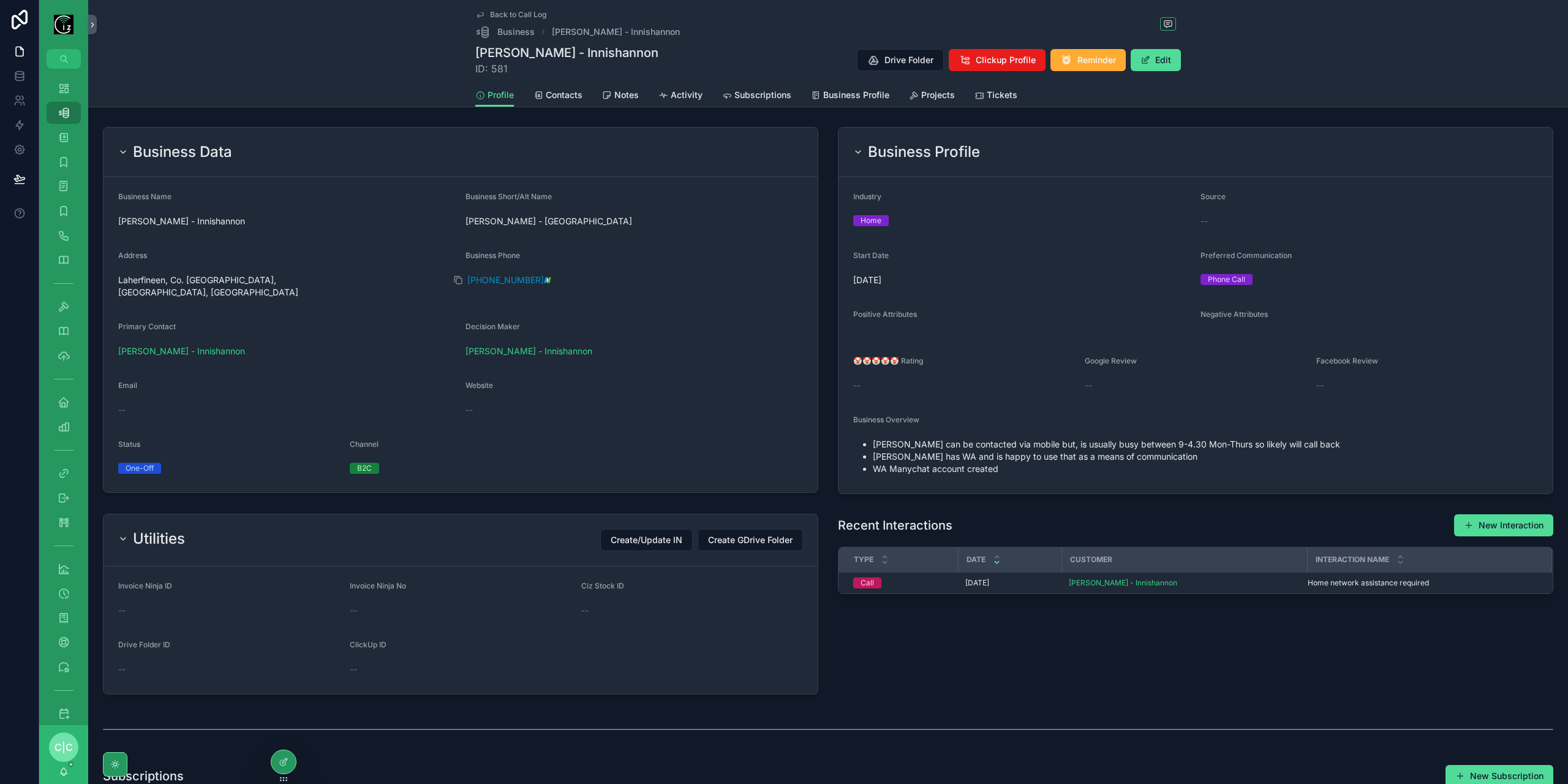
click at [512, 277] on span "+353866097409" at bounding box center [506, 280] width 76 height 12
click at [498, 15] on span "Back to Call Log" at bounding box center [518, 14] width 57 height 10
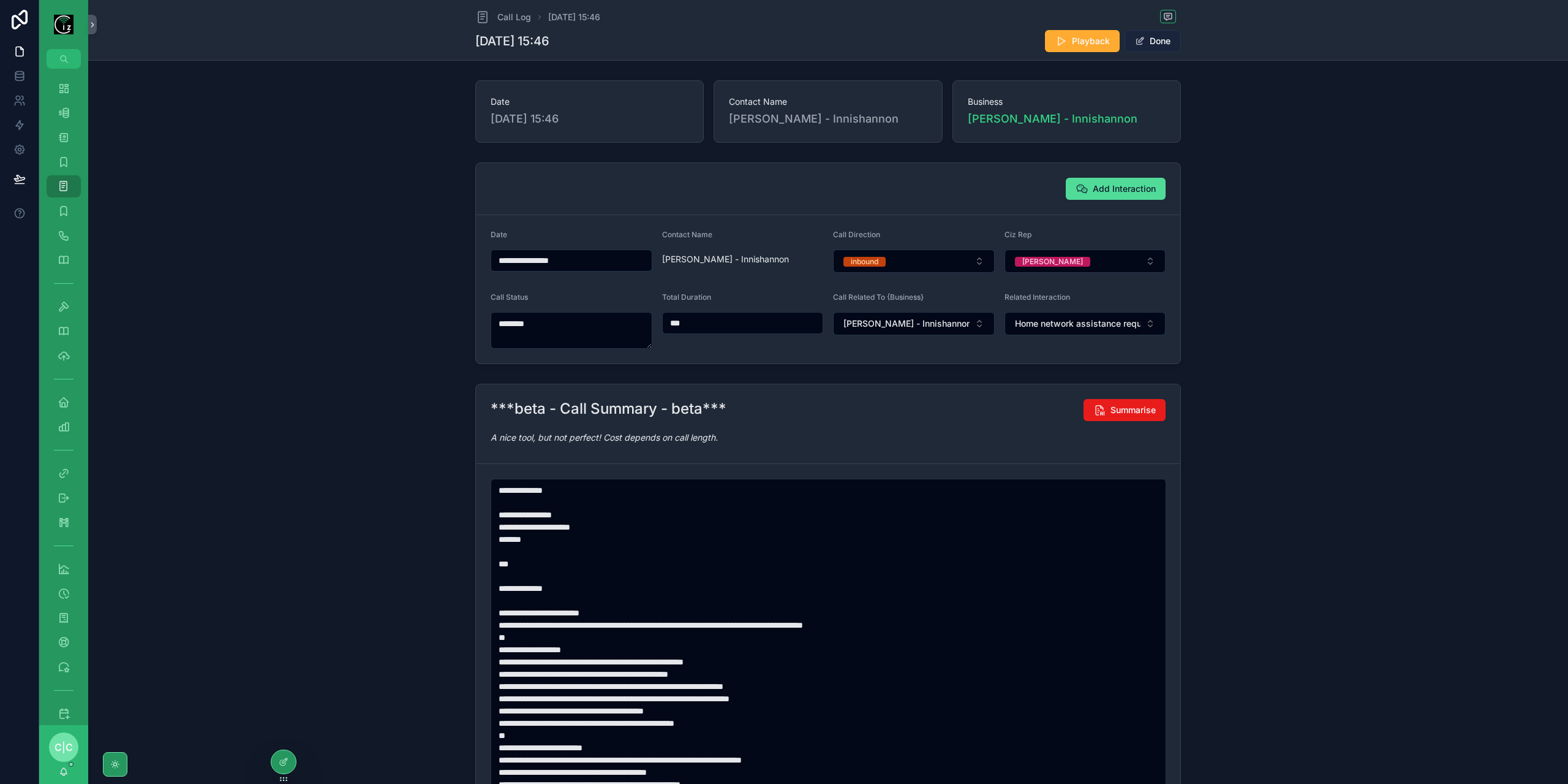
click at [1176, 47] on button "Done" at bounding box center [1152, 41] width 57 height 22
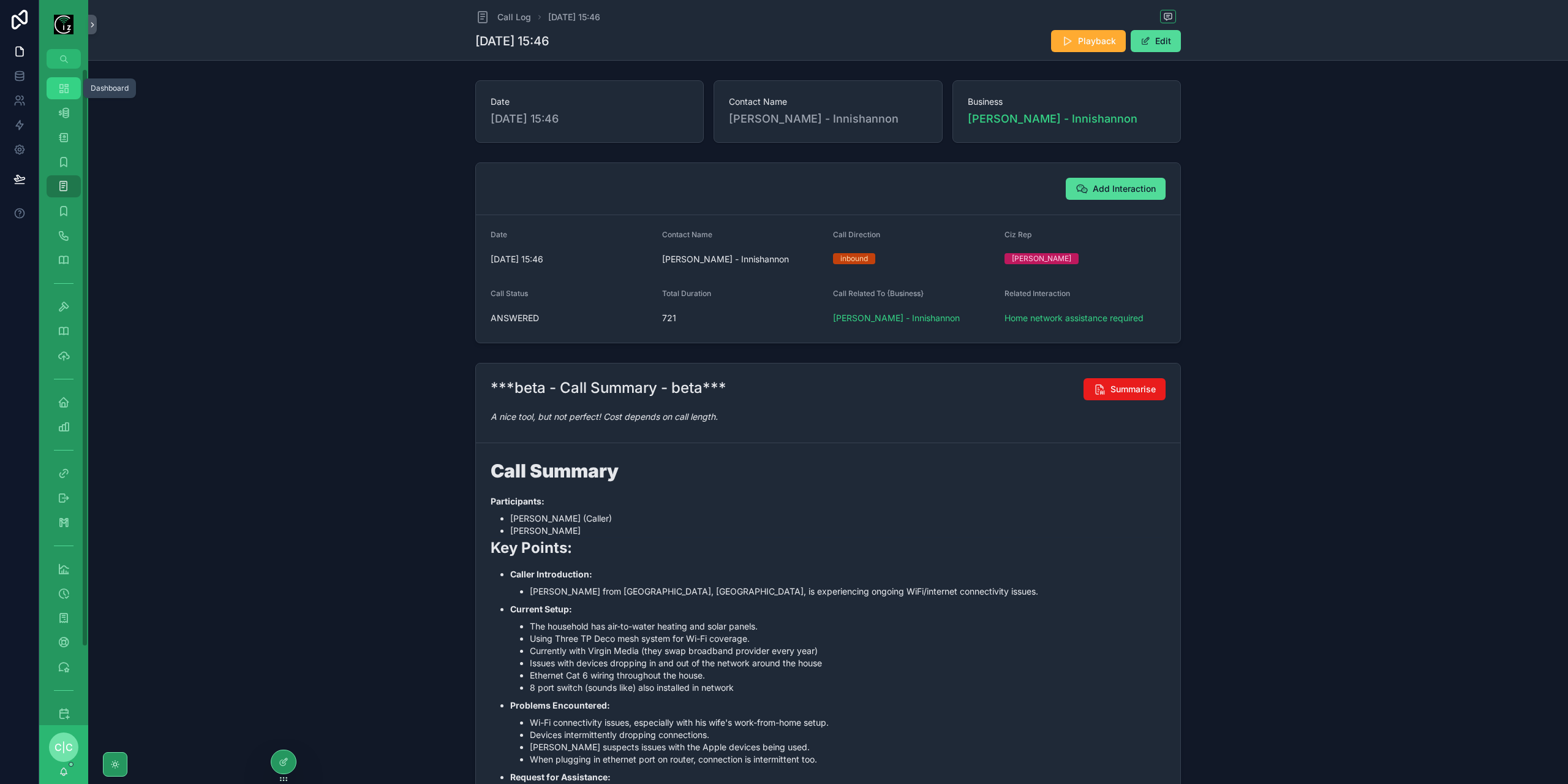
click at [63, 90] on icon "scrollable content" at bounding box center [63, 88] width 12 height 12
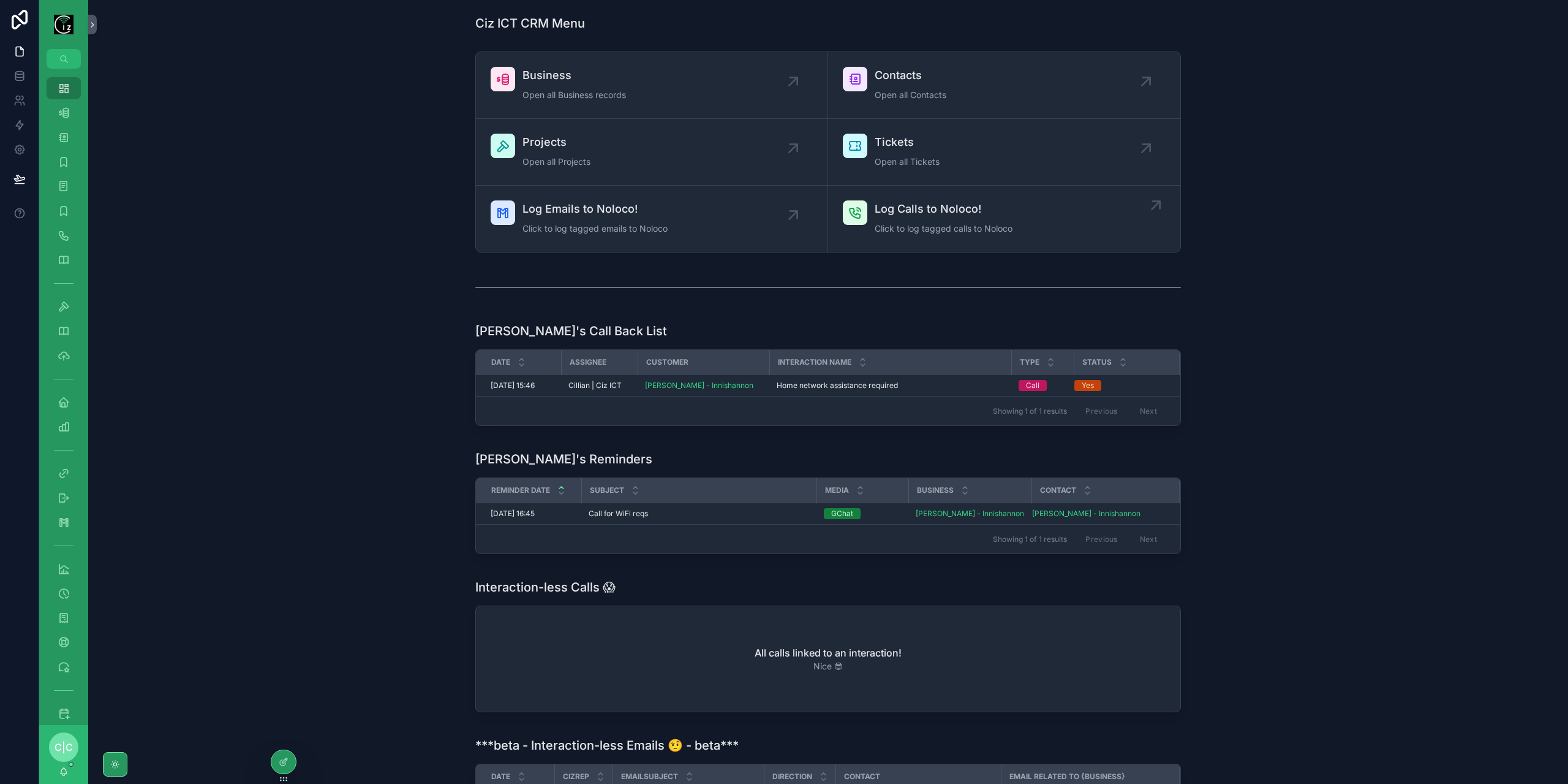
click at [897, 228] on span "Click to log tagged calls to Noloco" at bounding box center [944, 228] width 138 height 12
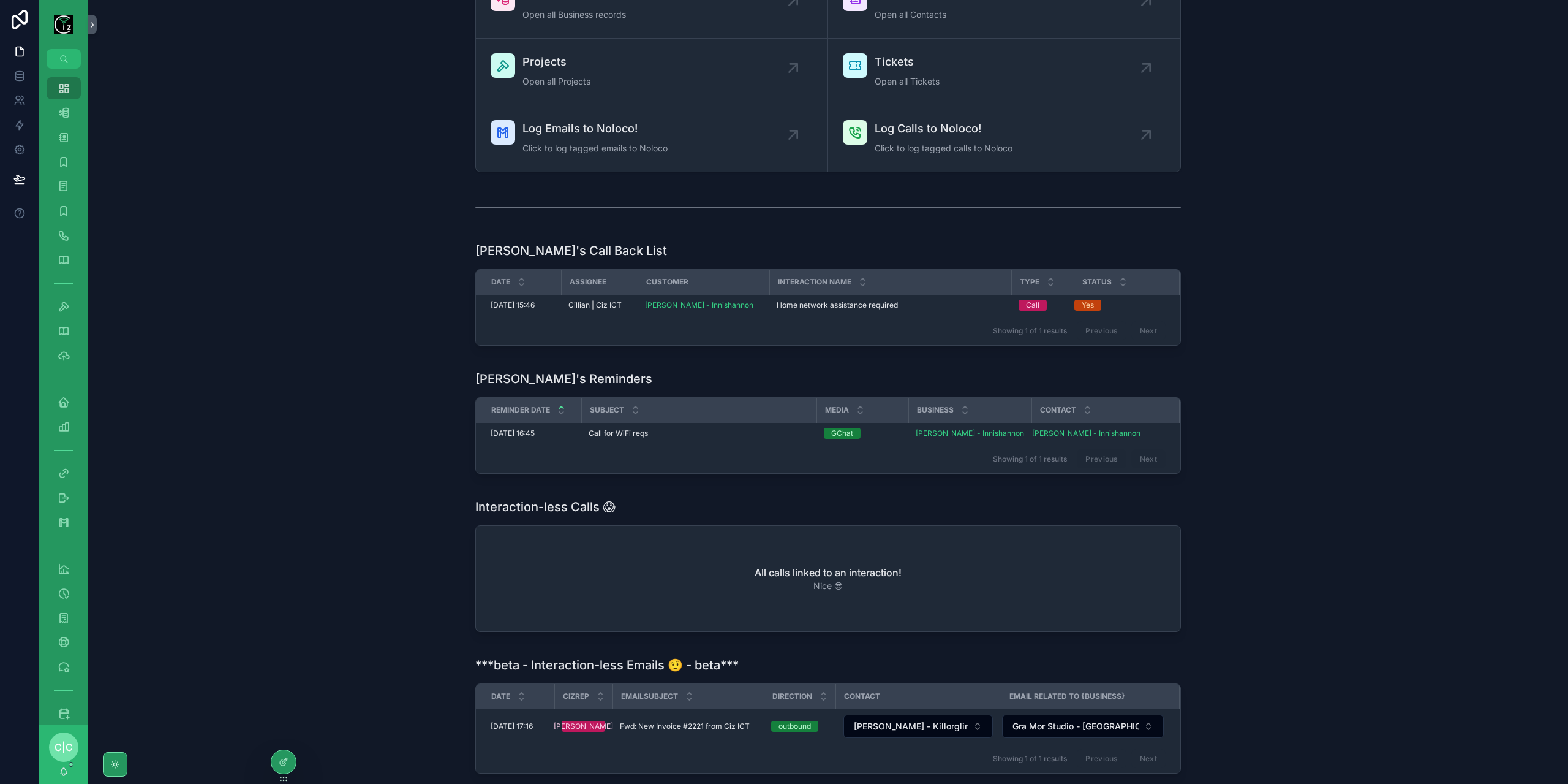
scroll to position [123, 0]
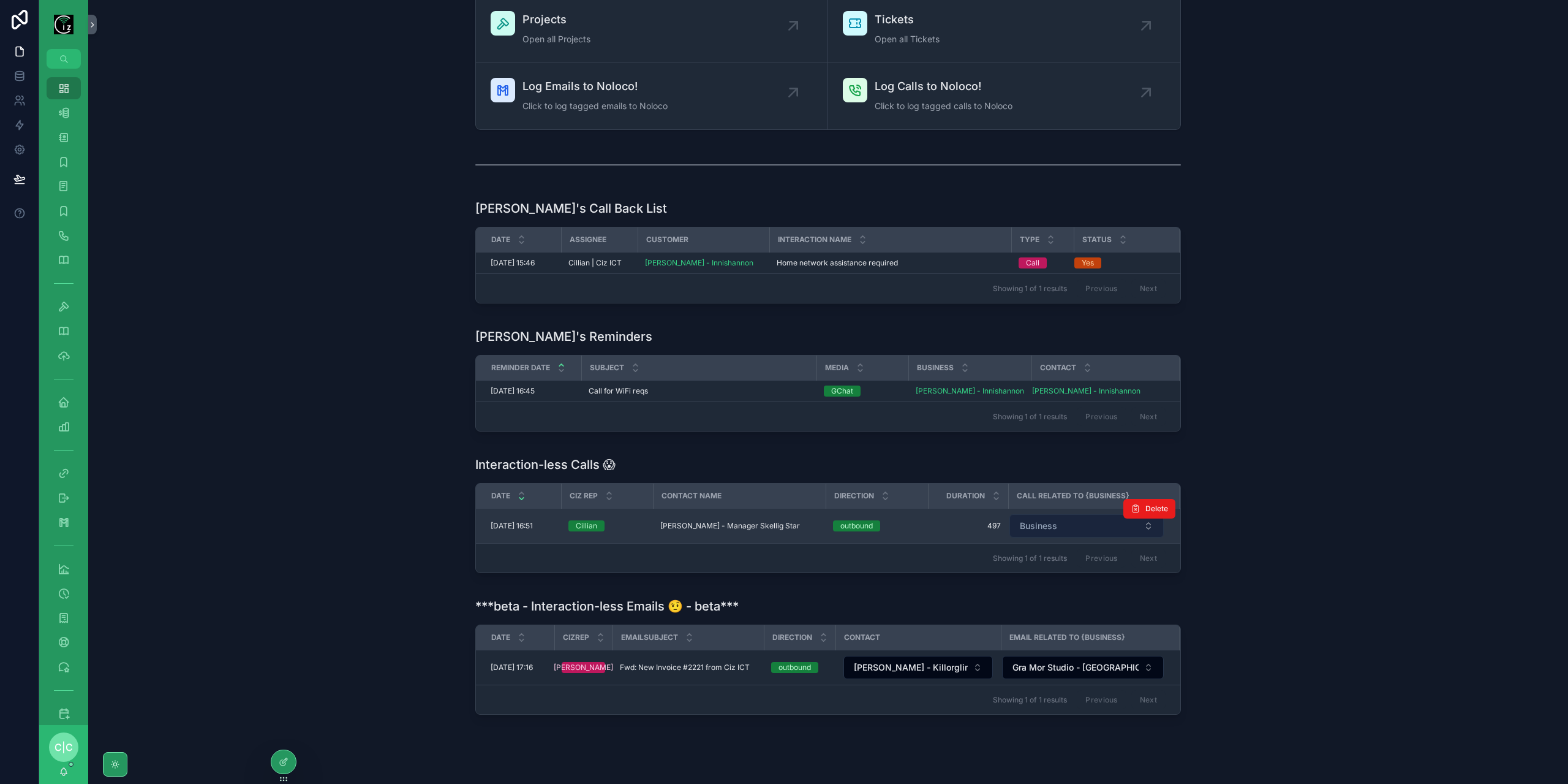
click at [1071, 523] on button "Business" at bounding box center [1086, 526] width 155 height 23
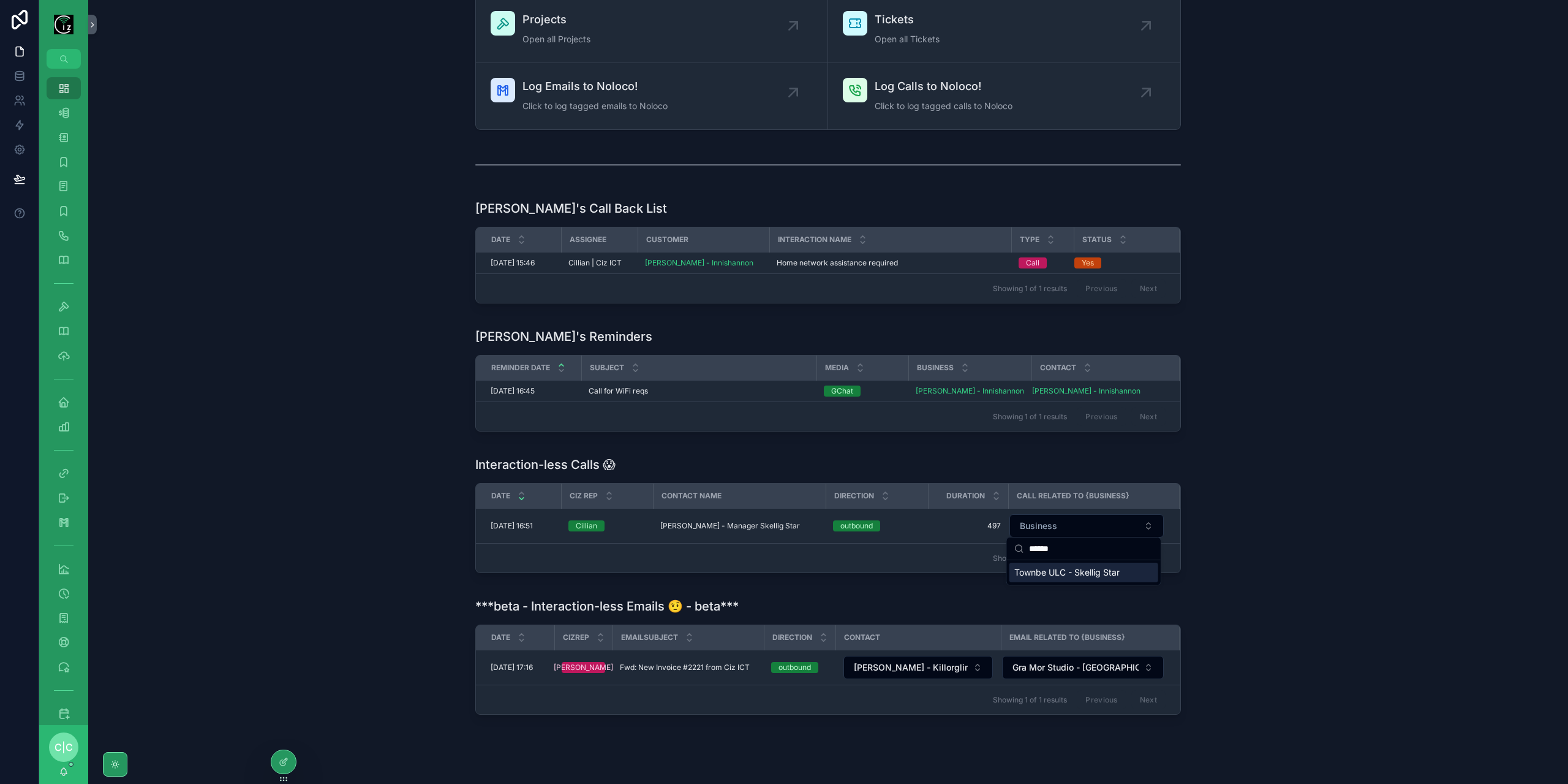
type input "******"
click at [1078, 569] on span "Townbe ULC - Skellig Star" at bounding box center [1066, 573] width 106 height 12
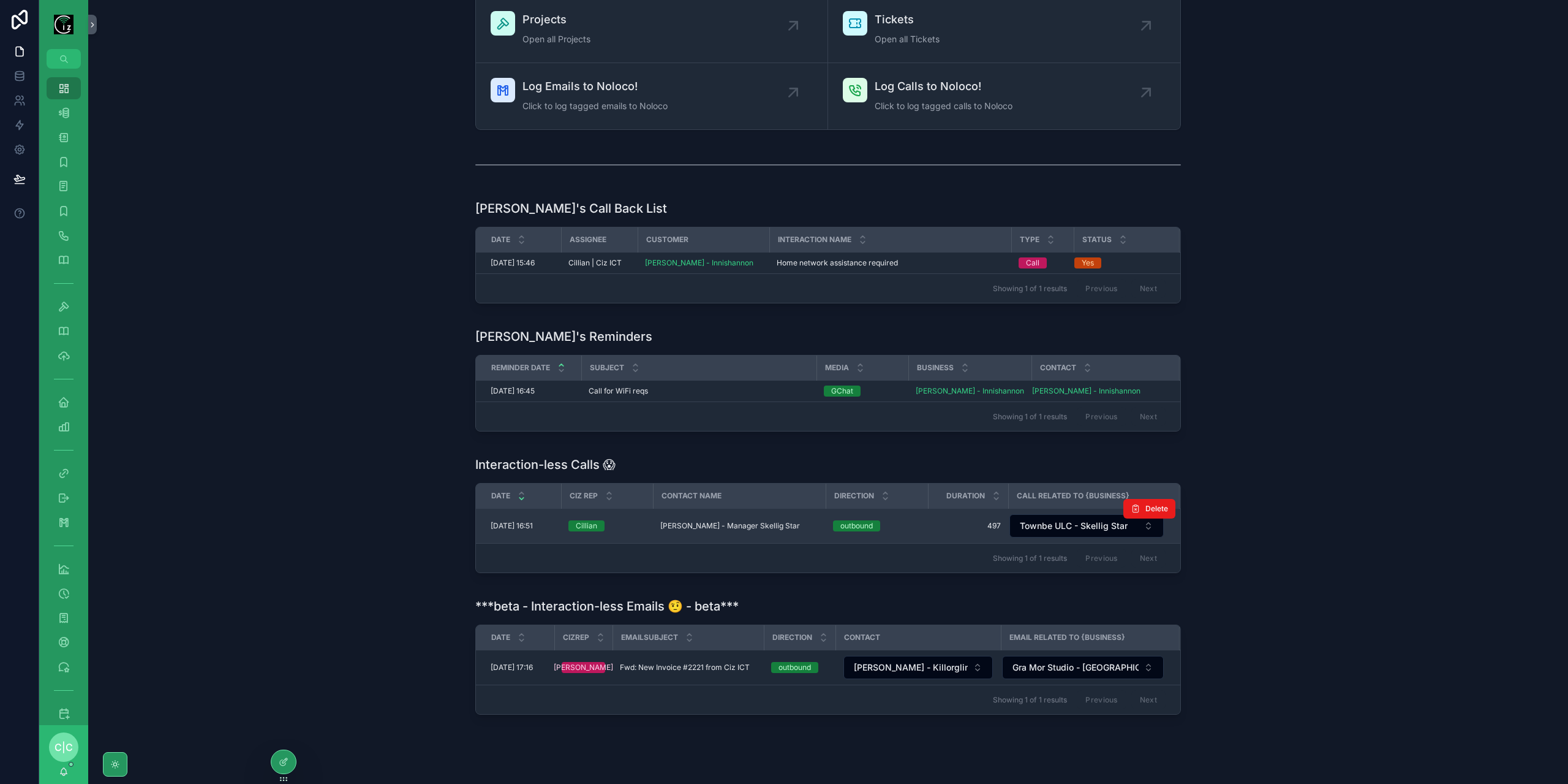
click at [735, 525] on span "Mark Catoire - Manager Skellig Star" at bounding box center [730, 526] width 140 height 10
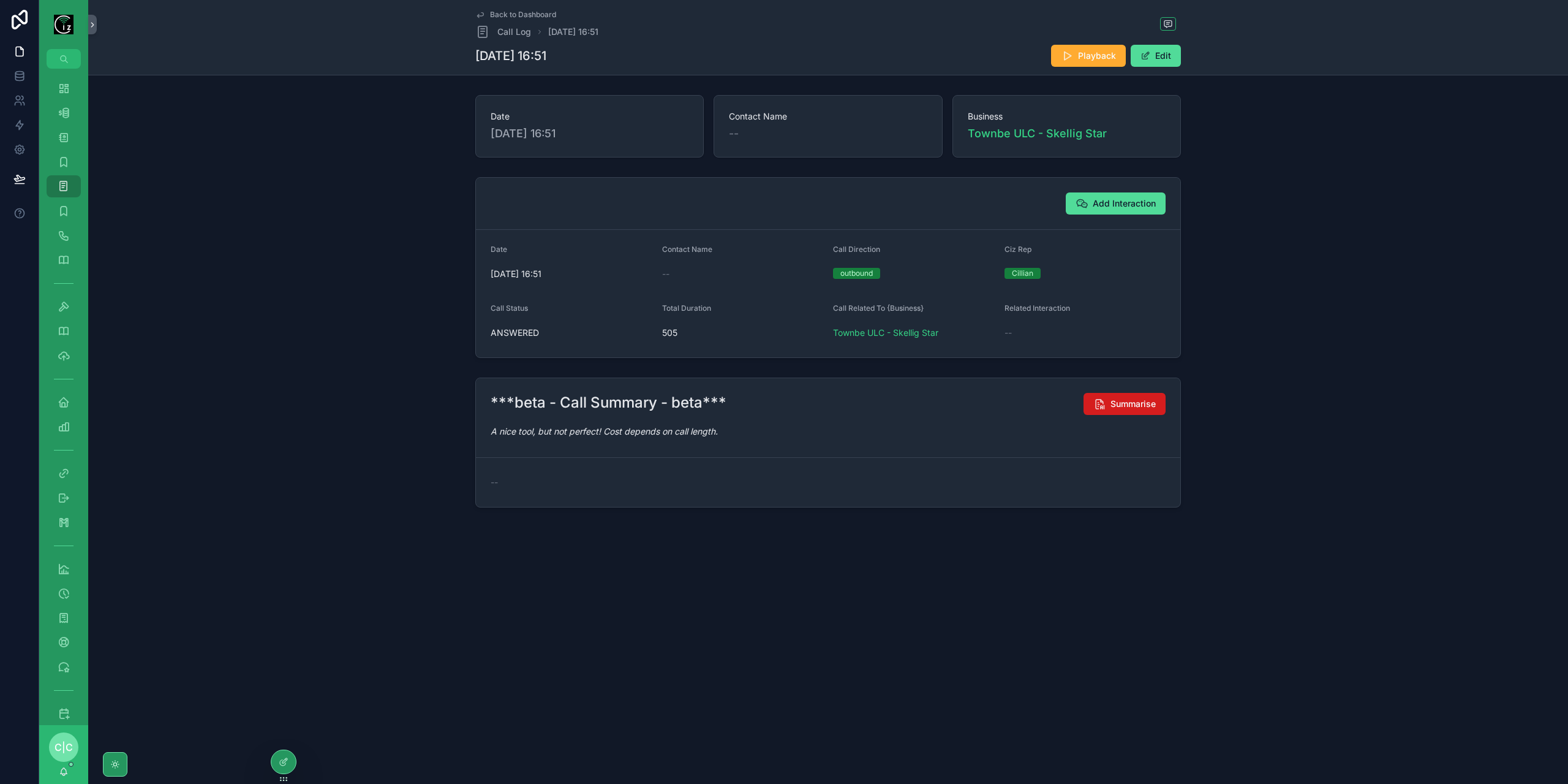
click at [1127, 404] on span "Summarise" at bounding box center [1133, 404] width 46 height 12
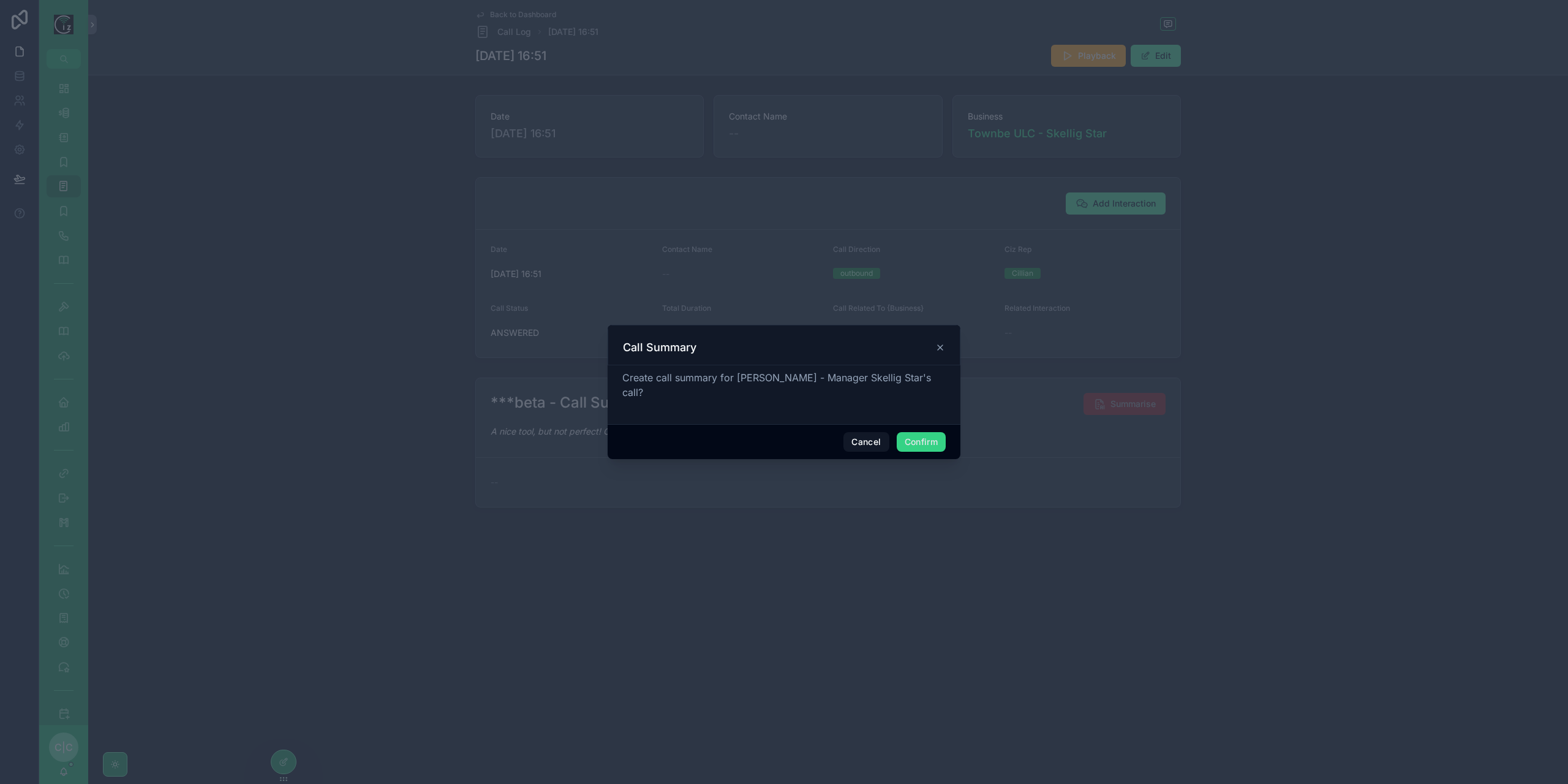
click at [913, 432] on button "Confirm" at bounding box center [921, 442] width 49 height 20
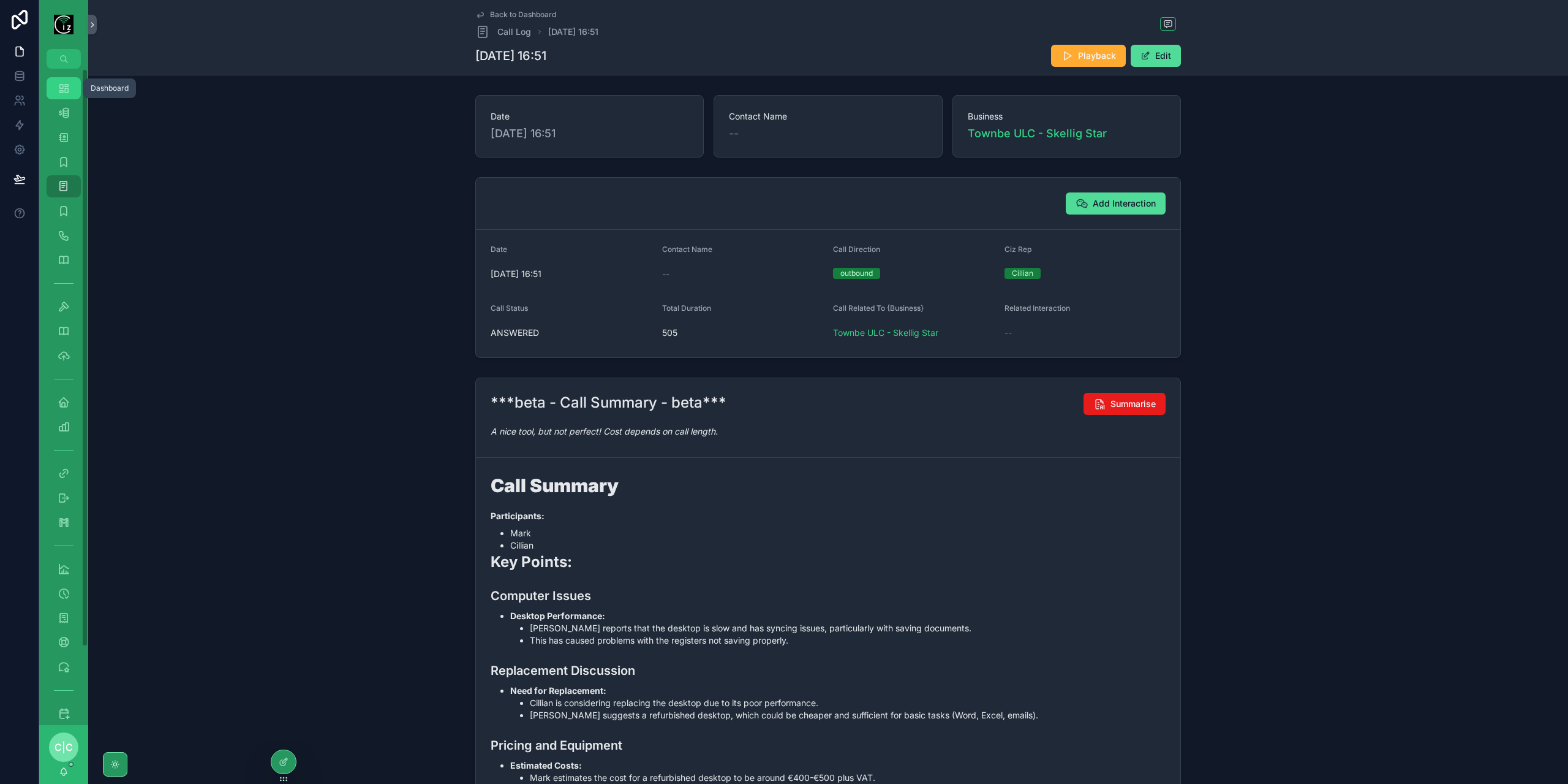
click at [66, 91] on icon "scrollable content" at bounding box center [63, 88] width 12 height 12
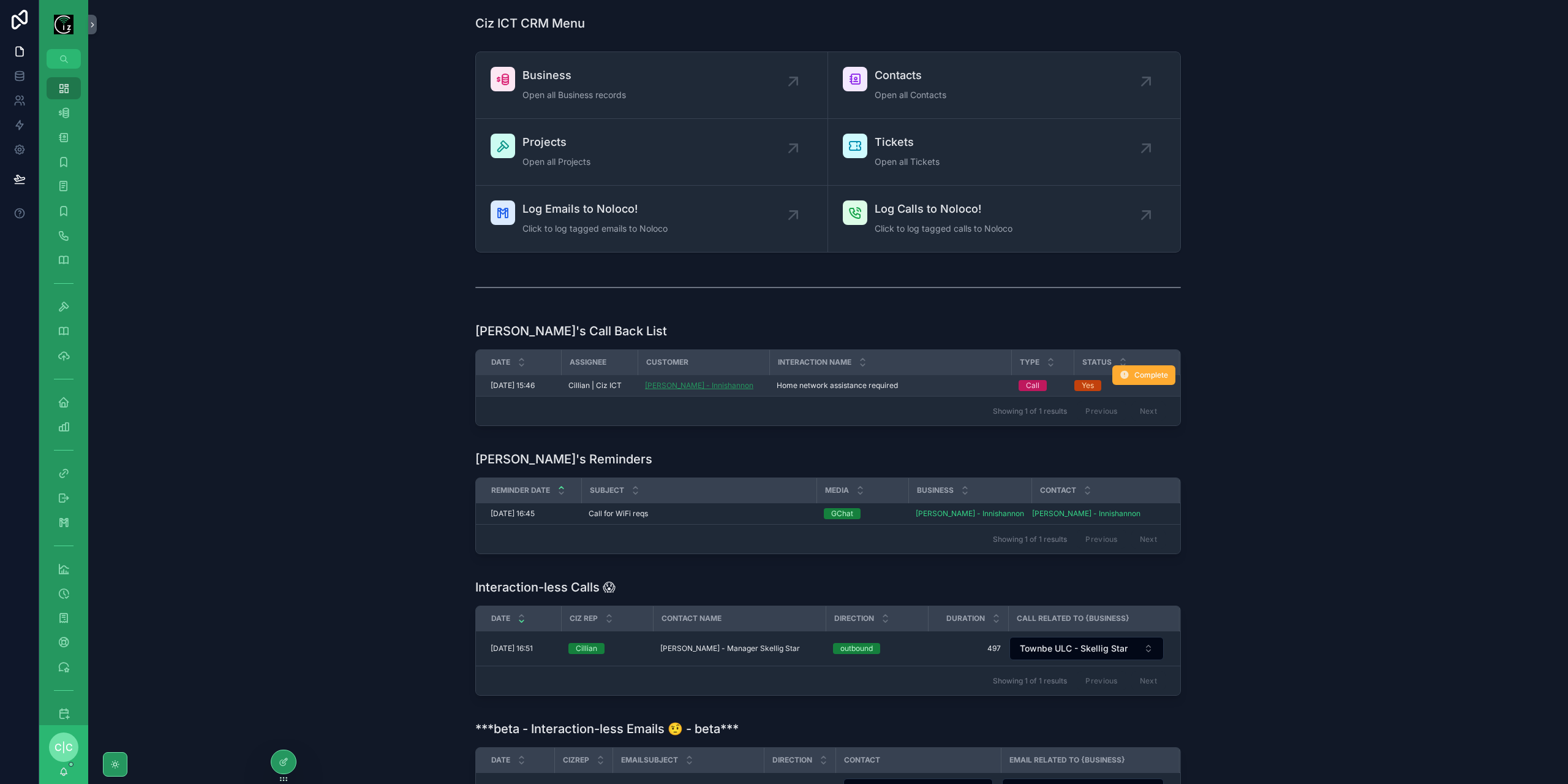
click at [701, 385] on span "Mark Harnett - Innishannon" at bounding box center [698, 385] width 108 height 10
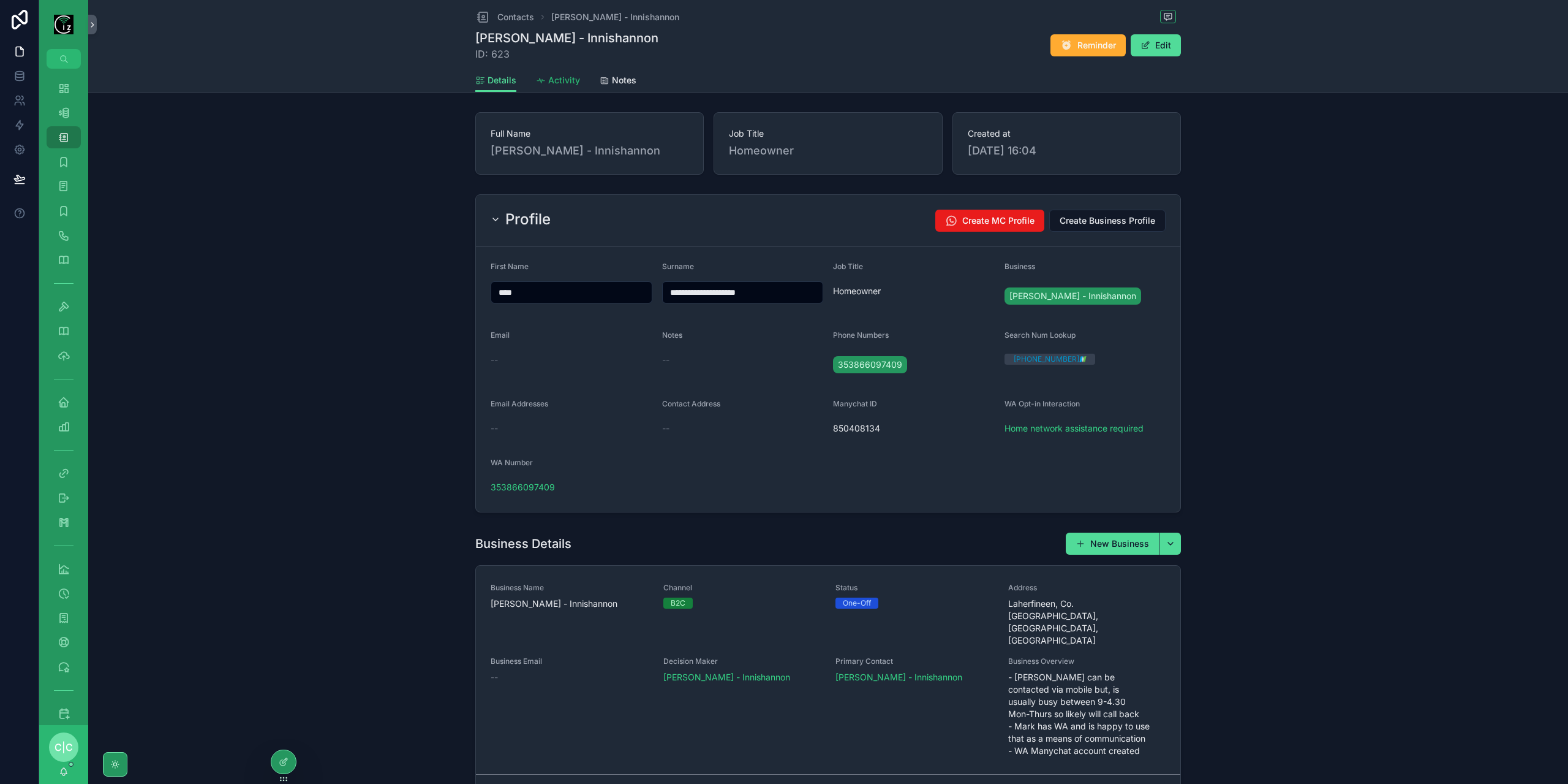
click at [551, 77] on span "Activity" at bounding box center [564, 80] width 32 height 12
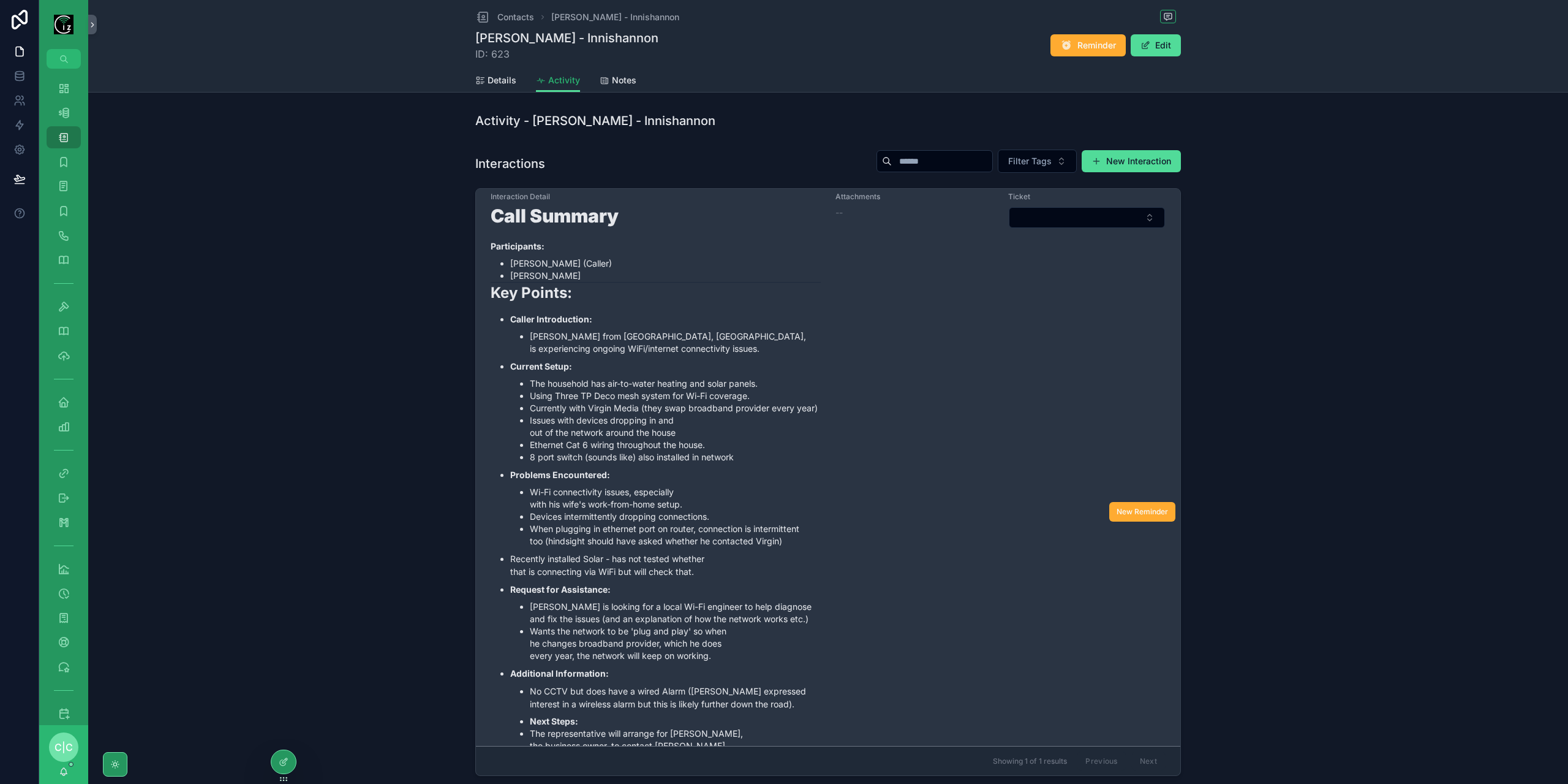
scroll to position [184, 0]
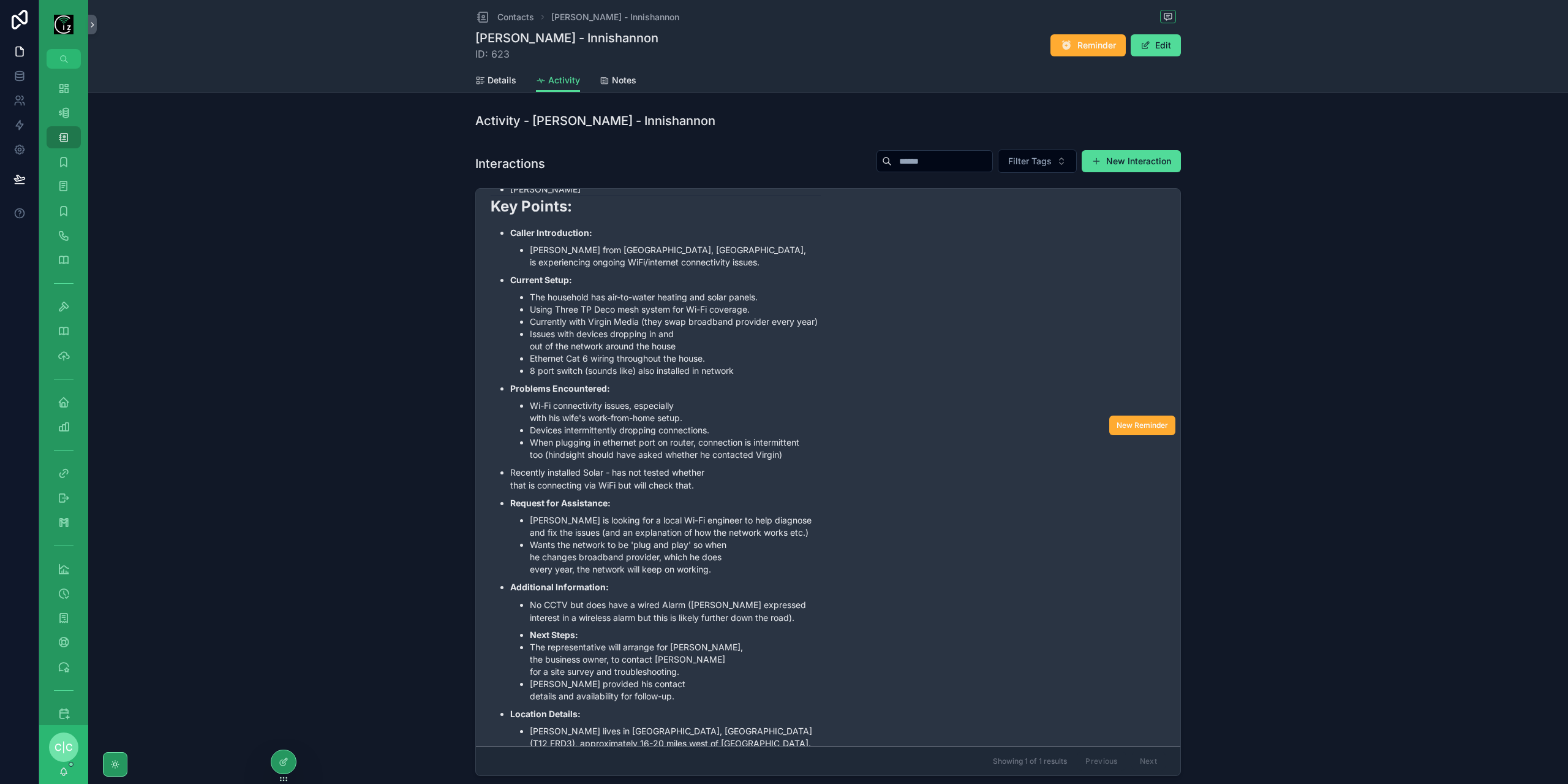
click at [825, 441] on div "Interaction Date 08/08/2025 15:46 Interaction Name Home network assistance requ…" at bounding box center [828, 423] width 675 height 802
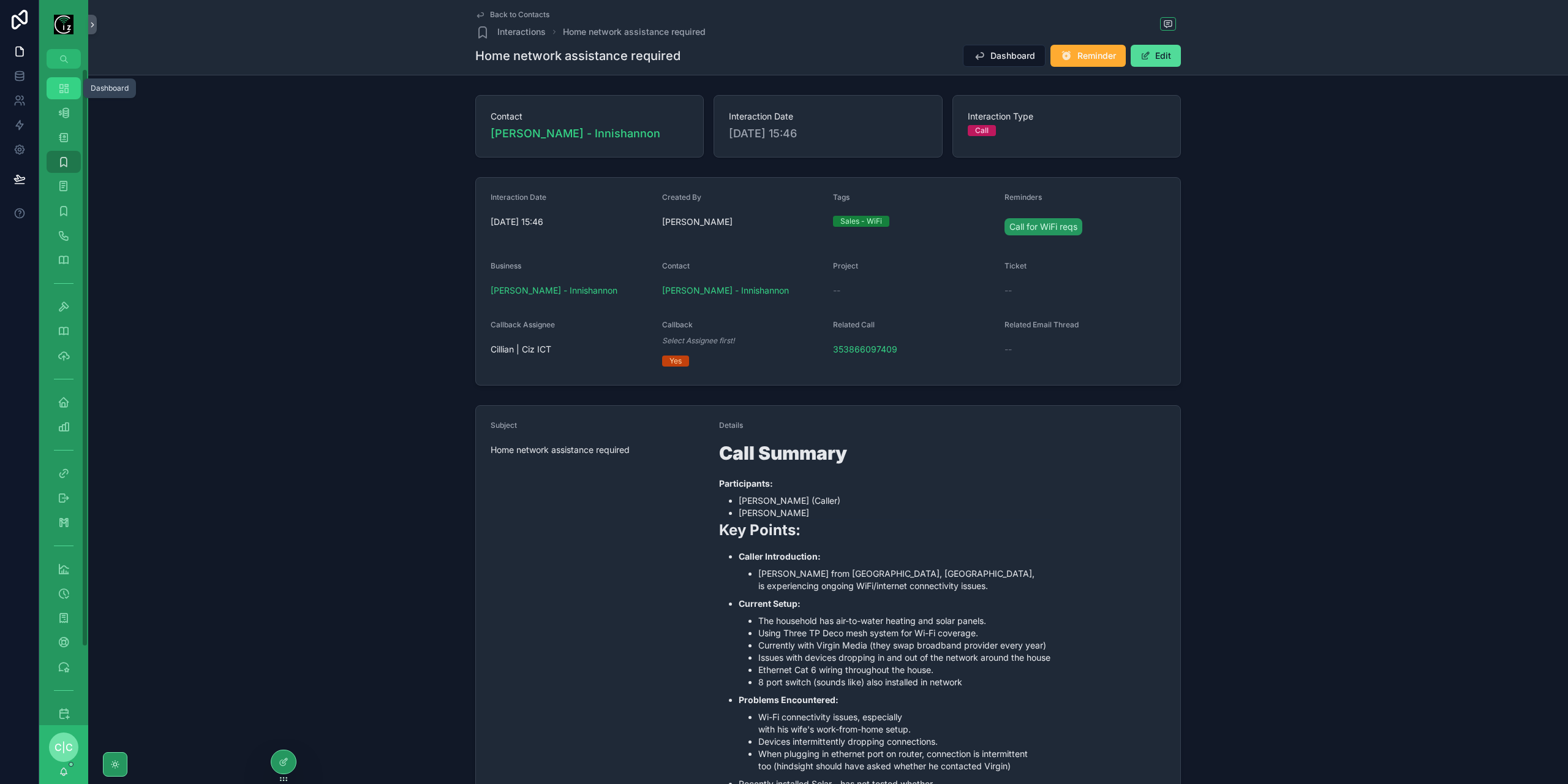
click at [67, 88] on icon "scrollable content" at bounding box center [63, 88] width 12 height 12
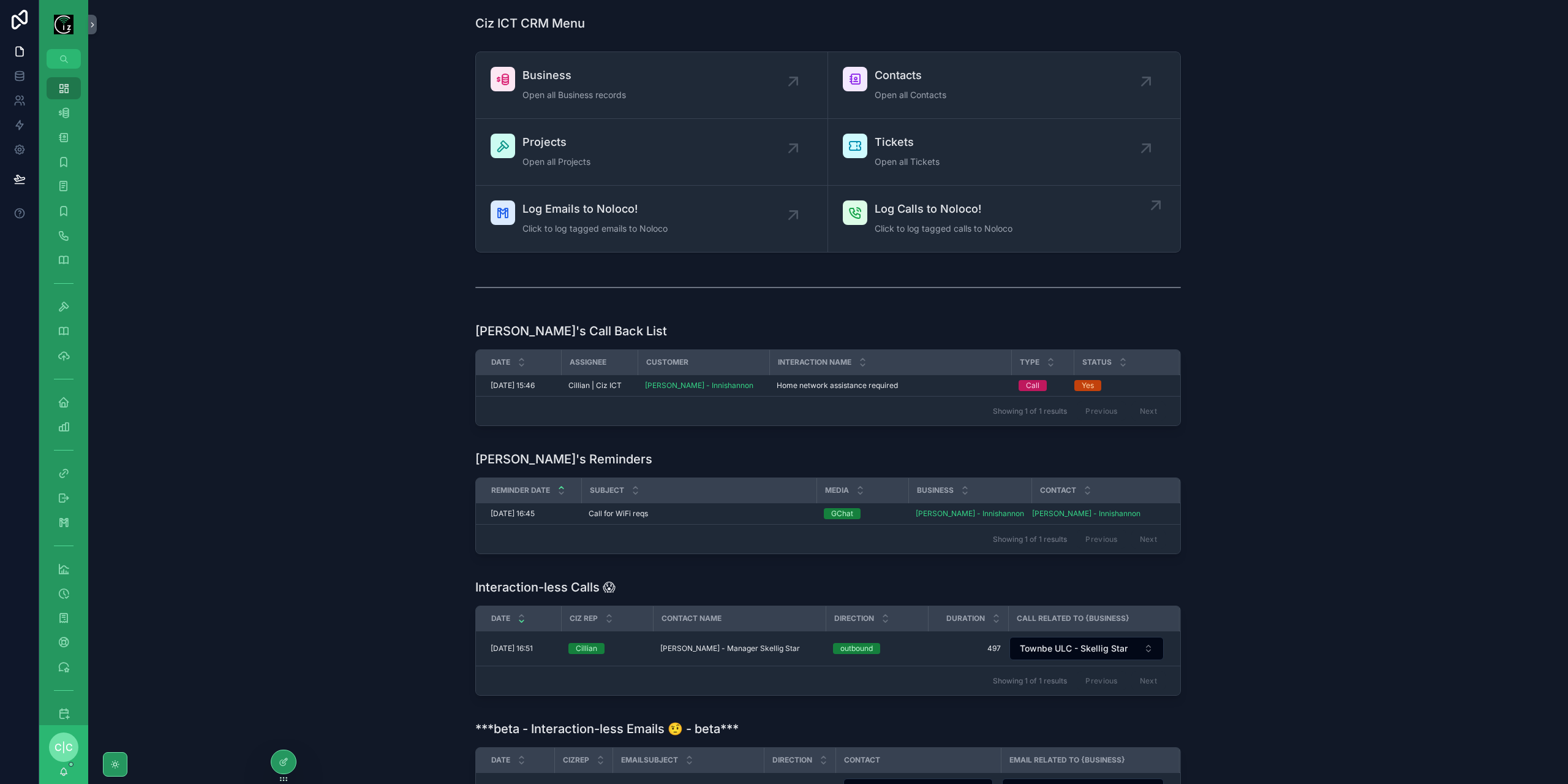
click at [957, 215] on span "Log Calls to Noloco!" at bounding box center [944, 209] width 138 height 17
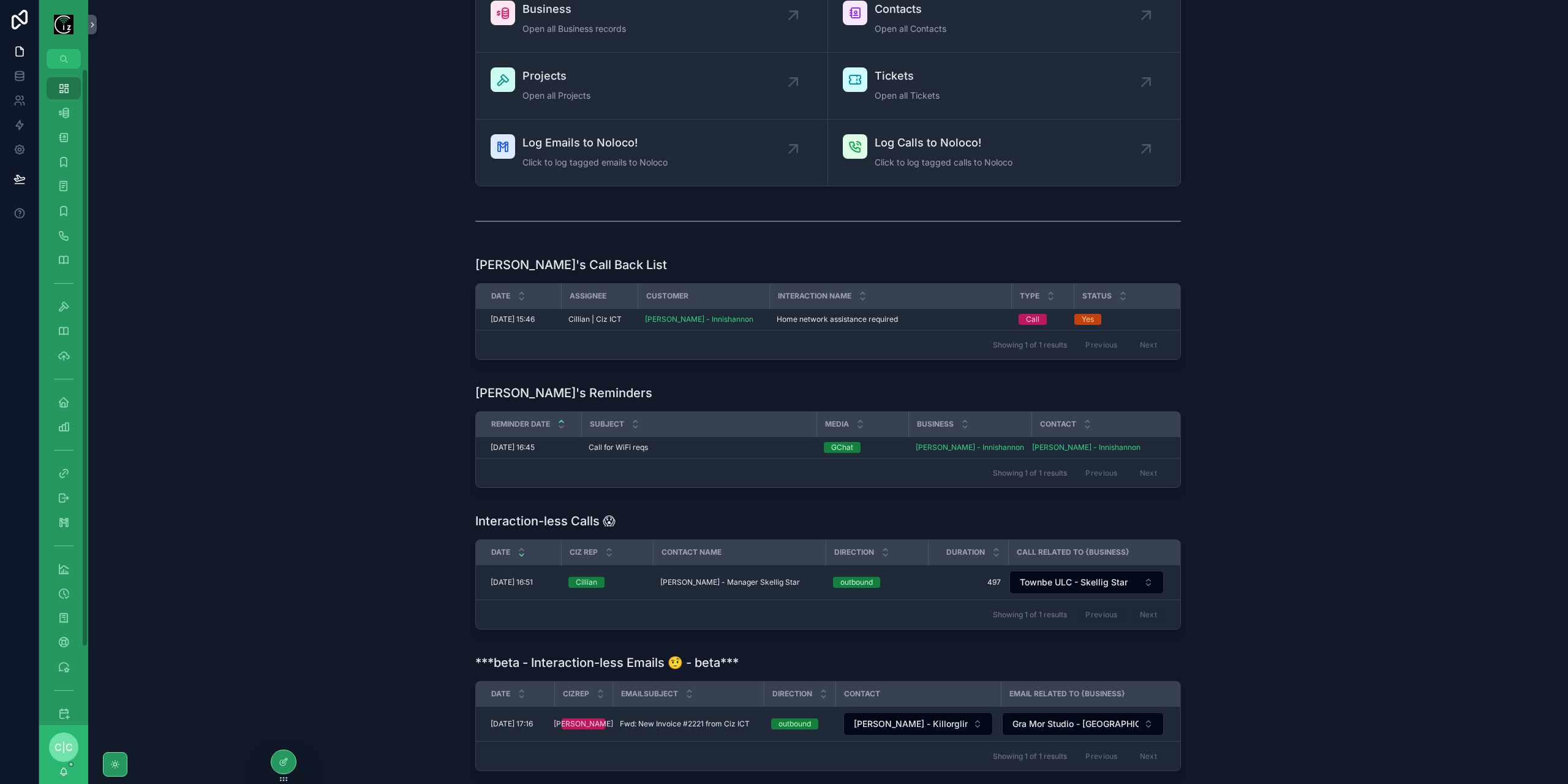
scroll to position [155, 0]
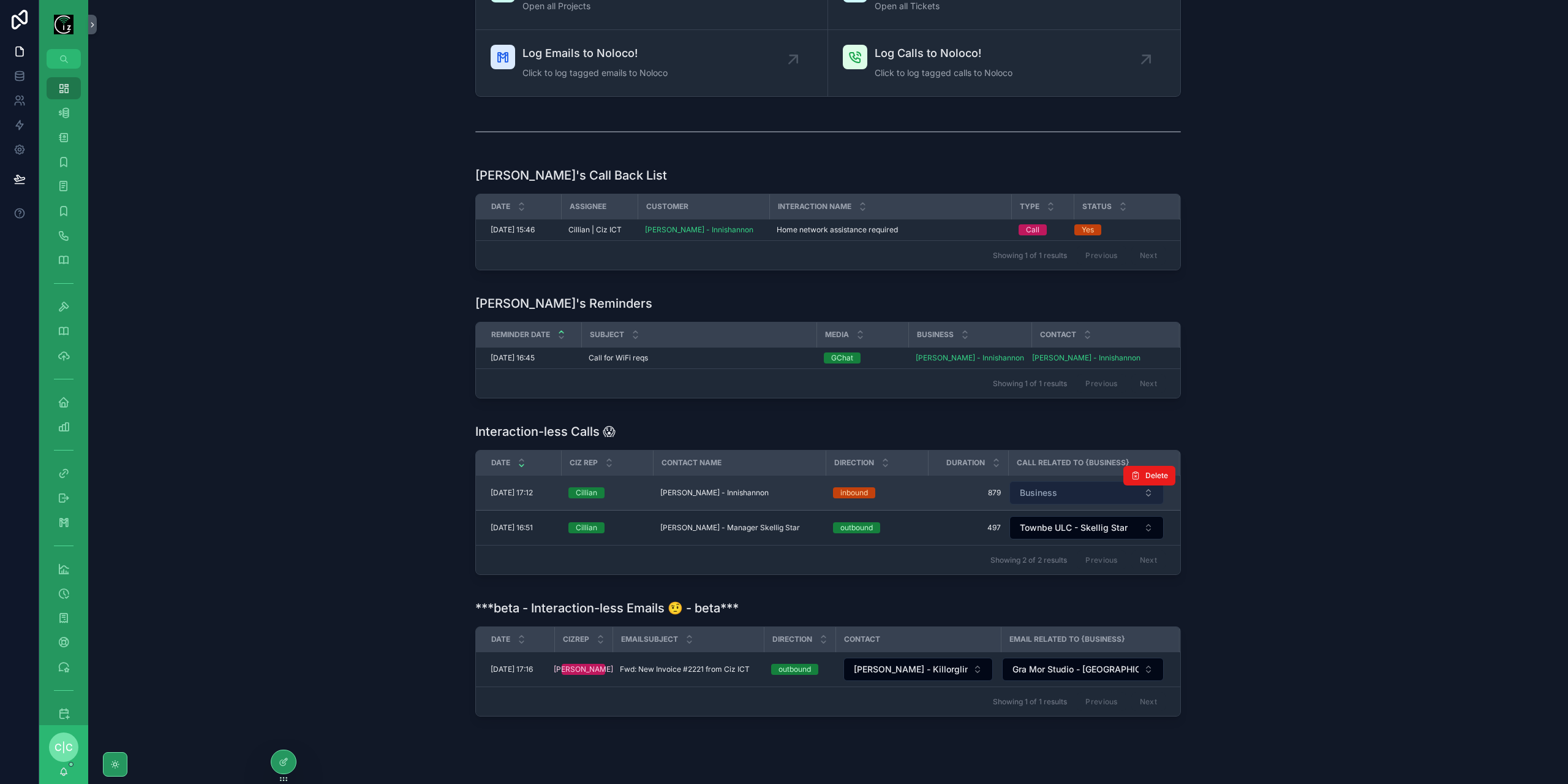
click at [1073, 490] on button "Business" at bounding box center [1086, 493] width 155 height 23
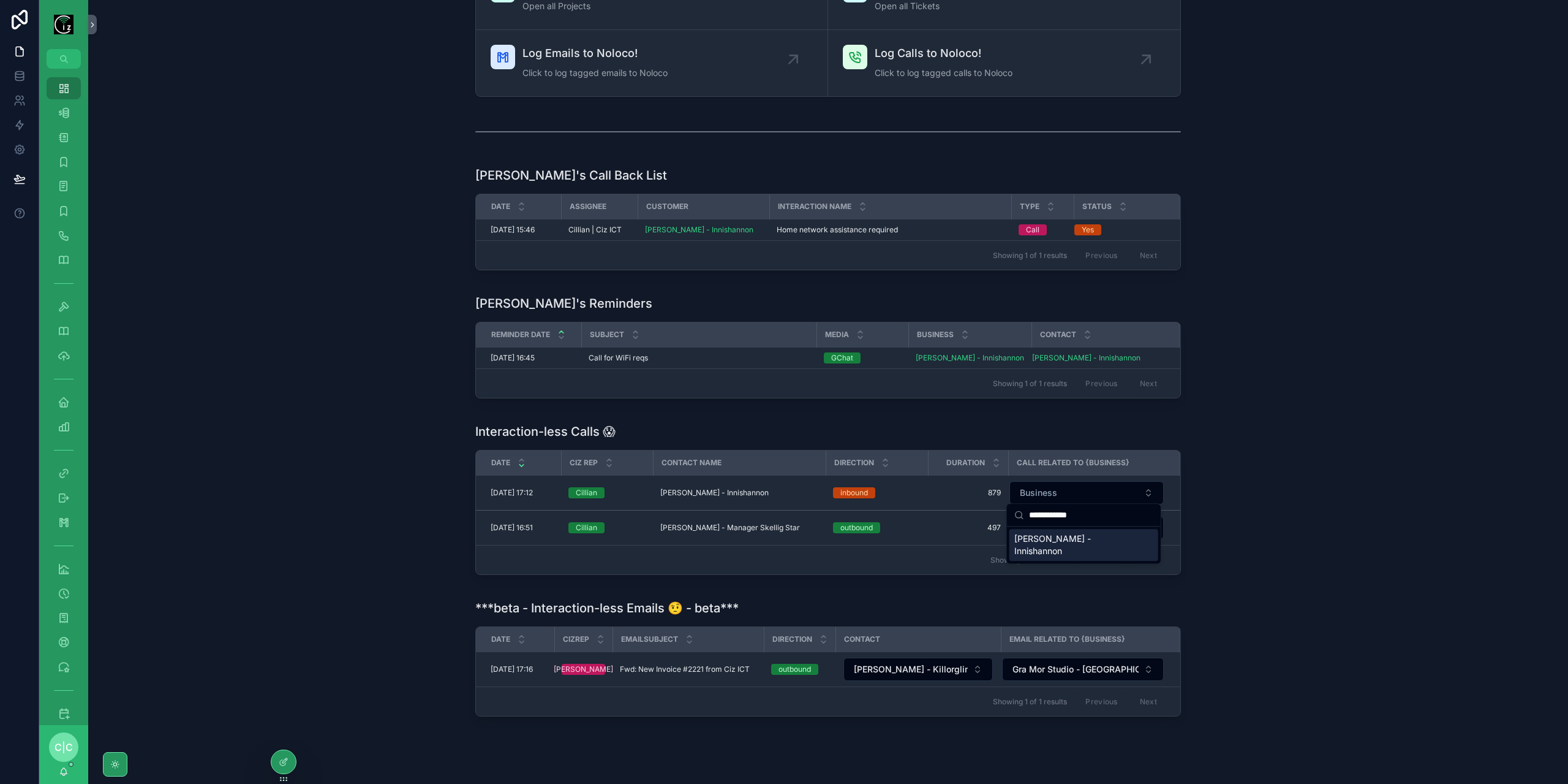
type input "**********"
click at [1090, 537] on span "Mark Harnett - Innishannon" at bounding box center [1076, 545] width 124 height 25
click at [737, 492] on span "Mark Harnett - Innishannon" at bounding box center [714, 492] width 108 height 10
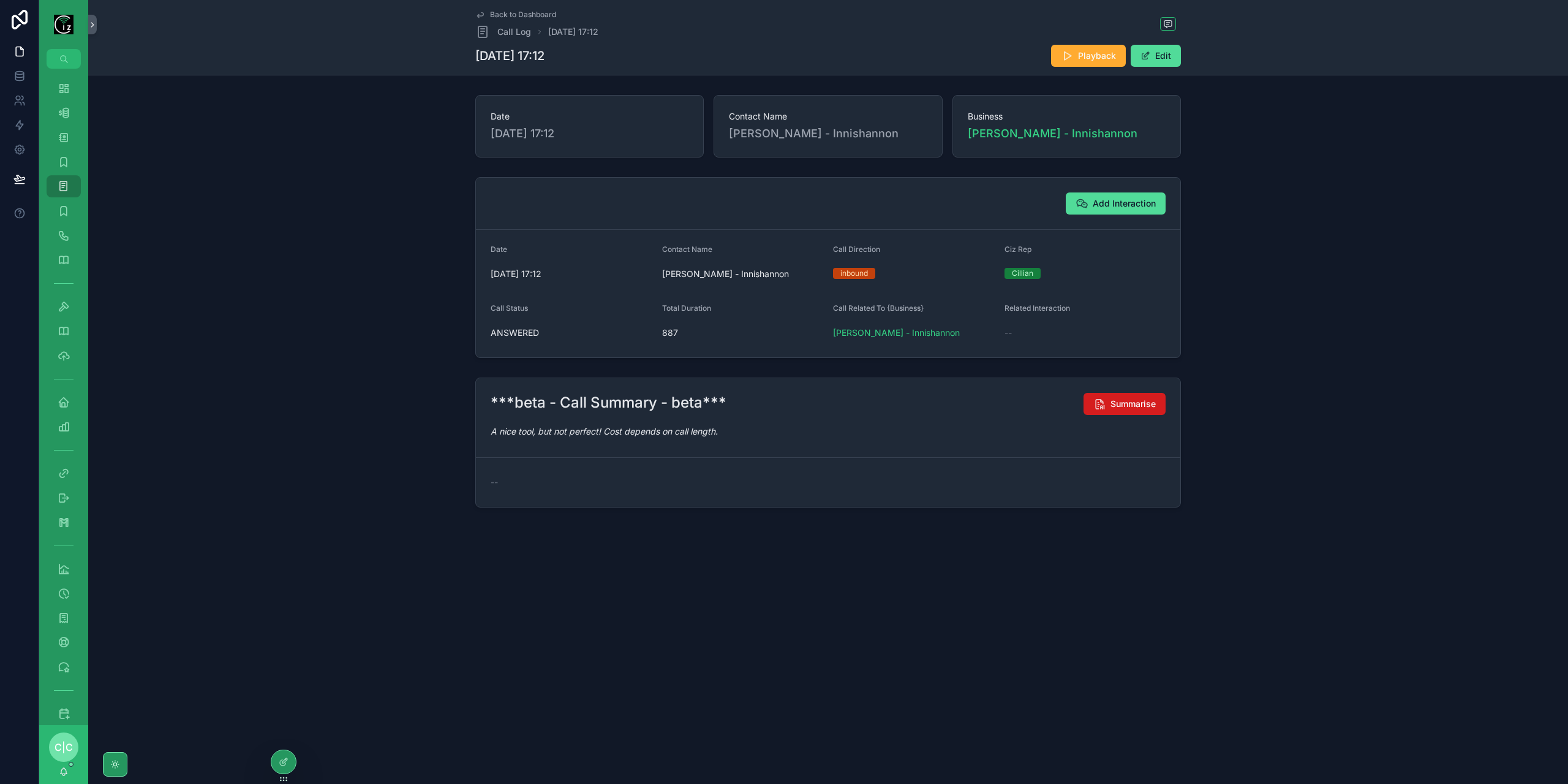
click at [1128, 404] on span "Summarise" at bounding box center [1133, 404] width 46 height 12
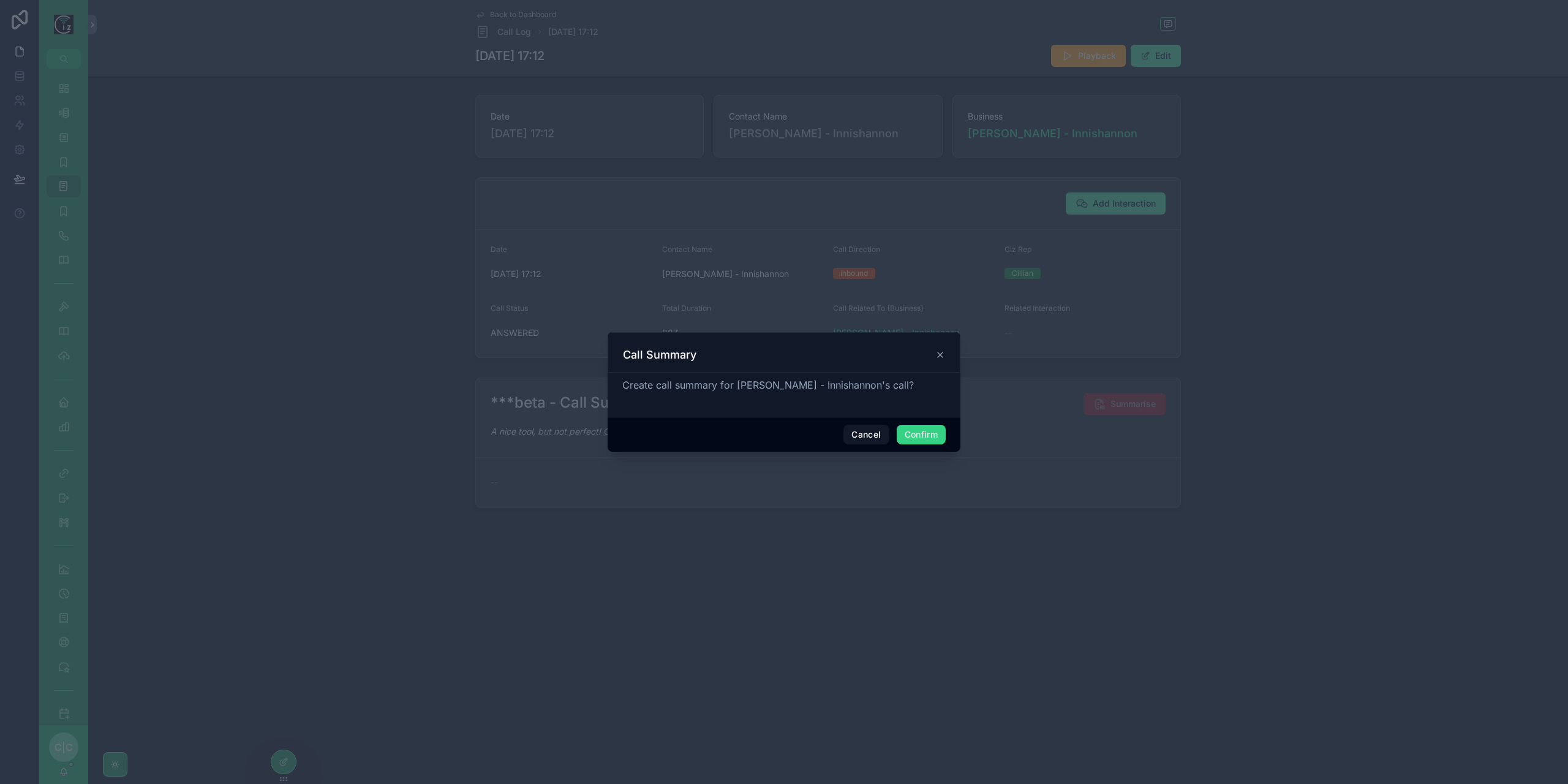
click at [931, 443] on button "Confirm" at bounding box center [921, 434] width 49 height 20
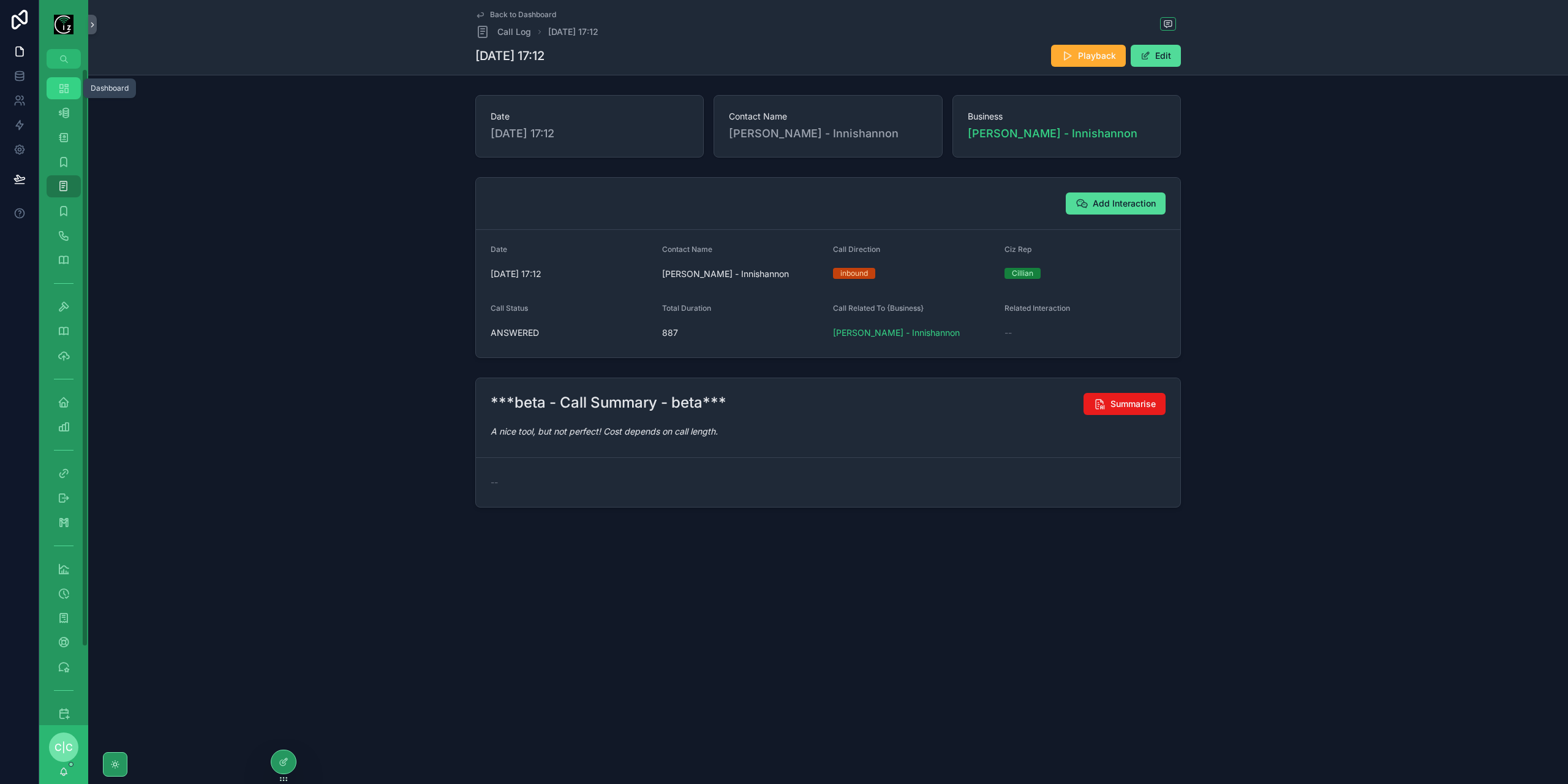
click at [65, 93] on icon "scrollable content" at bounding box center [63, 88] width 12 height 12
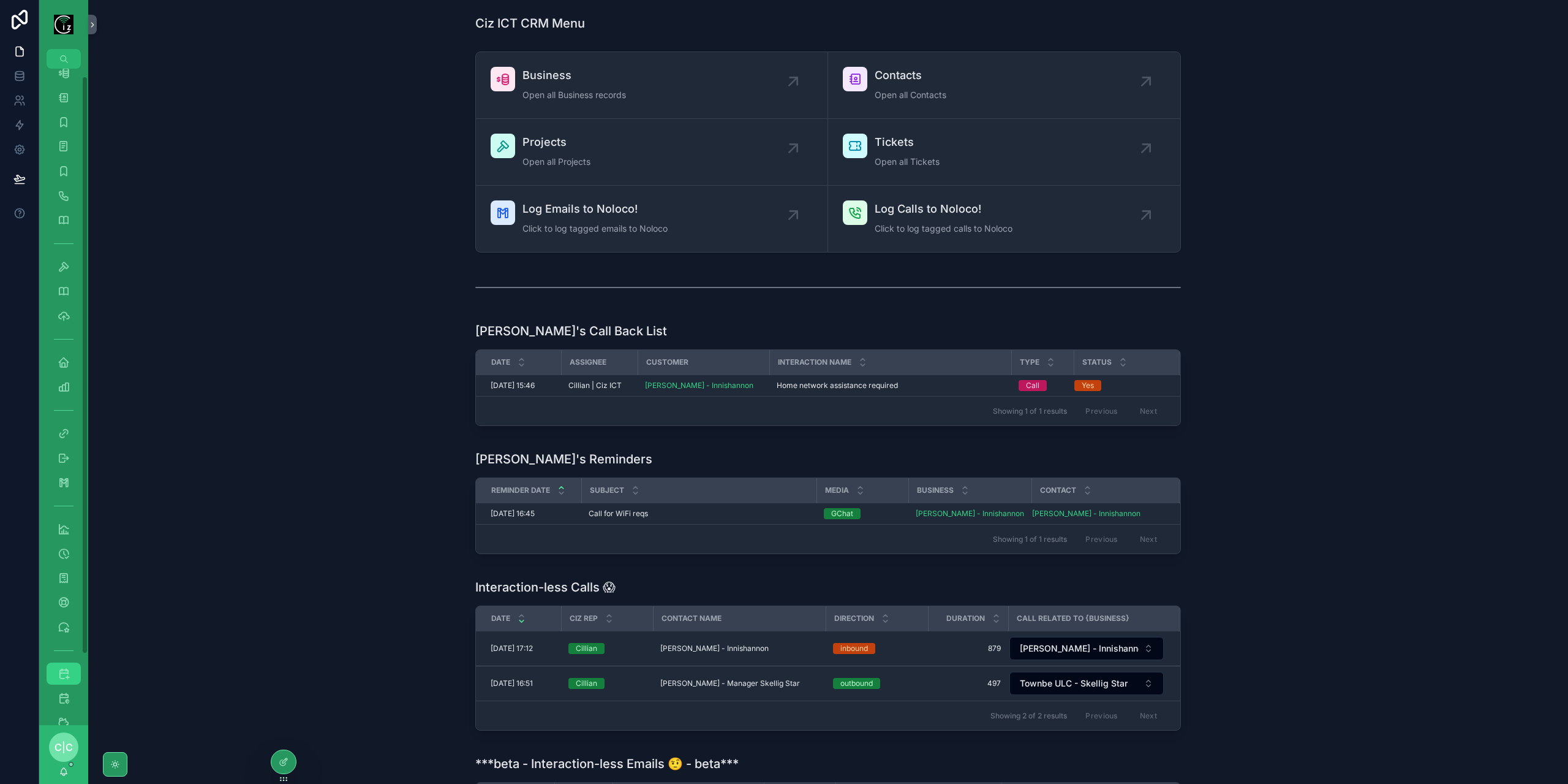
scroll to position [88, 0]
click at [65, 626] on icon "scrollable content" at bounding box center [63, 625] width 12 height 12
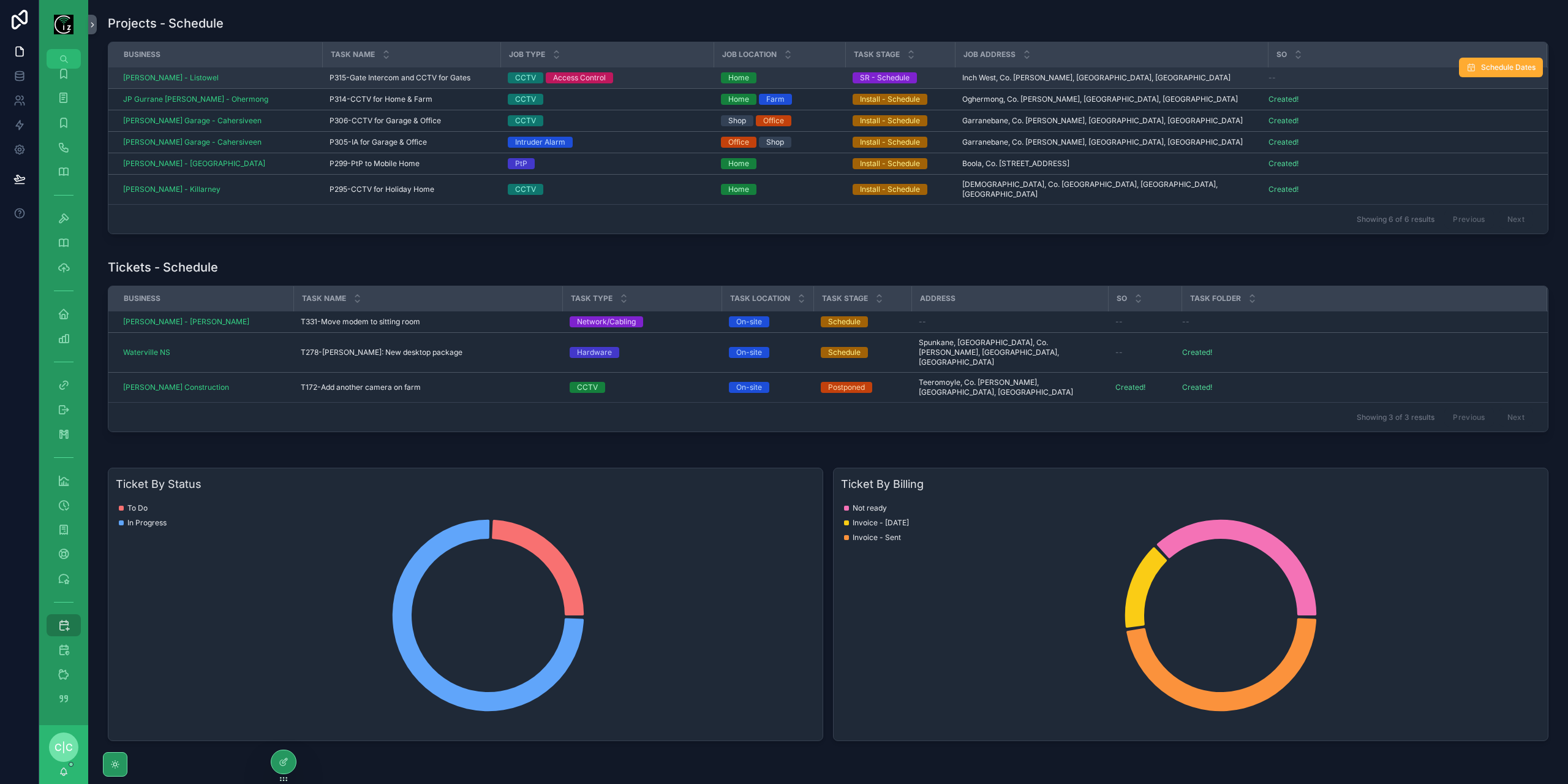
click at [366, 78] on span "P315-Gate Intercom and CCTV for Gates" at bounding box center [400, 78] width 141 height 10
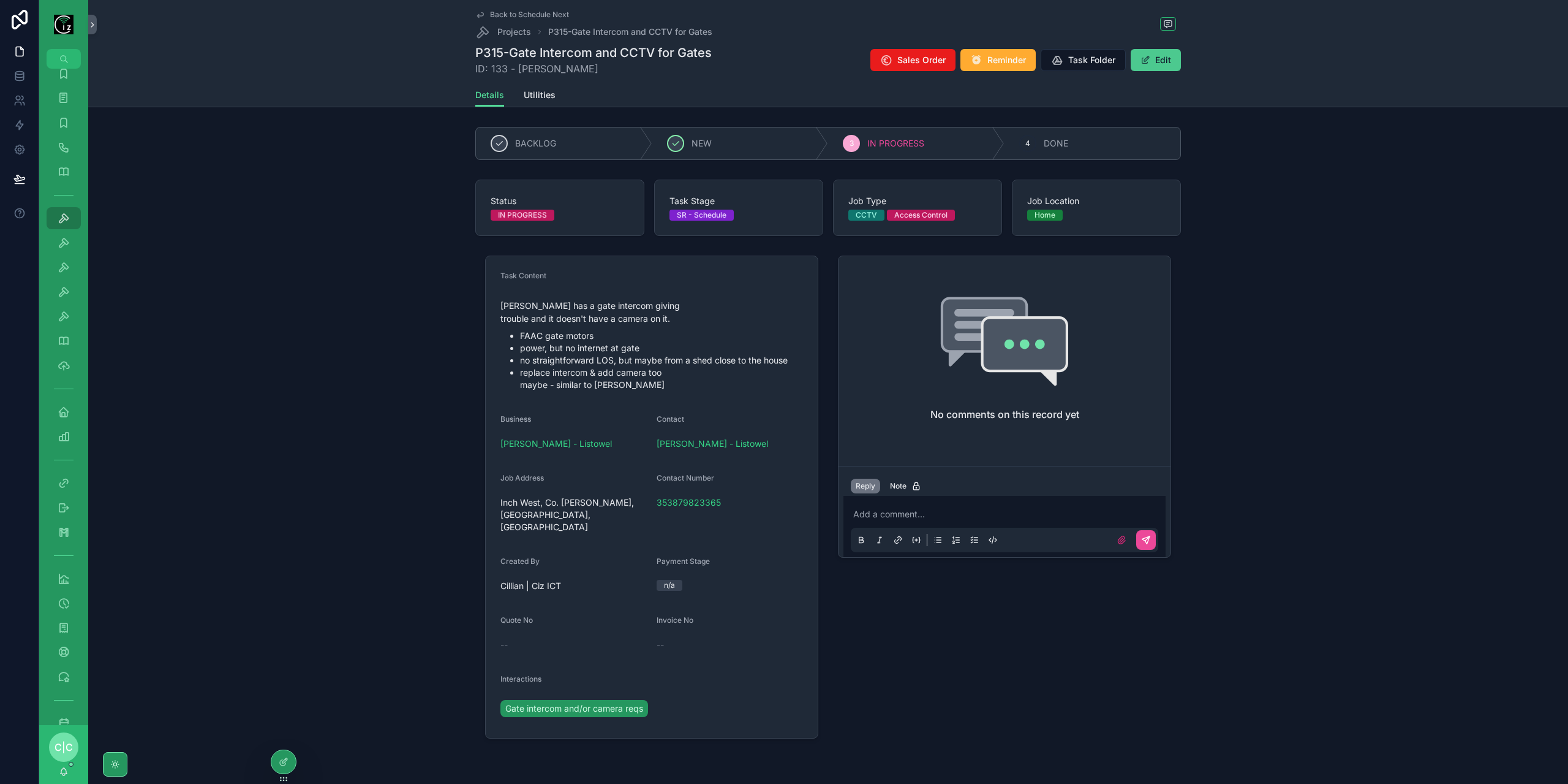
click at [1164, 65] on button "Edit" at bounding box center [1156, 60] width 50 height 22
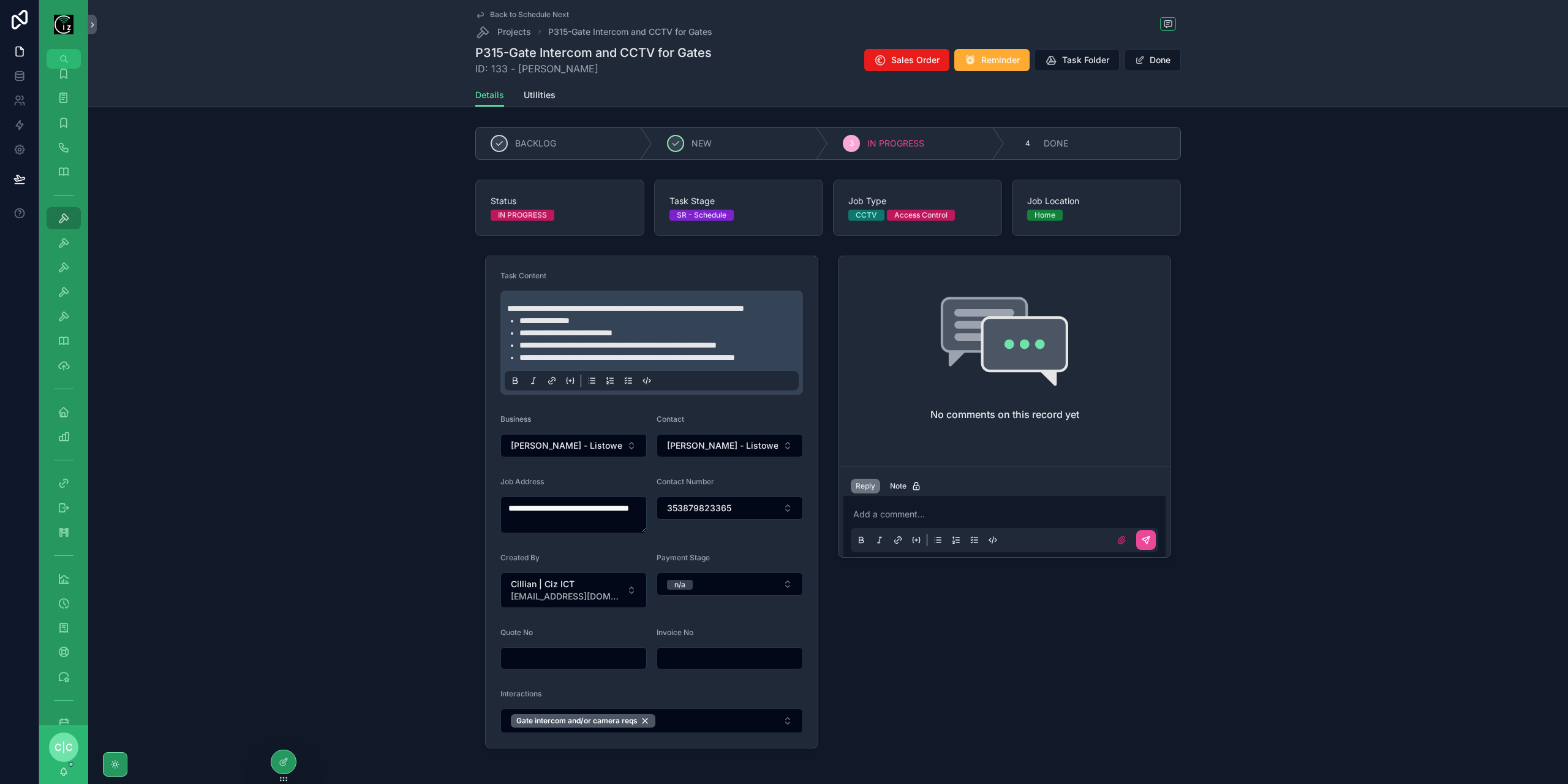
click at [0, 0] on div at bounding box center [0, 0] width 0 height 0
click at [568, 363] on li "**********" at bounding box center [660, 357] width 281 height 12
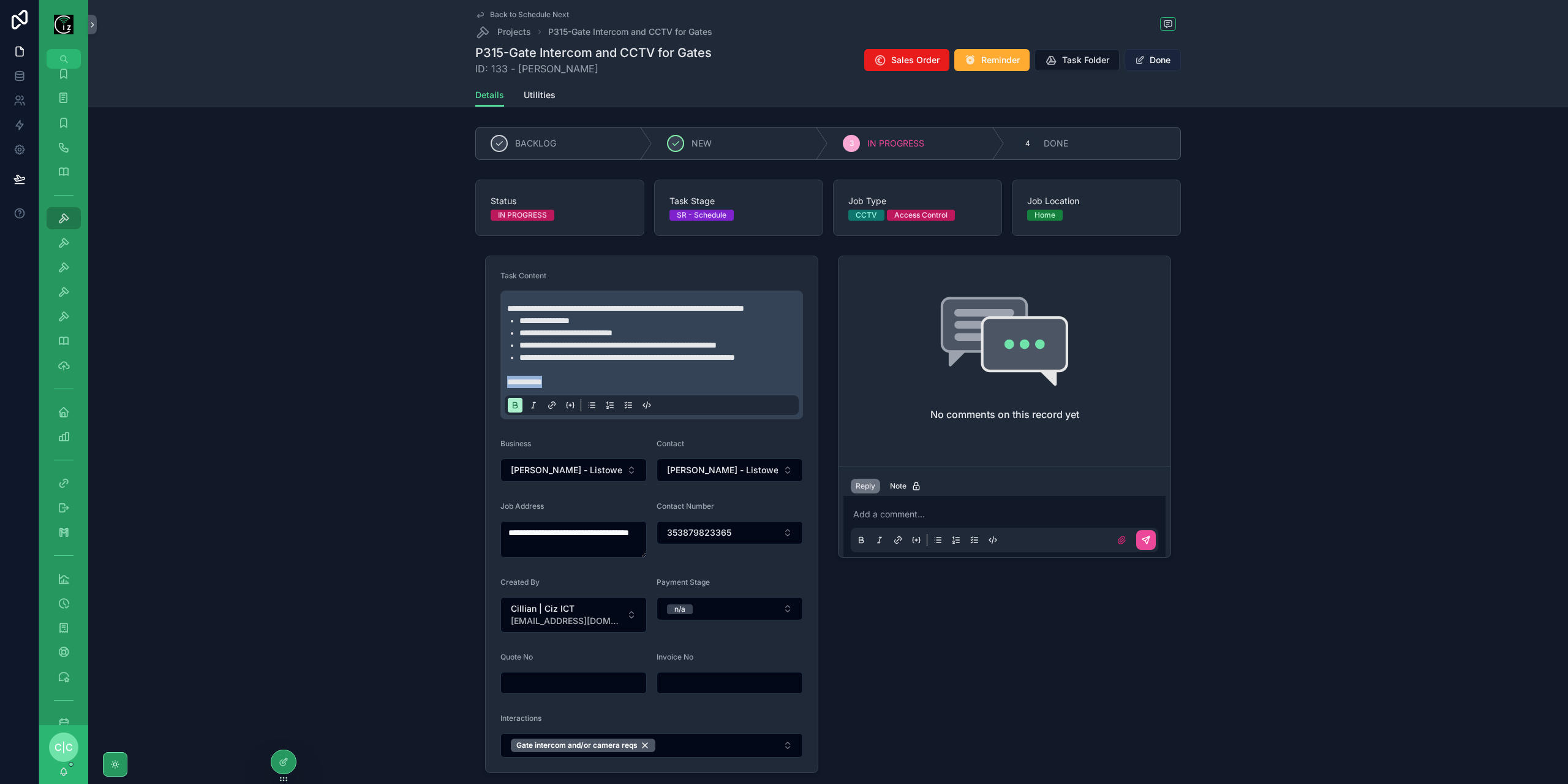
click at [1147, 61] on button "Done" at bounding box center [1152, 60] width 57 height 22
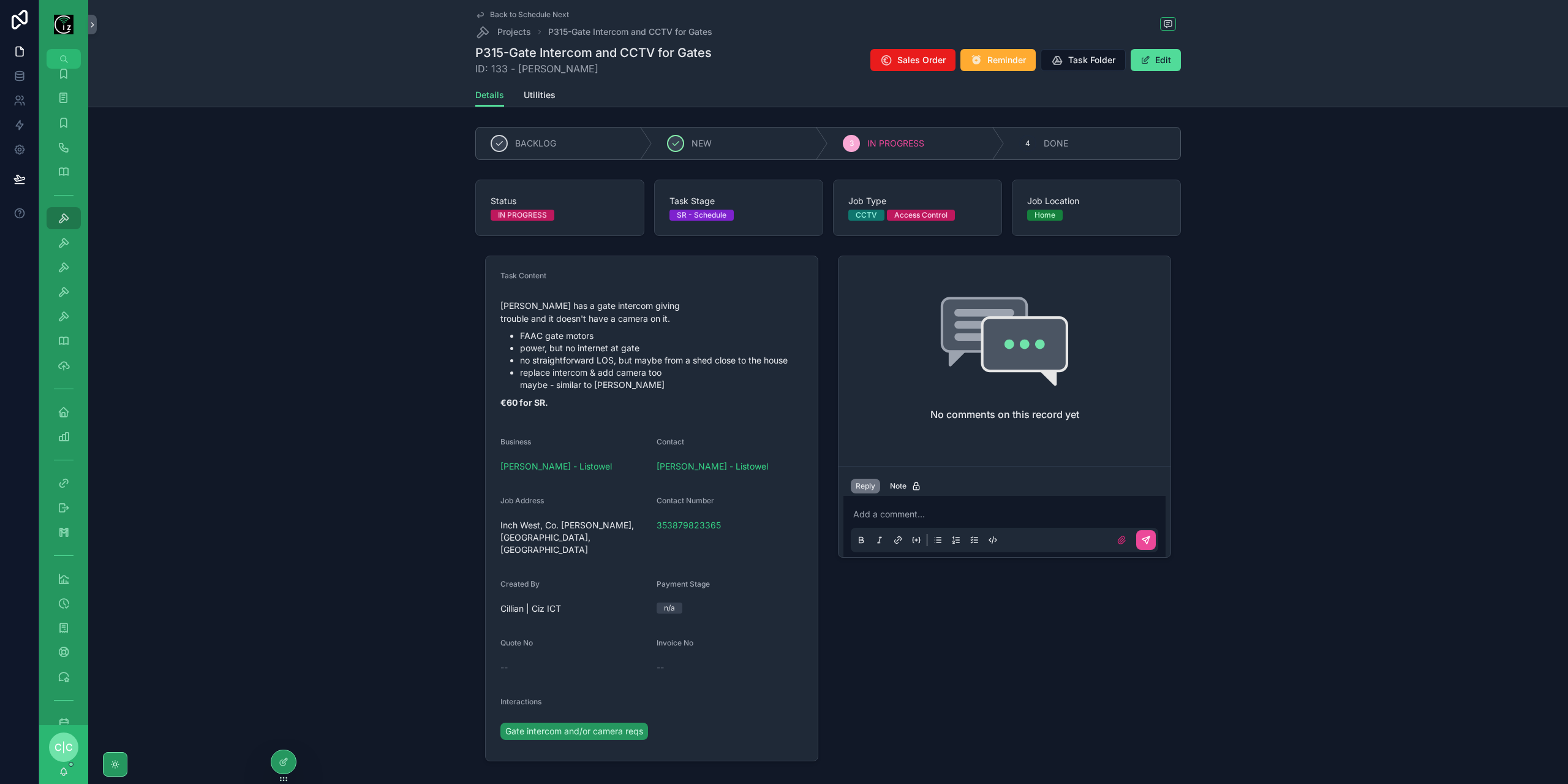
click at [568, 404] on p "€60 for SR." at bounding box center [651, 402] width 303 height 13
click at [1154, 61] on button "Edit" at bounding box center [1156, 60] width 50 height 22
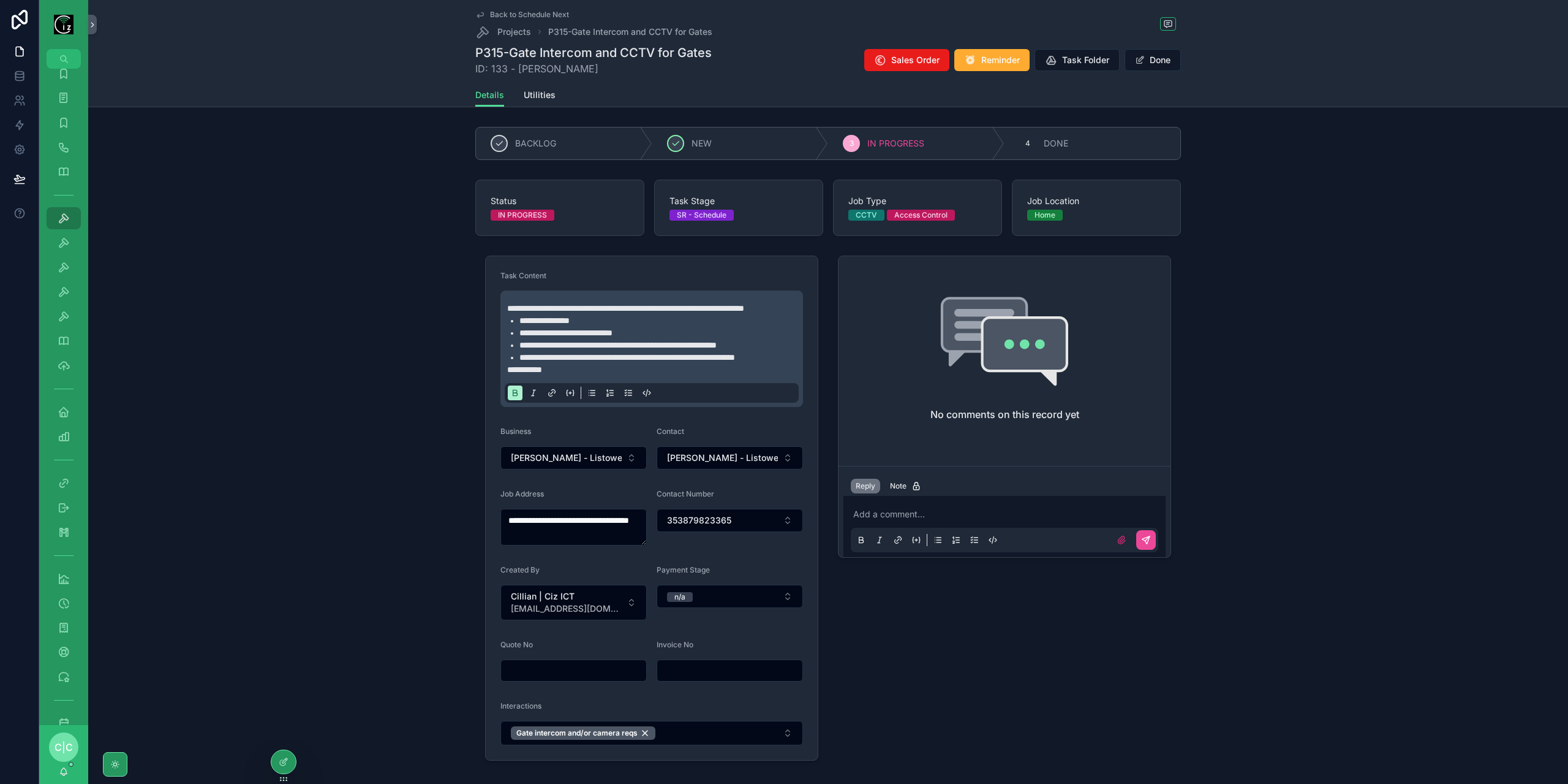
click at [559, 376] on p "**********" at bounding box center [654, 370] width 294 height 12
click at [1156, 53] on button "Done" at bounding box center [1152, 60] width 57 height 22
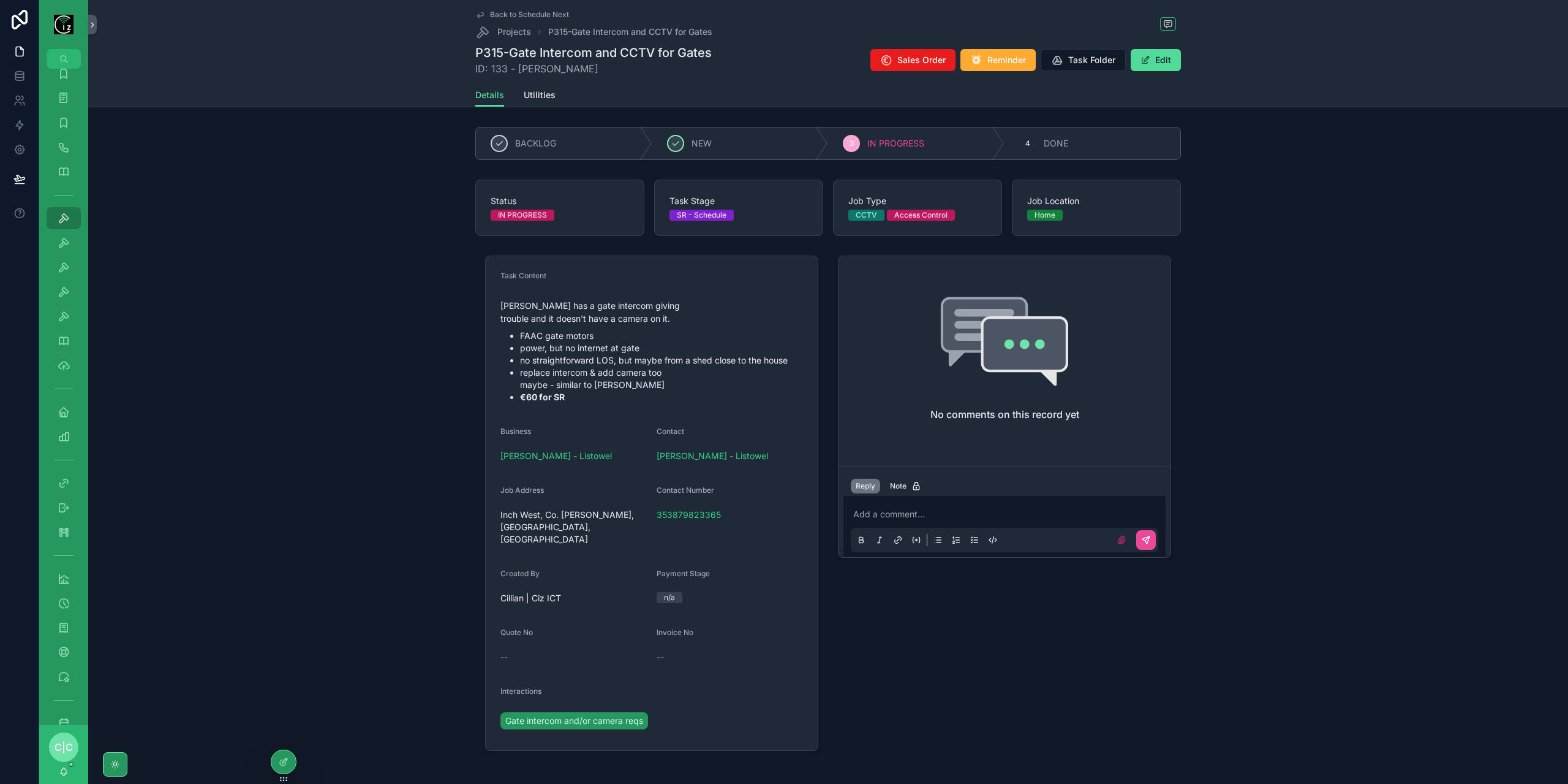
click at [490, 14] on span "Back to Schedule Next" at bounding box center [529, 14] width 79 height 10
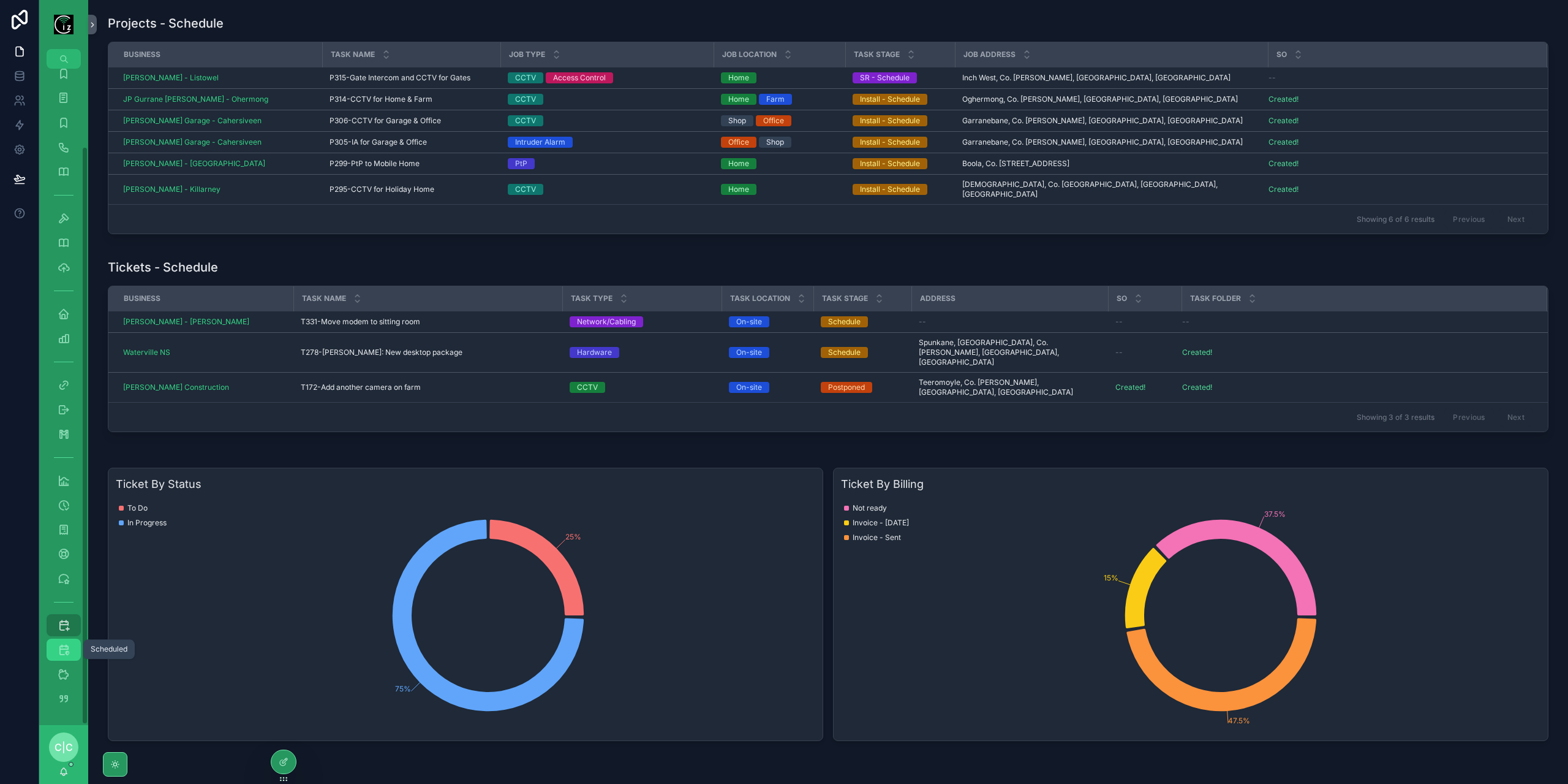
click at [67, 653] on icon "scrollable content" at bounding box center [63, 650] width 12 height 12
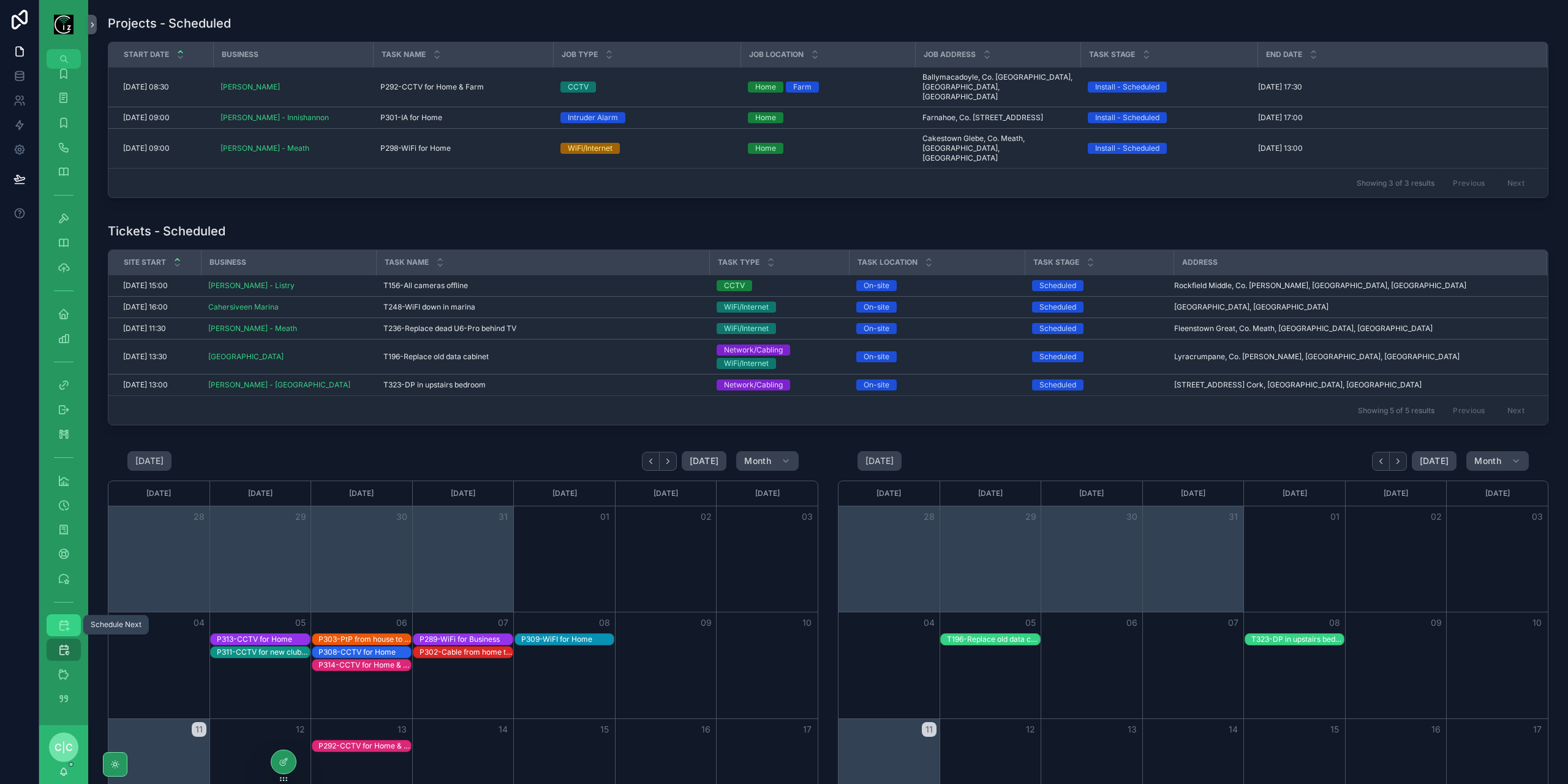
click at [65, 628] on icon "scrollable content" at bounding box center [63, 625] width 12 height 12
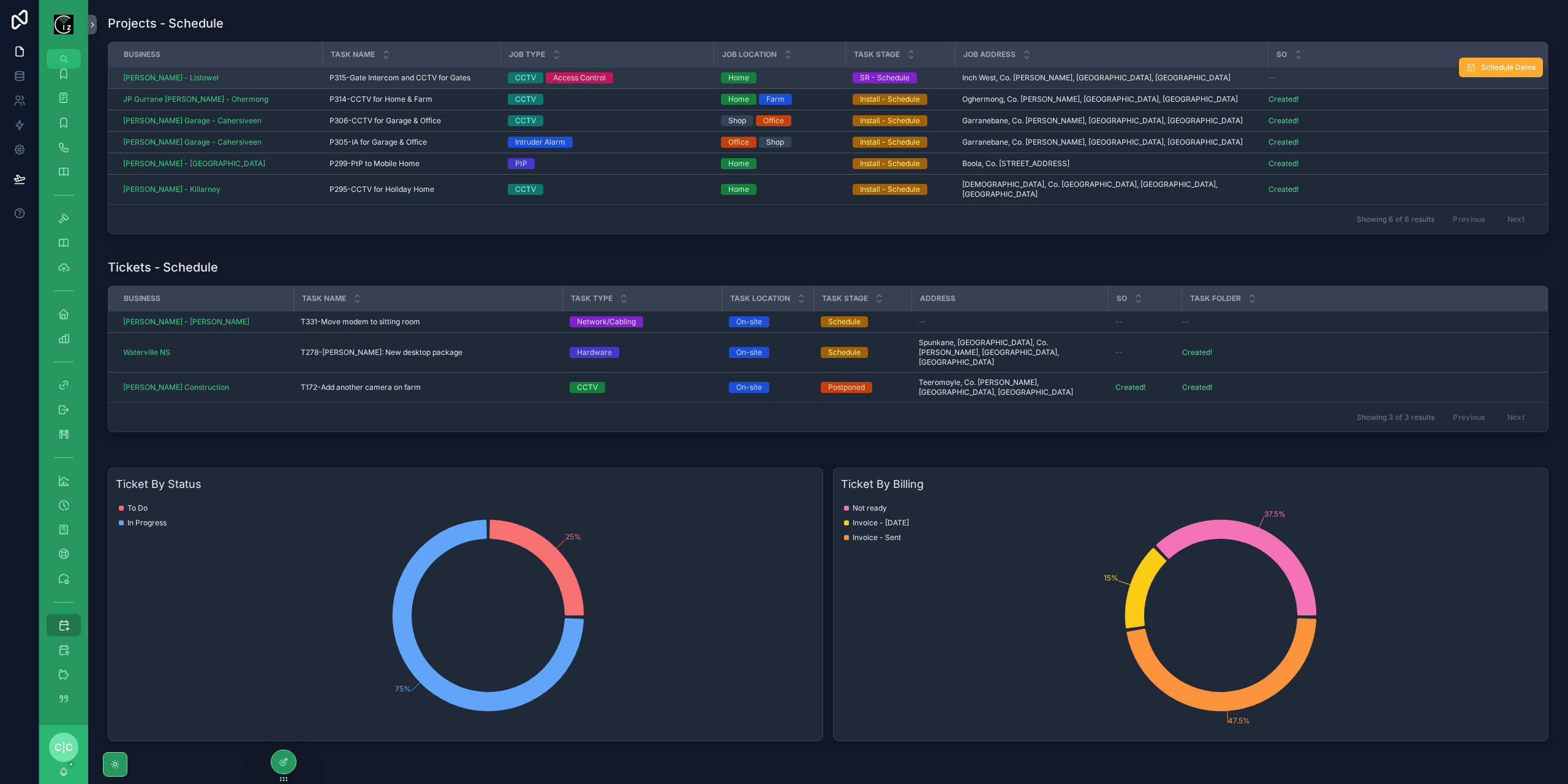
click at [412, 78] on span "P315-Gate Intercom and CCTV for Gates" at bounding box center [400, 78] width 141 height 10
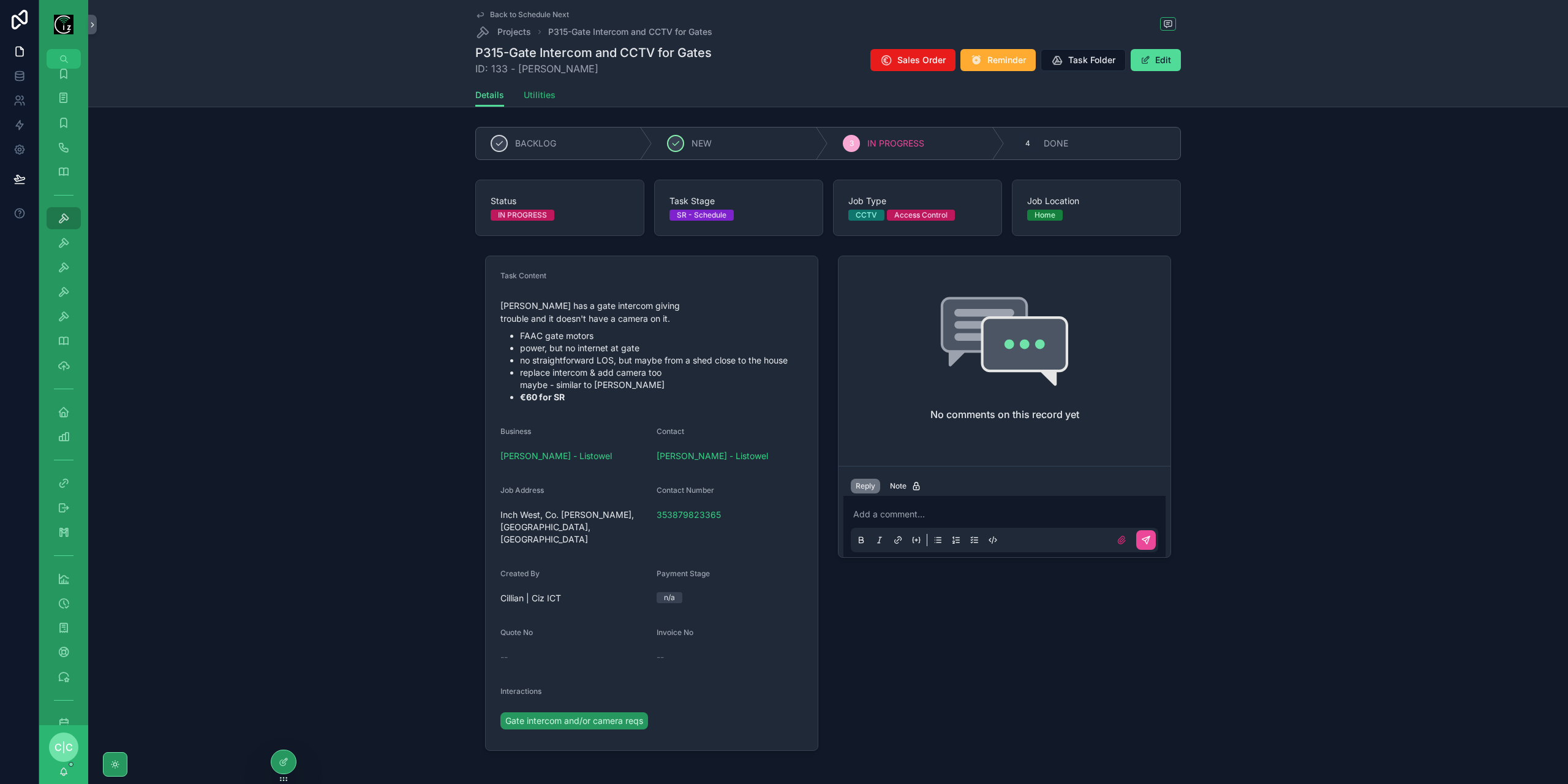
click at [537, 100] on span "Utilities" at bounding box center [539, 95] width 32 height 12
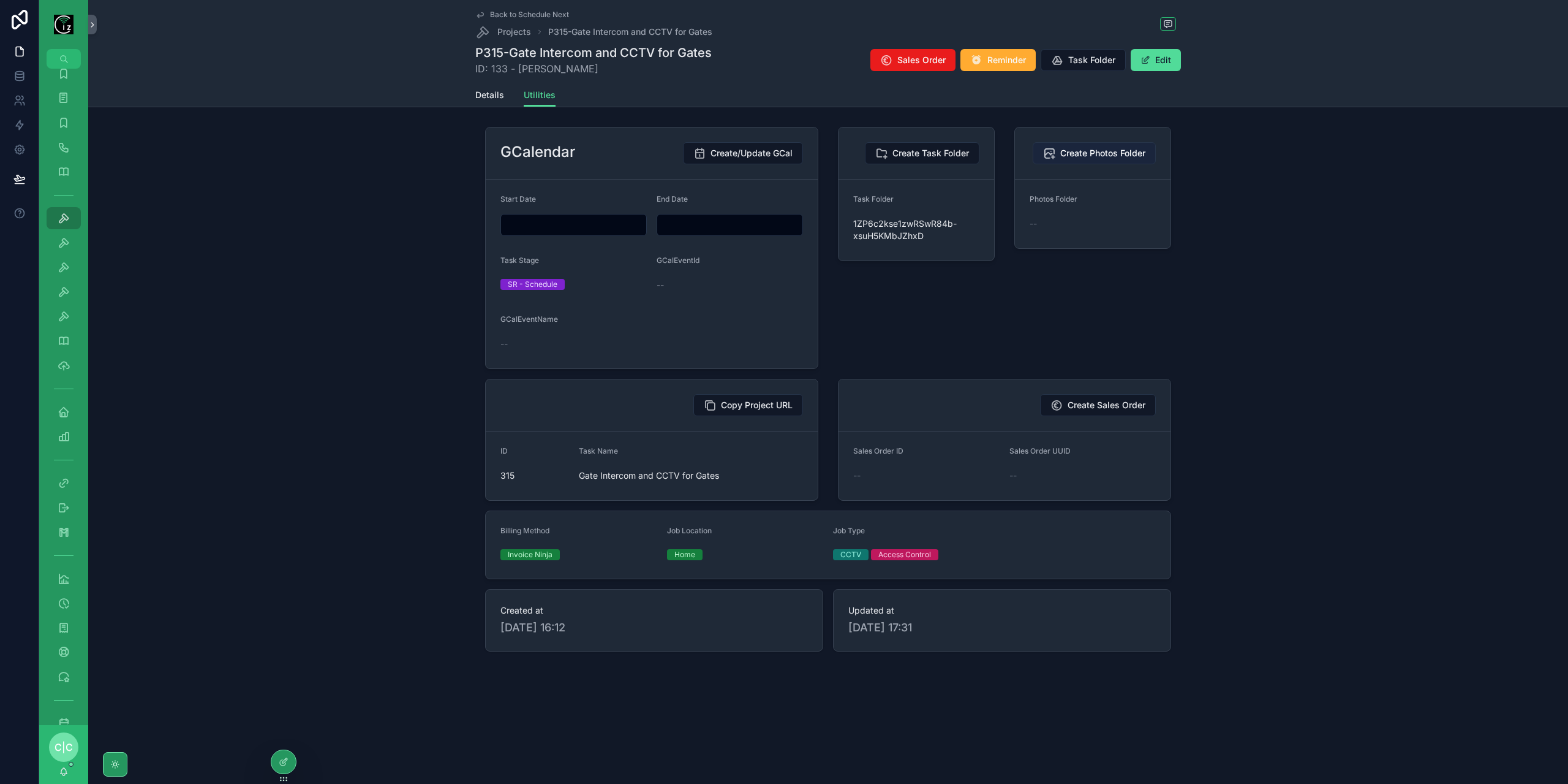
click at [1109, 153] on span "Create Photos Folder" at bounding box center [1103, 153] width 85 height 12
click at [487, 14] on link "Back to Schedule Next" at bounding box center [522, 14] width 94 height 10
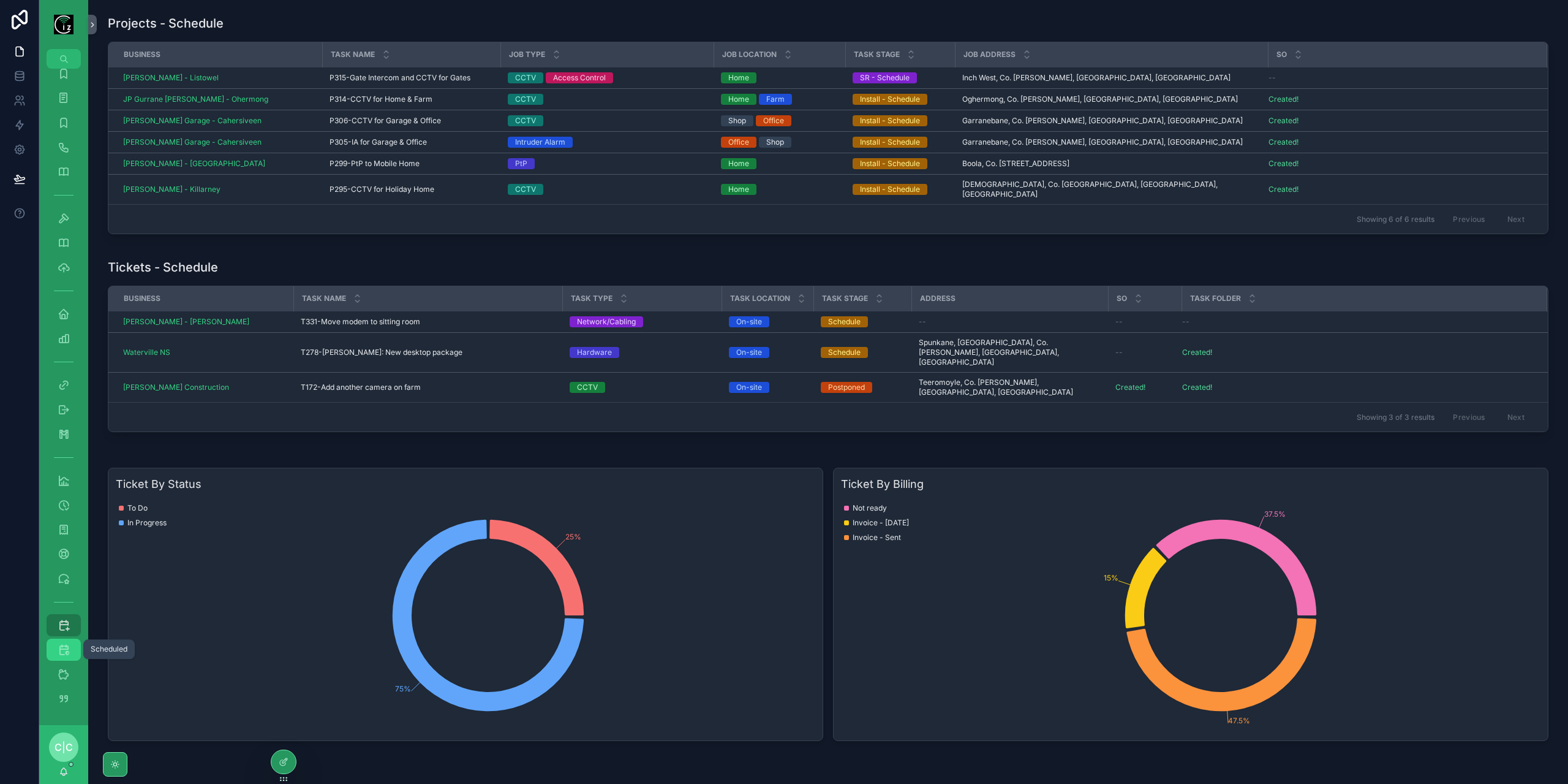
click at [61, 651] on icon "scrollable content" at bounding box center [63, 650] width 12 height 12
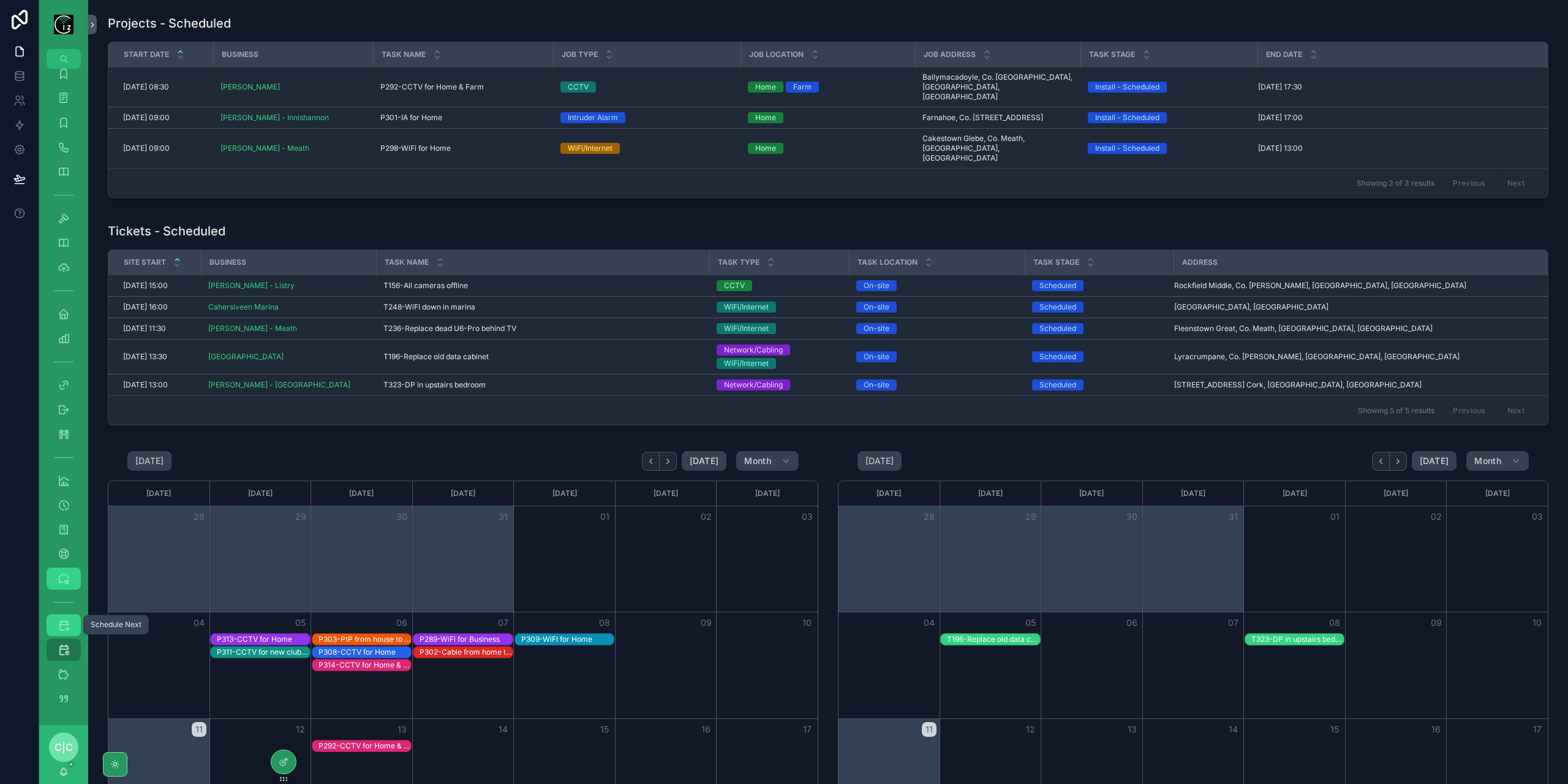
drag, startPoint x: 59, startPoint y: 621, endPoint x: 70, endPoint y: 574, distance: 48.3
click at [59, 620] on icon "scrollable content" at bounding box center [63, 625] width 12 height 12
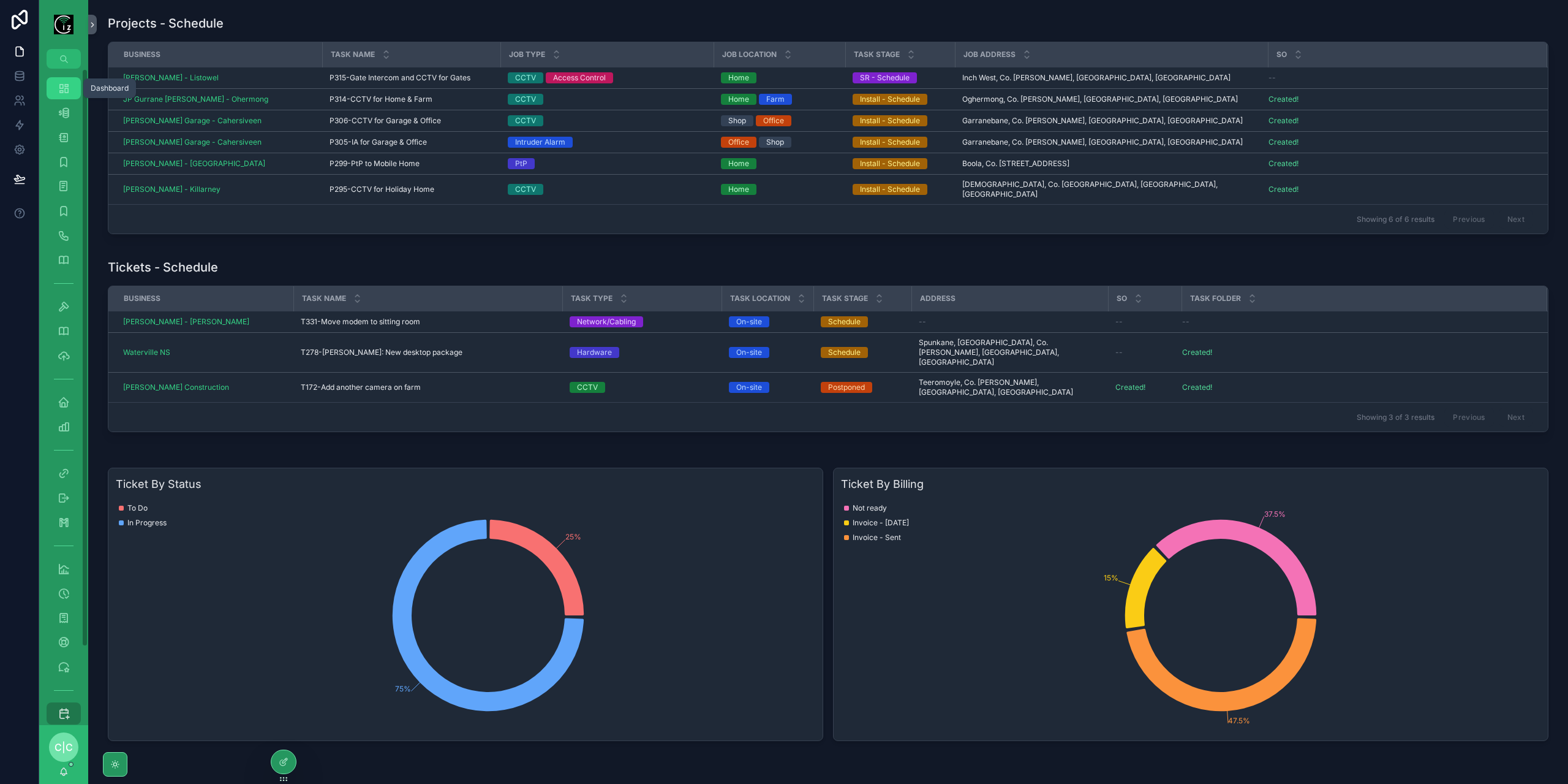
click at [70, 93] on icon "scrollable content" at bounding box center [63, 88] width 12 height 12
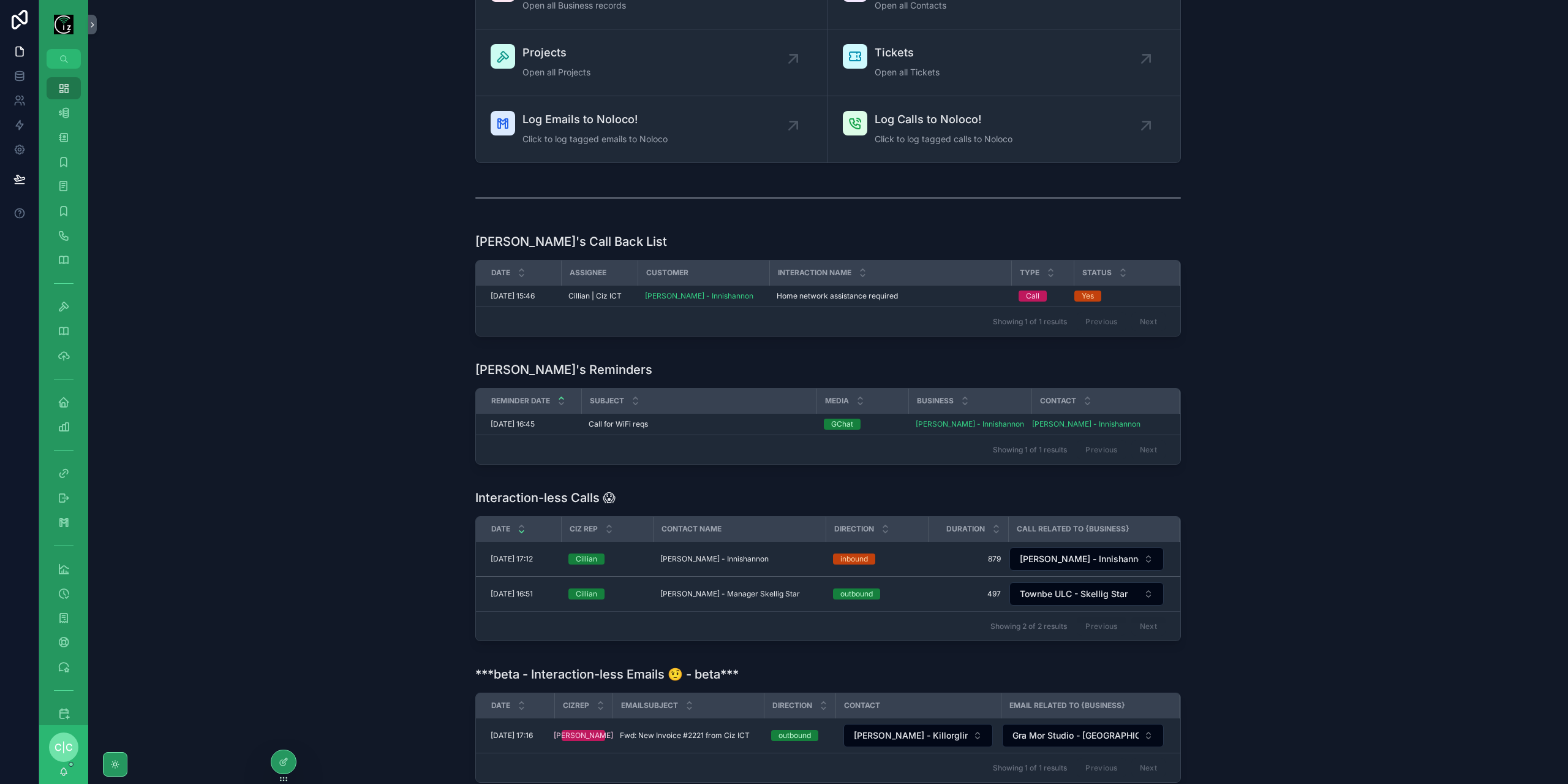
scroll to position [184, 0]
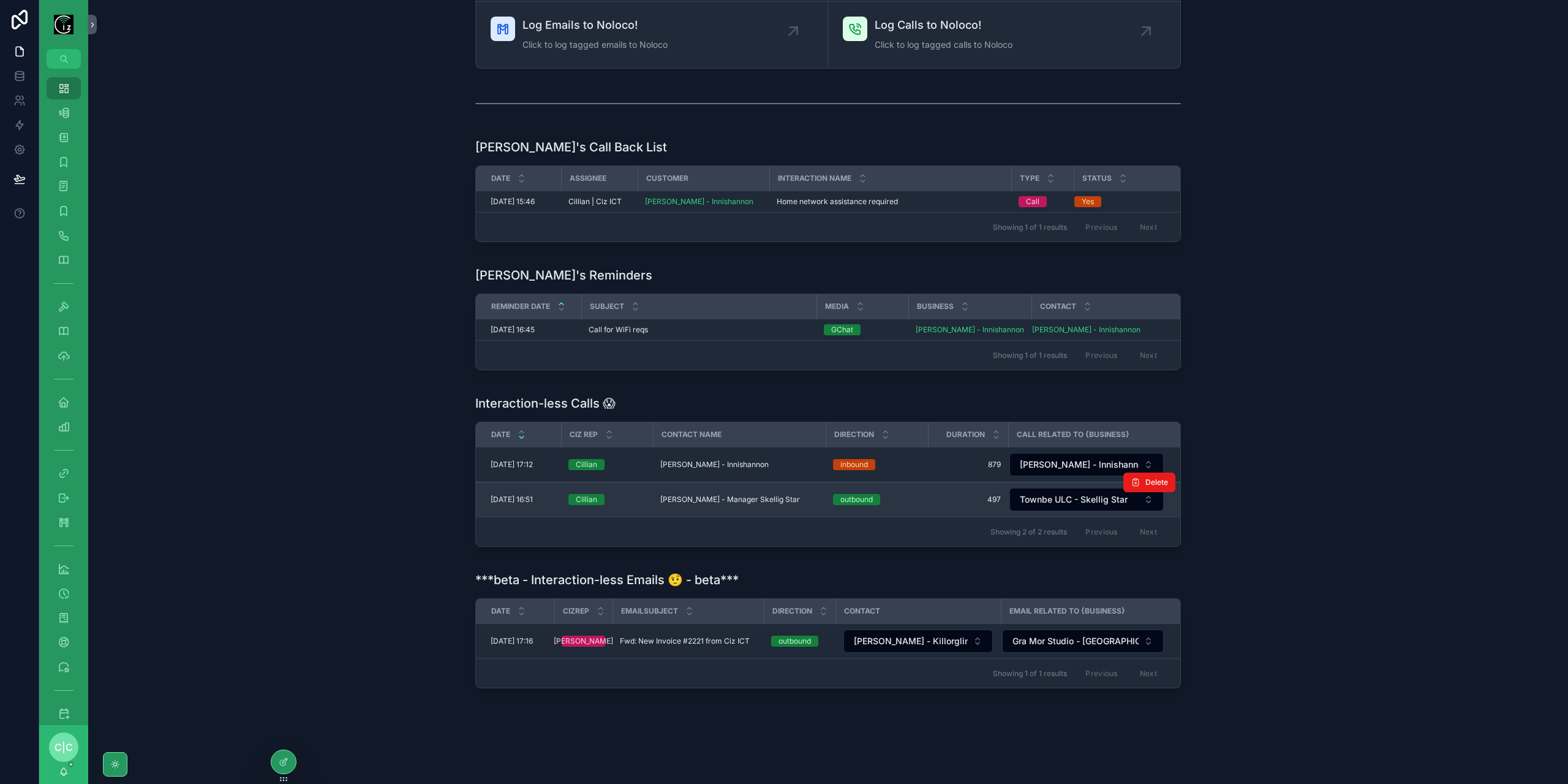
click at [771, 494] on span "Mark Catoire - Manager Skellig Star" at bounding box center [730, 499] width 140 height 10
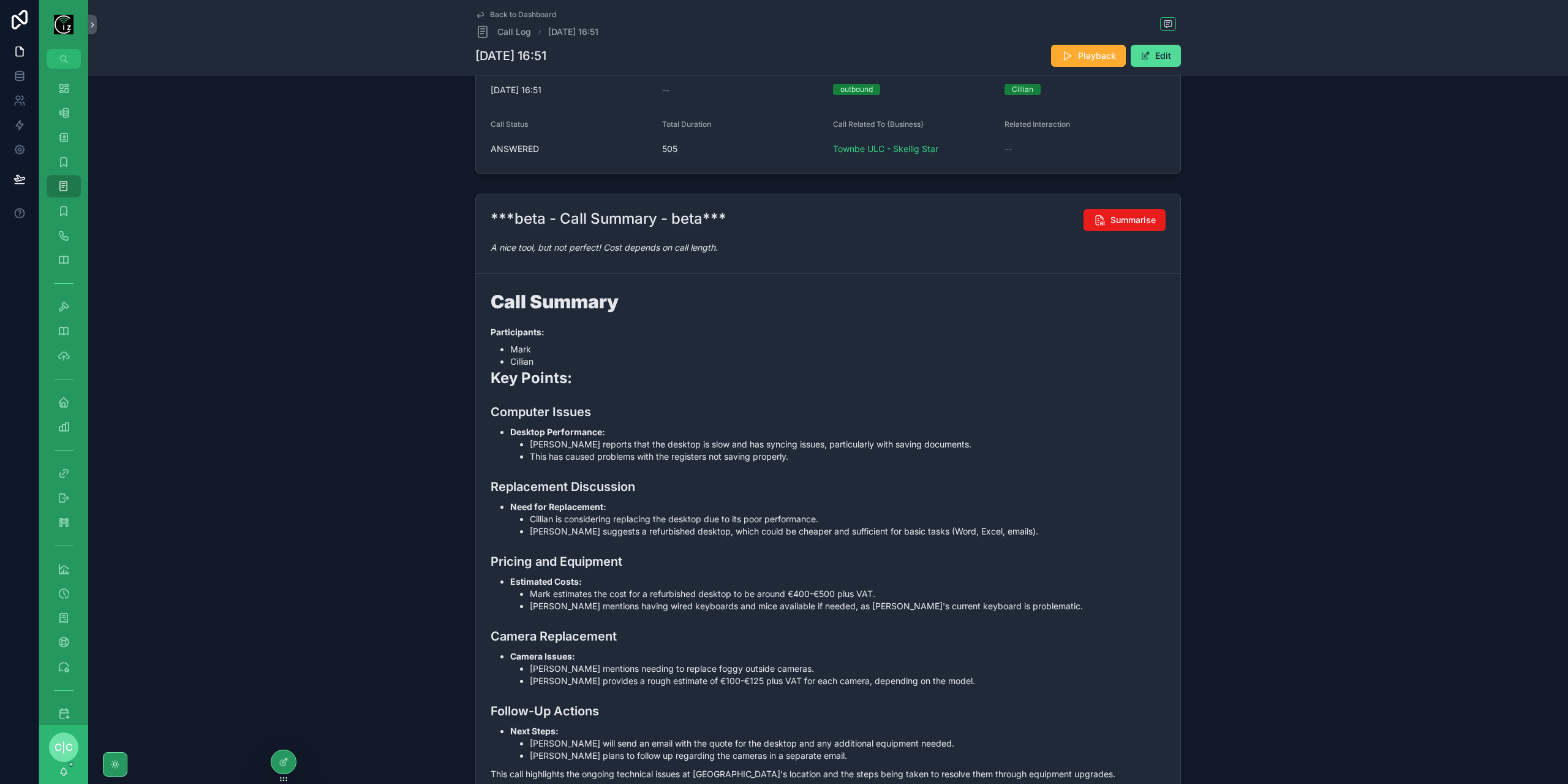
scroll to position [285, 0]
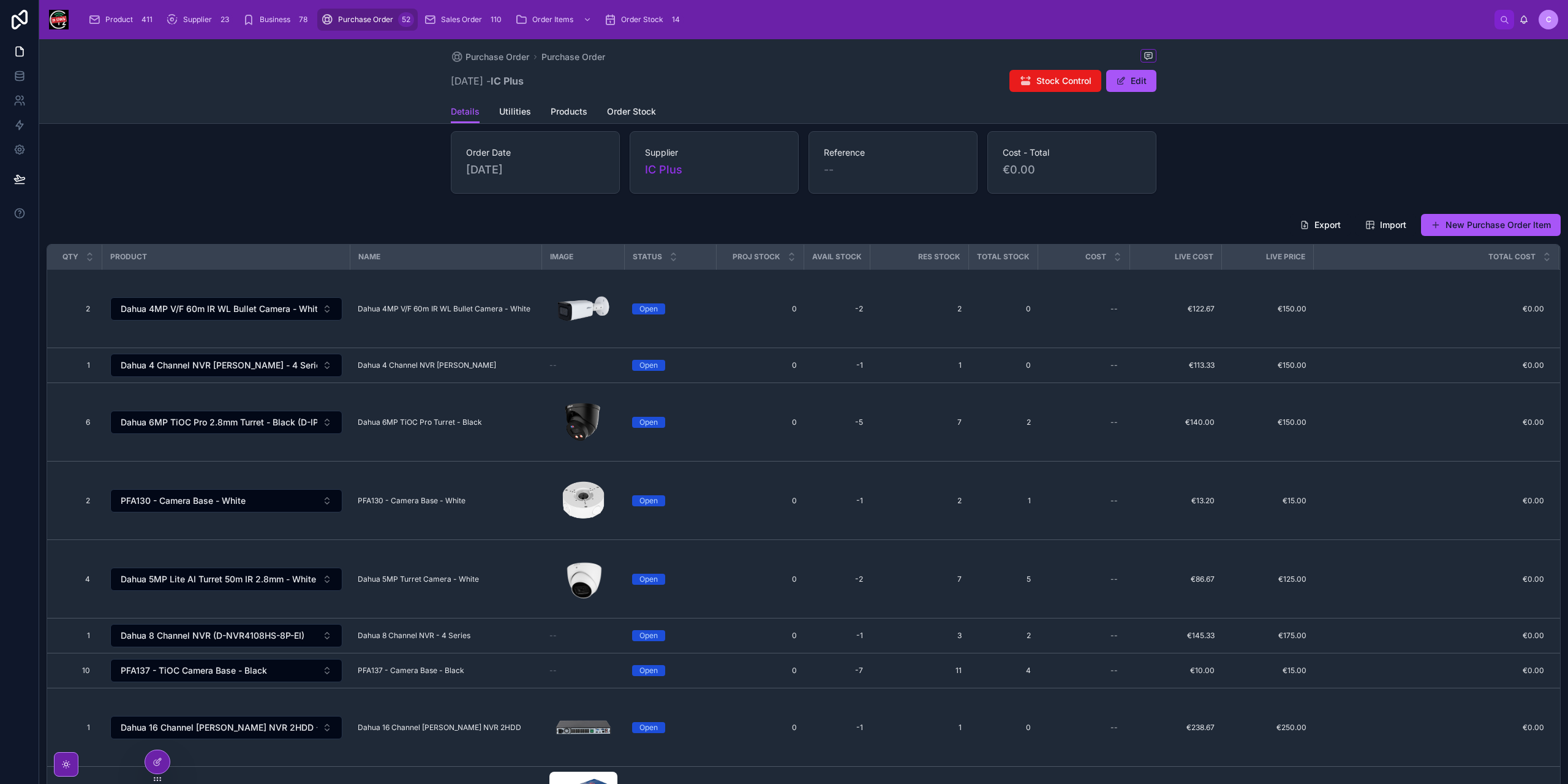
scroll to position [61, 0]
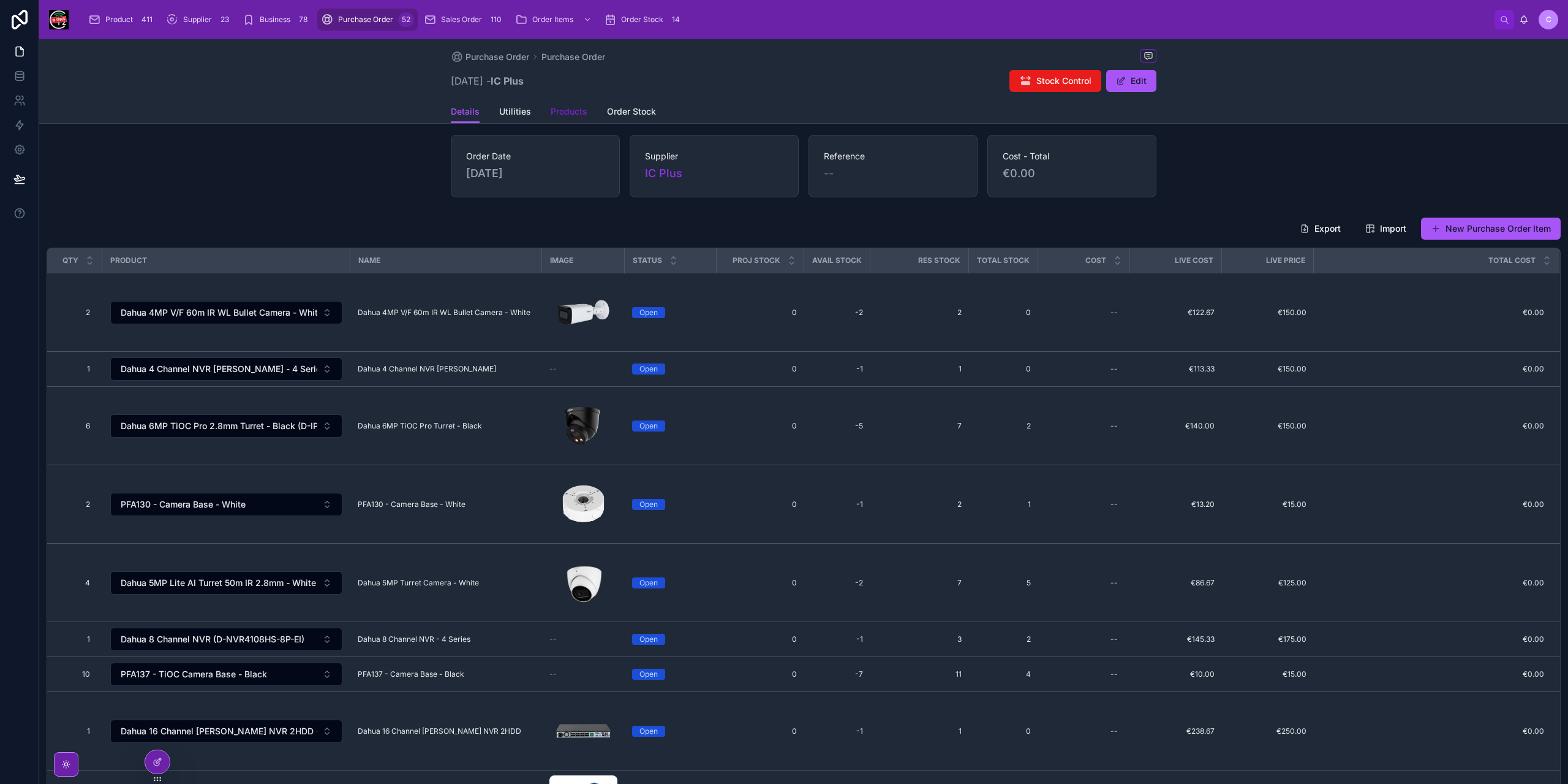
click at [579, 112] on span "Products" at bounding box center [569, 112] width 37 height 12
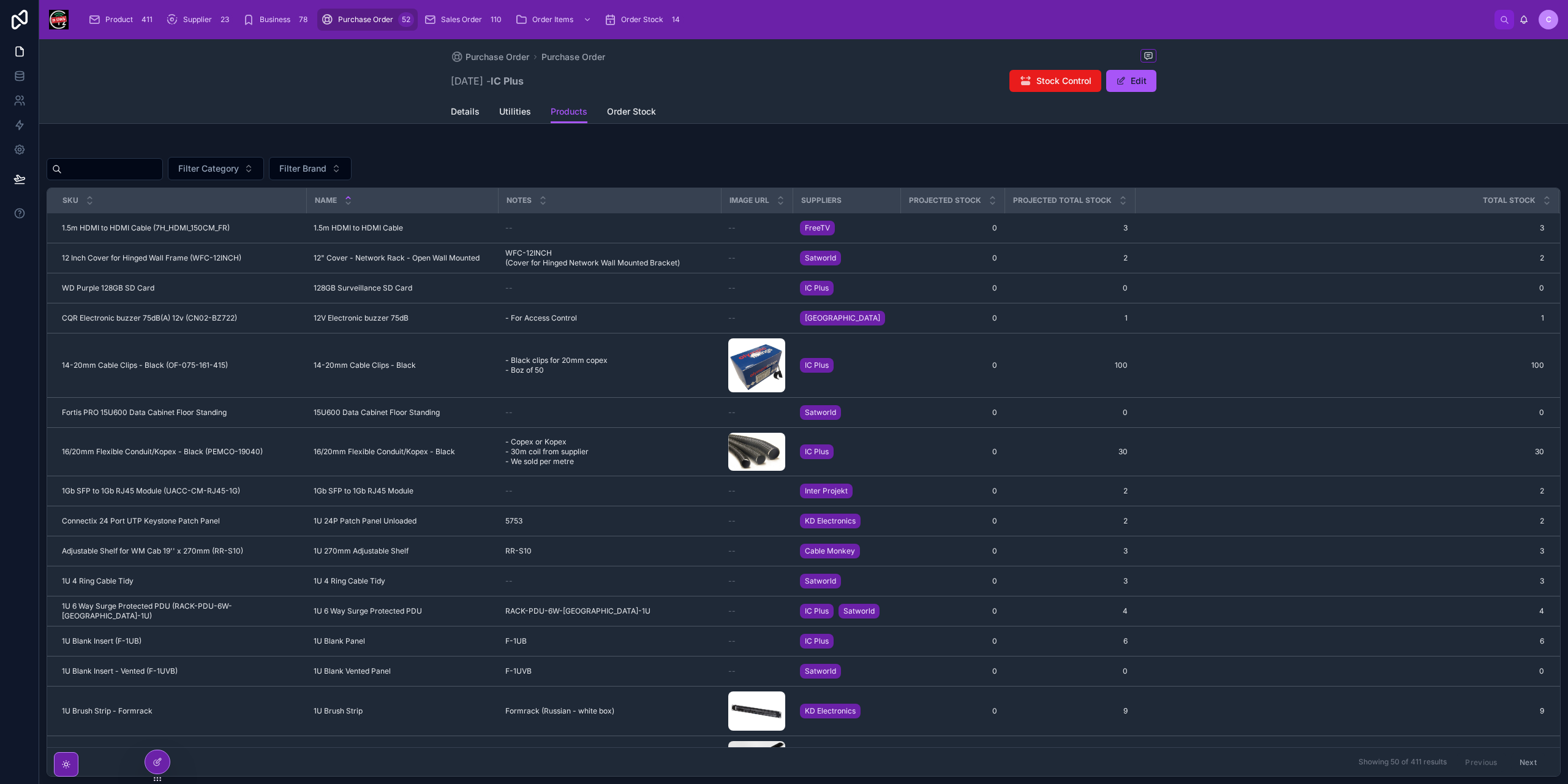
click at [155, 174] on input "text" at bounding box center [112, 168] width 100 height 17
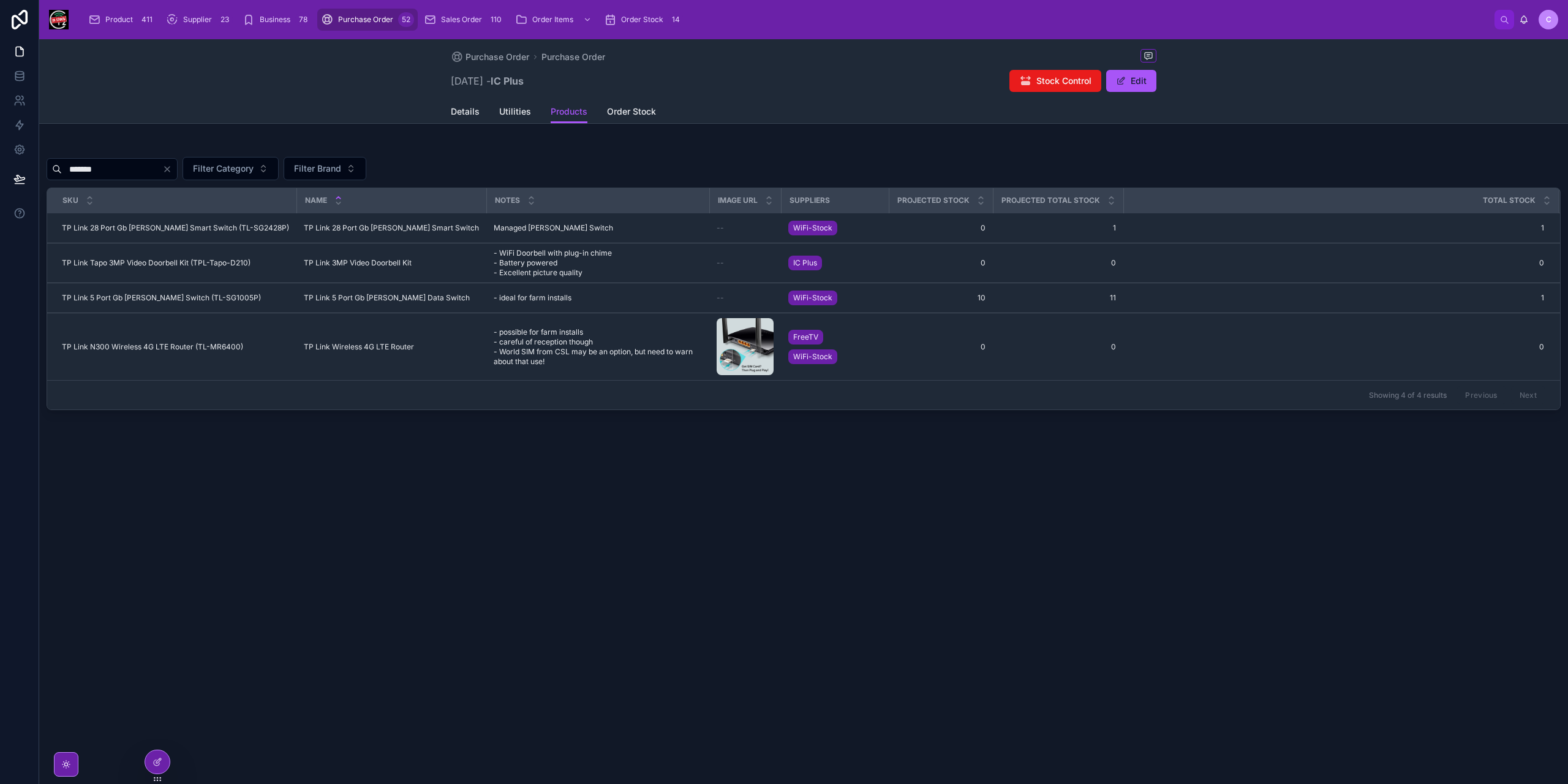
drag, startPoint x: 144, startPoint y: 171, endPoint x: 67, endPoint y: 170, distance: 77.0
click at [67, 170] on input "*******" at bounding box center [112, 168] width 100 height 17
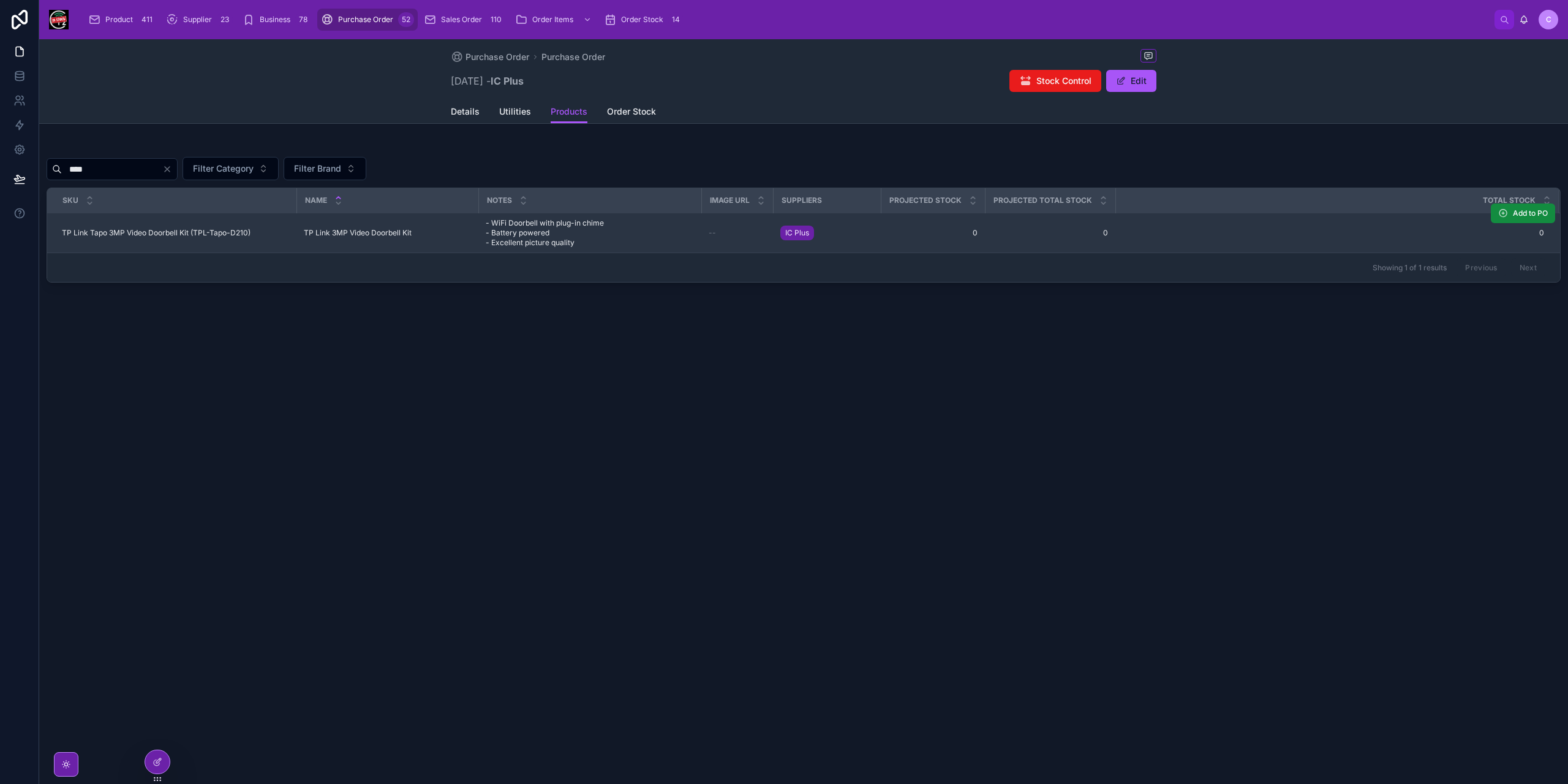
type input "****"
click at [435, 232] on div "TP Link 3MP Video Doorbell Kit TP Link 3MP Video Doorbell Kit" at bounding box center [387, 232] width 167 height 10
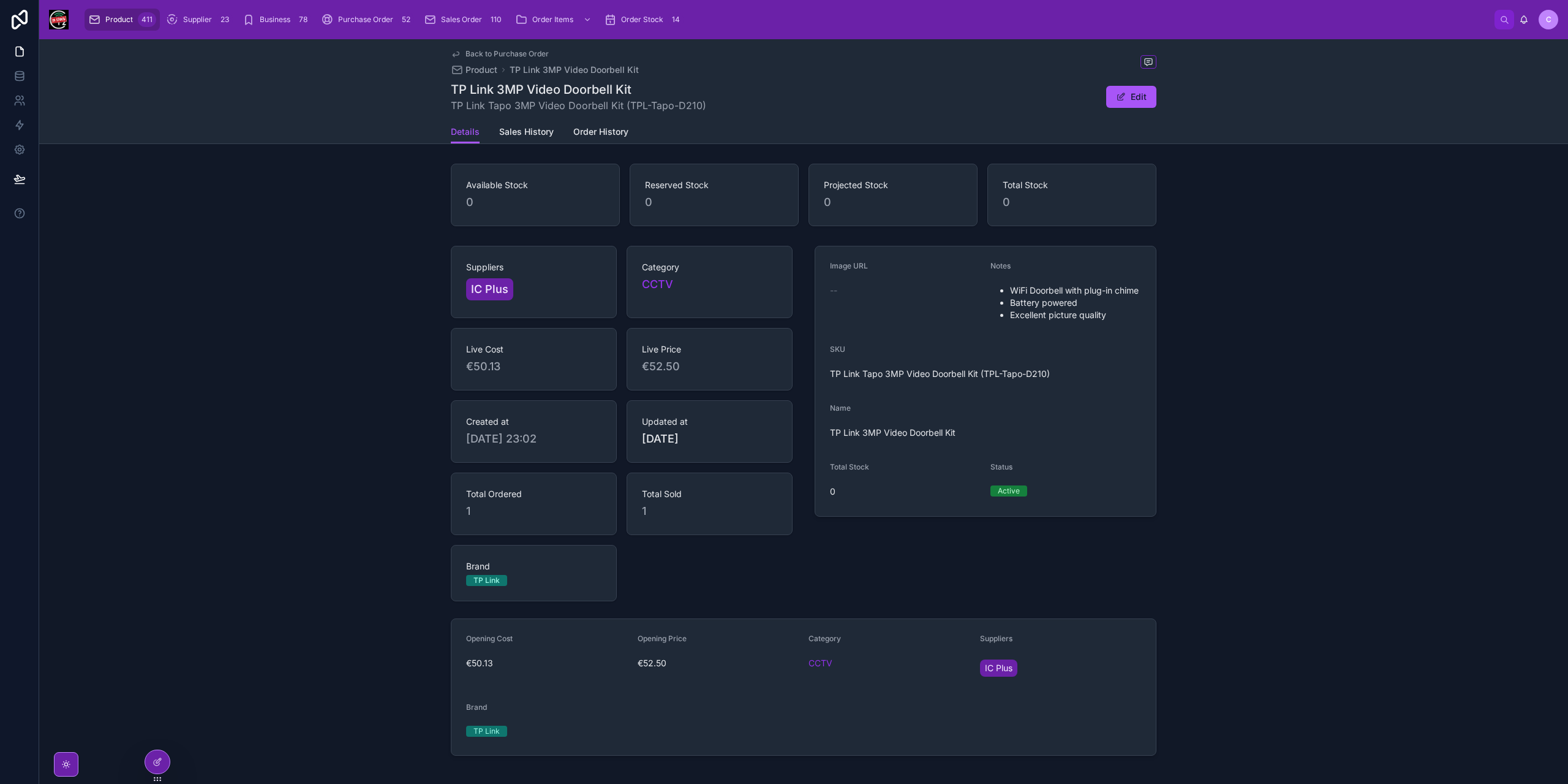
click at [465, 53] on span "Back to Purchase Order" at bounding box center [507, 54] width 83 height 10
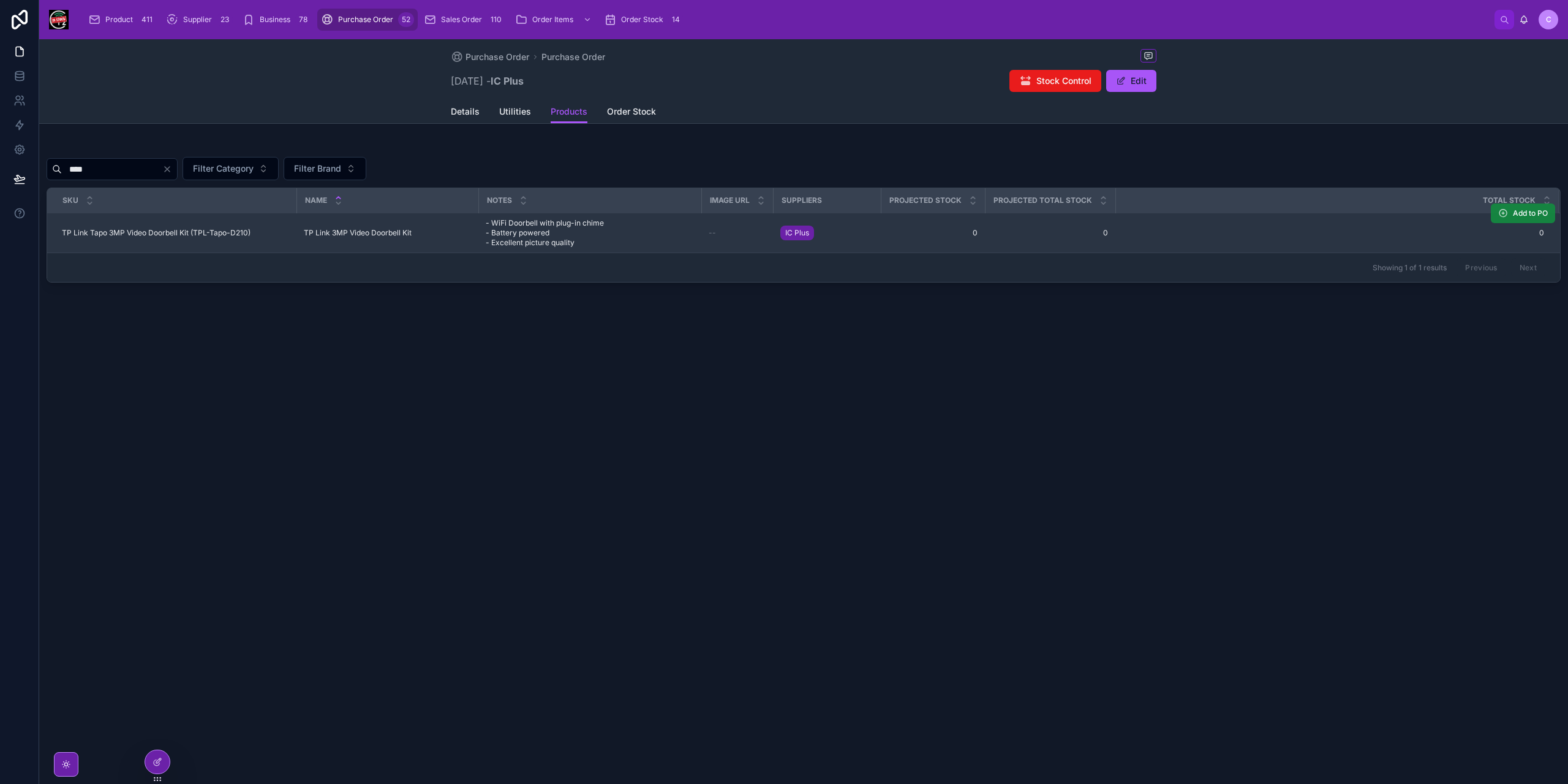
click at [1535, 215] on span "Add to PO" at bounding box center [1530, 213] width 35 height 10
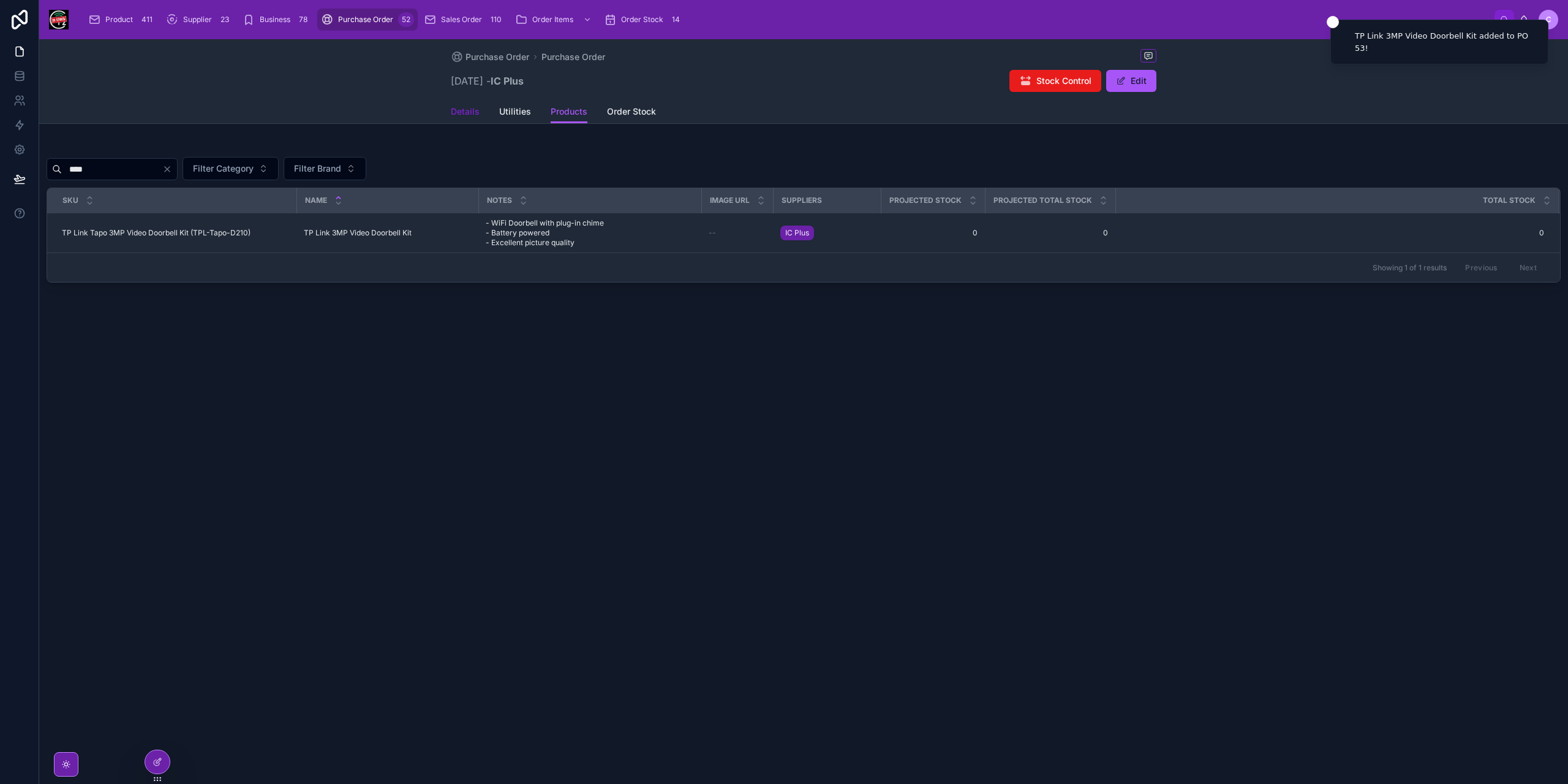
click at [466, 117] on span "Details" at bounding box center [465, 112] width 29 height 12
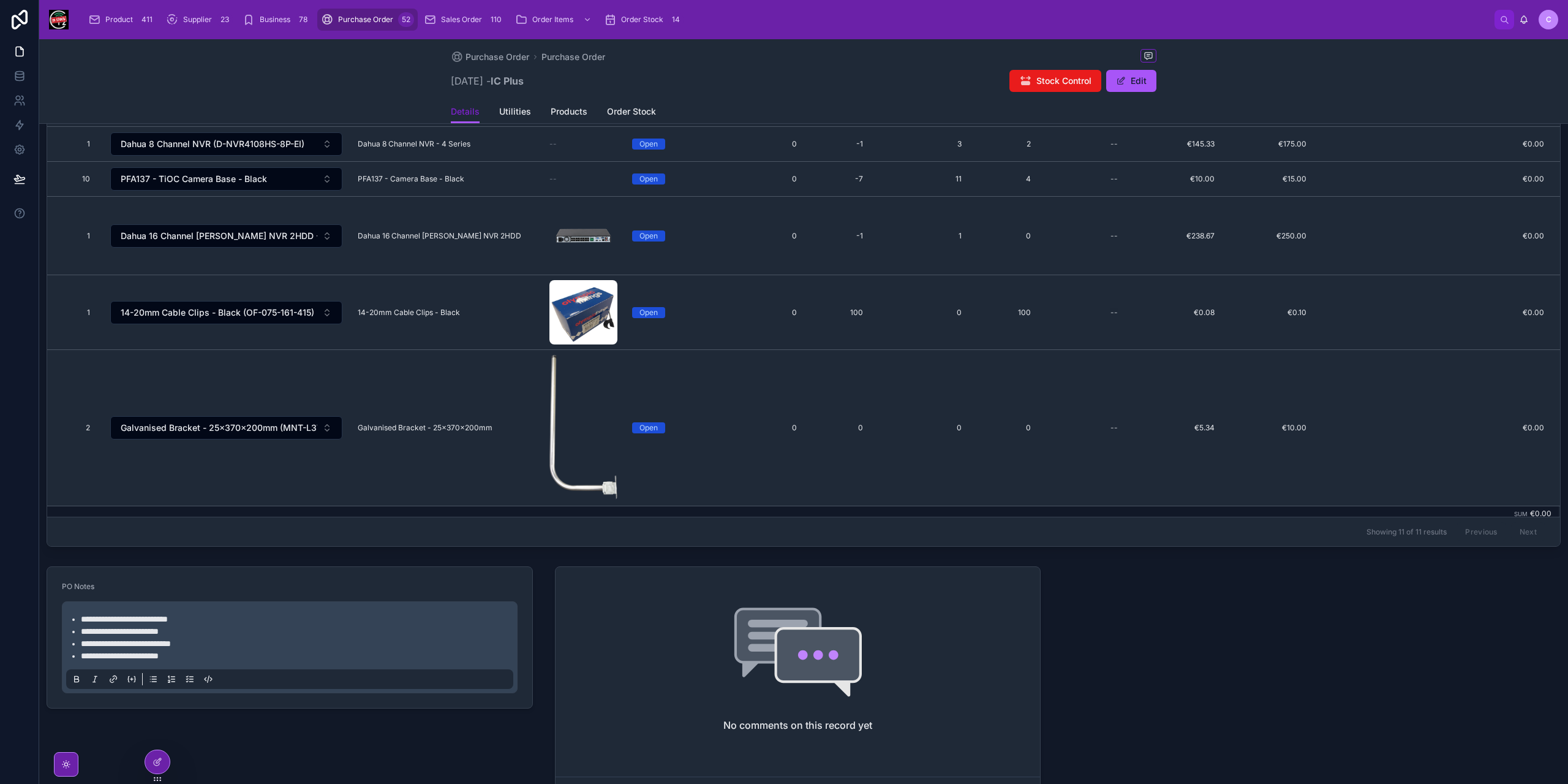
scroll to position [429, 0]
